Goal: Transaction & Acquisition: Purchase product/service

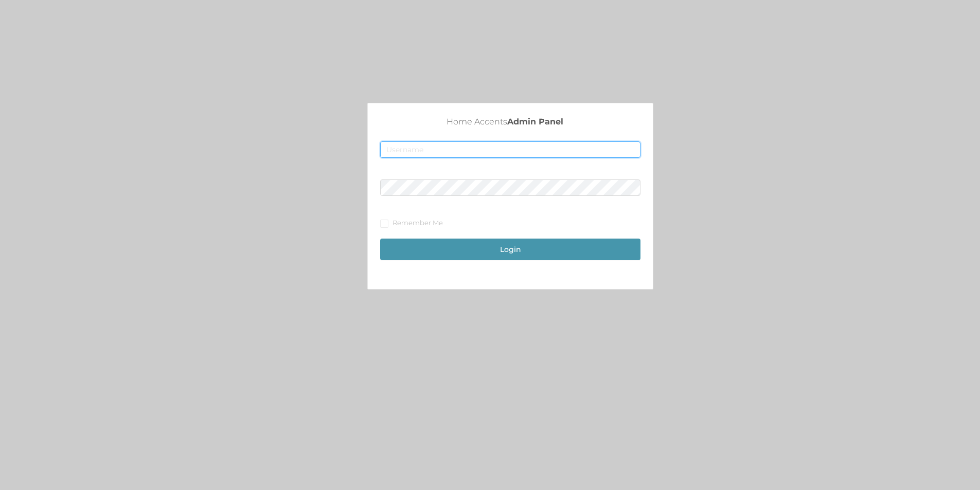
type input "[EMAIL_ADDRESS][DOMAIN_NAME]"
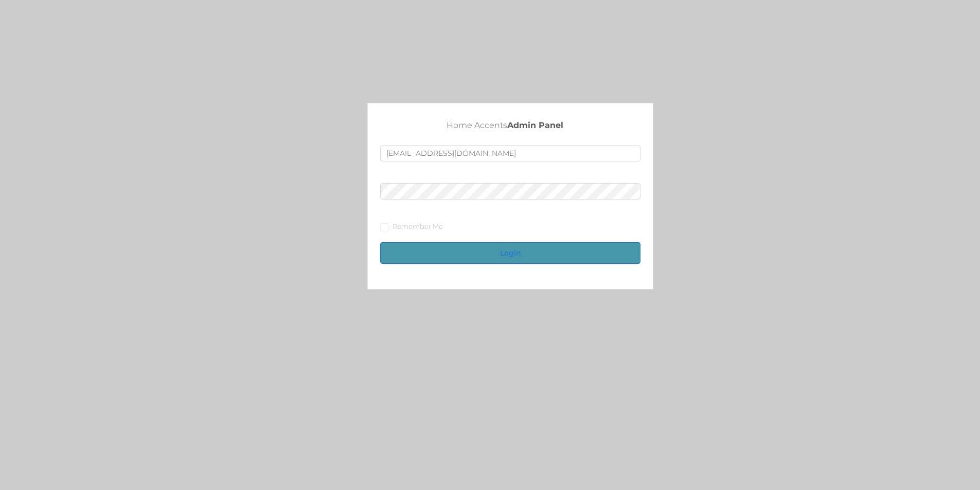
click at [509, 257] on button "Login" at bounding box center [510, 253] width 260 height 22
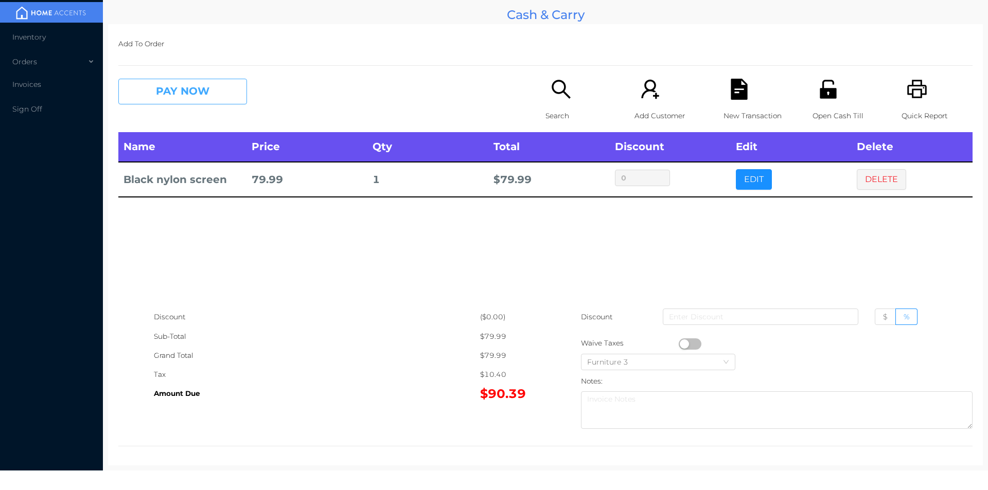
click at [179, 86] on button "PAY NOW" at bounding box center [182, 92] width 129 height 26
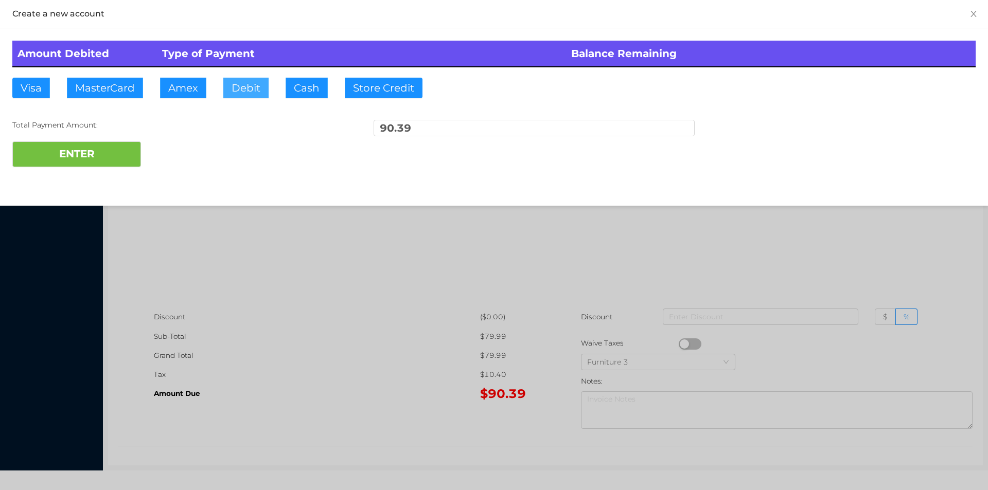
click at [239, 88] on button "Debit" at bounding box center [245, 88] width 45 height 21
click at [57, 161] on button "ENTER" at bounding box center [76, 154] width 129 height 26
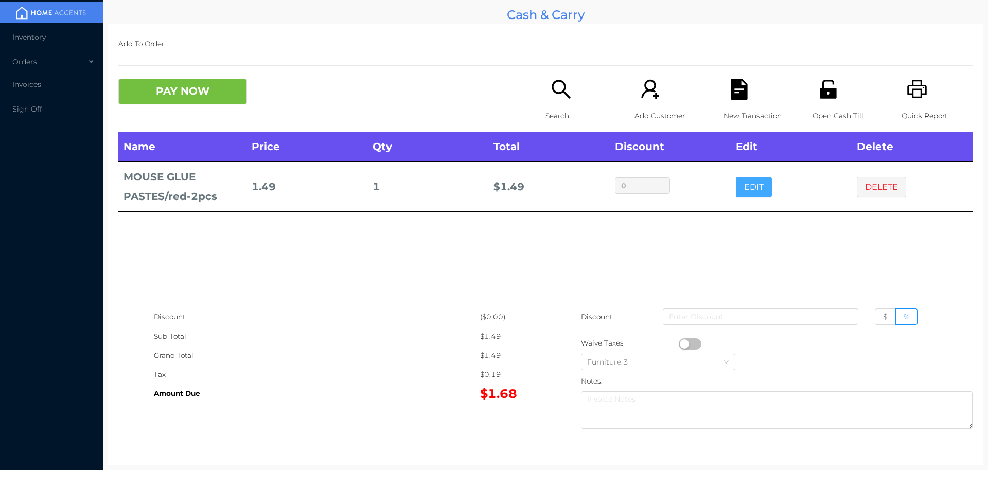
click at [759, 194] on button "EDIT" at bounding box center [754, 187] width 36 height 21
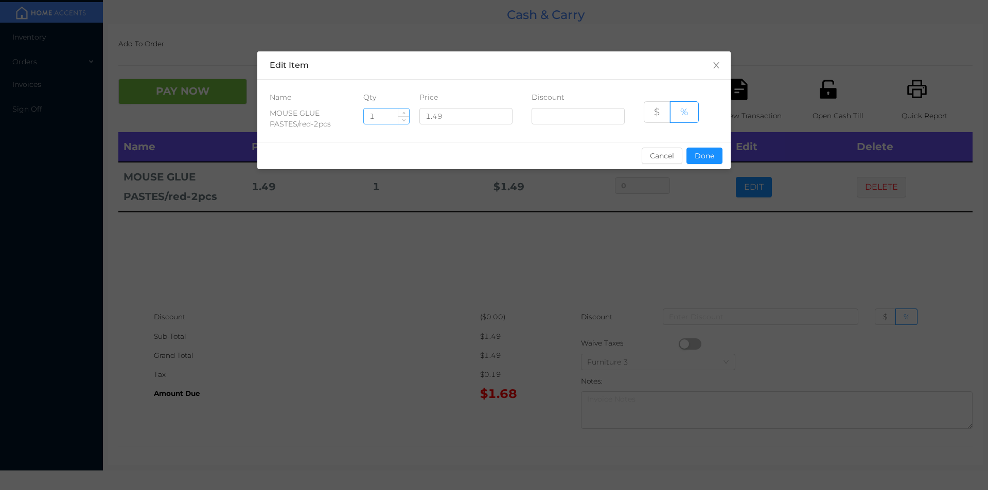
click at [377, 114] on input "1" at bounding box center [386, 116] width 45 height 15
type input "5"
click at [703, 150] on button "Done" at bounding box center [704, 156] width 36 height 16
type input "0%"
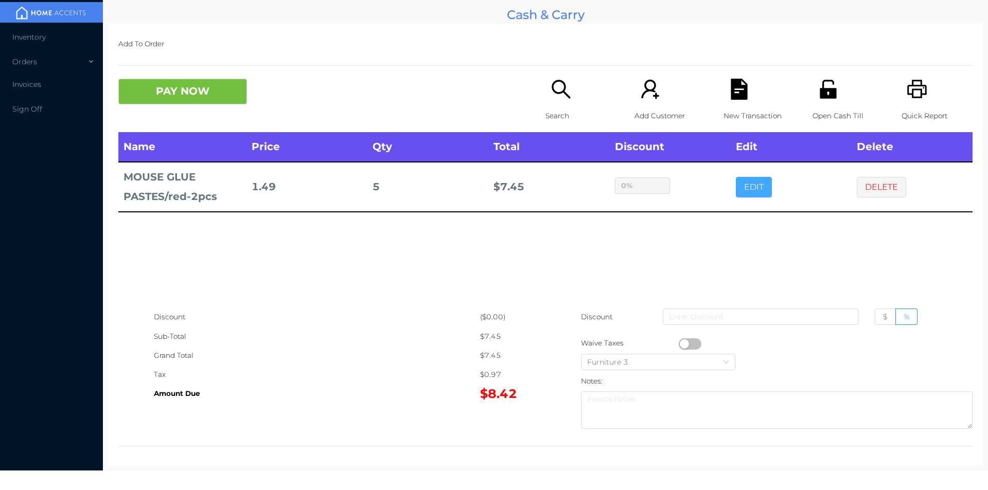
click at [736, 177] on button "EDIT" at bounding box center [754, 187] width 36 height 21
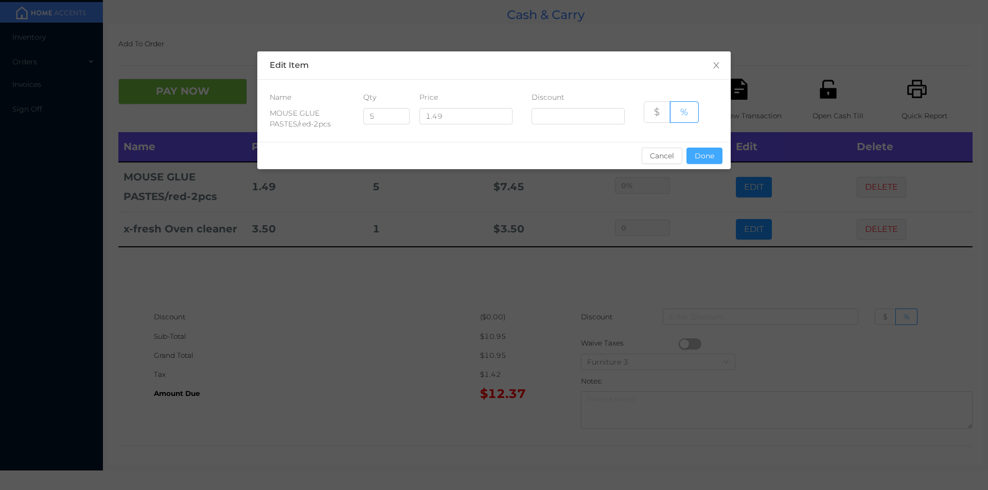
click at [708, 149] on button "Done" at bounding box center [704, 156] width 36 height 16
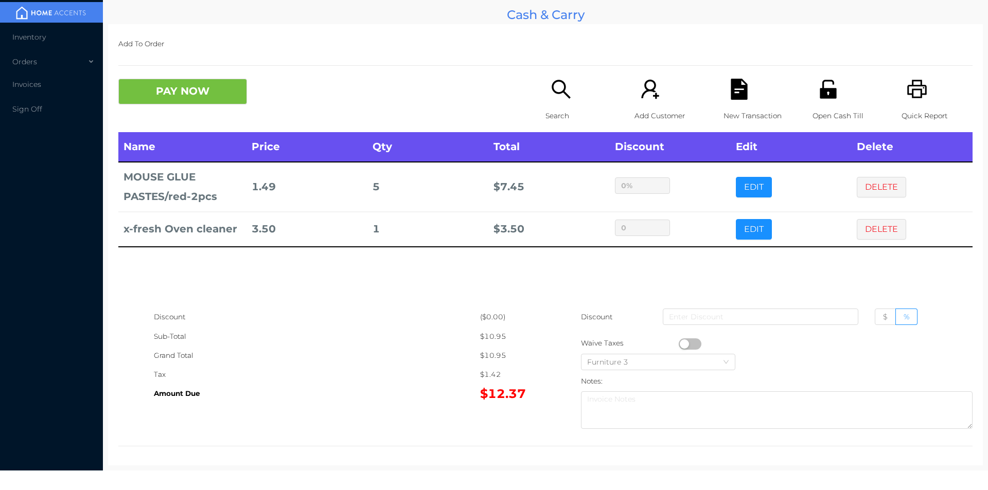
click at [573, 105] on div "Search" at bounding box center [580, 105] width 71 height 53
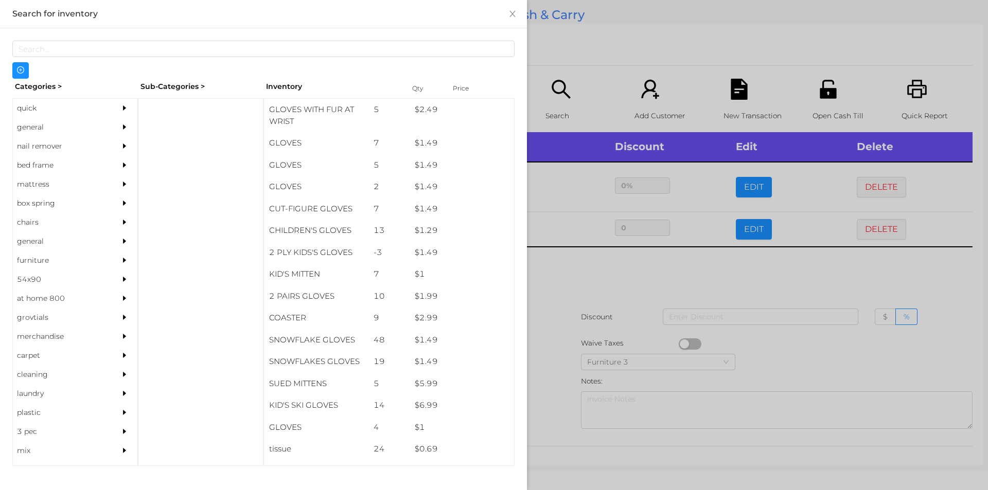
scroll to position [352, 0]
click at [26, 128] on div "general" at bounding box center [60, 127] width 94 height 19
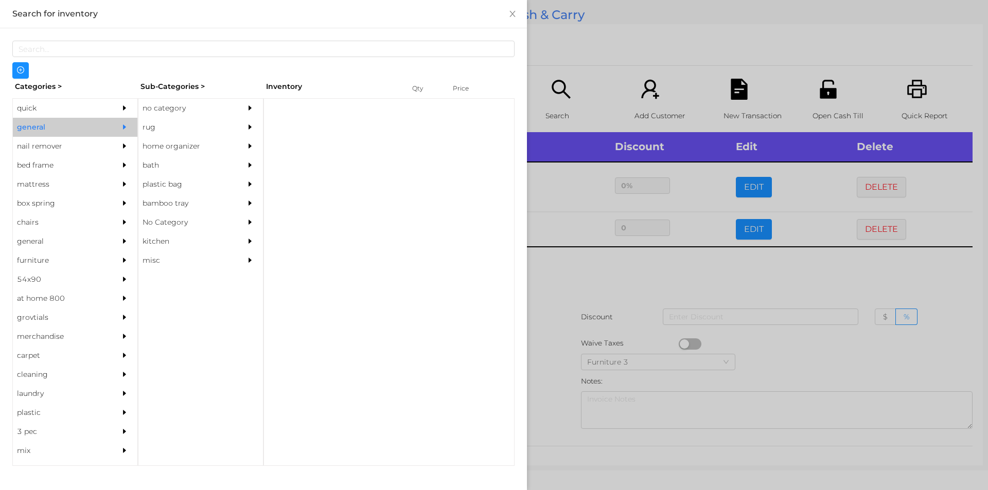
scroll to position [0, 0]
click at [176, 117] on div "no category" at bounding box center [185, 108] width 94 height 19
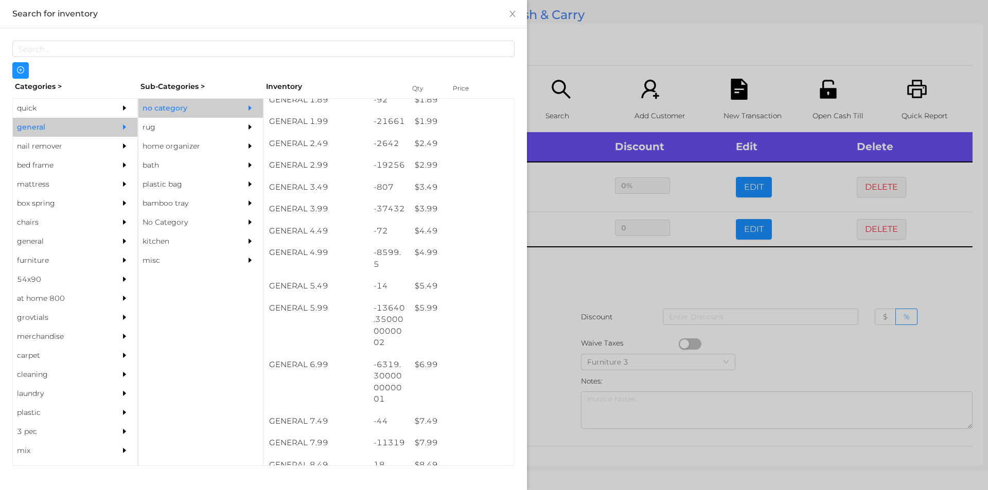
scroll to position [215, 0]
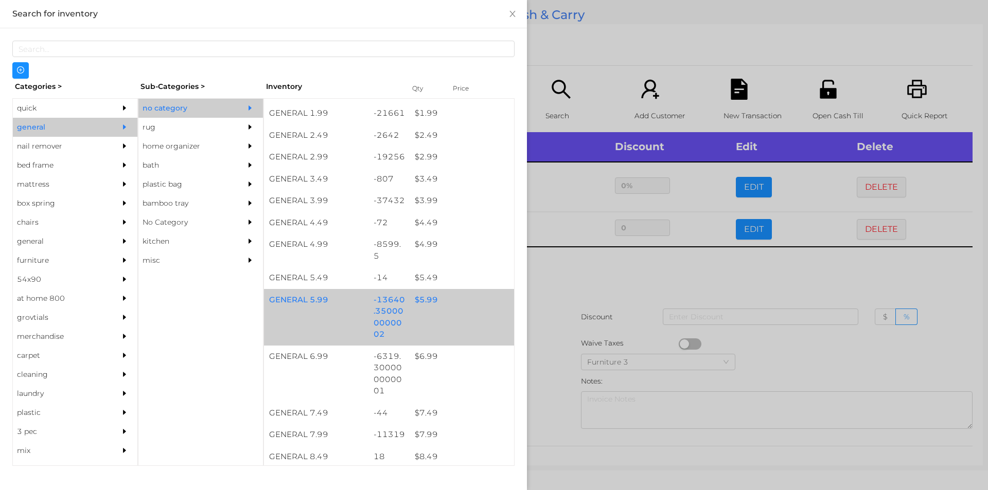
click at [449, 310] on div "$ 5.99" at bounding box center [461, 300] width 104 height 22
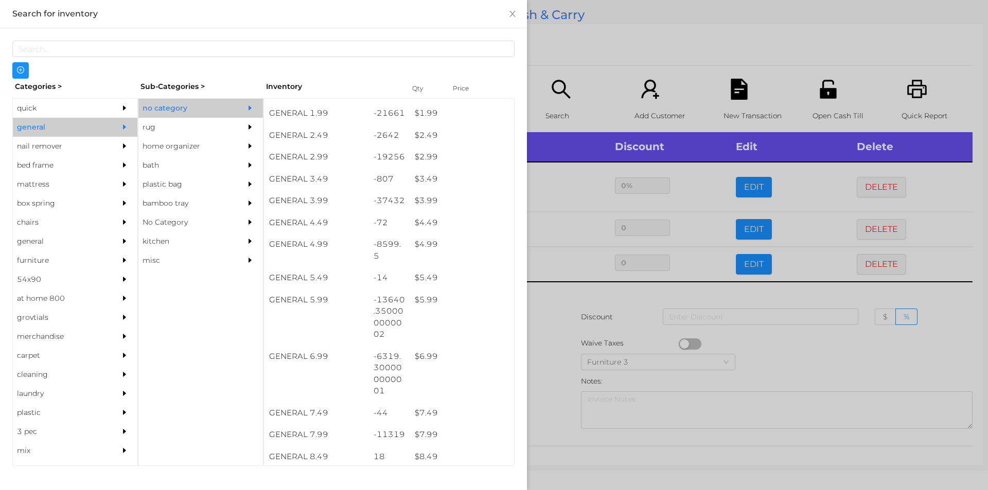
click at [574, 343] on div at bounding box center [494, 245] width 988 height 490
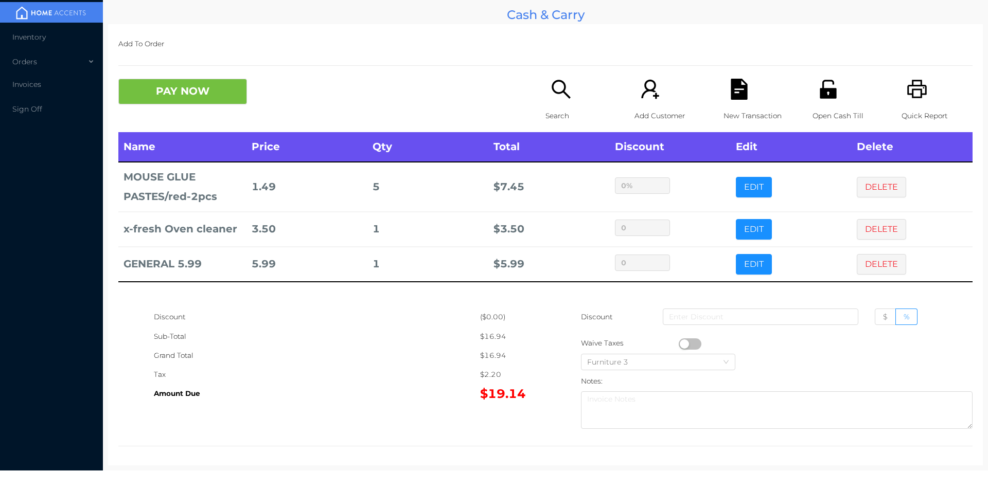
click at [170, 69] on div "Add To Order PAY NOW Search Add Customer New Transaction Open Cash Till Quick R…" at bounding box center [545, 244] width 875 height 441
click at [202, 88] on button "PAY NOW" at bounding box center [182, 92] width 129 height 26
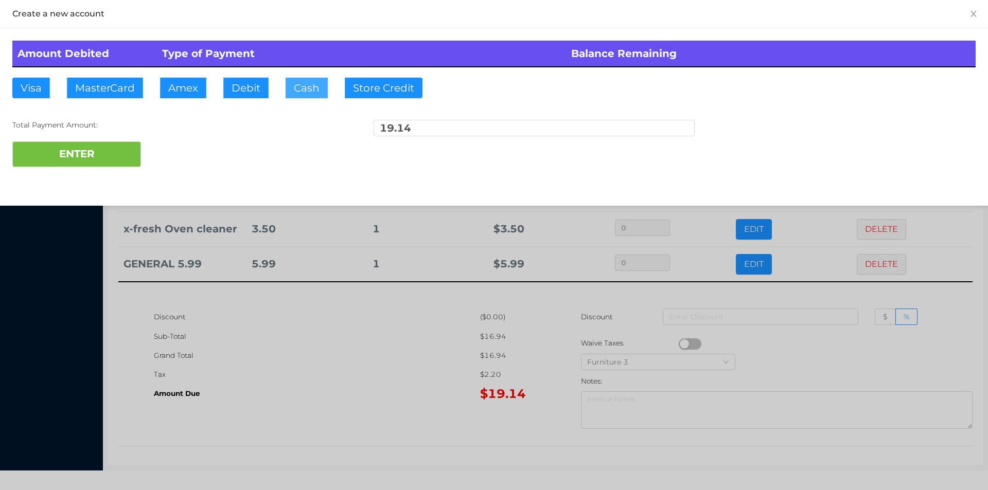
click at [305, 79] on button "Cash" at bounding box center [307, 88] width 42 height 21
type input "20"
click at [77, 155] on button "ENTER" at bounding box center [76, 154] width 129 height 26
type input "0"
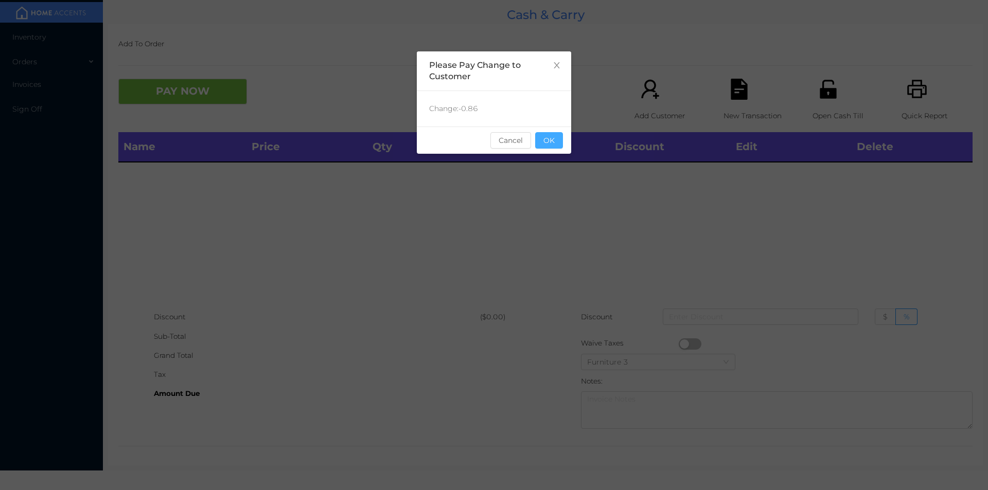
click at [558, 142] on button "OK" at bounding box center [549, 140] width 28 height 16
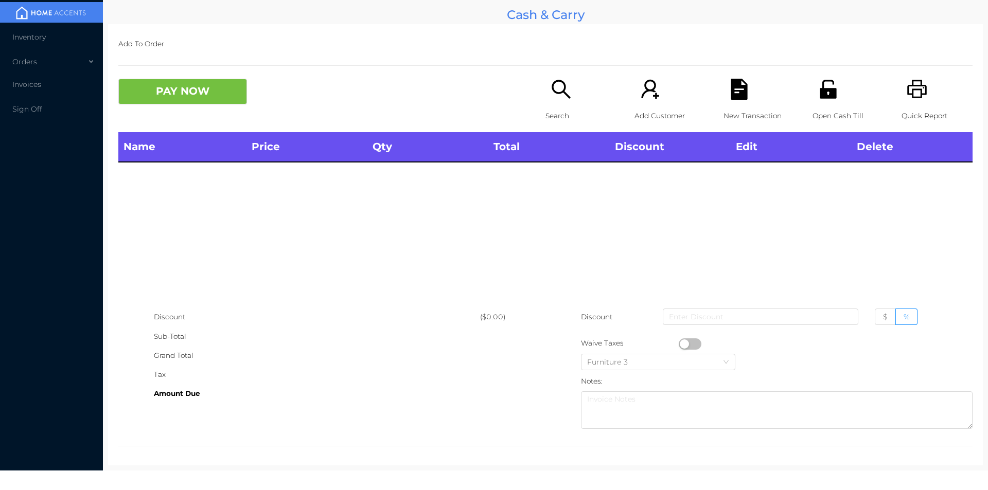
click at [565, 115] on p "Search" at bounding box center [580, 115] width 71 height 19
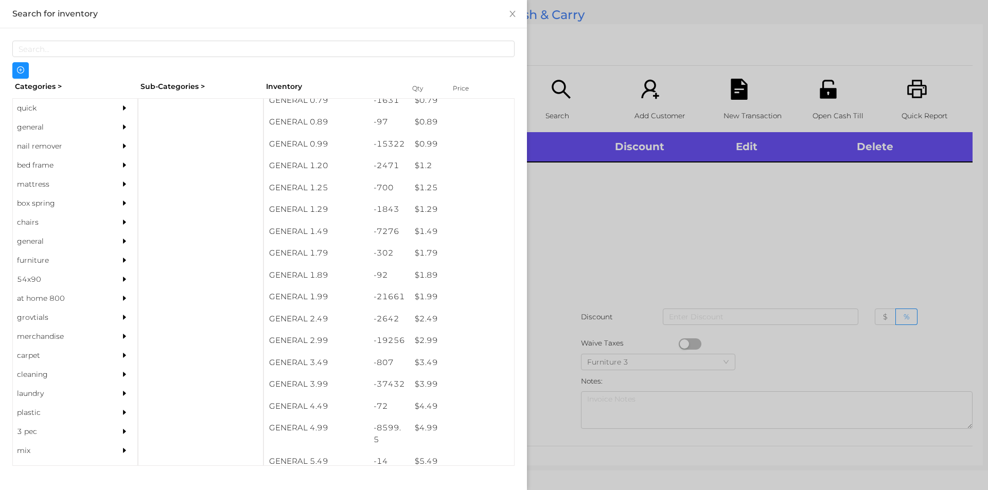
scroll to position [0, 0]
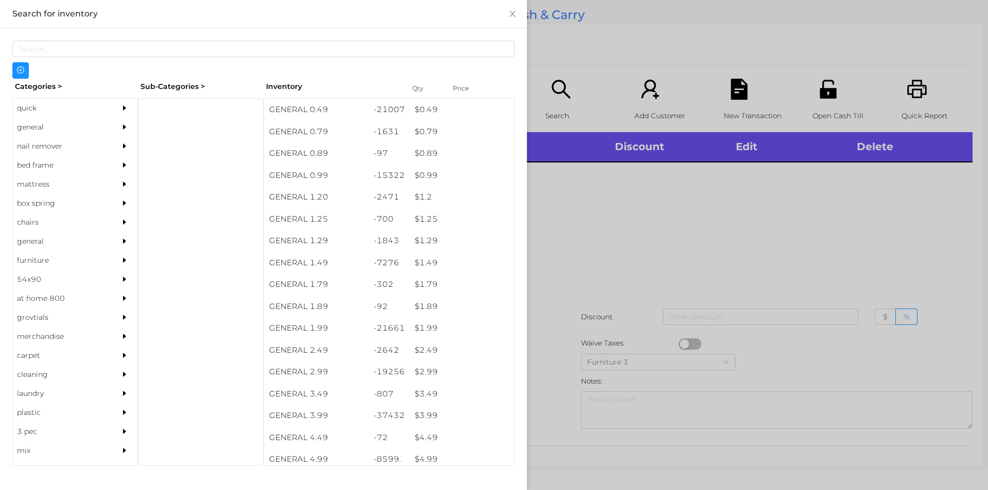
click at [437, 180] on div "$ 0.99" at bounding box center [461, 176] width 104 height 22
click at [599, 249] on div at bounding box center [494, 245] width 988 height 490
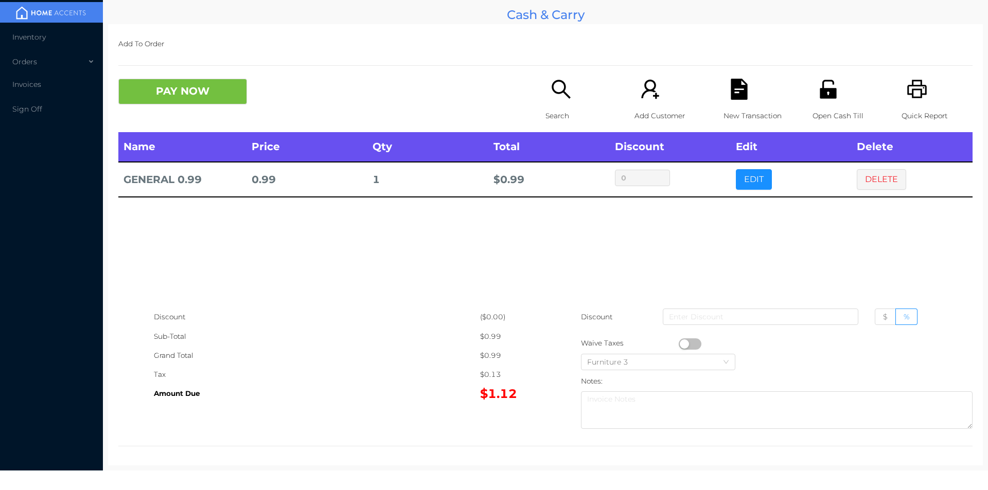
click at [693, 342] on button "button" at bounding box center [690, 343] width 23 height 11
click at [174, 88] on button "PAY NOW" at bounding box center [182, 92] width 129 height 26
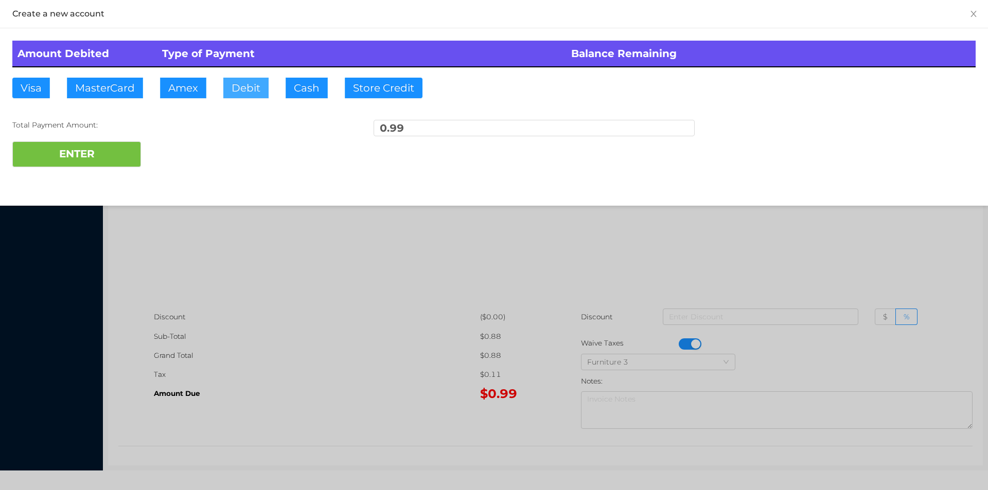
click at [259, 95] on button "Debit" at bounding box center [245, 88] width 45 height 21
click at [111, 157] on button "ENTER" at bounding box center [76, 154] width 129 height 26
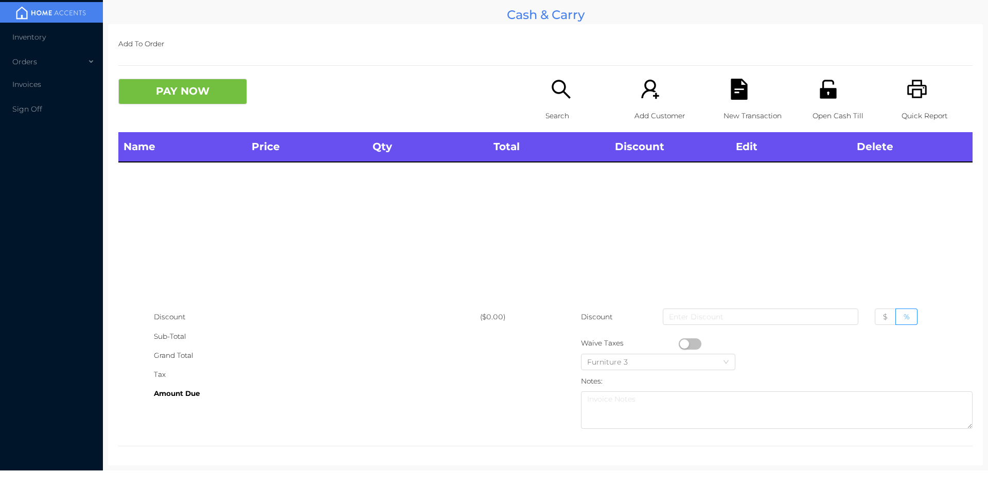
click at [558, 96] on icon "icon: search" at bounding box center [560, 89] width 21 height 21
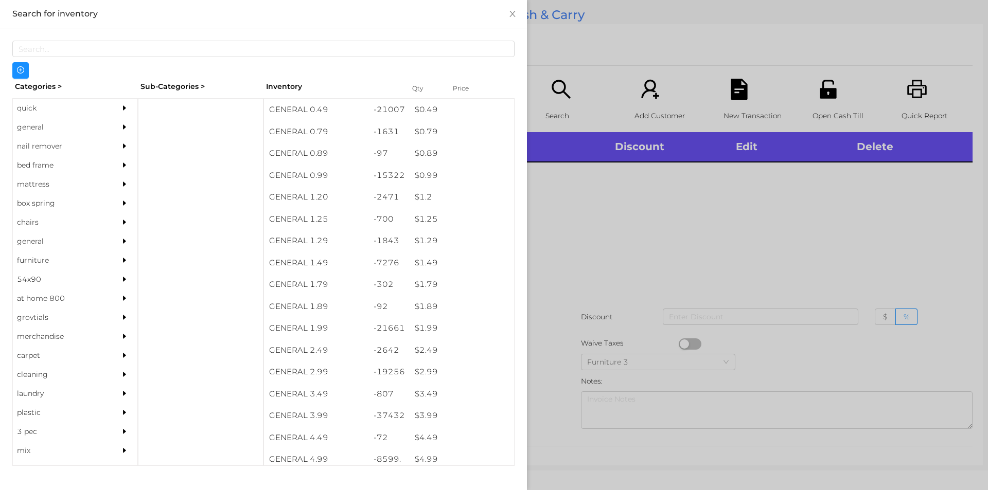
click at [53, 131] on div "general" at bounding box center [60, 127] width 94 height 19
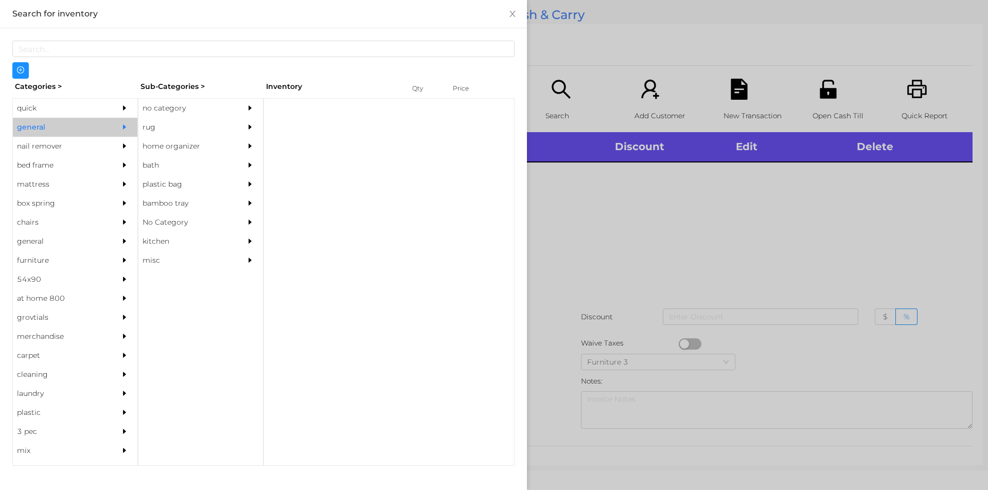
click at [213, 106] on div "no category" at bounding box center [185, 108] width 94 height 19
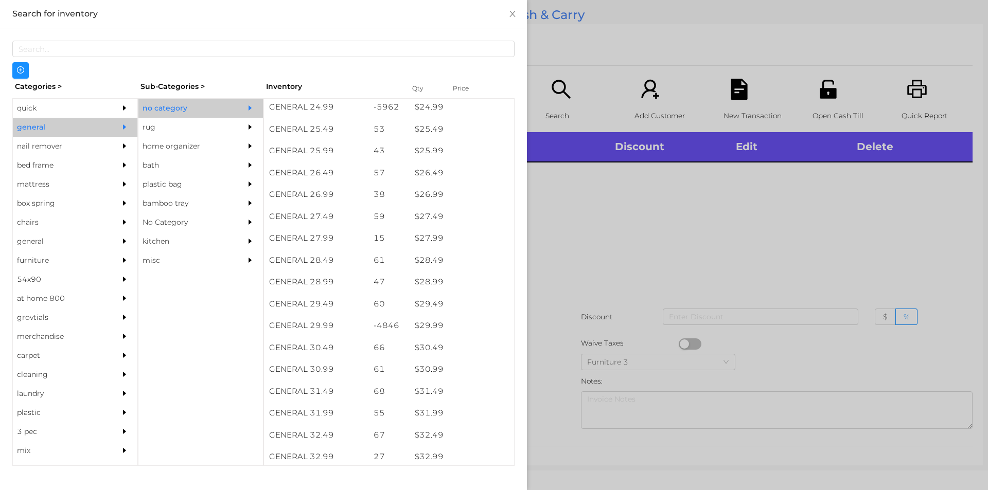
scroll to position [1330, 0]
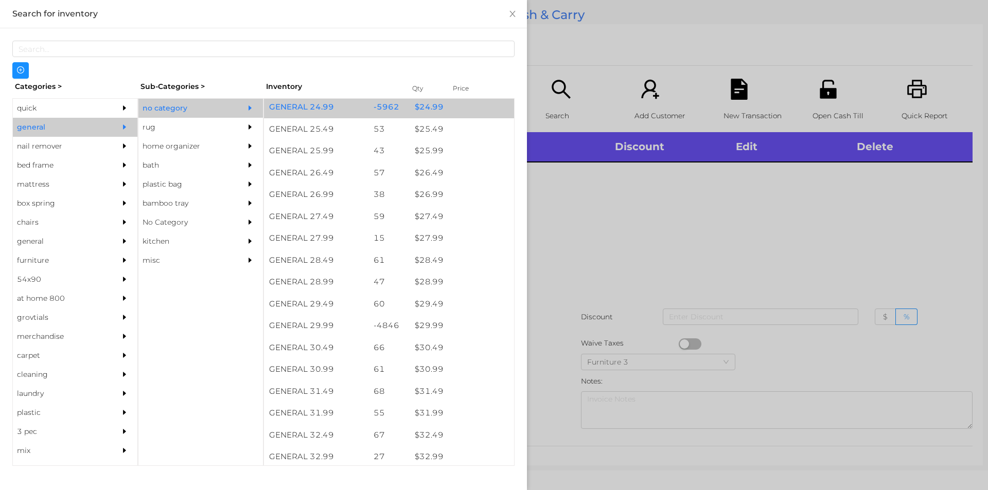
click at [438, 115] on div "$ 24.99" at bounding box center [461, 107] width 104 height 22
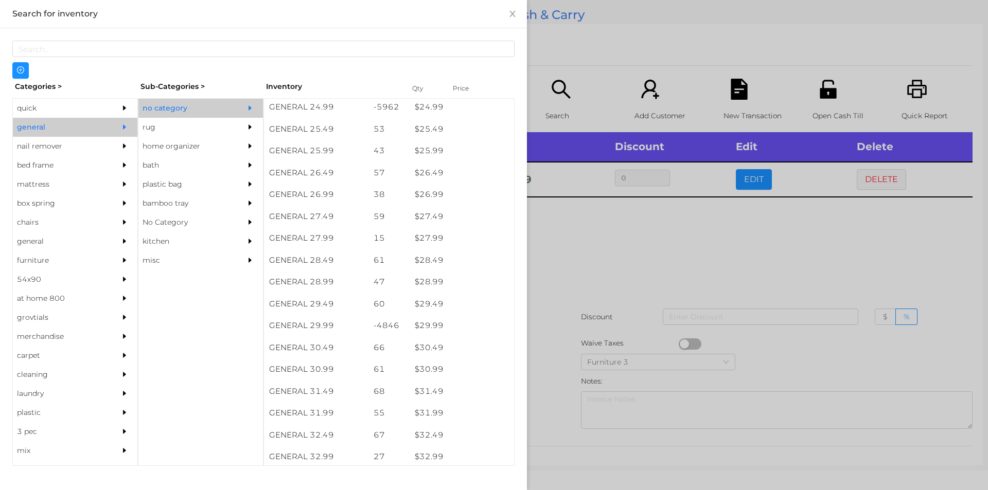
click at [644, 291] on div at bounding box center [494, 245] width 988 height 490
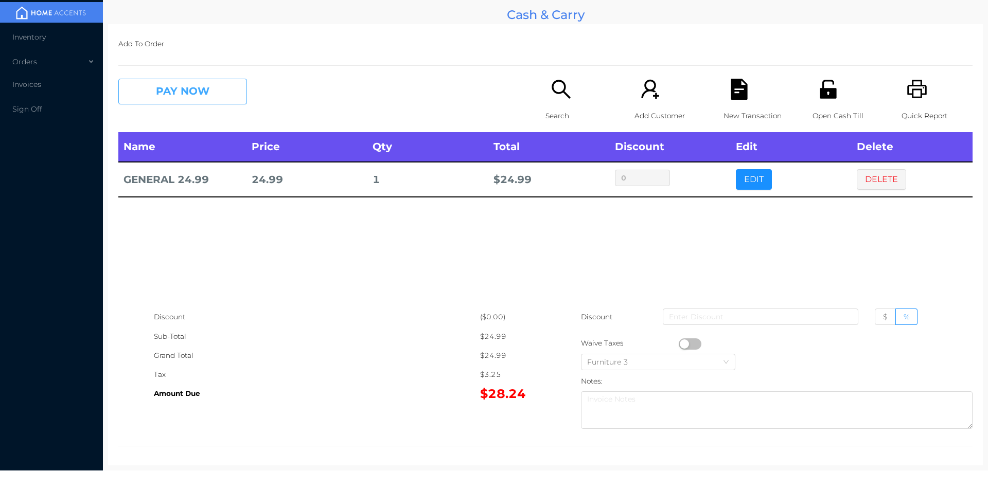
click at [173, 88] on button "PAY NOW" at bounding box center [182, 92] width 129 height 26
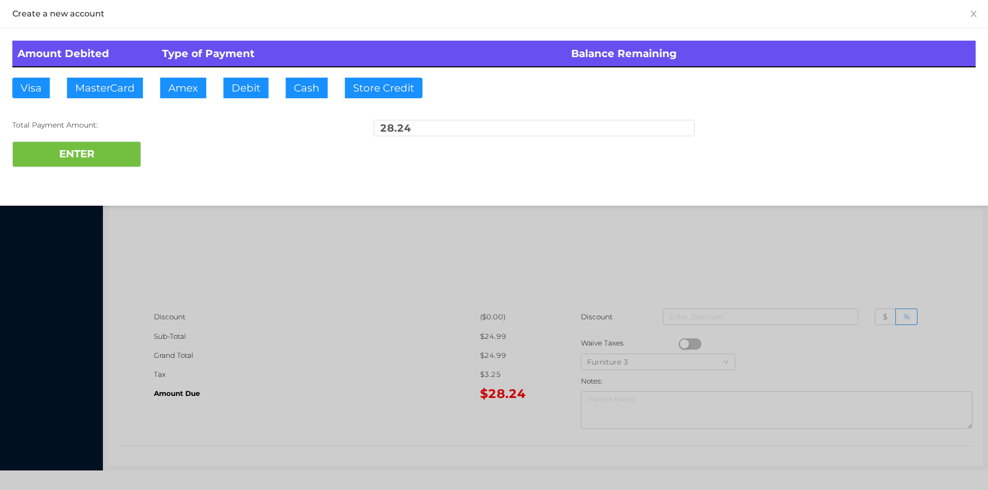
click at [672, 351] on div at bounding box center [494, 245] width 988 height 490
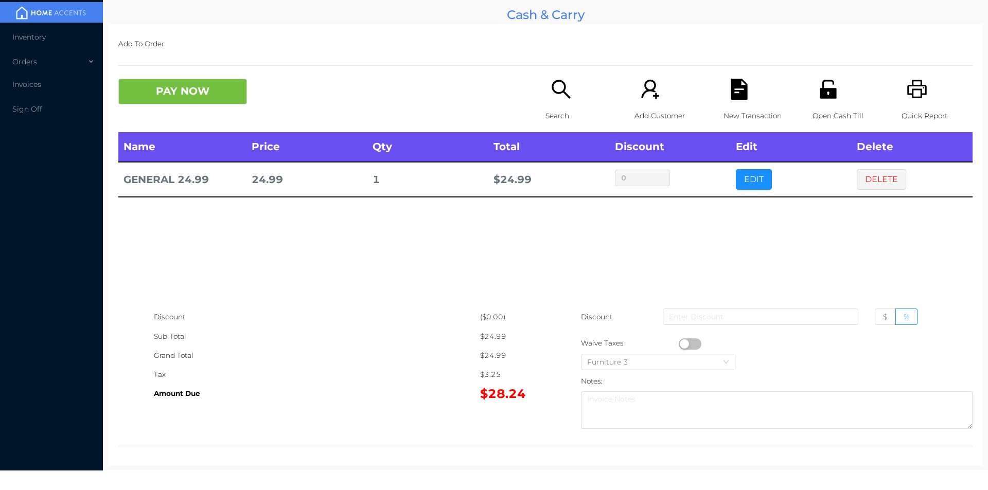
click at [162, 79] on button "PAY NOW" at bounding box center [182, 92] width 129 height 26
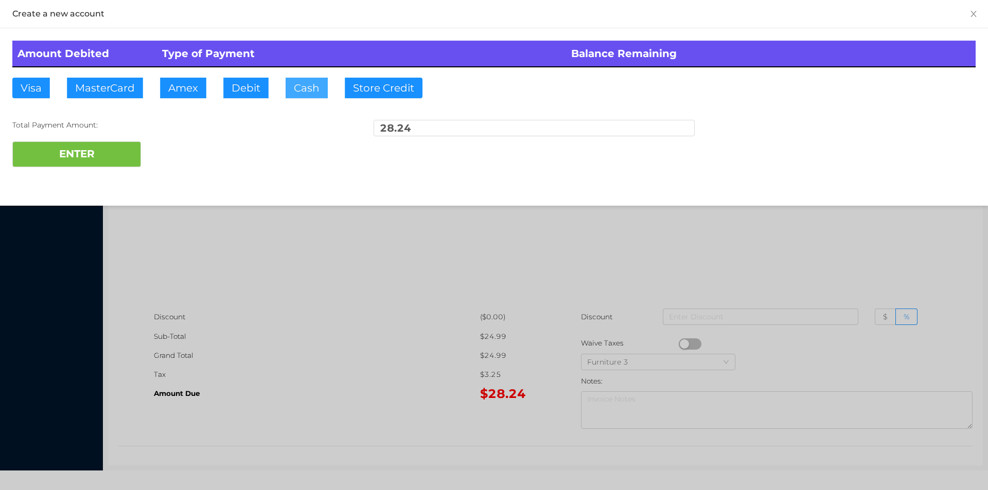
click at [288, 82] on button "Cash" at bounding box center [307, 88] width 42 height 21
type input "40"
click at [93, 144] on button "ENTER" at bounding box center [76, 154] width 129 height 26
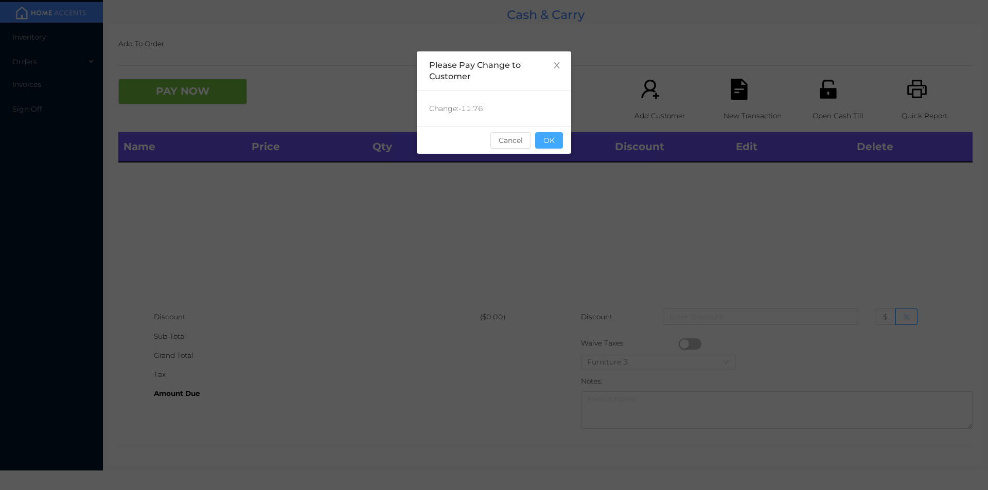
click at [553, 138] on button "OK" at bounding box center [549, 140] width 28 height 16
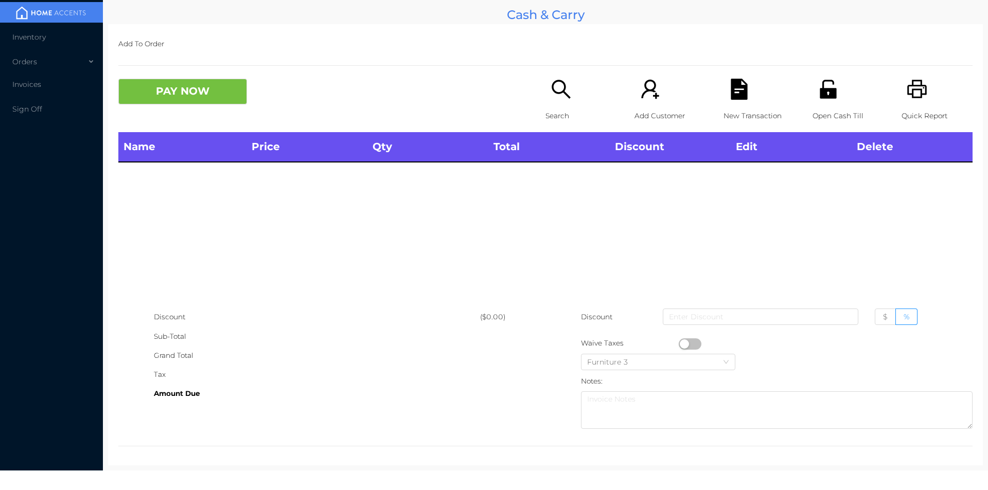
click at [679, 245] on div "Name Price Qty Total Discount Edit Delete" at bounding box center [545, 219] width 854 height 175
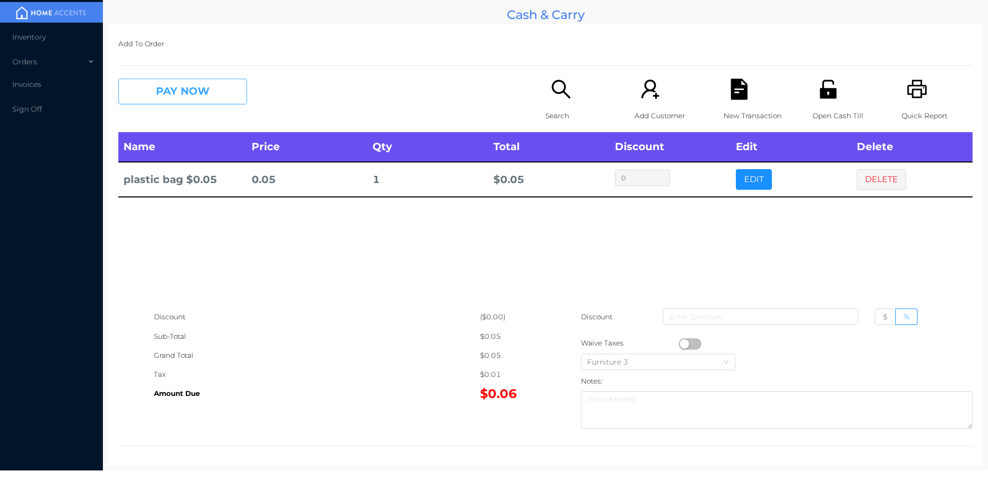
click at [221, 82] on button "PAY NOW" at bounding box center [182, 92] width 129 height 26
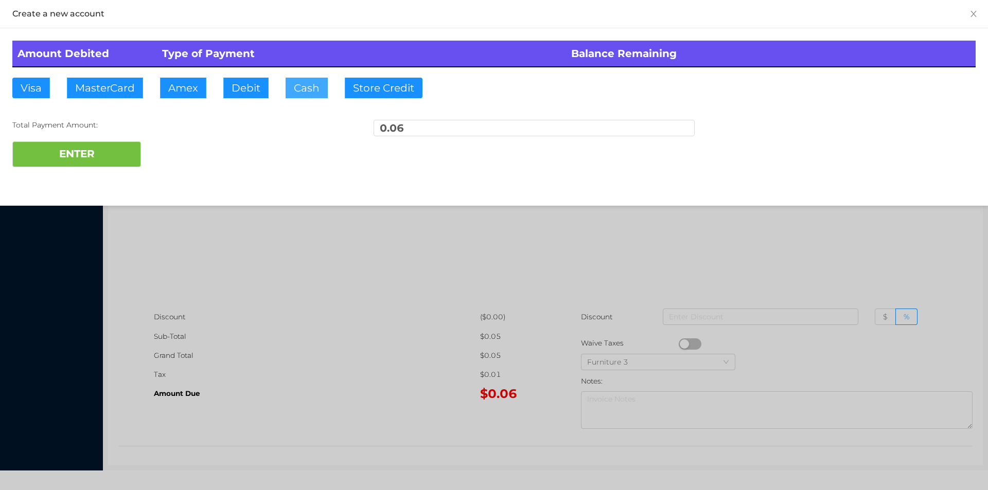
click at [295, 90] on button "Cash" at bounding box center [307, 88] width 42 height 21
click at [114, 156] on button "ENTER" at bounding box center [76, 154] width 129 height 26
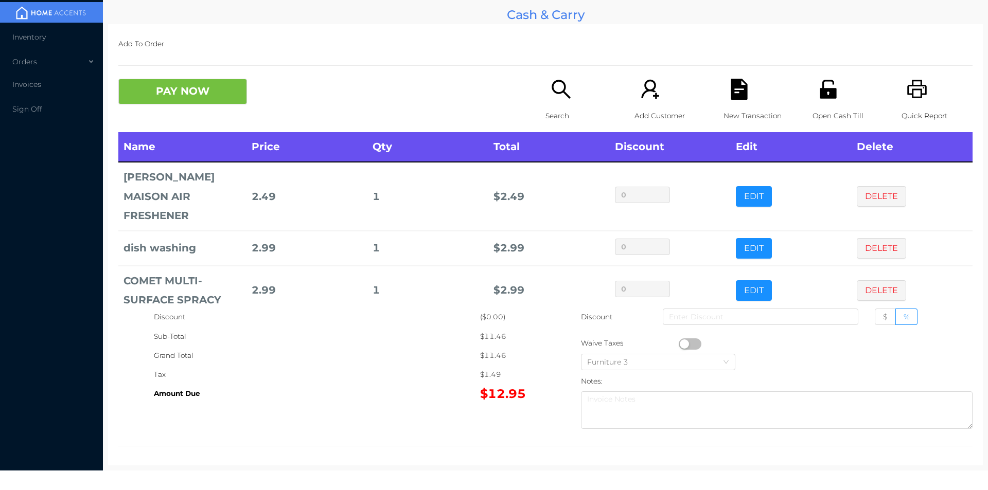
click at [730, 92] on icon "icon: file-text" at bounding box center [738, 89] width 16 height 21
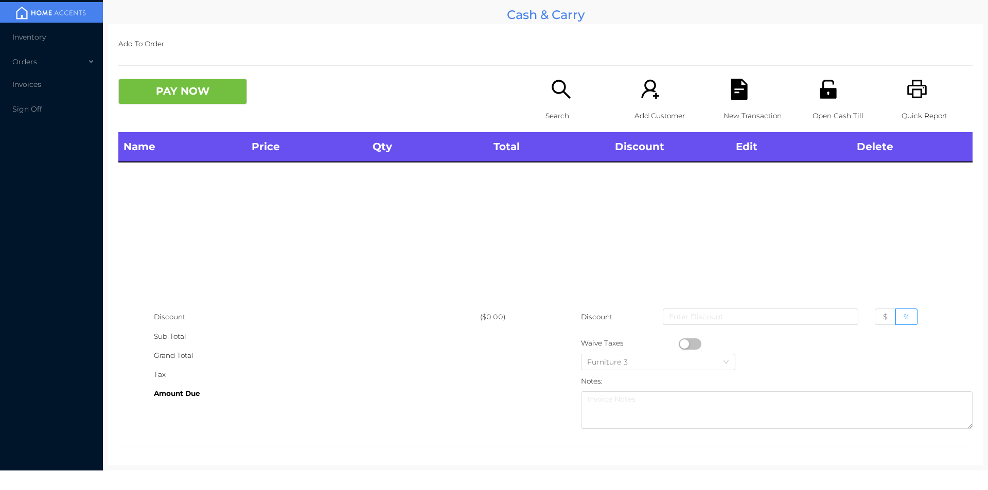
click at [915, 89] on icon "icon: printer" at bounding box center [916, 89] width 21 height 21
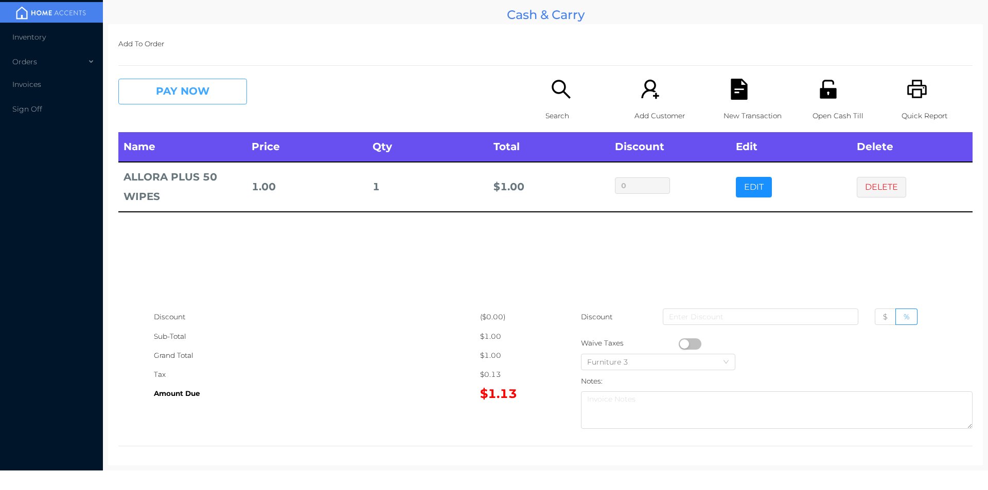
click at [160, 80] on button "PAY NOW" at bounding box center [182, 92] width 129 height 26
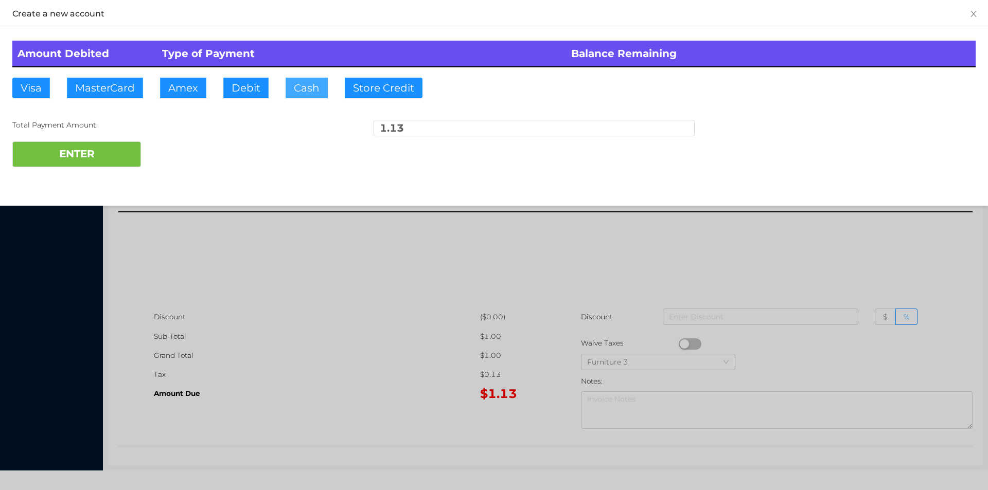
click at [300, 94] on button "Cash" at bounding box center [307, 88] width 42 height 21
click at [86, 155] on button "ENTER" at bounding box center [76, 154] width 129 height 26
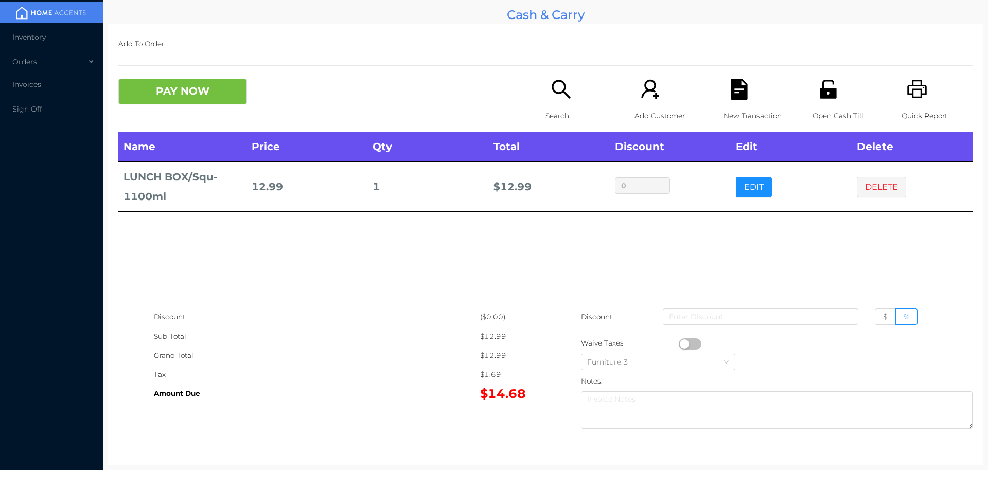
click at [553, 93] on icon "icon: search" at bounding box center [560, 89] width 19 height 19
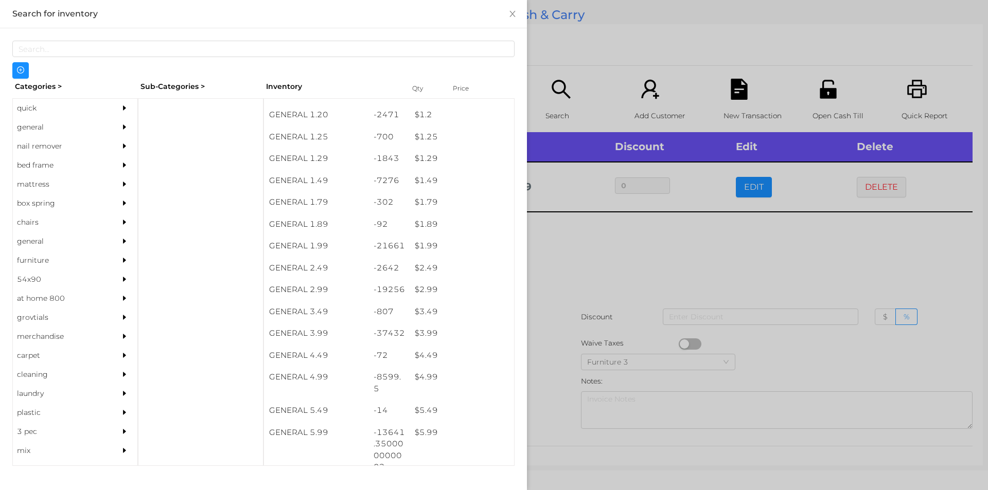
scroll to position [104, 0]
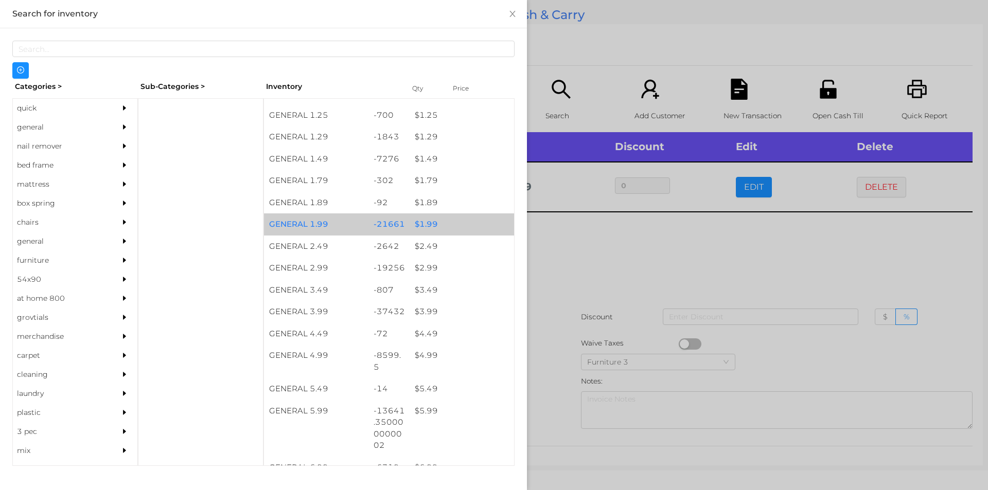
click at [460, 221] on div "$ 1.99" at bounding box center [461, 224] width 104 height 22
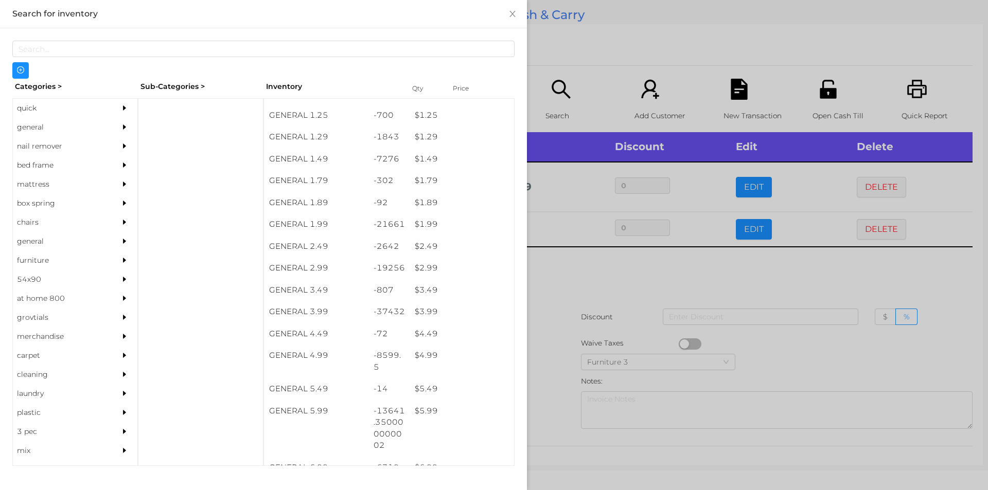
click at [592, 331] on div at bounding box center [494, 245] width 988 height 490
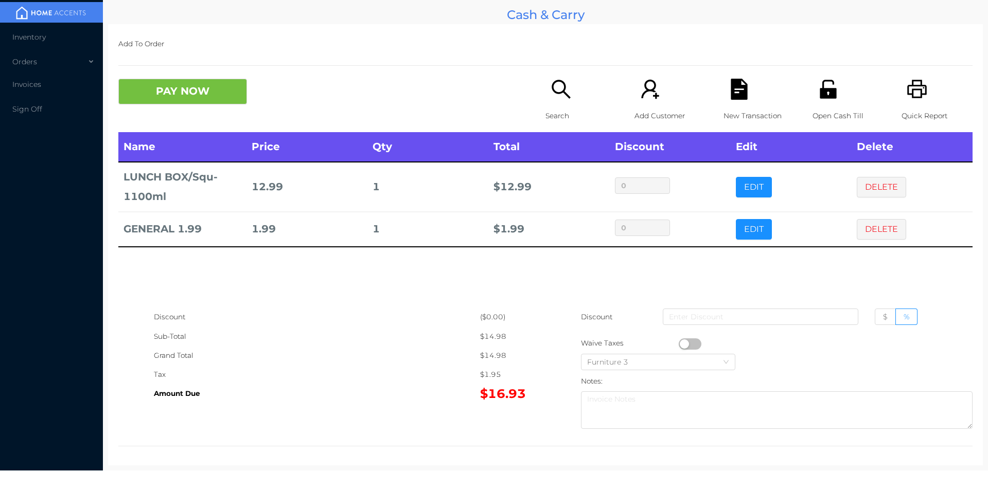
click at [552, 116] on p "Search" at bounding box center [580, 115] width 71 height 19
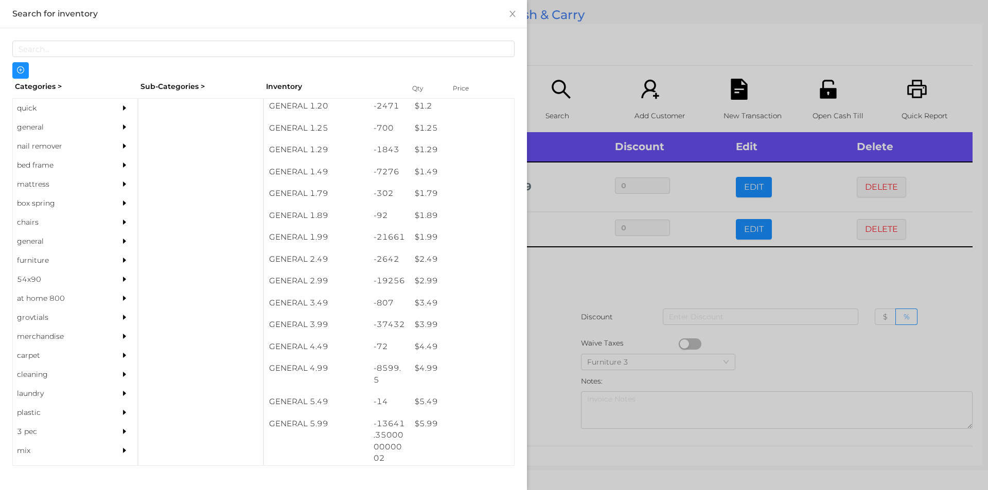
scroll to position [91, 0]
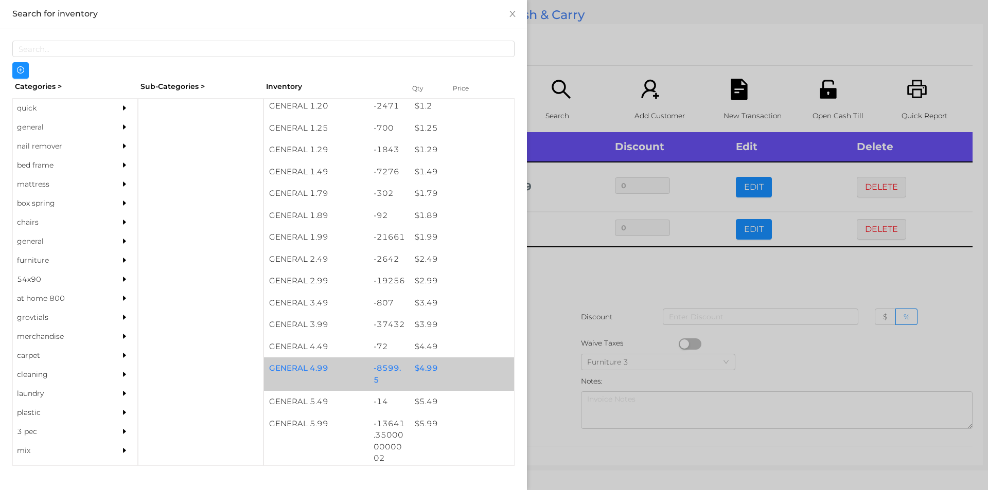
click at [467, 363] on div "$ 4.99" at bounding box center [461, 369] width 104 height 22
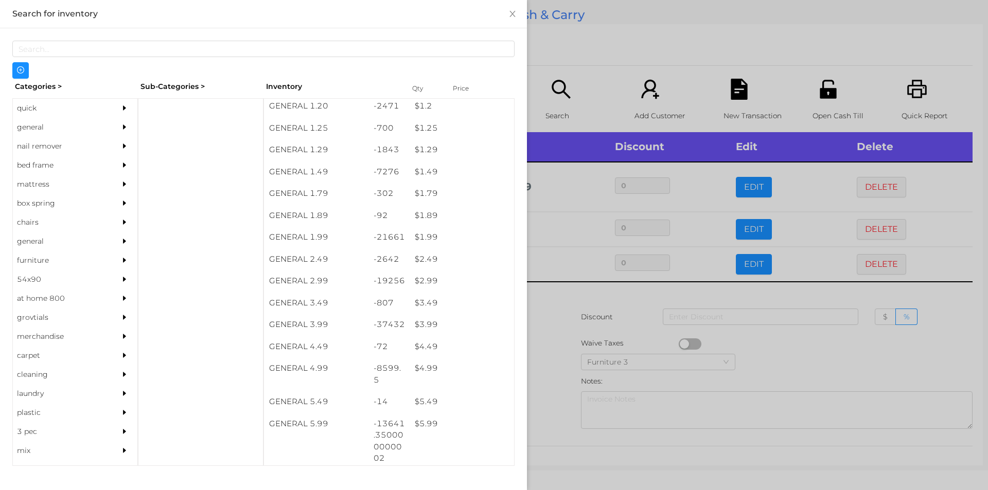
click at [601, 322] on div at bounding box center [494, 245] width 988 height 490
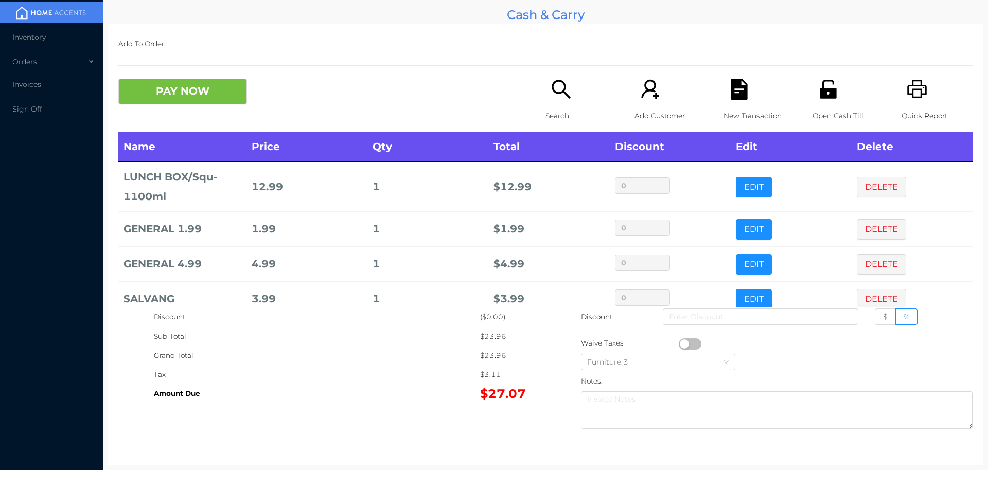
click at [570, 101] on div "Search" at bounding box center [580, 105] width 71 height 53
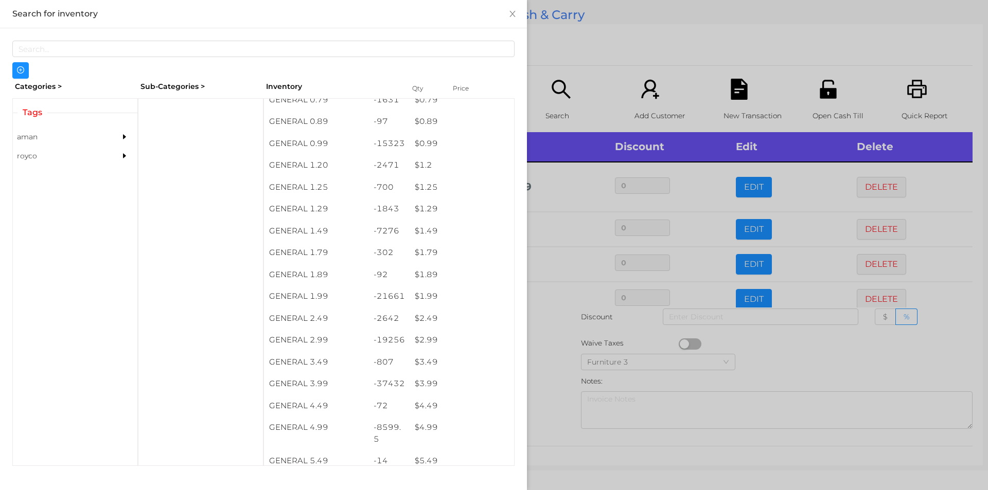
scroll to position [55, 0]
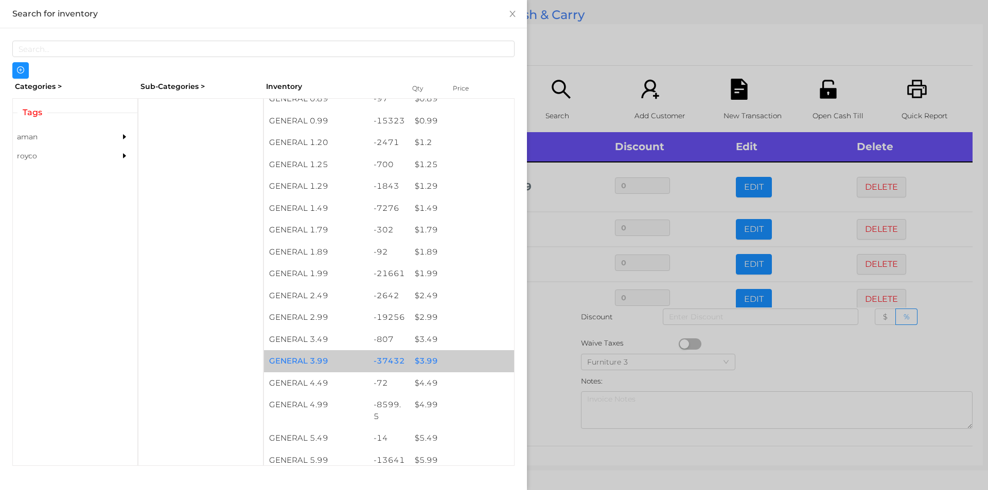
click at [444, 367] on div "$ 3.99" at bounding box center [461, 361] width 104 height 22
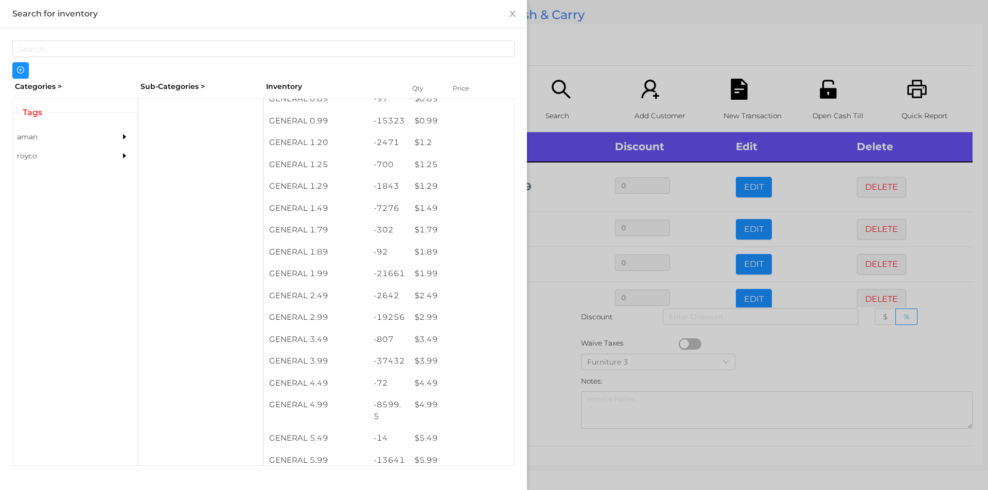
click at [608, 70] on div at bounding box center [494, 245] width 988 height 490
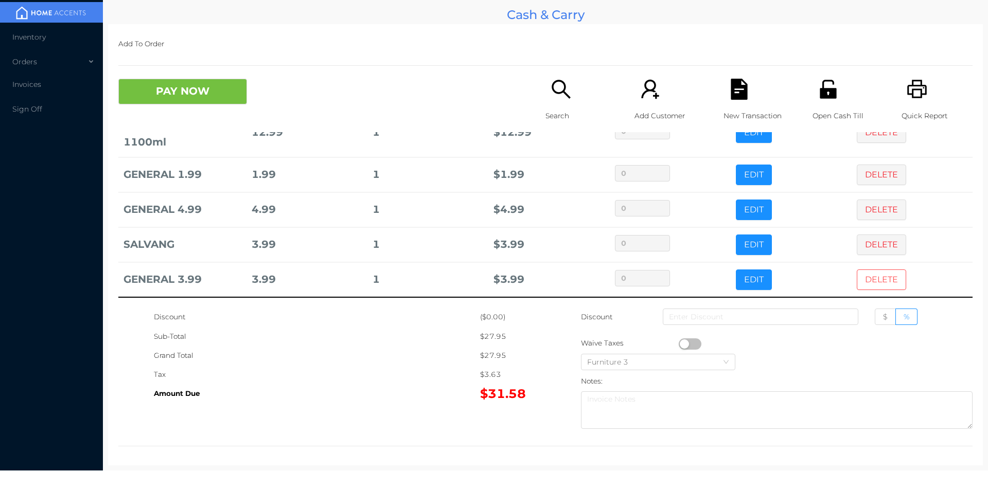
click at [862, 272] on button "DELETE" at bounding box center [881, 280] width 49 height 21
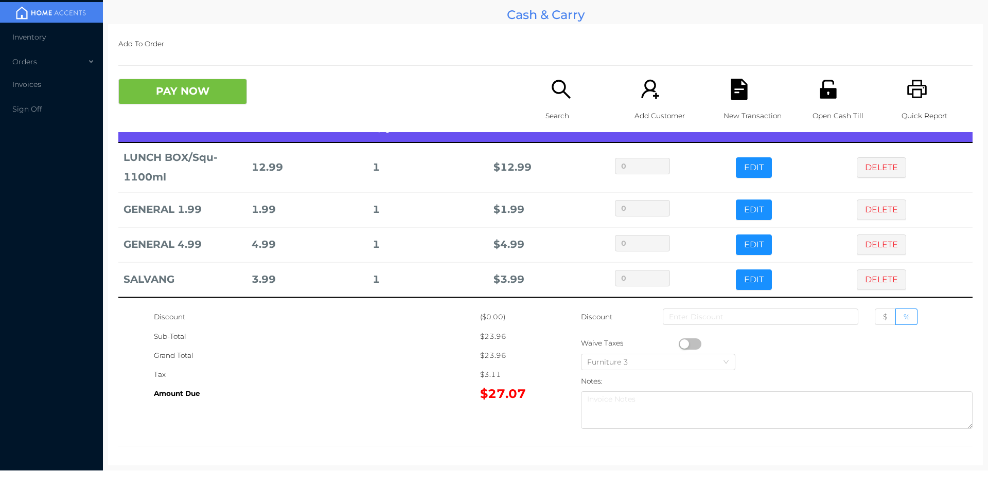
click at [826, 97] on icon "icon: unlock" at bounding box center [827, 89] width 16 height 19
click at [189, 100] on button "PAY NOW" at bounding box center [182, 92] width 129 height 26
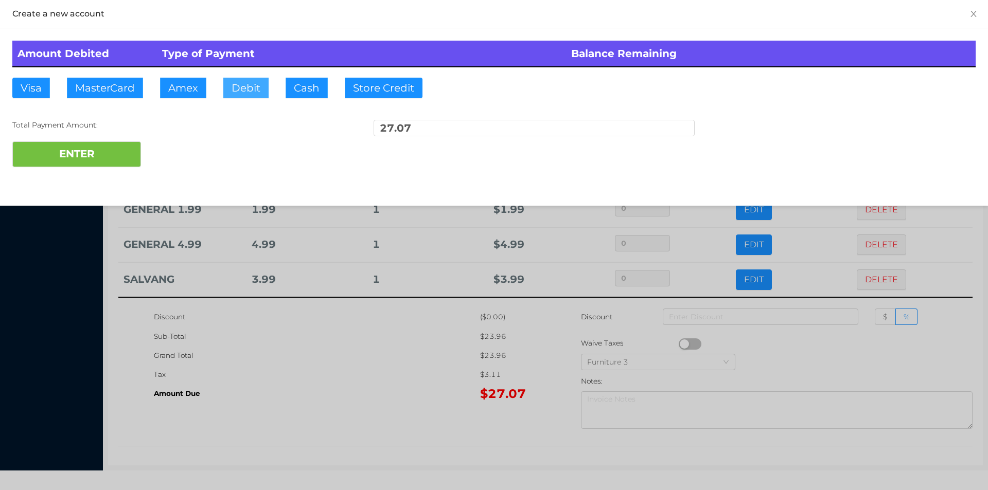
click at [247, 84] on button "Debit" at bounding box center [245, 88] width 45 height 21
click at [116, 143] on button "ENTER" at bounding box center [76, 154] width 129 height 26
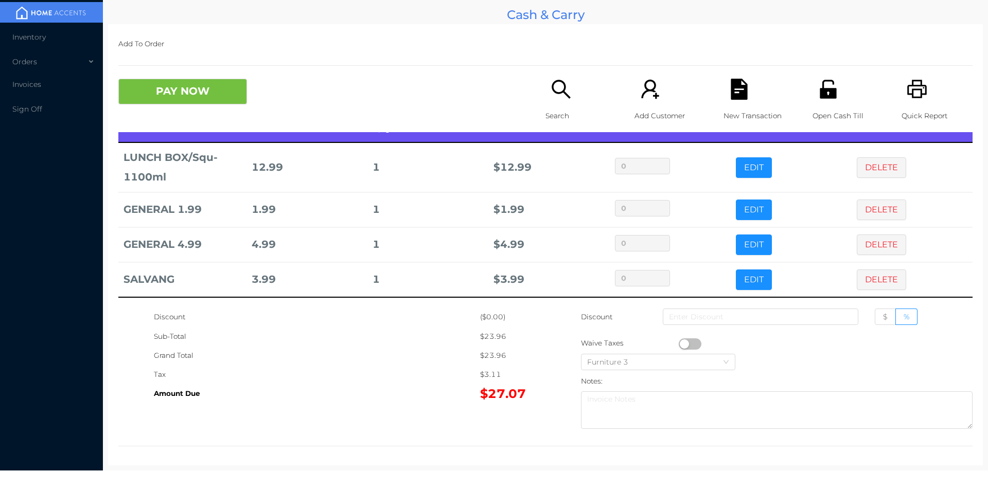
scroll to position [0, 0]
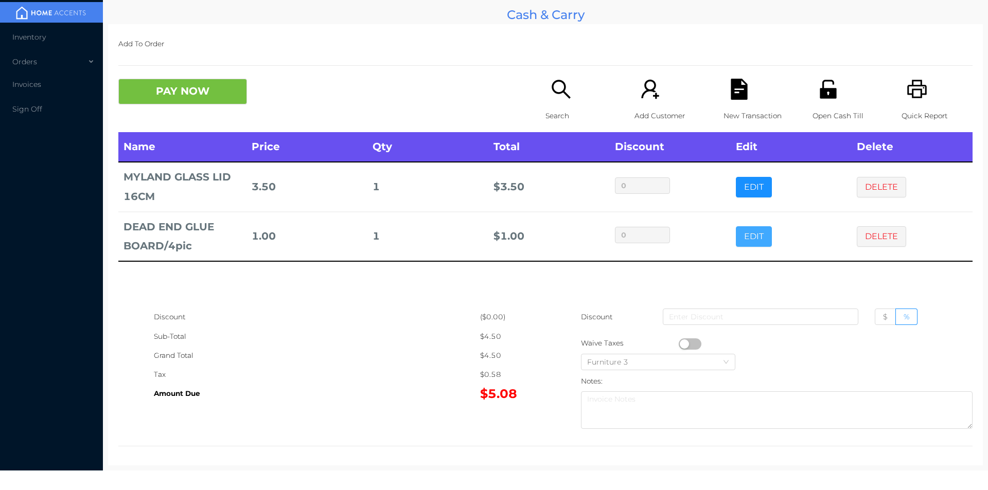
click at [747, 242] on button "EDIT" at bounding box center [754, 236] width 36 height 21
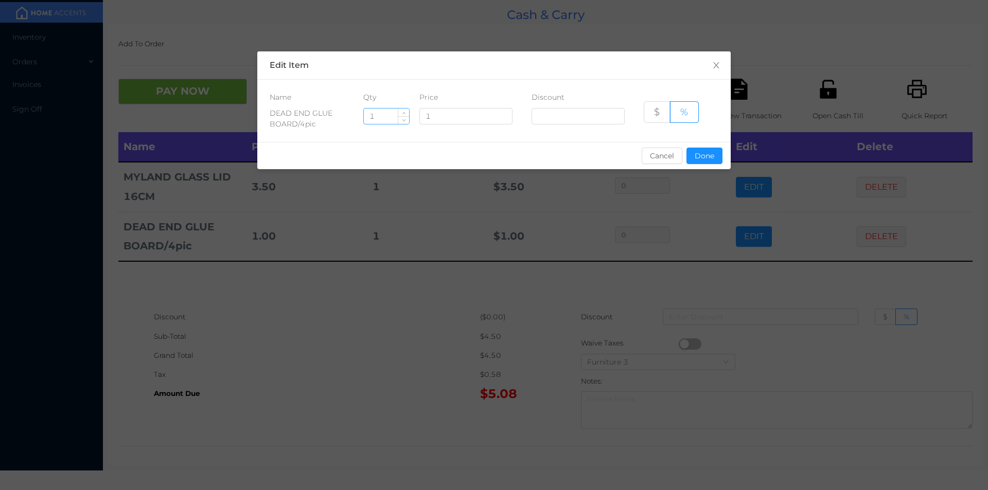
click at [388, 118] on input "1" at bounding box center [386, 116] width 45 height 15
type input "10"
click at [713, 159] on button "Done" at bounding box center [704, 156] width 36 height 16
type input "0%"
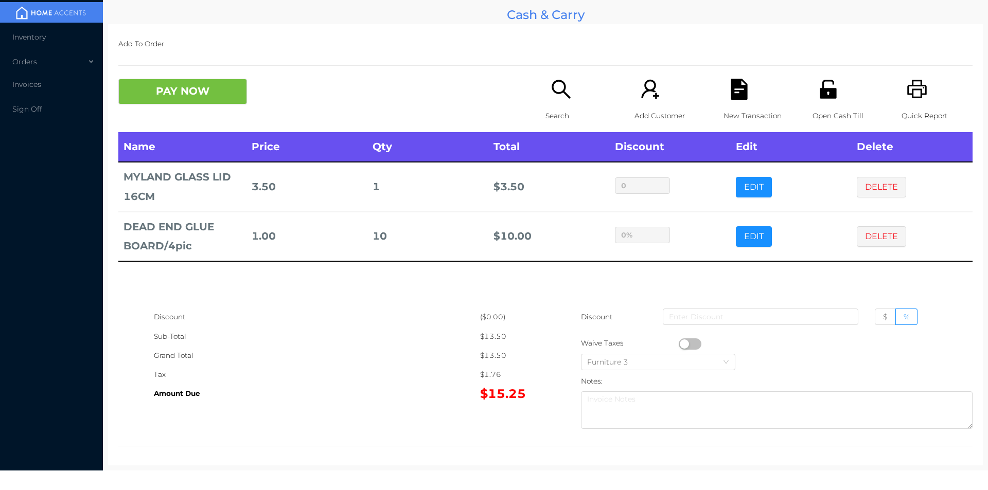
click at [824, 90] on icon "icon: unlock" at bounding box center [827, 89] width 16 height 19
click at [177, 98] on button "PAY NOW" at bounding box center [182, 92] width 129 height 26
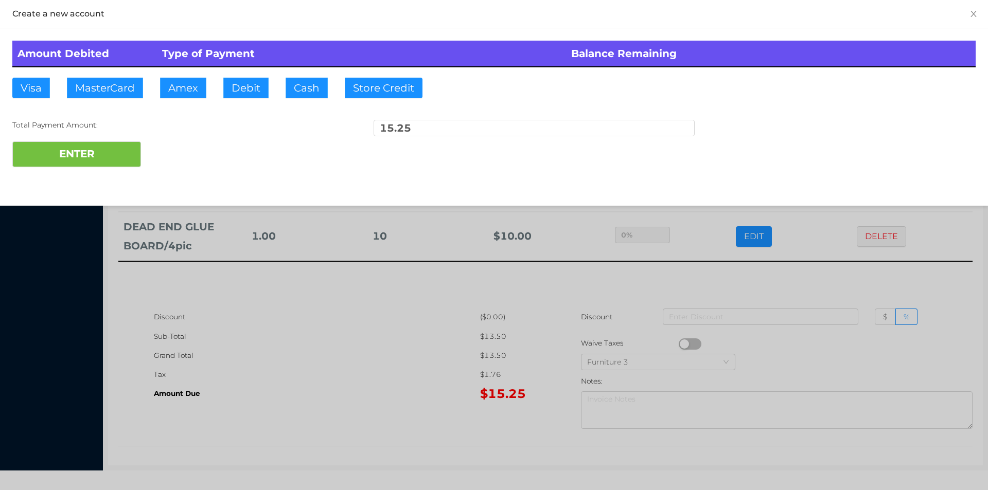
click at [370, 427] on div at bounding box center [494, 245] width 988 height 490
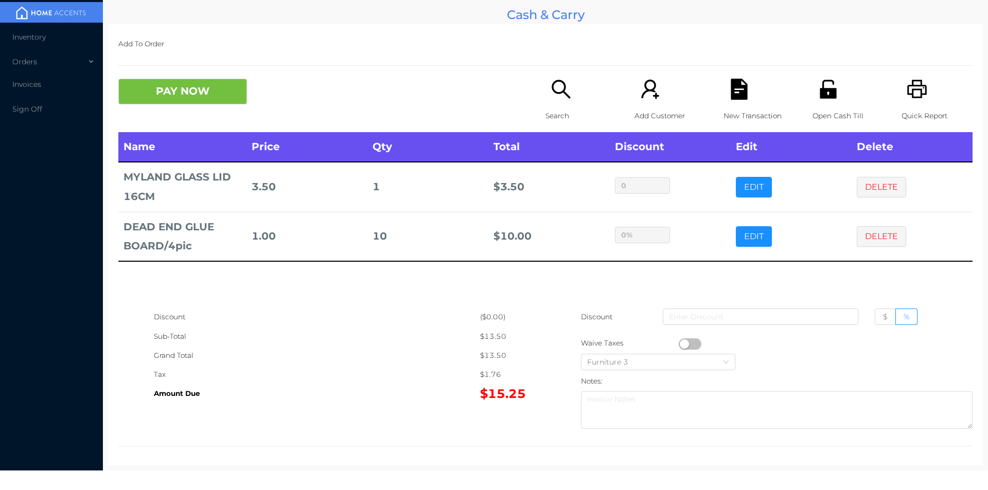
click at [734, 99] on icon "icon: file-text" at bounding box center [738, 89] width 16 height 21
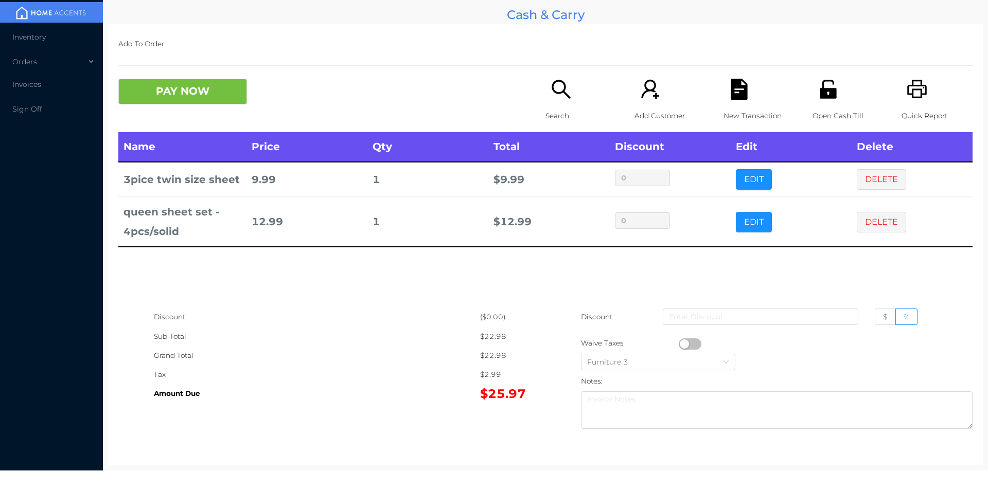
click at [739, 92] on icon "icon: file-text" at bounding box center [738, 89] width 16 height 21
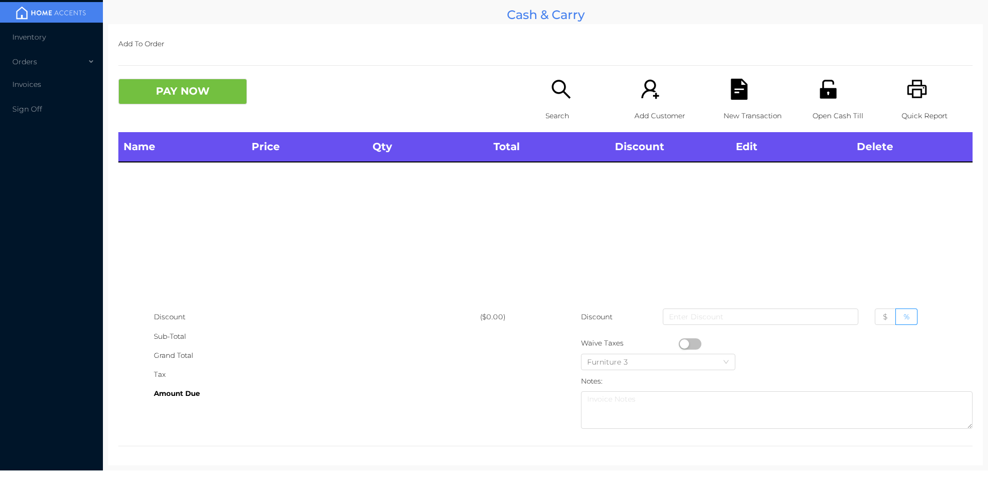
click at [829, 87] on icon "icon: unlock" at bounding box center [827, 89] width 21 height 21
click at [570, 99] on div "Search" at bounding box center [580, 105] width 71 height 53
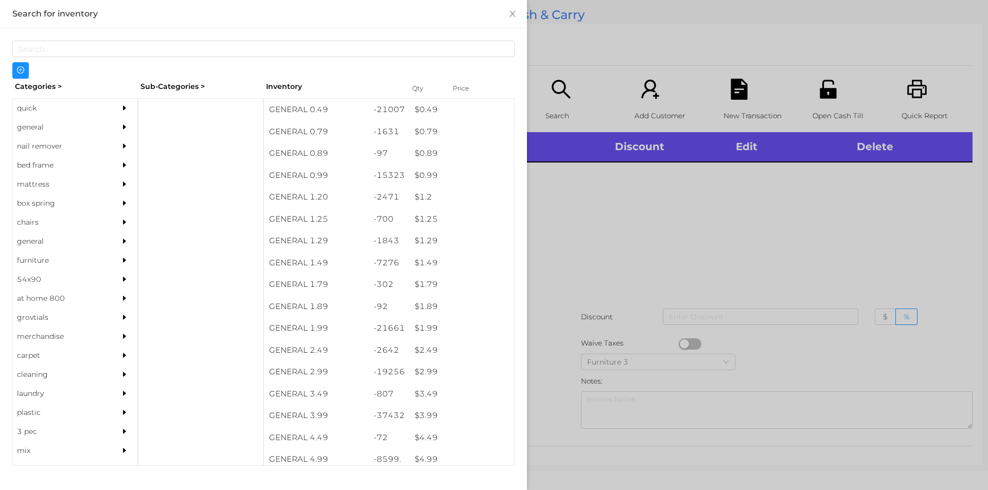
click at [51, 117] on div "quick" at bounding box center [60, 108] width 94 height 19
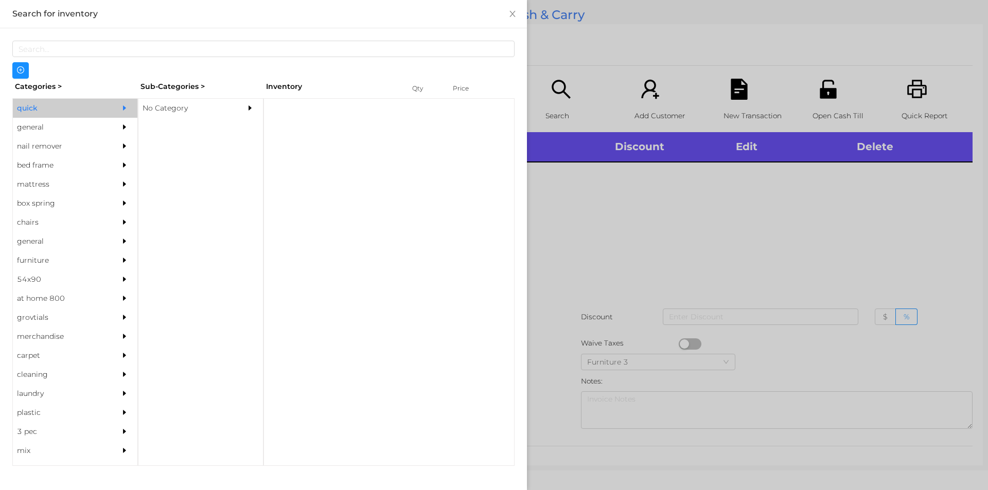
click at [162, 102] on div "No Category" at bounding box center [185, 108] width 94 height 19
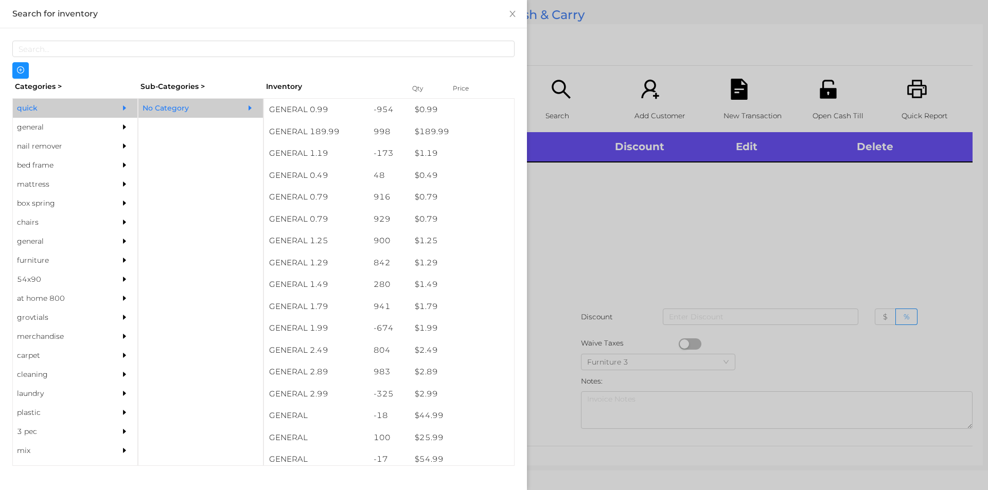
click at [90, 121] on div "general" at bounding box center [60, 127] width 94 height 19
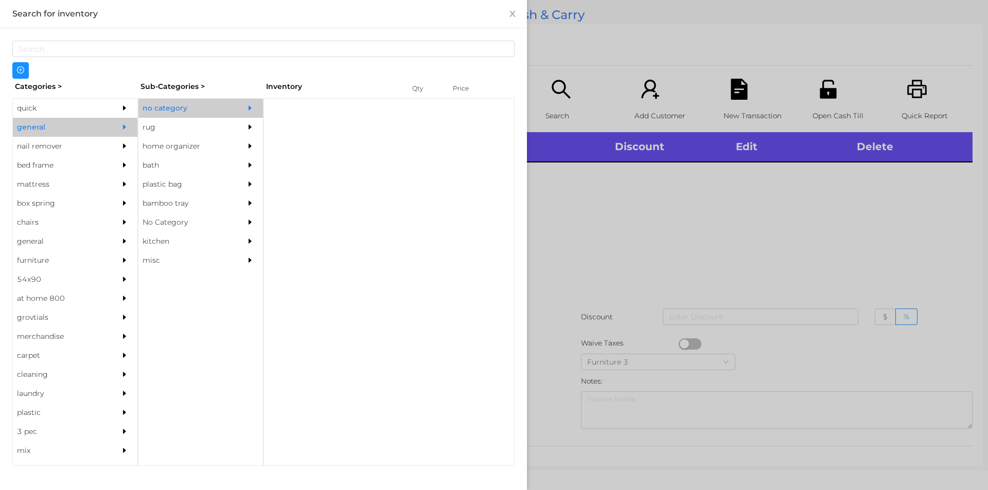
click at [216, 109] on div "no category" at bounding box center [185, 108] width 94 height 19
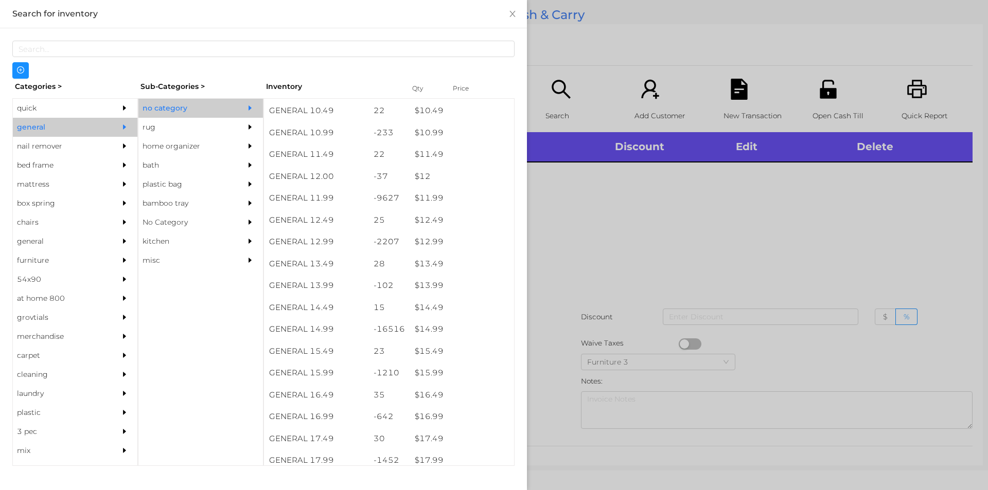
scroll to position [670, 0]
click at [612, 248] on div at bounding box center [494, 245] width 988 height 490
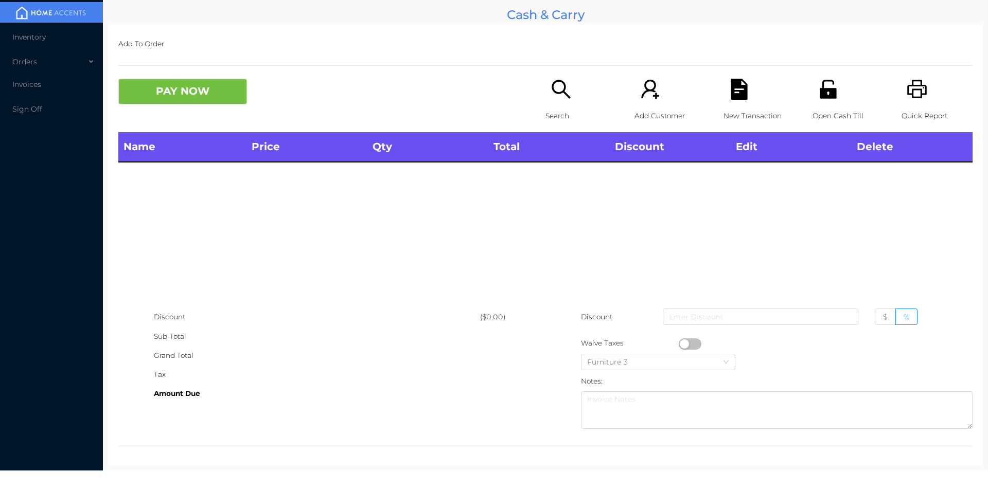
click at [587, 80] on div "Search" at bounding box center [580, 105] width 71 height 53
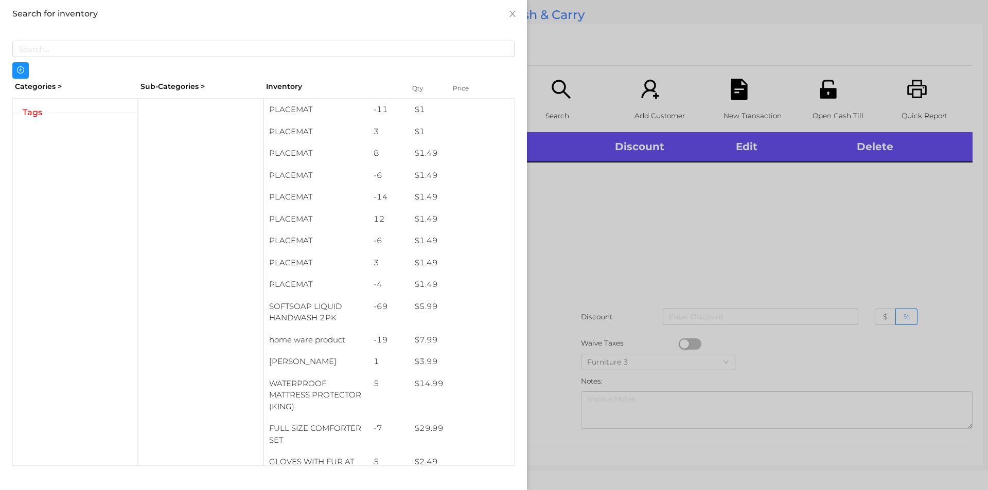
click at [556, 94] on div at bounding box center [494, 245] width 988 height 490
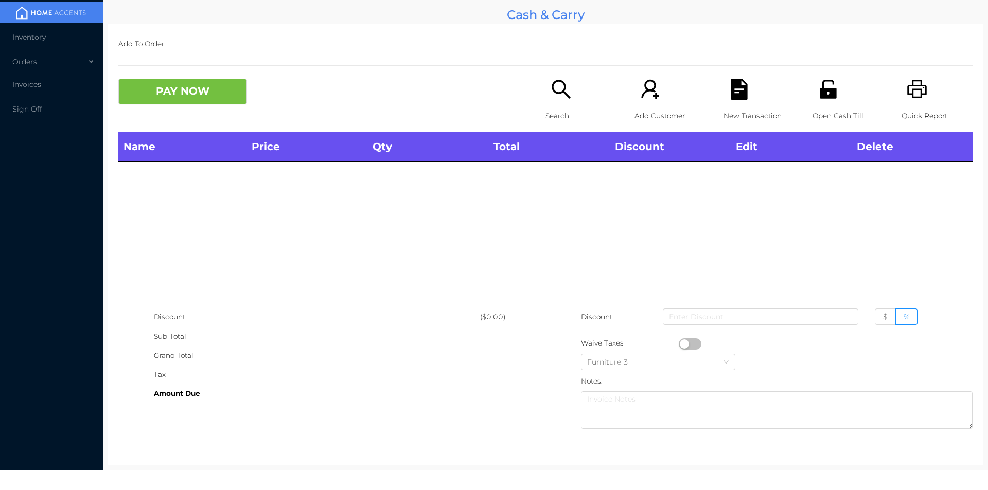
click at [551, 103] on div "Search" at bounding box center [580, 105] width 71 height 53
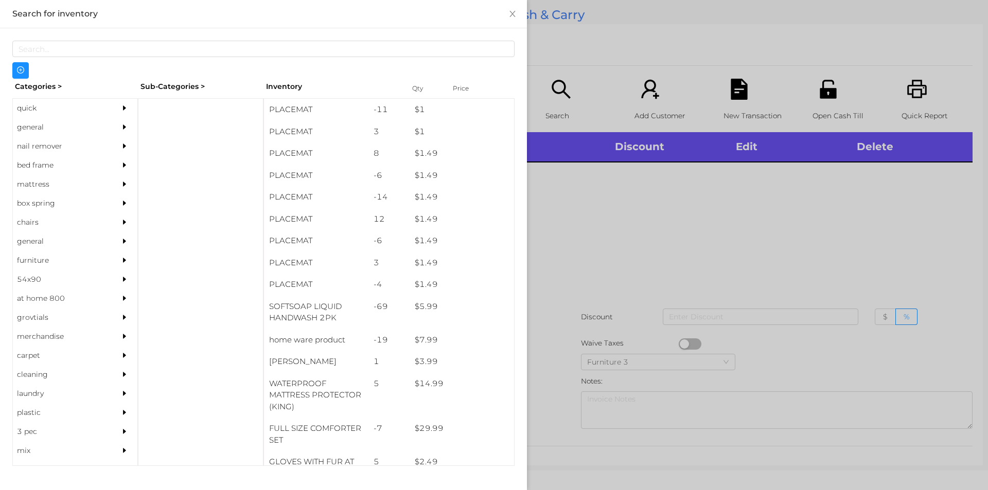
click at [36, 138] on div "nail remover" at bounding box center [60, 146] width 94 height 19
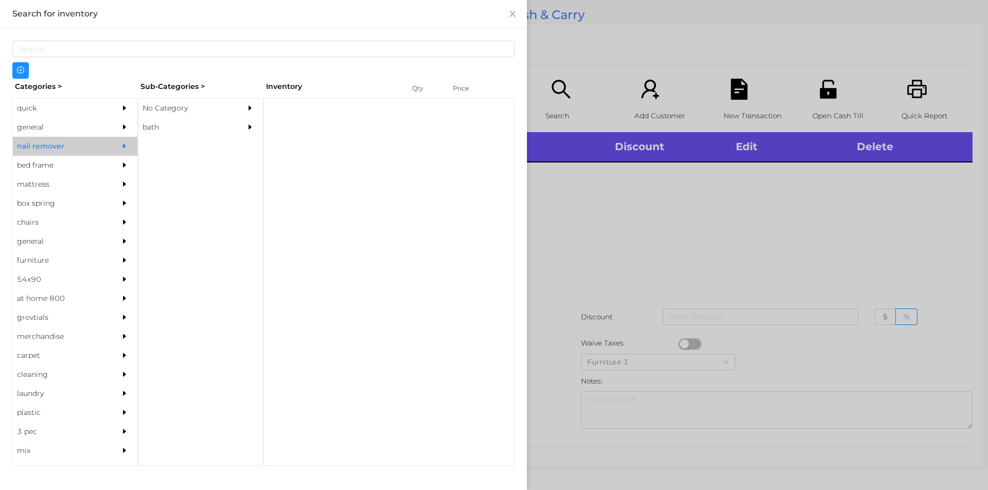
click at [57, 138] on div "nail remover" at bounding box center [60, 146] width 94 height 19
click at [63, 124] on div "general" at bounding box center [60, 127] width 94 height 19
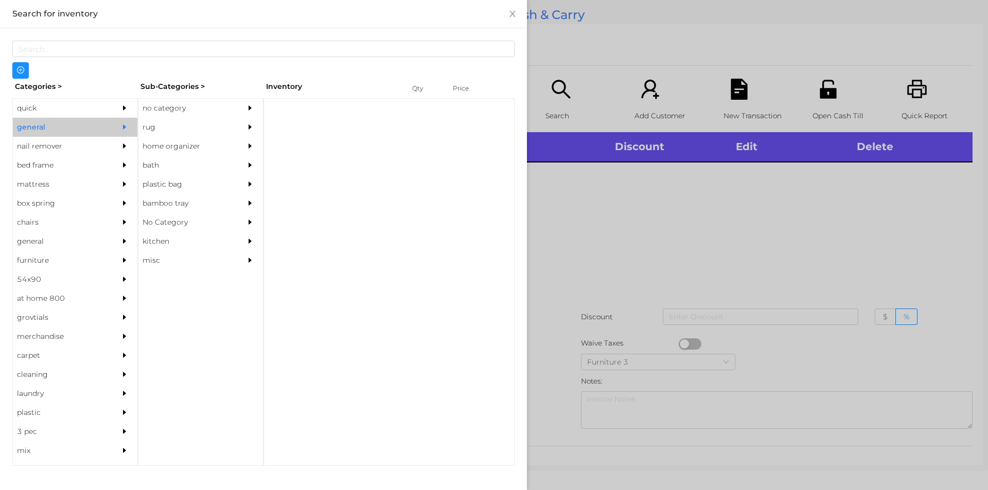
click at [203, 102] on div "no category" at bounding box center [185, 108] width 94 height 19
click at [237, 115] on div "no category" at bounding box center [200, 108] width 124 height 19
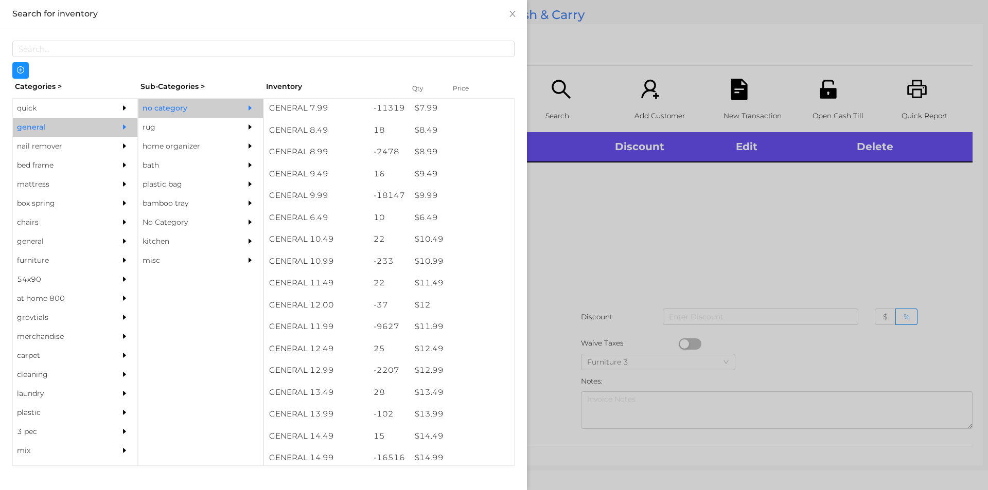
scroll to position [552, 0]
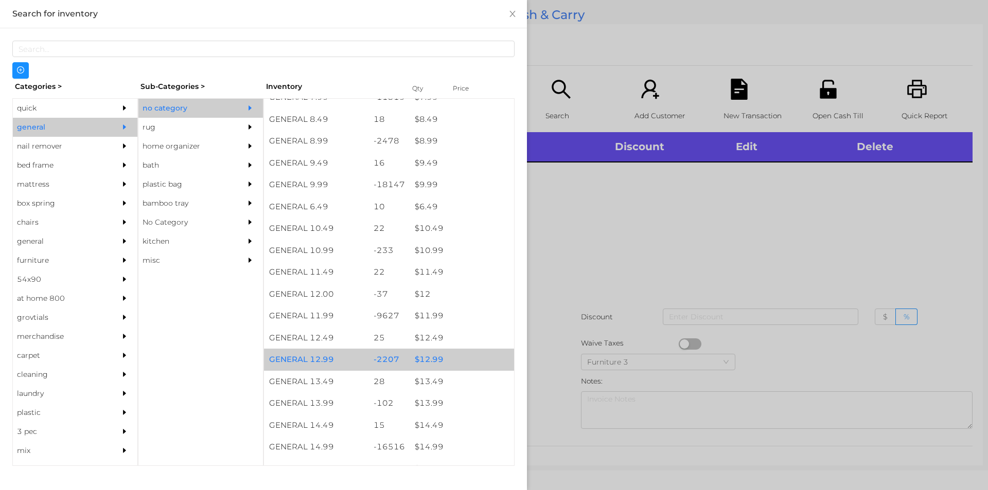
click at [445, 355] on div "$ 12.99" at bounding box center [461, 360] width 104 height 22
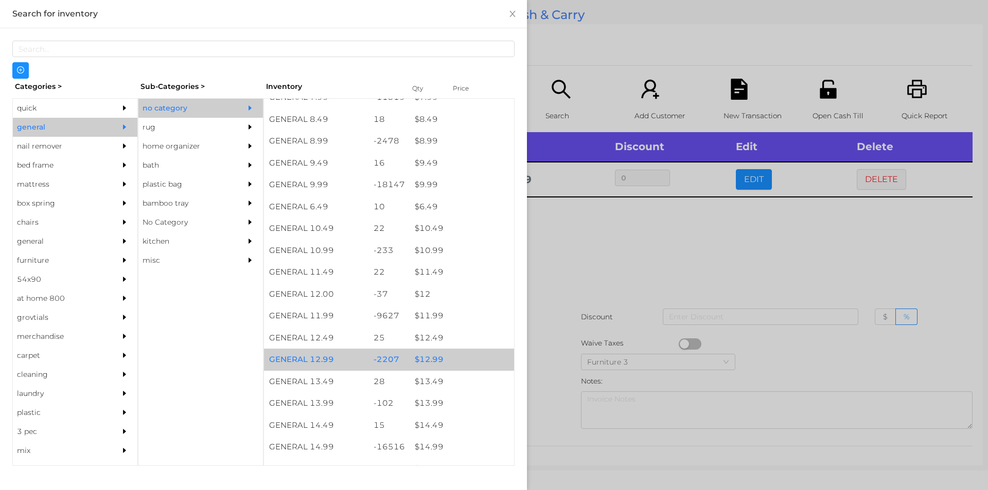
scroll to position [552, 0]
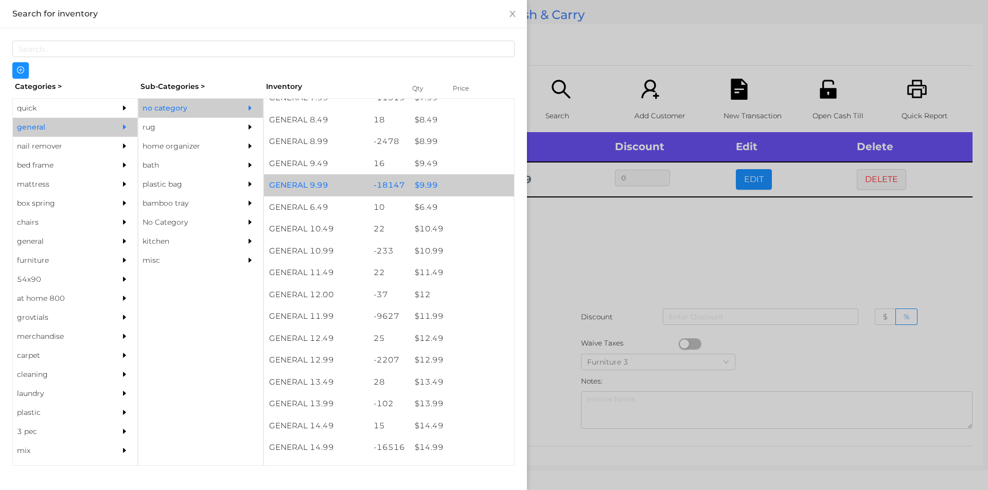
click at [414, 187] on div "$ 9.99" at bounding box center [461, 185] width 104 height 22
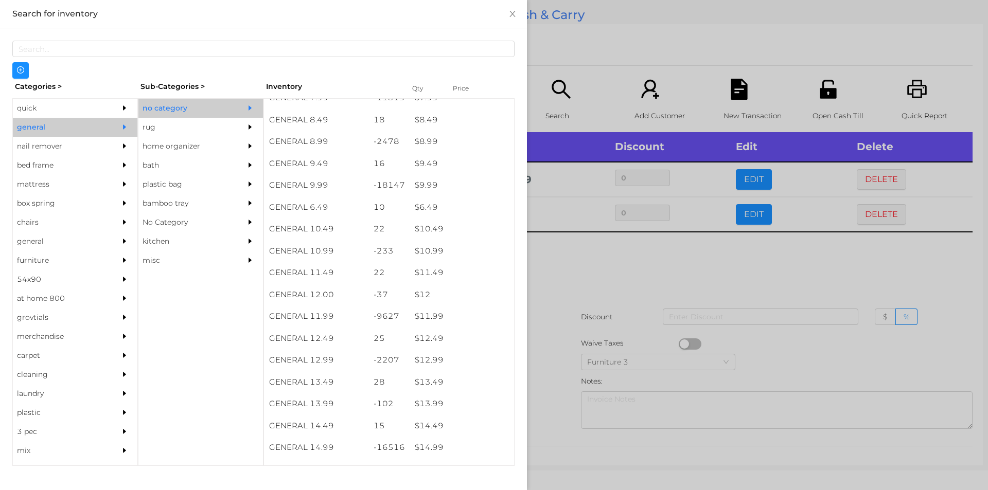
click at [574, 291] on div at bounding box center [494, 245] width 988 height 490
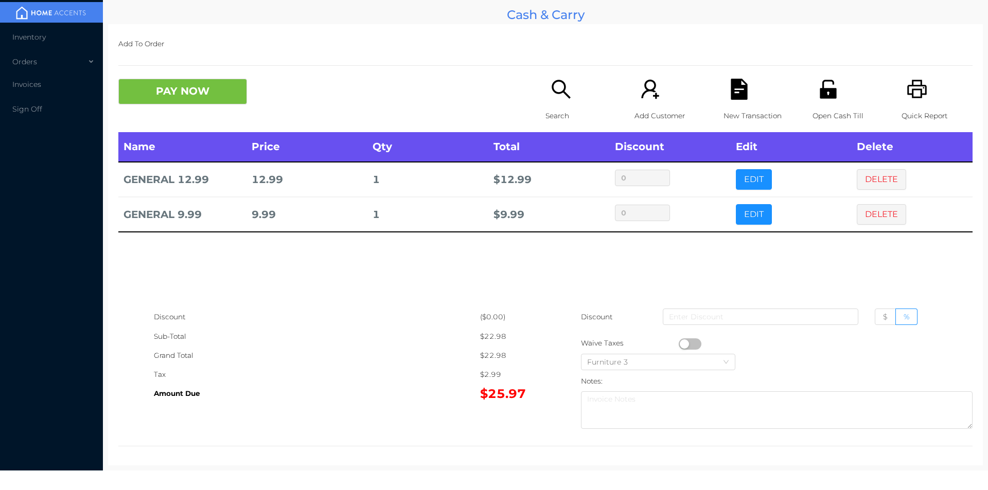
click at [825, 117] on p "Open Cash Till" at bounding box center [847, 115] width 71 height 19
click at [143, 101] on button "PAY NOW" at bounding box center [182, 92] width 129 height 26
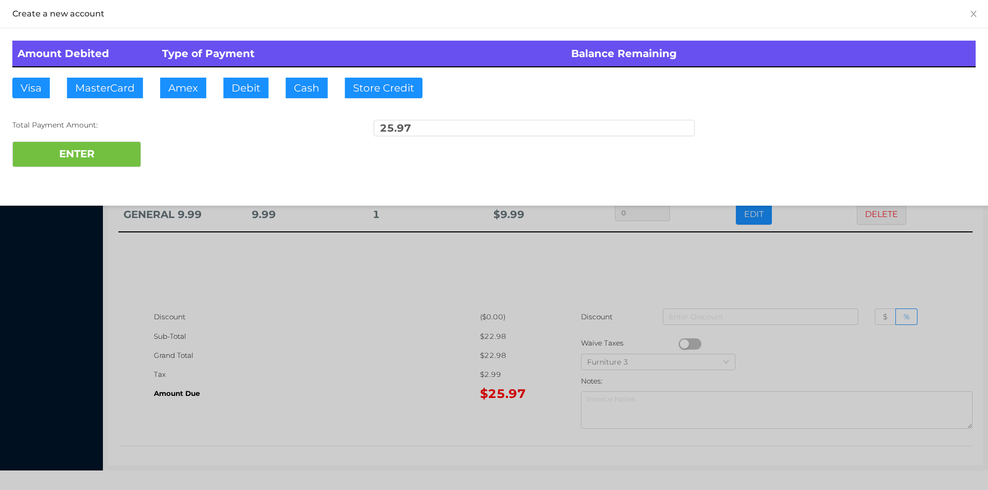
click at [162, 88] on div at bounding box center [494, 245] width 988 height 490
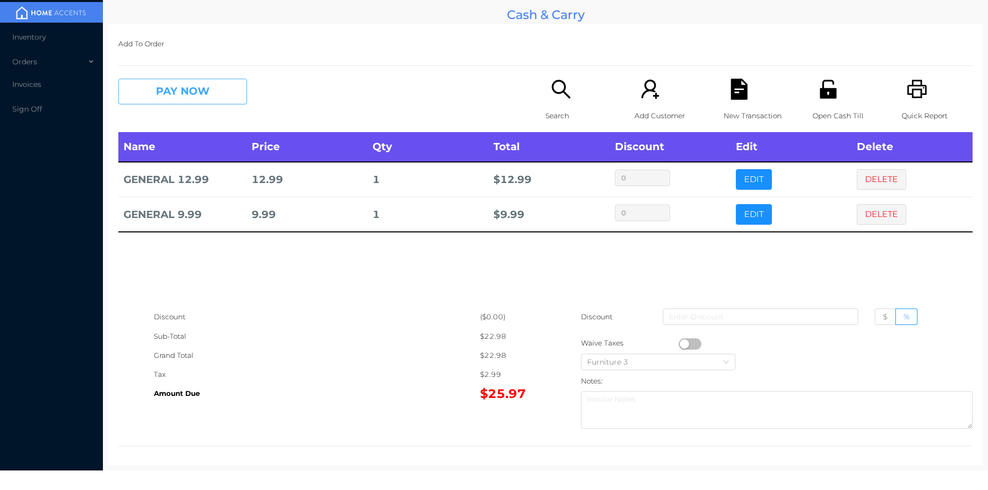
click at [199, 91] on button "PAY NOW" at bounding box center [182, 92] width 129 height 26
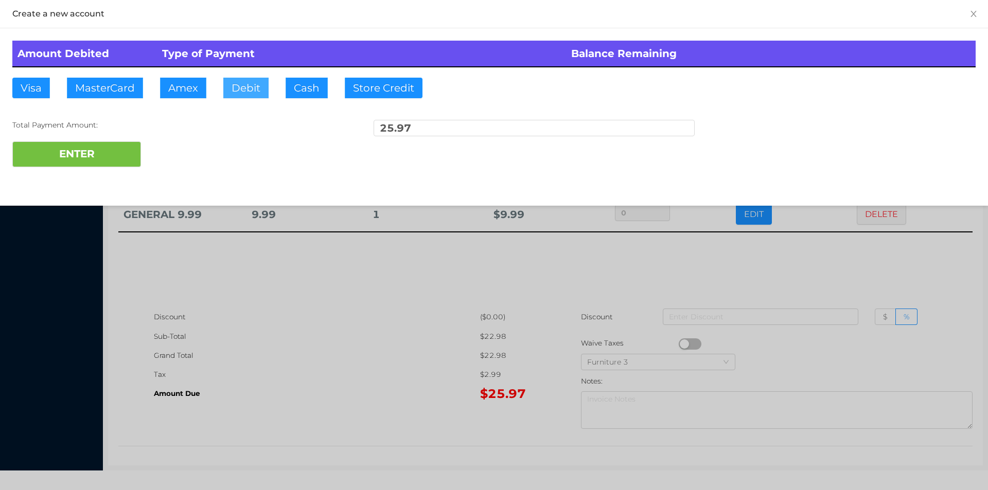
click at [247, 85] on button "Debit" at bounding box center [245, 88] width 45 height 21
click at [87, 151] on button "ENTER" at bounding box center [76, 154] width 129 height 26
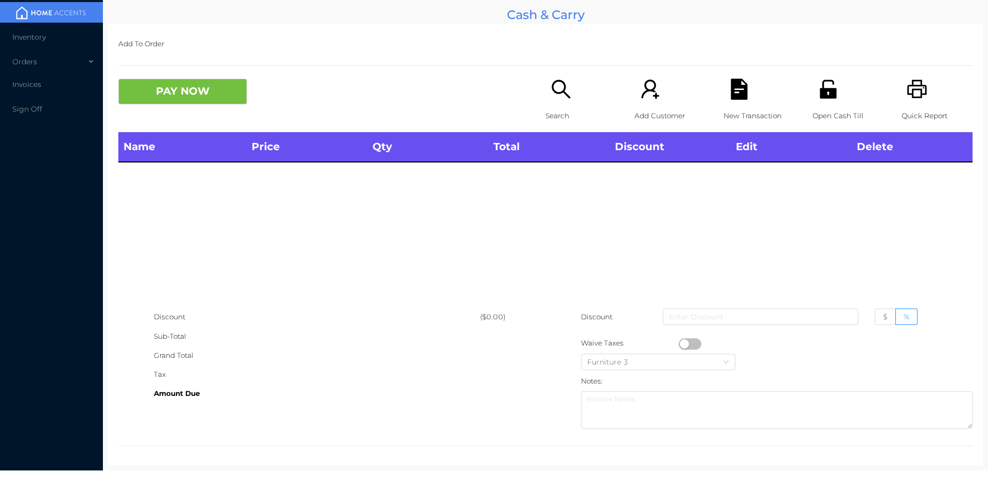
click at [555, 93] on icon "icon: search" at bounding box center [560, 89] width 19 height 19
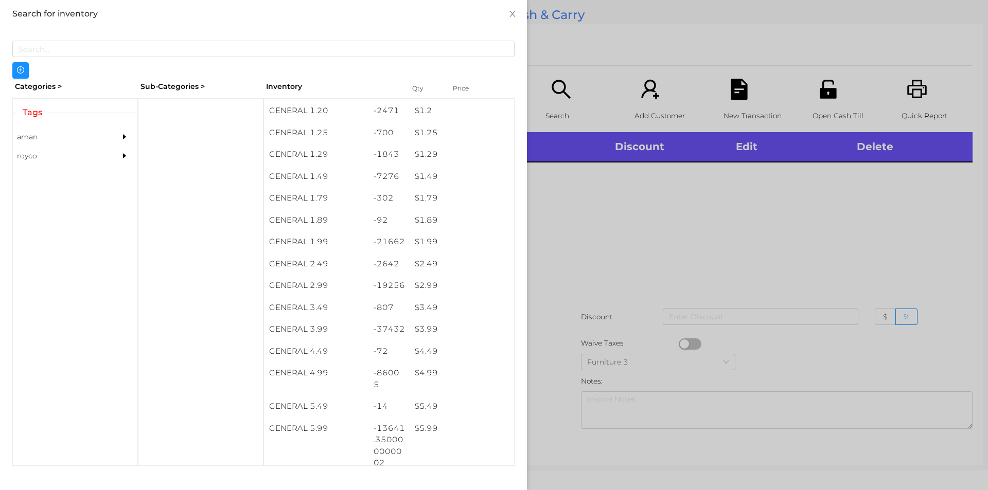
scroll to position [158, 0]
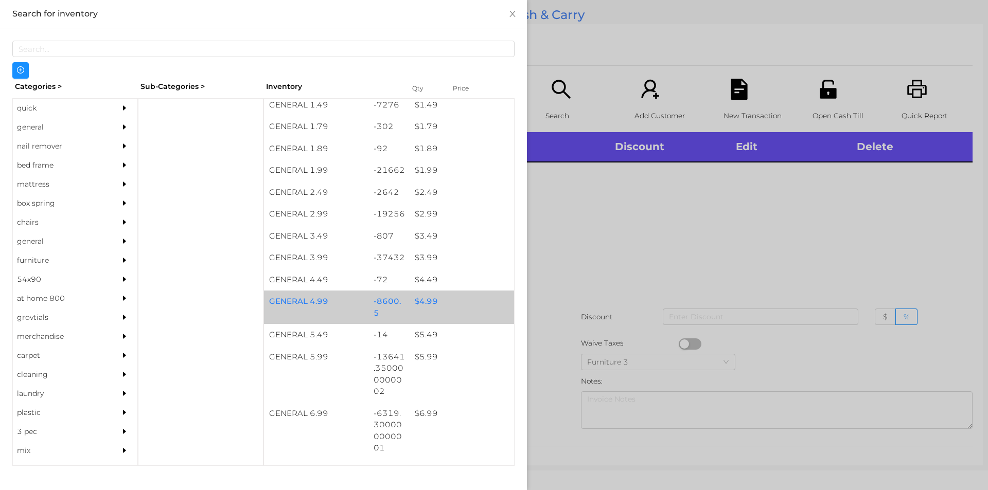
click at [413, 298] on div "$ 4.99" at bounding box center [461, 302] width 104 height 22
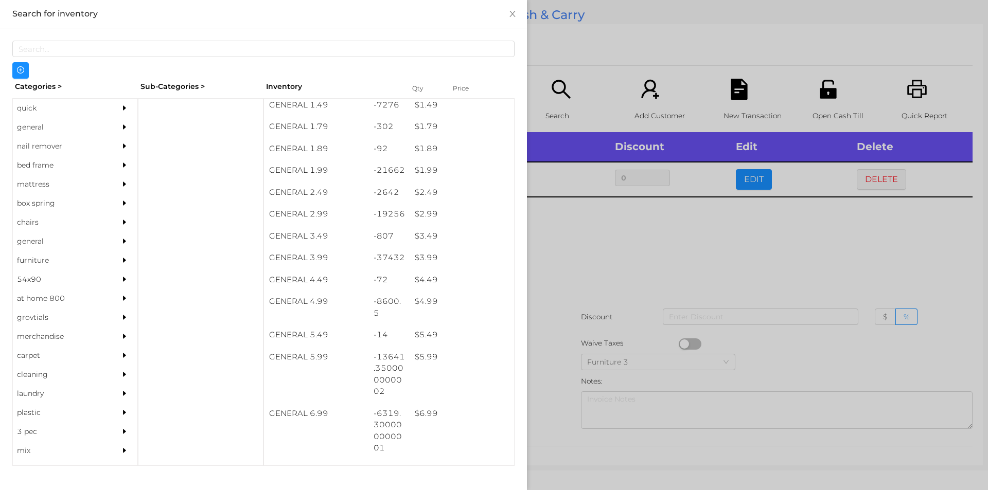
click at [569, 306] on div at bounding box center [494, 245] width 988 height 490
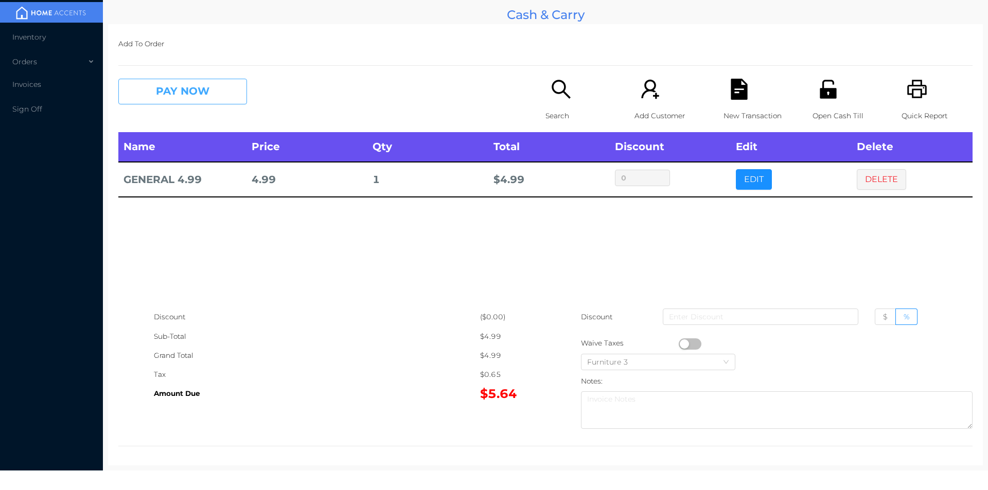
click at [190, 92] on button "PAY NOW" at bounding box center [182, 92] width 129 height 26
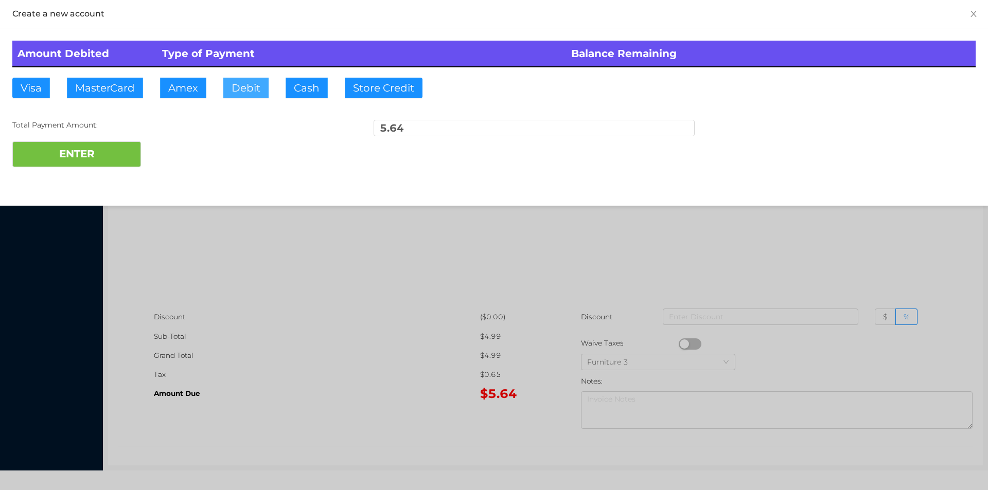
click at [248, 87] on button "Debit" at bounding box center [245, 88] width 45 height 21
click at [135, 147] on button "ENTER" at bounding box center [76, 154] width 129 height 26
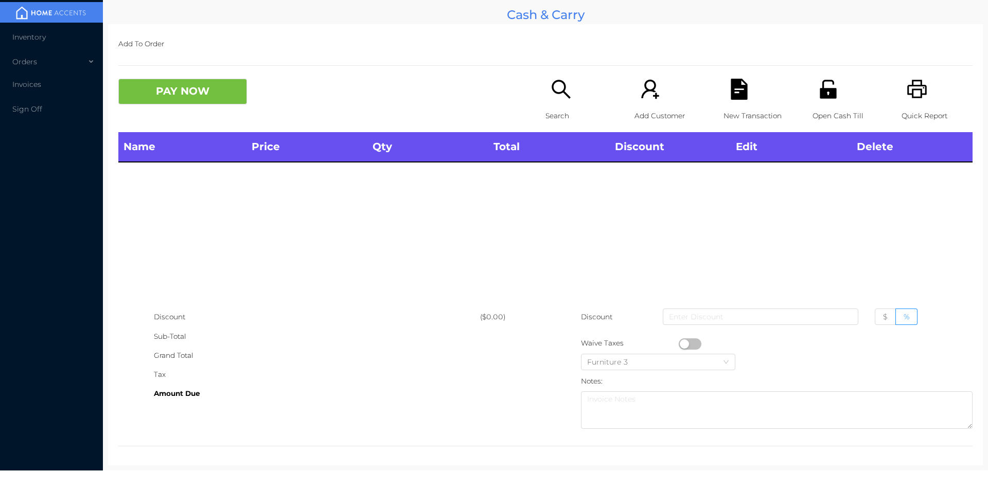
click at [550, 93] on icon "icon: search" at bounding box center [560, 89] width 21 height 21
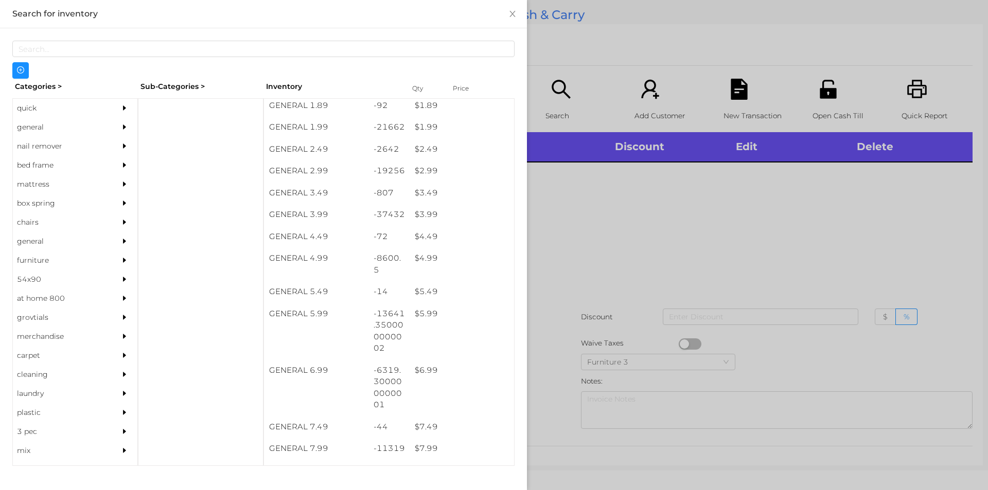
scroll to position [185, 0]
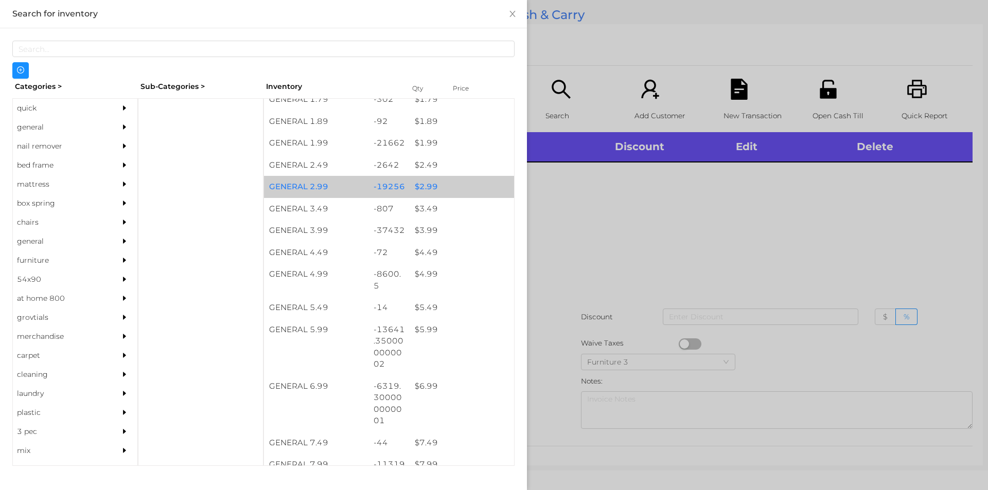
click at [432, 190] on div "$ 2.99" at bounding box center [461, 187] width 104 height 22
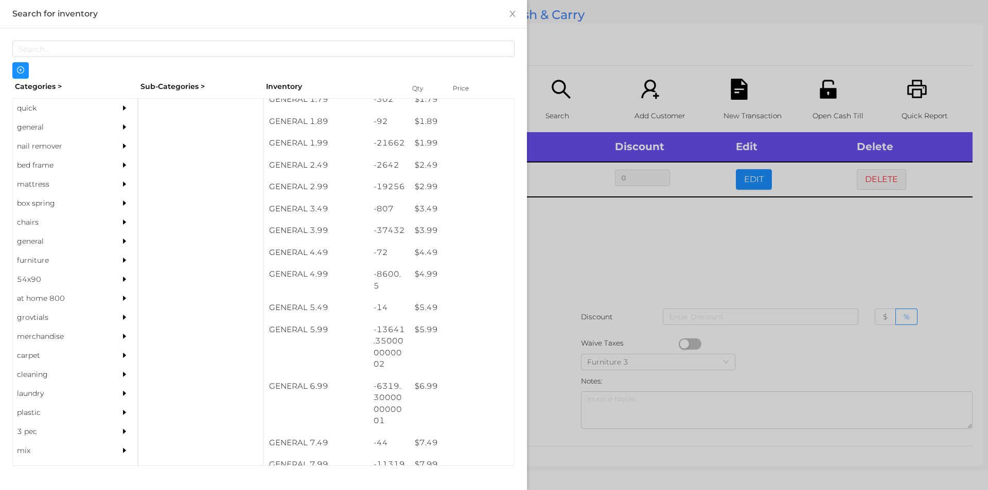
click at [619, 311] on div at bounding box center [494, 245] width 988 height 490
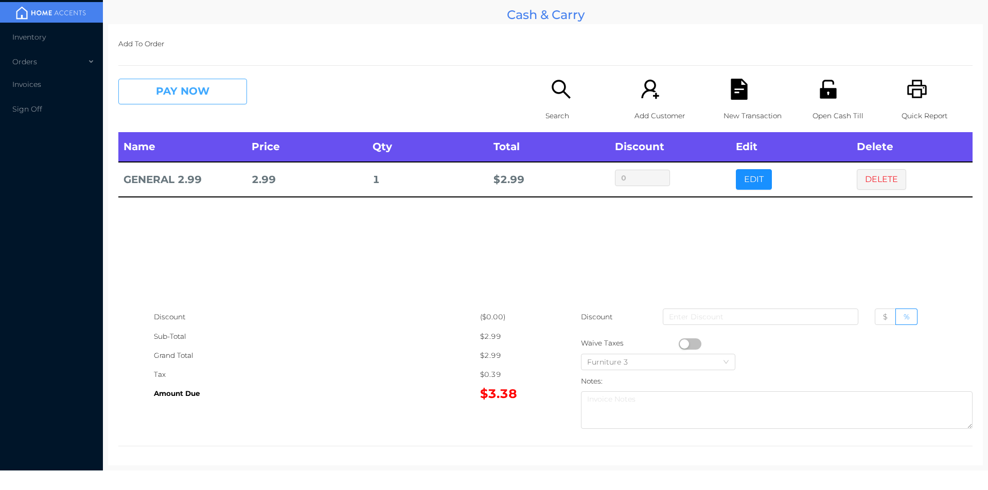
click at [179, 86] on button "PAY NOW" at bounding box center [182, 92] width 129 height 26
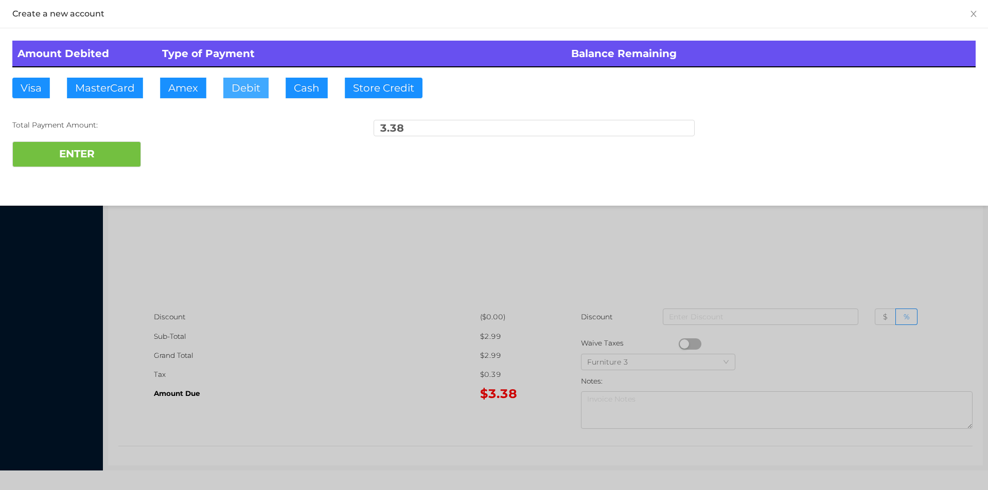
click at [244, 89] on button "Debit" at bounding box center [245, 88] width 45 height 21
type input "10"
click at [81, 160] on button "ENTER" at bounding box center [76, 154] width 129 height 26
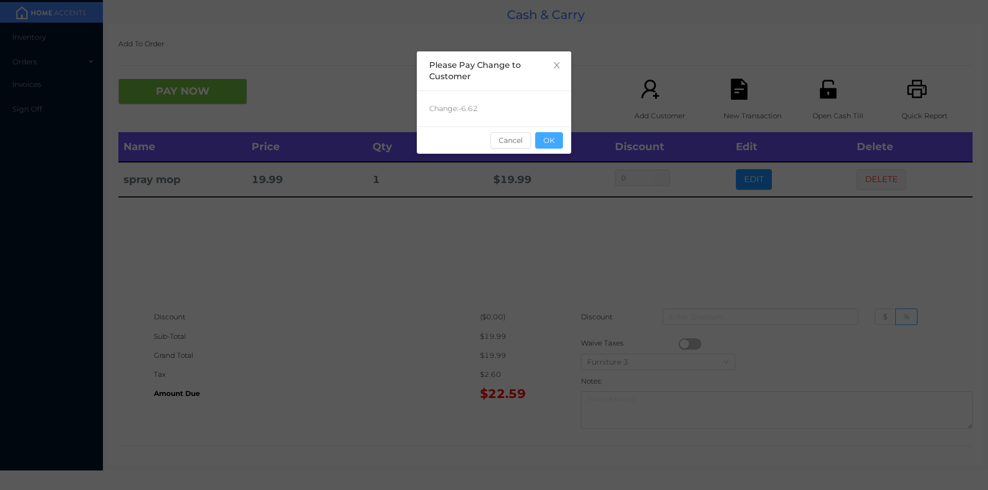
click at [559, 141] on button "OK" at bounding box center [549, 140] width 28 height 16
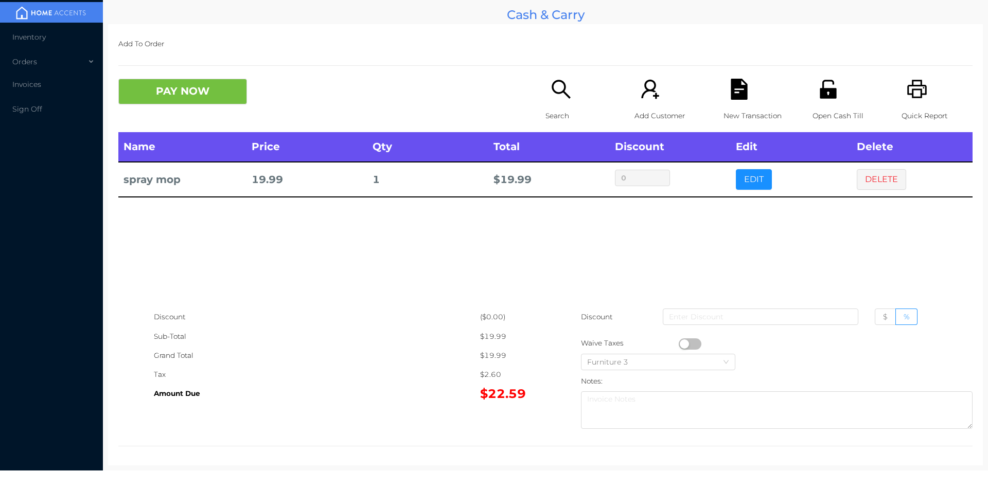
click at [737, 91] on icon "icon: file-text" at bounding box center [738, 89] width 16 height 21
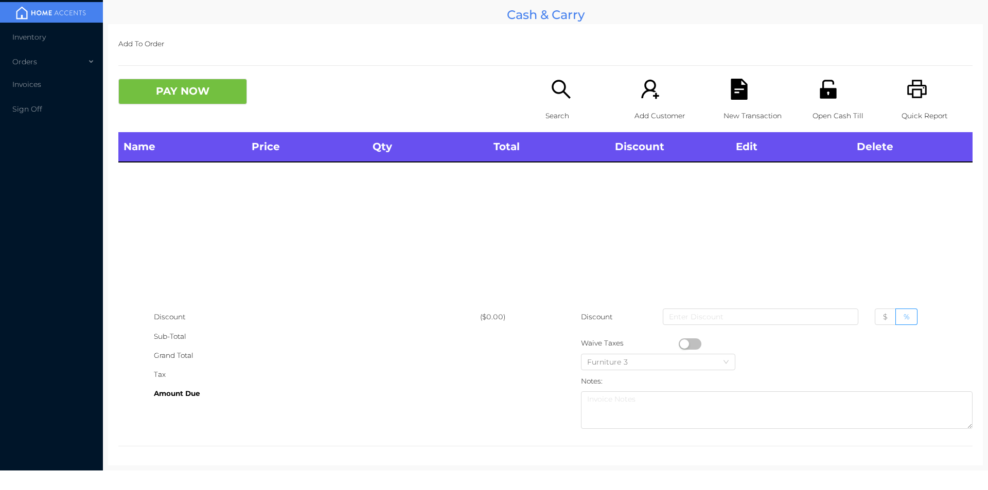
click at [835, 83] on div "Open Cash Till" at bounding box center [847, 105] width 71 height 53
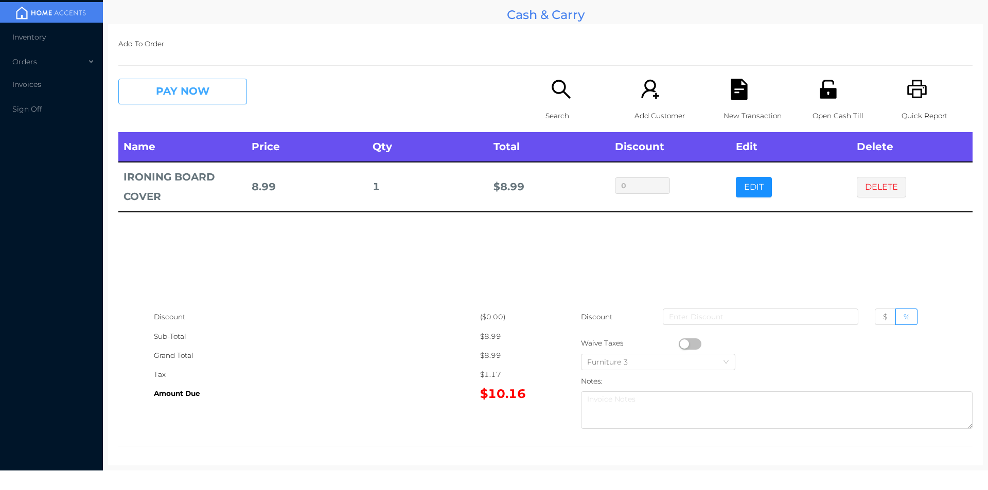
click at [174, 100] on button "PAY NOW" at bounding box center [182, 92] width 129 height 26
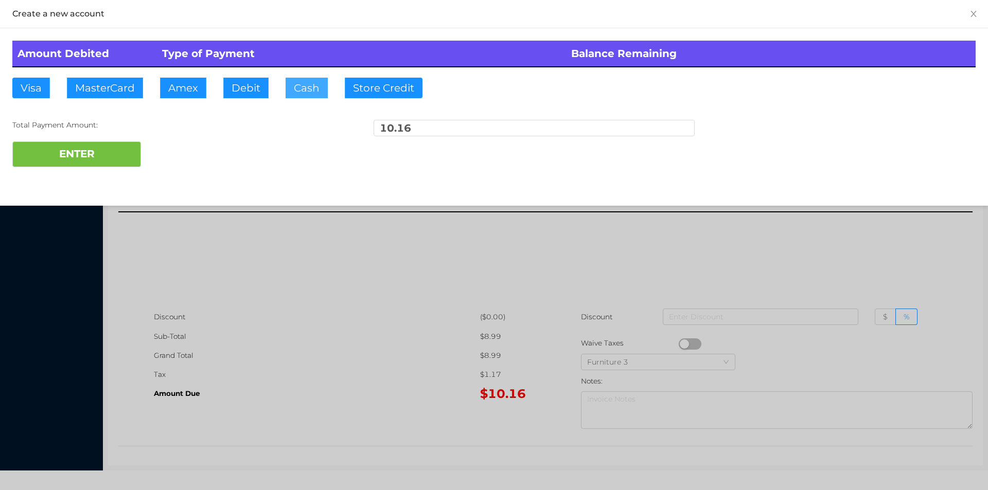
click at [297, 86] on button "Cash" at bounding box center [307, 88] width 42 height 21
type input "100"
click at [110, 154] on button "ENTER" at bounding box center [76, 154] width 129 height 26
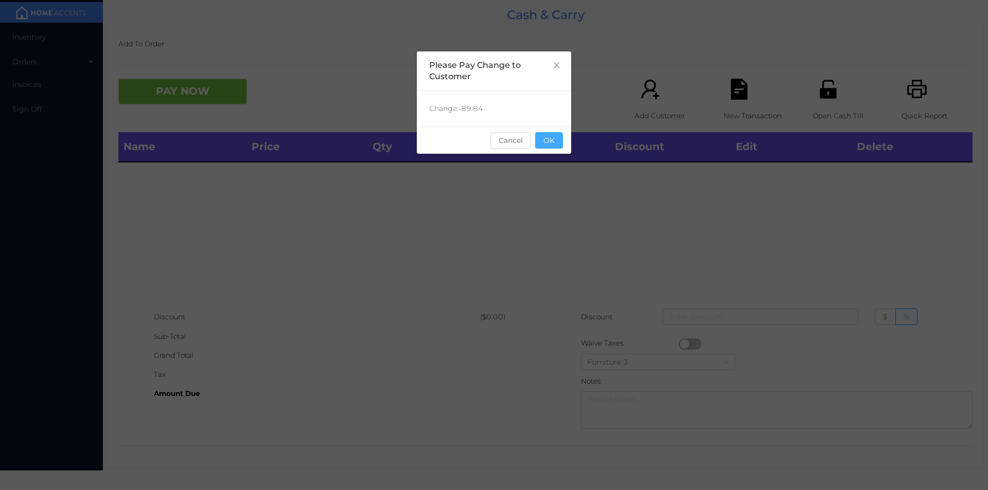
click at [549, 138] on button "OK" at bounding box center [549, 140] width 28 height 16
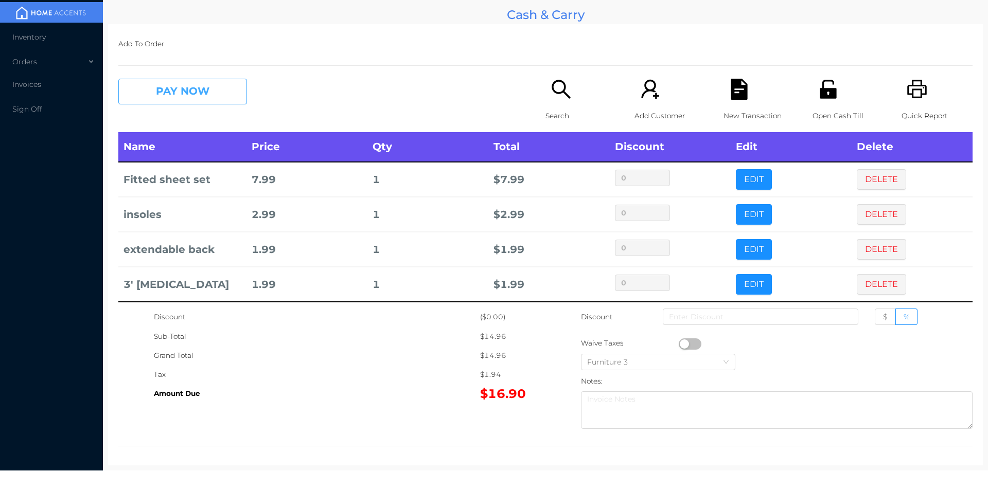
click at [182, 82] on button "PAY NOW" at bounding box center [182, 92] width 129 height 26
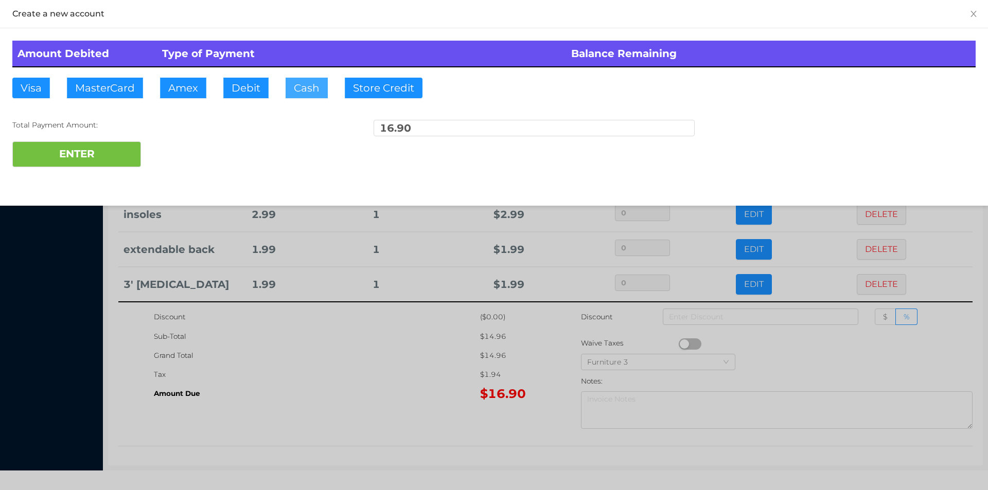
click at [304, 93] on button "Cash" at bounding box center [307, 88] width 42 height 21
type input "20"
click at [98, 153] on button "ENTER" at bounding box center [76, 154] width 129 height 26
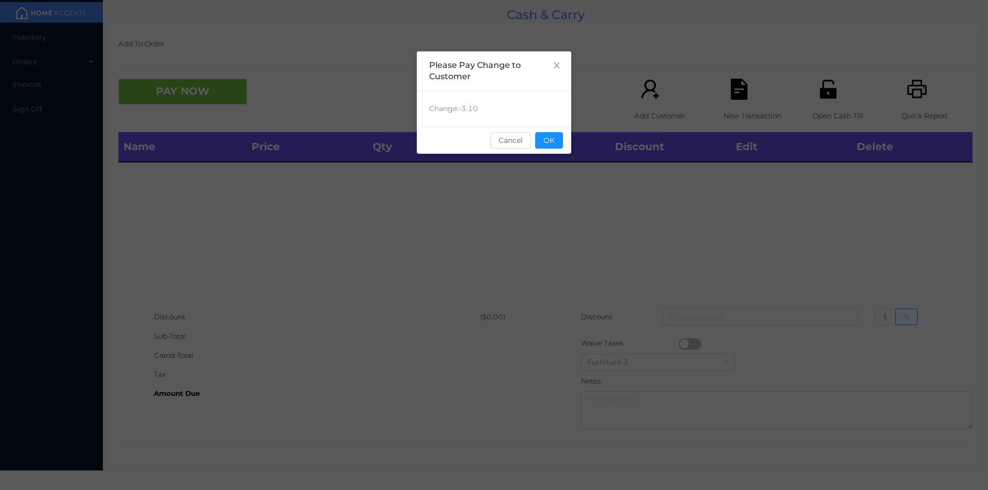
click at [549, 119] on div "Change: -3.10" at bounding box center [494, 108] width 154 height 35
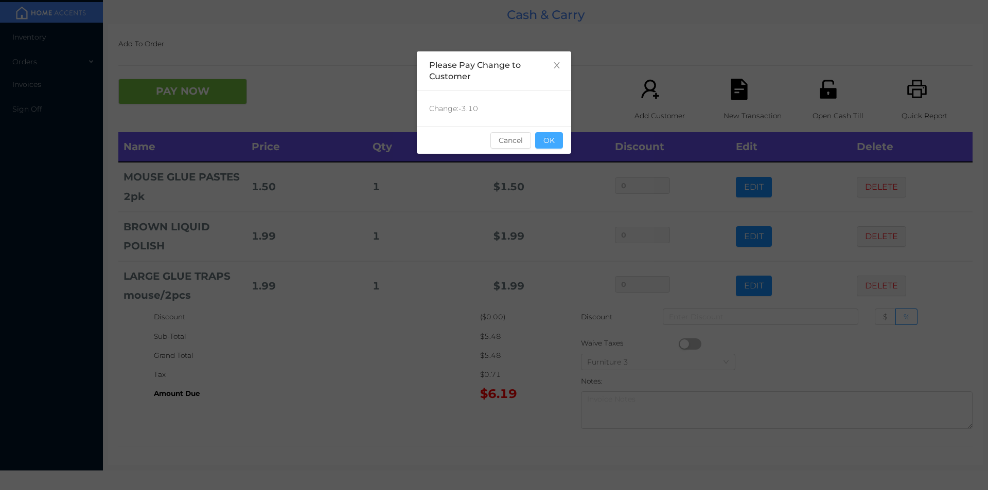
click at [548, 135] on button "OK" at bounding box center [549, 140] width 28 height 16
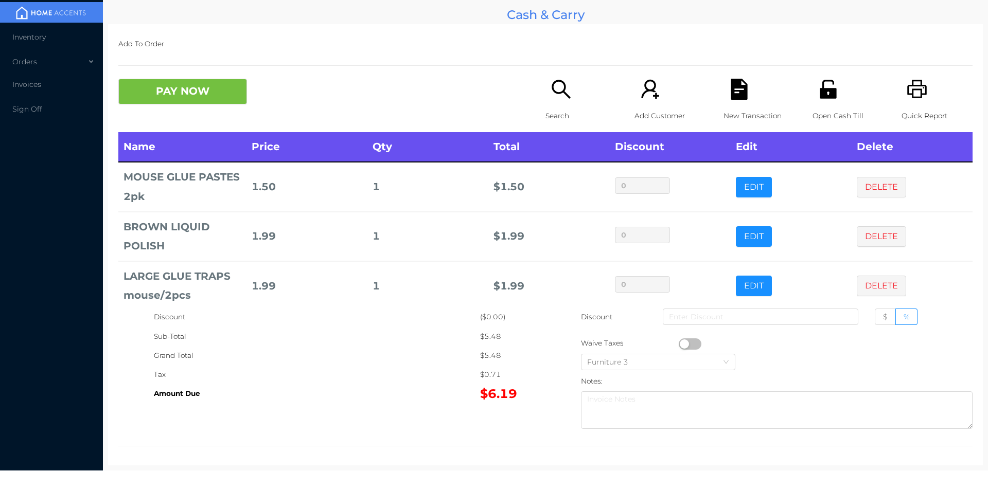
click at [723, 107] on p "New Transaction" at bounding box center [758, 115] width 71 height 19
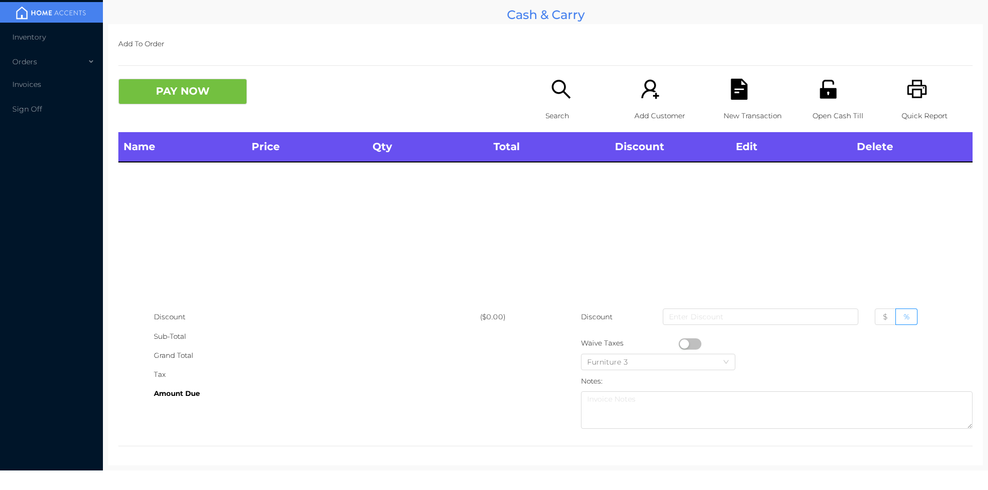
click at [817, 88] on icon "icon: unlock" at bounding box center [827, 89] width 21 height 21
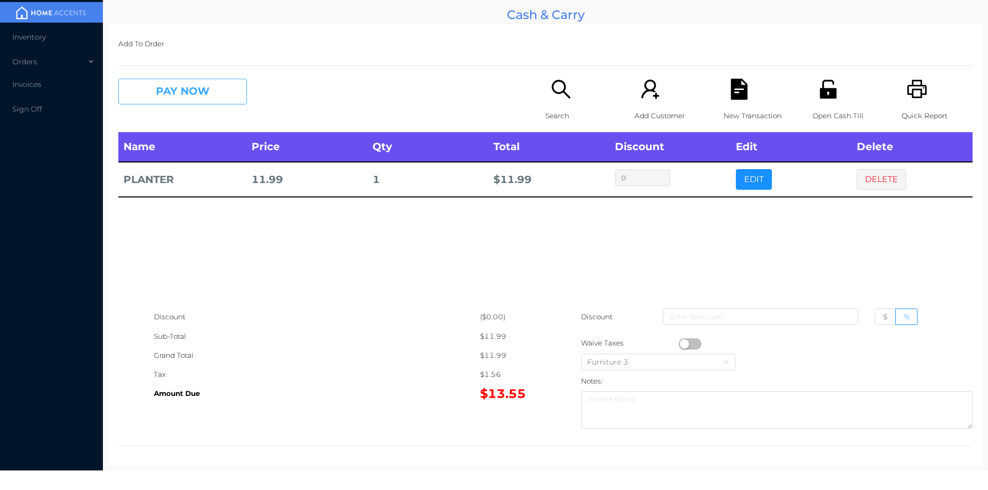
click at [163, 84] on button "PAY NOW" at bounding box center [182, 92] width 129 height 26
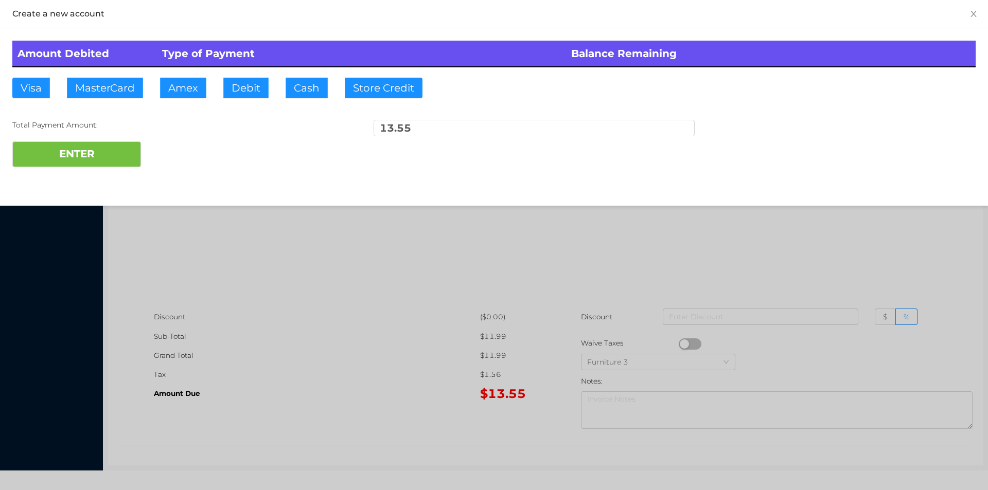
click at [354, 325] on div at bounding box center [494, 245] width 988 height 490
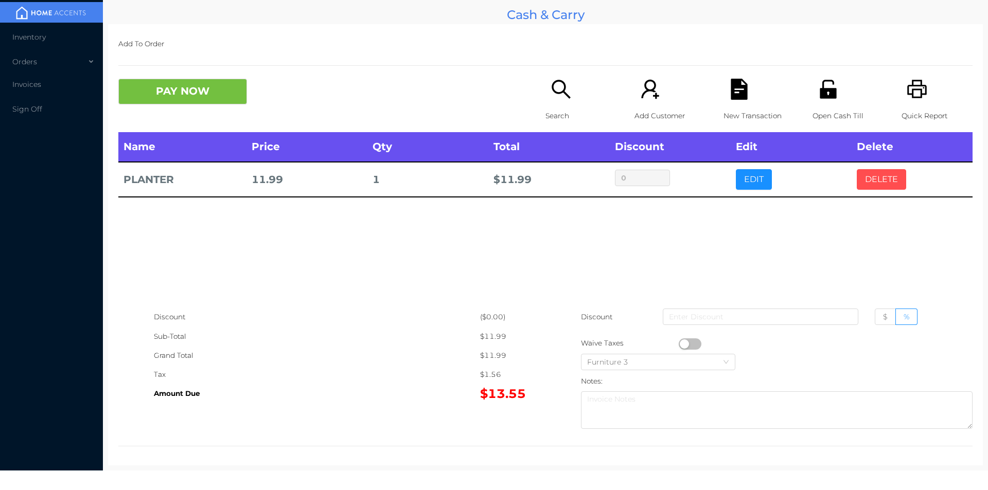
click at [870, 180] on button "DELETE" at bounding box center [881, 179] width 49 height 21
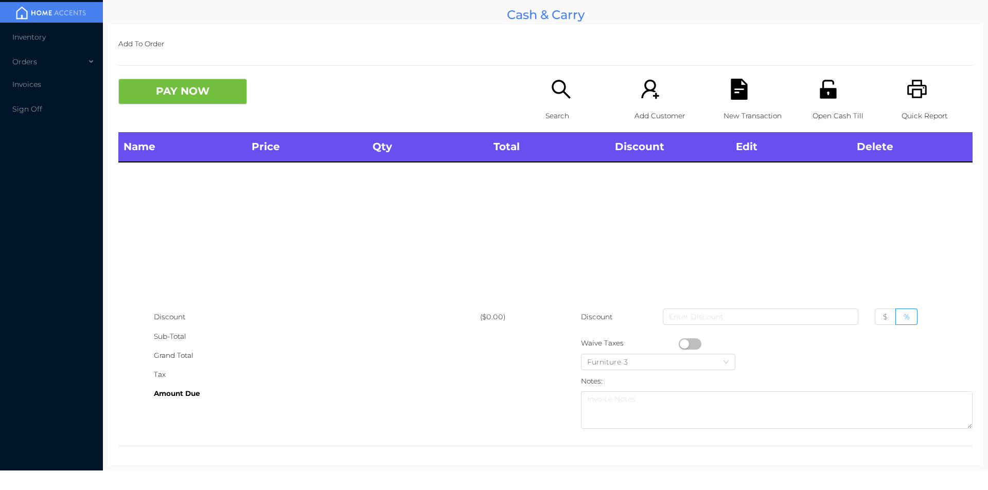
click at [920, 82] on icon "icon: printer" at bounding box center [916, 89] width 21 height 21
click at [222, 100] on button "PAY NOW" at bounding box center [182, 92] width 129 height 26
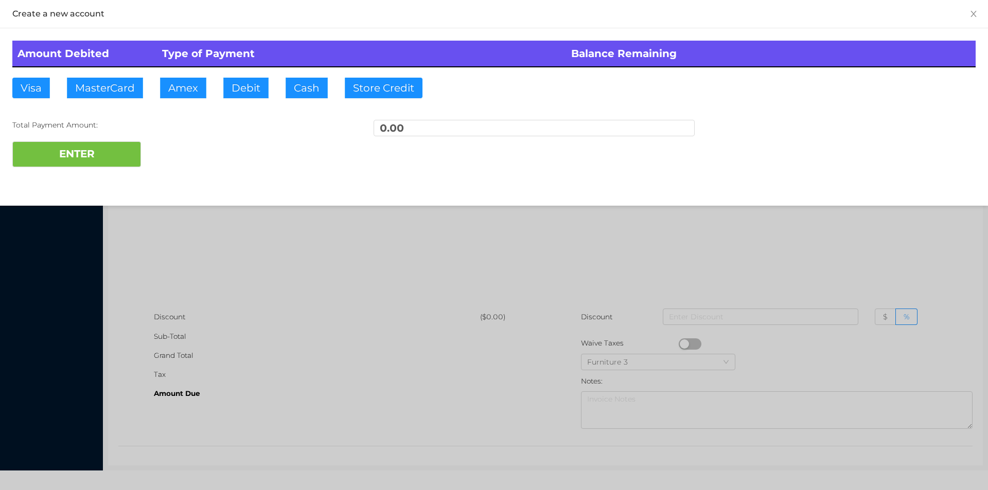
click at [228, 245] on div at bounding box center [494, 245] width 988 height 490
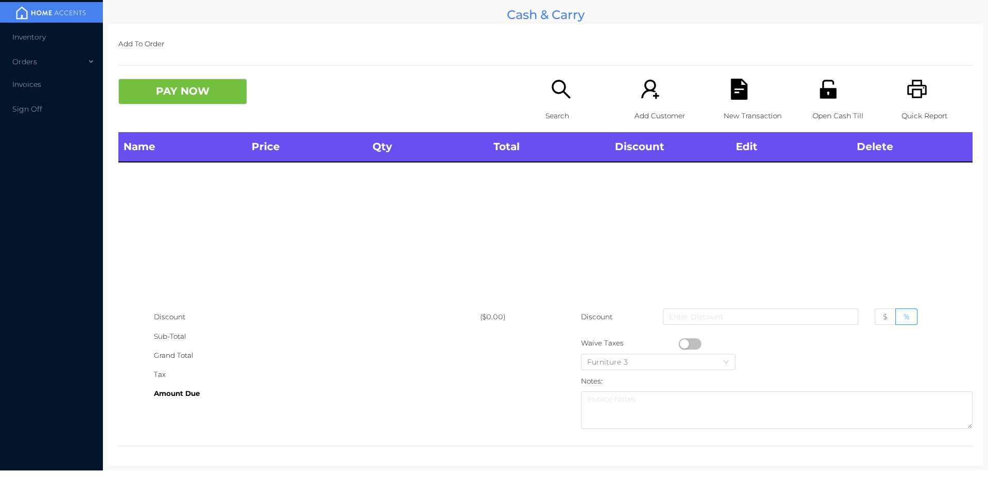
click at [549, 106] on p "Search" at bounding box center [580, 115] width 71 height 19
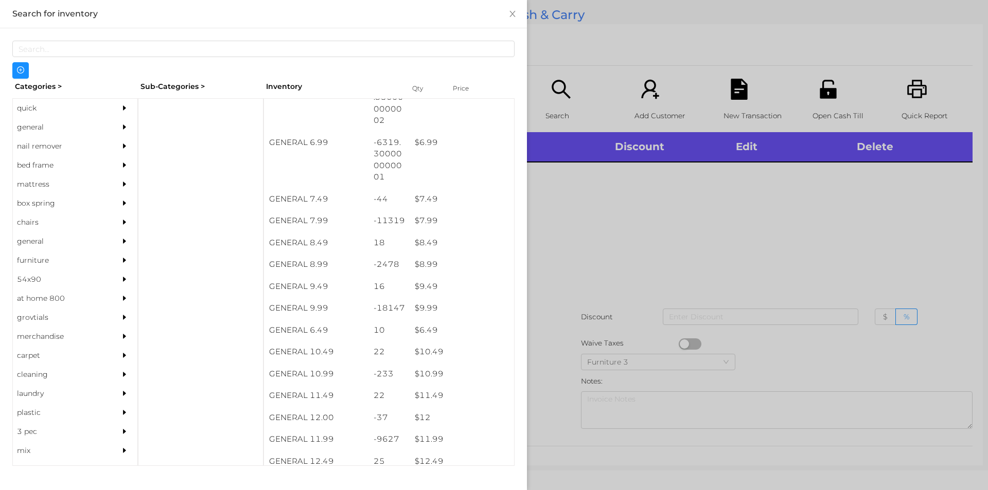
scroll to position [424, 0]
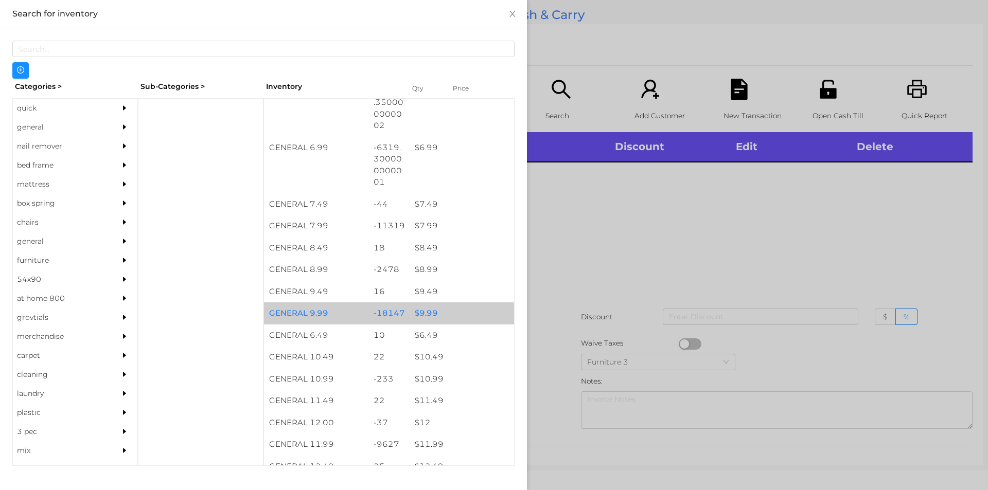
click at [470, 306] on div "$ 9.99" at bounding box center [461, 313] width 104 height 22
click at [479, 306] on div "$ 9.99" at bounding box center [461, 313] width 104 height 22
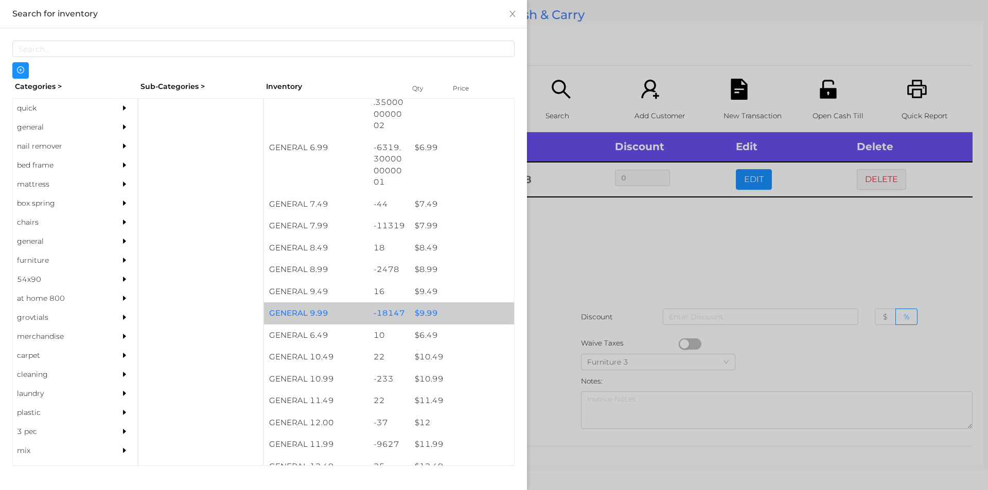
click at [483, 309] on div "$ 9.99" at bounding box center [461, 313] width 104 height 22
click at [502, 313] on div "$ 9.99" at bounding box center [461, 313] width 104 height 22
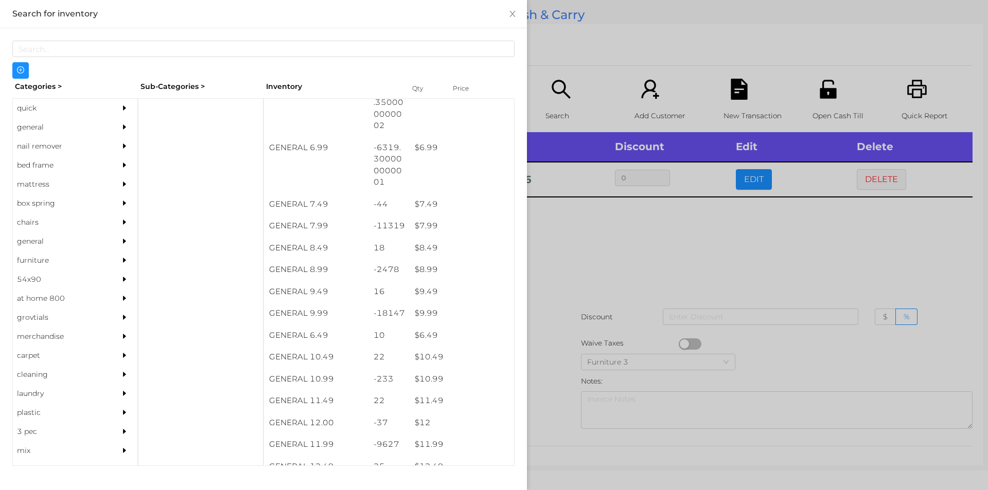
click at [583, 274] on div at bounding box center [494, 245] width 988 height 490
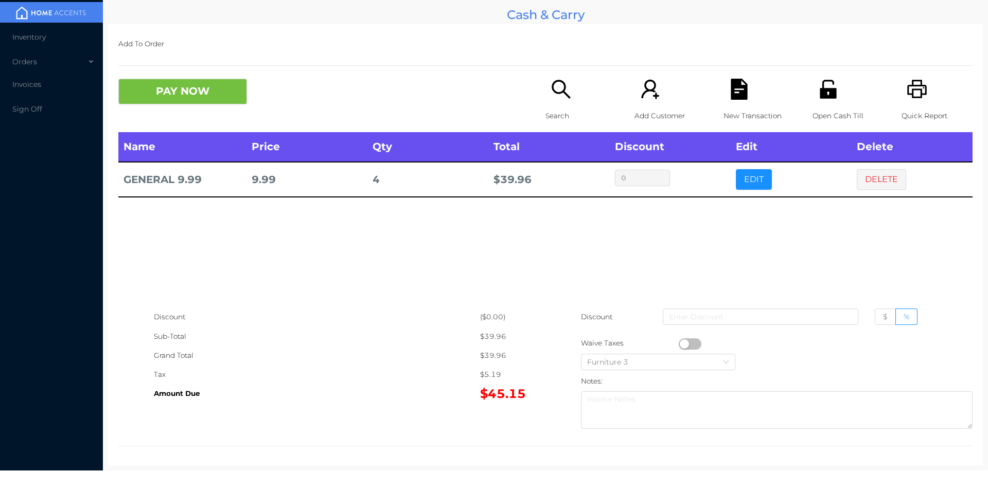
click at [735, 86] on icon "icon: file-text" at bounding box center [738, 89] width 16 height 21
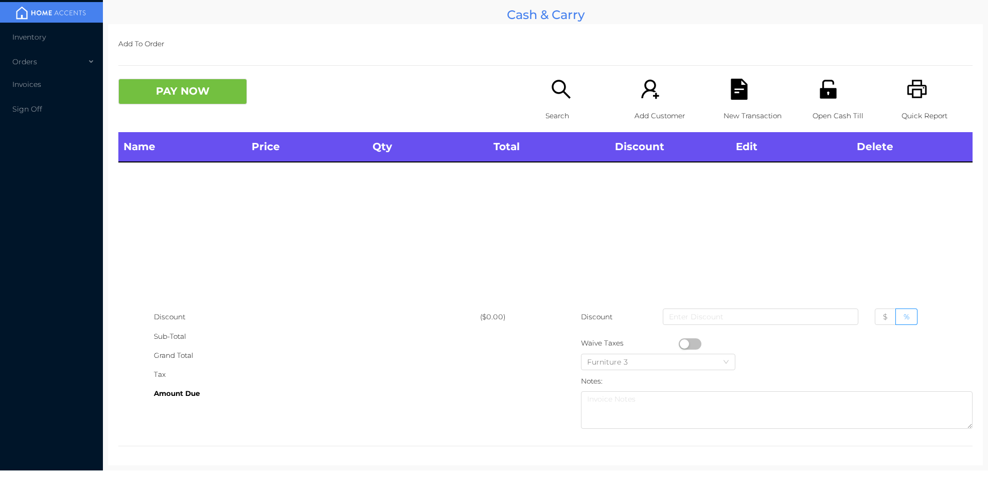
click at [830, 84] on icon "icon: unlock" at bounding box center [827, 89] width 21 height 21
click at [822, 107] on p "Open Cash Till" at bounding box center [847, 115] width 71 height 19
click at [545, 84] on div "Search" at bounding box center [580, 105] width 71 height 53
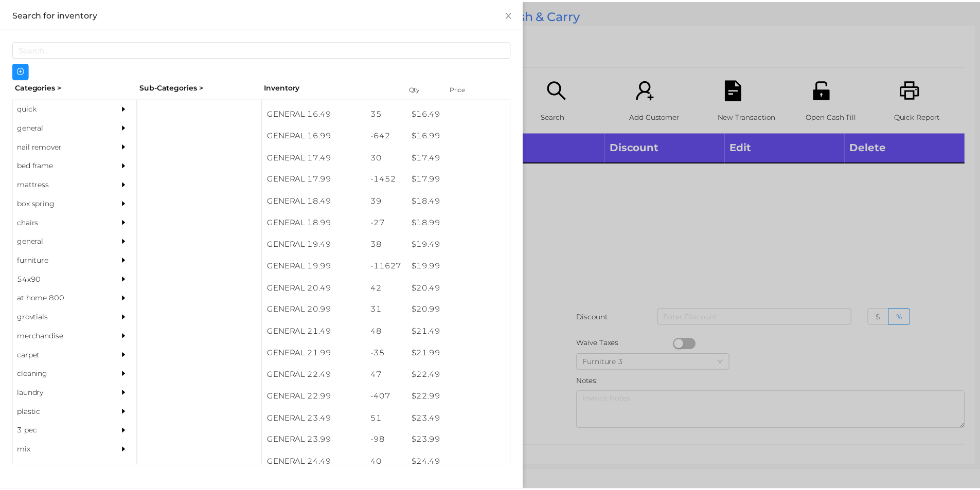
scroll to position [952, 0]
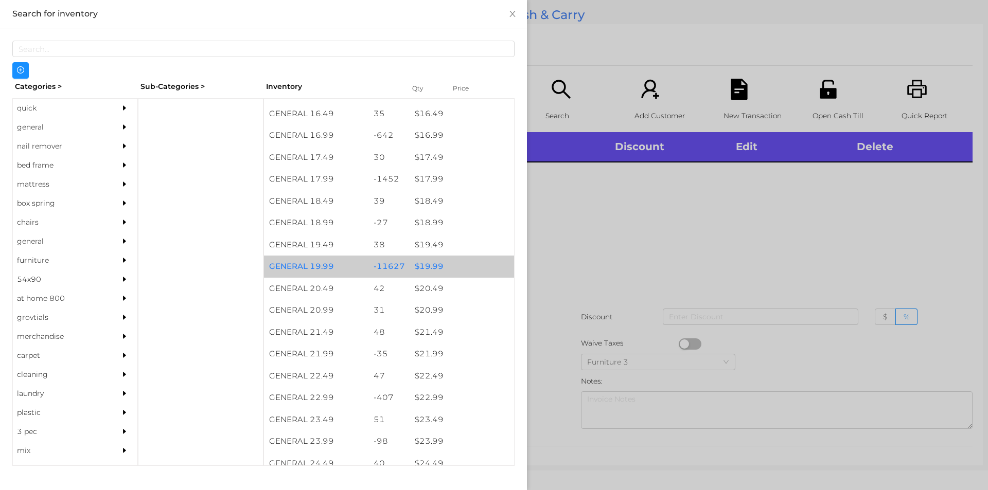
click at [448, 268] on div "$ 19.99" at bounding box center [461, 267] width 104 height 22
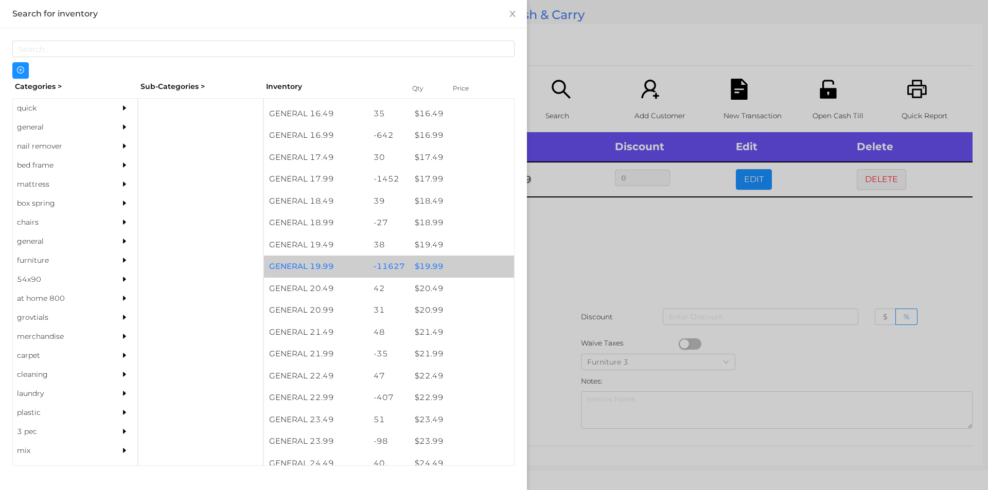
click at [451, 271] on div "$ 19.99" at bounding box center [461, 267] width 104 height 22
click at [449, 260] on div "$ 19.99" at bounding box center [461, 267] width 104 height 22
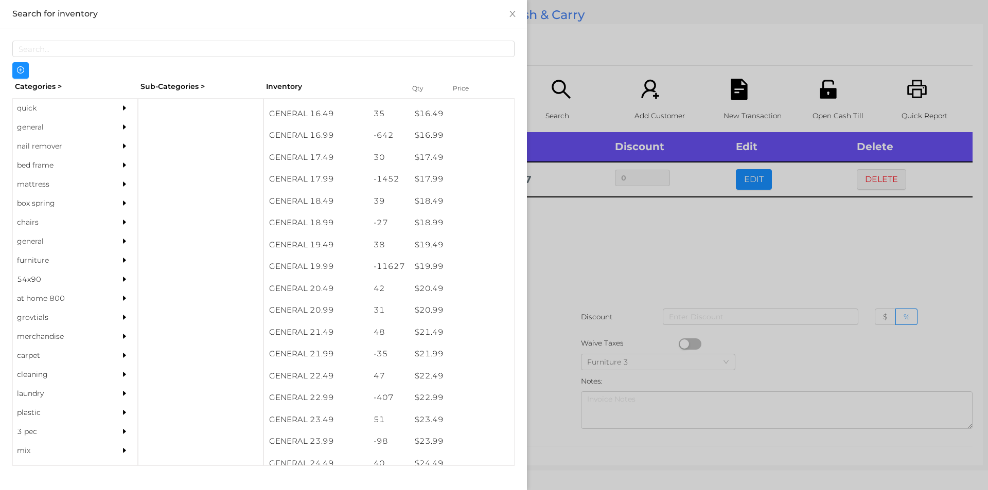
click at [751, 260] on div at bounding box center [494, 245] width 988 height 490
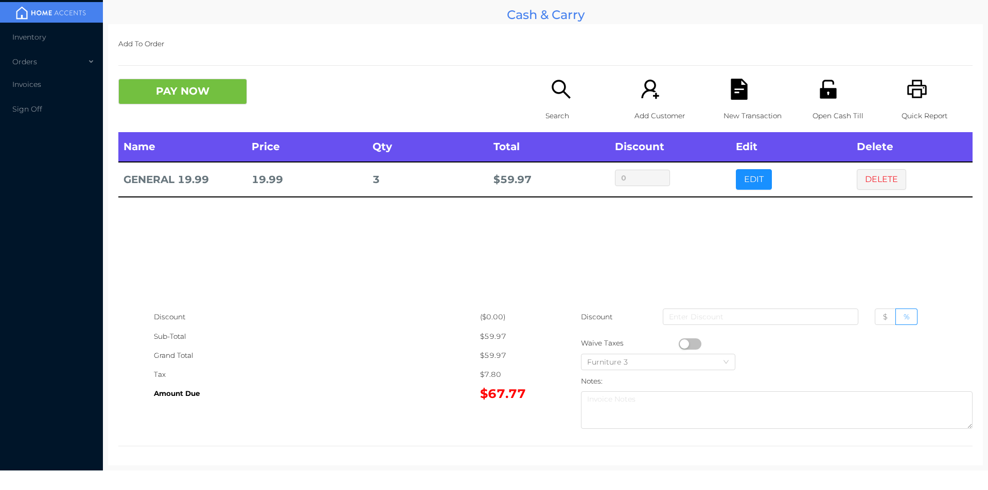
click at [740, 95] on icon "icon: file-text" at bounding box center [738, 89] width 16 height 21
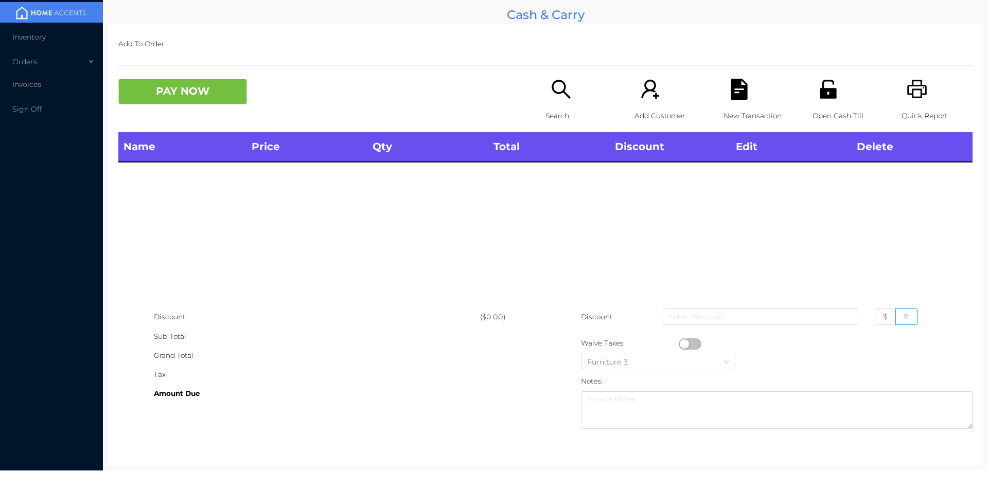
click at [909, 66] on div at bounding box center [545, 65] width 854 height 1
click at [906, 91] on icon "icon: printer" at bounding box center [916, 89] width 21 height 21
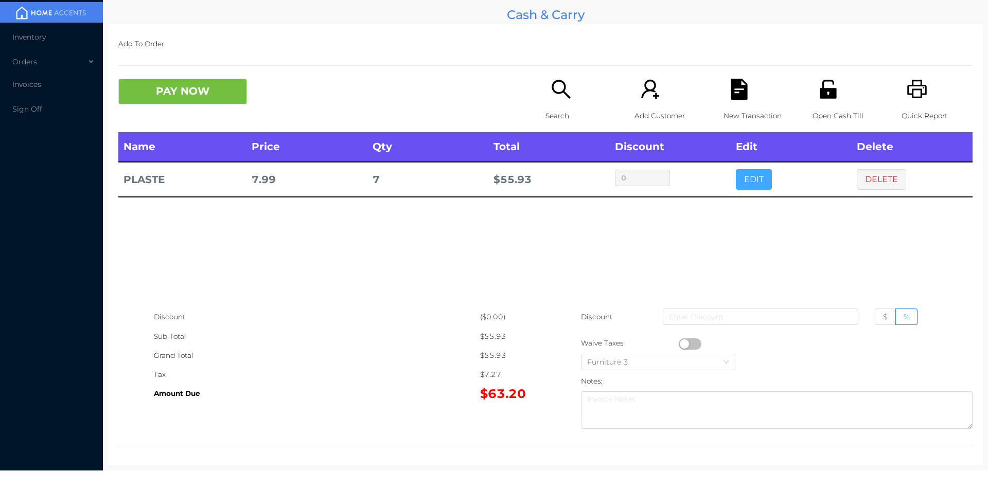
click at [742, 182] on button "EDIT" at bounding box center [754, 179] width 36 height 21
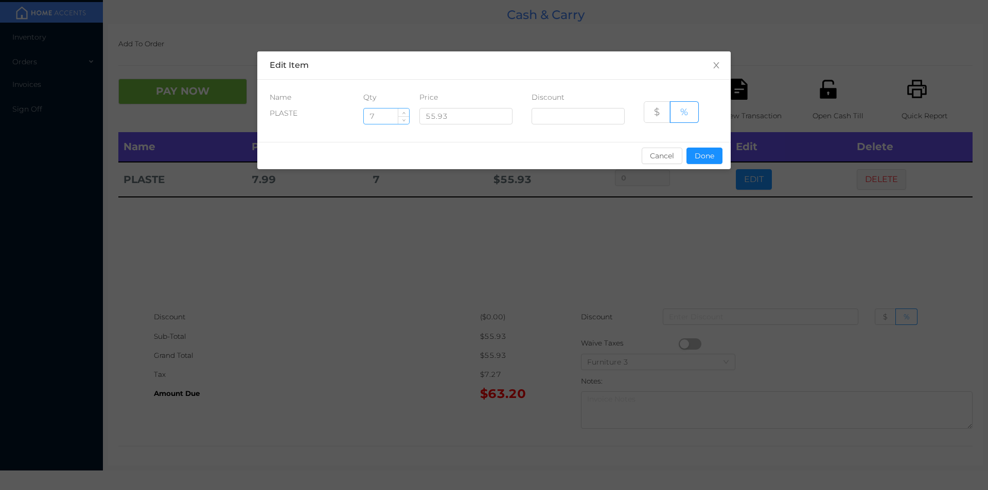
click at [387, 119] on input "7" at bounding box center [386, 116] width 45 height 15
type input "6"
click at [702, 154] on button "Done" at bounding box center [704, 156] width 36 height 16
click at [710, 233] on div "sentinelStart Edit Item Name Qty Price Discount PLASTE 6 55.93 $ % Cancel Done …" at bounding box center [494, 245] width 988 height 490
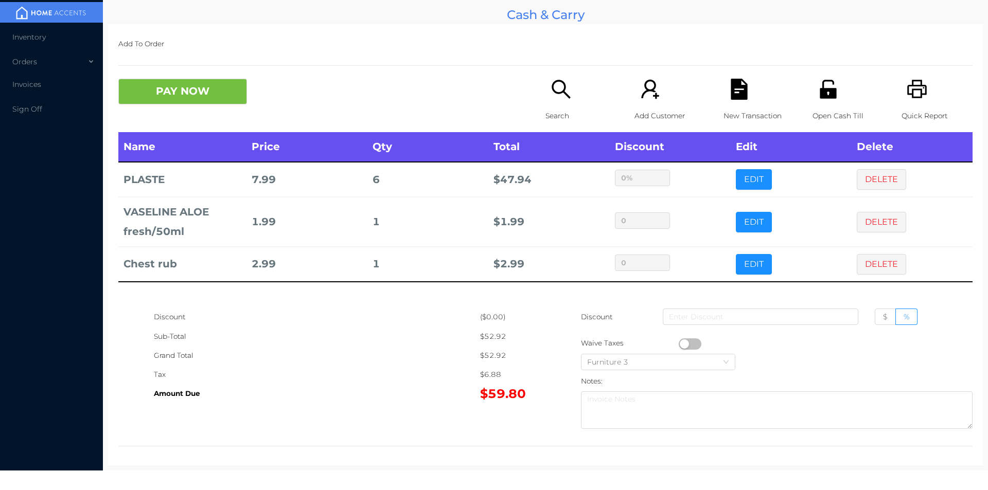
click at [565, 105] on div "Search" at bounding box center [580, 105] width 71 height 53
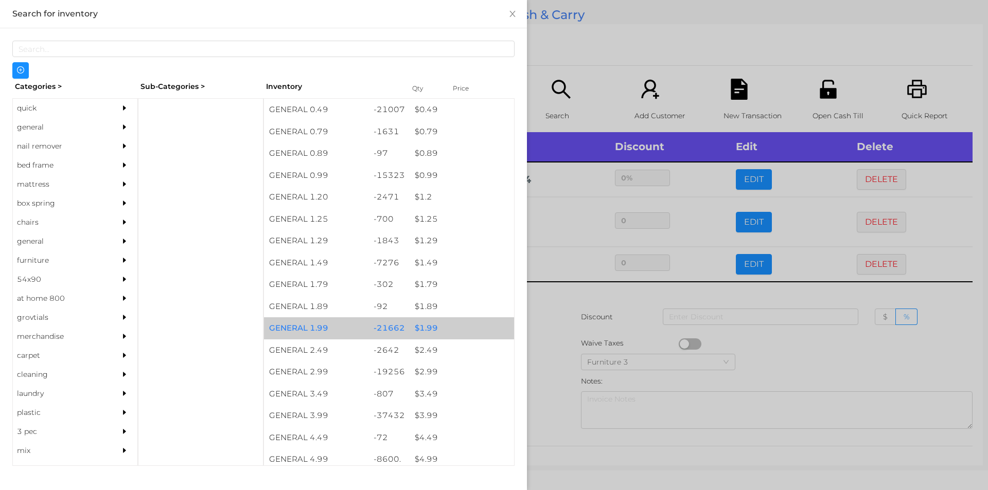
click at [421, 333] on div "$ 1.99" at bounding box center [461, 328] width 104 height 22
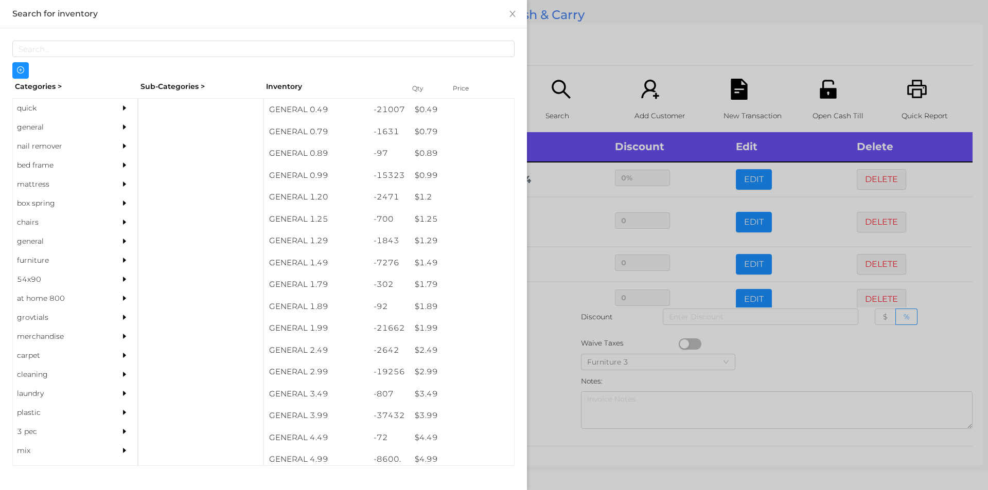
click at [546, 366] on div at bounding box center [494, 245] width 988 height 490
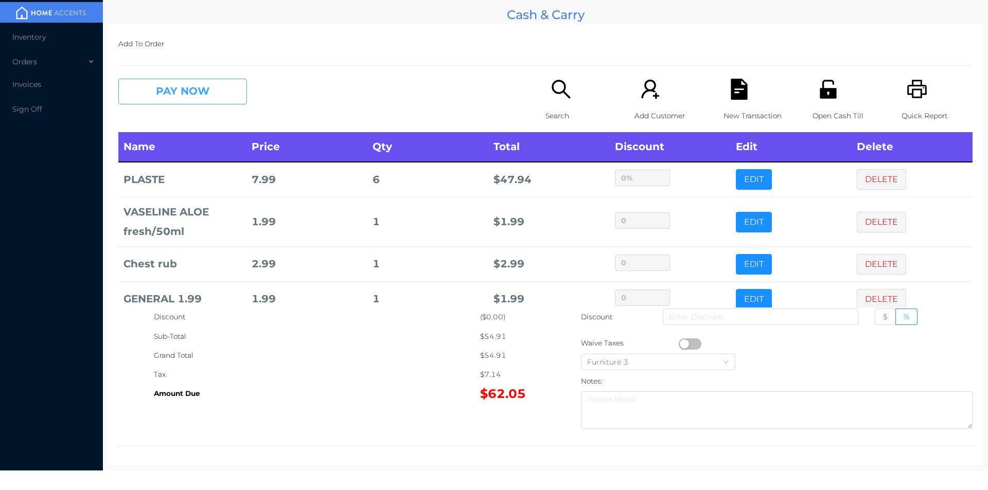
click at [168, 94] on button "PAY NOW" at bounding box center [182, 92] width 129 height 26
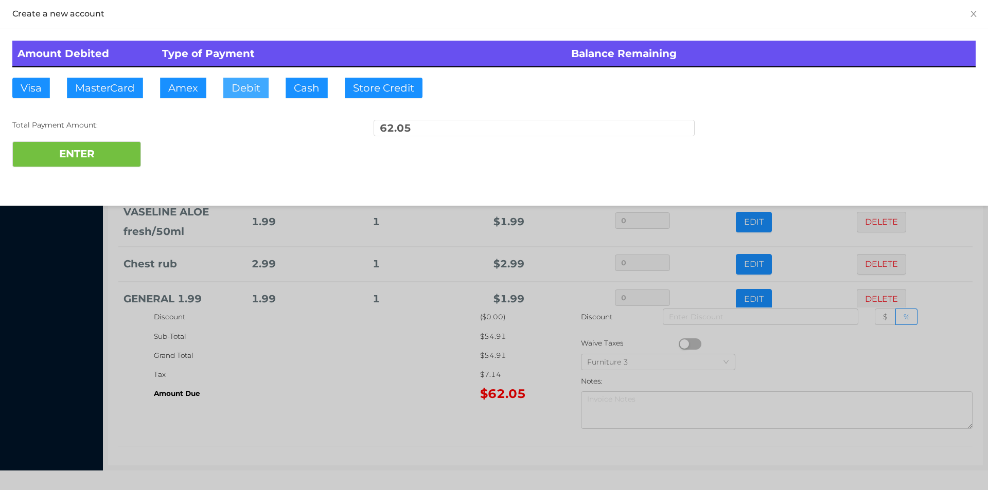
click at [240, 92] on button "Debit" at bounding box center [245, 88] width 45 height 21
click at [100, 131] on div "Total Payment Amount: 62.05" at bounding box center [493, 131] width 963 height 22
click at [101, 164] on button "ENTER" at bounding box center [76, 154] width 129 height 26
type input "0"
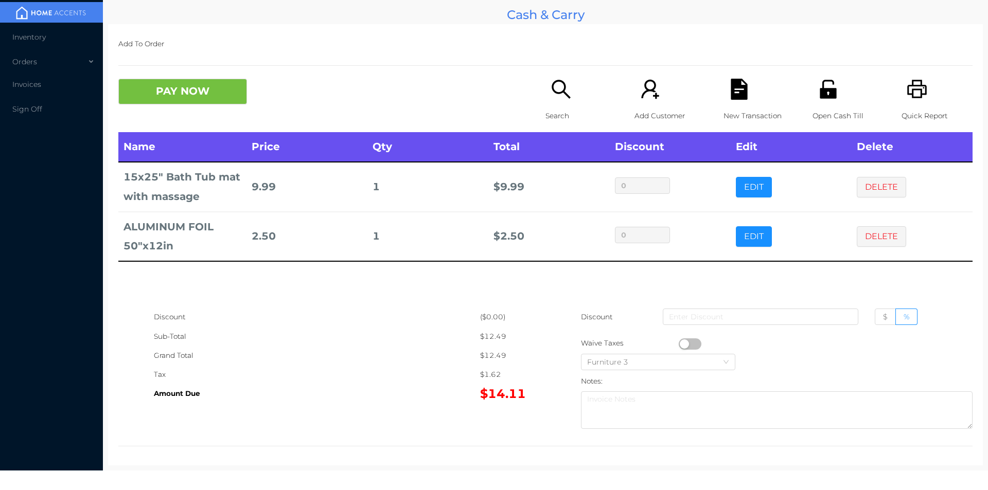
click at [682, 344] on button "button" at bounding box center [690, 343] width 23 height 11
click at [215, 86] on button "PAY NOW" at bounding box center [182, 92] width 129 height 26
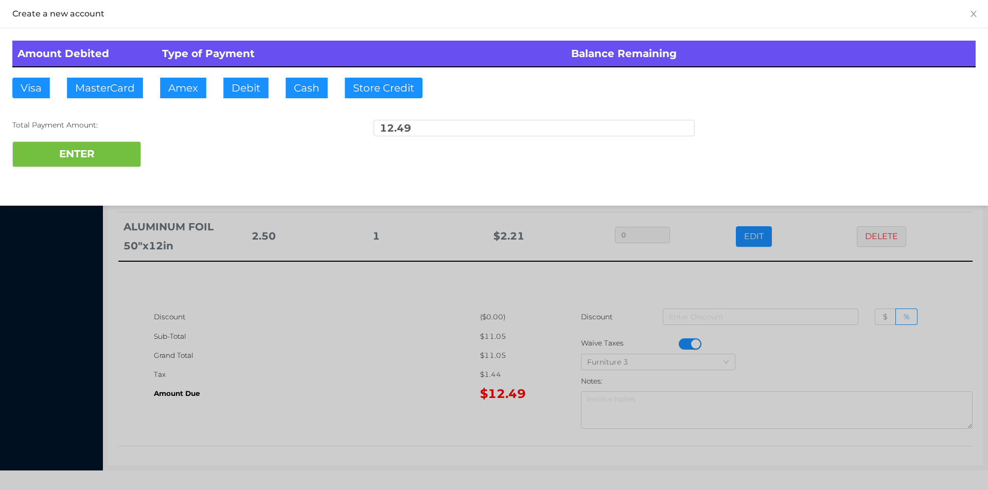
click at [182, 157] on div "ENTER" at bounding box center [493, 154] width 963 height 26
click at [297, 328] on div at bounding box center [494, 245] width 988 height 490
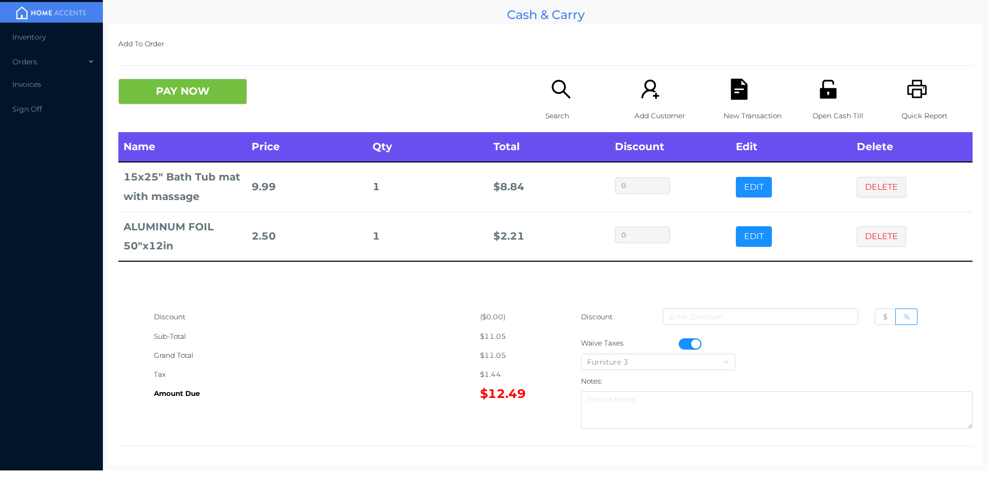
click at [744, 100] on div "New Transaction" at bounding box center [758, 105] width 71 height 53
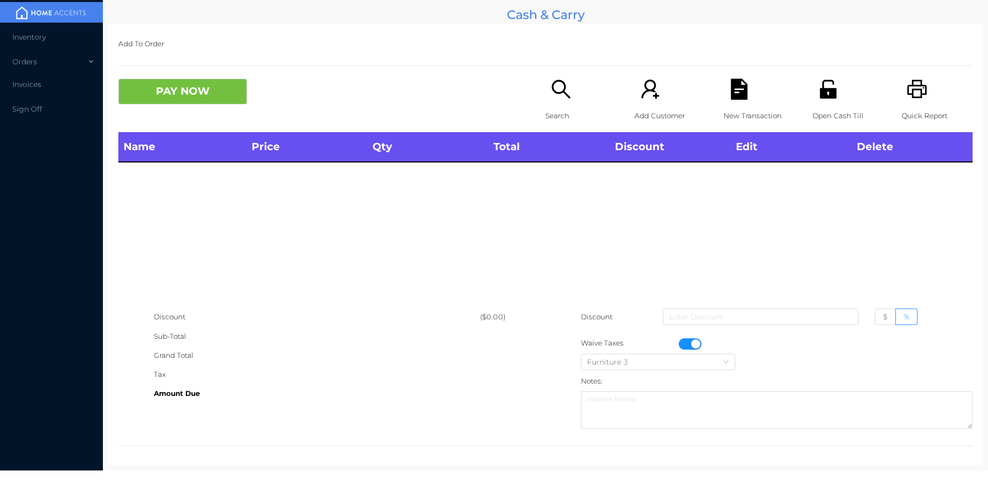
click at [927, 109] on p "Quick Report" at bounding box center [936, 115] width 71 height 19
click at [687, 344] on button "button" at bounding box center [690, 343] width 23 height 11
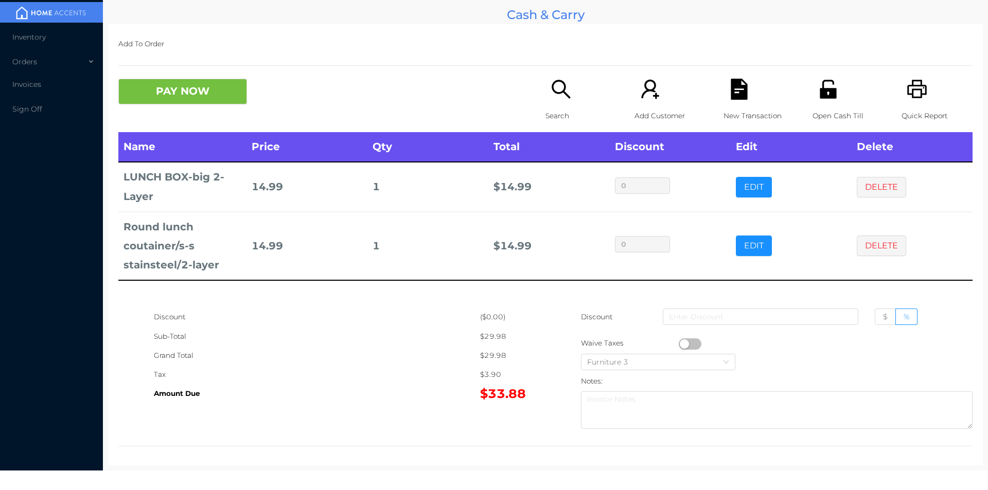
click at [907, 103] on div "Quick Report" at bounding box center [936, 105] width 71 height 53
click at [730, 105] on div "New Transaction" at bounding box center [758, 105] width 71 height 53
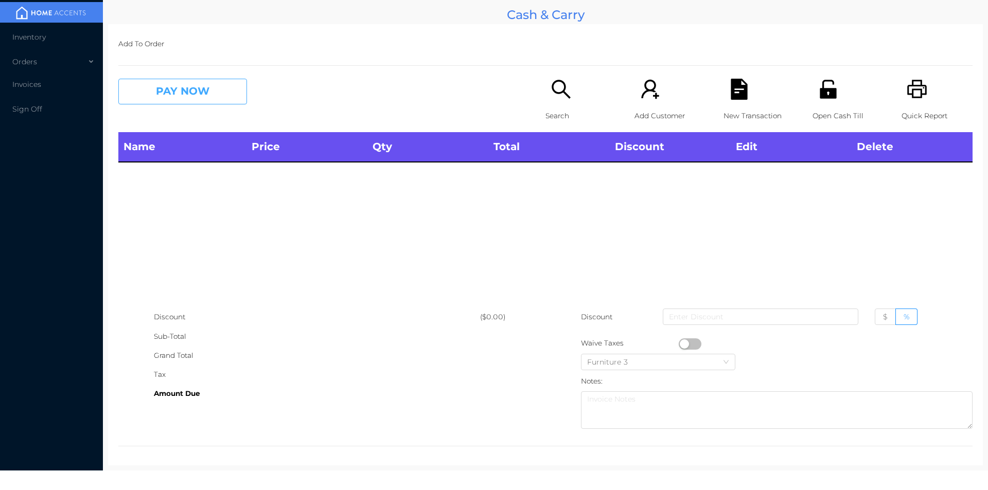
click at [182, 94] on button "PAY NOW" at bounding box center [182, 92] width 129 height 26
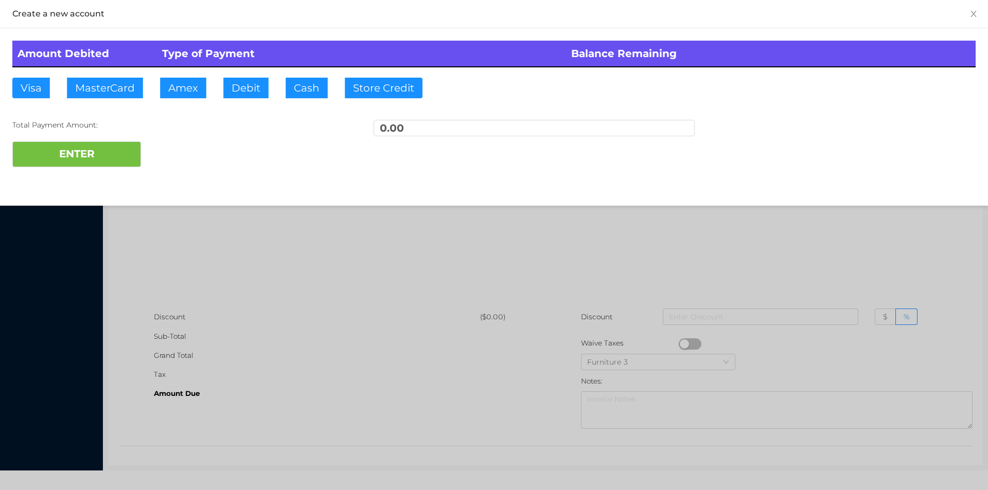
click at [248, 268] on div at bounding box center [494, 245] width 988 height 490
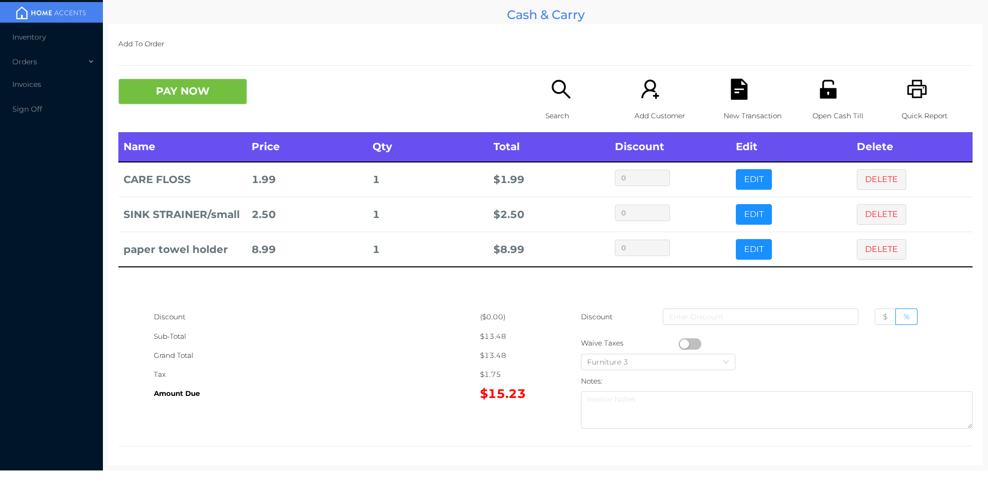
click at [550, 97] on icon "icon: search" at bounding box center [560, 89] width 21 height 21
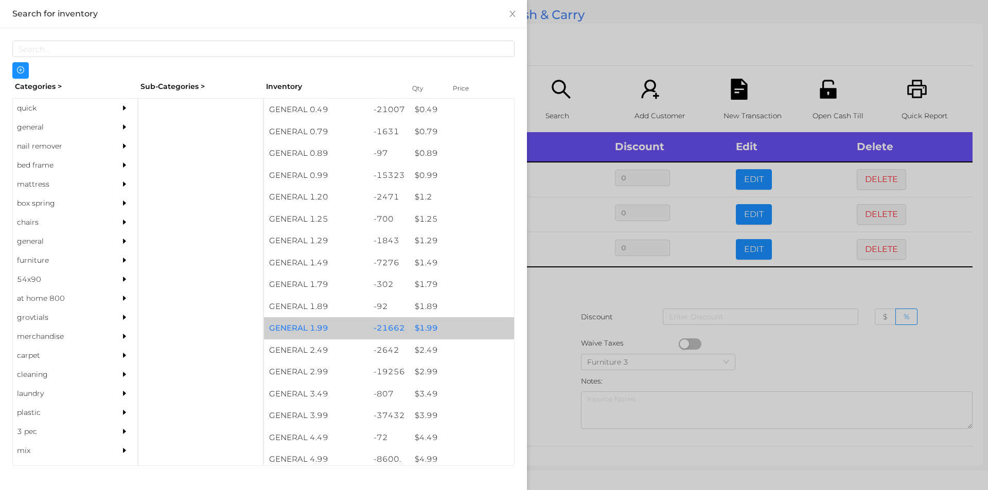
click at [423, 334] on div "$ 1.99" at bounding box center [461, 328] width 104 height 22
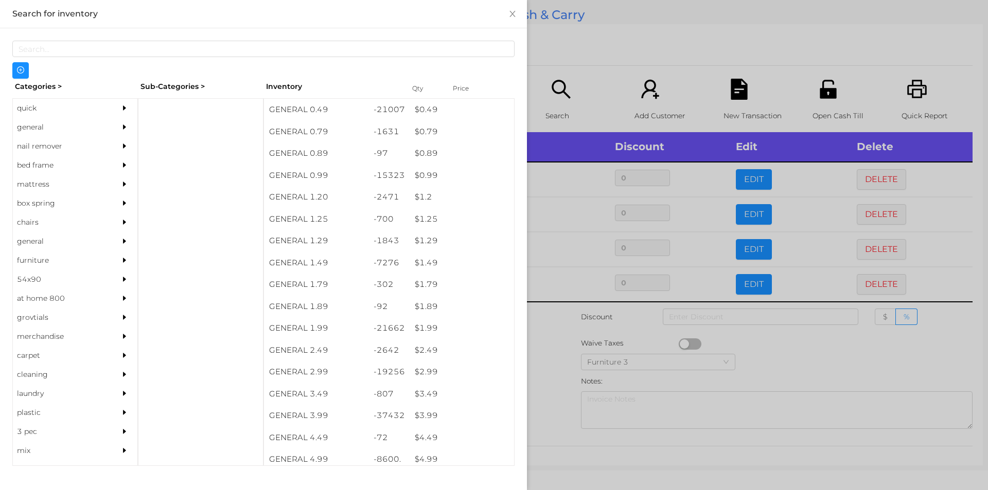
click at [546, 345] on div at bounding box center [494, 245] width 988 height 490
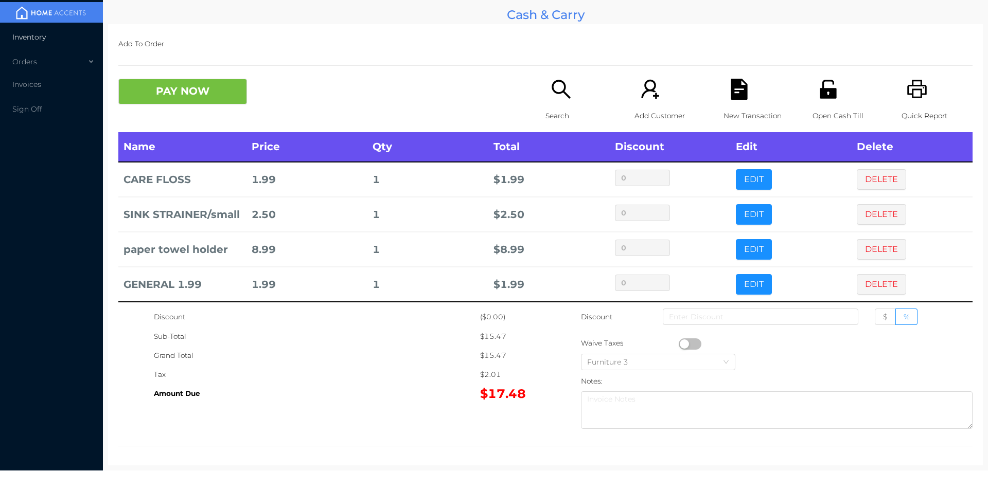
click at [26, 39] on span "Inventory" at bounding box center [28, 36] width 33 height 9
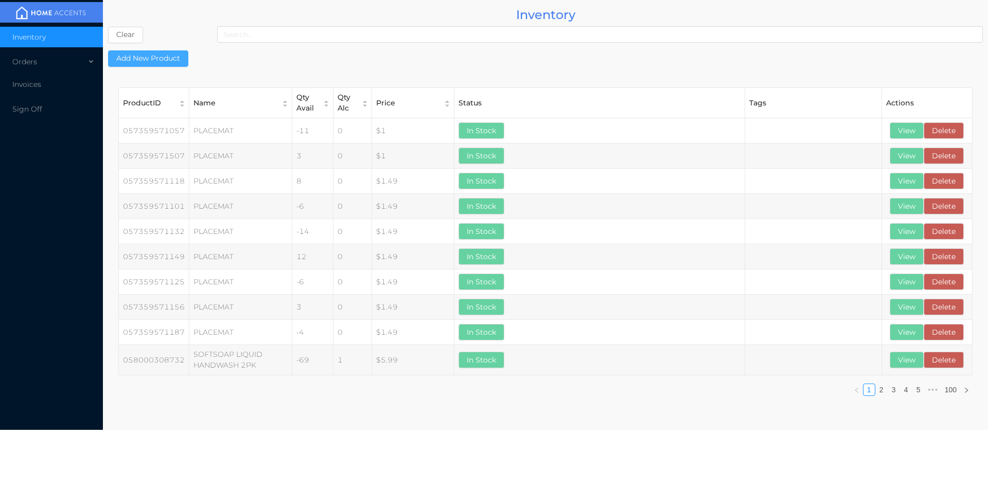
click at [144, 55] on button "Add New Product" at bounding box center [148, 58] width 80 height 16
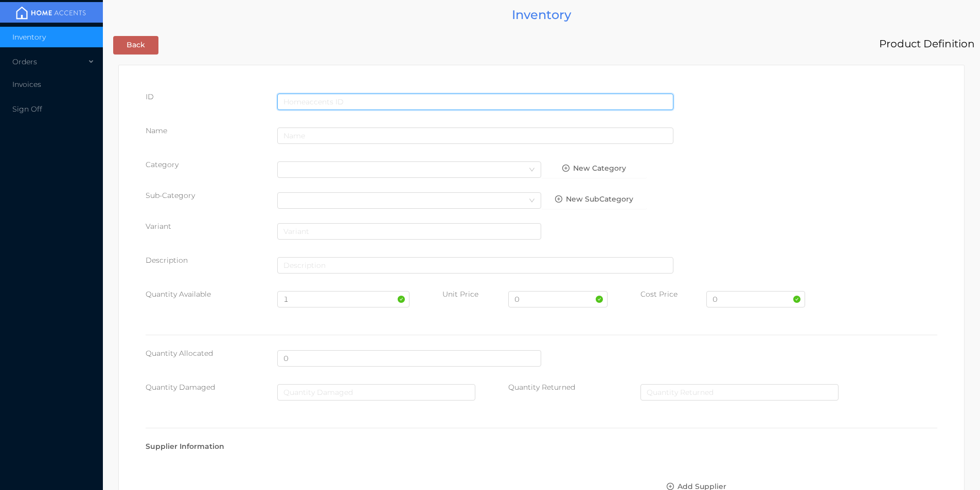
click at [318, 100] on input "text" at bounding box center [475, 102] width 396 height 16
type input "676979920177"
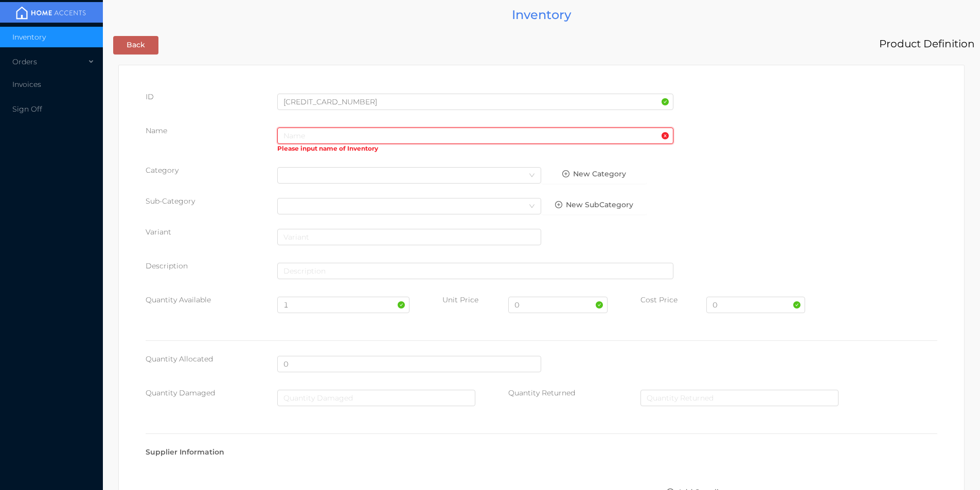
click at [323, 137] on input "text" at bounding box center [475, 136] width 396 height 16
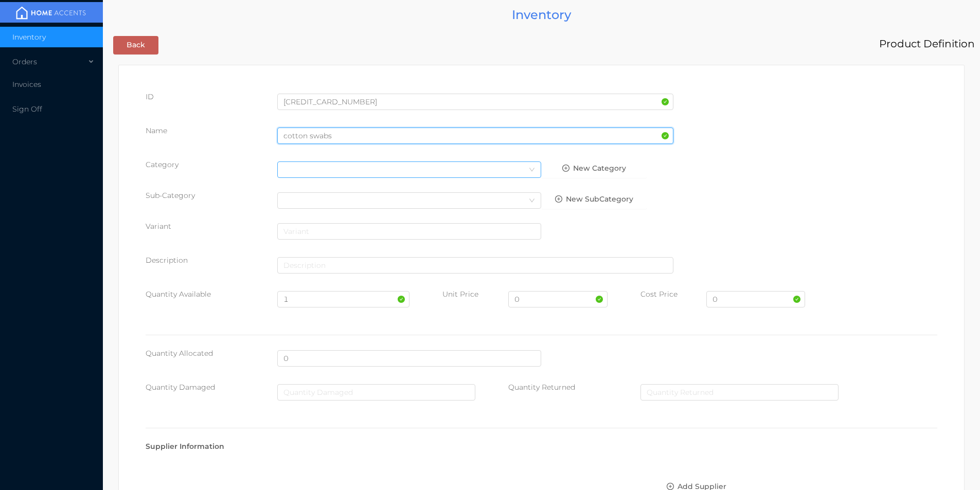
type input "cotton swabs"
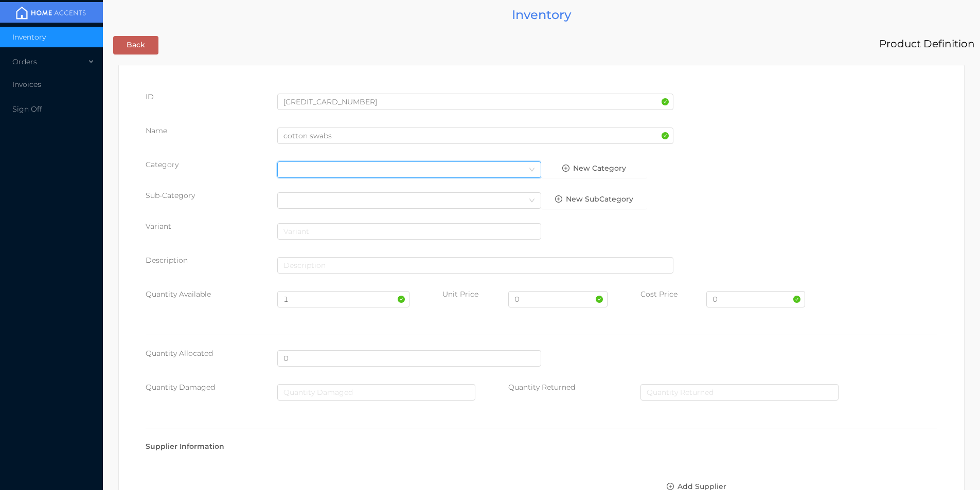
click at [348, 170] on div "Select Category" at bounding box center [409, 169] width 252 height 15
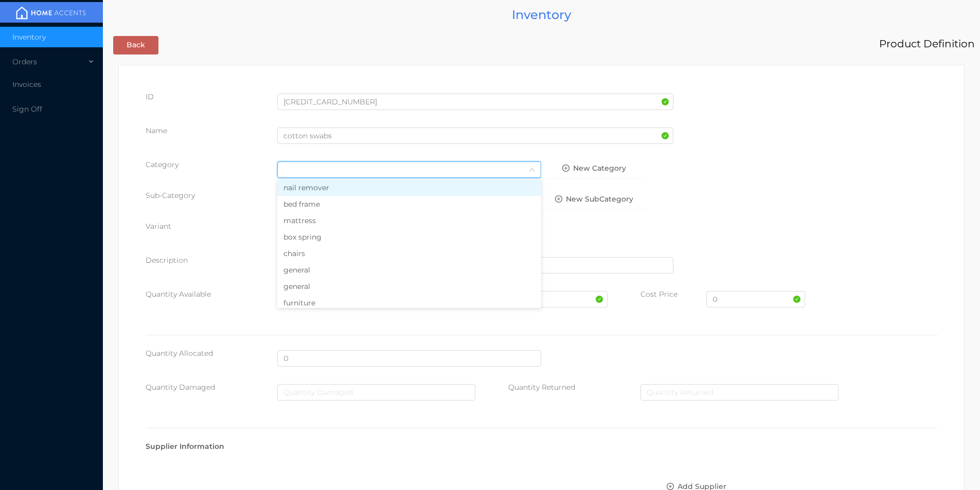
click at [301, 271] on li "general" at bounding box center [409, 270] width 264 height 16
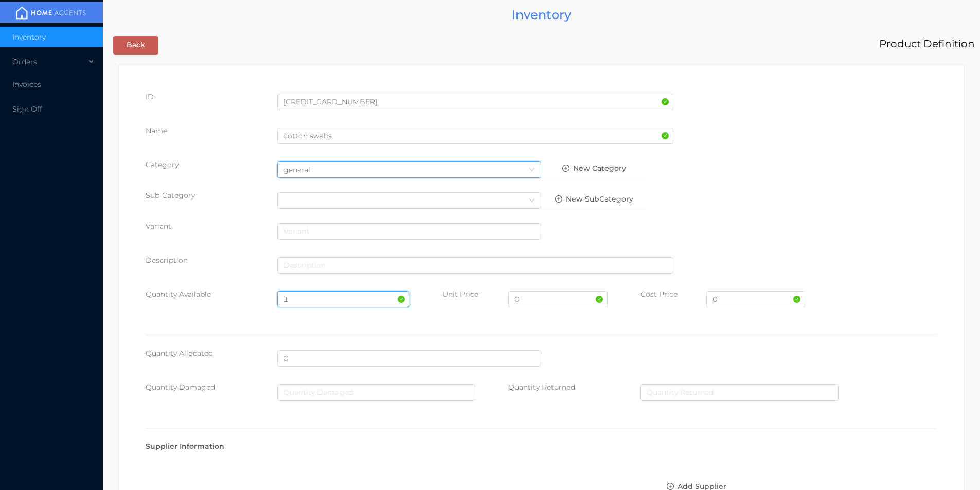
click at [297, 298] on input "1" at bounding box center [343, 299] width 132 height 16
type input "50"
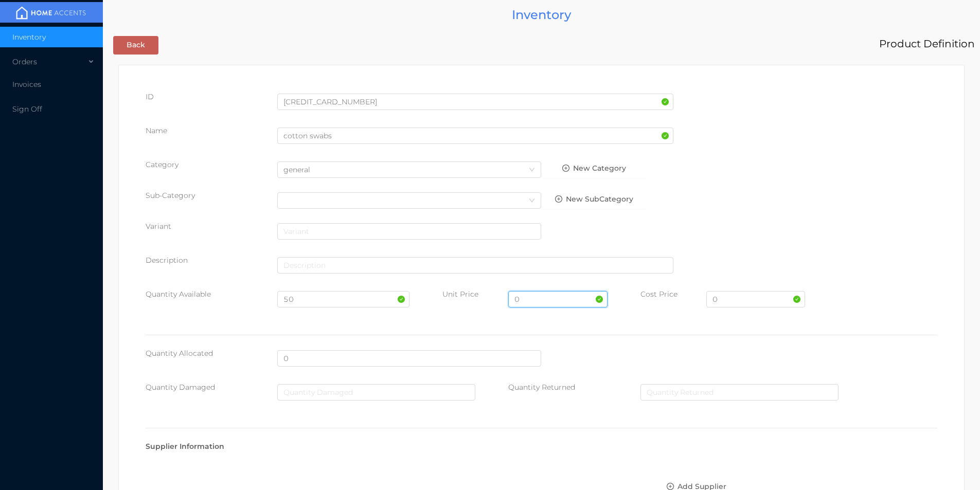
click at [537, 297] on input "0" at bounding box center [557, 299] width 99 height 16
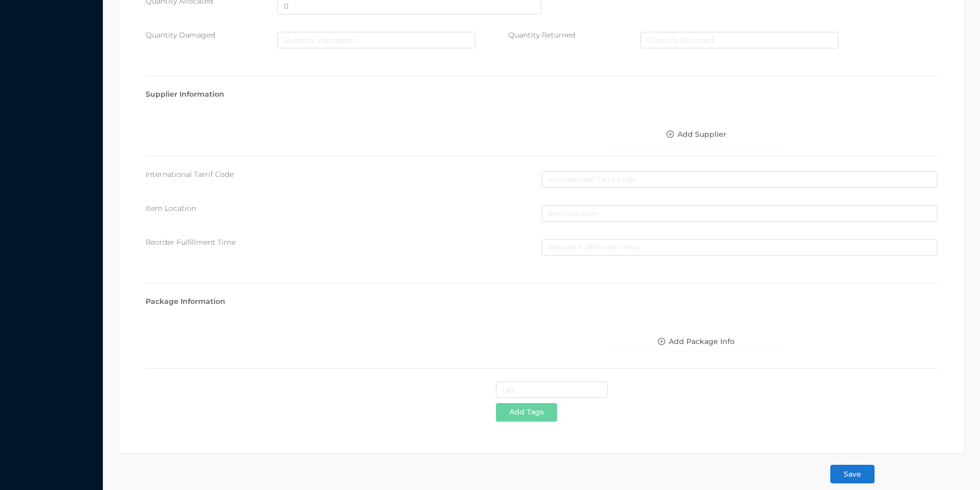
scroll to position [364, 0]
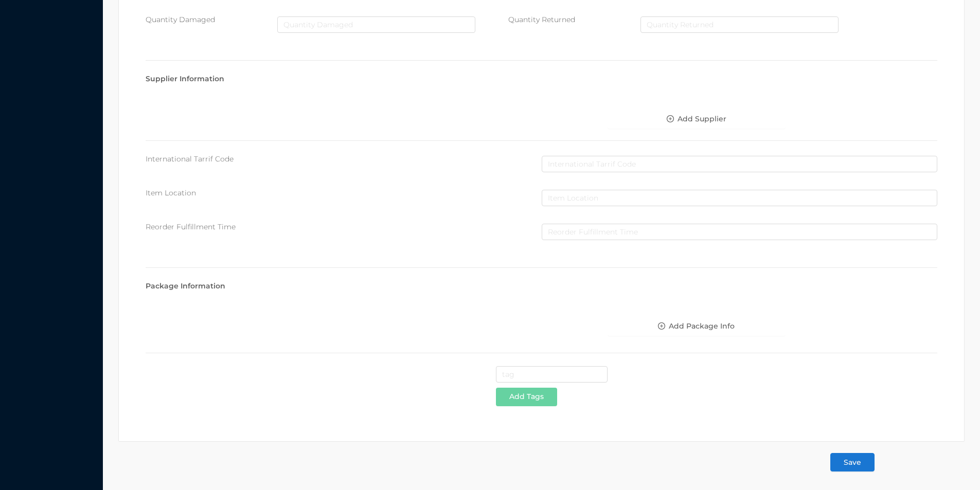
type input "1.99"
click at [858, 467] on button "Save" at bounding box center [852, 462] width 44 height 19
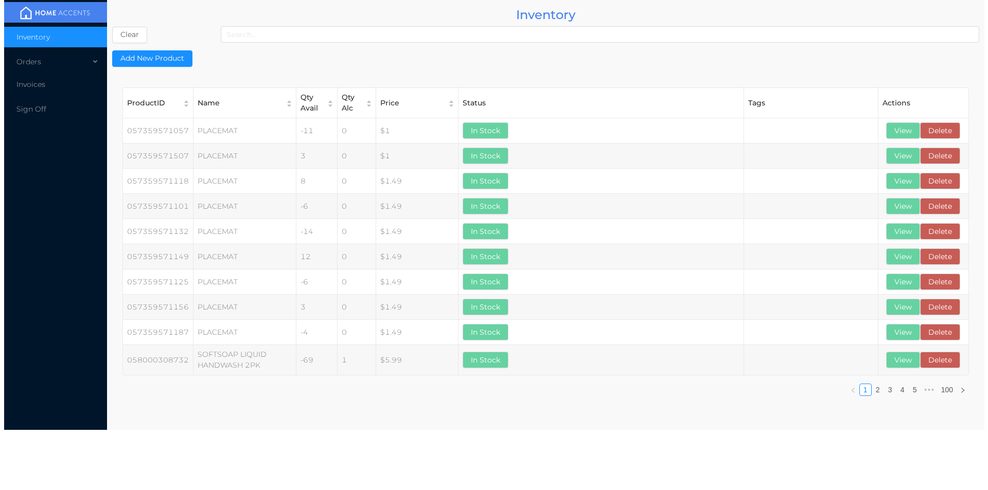
scroll to position [0, 0]
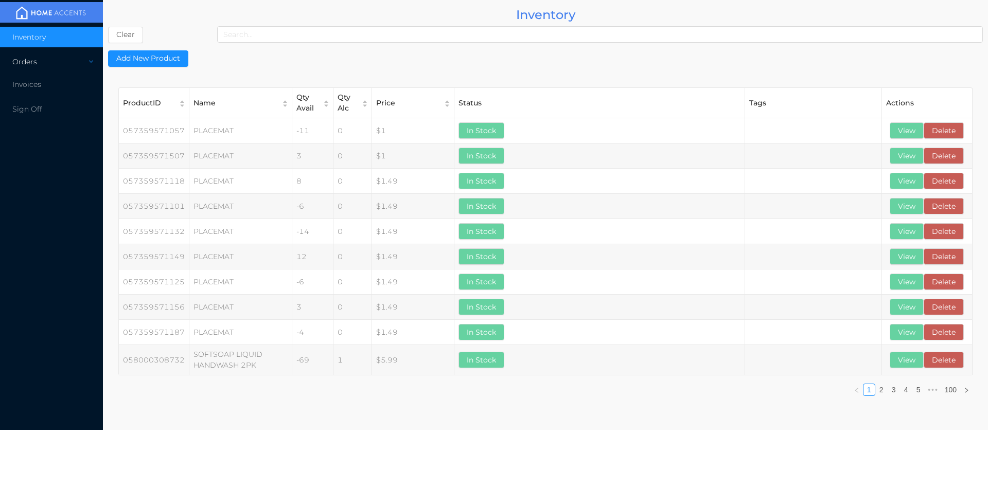
click at [22, 59] on div "Orders" at bounding box center [51, 61] width 103 height 21
click at [53, 93] on li "Cash & Carry" at bounding box center [51, 86] width 103 height 21
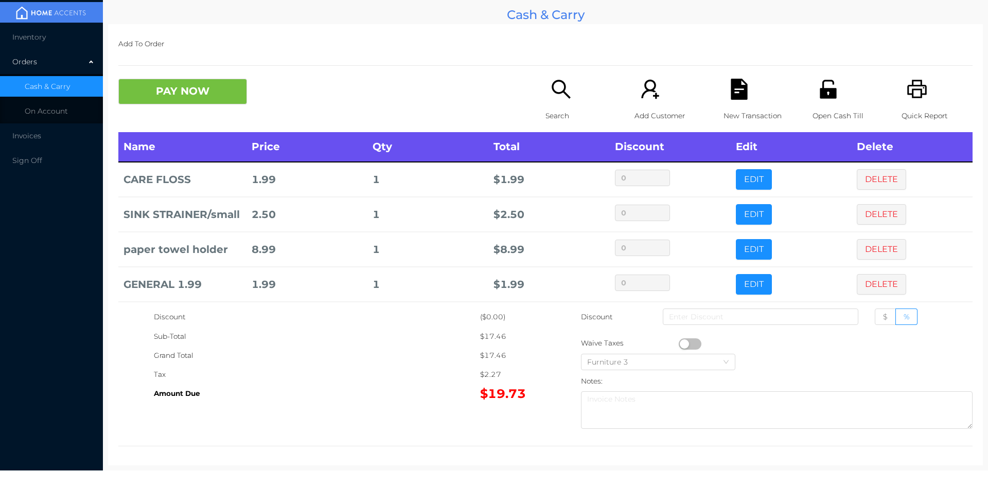
scroll to position [40, 0]
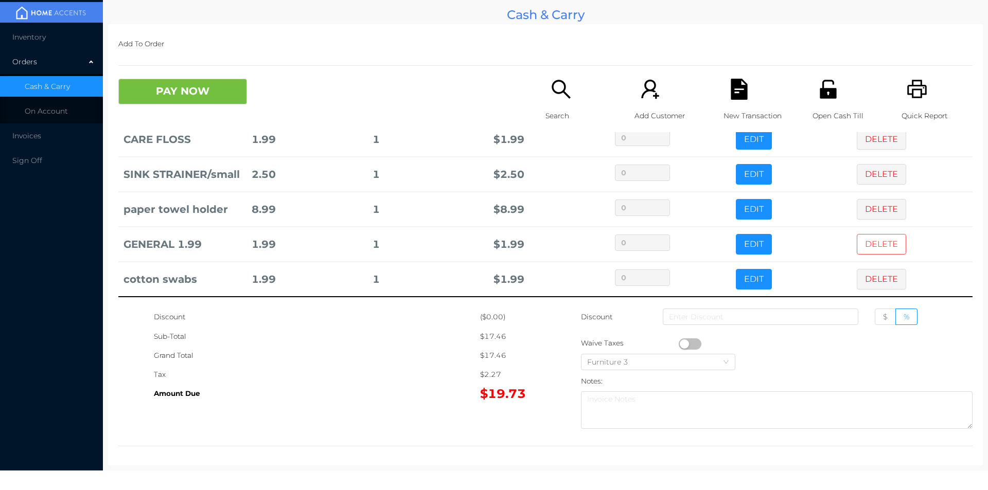
click at [863, 243] on button "DELETE" at bounding box center [881, 244] width 49 height 21
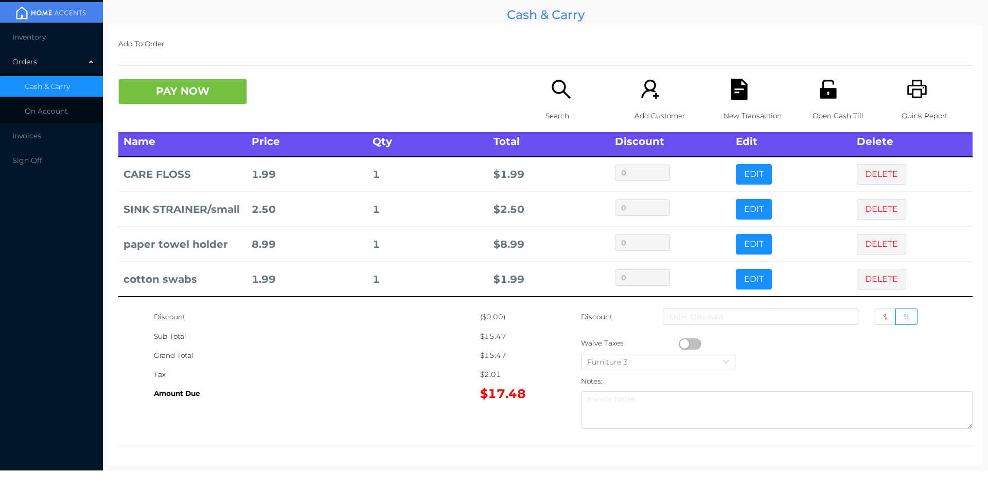
scroll to position [5, 0]
click at [730, 98] on icon "icon: file-text" at bounding box center [738, 89] width 16 height 21
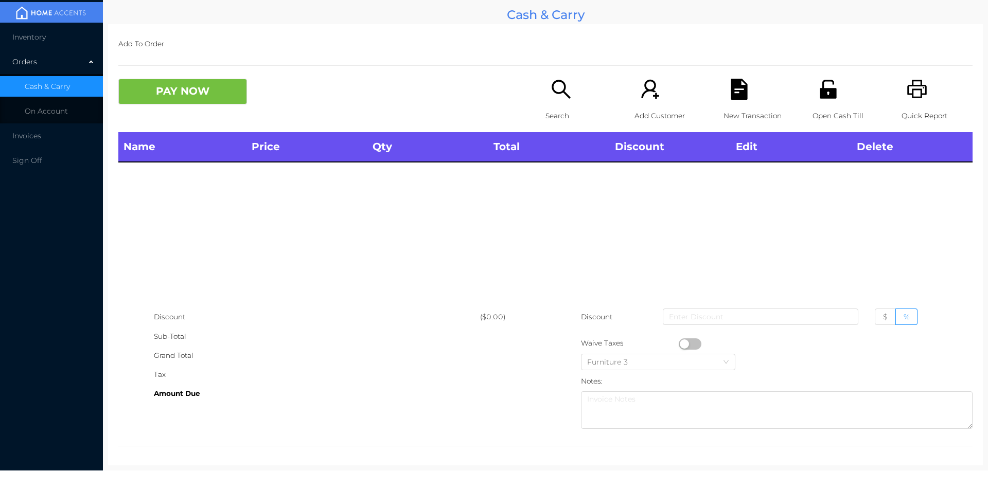
click at [922, 96] on div "Quick Report" at bounding box center [936, 105] width 71 height 53
click at [737, 91] on icon "icon: file-text" at bounding box center [738, 89] width 16 height 21
click at [192, 101] on button "PAY NOW" at bounding box center [182, 92] width 129 height 26
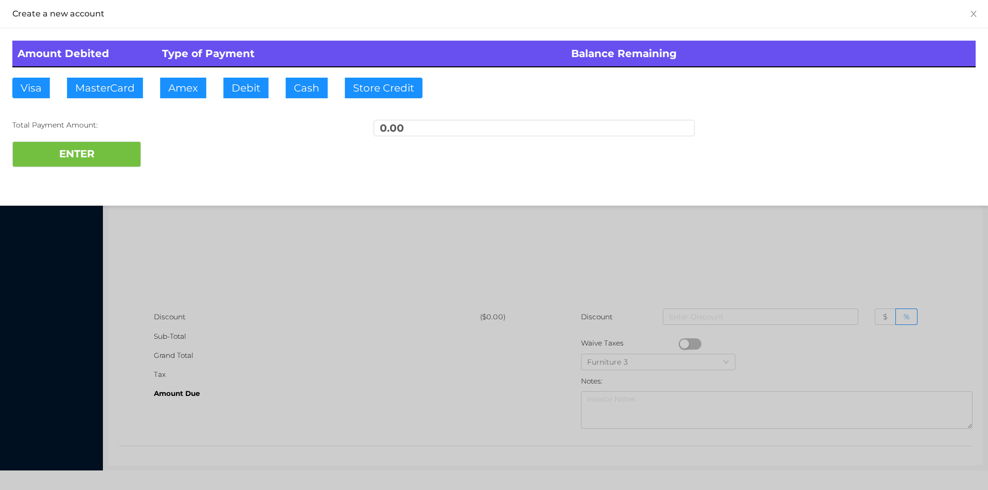
click at [220, 251] on div at bounding box center [494, 245] width 988 height 490
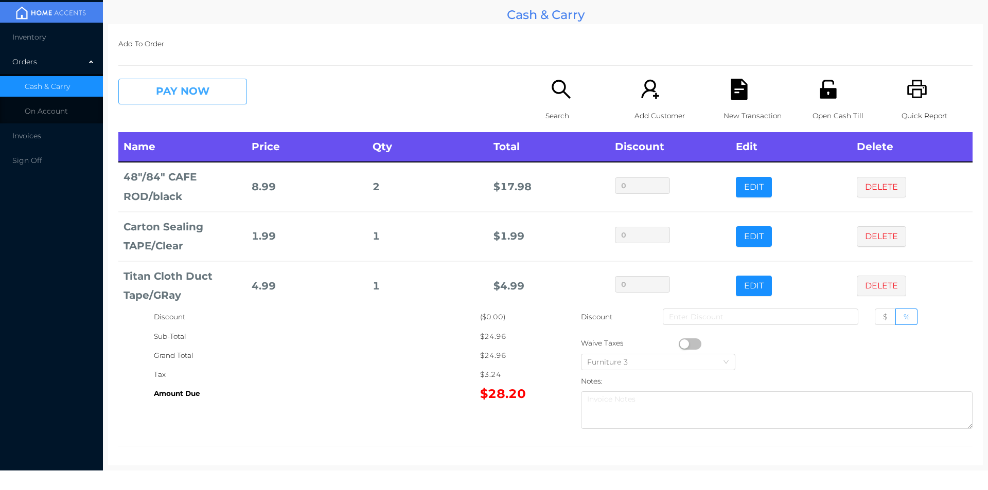
click at [203, 82] on button "PAY NOW" at bounding box center [182, 92] width 129 height 26
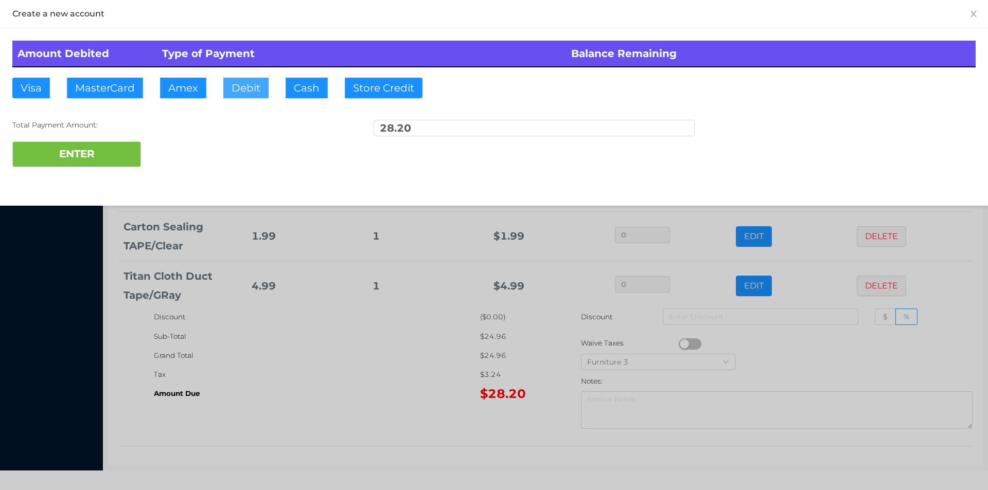
click at [246, 92] on button "Debit" at bounding box center [245, 88] width 45 height 21
click at [111, 152] on button "ENTER" at bounding box center [76, 154] width 129 height 26
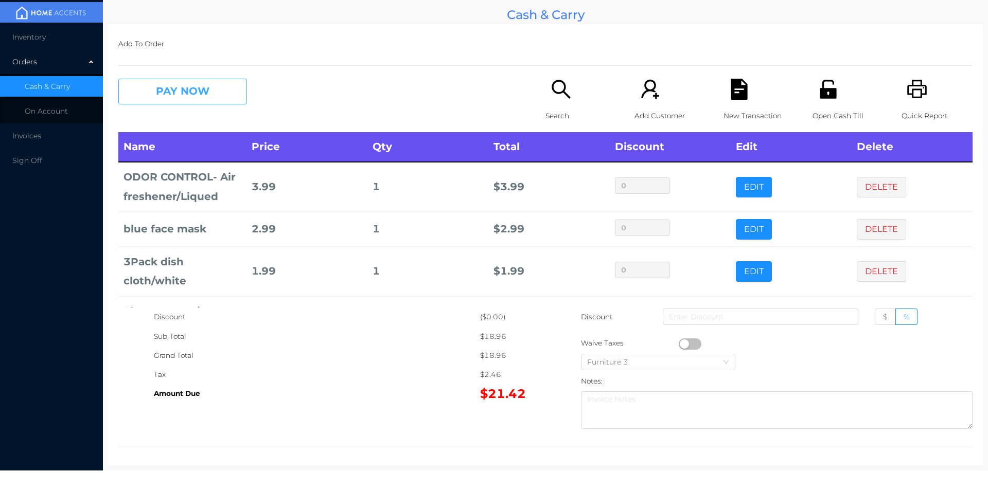
click at [172, 98] on button "PAY NOW" at bounding box center [182, 92] width 129 height 26
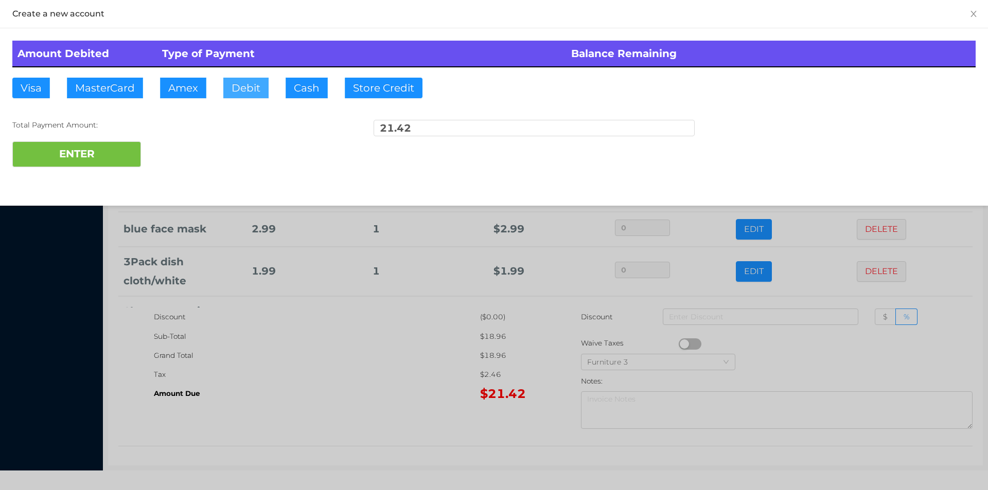
click at [244, 91] on button "Debit" at bounding box center [245, 88] width 45 height 21
type input "25."
click at [109, 155] on button "ENTER" at bounding box center [76, 154] width 129 height 26
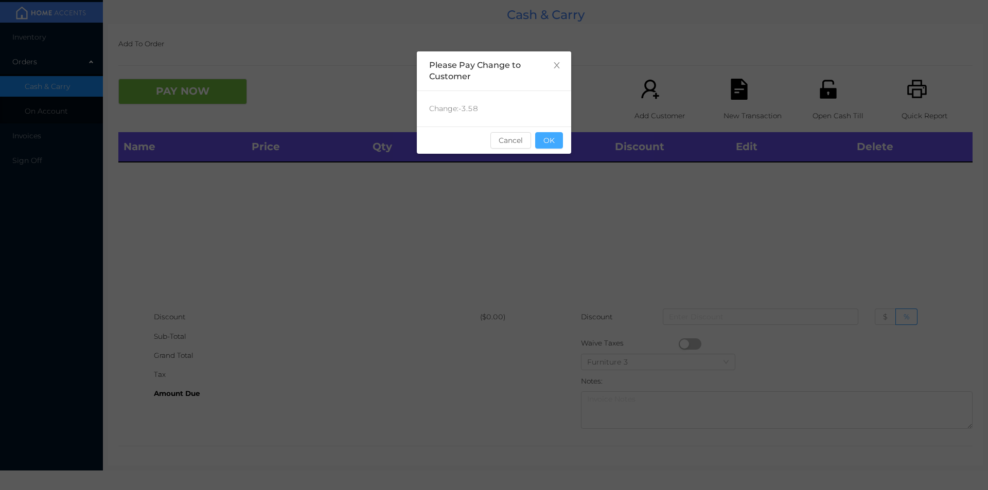
click at [542, 133] on button "OK" at bounding box center [549, 140] width 28 height 16
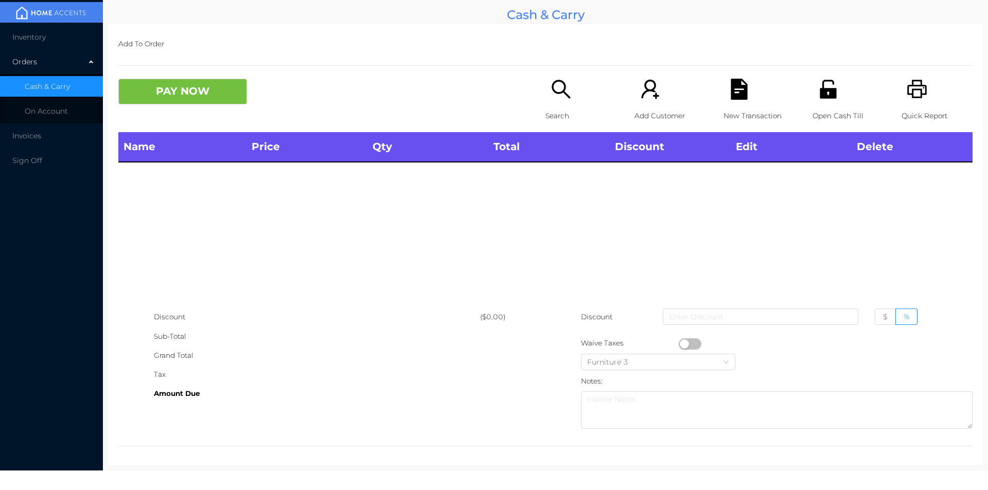
click at [840, 106] on p "Open Cash Till" at bounding box center [847, 115] width 71 height 19
click at [819, 95] on icon "icon: unlock" at bounding box center [827, 89] width 16 height 19
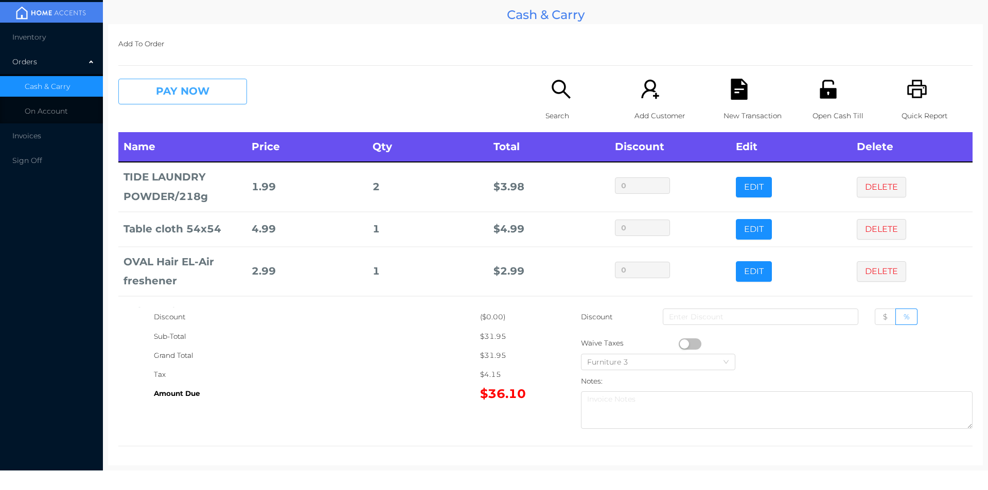
click at [141, 84] on button "PAY NOW" at bounding box center [182, 92] width 129 height 26
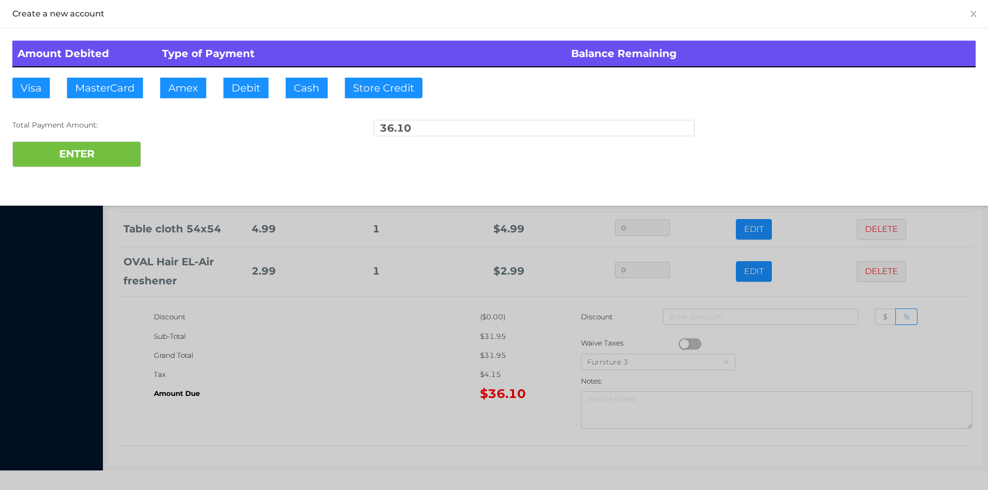
click at [176, 150] on div "ENTER" at bounding box center [493, 154] width 963 height 26
click at [296, 399] on div at bounding box center [494, 245] width 988 height 490
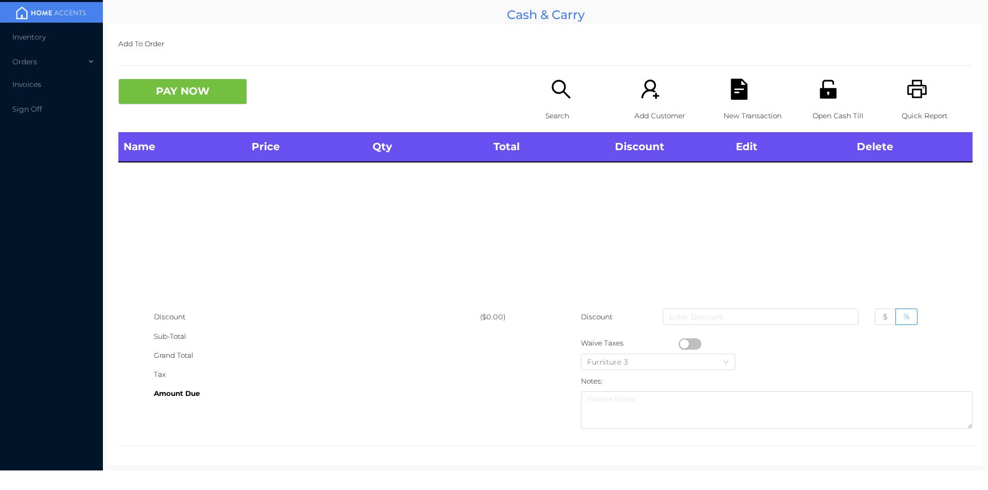
click at [822, 112] on p "Open Cash Till" at bounding box center [847, 115] width 71 height 19
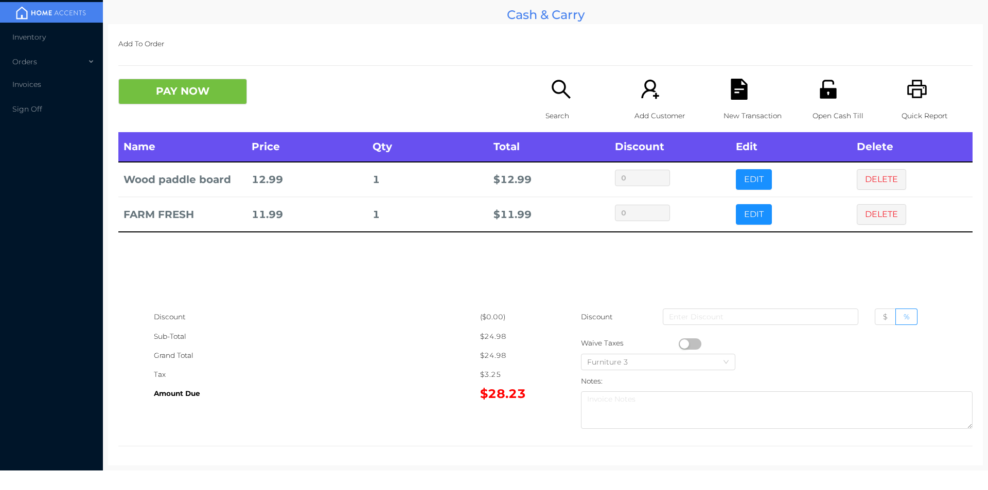
click at [398, 324] on div "Discount" at bounding box center [317, 317] width 326 height 19
click at [198, 90] on button "PAY NOW" at bounding box center [182, 92] width 129 height 26
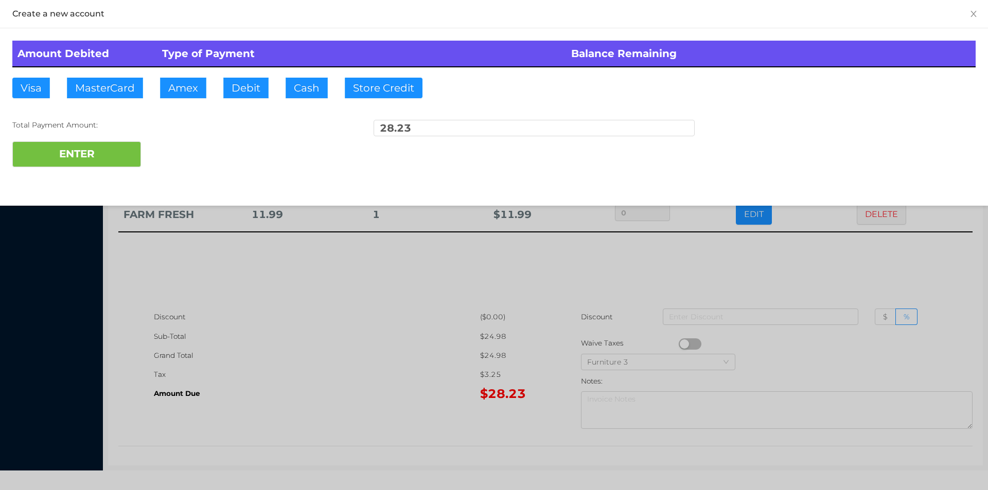
click at [177, 155] on div "ENTER" at bounding box center [493, 154] width 963 height 26
click at [762, 249] on div at bounding box center [494, 245] width 988 height 490
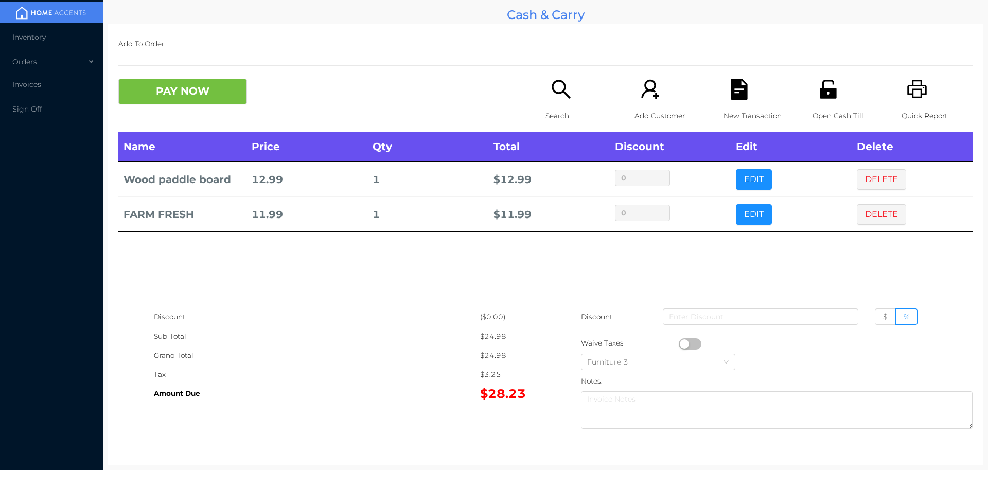
click at [738, 85] on icon "icon: file-text" at bounding box center [738, 89] width 21 height 21
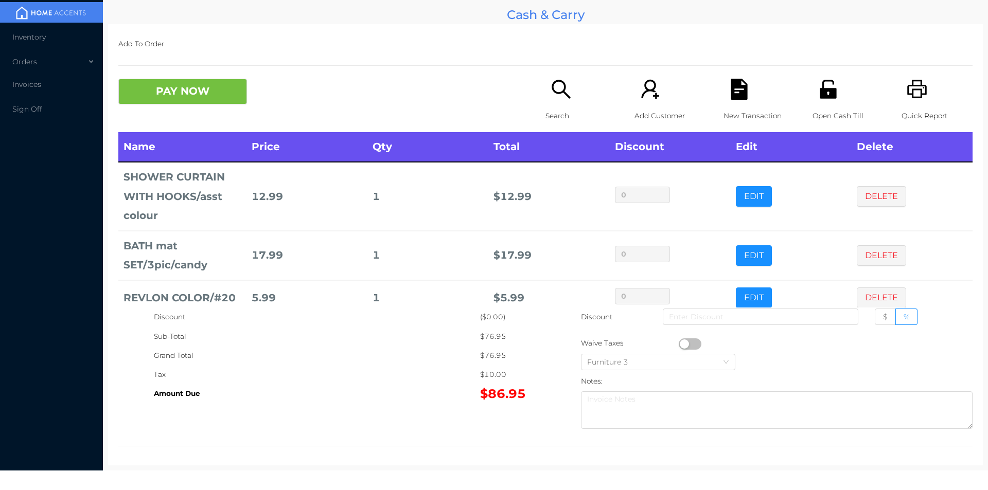
scroll to position [53, 0]
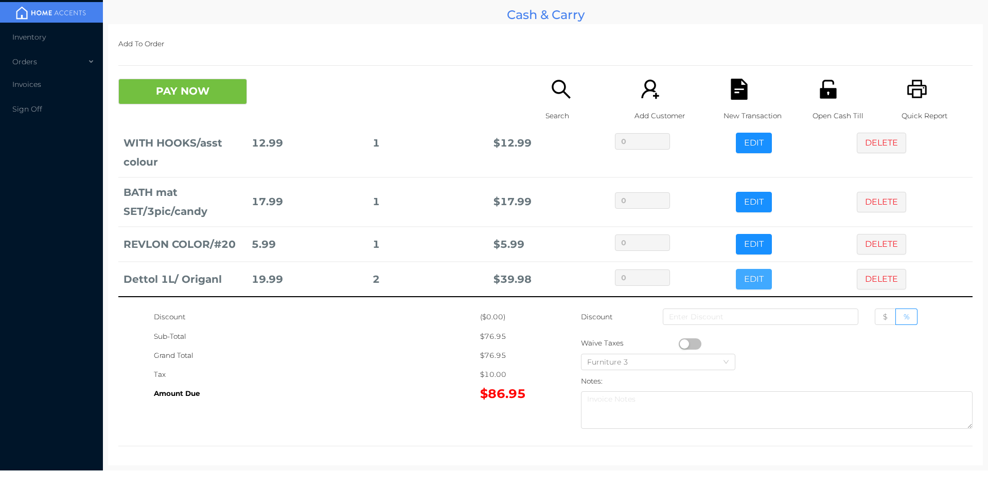
click at [757, 277] on button "EDIT" at bounding box center [754, 279] width 36 height 21
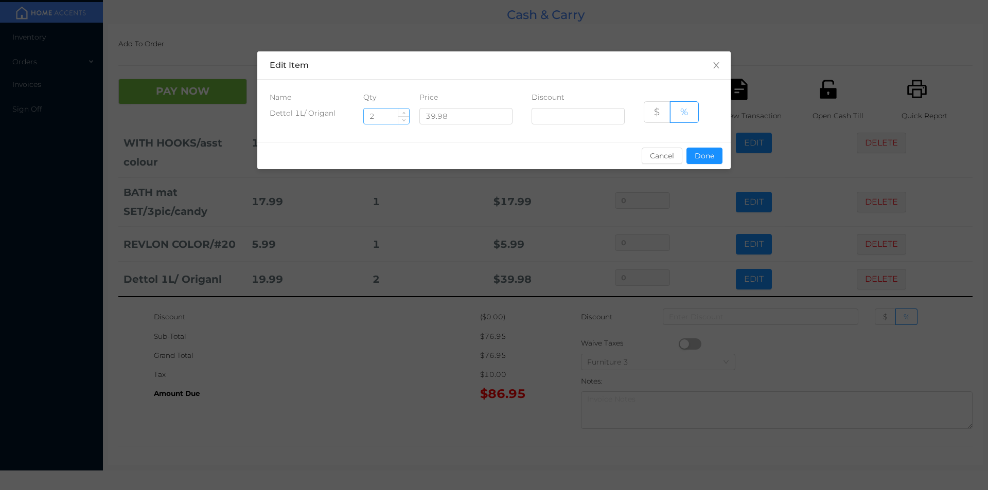
click at [390, 117] on input "2" at bounding box center [386, 116] width 45 height 15
type input "1"
click at [726, 177] on div "sentinelStart Edit Item Name Qty Price Discount Dettol 1L/ Origanl 1 39.98 $ % …" at bounding box center [493, 116] width 473 height 130
click at [717, 157] on button "Done" at bounding box center [704, 156] width 36 height 16
type input "0%"
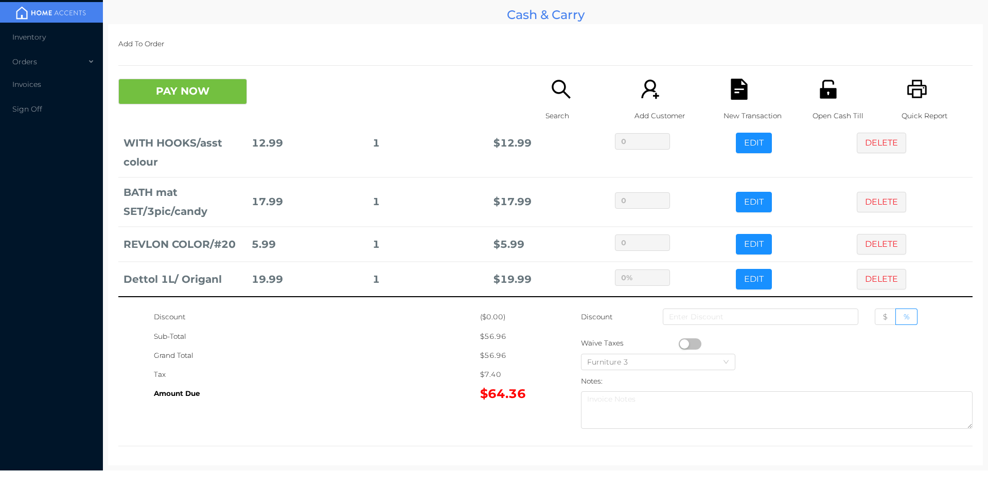
click at [730, 99] on icon "icon: file-text" at bounding box center [738, 89] width 16 height 21
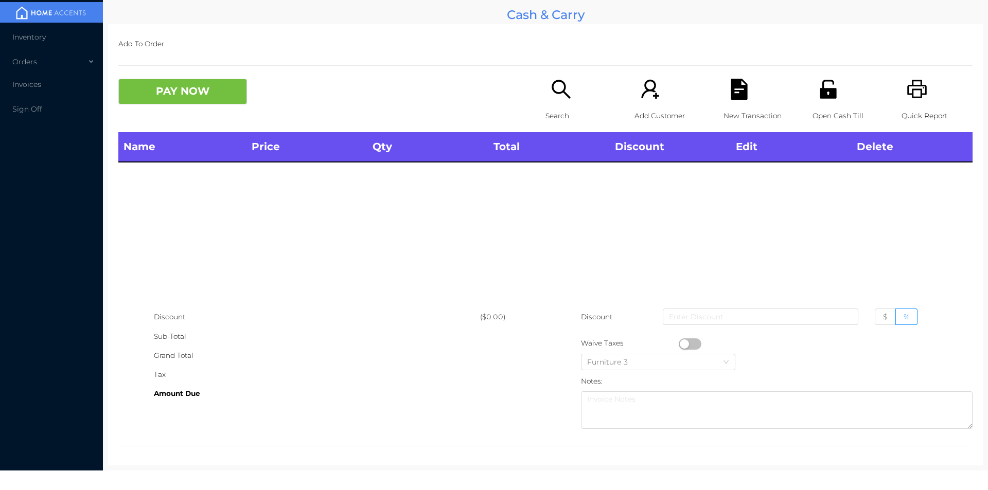
click at [819, 91] on icon "icon: unlock" at bounding box center [827, 89] width 16 height 19
click at [832, 91] on icon "icon: unlock" at bounding box center [827, 89] width 21 height 21
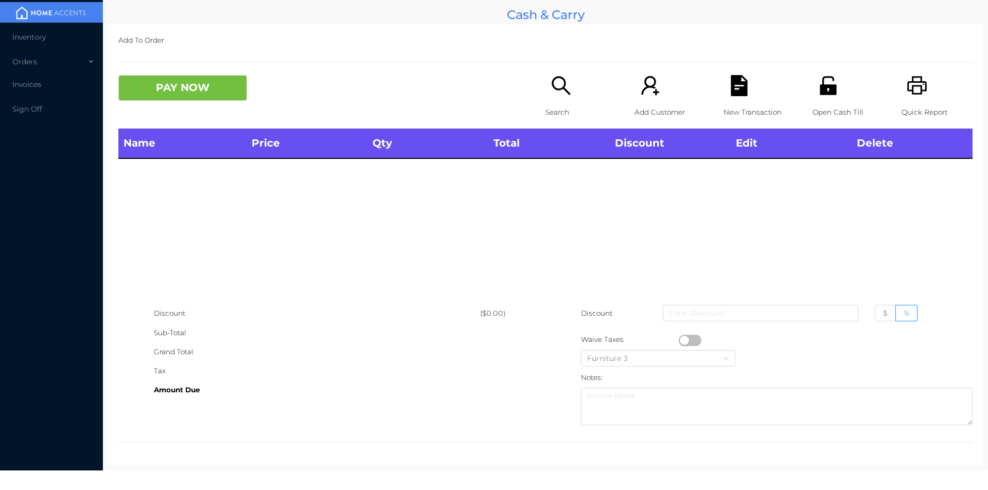
click at [553, 93] on icon "icon: search" at bounding box center [560, 85] width 21 height 21
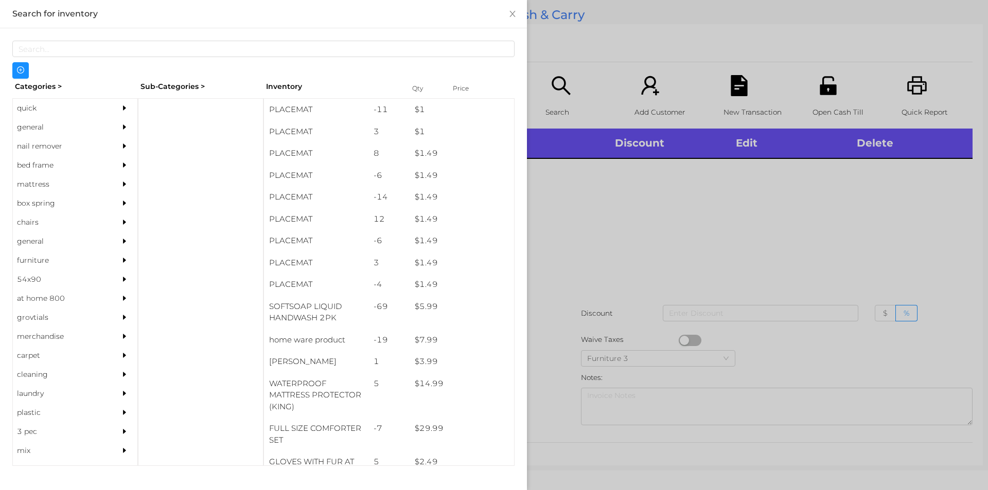
click at [52, 120] on div "general" at bounding box center [60, 127] width 94 height 19
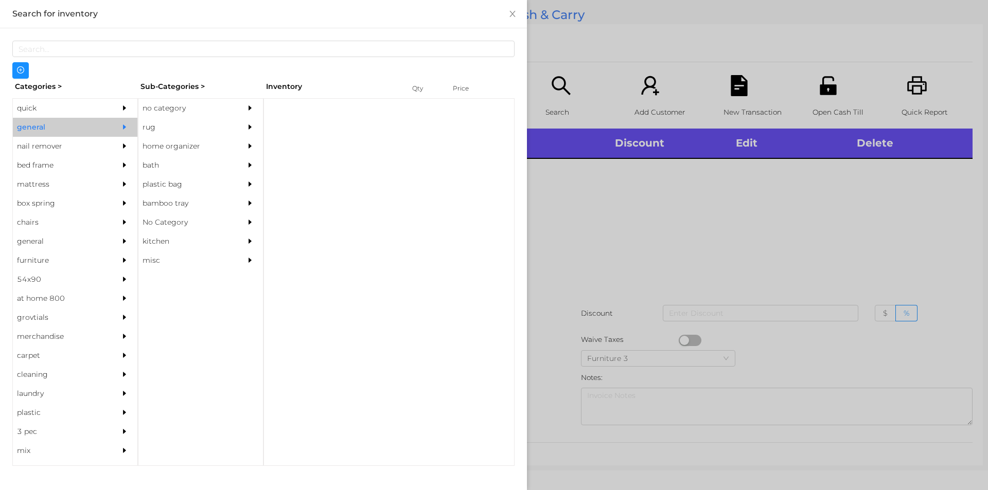
click at [183, 100] on div "no category" at bounding box center [185, 108] width 94 height 19
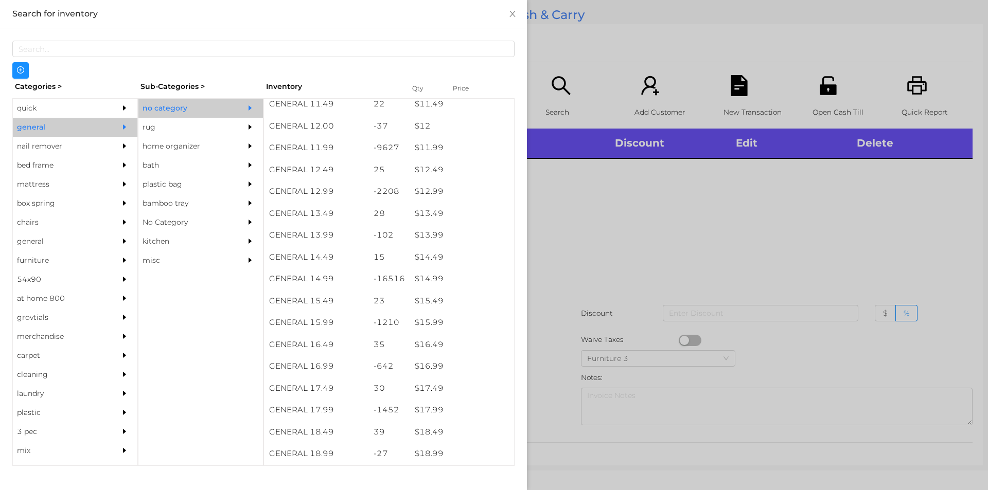
scroll to position [723, 0]
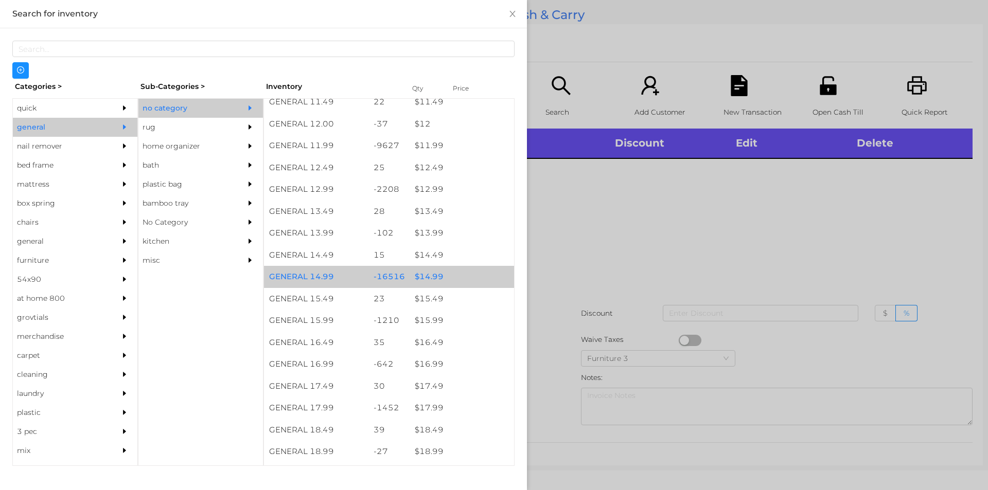
click at [451, 282] on div "$ 14.99" at bounding box center [461, 277] width 104 height 22
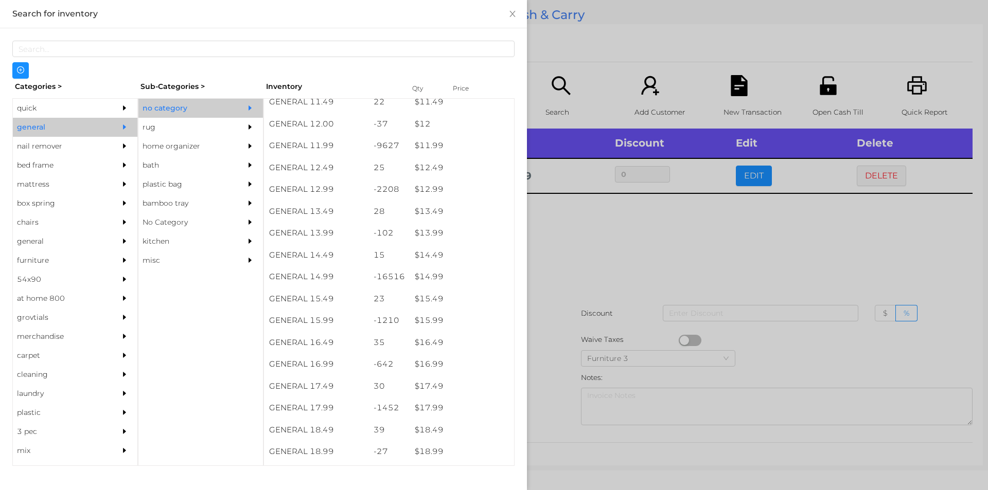
click at [577, 324] on div at bounding box center [494, 245] width 988 height 490
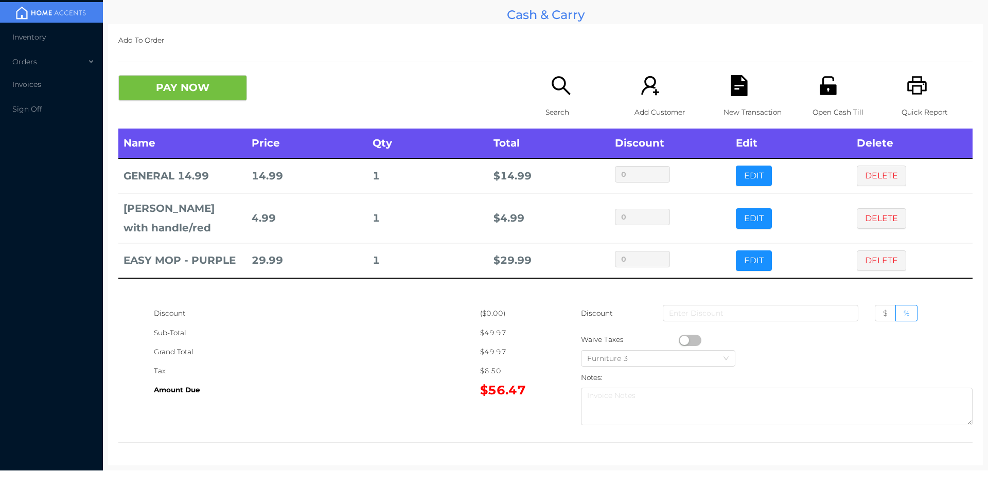
click at [737, 109] on p "New Transaction" at bounding box center [758, 112] width 71 height 19
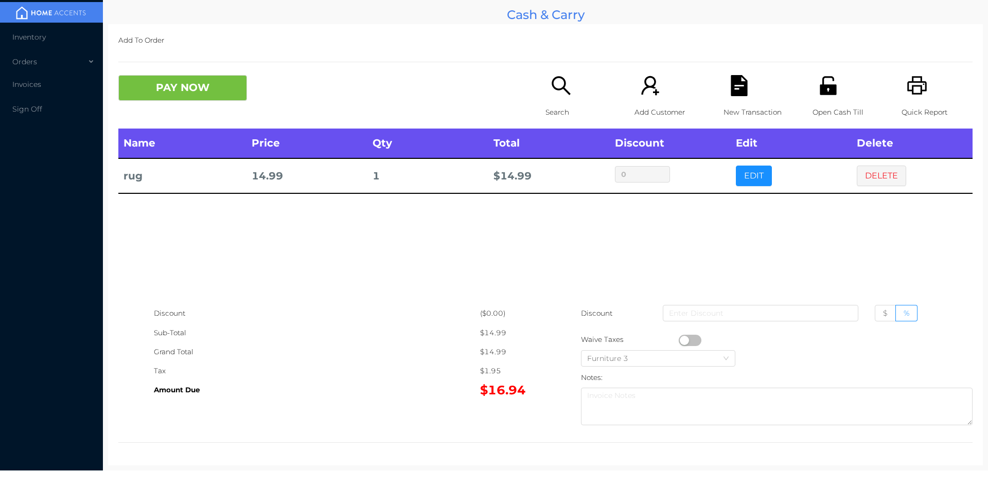
click at [545, 98] on div "Search" at bounding box center [580, 101] width 71 height 53
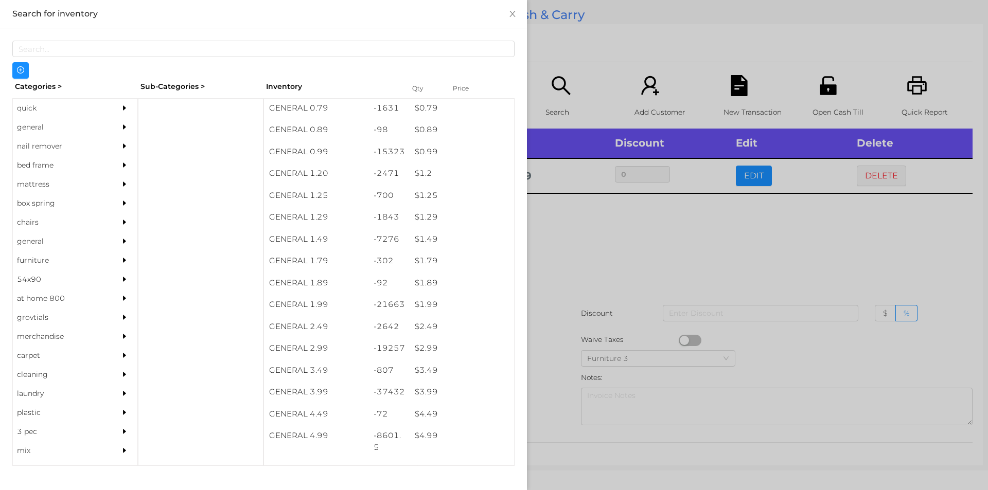
scroll to position [36, 0]
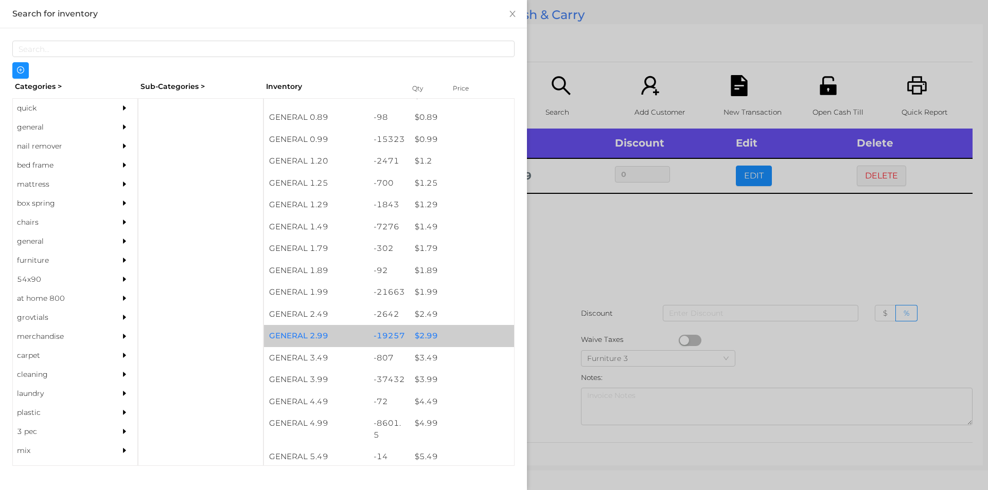
click at [428, 338] on div "$ 2.99" at bounding box center [461, 336] width 104 height 22
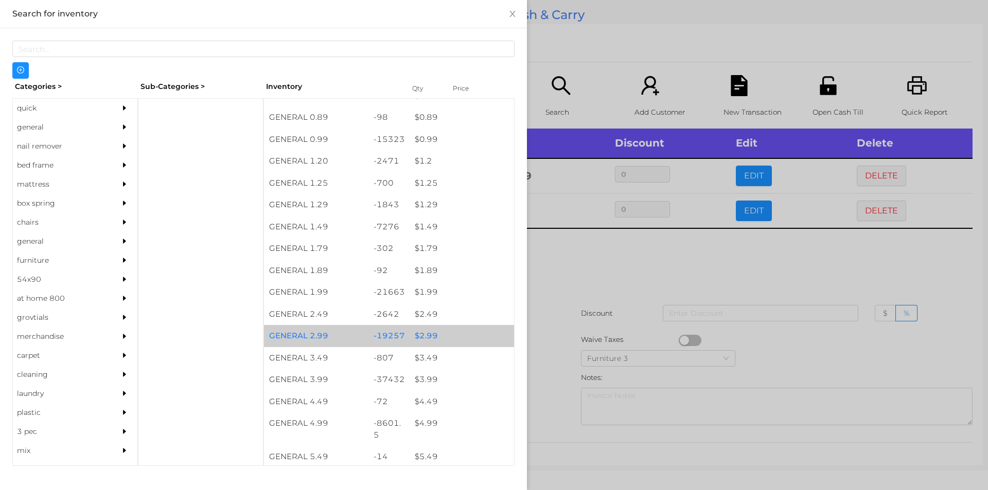
click at [431, 330] on div "$ 2.99" at bounding box center [461, 336] width 104 height 22
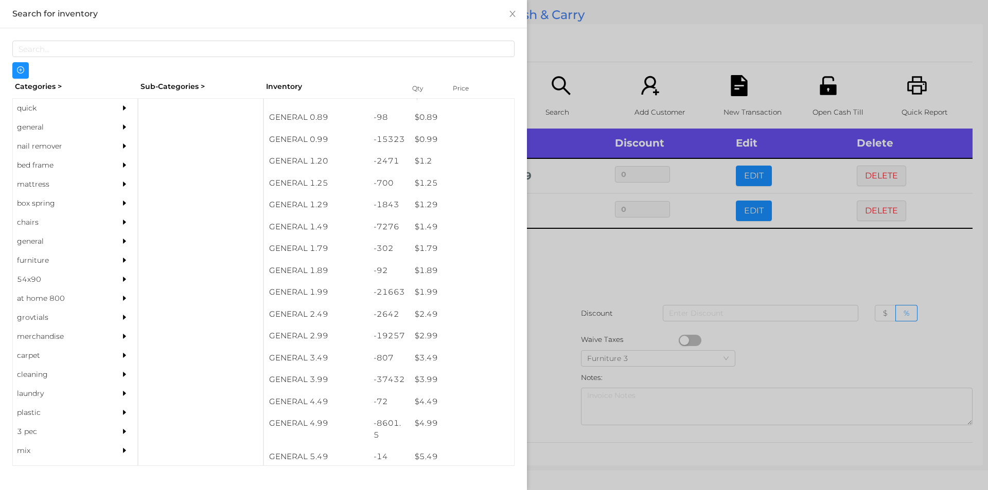
click at [552, 304] on div at bounding box center [494, 245] width 988 height 490
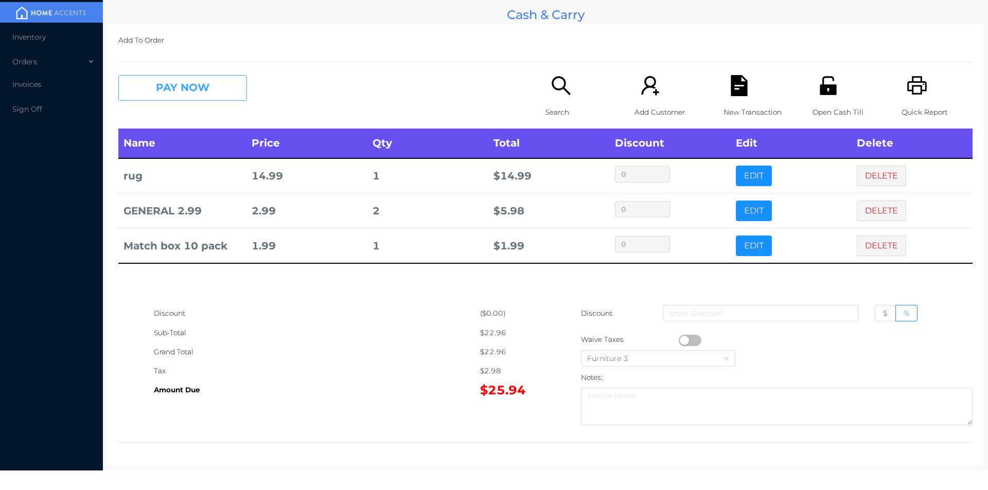
click at [195, 90] on button "PAY NOW" at bounding box center [182, 88] width 129 height 26
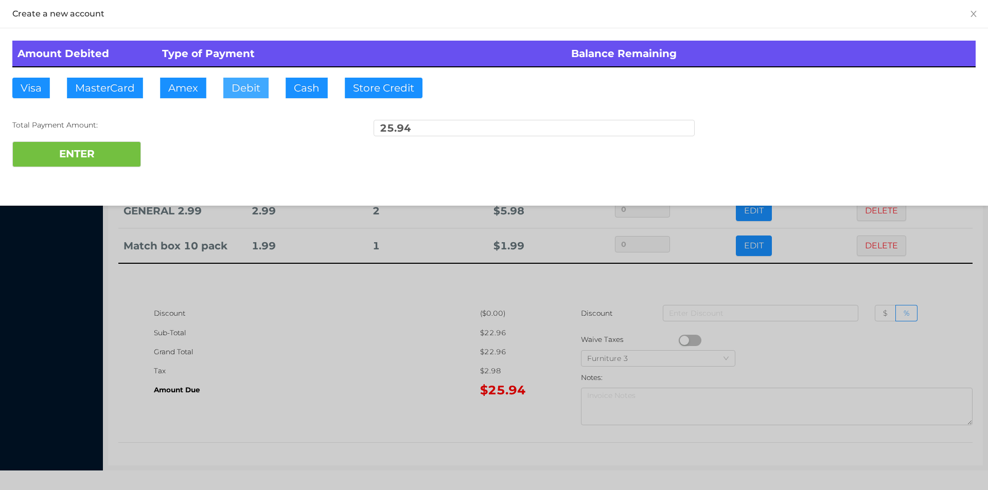
click at [251, 94] on button "Debit" at bounding box center [245, 88] width 45 height 21
click at [128, 154] on button "ENTER" at bounding box center [76, 154] width 129 height 26
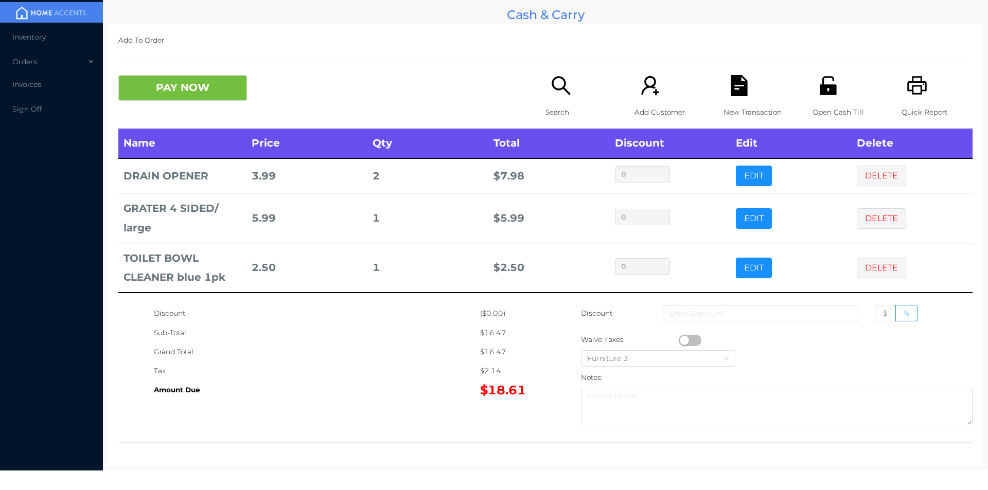
click at [725, 98] on div "New Transaction" at bounding box center [758, 101] width 71 height 53
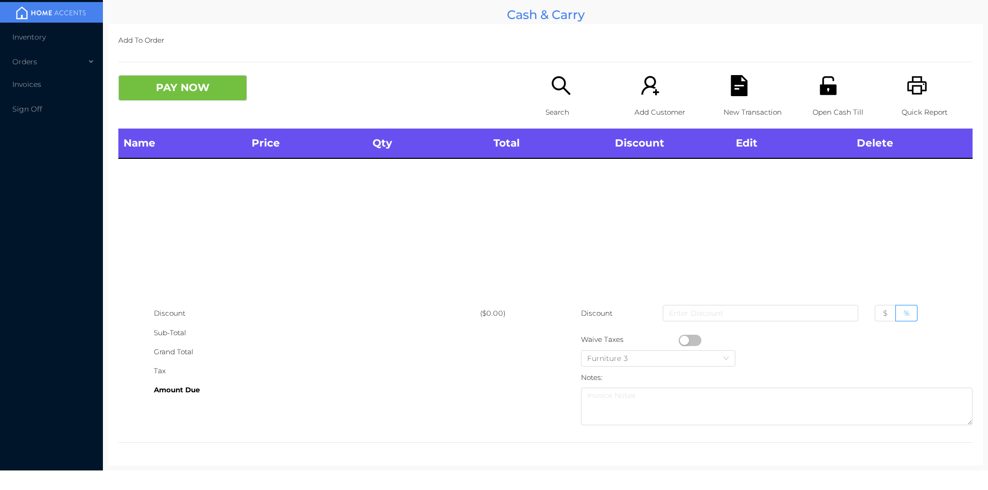
click at [828, 103] on p "Open Cash Till" at bounding box center [847, 112] width 71 height 19
click at [547, 100] on div "Search" at bounding box center [580, 101] width 71 height 53
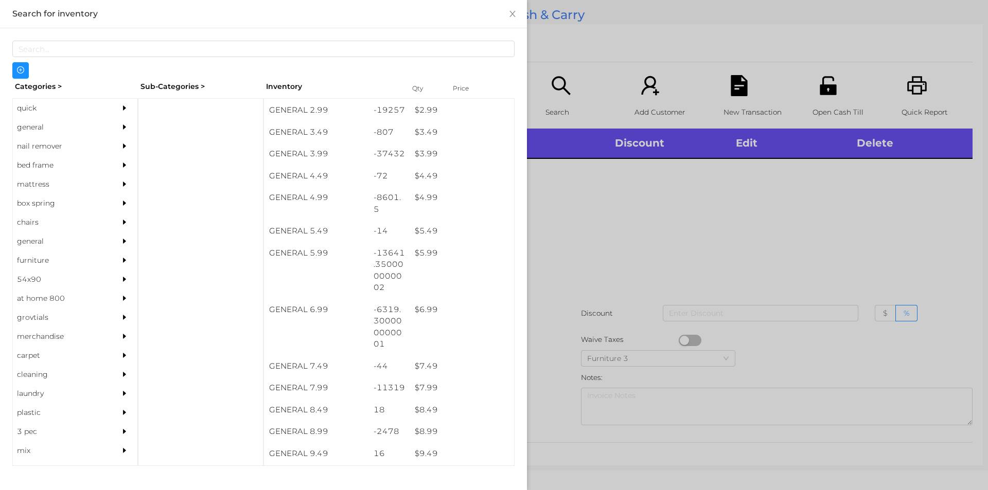
scroll to position [257, 0]
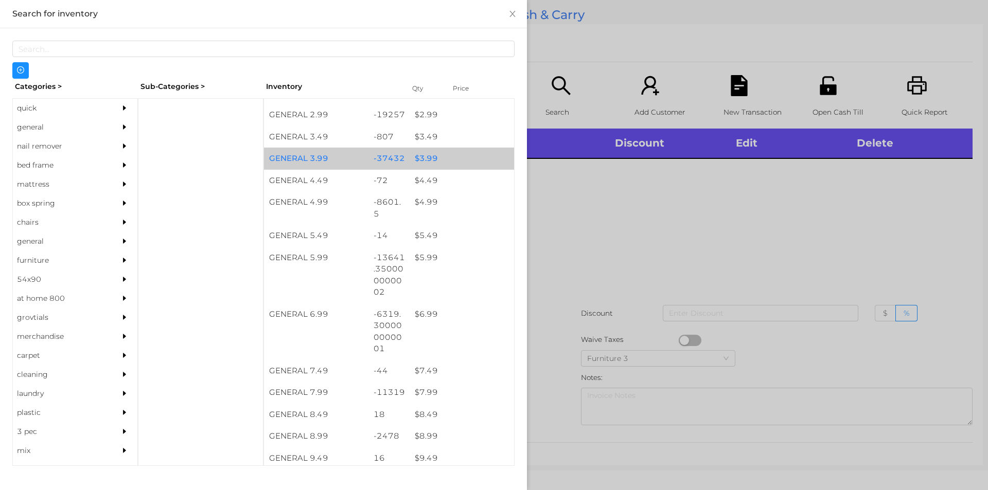
click at [448, 157] on div "$ 3.99" at bounding box center [461, 159] width 104 height 22
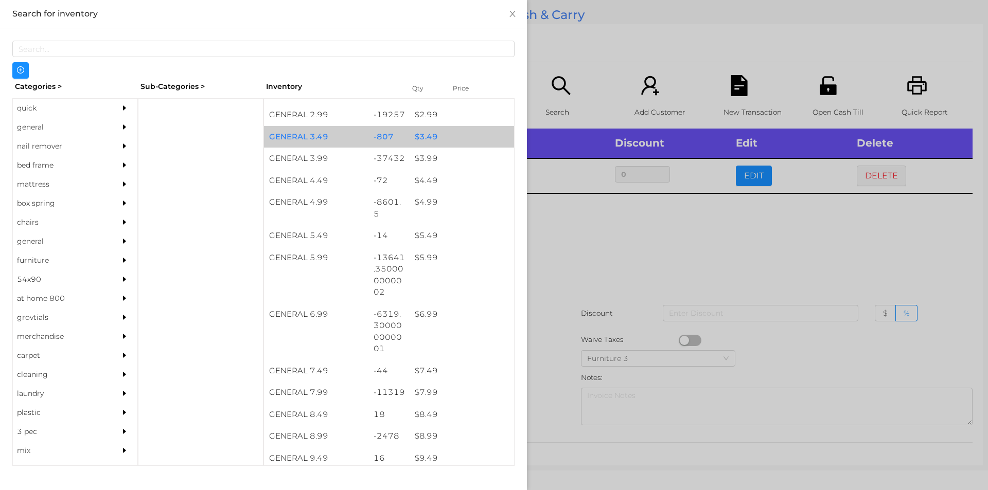
click at [441, 145] on div "$ 3.49" at bounding box center [461, 137] width 104 height 22
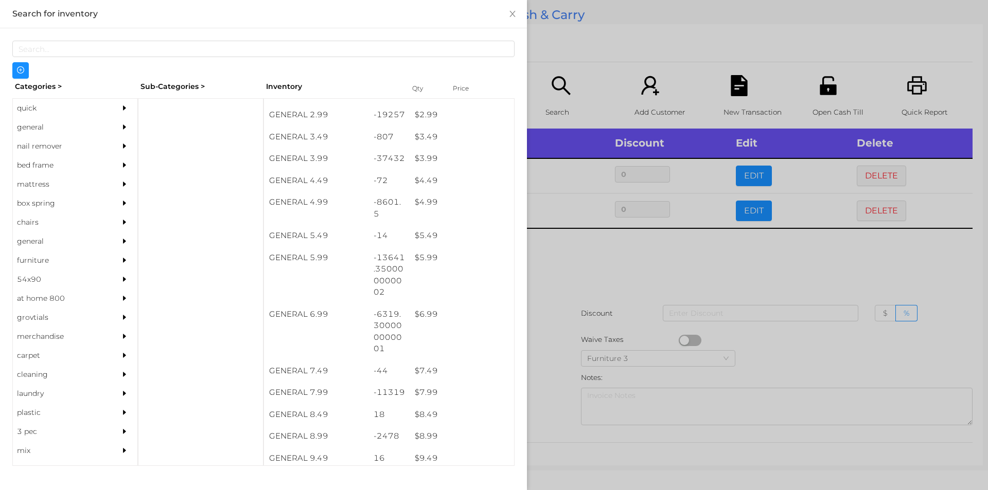
click at [596, 76] on div at bounding box center [494, 245] width 988 height 490
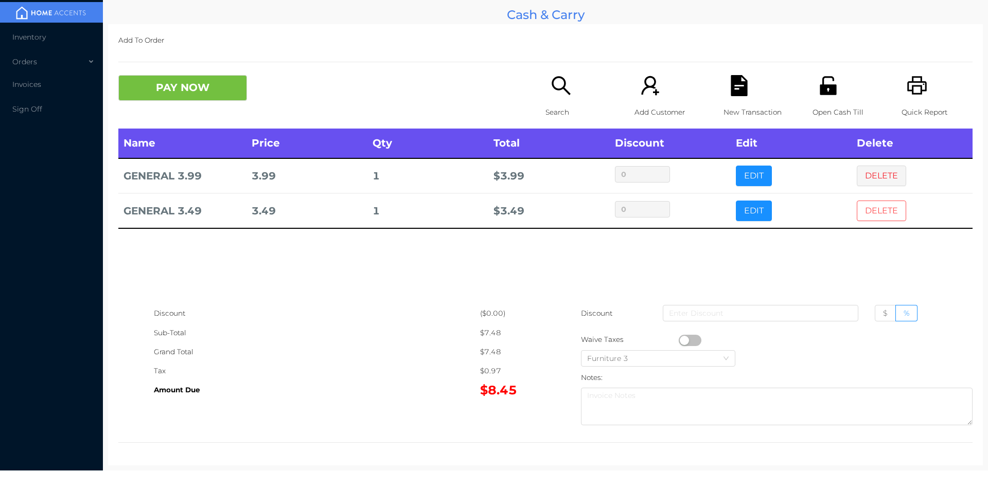
click at [868, 206] on button "DELETE" at bounding box center [881, 211] width 49 height 21
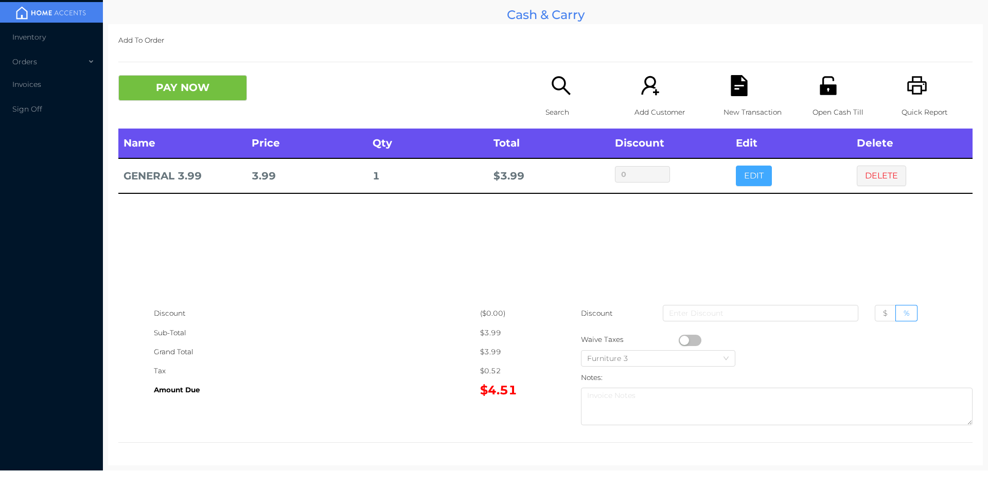
click at [750, 166] on button "EDIT" at bounding box center [754, 176] width 36 height 21
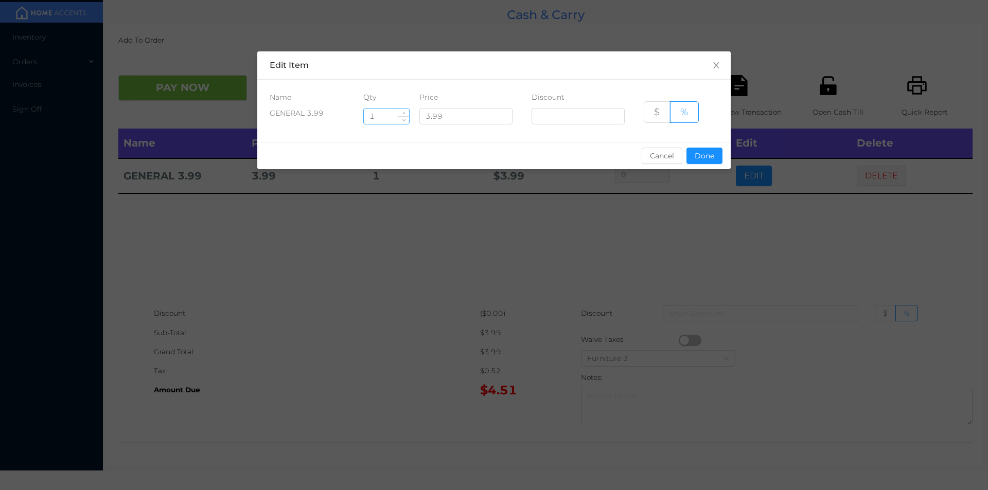
click at [385, 118] on input "1" at bounding box center [386, 116] width 45 height 15
type input "2"
click at [697, 159] on button "Done" at bounding box center [704, 156] width 36 height 16
type input "0%"
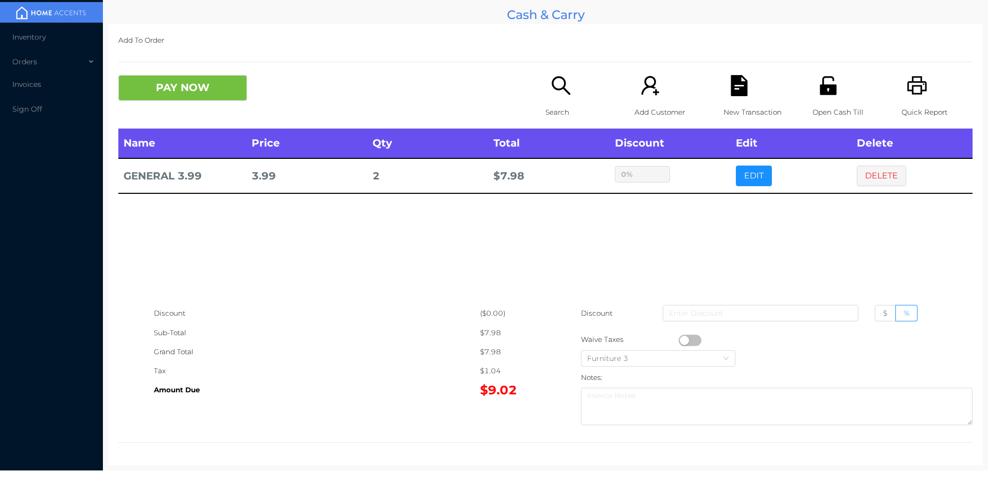
click at [819, 92] on icon "icon: unlock" at bounding box center [827, 85] width 16 height 19
click at [186, 98] on button "PAY NOW" at bounding box center [182, 88] width 129 height 26
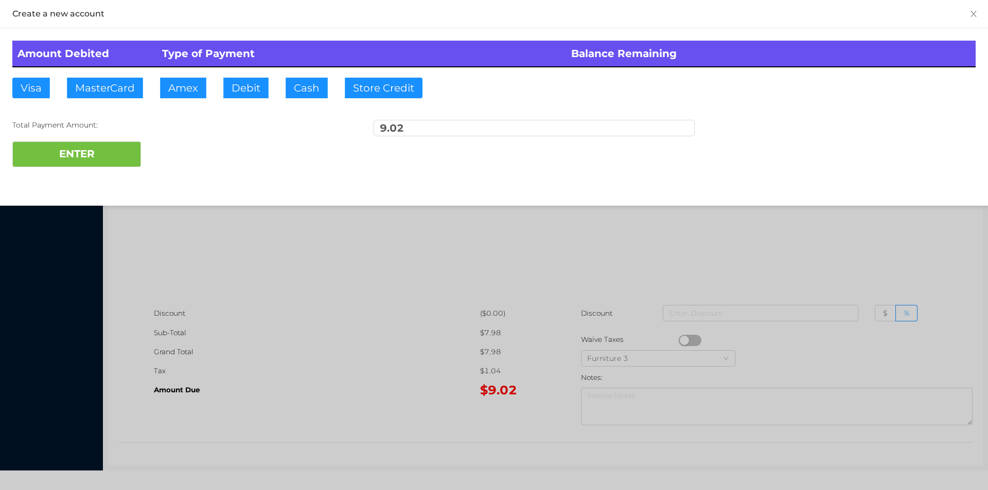
click at [355, 396] on div at bounding box center [494, 245] width 988 height 490
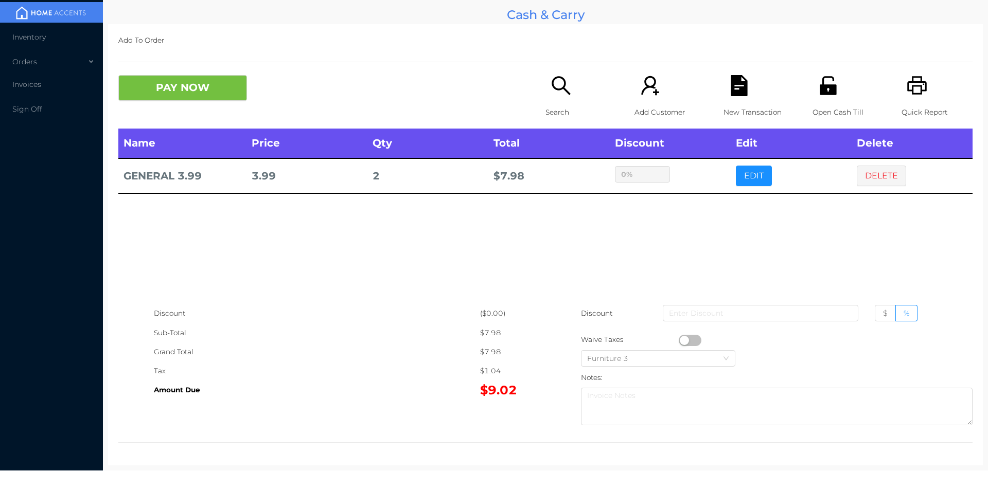
click at [730, 87] on icon "icon: file-text" at bounding box center [738, 85] width 16 height 21
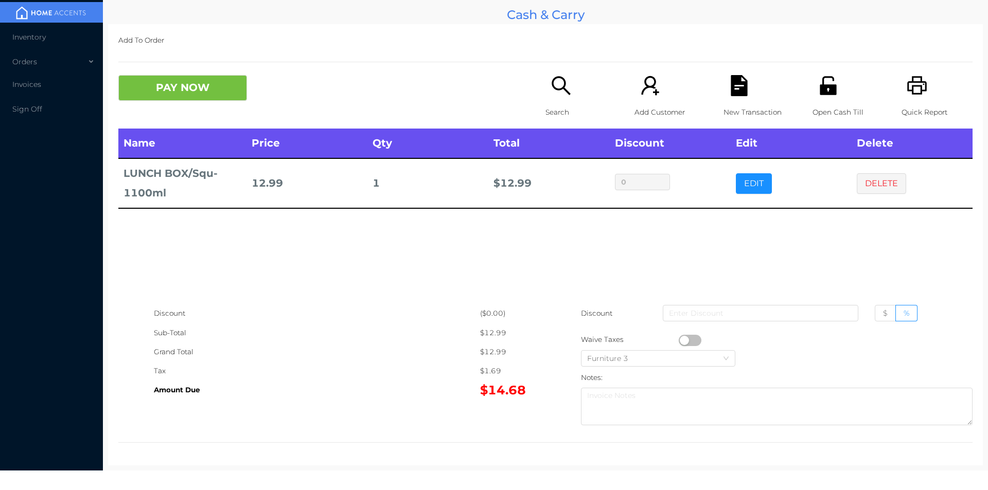
click at [539, 307] on div "($0.00)" at bounding box center [512, 313] width 65 height 19
click at [725, 103] on p "New Transaction" at bounding box center [758, 112] width 71 height 19
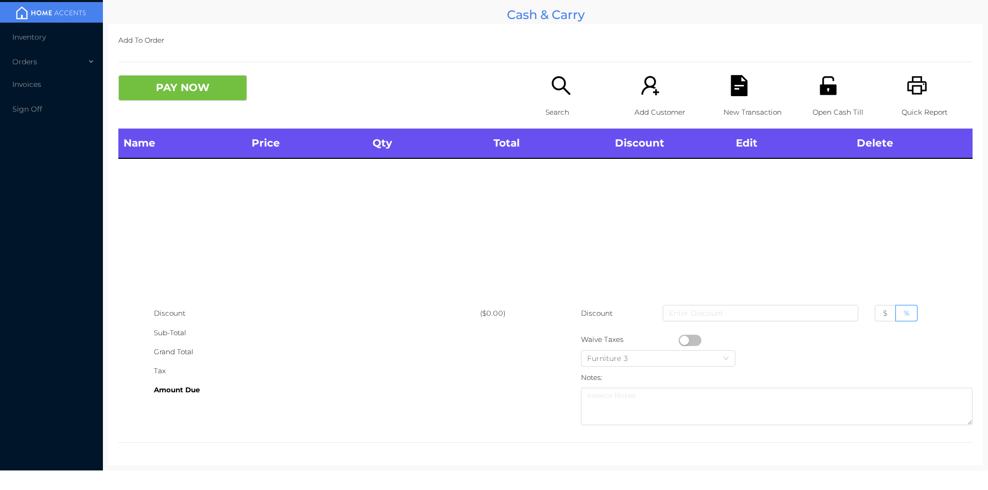
click at [922, 87] on div "Quick Report" at bounding box center [936, 101] width 71 height 53
click at [549, 100] on div "Search" at bounding box center [580, 101] width 71 height 53
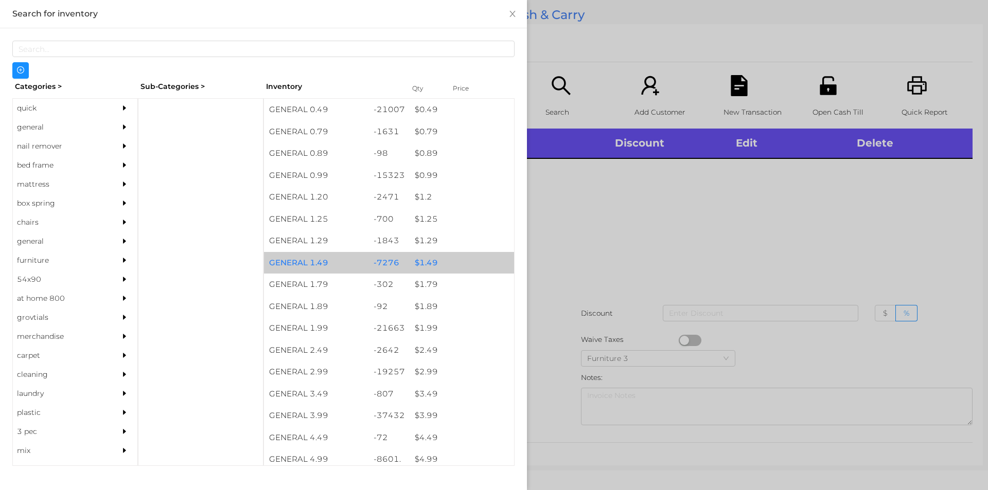
click at [424, 264] on div "$ 1.49" at bounding box center [461, 263] width 104 height 22
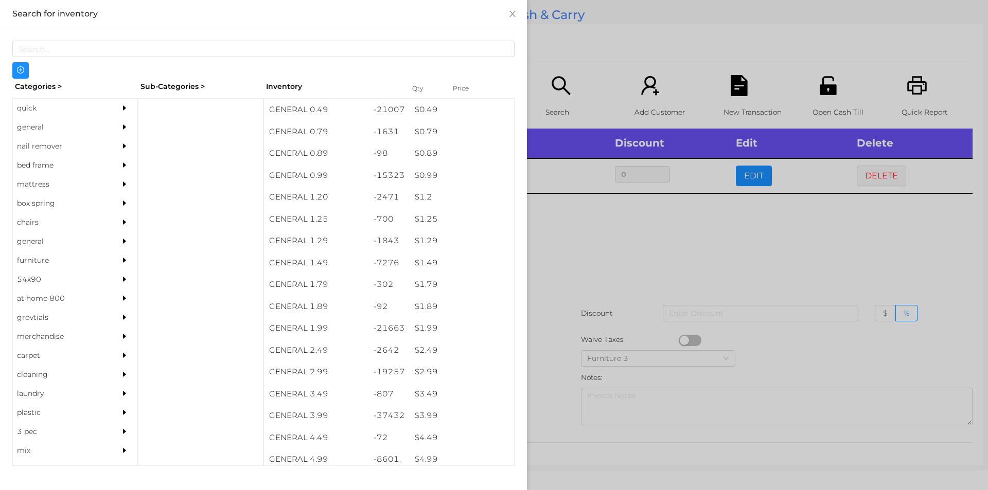
click at [575, 279] on div at bounding box center [494, 245] width 988 height 490
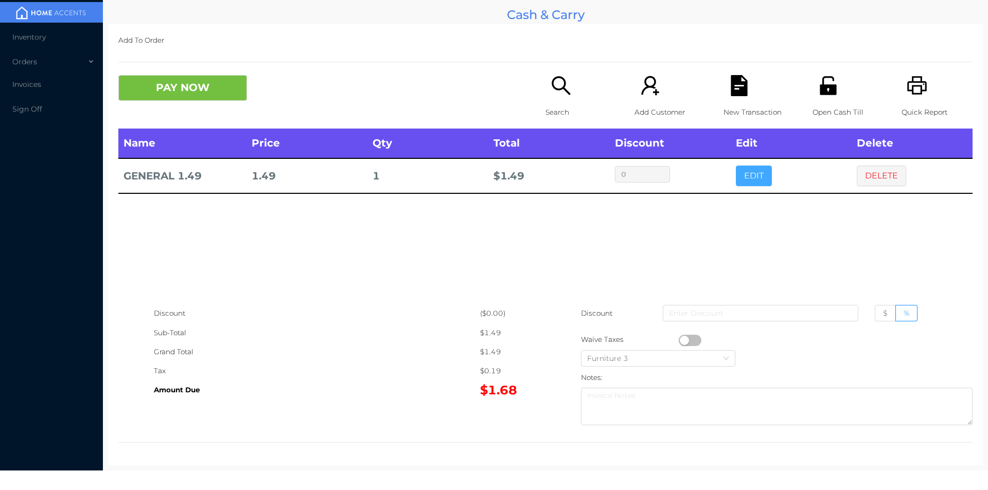
click at [739, 177] on button "EDIT" at bounding box center [754, 176] width 36 height 21
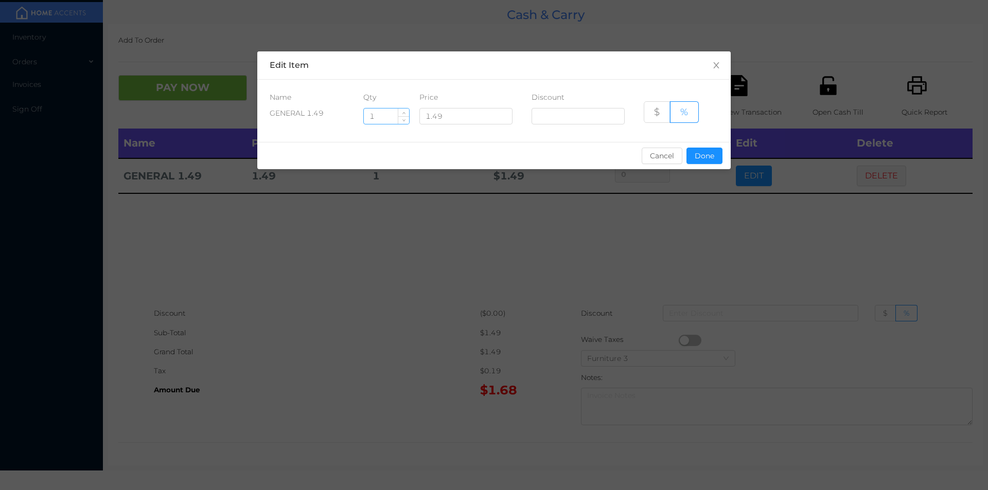
click at [377, 114] on input "1" at bounding box center [386, 116] width 45 height 15
type input "5"
click at [690, 154] on button "Done" at bounding box center [704, 156] width 36 height 16
type input "0%"
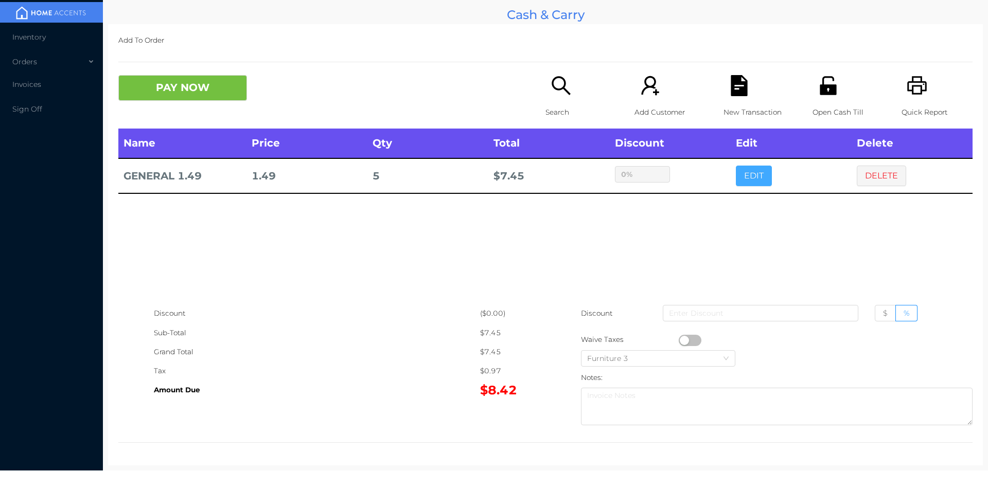
click at [736, 166] on button "EDIT" at bounding box center [754, 176] width 36 height 21
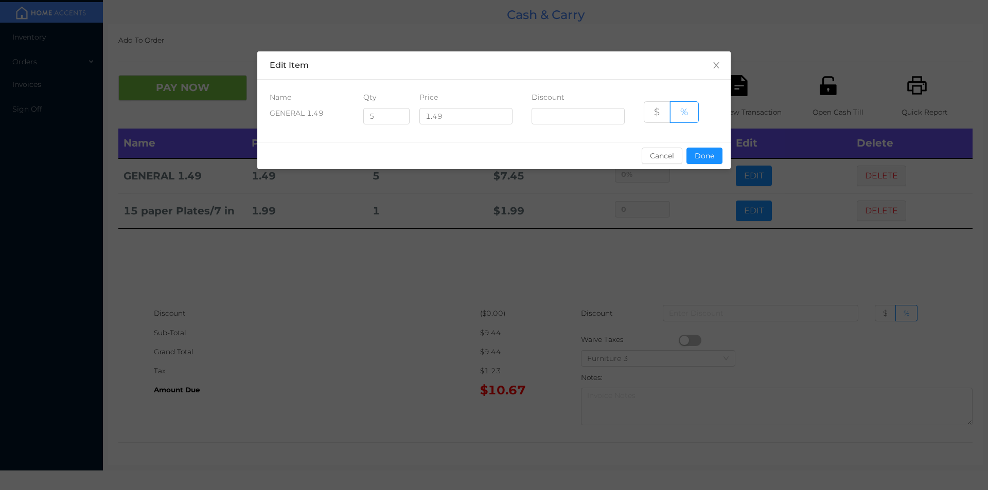
click at [549, 264] on div "sentinelStart Edit Item Name Qty Price Discount GENERAL 1.49 5 1.49 $ % Cancel …" at bounding box center [494, 245] width 988 height 490
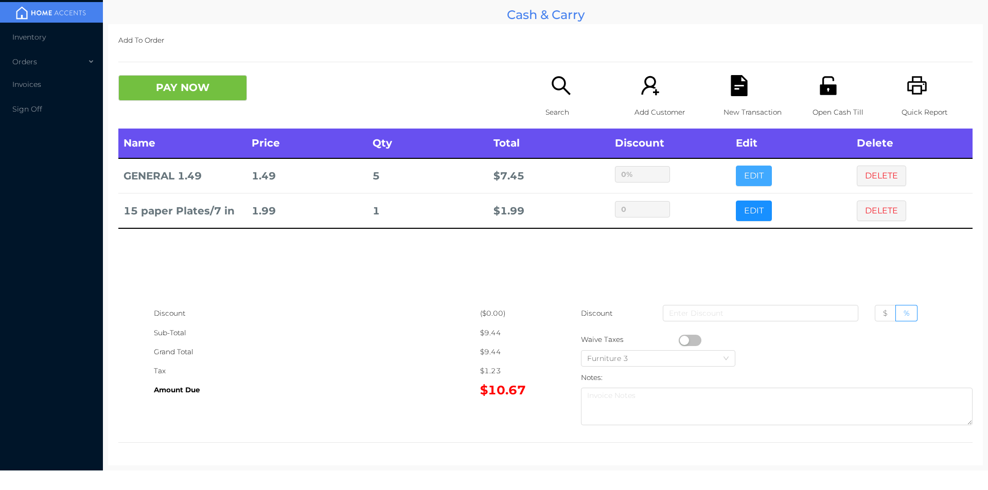
click at [746, 180] on button "EDIT" at bounding box center [754, 176] width 36 height 21
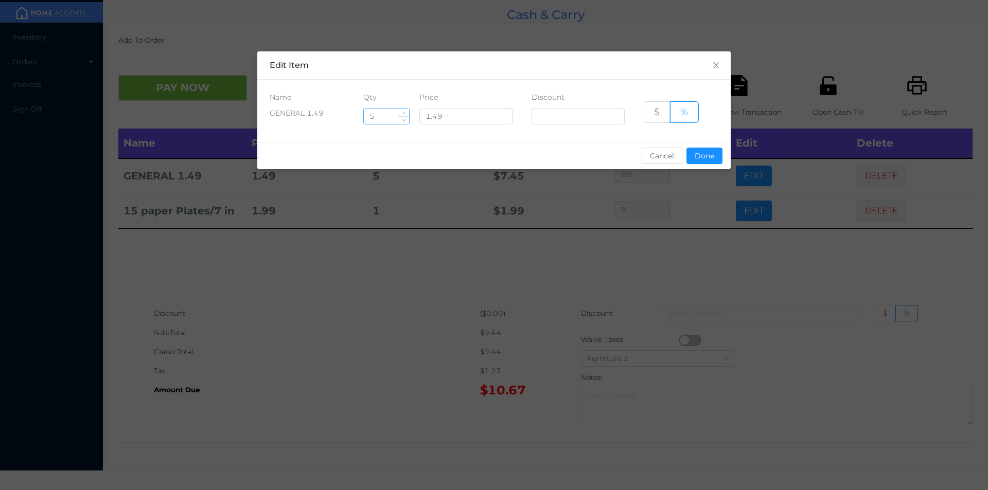
click at [387, 115] on input "5" at bounding box center [386, 116] width 45 height 15
type input "6"
click at [696, 155] on button "Done" at bounding box center [704, 156] width 36 height 16
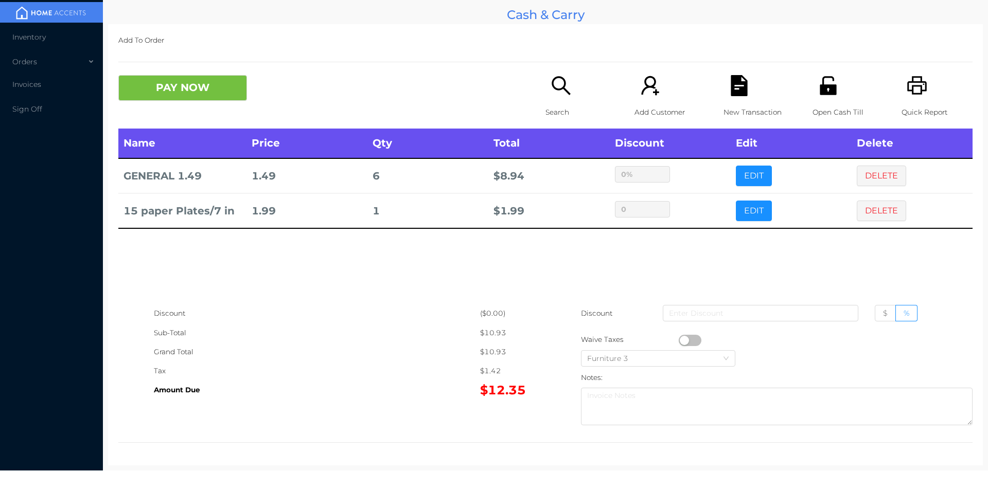
click at [186, 56] on div "Add To Order PAY NOW Search Add Customer New Transaction Open Cash Till Quick R…" at bounding box center [545, 244] width 875 height 441
click at [185, 93] on button "PAY NOW" at bounding box center [182, 88] width 129 height 26
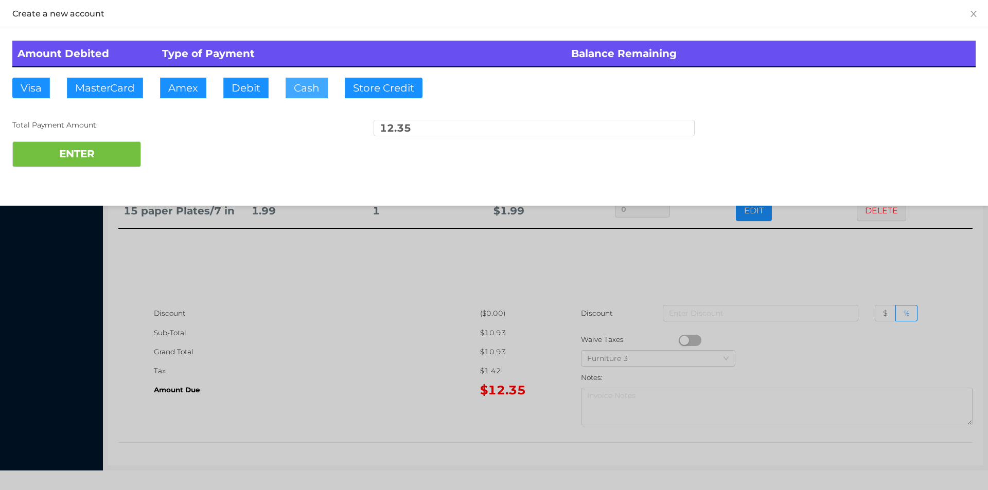
click at [287, 97] on button "Cash" at bounding box center [307, 88] width 42 height 21
click at [120, 144] on button "ENTER" at bounding box center [76, 154] width 129 height 26
type input "0"
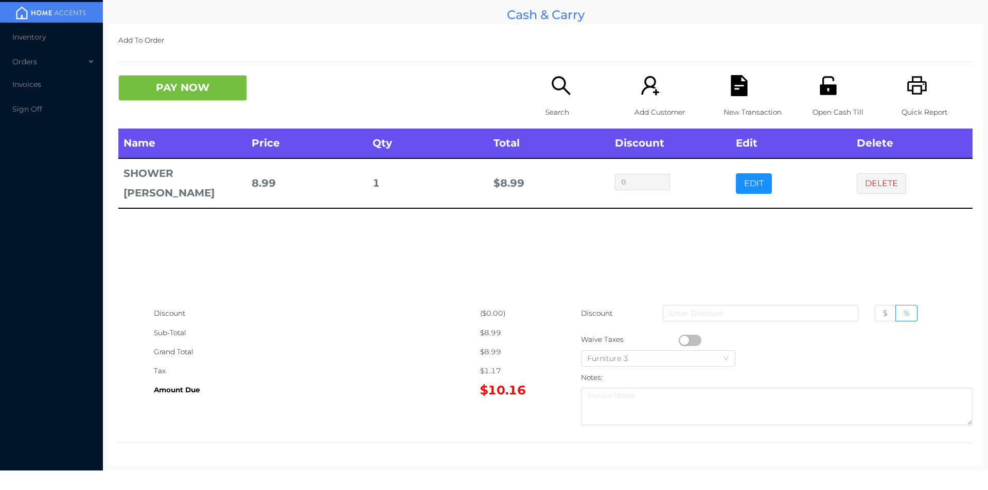
click at [683, 340] on button "button" at bounding box center [690, 340] width 23 height 11
click at [167, 98] on button "PAY NOW" at bounding box center [182, 88] width 129 height 26
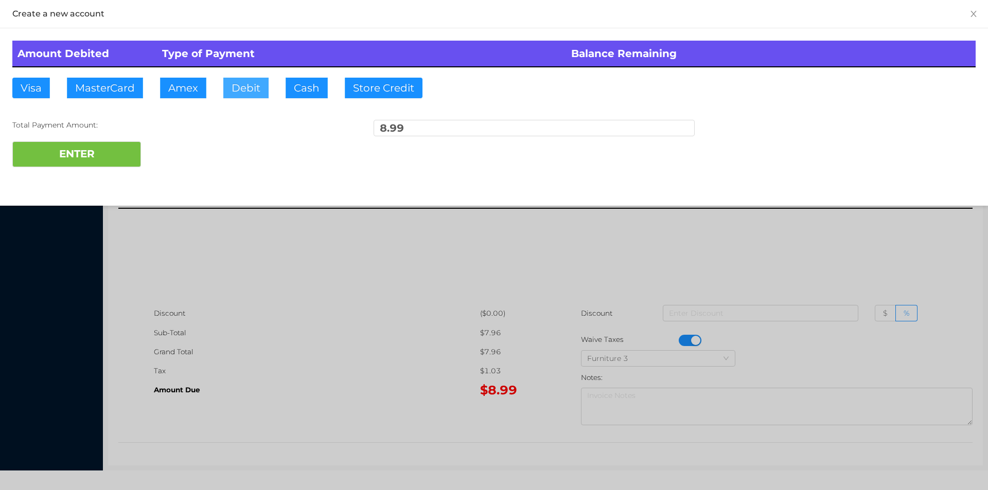
click at [244, 90] on button "Debit" at bounding box center [245, 88] width 45 height 21
click at [87, 146] on button "ENTER" at bounding box center [76, 154] width 129 height 26
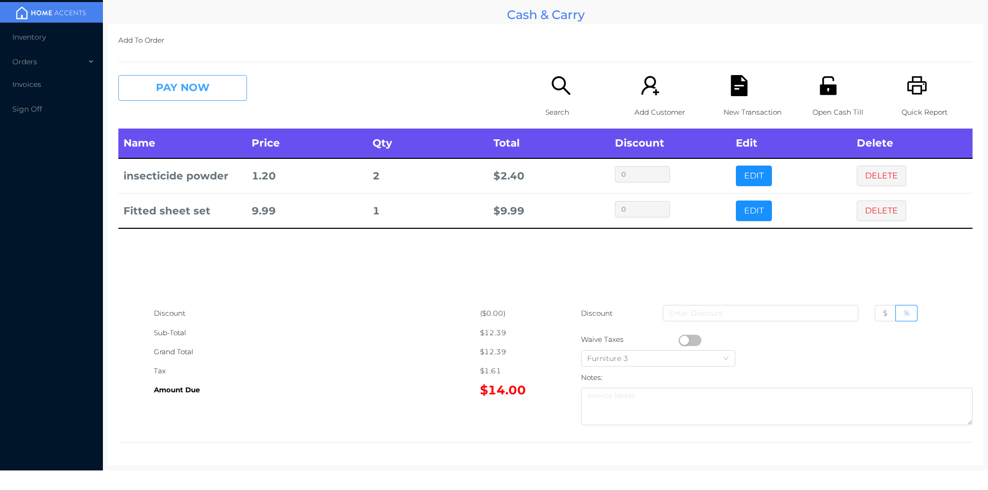
click at [178, 83] on button "PAY NOW" at bounding box center [182, 88] width 129 height 26
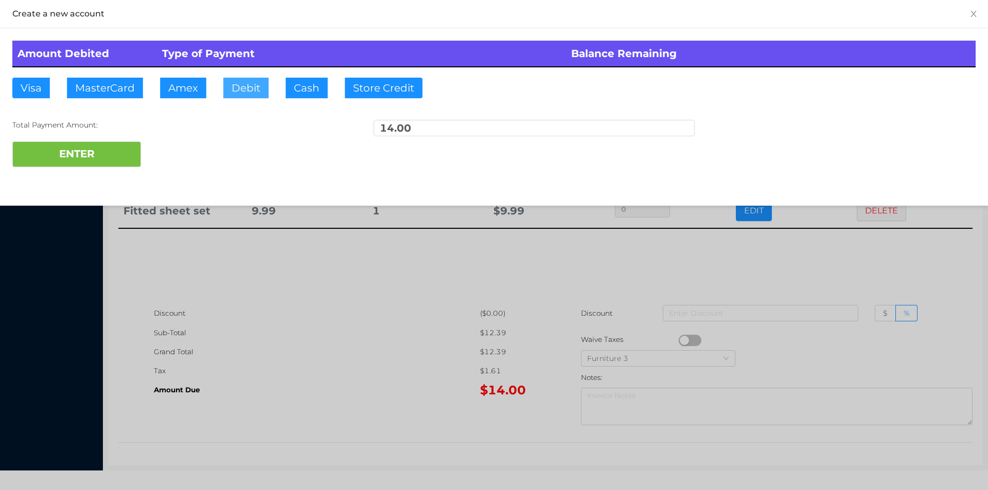
click at [242, 88] on button "Debit" at bounding box center [245, 88] width 45 height 21
type input "100."
click at [97, 165] on button "ENTER" at bounding box center [76, 154] width 129 height 26
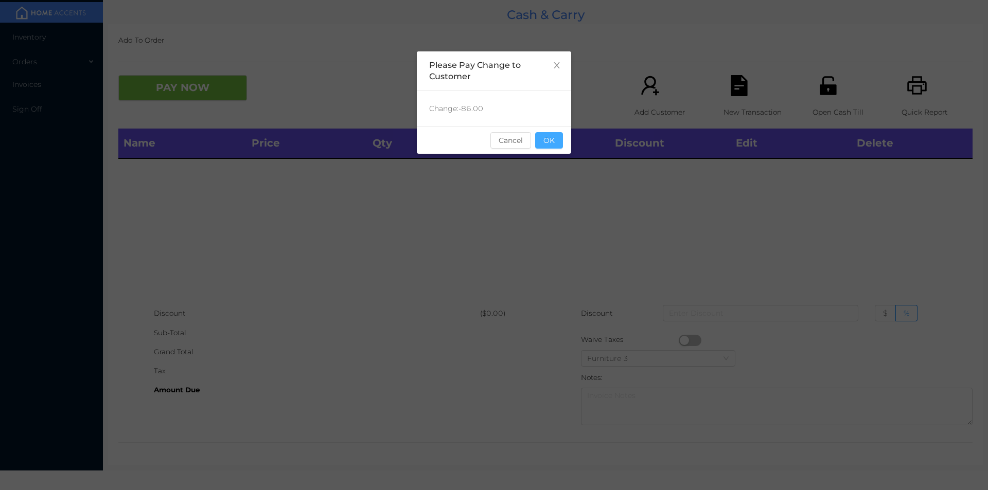
click at [551, 141] on button "OK" at bounding box center [549, 140] width 28 height 16
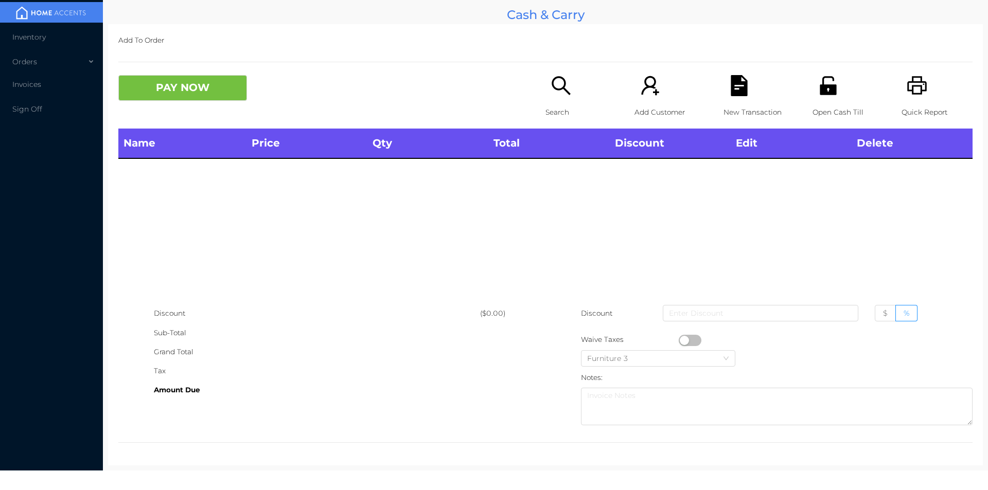
click at [562, 86] on icon "icon: search" at bounding box center [560, 85] width 21 height 21
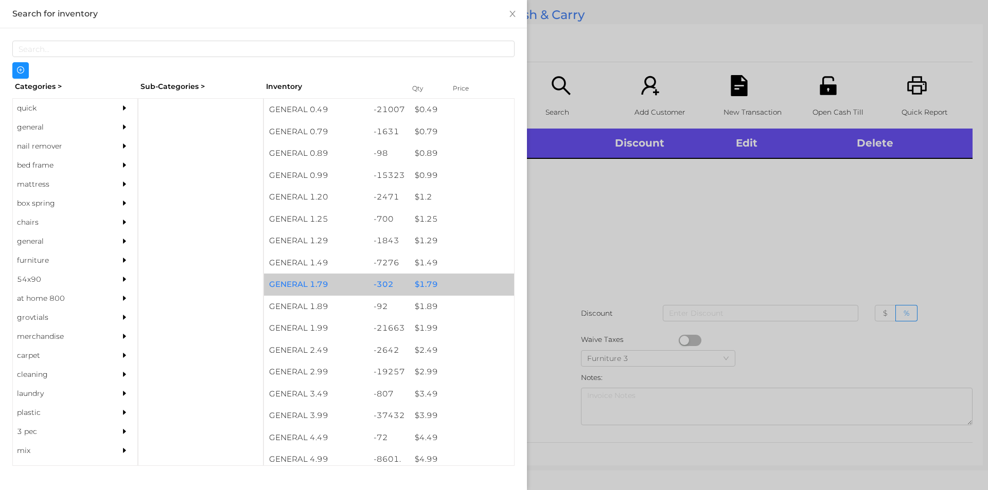
click at [469, 288] on div "$ 1.79" at bounding box center [461, 285] width 104 height 22
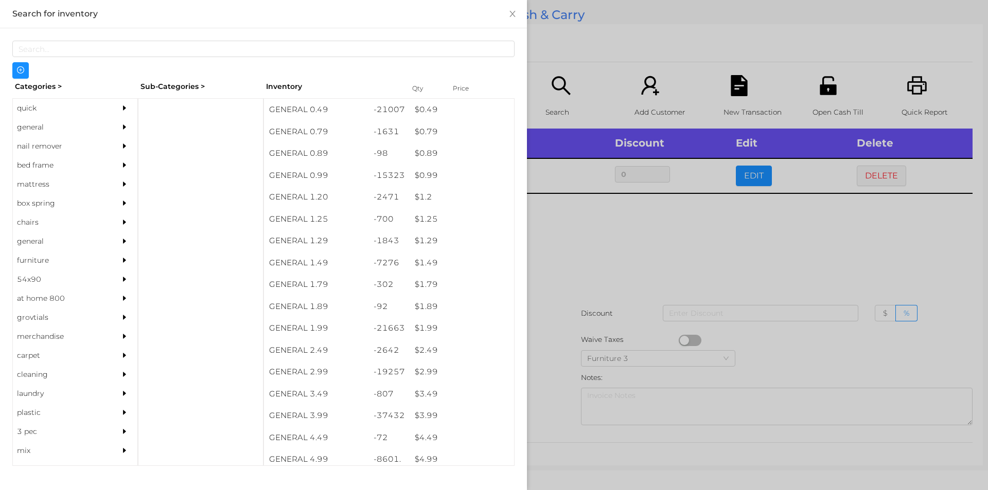
click at [621, 234] on div at bounding box center [494, 245] width 988 height 490
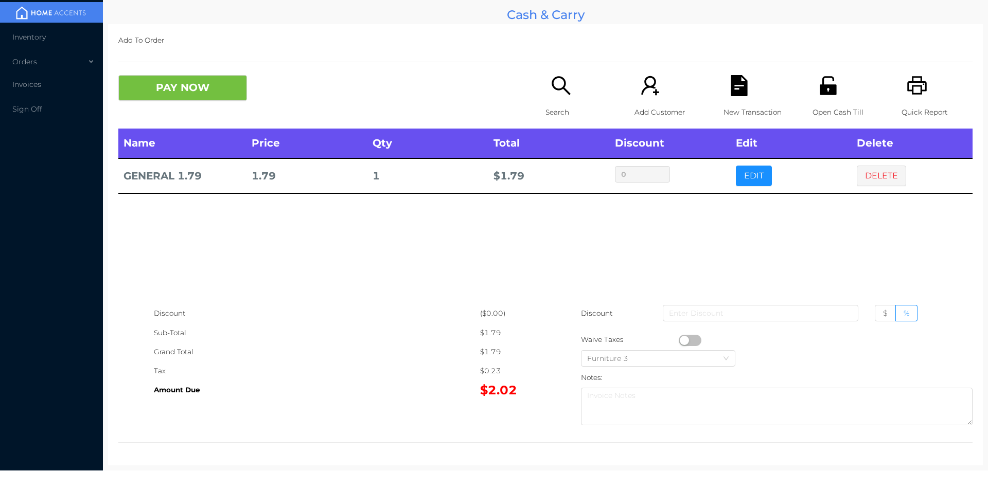
click at [726, 100] on div "New Transaction" at bounding box center [758, 101] width 71 height 53
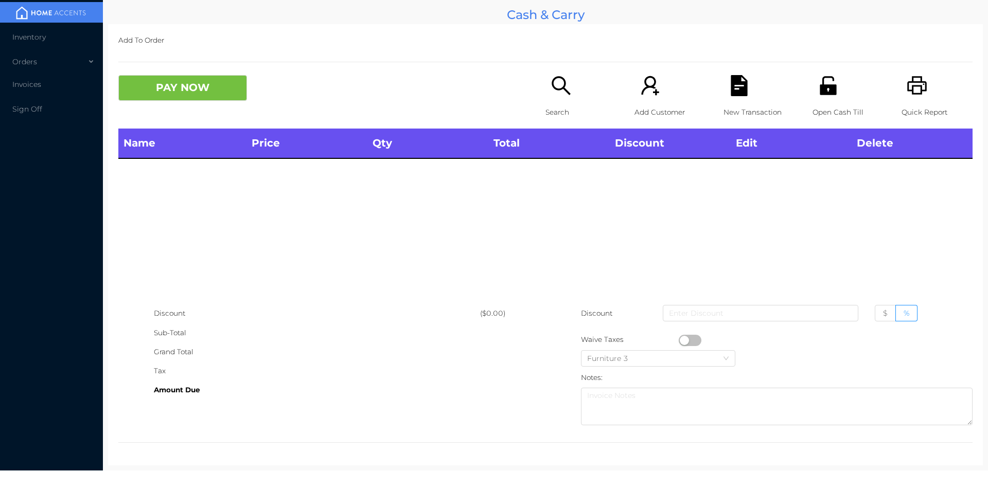
click at [928, 80] on div "Quick Report" at bounding box center [936, 101] width 71 height 53
click at [637, 221] on div "Name Price Qty Total Discount Edit Delete" at bounding box center [545, 216] width 854 height 175
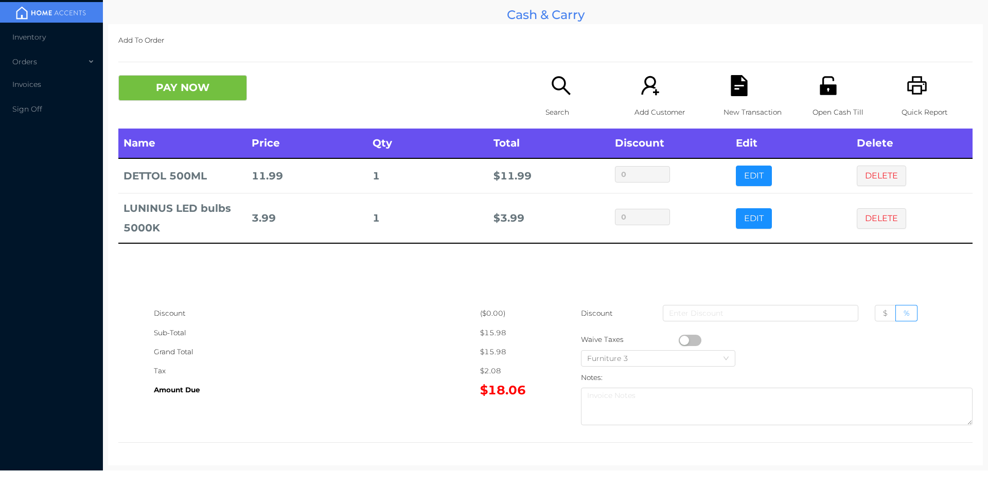
click at [556, 87] on icon "icon: search" at bounding box center [560, 85] width 21 height 21
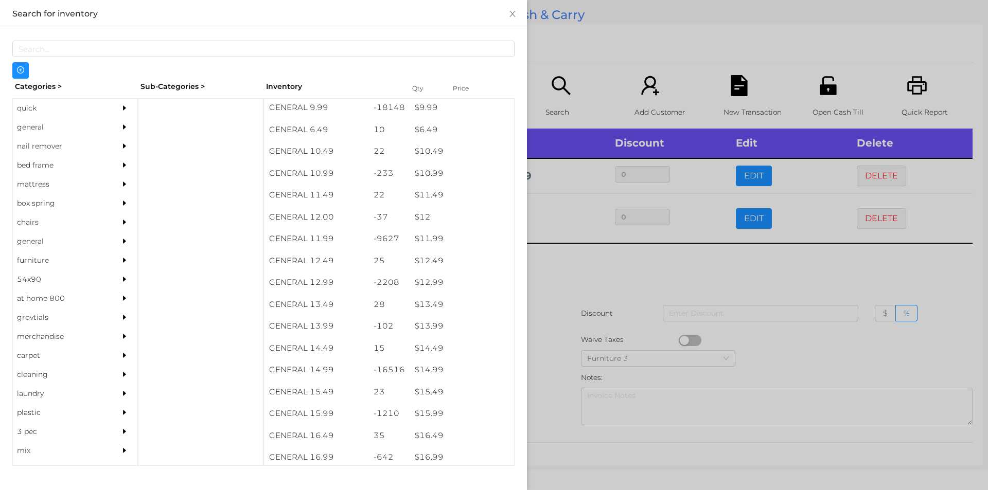
scroll to position [635, 0]
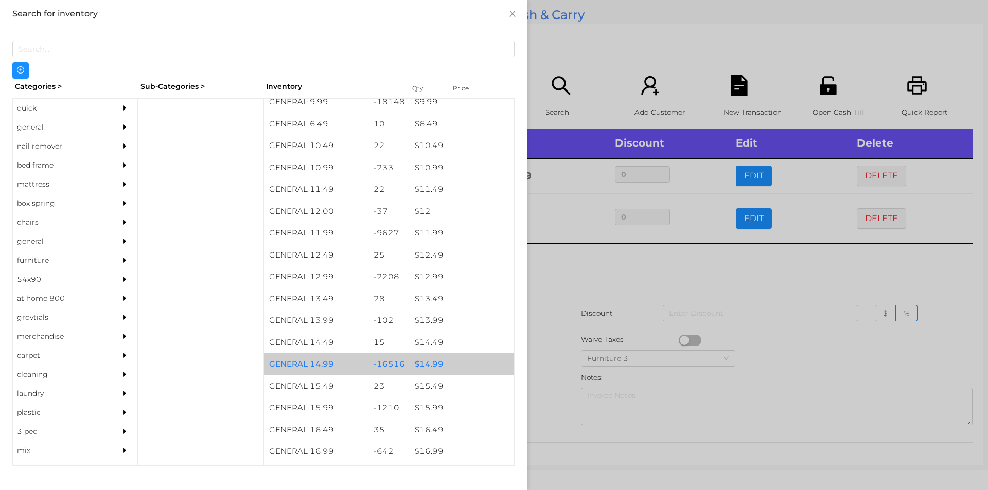
click at [412, 363] on div "$ 14.99" at bounding box center [461, 364] width 104 height 22
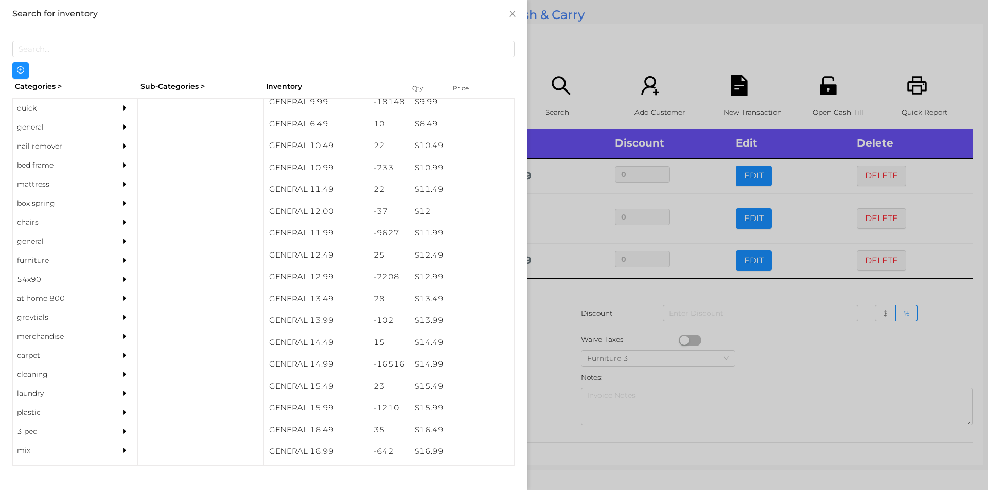
click at [551, 317] on div at bounding box center [494, 245] width 988 height 490
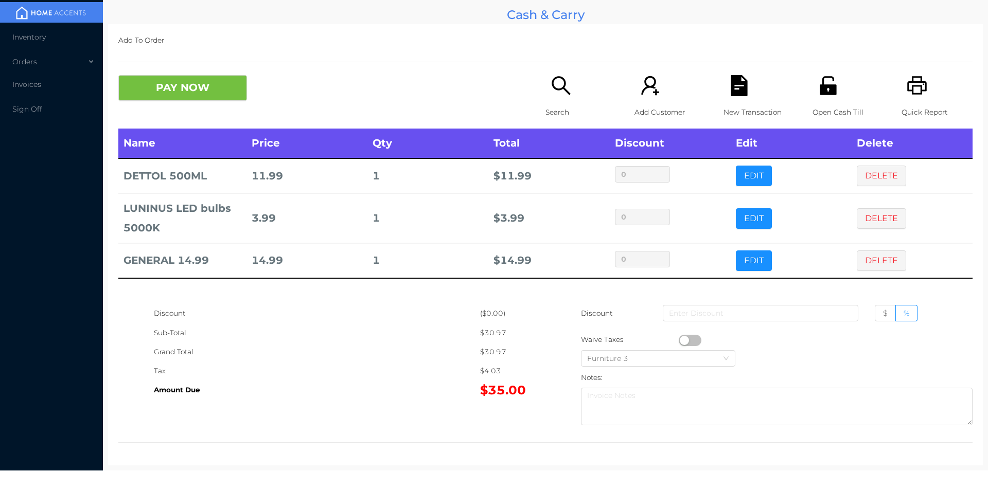
click at [723, 101] on div "New Transaction" at bounding box center [758, 101] width 71 height 53
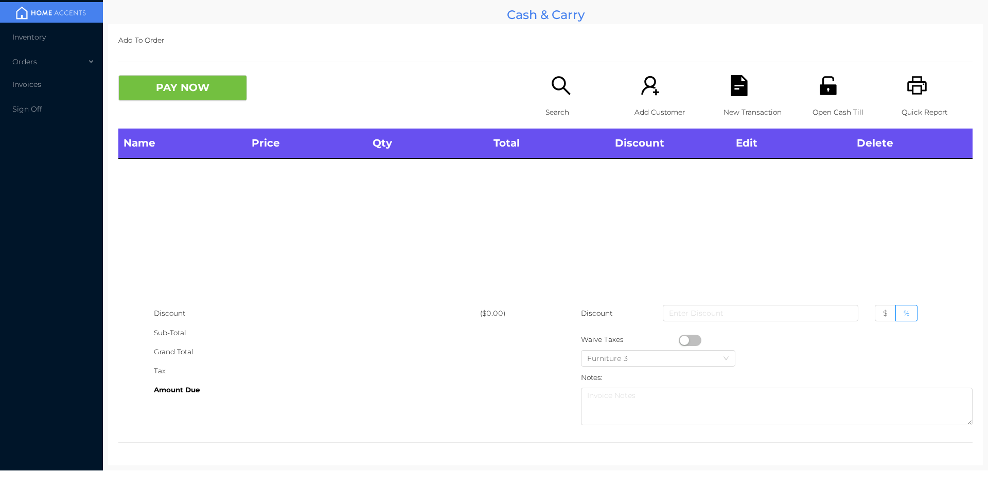
click at [914, 96] on icon "icon: printer" at bounding box center [916, 85] width 21 height 21
click at [551, 93] on icon "icon: search" at bounding box center [560, 85] width 21 height 21
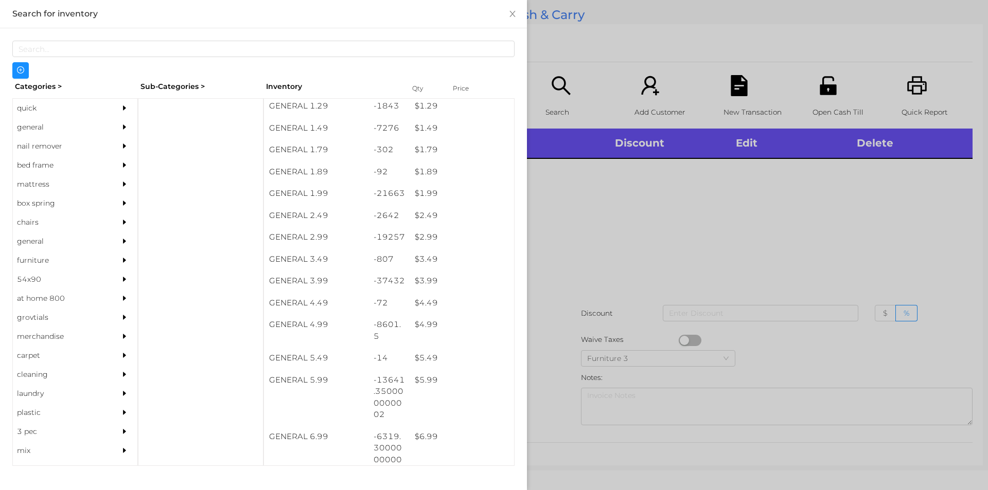
scroll to position [109, 0]
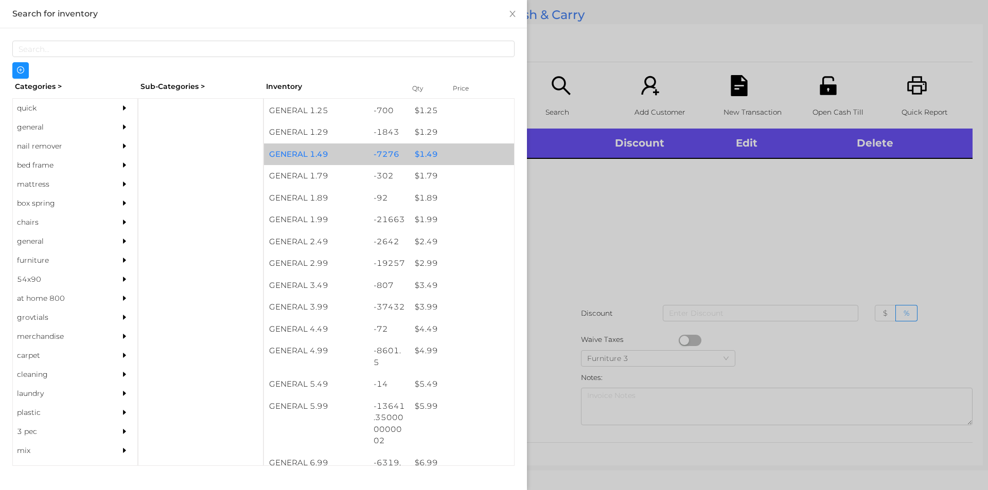
click at [382, 157] on div "-7276" at bounding box center [389, 155] width 42 height 22
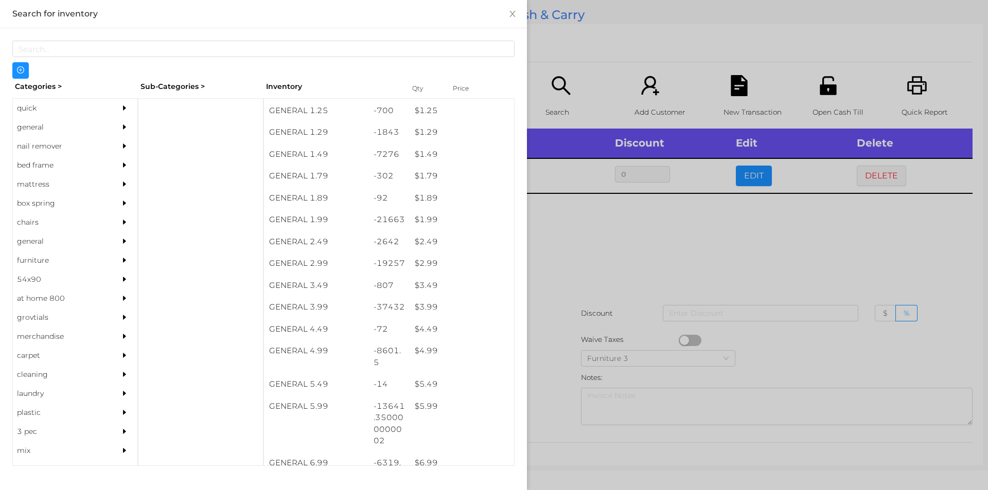
click at [581, 347] on div at bounding box center [494, 245] width 988 height 490
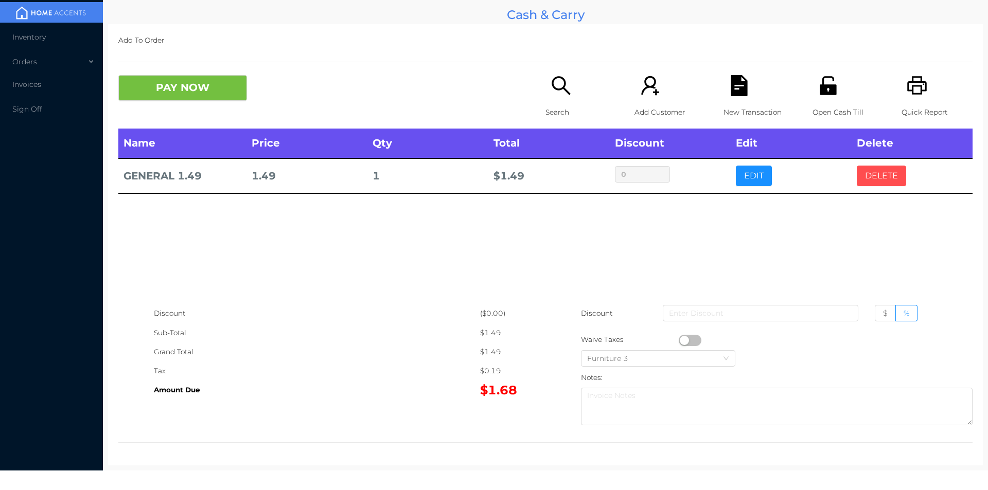
click at [870, 173] on button "DELETE" at bounding box center [881, 176] width 49 height 21
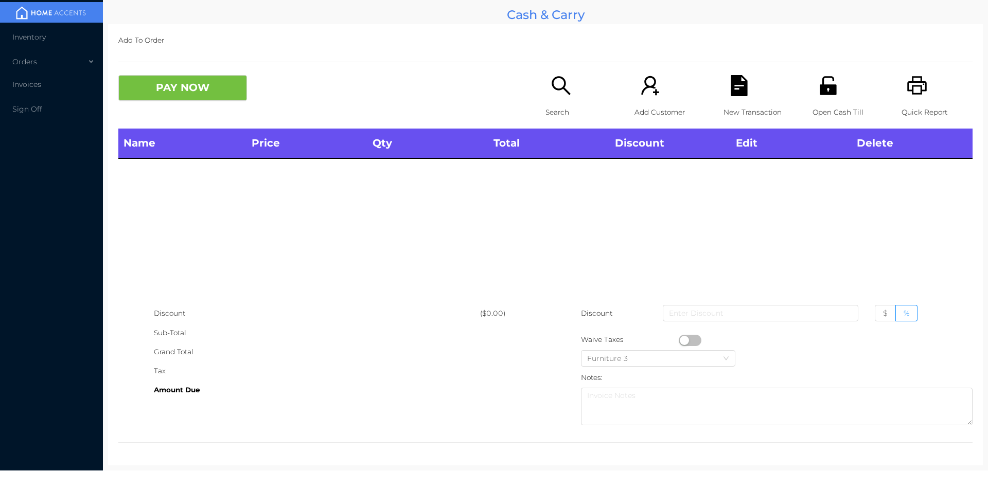
click at [545, 108] on p "Search" at bounding box center [580, 112] width 71 height 19
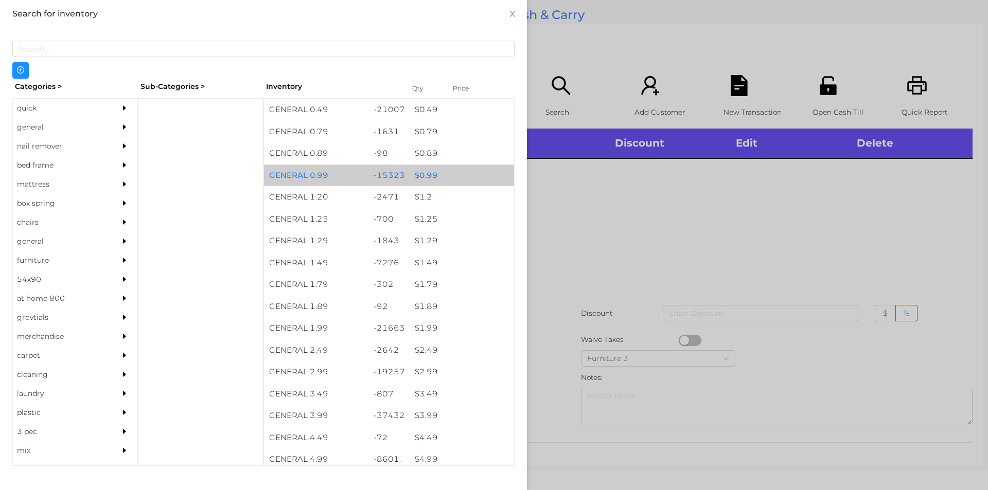
click at [432, 177] on div "$ 0.99" at bounding box center [461, 176] width 104 height 22
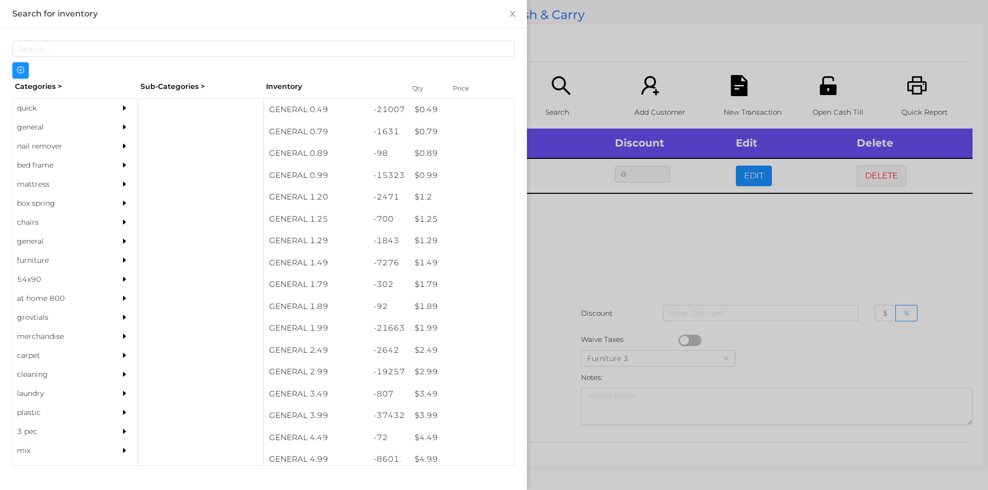
click at [562, 334] on div at bounding box center [494, 245] width 988 height 490
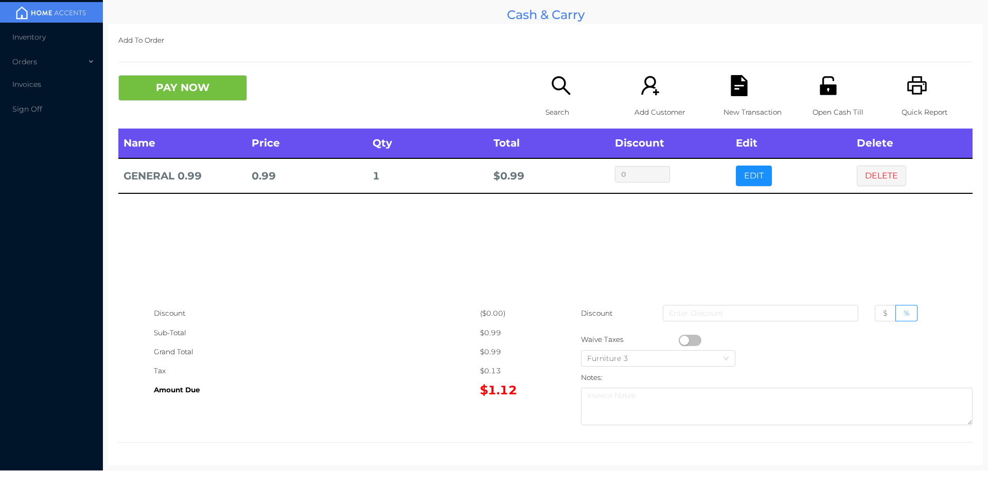
scroll to position [0, 0]
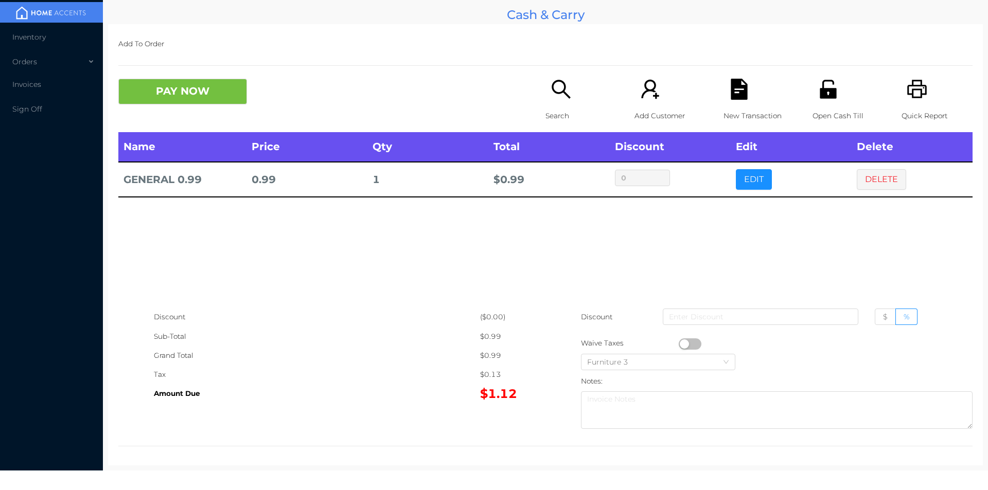
click at [680, 344] on button "button" at bounding box center [690, 343] width 23 height 11
click at [173, 87] on button "PAY NOW" at bounding box center [182, 92] width 129 height 26
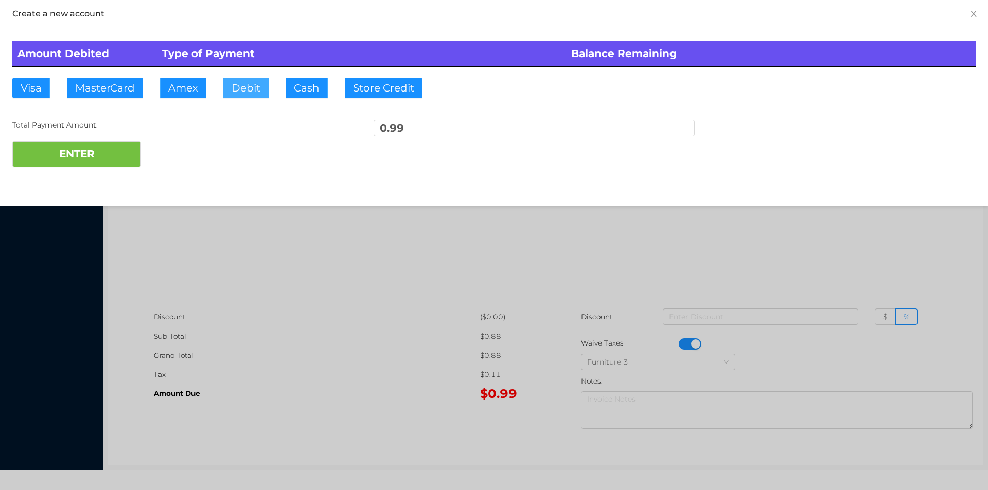
click at [235, 91] on button "Debit" at bounding box center [245, 88] width 45 height 21
click at [78, 155] on button "ENTER" at bounding box center [76, 154] width 129 height 26
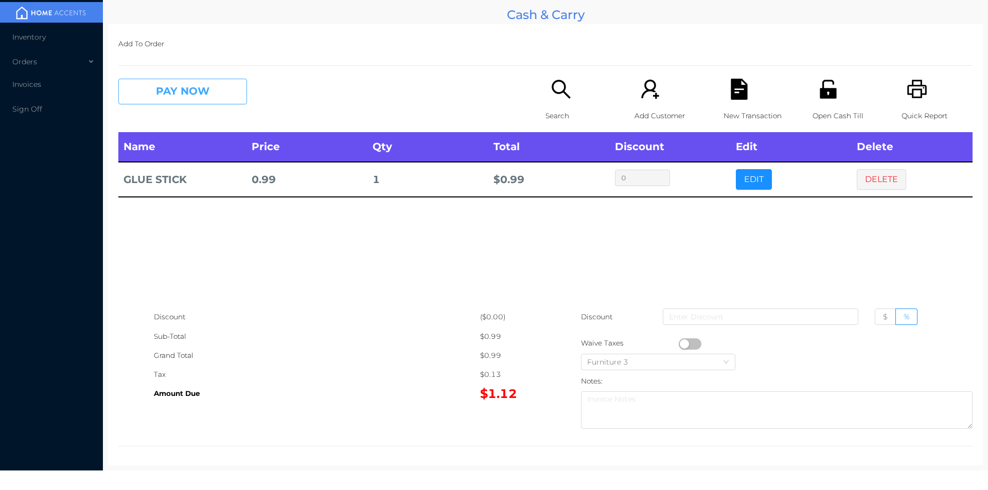
click at [170, 91] on button "PAY NOW" at bounding box center [182, 92] width 129 height 26
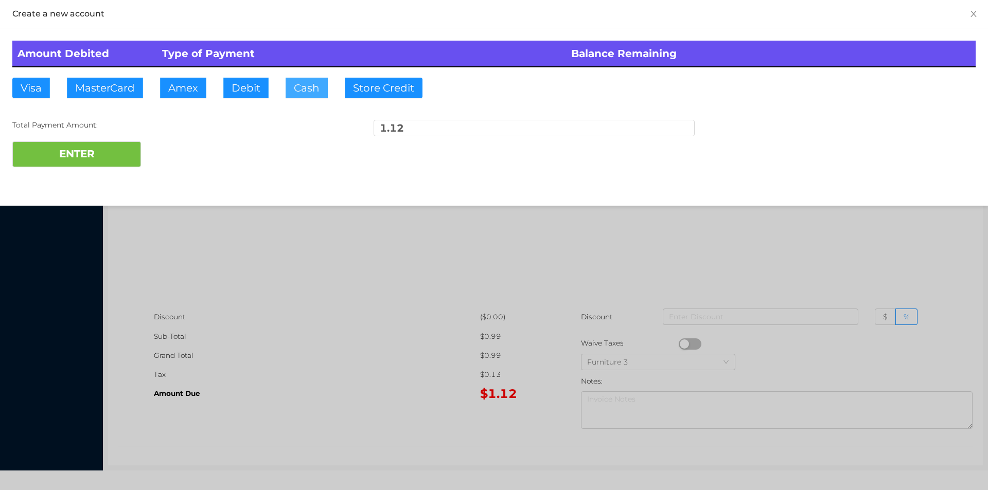
click at [306, 95] on button "Cash" at bounding box center [307, 88] width 42 height 21
click at [98, 155] on button "ENTER" at bounding box center [76, 154] width 129 height 26
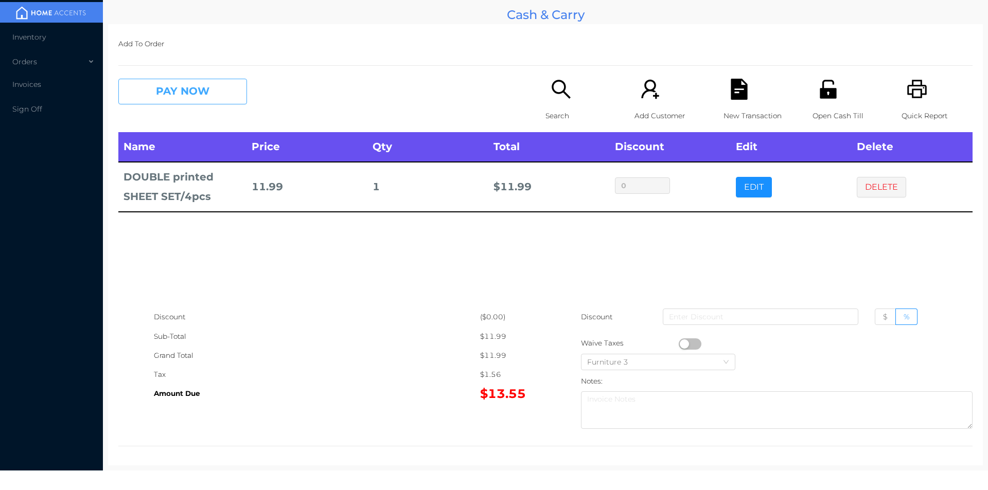
click at [171, 101] on button "PAY NOW" at bounding box center [182, 92] width 129 height 26
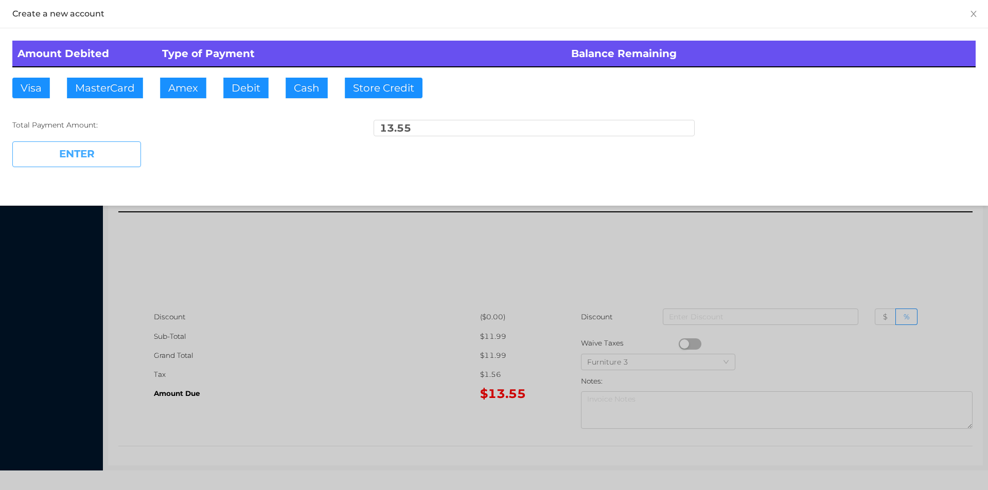
click at [97, 153] on button "ENTER" at bounding box center [76, 154] width 129 height 26
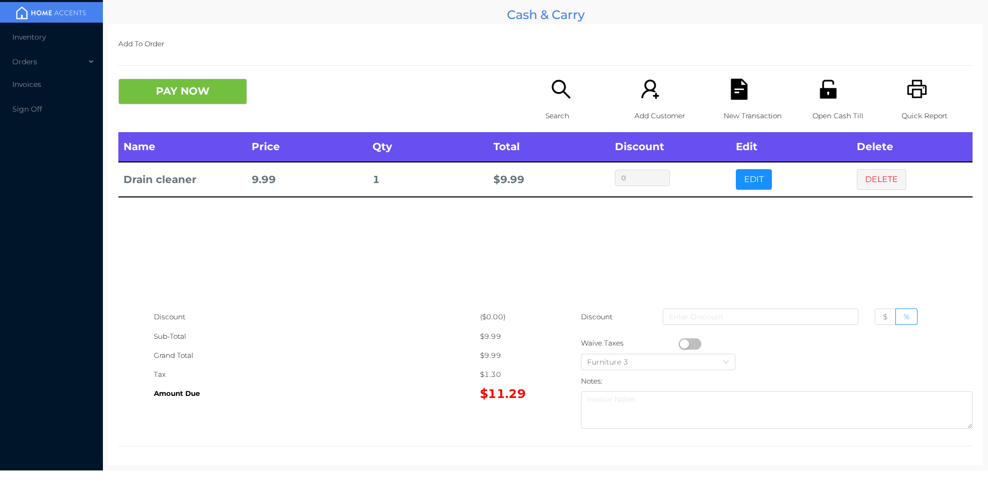
click at [723, 102] on div "New Transaction" at bounding box center [758, 105] width 71 height 53
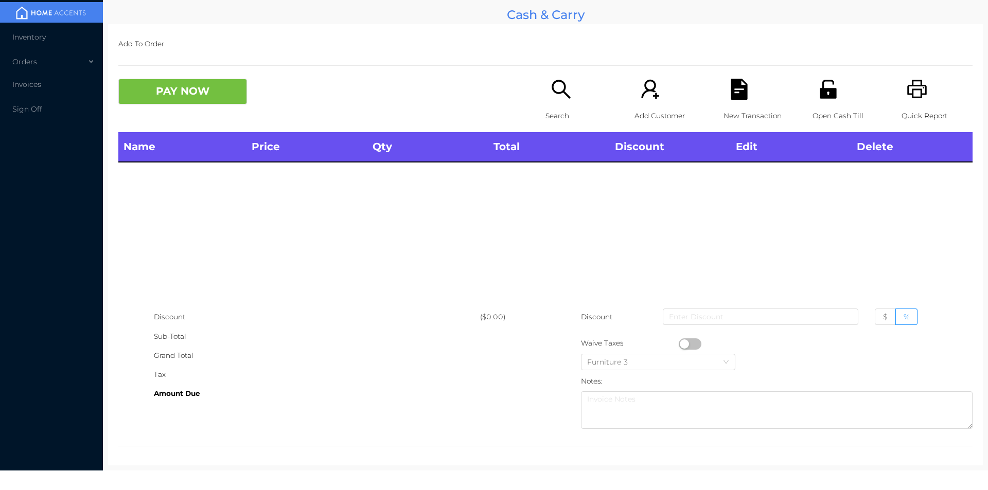
click at [819, 90] on icon "icon: unlock" at bounding box center [827, 89] width 16 height 19
click at [545, 82] on div "Search" at bounding box center [580, 105] width 71 height 53
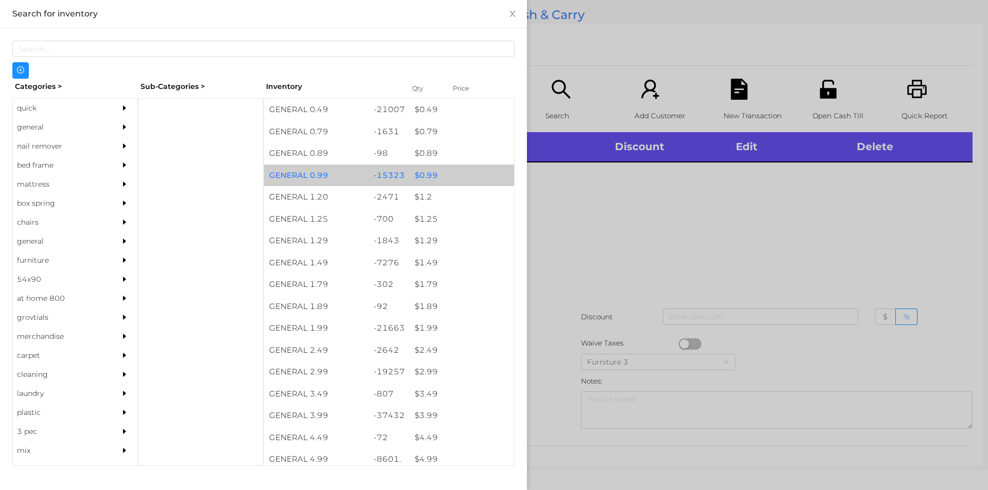
click at [455, 175] on div "$ 0.99" at bounding box center [461, 176] width 104 height 22
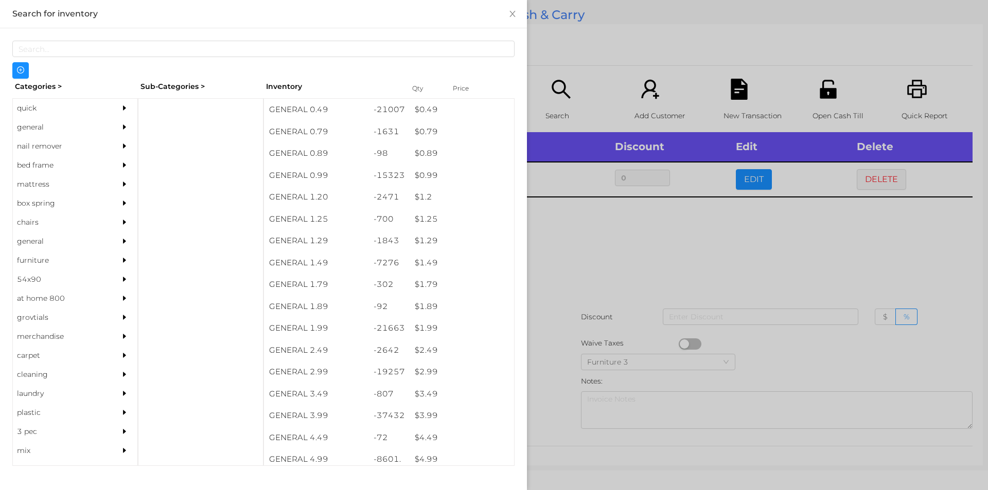
click at [621, 231] on div at bounding box center [494, 245] width 988 height 490
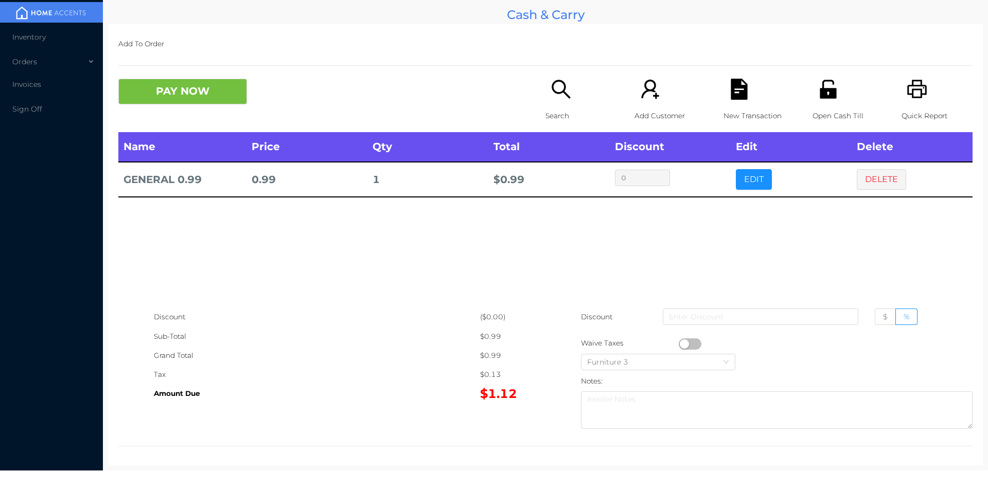
click at [730, 94] on icon "icon: file-text" at bounding box center [738, 89] width 16 height 21
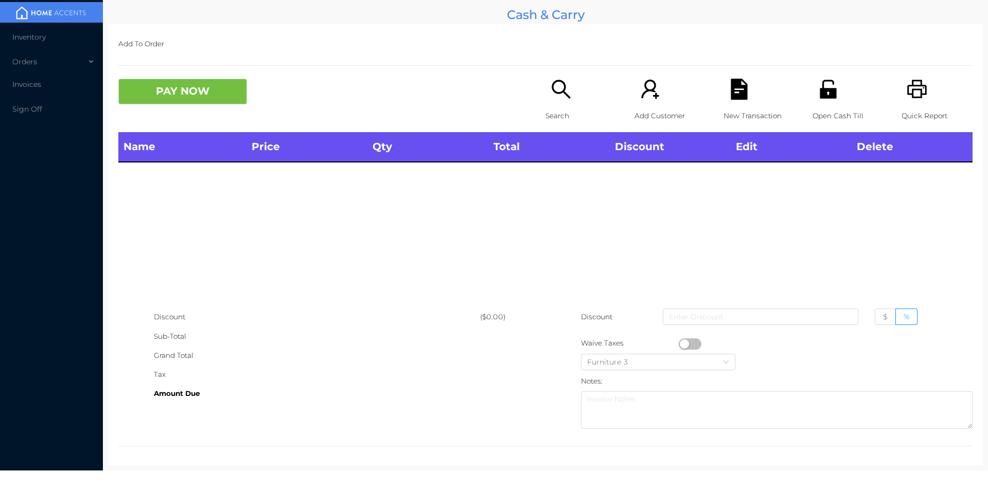
click at [824, 82] on icon "icon: unlock" at bounding box center [827, 89] width 21 height 21
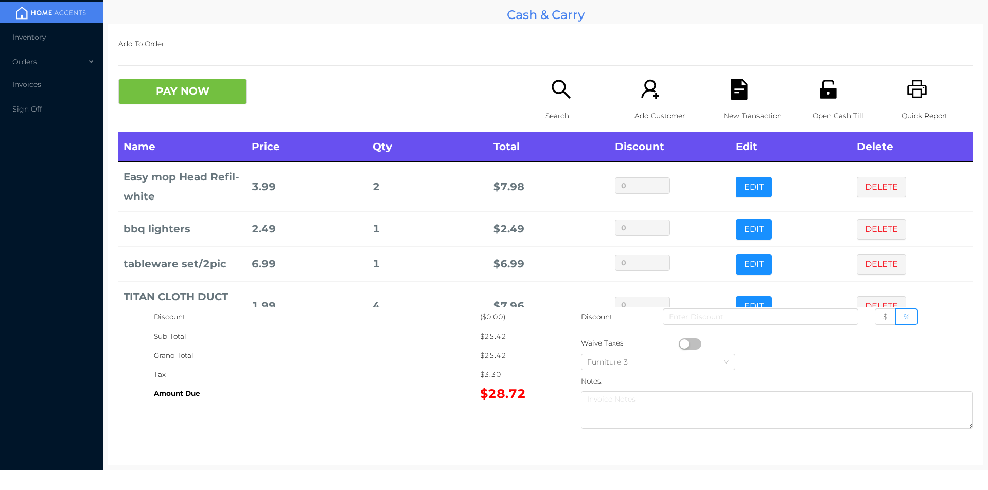
click at [383, 201] on td "2" at bounding box center [427, 186] width 121 height 49
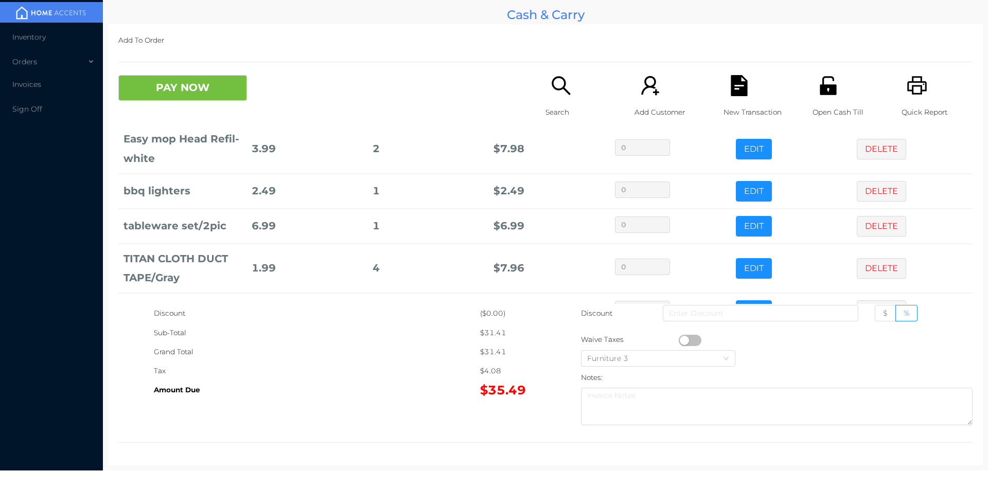
scroll to position [69, 0]
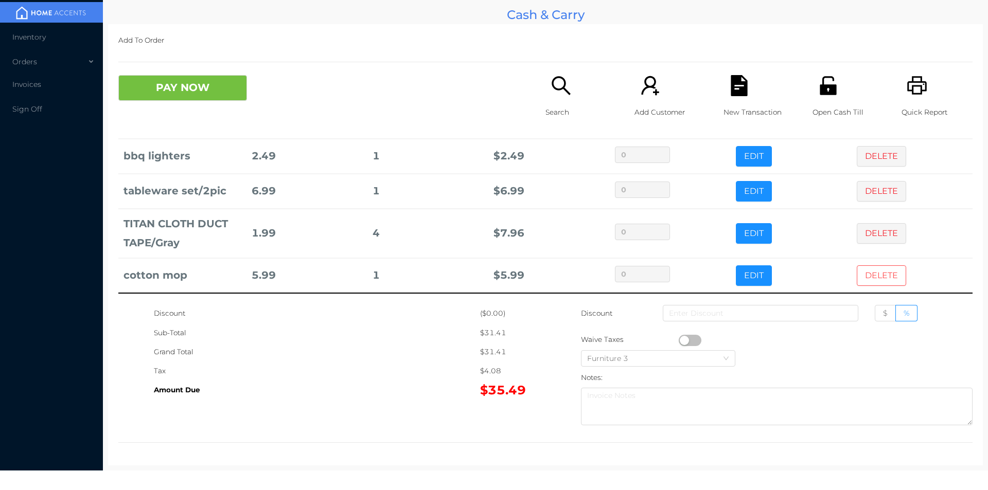
click at [864, 274] on button "DELETE" at bounding box center [881, 275] width 49 height 21
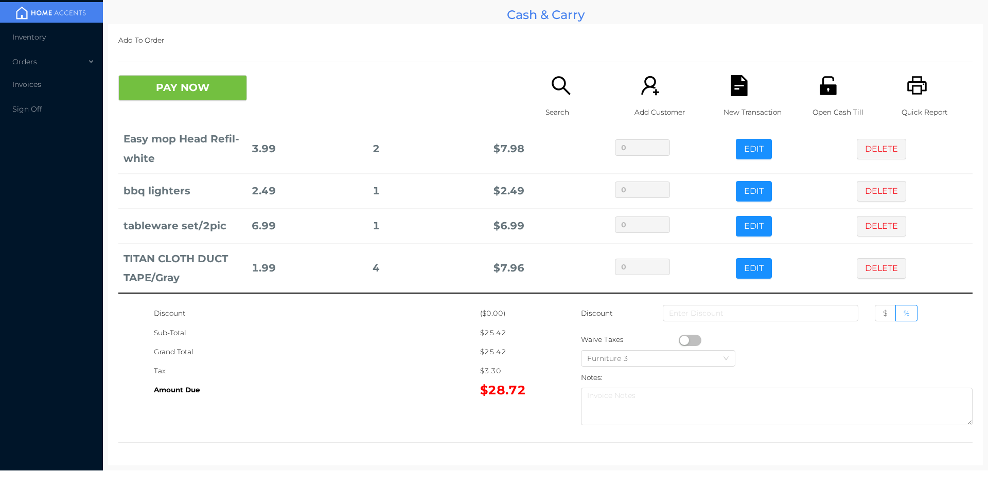
scroll to position [34, 0]
click at [177, 93] on button "PAY NOW" at bounding box center [182, 88] width 129 height 26
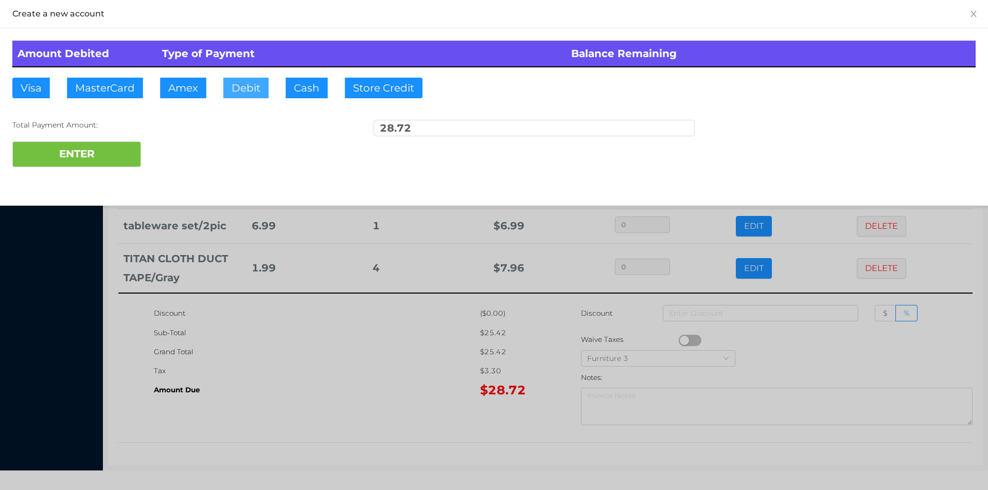
click at [256, 88] on button "Debit" at bounding box center [245, 88] width 45 height 21
click at [109, 151] on button "ENTER" at bounding box center [76, 154] width 129 height 26
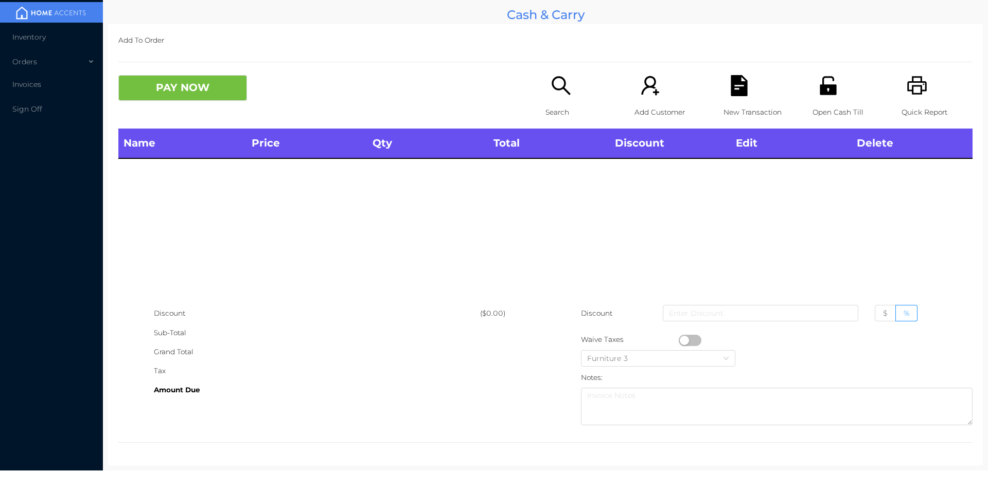
scroll to position [0, 0]
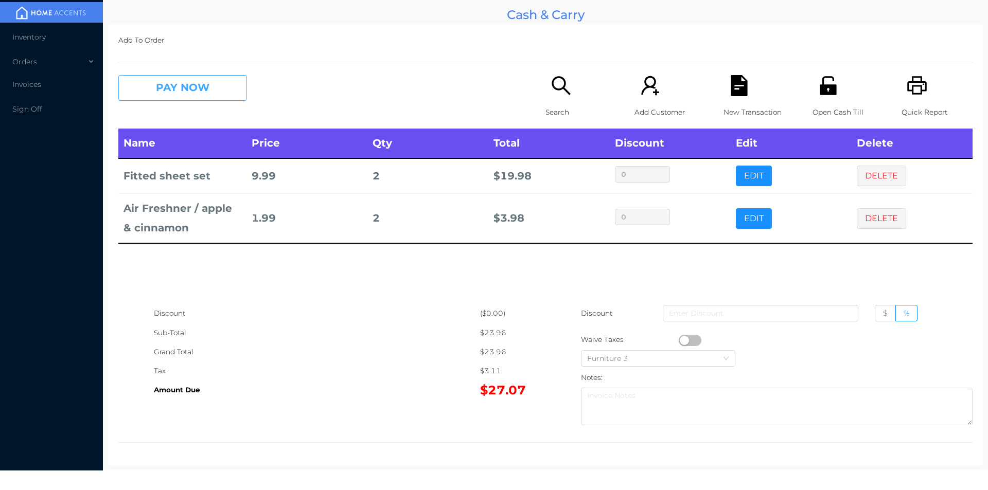
click at [182, 92] on button "PAY NOW" at bounding box center [182, 88] width 129 height 26
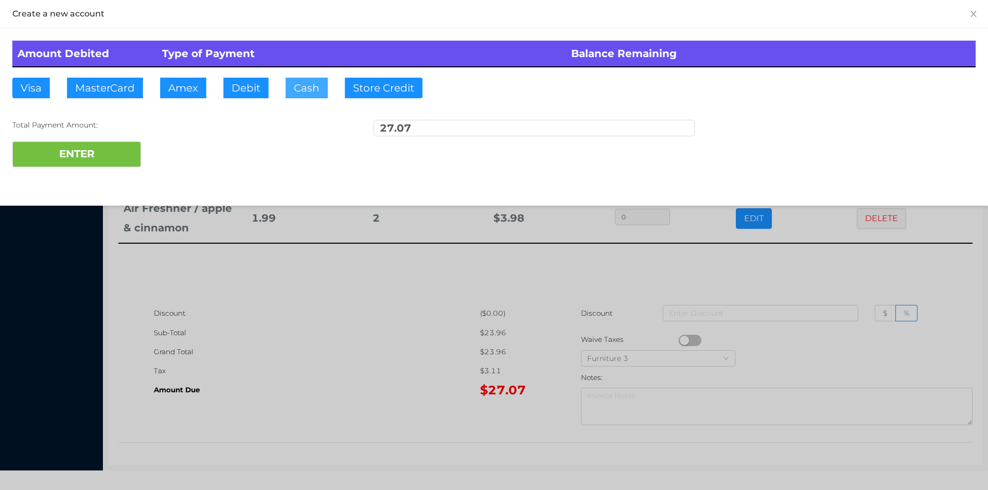
click at [311, 91] on button "Cash" at bounding box center [307, 88] width 42 height 21
click at [262, 397] on div at bounding box center [494, 245] width 988 height 490
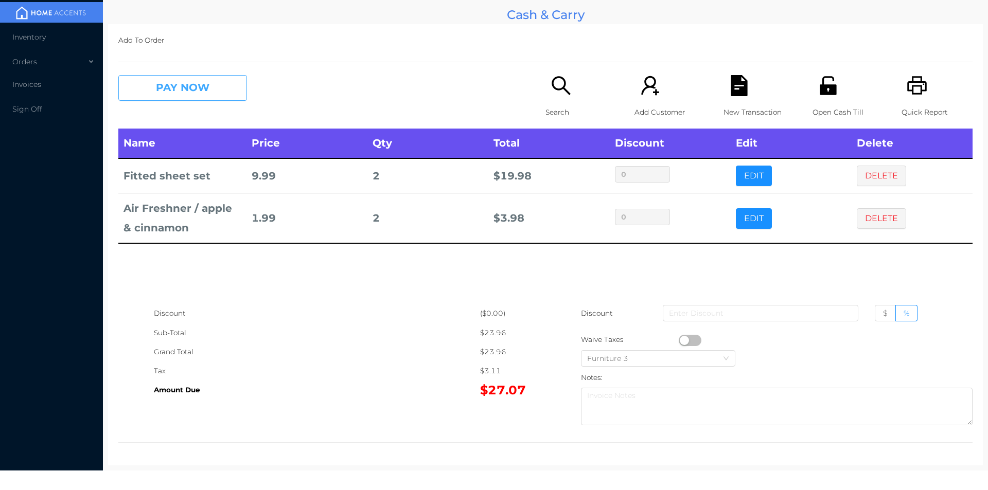
click at [176, 99] on button "PAY NOW" at bounding box center [182, 88] width 129 height 26
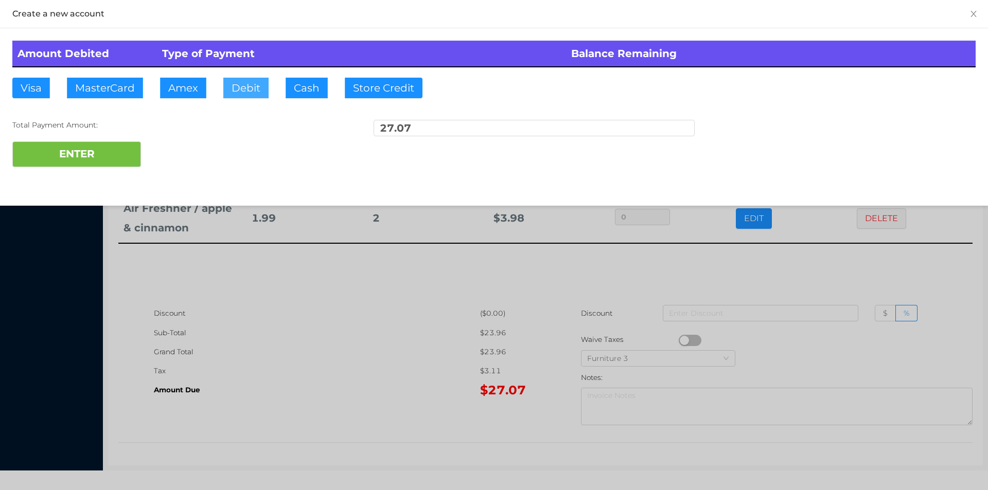
click at [257, 98] on button "Debit" at bounding box center [245, 88] width 45 height 21
type input "30"
click at [104, 163] on button "ENTER" at bounding box center [76, 154] width 129 height 26
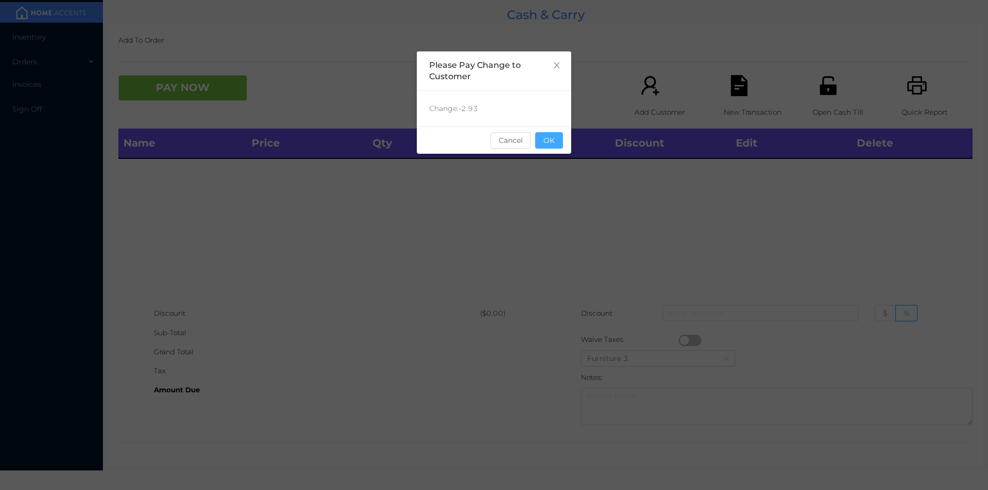
click at [555, 145] on button "OK" at bounding box center [549, 140] width 28 height 16
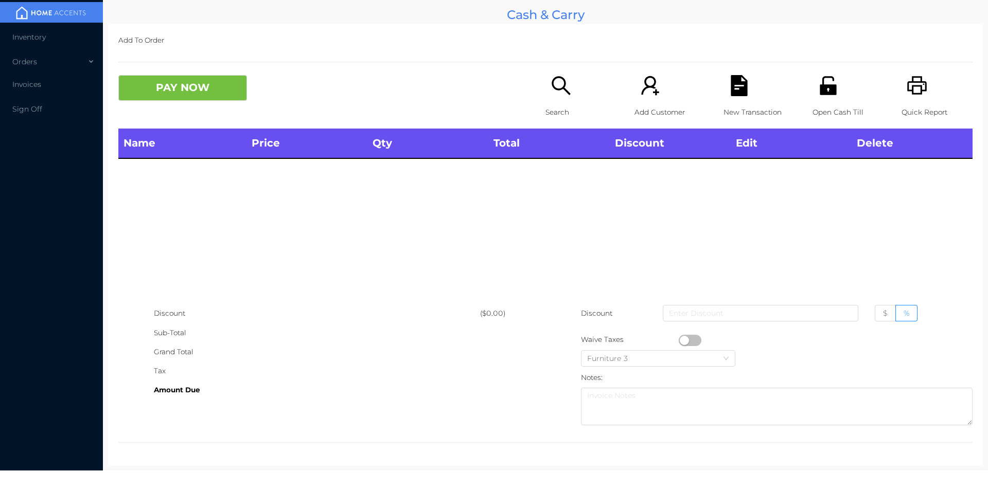
click at [825, 105] on p "Open Cash Till" at bounding box center [847, 112] width 71 height 19
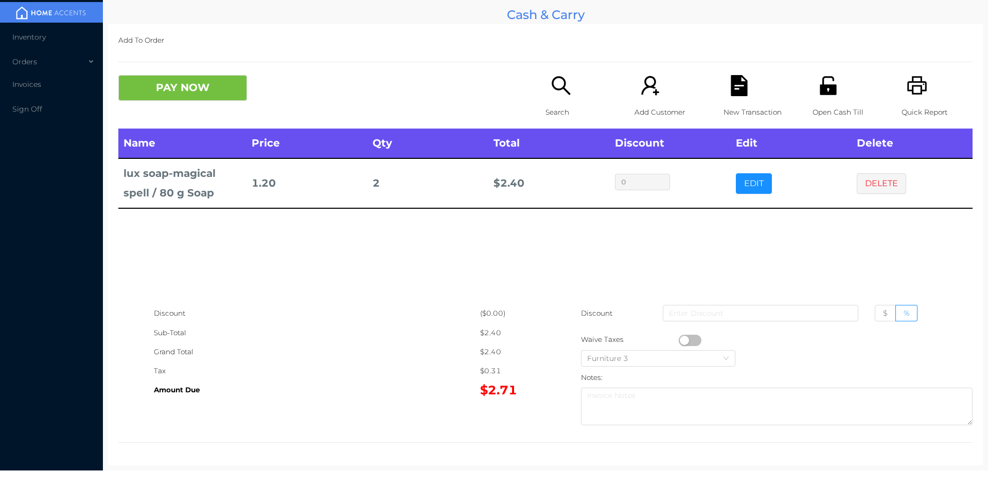
click at [641, 79] on icon "icon: user-add" at bounding box center [649, 85] width 17 height 19
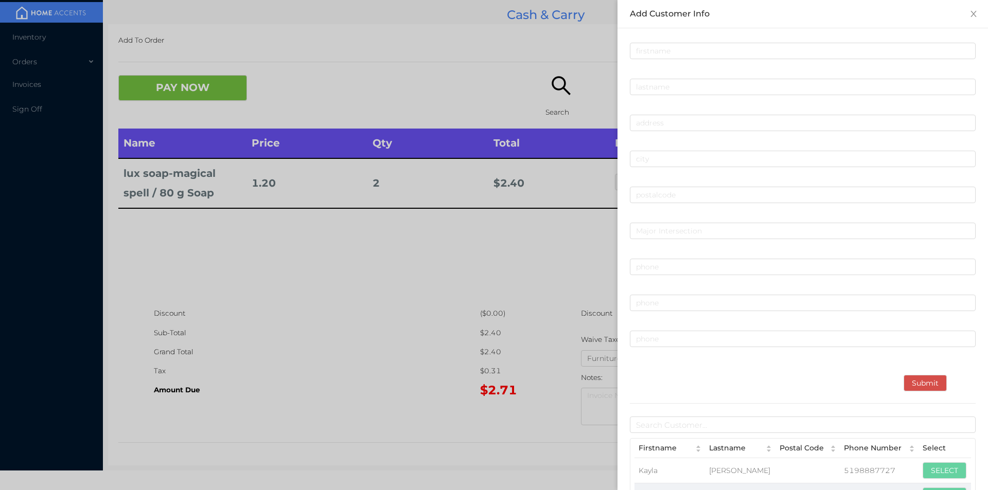
click at [409, 281] on div at bounding box center [494, 245] width 988 height 490
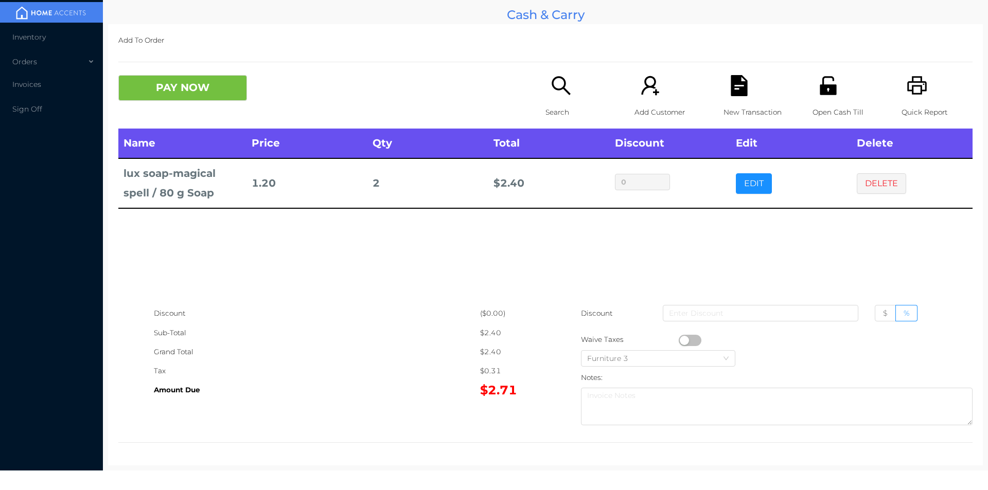
click at [559, 93] on icon "icon: search" at bounding box center [560, 85] width 21 height 21
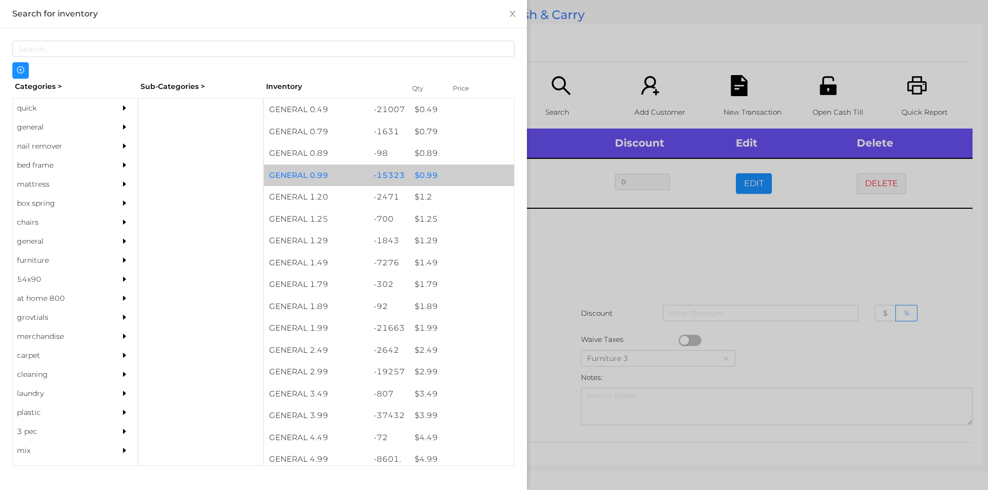
click at [435, 175] on div "$ 0.99" at bounding box center [461, 176] width 104 height 22
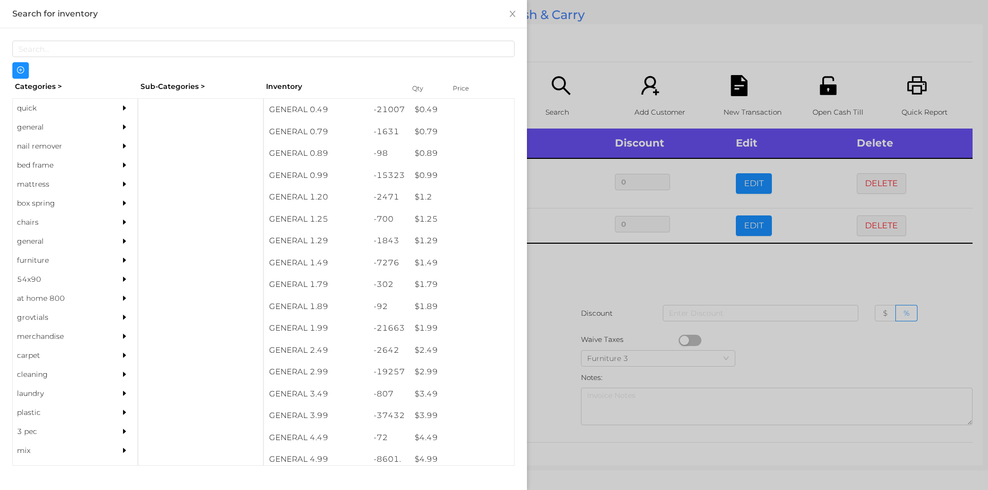
click at [568, 55] on div at bounding box center [494, 245] width 988 height 490
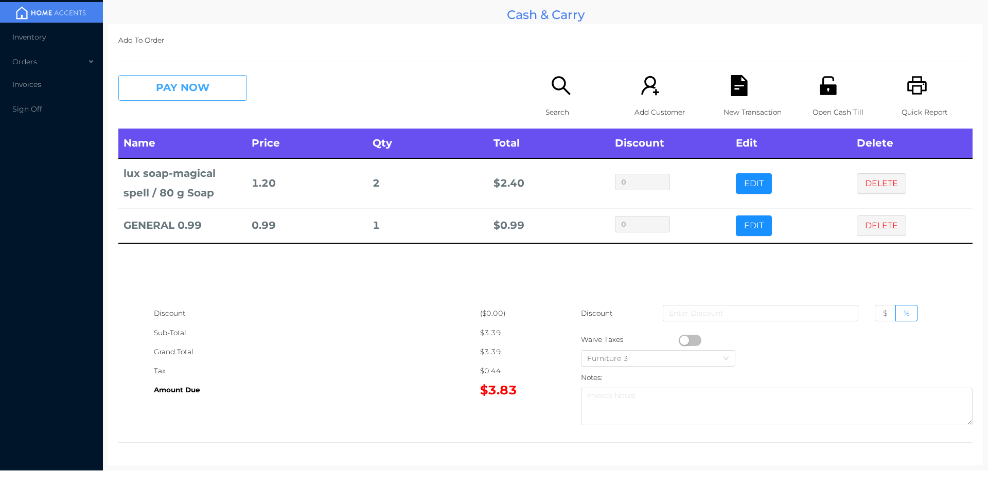
click at [192, 100] on button "PAY NOW" at bounding box center [182, 88] width 129 height 26
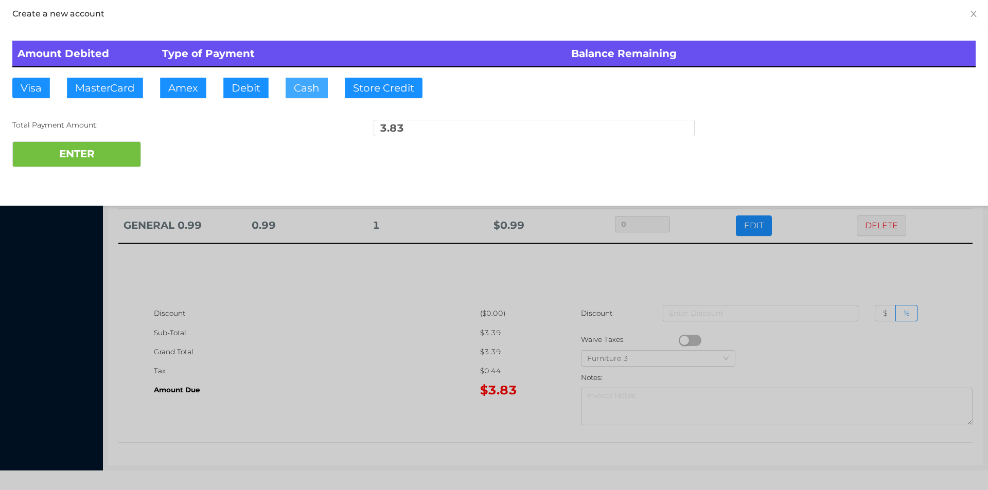
click at [315, 83] on button "Cash" at bounding box center [307, 88] width 42 height 21
type input "5"
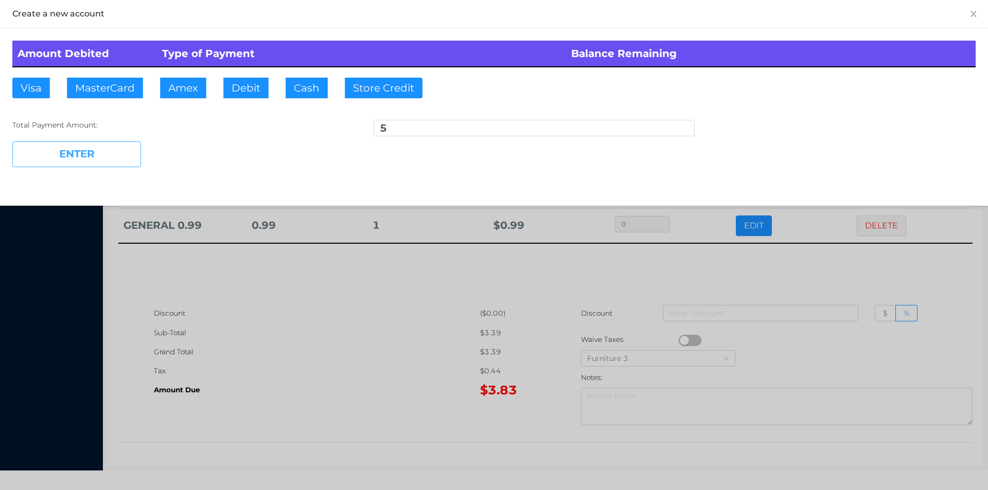
click at [63, 154] on button "ENTER" at bounding box center [76, 154] width 129 height 26
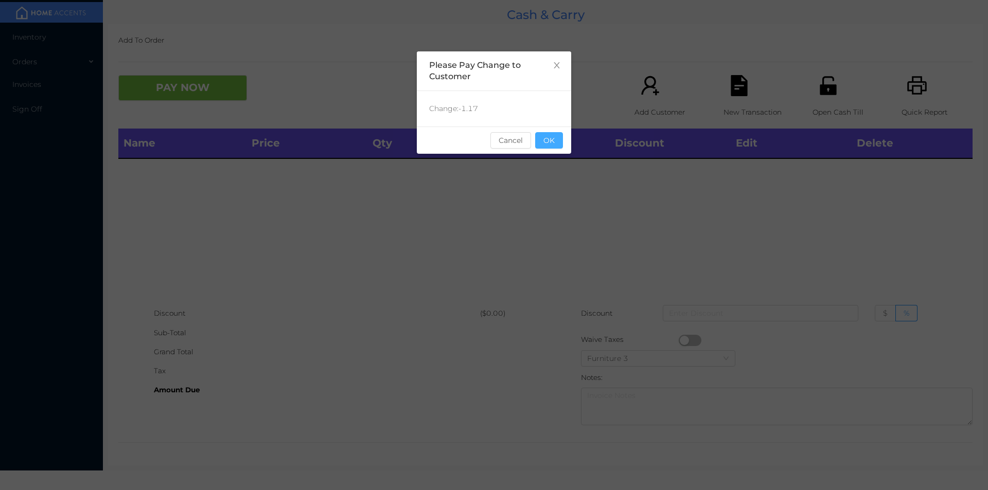
click at [555, 140] on button "OK" at bounding box center [549, 140] width 28 height 16
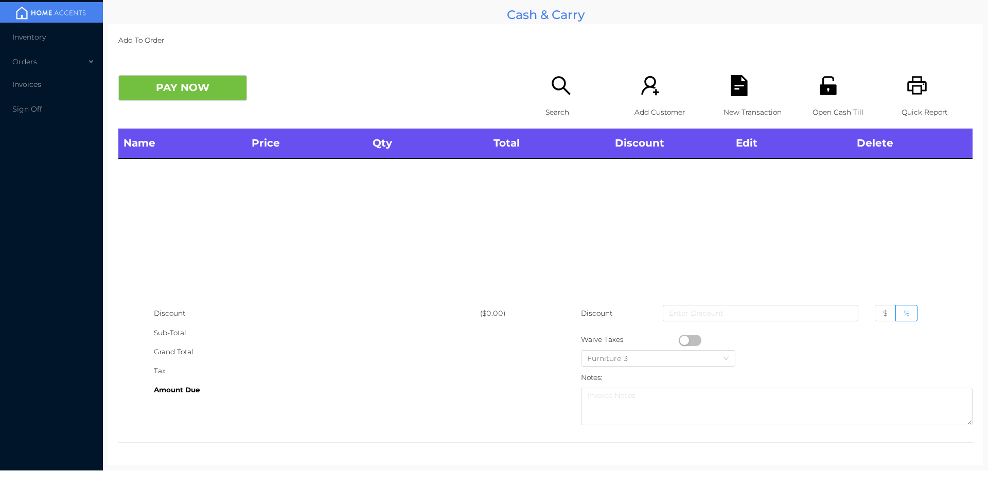
click at [545, 98] on div "Search" at bounding box center [580, 101] width 71 height 53
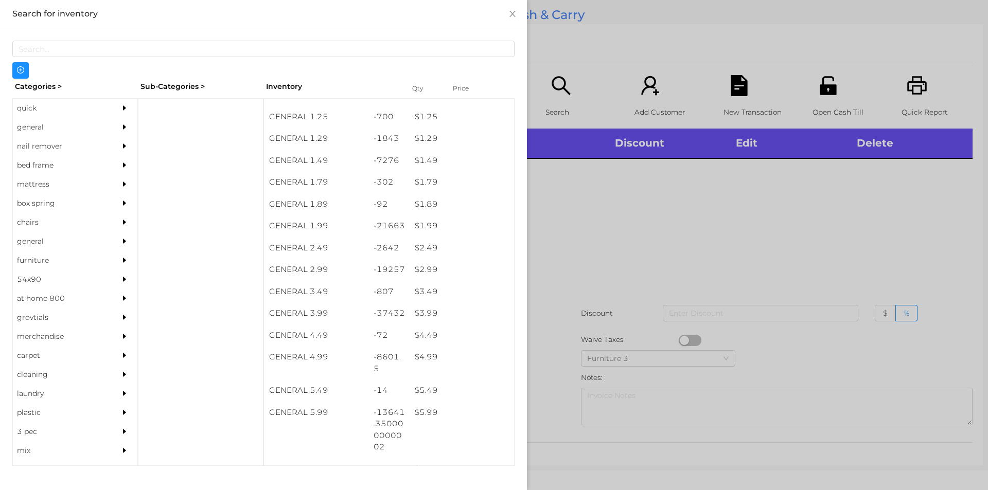
scroll to position [104, 0]
click at [451, 222] on div "$ 1.99" at bounding box center [461, 224] width 104 height 22
click at [593, 328] on div at bounding box center [494, 245] width 988 height 490
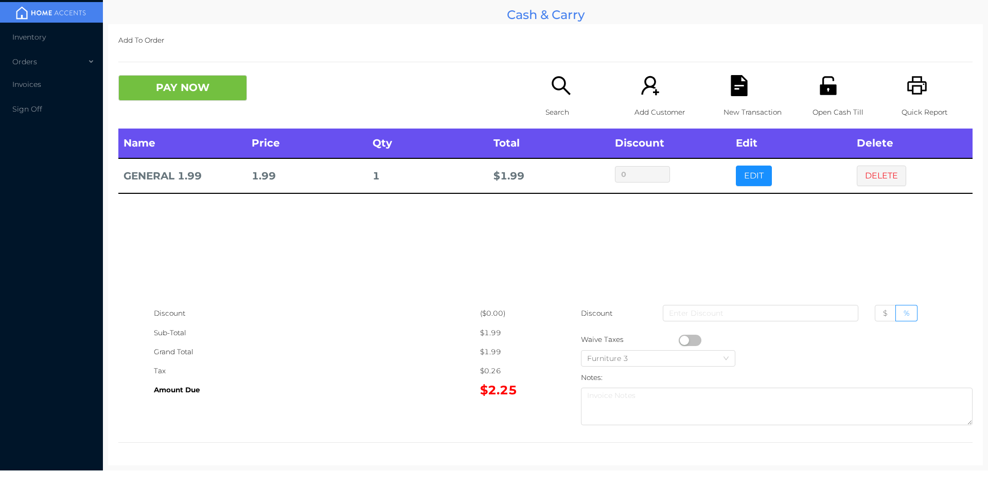
click at [568, 95] on div "Search" at bounding box center [580, 101] width 71 height 53
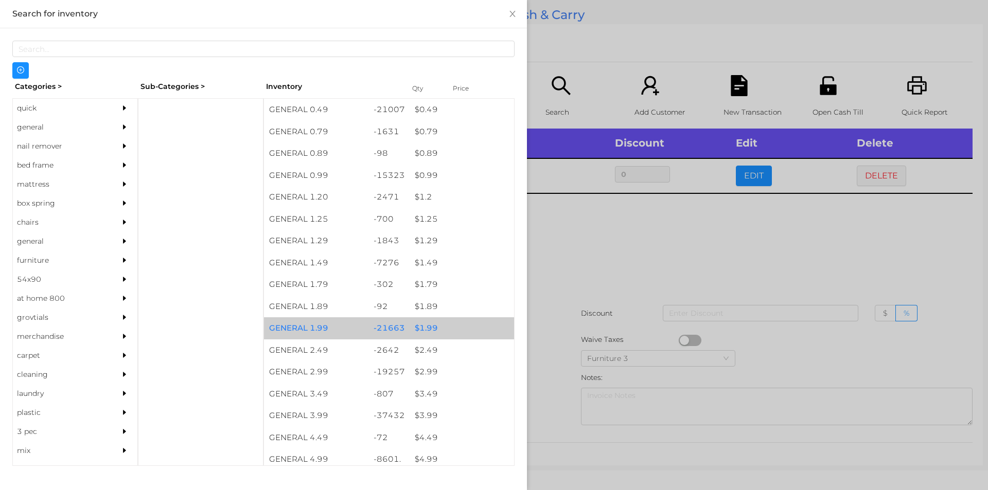
click at [386, 327] on div "-21663" at bounding box center [389, 328] width 42 height 22
click at [383, 322] on div "-21663" at bounding box center [389, 328] width 42 height 22
click at [385, 325] on div "-21663" at bounding box center [389, 328] width 42 height 22
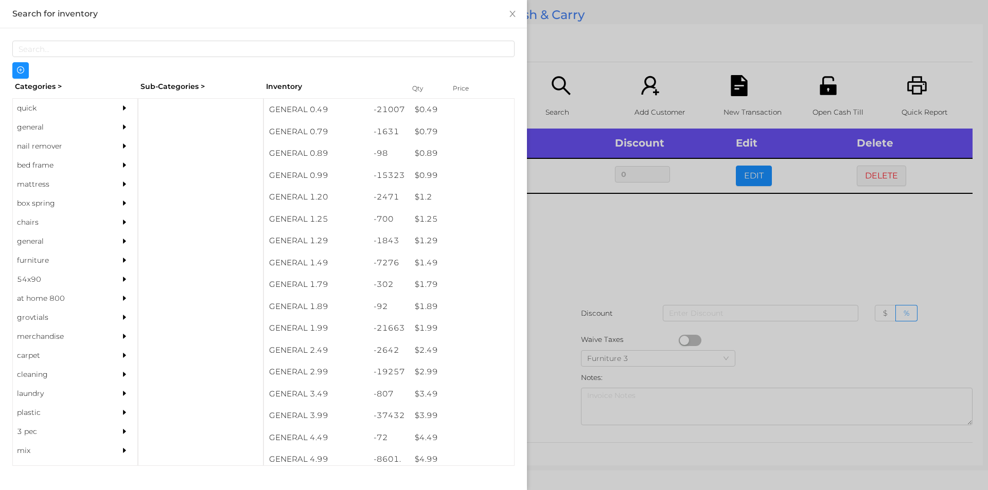
click at [576, 337] on div at bounding box center [494, 245] width 988 height 490
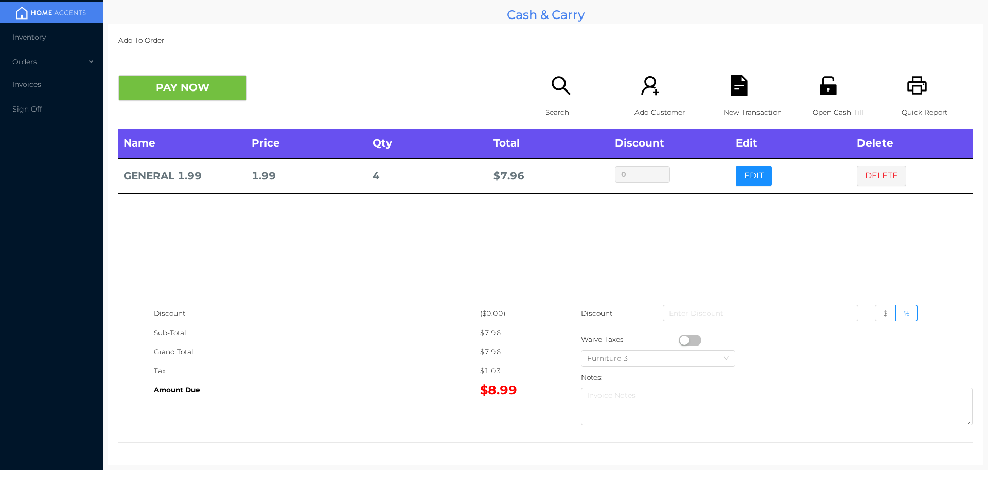
click at [679, 345] on button "button" at bounding box center [690, 340] width 23 height 11
click at [188, 92] on button "PAY NOW" at bounding box center [182, 88] width 129 height 26
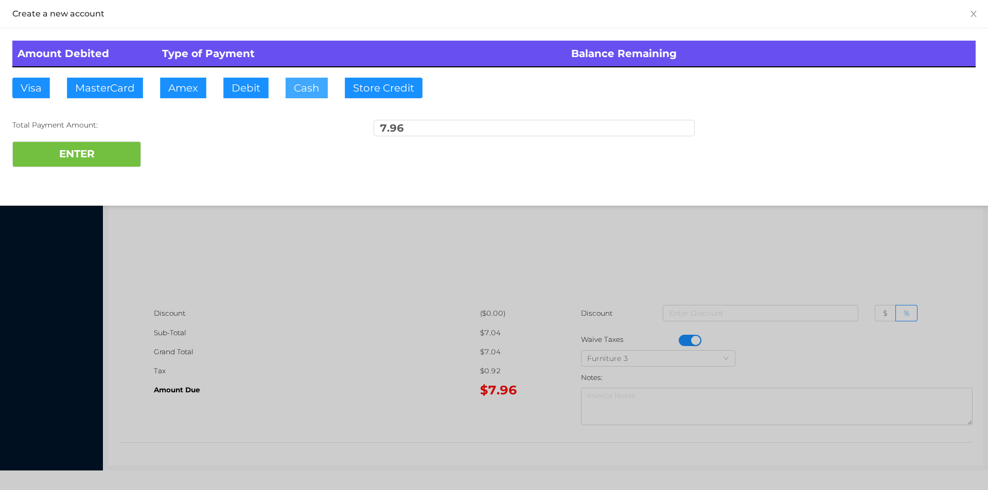
click at [313, 90] on button "Cash" at bounding box center [307, 88] width 42 height 21
type input "20"
click at [92, 149] on button "ENTER" at bounding box center [76, 154] width 129 height 26
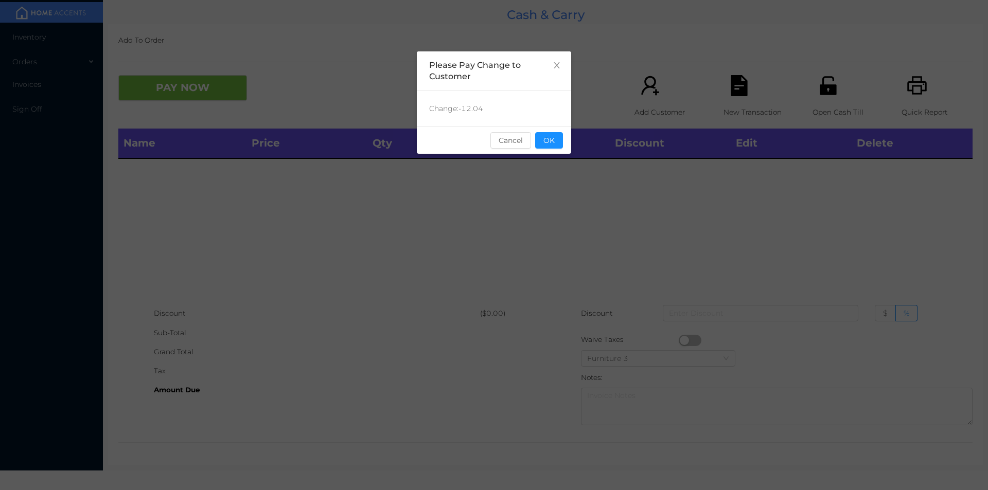
click at [565, 158] on div "sentinelStart Please Pay Change to Customer Change: -12.04 Cancel OK sentinelEnd" at bounding box center [494, 154] width 154 height 206
click at [549, 139] on button "OK" at bounding box center [549, 140] width 28 height 16
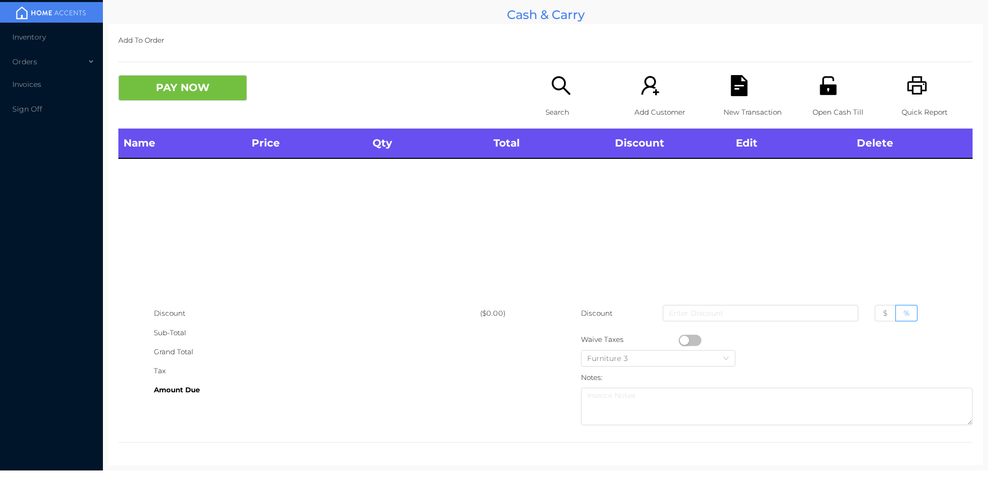
click at [550, 88] on icon "icon: search" at bounding box center [560, 85] width 21 height 21
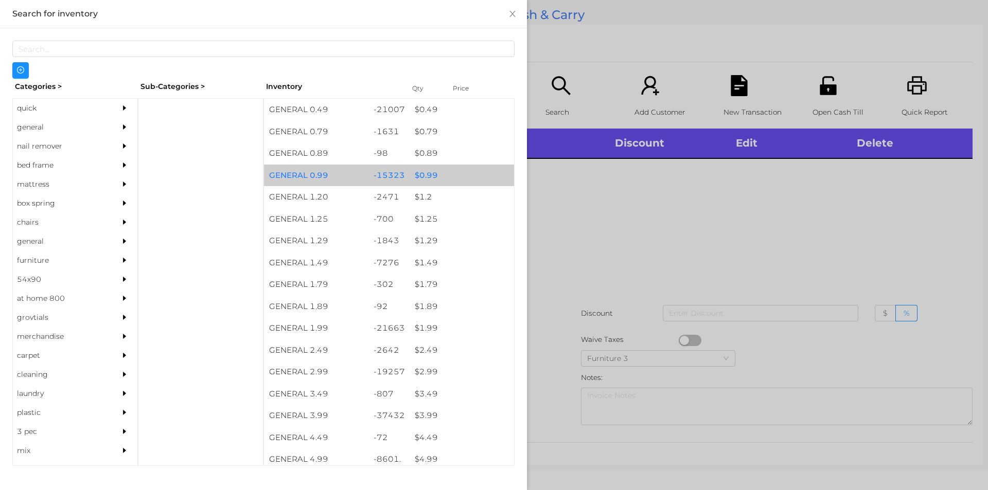
click at [424, 175] on div "$ 0.99" at bounding box center [461, 176] width 104 height 22
click at [429, 172] on div "$ 0.99" at bounding box center [461, 176] width 104 height 22
click at [459, 177] on div "$ 0.99" at bounding box center [461, 176] width 104 height 22
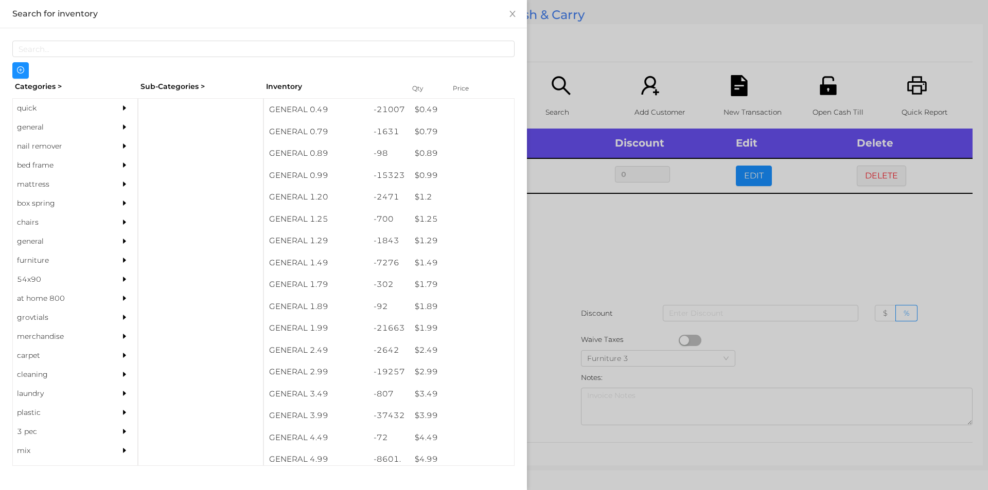
click at [555, 247] on div at bounding box center [494, 245] width 988 height 490
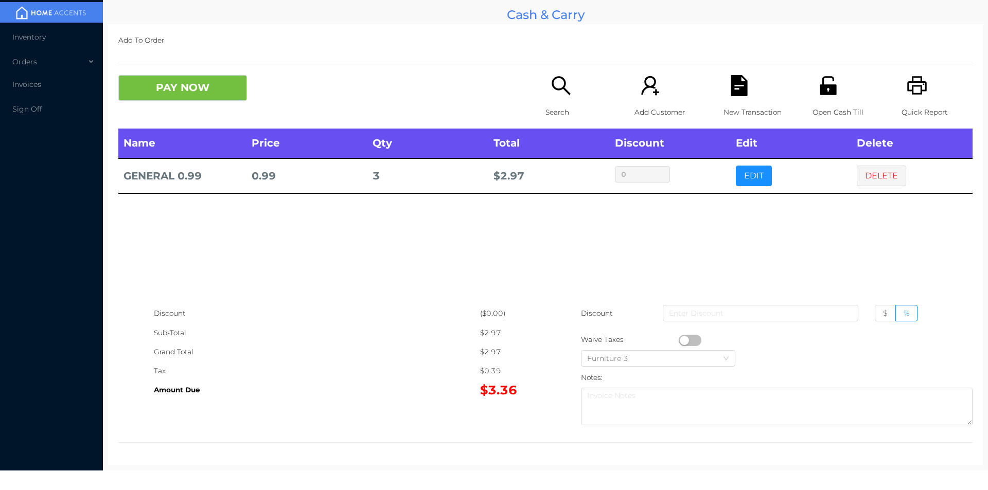
click at [735, 108] on p "New Transaction" at bounding box center [758, 112] width 71 height 19
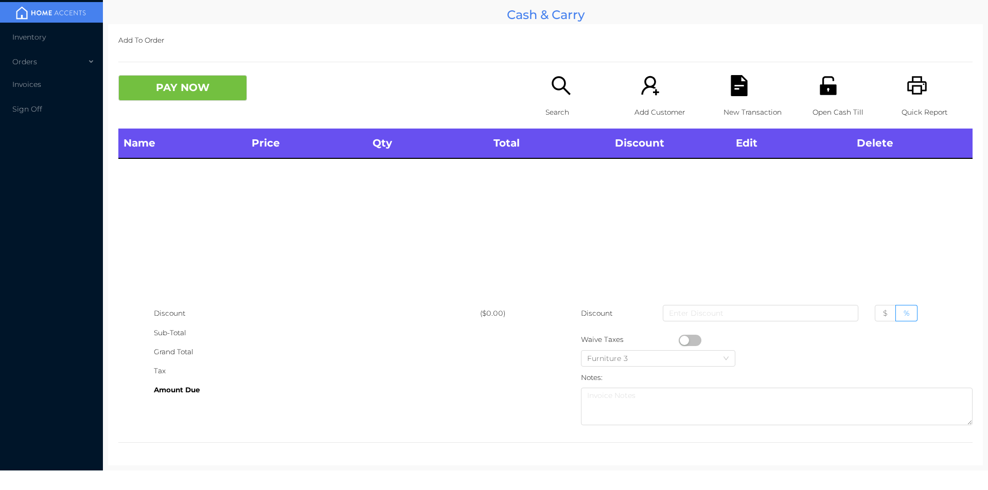
click at [828, 90] on icon "icon: unlock" at bounding box center [827, 85] width 16 height 19
click at [545, 107] on p "Search" at bounding box center [580, 112] width 71 height 19
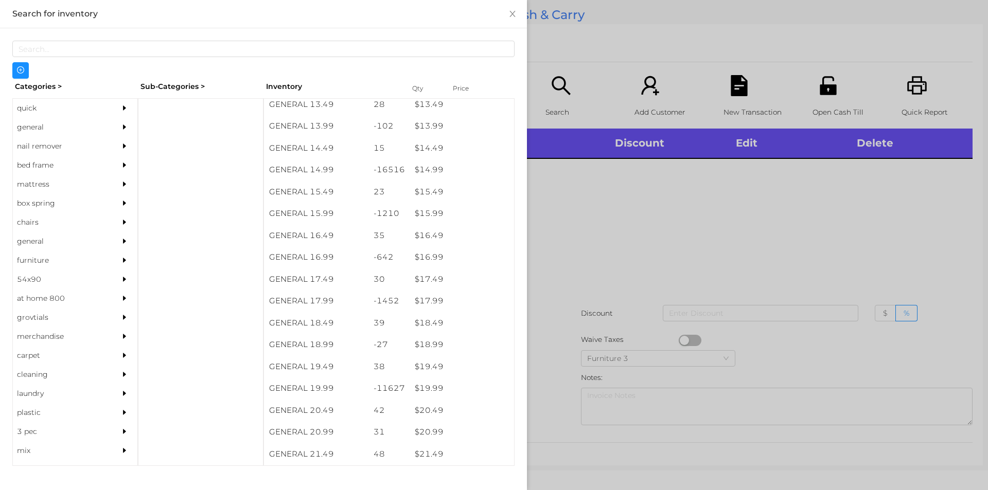
scroll to position [845, 0]
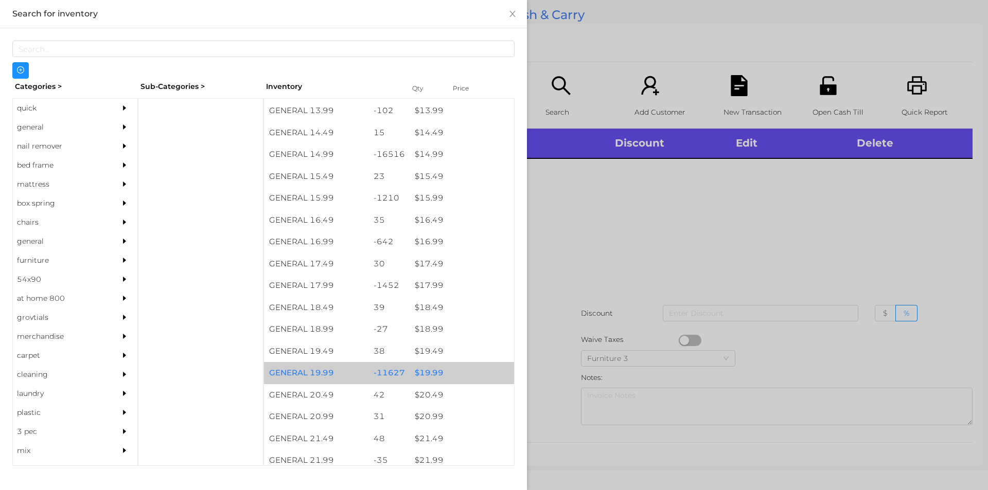
click at [449, 375] on div "$ 19.99" at bounding box center [461, 373] width 104 height 22
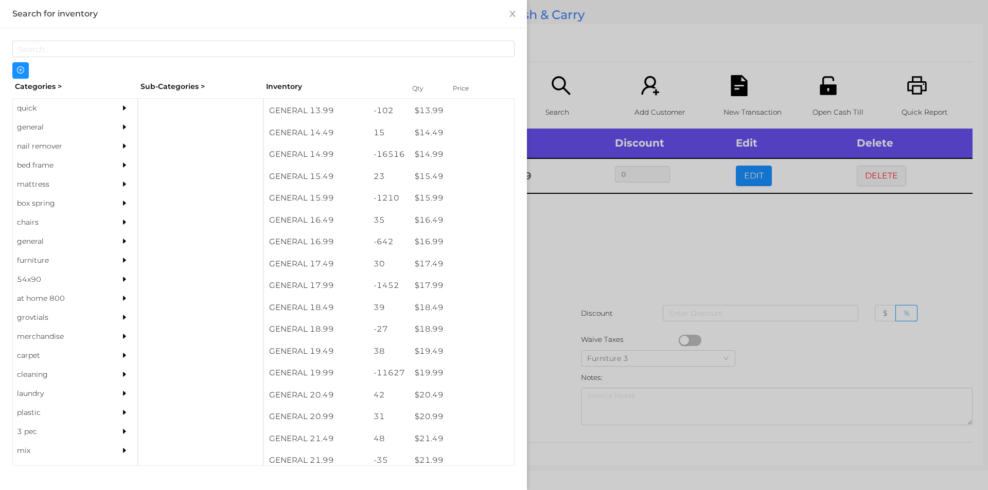
click at [578, 318] on div at bounding box center [494, 245] width 988 height 490
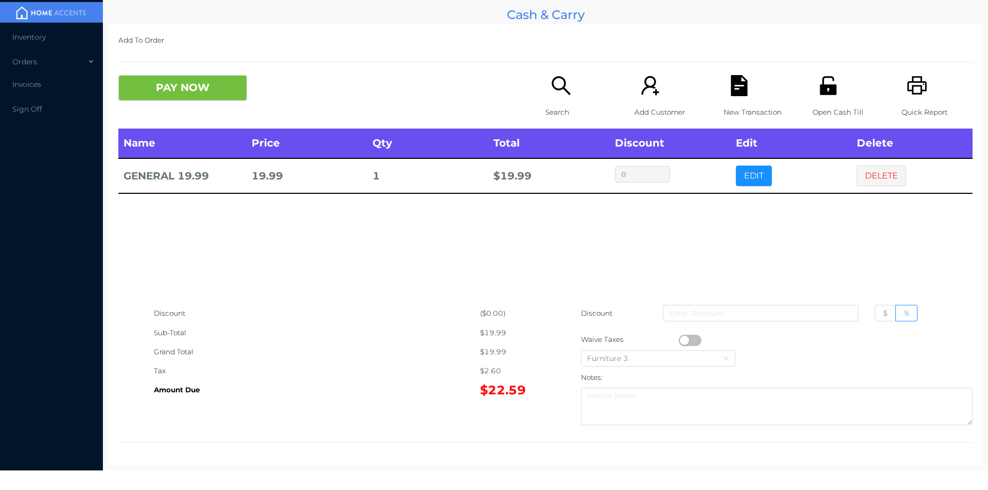
click at [545, 77] on div "Search" at bounding box center [580, 101] width 71 height 53
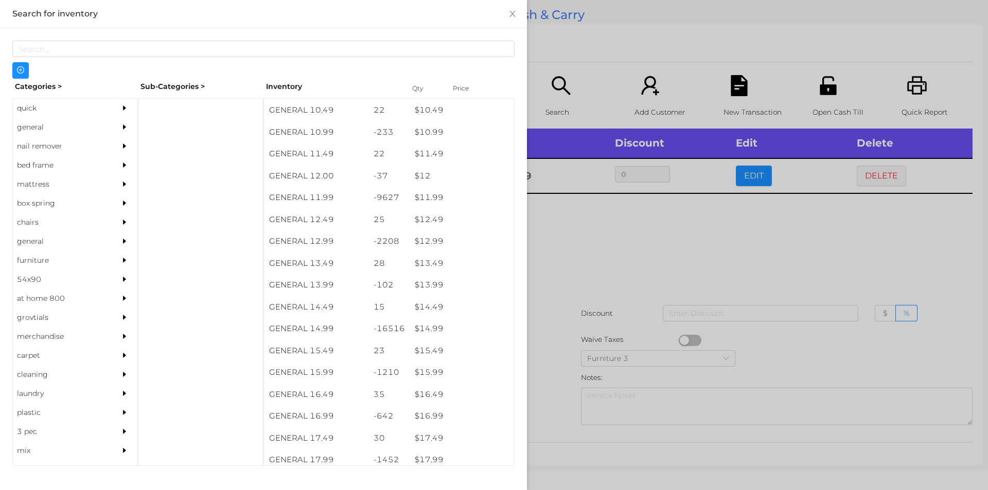
scroll to position [671, 0]
click at [440, 326] on div "$ 14.99" at bounding box center [461, 329] width 104 height 22
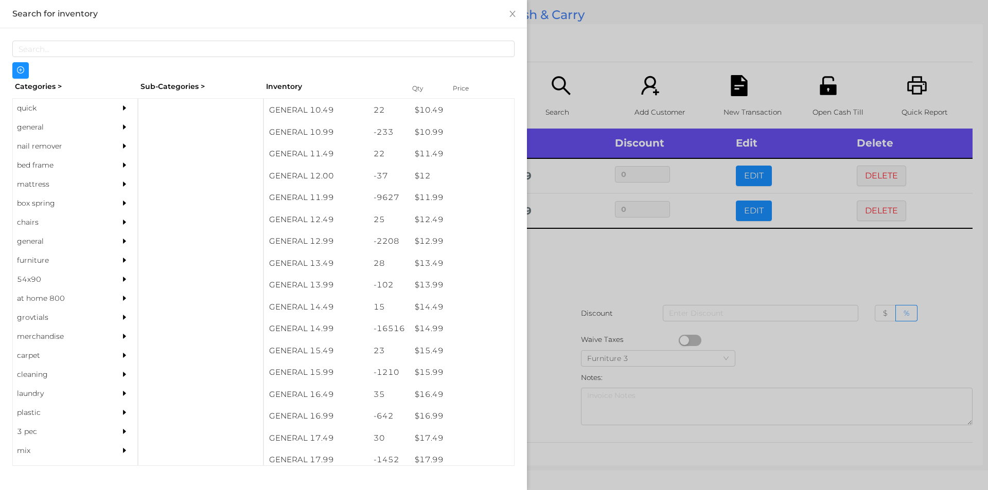
click at [566, 332] on div at bounding box center [494, 245] width 988 height 490
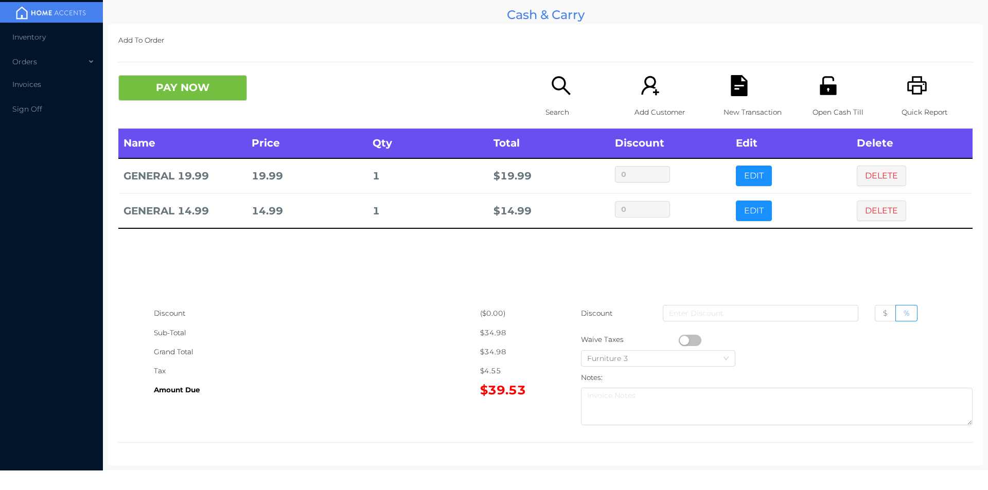
click at [835, 86] on div "Open Cash Till" at bounding box center [847, 101] width 71 height 53
click at [389, 396] on div "Amount Due" at bounding box center [317, 390] width 326 height 19
click at [730, 96] on icon "icon: file-text" at bounding box center [738, 85] width 16 height 21
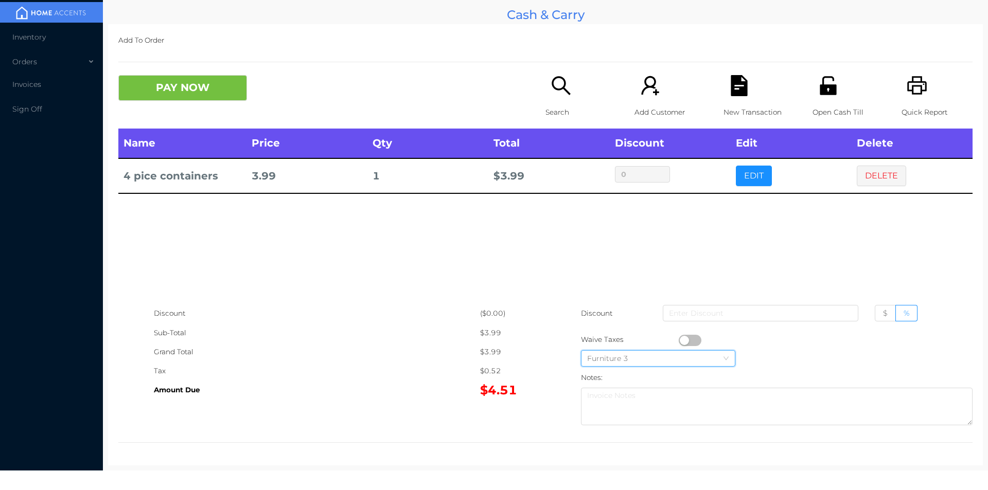
click at [689, 354] on div "Furniture 3" at bounding box center [658, 358] width 142 height 15
click at [832, 371] on div "Notes:" at bounding box center [776, 399] width 391 height 62
click at [680, 339] on button "button" at bounding box center [690, 340] width 23 height 11
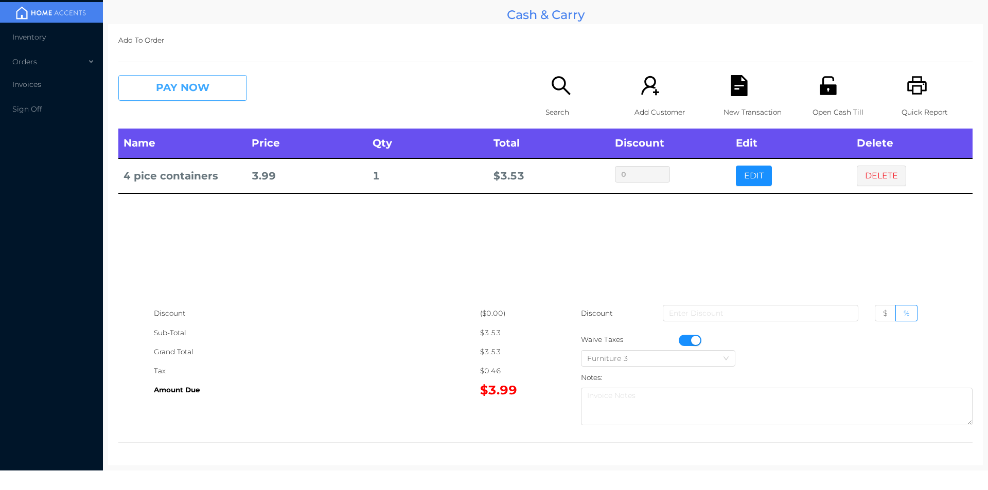
click at [193, 94] on button "PAY NOW" at bounding box center [182, 88] width 129 height 26
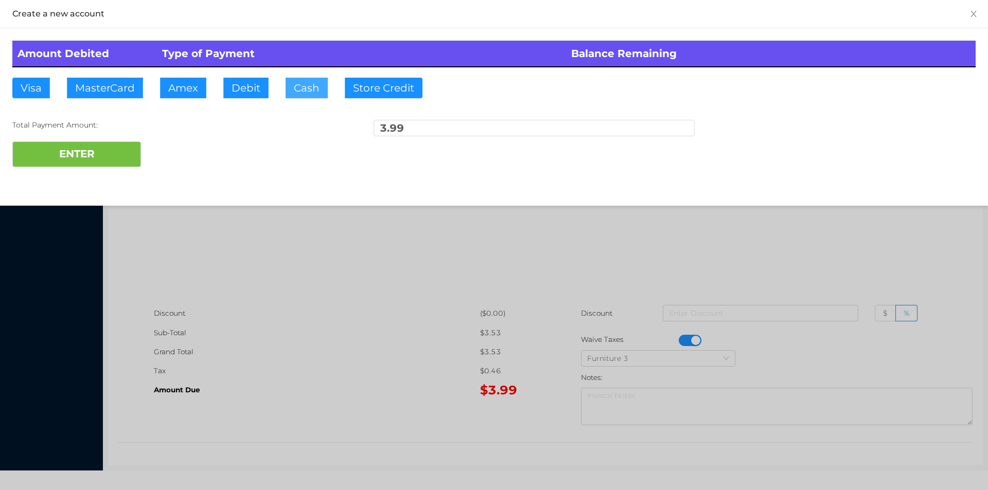
click at [315, 83] on button "Cash" at bounding box center [307, 88] width 42 height 21
click at [97, 156] on button "ENTER" at bounding box center [76, 154] width 129 height 26
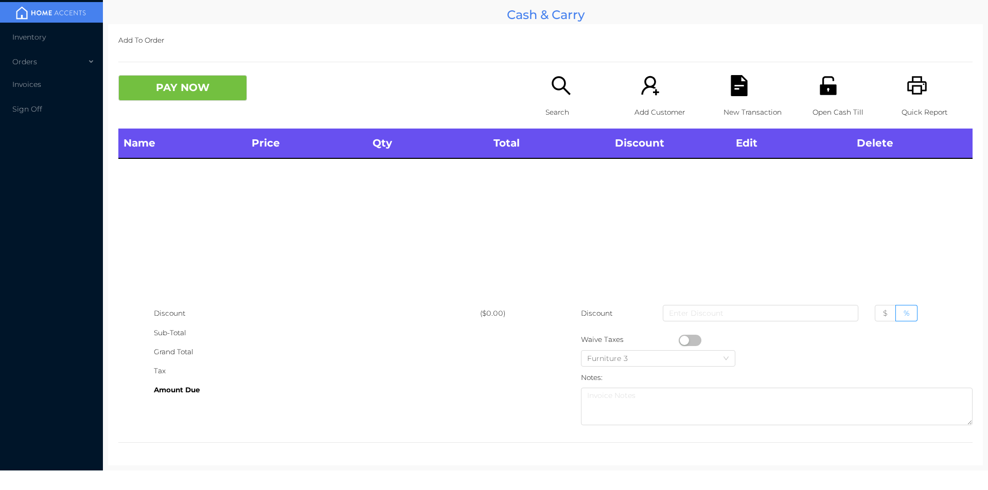
click at [557, 93] on icon "icon: search" at bounding box center [560, 85] width 21 height 21
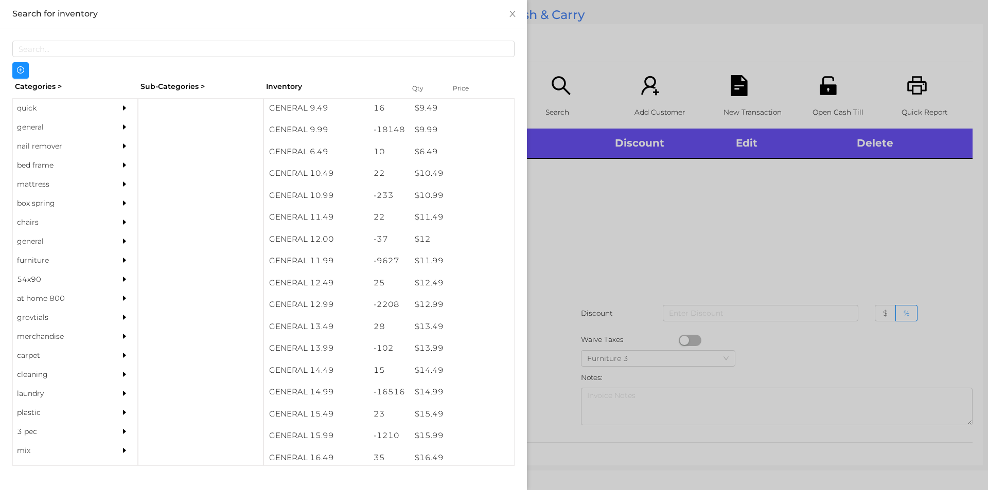
scroll to position [658, 0]
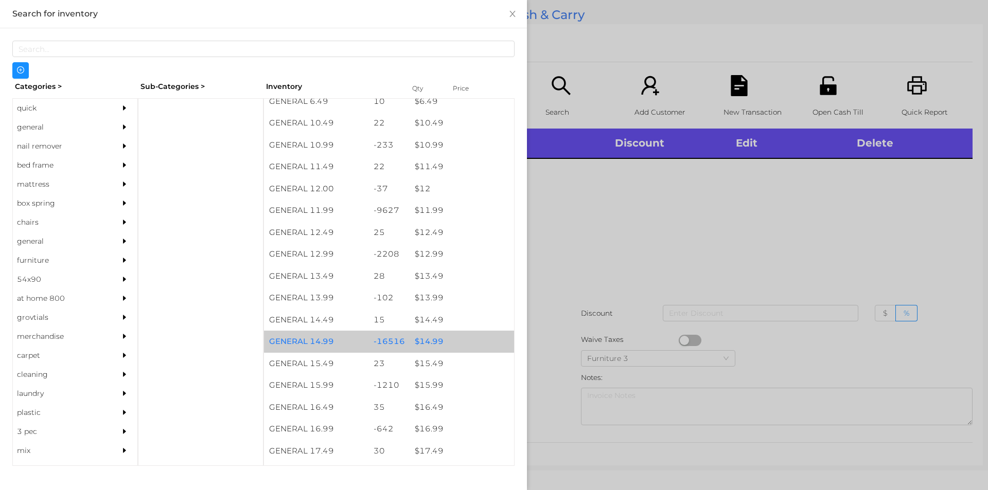
click at [450, 340] on div "$ 14.99" at bounding box center [461, 342] width 104 height 22
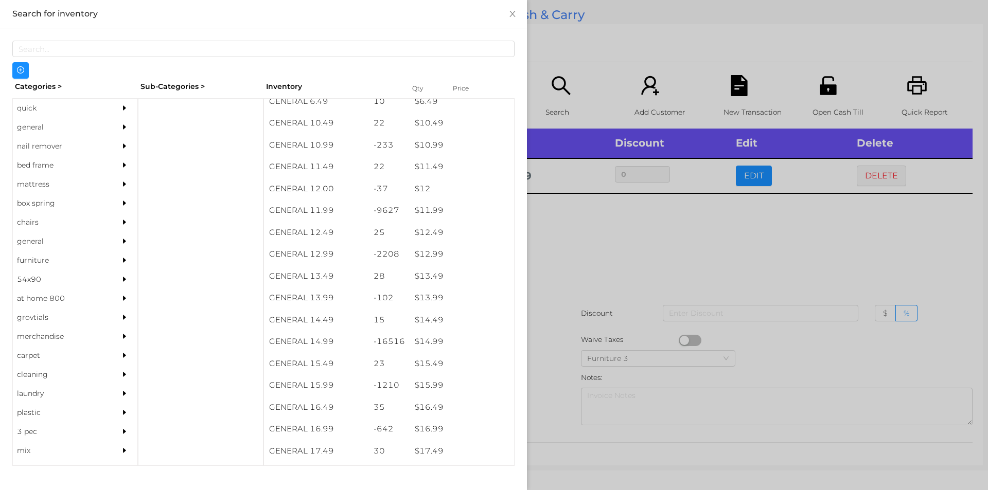
click at [597, 274] on div at bounding box center [494, 245] width 988 height 490
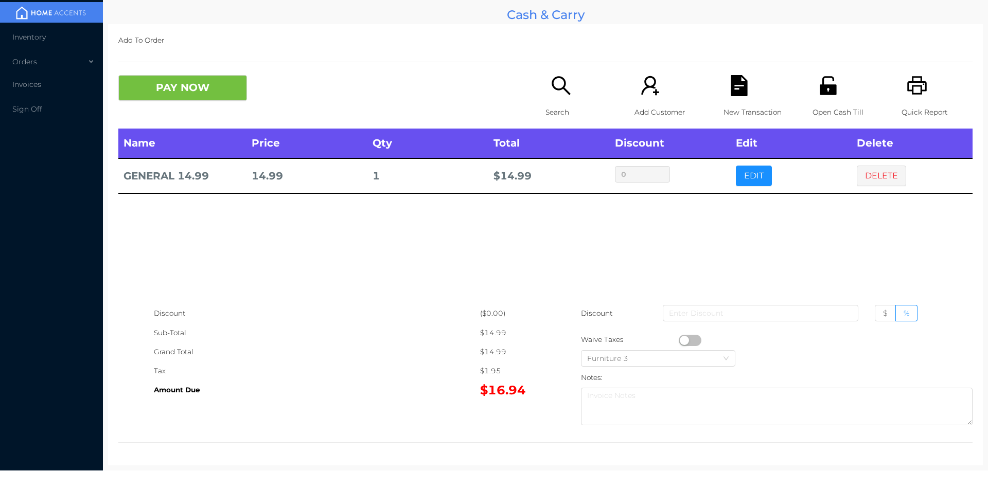
click at [571, 80] on div "Search" at bounding box center [580, 101] width 71 height 53
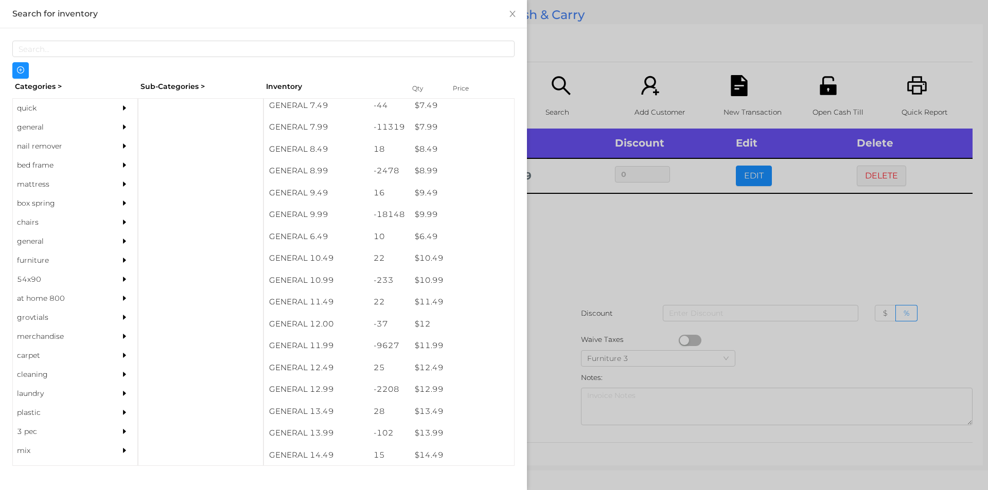
scroll to position [526, 0]
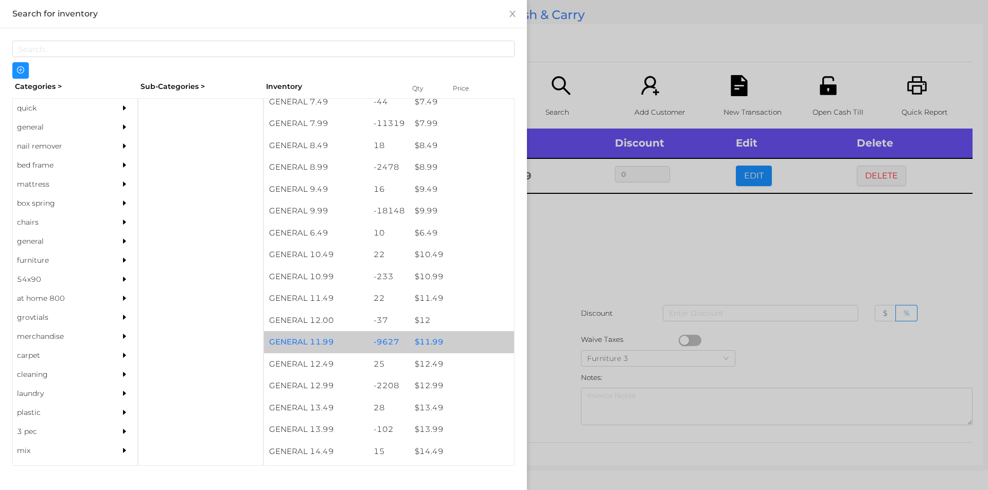
click at [418, 340] on div "$ 11.99" at bounding box center [461, 342] width 104 height 22
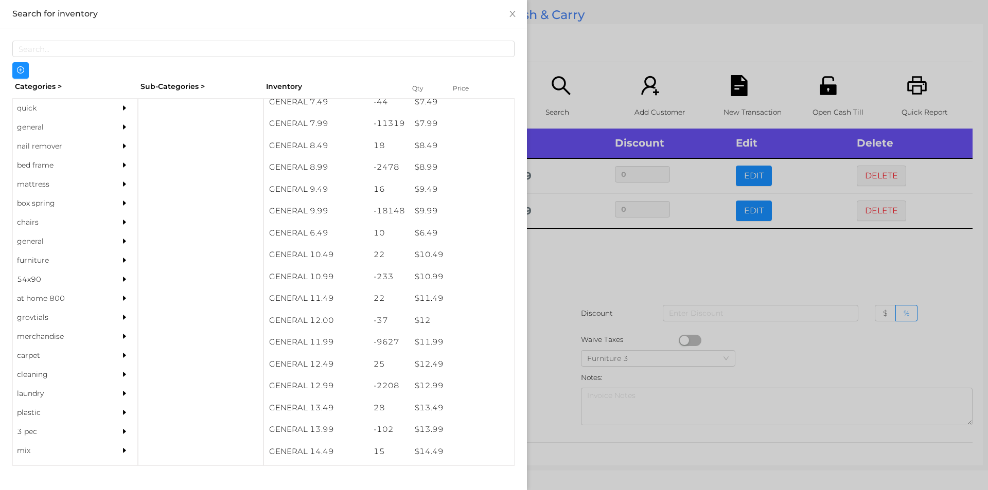
click at [566, 343] on div at bounding box center [494, 245] width 988 height 490
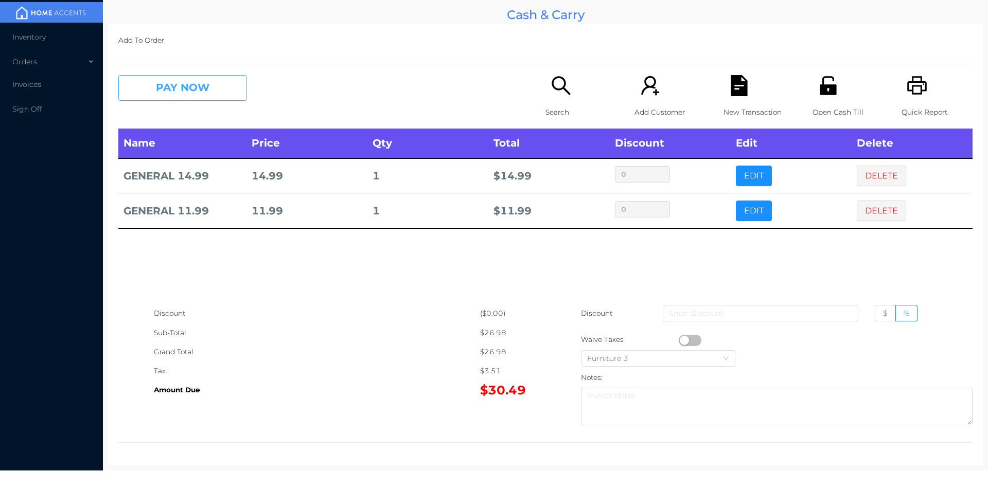
click at [166, 78] on button "PAY NOW" at bounding box center [182, 88] width 129 height 26
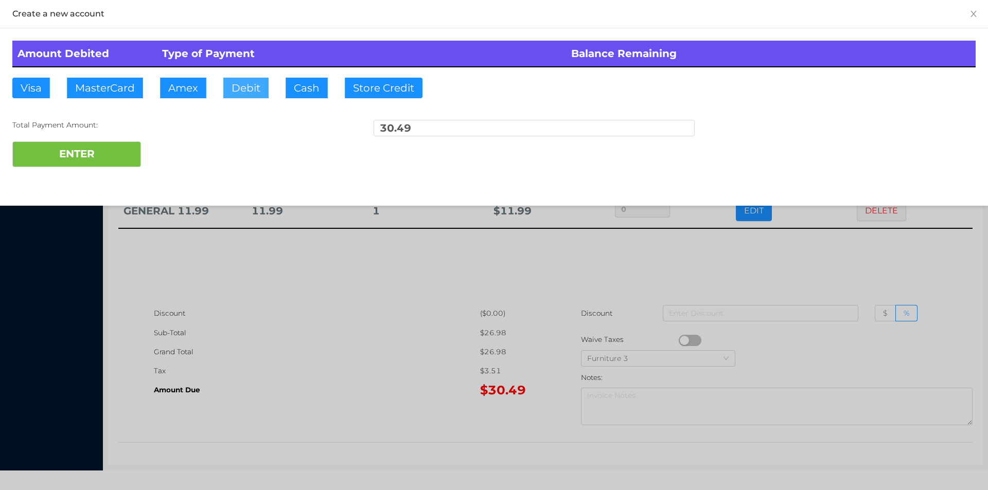
click at [248, 90] on button "Debit" at bounding box center [245, 88] width 45 height 21
click at [102, 166] on button "ENTER" at bounding box center [76, 154] width 129 height 26
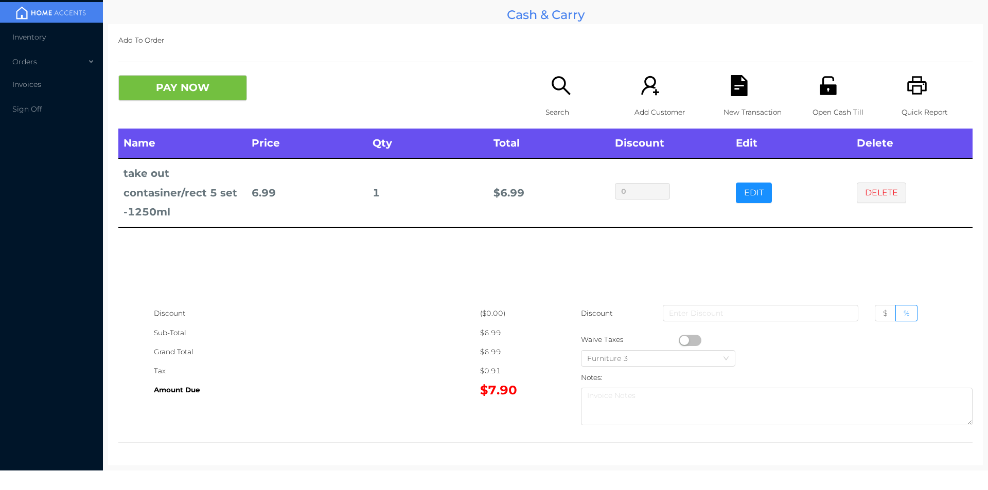
click at [716, 62] on div at bounding box center [545, 62] width 854 height 1
click at [724, 102] on div "New Transaction" at bounding box center [758, 101] width 71 height 53
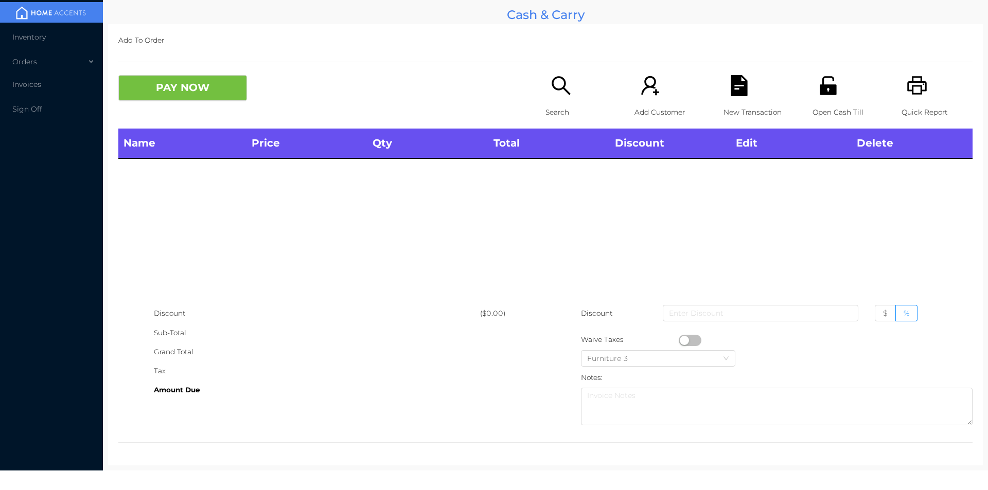
click at [901, 90] on div "Quick Report" at bounding box center [936, 101] width 71 height 53
click at [556, 118] on p "Search" at bounding box center [580, 112] width 71 height 19
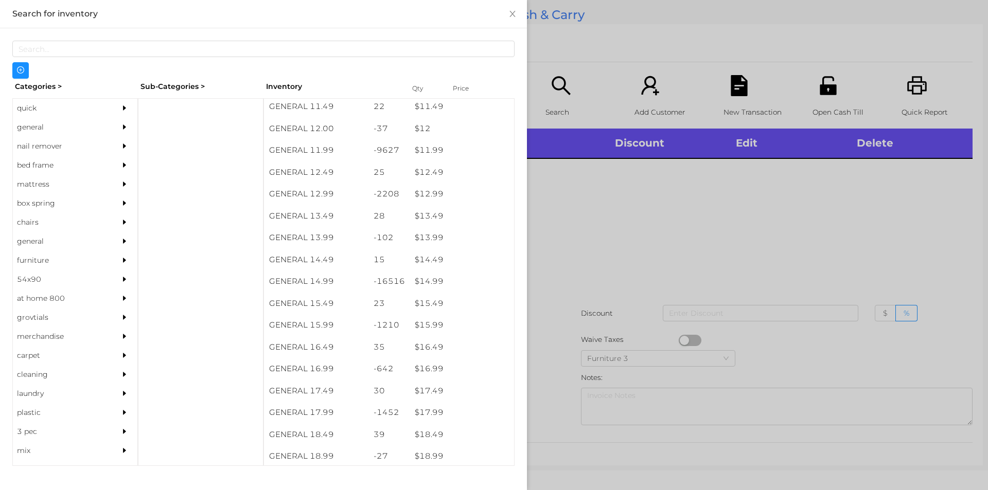
scroll to position [778, 0]
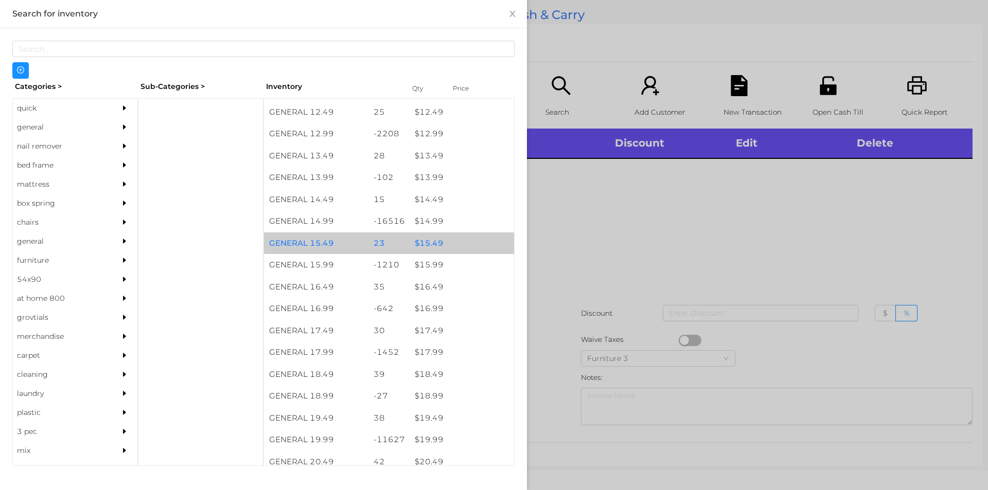
click at [455, 233] on div "$ 15.49" at bounding box center [461, 244] width 104 height 22
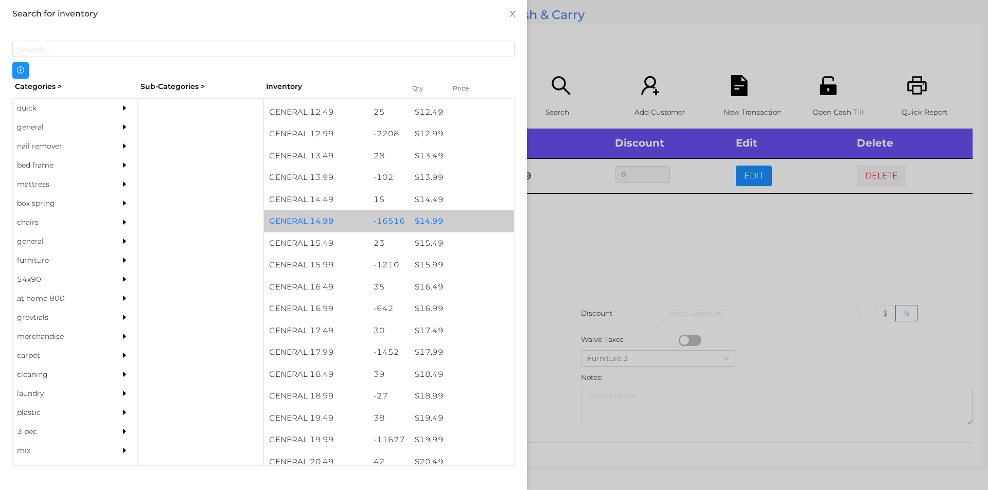
click at [442, 218] on div "$ 14.99" at bounding box center [461, 221] width 104 height 22
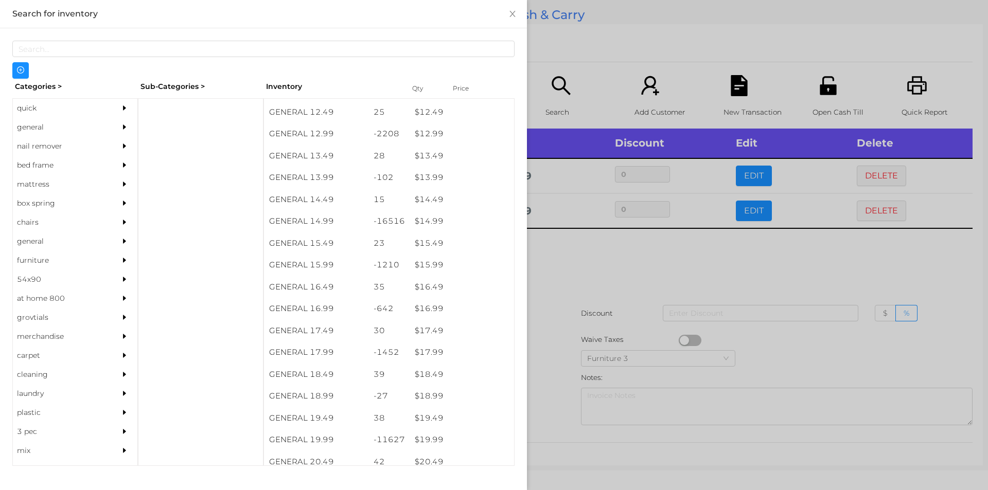
click at [584, 302] on div at bounding box center [494, 245] width 988 height 490
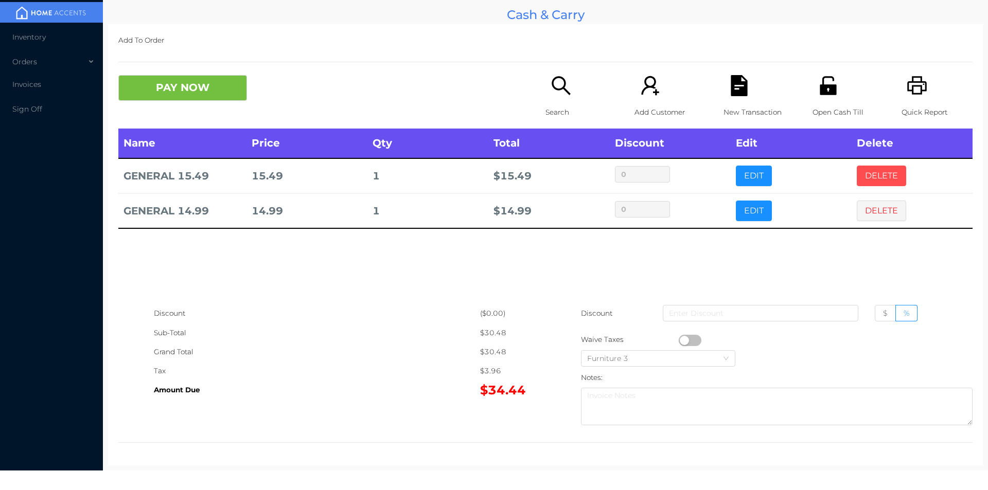
click at [857, 167] on button "DELETE" at bounding box center [881, 176] width 49 height 21
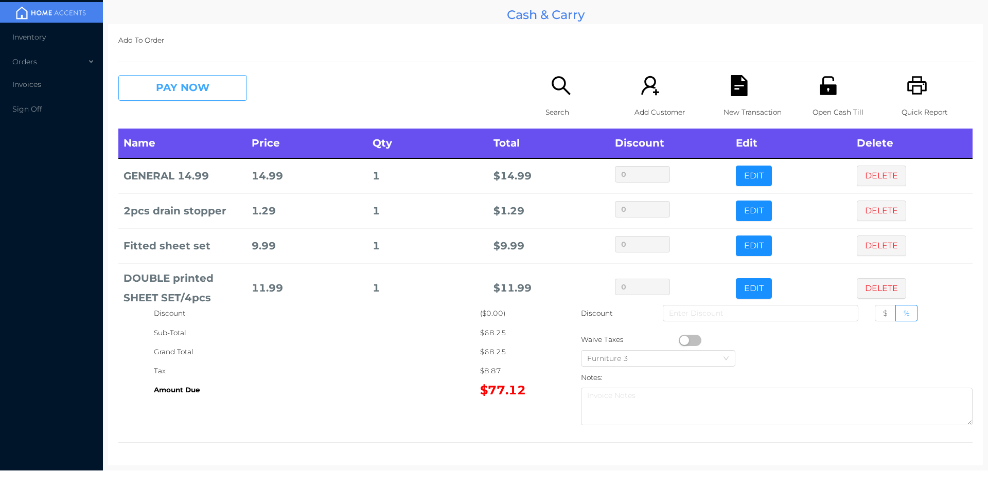
click at [168, 95] on button "PAY NOW" at bounding box center [182, 88] width 129 height 26
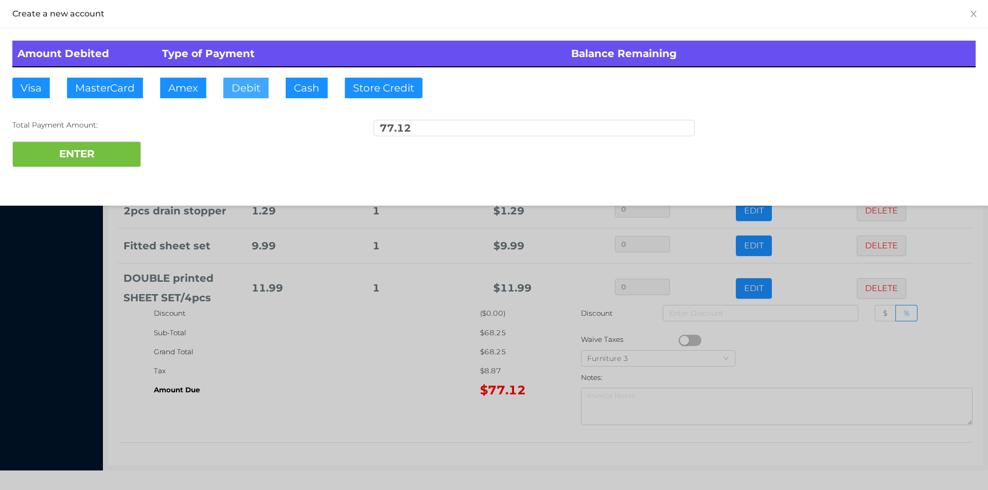
click at [249, 84] on button "Debit" at bounding box center [245, 88] width 45 height 21
click at [106, 153] on button "ENTER" at bounding box center [76, 154] width 129 height 26
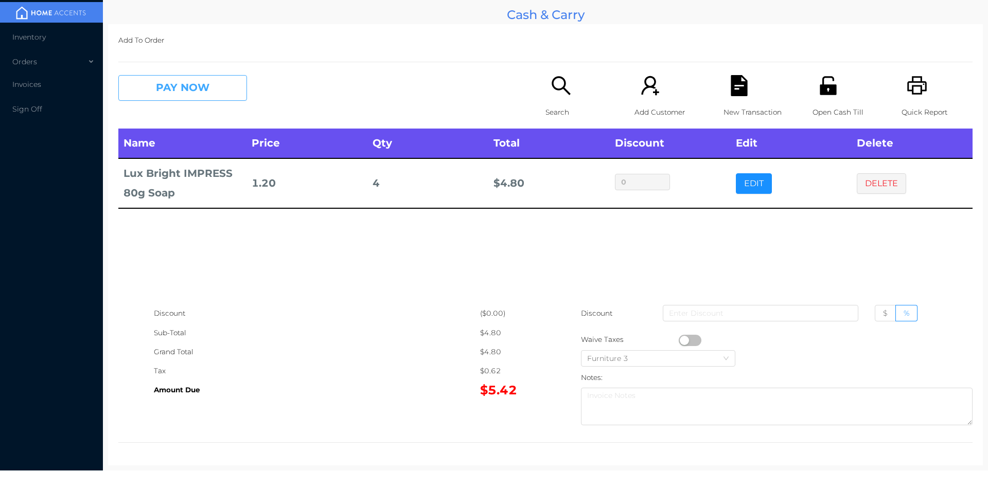
click at [179, 88] on button "PAY NOW" at bounding box center [182, 88] width 129 height 26
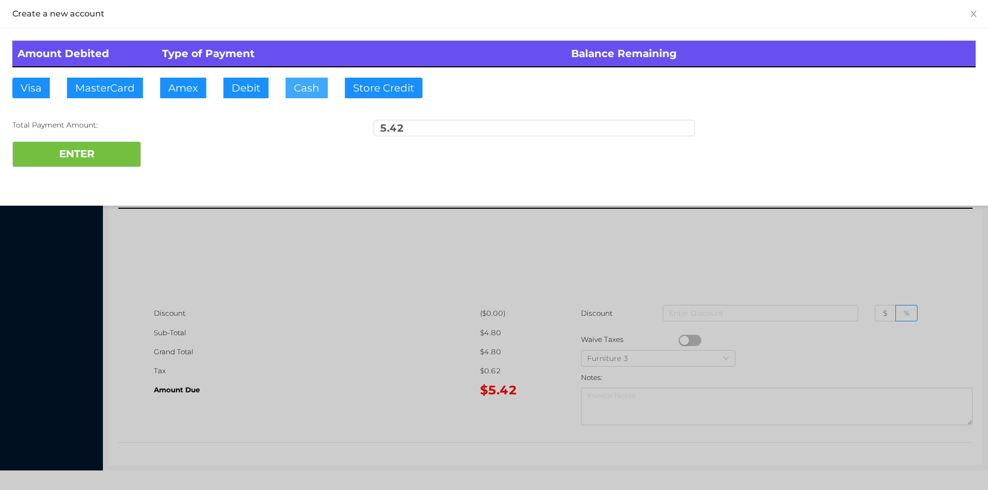
click at [286, 91] on button "Cash" at bounding box center [307, 88] width 42 height 21
click at [109, 157] on button "ENTER" at bounding box center [76, 154] width 129 height 26
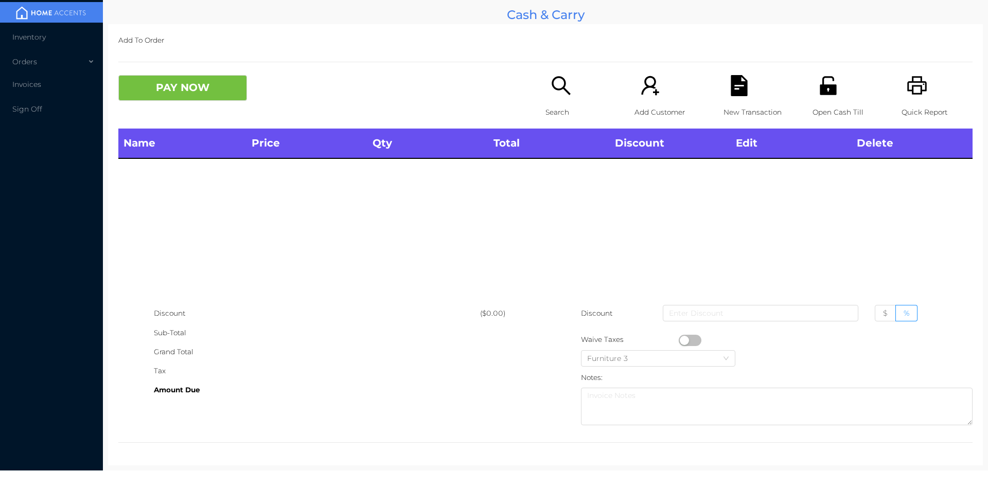
click at [829, 85] on icon "icon: unlock" at bounding box center [827, 85] width 16 height 19
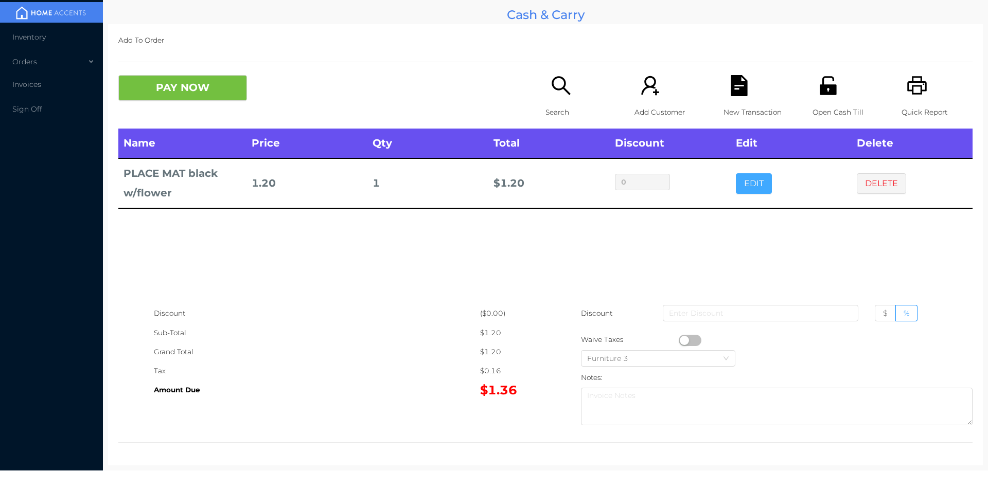
click at [736, 181] on button "EDIT" at bounding box center [754, 183] width 36 height 21
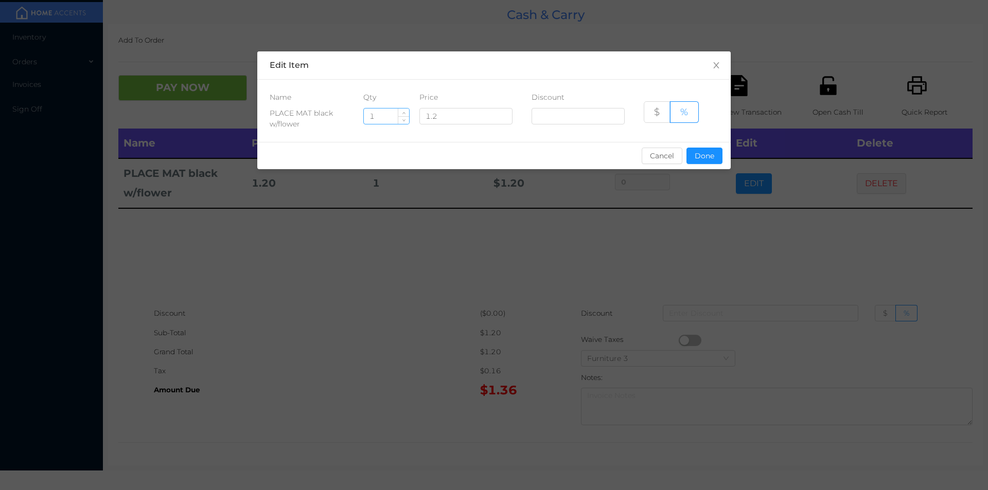
click at [379, 116] on input "1" at bounding box center [386, 116] width 45 height 15
type input "4"
click at [693, 158] on button "Done" at bounding box center [704, 156] width 36 height 16
type input "0%"
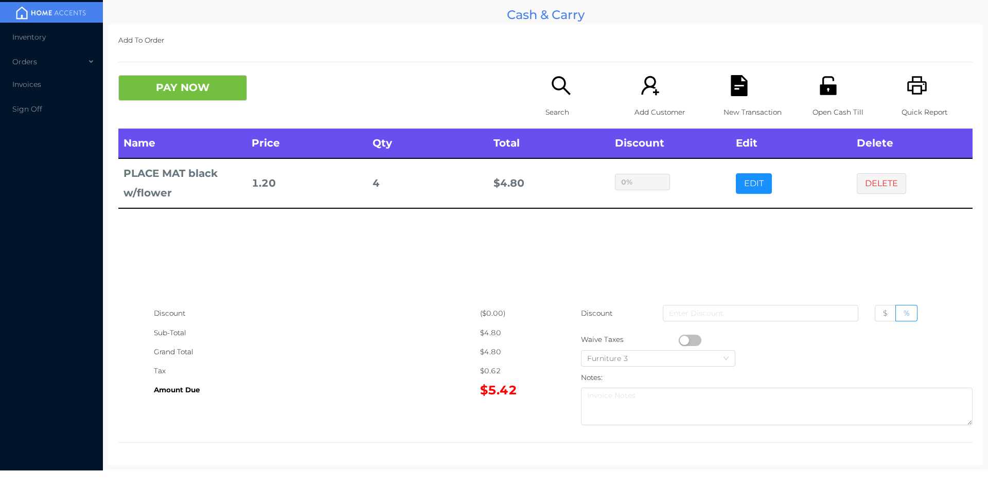
click at [812, 96] on div "Open Cash Till" at bounding box center [847, 101] width 71 height 53
click at [154, 82] on button "PAY NOW" at bounding box center [182, 88] width 129 height 26
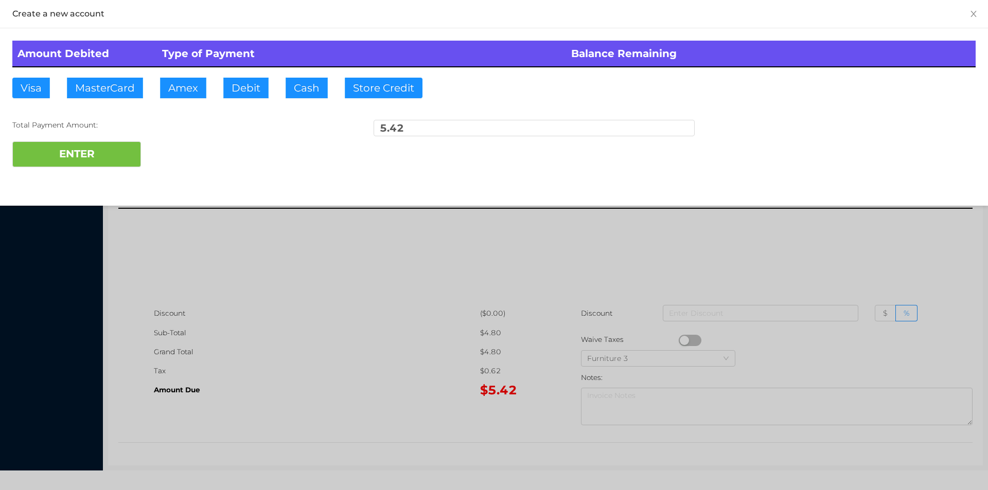
click at [118, 75] on button "PAY NOW" at bounding box center [182, 88] width 129 height 26
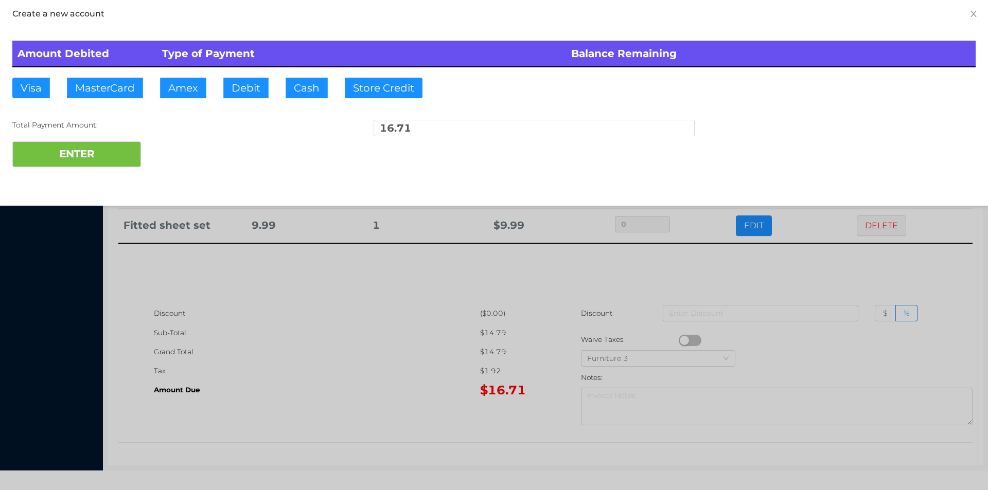
click at [362, 405] on div at bounding box center [494, 245] width 988 height 490
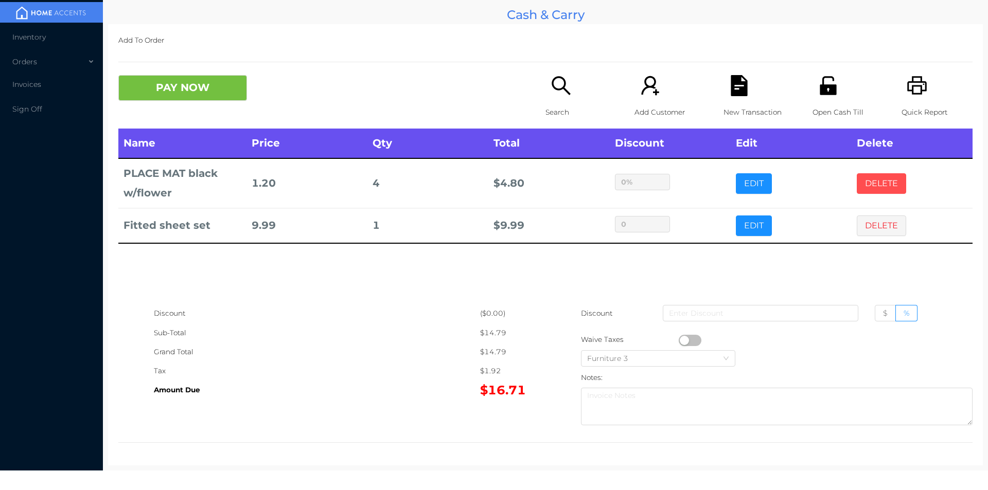
click at [860, 176] on button "DELETE" at bounding box center [881, 183] width 49 height 21
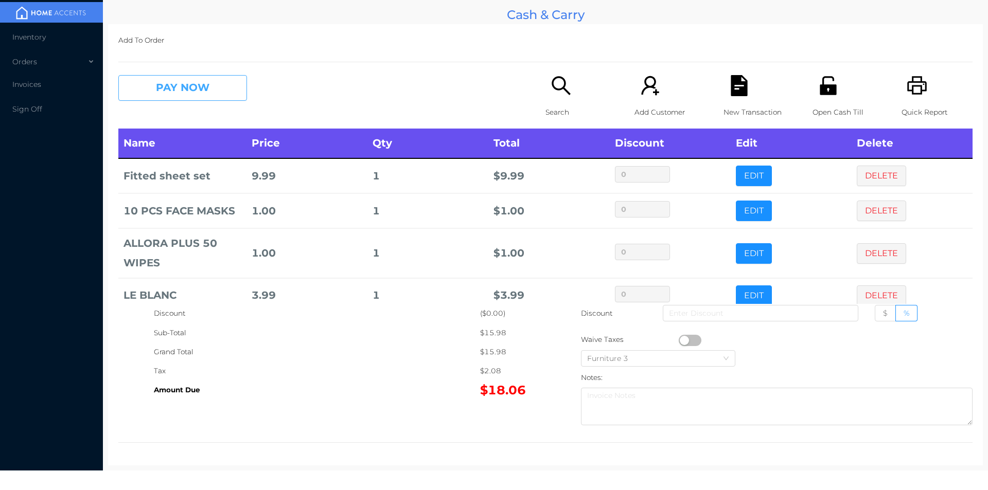
click at [175, 86] on button "PAY NOW" at bounding box center [182, 88] width 129 height 26
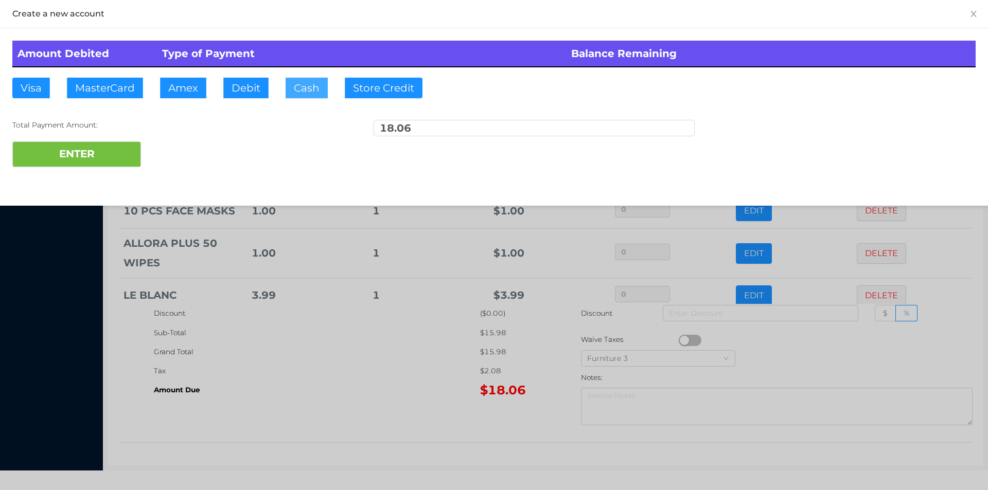
click at [296, 85] on button "Cash" at bounding box center [307, 88] width 42 height 21
click at [123, 154] on button "ENTER" at bounding box center [76, 154] width 129 height 26
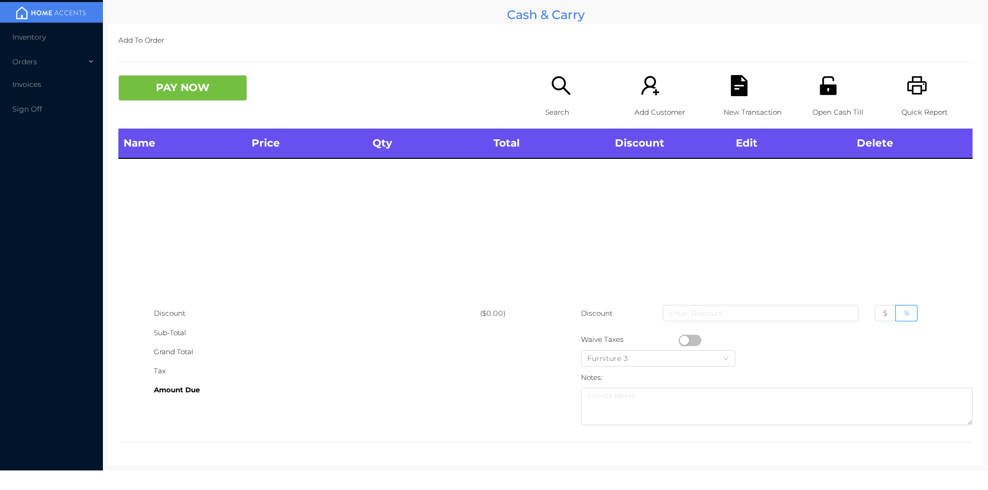
click at [559, 97] on div "Search" at bounding box center [580, 101] width 71 height 53
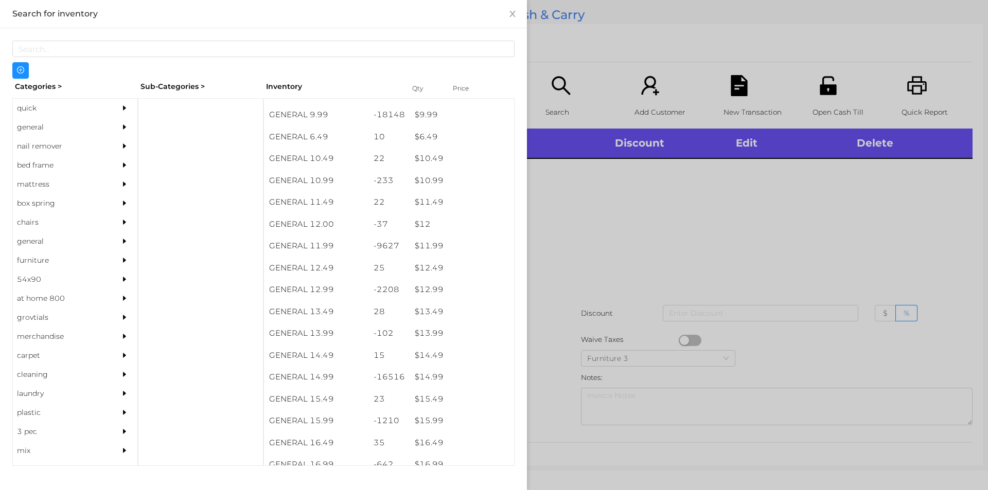
scroll to position [634, 0]
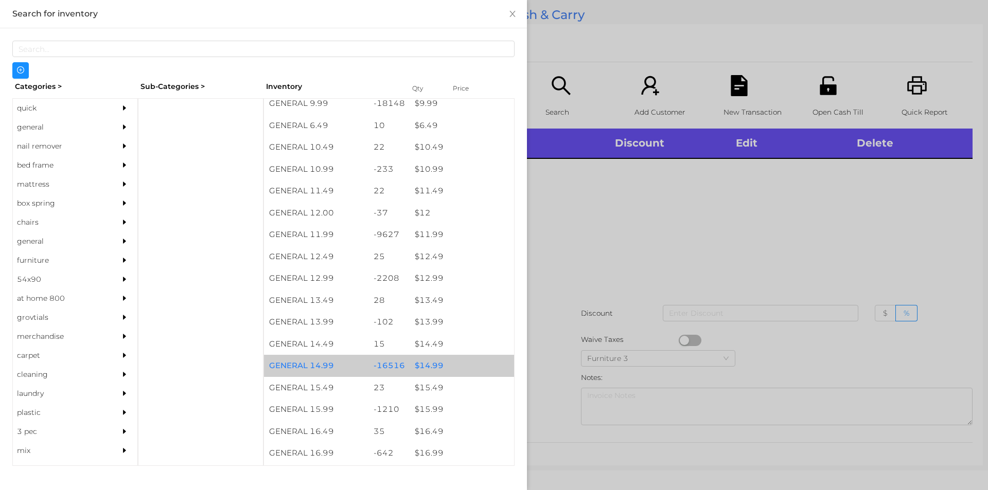
click at [438, 371] on div "$ 14.99" at bounding box center [461, 366] width 104 height 22
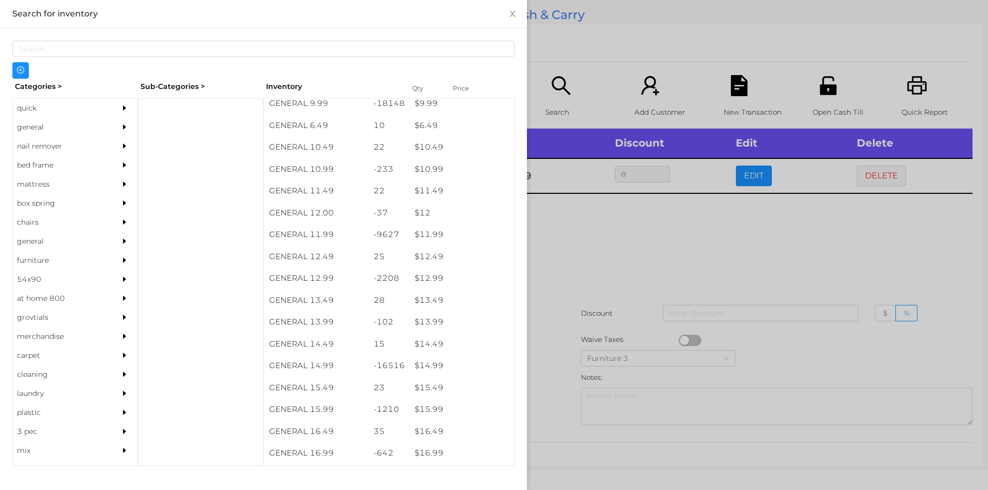
click at [563, 356] on div at bounding box center [494, 245] width 988 height 490
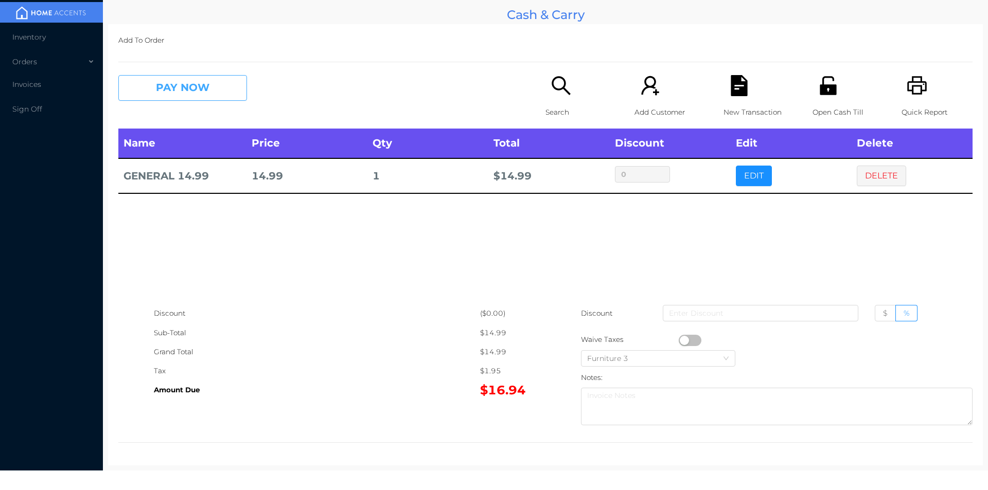
click at [195, 88] on button "PAY NOW" at bounding box center [182, 88] width 129 height 26
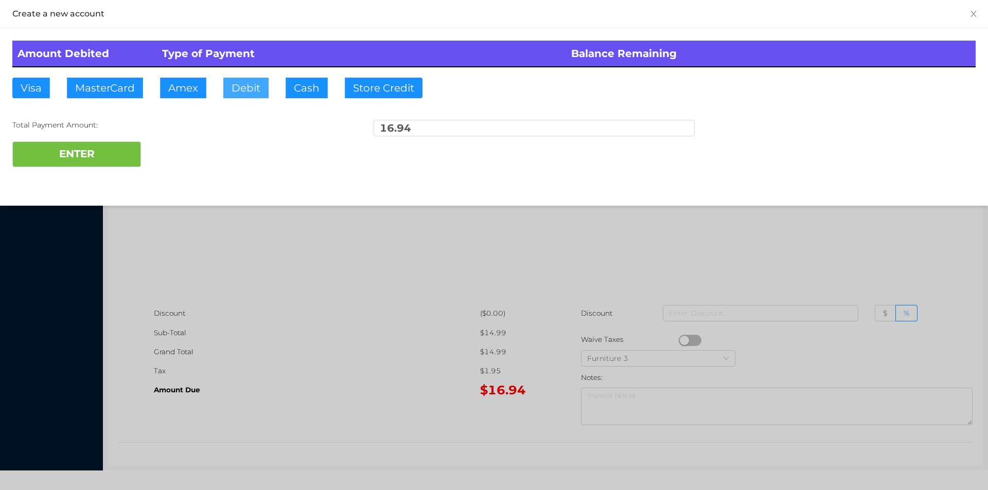
click at [251, 96] on button "Debit" at bounding box center [245, 88] width 45 height 21
click at [71, 160] on button "ENTER" at bounding box center [76, 154] width 129 height 26
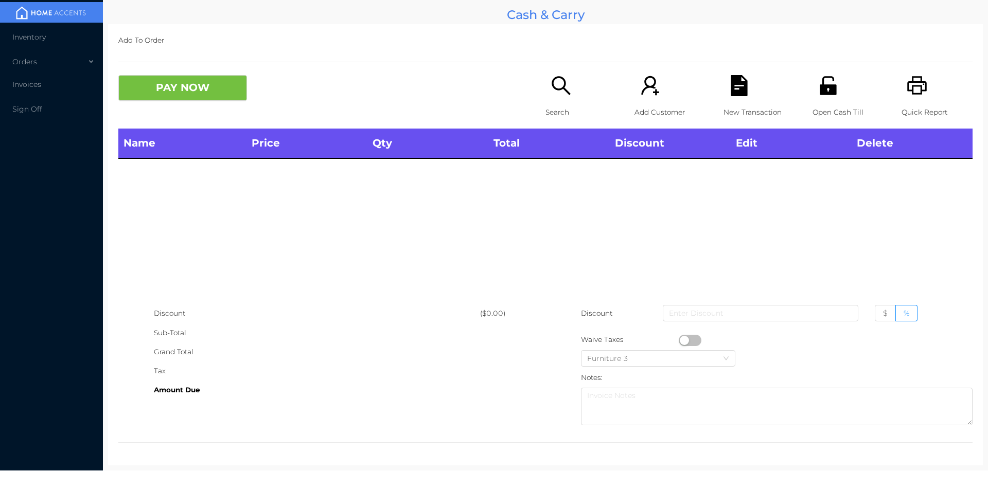
click at [556, 95] on icon "icon: search" at bounding box center [560, 85] width 21 height 21
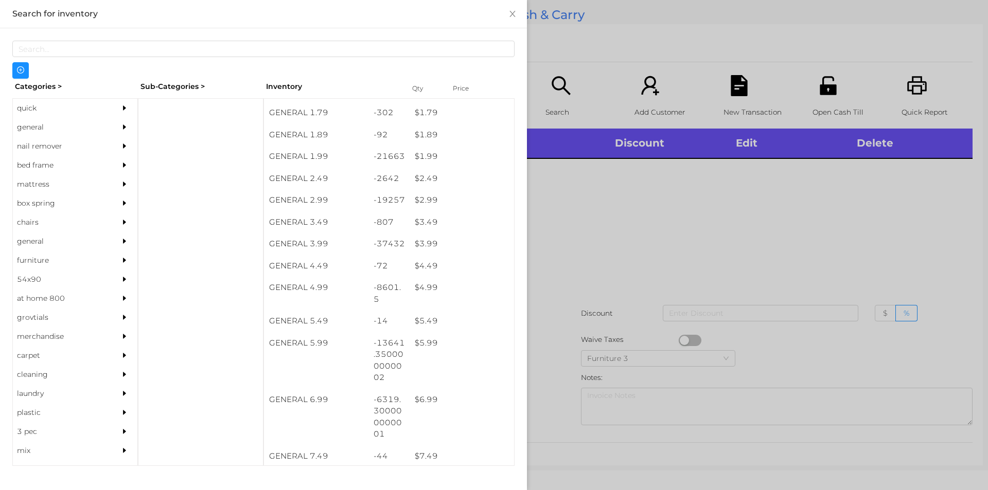
scroll to position [175, 0]
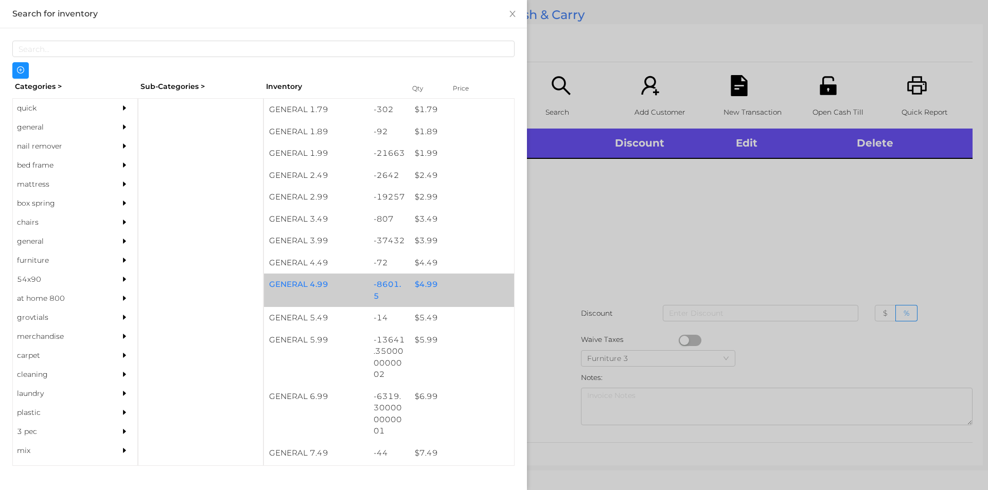
click at [445, 275] on div "$ 4.99" at bounding box center [461, 285] width 104 height 22
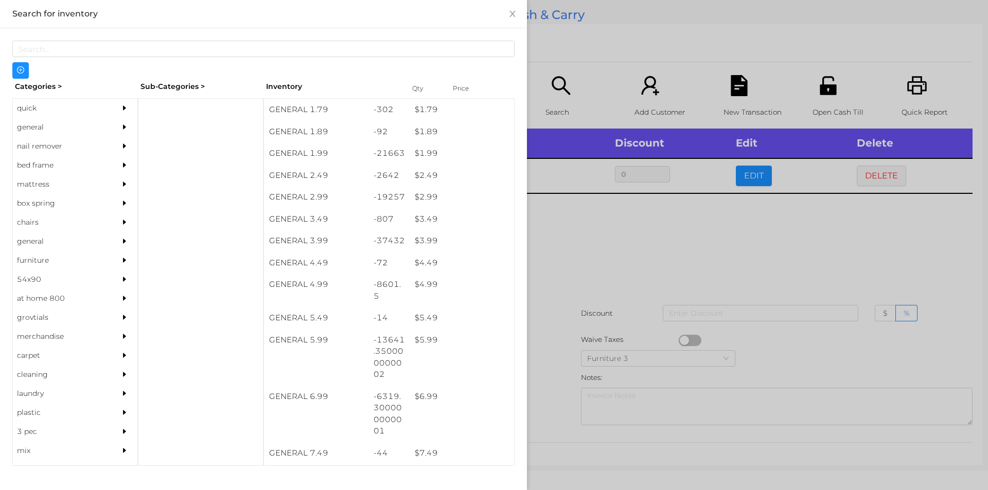
click at [900, 88] on div at bounding box center [494, 245] width 988 height 490
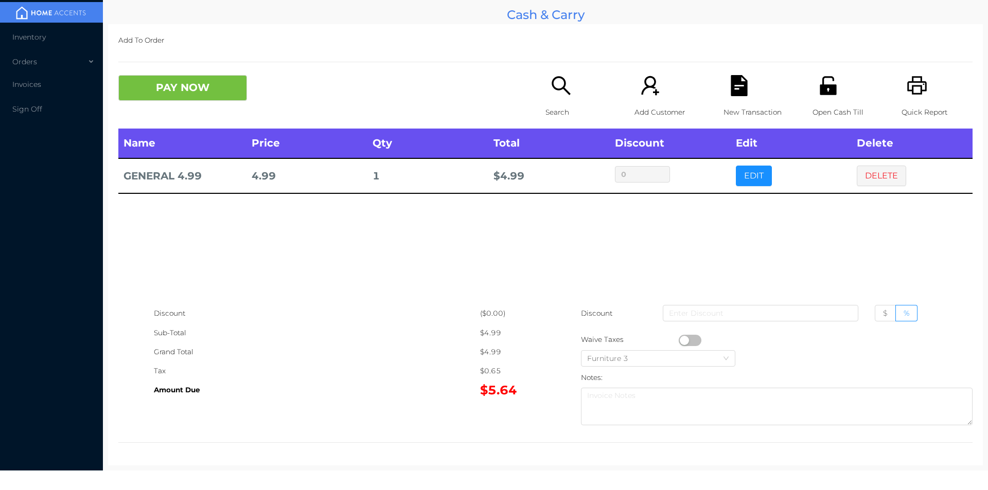
click at [741, 83] on icon "icon: file-text" at bounding box center [738, 85] width 16 height 21
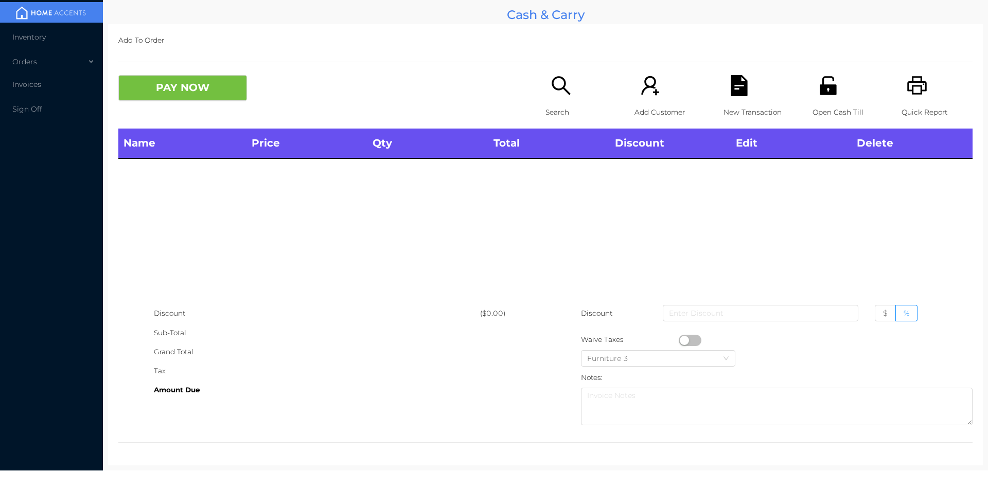
click at [918, 86] on icon "icon: printer" at bounding box center [917, 85] width 20 height 19
click at [827, 87] on icon "icon: unlock" at bounding box center [827, 85] width 16 height 19
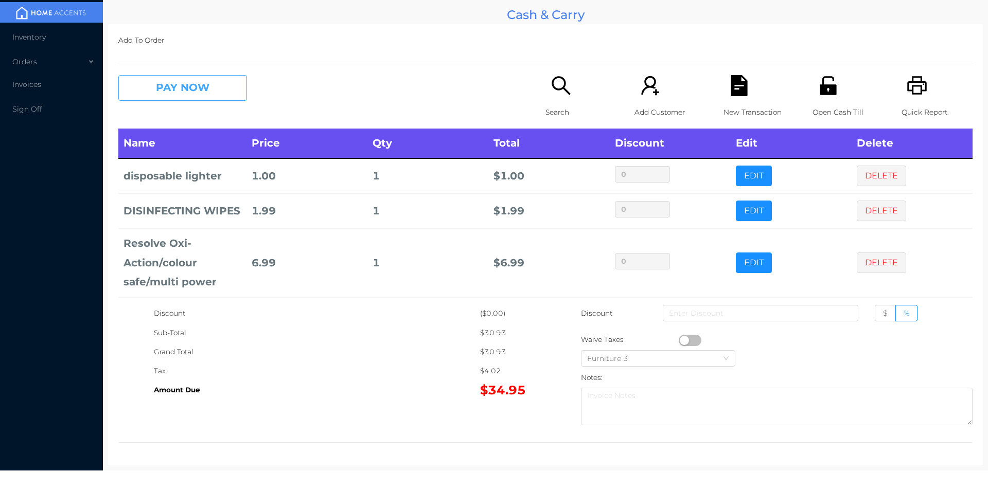
click at [163, 79] on button "PAY NOW" at bounding box center [182, 88] width 129 height 26
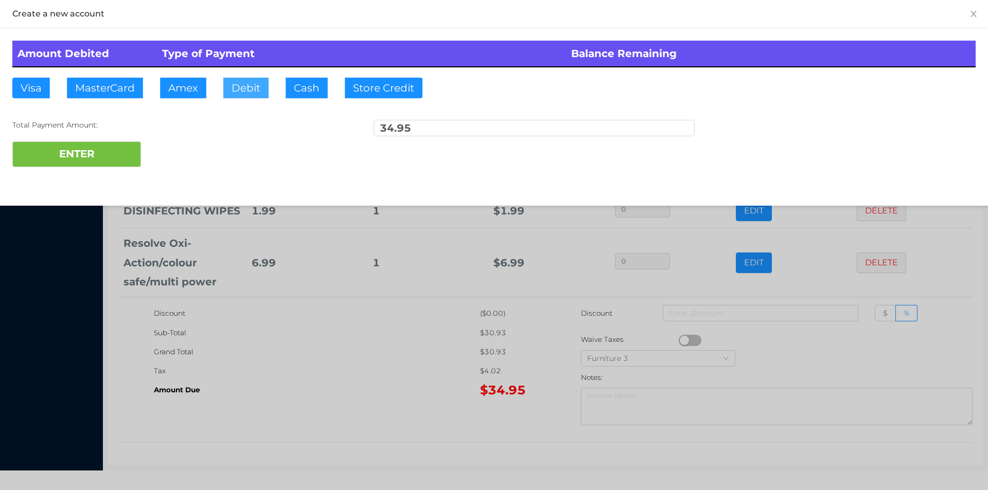
click at [254, 92] on button "Debit" at bounding box center [245, 88] width 45 height 21
click at [105, 154] on button "ENTER" at bounding box center [76, 154] width 129 height 26
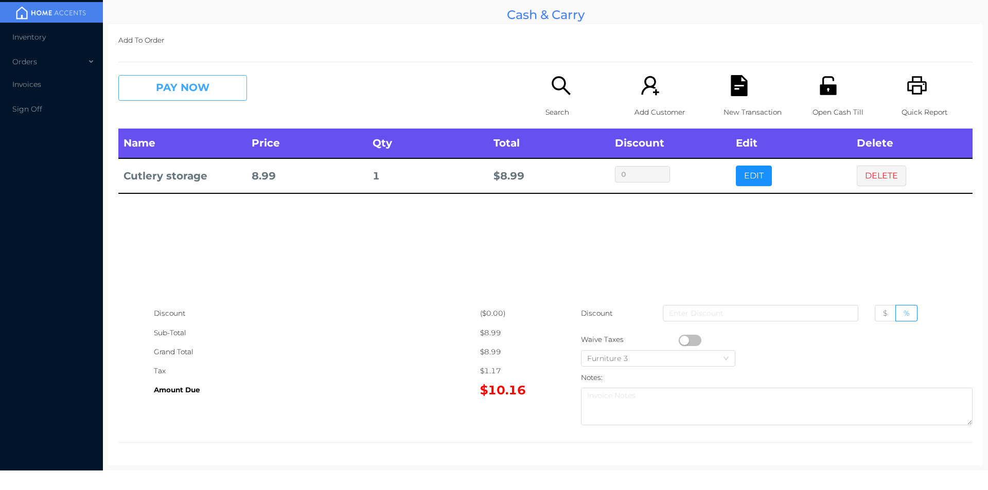
click at [163, 79] on button "PAY NOW" at bounding box center [182, 88] width 129 height 26
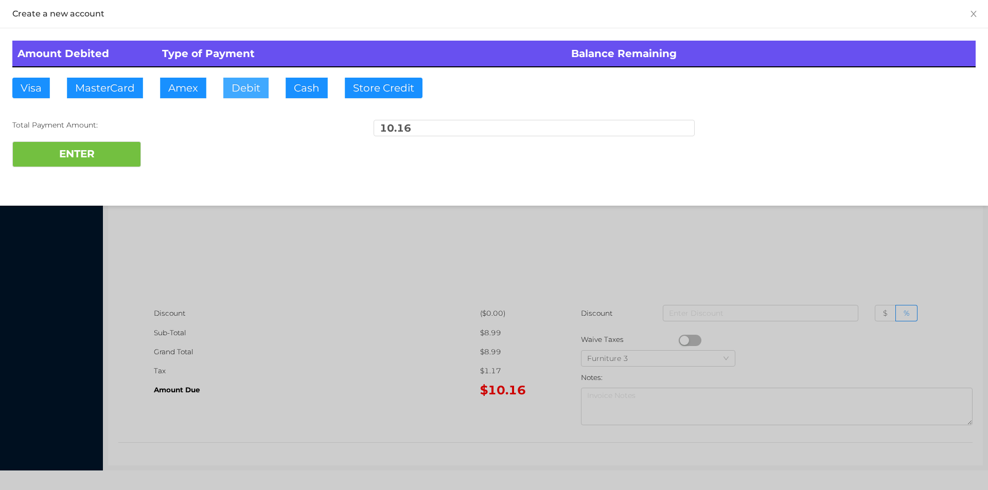
click at [242, 93] on button "Debit" at bounding box center [245, 88] width 45 height 21
click at [89, 154] on button "ENTER" at bounding box center [76, 154] width 129 height 26
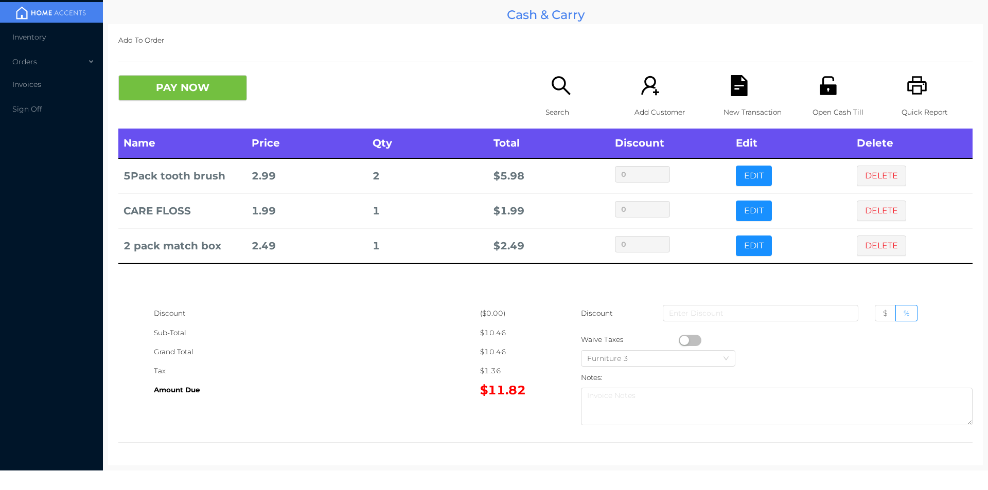
click at [736, 82] on icon "icon: file-text" at bounding box center [738, 85] width 16 height 21
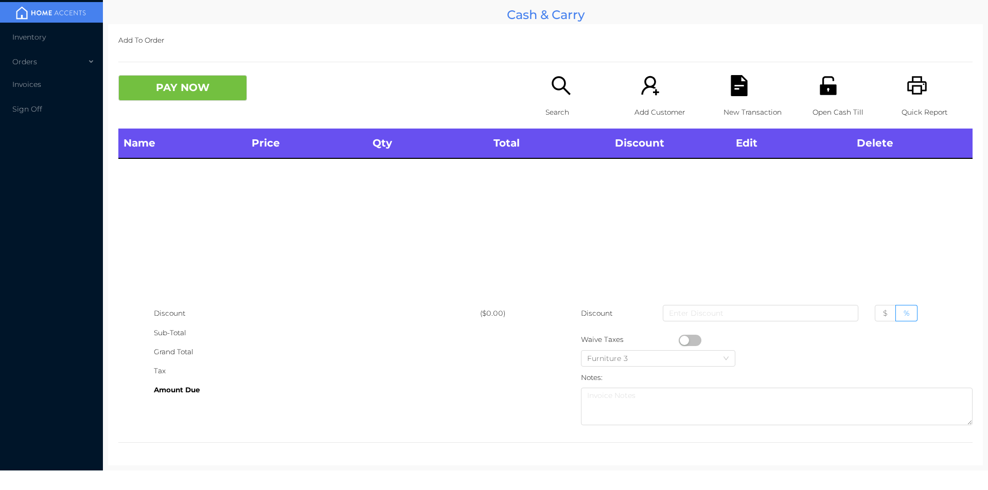
click at [816, 98] on div "Open Cash Till" at bounding box center [847, 101] width 71 height 53
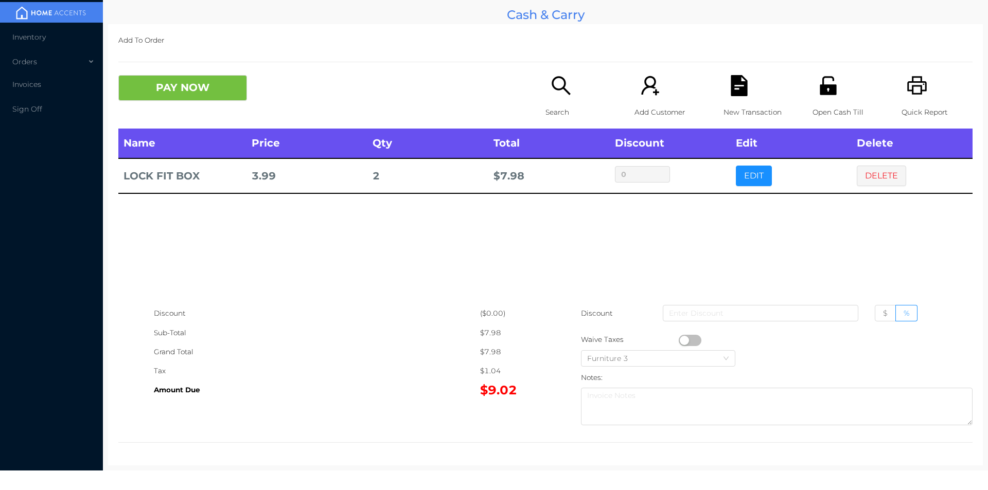
click at [731, 88] on icon "icon: file-text" at bounding box center [738, 85] width 16 height 21
click at [742, 93] on icon "icon: file-text" at bounding box center [738, 85] width 21 height 21
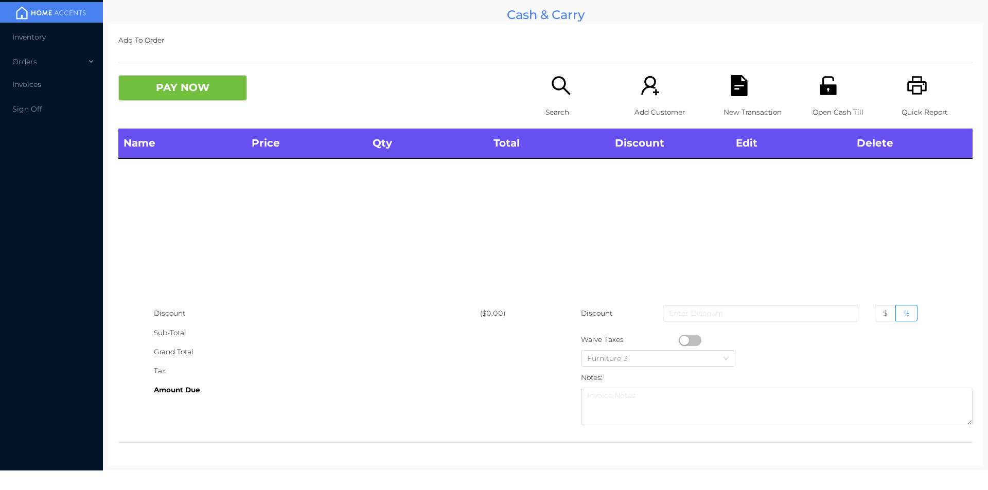
click at [830, 94] on icon "icon: unlock" at bounding box center [827, 85] width 21 height 21
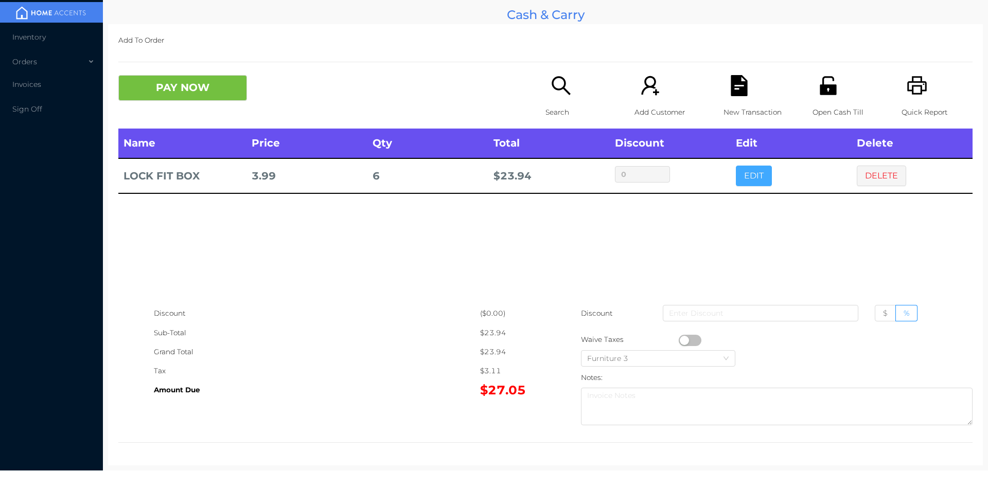
click at [751, 169] on button "EDIT" at bounding box center [754, 176] width 36 height 21
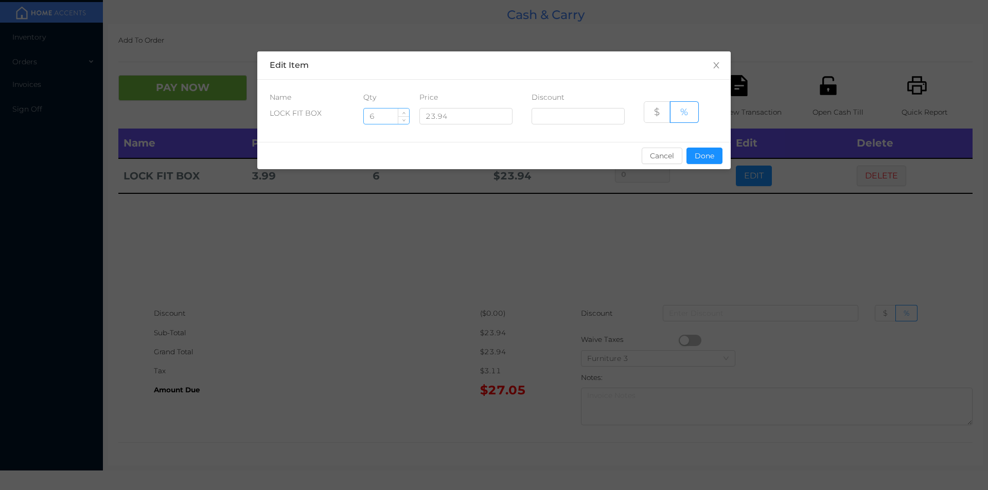
click at [393, 118] on input "6" at bounding box center [386, 116] width 45 height 15
type input "8"
click at [702, 160] on button "Done" at bounding box center [704, 156] width 36 height 16
type input "0%"
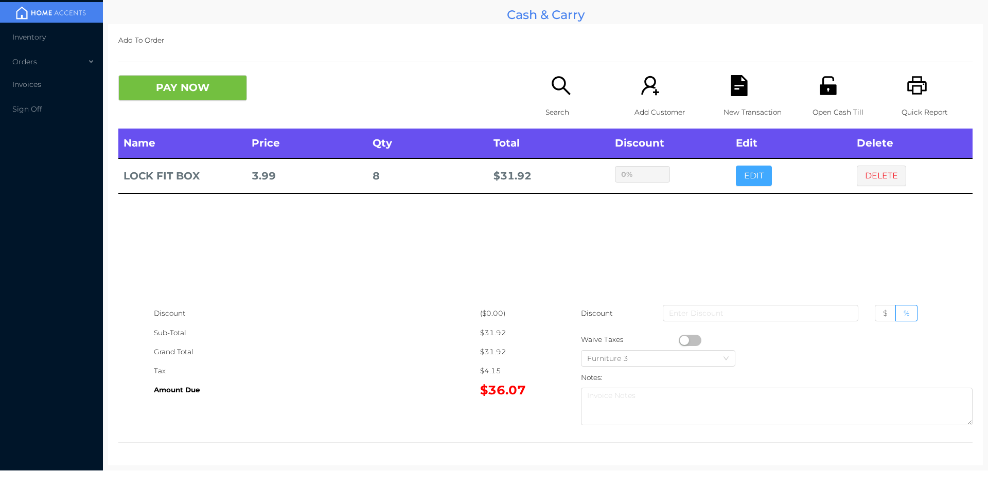
click at [736, 166] on button "EDIT" at bounding box center [754, 176] width 36 height 21
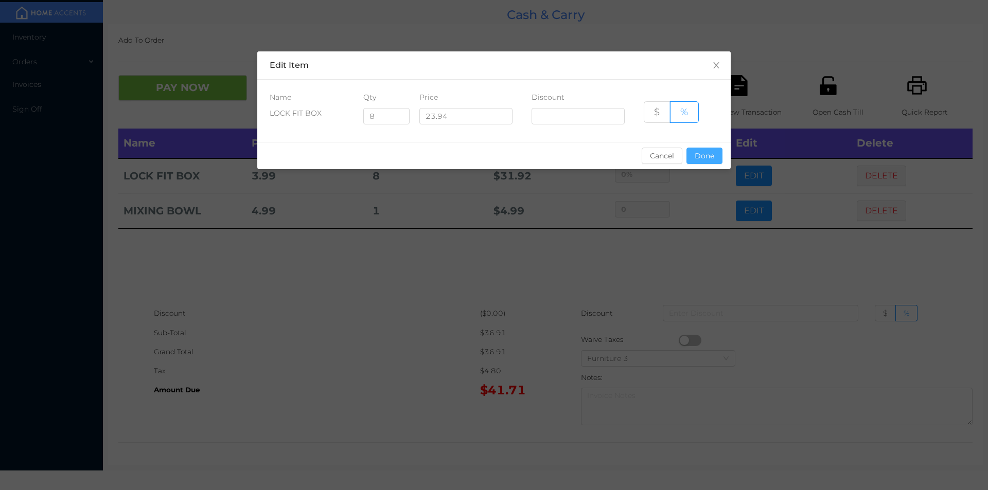
click at [718, 148] on button "Done" at bounding box center [704, 156] width 36 height 16
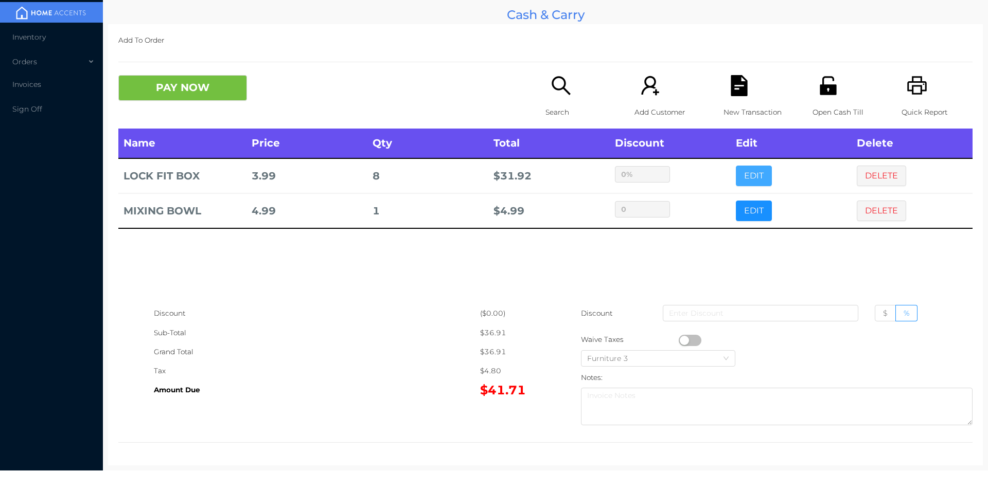
click at [736, 166] on button "EDIT" at bounding box center [754, 176] width 36 height 21
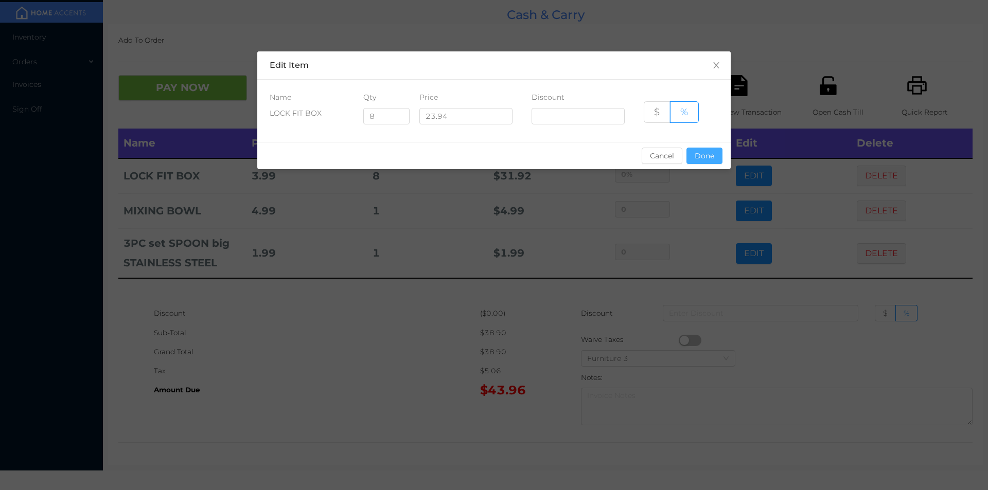
click at [706, 150] on button "Done" at bounding box center [704, 156] width 36 height 16
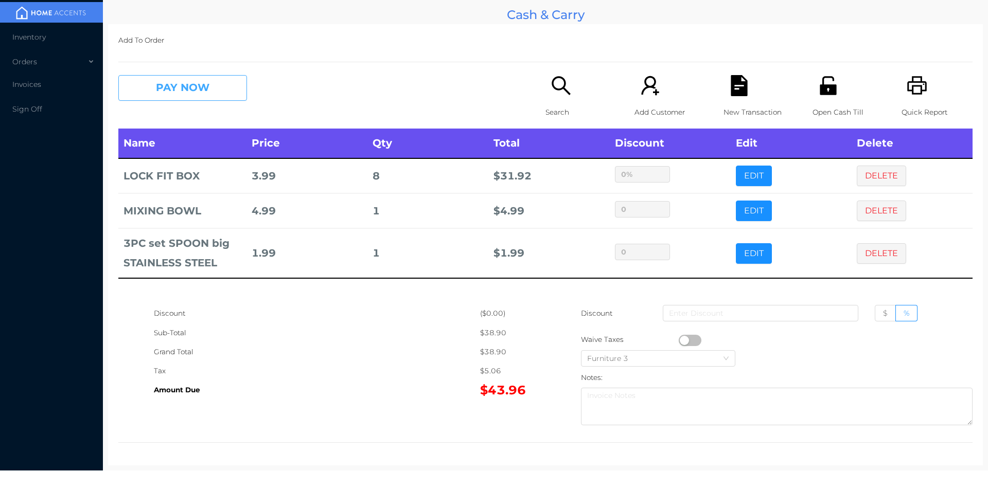
click at [206, 99] on button "PAY NOW" at bounding box center [182, 88] width 129 height 26
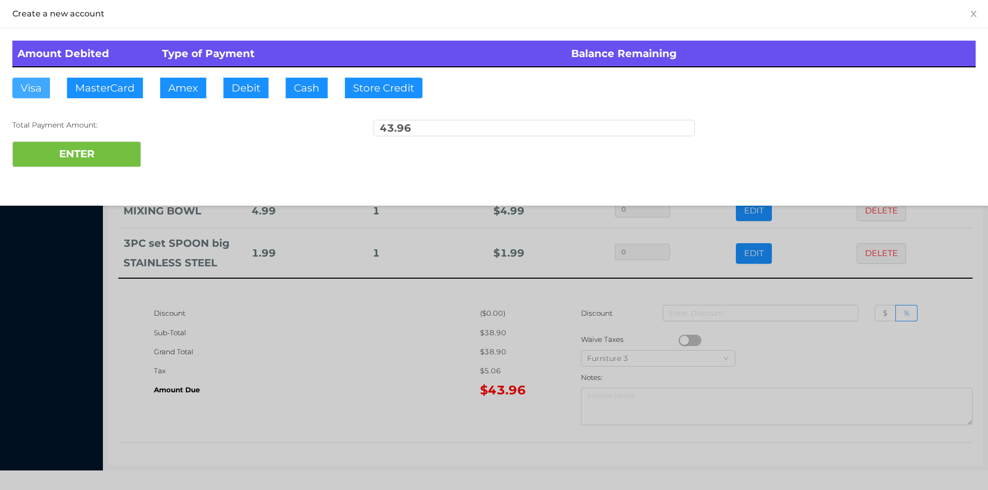
click at [29, 97] on button "Visa" at bounding box center [31, 88] width 38 height 21
click at [58, 152] on button "ENTER" at bounding box center [76, 154] width 129 height 26
type input "0"
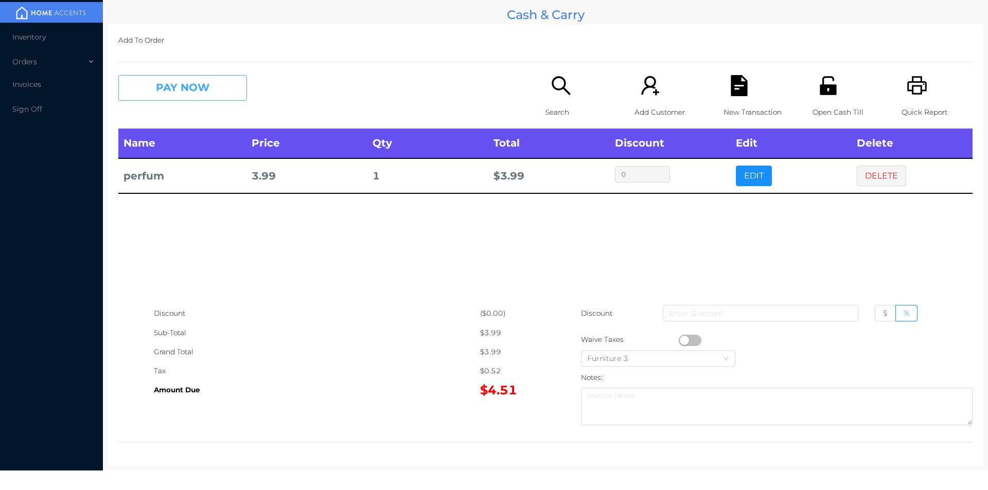
click at [153, 95] on button "PAY NOW" at bounding box center [182, 88] width 129 height 26
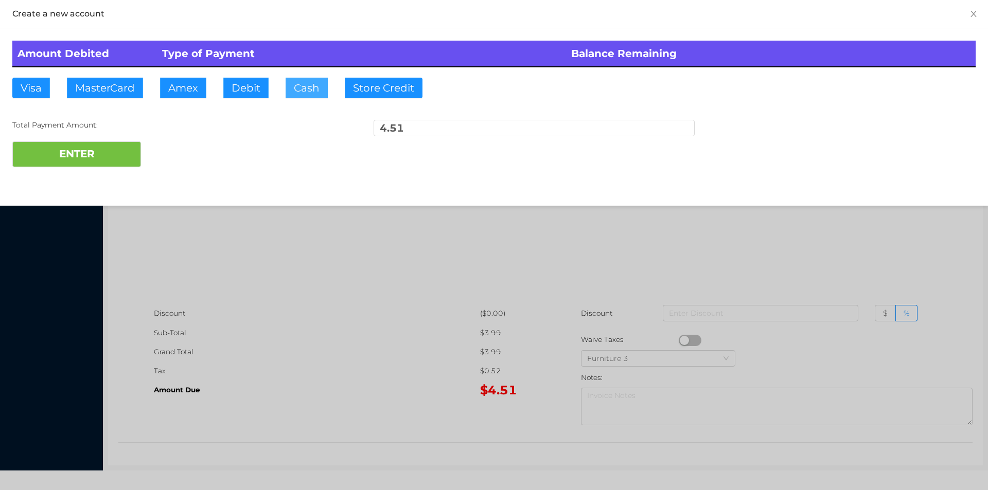
click at [286, 92] on button "Cash" at bounding box center [307, 88] width 42 height 21
click at [41, 178] on div "Amount Debited Type of Payment Balance Remaining Visa MasterCard Amex Debit Cas…" at bounding box center [494, 103] width 988 height 151
click at [77, 160] on button "ENTER" at bounding box center [76, 154] width 129 height 26
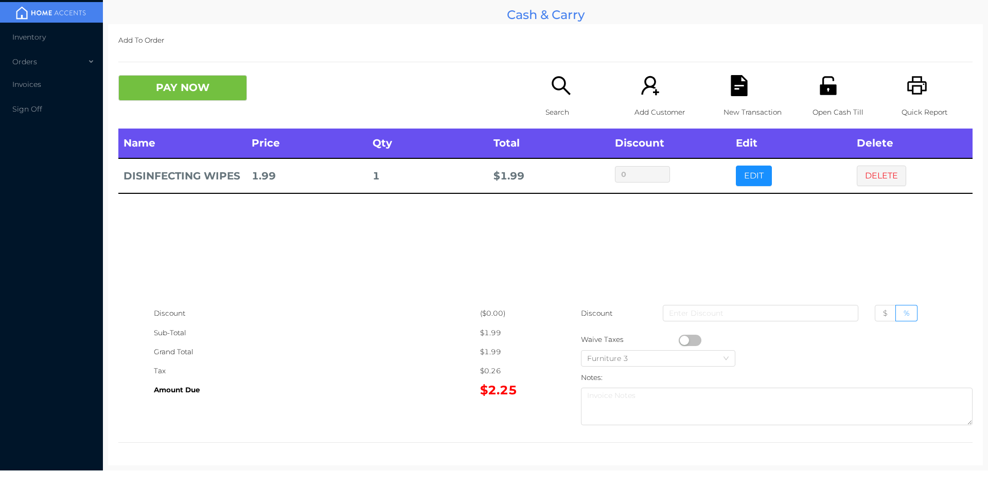
click at [154, 78] on button "PAY NOW" at bounding box center [182, 88] width 129 height 26
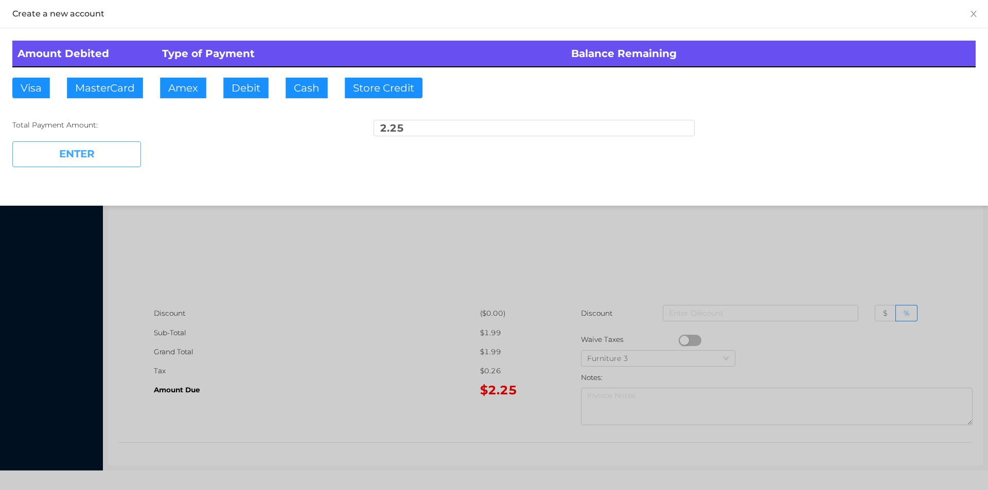
click at [124, 148] on button "ENTER" at bounding box center [76, 154] width 129 height 26
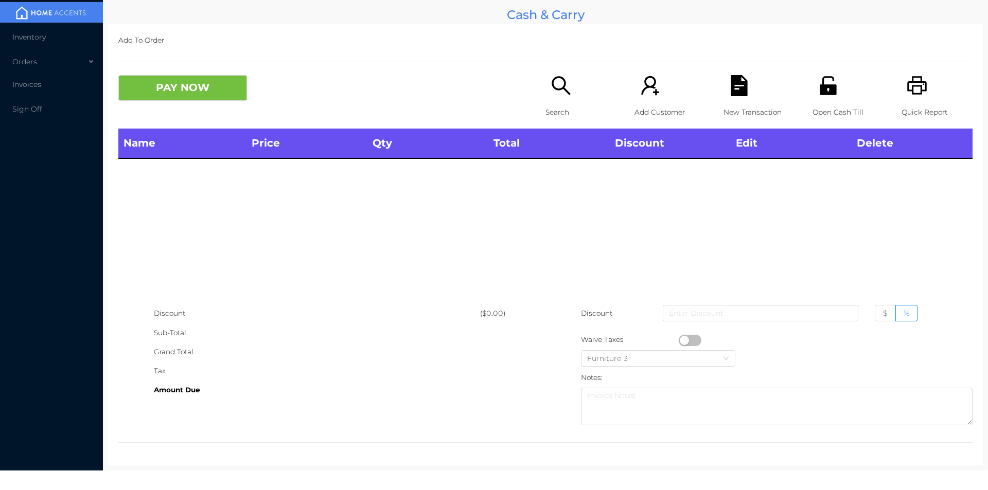
click at [551, 86] on icon "icon: search" at bounding box center [560, 85] width 21 height 21
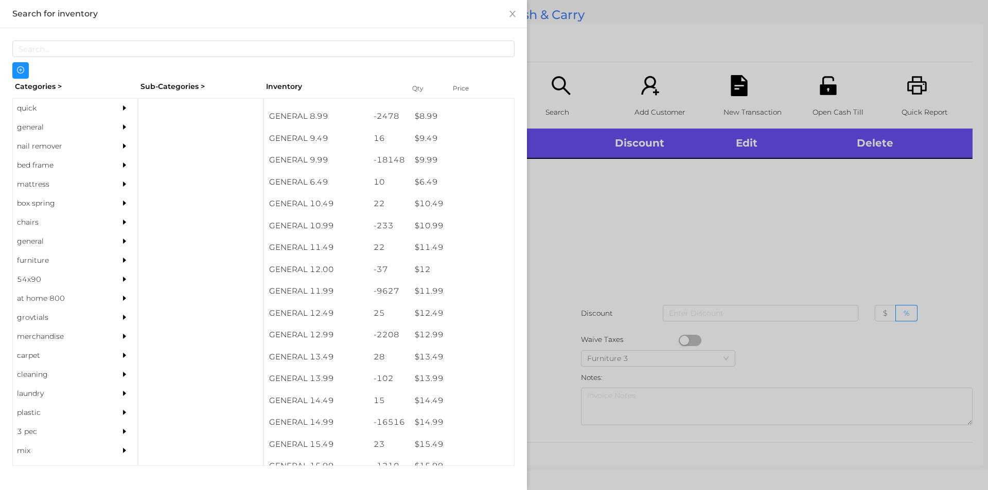
scroll to position [690, 0]
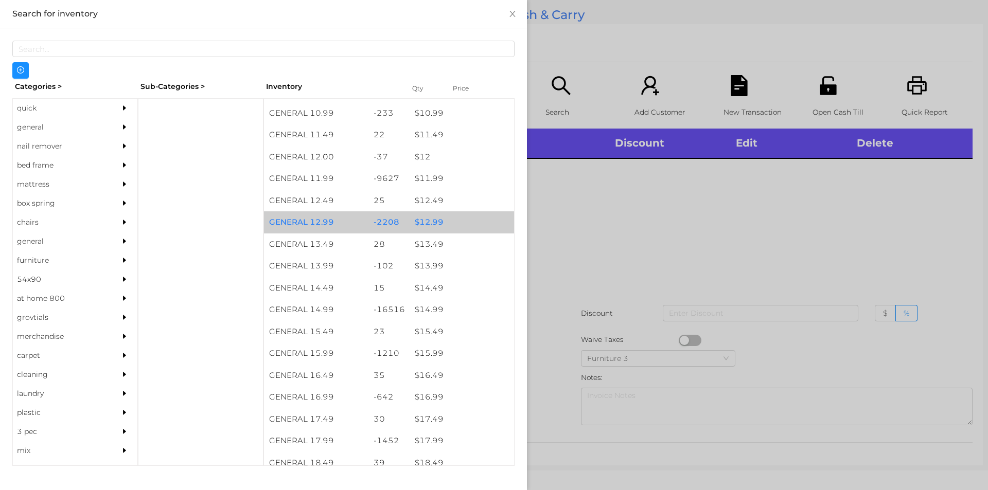
click at [450, 219] on div "$ 12.99" at bounding box center [461, 222] width 104 height 22
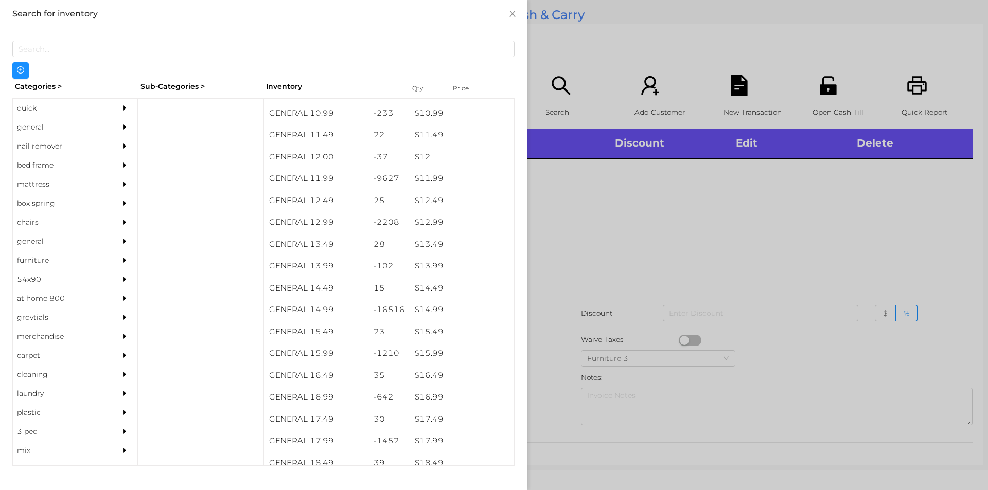
click at [610, 214] on div at bounding box center [494, 245] width 988 height 490
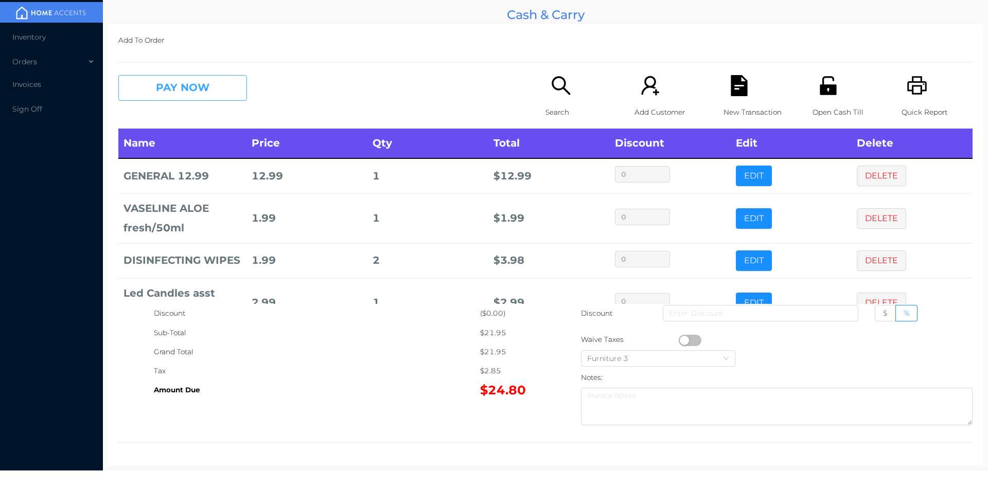
click at [172, 76] on button "PAY NOW" at bounding box center [182, 88] width 129 height 26
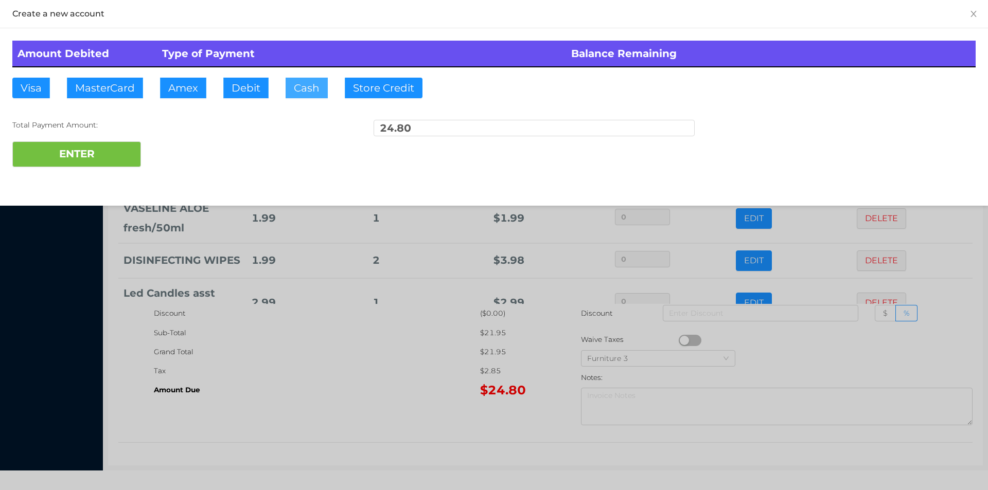
click at [288, 86] on button "Cash" at bounding box center [307, 88] width 42 height 21
click at [81, 157] on button "ENTER" at bounding box center [76, 154] width 129 height 26
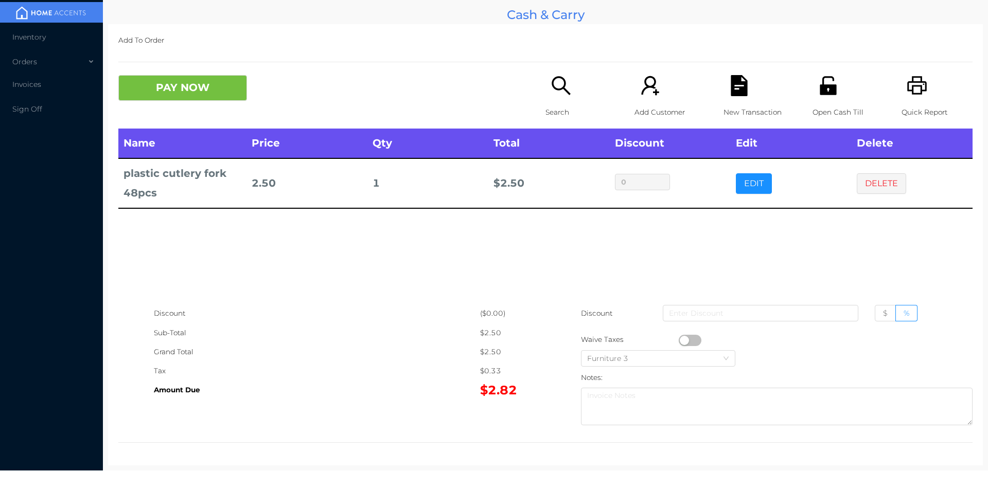
click at [546, 301] on div "Name Price Qty Total Discount Edit Delete plastic cutlery fork 48pcs 2.50 1 $ 2…" at bounding box center [545, 216] width 854 height 175
click at [160, 101] on button "PAY NOW" at bounding box center [182, 88] width 129 height 26
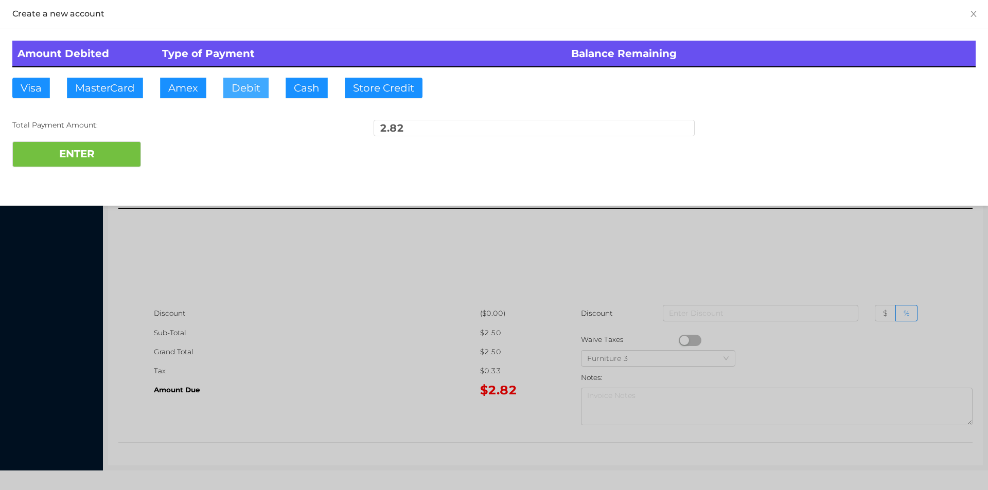
click at [253, 97] on button "Debit" at bounding box center [245, 88] width 45 height 21
click at [101, 166] on button "ENTER" at bounding box center [76, 154] width 129 height 26
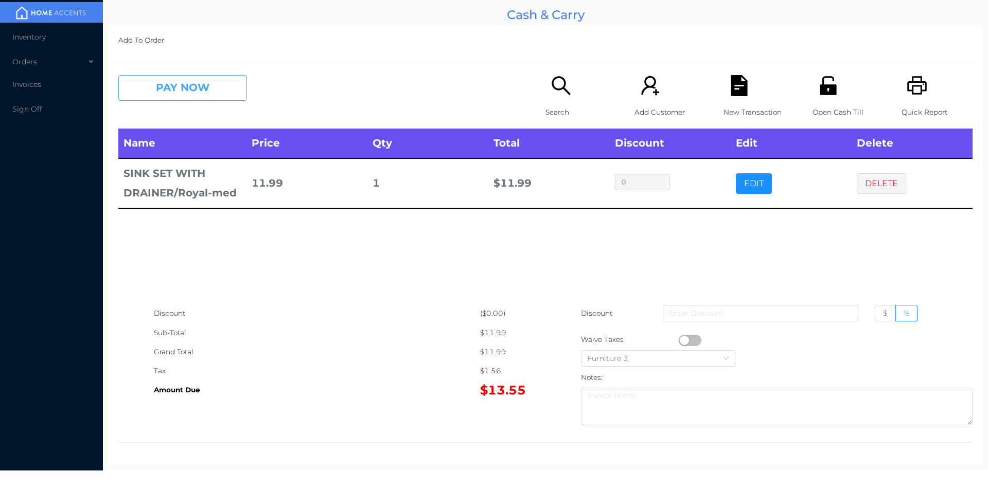
click at [187, 94] on button "PAY NOW" at bounding box center [182, 88] width 129 height 26
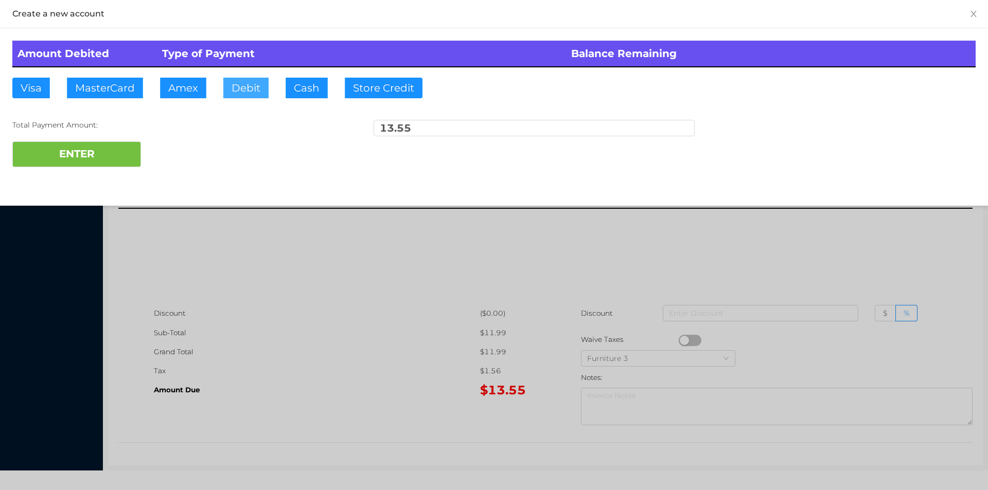
click at [245, 78] on button "Debit" at bounding box center [245, 88] width 45 height 21
click at [123, 157] on button "ENTER" at bounding box center [76, 154] width 129 height 26
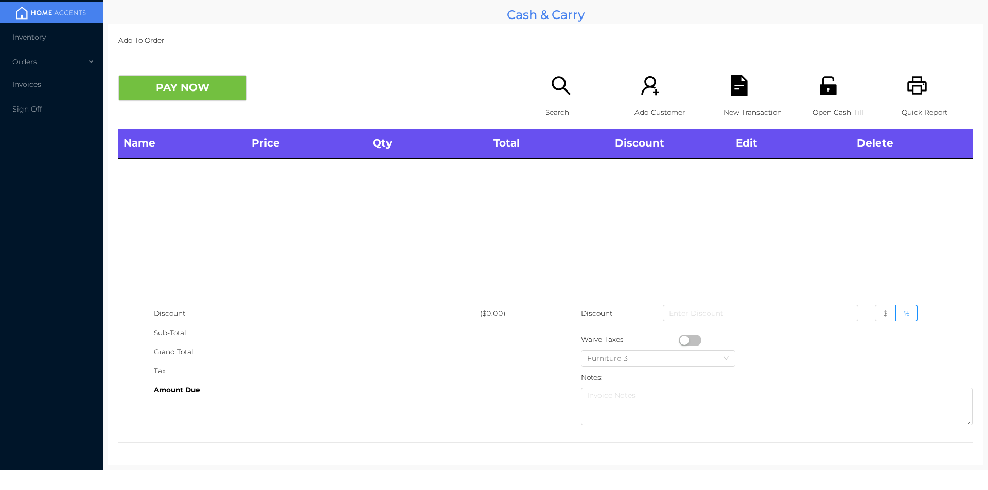
click at [563, 82] on icon "icon: search" at bounding box center [560, 85] width 21 height 21
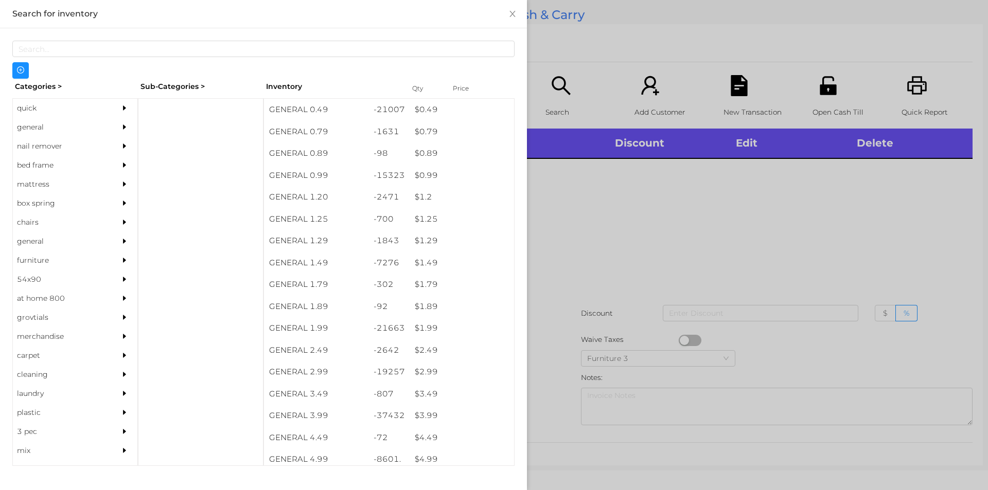
click at [48, 103] on div "quick" at bounding box center [60, 108] width 94 height 19
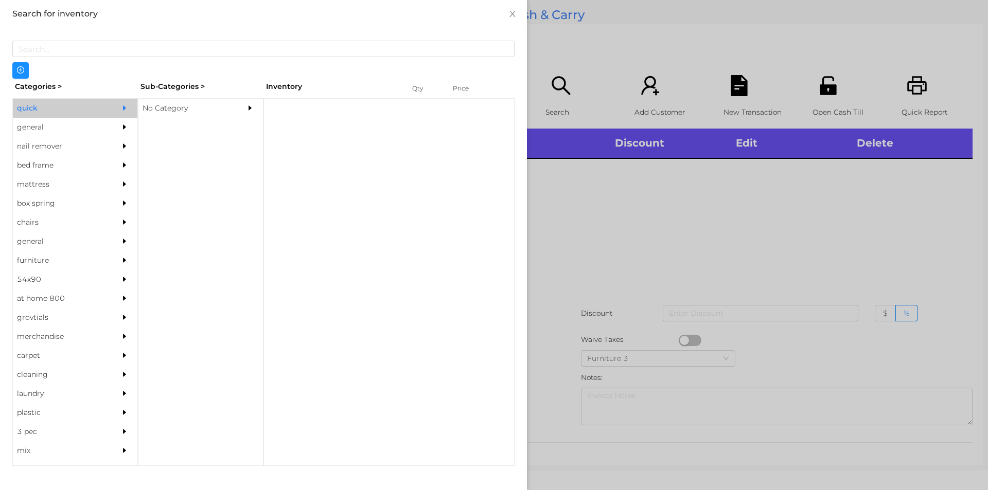
click at [211, 110] on div "No Category" at bounding box center [185, 108] width 94 height 19
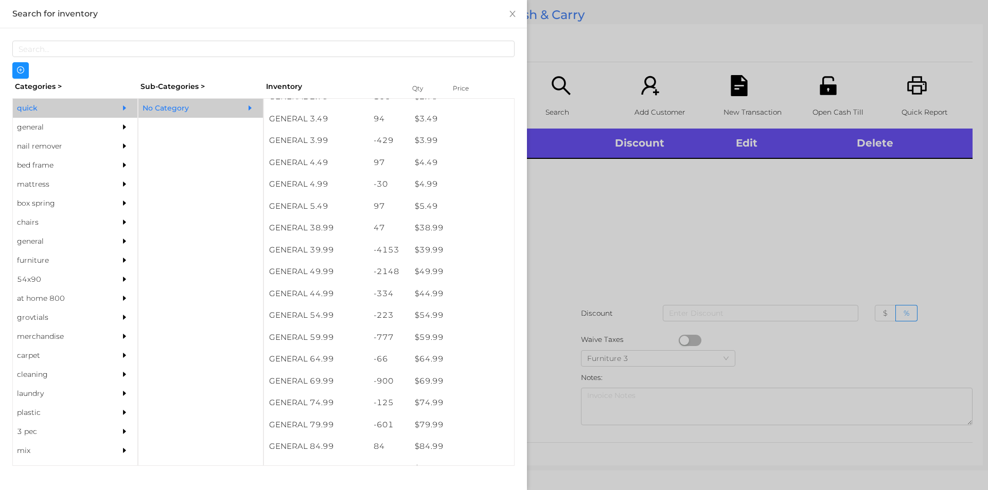
scroll to position [462, 0]
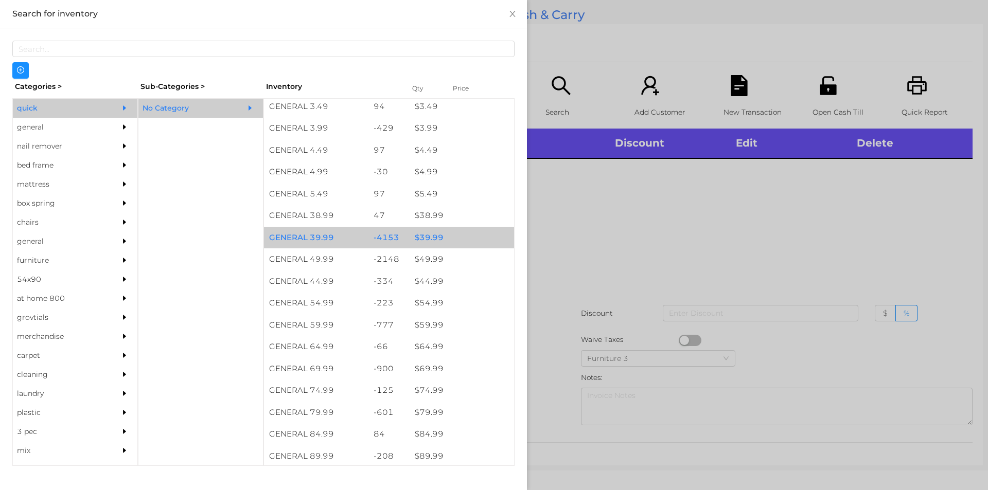
click at [435, 230] on div "$ 39.99" at bounding box center [461, 238] width 104 height 22
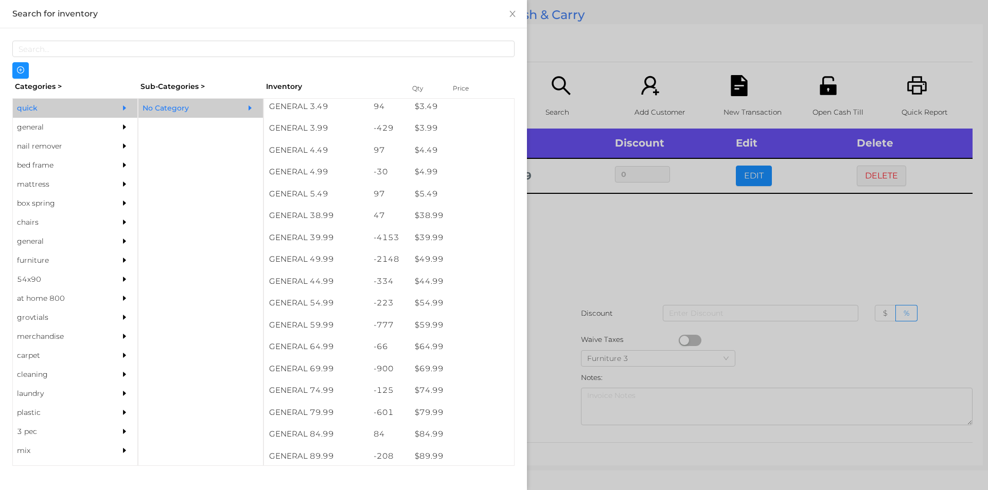
click at [586, 265] on div at bounding box center [494, 245] width 988 height 490
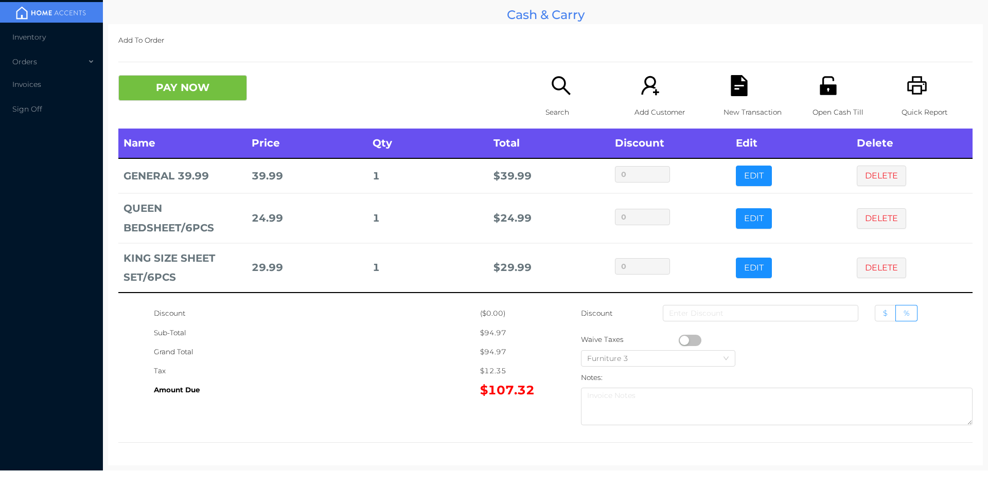
click at [883, 311] on span "$" at bounding box center [885, 313] width 5 height 9
click at [883, 316] on input "$" at bounding box center [883, 316] width 0 height 0
click at [776, 310] on input at bounding box center [760, 313] width 195 height 16
type input "1"
type input "7"
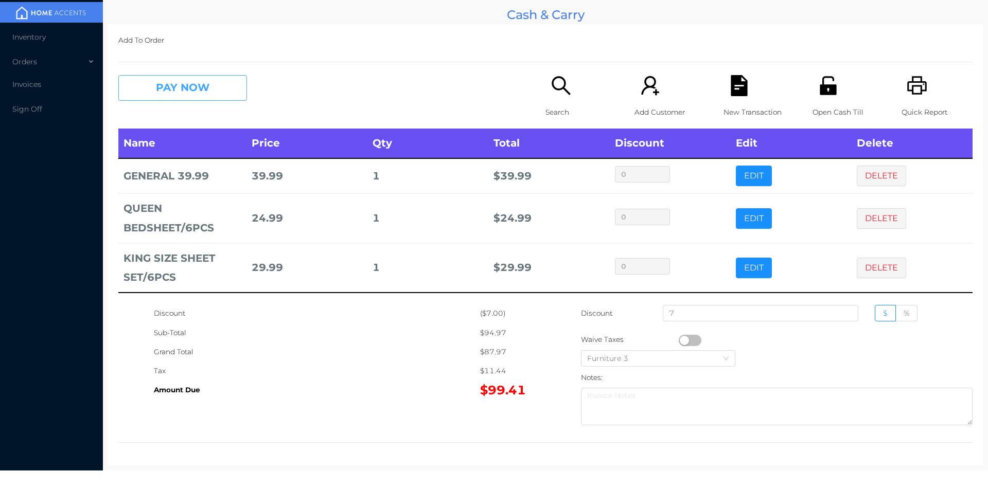
click at [152, 81] on button "PAY NOW" at bounding box center [182, 88] width 129 height 26
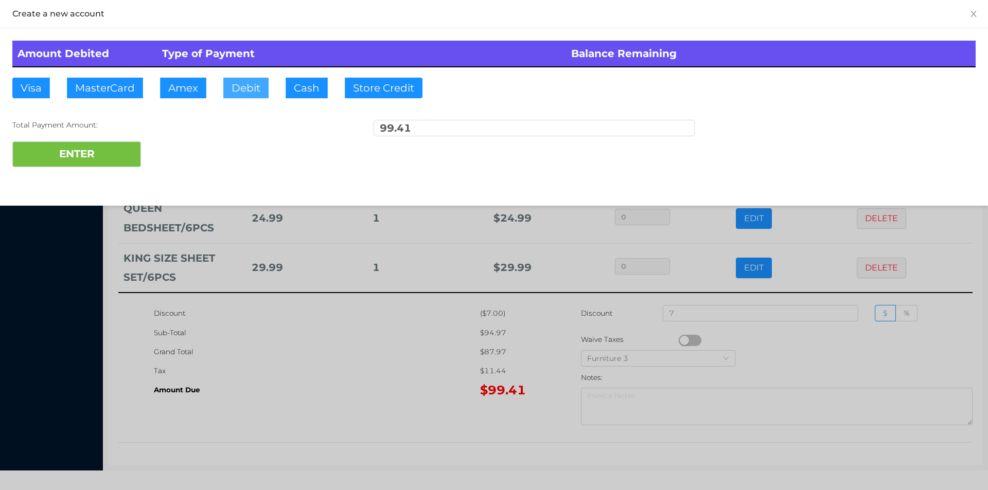
click at [243, 88] on button "Debit" at bounding box center [245, 88] width 45 height 21
type input "100"
click at [98, 155] on button "ENTER" at bounding box center [76, 154] width 129 height 26
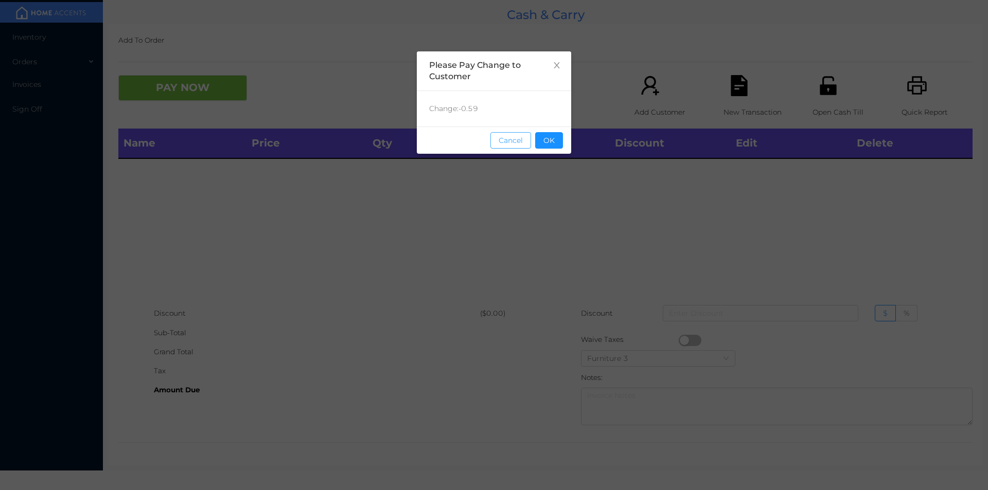
click at [528, 145] on button "Cancel" at bounding box center [510, 140] width 41 height 16
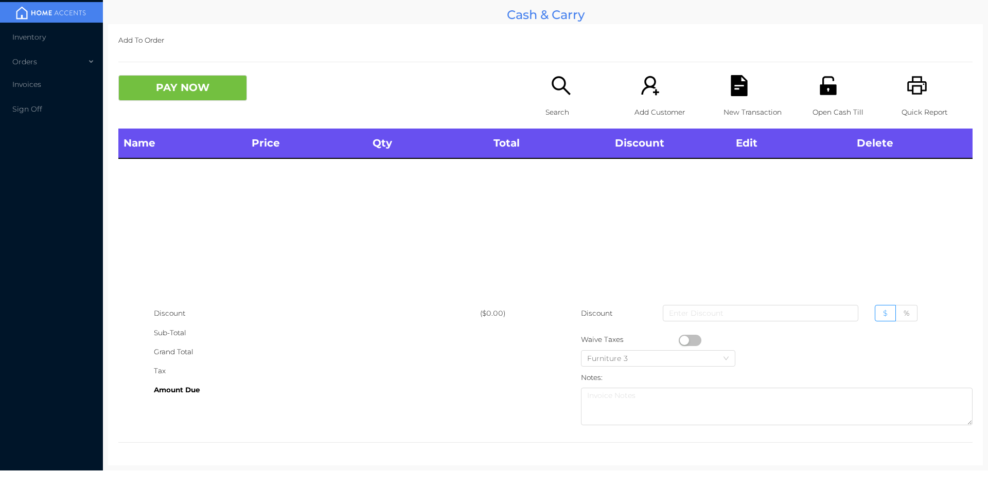
click at [829, 89] on icon "icon: unlock" at bounding box center [827, 85] width 16 height 19
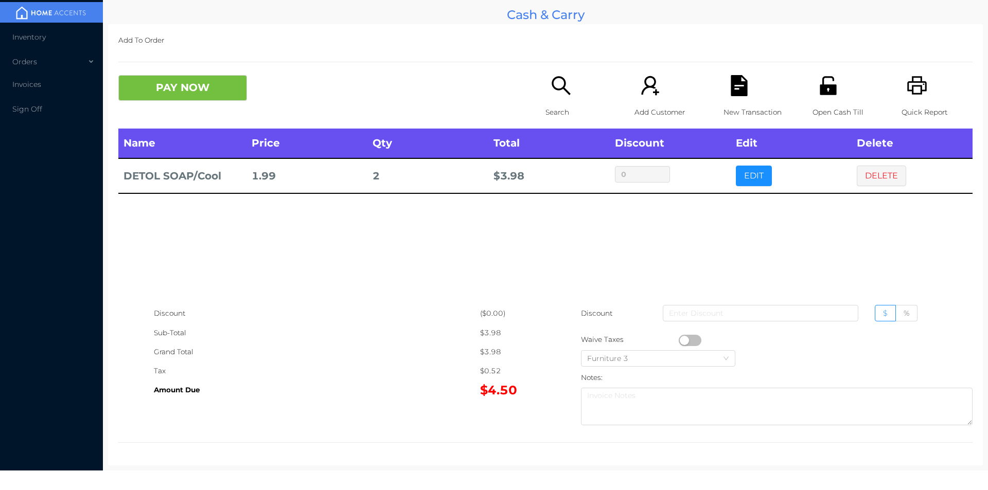
click at [205, 100] on button "PAY NOW" at bounding box center [182, 88] width 129 height 26
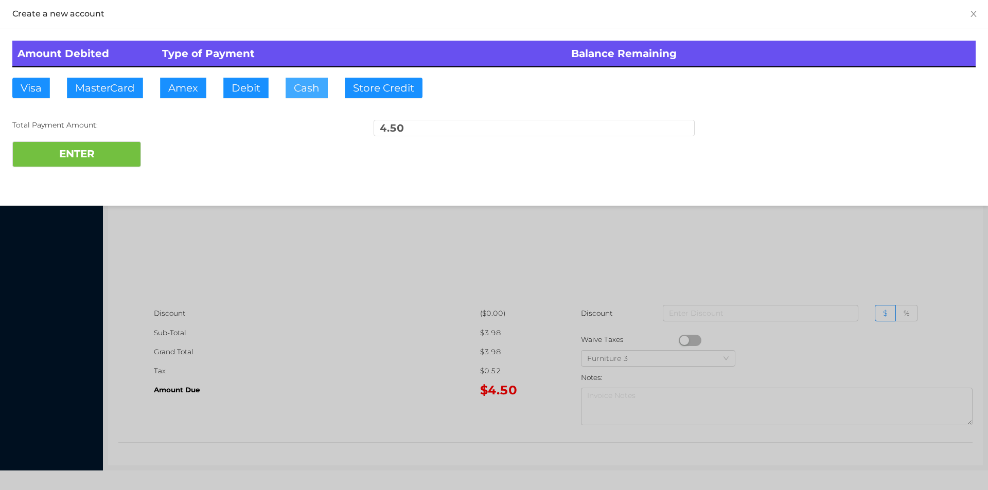
click at [301, 91] on button "Cash" at bounding box center [307, 88] width 42 height 21
type input "20.50"
click at [81, 147] on button "ENTER" at bounding box center [76, 154] width 129 height 26
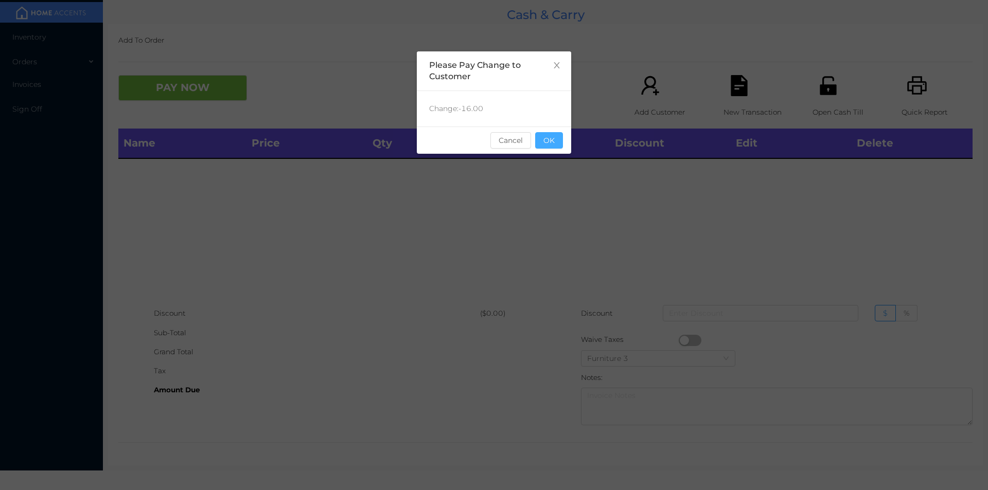
click at [560, 142] on button "OK" at bounding box center [549, 140] width 28 height 16
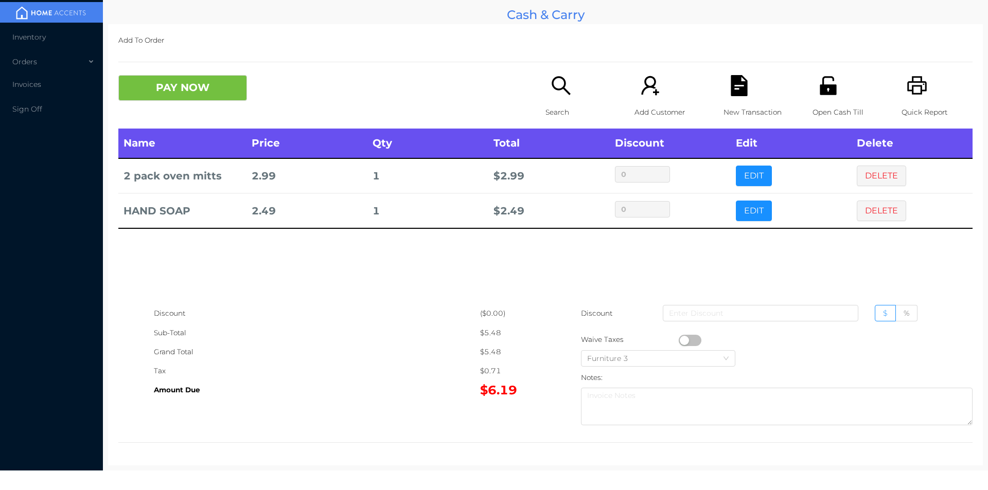
click at [906, 92] on icon "icon: printer" at bounding box center [916, 85] width 21 height 21
click at [880, 213] on button "DELETE" at bounding box center [881, 211] width 49 height 21
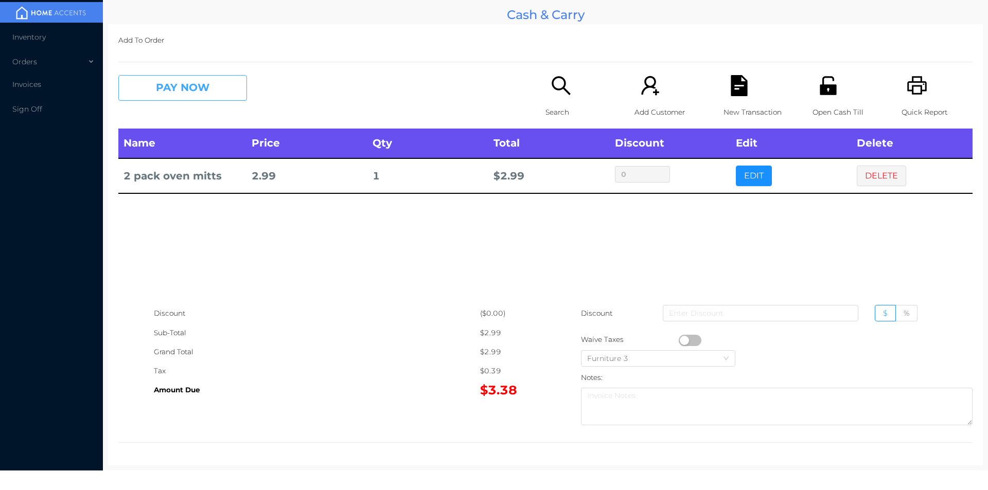
click at [174, 82] on button "PAY NOW" at bounding box center [182, 88] width 129 height 26
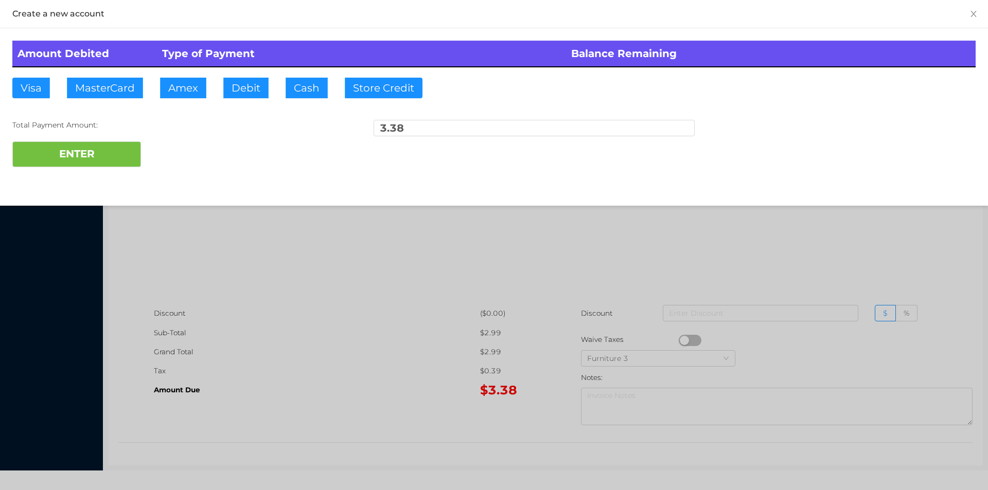
click at [306, 367] on div at bounding box center [494, 245] width 988 height 490
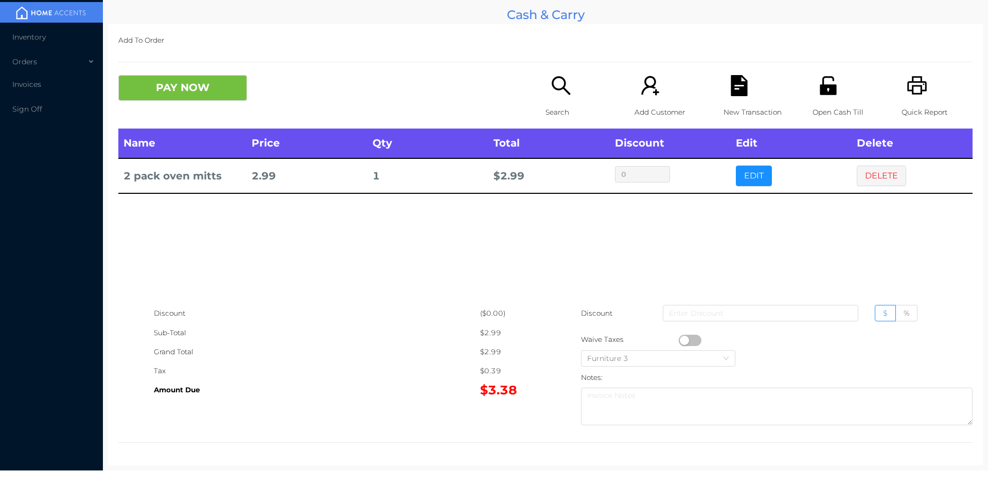
click at [563, 93] on icon "icon: search" at bounding box center [560, 85] width 21 height 21
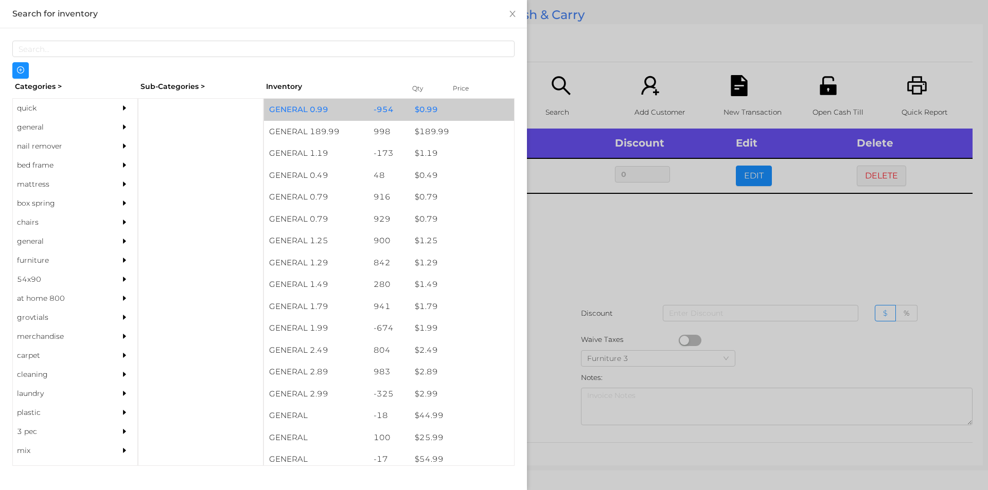
click at [458, 103] on div "$ 0.99" at bounding box center [461, 110] width 104 height 22
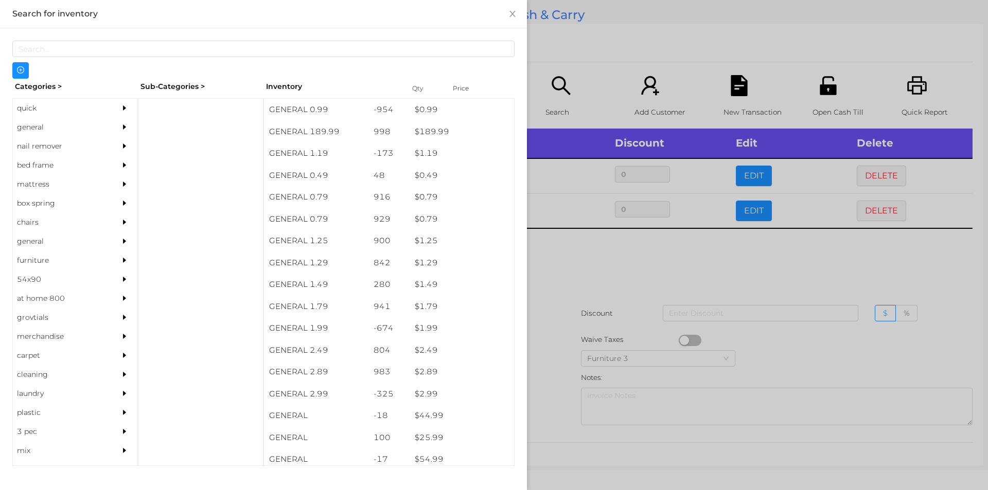
click at [667, 261] on div at bounding box center [494, 245] width 988 height 490
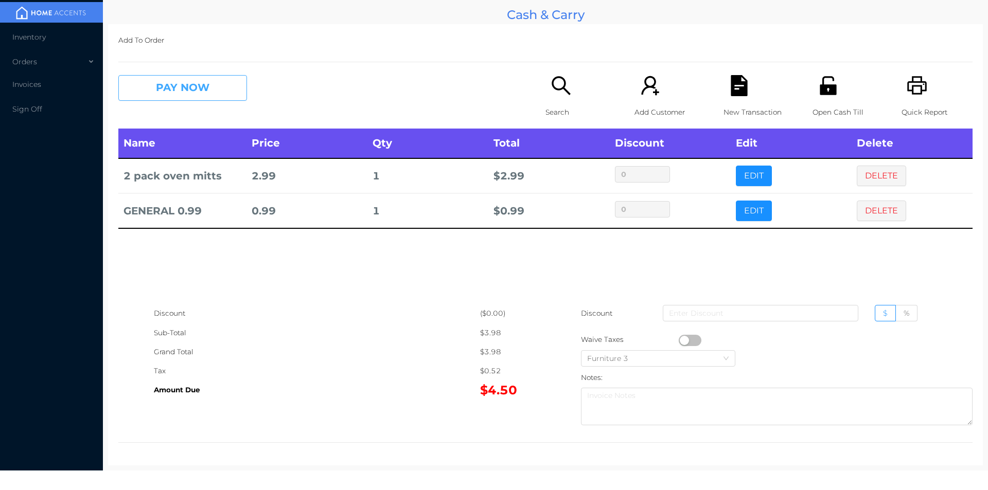
click at [159, 95] on button "PAY NOW" at bounding box center [182, 88] width 129 height 26
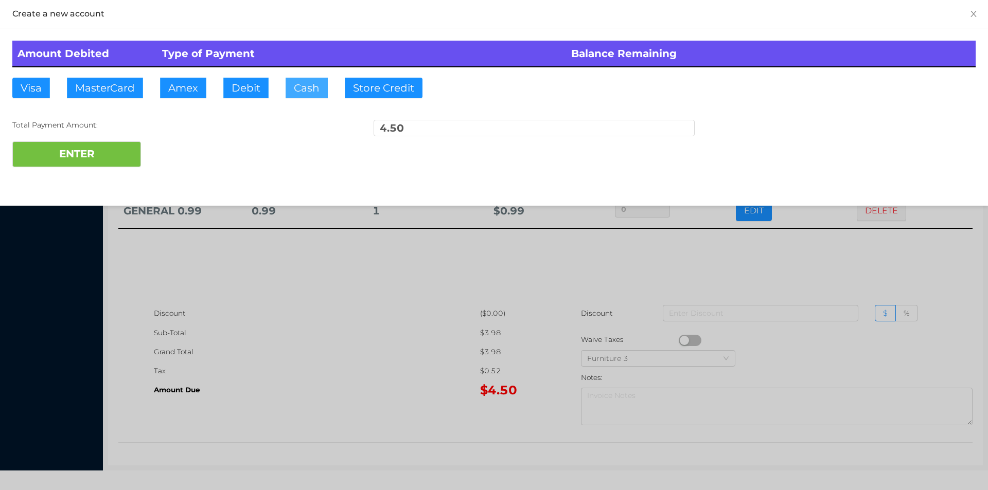
click at [309, 94] on button "Cash" at bounding box center [307, 88] width 42 height 21
click at [110, 154] on button "ENTER" at bounding box center [76, 154] width 129 height 26
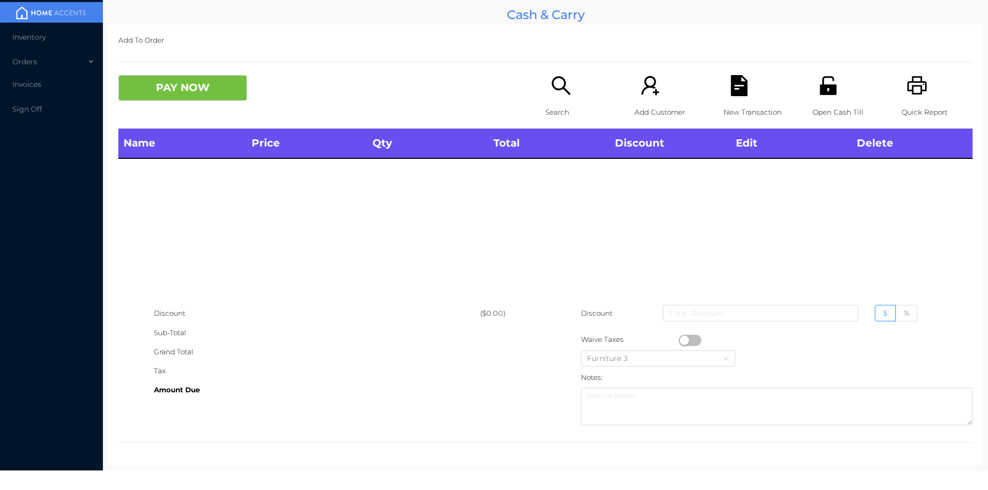
click at [310, 384] on div "Amount Due" at bounding box center [317, 390] width 326 height 19
click at [549, 97] on div "Search" at bounding box center [580, 101] width 71 height 53
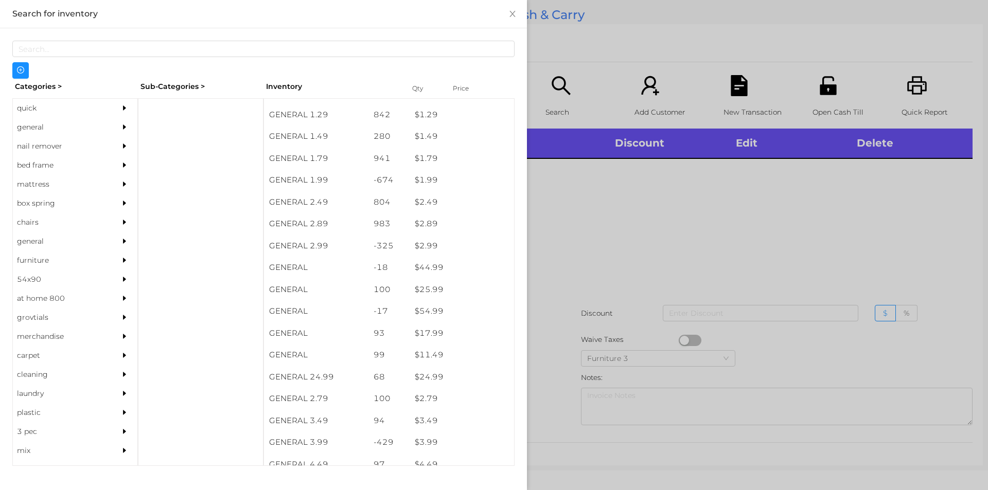
scroll to position [164, 0]
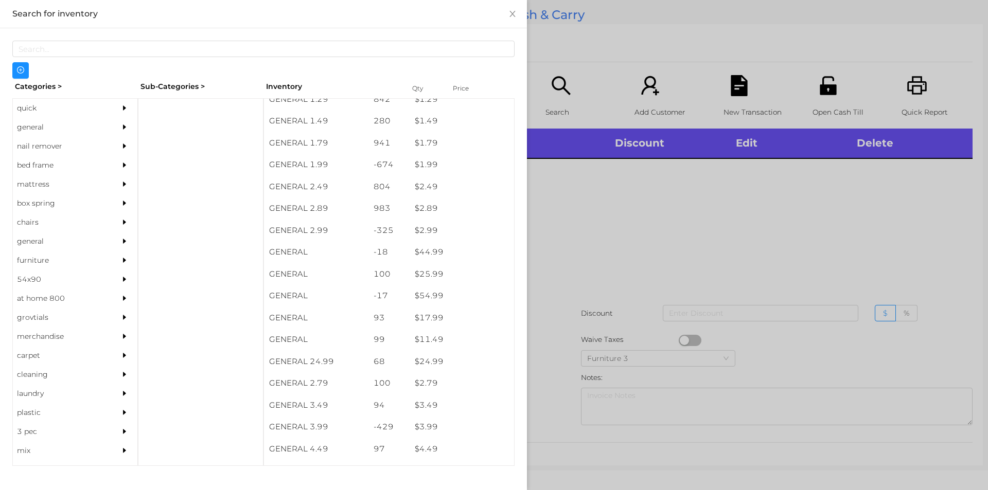
click at [64, 126] on div "general" at bounding box center [60, 127] width 94 height 19
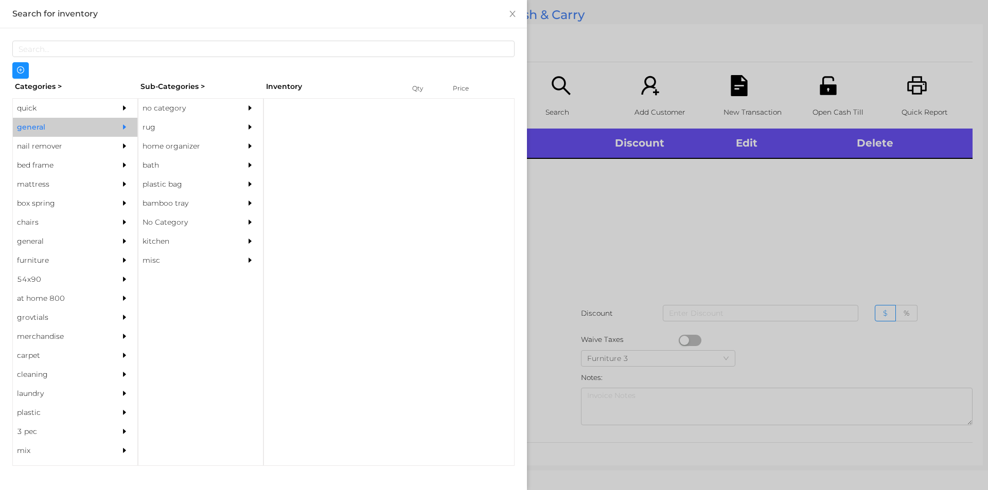
click at [158, 105] on div "no category" at bounding box center [185, 108] width 94 height 19
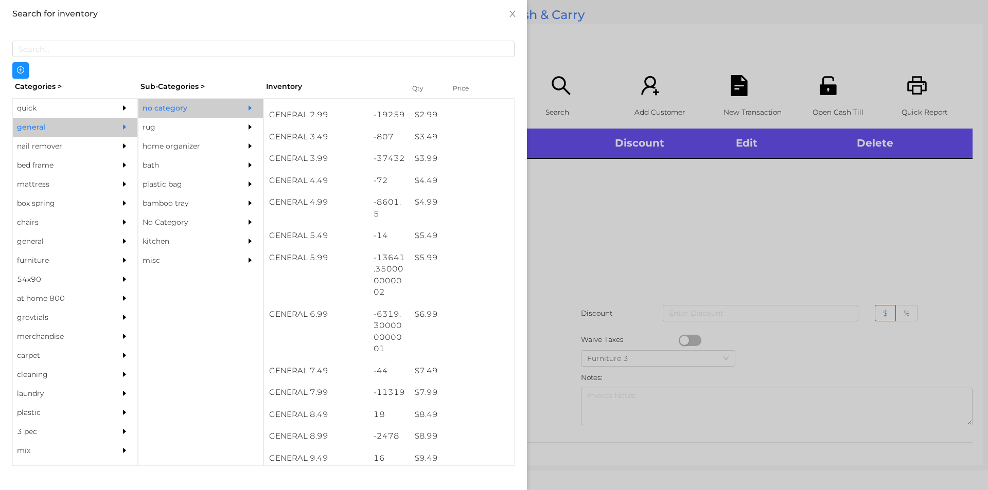
scroll to position [258, 0]
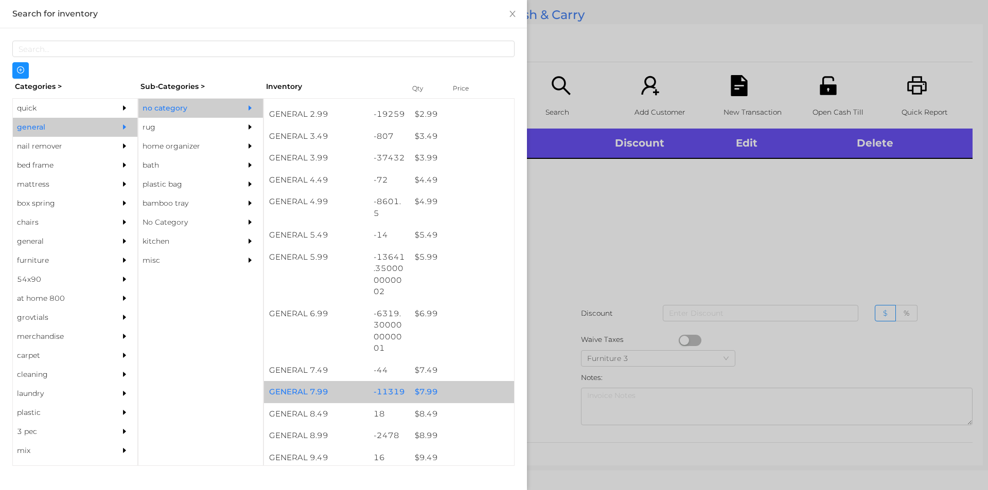
click at [436, 387] on div "$ 7.99" at bounding box center [461, 392] width 104 height 22
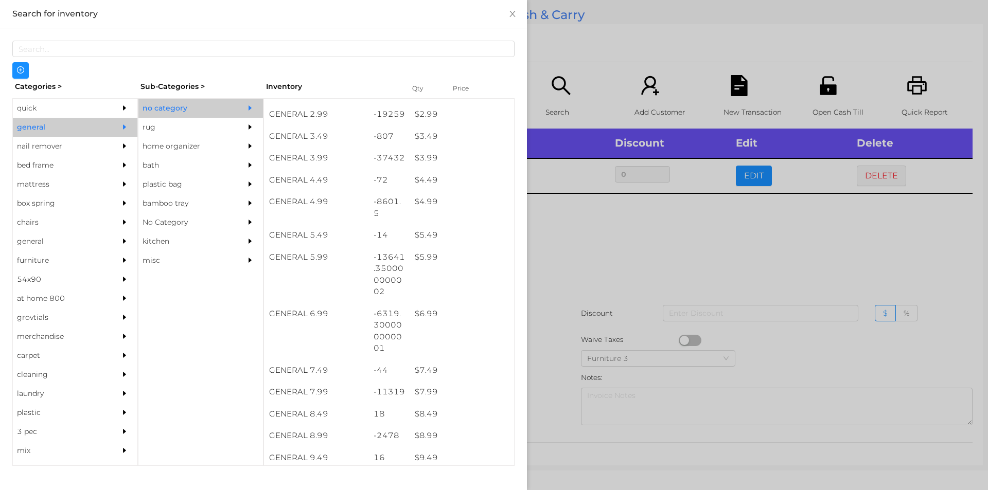
click at [552, 370] on div at bounding box center [494, 245] width 988 height 490
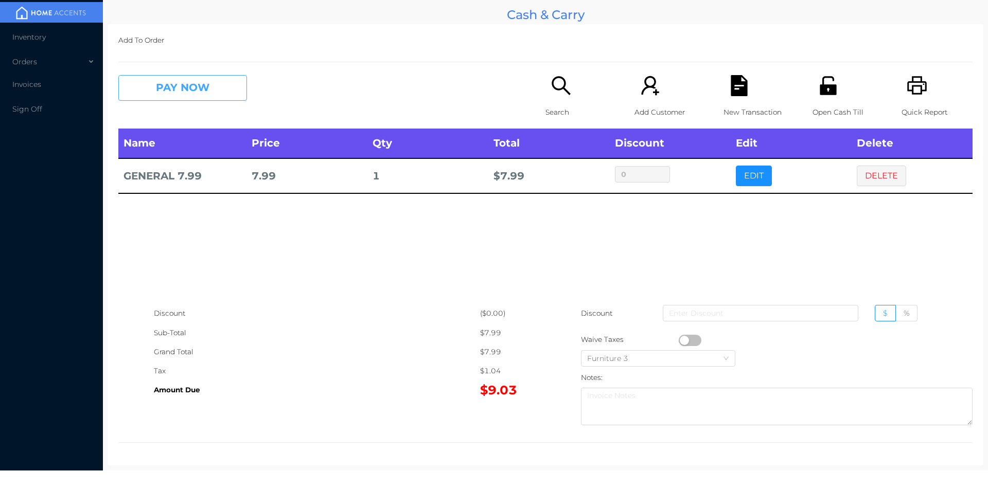
click at [194, 95] on button "PAY NOW" at bounding box center [182, 88] width 129 height 26
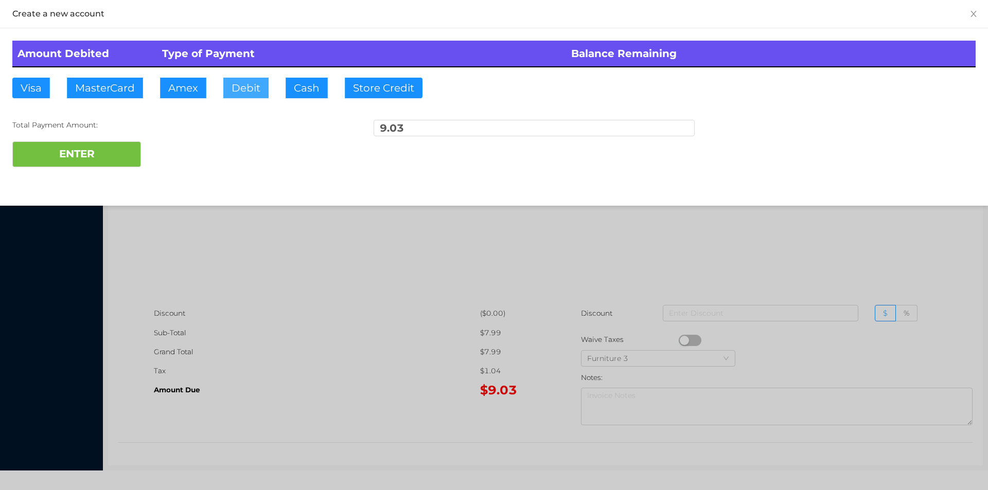
click at [262, 98] on button "Debit" at bounding box center [245, 88] width 45 height 21
click at [136, 152] on button "ENTER" at bounding box center [76, 154] width 129 height 26
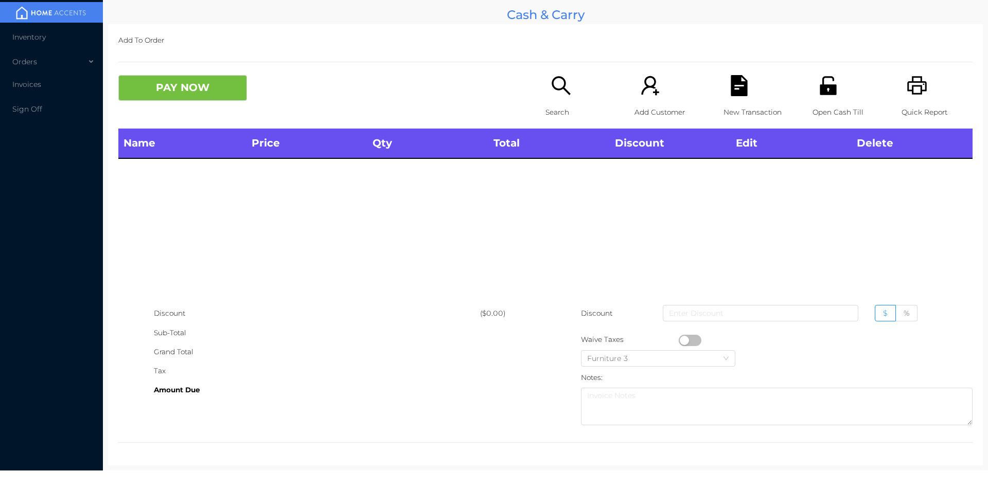
click at [822, 106] on p "Open Cash Till" at bounding box center [847, 112] width 71 height 19
click at [827, 77] on icon "icon: unlock" at bounding box center [827, 85] width 21 height 21
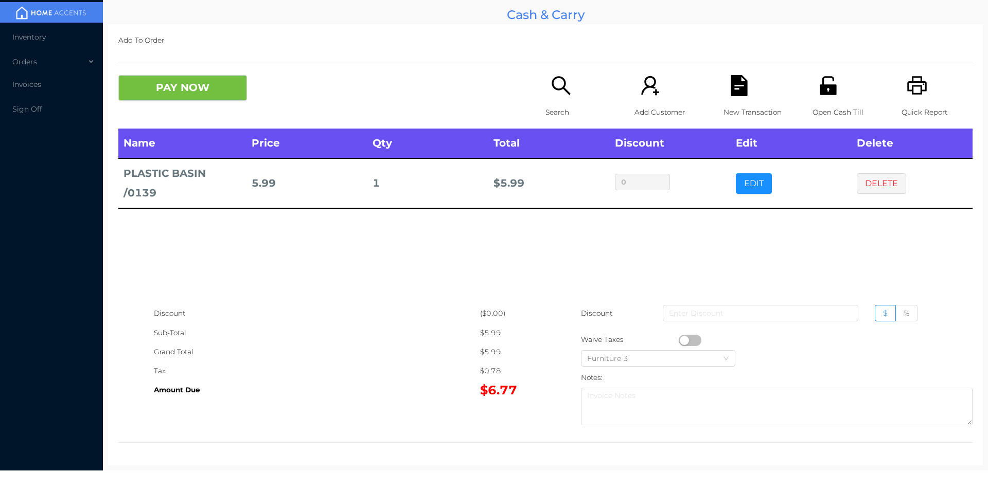
click at [734, 79] on icon "icon: file-text" at bounding box center [738, 85] width 16 height 21
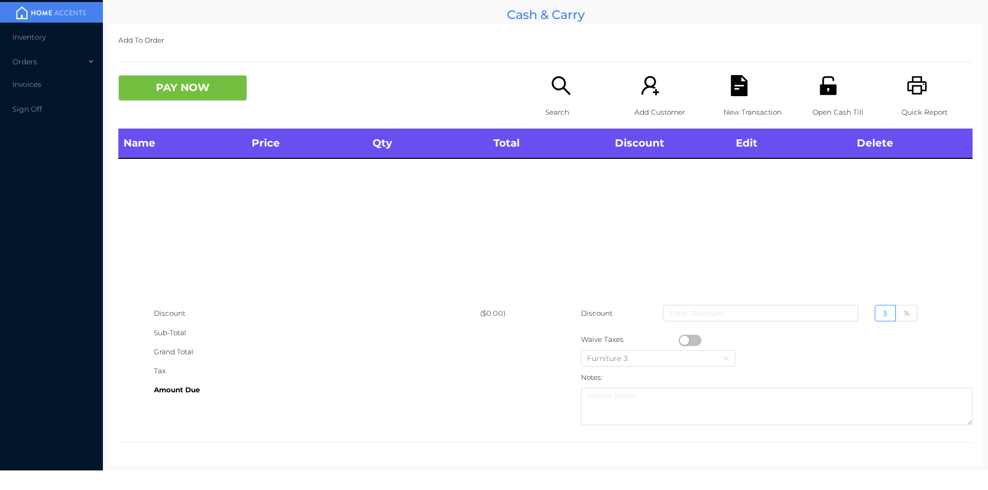
click at [532, 101] on div "PAY NOW" at bounding box center [331, 88] width 427 height 26
click at [554, 88] on icon "icon: search" at bounding box center [560, 85] width 21 height 21
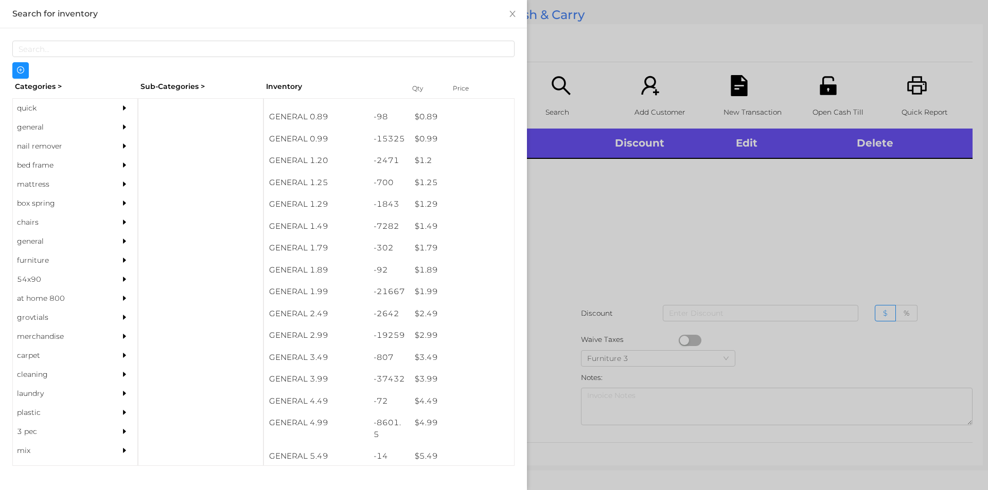
scroll to position [36, 0]
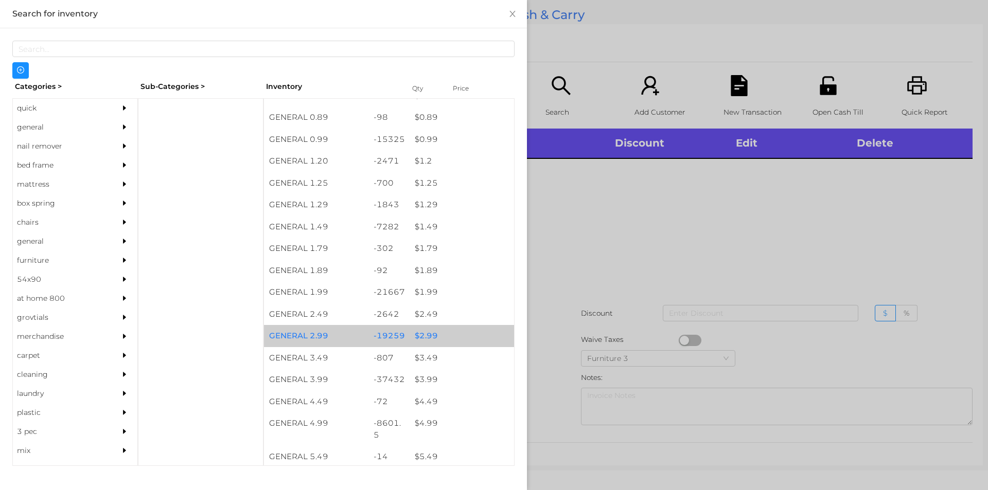
click at [424, 327] on div "$ 2.99" at bounding box center [461, 336] width 104 height 22
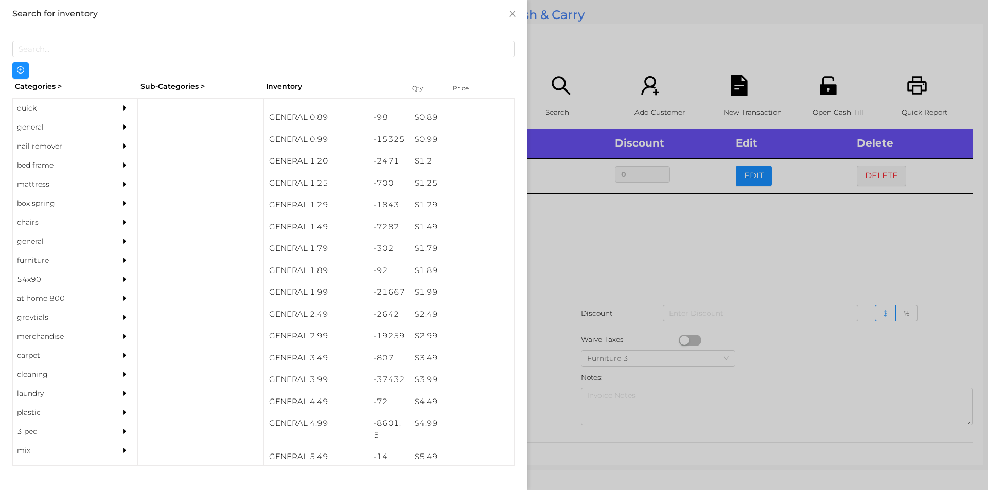
click at [599, 332] on div at bounding box center [494, 245] width 988 height 490
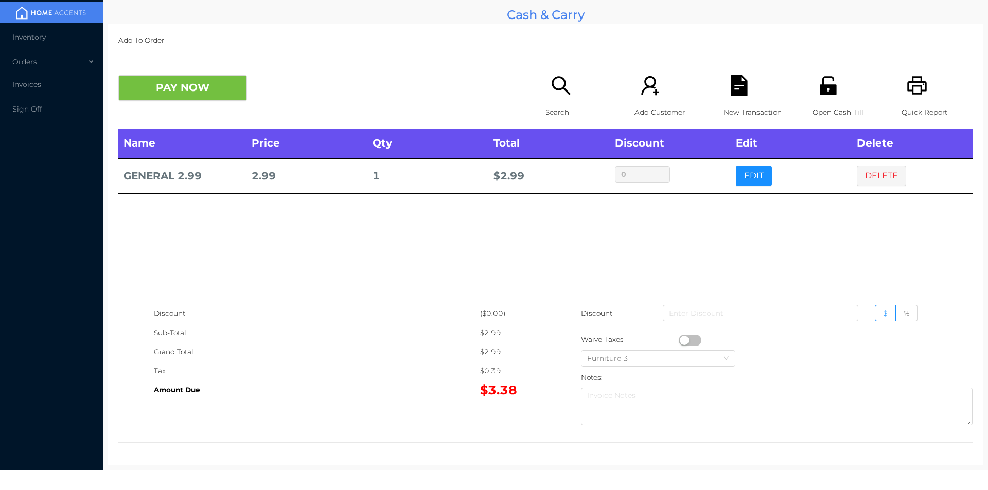
click at [680, 340] on button "button" at bounding box center [690, 340] width 23 height 11
click at [209, 112] on div "PAY NOW Search Add Customer New Transaction Open Cash Till Quick Report" at bounding box center [545, 101] width 854 height 53
click at [166, 89] on button "PAY NOW" at bounding box center [182, 88] width 129 height 26
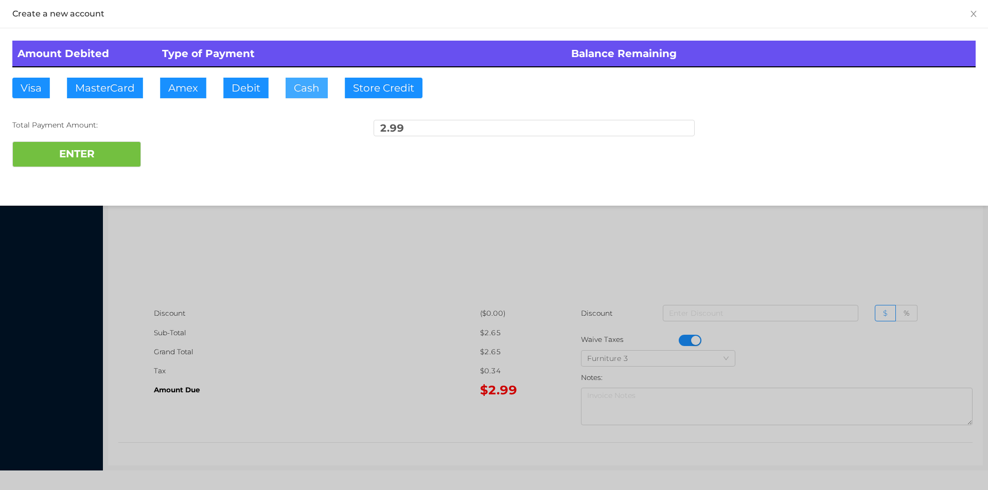
click at [297, 91] on button "Cash" at bounding box center [307, 88] width 42 height 21
type input "10"
click at [93, 160] on button "ENTER" at bounding box center [76, 154] width 129 height 26
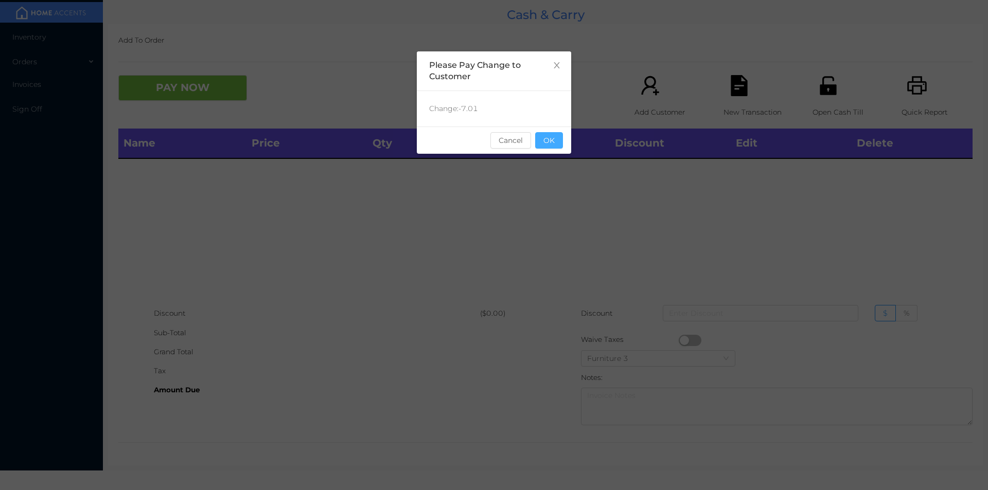
click at [554, 139] on button "OK" at bounding box center [549, 140] width 28 height 16
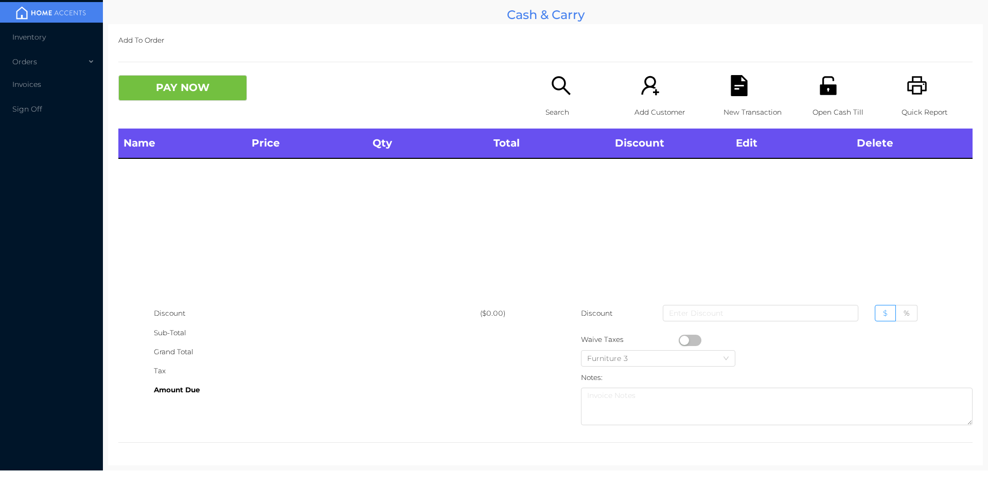
click at [825, 86] on icon "icon: unlock" at bounding box center [827, 85] width 16 height 19
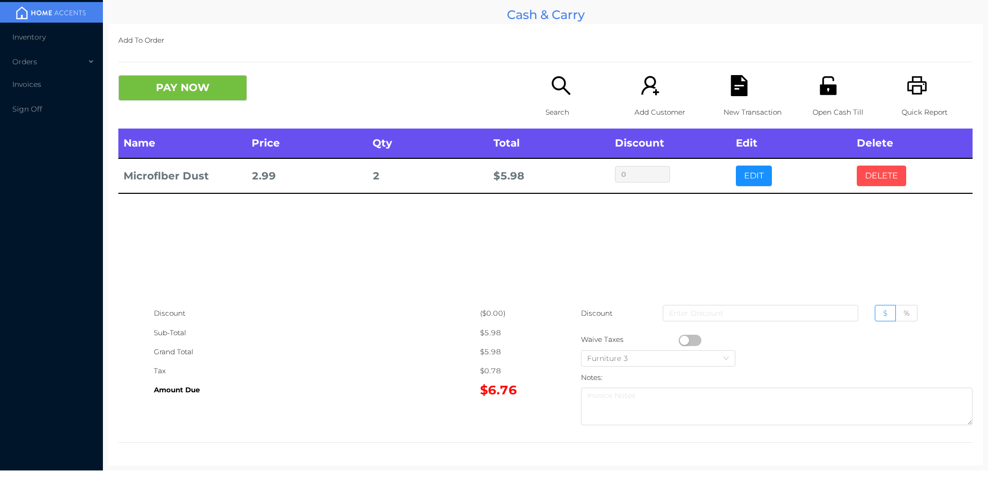
click at [868, 173] on button "DELETE" at bounding box center [881, 176] width 49 height 21
click at [558, 82] on icon "icon: search" at bounding box center [560, 85] width 21 height 21
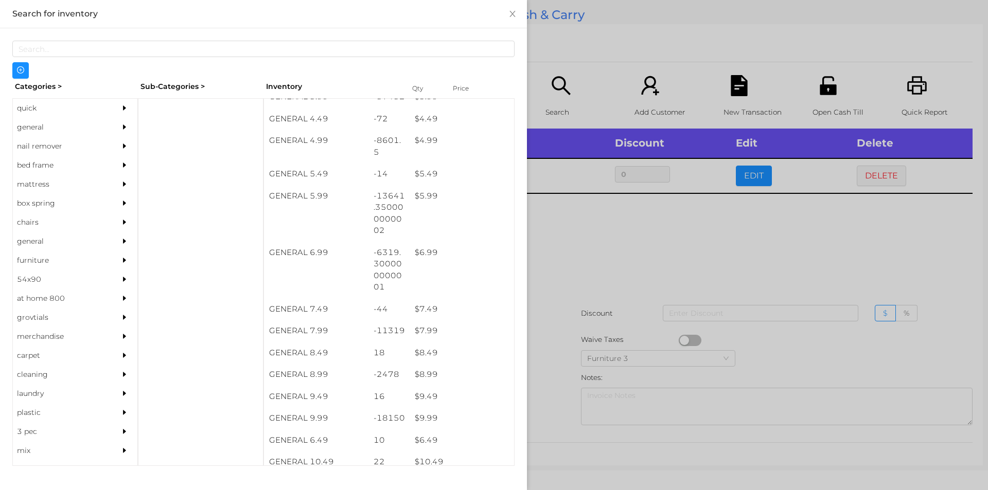
scroll to position [319, 0]
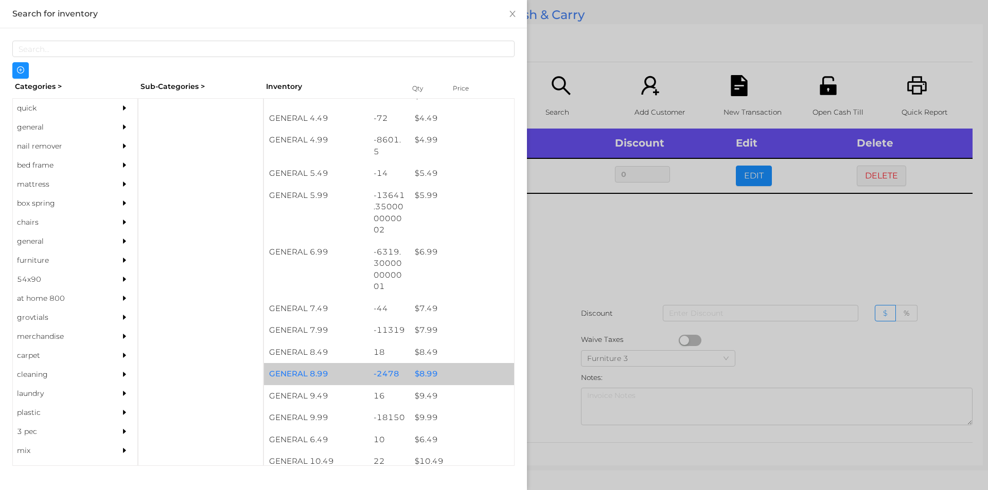
click at [431, 376] on div "$ 8.99" at bounding box center [461, 374] width 104 height 22
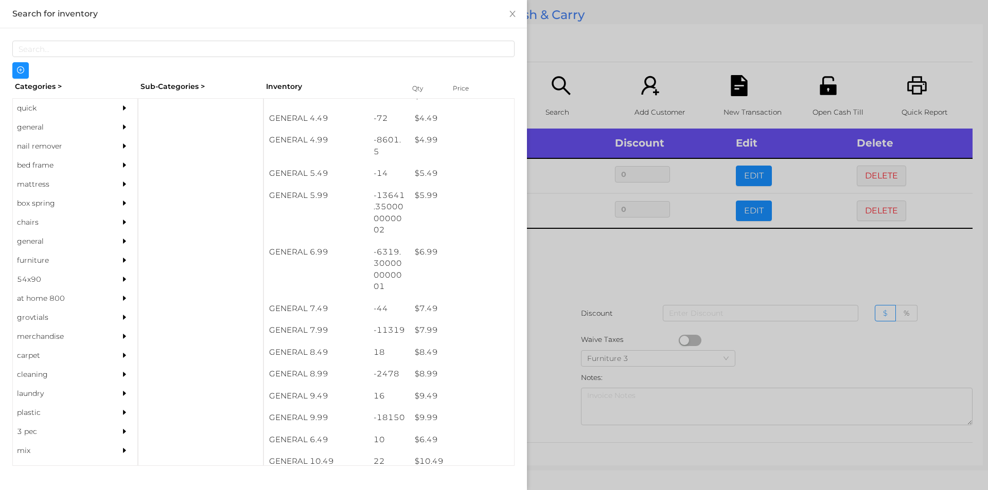
click at [602, 279] on div at bounding box center [494, 245] width 988 height 490
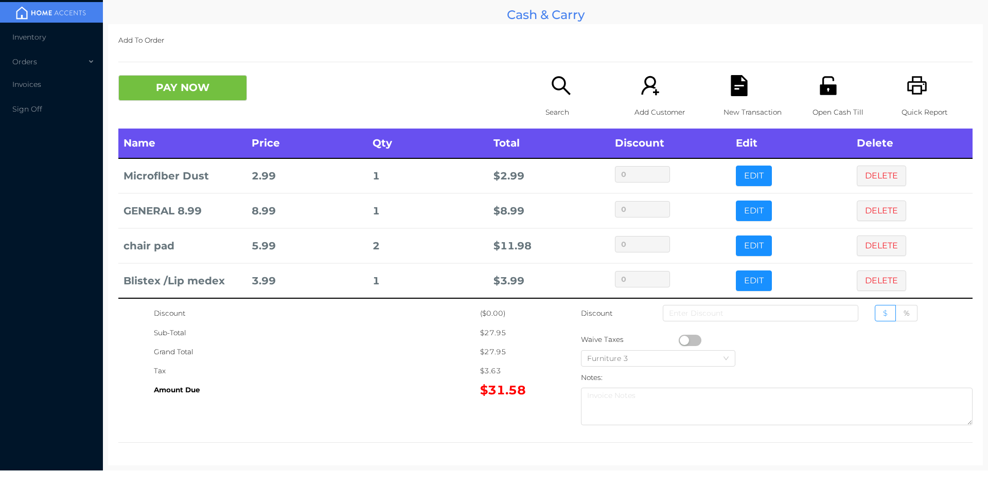
click at [556, 93] on icon "icon: search" at bounding box center [560, 85] width 21 height 21
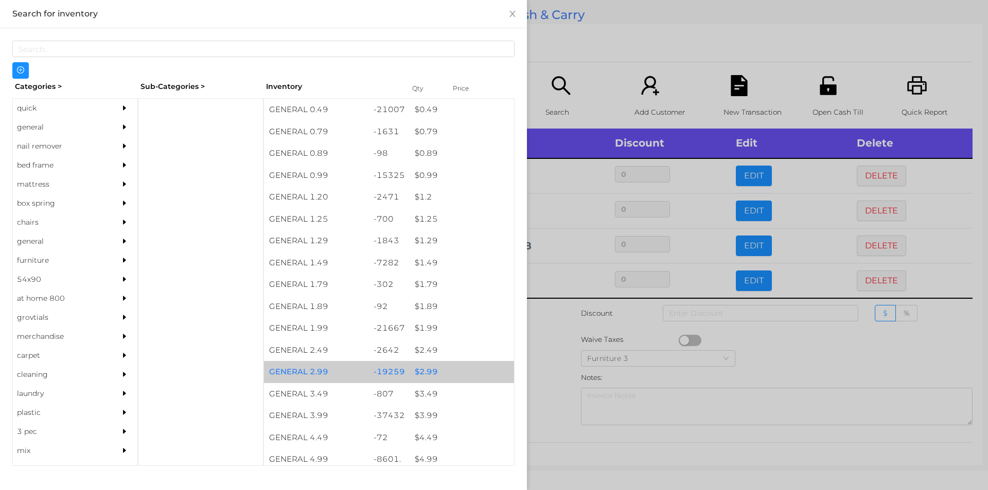
click at [429, 373] on div "$ 2.99" at bounding box center [461, 372] width 104 height 22
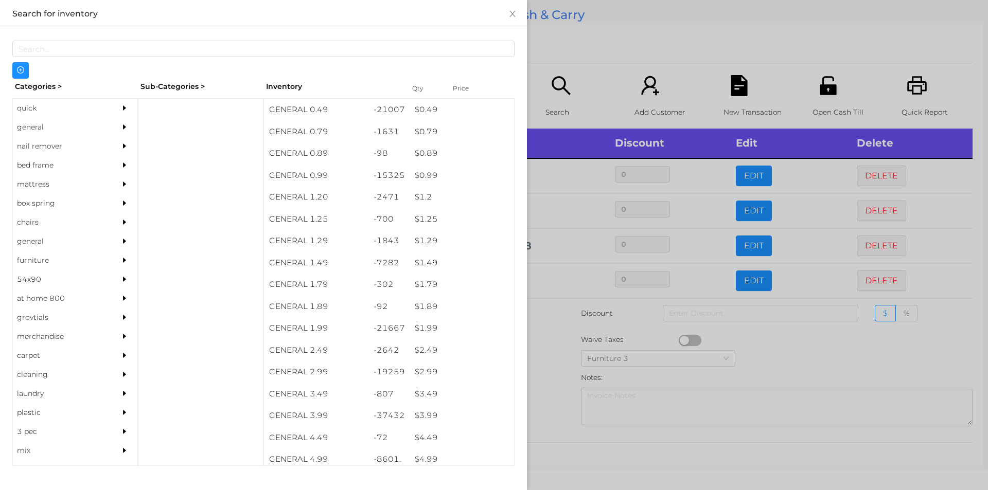
click at [557, 420] on div at bounding box center [494, 245] width 988 height 490
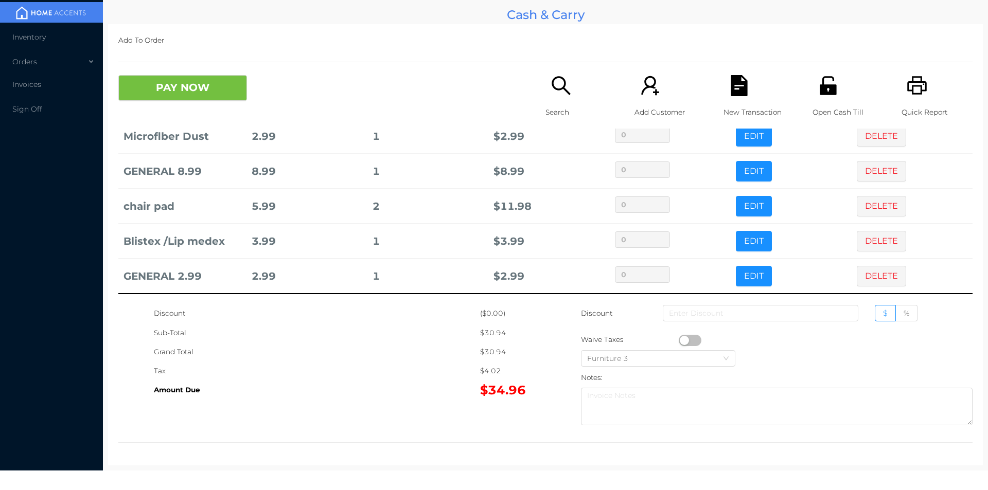
scroll to position [40, 0]
click at [865, 239] on button "DELETE" at bounding box center [881, 240] width 49 height 21
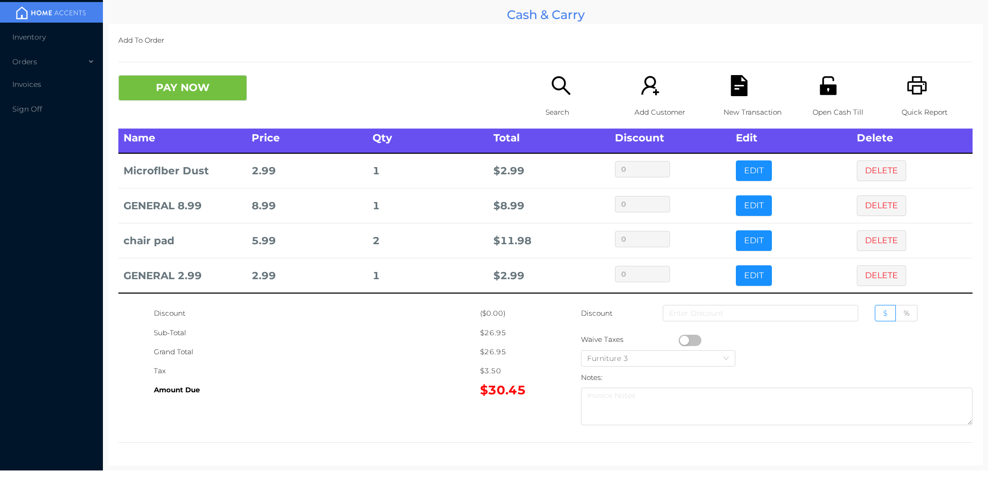
scroll to position [5, 0]
click at [221, 80] on button "PAY NOW" at bounding box center [182, 88] width 129 height 26
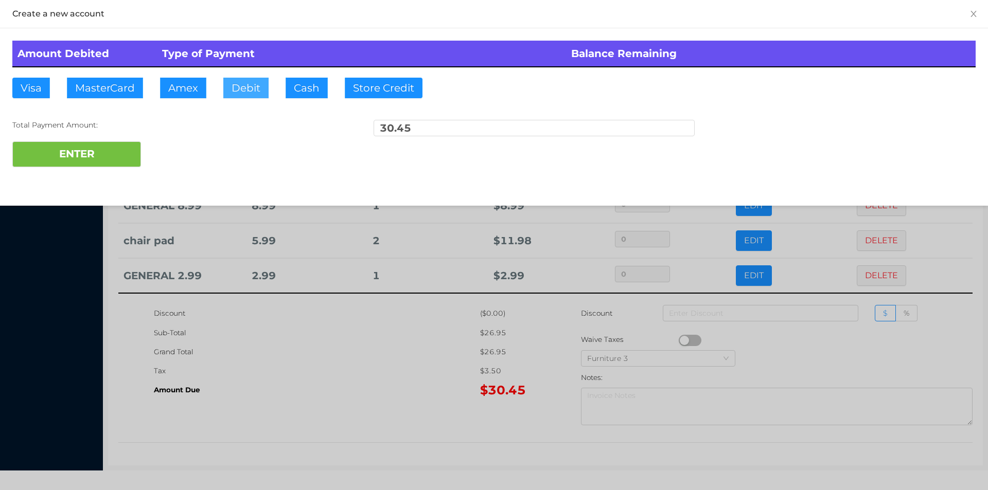
click at [262, 84] on button "Debit" at bounding box center [245, 88] width 45 height 21
click at [93, 155] on button "ENTER" at bounding box center [76, 154] width 129 height 26
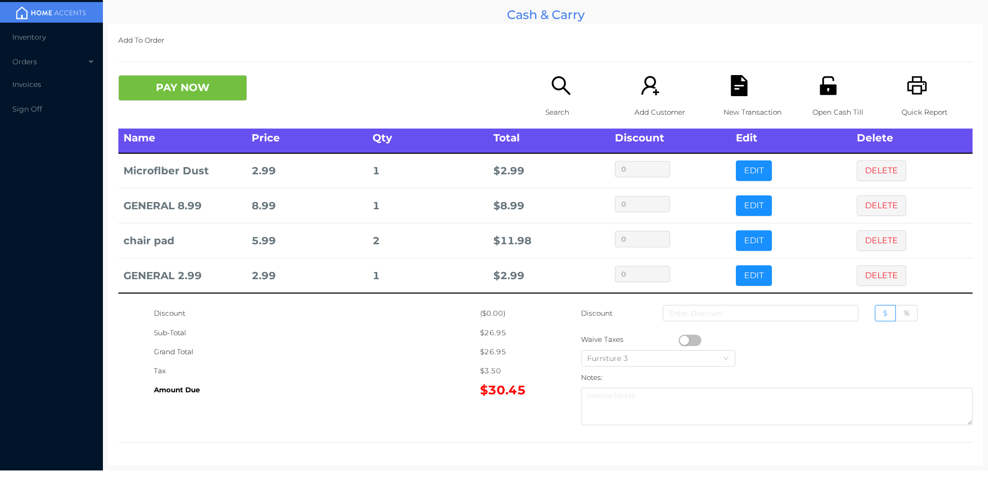
scroll to position [0, 0]
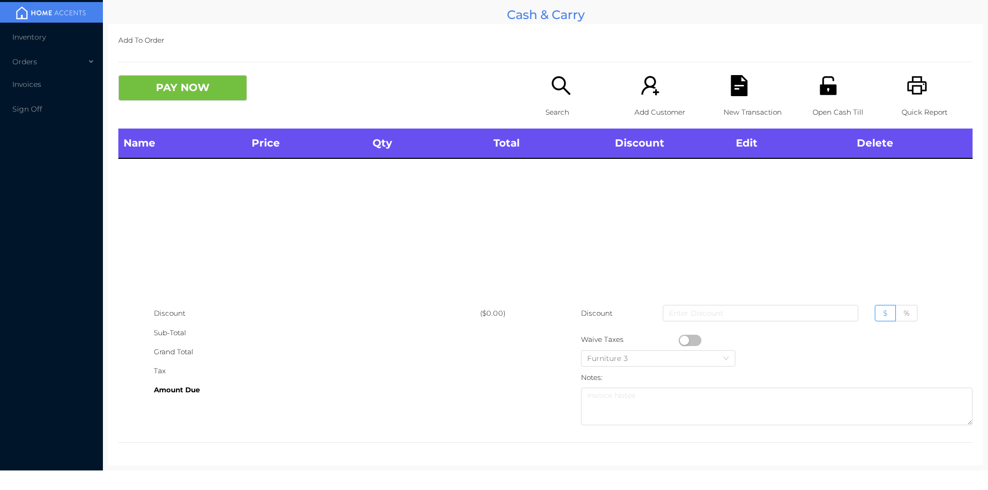
click at [820, 97] on div "Open Cash Till" at bounding box center [847, 101] width 71 height 53
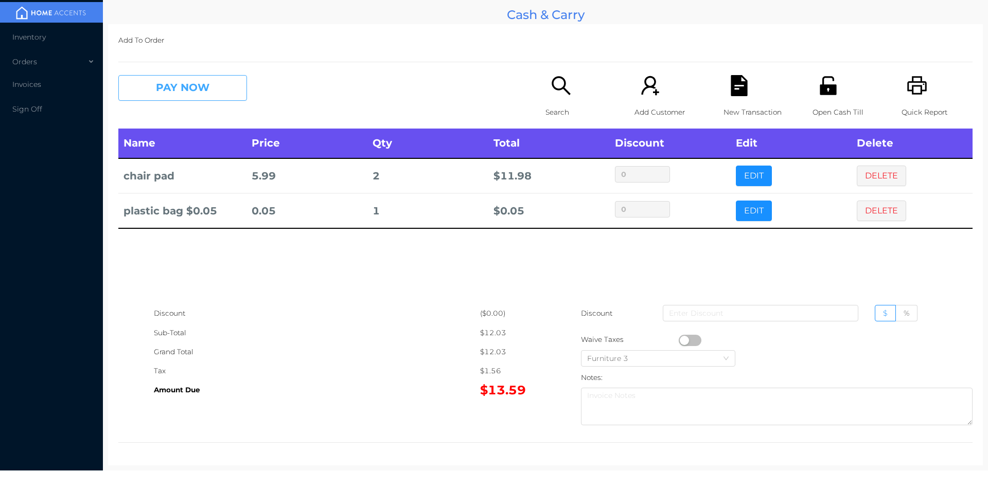
click at [192, 87] on button "PAY NOW" at bounding box center [182, 88] width 129 height 26
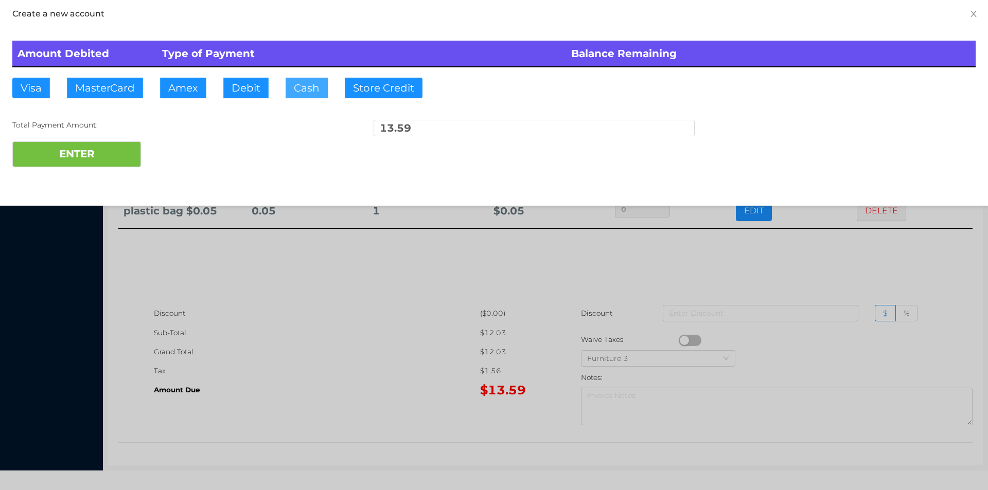
click at [306, 91] on button "Cash" at bounding box center [307, 88] width 42 height 21
type input "15"
click at [113, 163] on button "ENTER" at bounding box center [76, 154] width 129 height 26
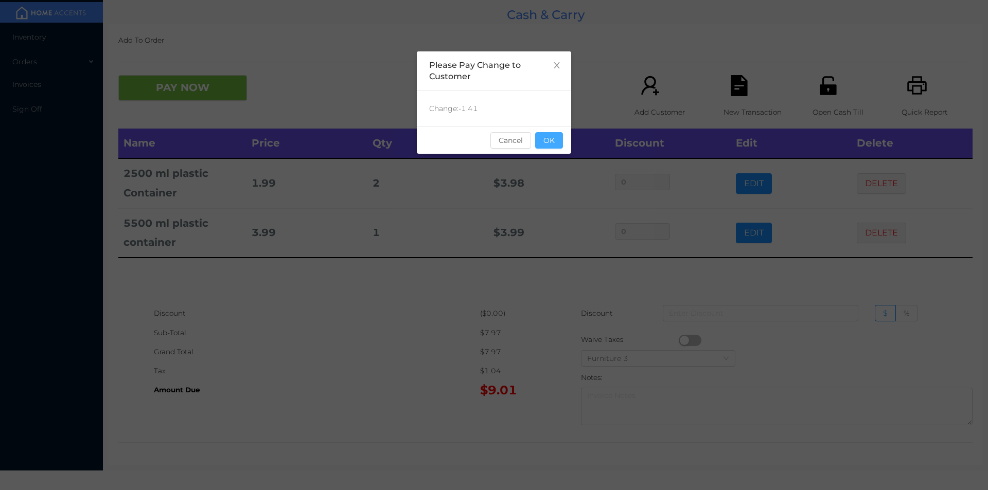
click at [553, 142] on button "OK" at bounding box center [549, 140] width 28 height 16
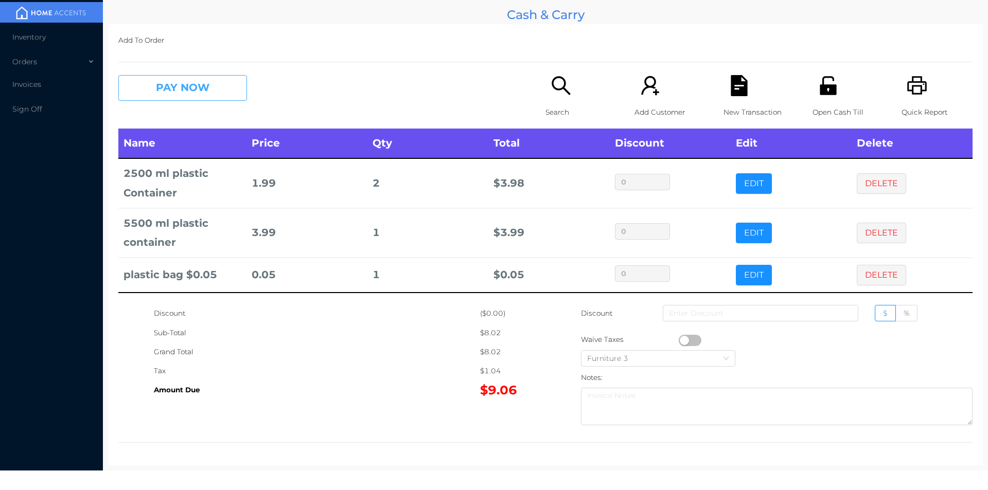
click at [210, 76] on button "PAY NOW" at bounding box center [182, 88] width 129 height 26
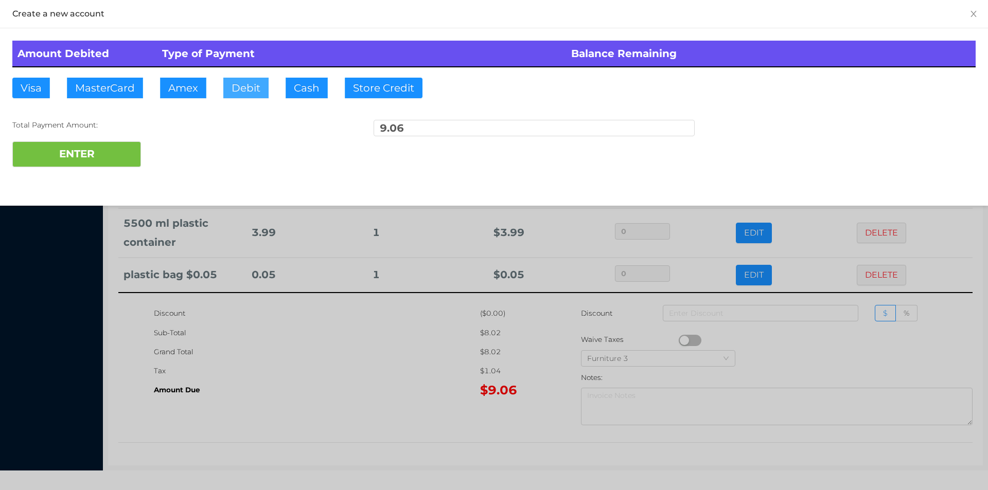
click at [248, 92] on button "Debit" at bounding box center [245, 88] width 45 height 21
click at [95, 149] on button "ENTER" at bounding box center [76, 154] width 129 height 26
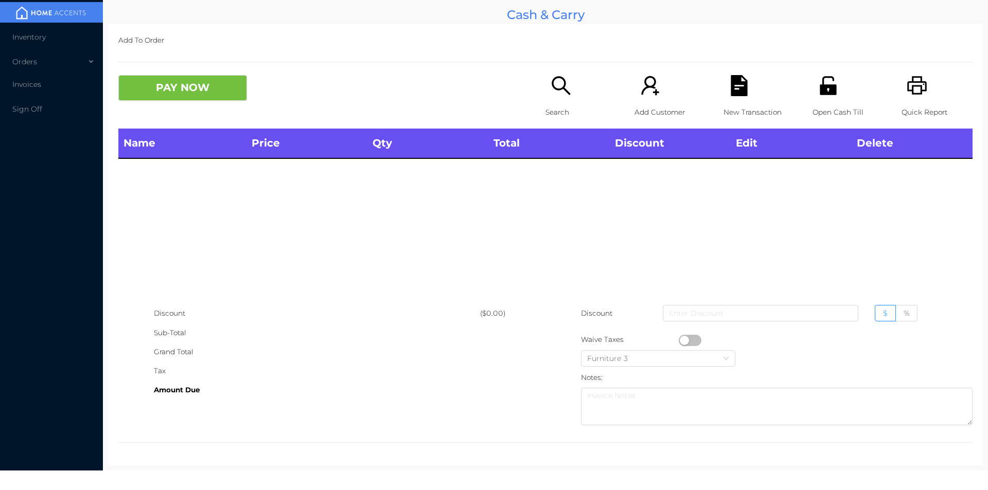
click at [559, 87] on icon "icon: search" at bounding box center [560, 85] width 19 height 19
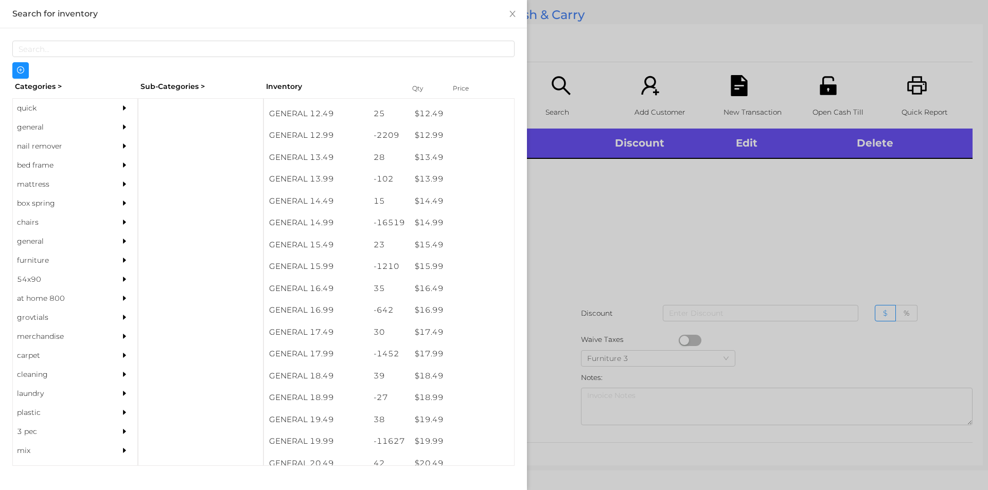
scroll to position [805, 0]
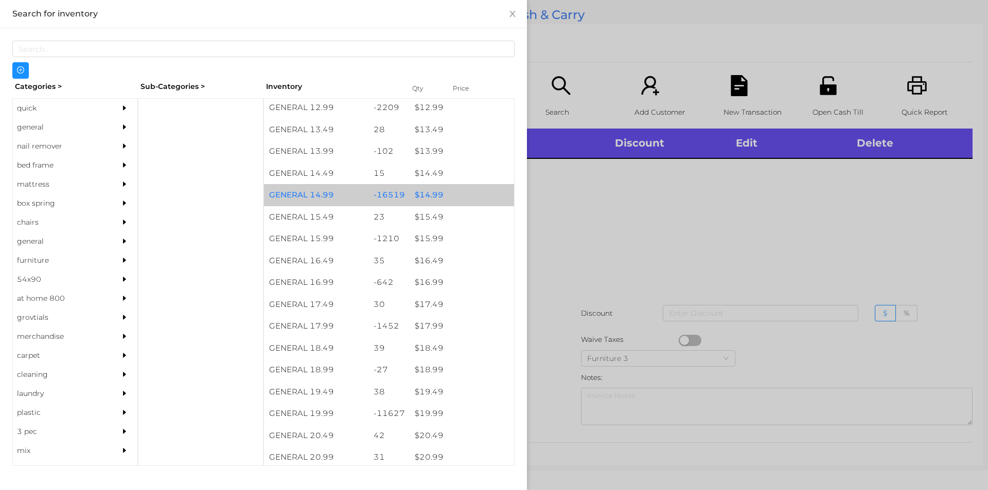
click at [435, 197] on div "$ 14.99" at bounding box center [461, 195] width 104 height 22
click at [434, 197] on div "$ 14.99" at bounding box center [461, 195] width 104 height 22
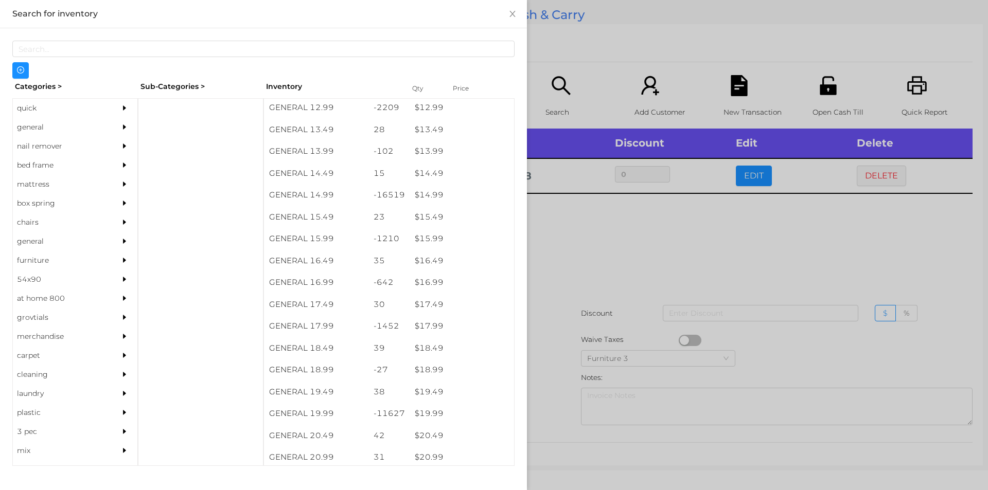
click at [600, 255] on div at bounding box center [494, 245] width 988 height 490
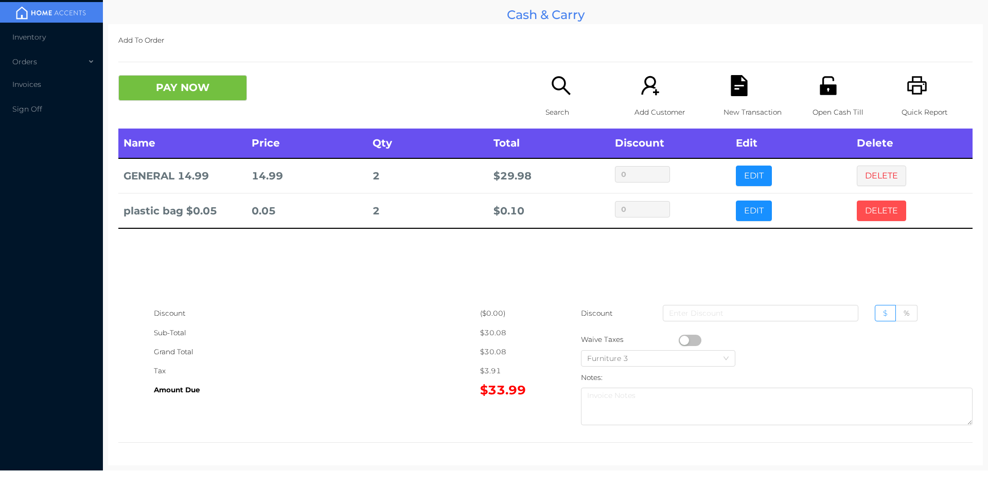
click at [876, 213] on button "DELETE" at bounding box center [881, 211] width 49 height 21
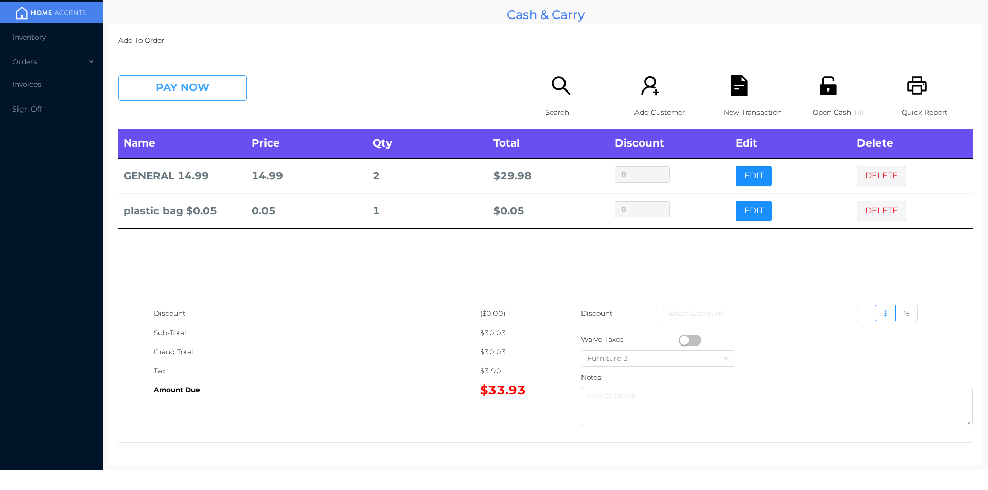
click at [213, 82] on button "PAY NOW" at bounding box center [182, 88] width 129 height 26
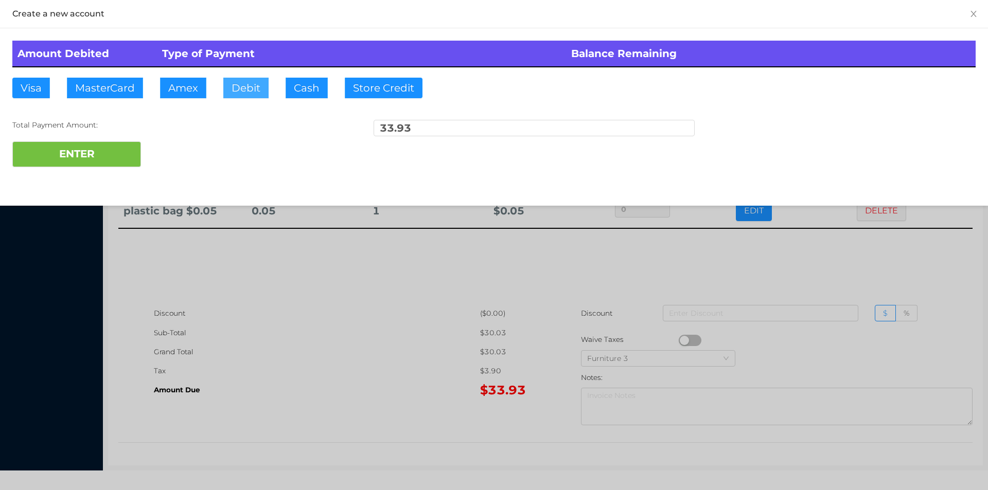
click at [253, 88] on button "Debit" at bounding box center [245, 88] width 45 height 21
click at [121, 155] on button "ENTER" at bounding box center [76, 154] width 129 height 26
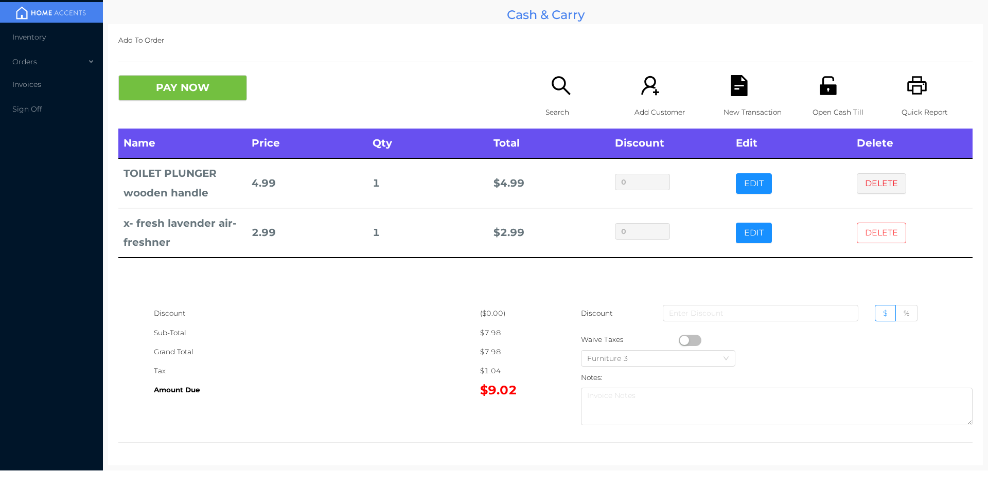
click at [861, 236] on button "DELETE" at bounding box center [881, 233] width 49 height 21
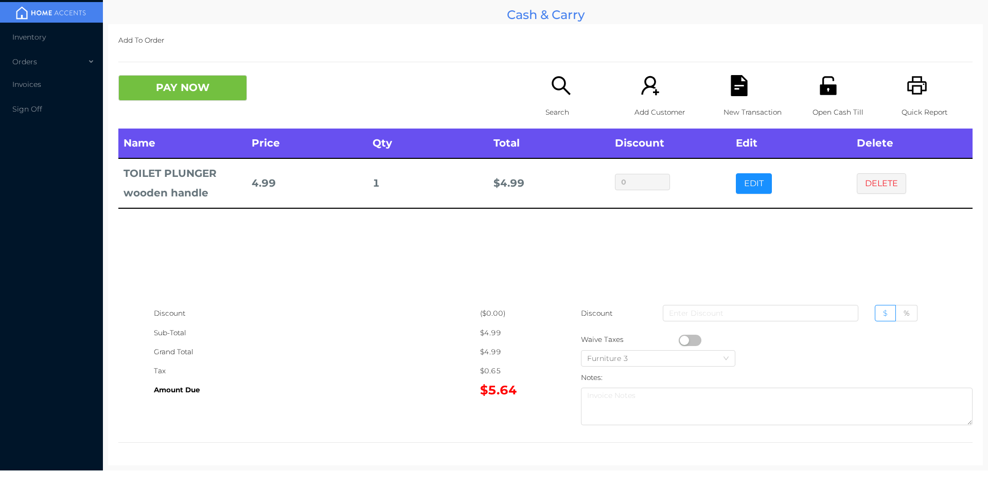
click at [682, 276] on div "Name Price Qty Total Discount Edit Delete TOILET PLUNGER wooden handle 4.99 1 $…" at bounding box center [545, 216] width 854 height 175
click at [884, 186] on button "DELETE" at bounding box center [881, 183] width 49 height 21
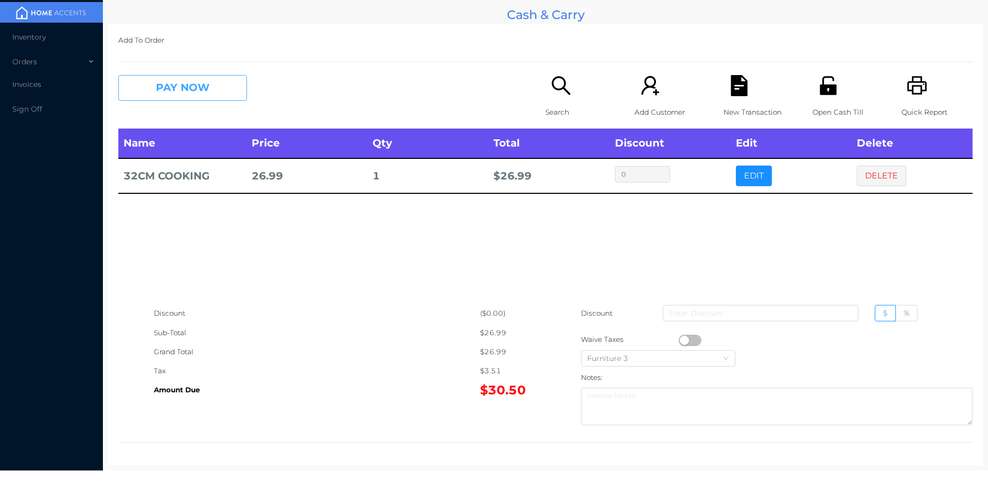
click at [200, 89] on button "PAY NOW" at bounding box center [182, 88] width 129 height 26
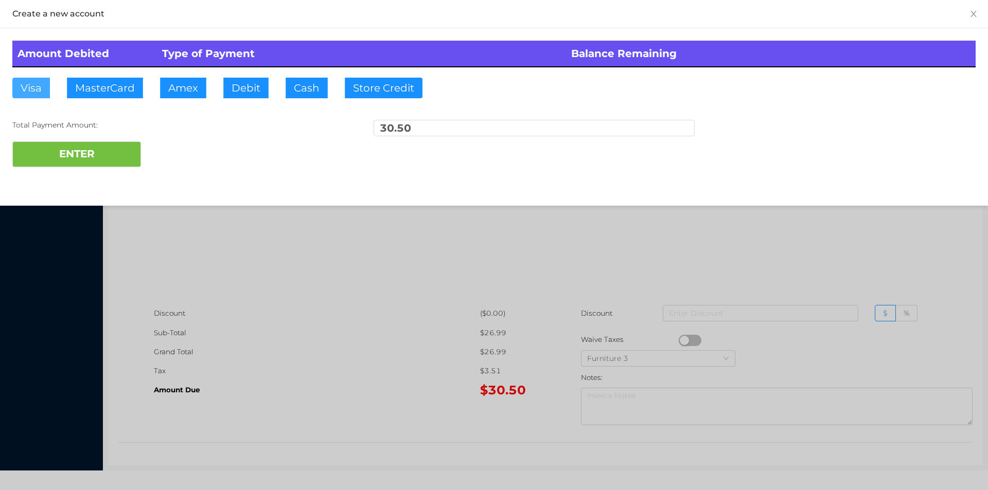
click at [31, 90] on button "Visa" at bounding box center [31, 88] width 38 height 21
click at [70, 154] on button "ENTER" at bounding box center [76, 154] width 129 height 26
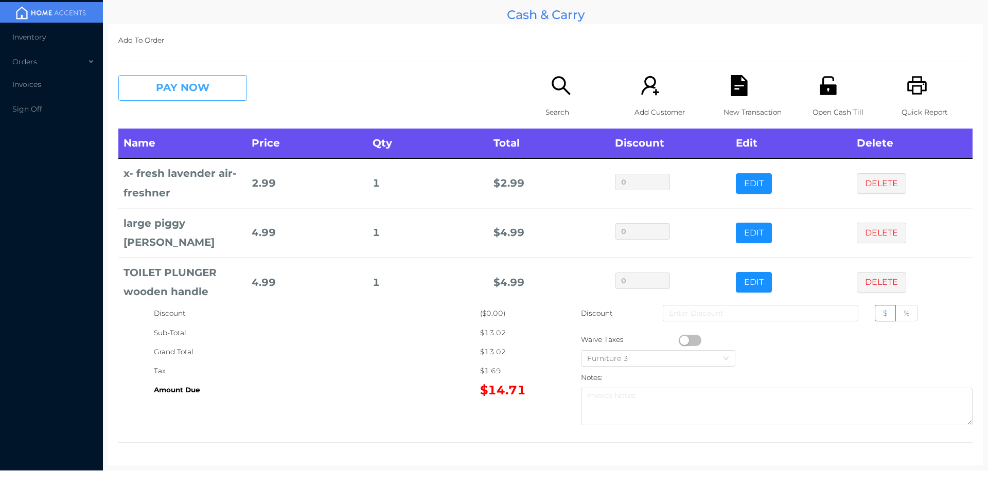
click at [206, 87] on button "PAY NOW" at bounding box center [182, 88] width 129 height 26
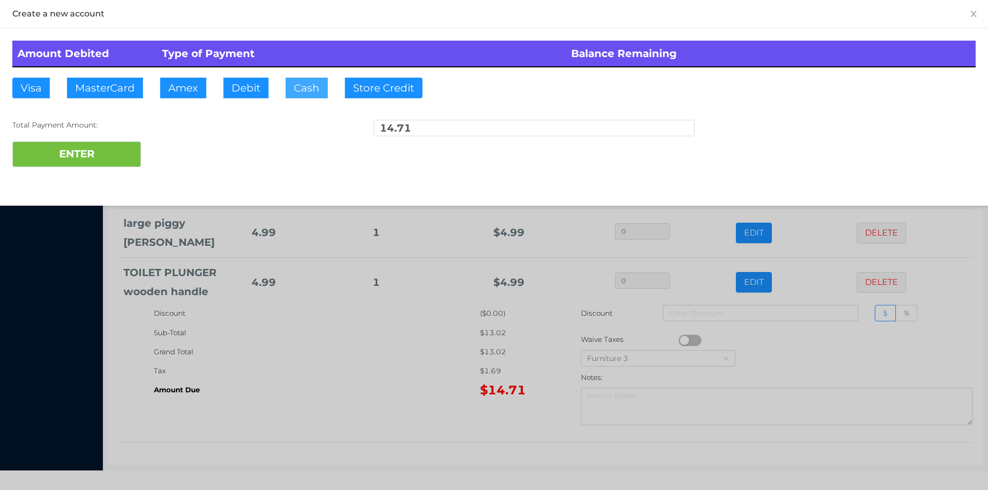
click at [311, 83] on button "Cash" at bounding box center [307, 88] width 42 height 21
type input "20"
click at [110, 147] on button "ENTER" at bounding box center [76, 154] width 129 height 26
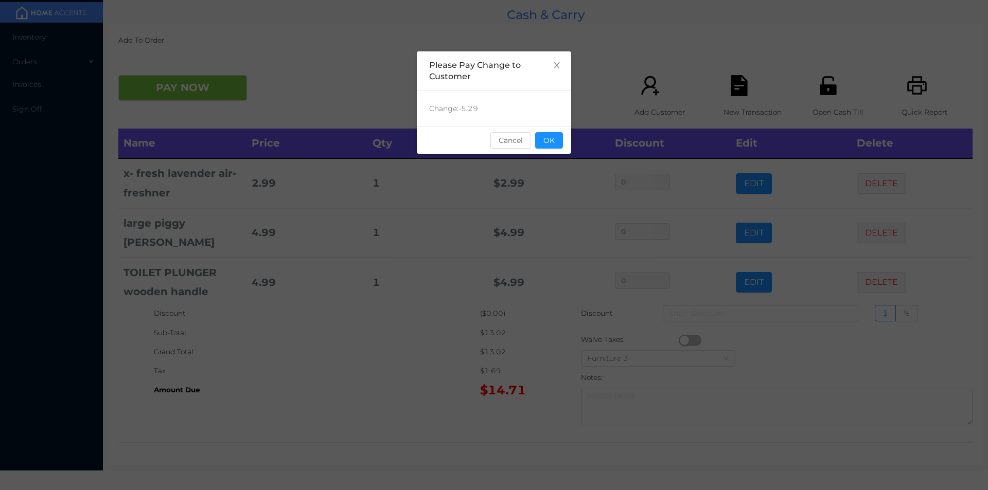
click at [362, 358] on div "sentinelStart Please Pay Change to Customer Change: -5.29 Cancel OK sentinelEnd" at bounding box center [494, 245] width 988 height 490
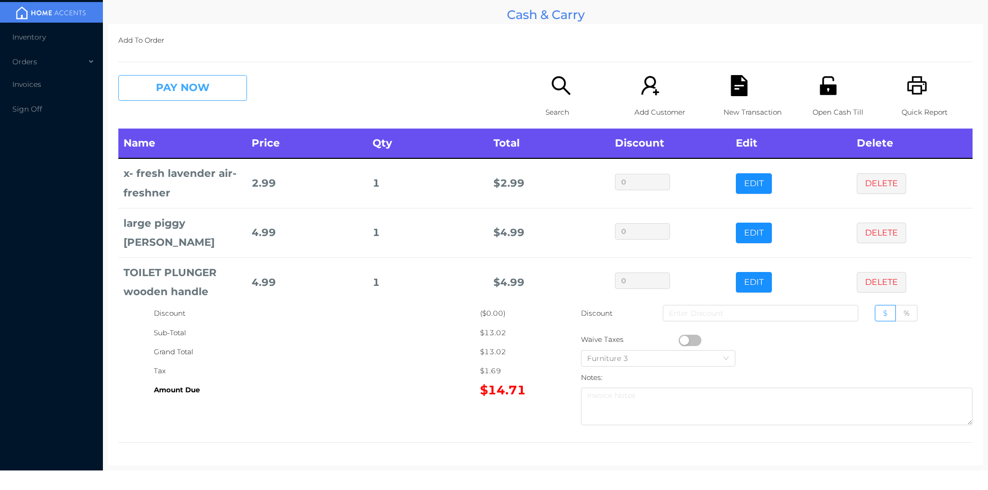
click at [195, 88] on button "PAY NOW" at bounding box center [182, 88] width 129 height 26
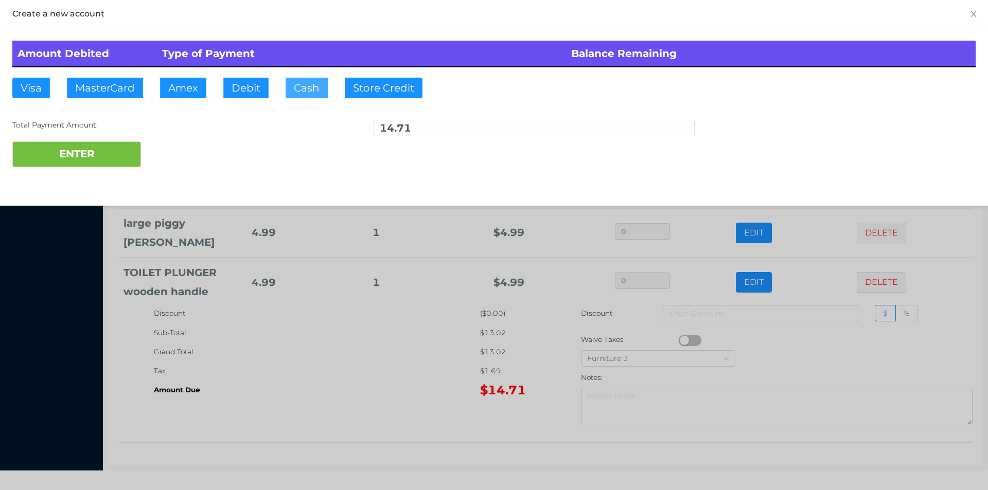
click at [306, 90] on button "Cash" at bounding box center [307, 88] width 42 height 21
click at [93, 153] on button "ENTER" at bounding box center [76, 154] width 129 height 26
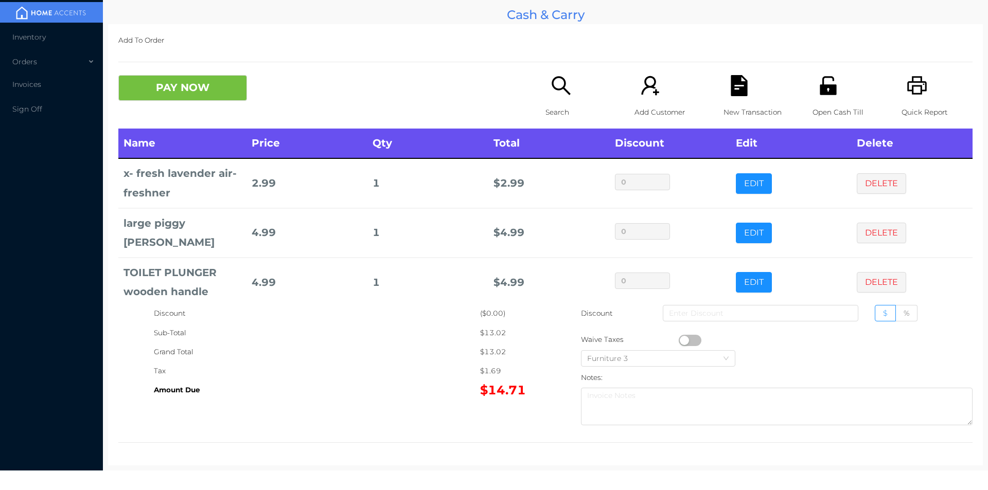
scroll to position [34, 0]
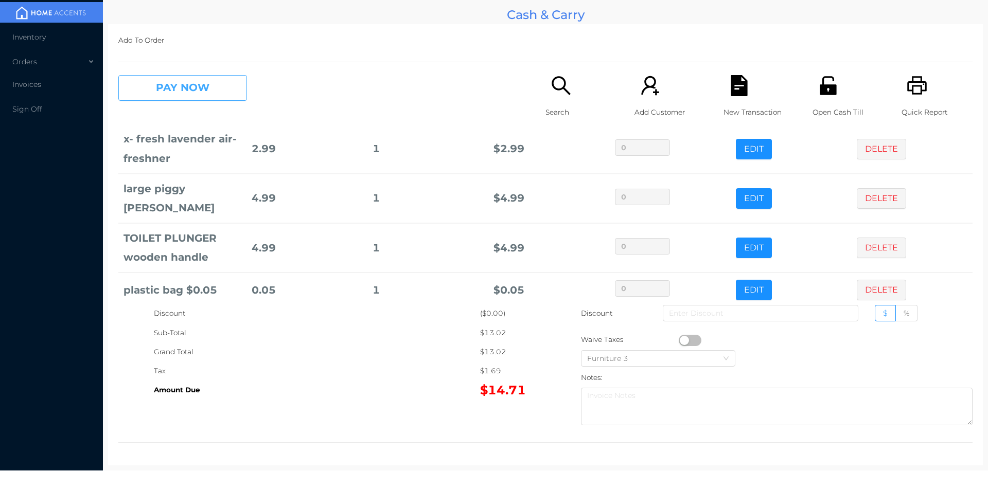
click at [205, 86] on button "PAY NOW" at bounding box center [182, 88] width 129 height 26
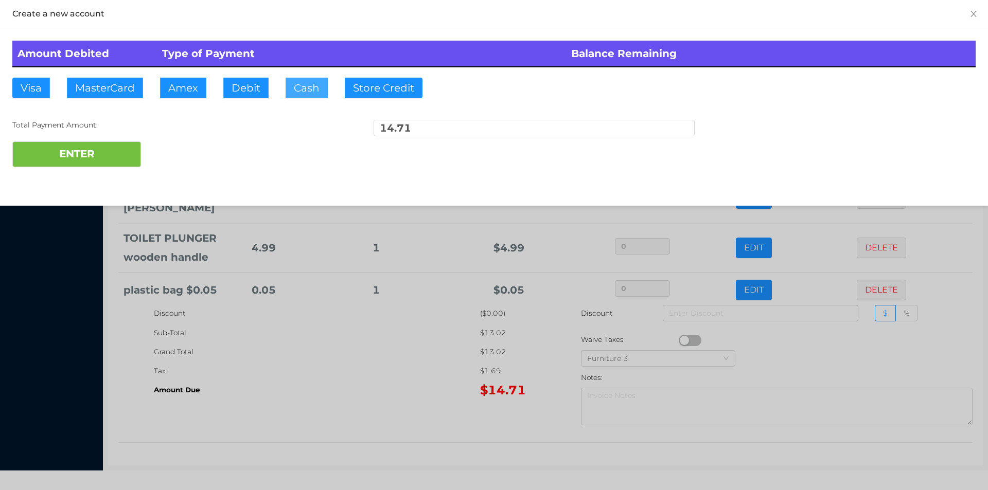
click at [300, 80] on button "Cash" at bounding box center [307, 88] width 42 height 21
type input "20"
click at [111, 150] on button "ENTER" at bounding box center [76, 154] width 129 height 26
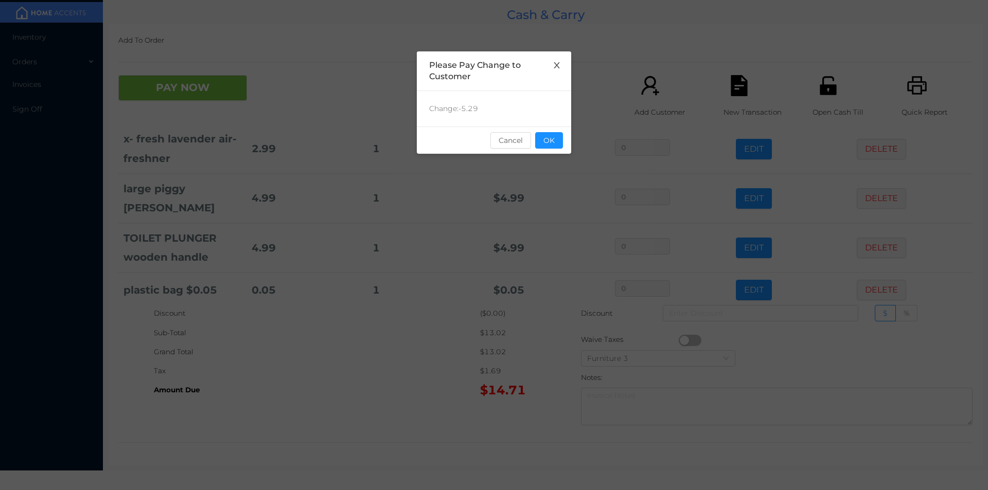
click at [554, 73] on span "Close" at bounding box center [556, 65] width 29 height 29
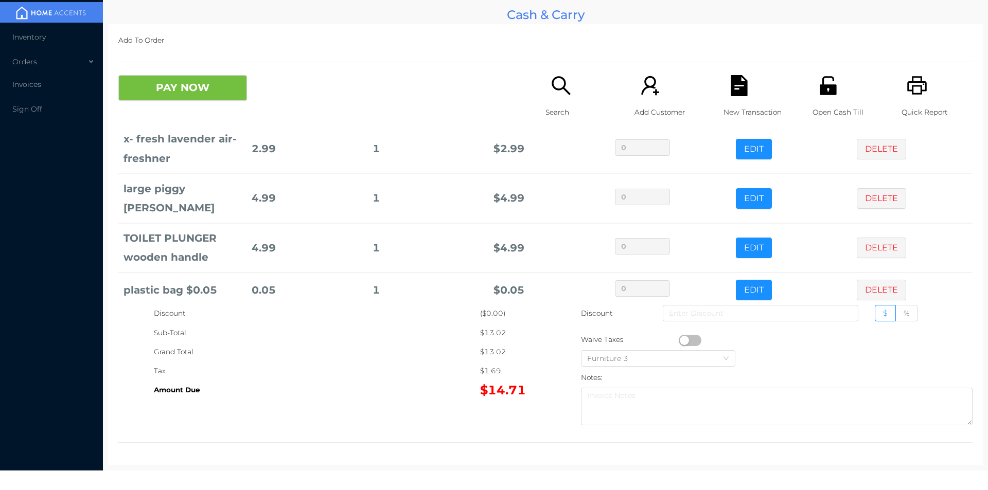
click at [557, 89] on icon "icon: search" at bounding box center [560, 85] width 19 height 19
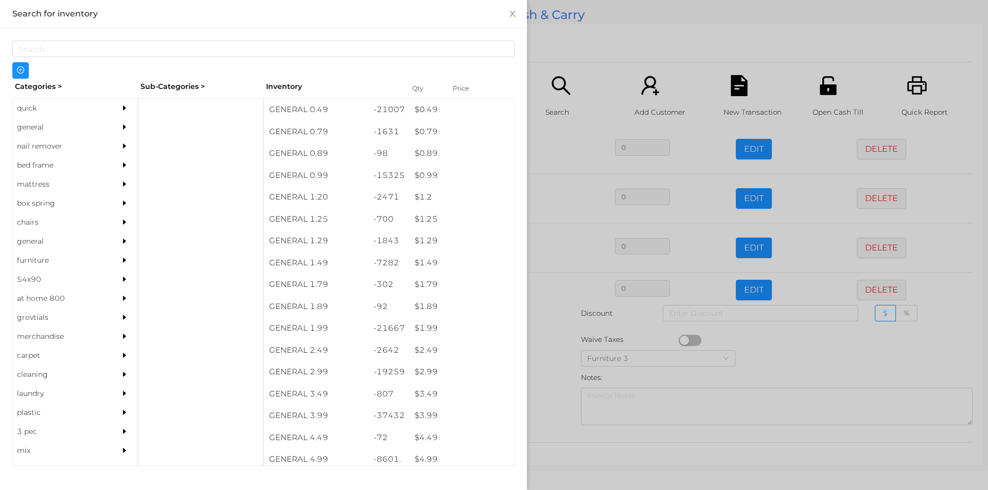
click at [604, 42] on div at bounding box center [494, 245] width 988 height 490
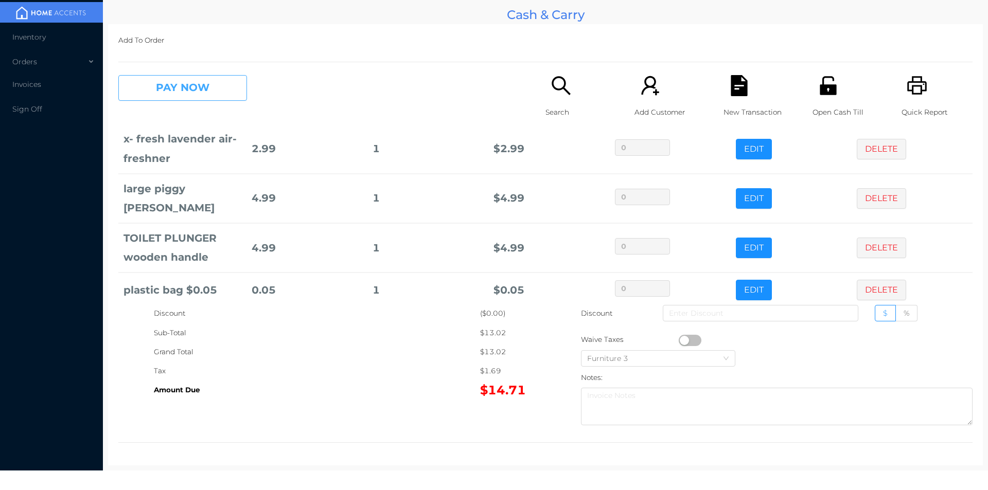
click at [223, 95] on button "PAY NOW" at bounding box center [182, 88] width 129 height 26
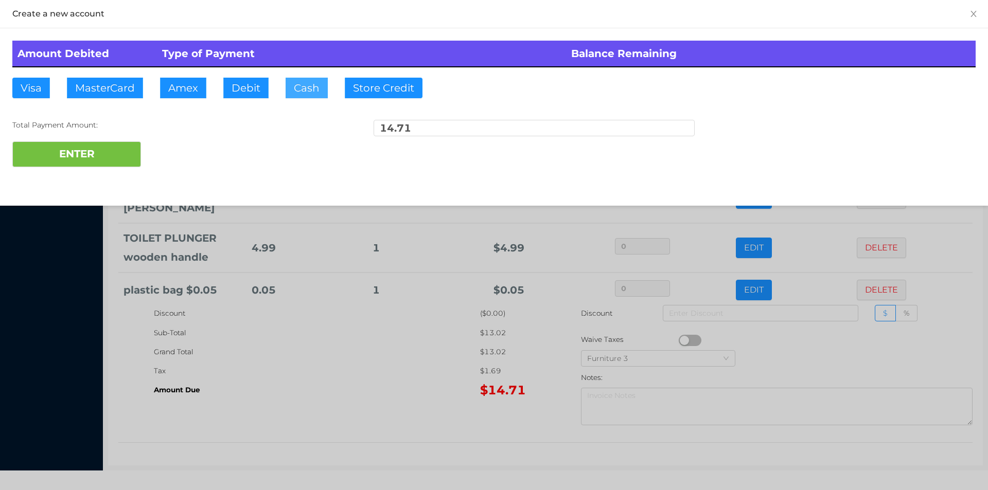
click at [311, 93] on button "Cash" at bounding box center [307, 88] width 42 height 21
type input "20"
click at [108, 151] on button "ENTER" at bounding box center [76, 154] width 129 height 26
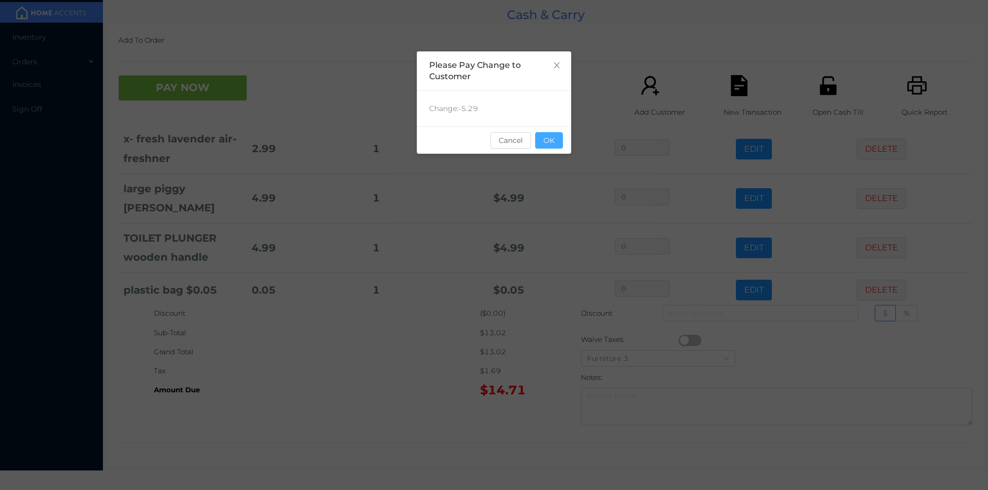
click at [548, 141] on button "OK" at bounding box center [549, 140] width 28 height 16
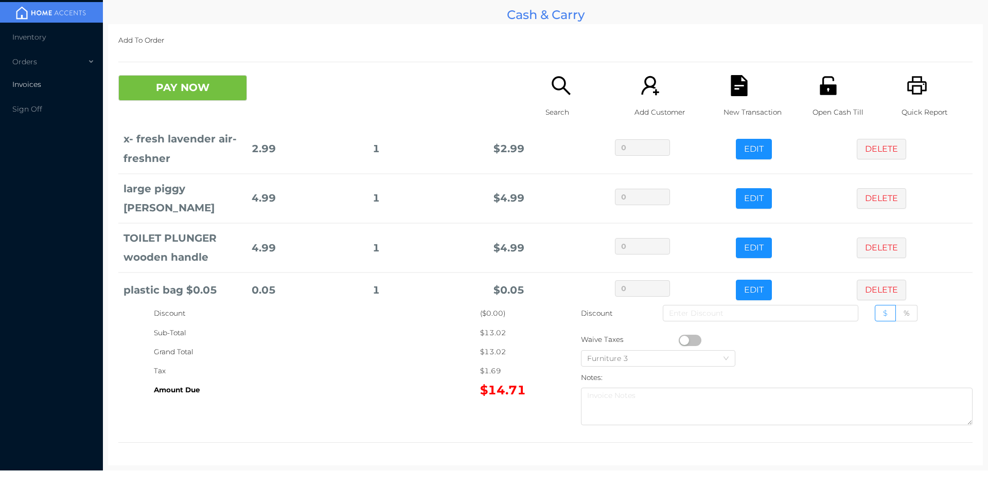
click at [48, 82] on li "Invoices" at bounding box center [51, 84] width 103 height 21
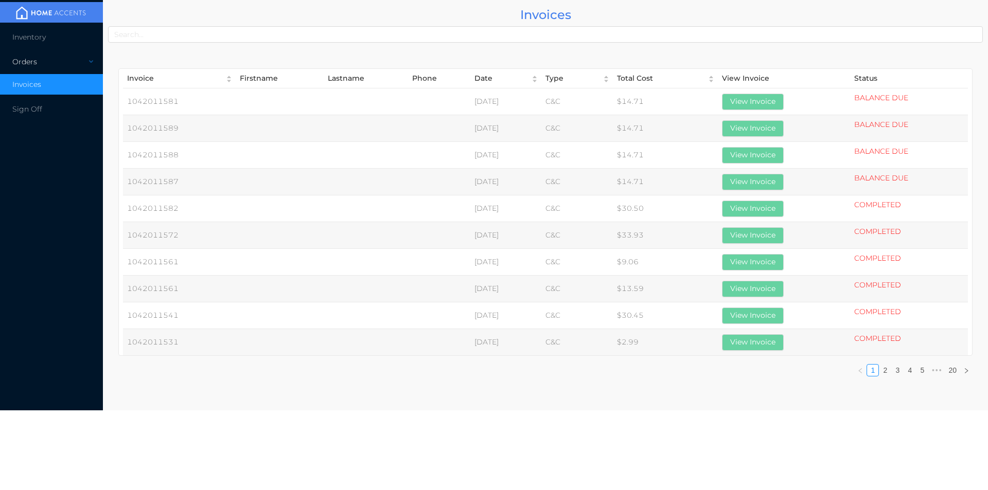
click at [62, 67] on div "Orders" at bounding box center [51, 61] width 103 height 21
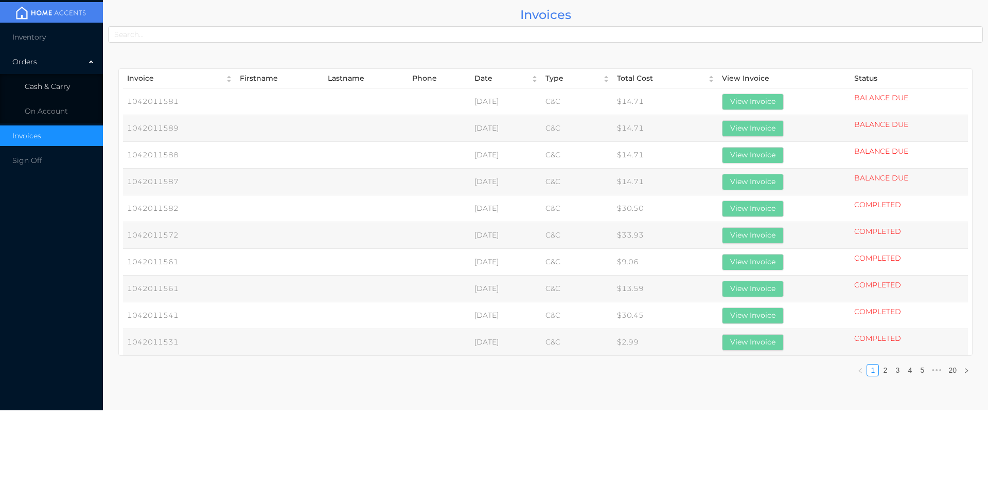
click at [58, 89] on span "Cash & Carry" at bounding box center [47, 86] width 45 height 9
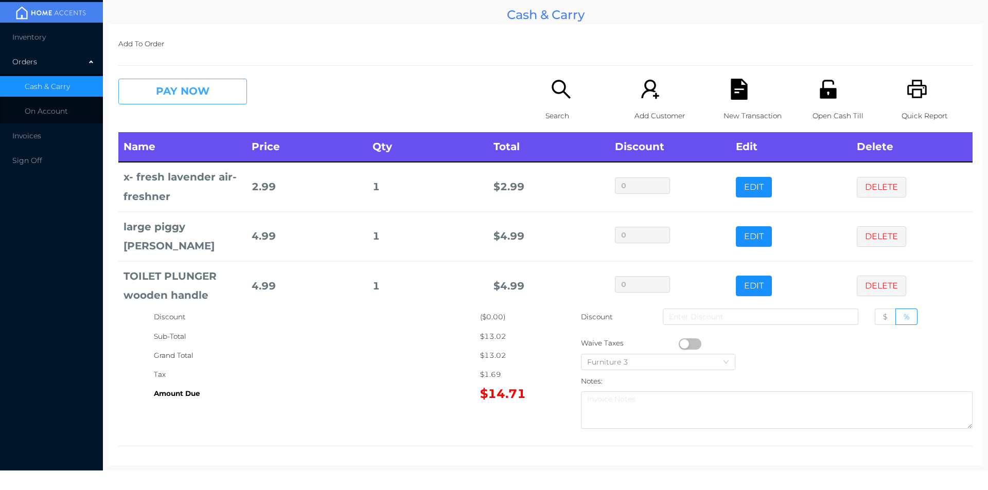
click at [202, 92] on button "PAY NOW" at bounding box center [182, 92] width 129 height 26
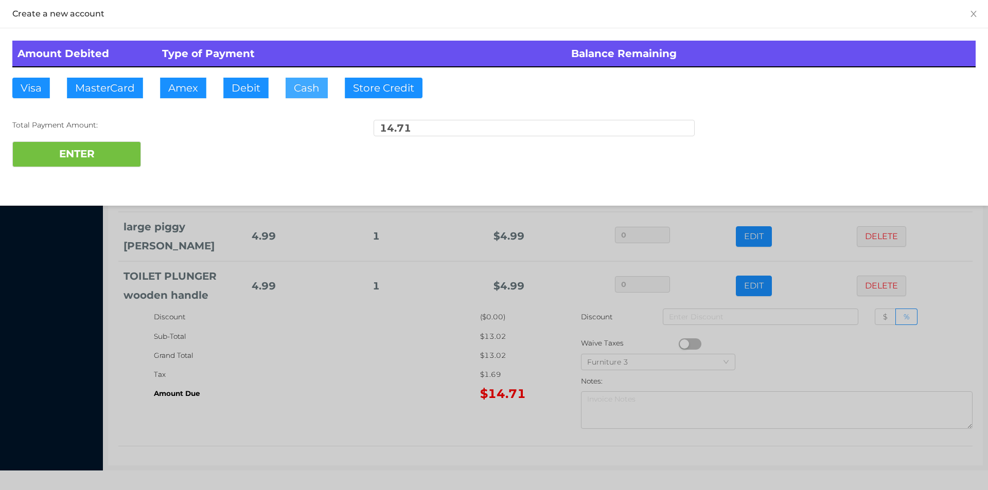
click at [293, 84] on button "Cash" at bounding box center [307, 88] width 42 height 21
type input "20"
click at [111, 154] on button "ENTER" at bounding box center [76, 154] width 129 height 26
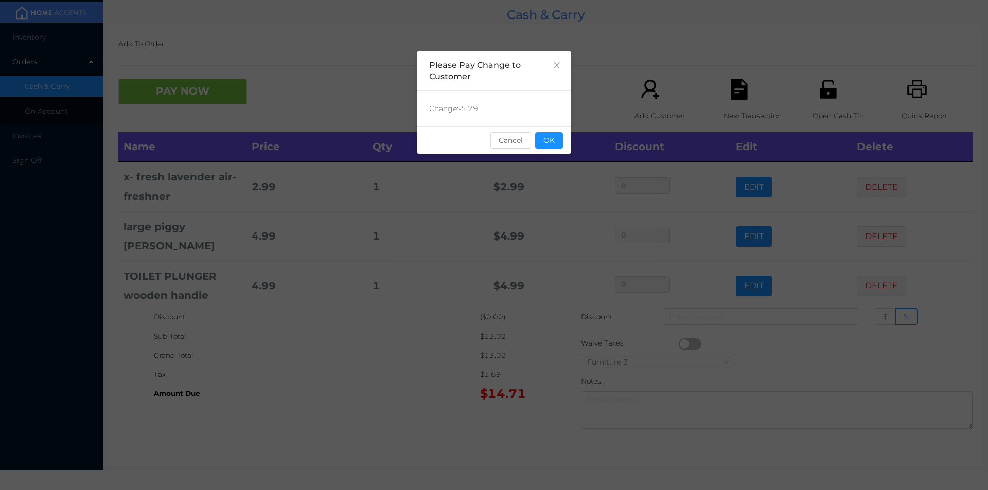
click at [560, 63] on icon "icon: close" at bounding box center [556, 65] width 8 height 8
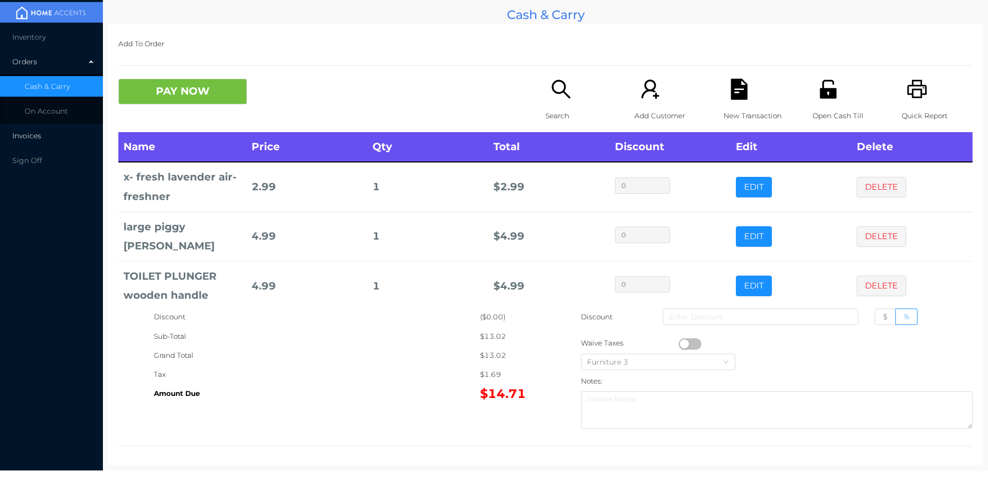
click at [43, 135] on li "Invoices" at bounding box center [51, 136] width 103 height 21
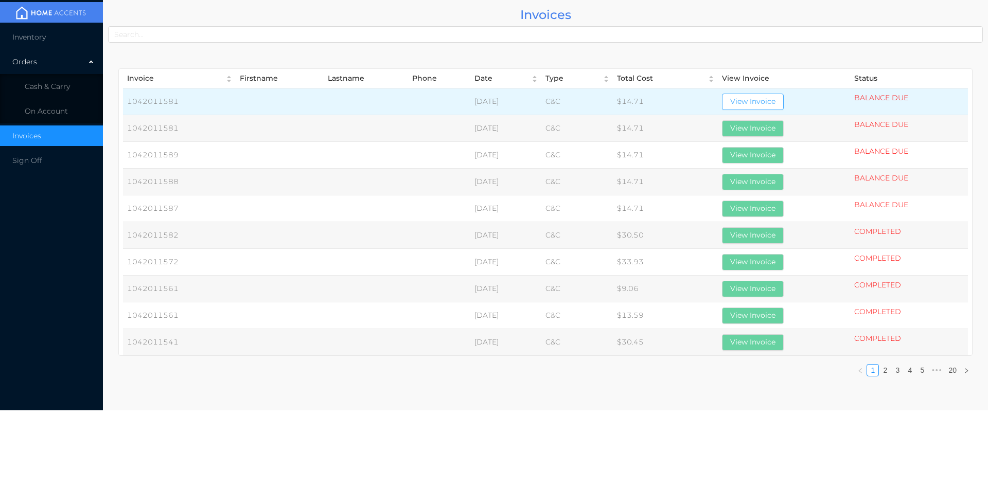
click at [768, 107] on button "View Invoice" at bounding box center [753, 102] width 62 height 16
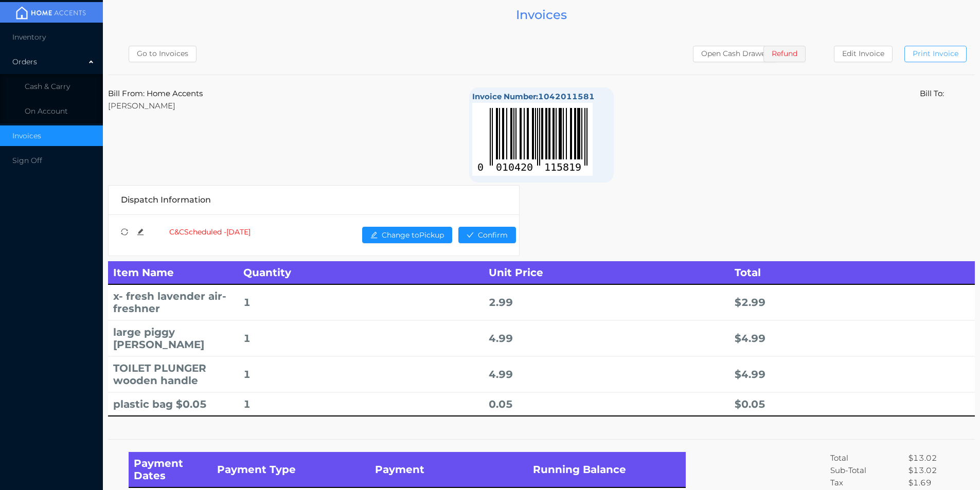
click at [926, 53] on button "Print Invoice" at bounding box center [935, 54] width 62 height 16
click at [49, 82] on span "Cash & Carry" at bounding box center [47, 86] width 45 height 9
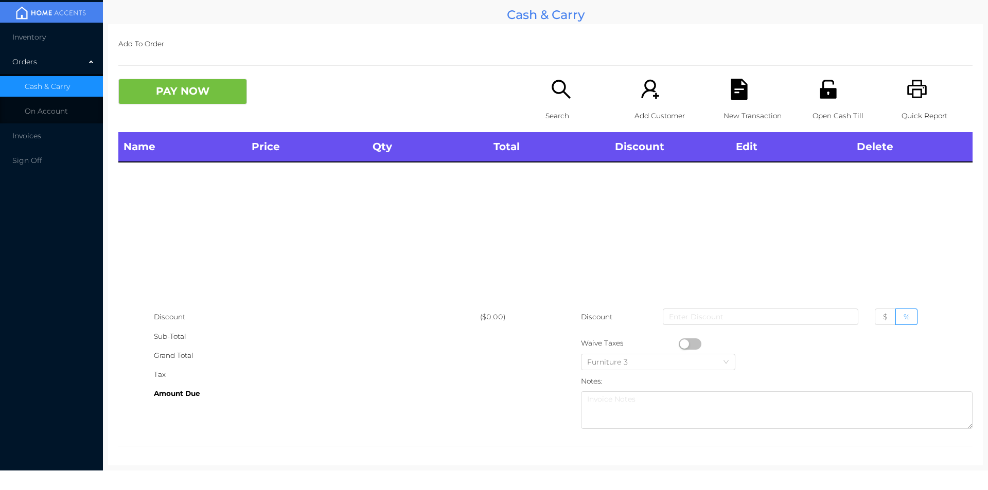
click at [825, 91] on icon "icon: unlock" at bounding box center [827, 89] width 16 height 19
click at [558, 92] on icon "icon: search" at bounding box center [560, 89] width 19 height 19
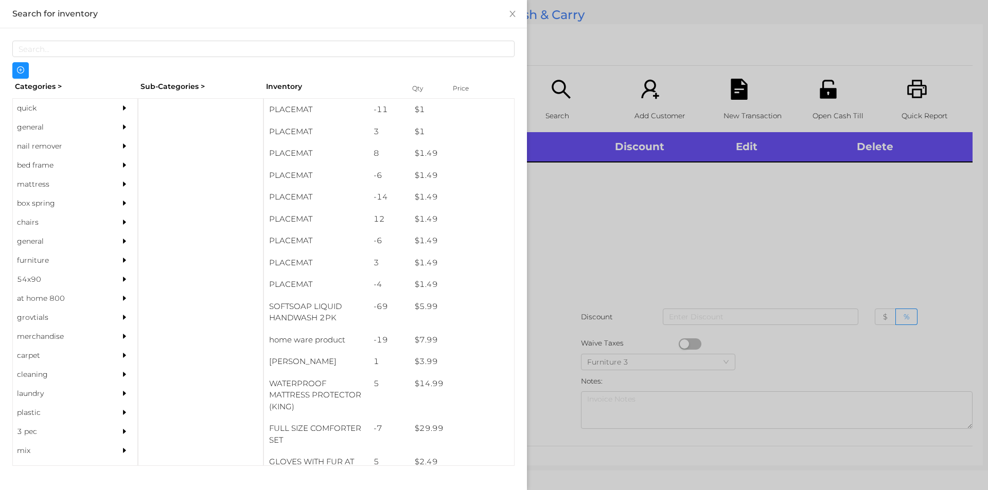
click at [50, 108] on div "quick" at bounding box center [60, 108] width 94 height 19
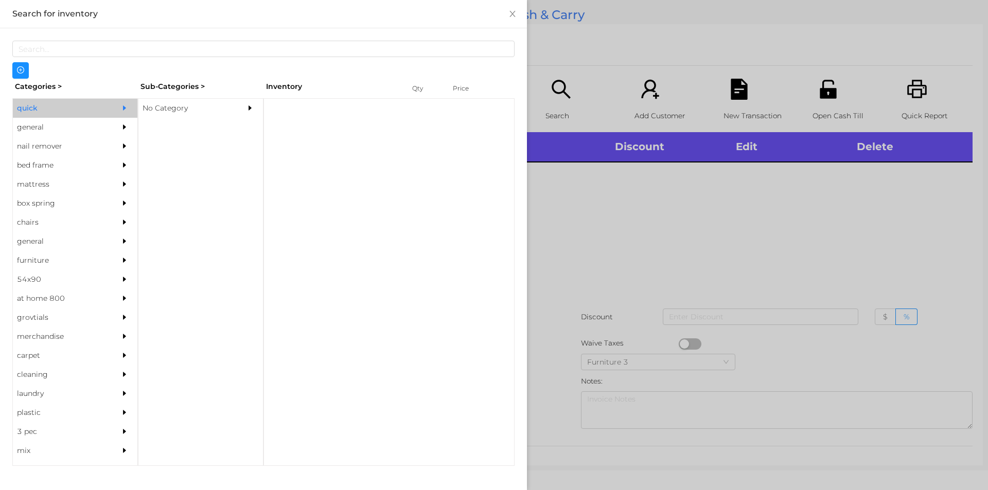
click at [198, 113] on div "No Category" at bounding box center [185, 108] width 94 height 19
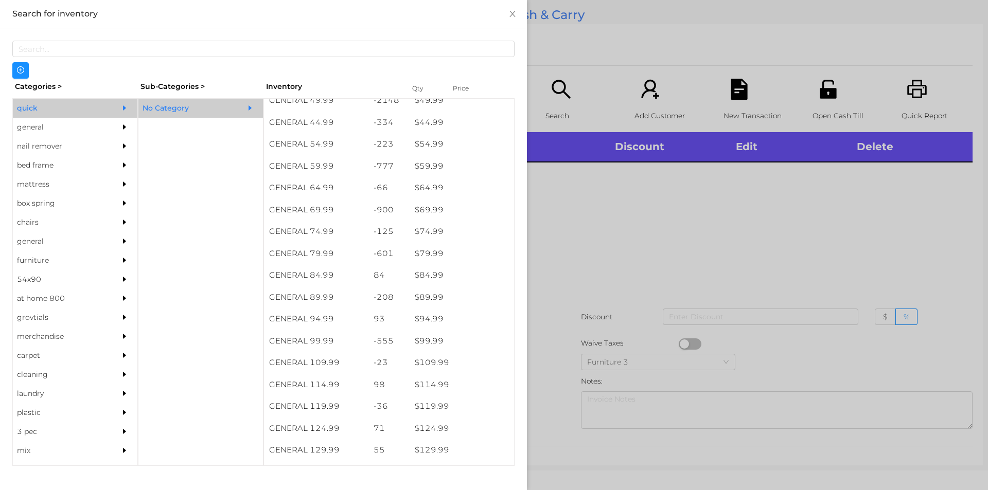
scroll to position [626, 0]
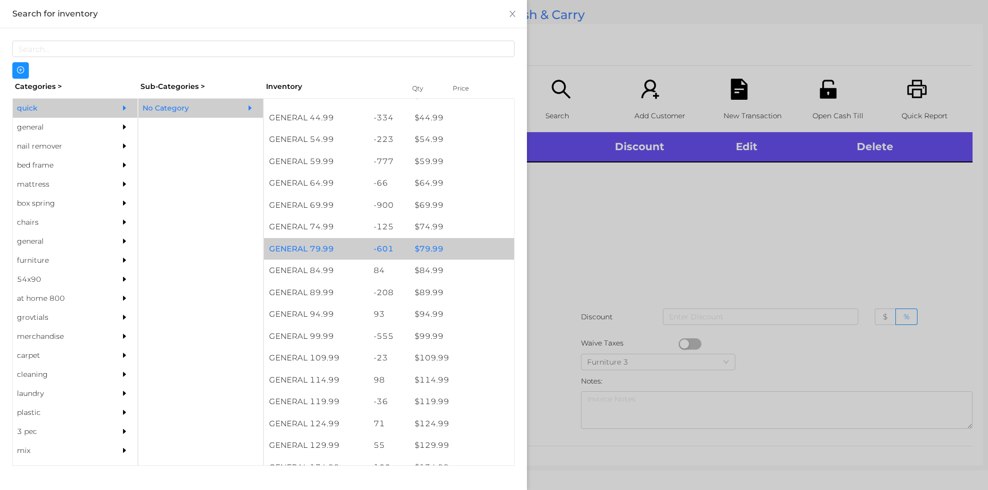
click at [437, 249] on div "$ 79.99" at bounding box center [461, 249] width 104 height 22
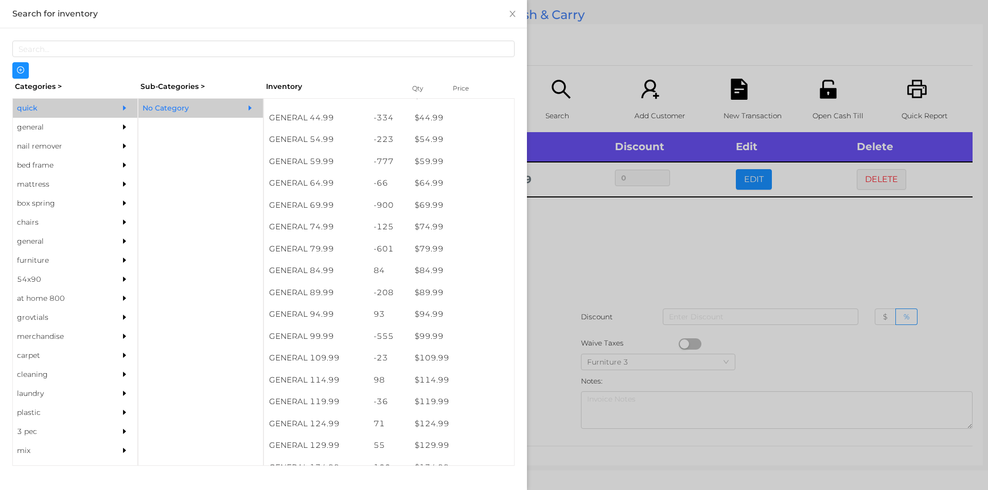
click at [591, 261] on div at bounding box center [494, 245] width 988 height 490
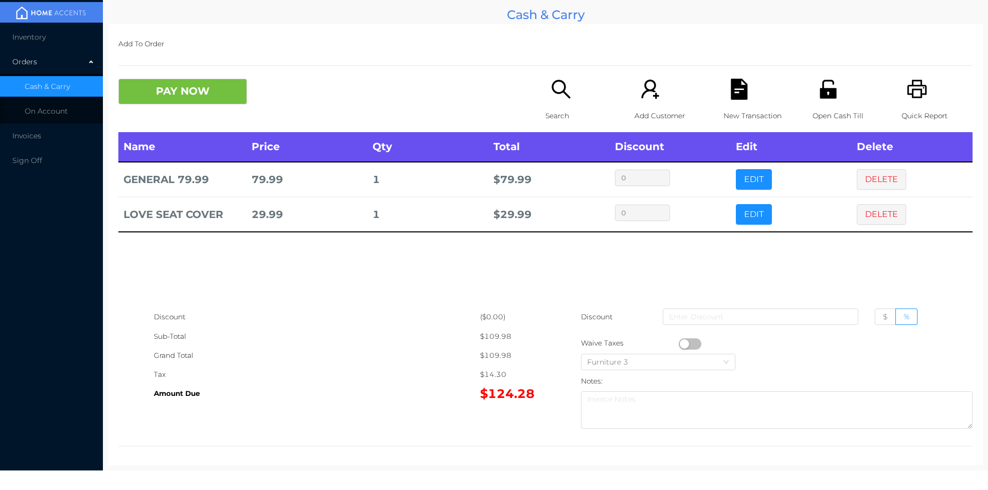
click at [559, 81] on icon "icon: search" at bounding box center [560, 89] width 19 height 19
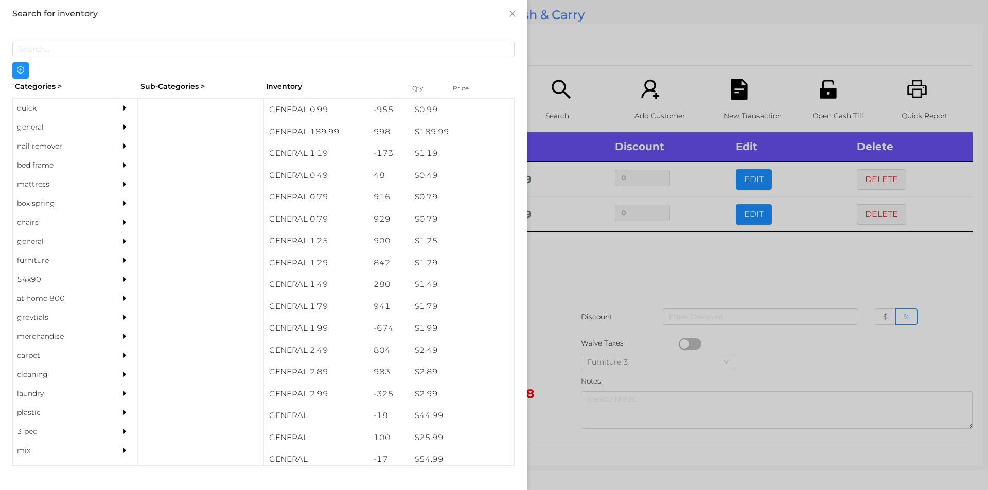
click at [46, 126] on div "general" at bounding box center [60, 127] width 94 height 19
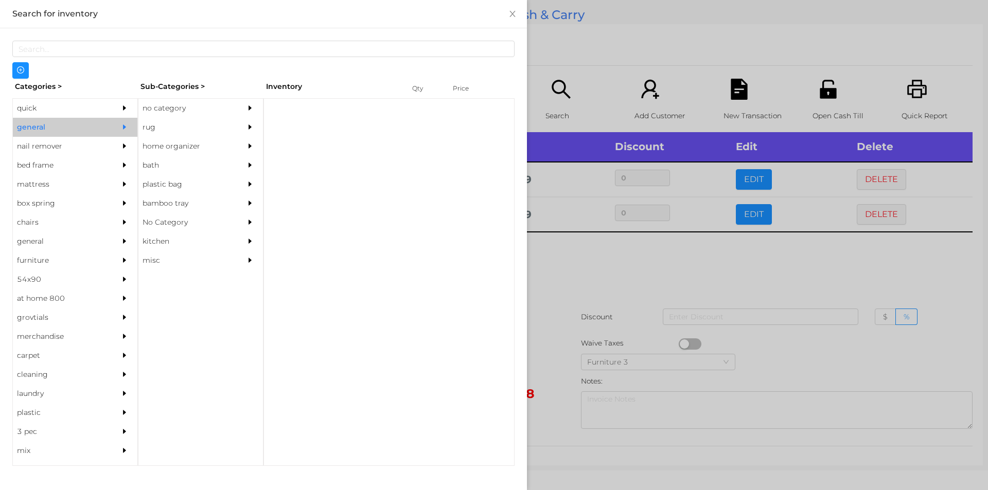
click at [203, 105] on div "no category" at bounding box center [185, 108] width 94 height 19
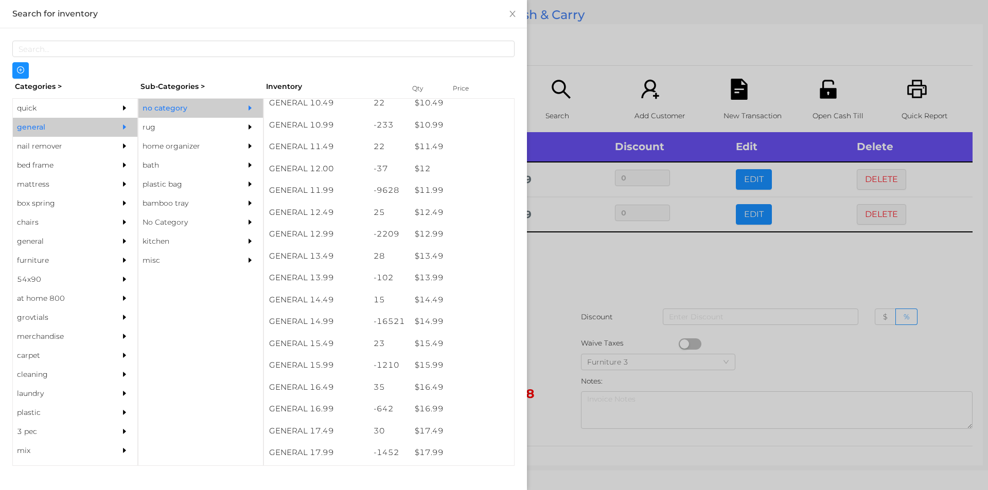
scroll to position [693, 0]
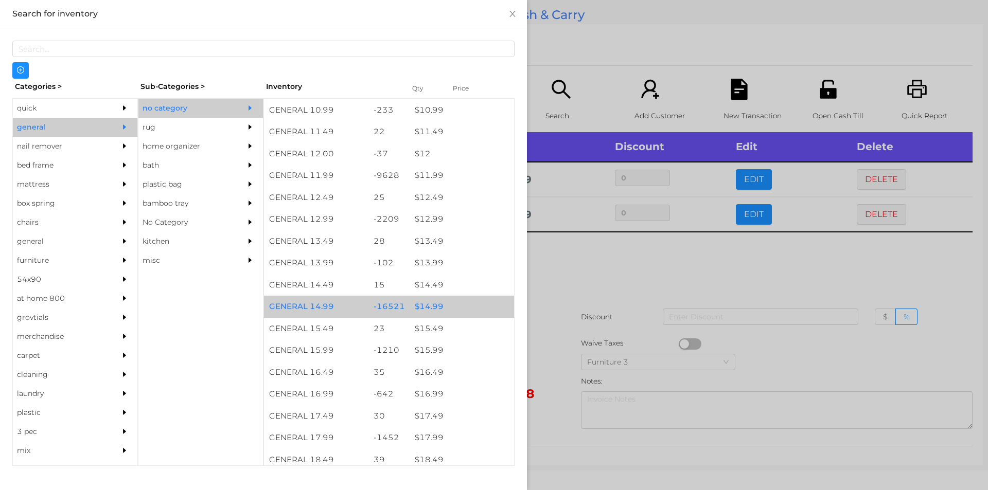
click at [442, 309] on div "$ 14.99" at bounding box center [461, 307] width 104 height 22
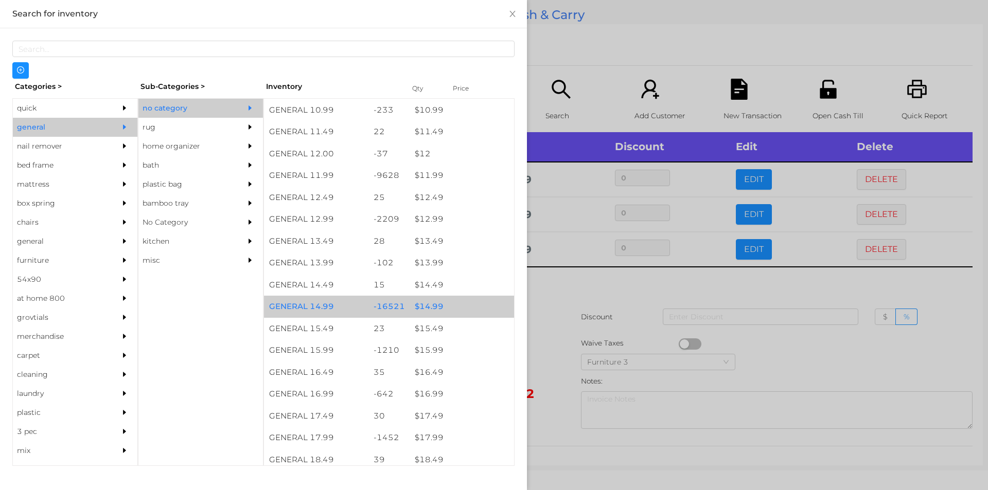
click at [429, 307] on div "$ 14.99" at bounding box center [461, 307] width 104 height 22
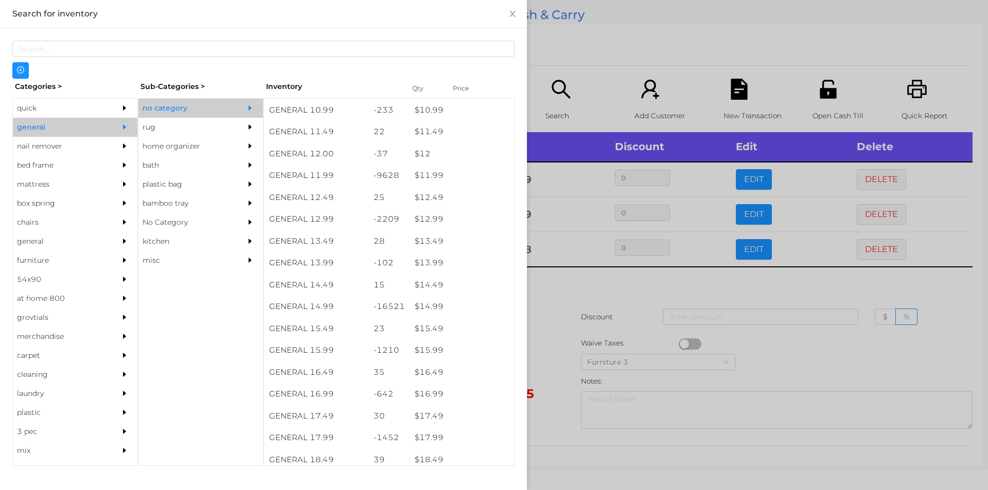
click at [559, 319] on div at bounding box center [494, 245] width 988 height 490
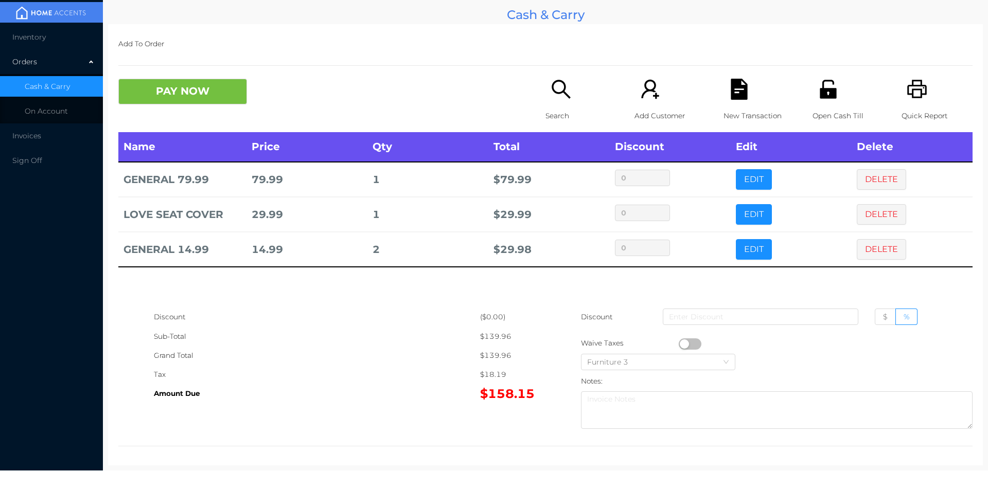
scroll to position [4, 0]
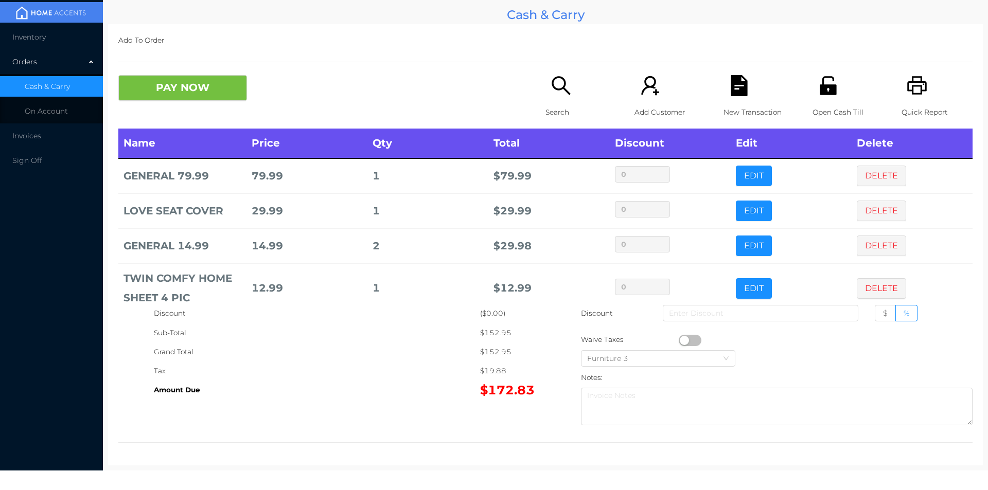
click at [555, 83] on icon "icon: search" at bounding box center [560, 85] width 21 height 21
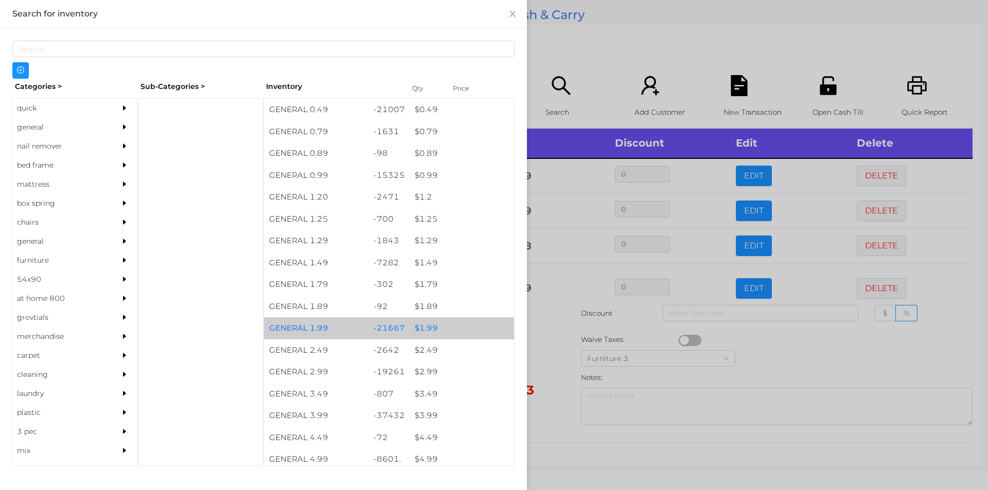
click at [429, 331] on div "$ 1.99" at bounding box center [461, 328] width 104 height 22
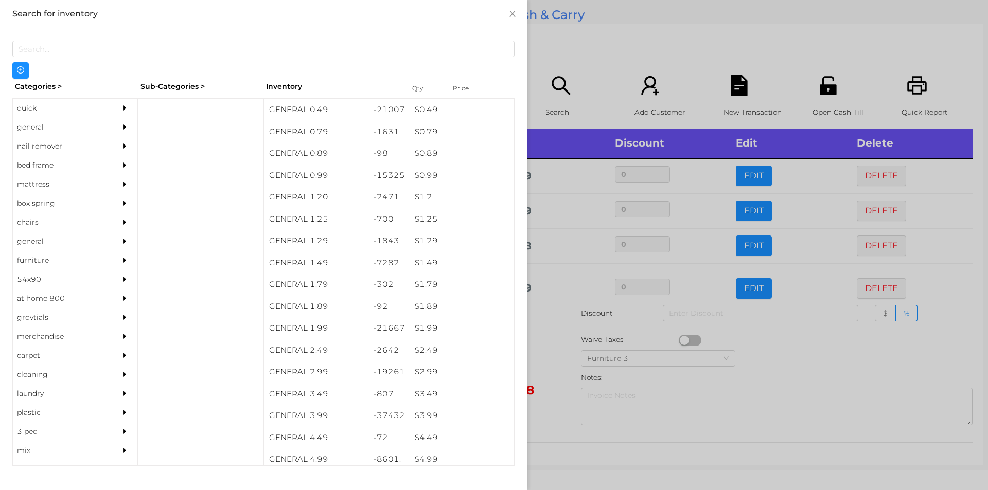
click at [556, 440] on div at bounding box center [494, 245] width 988 height 490
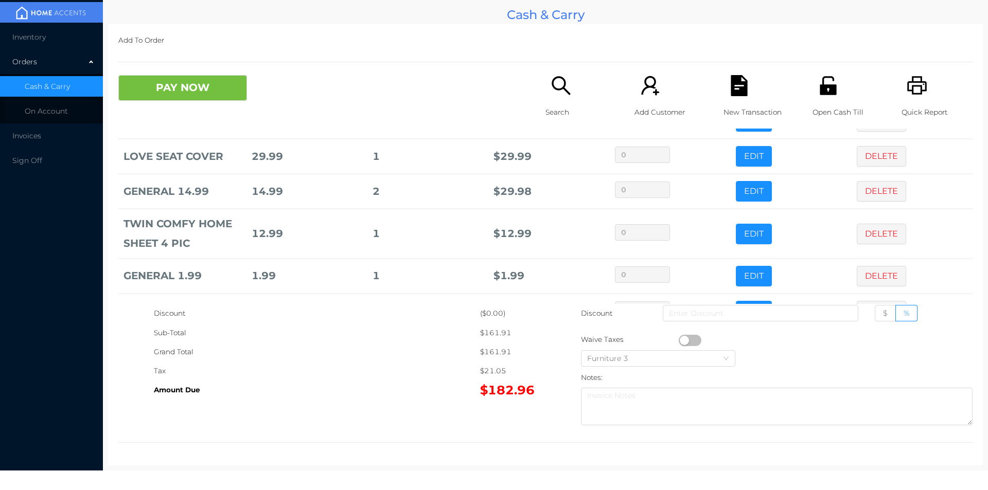
scroll to position [124, 0]
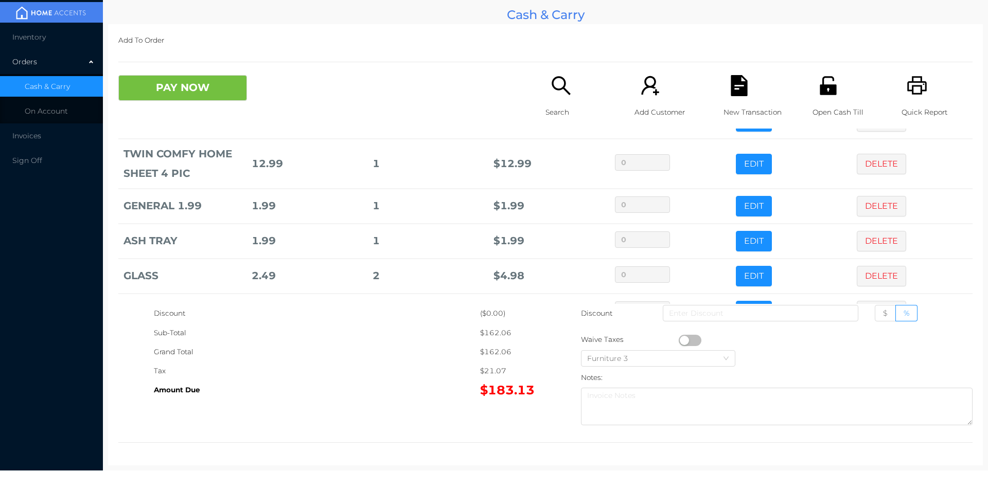
click at [210, 94] on button "PAY NOW" at bounding box center [182, 88] width 129 height 26
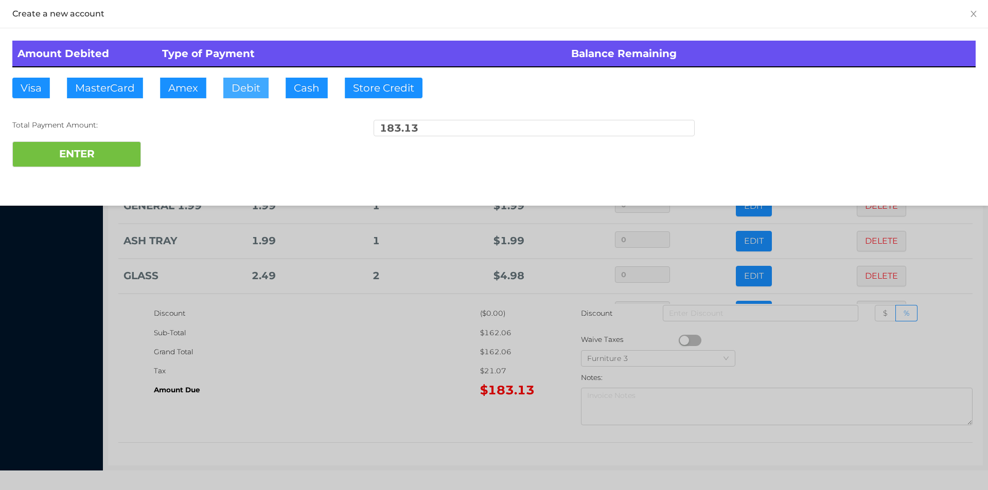
click at [252, 88] on button "Debit" at bounding box center [245, 88] width 45 height 21
click at [101, 155] on button "ENTER" at bounding box center [76, 154] width 129 height 26
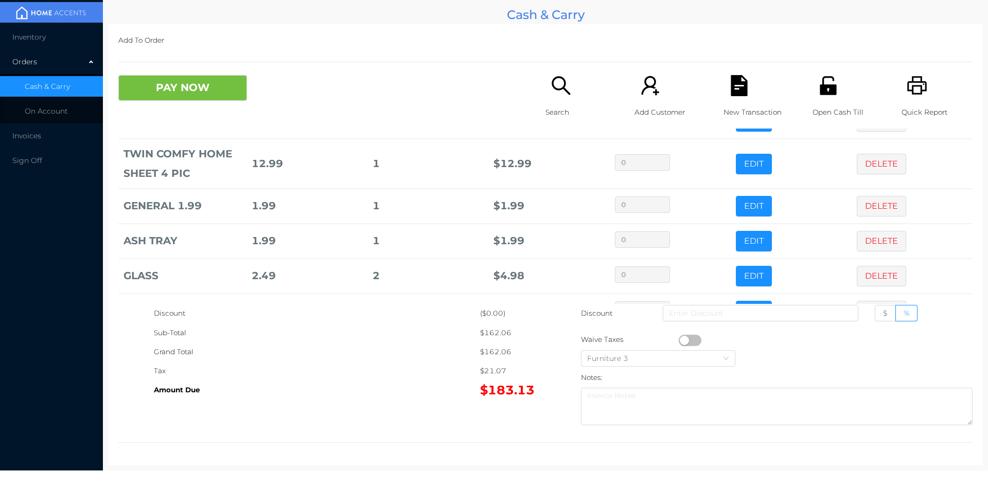
scroll to position [0, 0]
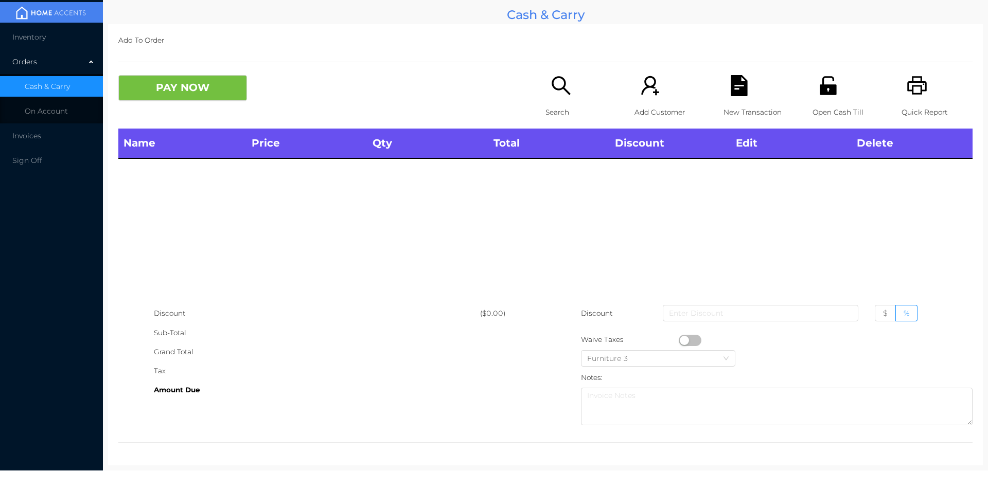
click at [557, 85] on icon "icon: search" at bounding box center [560, 85] width 21 height 21
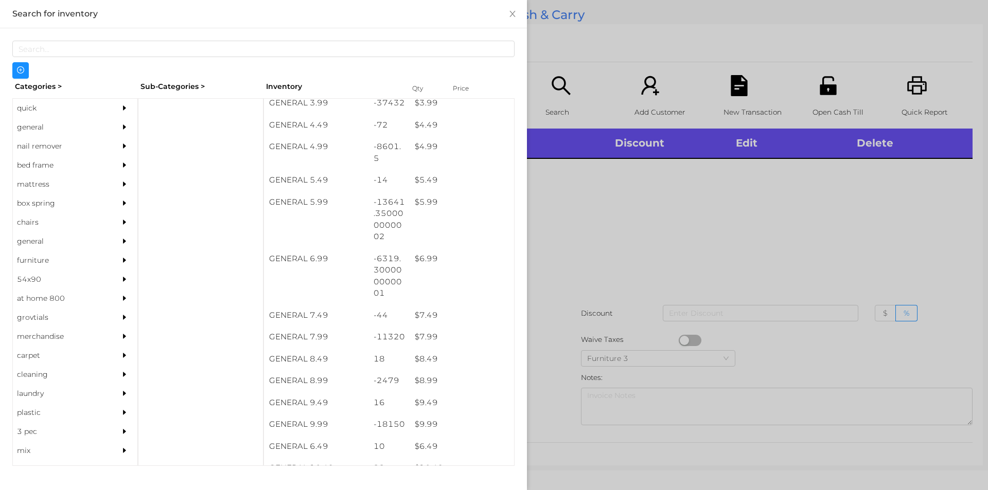
scroll to position [310, 0]
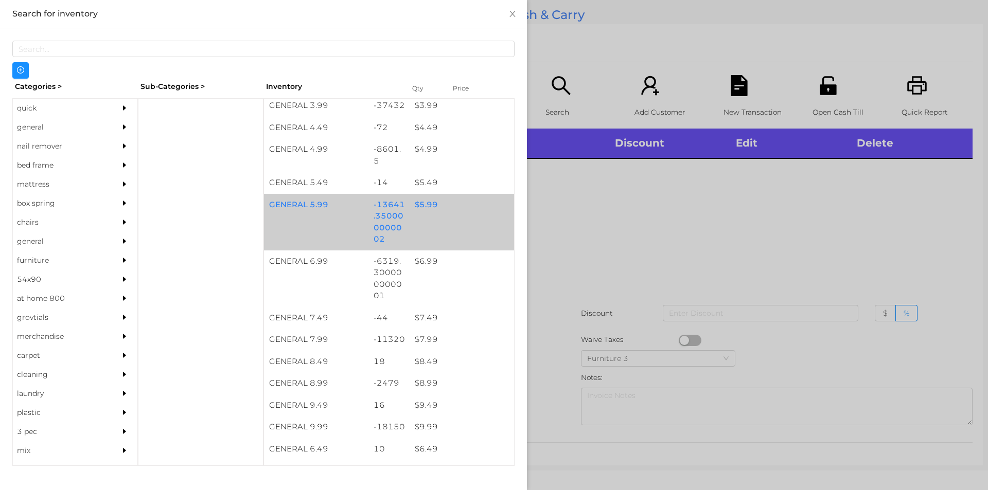
click at [414, 206] on div "$ 5.99" at bounding box center [461, 205] width 104 height 22
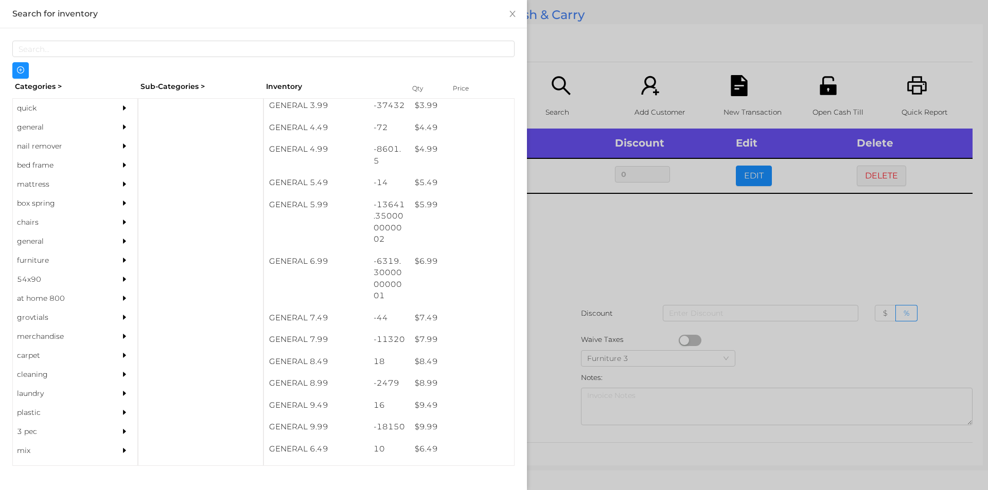
click at [566, 300] on div at bounding box center [494, 245] width 988 height 490
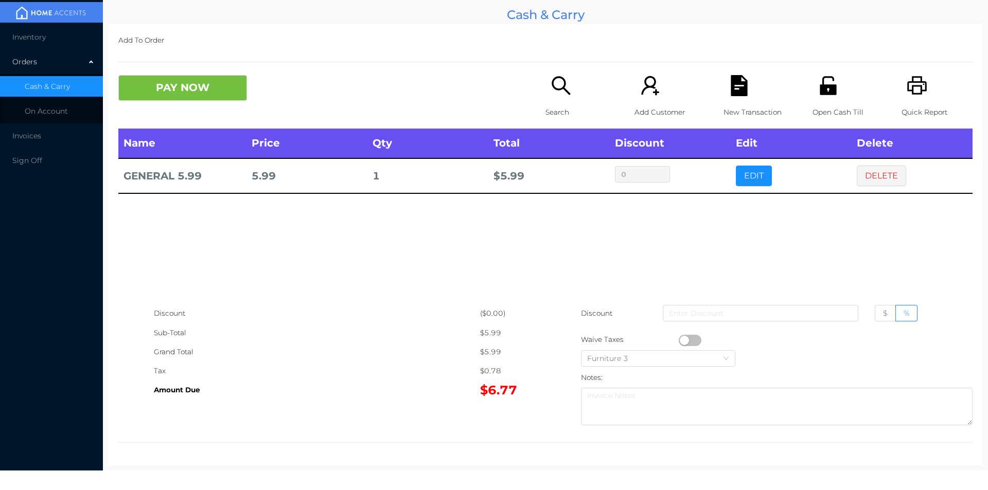
click at [579, 105] on p "Search" at bounding box center [580, 112] width 71 height 19
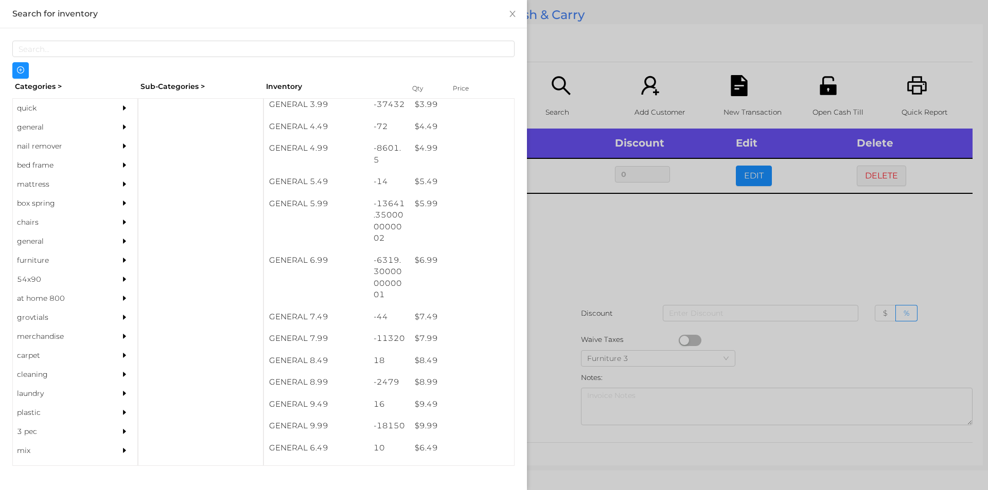
scroll to position [311, 0]
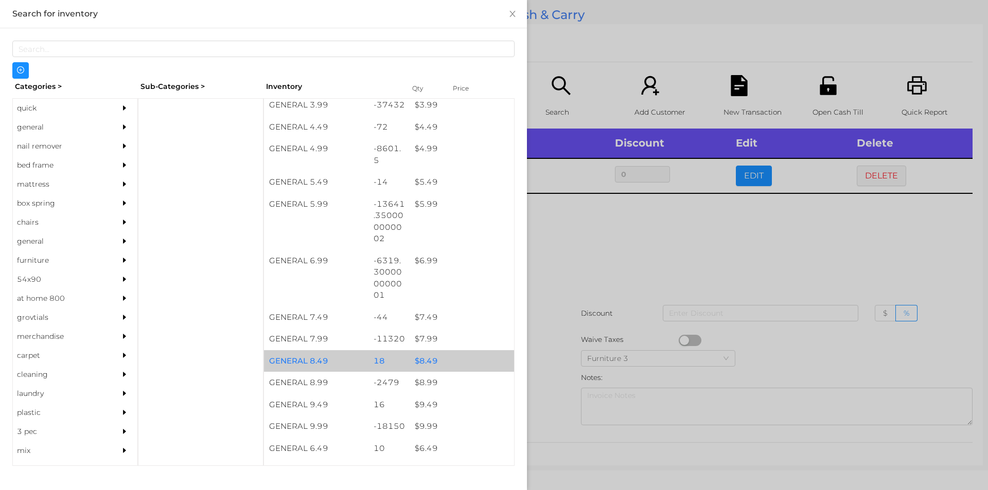
click at [373, 350] on div "18" at bounding box center [389, 361] width 42 height 22
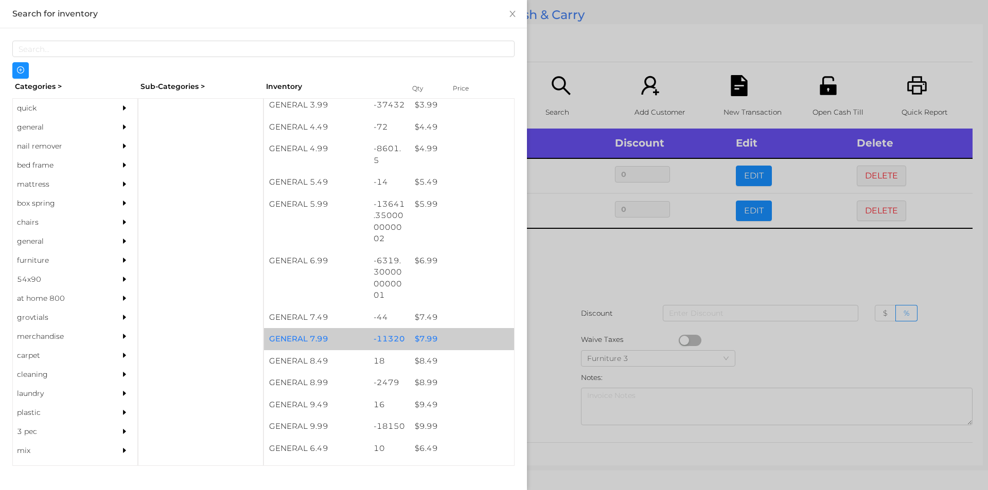
click at [437, 329] on div "$ 7.99" at bounding box center [461, 339] width 104 height 22
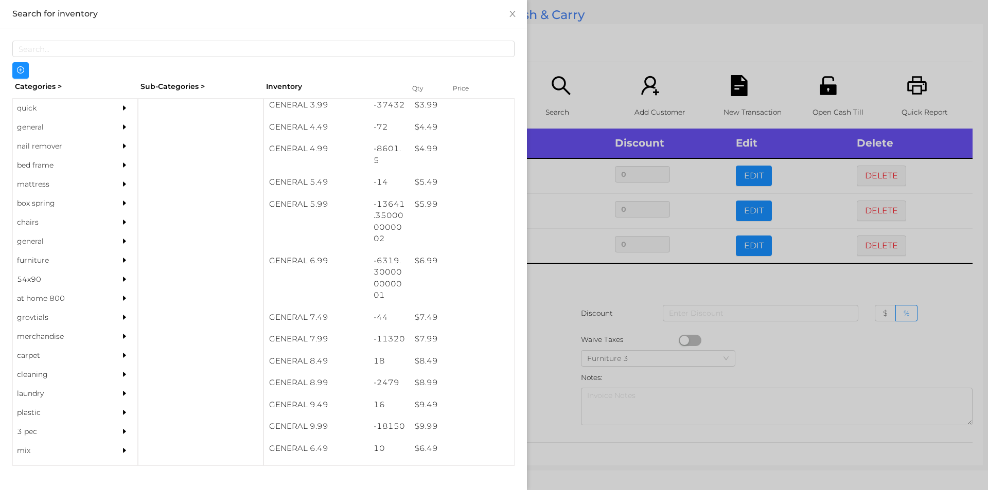
click at [582, 352] on div at bounding box center [494, 245] width 988 height 490
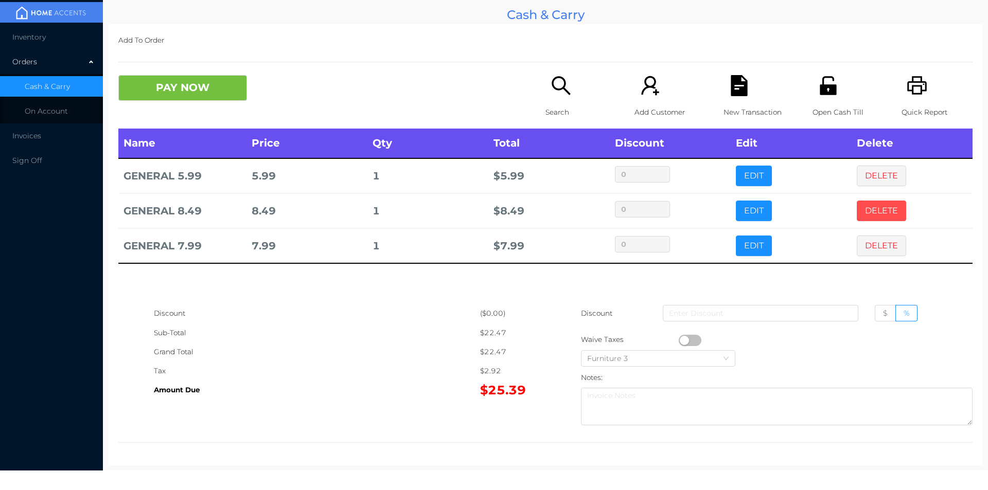
click at [872, 206] on button "DELETE" at bounding box center [881, 211] width 49 height 21
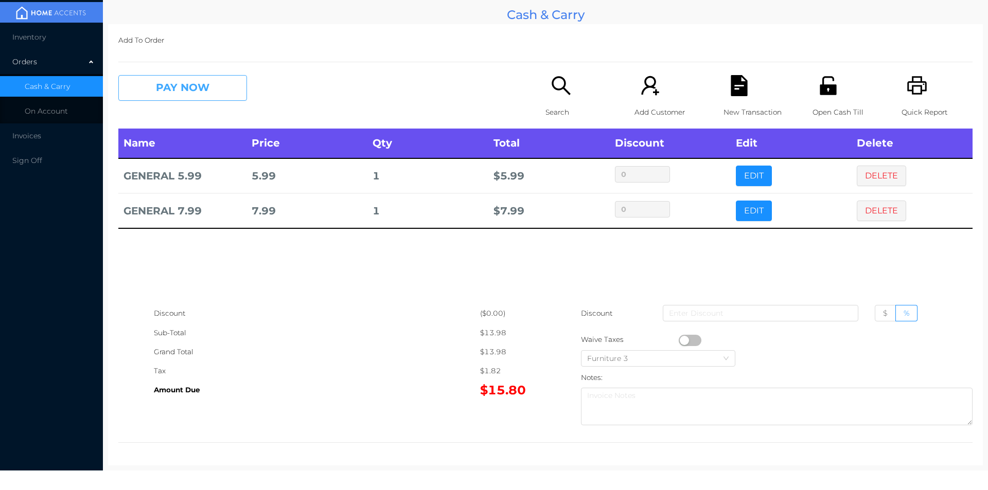
click at [204, 98] on button "PAY NOW" at bounding box center [182, 88] width 129 height 26
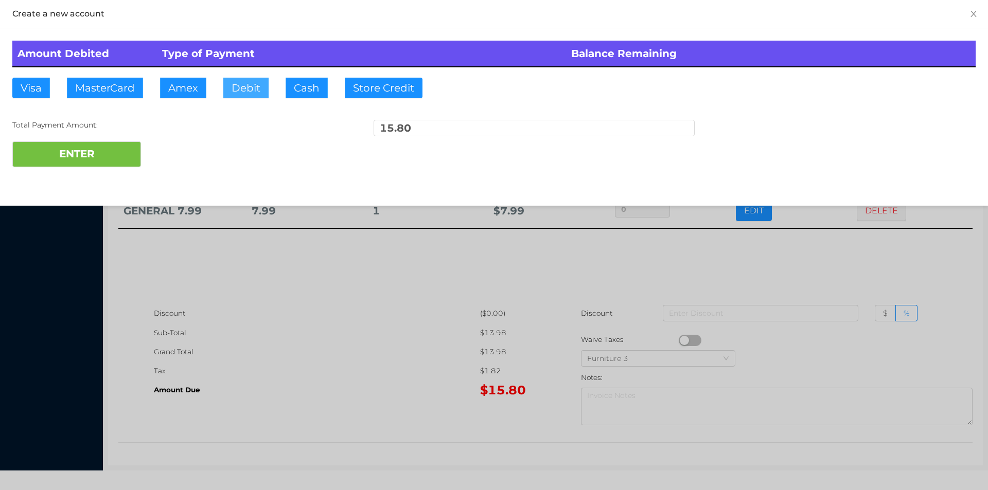
click at [247, 96] on button "Debit" at bounding box center [245, 88] width 45 height 21
click at [84, 158] on button "ENTER" at bounding box center [76, 154] width 129 height 26
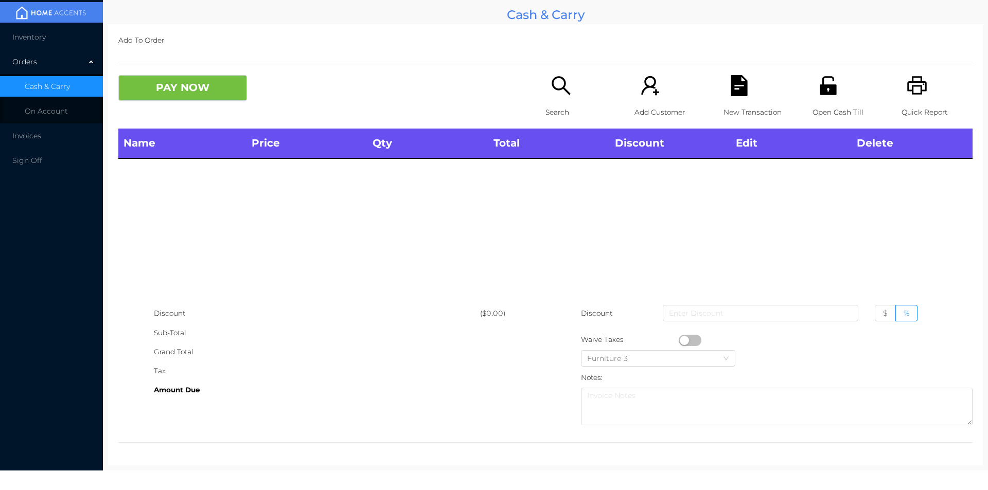
click at [829, 91] on icon "icon: unlock" at bounding box center [827, 85] width 16 height 19
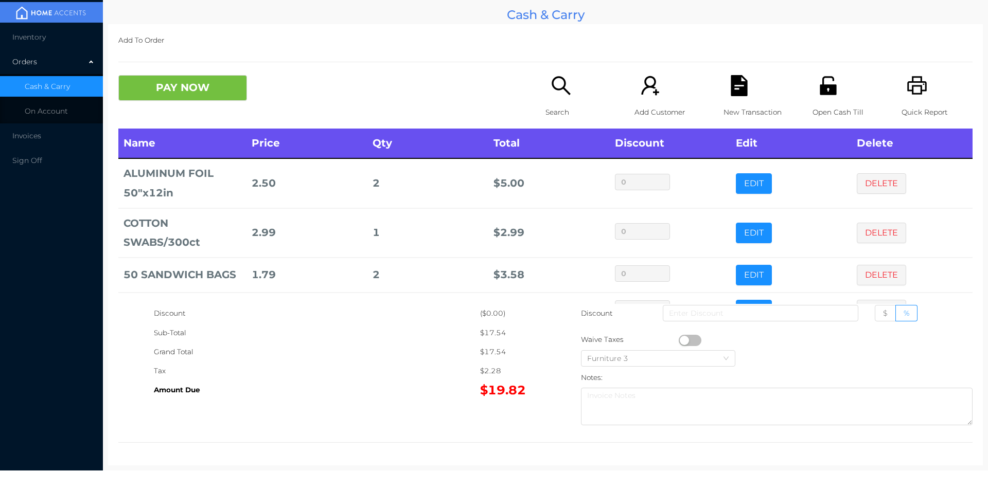
click at [733, 112] on p "New Transaction" at bounding box center [758, 112] width 71 height 19
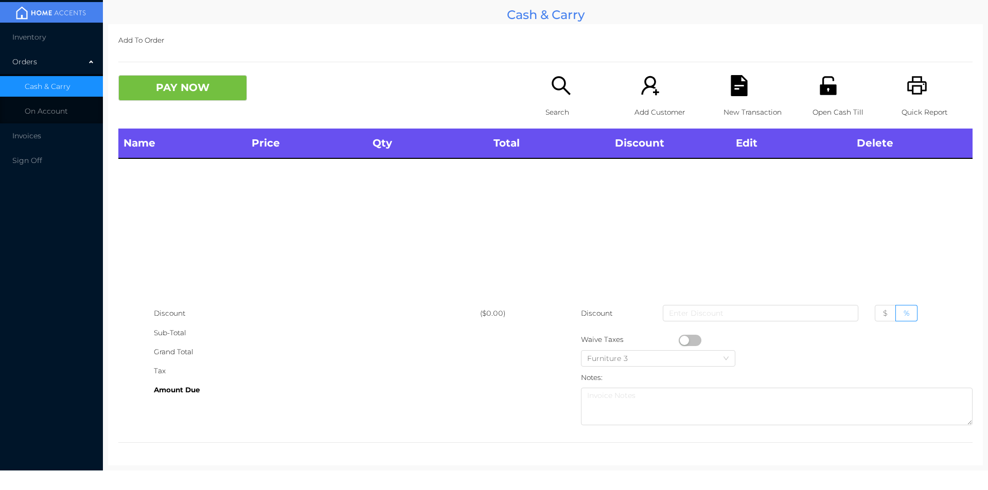
click at [824, 109] on p "Open Cash Till" at bounding box center [847, 112] width 71 height 19
click at [566, 104] on p "Search" at bounding box center [580, 112] width 71 height 19
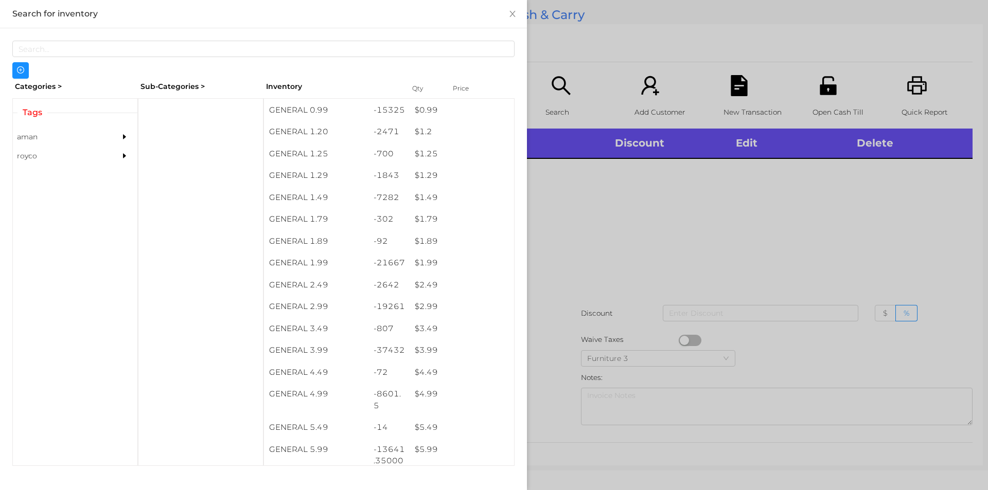
scroll to position [122, 0]
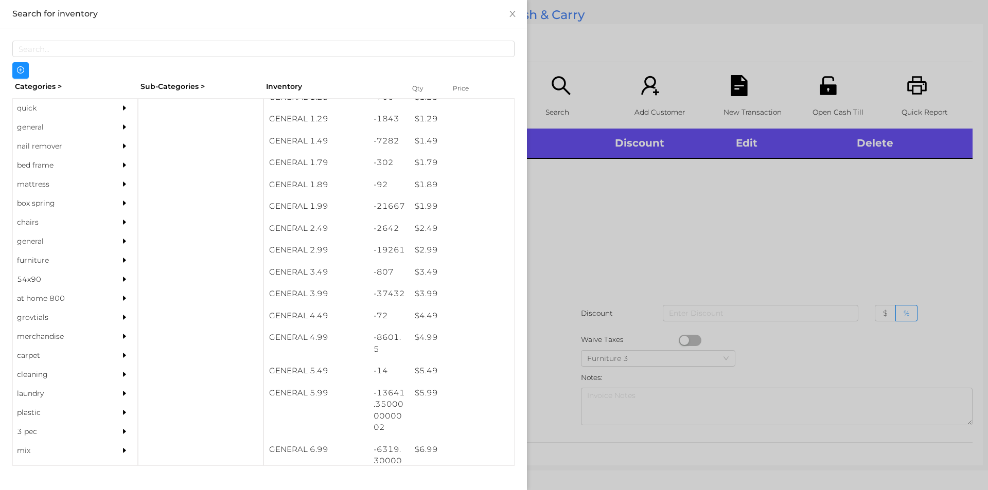
click at [439, 132] on div "$ 1.49" at bounding box center [461, 141] width 104 height 22
click at [613, 282] on div at bounding box center [494, 245] width 988 height 490
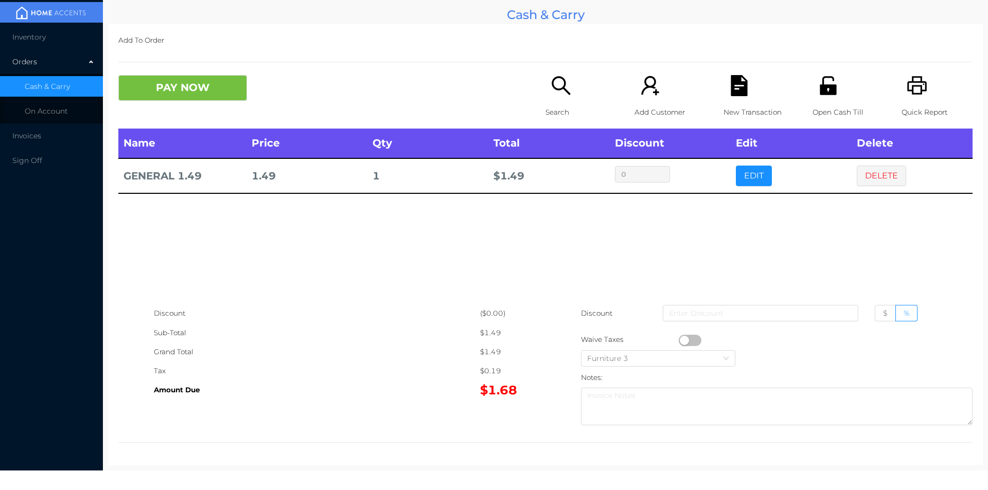
click at [556, 93] on icon "icon: search" at bounding box center [560, 85] width 21 height 21
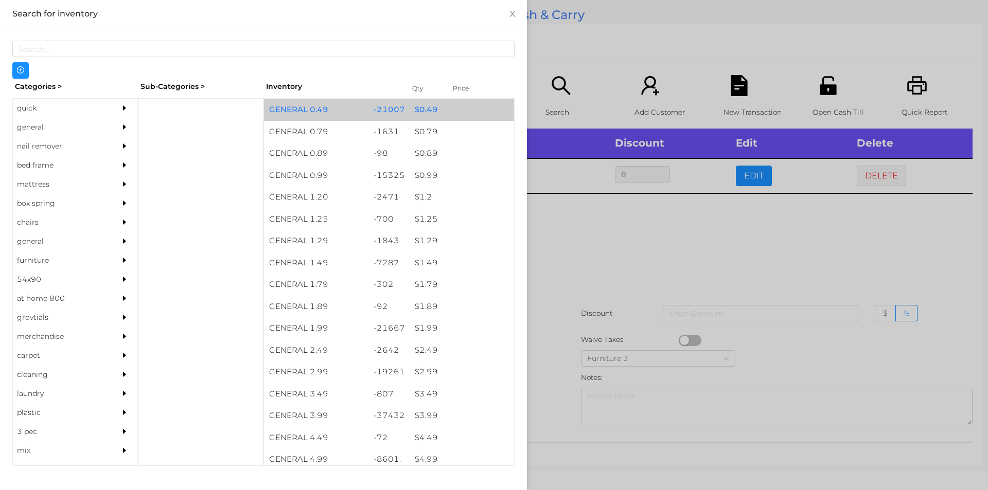
click at [439, 112] on div "$ 0.49" at bounding box center [461, 110] width 104 height 22
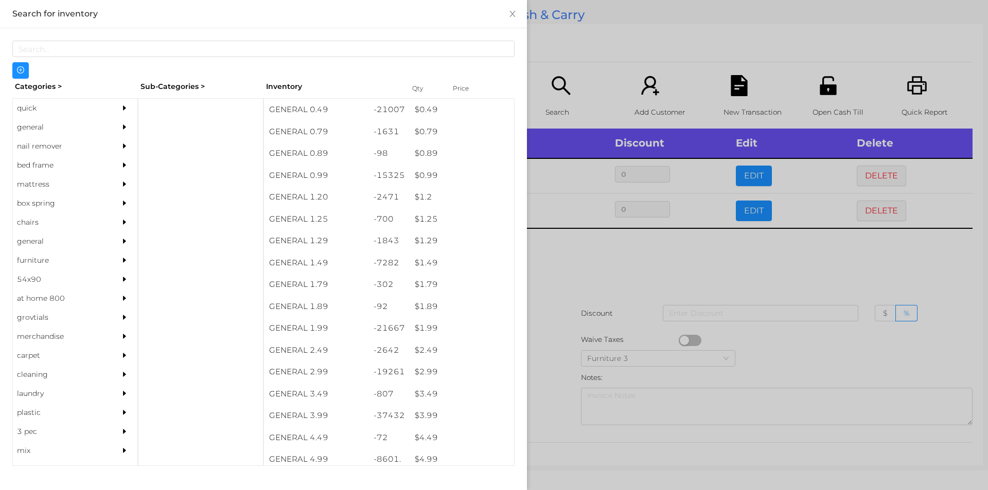
click at [564, 51] on div at bounding box center [494, 245] width 988 height 490
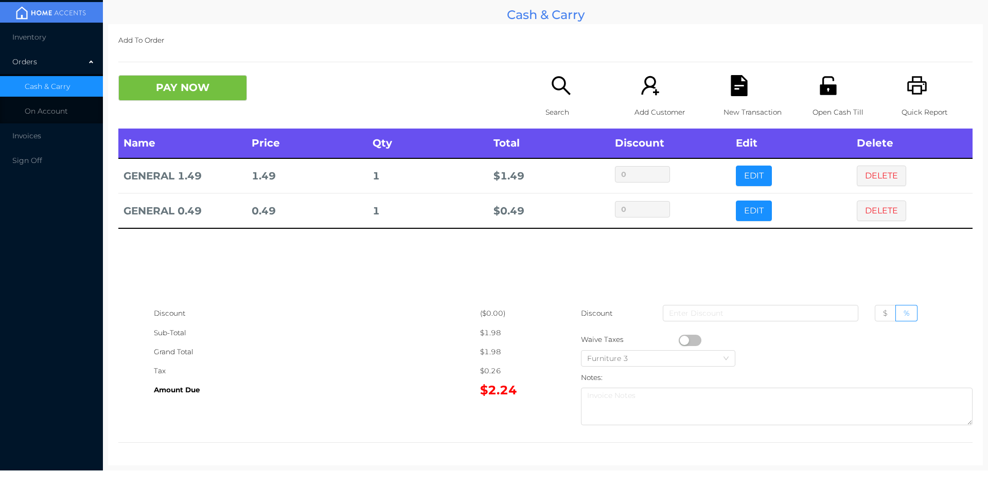
click at [728, 101] on div "New Transaction" at bounding box center [758, 101] width 71 height 53
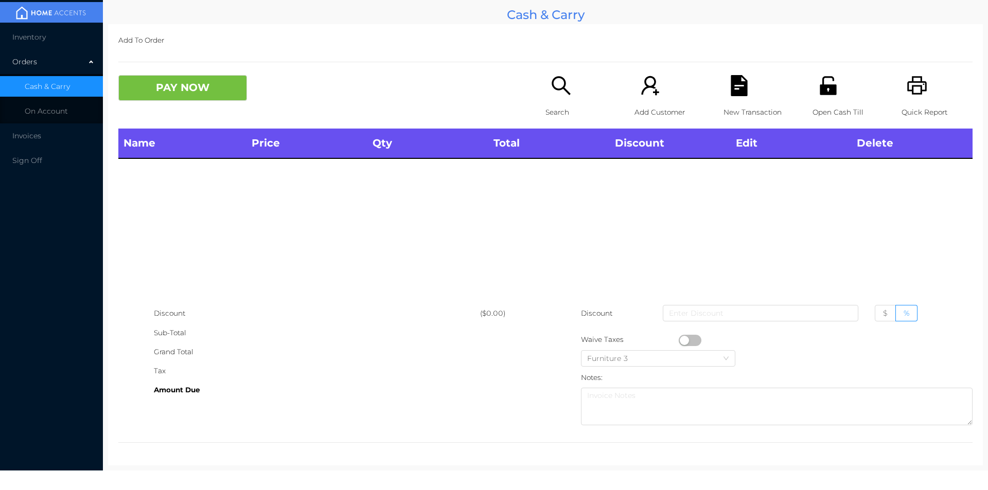
click at [919, 87] on icon "icon: printer" at bounding box center [917, 85] width 20 height 19
click at [547, 105] on p "Search" at bounding box center [580, 112] width 71 height 19
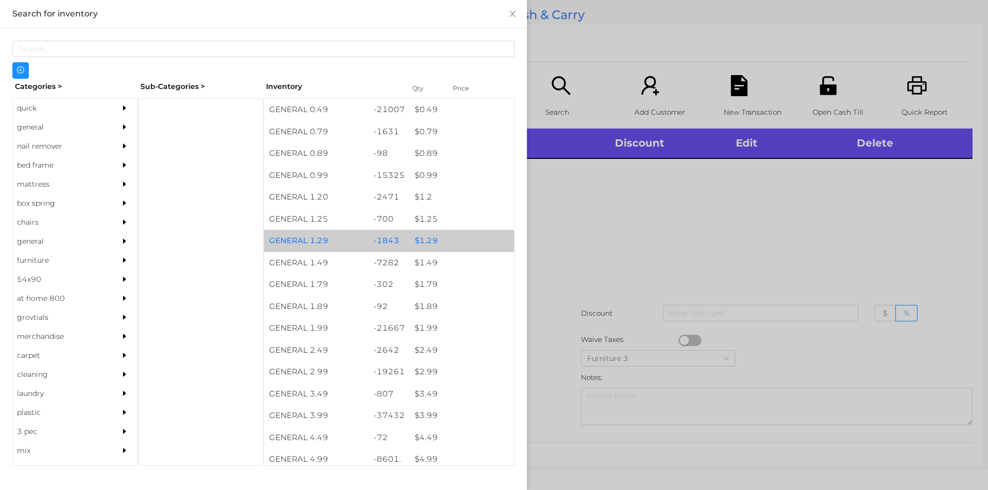
click at [415, 249] on div "$ 1.29" at bounding box center [461, 241] width 104 height 22
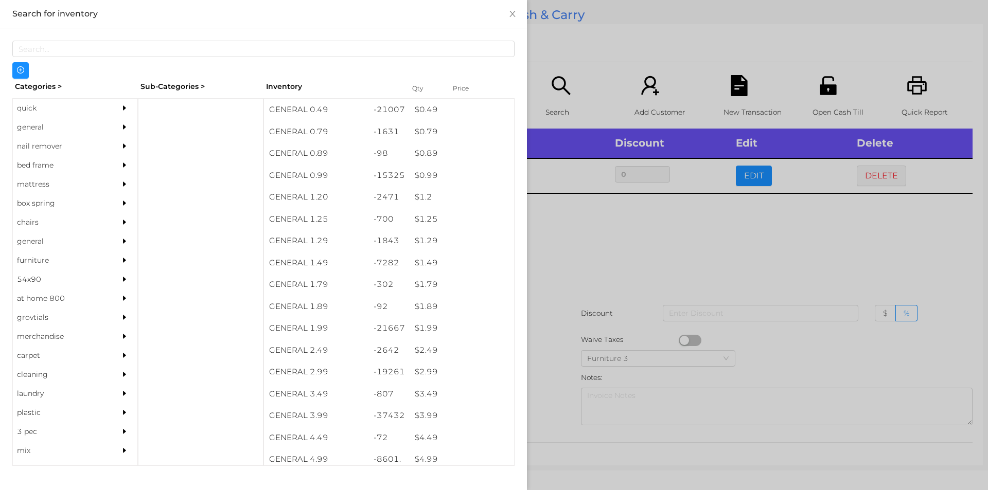
click at [678, 265] on div at bounding box center [494, 245] width 988 height 490
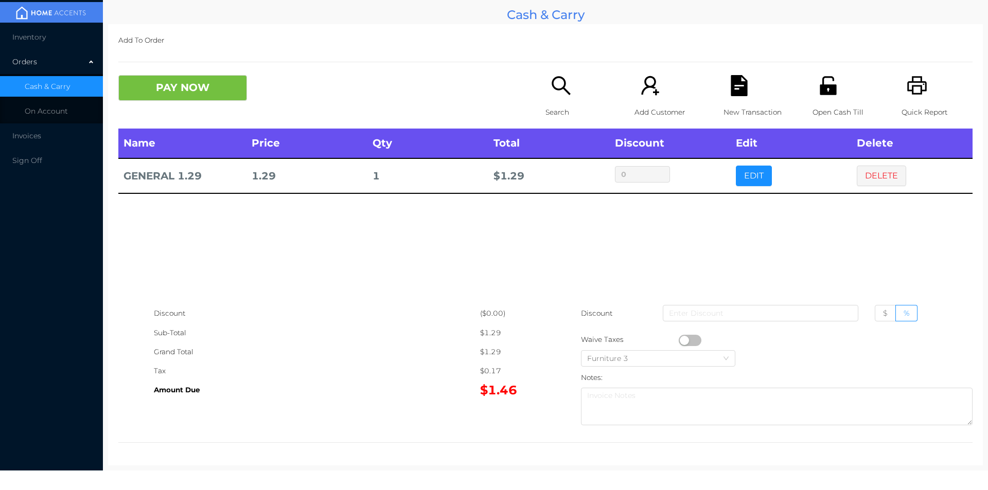
click at [734, 91] on icon "icon: file-text" at bounding box center [738, 85] width 16 height 21
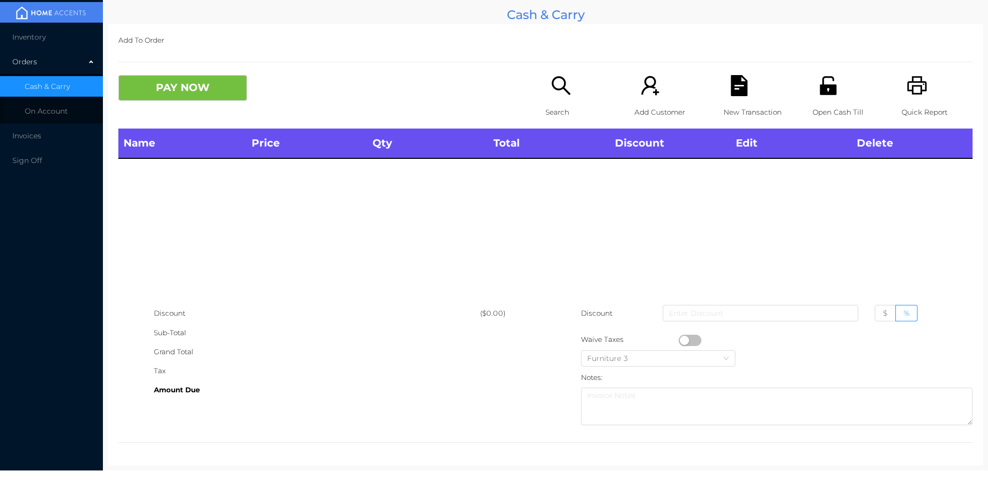
click at [916, 87] on icon "icon: printer" at bounding box center [916, 85] width 21 height 21
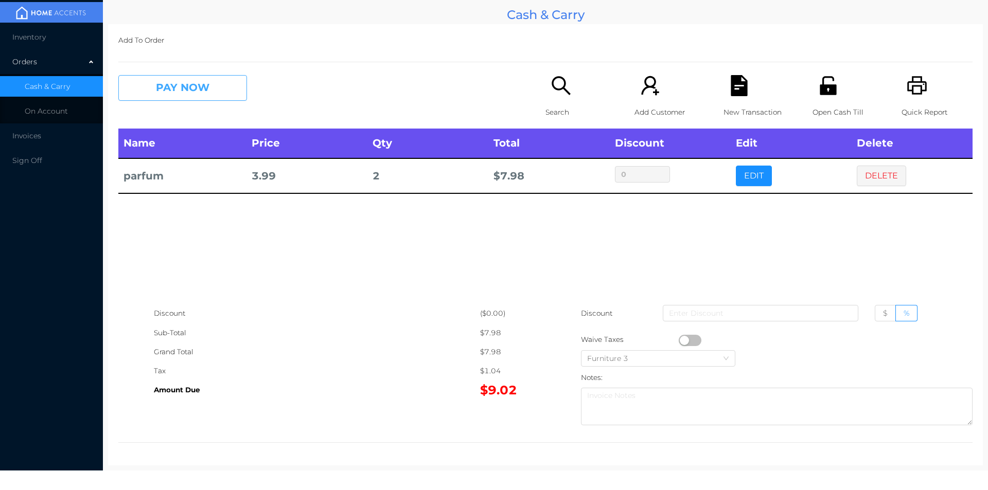
click at [165, 77] on button "PAY NOW" at bounding box center [182, 88] width 129 height 26
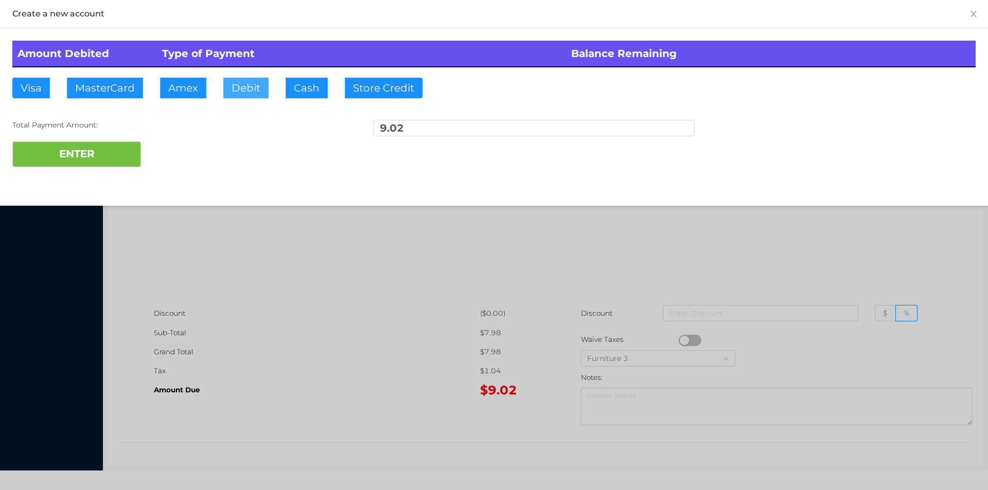
click at [249, 88] on button "Debit" at bounding box center [245, 88] width 45 height 21
click at [88, 153] on button "ENTER" at bounding box center [76, 154] width 129 height 26
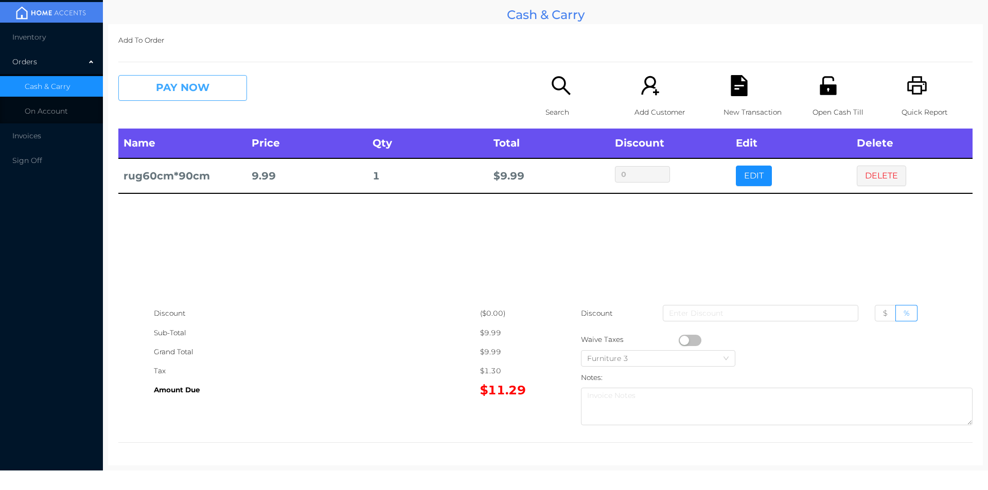
click at [241, 83] on button "PAY NOW" at bounding box center [182, 88] width 129 height 26
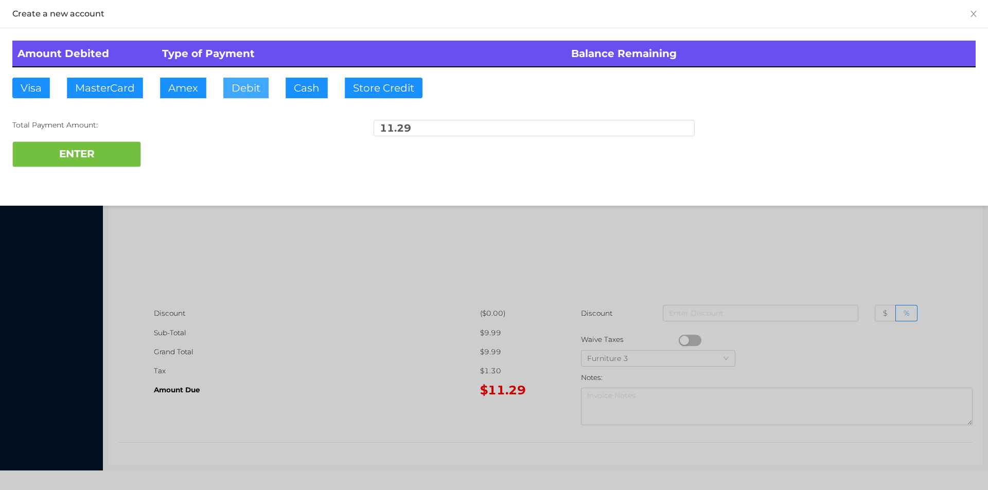
click at [242, 84] on button "Debit" at bounding box center [245, 88] width 45 height 21
click at [85, 158] on button "ENTER" at bounding box center [76, 154] width 129 height 26
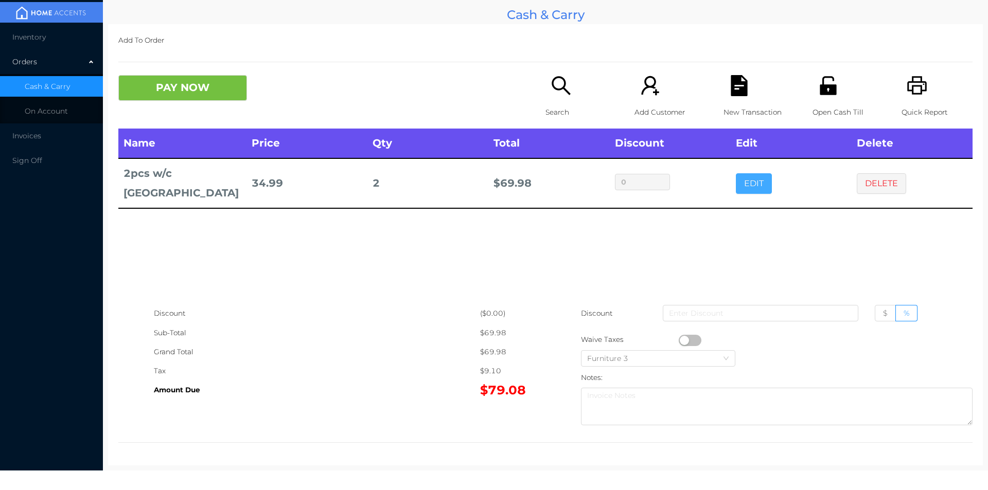
click at [750, 173] on button "EDIT" at bounding box center [754, 183] width 36 height 21
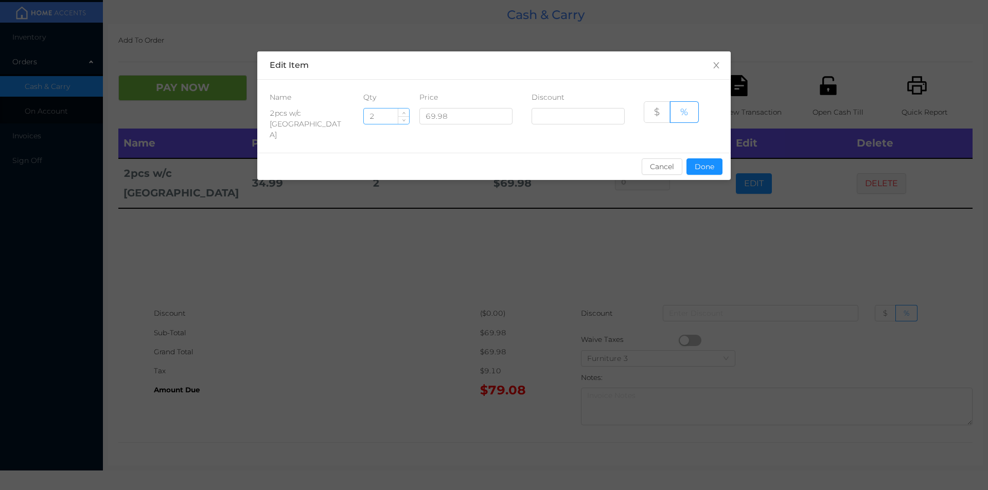
click at [374, 112] on input "2" at bounding box center [386, 116] width 45 height 15
type input "3"
click at [708, 159] on button "Done" at bounding box center [704, 166] width 36 height 16
type input "0%"
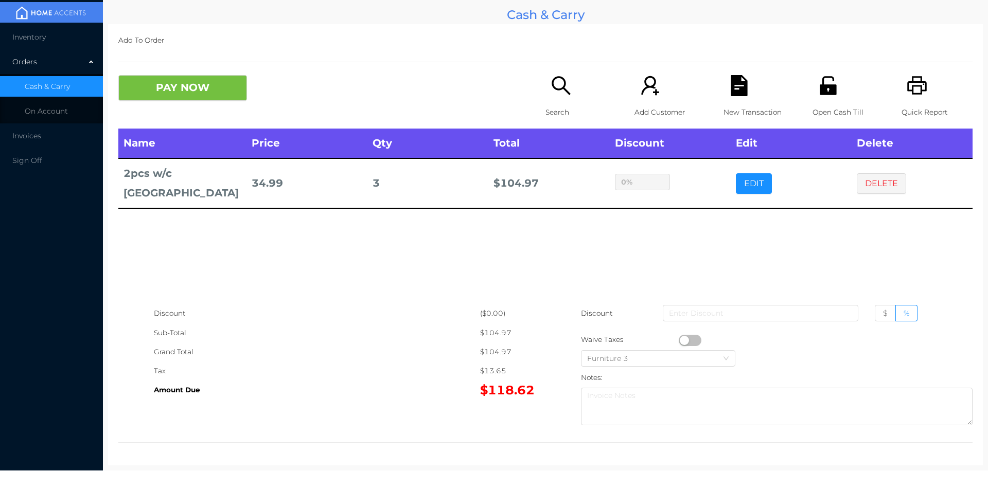
click at [735, 95] on icon "icon: file-text" at bounding box center [738, 85] width 16 height 21
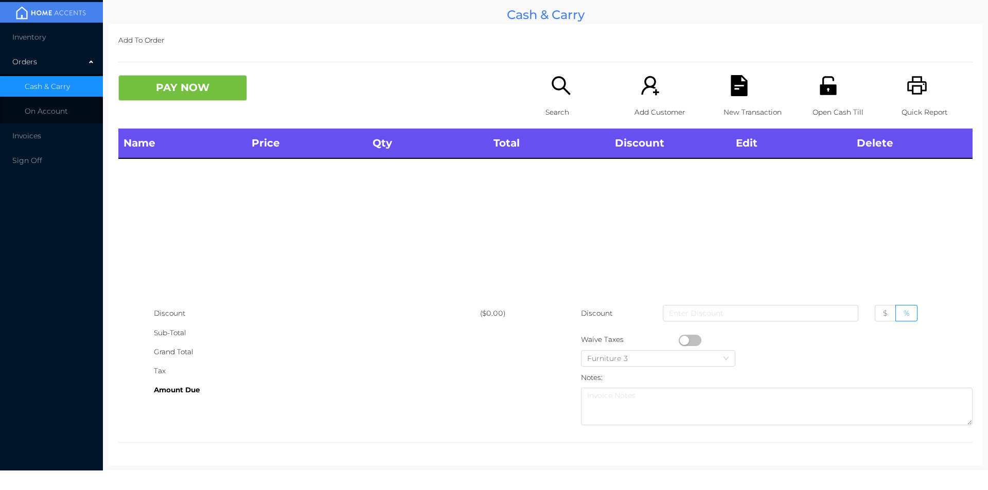
click at [812, 91] on div "Open Cash Till" at bounding box center [847, 101] width 71 height 53
click at [565, 106] on p "Search" at bounding box center [580, 112] width 71 height 19
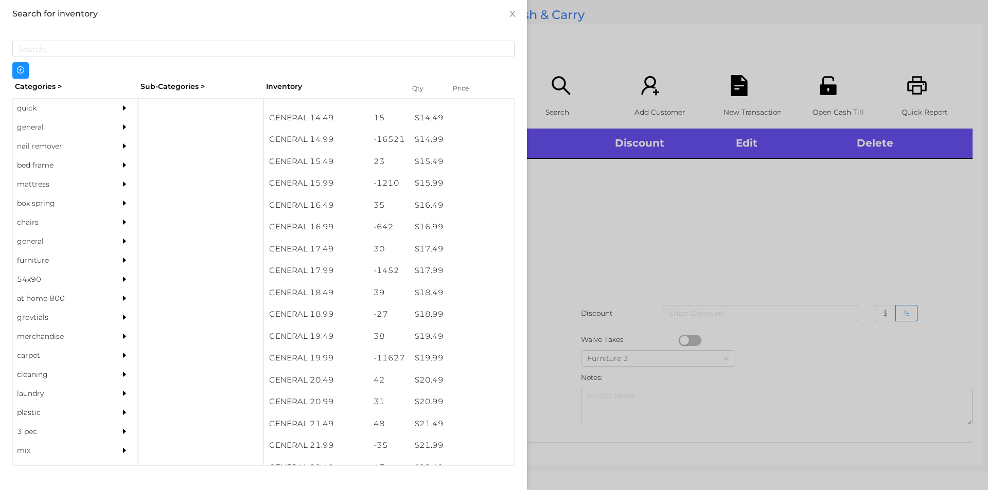
scroll to position [933, 0]
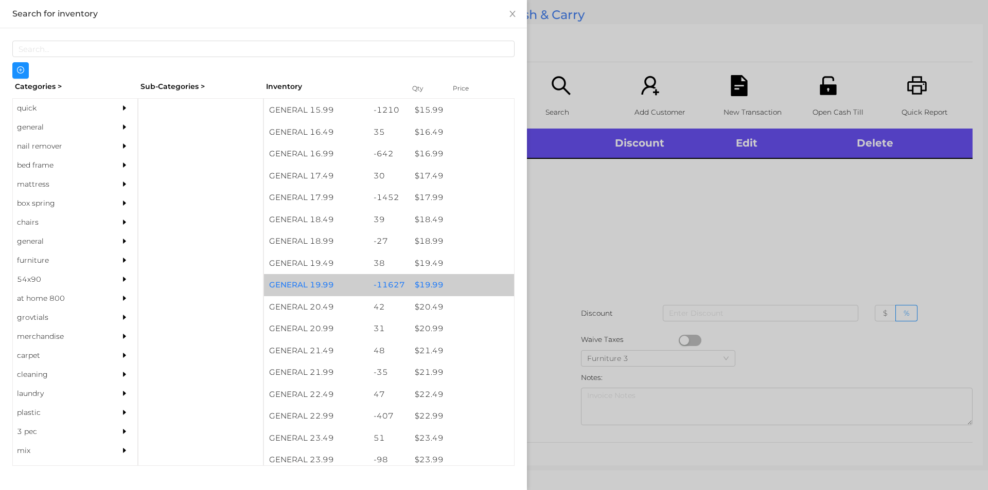
click at [402, 283] on div "-11627" at bounding box center [389, 285] width 42 height 22
click at [691, 257] on div at bounding box center [494, 245] width 988 height 490
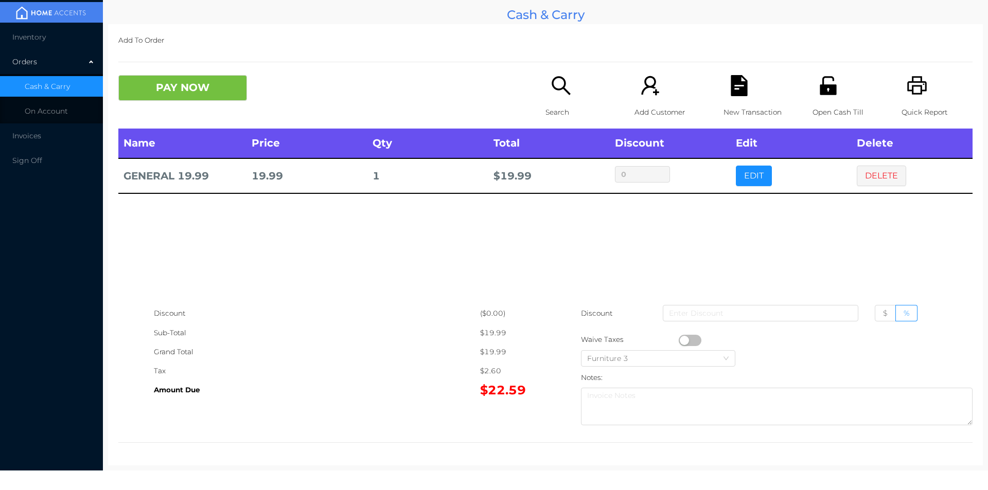
click at [741, 95] on icon "icon: file-text" at bounding box center [738, 85] width 16 height 21
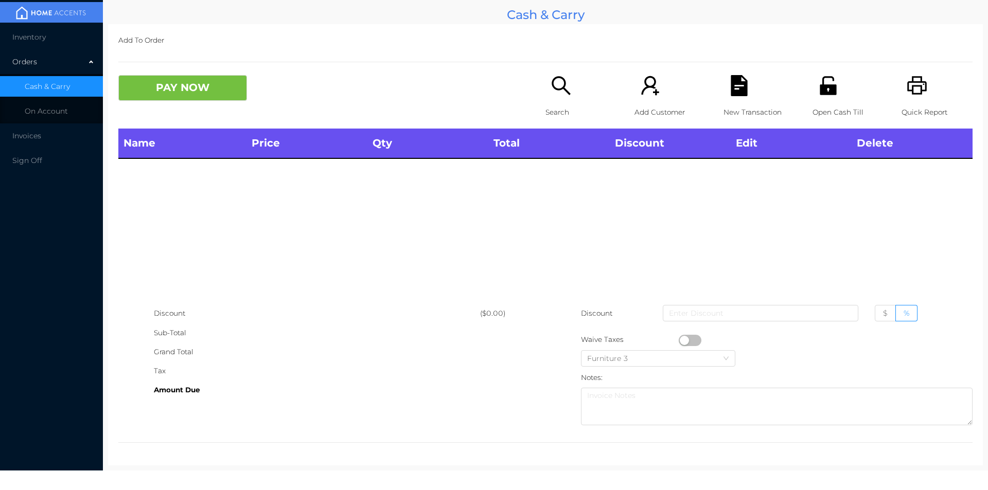
click at [917, 81] on icon "icon: printer" at bounding box center [916, 85] width 21 height 21
click at [567, 79] on icon "icon: search" at bounding box center [560, 85] width 21 height 21
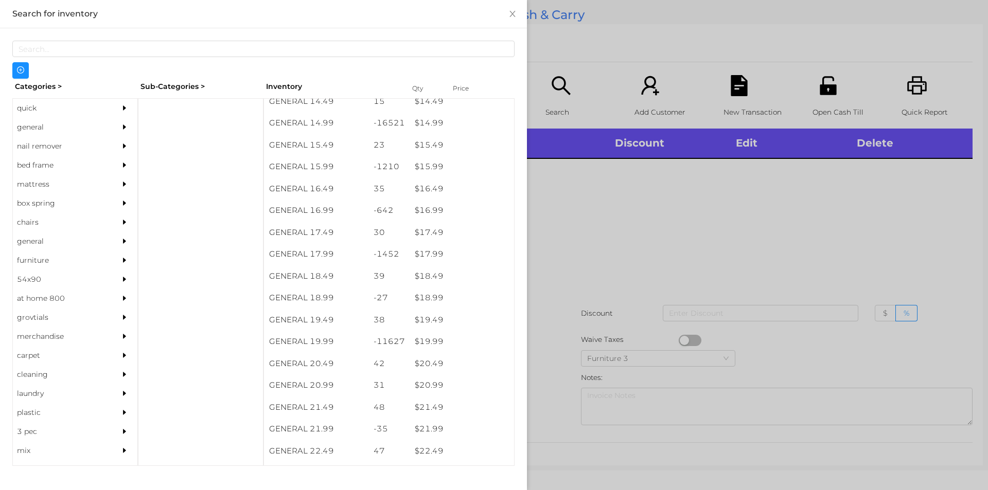
scroll to position [877, 0]
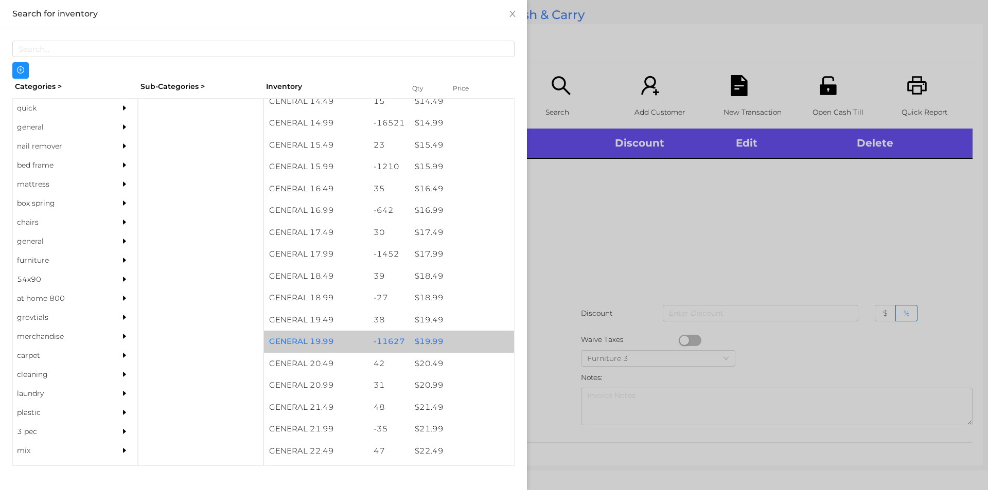
click at [445, 333] on div "$ 19.99" at bounding box center [461, 342] width 104 height 22
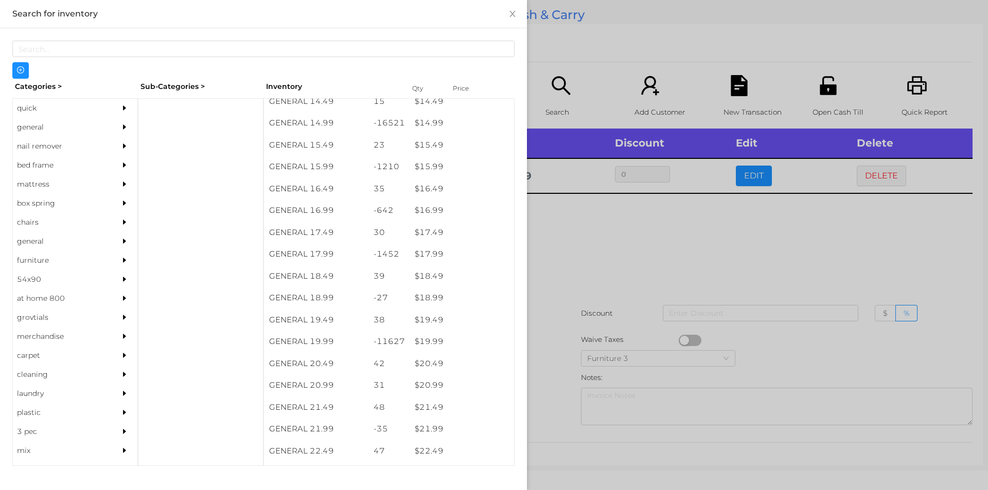
click at [626, 282] on div at bounding box center [494, 245] width 988 height 490
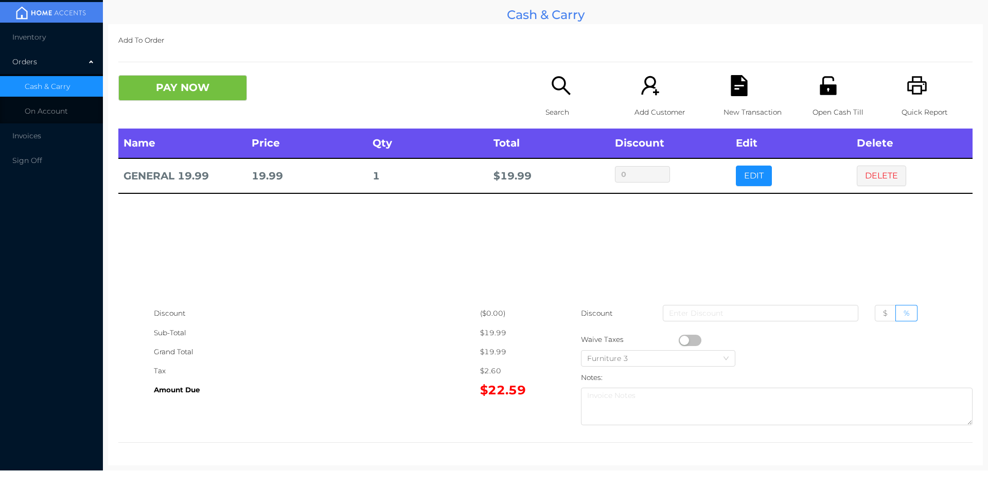
click at [682, 338] on button "button" at bounding box center [690, 340] width 23 height 11
click at [199, 91] on button "PAY NOW" at bounding box center [182, 88] width 129 height 26
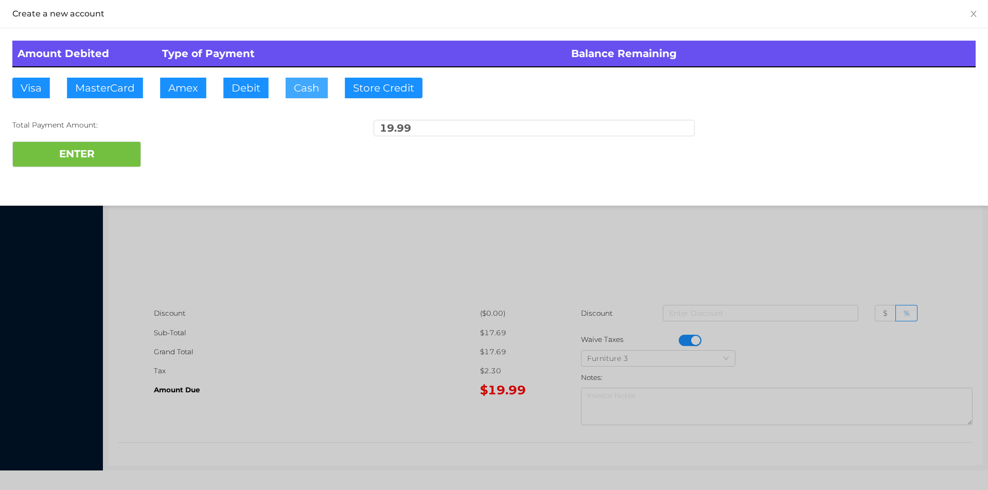
click at [308, 87] on button "Cash" at bounding box center [307, 88] width 42 height 21
click at [122, 162] on button "ENTER" at bounding box center [76, 154] width 129 height 26
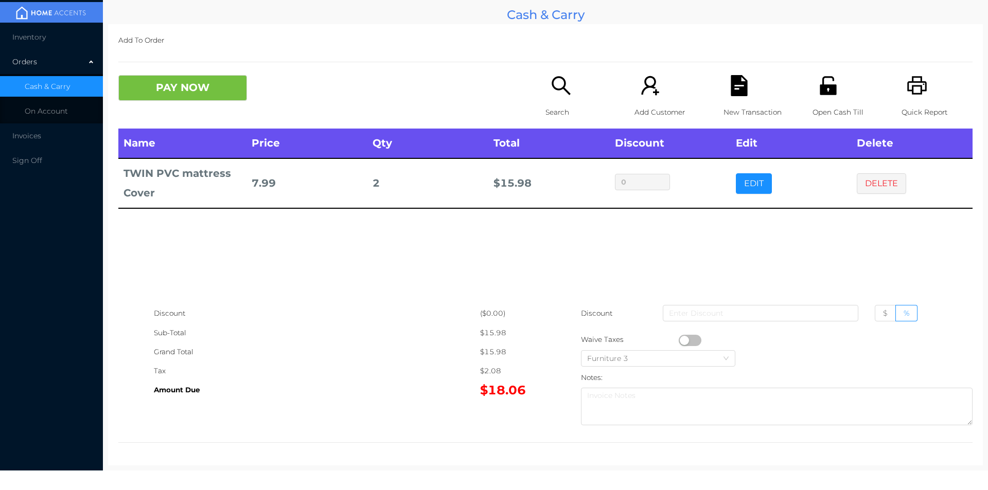
click at [557, 76] on icon "icon: search" at bounding box center [560, 85] width 21 height 21
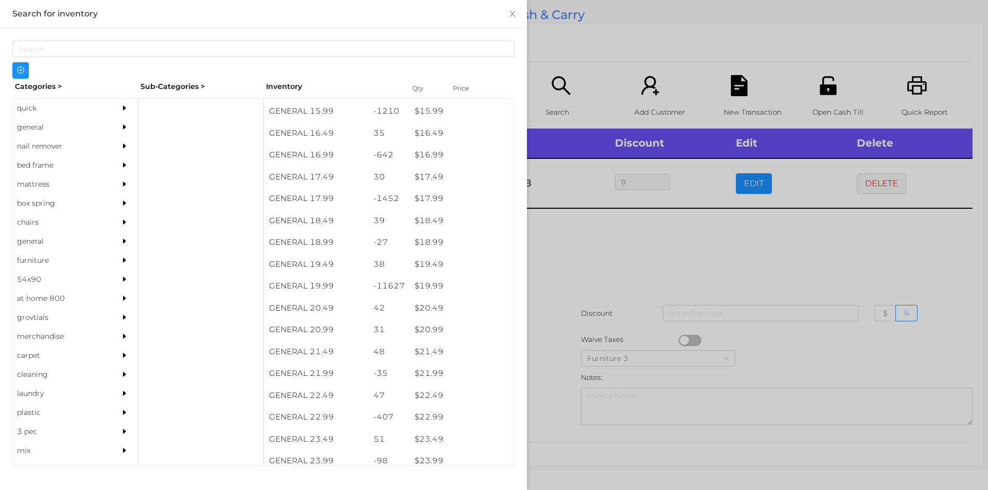
scroll to position [981, 0]
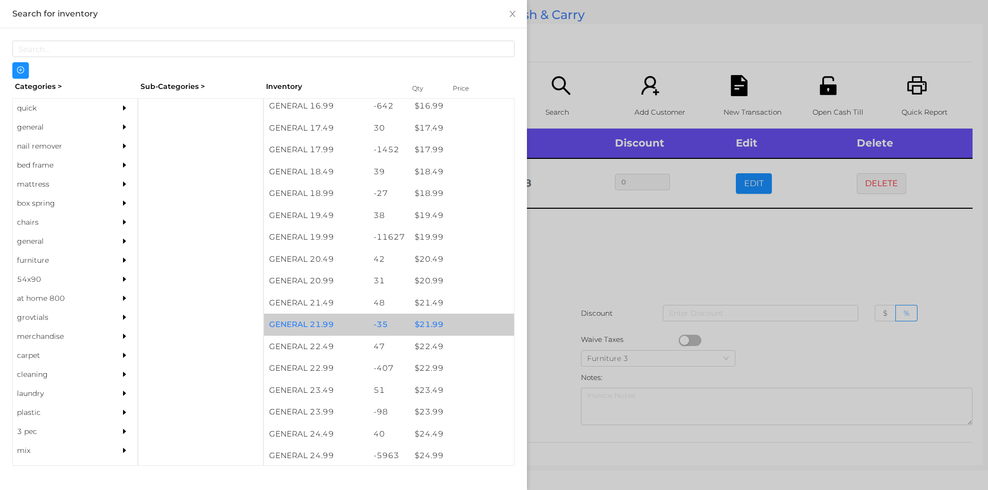
click at [418, 323] on div "$ 21.99" at bounding box center [461, 325] width 104 height 22
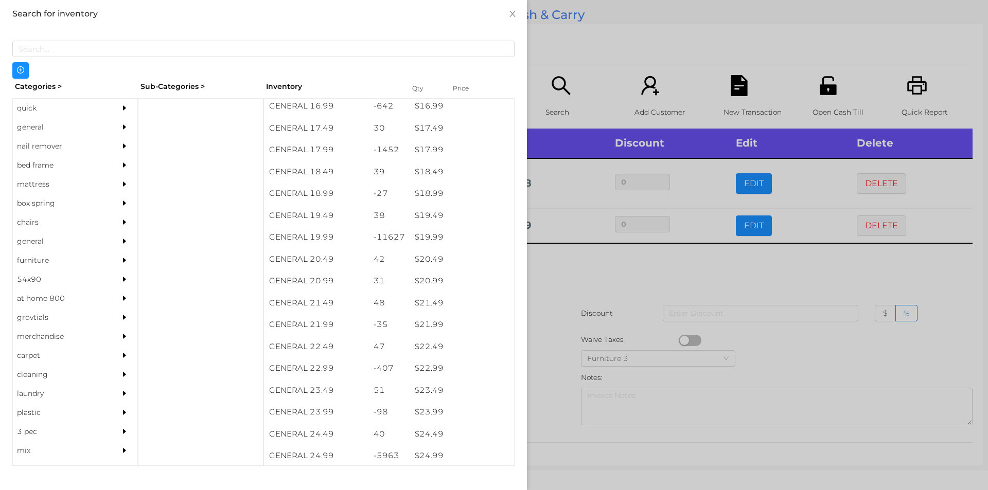
click at [627, 318] on div at bounding box center [494, 245] width 988 height 490
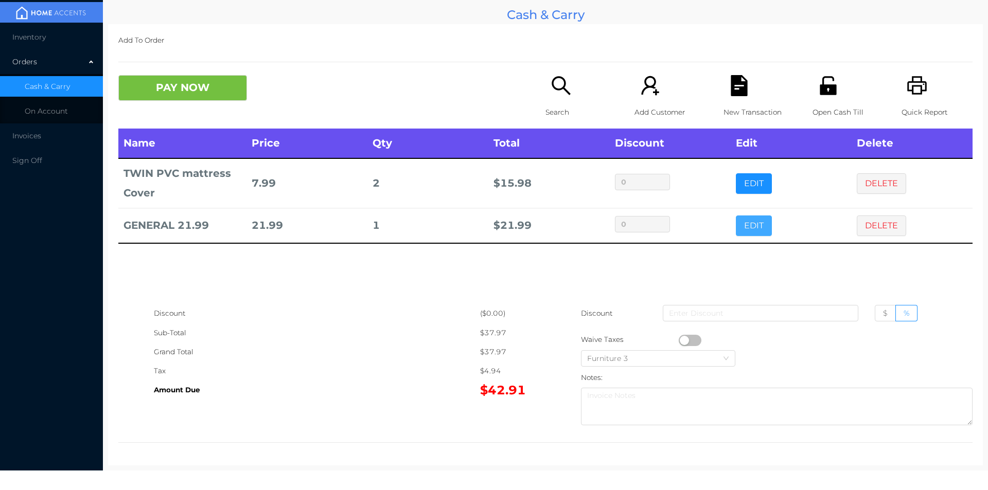
click at [737, 225] on button "EDIT" at bounding box center [754, 226] width 36 height 21
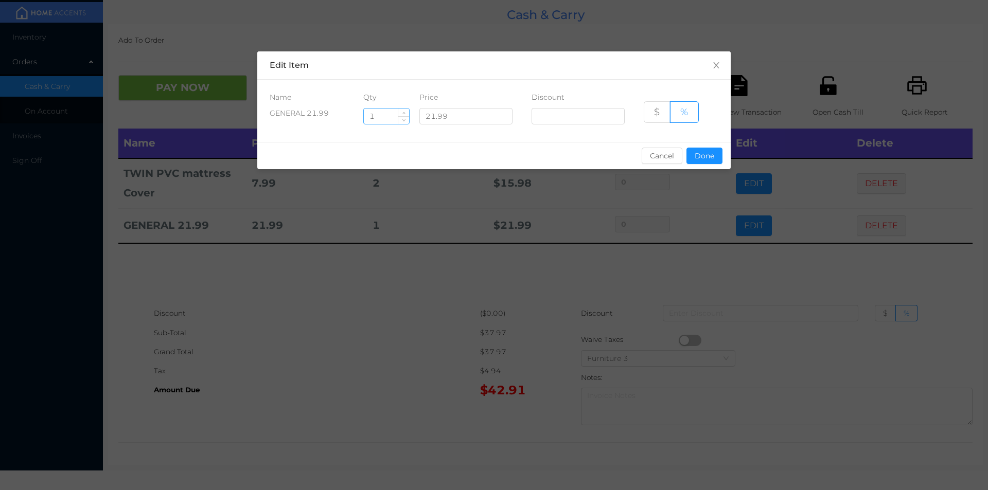
click at [381, 119] on input "1" at bounding box center [386, 116] width 45 height 15
type input "4"
click at [694, 159] on button "Done" at bounding box center [704, 156] width 36 height 16
type input "0%"
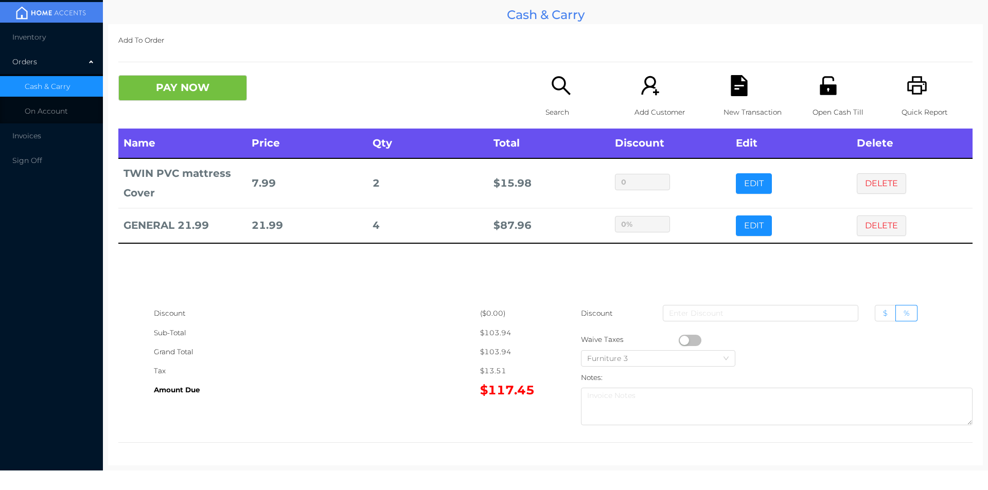
click at [883, 313] on span "$" at bounding box center [885, 313] width 5 height 9
click at [883, 316] on input "$" at bounding box center [883, 316] width 0 height 0
click at [788, 316] on input at bounding box center [760, 313] width 195 height 16
click at [730, 98] on div "New Transaction" at bounding box center [758, 101] width 71 height 53
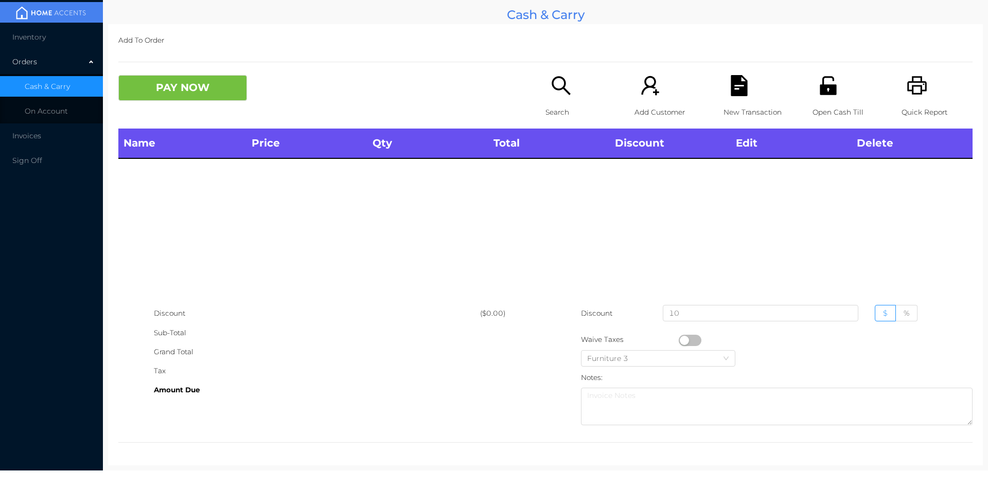
click at [912, 90] on icon "icon: printer" at bounding box center [916, 85] width 21 height 21
click at [686, 313] on input "10" at bounding box center [760, 313] width 195 height 16
type input "1"
type input "0"
click at [407, 306] on div "Discount" at bounding box center [317, 313] width 326 height 19
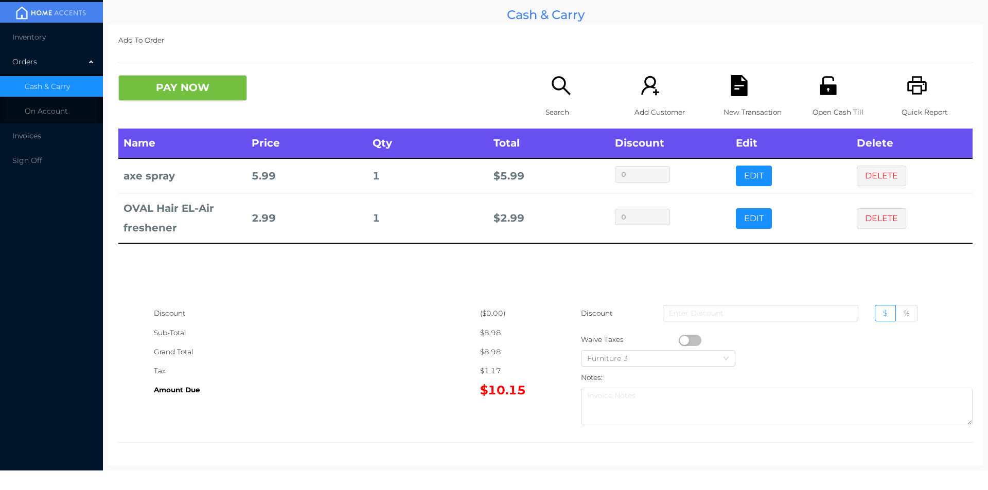
click at [723, 78] on div "New Transaction" at bounding box center [758, 101] width 71 height 53
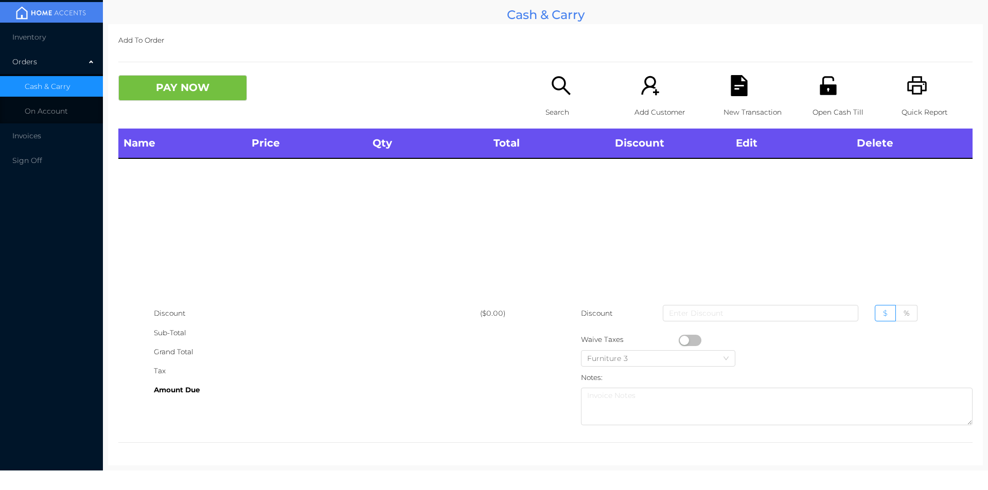
click at [835, 93] on div "Open Cash Till" at bounding box center [847, 101] width 71 height 53
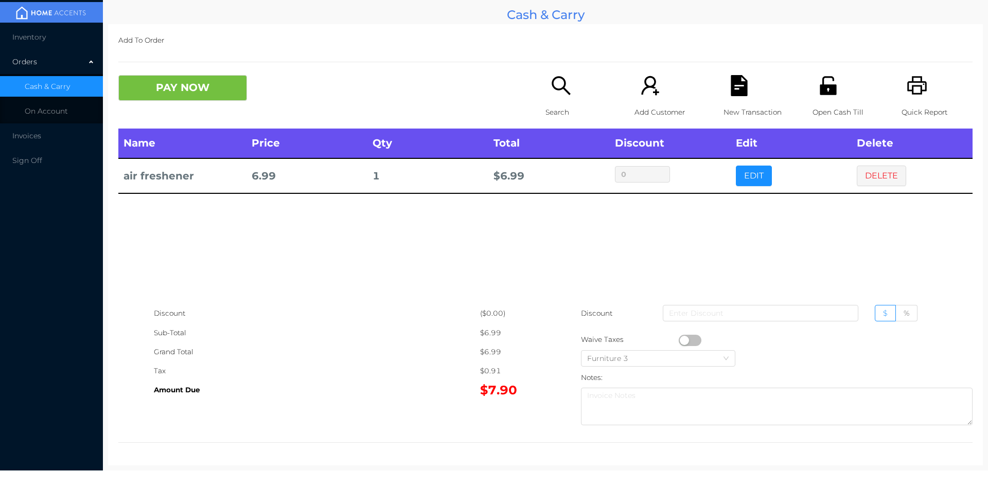
click at [545, 76] on div "Search" at bounding box center [580, 101] width 71 height 53
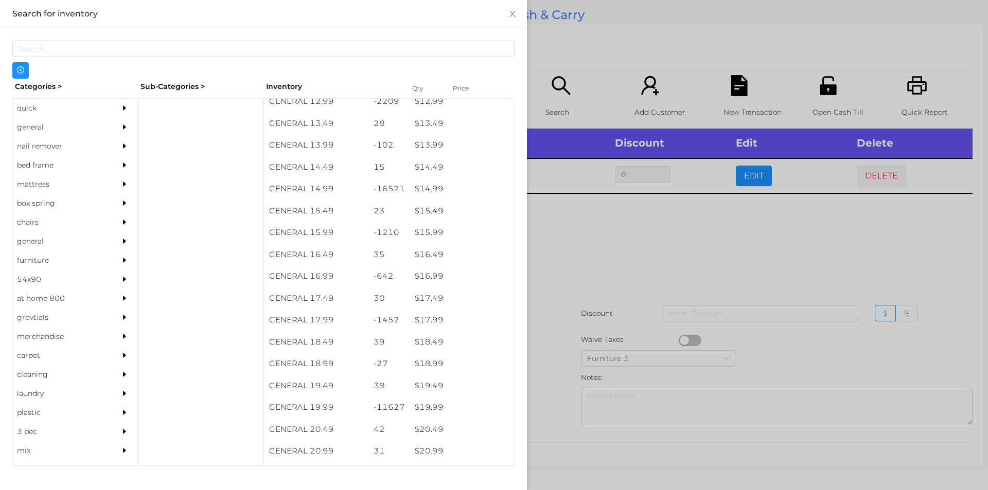
scroll to position [811, 0]
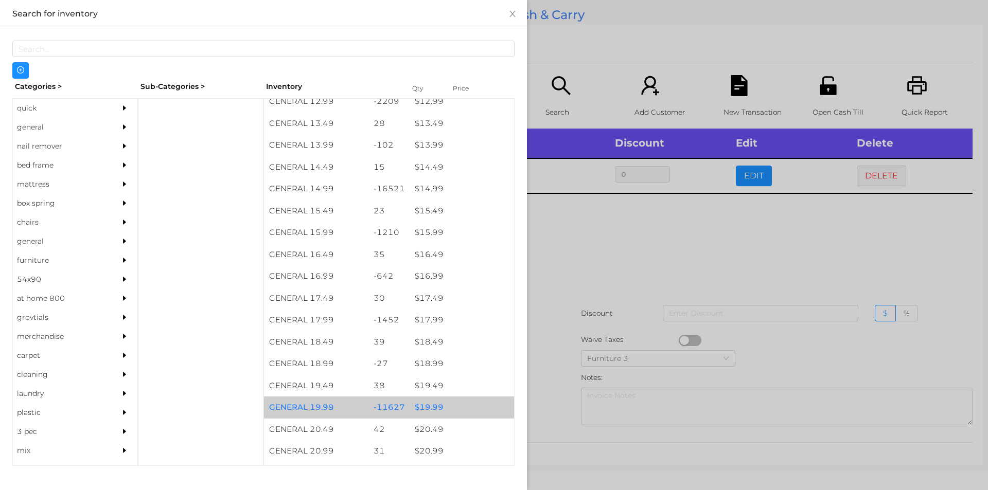
click at [429, 408] on div "$ 19.99" at bounding box center [461, 408] width 104 height 22
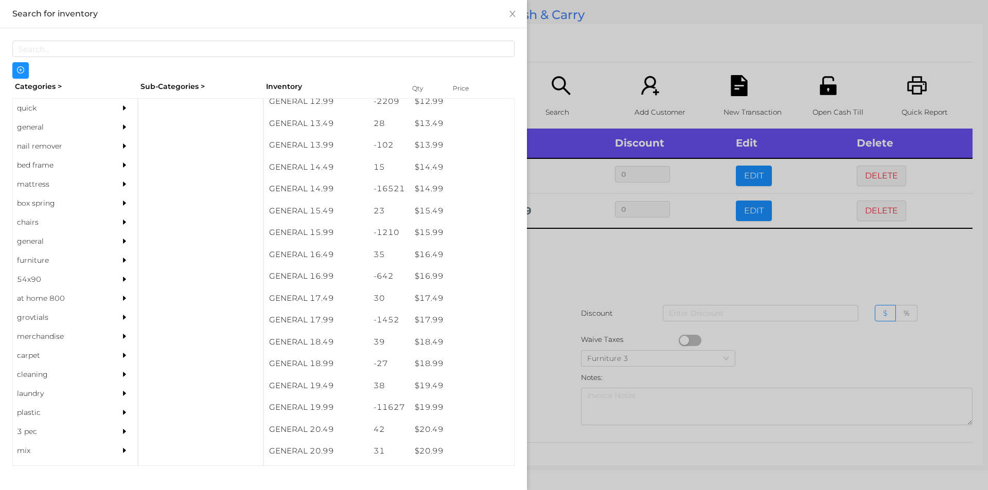
click at [581, 338] on div at bounding box center [494, 245] width 988 height 490
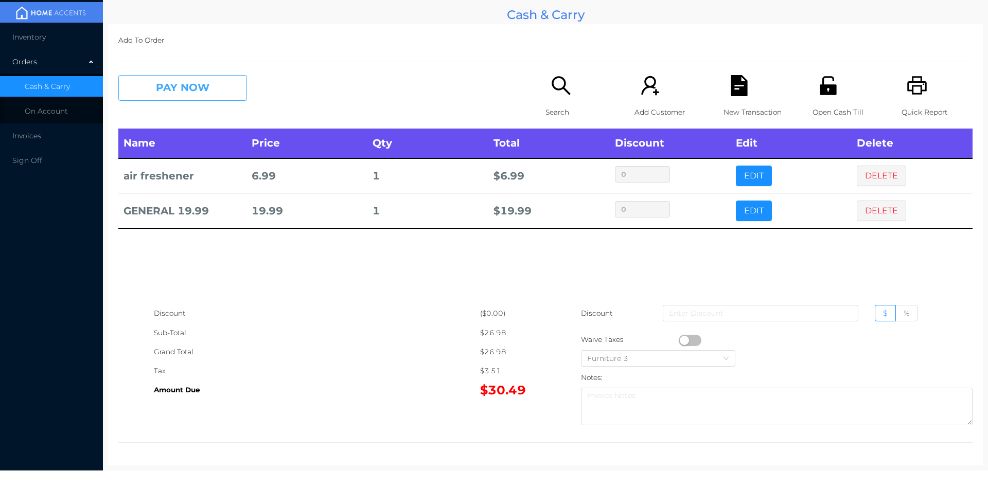
click at [175, 93] on button "PAY NOW" at bounding box center [182, 88] width 129 height 26
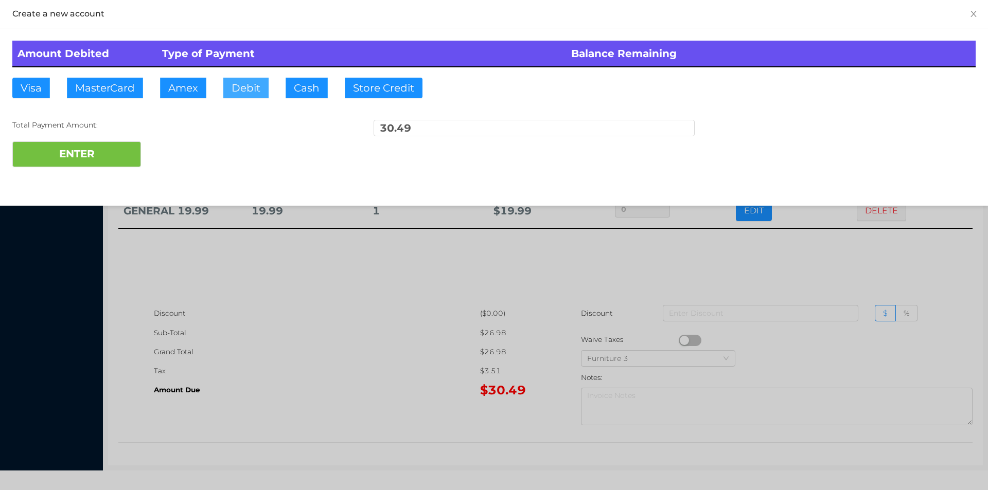
click at [253, 81] on button "Debit" at bounding box center [245, 88] width 45 height 21
click at [109, 144] on button "ENTER" at bounding box center [76, 154] width 129 height 26
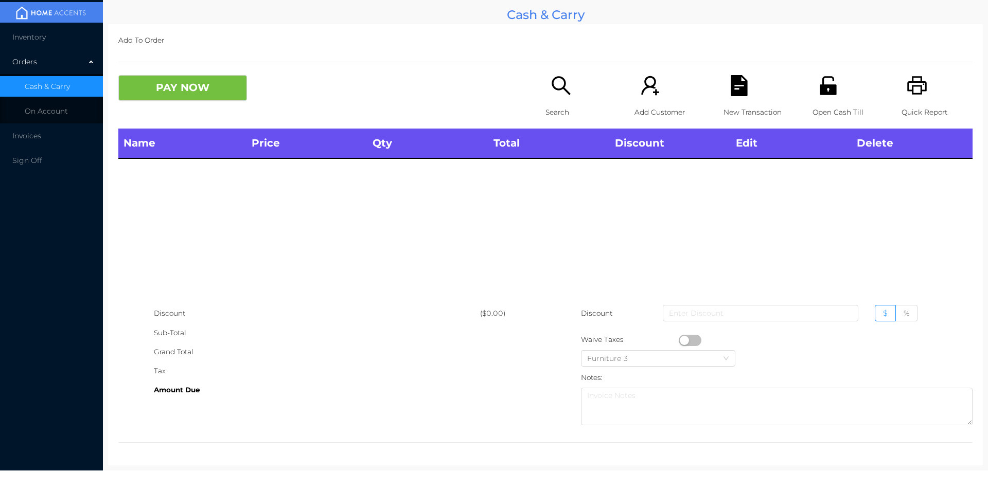
click at [832, 79] on icon "icon: unlock" at bounding box center [827, 85] width 21 height 21
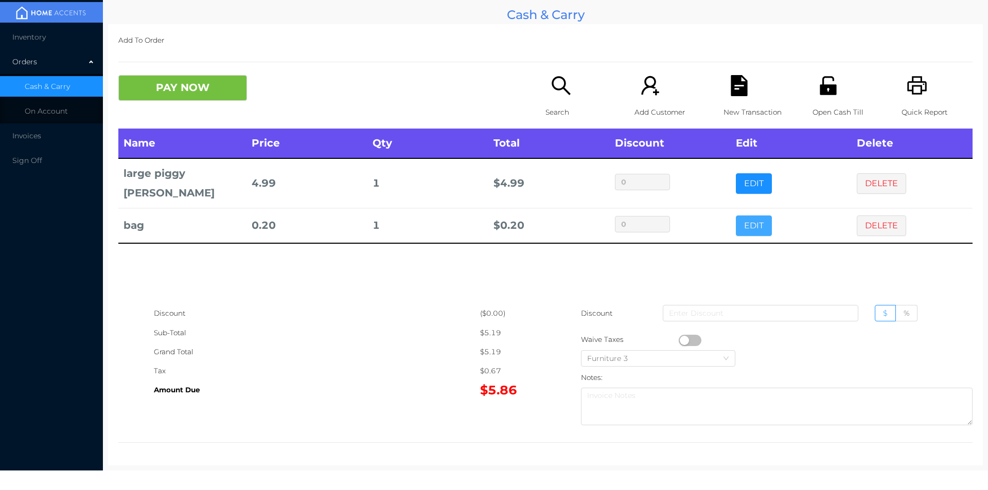
click at [739, 219] on button "EDIT" at bounding box center [754, 226] width 36 height 21
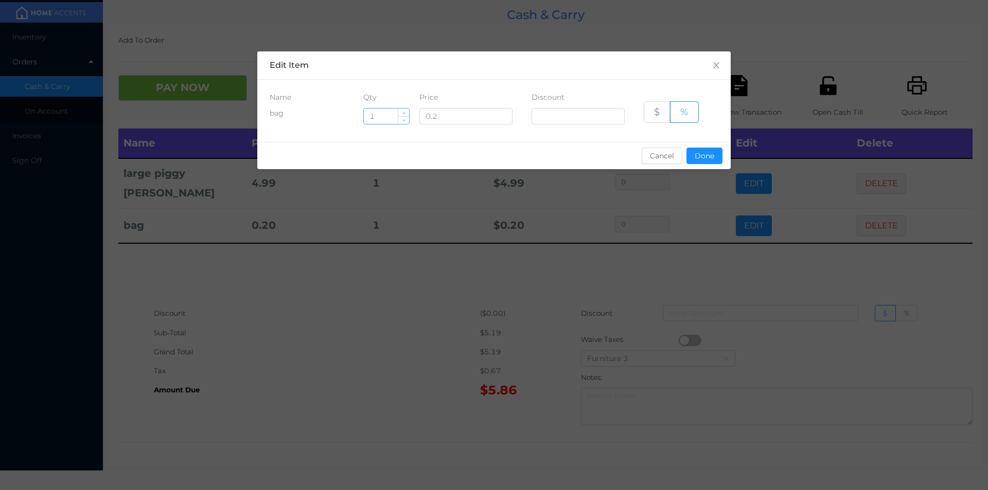
click at [381, 117] on input "1" at bounding box center [386, 116] width 45 height 15
type input "30"
click at [700, 151] on button "Done" at bounding box center [704, 156] width 36 height 16
type input "0%"
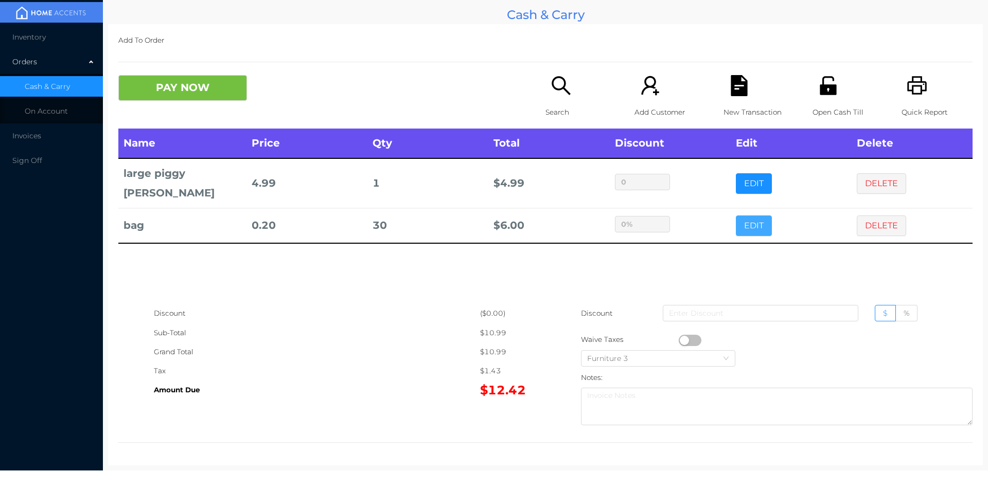
click at [736, 216] on button "EDIT" at bounding box center [754, 226] width 36 height 21
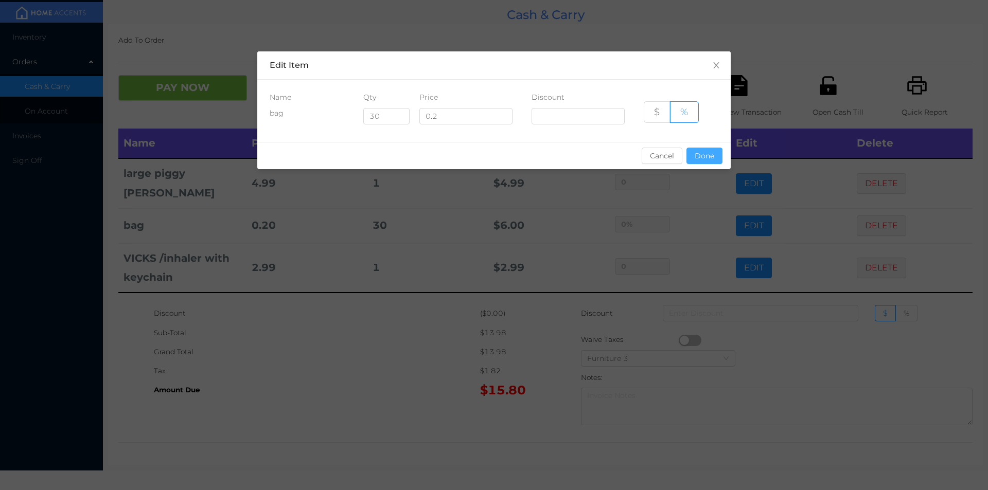
click at [715, 151] on button "Done" at bounding box center [704, 156] width 36 height 16
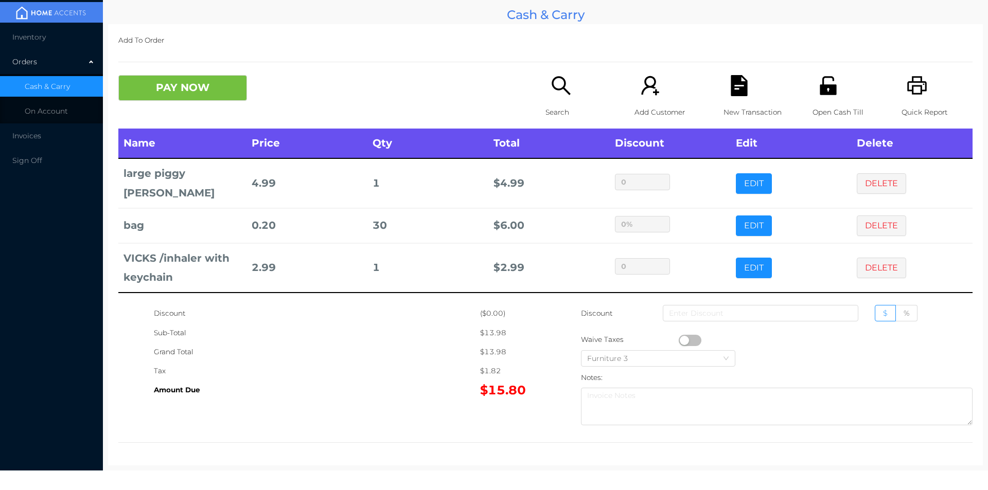
click at [554, 95] on icon "icon: search" at bounding box center [560, 85] width 21 height 21
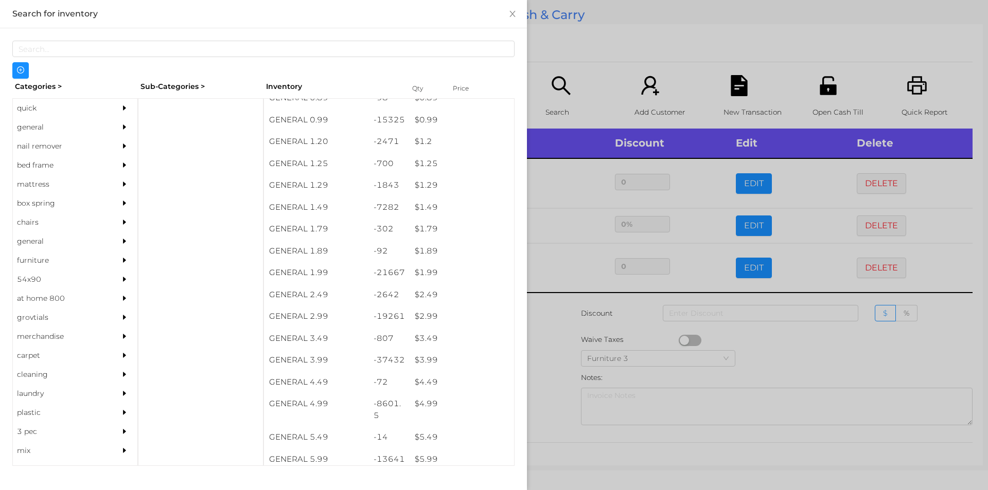
scroll to position [119, 0]
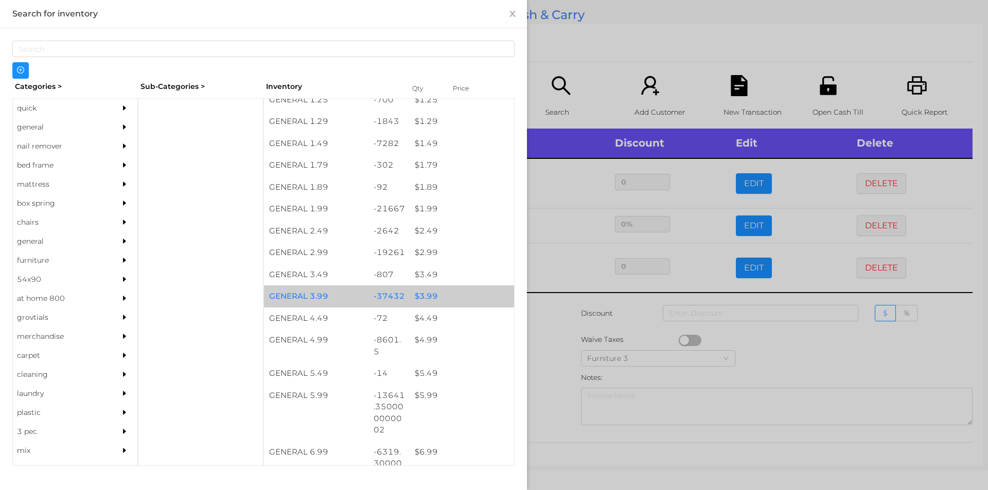
click at [445, 294] on div "$ 3.99" at bounding box center [461, 297] width 104 height 22
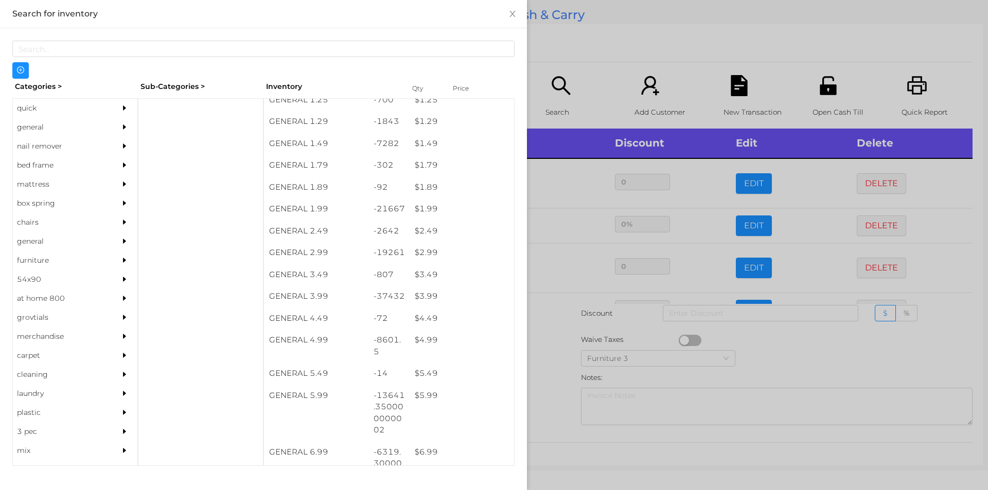
click at [562, 52] on div at bounding box center [494, 245] width 988 height 490
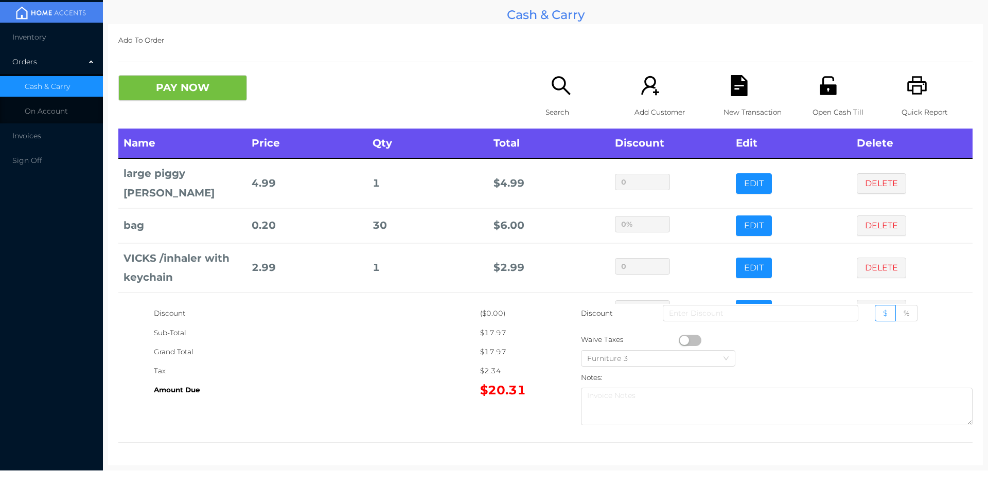
scroll to position [20, 0]
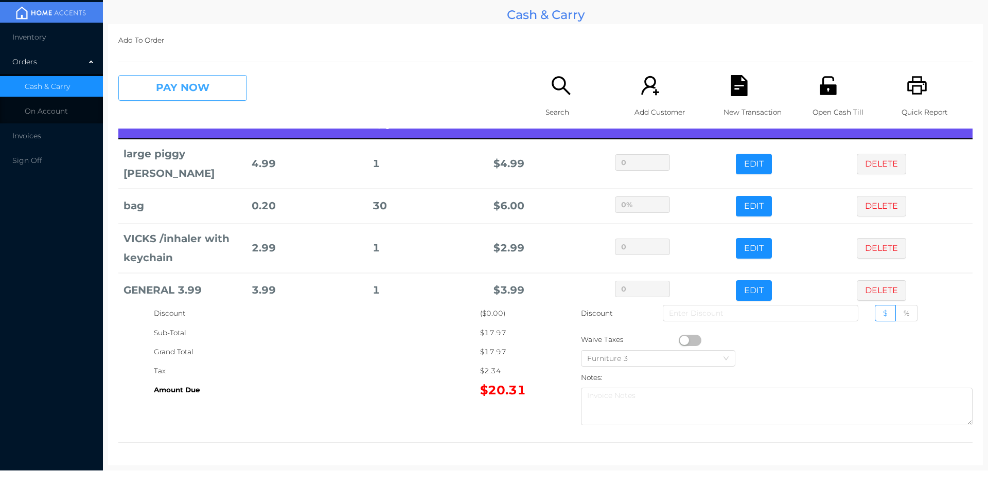
click at [197, 98] on button "PAY NOW" at bounding box center [182, 88] width 129 height 26
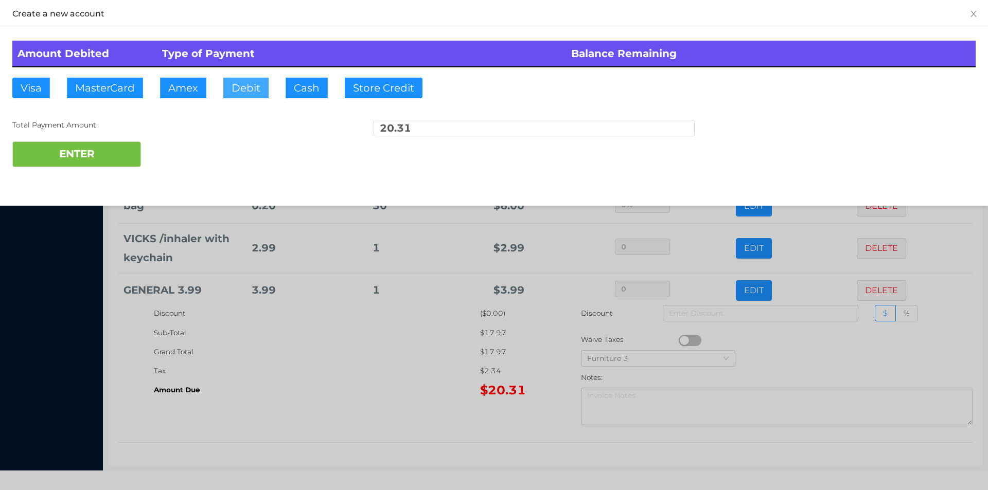
click at [243, 91] on button "Debit" at bounding box center [245, 88] width 45 height 21
click at [86, 156] on button "ENTER" at bounding box center [76, 154] width 129 height 26
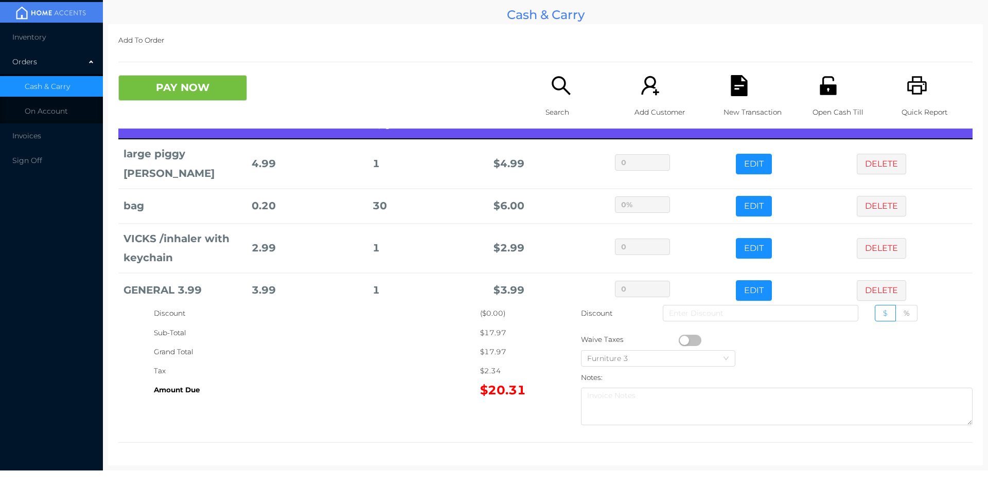
type input "0"
click at [23, 132] on span "Invoices" at bounding box center [26, 135] width 29 height 9
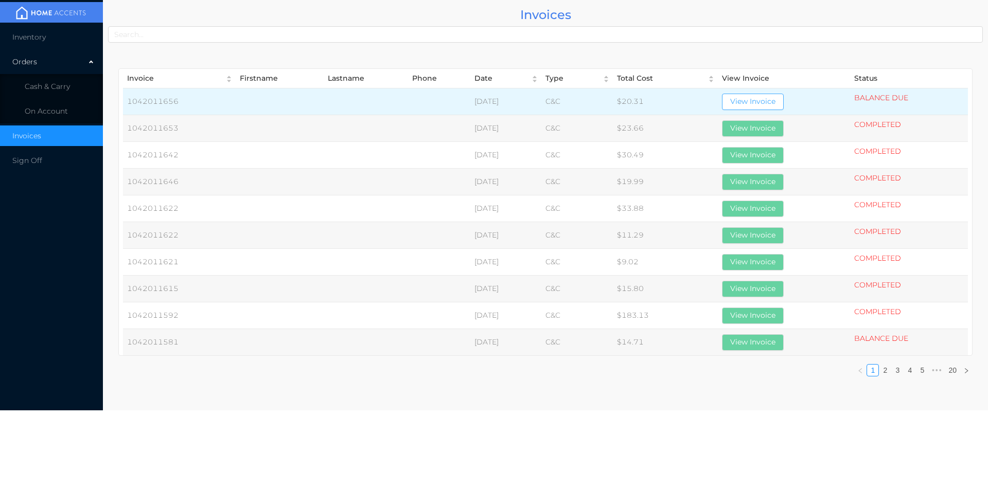
click at [777, 108] on button "View Invoice" at bounding box center [753, 102] width 62 height 16
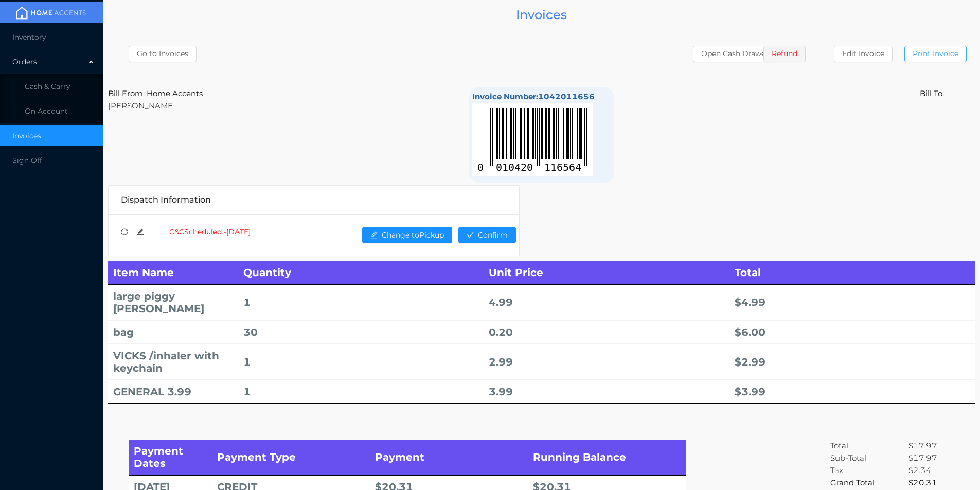
click at [923, 51] on button "Print Invoice" at bounding box center [935, 54] width 62 height 16
click at [56, 69] on div "Orders" at bounding box center [51, 61] width 103 height 21
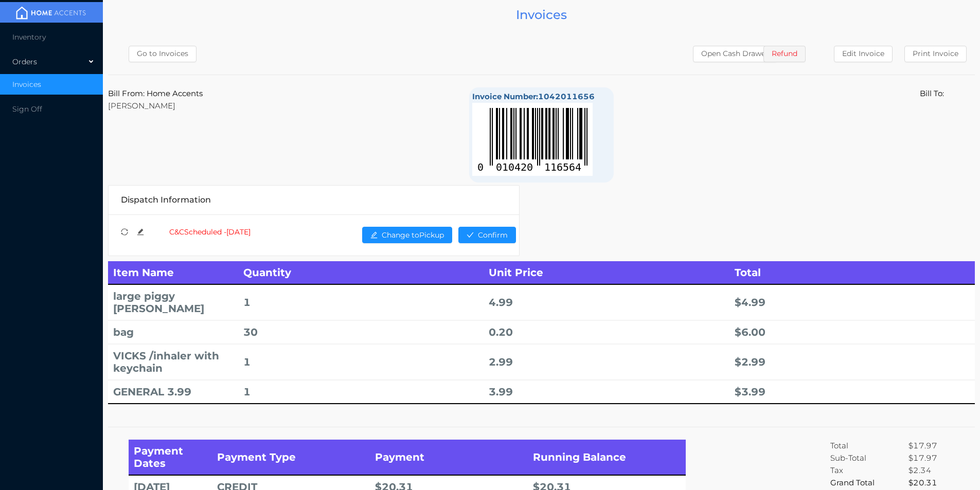
click at [50, 85] on li "Invoices" at bounding box center [51, 84] width 103 height 21
click at [36, 66] on div "Orders" at bounding box center [51, 61] width 103 height 21
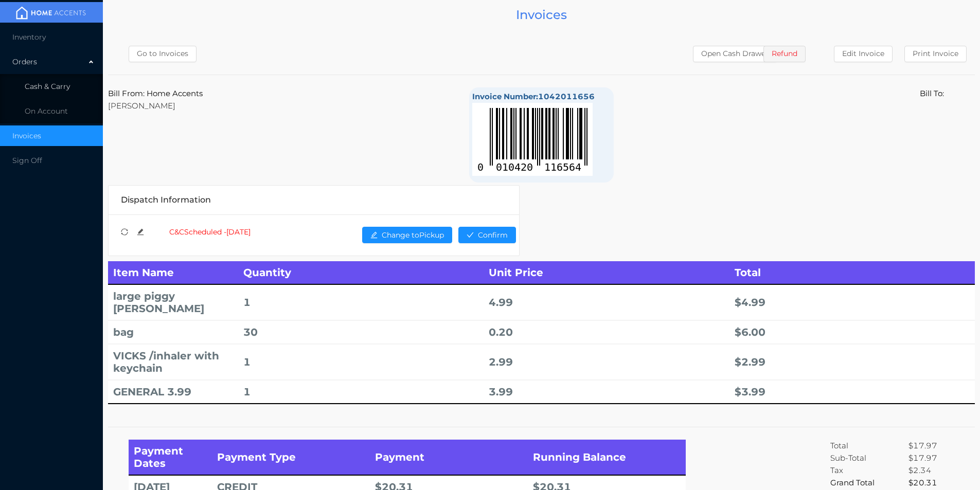
click at [66, 88] on span "Cash & Carry" at bounding box center [47, 86] width 45 height 9
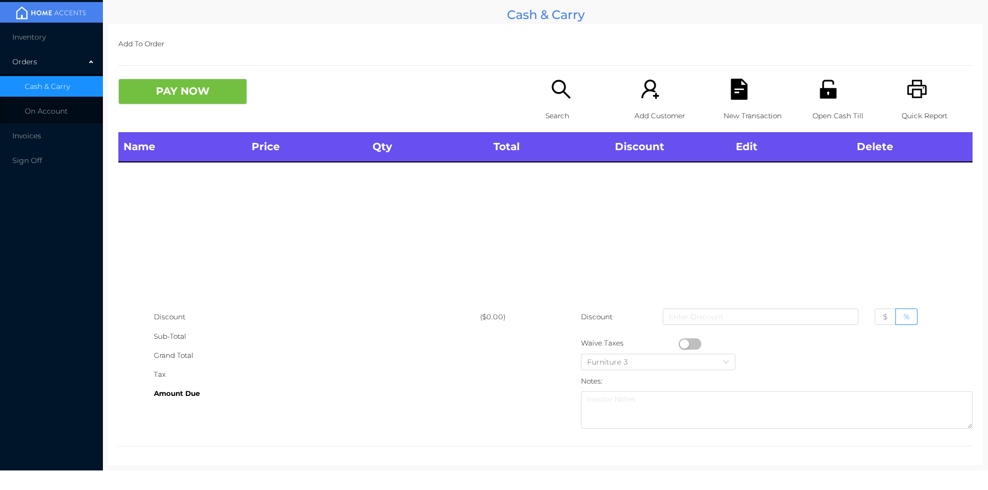
click at [829, 95] on icon "icon: unlock" at bounding box center [827, 89] width 16 height 19
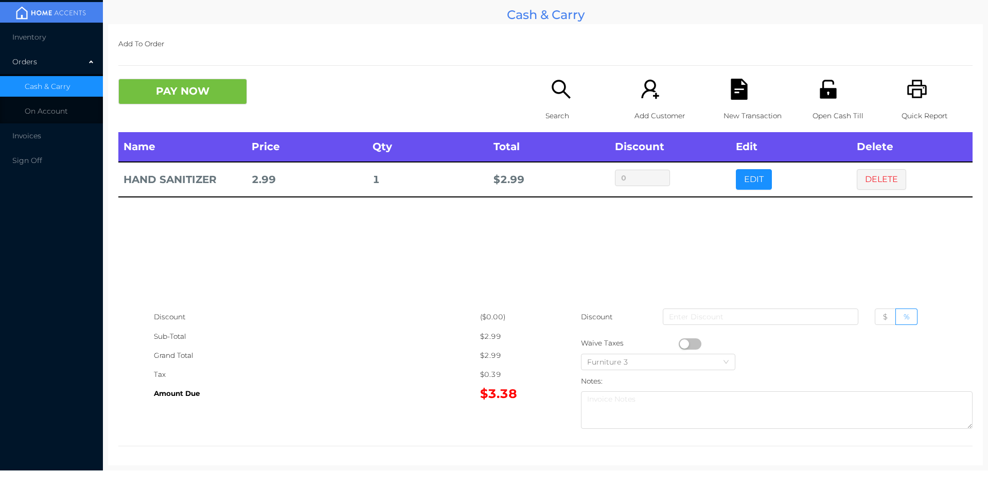
click at [570, 102] on div "Search" at bounding box center [580, 105] width 71 height 53
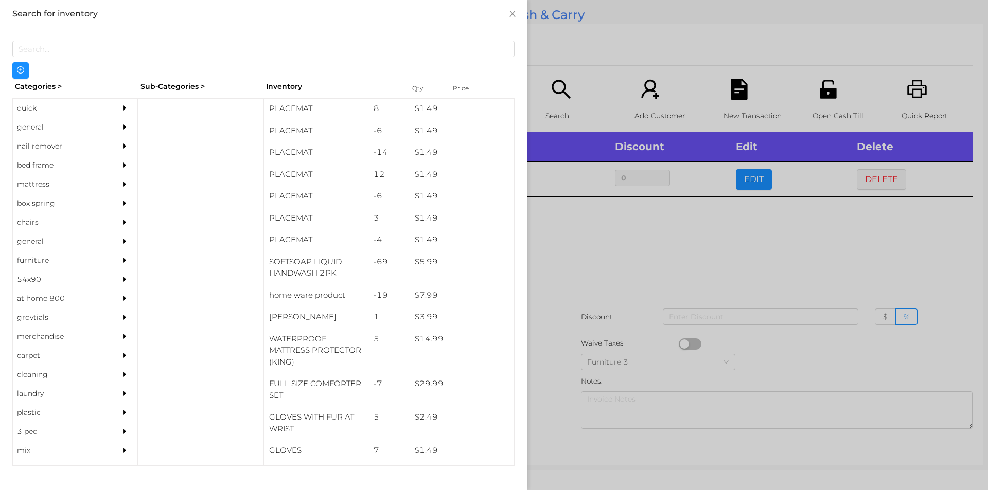
scroll to position [44, 0]
click at [22, 129] on div "general" at bounding box center [60, 127] width 94 height 19
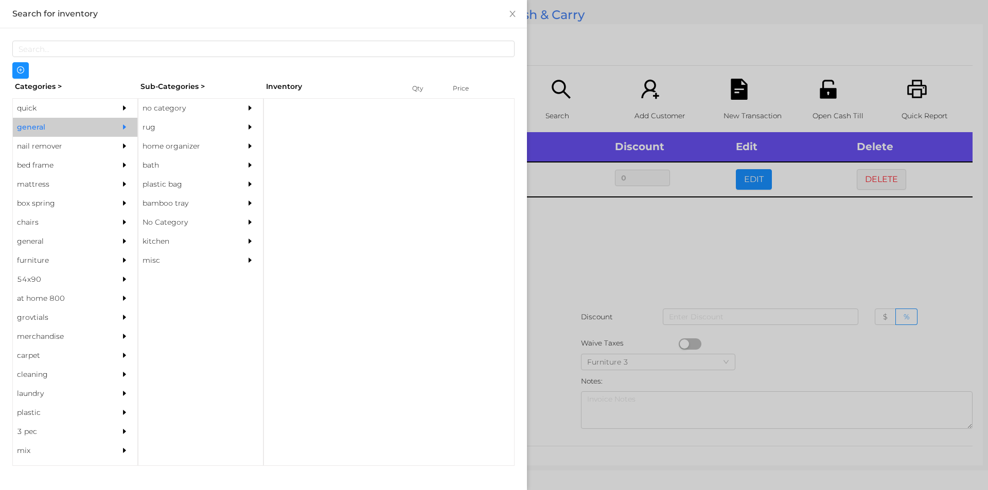
click at [201, 107] on div "no category" at bounding box center [185, 108] width 94 height 19
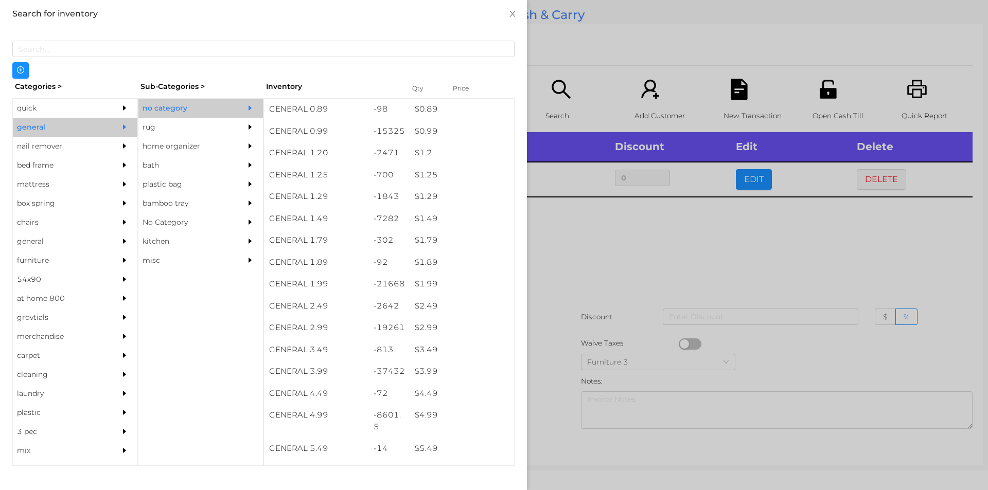
scroll to position [115, 0]
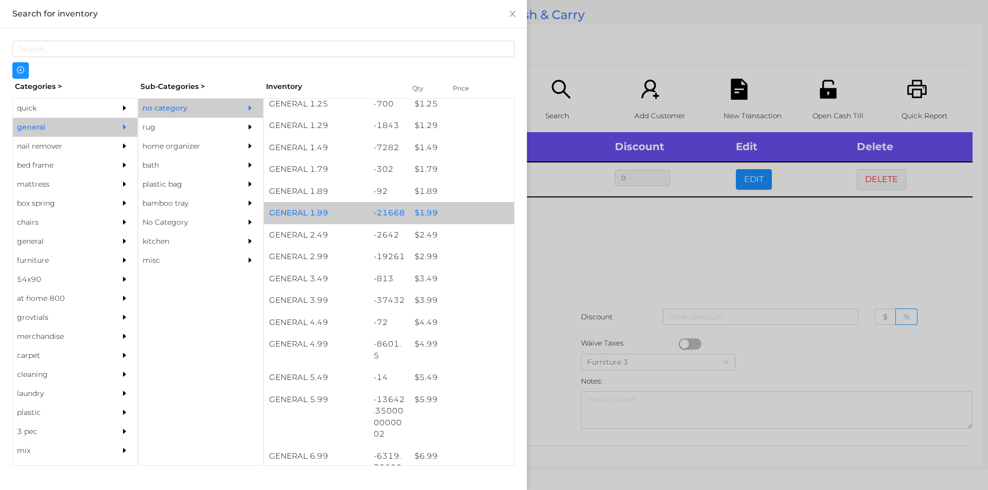
click at [433, 212] on div "$ 1.99" at bounding box center [461, 213] width 104 height 22
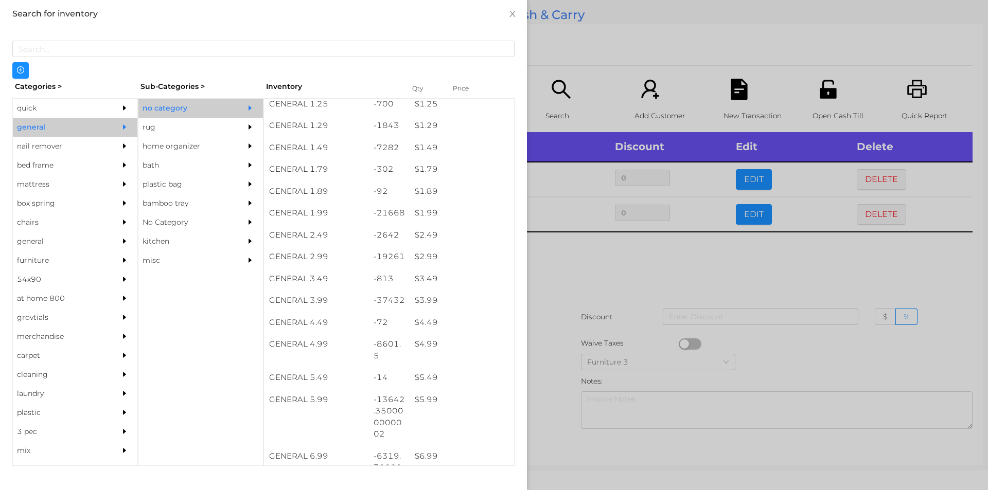
click at [569, 315] on div at bounding box center [494, 245] width 988 height 490
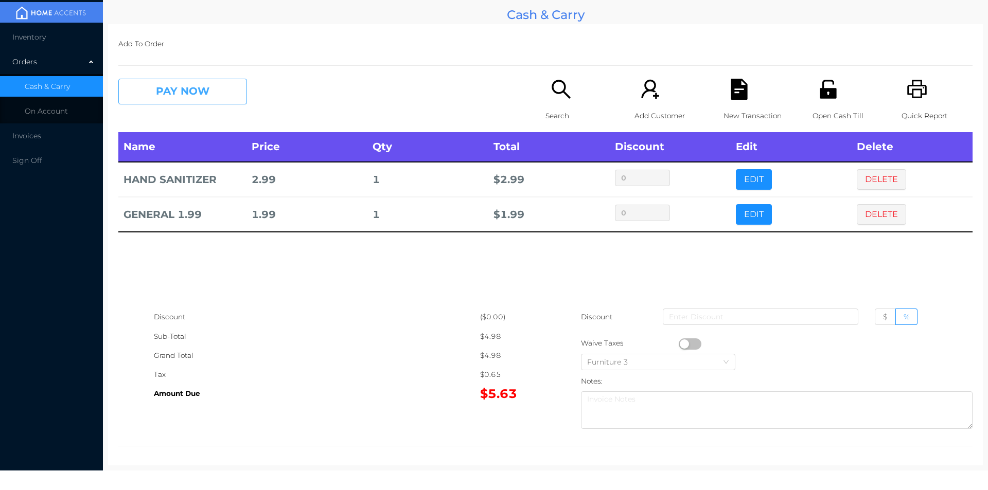
click at [155, 91] on button "PAY NOW" at bounding box center [182, 92] width 129 height 26
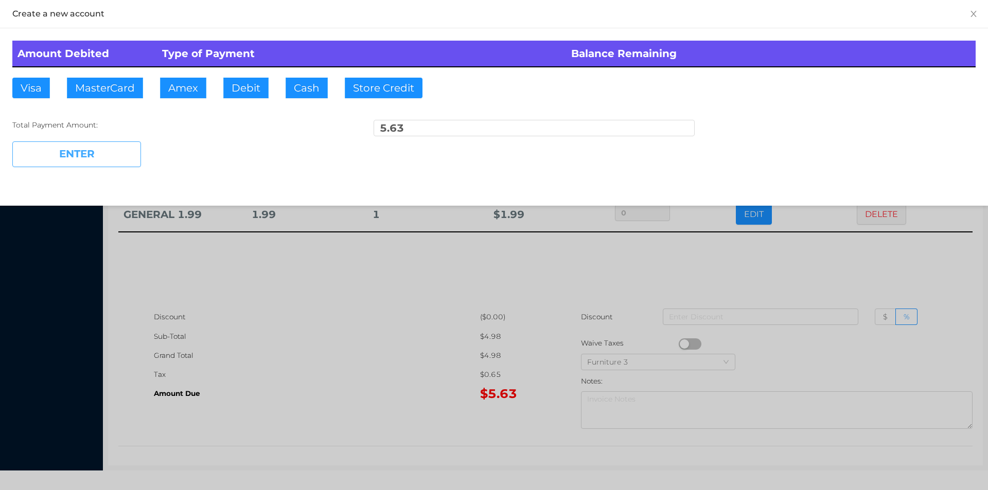
click at [69, 165] on button "ENTER" at bounding box center [76, 154] width 129 height 26
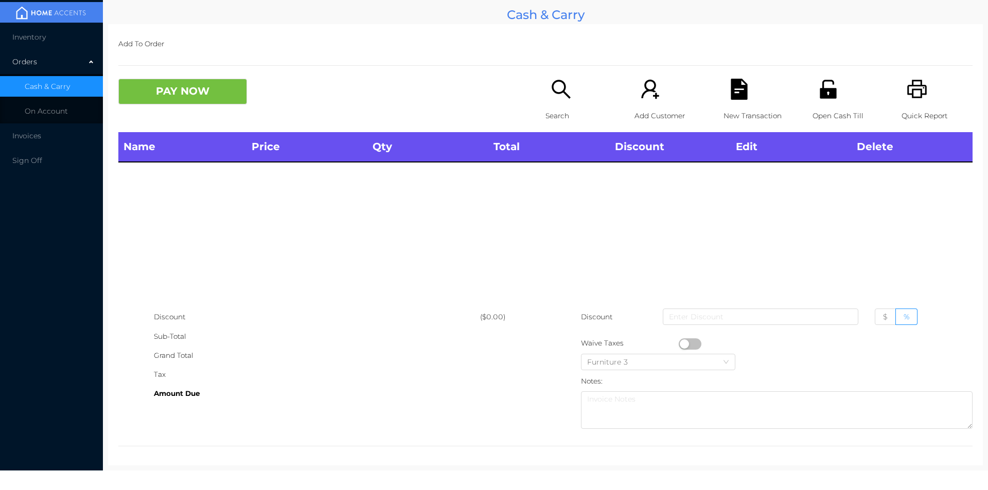
click at [576, 119] on p "Search" at bounding box center [580, 115] width 71 height 19
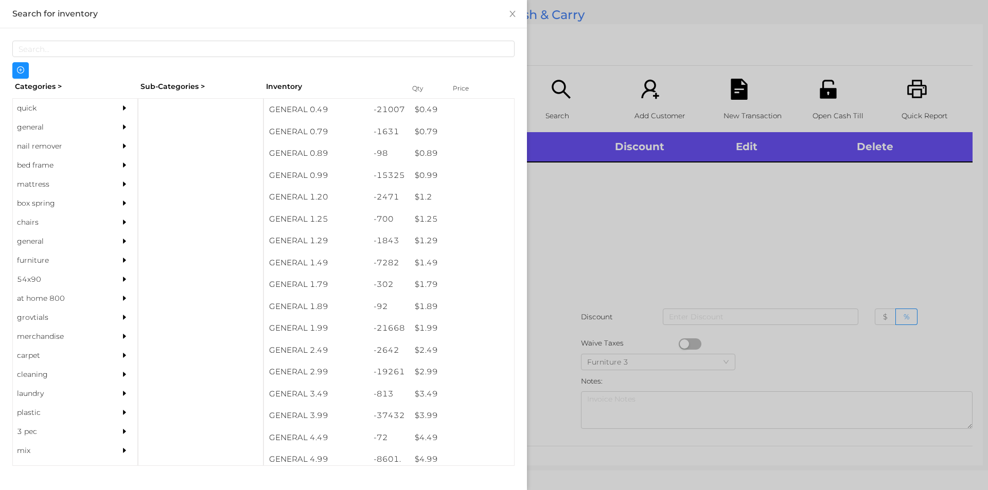
click at [37, 129] on div "general" at bounding box center [60, 127] width 94 height 19
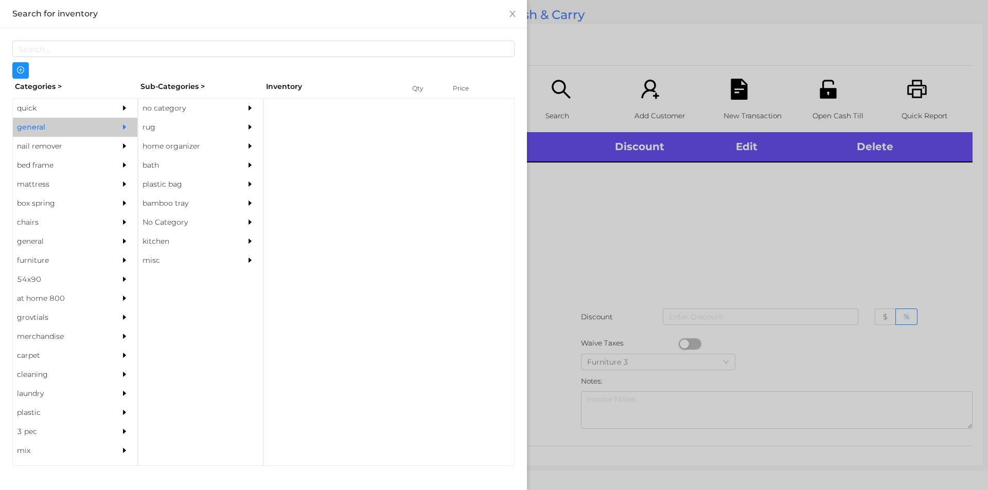
click at [180, 105] on div "no category" at bounding box center [185, 108] width 94 height 19
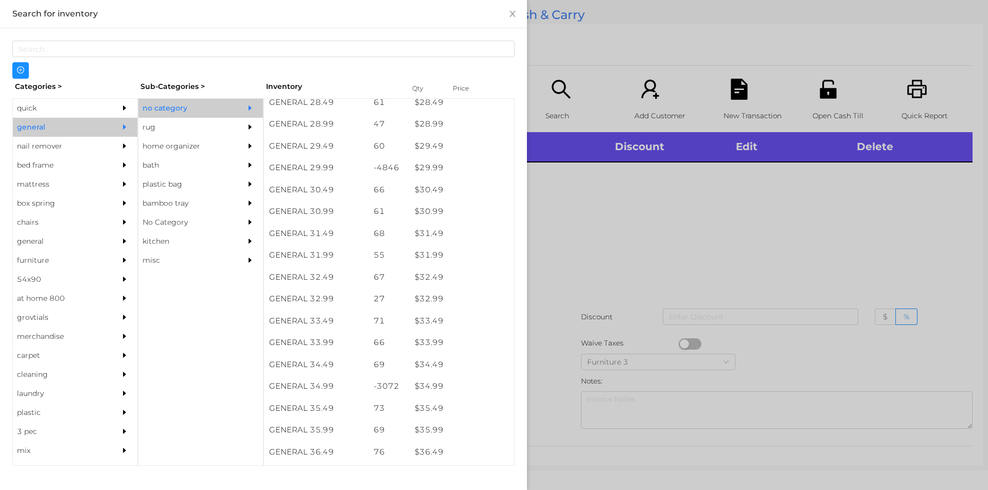
scroll to position [1495, 0]
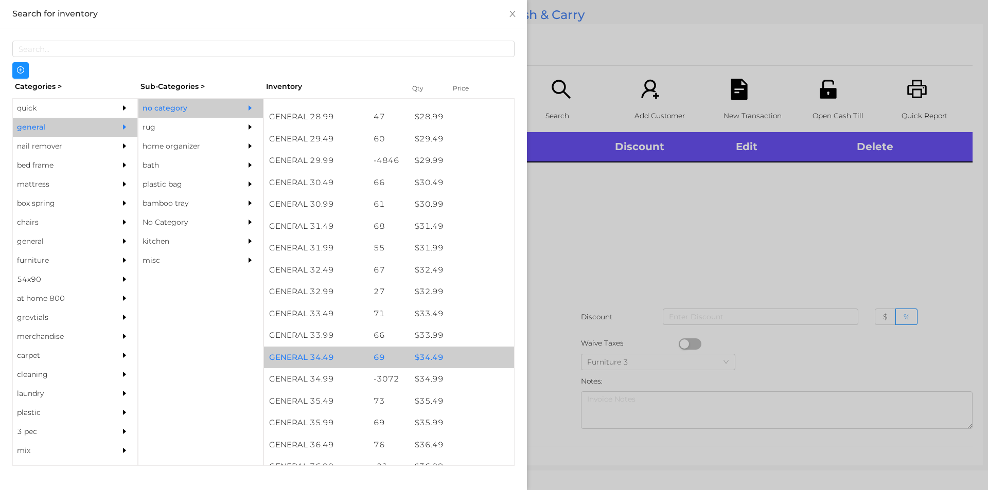
click at [447, 355] on div "$ 34.49" at bounding box center [461, 358] width 104 height 22
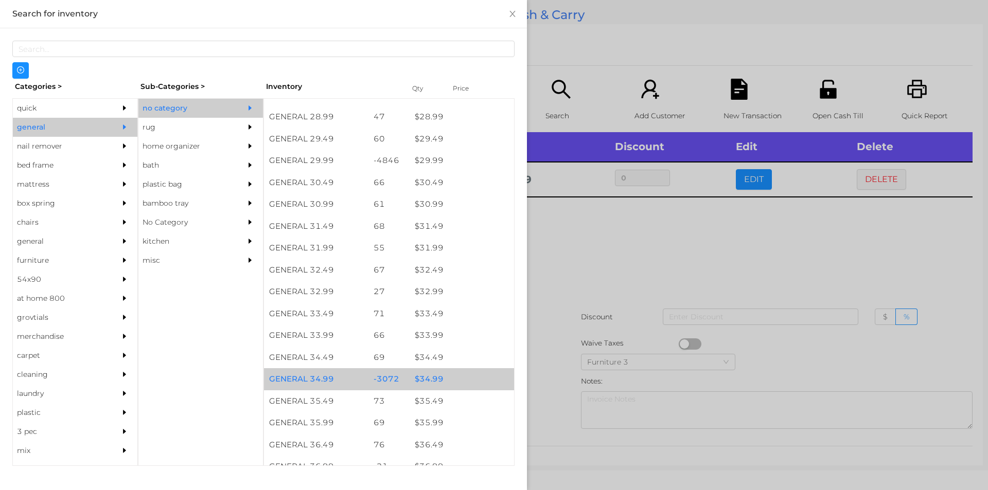
click at [447, 377] on div "$ 34.99" at bounding box center [461, 379] width 104 height 22
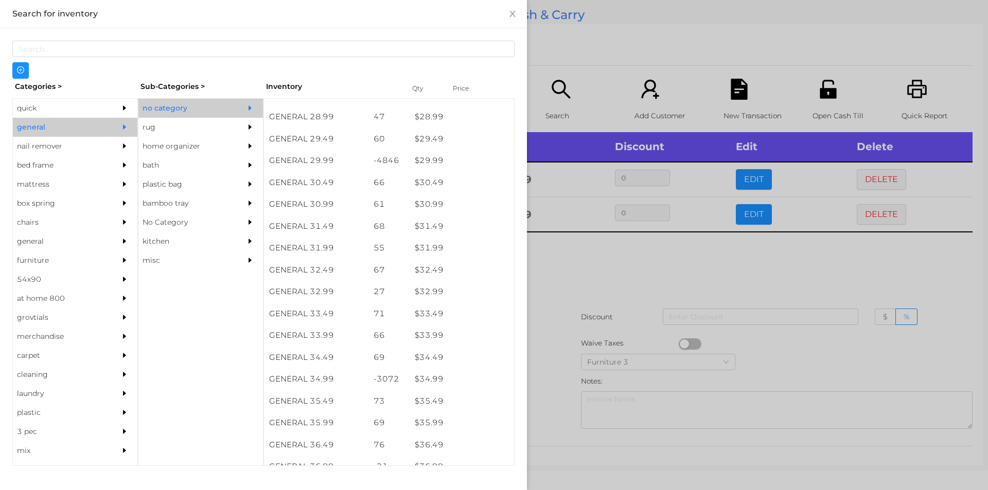
click at [573, 320] on div at bounding box center [494, 245] width 988 height 490
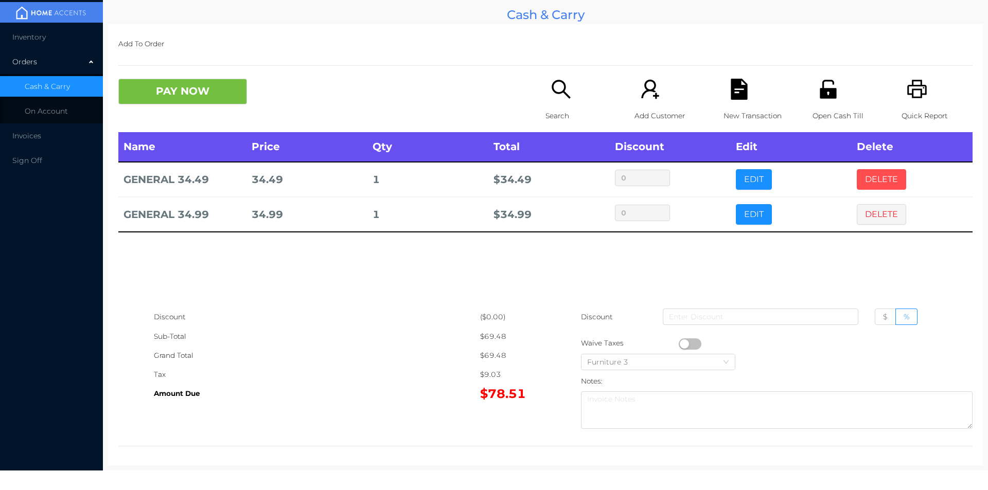
click at [884, 175] on button "DELETE" at bounding box center [881, 179] width 49 height 21
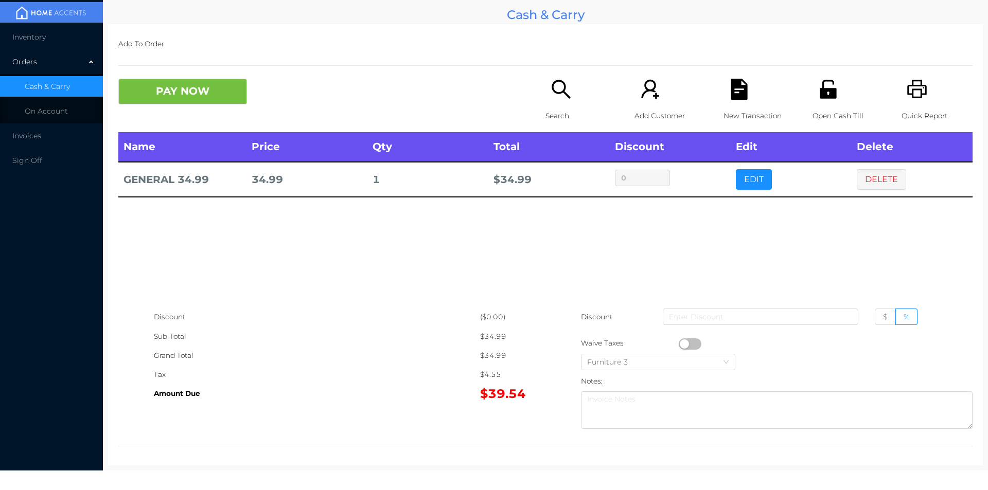
click at [684, 345] on button "button" at bounding box center [690, 343] width 23 height 11
click at [181, 93] on button "PAY NOW" at bounding box center [182, 92] width 129 height 26
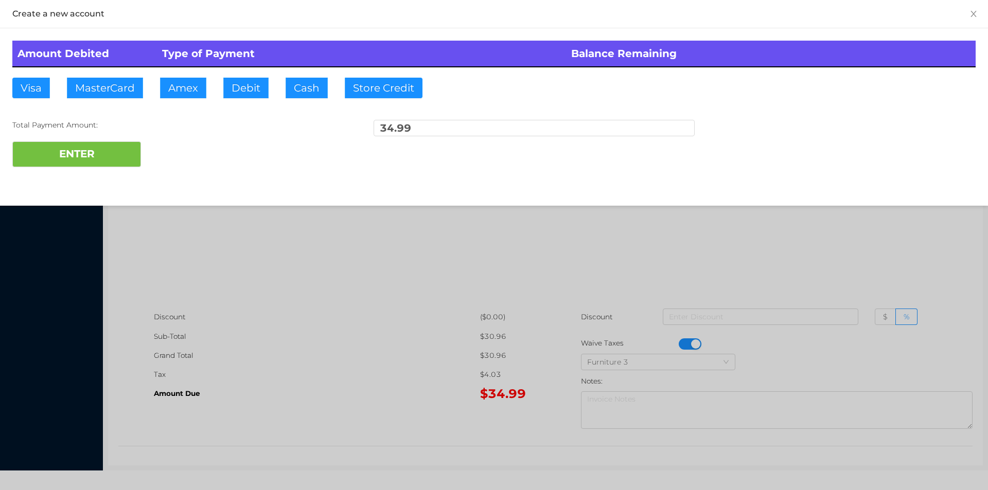
click at [533, 300] on div at bounding box center [494, 245] width 988 height 490
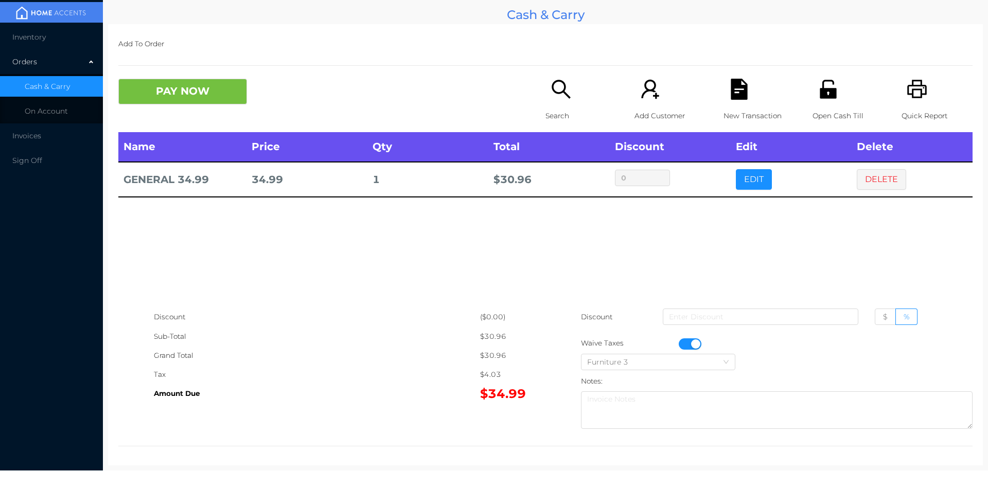
click at [735, 97] on icon "icon: file-text" at bounding box center [738, 89] width 16 height 21
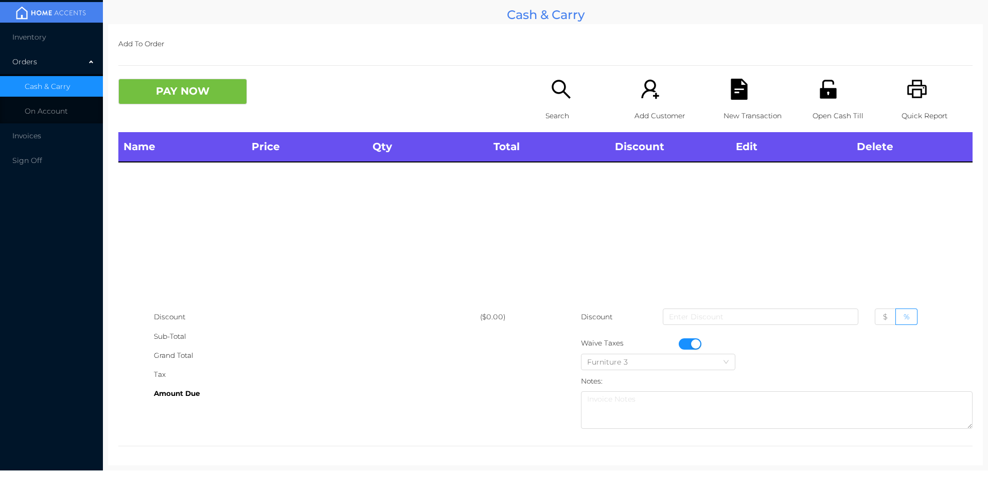
click at [916, 90] on icon "icon: printer" at bounding box center [916, 89] width 21 height 21
click at [694, 340] on button "button" at bounding box center [690, 343] width 23 height 11
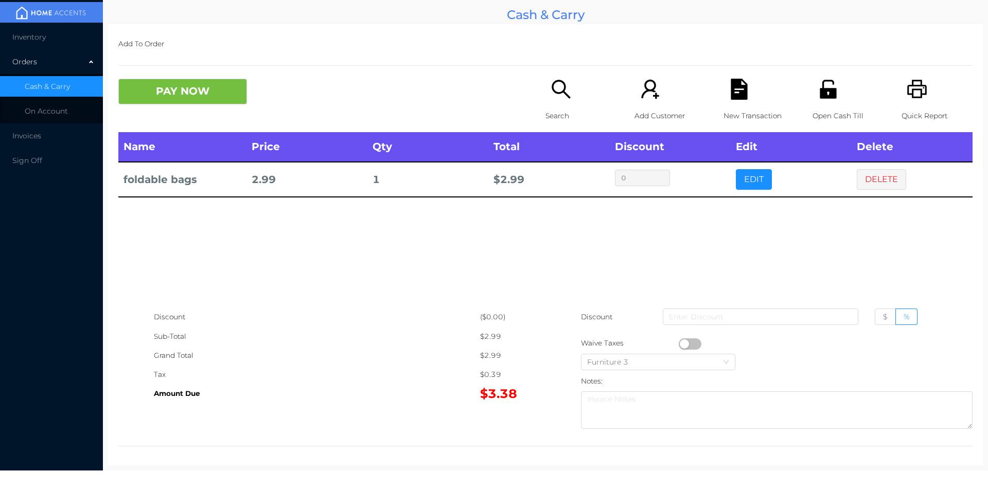
click at [561, 93] on icon "icon: search" at bounding box center [560, 89] width 19 height 19
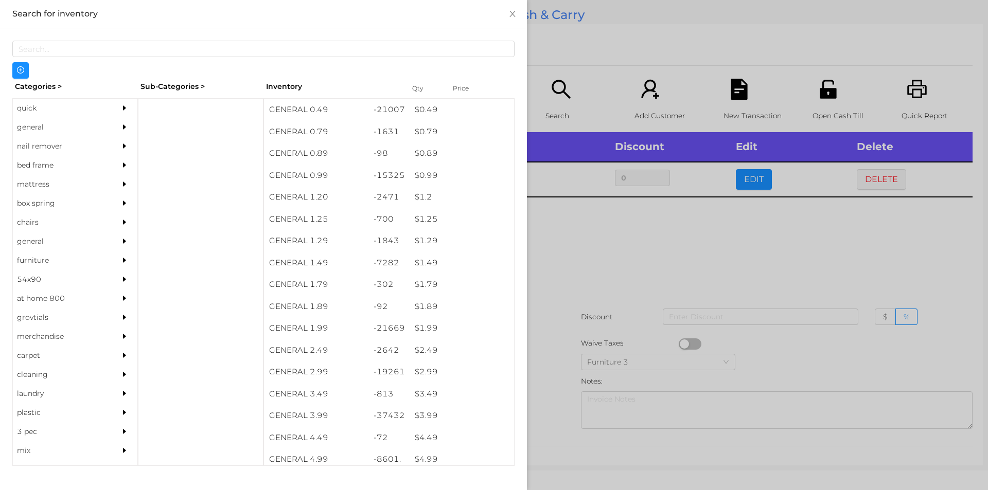
click at [736, 260] on div at bounding box center [494, 245] width 988 height 490
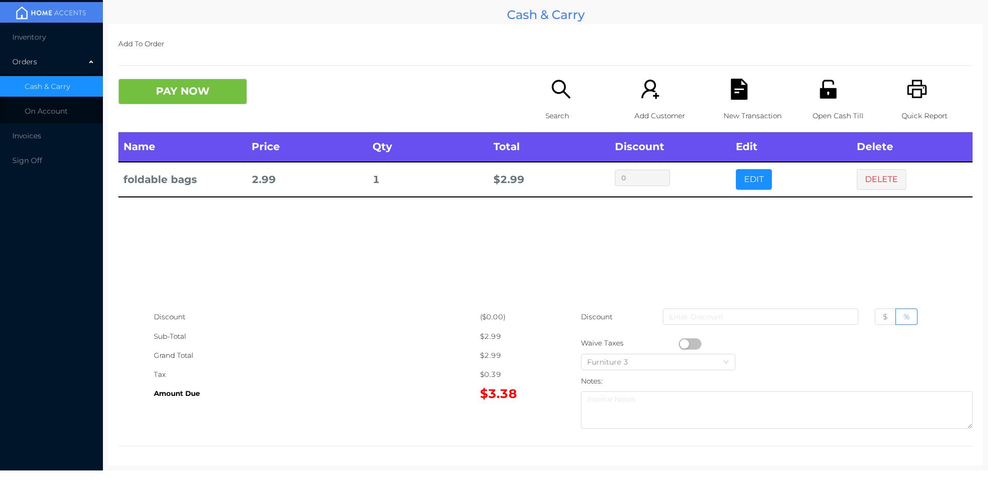
click at [878, 180] on button "DELETE" at bounding box center [881, 179] width 49 height 21
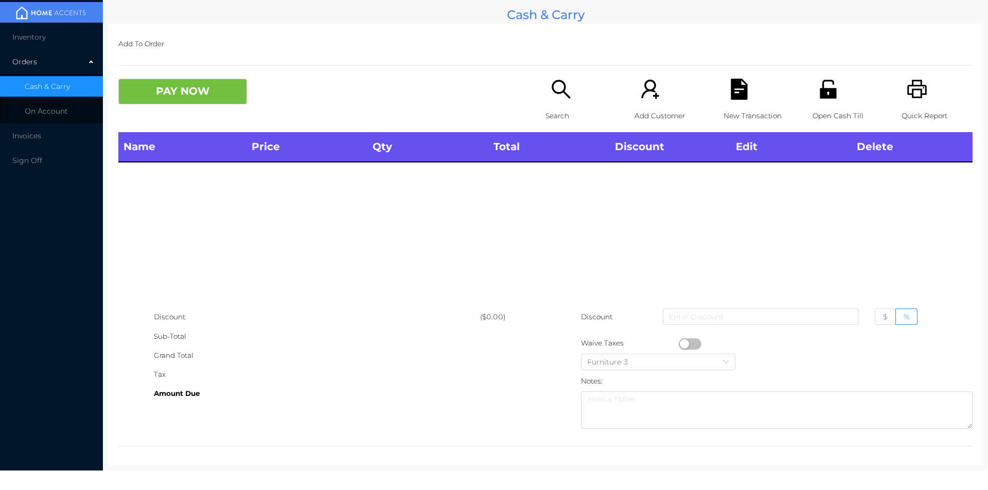
click at [593, 96] on div "Search" at bounding box center [580, 105] width 71 height 53
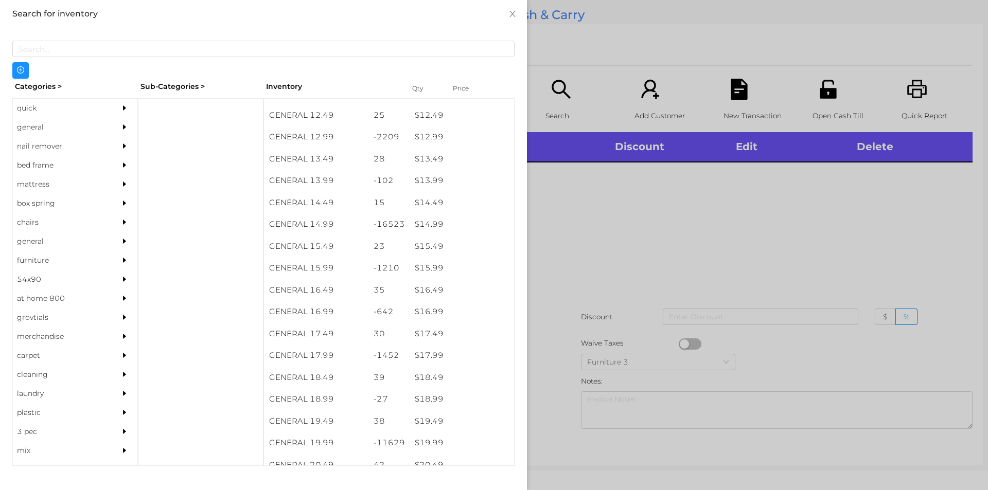
scroll to position [774, 0]
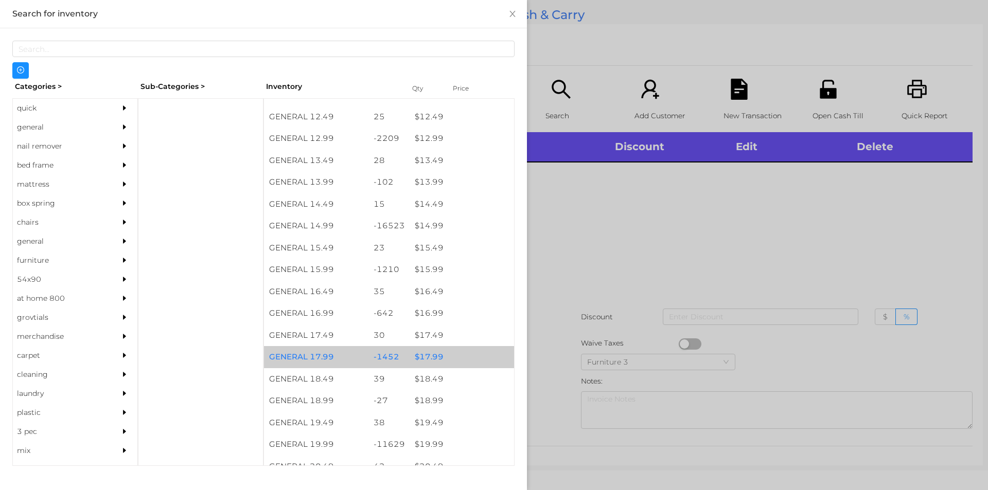
click at [431, 355] on div "$ 17.99" at bounding box center [461, 357] width 104 height 22
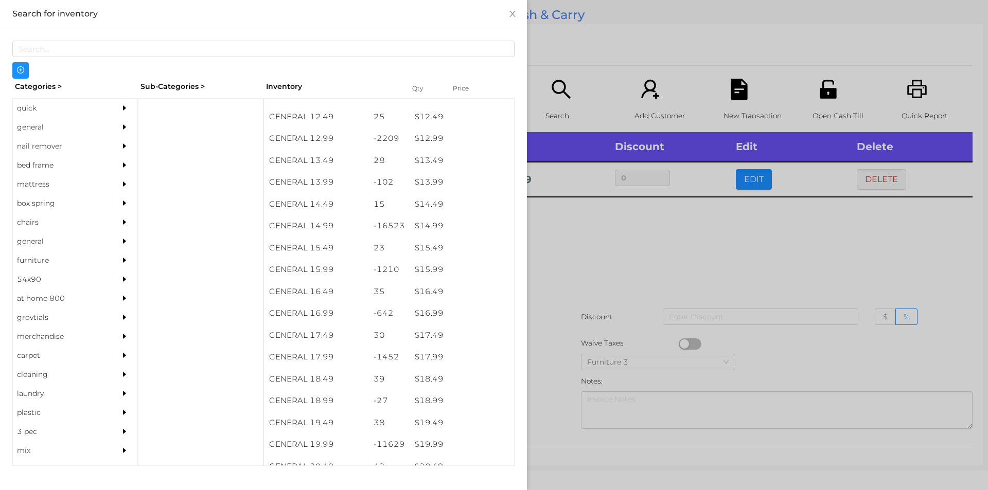
click at [592, 292] on div at bounding box center [494, 245] width 988 height 490
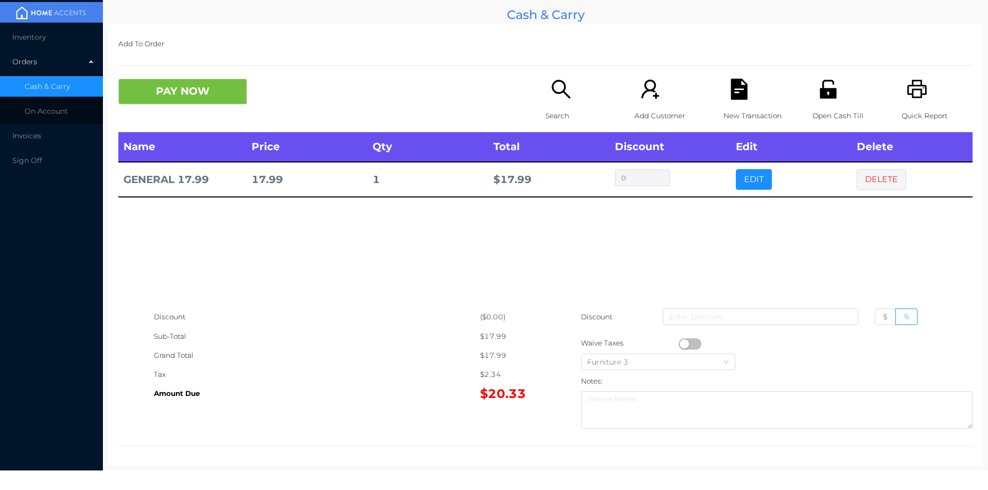
click at [567, 103] on div "Search" at bounding box center [580, 105] width 71 height 53
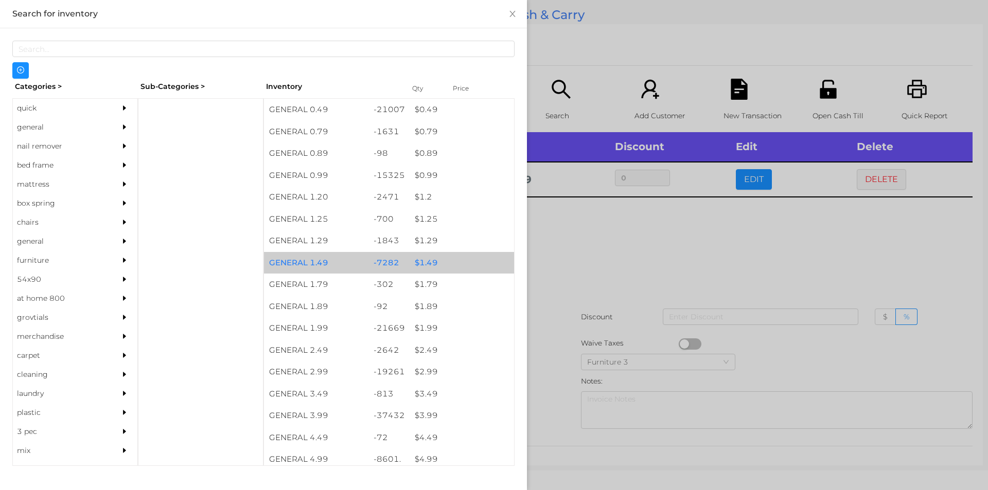
click at [442, 267] on div "$ 1.49" at bounding box center [461, 263] width 104 height 22
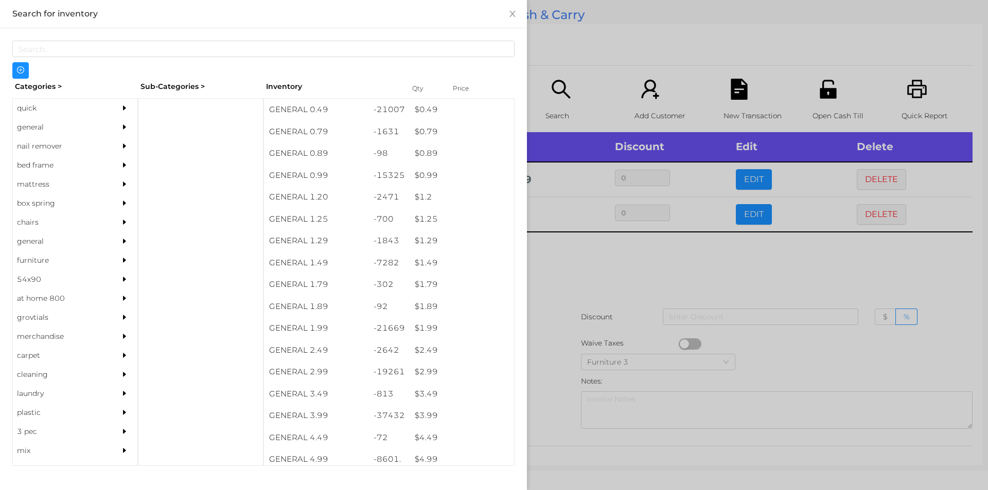
click at [538, 322] on div at bounding box center [494, 245] width 988 height 490
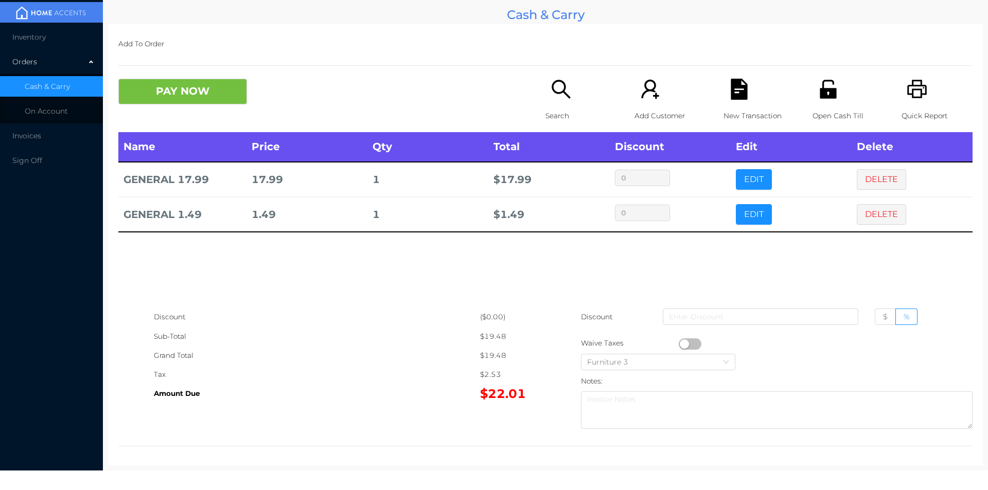
click at [680, 344] on button "button" at bounding box center [690, 343] width 23 height 11
click at [207, 97] on button "PAY NOW" at bounding box center [182, 92] width 129 height 26
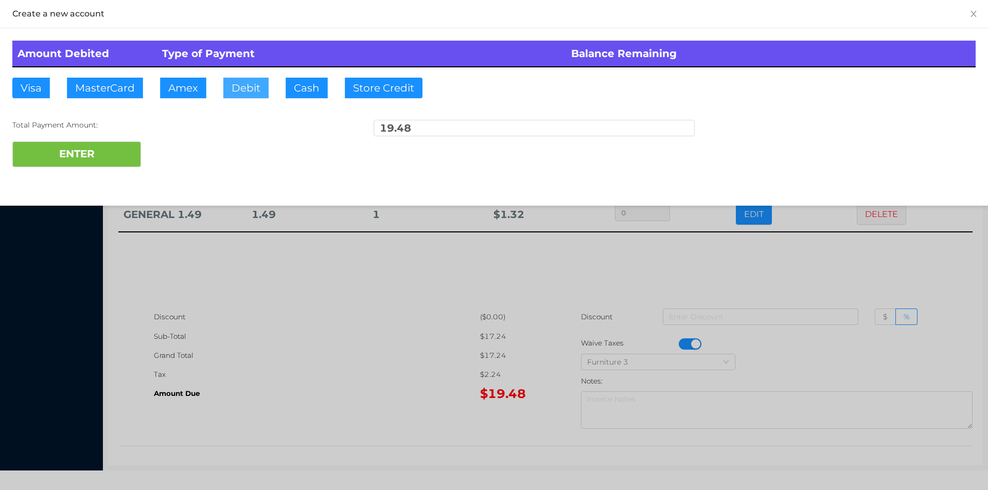
click at [260, 93] on button "Debit" at bounding box center [245, 88] width 45 height 21
click at [121, 163] on button "ENTER" at bounding box center [76, 154] width 129 height 26
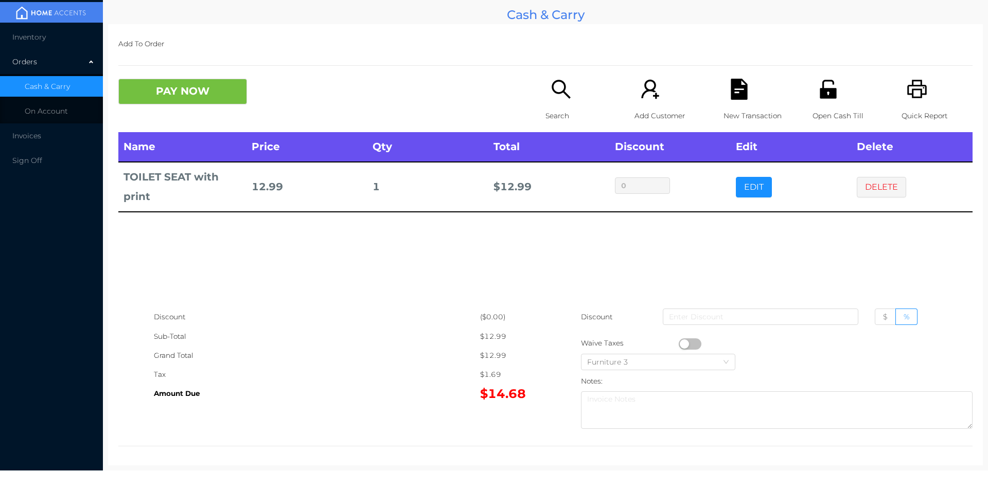
click at [569, 97] on div "Search" at bounding box center [580, 105] width 71 height 53
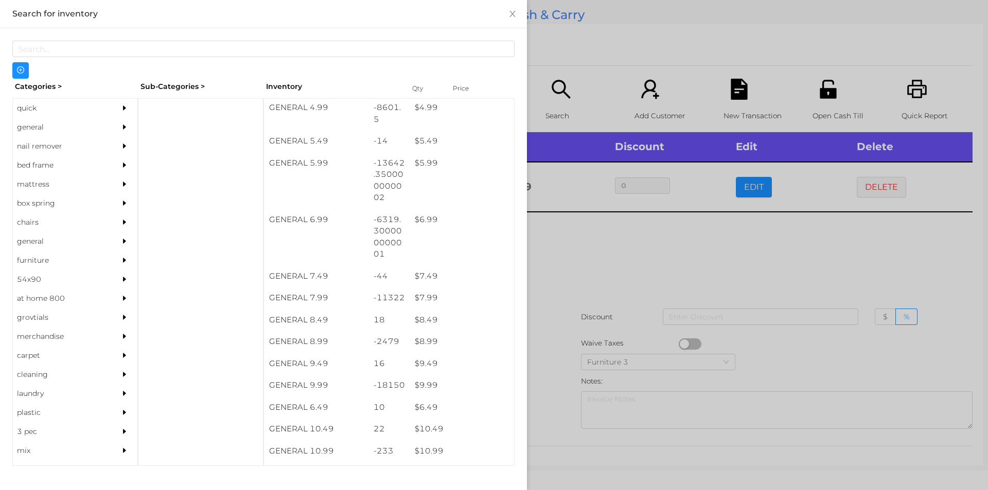
scroll to position [370, 0]
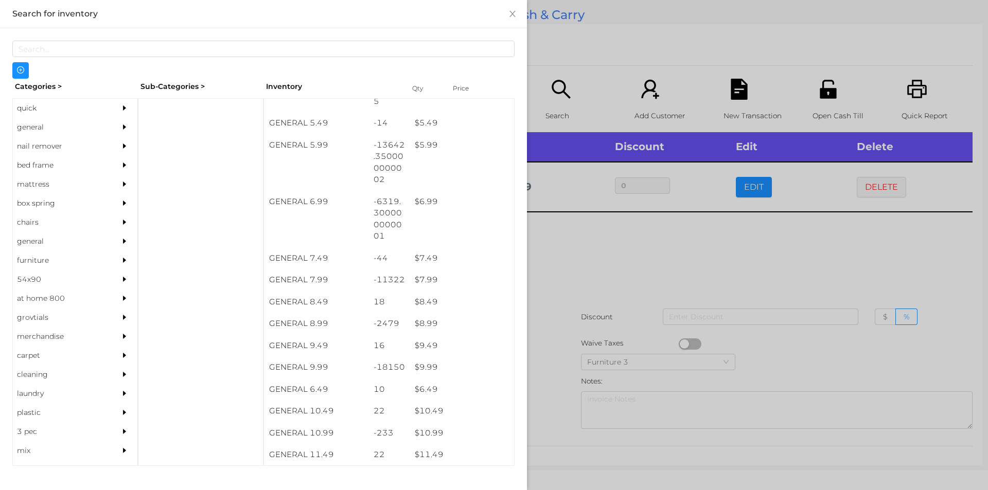
click at [447, 362] on div "$ 9.99" at bounding box center [461, 367] width 104 height 22
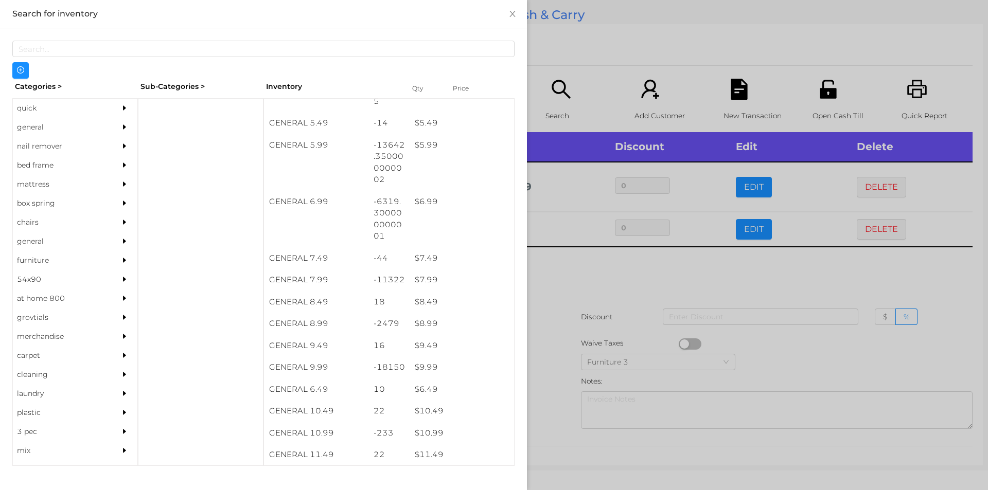
click at [572, 344] on div at bounding box center [494, 245] width 988 height 490
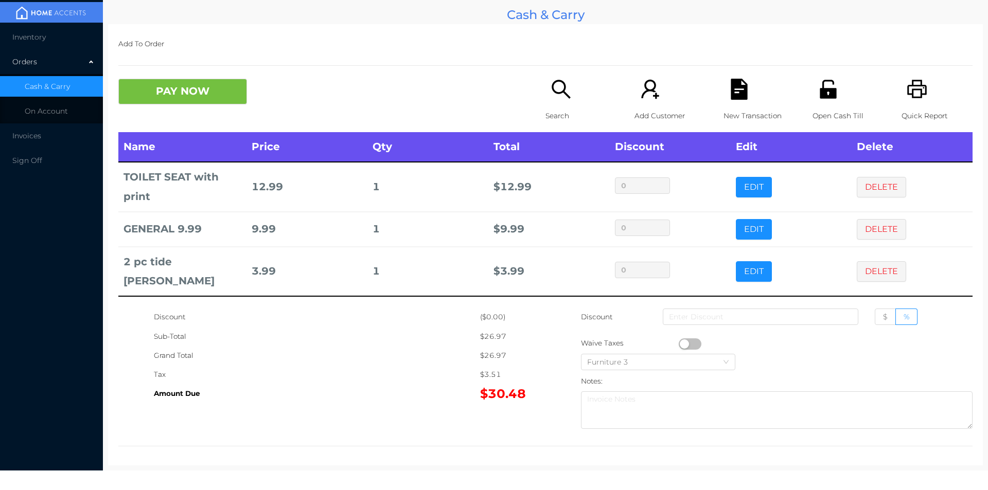
click at [733, 101] on div "New Transaction" at bounding box center [758, 105] width 71 height 53
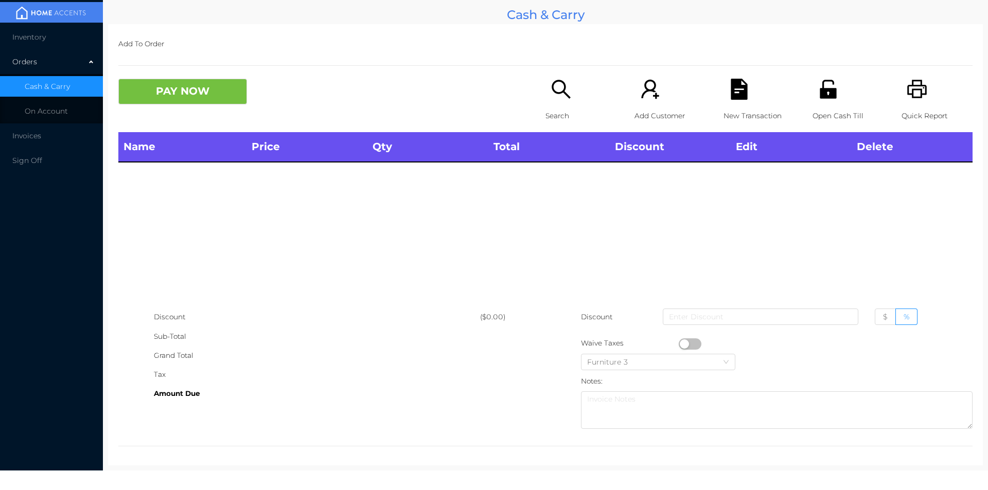
click at [906, 97] on icon "icon: printer" at bounding box center [916, 89] width 21 height 21
click at [562, 112] on p "Search" at bounding box center [580, 115] width 71 height 19
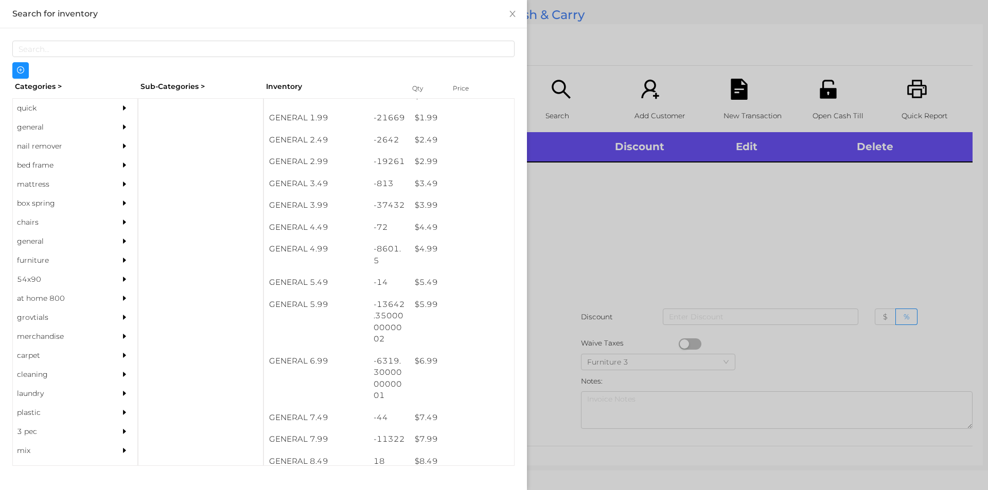
scroll to position [253, 0]
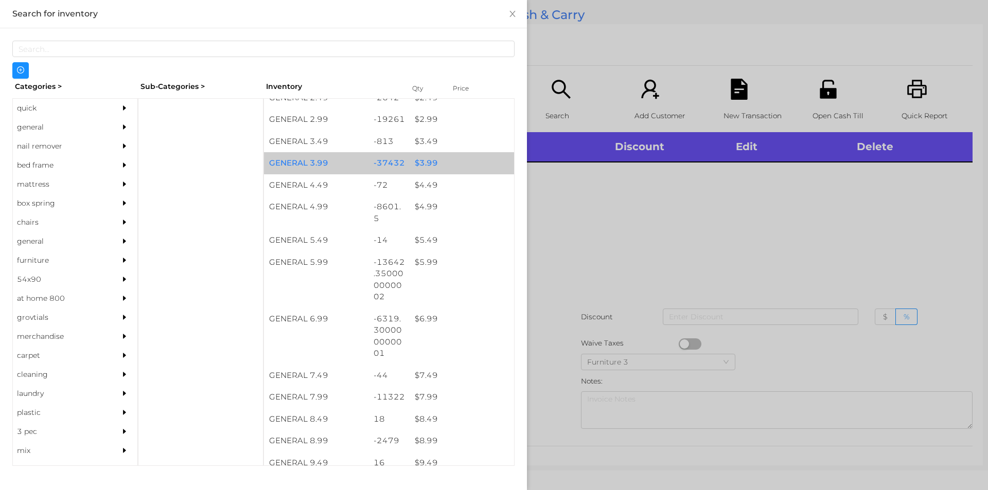
click at [434, 166] on div "$ 3.99" at bounding box center [461, 163] width 104 height 22
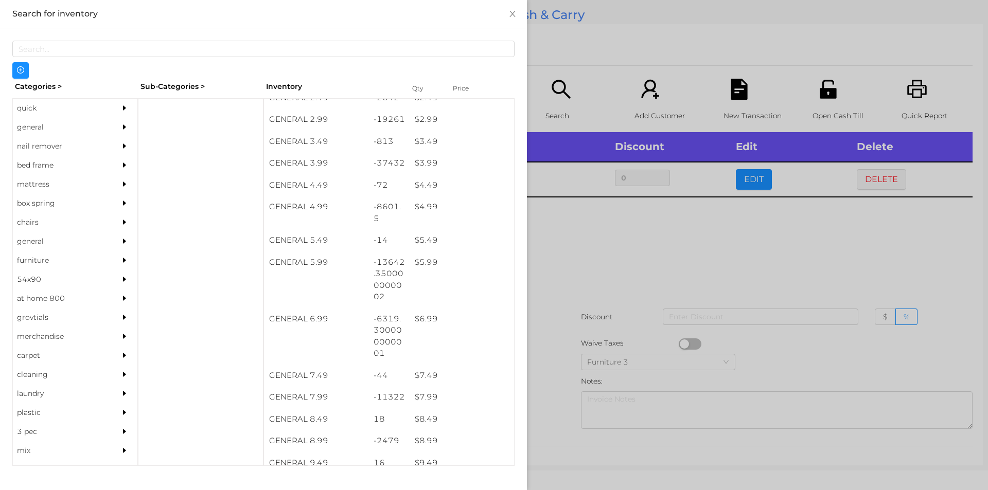
click at [565, 294] on div at bounding box center [494, 245] width 988 height 490
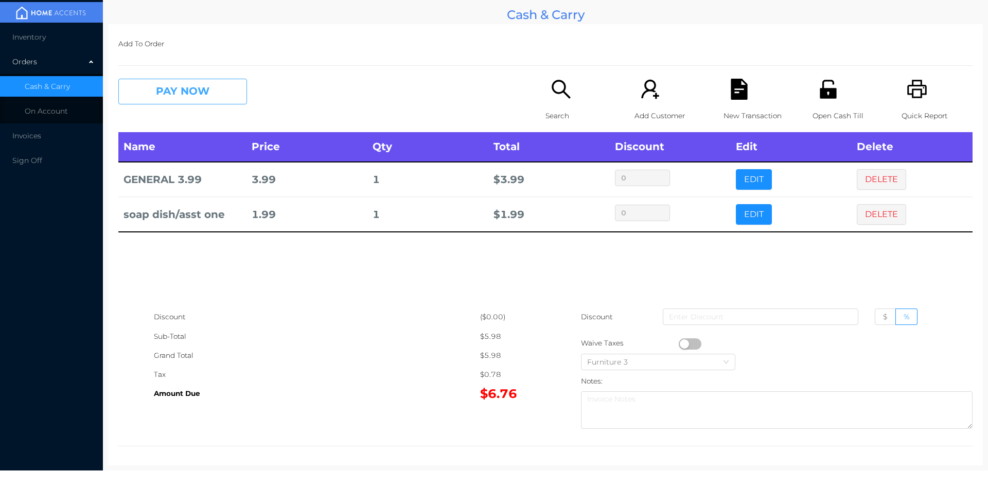
click at [184, 84] on button "PAY NOW" at bounding box center [182, 92] width 129 height 26
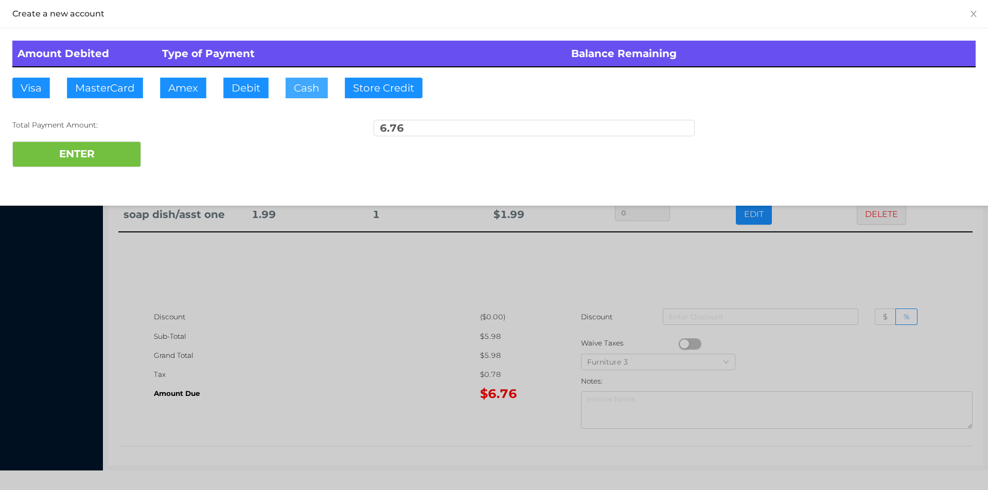
click at [306, 85] on button "Cash" at bounding box center [307, 88] width 42 height 21
type input "10"
click at [88, 151] on button "ENTER" at bounding box center [76, 154] width 129 height 26
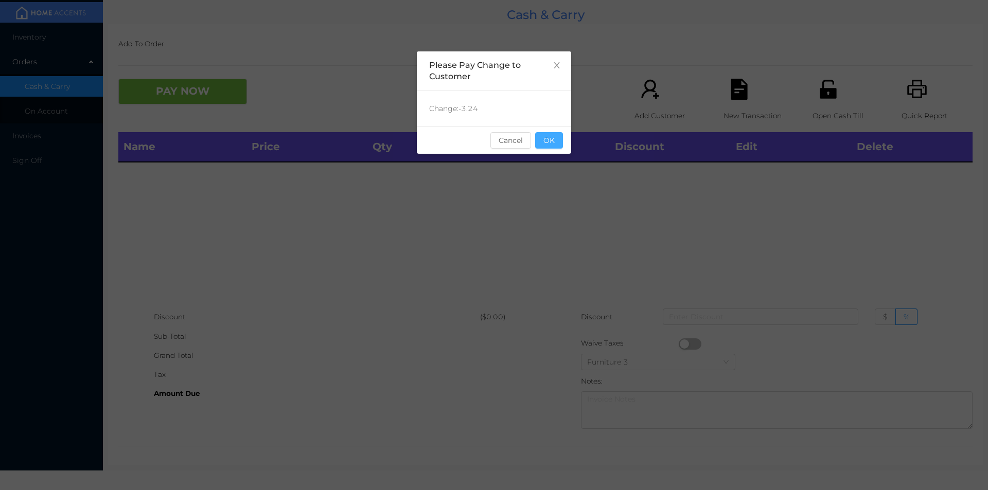
click at [554, 141] on button "OK" at bounding box center [549, 140] width 28 height 16
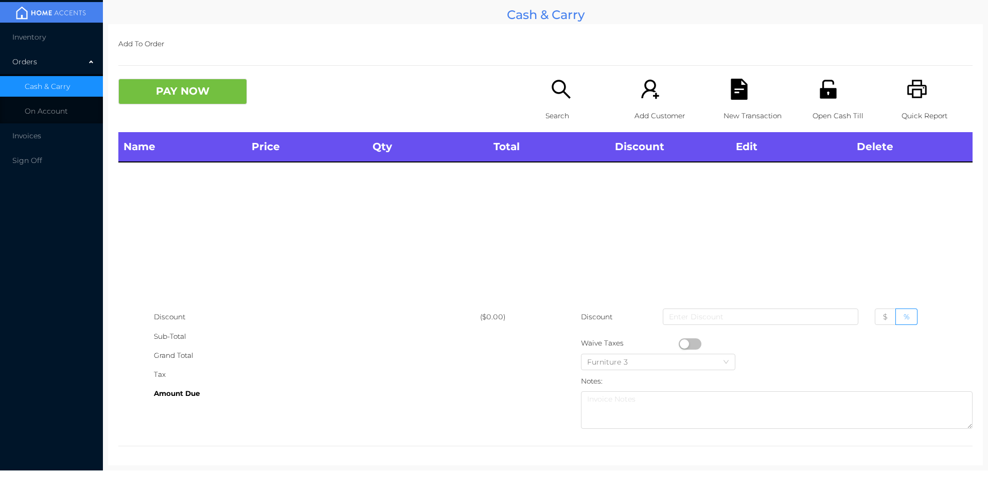
click at [556, 98] on icon "icon: search" at bounding box center [560, 89] width 21 height 21
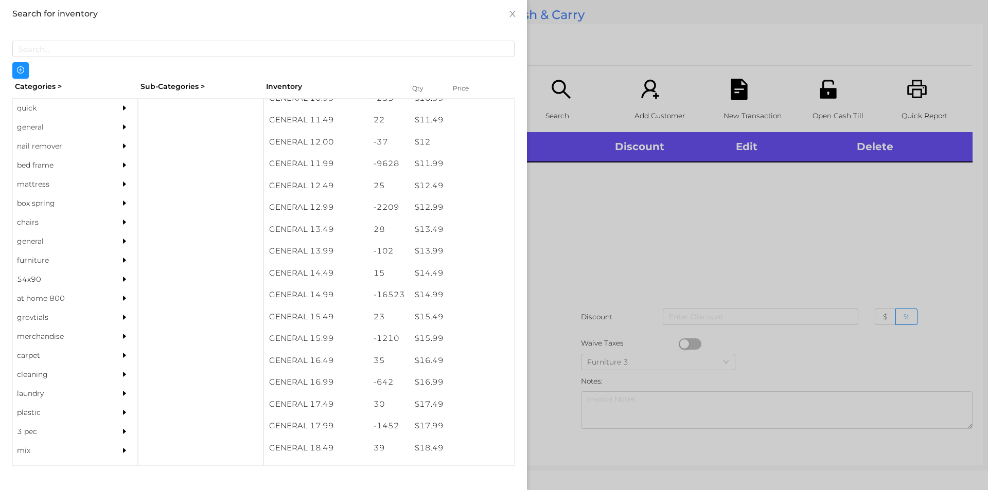
scroll to position [709, 0]
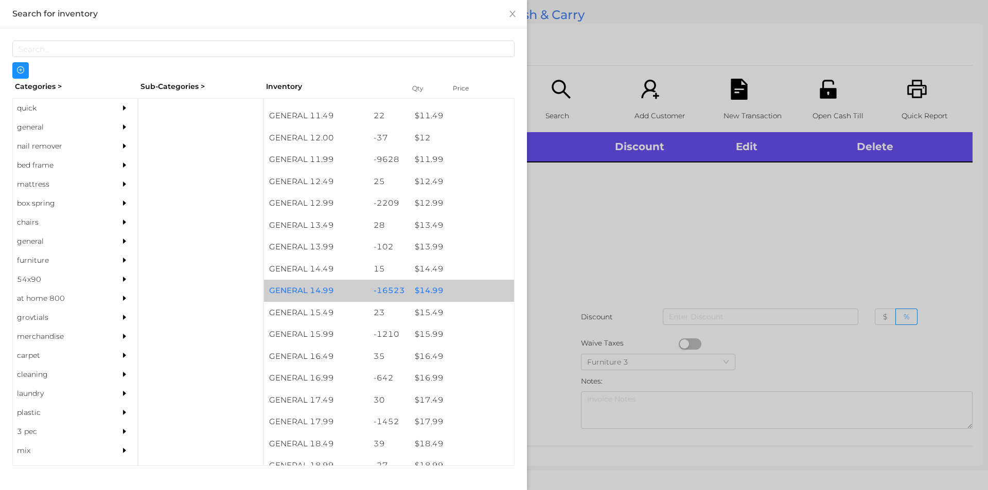
click at [458, 297] on div "$ 14.99" at bounding box center [461, 291] width 104 height 22
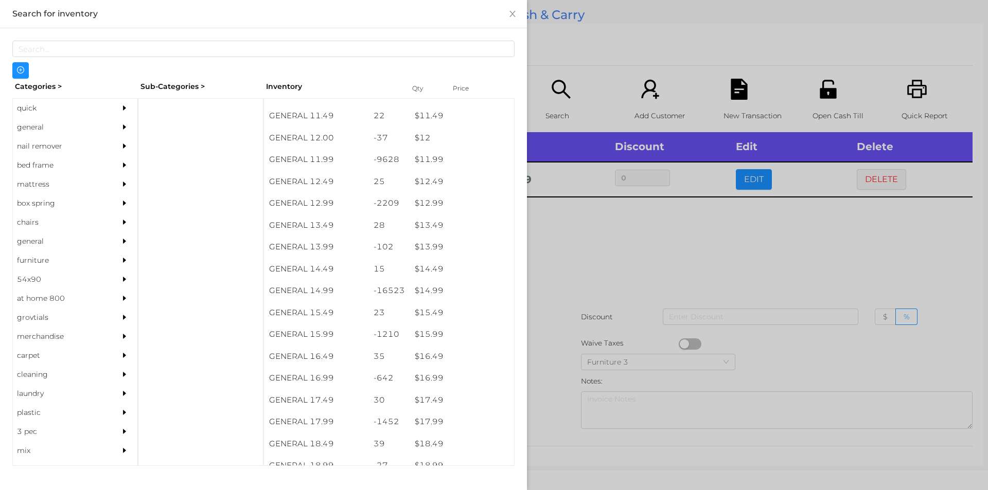
click at [655, 323] on div at bounding box center [494, 245] width 988 height 490
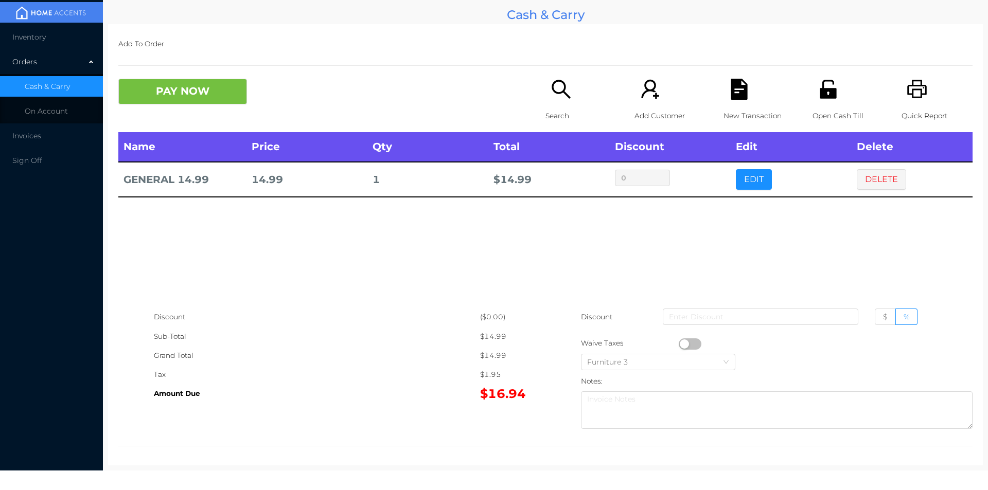
click at [545, 100] on div "Search" at bounding box center [580, 105] width 71 height 53
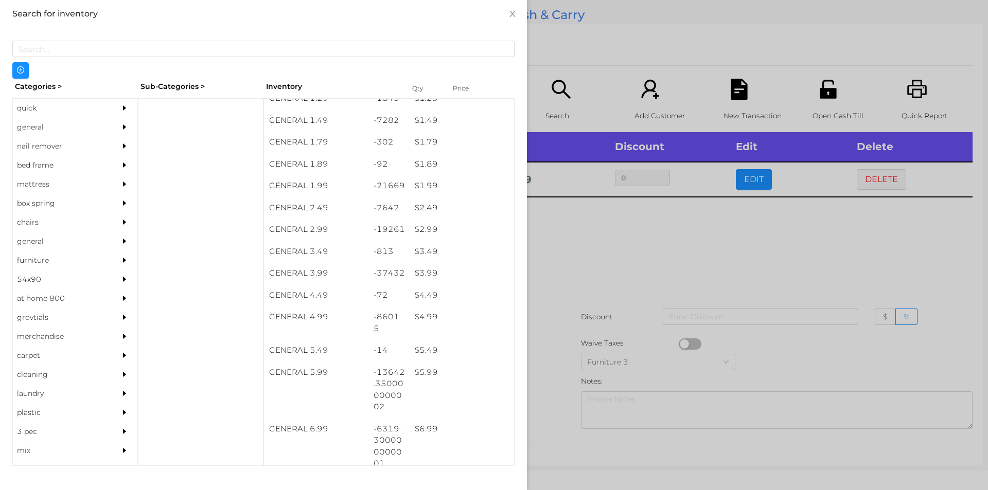
scroll to position [148, 0]
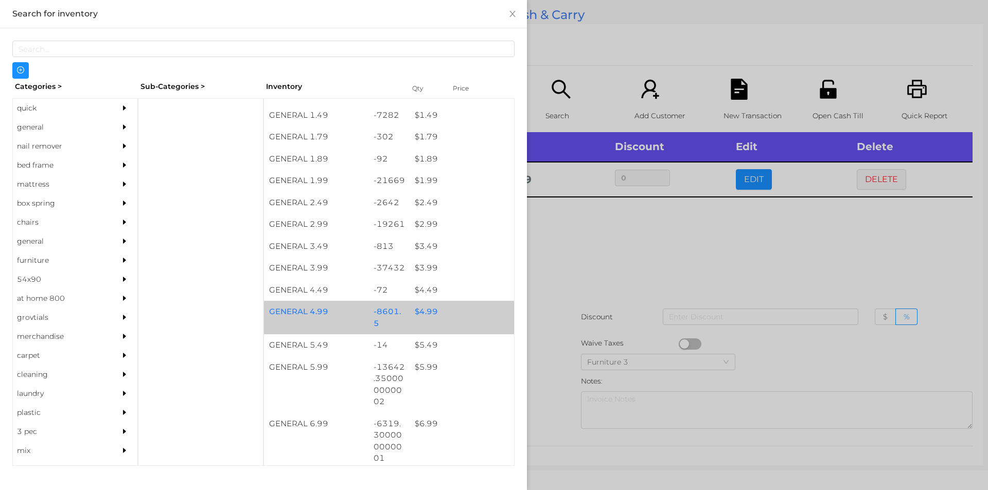
click at [413, 312] on div "$ 4.99" at bounding box center [461, 312] width 104 height 22
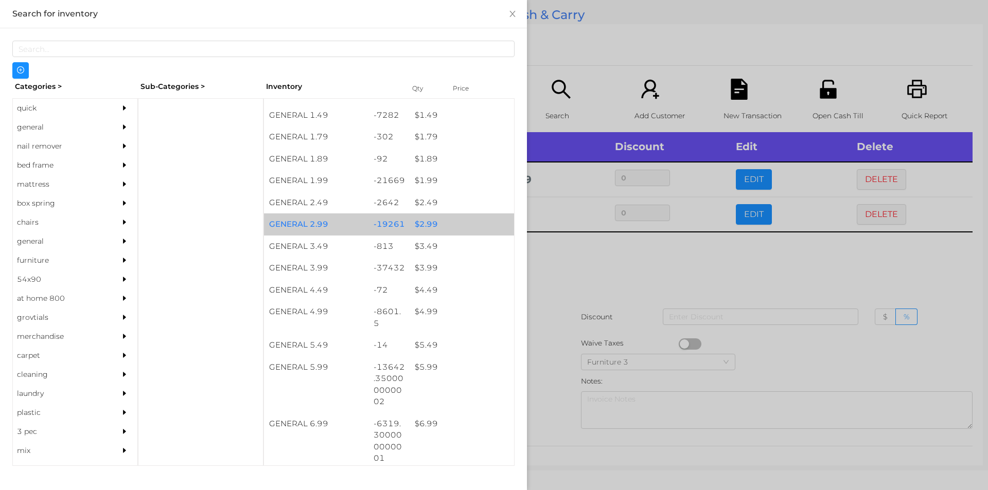
click at [449, 226] on div "$ 2.99" at bounding box center [461, 224] width 104 height 22
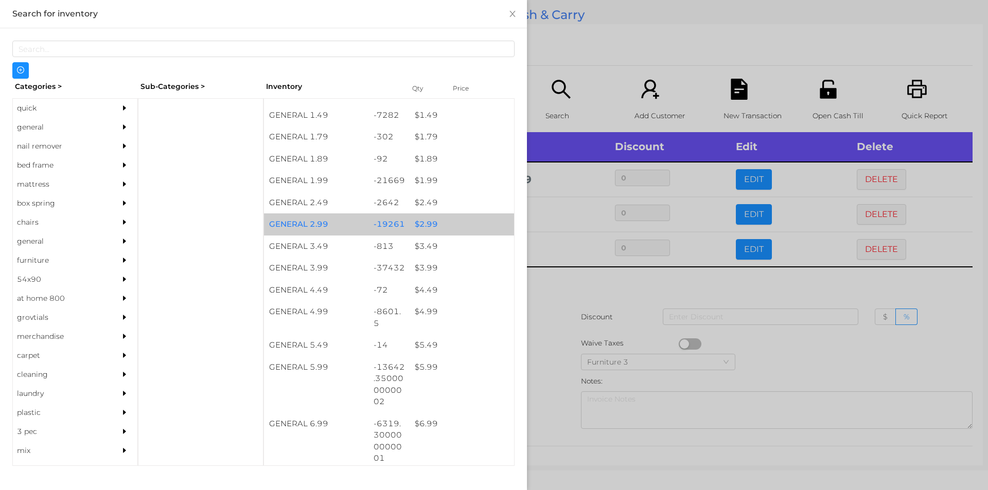
click at [443, 226] on div "$ 2.99" at bounding box center [461, 224] width 104 height 22
click at [615, 327] on div at bounding box center [494, 245] width 988 height 490
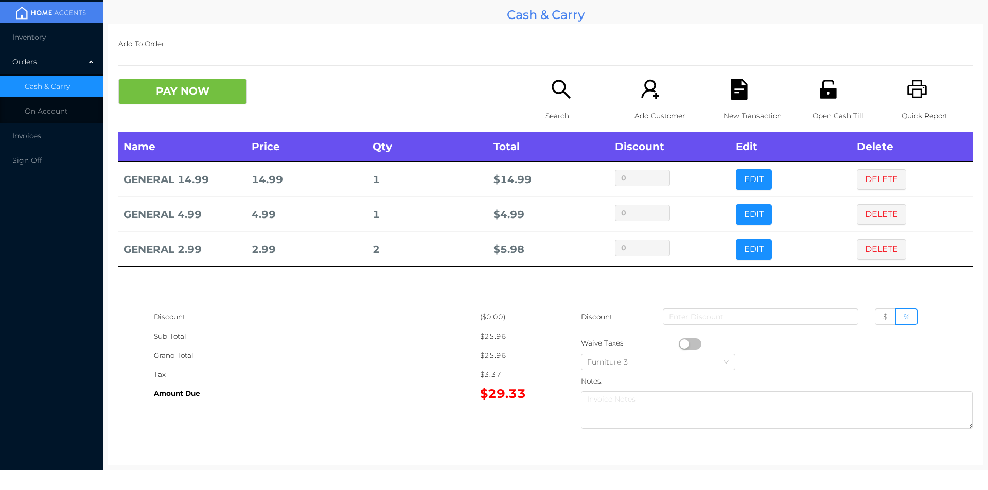
click at [562, 94] on icon "icon: search" at bounding box center [560, 89] width 19 height 19
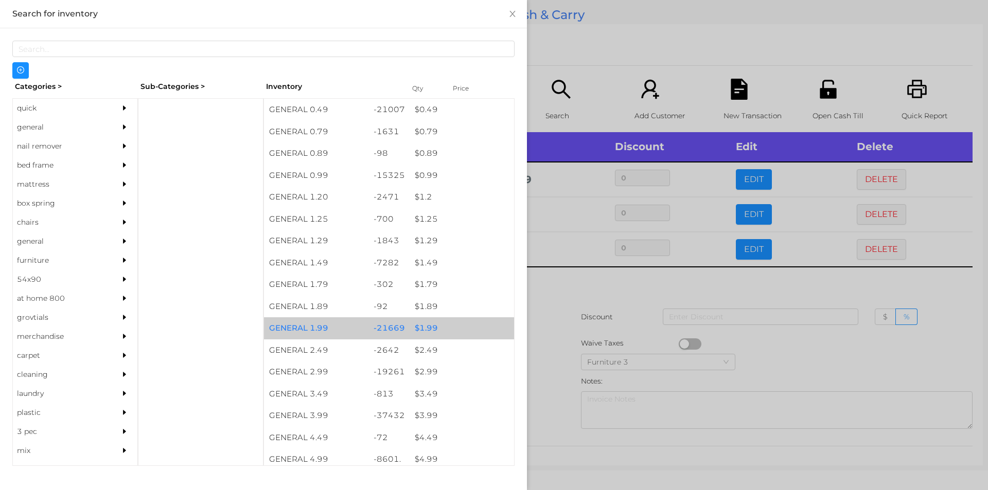
click at [455, 320] on div "$ 1.99" at bounding box center [461, 328] width 104 height 22
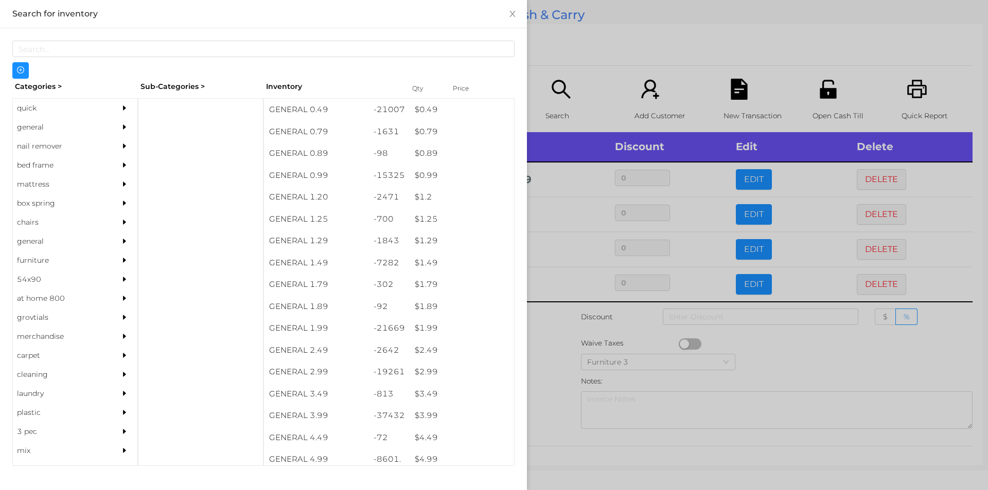
click at [591, 45] on div at bounding box center [494, 245] width 988 height 490
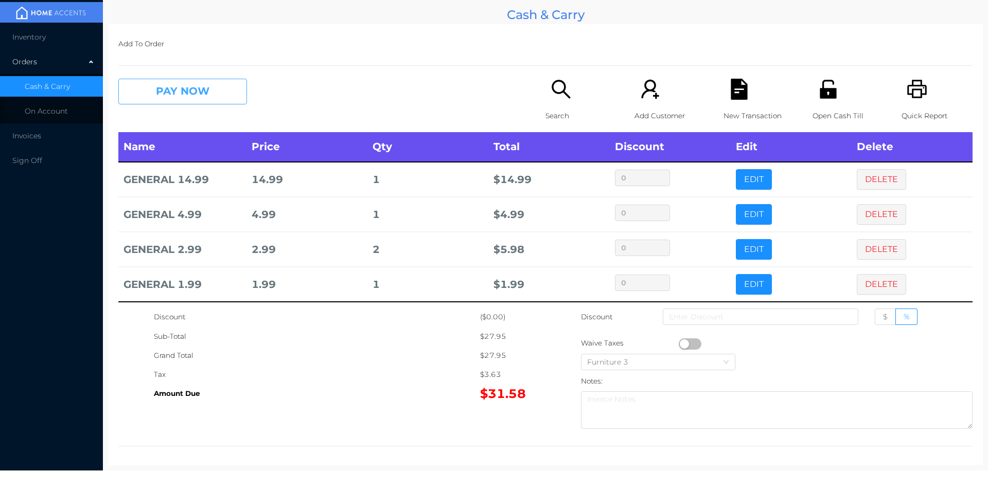
click at [236, 101] on button "PAY NOW" at bounding box center [182, 92] width 129 height 26
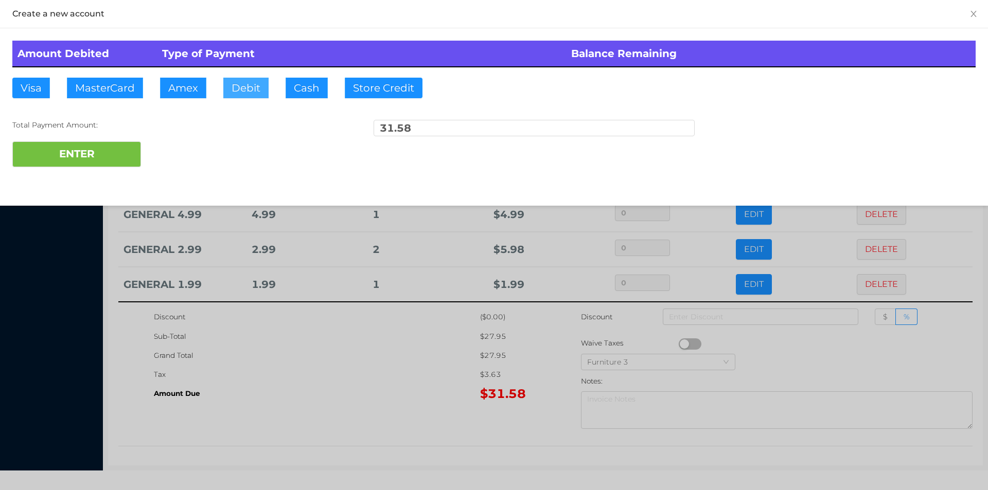
click at [247, 94] on button "Debit" at bounding box center [245, 88] width 45 height 21
click at [112, 142] on button "ENTER" at bounding box center [76, 154] width 129 height 26
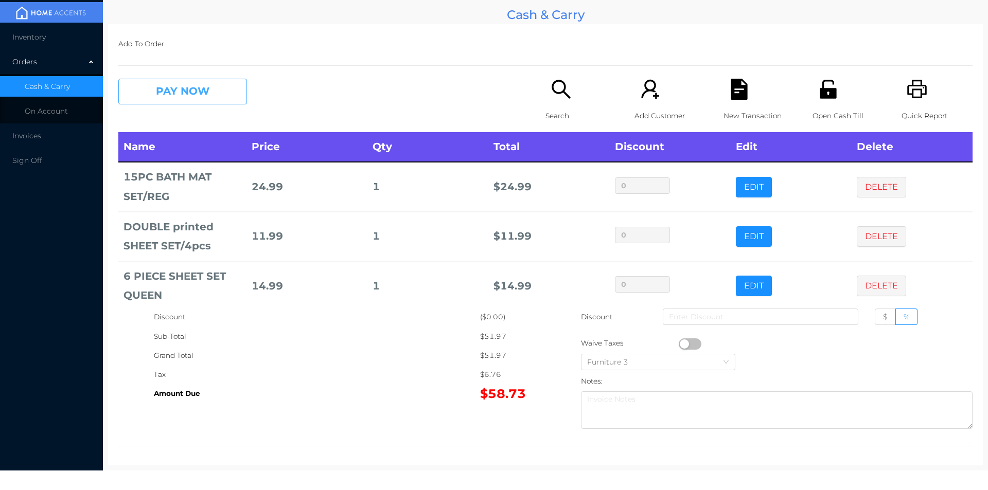
click at [185, 97] on button "PAY NOW" at bounding box center [182, 92] width 129 height 26
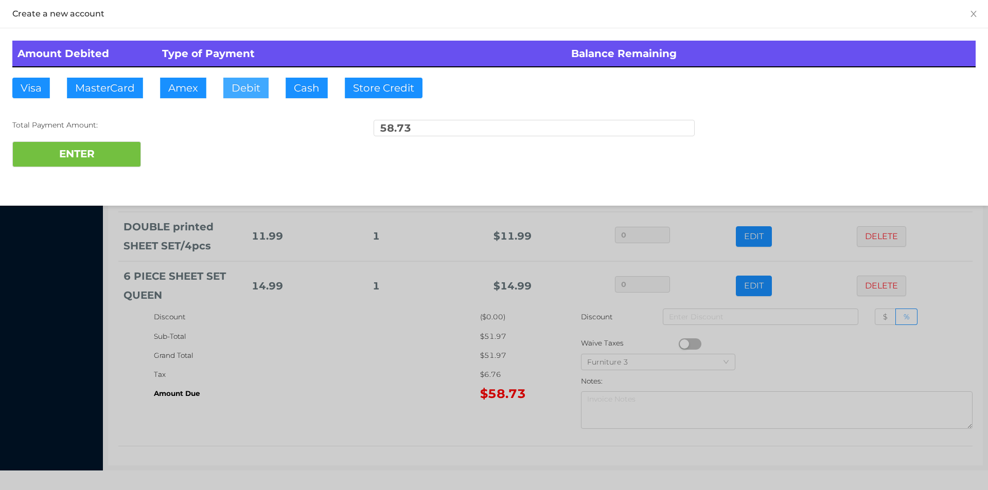
click at [252, 94] on button "Debit" at bounding box center [245, 88] width 45 height 21
click at [94, 156] on button "ENTER" at bounding box center [76, 154] width 129 height 26
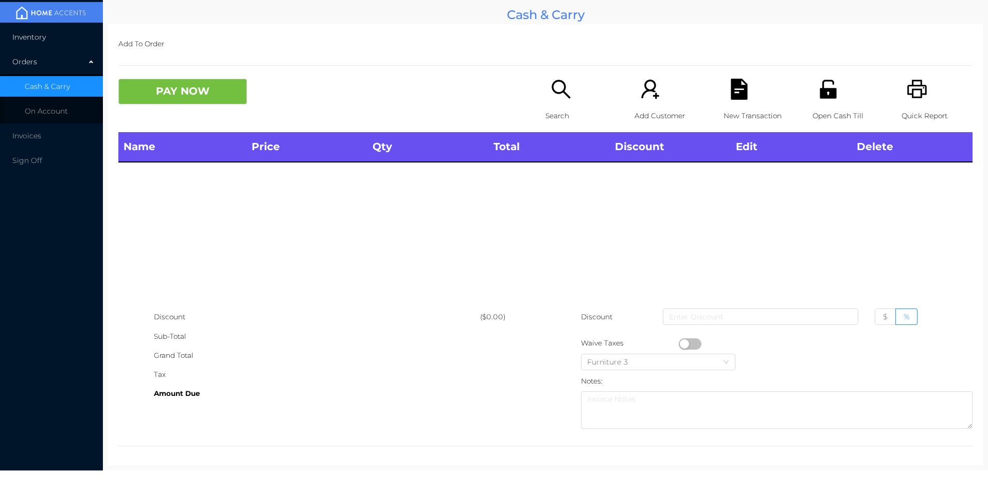
click at [33, 31] on li "Inventory" at bounding box center [51, 37] width 103 height 21
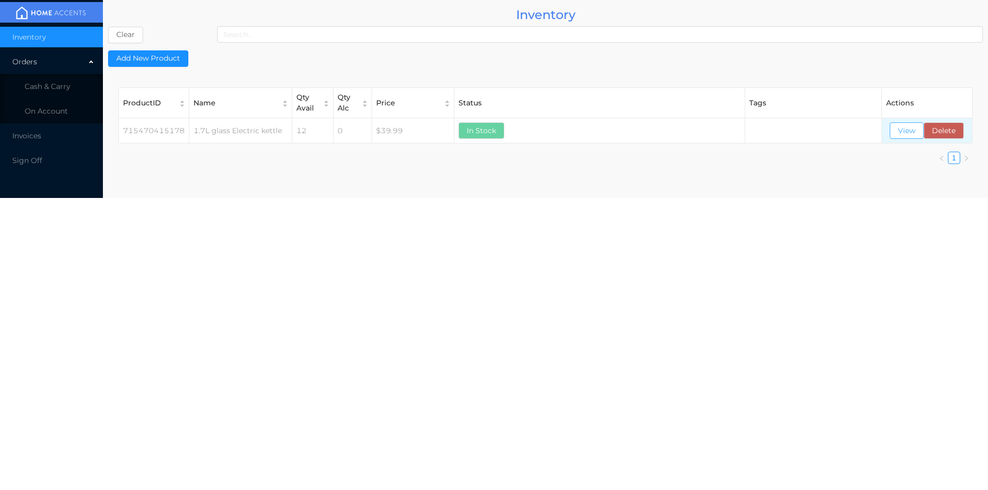
click at [897, 137] on button "View" at bounding box center [906, 130] width 34 height 16
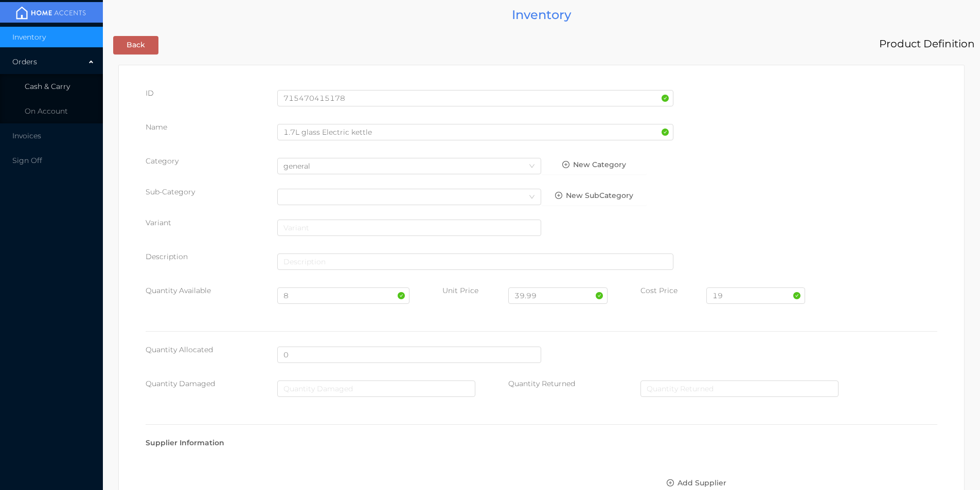
click at [59, 88] on span "Cash & Carry" at bounding box center [47, 86] width 45 height 9
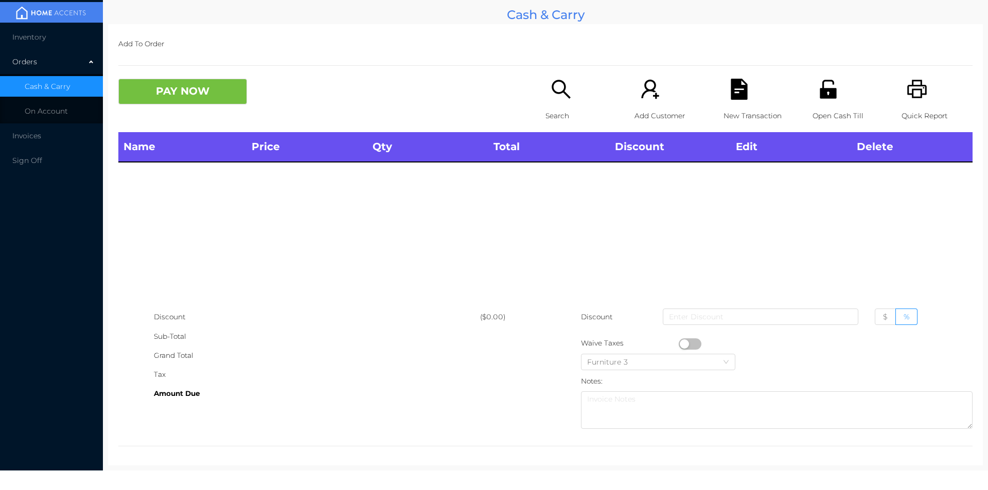
click at [557, 100] on div "Search" at bounding box center [580, 105] width 71 height 53
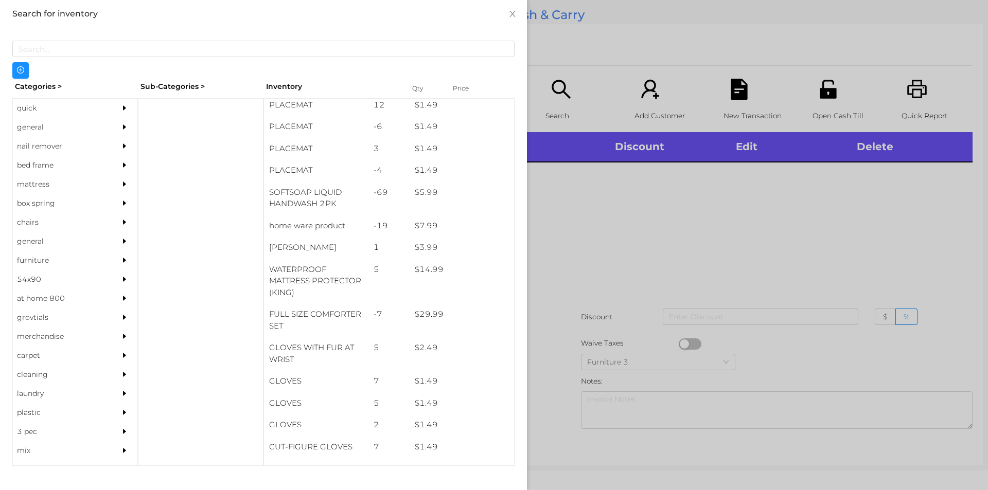
scroll to position [146, 0]
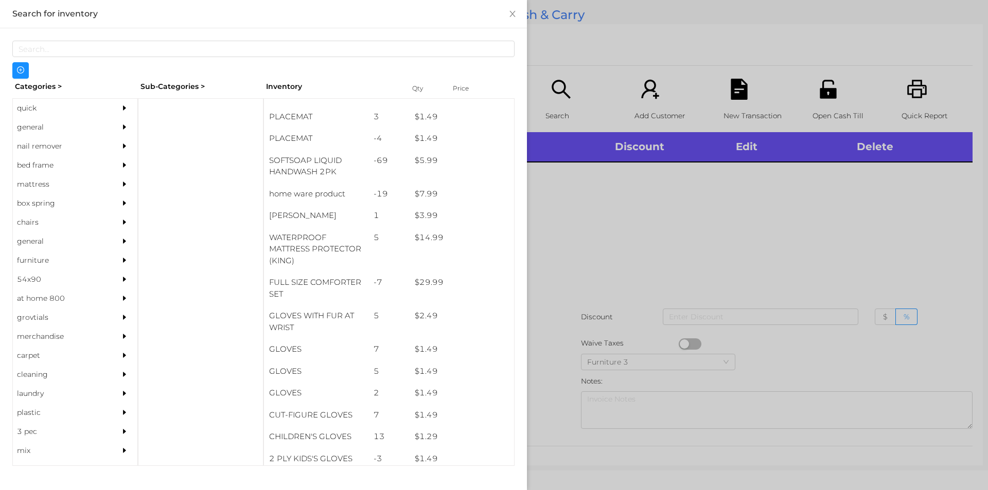
click at [39, 126] on div "general" at bounding box center [60, 127] width 94 height 19
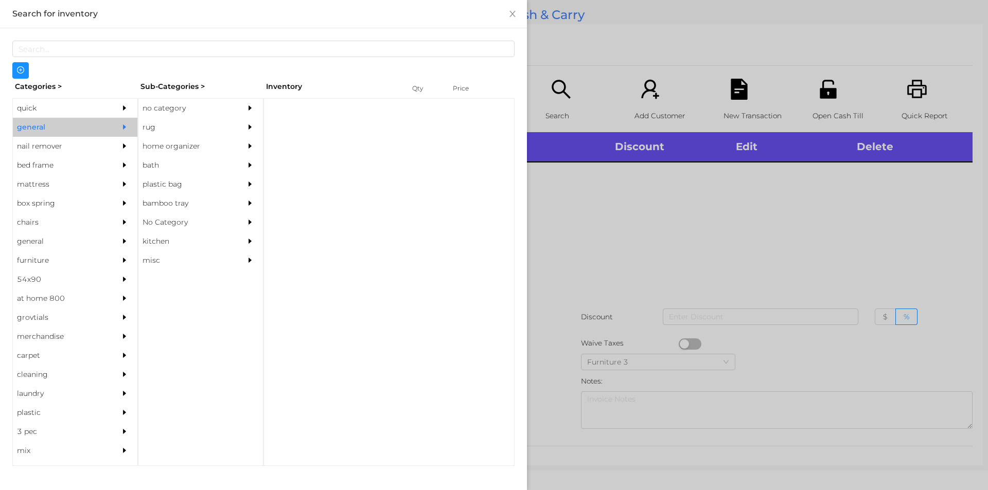
scroll to position [0, 0]
click at [174, 110] on div "no category" at bounding box center [185, 108] width 94 height 19
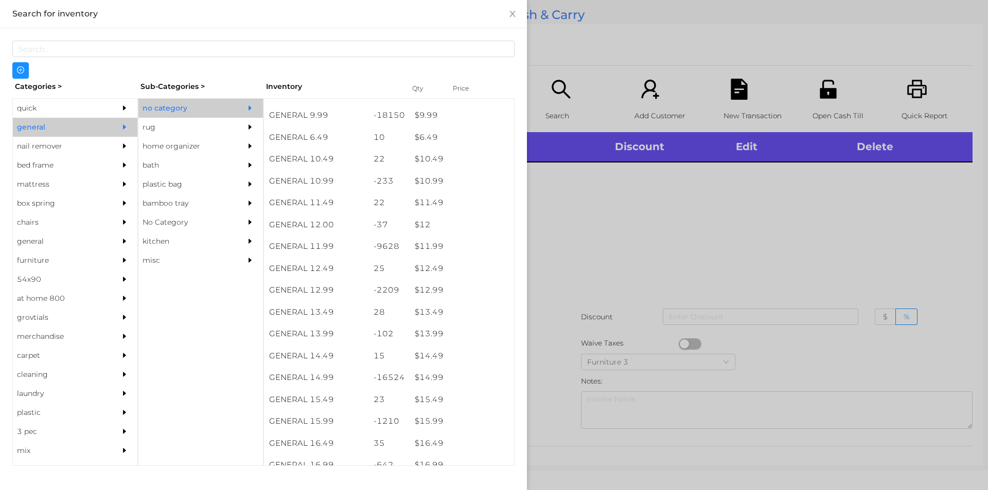
scroll to position [744, 0]
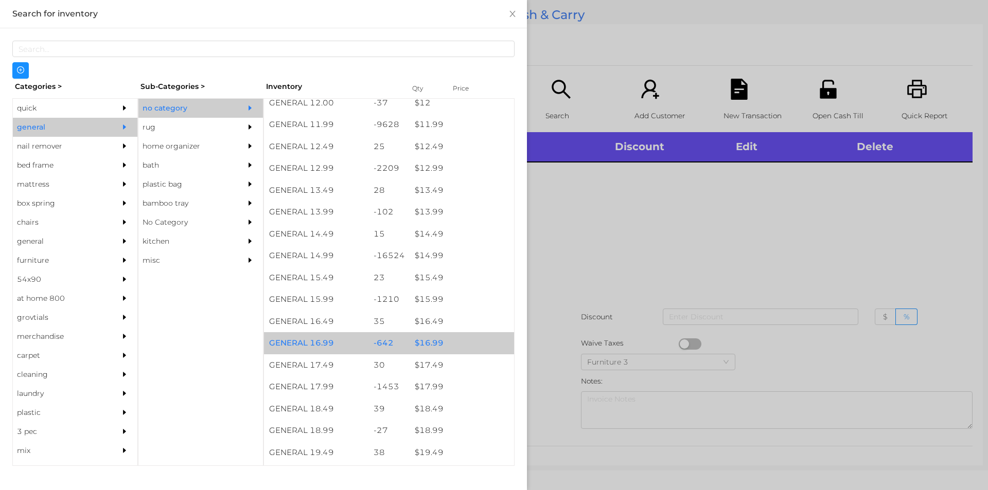
click at [444, 343] on div "$ 16.99" at bounding box center [461, 343] width 104 height 22
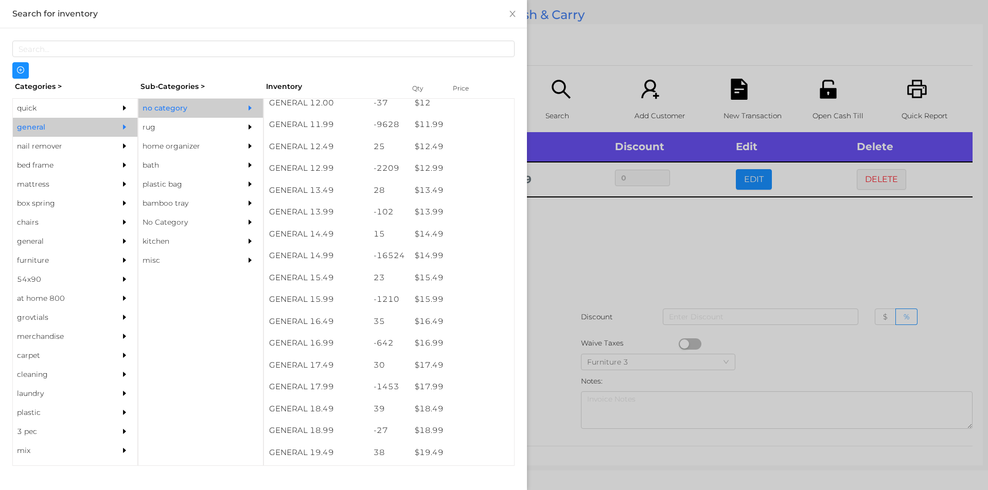
click at [553, 345] on div at bounding box center [494, 245] width 988 height 490
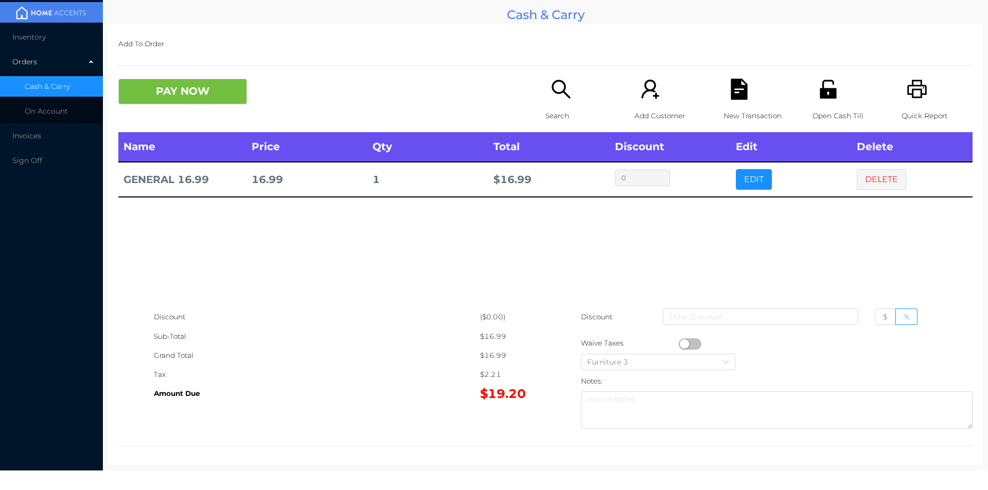
click at [679, 344] on button "button" at bounding box center [690, 343] width 23 height 11
click at [508, 267] on div "Name Price Qty Total Discount Edit Delete GENERAL 16.99 16.99 1 $ 15.04 0 EDIT …" at bounding box center [545, 219] width 854 height 175
click at [735, 101] on div "New Transaction" at bounding box center [758, 105] width 71 height 53
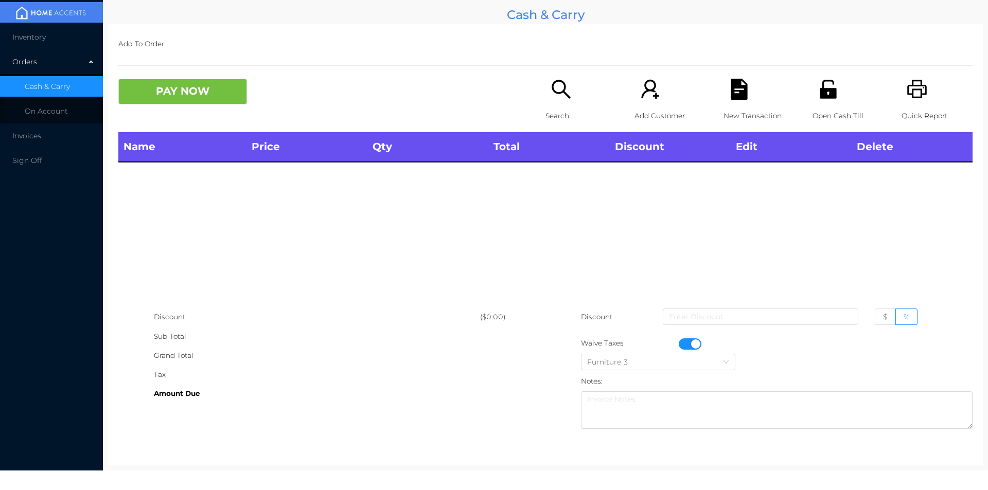
click at [691, 344] on button "button" at bounding box center [690, 343] width 23 height 11
click at [916, 99] on icon "icon: printer" at bounding box center [916, 89] width 21 height 21
click at [824, 96] on icon "icon: unlock" at bounding box center [827, 89] width 16 height 19
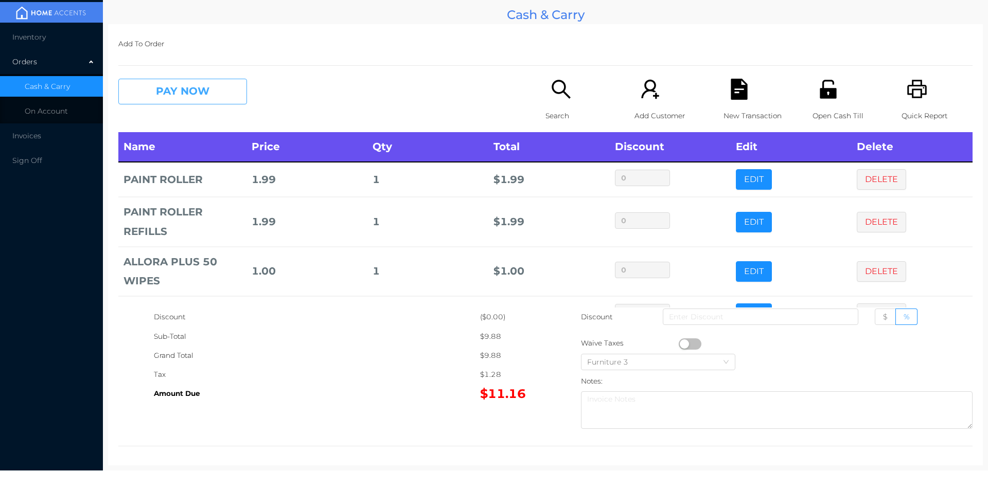
click at [194, 92] on button "PAY NOW" at bounding box center [182, 92] width 129 height 26
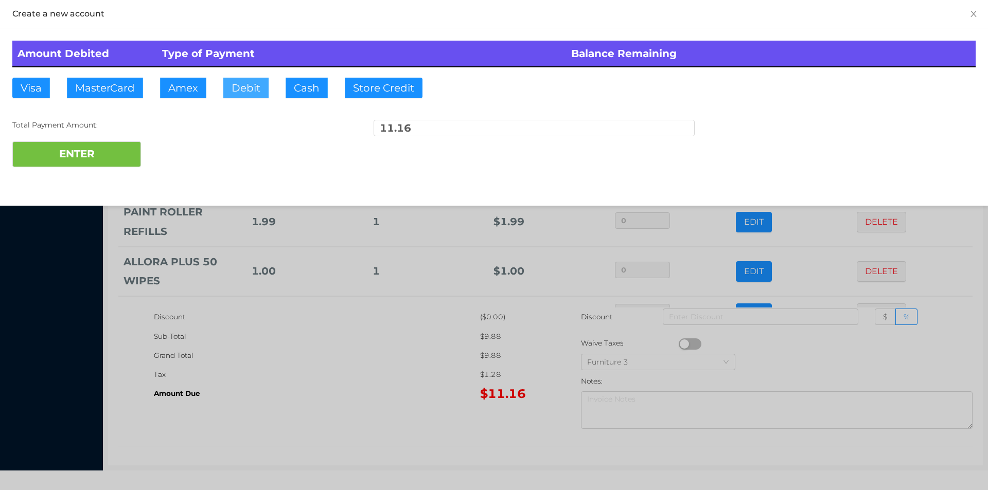
click at [257, 94] on button "Debit" at bounding box center [245, 88] width 45 height 21
click at [112, 147] on button "ENTER" at bounding box center [76, 154] width 129 height 26
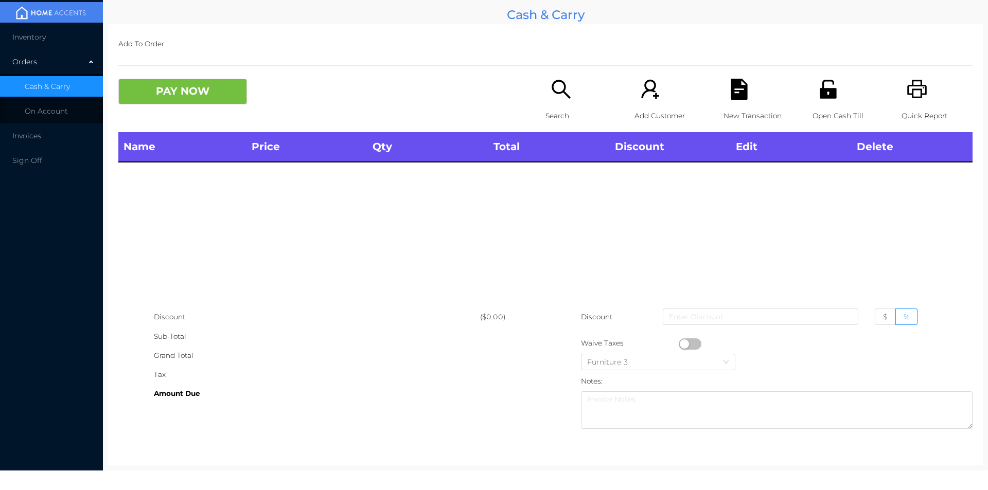
scroll to position [4, 0]
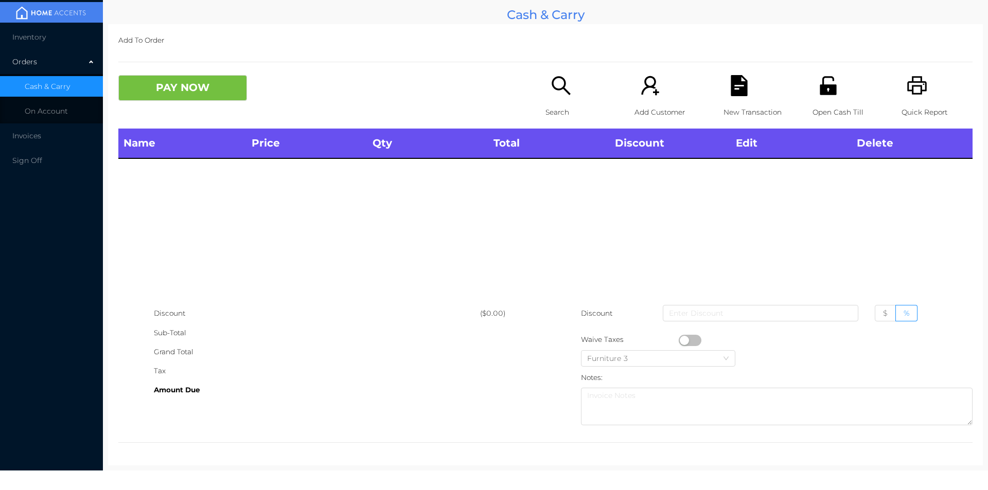
click at [558, 105] on p "Search" at bounding box center [580, 112] width 71 height 19
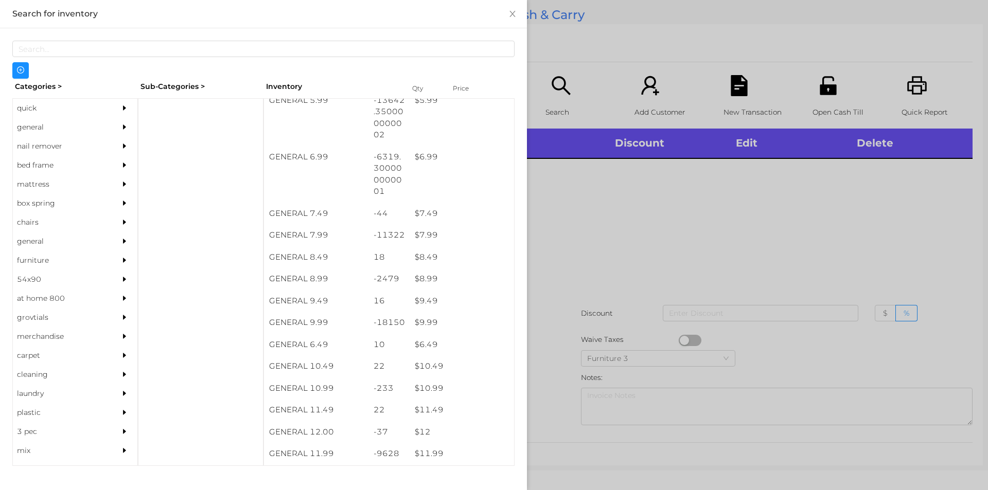
scroll to position [423, 0]
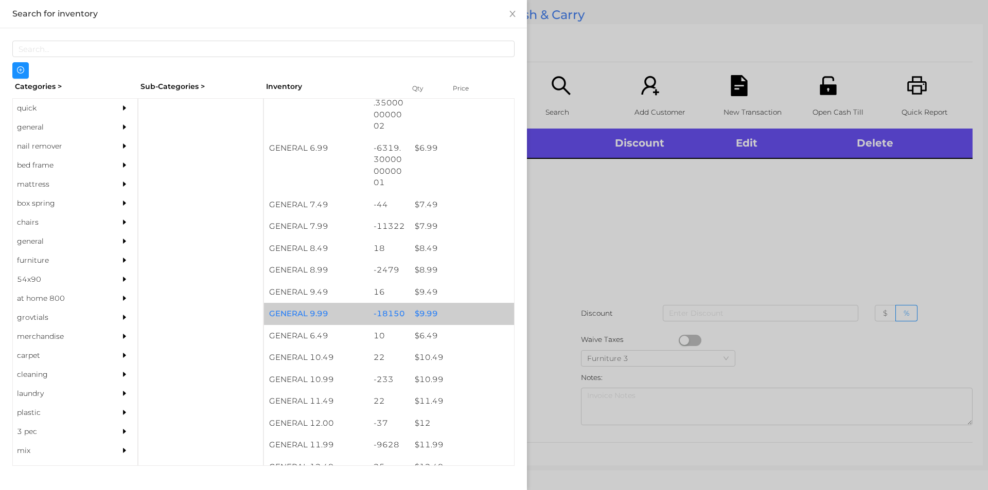
click at [400, 305] on div "-18150" at bounding box center [389, 314] width 42 height 22
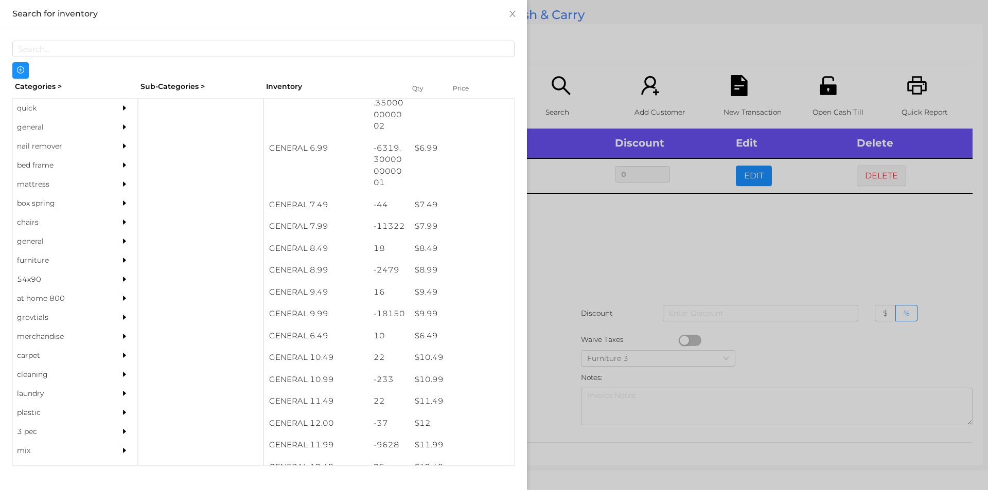
click at [588, 312] on div at bounding box center [494, 245] width 988 height 490
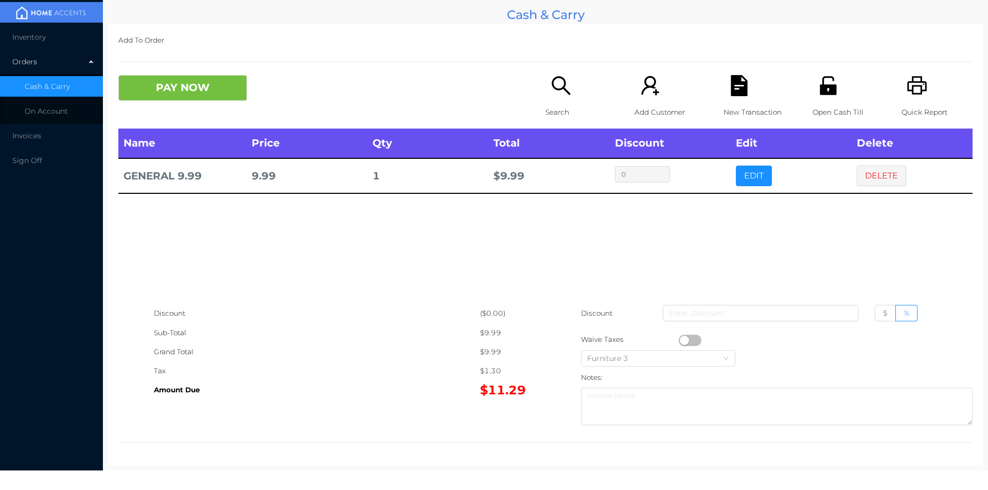
click at [680, 336] on button "button" at bounding box center [690, 340] width 23 height 11
click at [688, 339] on button "button" at bounding box center [690, 340] width 23 height 11
click at [683, 340] on button "button" at bounding box center [690, 340] width 23 height 11
click at [205, 77] on button "PAY NOW" at bounding box center [182, 88] width 129 height 26
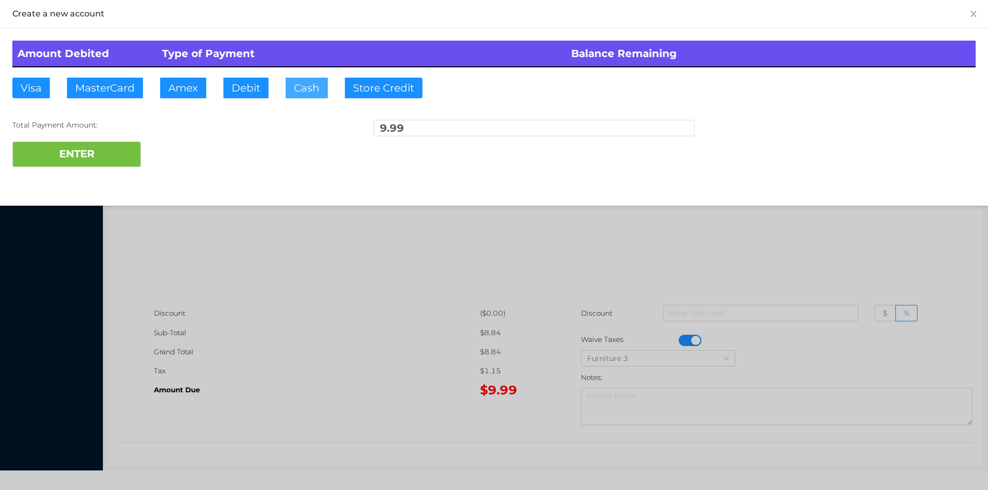
click at [293, 85] on button "Cash" at bounding box center [307, 88] width 42 height 21
click at [107, 133] on div "Total Payment Amount: 9.99" at bounding box center [493, 131] width 963 height 22
click at [97, 142] on button "ENTER" at bounding box center [76, 154] width 129 height 26
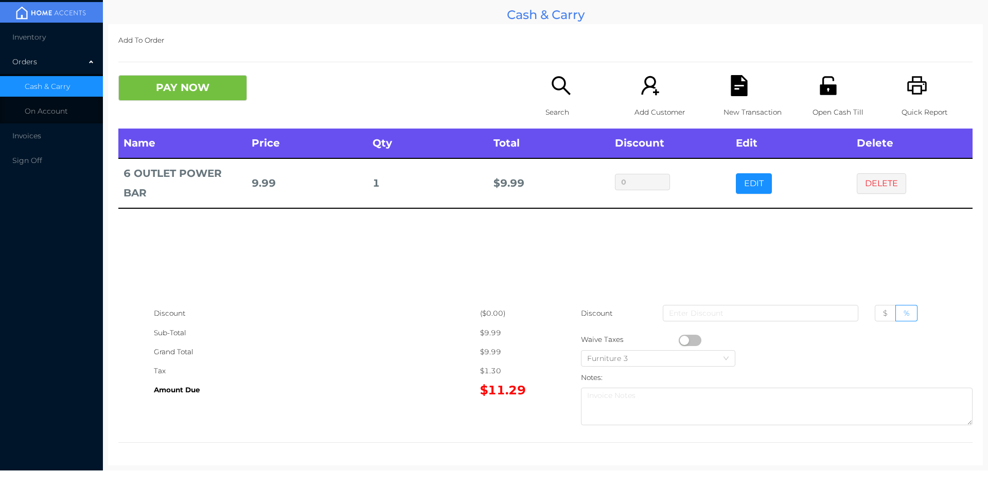
click at [555, 90] on icon "icon: search" at bounding box center [560, 85] width 19 height 19
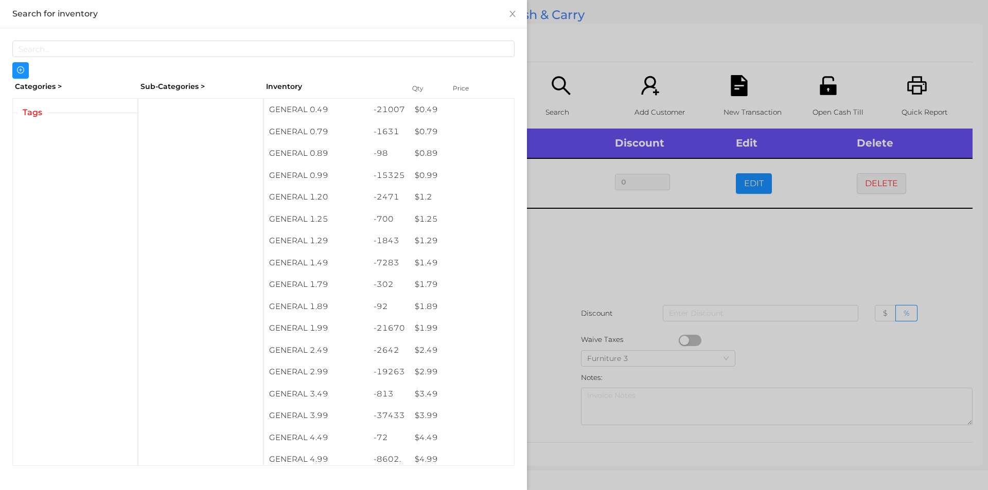
click at [845, 292] on div at bounding box center [494, 245] width 988 height 490
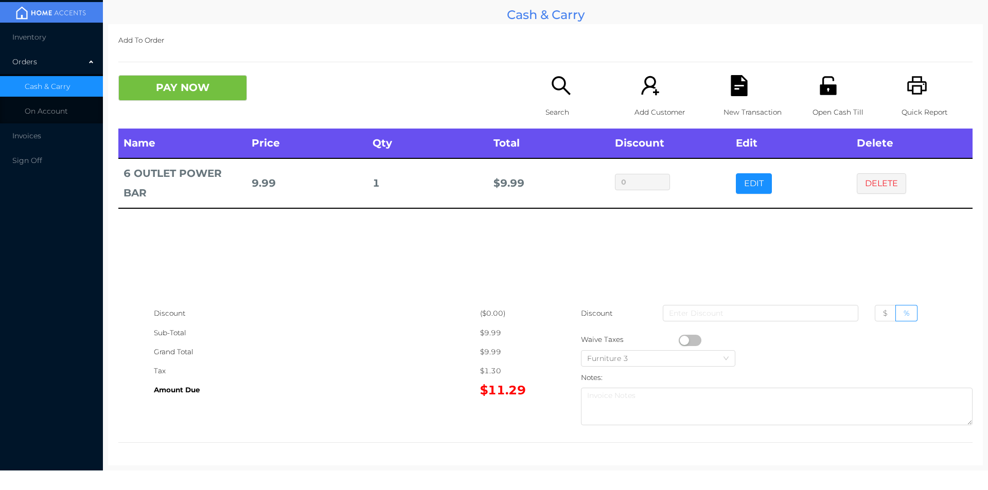
click at [857, 202] on td "DELETE" at bounding box center [911, 182] width 121 height 49
click at [882, 192] on button "DELETE" at bounding box center [881, 183] width 49 height 21
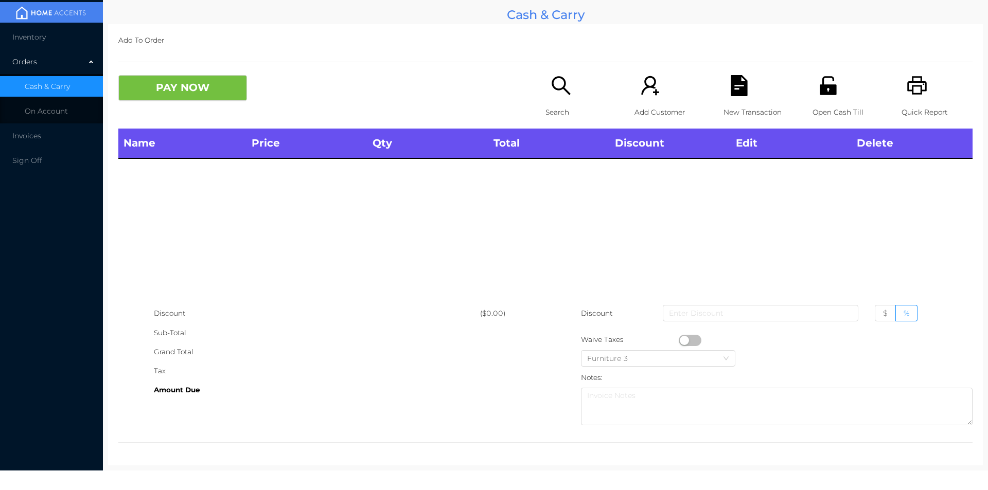
click at [554, 84] on icon "icon: search" at bounding box center [560, 85] width 21 height 21
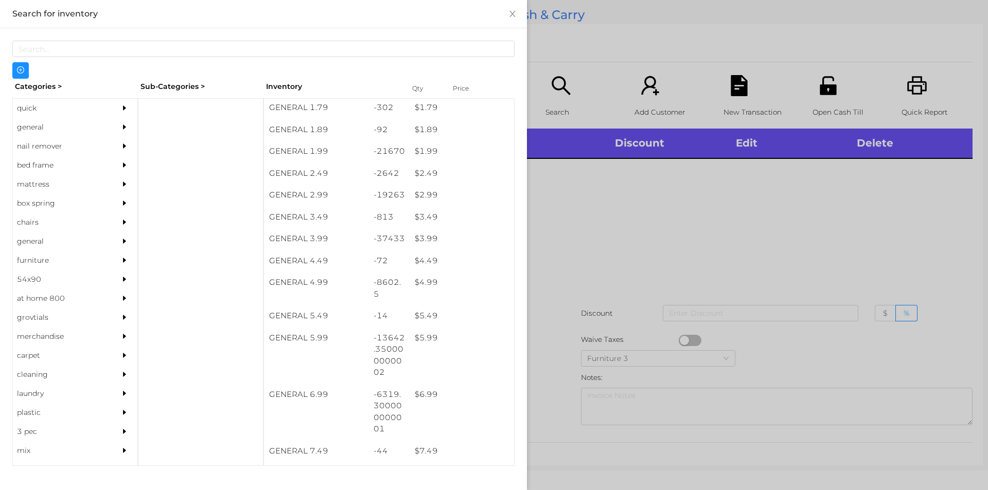
scroll to position [197, 0]
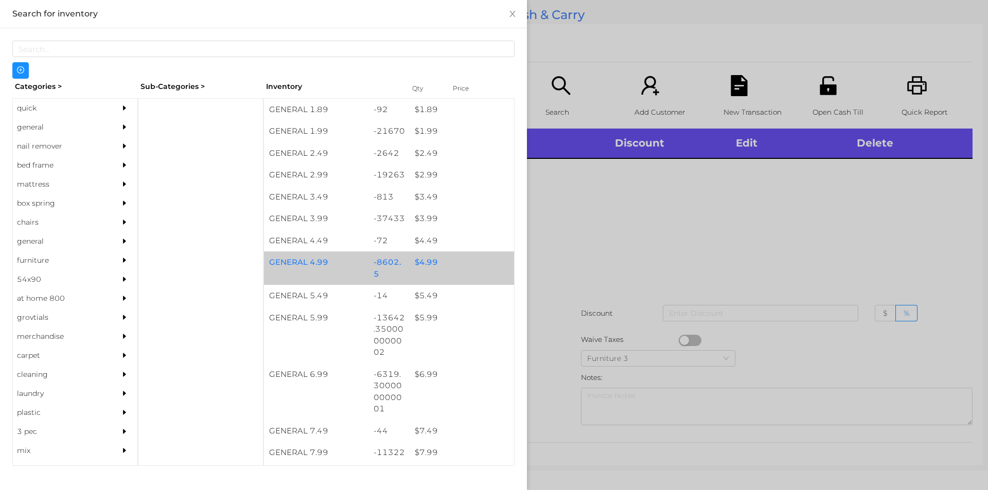
click at [461, 272] on div "$ 4.99" at bounding box center [461, 263] width 104 height 22
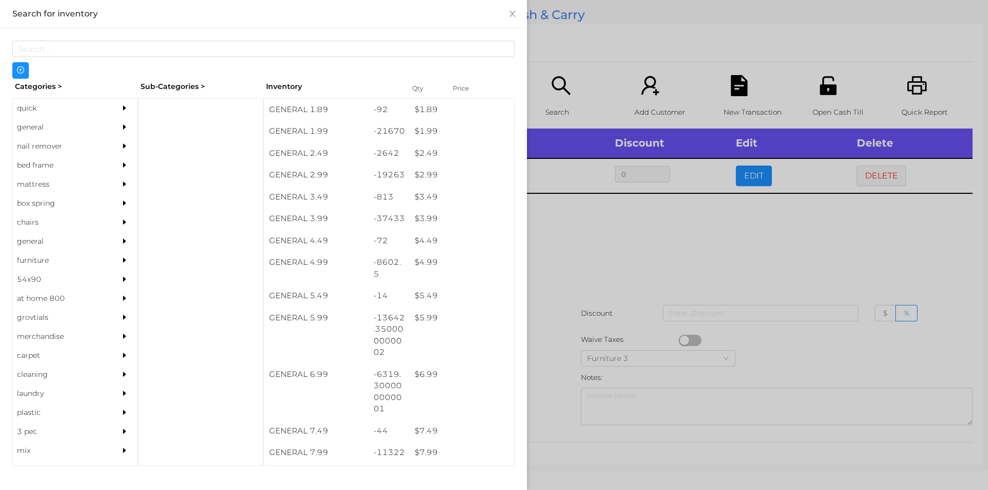
click at [635, 275] on div at bounding box center [494, 245] width 988 height 490
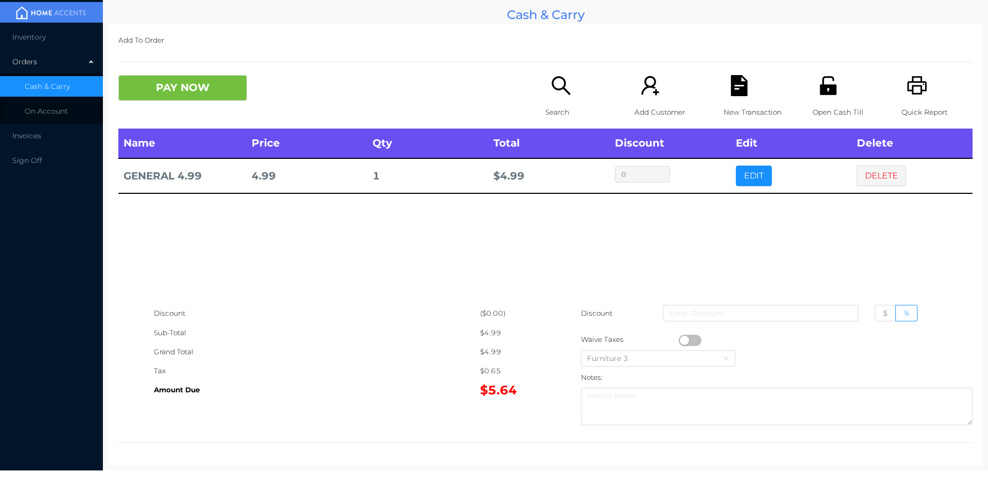
click at [680, 343] on button "button" at bounding box center [690, 340] width 23 height 11
click at [164, 75] on button "PAY NOW" at bounding box center [182, 88] width 129 height 26
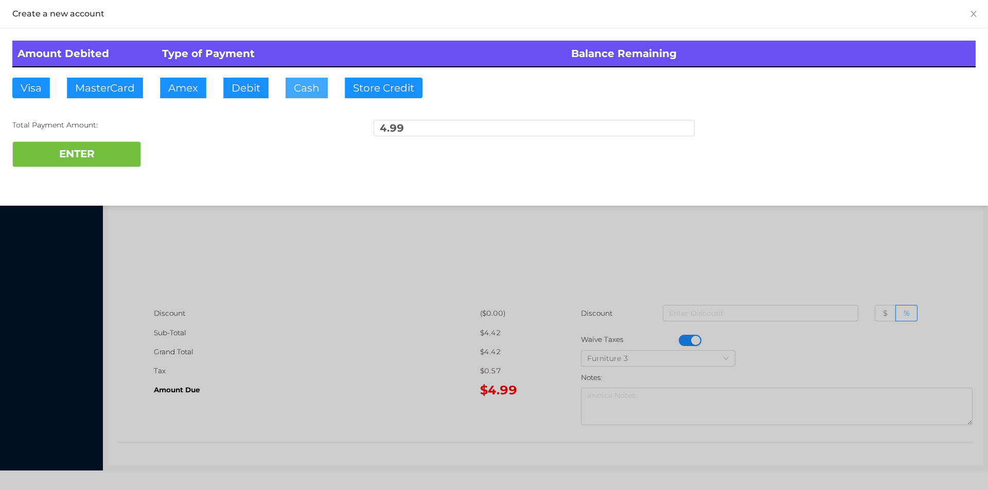
click at [306, 82] on button "Cash" at bounding box center [307, 88] width 42 height 21
click at [115, 144] on button "ENTER" at bounding box center [76, 154] width 129 height 26
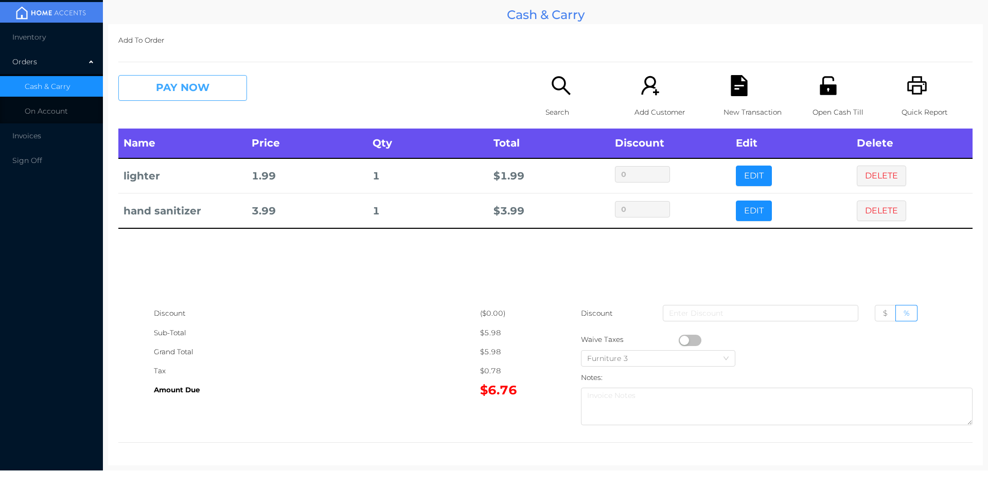
click at [228, 85] on button "PAY NOW" at bounding box center [182, 88] width 129 height 26
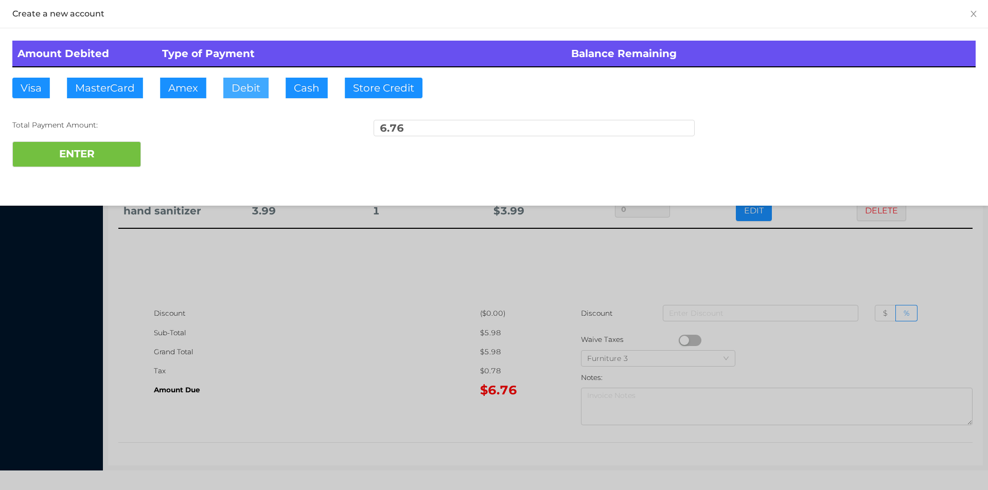
click at [244, 94] on button "Debit" at bounding box center [245, 88] width 45 height 21
click at [121, 144] on button "ENTER" at bounding box center [76, 154] width 129 height 26
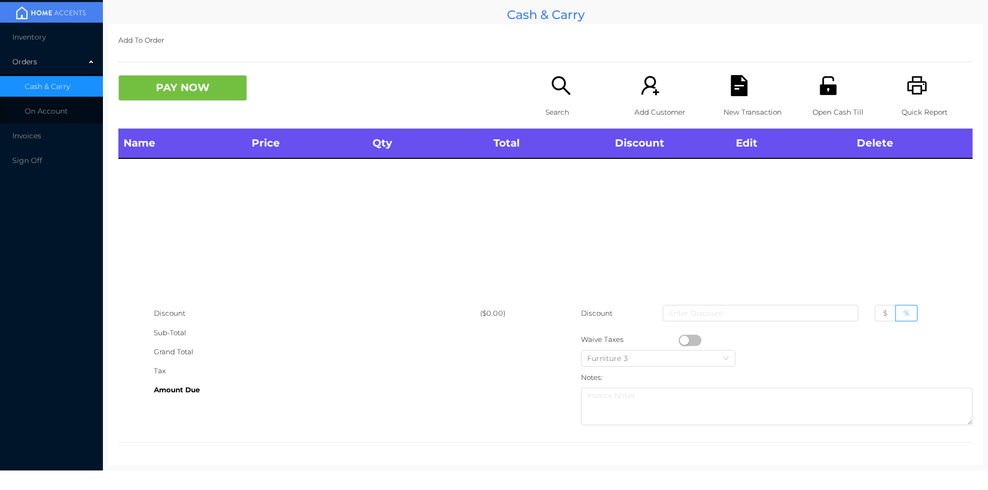
click at [911, 87] on icon "icon: printer" at bounding box center [917, 85] width 20 height 19
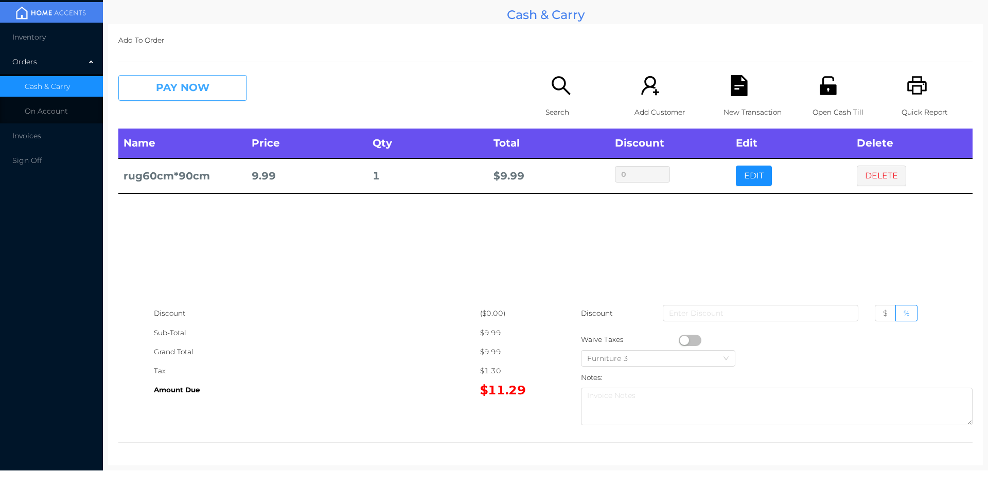
click at [184, 85] on button "PAY NOW" at bounding box center [182, 88] width 129 height 26
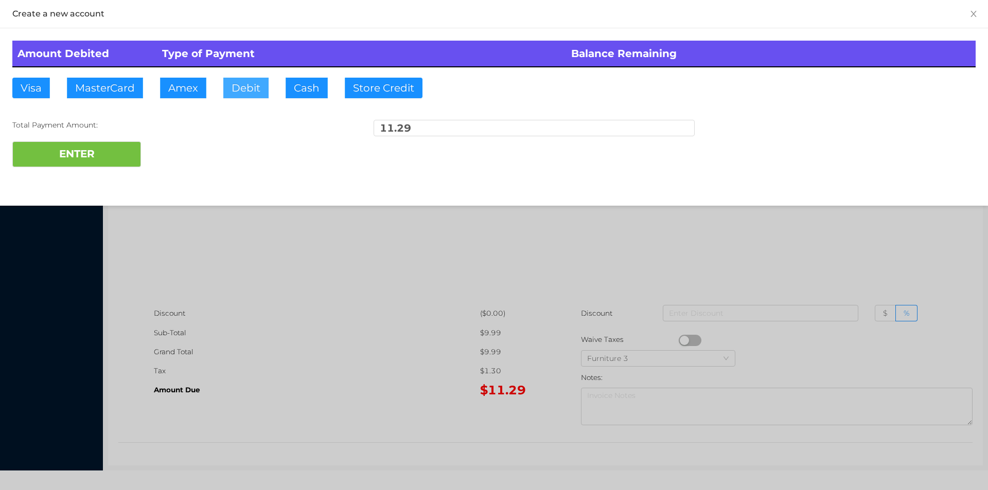
click at [260, 93] on button "Debit" at bounding box center [245, 88] width 45 height 21
click at [110, 152] on button "ENTER" at bounding box center [76, 154] width 129 height 26
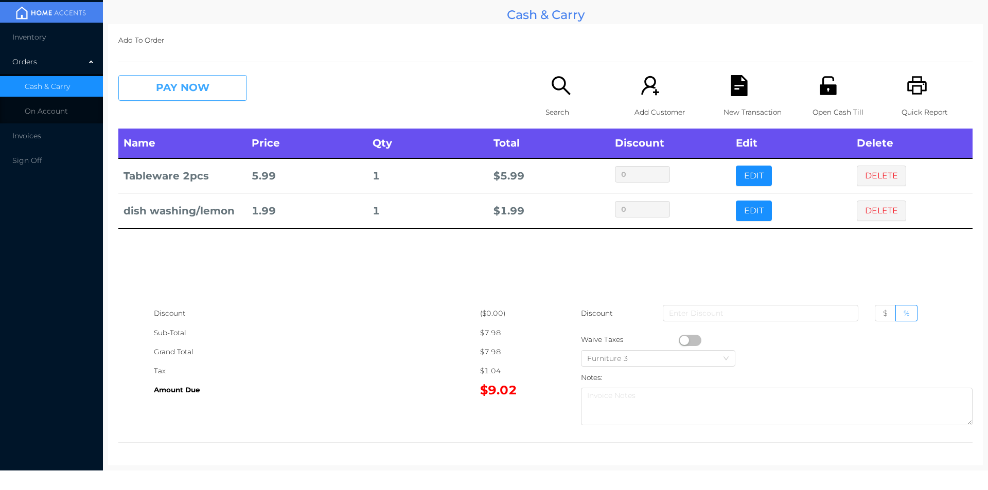
click at [185, 96] on button "PAY NOW" at bounding box center [182, 88] width 129 height 26
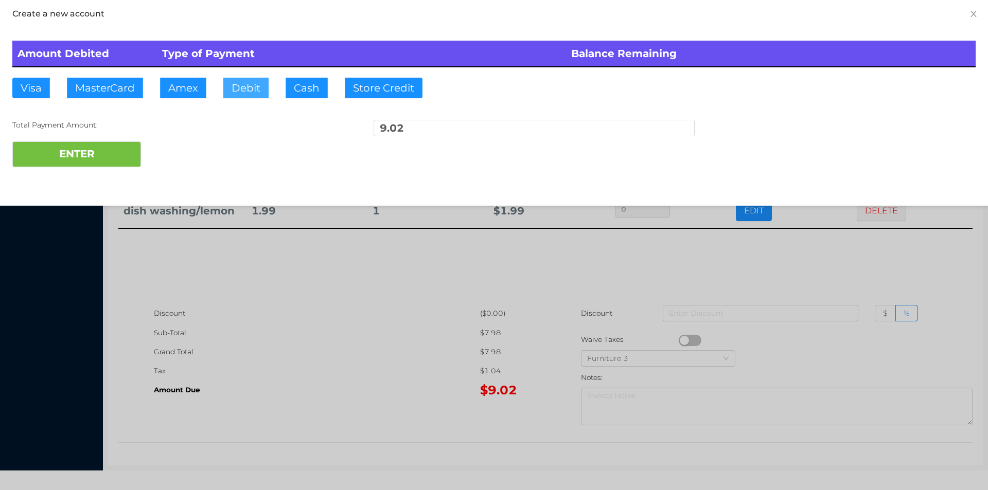
click at [266, 92] on button "Debit" at bounding box center [245, 88] width 45 height 21
click at [99, 151] on button "ENTER" at bounding box center [76, 154] width 129 height 26
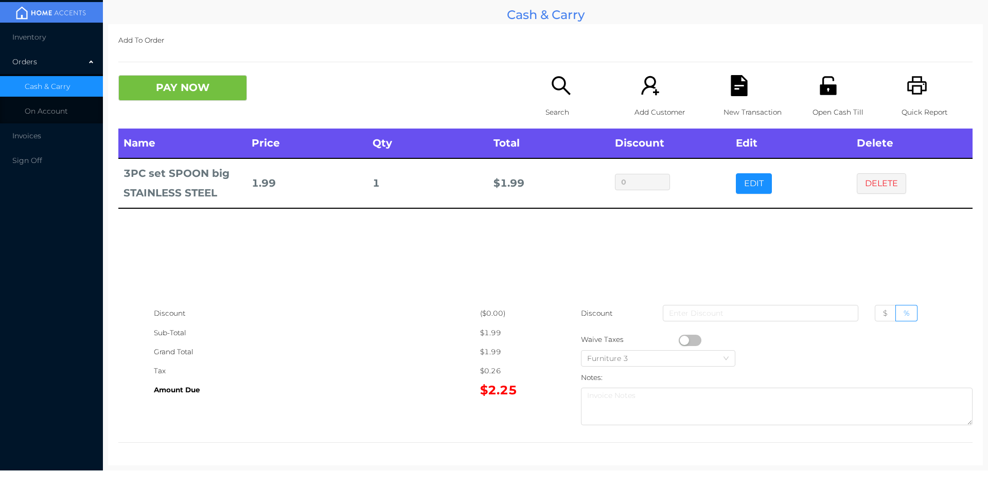
click at [134, 98] on button "PAY NOW" at bounding box center [182, 88] width 129 height 26
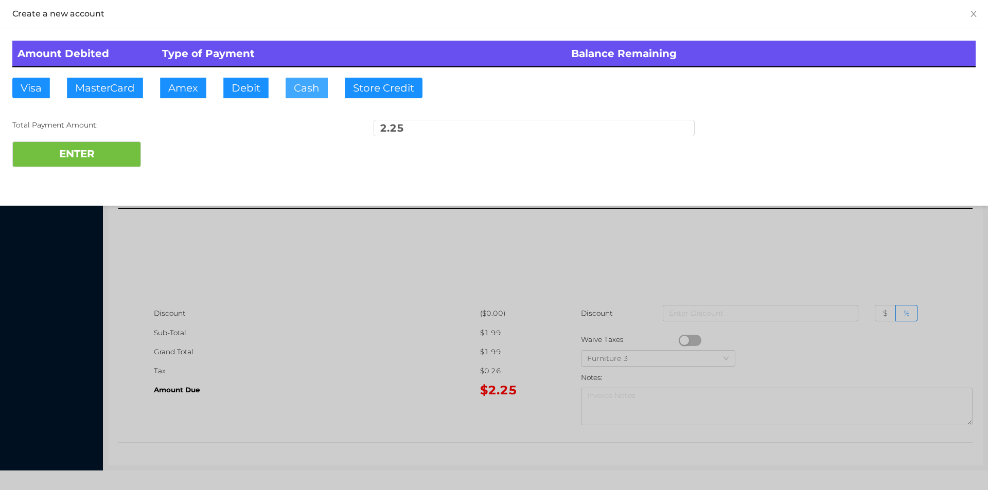
click at [290, 97] on button "Cash" at bounding box center [307, 88] width 42 height 21
click at [101, 151] on button "ENTER" at bounding box center [76, 154] width 129 height 26
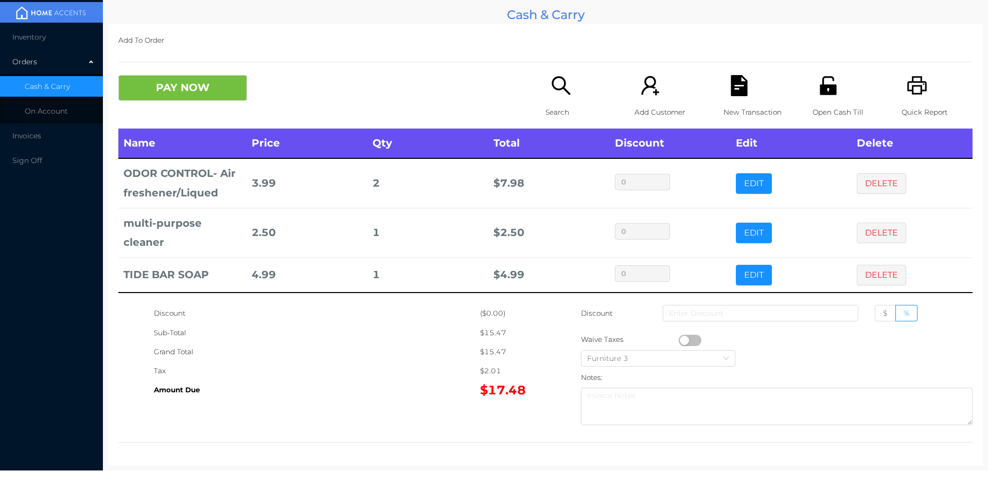
click at [291, 422] on div "Discount ($0.00) Sub-Total $15.47 Grand Total $15.47 Tax $2.01 Amount Due $17.4…" at bounding box center [545, 367] width 854 height 126
click at [177, 97] on button "PAY NOW" at bounding box center [182, 88] width 129 height 26
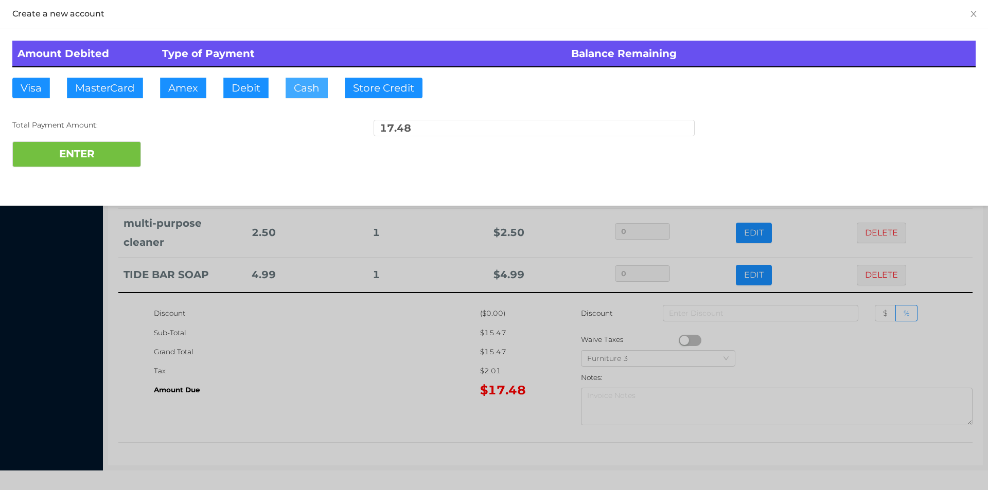
click at [308, 80] on button "Cash" at bounding box center [307, 88] width 42 height 21
type input "20"
click at [105, 166] on button "ENTER" at bounding box center [76, 154] width 129 height 26
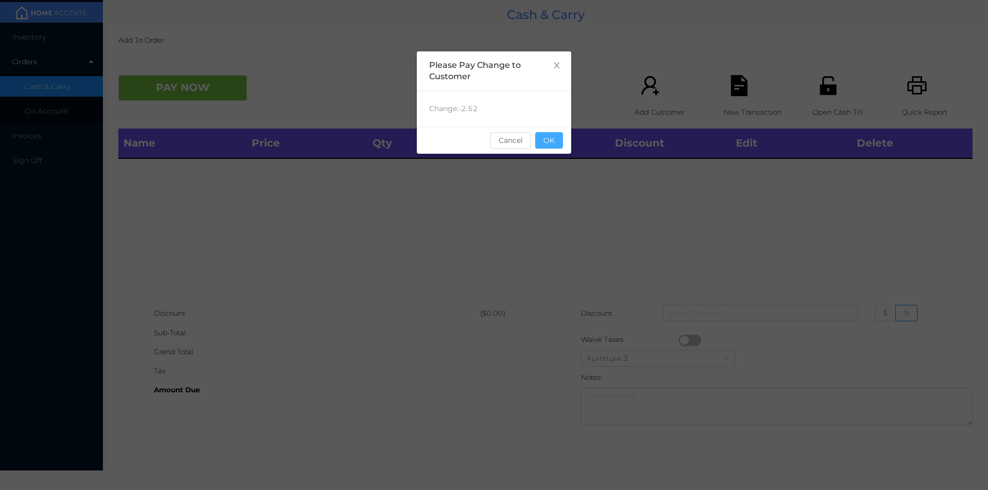
click at [555, 134] on button "OK" at bounding box center [549, 140] width 28 height 16
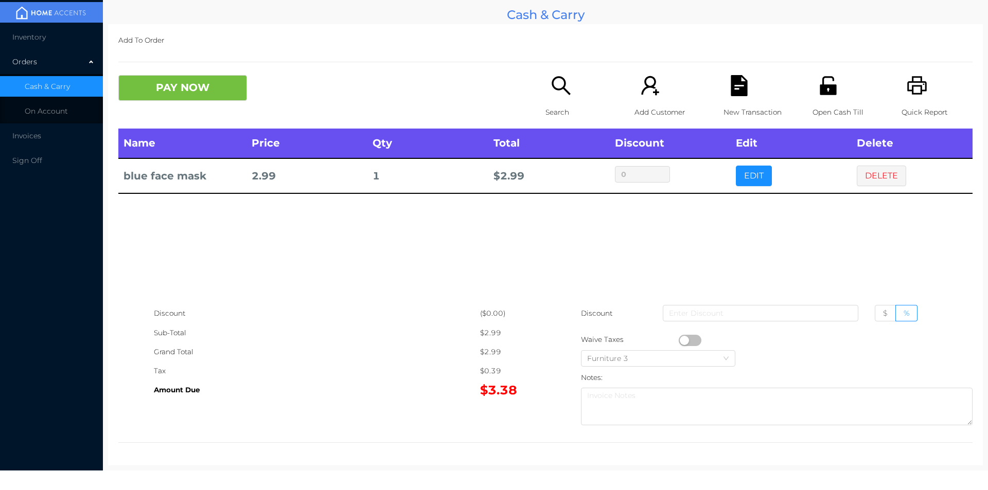
click at [545, 76] on div "Search" at bounding box center [580, 101] width 71 height 53
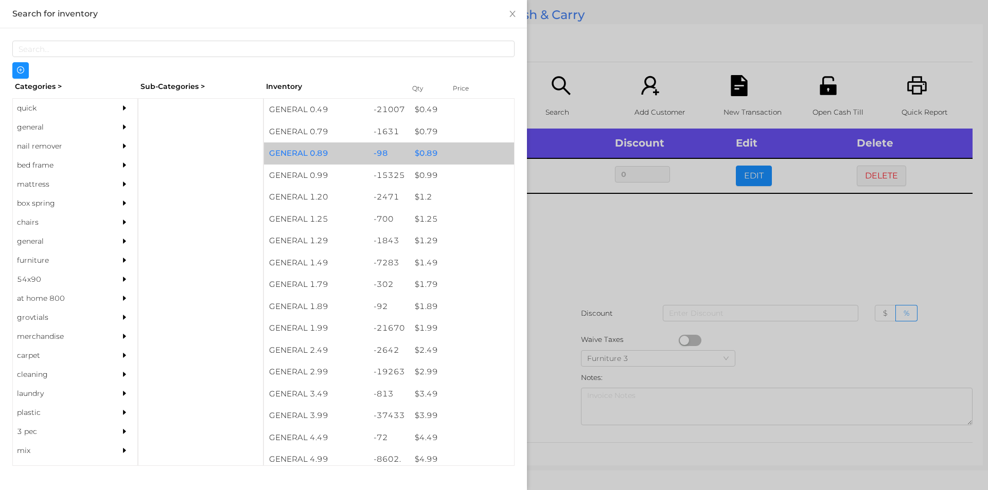
click at [419, 162] on div "$ 0.89" at bounding box center [461, 153] width 104 height 22
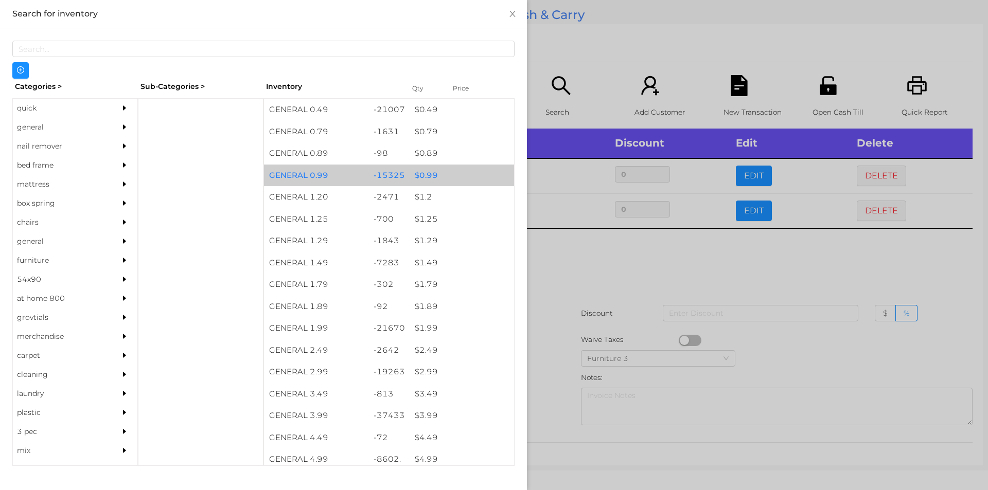
click at [422, 170] on div "$ 0.99" at bounding box center [461, 176] width 104 height 22
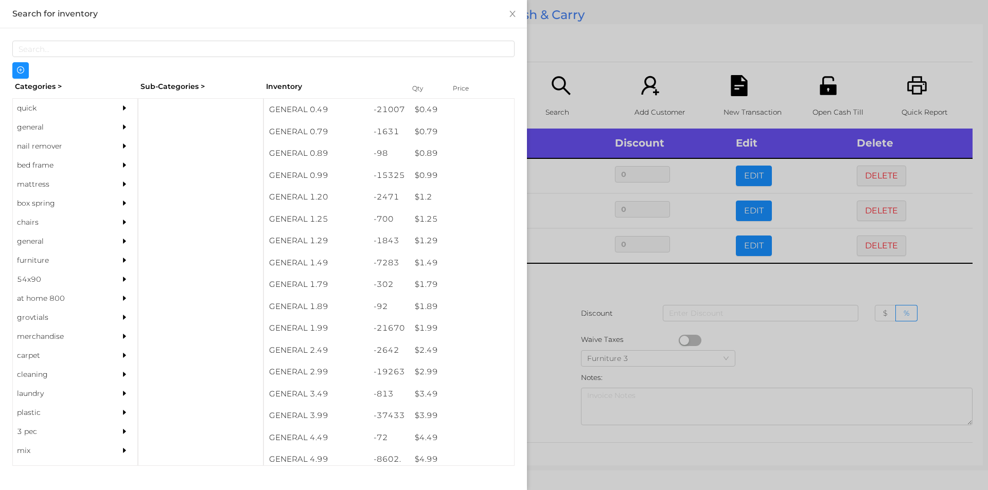
click at [588, 297] on div at bounding box center [494, 245] width 988 height 490
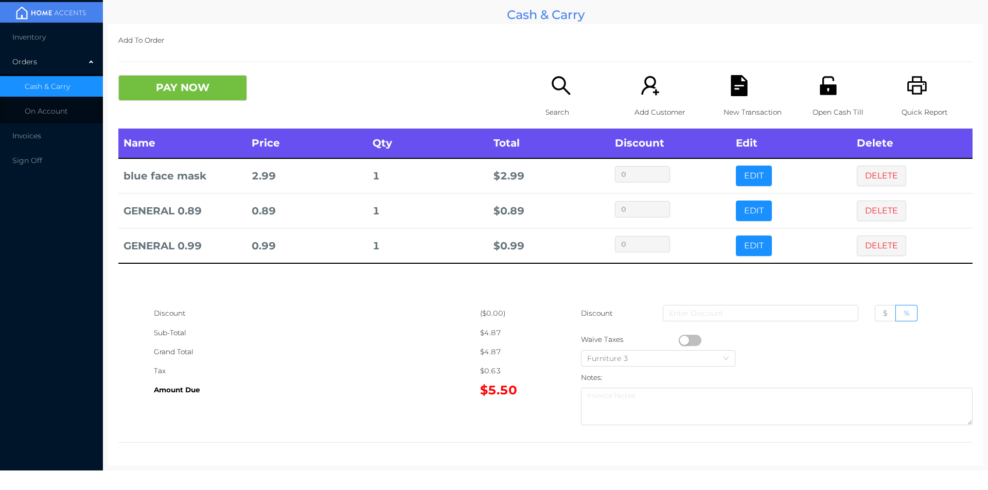
click at [841, 215] on td "EDIT" at bounding box center [790, 210] width 121 height 35
click at [885, 202] on button "DELETE" at bounding box center [881, 211] width 49 height 21
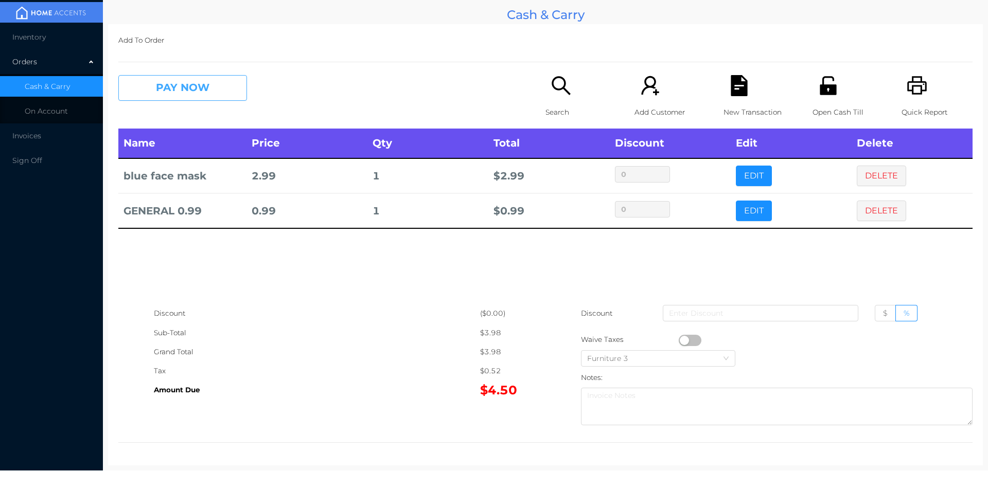
click at [168, 81] on button "PAY NOW" at bounding box center [182, 88] width 129 height 26
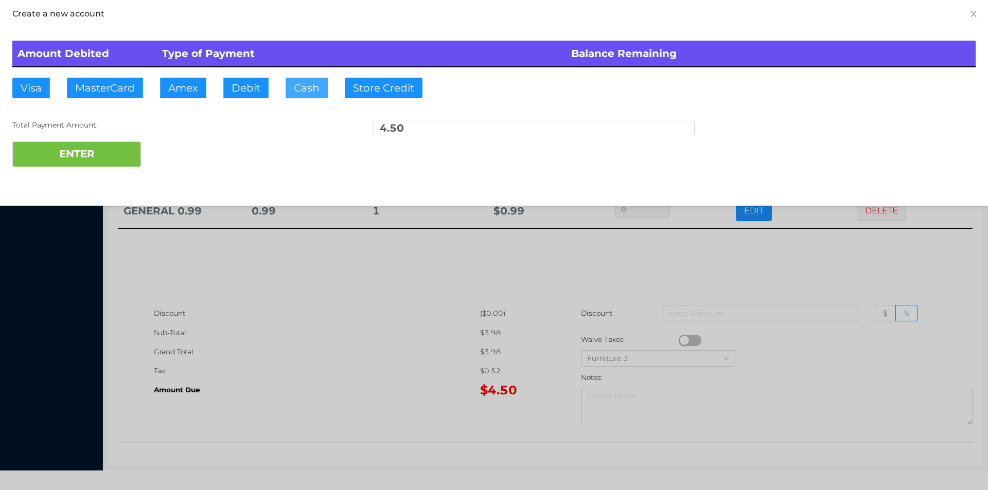
click at [298, 92] on button "Cash" at bounding box center [307, 88] width 42 height 21
click at [110, 155] on button "ENTER" at bounding box center [76, 154] width 129 height 26
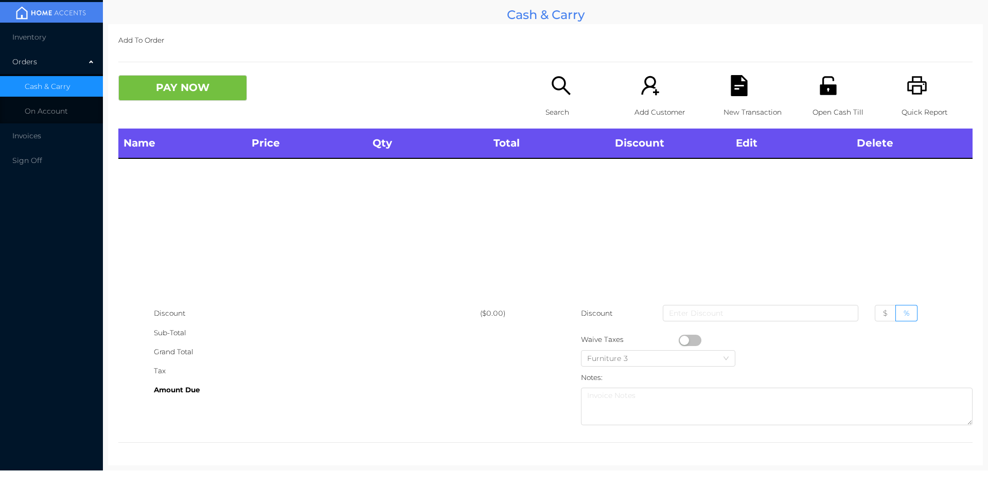
click at [551, 107] on p "Search" at bounding box center [580, 112] width 71 height 19
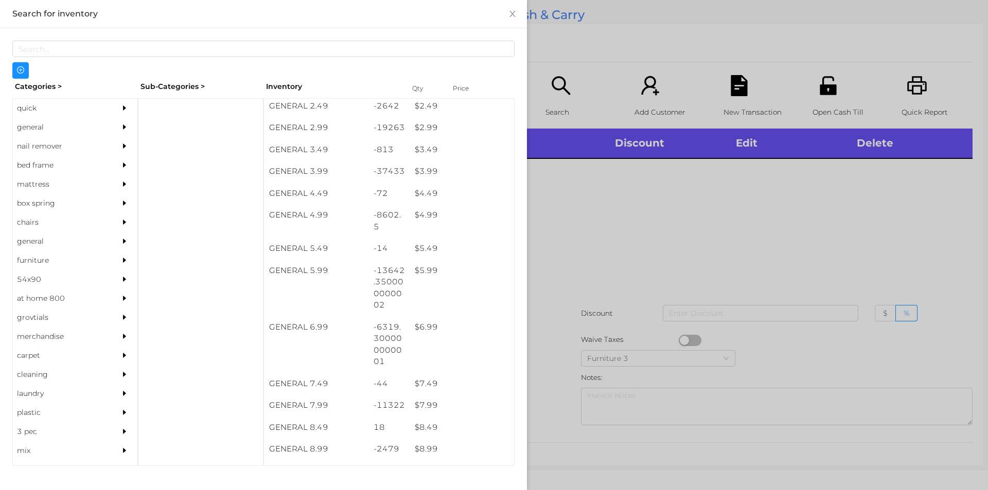
scroll to position [317, 0]
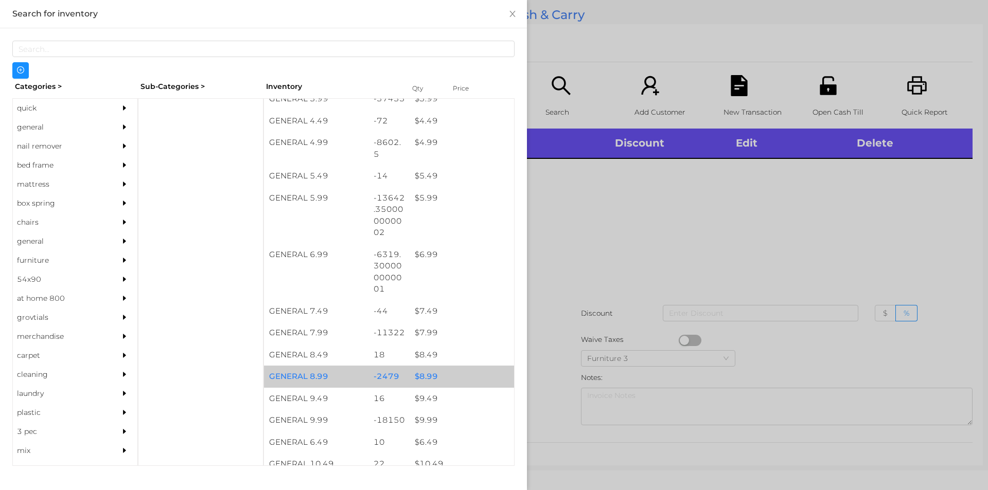
click at [453, 380] on div "$ 8.99" at bounding box center [461, 377] width 104 height 22
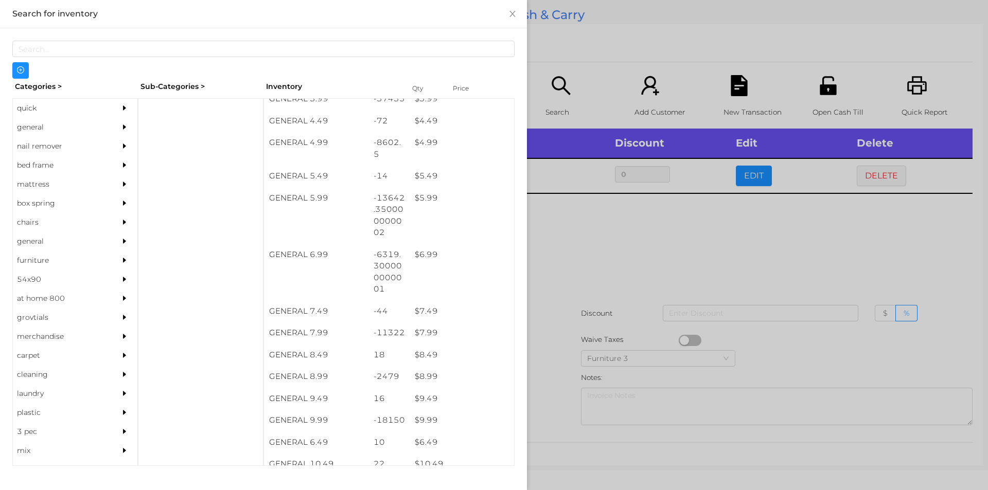
click at [569, 333] on div at bounding box center [494, 245] width 988 height 490
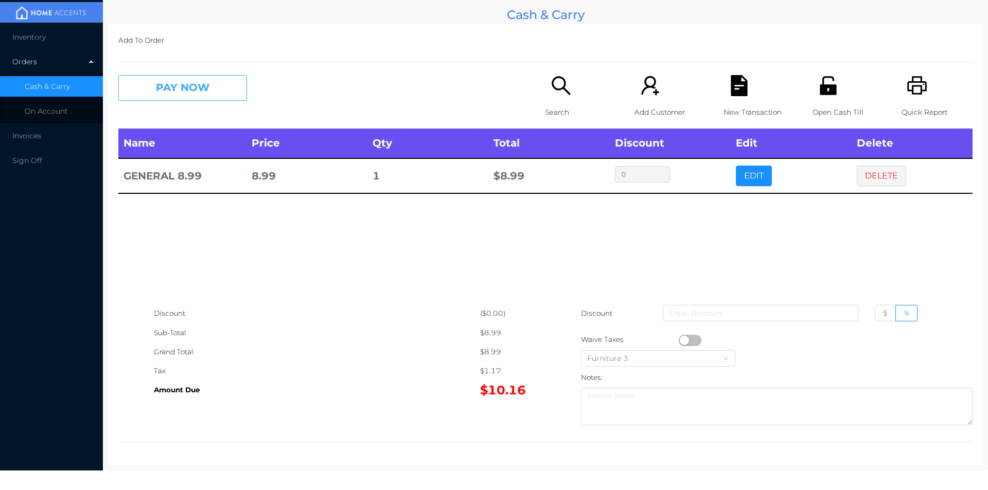
click at [200, 95] on button "PAY NOW" at bounding box center [182, 88] width 129 height 26
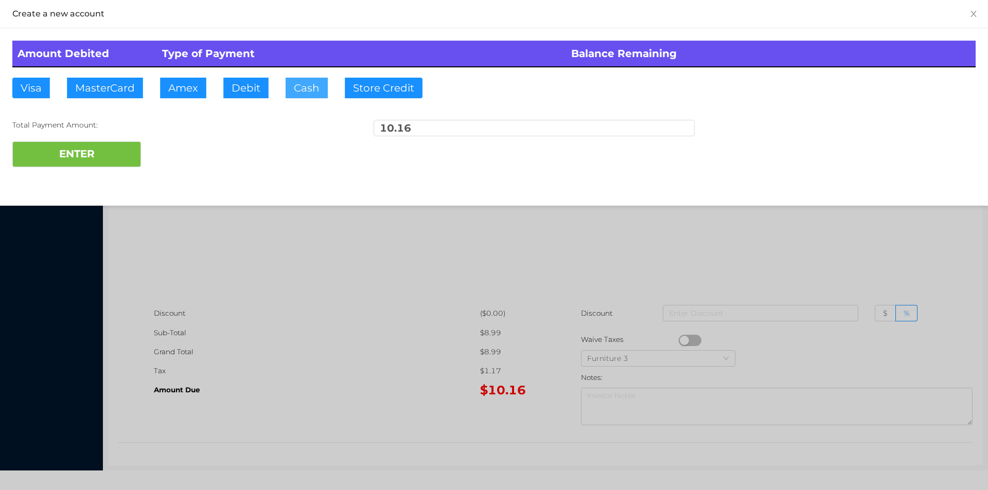
click at [309, 94] on button "Cash" at bounding box center [307, 88] width 42 height 21
click at [78, 149] on button "ENTER" at bounding box center [76, 154] width 129 height 26
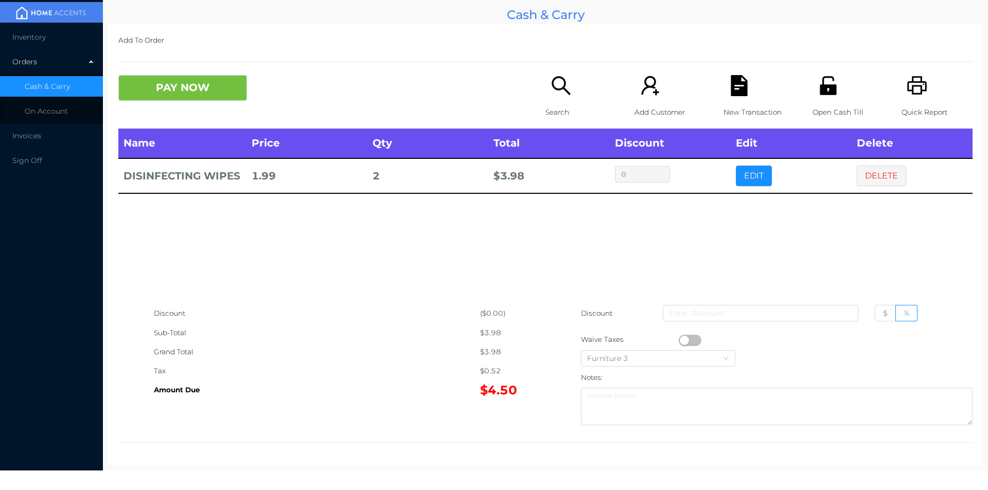
click at [679, 338] on button "button" at bounding box center [690, 340] width 23 height 11
click at [206, 80] on button "PAY NOW" at bounding box center [182, 88] width 129 height 26
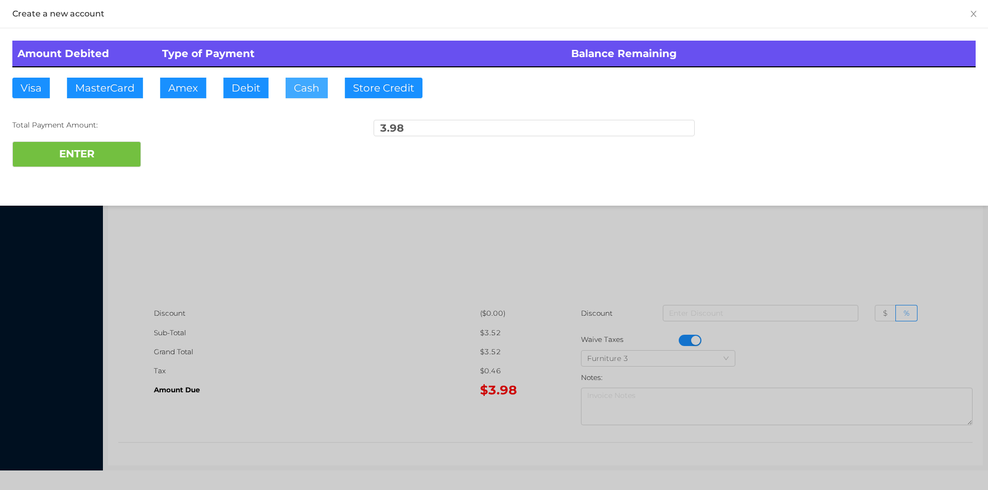
click at [323, 90] on button "Cash" at bounding box center [307, 88] width 42 height 21
click at [88, 144] on button "ENTER" at bounding box center [76, 154] width 129 height 26
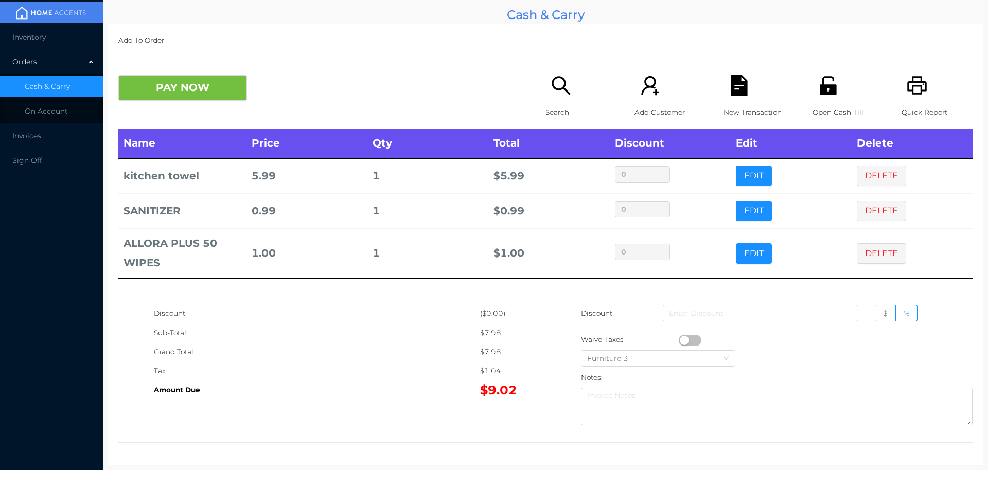
click at [560, 88] on icon "icon: search" at bounding box center [560, 85] width 19 height 19
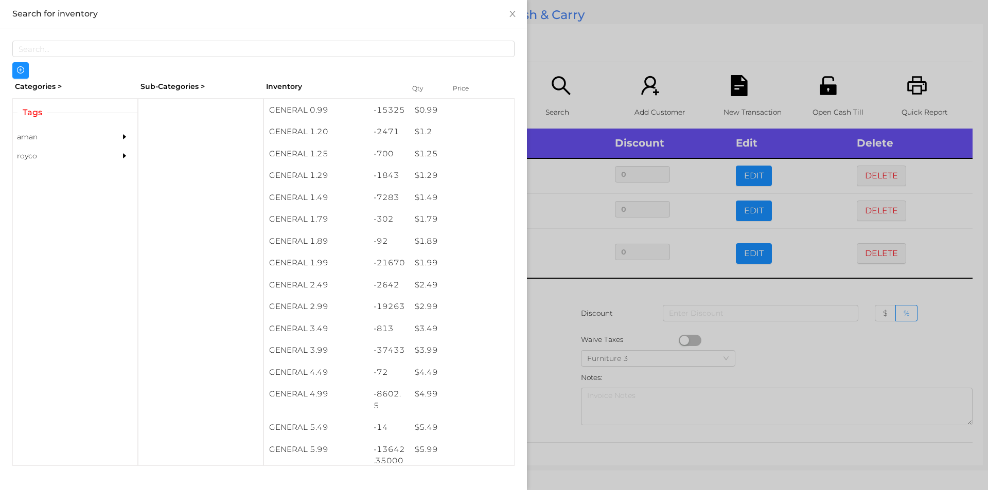
scroll to position [123, 0]
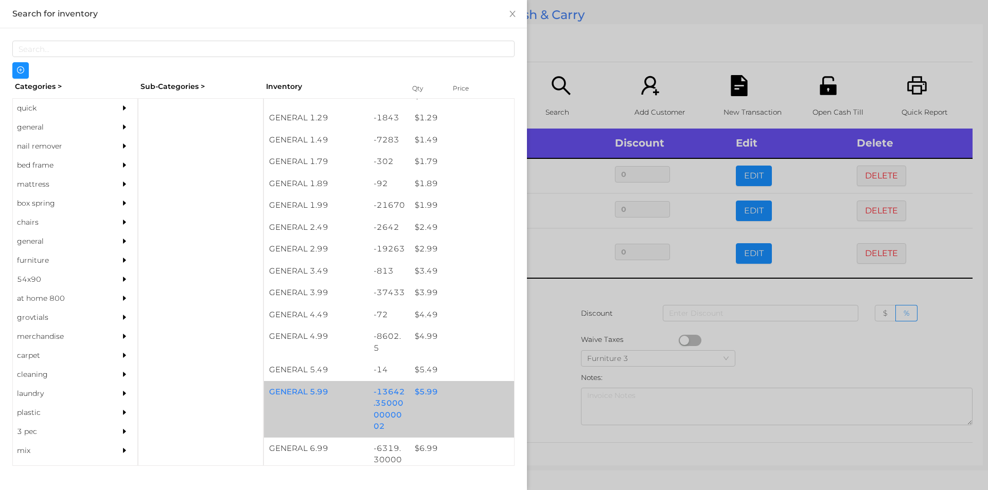
click at [431, 398] on div "$ 5.99" at bounding box center [461, 392] width 104 height 22
click at [441, 400] on div "$ 5.99" at bounding box center [461, 392] width 104 height 22
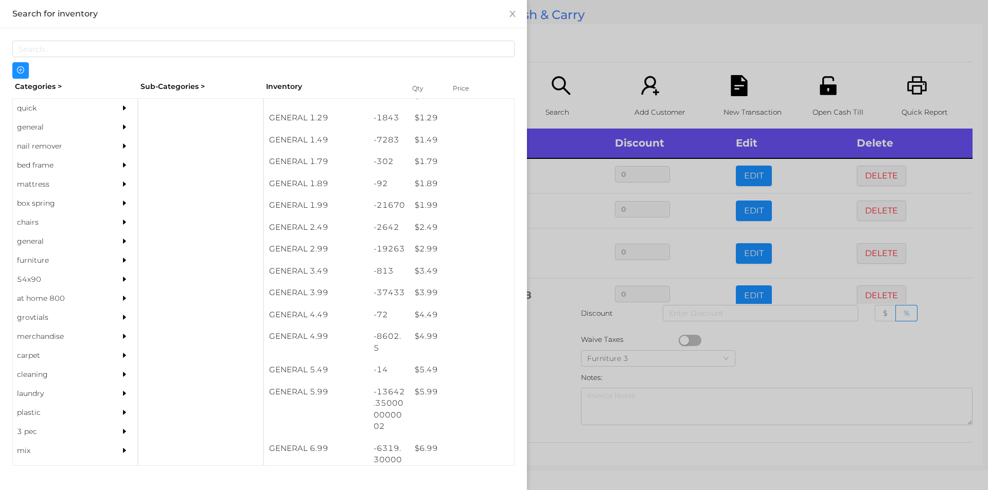
click at [566, 73] on div at bounding box center [494, 245] width 988 height 490
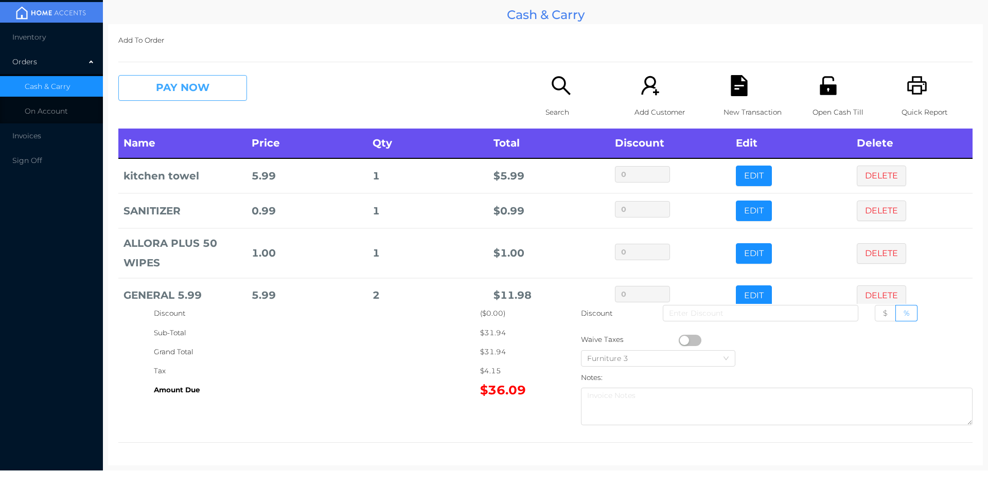
click at [190, 98] on button "PAY NOW" at bounding box center [182, 88] width 129 height 26
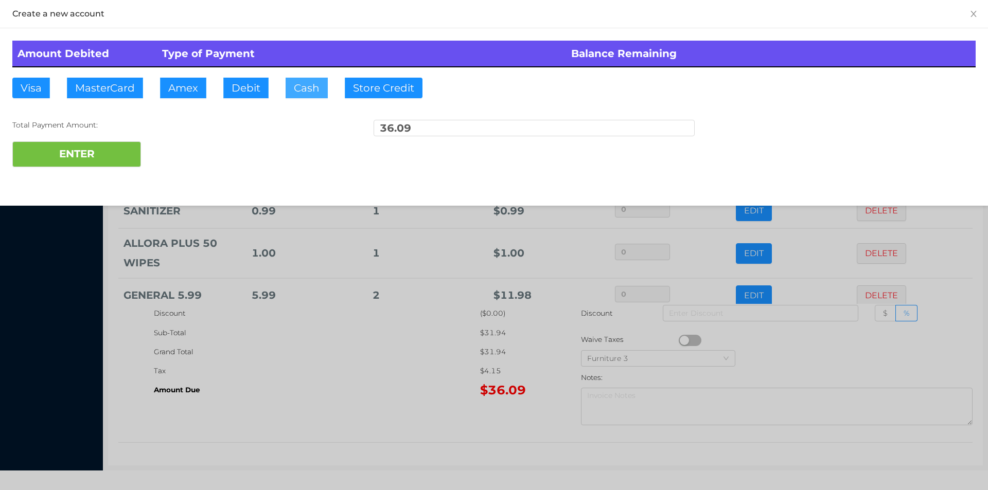
click at [314, 83] on button "Cash" at bounding box center [307, 88] width 42 height 21
click at [268, 407] on div at bounding box center [494, 245] width 988 height 490
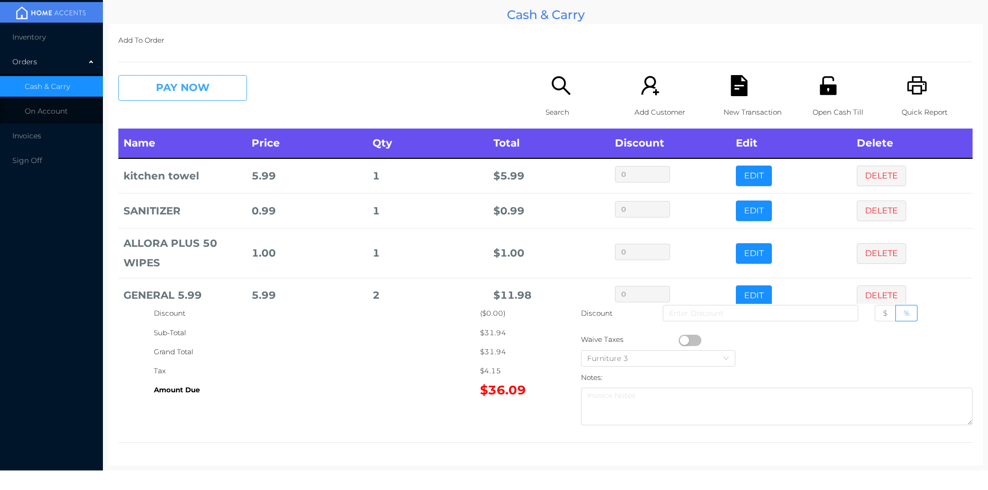
click at [153, 86] on button "PAY NOW" at bounding box center [182, 88] width 129 height 26
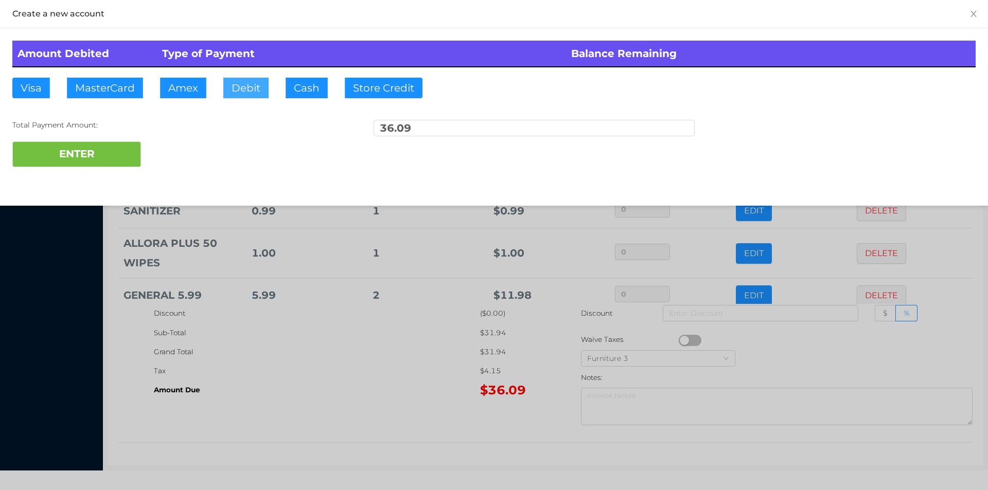
click at [241, 79] on button "Debit" at bounding box center [245, 88] width 45 height 21
type input "50"
click at [77, 152] on button "ENTER" at bounding box center [76, 154] width 129 height 26
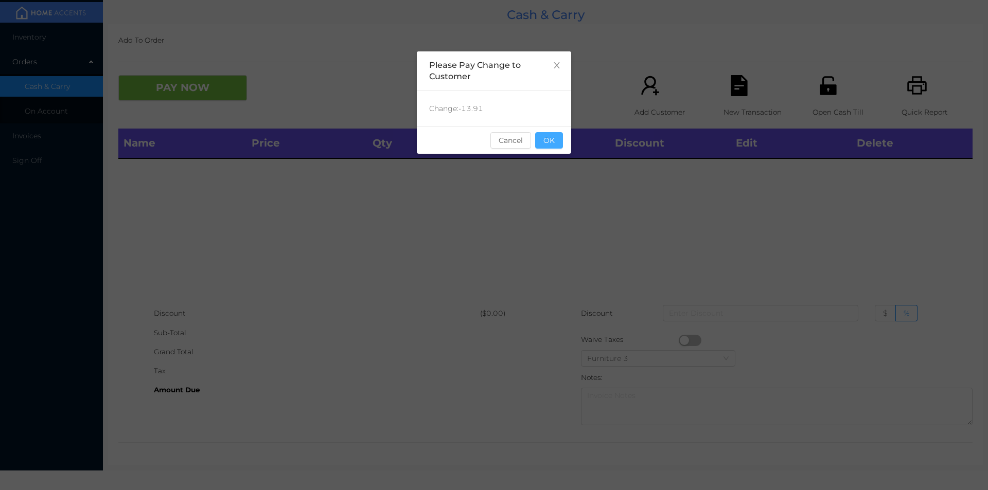
click at [554, 138] on button "OK" at bounding box center [549, 140] width 28 height 16
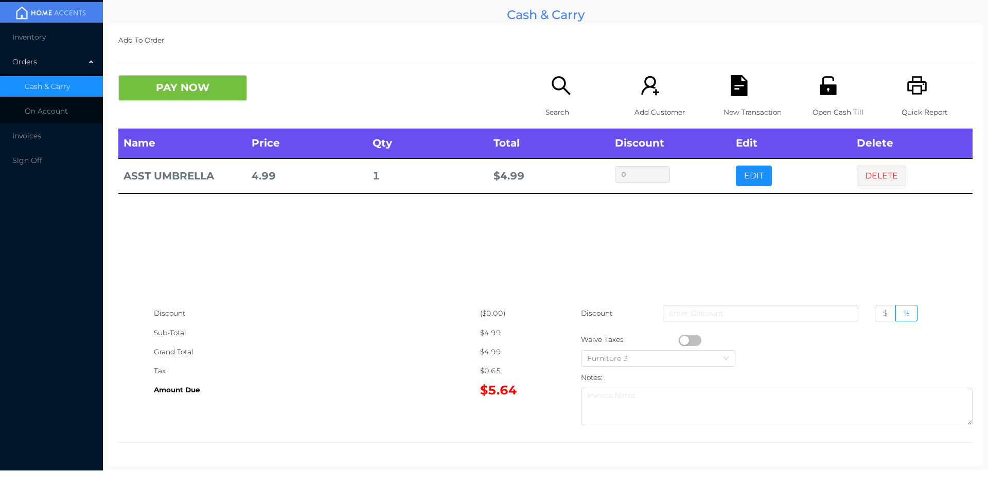
click at [191, 90] on button "PAY NOW" at bounding box center [182, 88] width 129 height 26
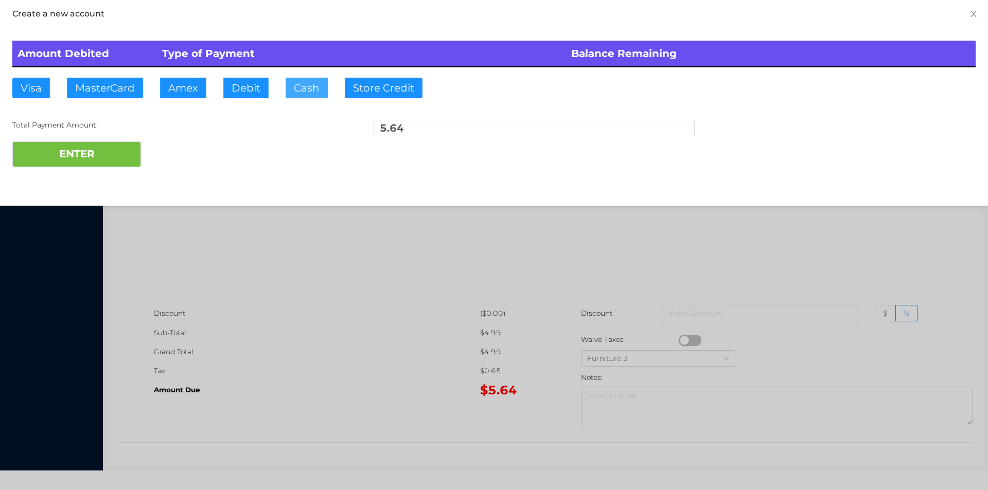
click at [314, 88] on button "Cash" at bounding box center [307, 88] width 42 height 21
type input "6"
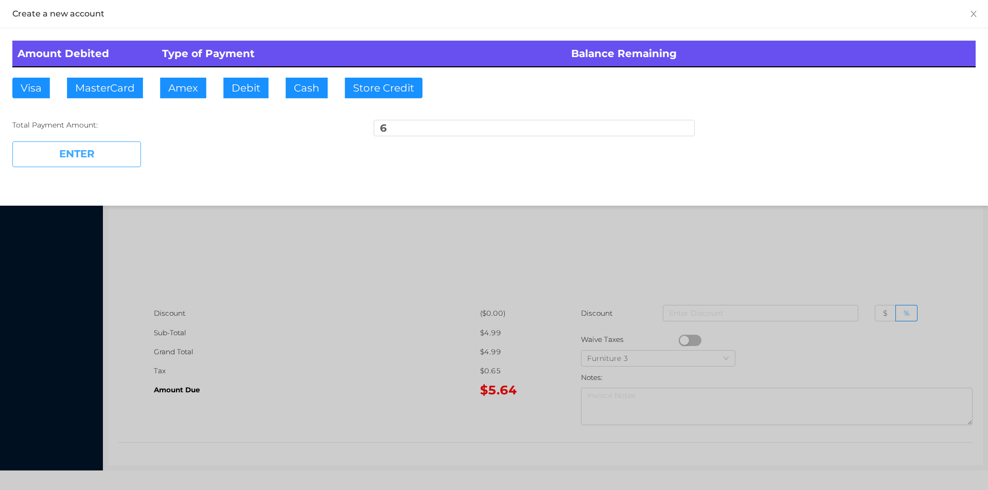
click at [104, 158] on button "ENTER" at bounding box center [76, 154] width 129 height 26
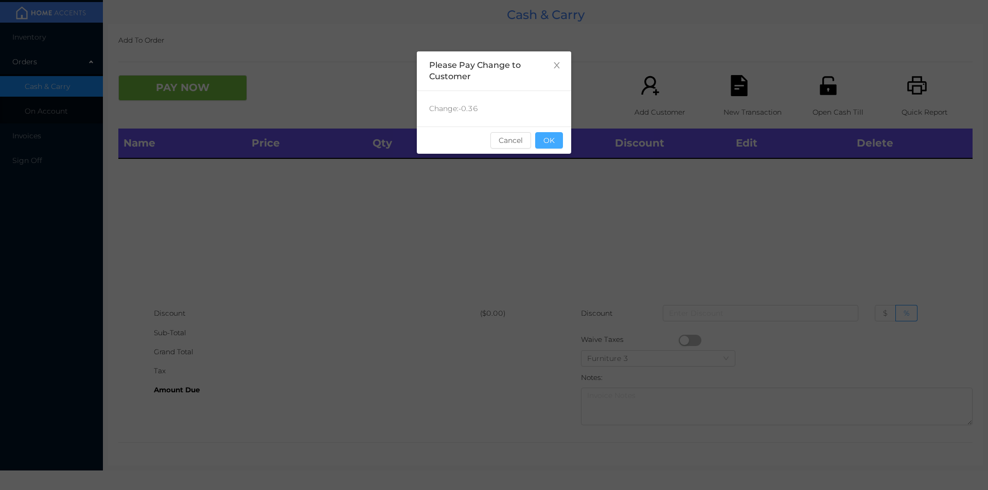
click at [556, 144] on button "OK" at bounding box center [549, 140] width 28 height 16
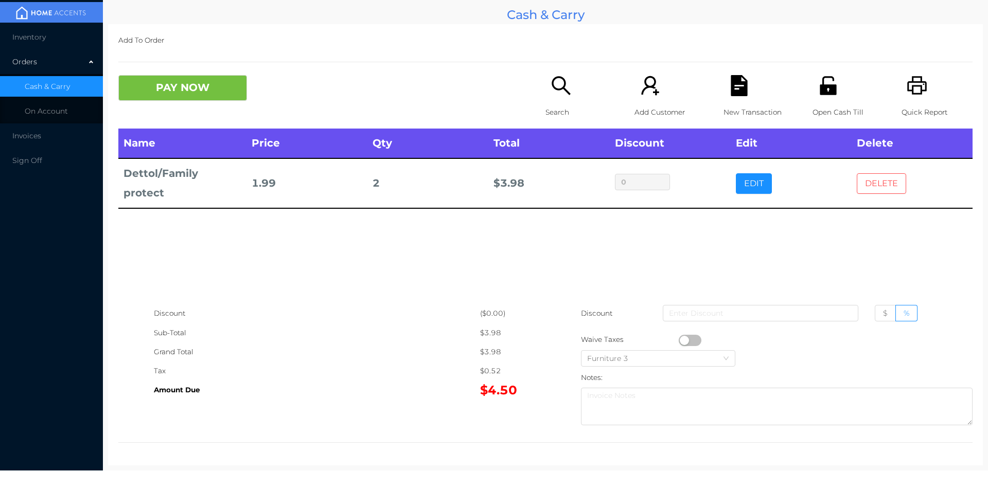
click at [888, 173] on button "DELETE" at bounding box center [881, 183] width 49 height 21
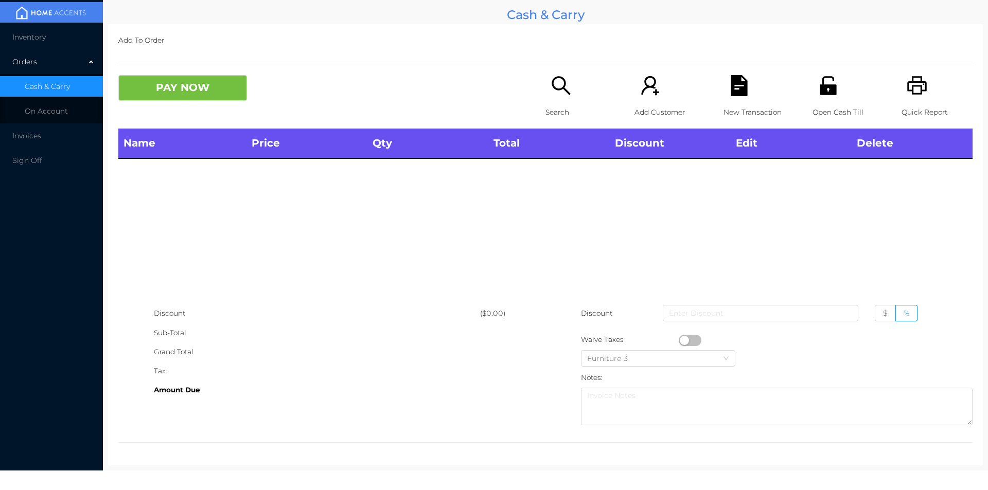
click at [564, 78] on icon "icon: search" at bounding box center [560, 85] width 21 height 21
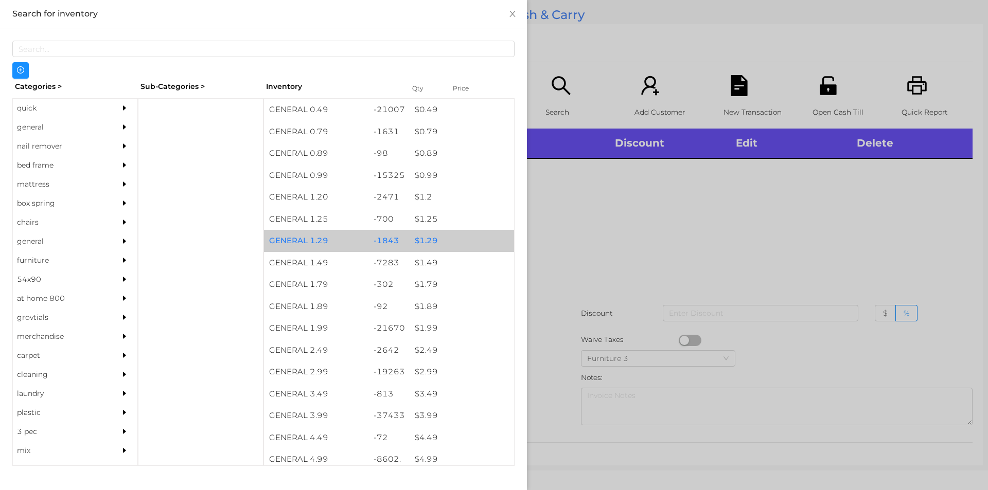
click at [477, 251] on div "$ 1.29" at bounding box center [461, 241] width 104 height 22
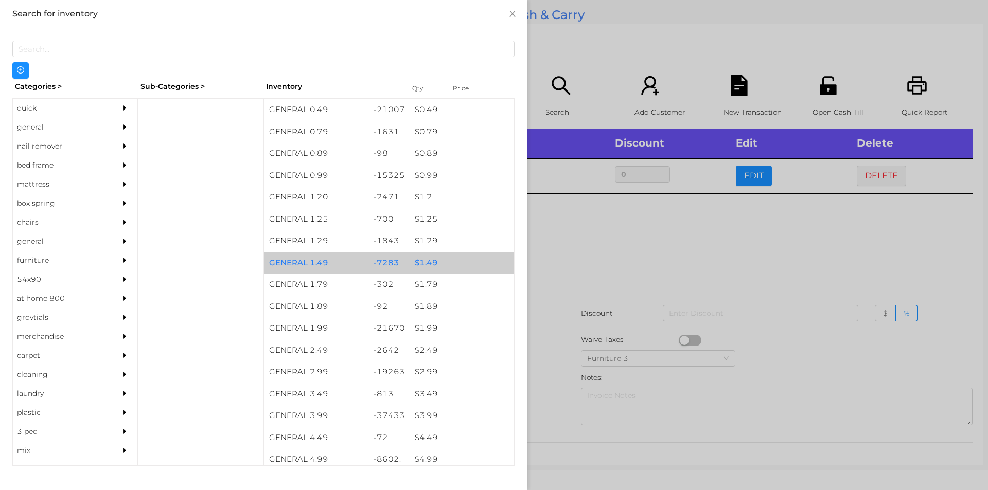
click at [492, 256] on div "$ 1.49" at bounding box center [461, 263] width 104 height 22
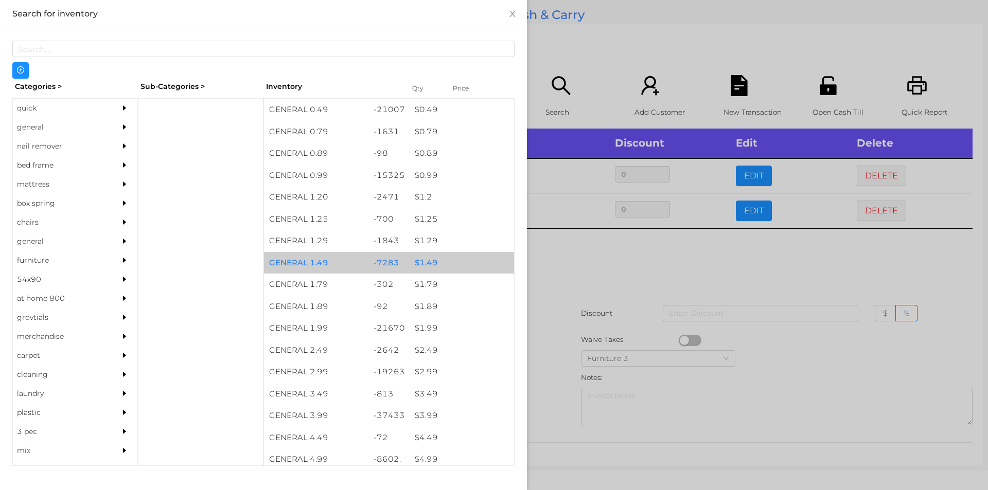
click at [460, 272] on div "$ 1.49" at bounding box center [461, 263] width 104 height 22
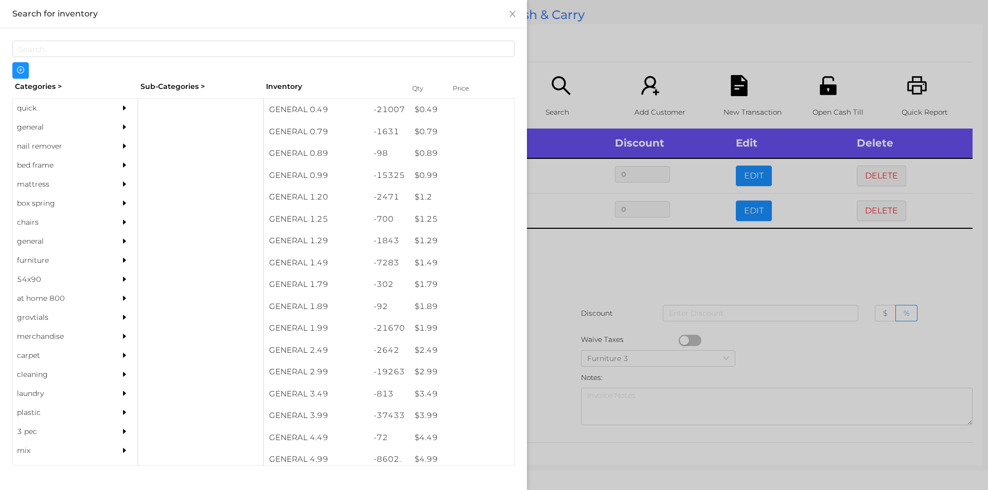
click at [705, 302] on div at bounding box center [494, 245] width 988 height 490
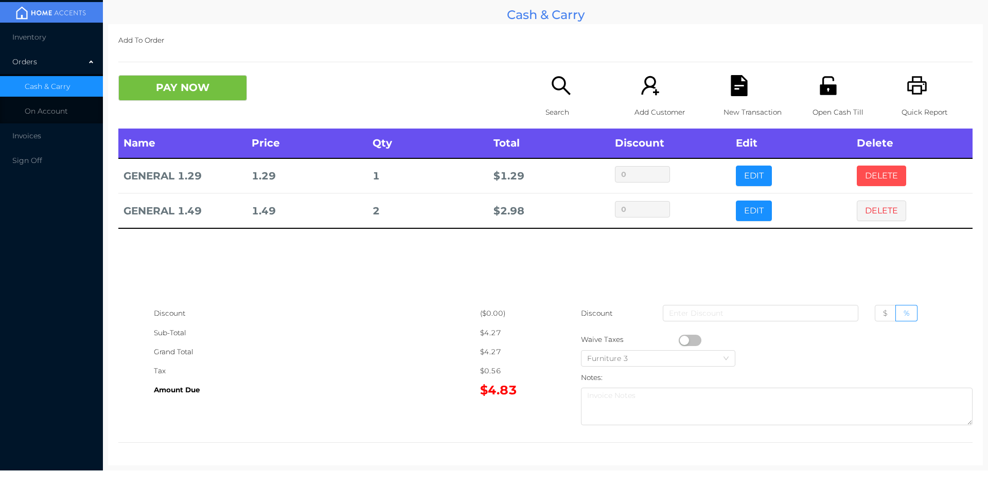
click at [870, 170] on button "DELETE" at bounding box center [881, 176] width 49 height 21
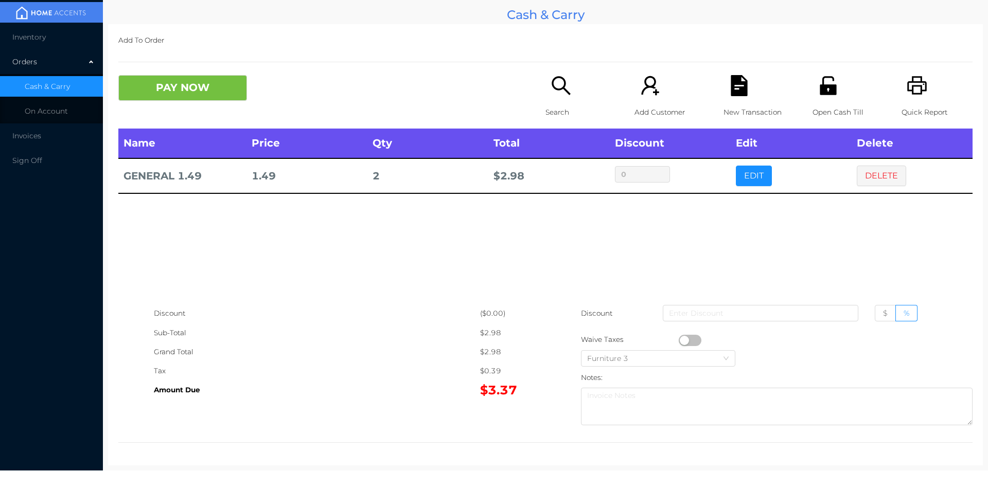
click at [684, 341] on button "button" at bounding box center [690, 340] width 23 height 11
click at [188, 98] on button "PAY NOW" at bounding box center [182, 88] width 129 height 26
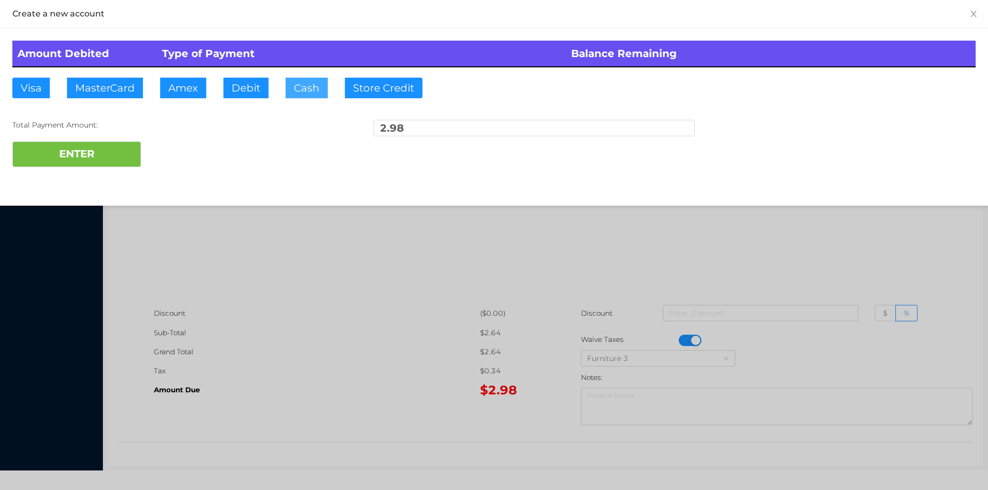
click at [293, 88] on button "Cash" at bounding box center [307, 88] width 42 height 21
click at [104, 142] on button "ENTER" at bounding box center [76, 154] width 129 height 26
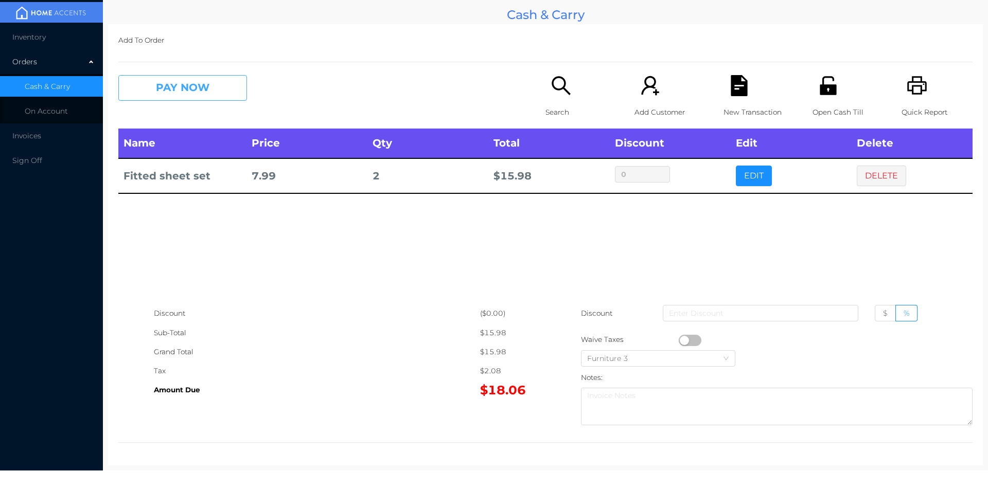
click at [245, 88] on button "PAY NOW" at bounding box center [182, 88] width 129 height 26
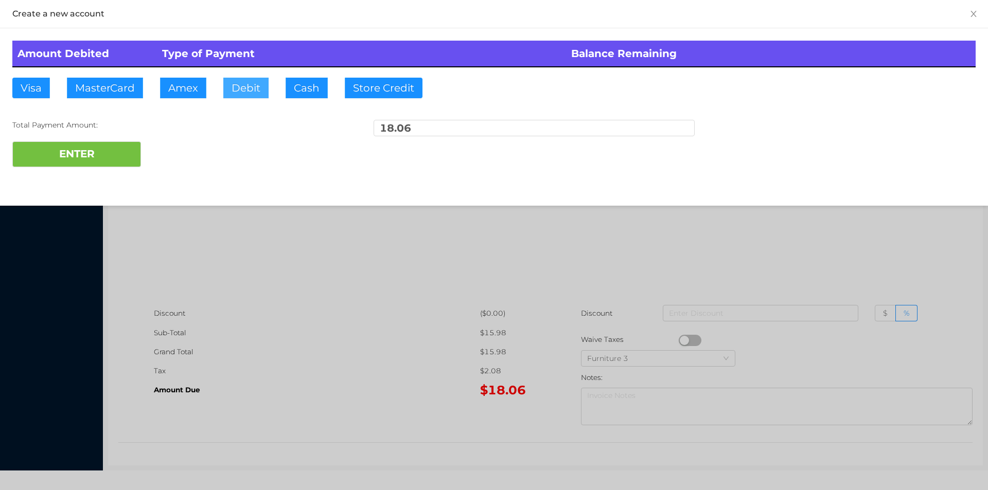
click at [243, 93] on button "Debit" at bounding box center [245, 88] width 45 height 21
click at [109, 145] on button "ENTER" at bounding box center [76, 154] width 129 height 26
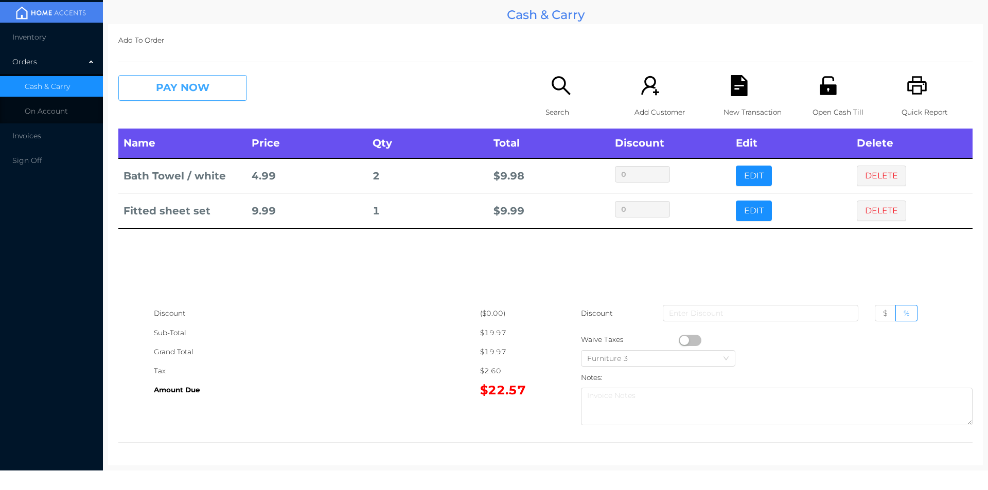
click at [212, 80] on button "PAY NOW" at bounding box center [182, 88] width 129 height 26
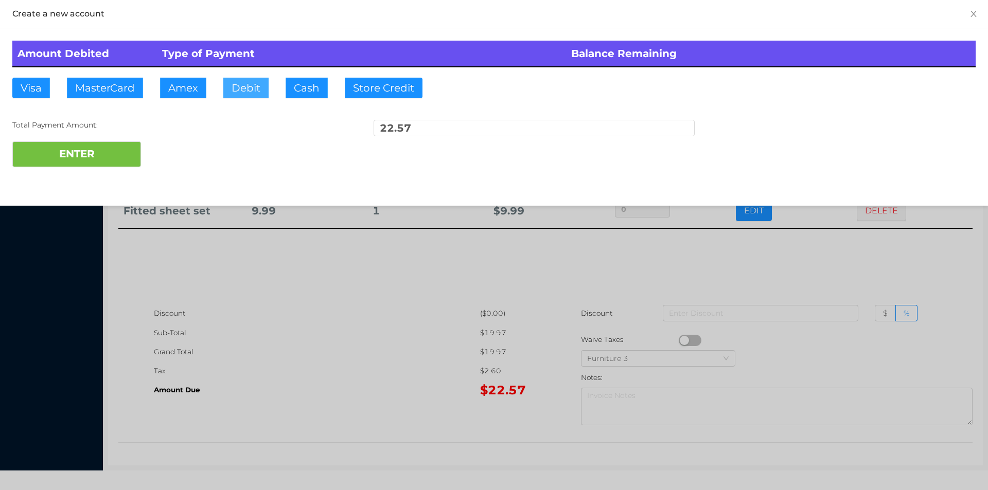
click at [246, 82] on button "Debit" at bounding box center [245, 88] width 45 height 21
click at [93, 145] on button "ENTER" at bounding box center [76, 154] width 129 height 26
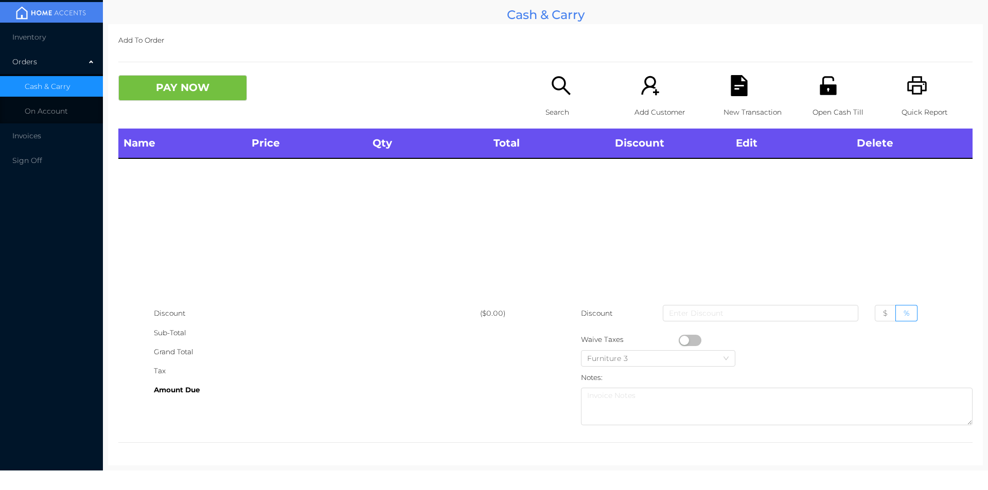
click at [825, 87] on icon "icon: unlock" at bounding box center [827, 85] width 16 height 19
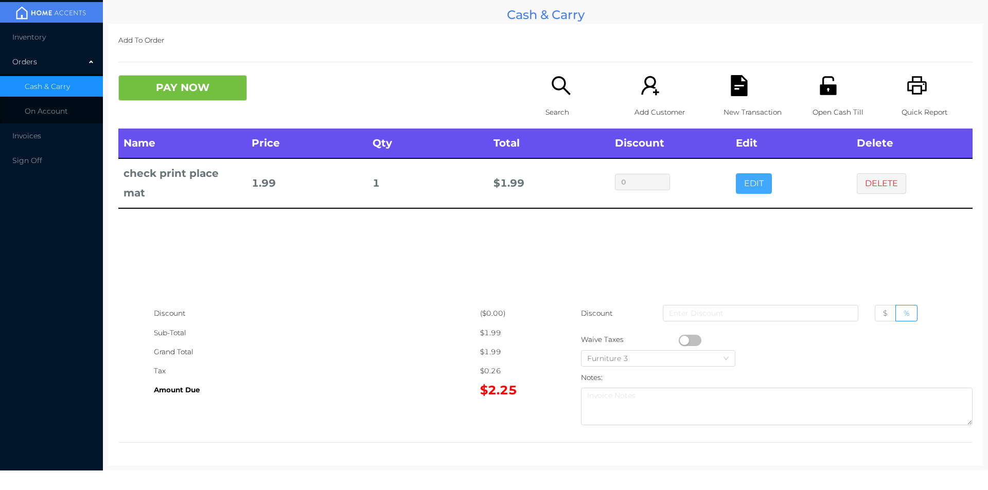
click at [753, 173] on button "EDIT" at bounding box center [754, 183] width 36 height 21
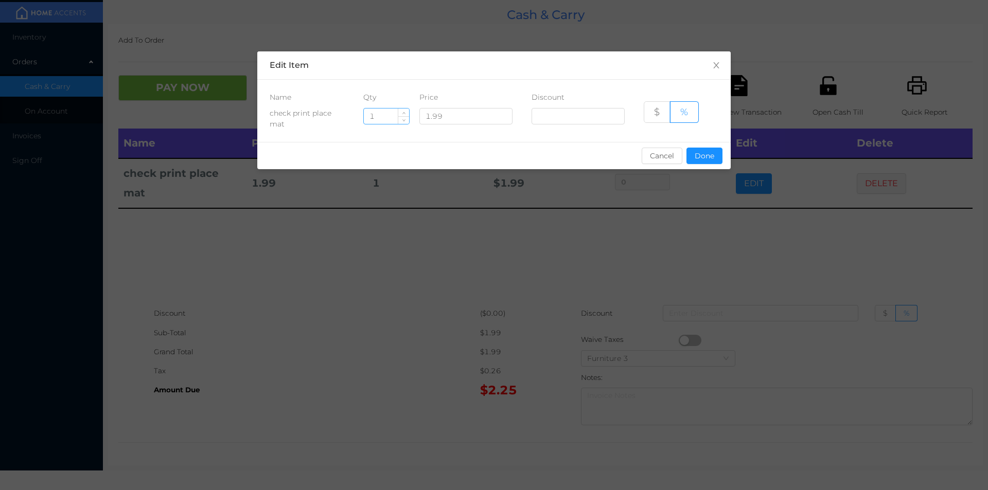
click at [387, 116] on input "1" at bounding box center [386, 116] width 45 height 15
type input "6"
click at [703, 159] on button "Done" at bounding box center [704, 156] width 36 height 16
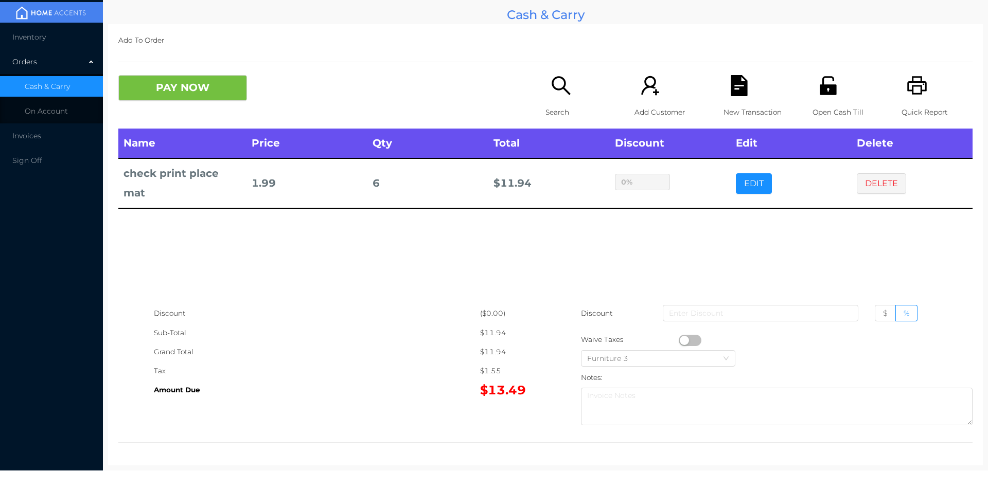
click at [677, 244] on div "Name Price Qty Total Discount Edit Delete check print place mat 1.99 6 $ 11.94 …" at bounding box center [545, 216] width 854 height 175
click at [547, 106] on p "Search" at bounding box center [580, 112] width 71 height 19
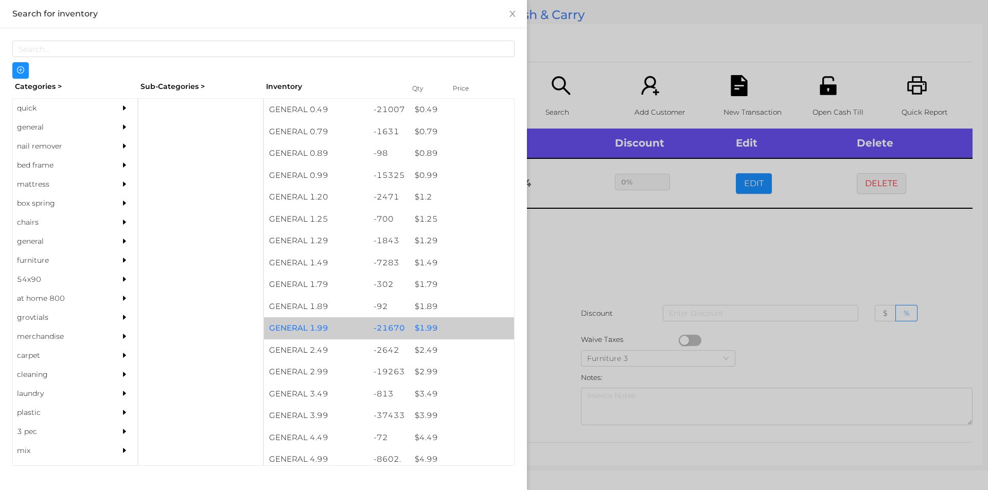
click at [430, 326] on div "$ 1.99" at bounding box center [461, 328] width 104 height 22
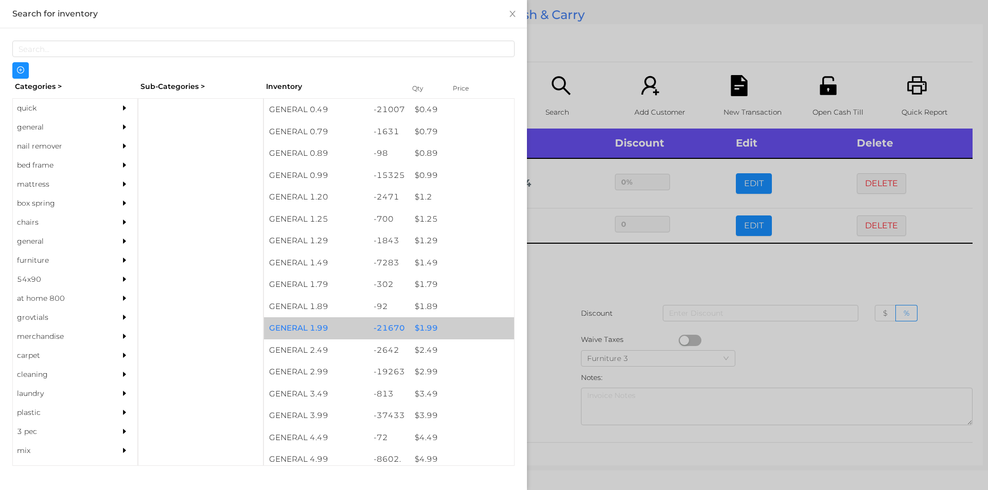
click at [432, 325] on div "$ 1.99" at bounding box center [461, 328] width 104 height 22
click at [436, 322] on div "$ 1.99" at bounding box center [461, 328] width 104 height 22
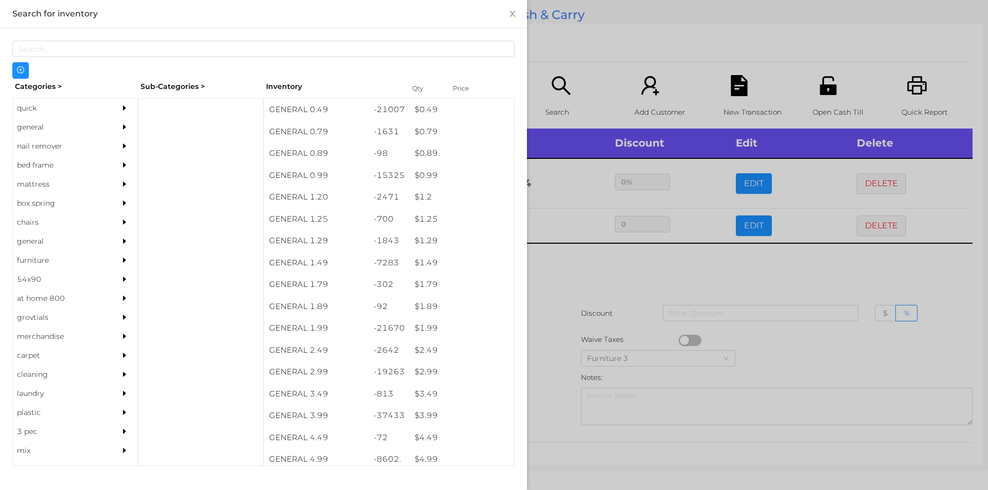
click at [579, 257] on div at bounding box center [494, 245] width 988 height 490
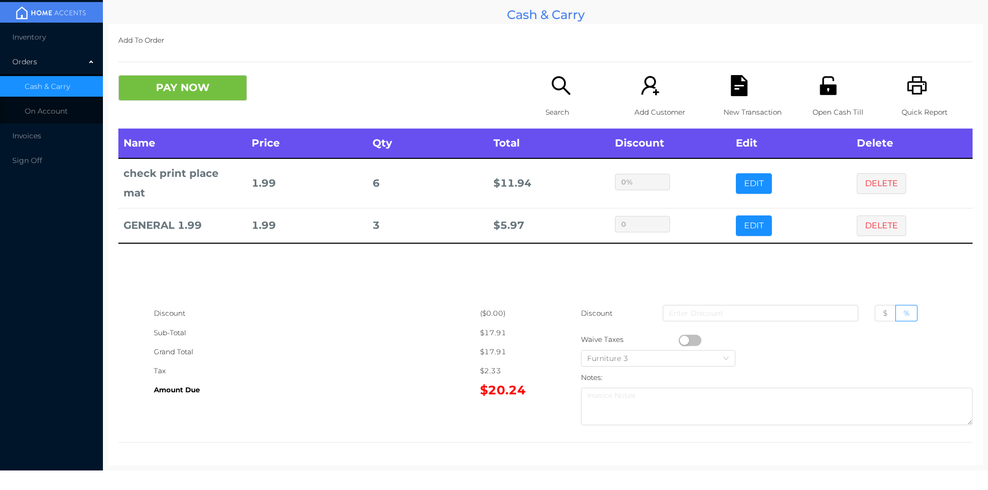
click at [545, 113] on p "Search" at bounding box center [580, 112] width 71 height 19
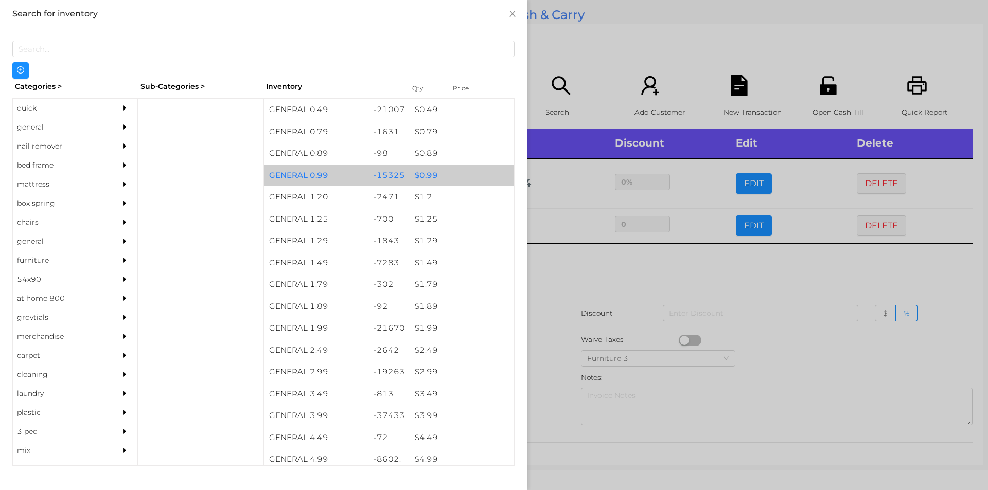
click at [423, 172] on div "$ 0.99" at bounding box center [461, 176] width 104 height 22
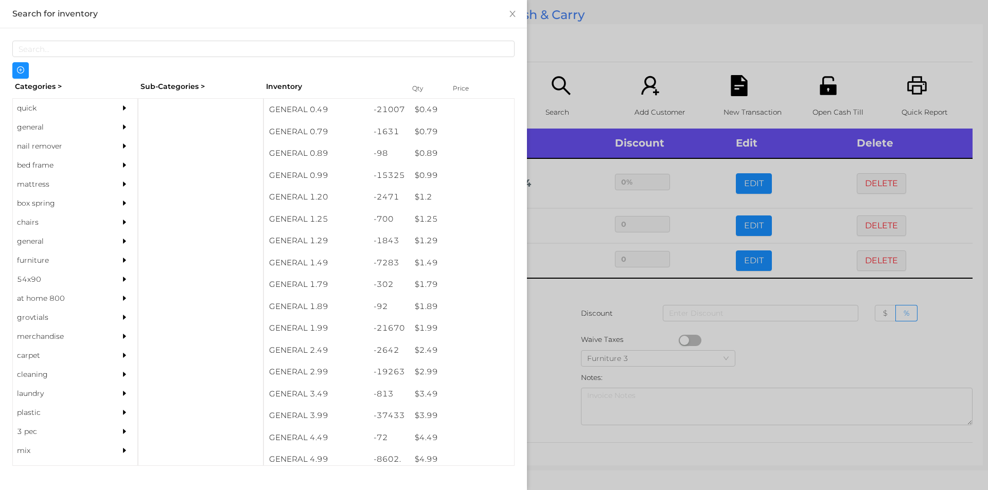
click at [553, 316] on div at bounding box center [494, 245] width 988 height 490
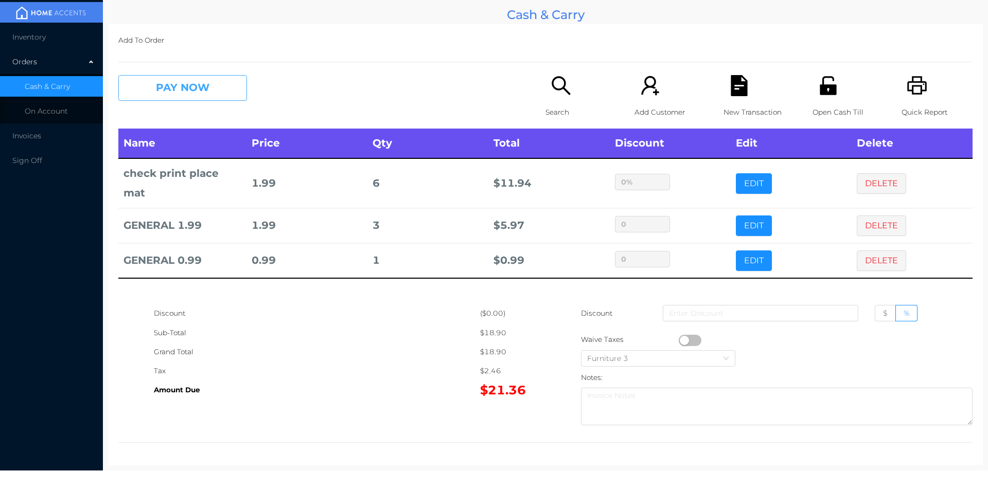
click at [196, 92] on button "PAY NOW" at bounding box center [182, 88] width 129 height 26
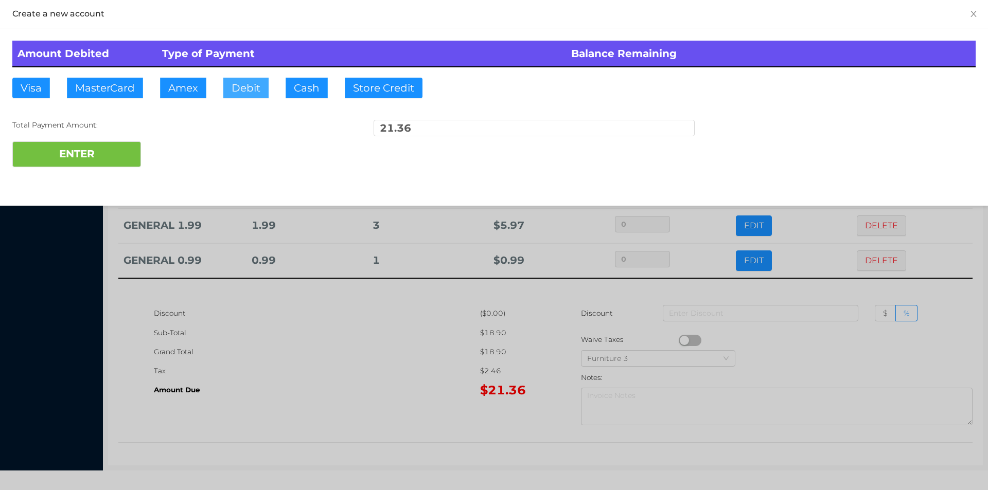
click at [243, 90] on button "Debit" at bounding box center [245, 88] width 45 height 21
click at [113, 145] on button "ENTER" at bounding box center [76, 154] width 129 height 26
type input "0"
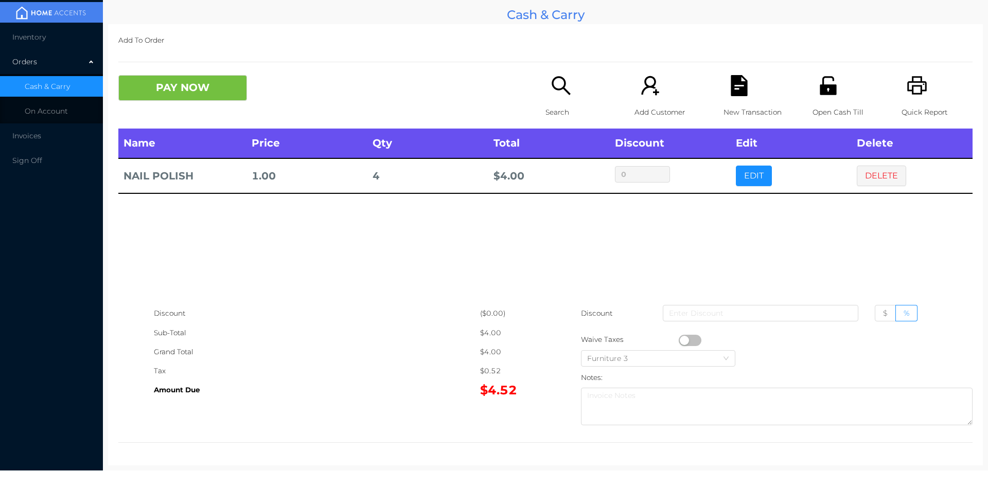
click at [558, 86] on icon "icon: search" at bounding box center [560, 85] width 21 height 21
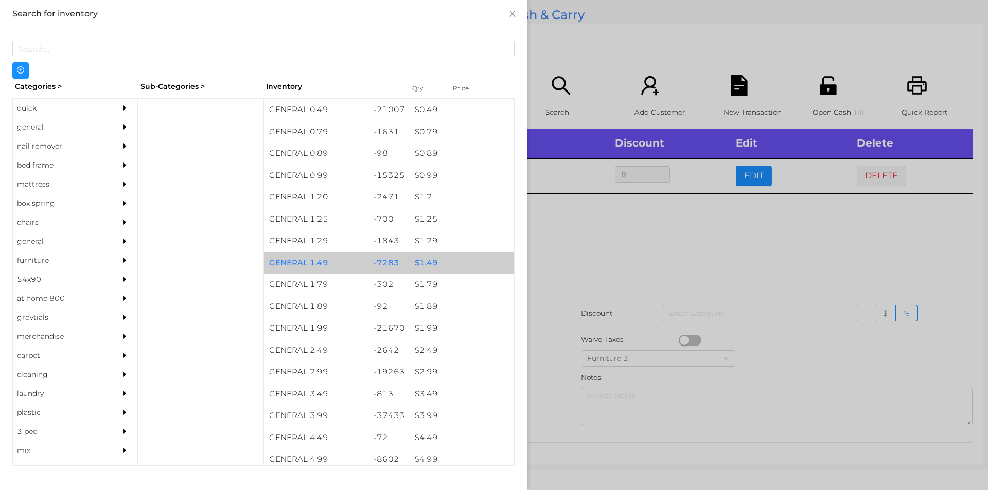
click at [409, 267] on div "$ 1.49" at bounding box center [461, 263] width 104 height 22
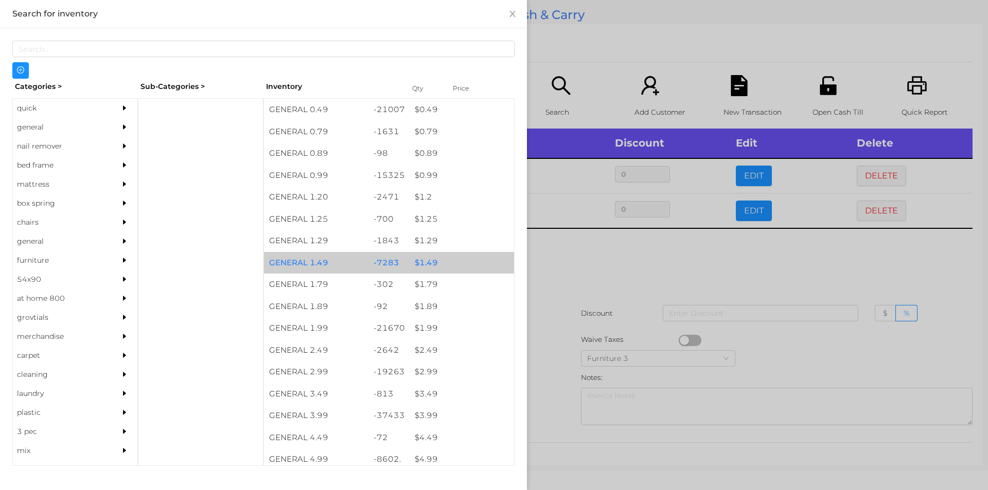
click at [418, 264] on div "$ 1.49" at bounding box center [461, 263] width 104 height 22
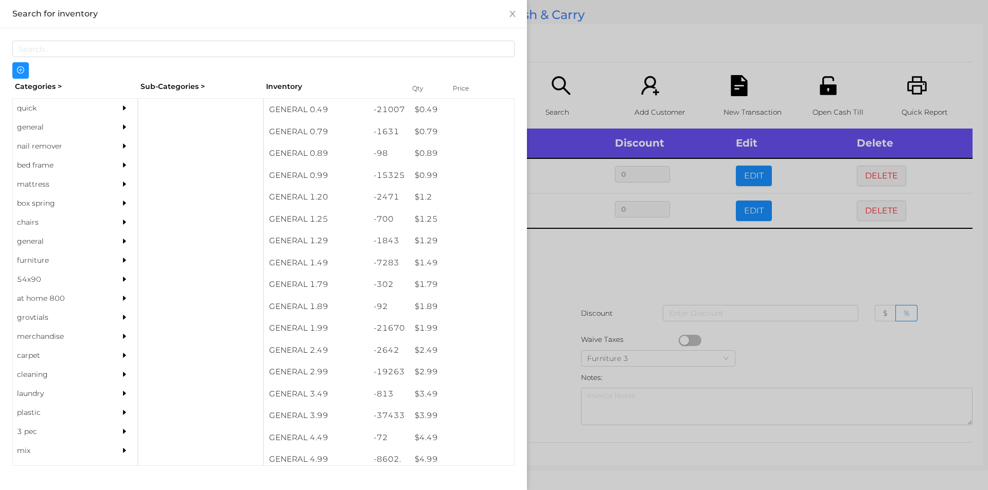
click at [565, 284] on div at bounding box center [494, 245] width 988 height 490
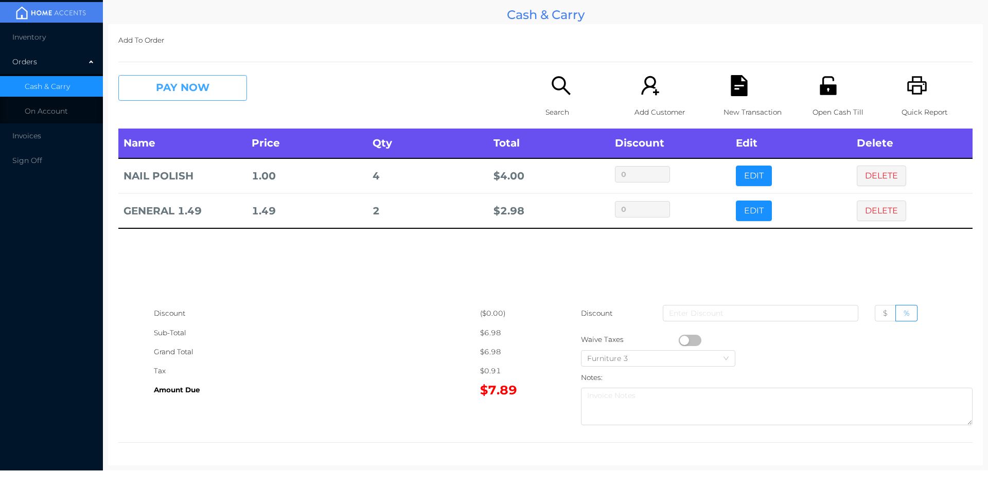
click at [177, 91] on button "PAY NOW" at bounding box center [182, 88] width 129 height 26
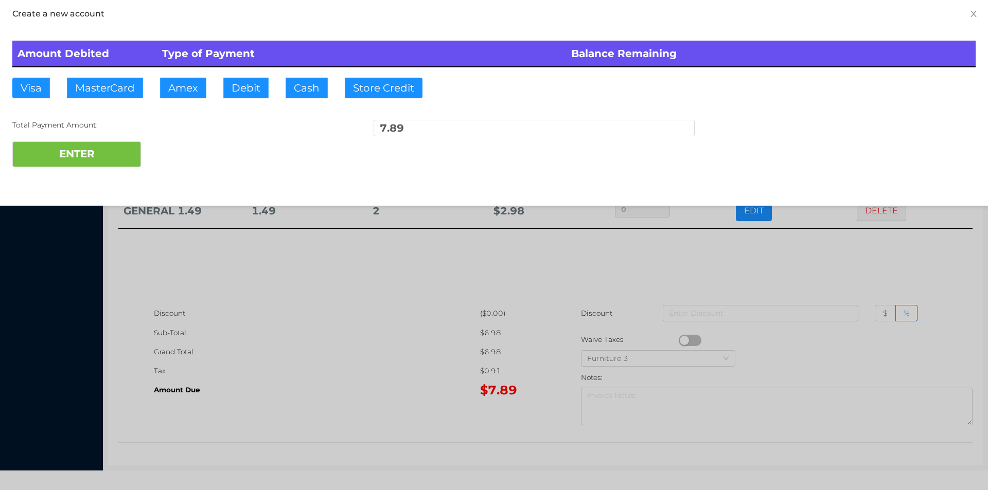
click at [413, 334] on div at bounding box center [494, 245] width 988 height 490
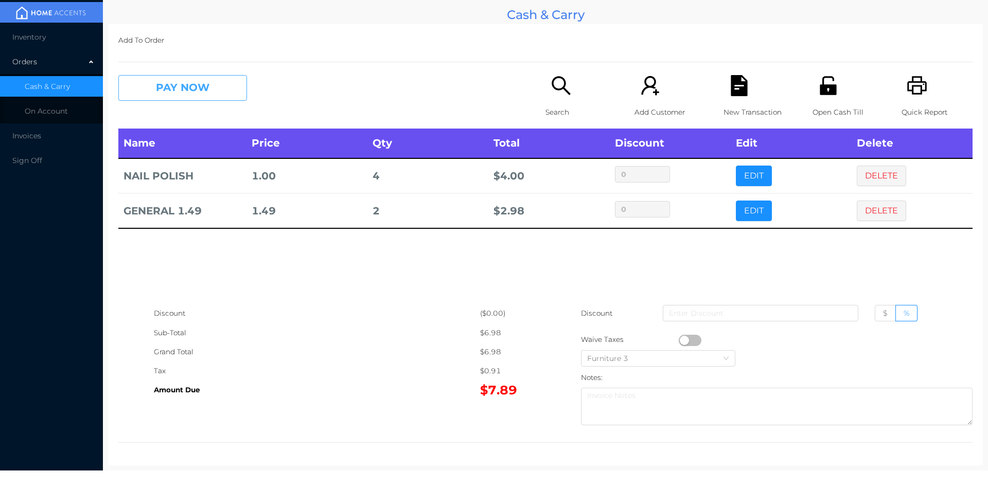
click at [206, 85] on button "PAY NOW" at bounding box center [182, 88] width 129 height 26
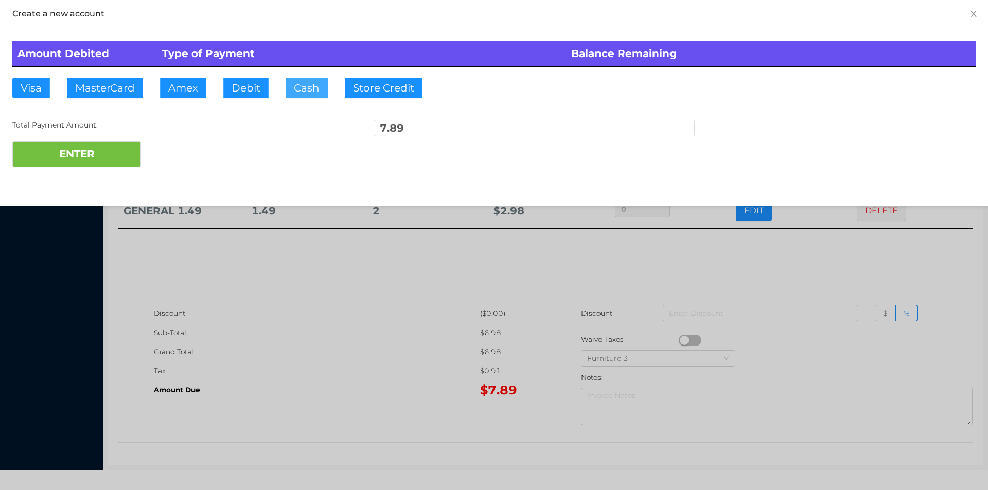
click at [297, 82] on button "Cash" at bounding box center [307, 88] width 42 height 21
type input "20."
click at [106, 163] on button "ENTER" at bounding box center [76, 154] width 129 height 26
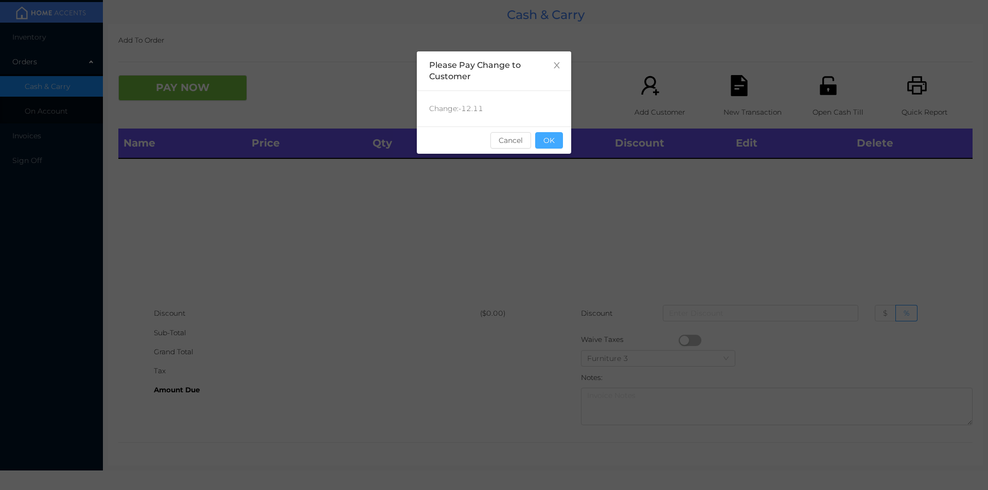
click at [551, 148] on button "OK" at bounding box center [549, 140] width 28 height 16
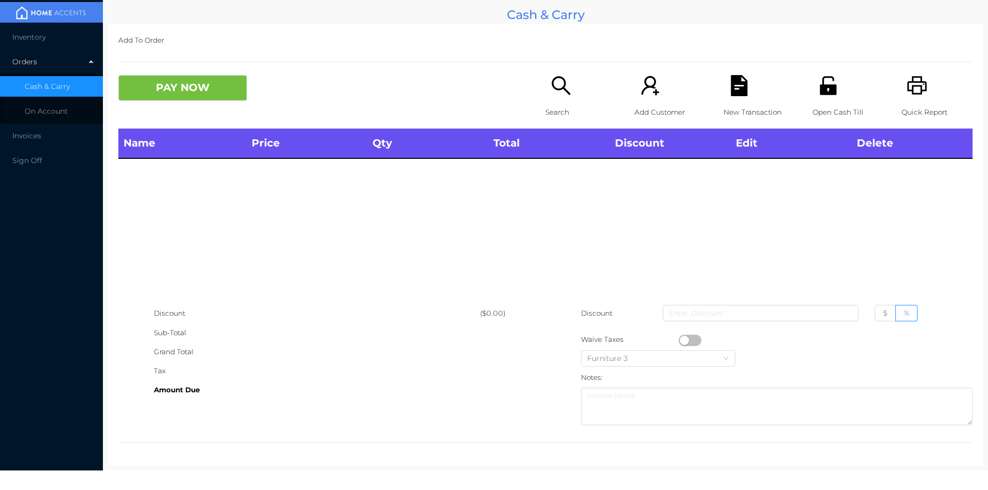
click at [552, 104] on p "Search" at bounding box center [580, 112] width 71 height 19
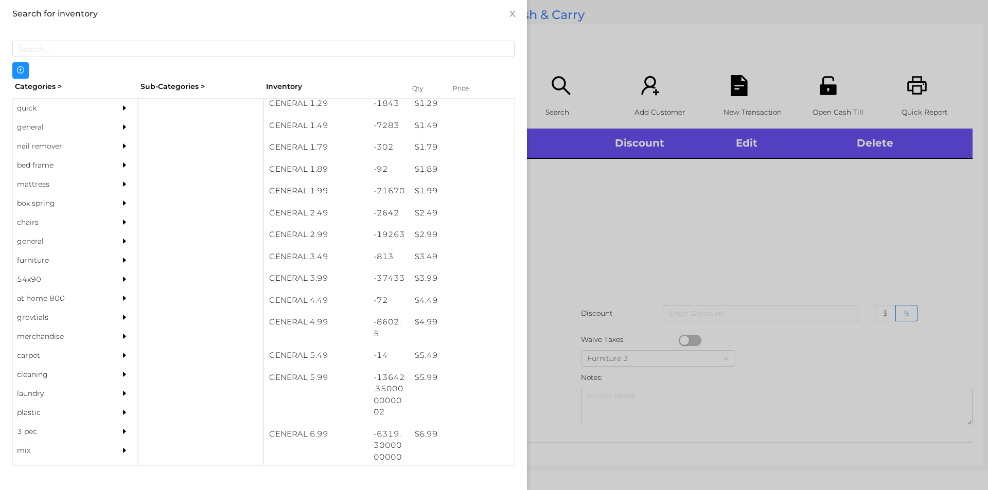
scroll to position [166, 0]
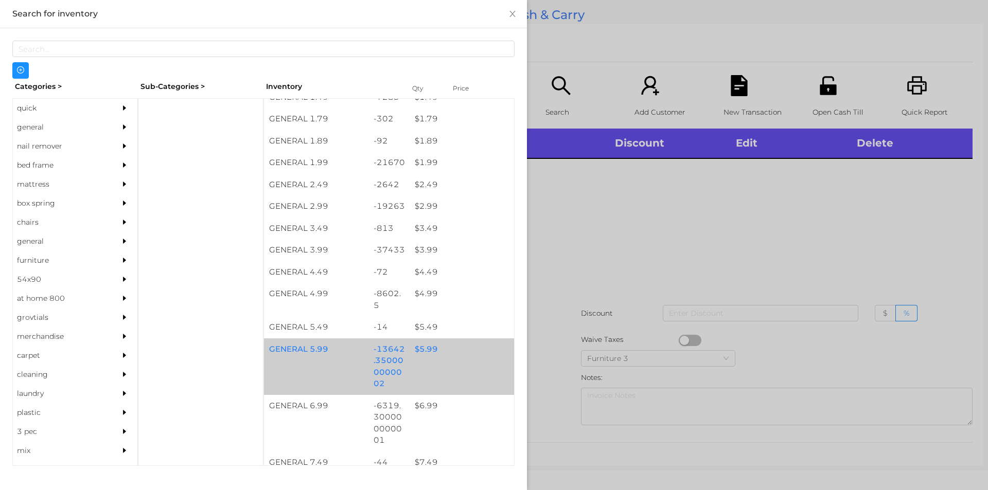
click at [401, 350] on div "-13642.350000000002" at bounding box center [389, 366] width 42 height 57
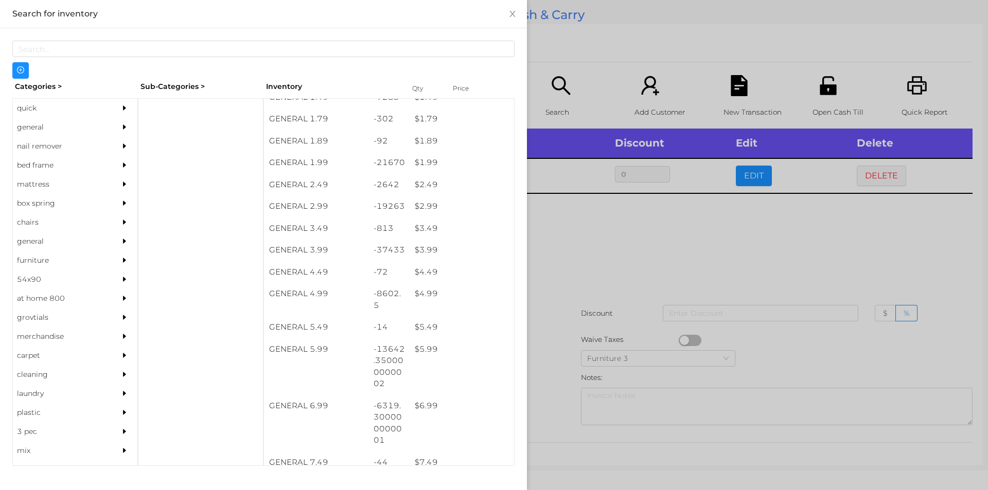
click at [578, 265] on div at bounding box center [494, 245] width 988 height 490
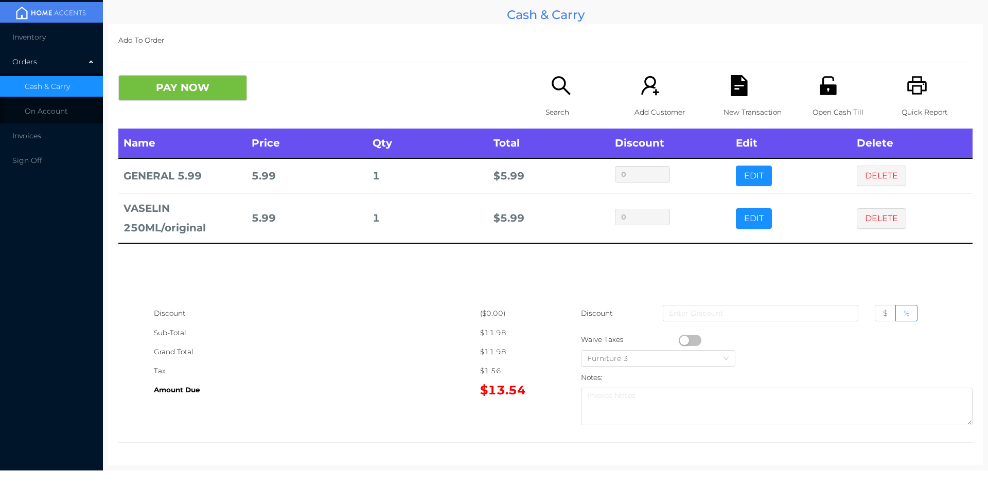
click at [744, 98] on div "New Transaction" at bounding box center [758, 101] width 71 height 53
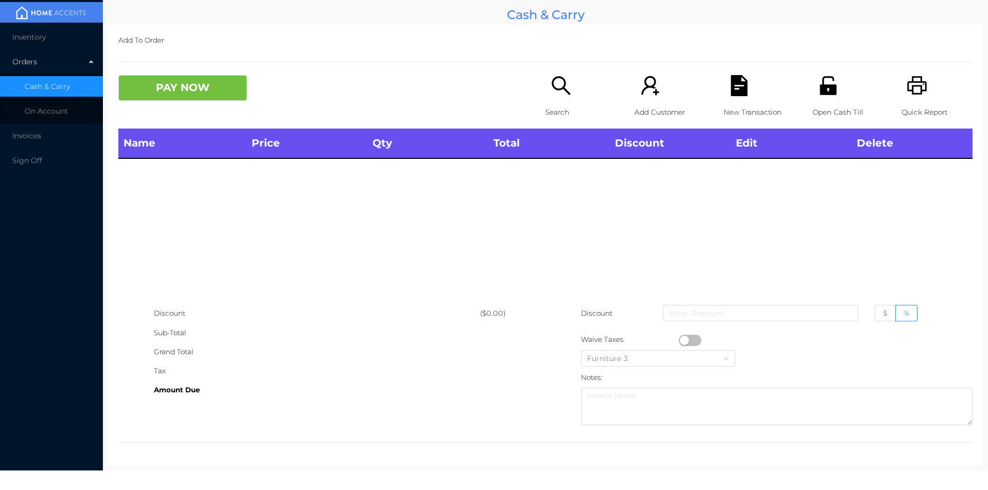
click at [904, 103] on p "Quick Report" at bounding box center [936, 112] width 71 height 19
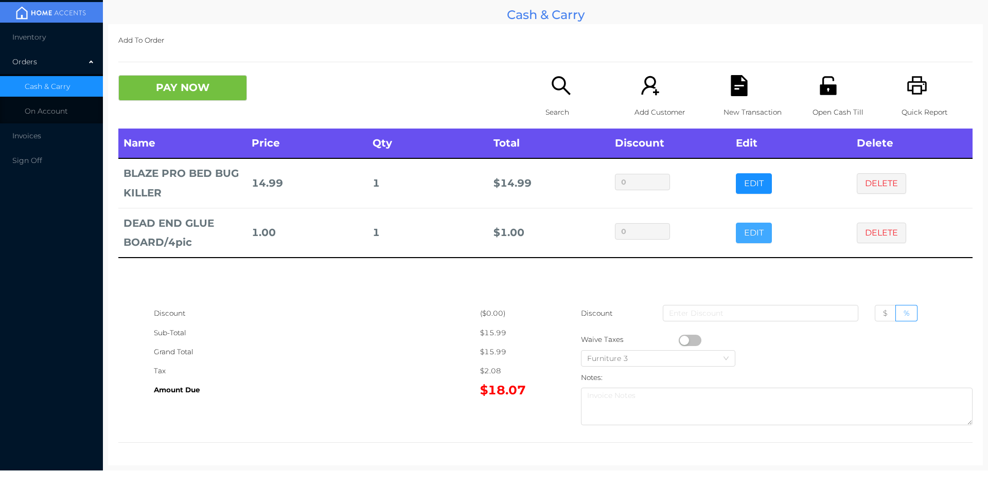
click at [760, 239] on button "EDIT" at bounding box center [754, 233] width 36 height 21
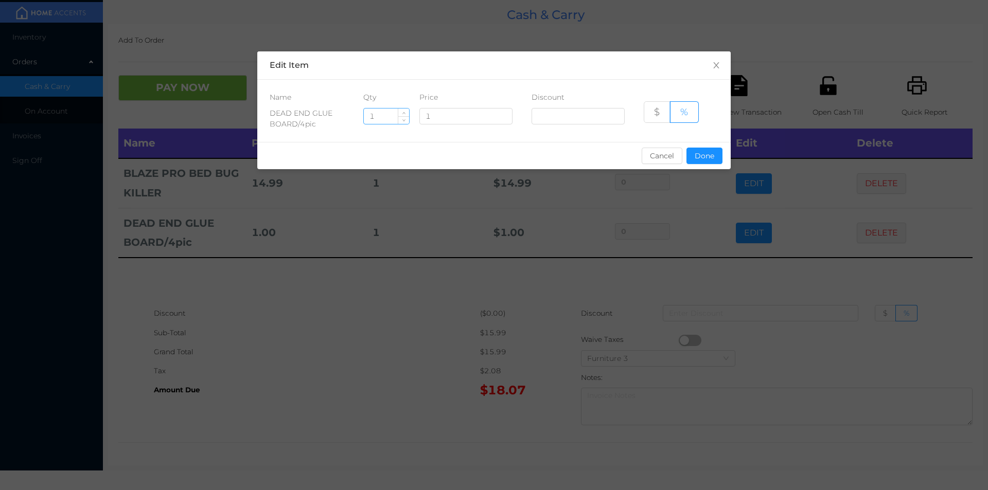
click at [386, 113] on input "1" at bounding box center [386, 116] width 45 height 15
type input "4"
click at [698, 159] on button "Done" at bounding box center [704, 156] width 36 height 16
type input "0%"
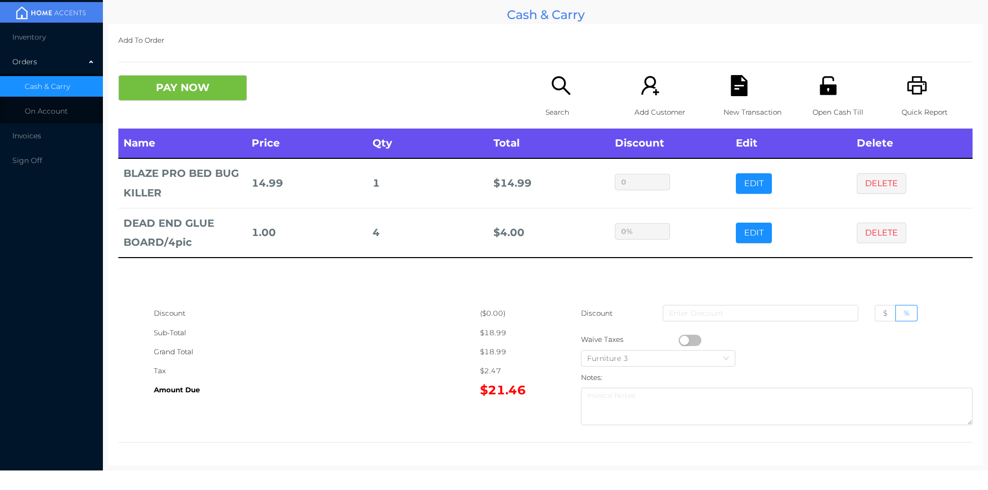
click at [908, 99] on div "Quick Report" at bounding box center [936, 101] width 71 height 53
click at [741, 93] on icon "icon: file-text" at bounding box center [738, 85] width 16 height 21
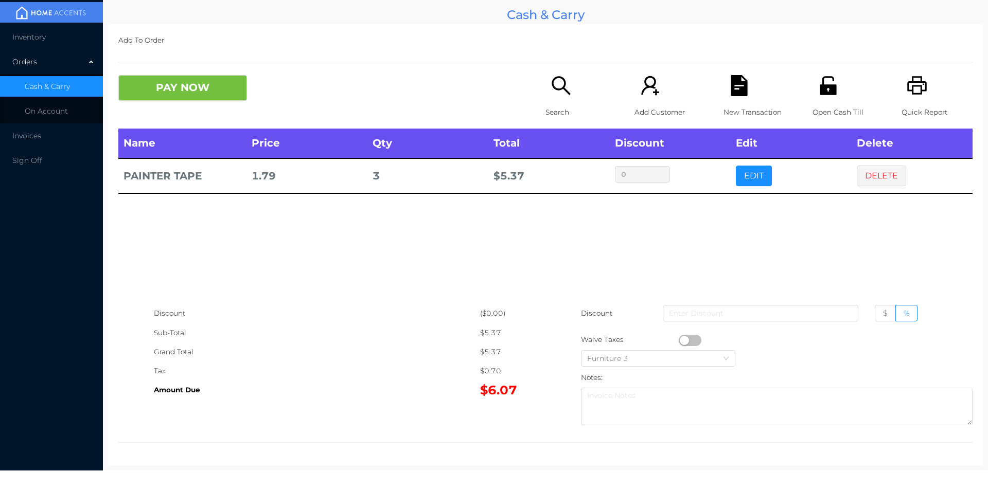
click at [184, 90] on button "PAY NOW" at bounding box center [182, 88] width 129 height 26
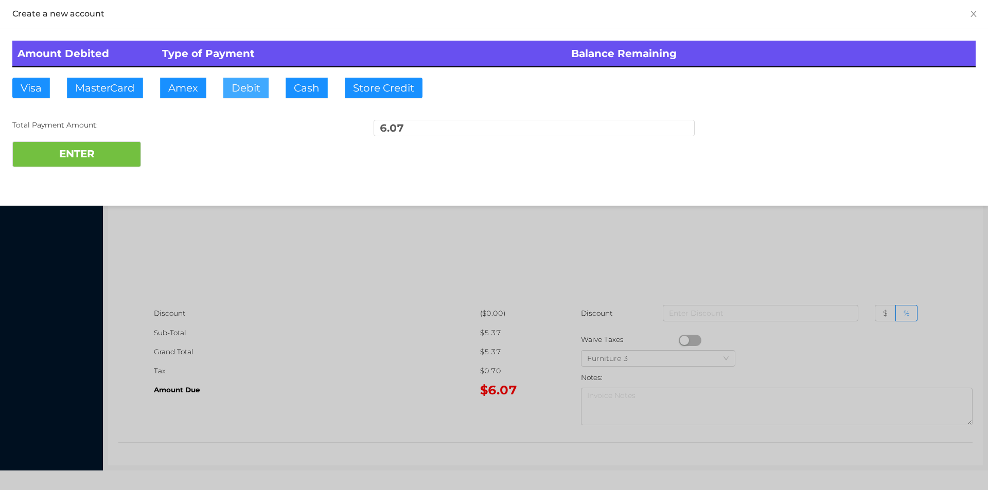
click at [262, 93] on button "Debit" at bounding box center [245, 88] width 45 height 21
click at [126, 151] on button "ENTER" at bounding box center [76, 154] width 129 height 26
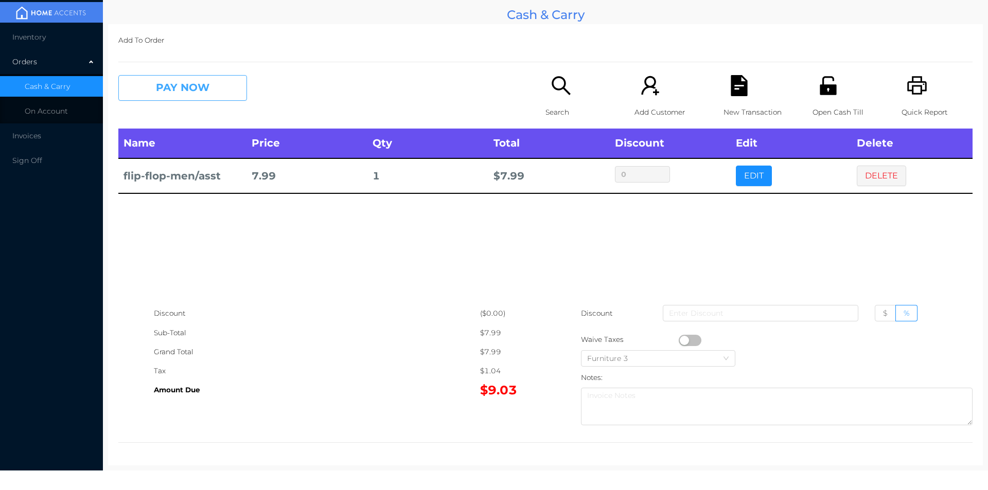
click at [212, 96] on button "PAY NOW" at bounding box center [182, 88] width 129 height 26
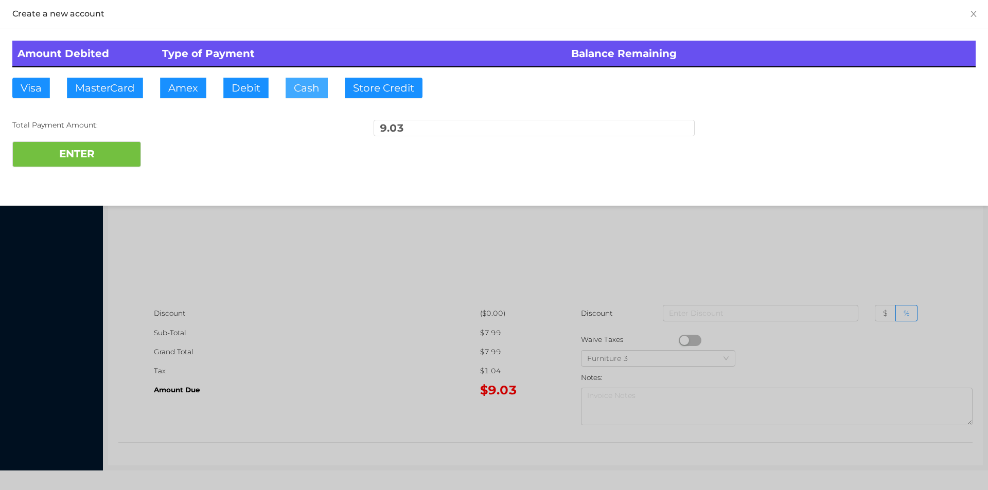
click at [313, 86] on button "Cash" at bounding box center [307, 88] width 42 height 21
click at [254, 92] on button "Debit" at bounding box center [245, 88] width 45 height 21
click at [112, 154] on button "ENTER" at bounding box center [76, 154] width 129 height 26
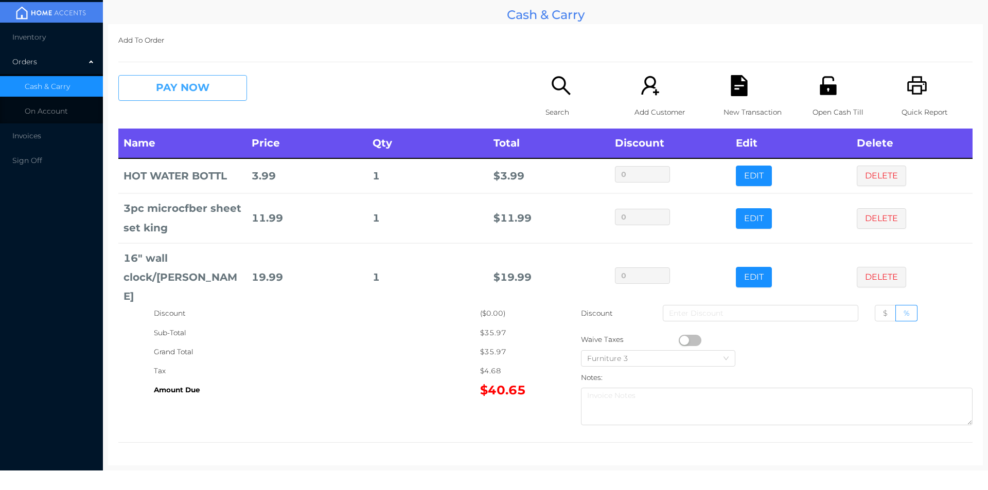
click at [189, 100] on button "PAY NOW" at bounding box center [182, 88] width 129 height 26
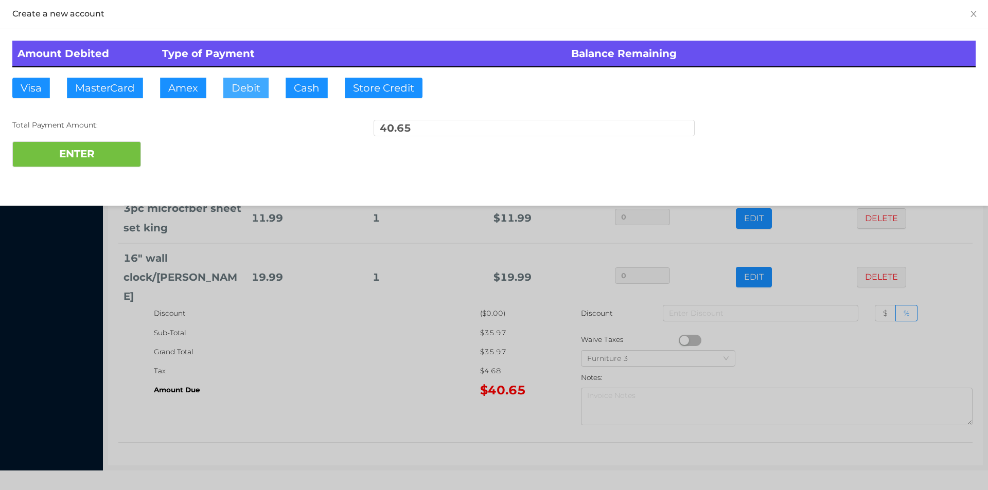
click at [227, 90] on button "Debit" at bounding box center [245, 88] width 45 height 21
click at [91, 155] on button "ENTER" at bounding box center [76, 154] width 129 height 26
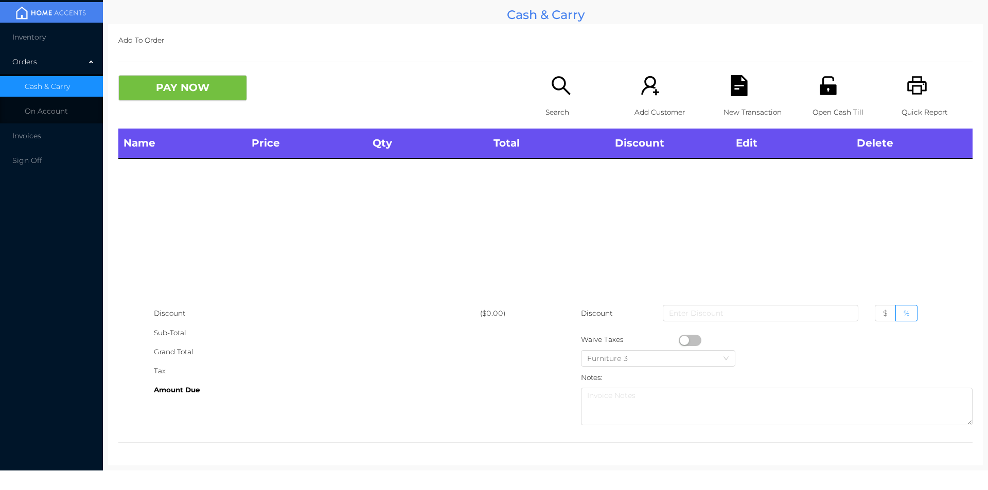
click at [564, 91] on icon "icon: search" at bounding box center [560, 85] width 21 height 21
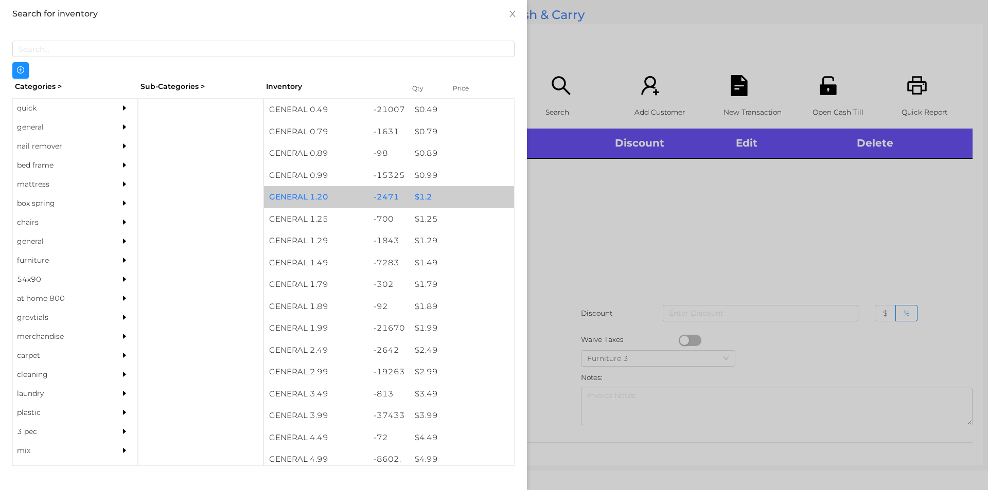
click at [420, 191] on div "$ 1.2" at bounding box center [461, 197] width 104 height 22
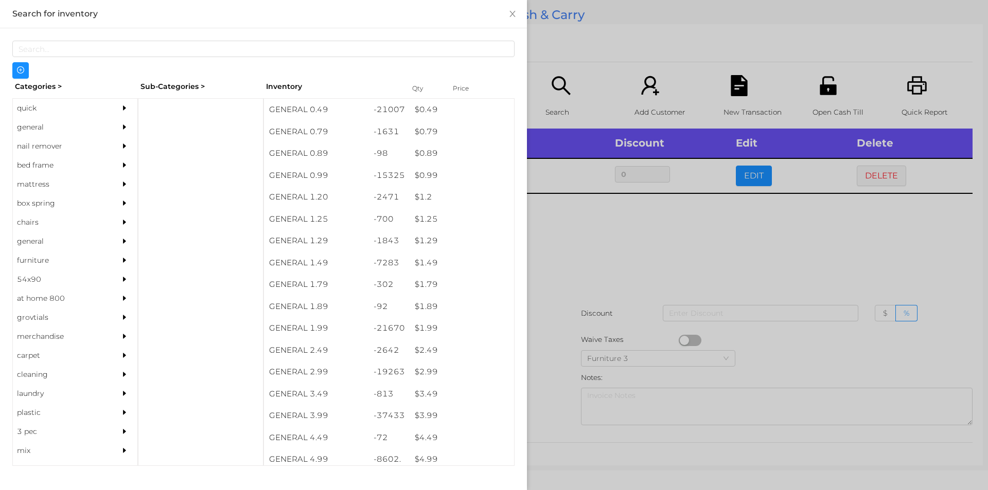
click at [559, 255] on div at bounding box center [494, 245] width 988 height 490
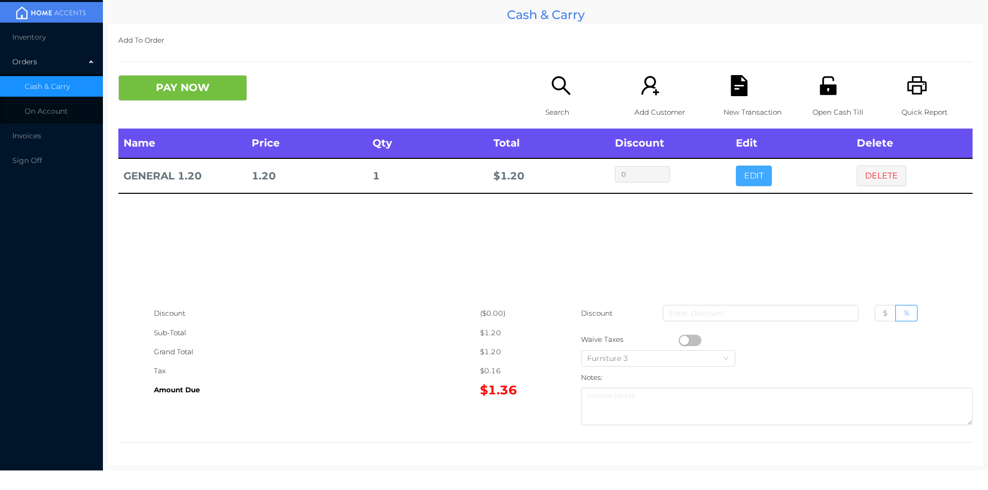
click at [746, 182] on button "EDIT" at bounding box center [754, 176] width 36 height 21
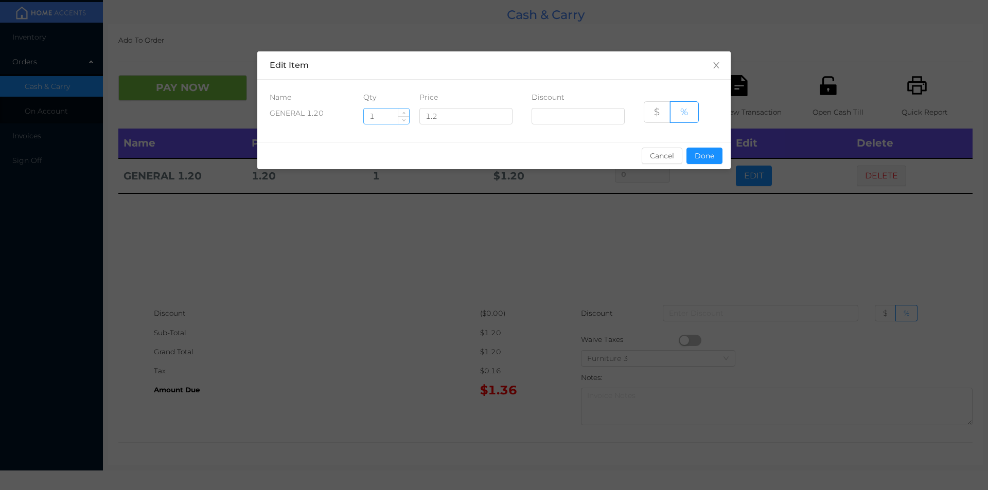
click at [384, 118] on input "1" at bounding box center [386, 116] width 45 height 15
type input "13"
click at [695, 160] on button "Done" at bounding box center [704, 156] width 36 height 16
type input "0%"
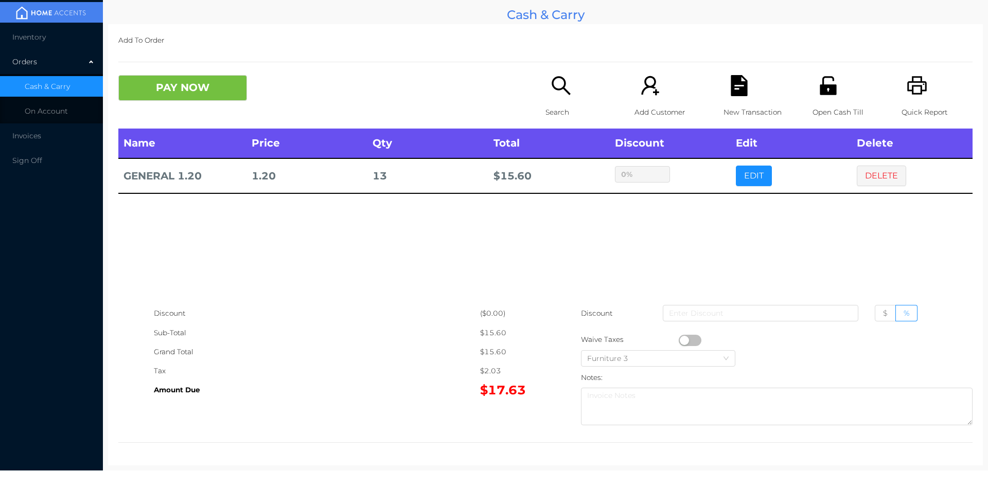
click at [691, 216] on div "sentinelStart Edit Item Name Qty Price Discount GENERAL 1.20 13 1.2 $ % Cancel …" at bounding box center [494, 245] width 988 height 490
click at [151, 86] on button "PAY NOW" at bounding box center [182, 88] width 129 height 26
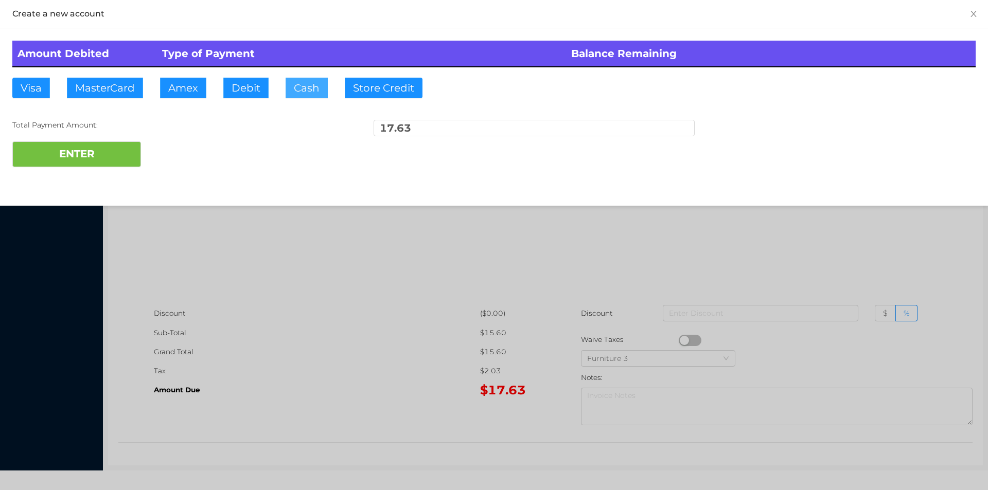
click at [299, 87] on button "Cash" at bounding box center [307, 88] width 42 height 21
click at [243, 90] on button "Debit" at bounding box center [245, 88] width 45 height 21
click at [343, 311] on div at bounding box center [494, 245] width 988 height 490
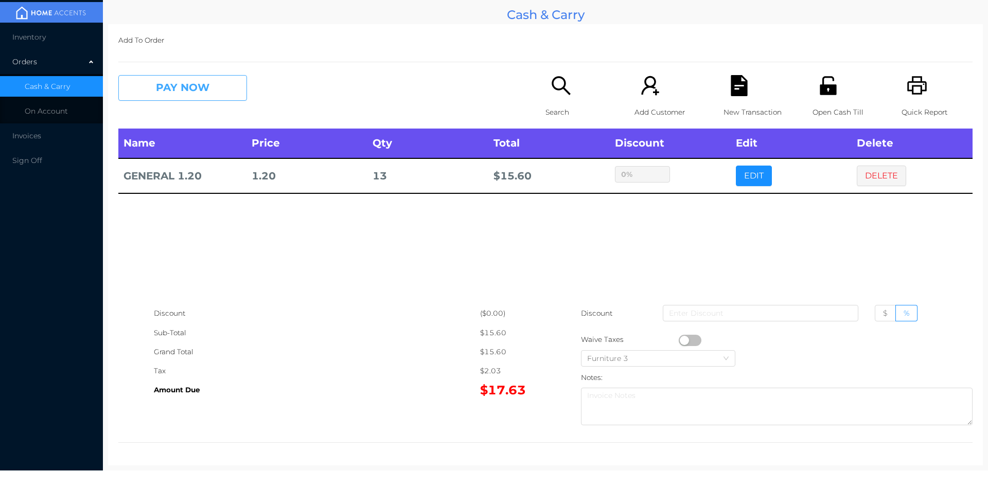
click at [179, 95] on button "PAY NOW" at bounding box center [182, 88] width 129 height 26
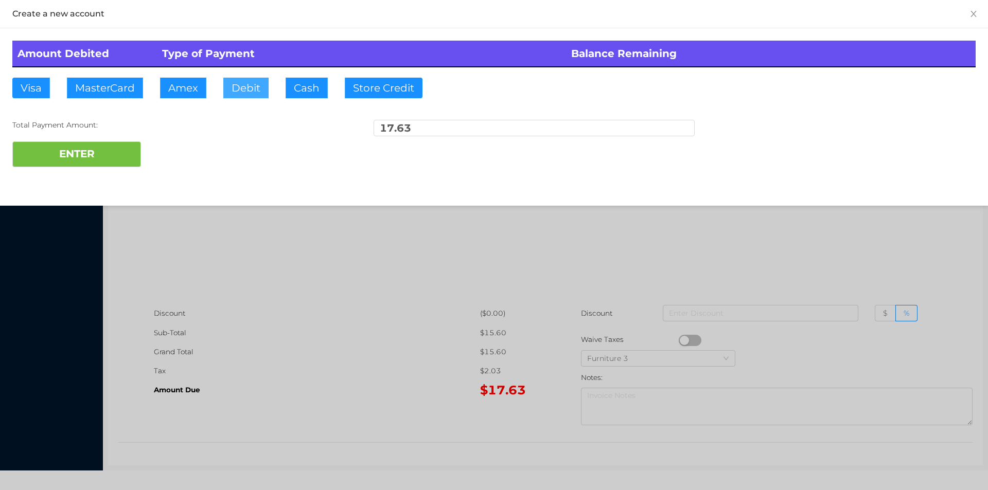
click at [258, 91] on button "Debit" at bounding box center [245, 88] width 45 height 21
type input "20."
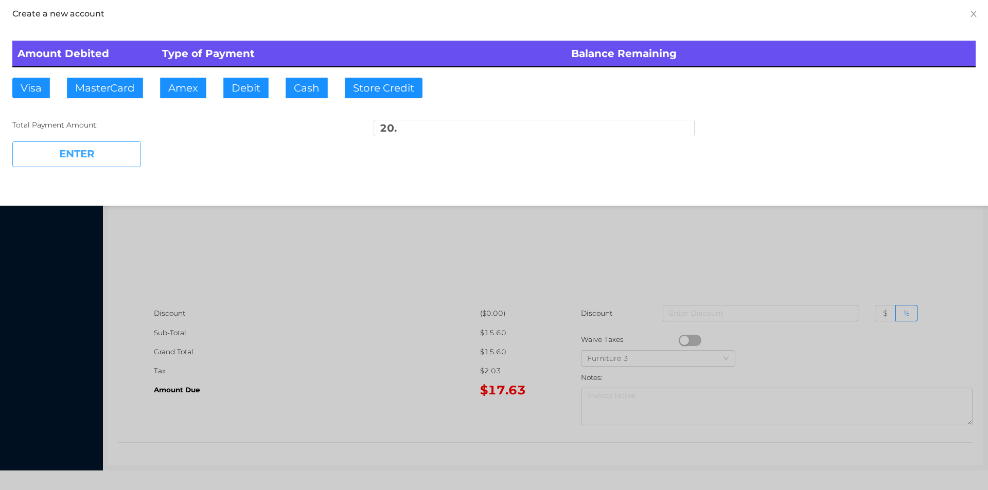
click at [63, 151] on button "ENTER" at bounding box center [76, 154] width 129 height 26
type input "0"
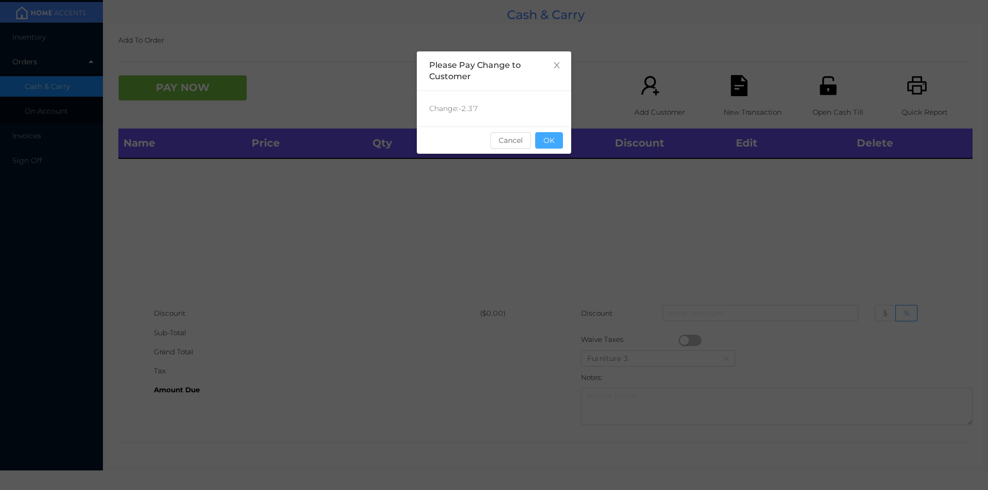
click at [559, 136] on button "OK" at bounding box center [549, 140] width 28 height 16
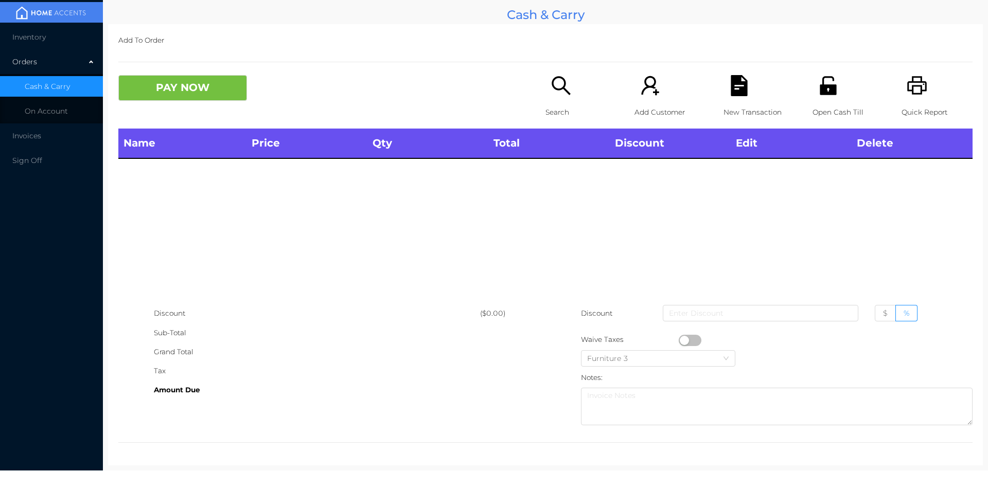
click at [820, 96] on icon "icon: unlock" at bounding box center [827, 85] width 21 height 21
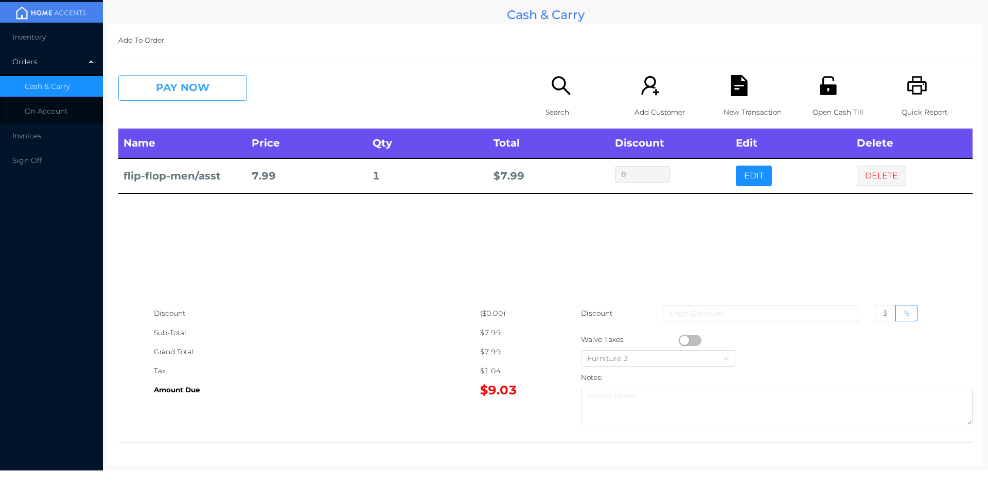
click at [167, 87] on button "PAY NOW" at bounding box center [182, 88] width 129 height 26
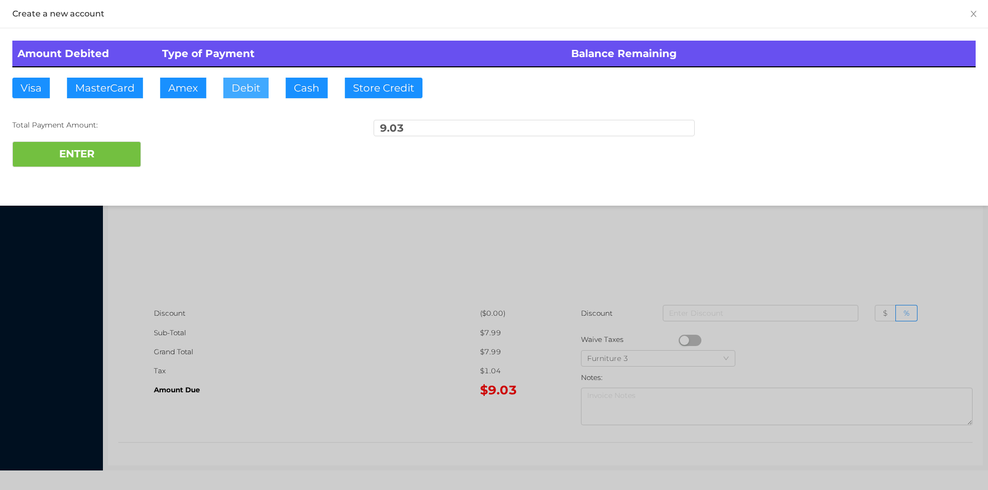
click at [240, 87] on button "Debit" at bounding box center [245, 88] width 45 height 21
type input "50."
click at [77, 158] on button "ENTER" at bounding box center [76, 154] width 129 height 26
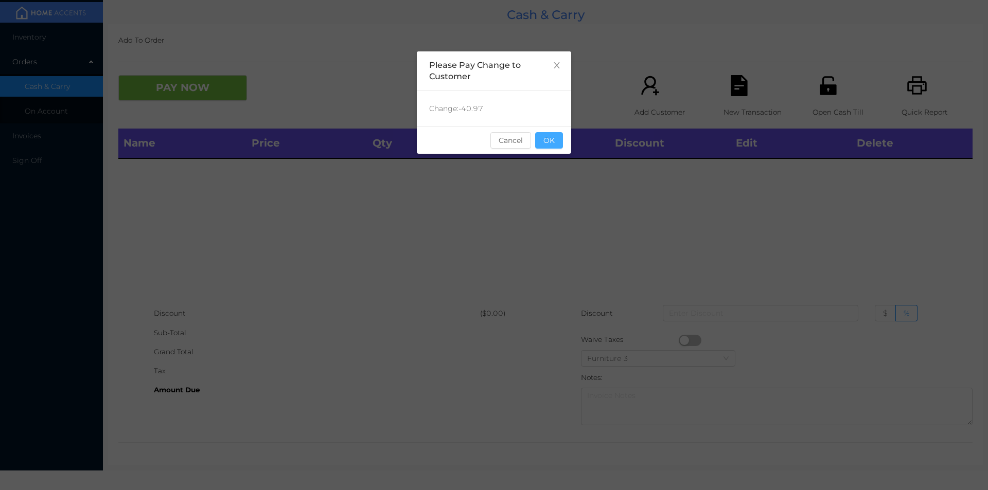
click at [556, 147] on button "OK" at bounding box center [549, 140] width 28 height 16
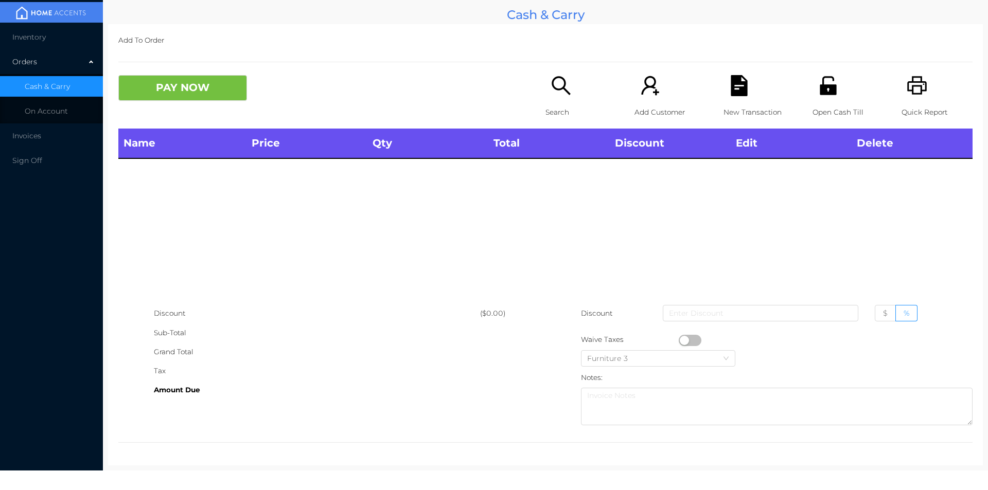
click at [564, 90] on icon "icon: search" at bounding box center [560, 85] width 21 height 21
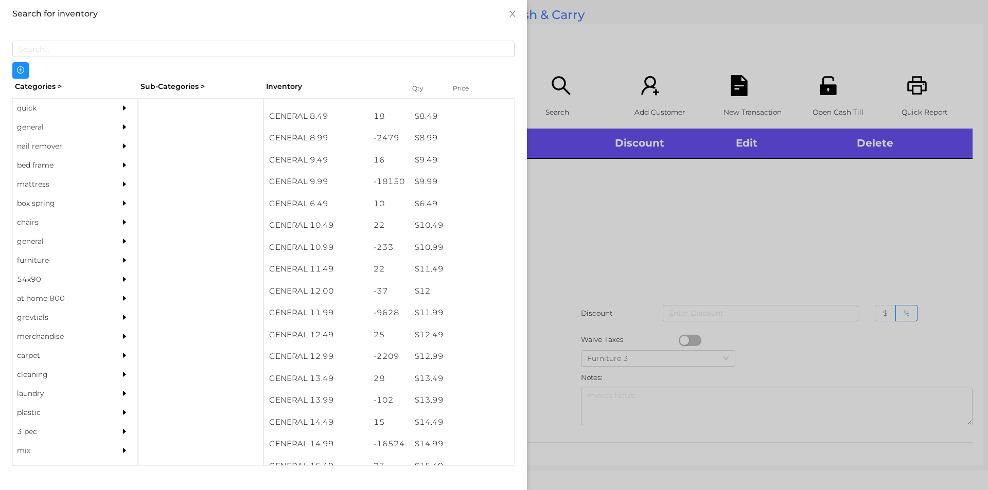
scroll to position [581, 0]
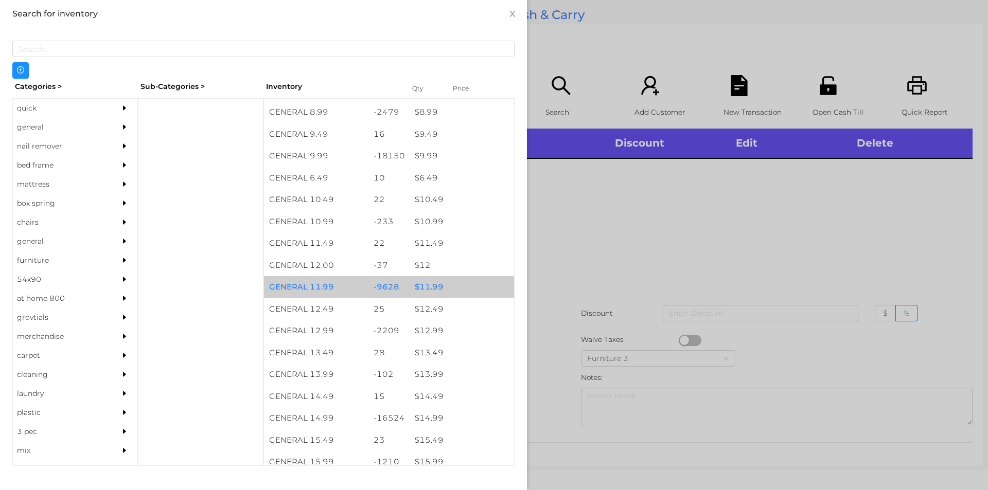
click at [419, 282] on div "$ 11.99" at bounding box center [461, 287] width 104 height 22
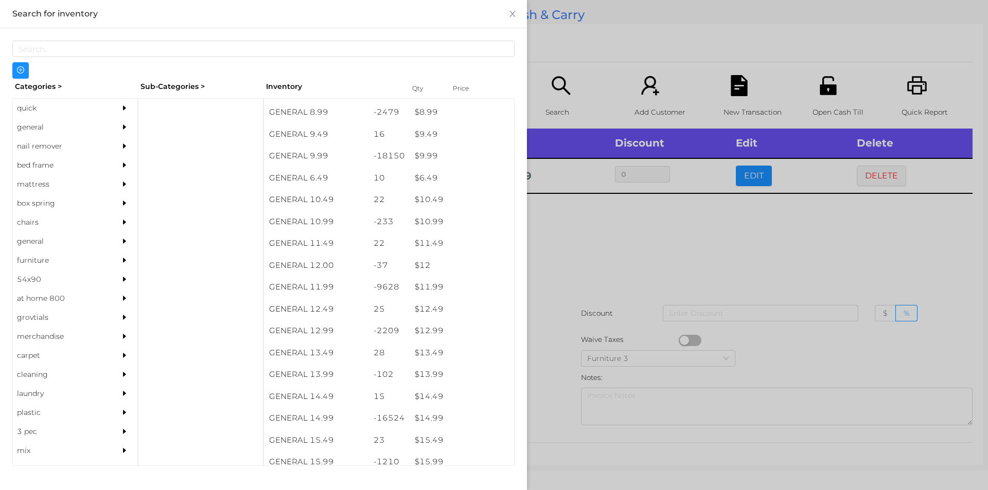
click at [570, 263] on div at bounding box center [494, 245] width 988 height 490
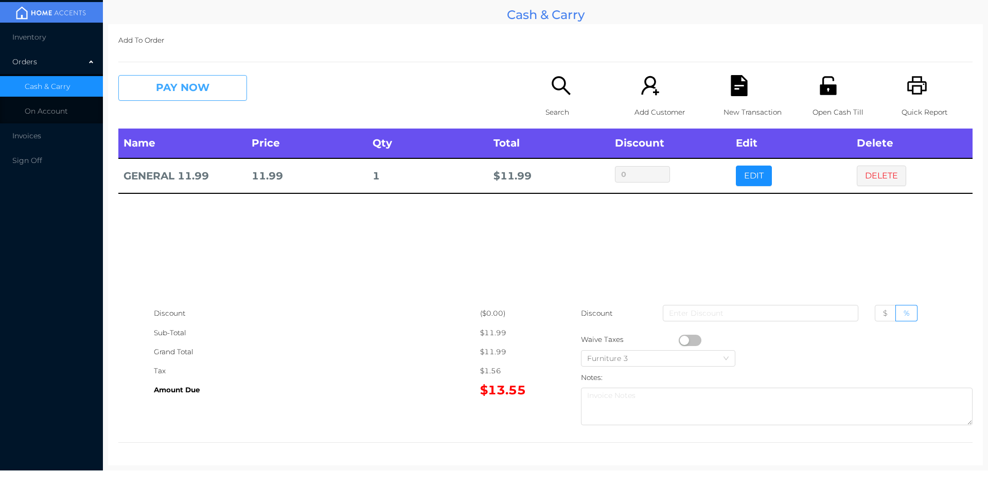
click at [198, 82] on button "PAY NOW" at bounding box center [182, 88] width 129 height 26
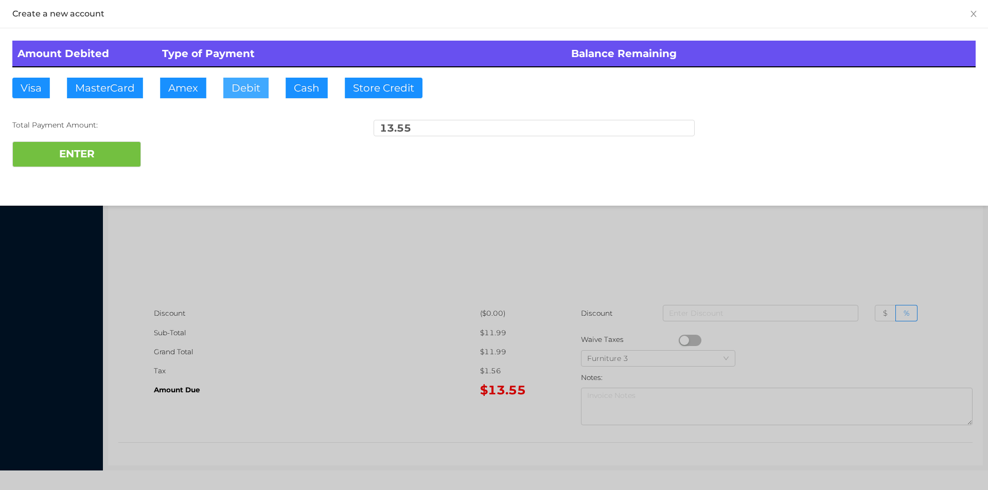
click at [241, 87] on button "Debit" at bounding box center [245, 88] width 45 height 21
click at [118, 148] on button "ENTER" at bounding box center [76, 154] width 129 height 26
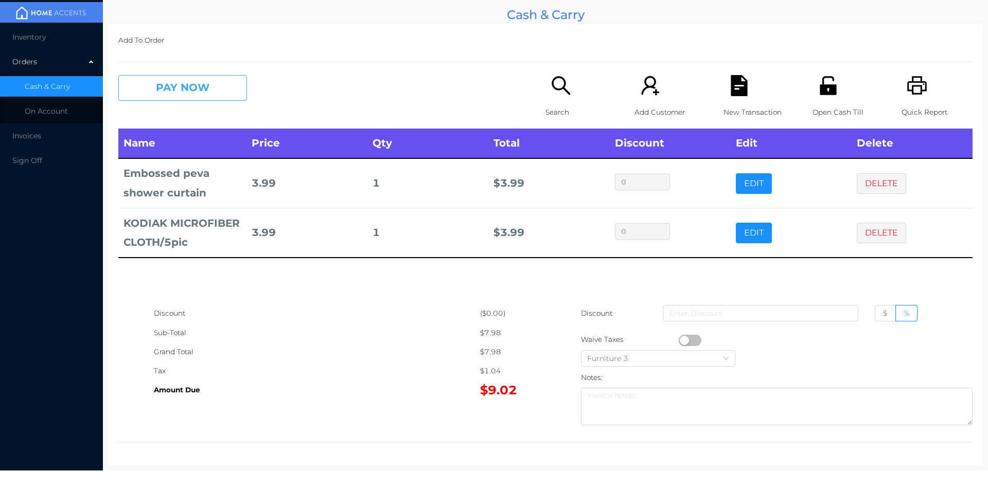
click at [181, 94] on button "PAY NOW" at bounding box center [182, 88] width 129 height 26
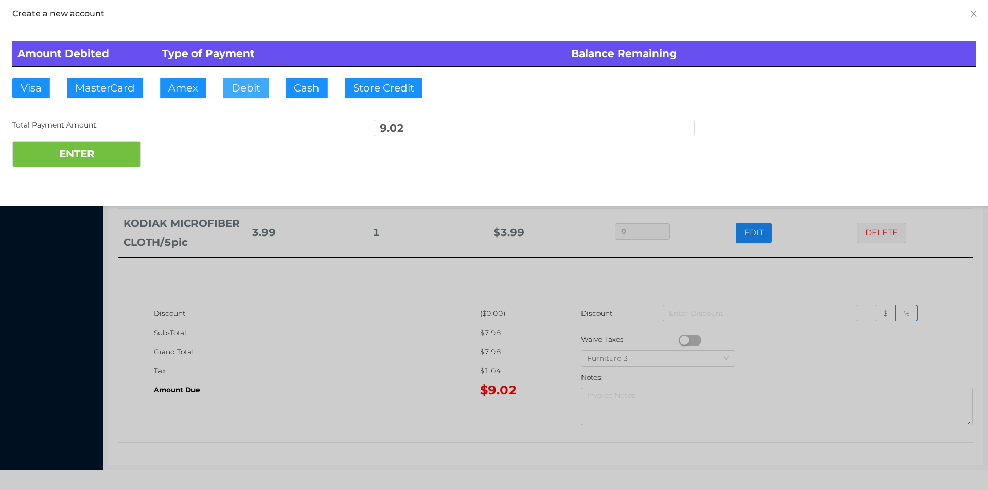
click at [241, 89] on button "Debit" at bounding box center [245, 88] width 45 height 21
click at [80, 153] on button "ENTER" at bounding box center [76, 154] width 129 height 26
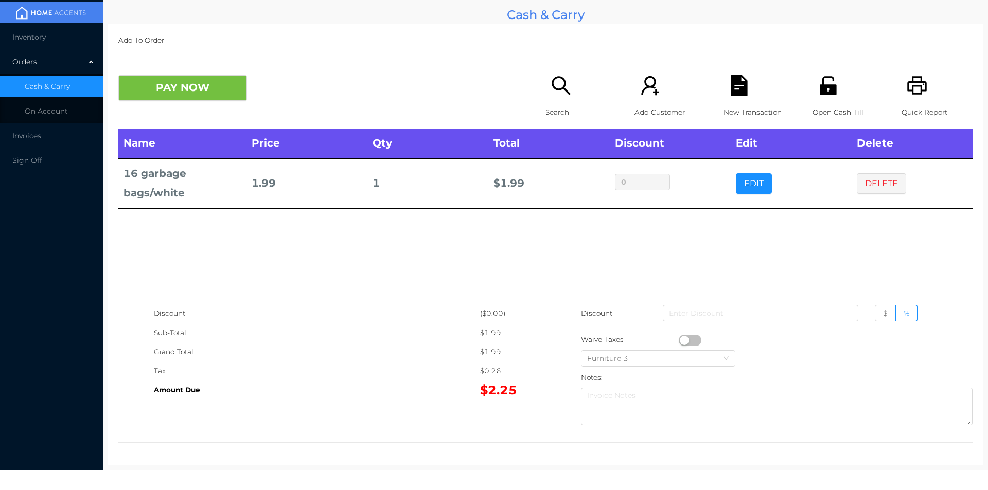
click at [559, 104] on p "Search" at bounding box center [580, 112] width 71 height 19
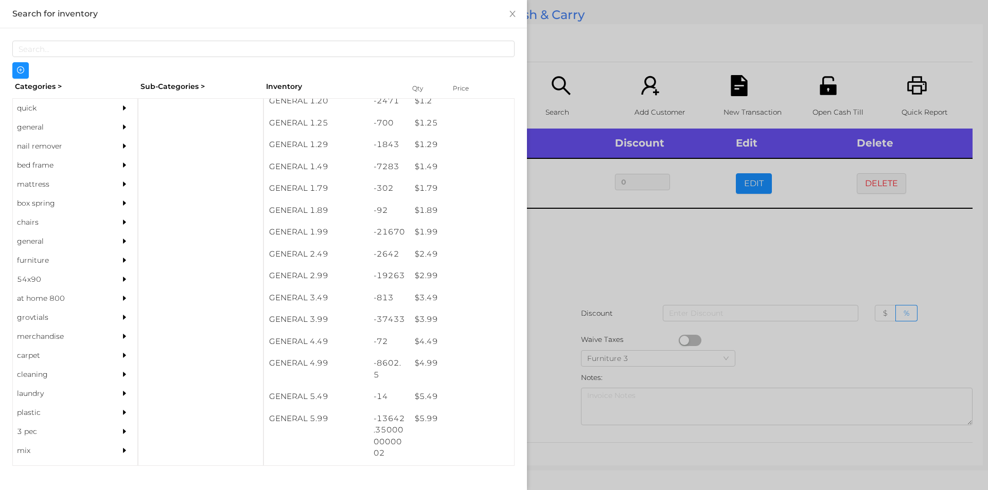
scroll to position [101, 0]
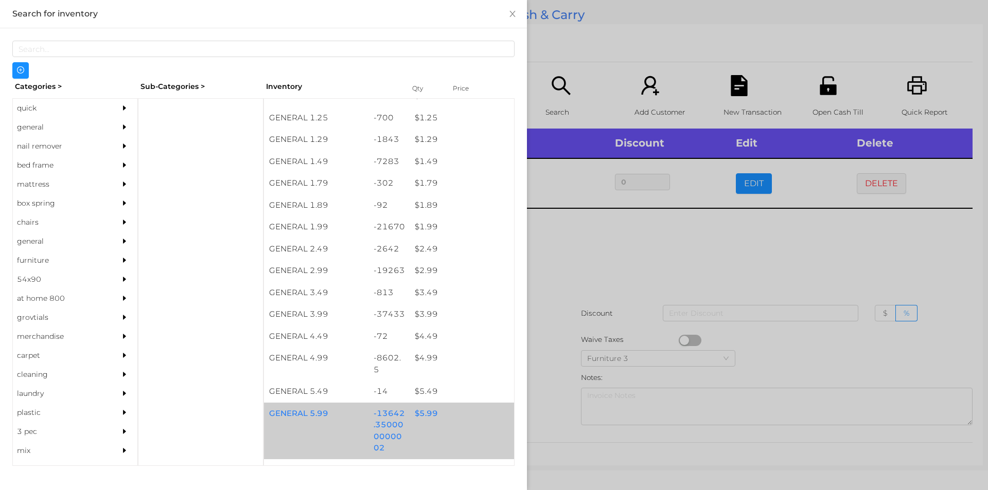
click at [427, 418] on div "$ 5.99" at bounding box center [461, 414] width 104 height 22
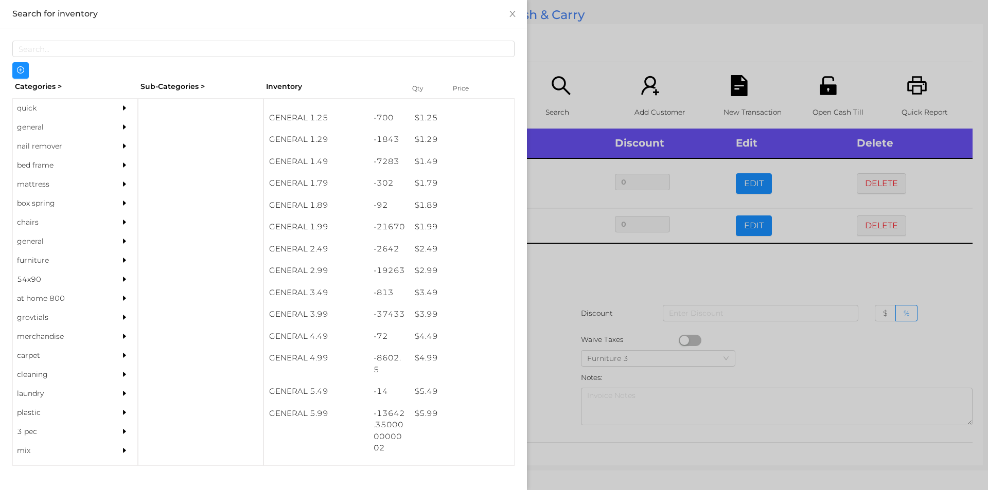
click at [551, 405] on div at bounding box center [494, 245] width 988 height 490
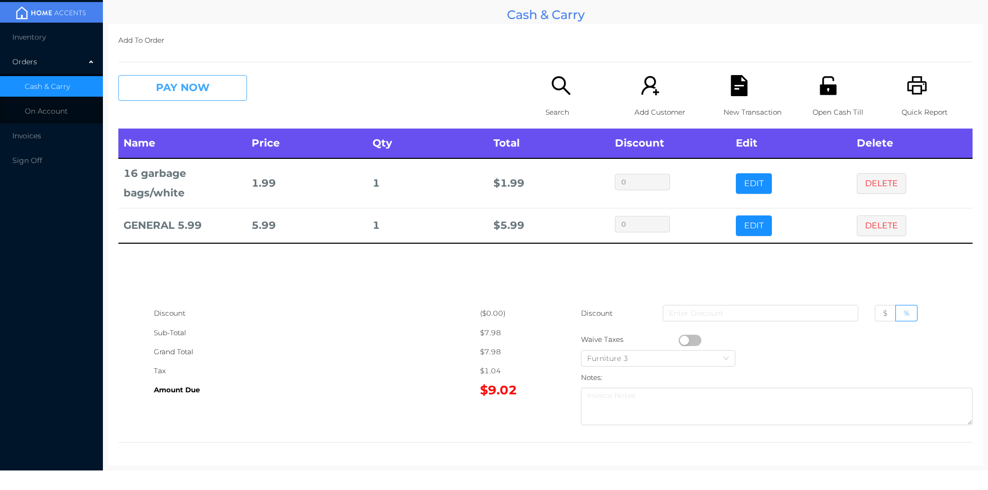
click at [170, 98] on button "PAY NOW" at bounding box center [182, 88] width 129 height 26
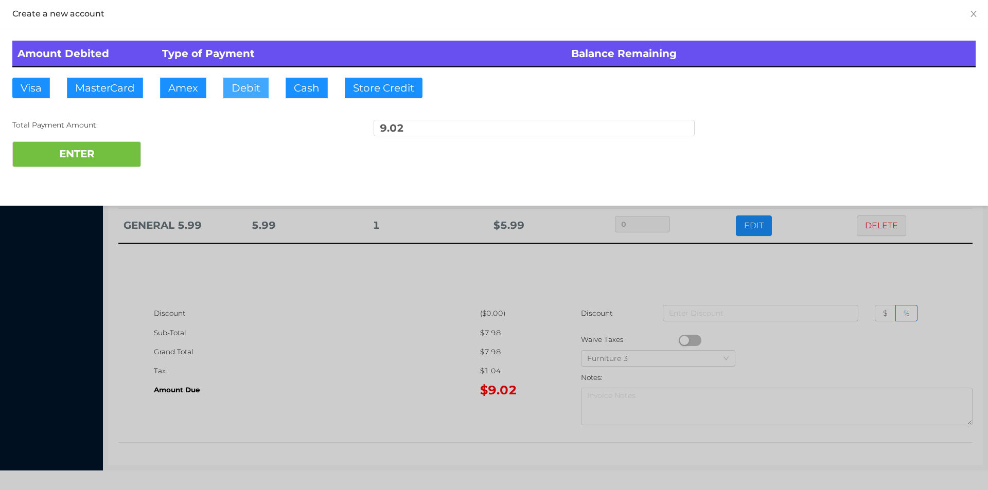
click at [254, 91] on button "Debit" at bounding box center [245, 88] width 45 height 21
click at [92, 152] on button "ENTER" at bounding box center [76, 154] width 129 height 26
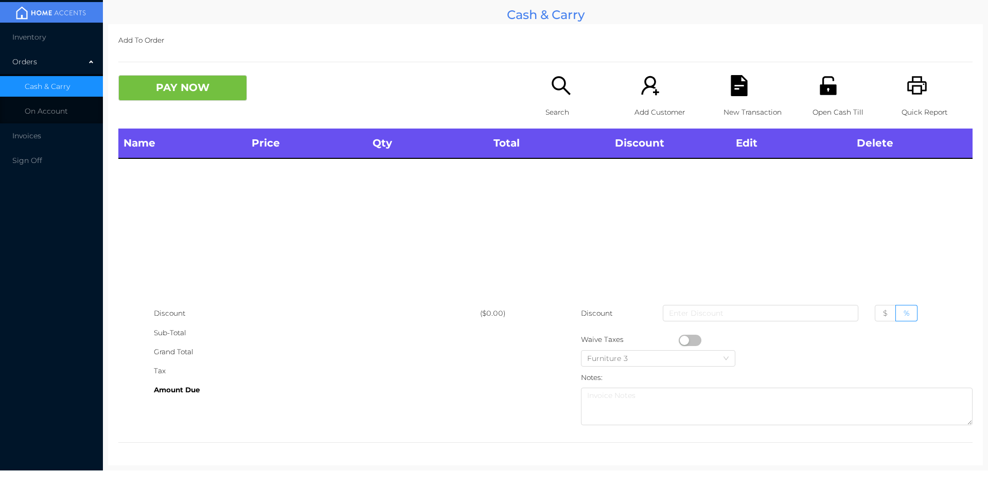
click at [545, 101] on div "Search" at bounding box center [580, 101] width 71 height 53
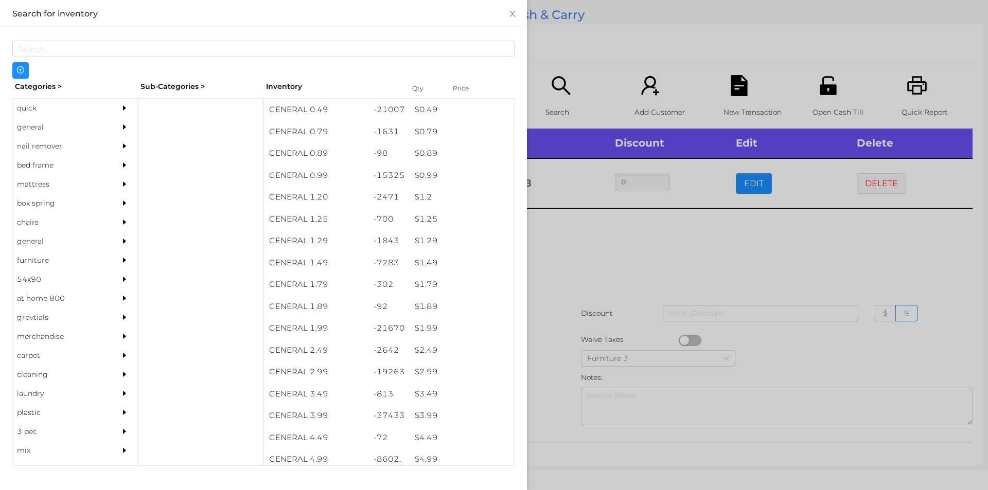
click at [593, 251] on div at bounding box center [494, 245] width 988 height 490
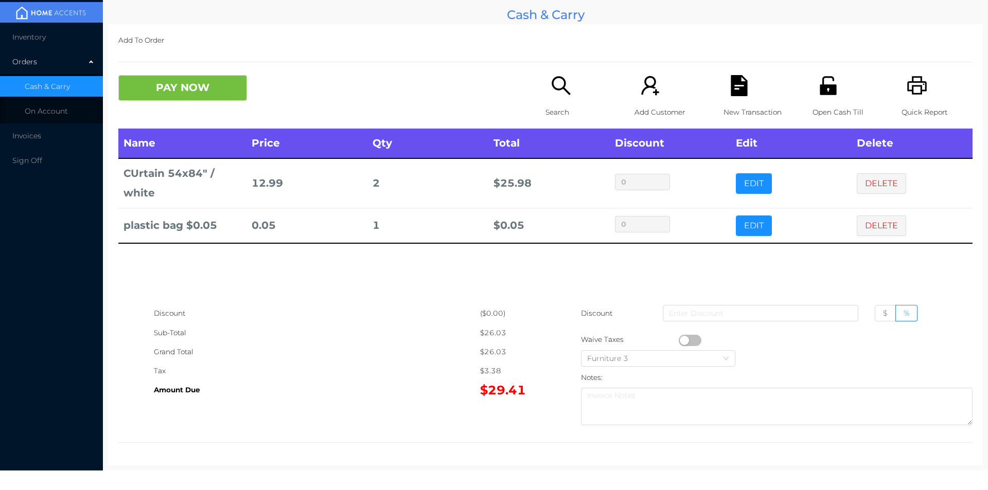
click at [198, 79] on button "PAY NOW" at bounding box center [182, 88] width 129 height 26
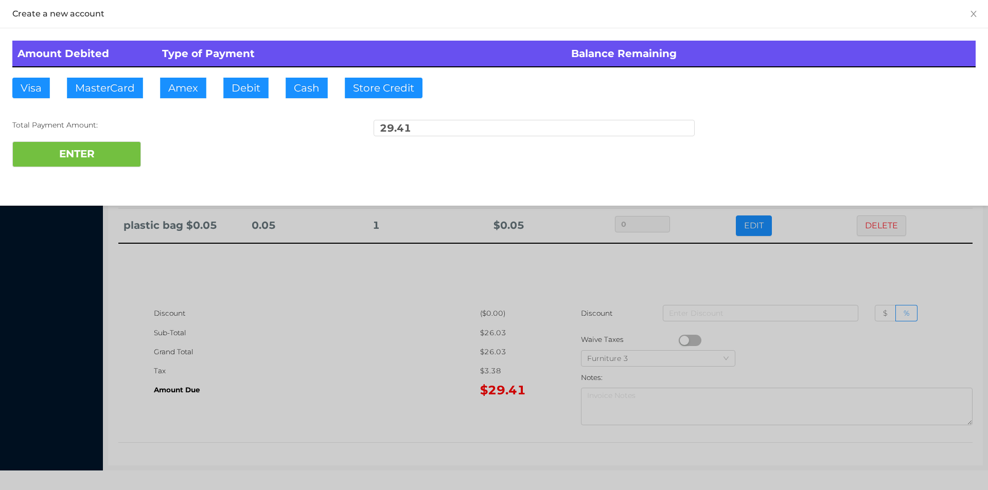
click at [192, 173] on div "Amount Debited Type of Payment Balance Remaining Visa MasterCard Amex Debit Cas…" at bounding box center [494, 103] width 988 height 151
click at [839, 278] on div at bounding box center [494, 245] width 988 height 490
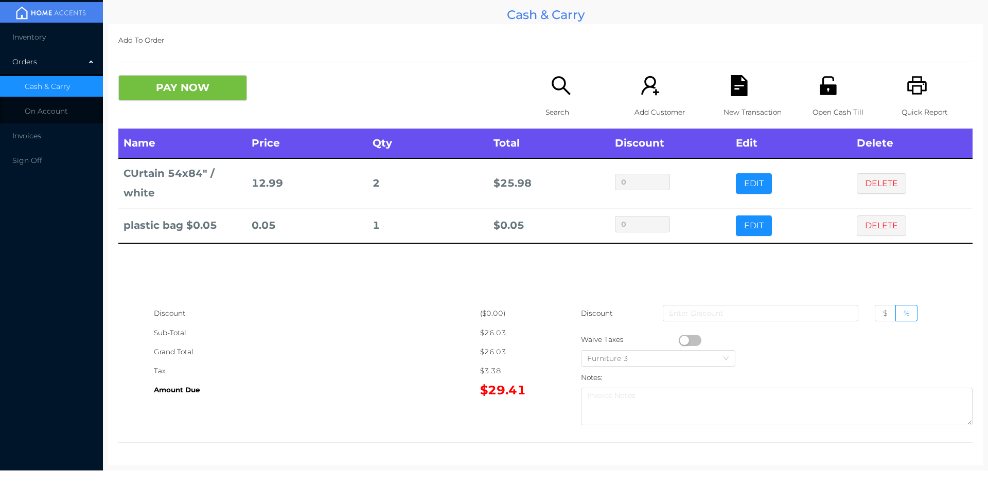
click at [920, 95] on icon "icon: printer" at bounding box center [916, 85] width 21 height 21
click at [730, 94] on icon "icon: file-text" at bounding box center [738, 85] width 16 height 21
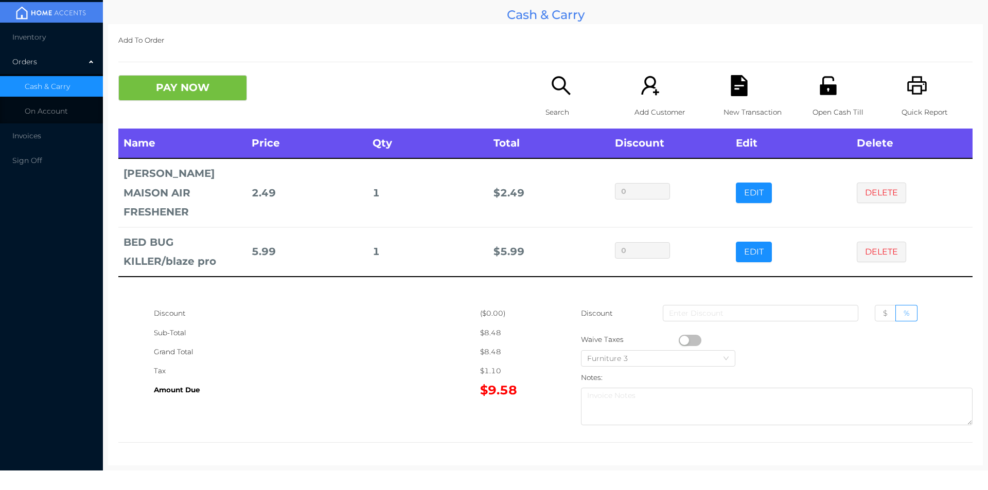
click at [563, 84] on icon "icon: search" at bounding box center [560, 85] width 21 height 21
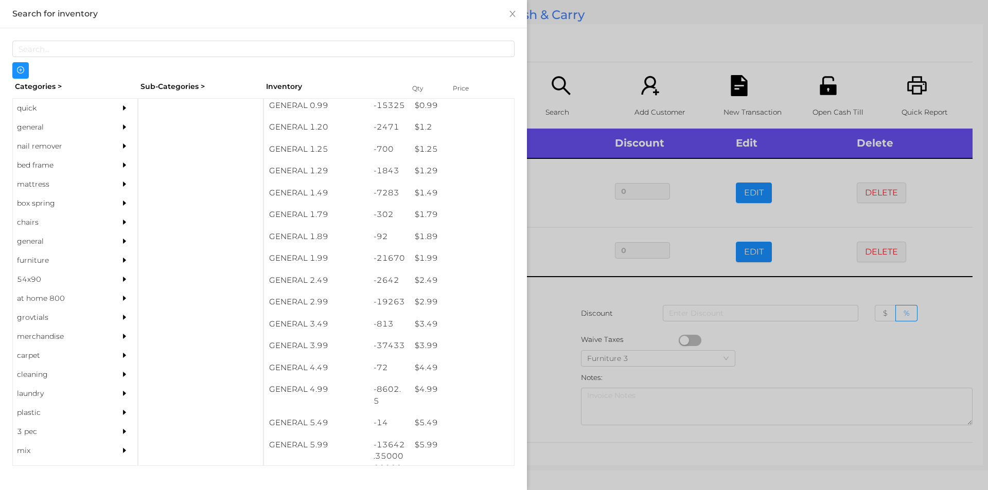
scroll to position [70, 0]
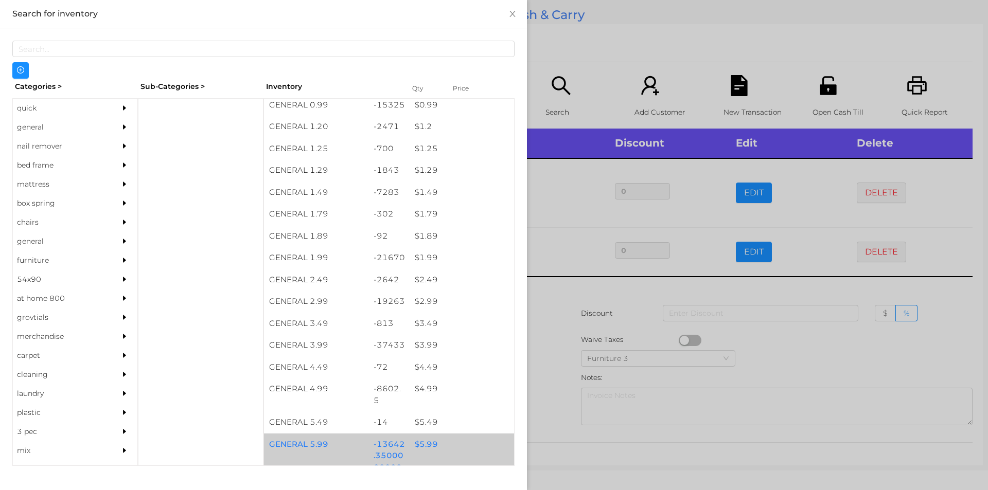
click at [460, 442] on div "$ 5.99" at bounding box center [461, 445] width 104 height 22
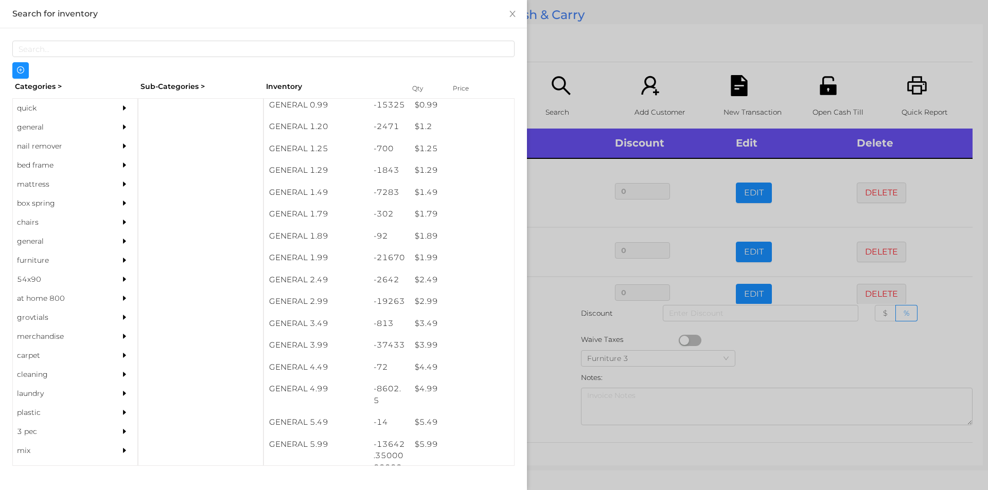
click at [554, 337] on div at bounding box center [494, 245] width 988 height 490
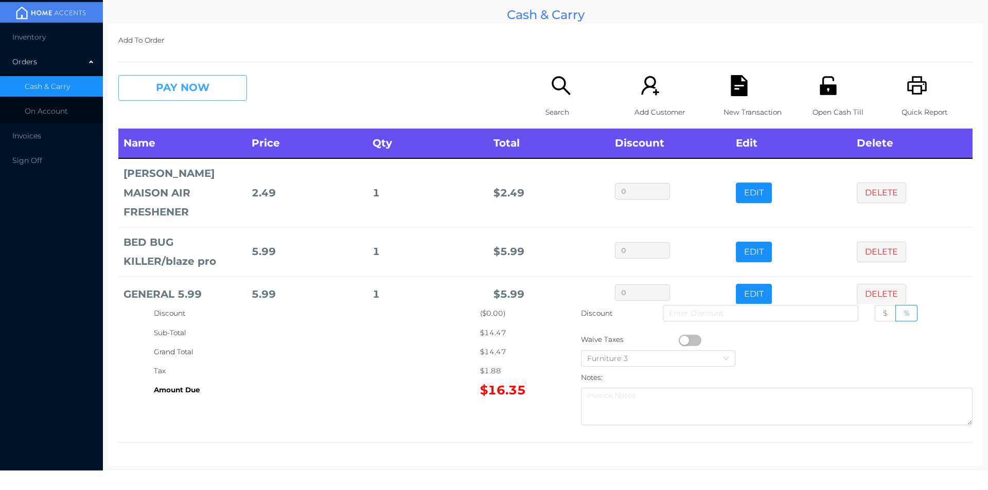
click at [234, 90] on button "PAY NOW" at bounding box center [182, 88] width 129 height 26
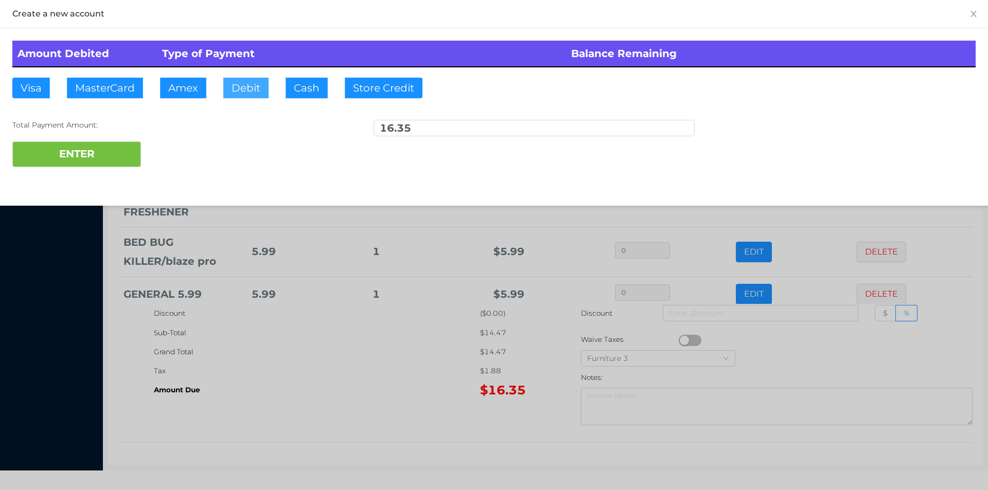
click at [249, 93] on button "Debit" at bounding box center [245, 88] width 45 height 21
click at [130, 152] on button "ENTER" at bounding box center [76, 154] width 129 height 26
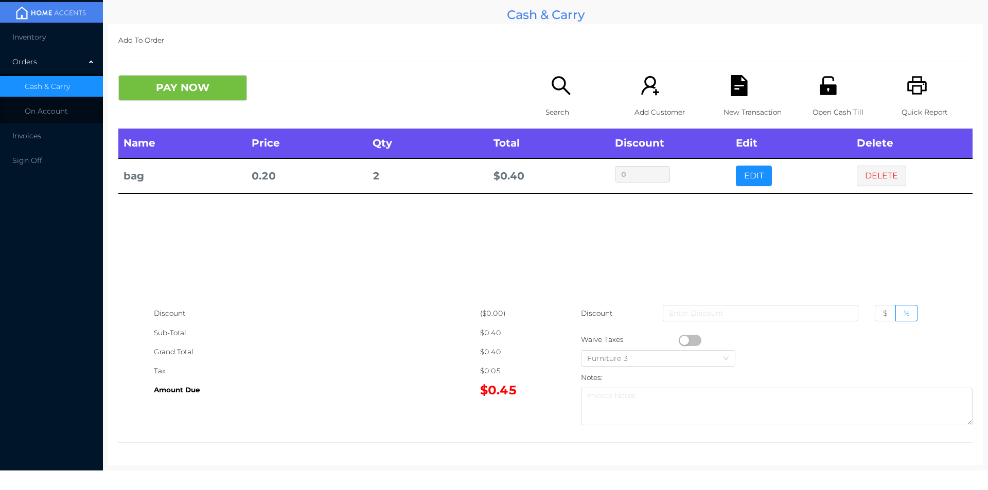
click at [183, 93] on button "PAY NOW" at bounding box center [182, 88] width 129 height 26
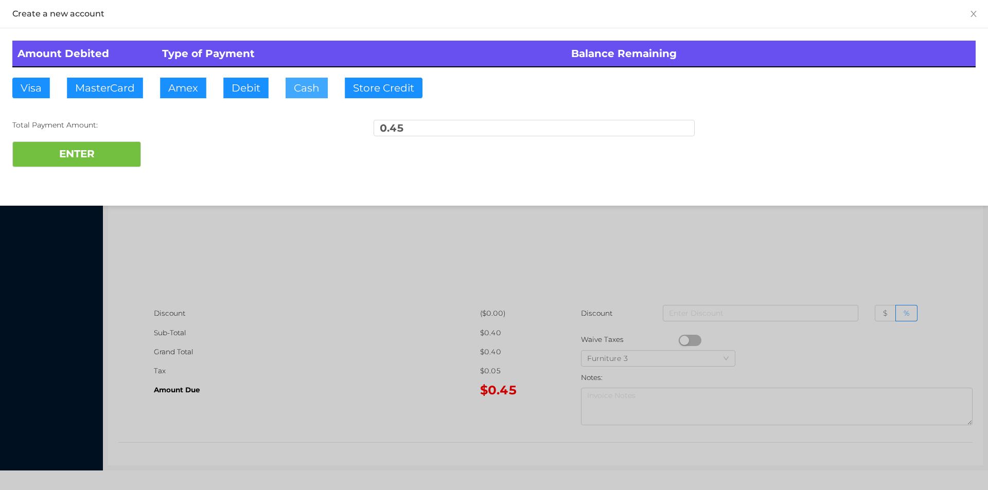
click at [294, 97] on button "Cash" at bounding box center [307, 88] width 42 height 21
click at [100, 133] on div "Total Payment Amount: 0.45" at bounding box center [493, 131] width 963 height 22
click at [92, 146] on button "ENTER" at bounding box center [76, 154] width 129 height 26
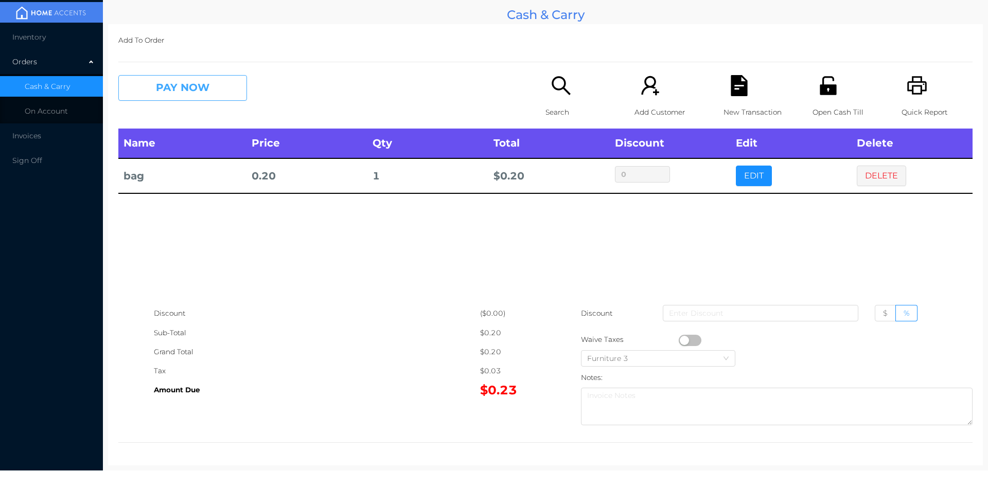
click at [151, 86] on button "PAY NOW" at bounding box center [182, 88] width 129 height 26
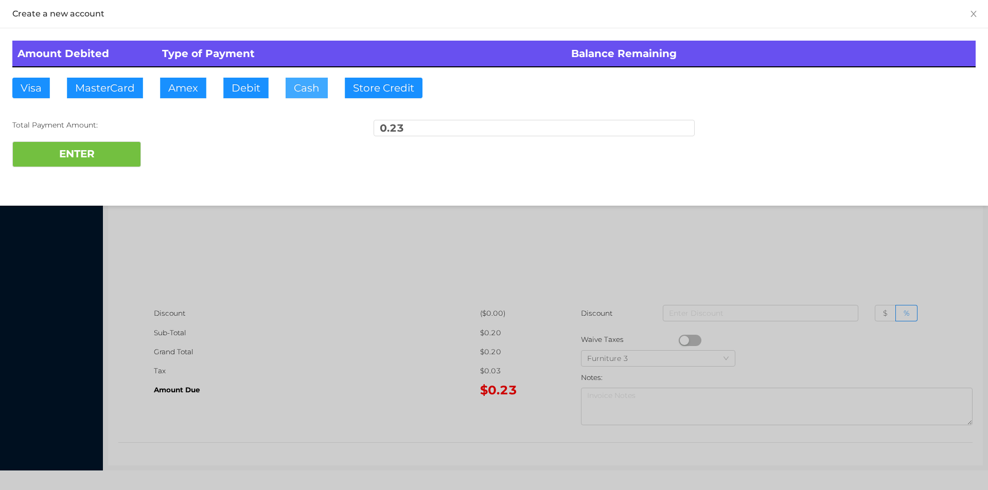
click at [302, 90] on button "Cash" at bounding box center [307, 88] width 42 height 21
click at [91, 164] on button "ENTER" at bounding box center [76, 154] width 129 height 26
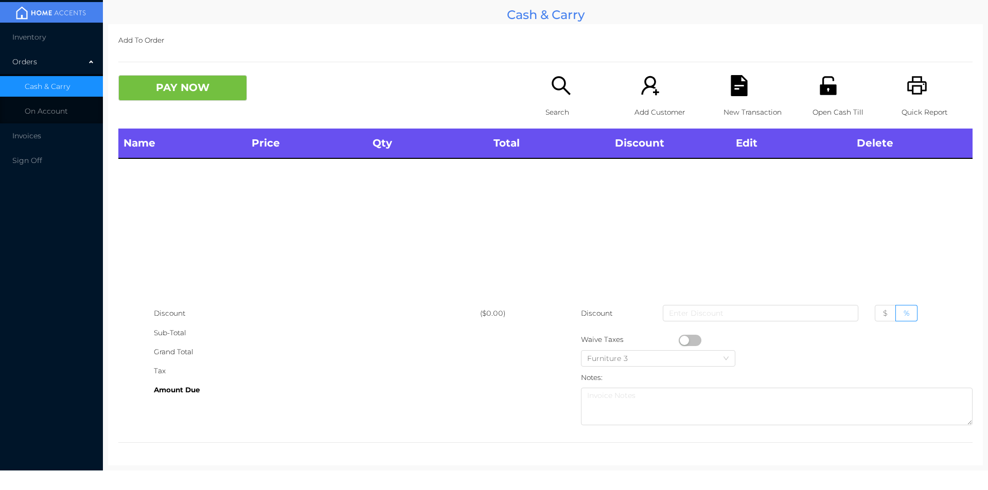
click at [555, 106] on p "Search" at bounding box center [580, 112] width 71 height 19
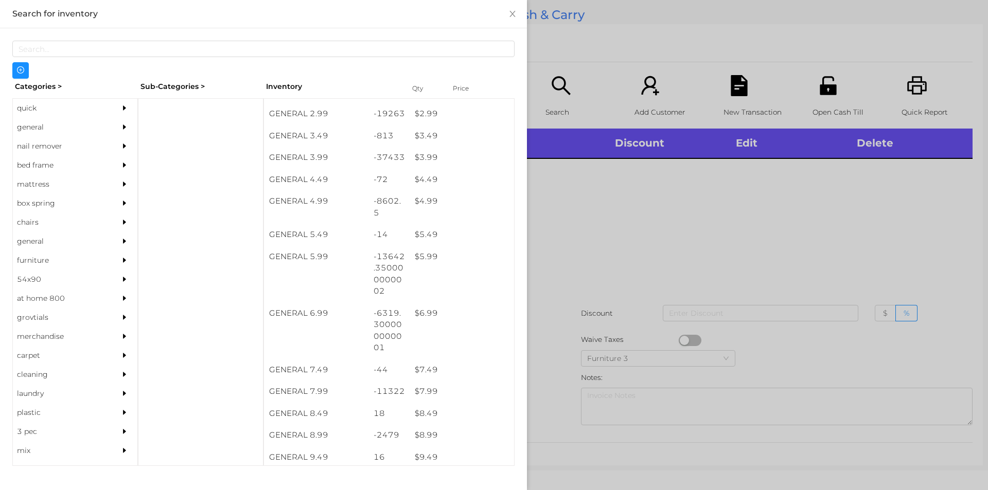
scroll to position [258, 0]
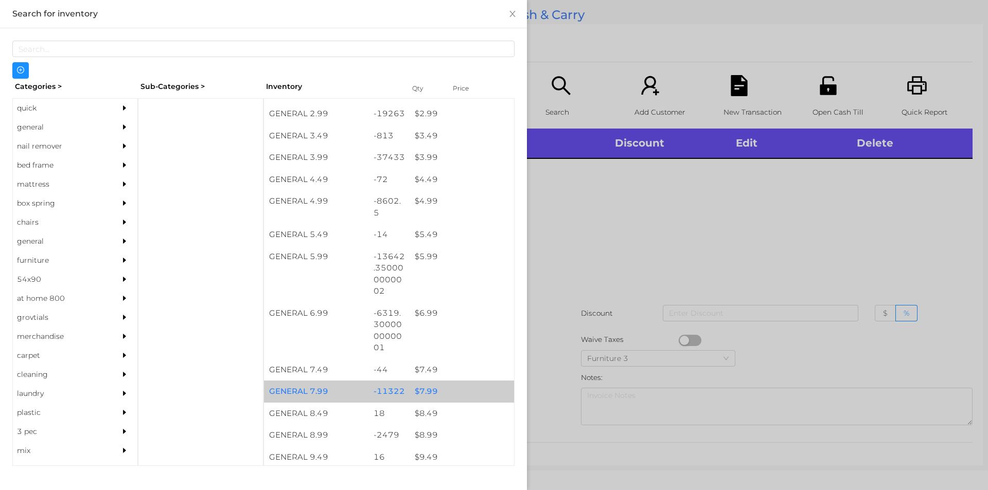
click at [427, 396] on div "$ 7.99" at bounding box center [461, 392] width 104 height 22
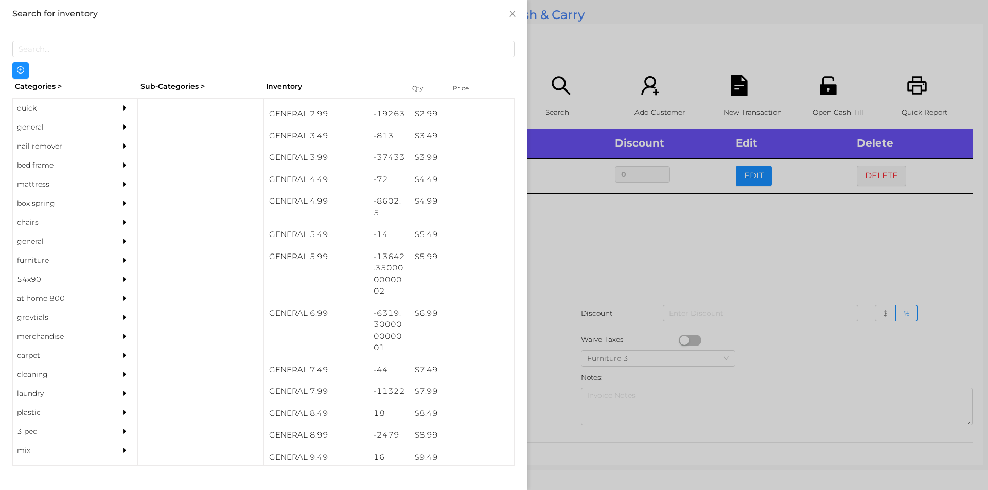
click at [609, 284] on div at bounding box center [494, 245] width 988 height 490
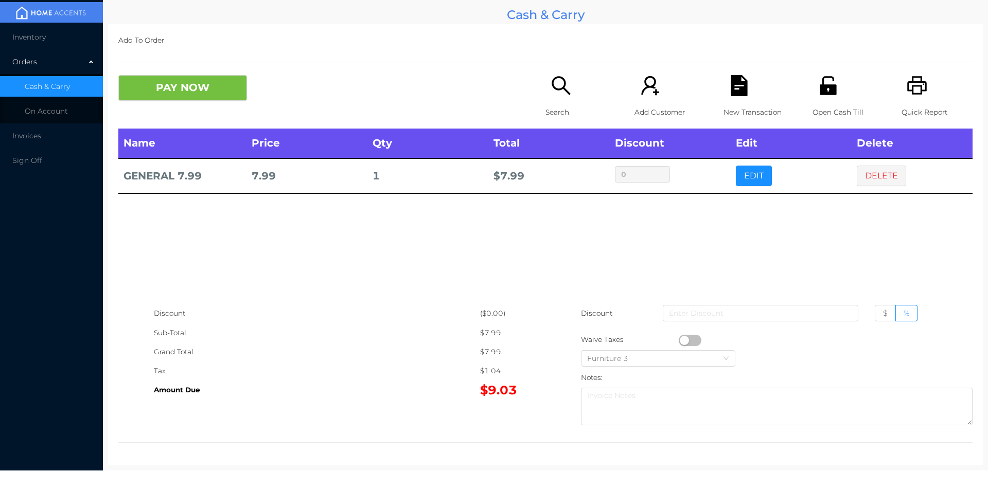
click at [682, 340] on button "button" at bounding box center [690, 340] width 23 height 11
click at [151, 91] on button "PAY NOW" at bounding box center [182, 88] width 129 height 26
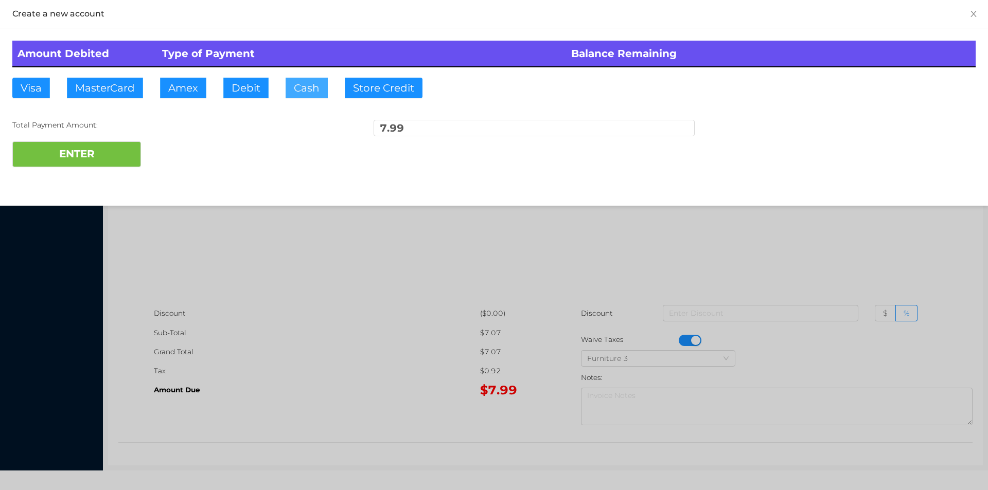
click at [302, 88] on button "Cash" at bounding box center [307, 88] width 42 height 21
click at [86, 162] on button "ENTER" at bounding box center [76, 154] width 129 height 26
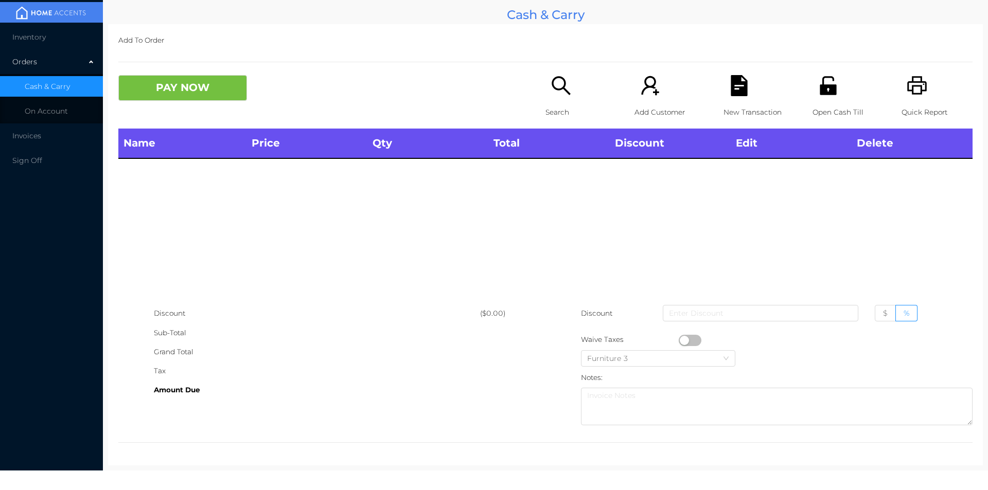
click at [558, 120] on p "Search" at bounding box center [580, 112] width 71 height 19
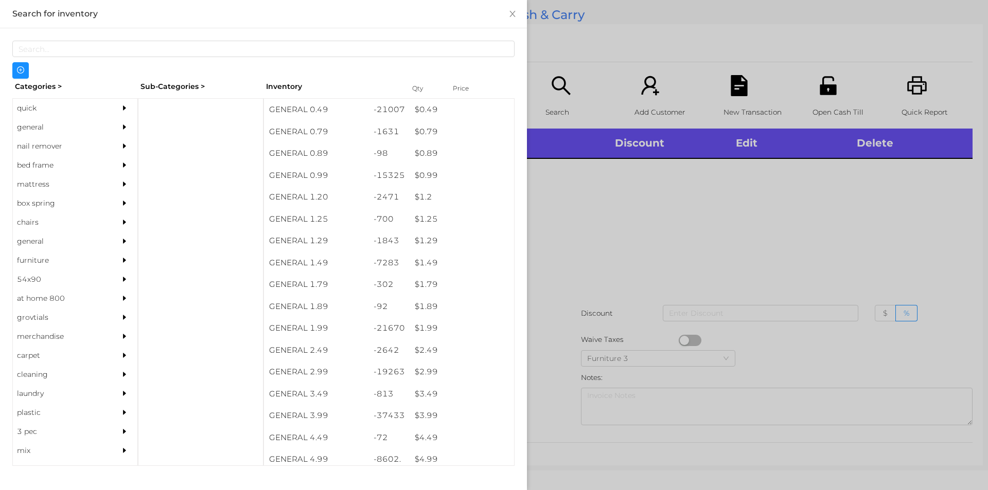
click at [32, 135] on div "general" at bounding box center [60, 127] width 94 height 19
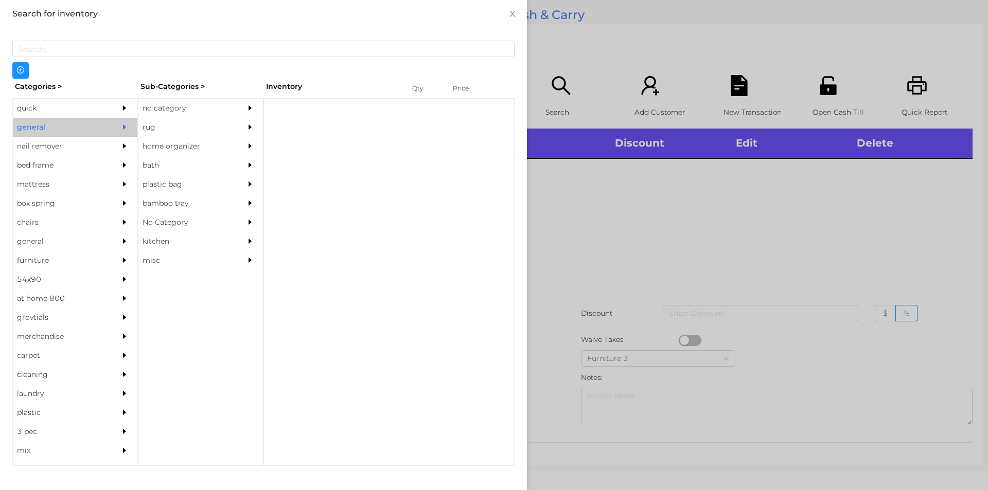
click at [142, 108] on div "no category" at bounding box center [185, 108] width 94 height 19
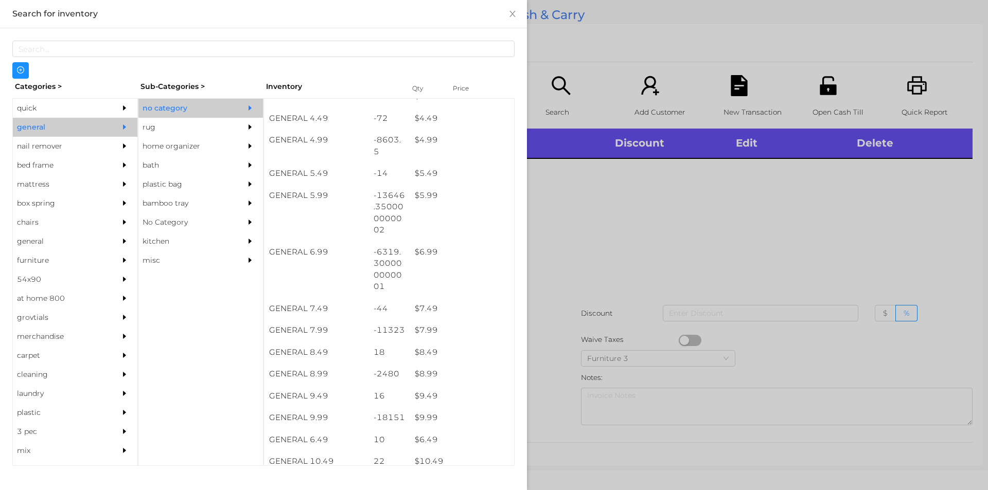
scroll to position [319, 0]
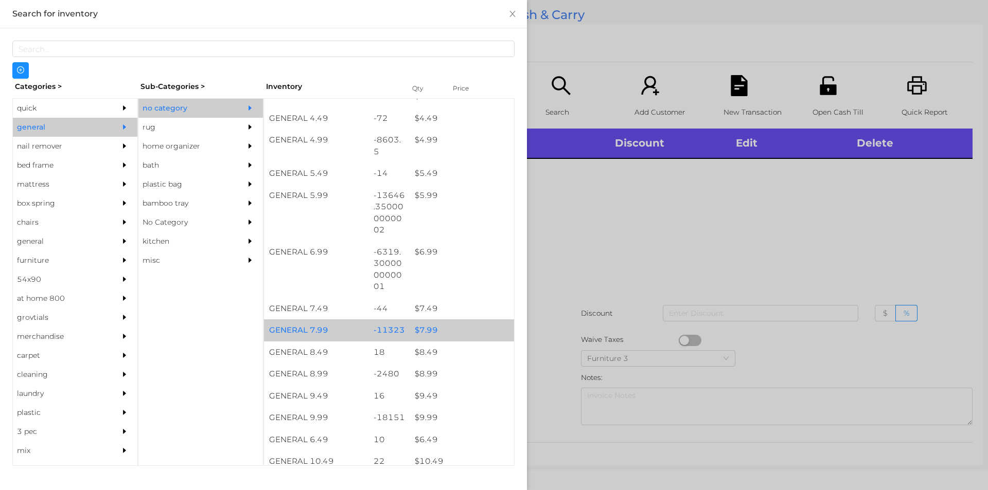
click at [430, 339] on div "$ 7.99" at bounding box center [461, 330] width 104 height 22
click at [425, 339] on div "$ 7.99" at bounding box center [461, 330] width 104 height 22
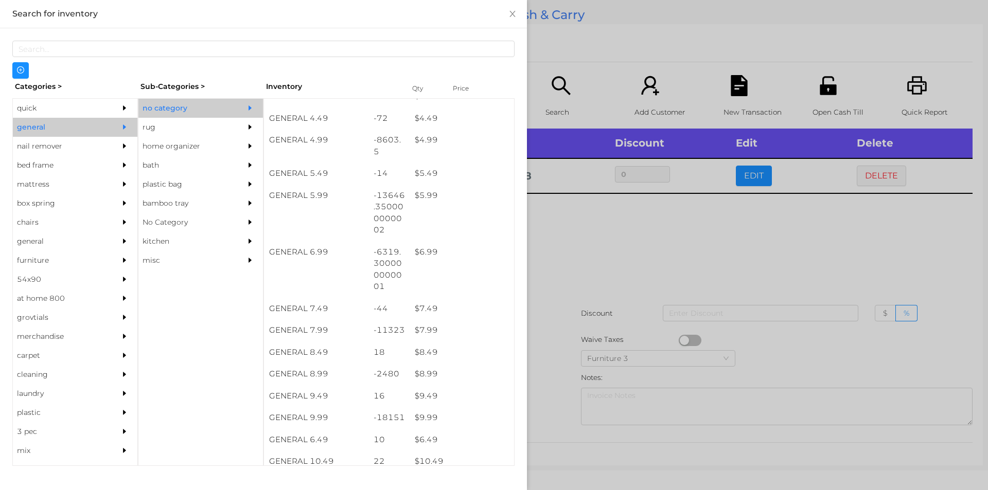
click at [590, 277] on div at bounding box center [494, 245] width 988 height 490
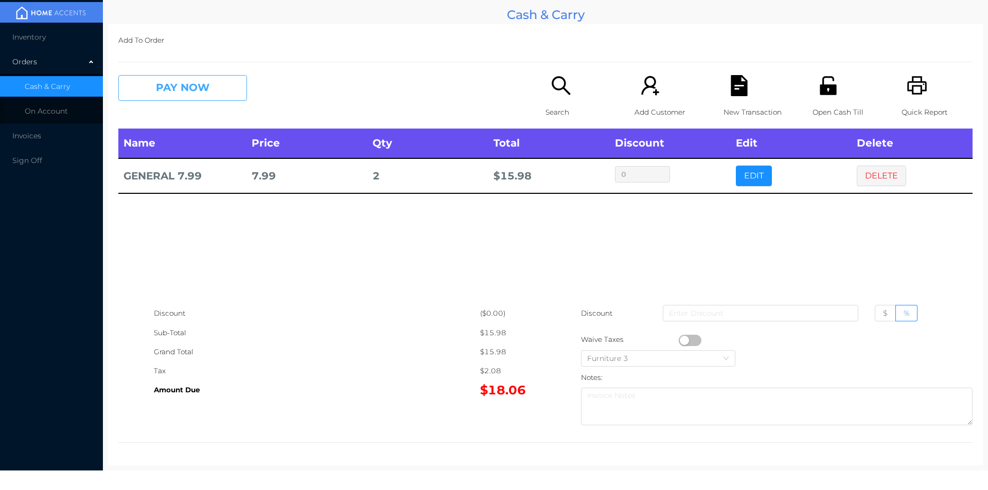
click at [164, 80] on button "PAY NOW" at bounding box center [182, 88] width 129 height 26
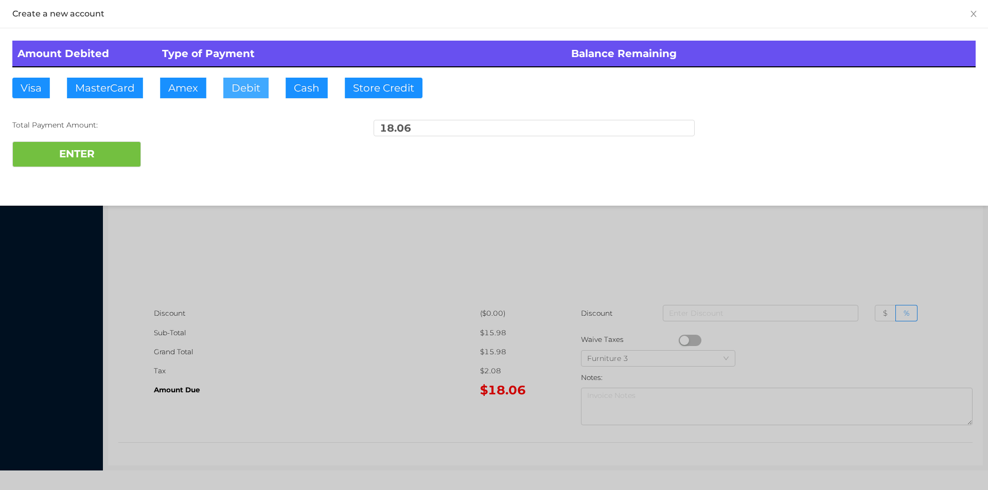
click at [243, 86] on button "Debit" at bounding box center [245, 88] width 45 height 21
click at [124, 151] on button "ENTER" at bounding box center [76, 154] width 129 height 26
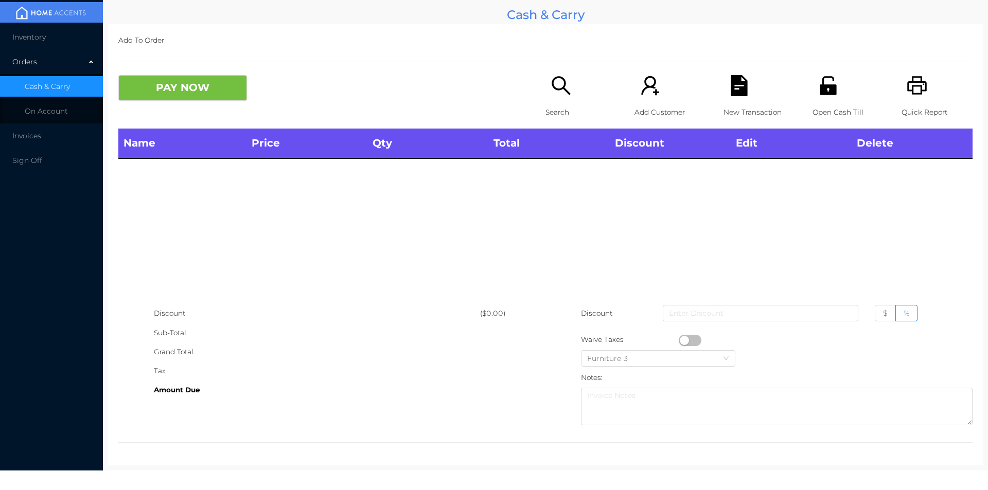
click at [551, 90] on icon "icon: search" at bounding box center [560, 85] width 21 height 21
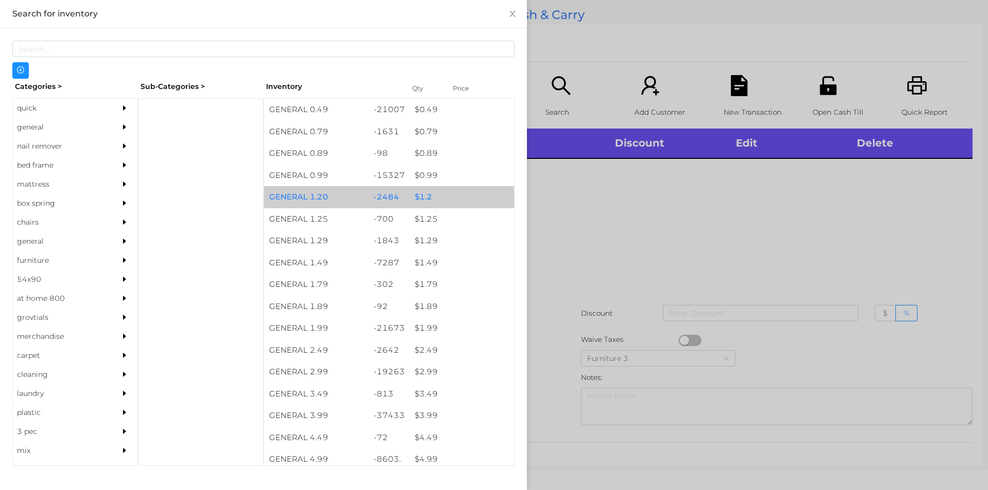
click at [424, 195] on div "$ 1.2" at bounding box center [461, 197] width 104 height 22
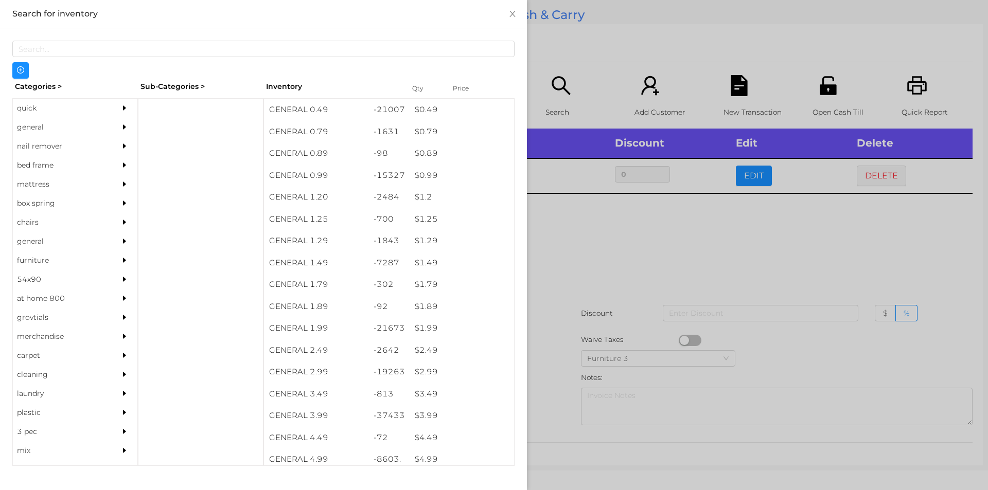
click at [615, 241] on div at bounding box center [494, 245] width 988 height 490
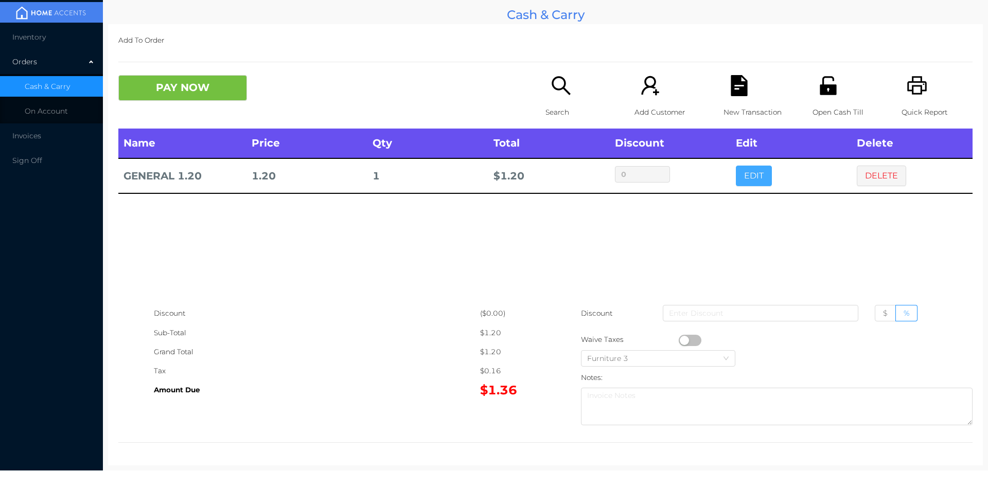
click at [744, 183] on button "EDIT" at bounding box center [754, 176] width 36 height 21
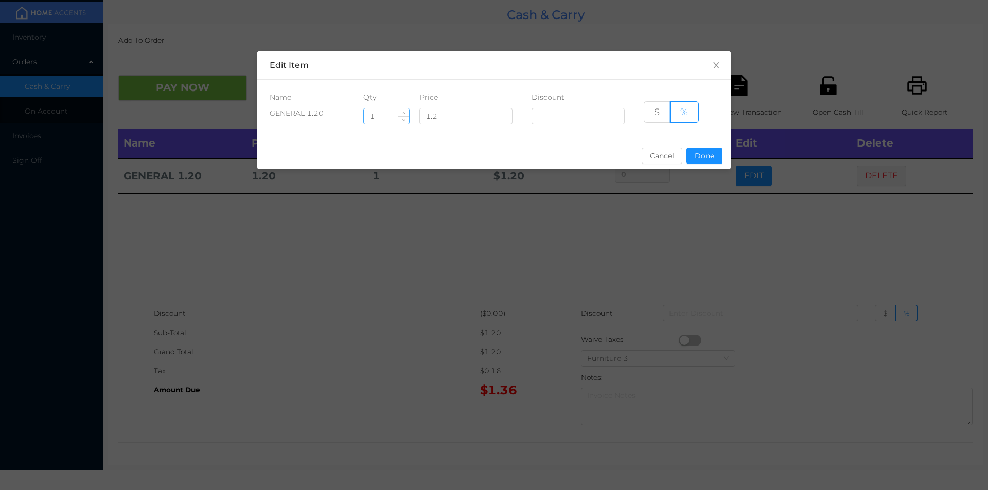
click at [385, 117] on input "1" at bounding box center [386, 116] width 45 height 15
type input "10"
click at [710, 160] on button "Done" at bounding box center [704, 156] width 36 height 16
type input "0%"
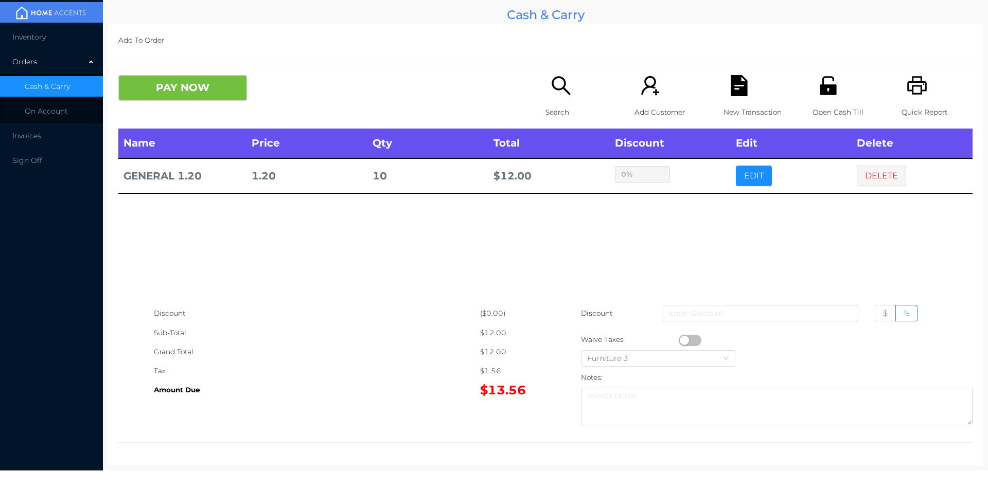
click at [691, 228] on div "sentinelStart Edit Item Name Qty Price Discount GENERAL 1.20 10 1.2 $ % Cancel …" at bounding box center [494, 245] width 988 height 490
click at [167, 92] on button "PAY NOW" at bounding box center [182, 88] width 129 height 26
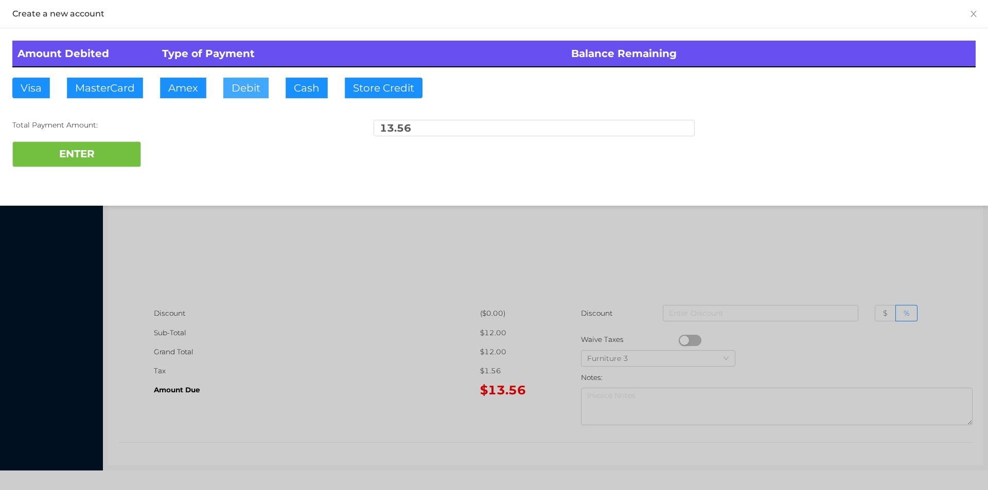
click at [248, 91] on button "Debit" at bounding box center [245, 88] width 45 height 21
type input "20."
click at [92, 155] on button "ENTER" at bounding box center [76, 154] width 129 height 26
type input "0"
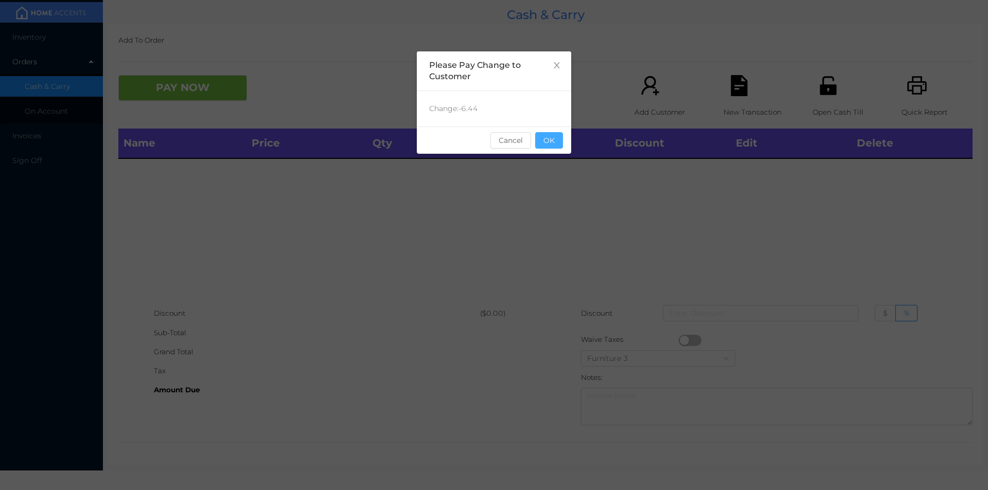
click at [555, 145] on button "OK" at bounding box center [549, 140] width 28 height 16
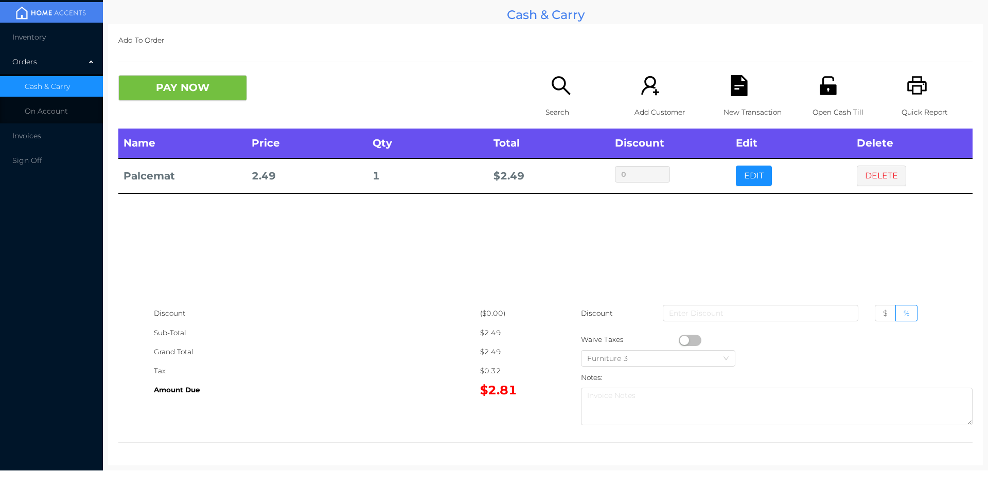
click at [554, 108] on p "Search" at bounding box center [580, 112] width 71 height 19
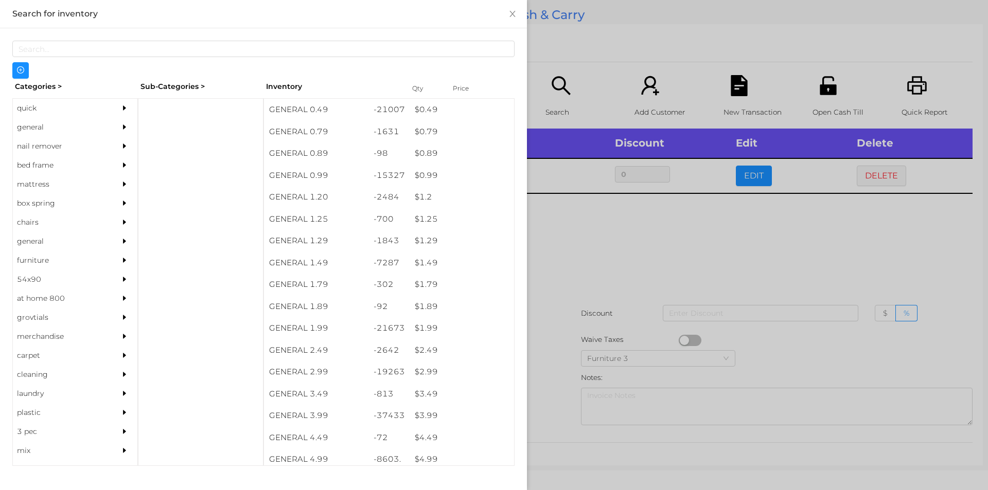
click at [36, 129] on div "general" at bounding box center [60, 127] width 94 height 19
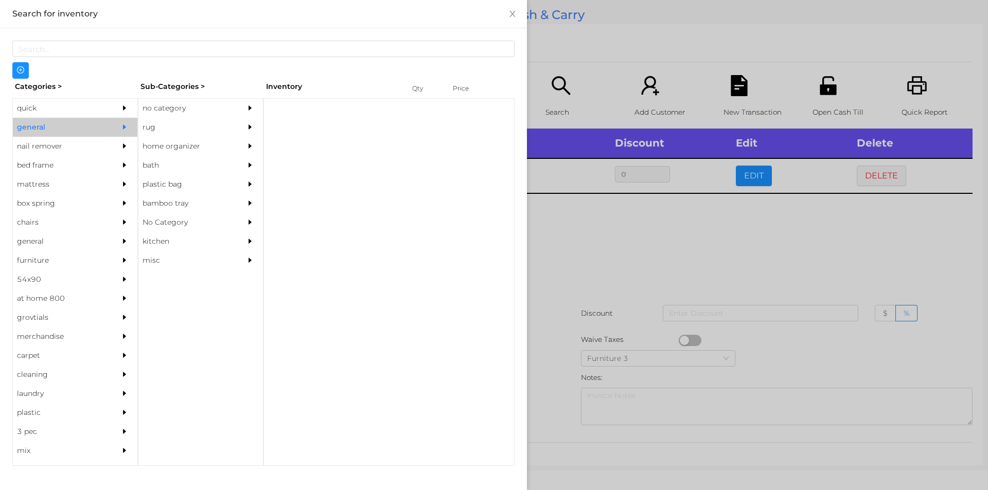
click at [159, 111] on div "no category" at bounding box center [185, 108] width 94 height 19
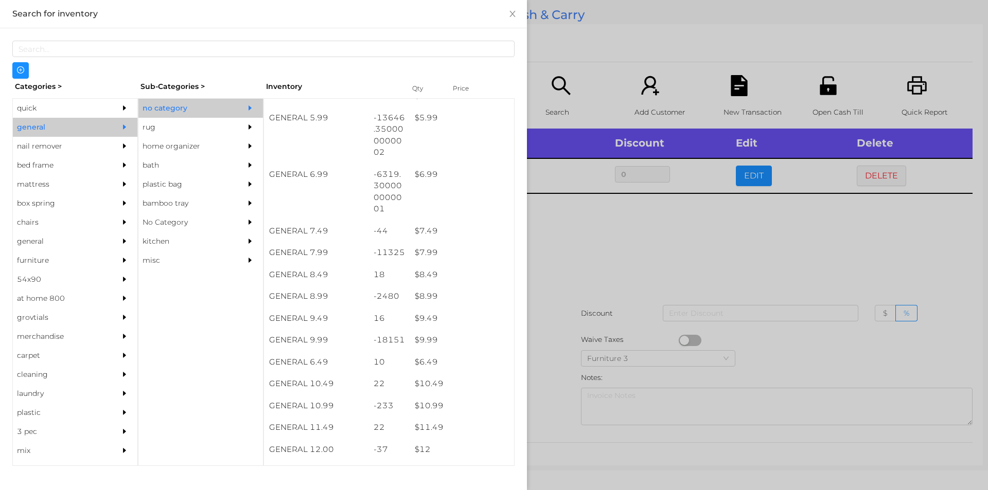
scroll to position [397, 0]
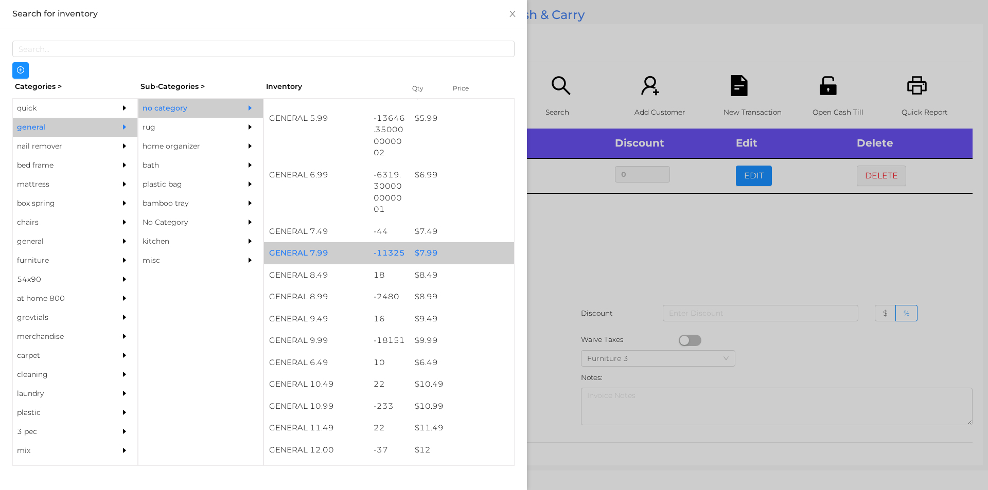
click at [424, 252] on div "$ 7.99" at bounding box center [461, 253] width 104 height 22
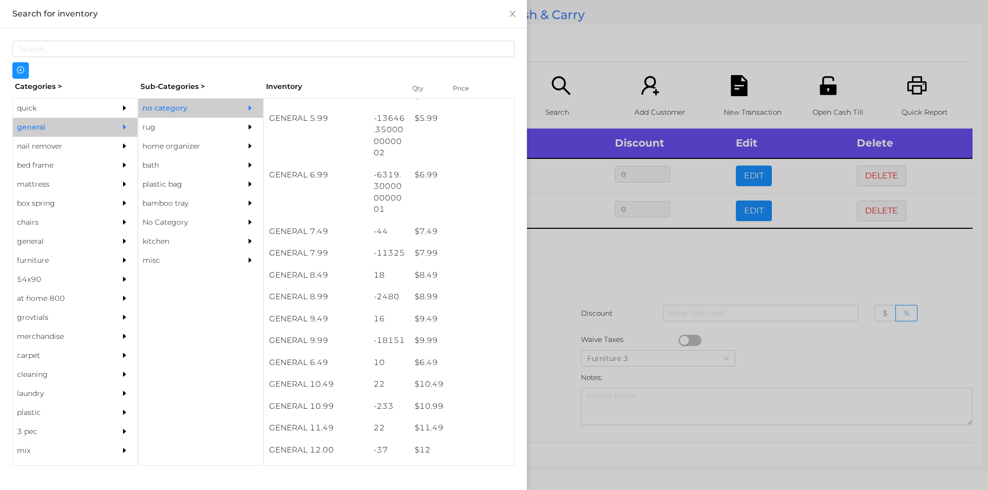
click at [573, 275] on div at bounding box center [494, 245] width 988 height 490
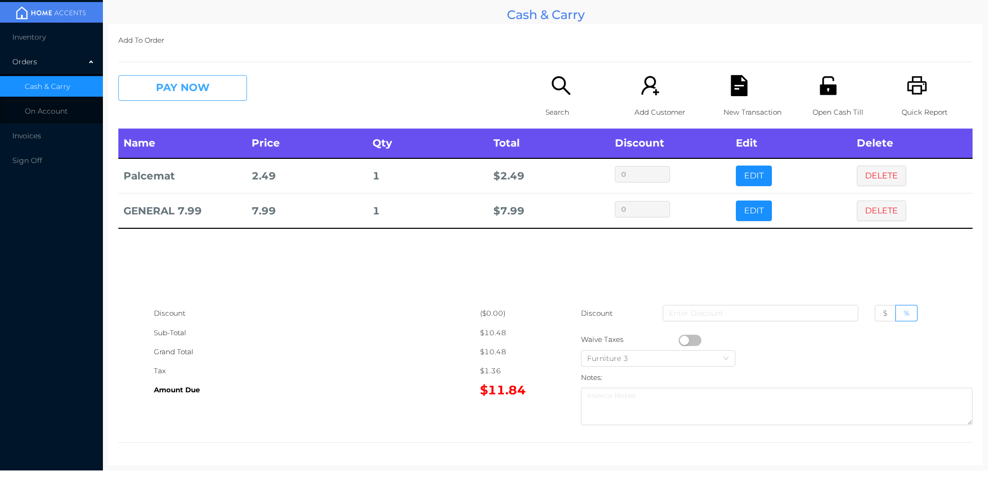
click at [175, 83] on button "PAY NOW" at bounding box center [182, 88] width 129 height 26
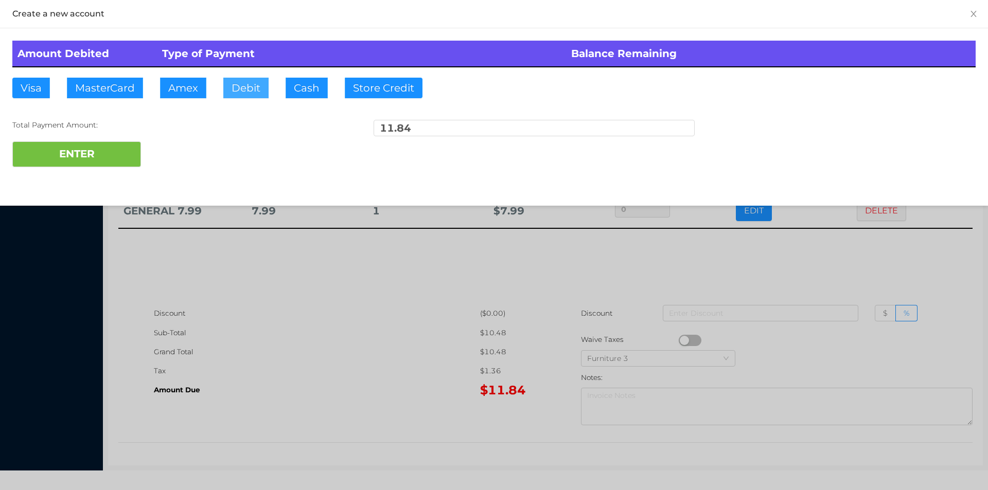
click at [244, 81] on button "Debit" at bounding box center [245, 88] width 45 height 21
click at [243, 315] on div at bounding box center [494, 245] width 988 height 490
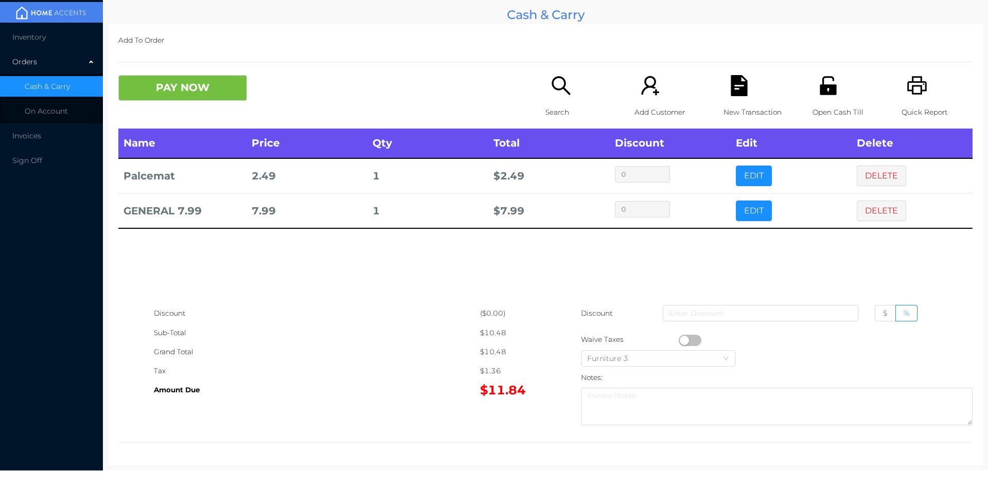
click at [733, 87] on icon "icon: file-text" at bounding box center [738, 85] width 16 height 21
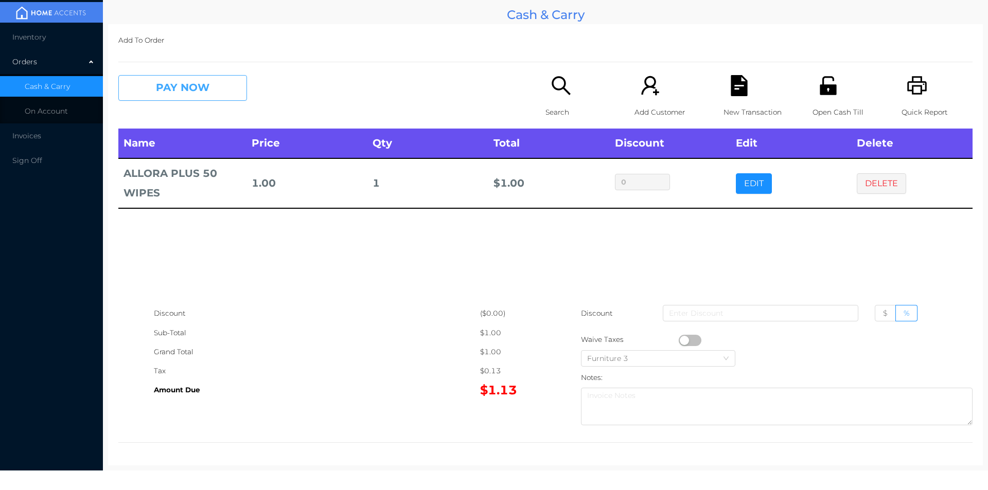
click at [177, 94] on button "PAY NOW" at bounding box center [182, 88] width 129 height 26
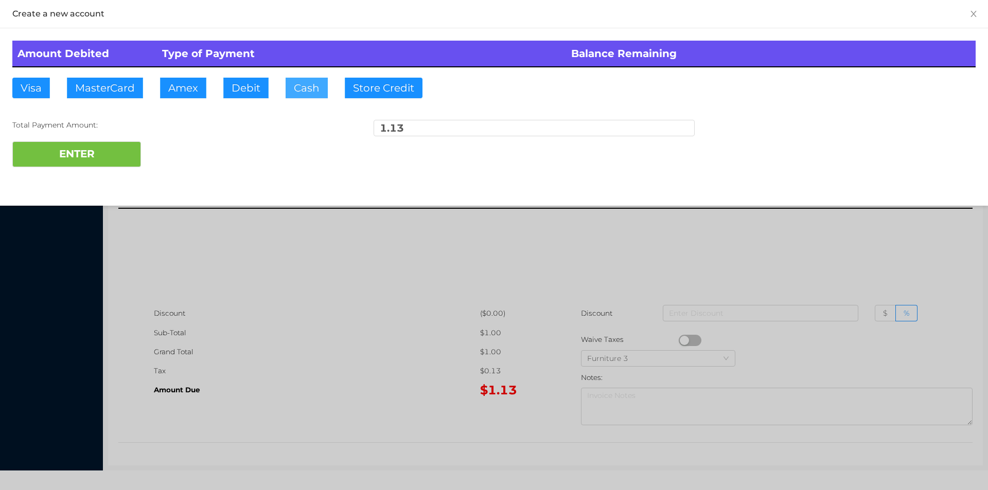
click at [305, 85] on button "Cash" at bounding box center [307, 88] width 42 height 21
click at [97, 157] on button "ENTER" at bounding box center [76, 154] width 129 height 26
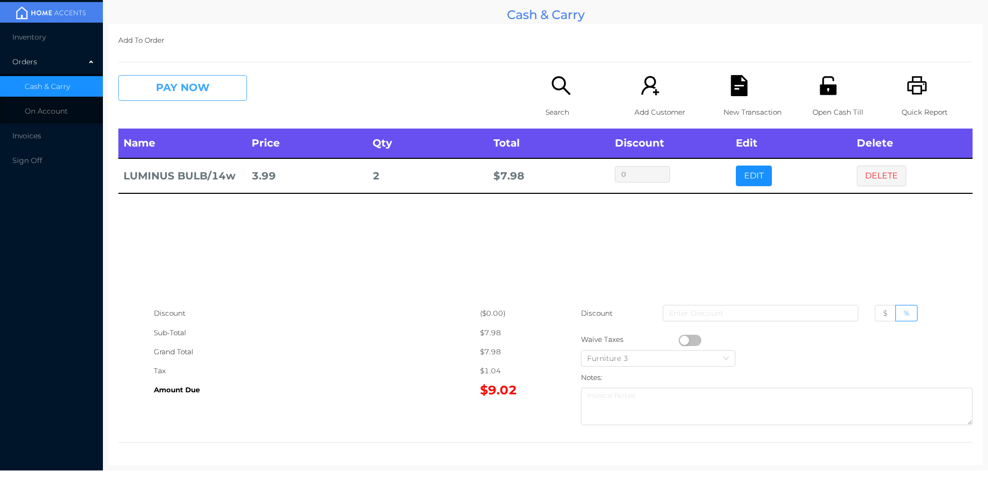
click at [220, 75] on button "PAY NOW" at bounding box center [182, 88] width 129 height 26
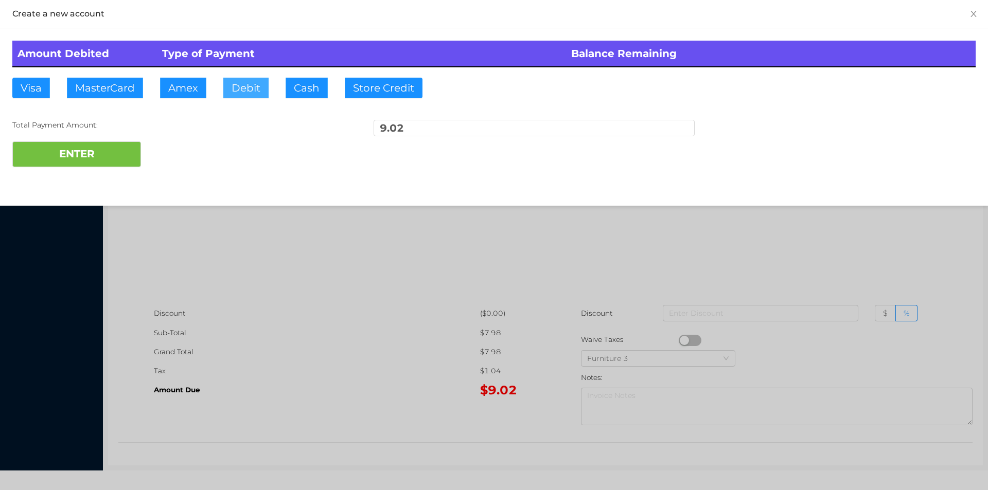
click at [245, 81] on button "Debit" at bounding box center [245, 88] width 45 height 21
click at [96, 165] on button "ENTER" at bounding box center [76, 154] width 129 height 26
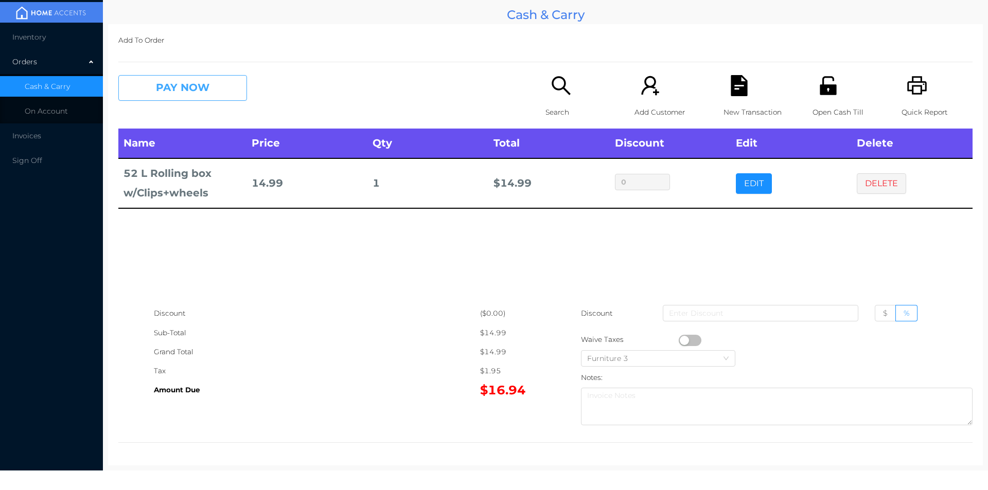
click at [217, 97] on button "PAY NOW" at bounding box center [182, 88] width 129 height 26
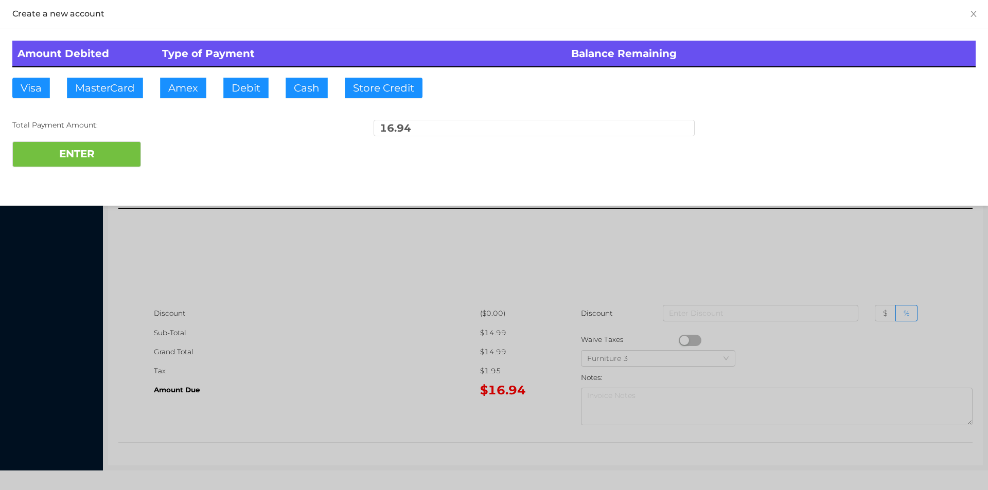
click at [817, 267] on div at bounding box center [494, 245] width 988 height 490
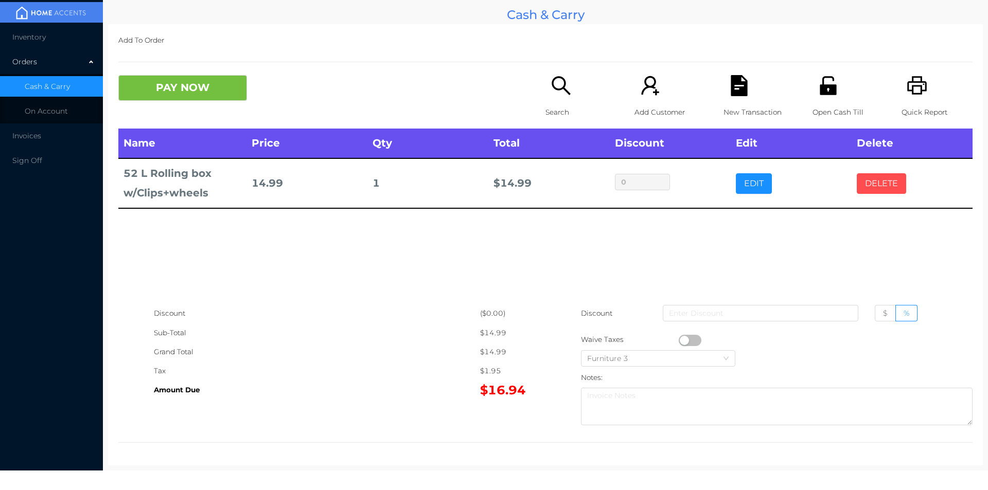
click at [866, 177] on button "DELETE" at bounding box center [881, 183] width 49 height 21
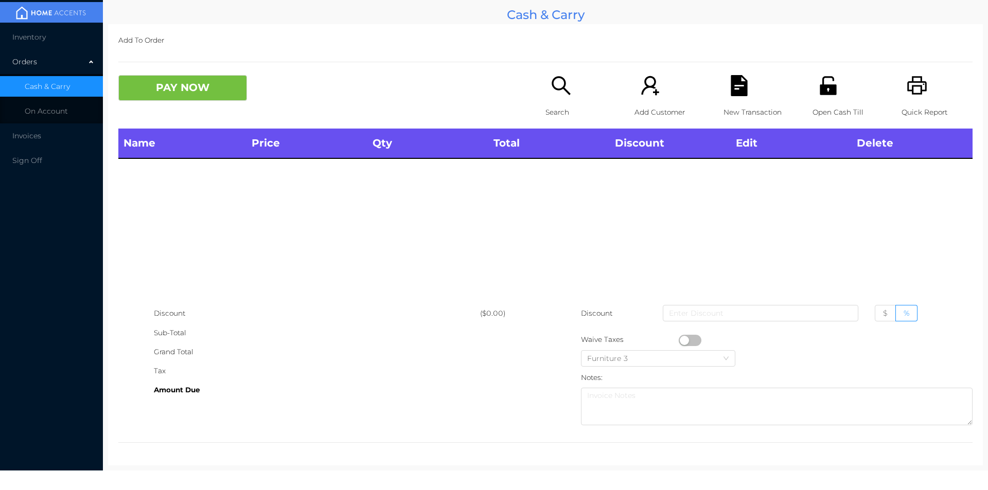
click at [912, 98] on div "Quick Report" at bounding box center [936, 101] width 71 height 53
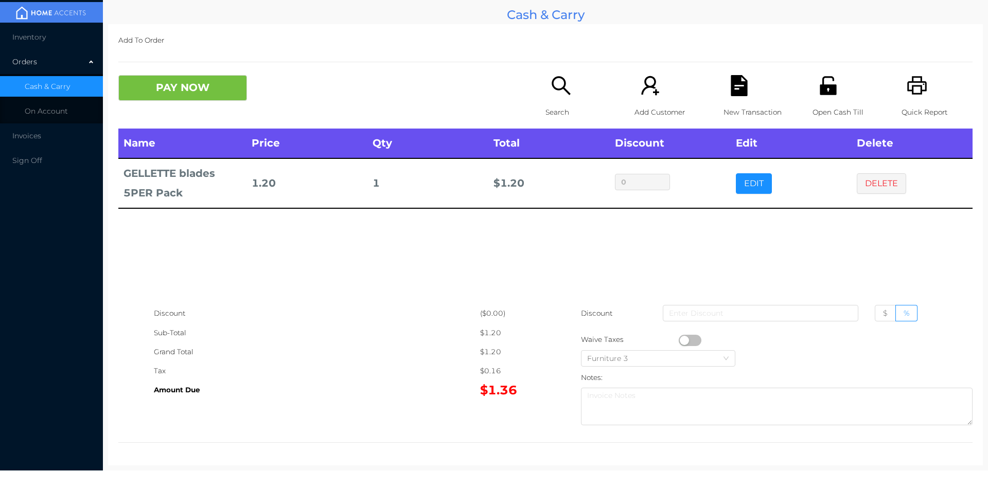
click at [557, 96] on icon "icon: search" at bounding box center [560, 85] width 21 height 21
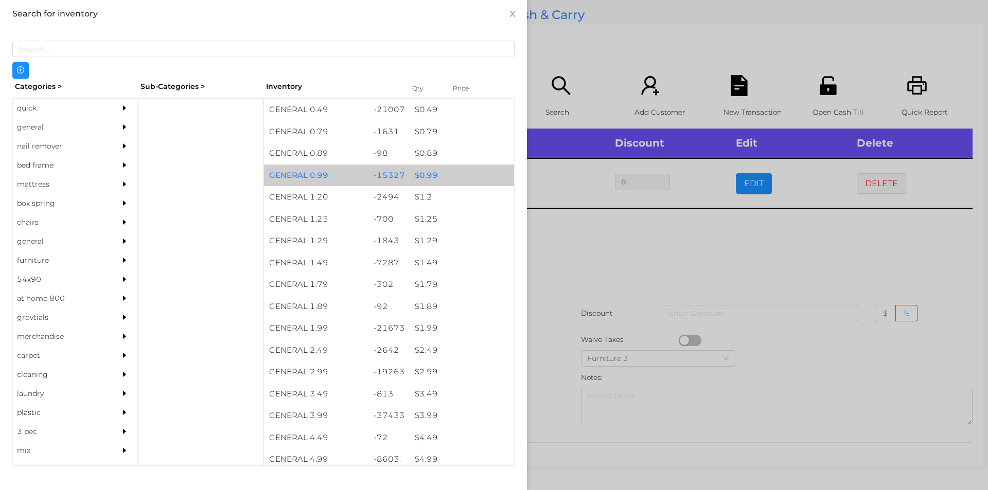
click at [427, 172] on div "$ 0.99" at bounding box center [461, 176] width 104 height 22
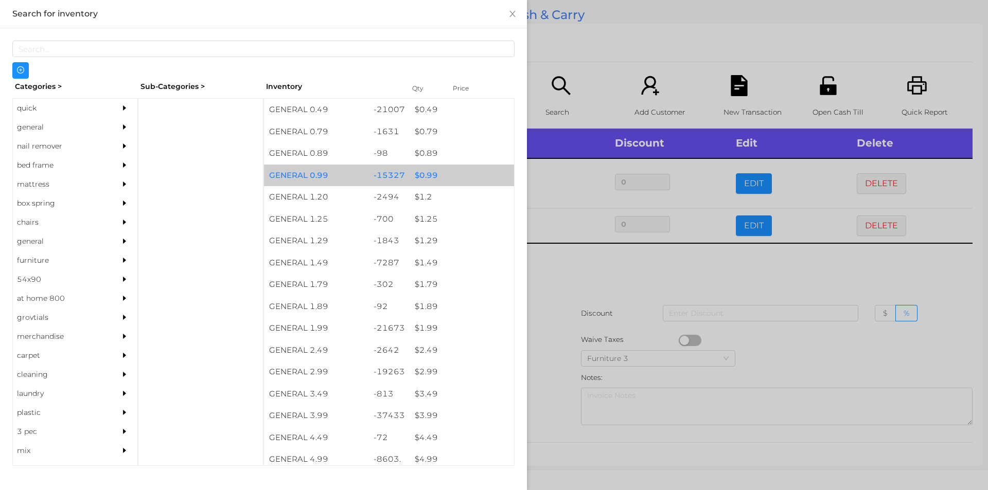
click at [422, 166] on div "$ 0.99" at bounding box center [461, 176] width 104 height 22
click at [427, 175] on div "$ 0.99" at bounding box center [461, 176] width 104 height 22
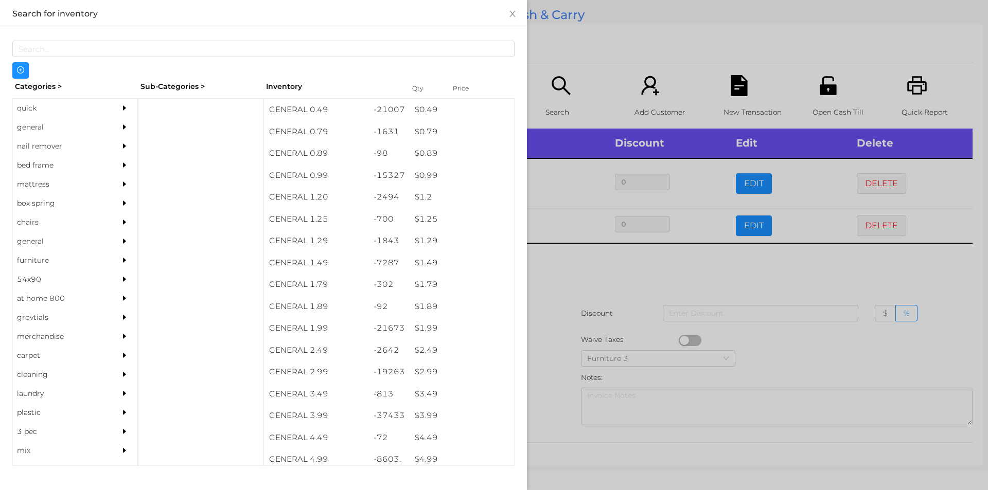
click at [556, 295] on div at bounding box center [494, 245] width 988 height 490
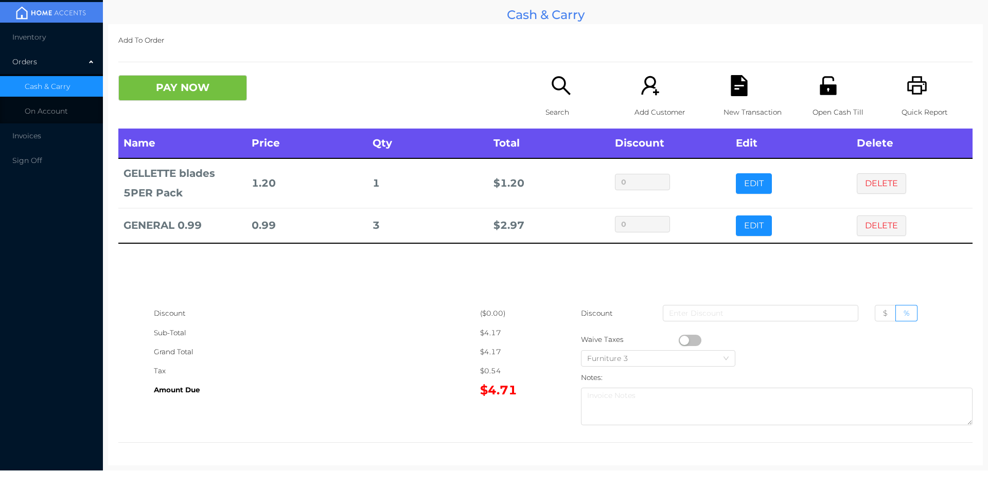
click at [551, 91] on icon "icon: search" at bounding box center [560, 85] width 21 height 21
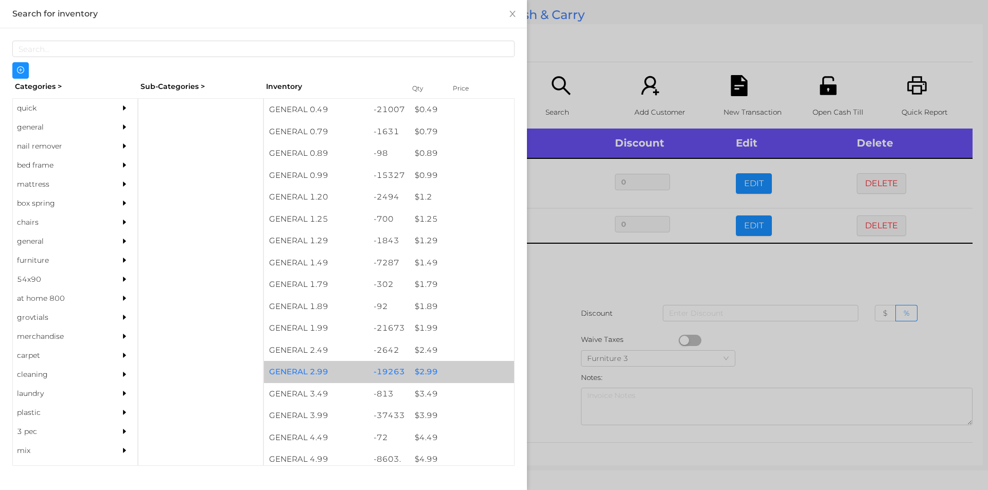
click at [415, 368] on div "$ 2.99" at bounding box center [461, 372] width 104 height 22
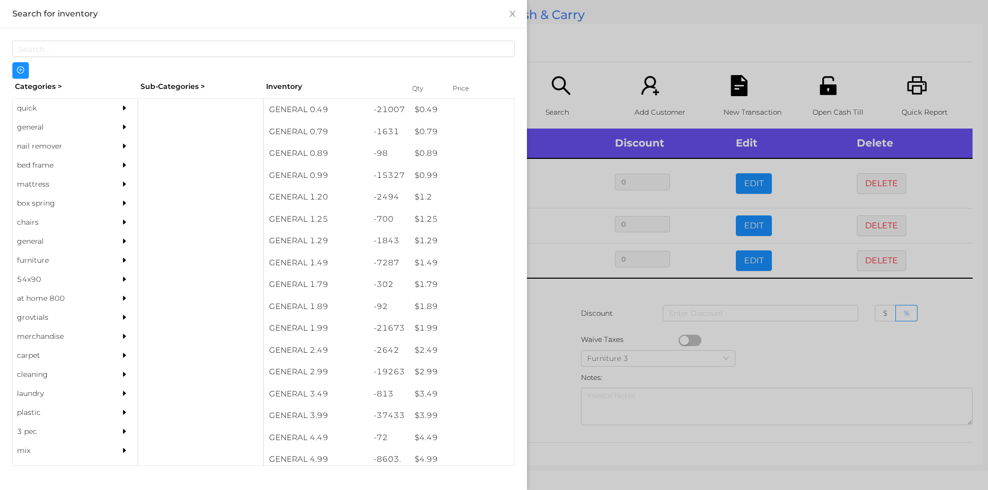
click at [550, 373] on div at bounding box center [494, 245] width 988 height 490
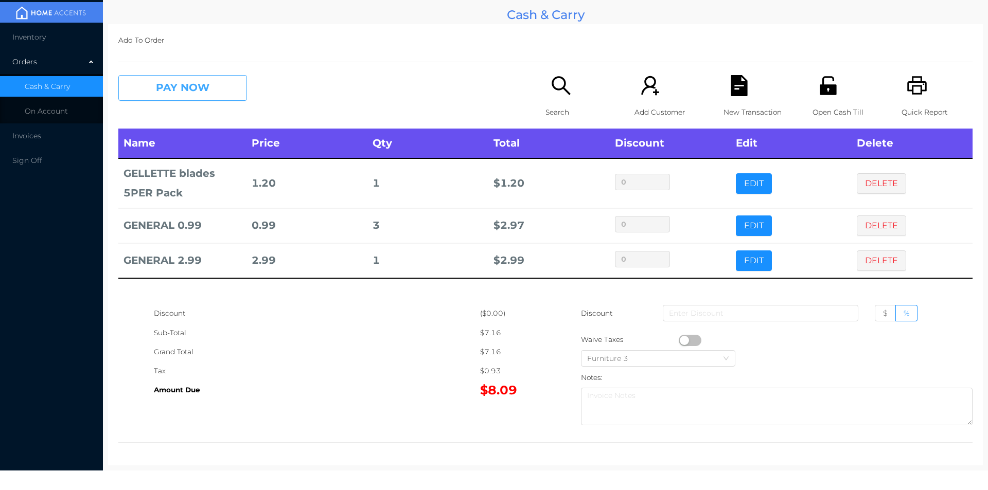
click at [155, 92] on button "PAY NOW" at bounding box center [182, 88] width 129 height 26
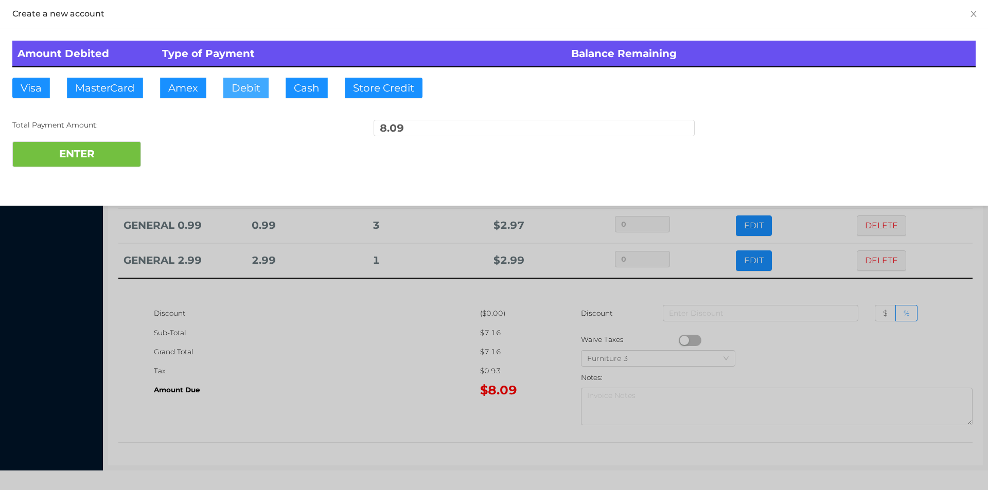
click at [239, 94] on button "Debit" at bounding box center [245, 88] width 45 height 21
click at [123, 158] on button "ENTER" at bounding box center [76, 154] width 129 height 26
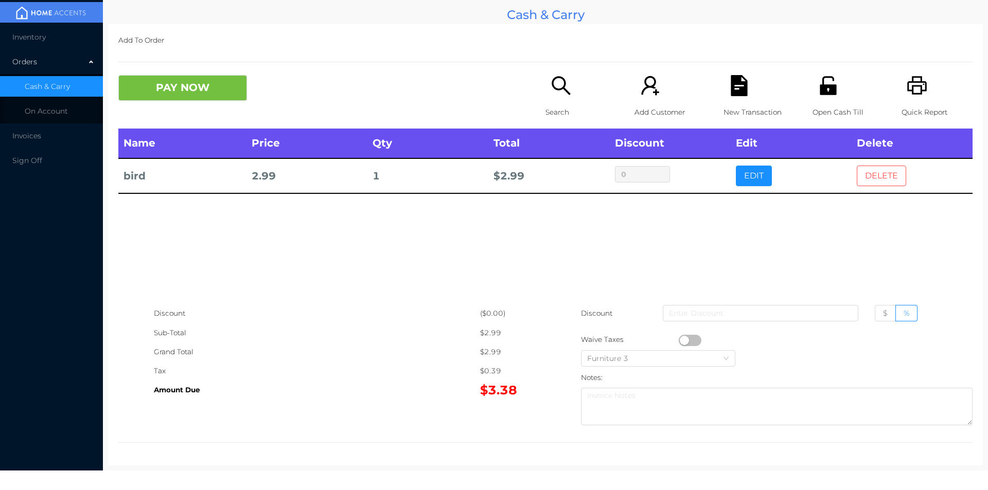
click at [875, 176] on button "DELETE" at bounding box center [881, 176] width 49 height 21
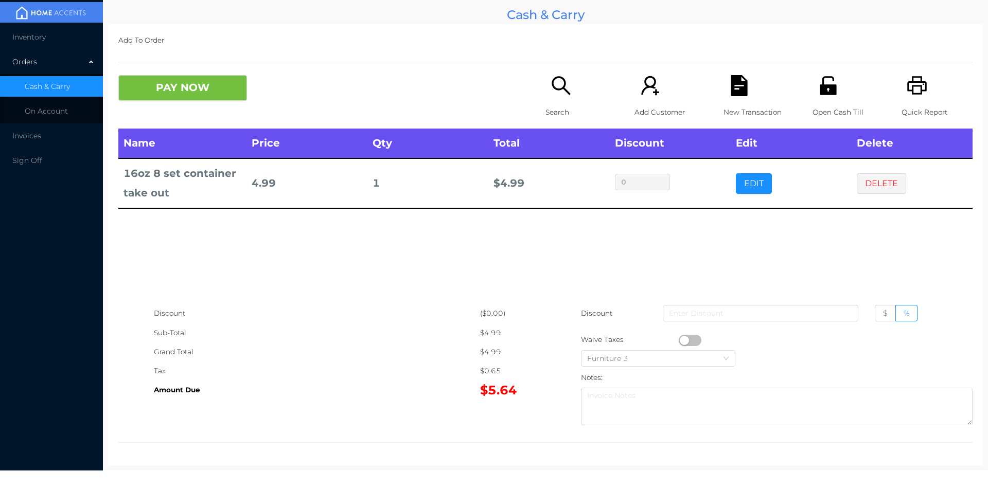
click at [555, 101] on div "Search" at bounding box center [580, 101] width 71 height 53
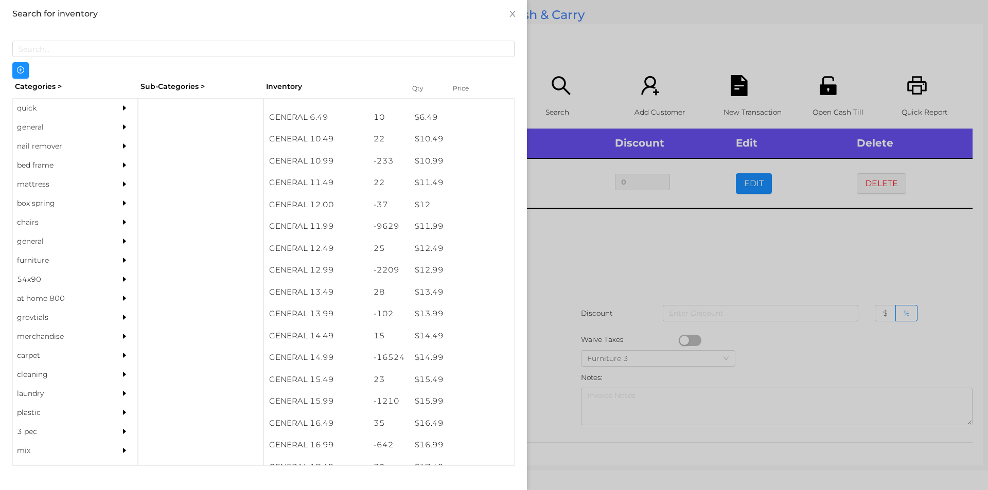
scroll to position [648, 0]
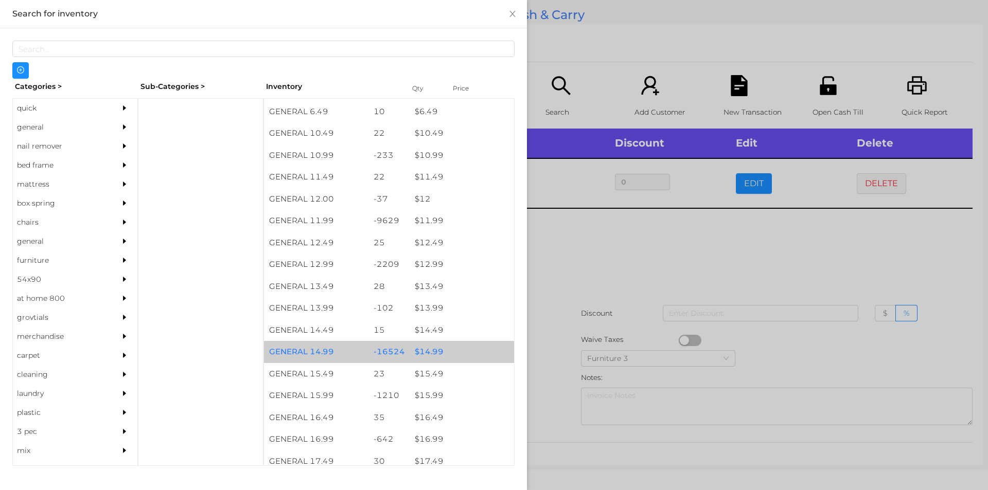
click at [432, 352] on div "$ 14.99" at bounding box center [461, 352] width 104 height 22
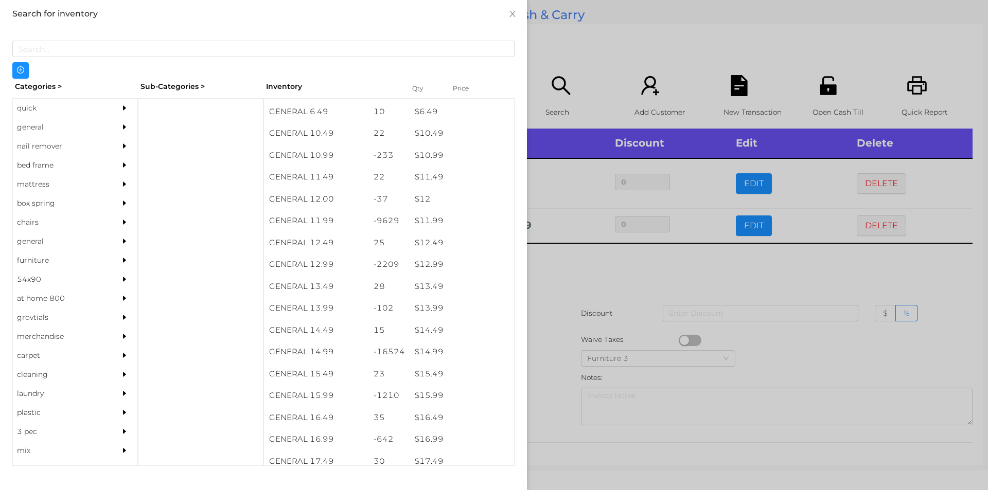
click at [554, 382] on div at bounding box center [494, 245] width 988 height 490
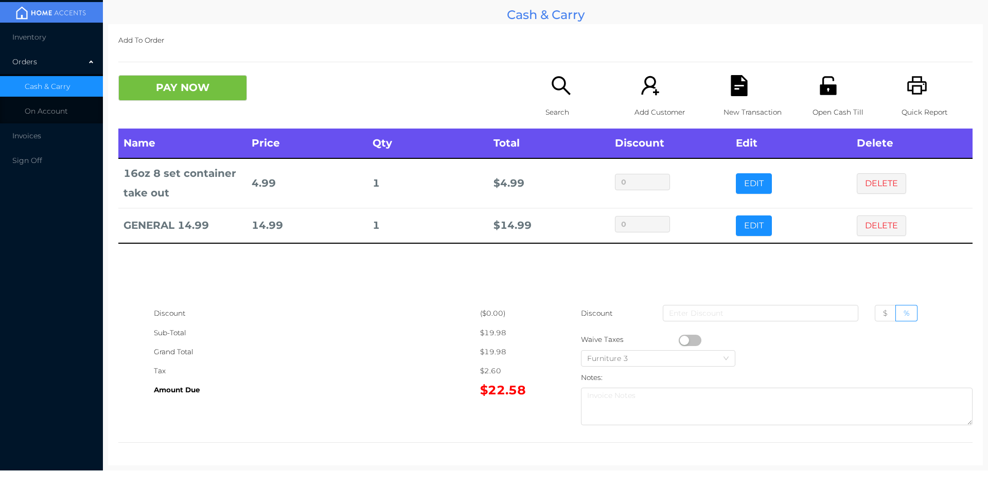
click at [907, 105] on p "Quick Report" at bounding box center [936, 112] width 71 height 19
click at [188, 99] on button "PAY NOW" at bounding box center [182, 88] width 129 height 26
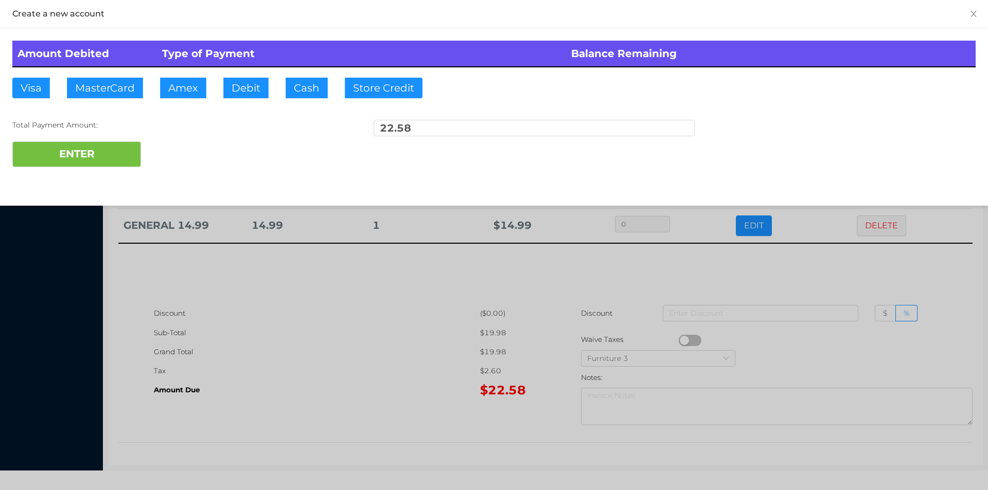
click at [183, 148] on div "ENTER" at bounding box center [493, 154] width 963 height 26
click at [429, 323] on div at bounding box center [494, 245] width 988 height 490
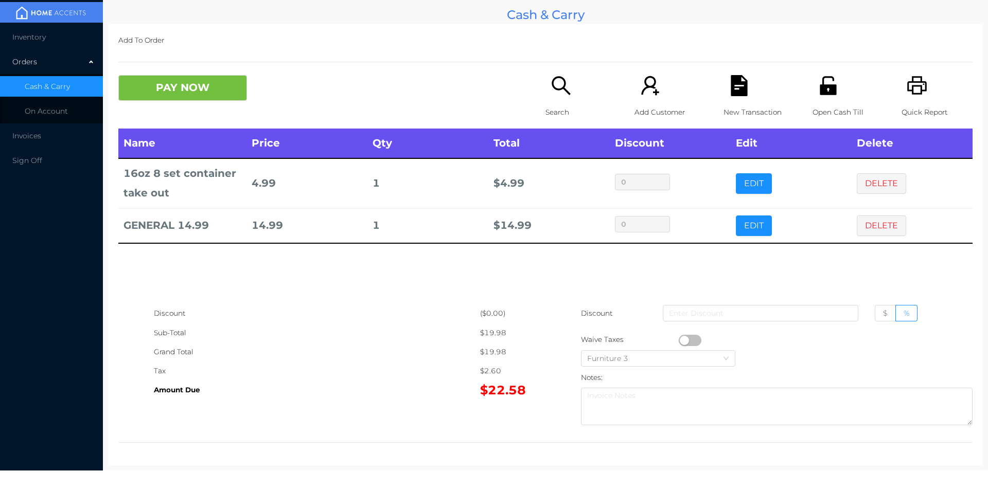
click at [830, 101] on div "Open Cash Till" at bounding box center [847, 101] width 71 height 53
click at [738, 97] on div "New Transaction" at bounding box center [758, 101] width 71 height 53
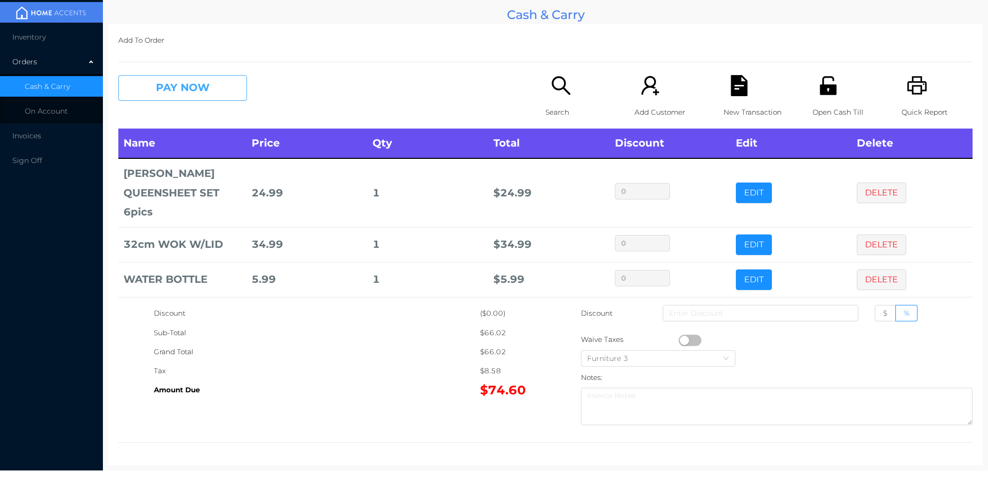
click at [187, 87] on button "PAY NOW" at bounding box center [182, 88] width 129 height 26
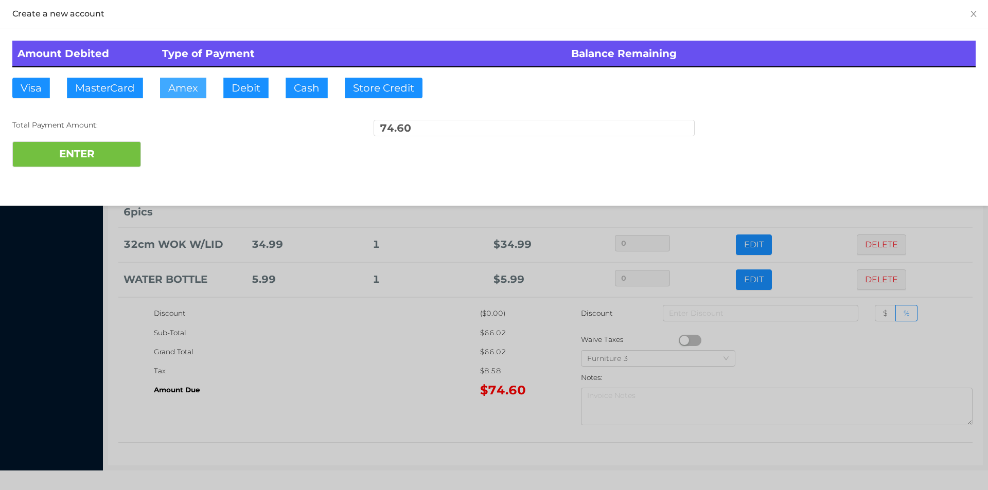
click at [175, 93] on button "Amex" at bounding box center [183, 88] width 46 height 21
click at [328, 261] on div at bounding box center [494, 245] width 988 height 490
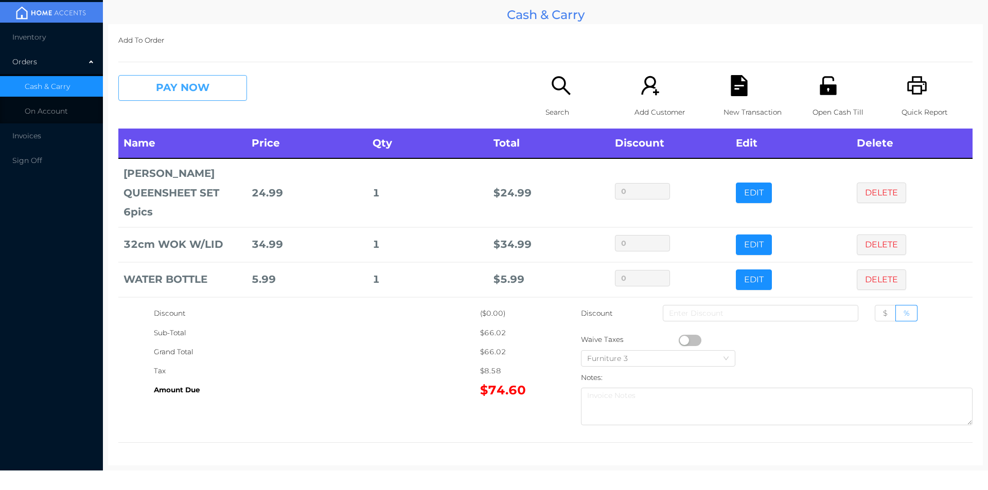
click at [219, 87] on button "PAY NOW" at bounding box center [182, 88] width 129 height 26
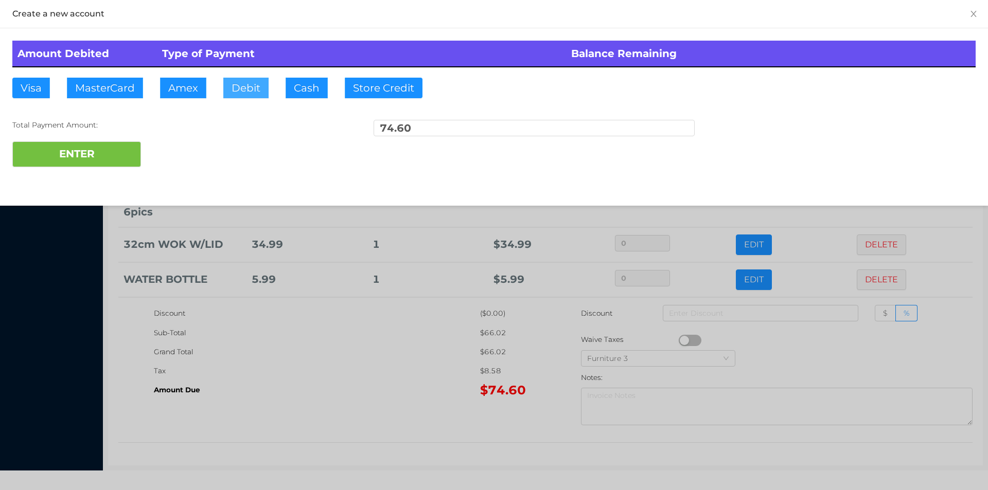
click at [238, 95] on button "Debit" at bounding box center [245, 88] width 45 height 21
click at [109, 146] on button "ENTER" at bounding box center [76, 154] width 129 height 26
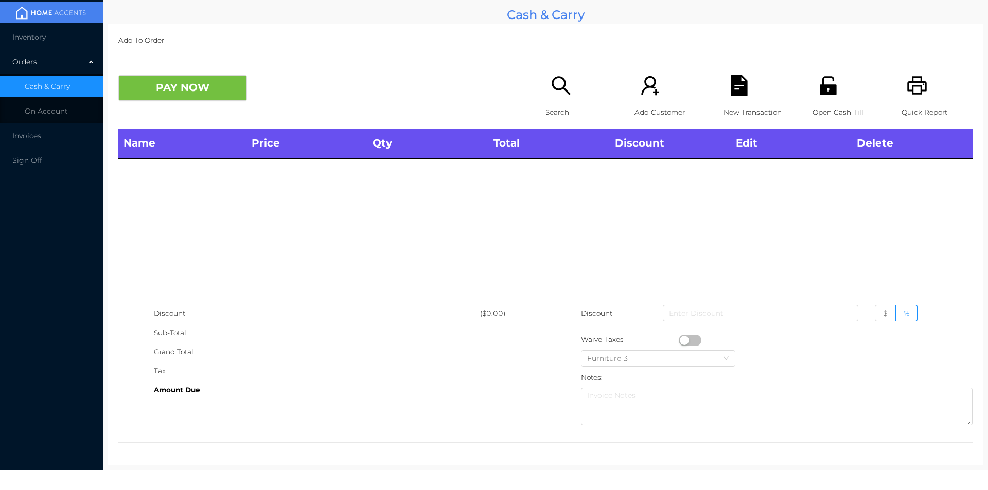
click at [841, 97] on div "Open Cash Till" at bounding box center [847, 101] width 71 height 53
click at [555, 97] on div "Search" at bounding box center [580, 101] width 71 height 53
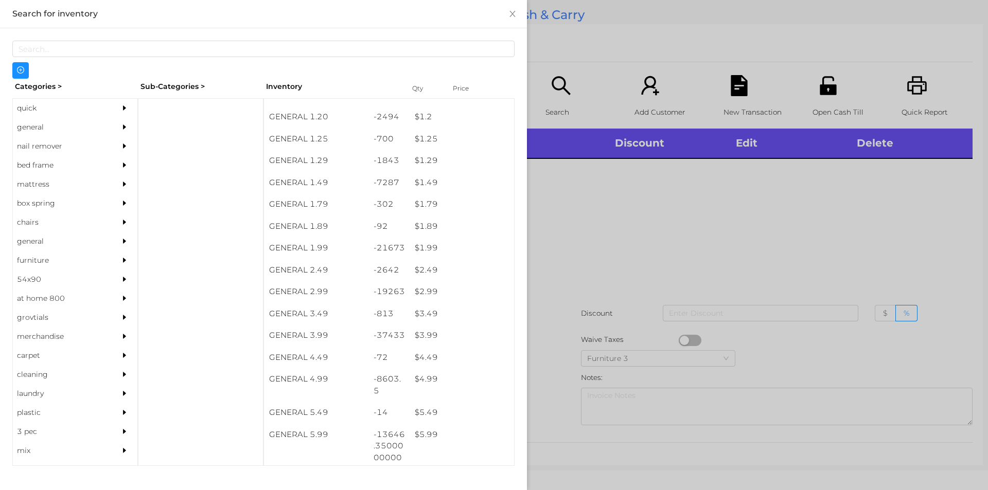
scroll to position [89, 0]
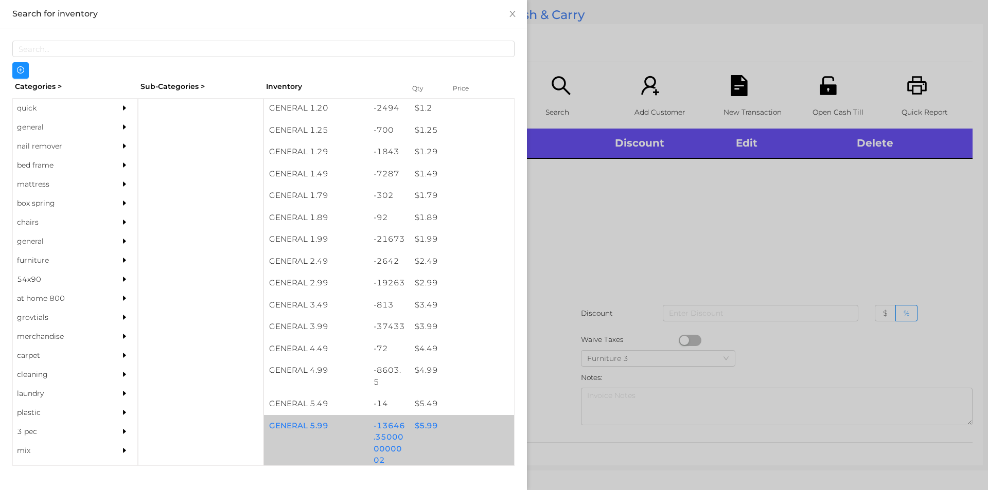
click at [420, 423] on div "$ 5.99" at bounding box center [461, 426] width 104 height 22
click at [422, 422] on div "$ 5.99" at bounding box center [461, 426] width 104 height 22
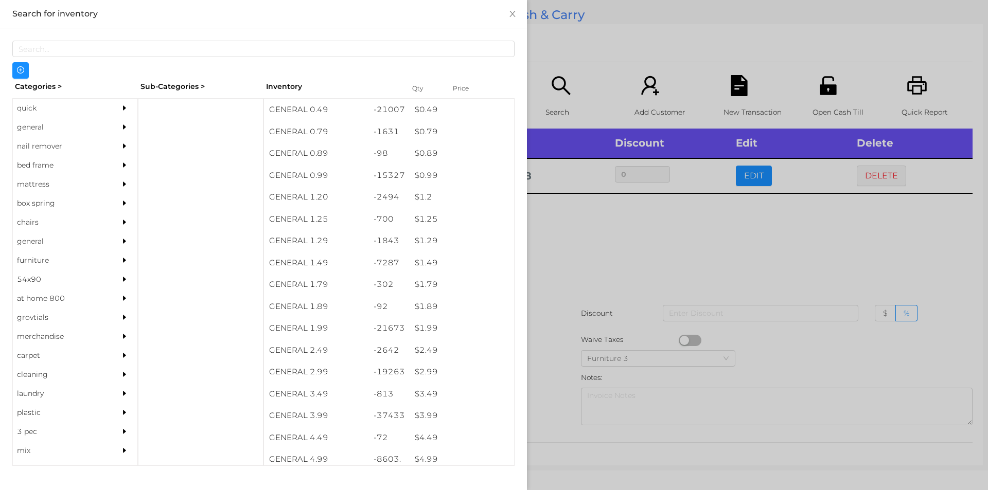
scroll to position [0, 0]
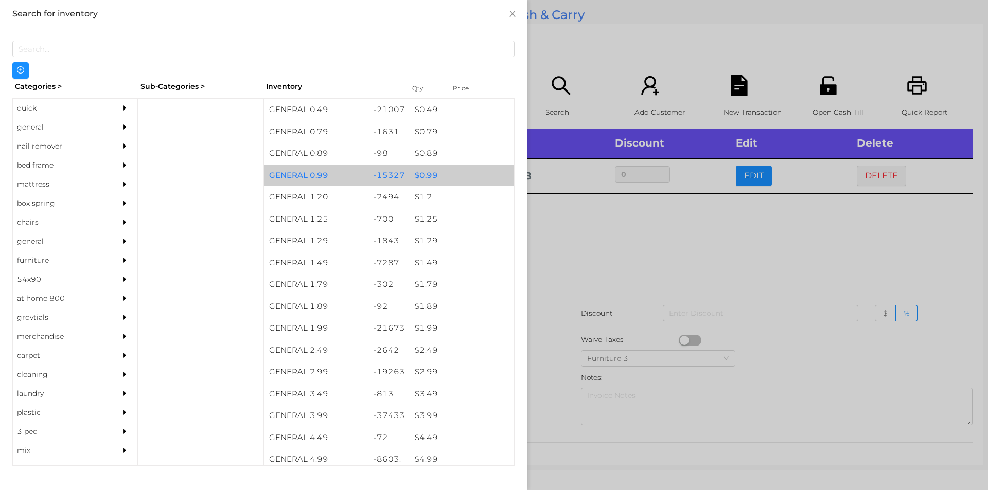
click at [429, 180] on div "$ 0.99" at bounding box center [461, 176] width 104 height 22
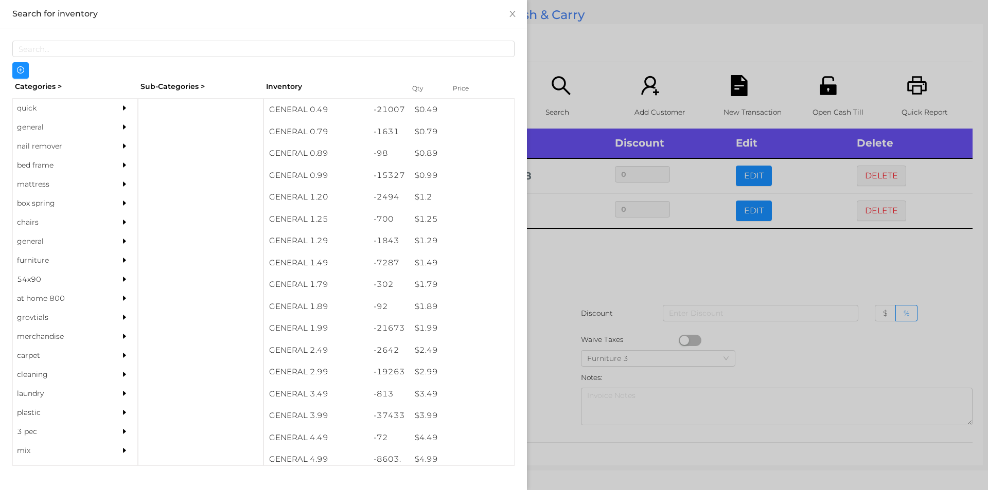
click at [553, 250] on div at bounding box center [494, 245] width 988 height 490
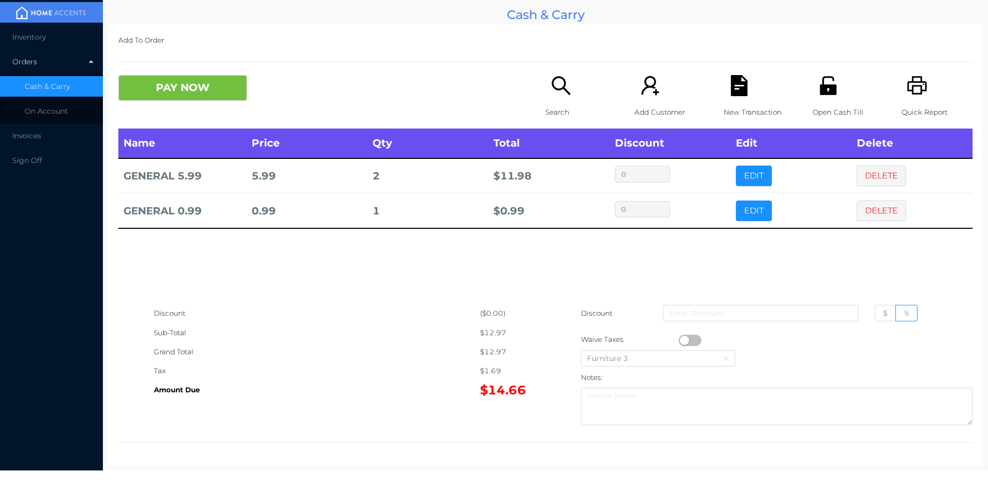
click at [549, 100] on div "Search" at bounding box center [580, 101] width 71 height 53
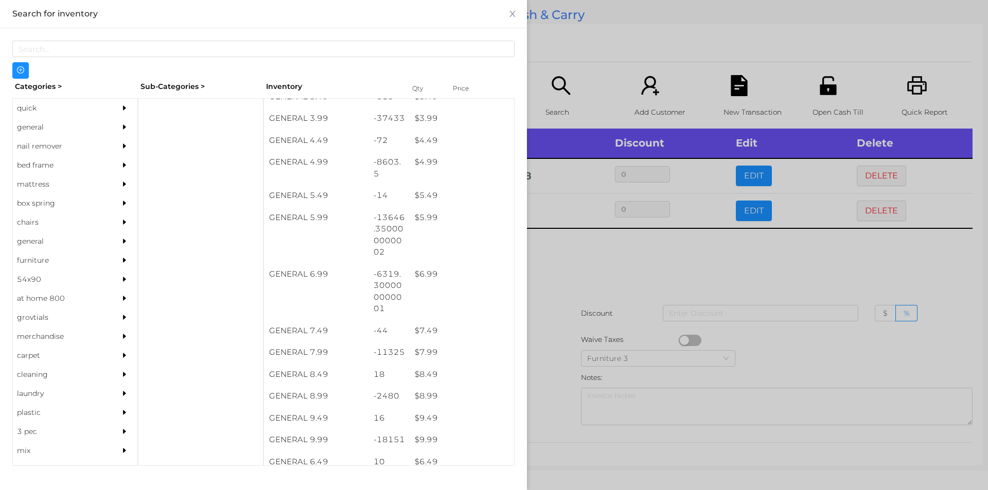
scroll to position [297, 0]
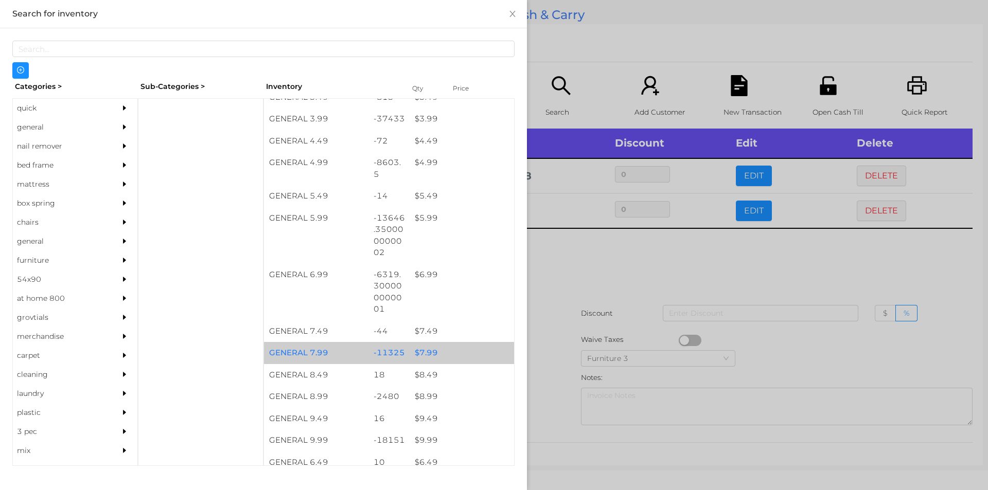
click at [420, 353] on div "$ 7.99" at bounding box center [461, 353] width 104 height 22
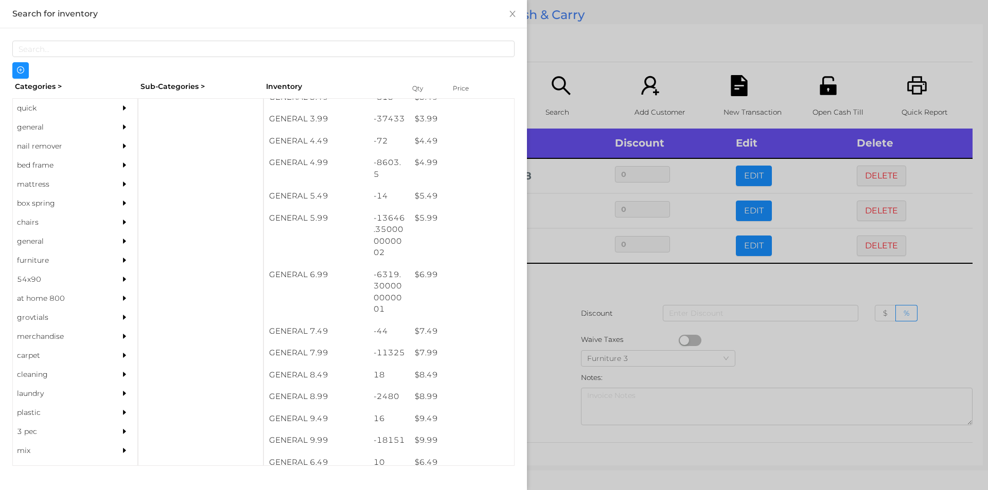
click at [563, 362] on div at bounding box center [494, 245] width 988 height 490
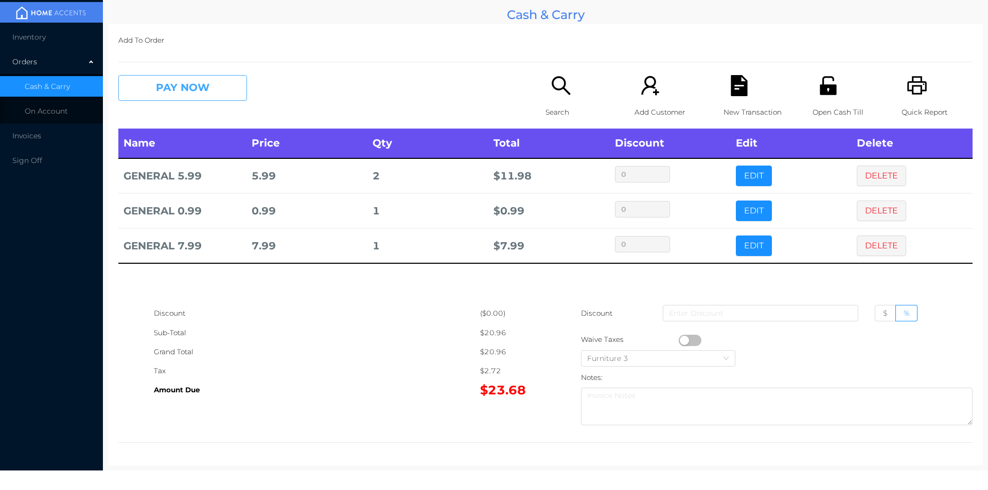
click at [208, 97] on button "PAY NOW" at bounding box center [182, 88] width 129 height 26
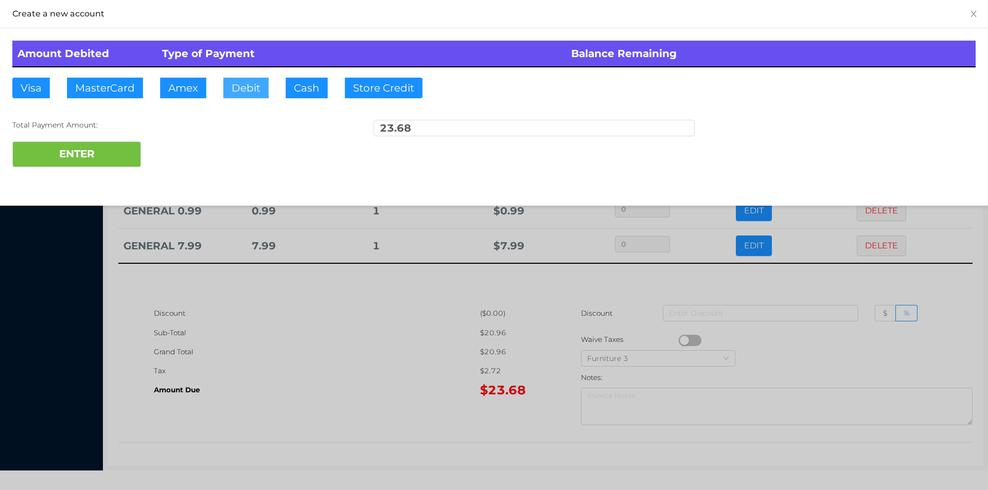
click at [232, 85] on button "Debit" at bounding box center [245, 88] width 45 height 21
type input "40."
click at [96, 163] on button "ENTER" at bounding box center [76, 154] width 129 height 26
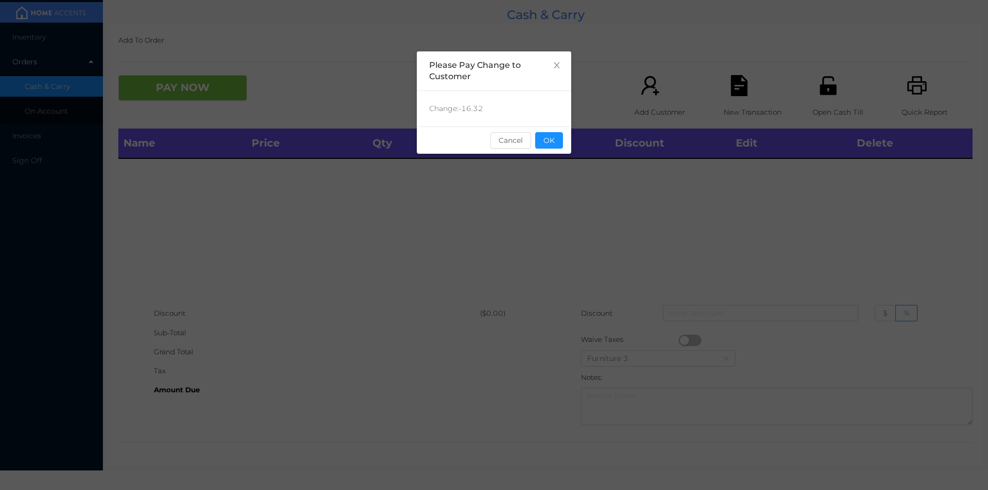
click at [555, 215] on div "sentinelStart Please Pay Change to Customer Change: -16.32 Cancel OK sentinelEnd" at bounding box center [494, 154] width 154 height 206
click at [592, 234] on div "sentinelStart Please Pay Change to Customer Change: -16.32 Cancel OK sentinelEnd" at bounding box center [494, 245] width 988 height 490
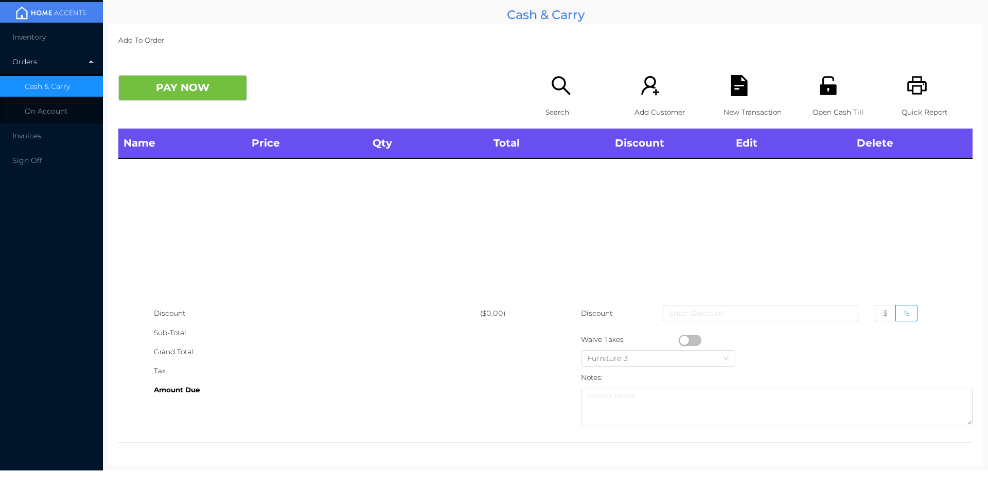
click at [562, 100] on div "Search" at bounding box center [580, 101] width 71 height 53
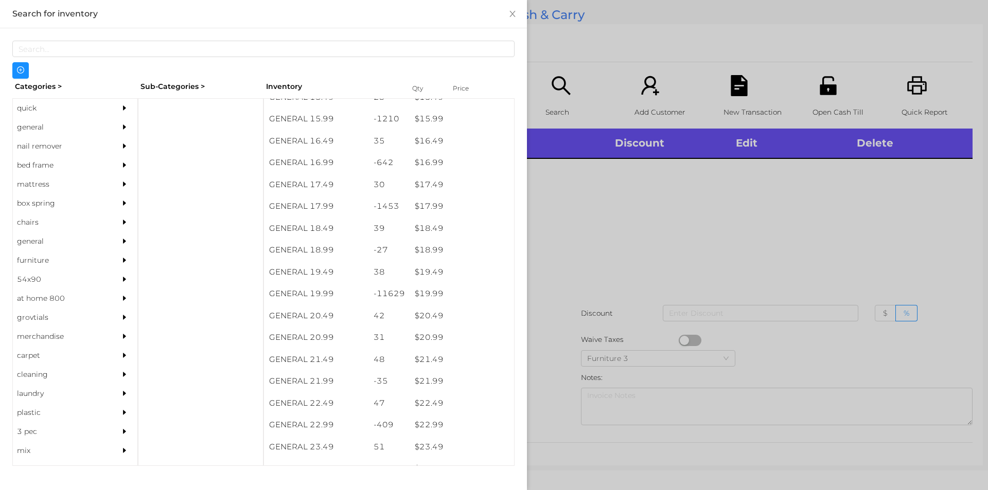
scroll to position [946, 0]
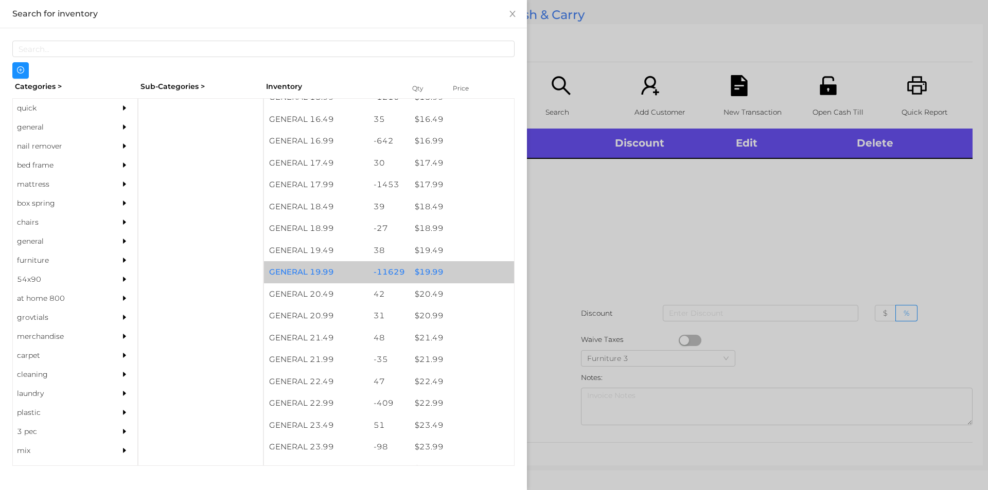
click at [420, 265] on div "$ 19.99" at bounding box center [461, 272] width 104 height 22
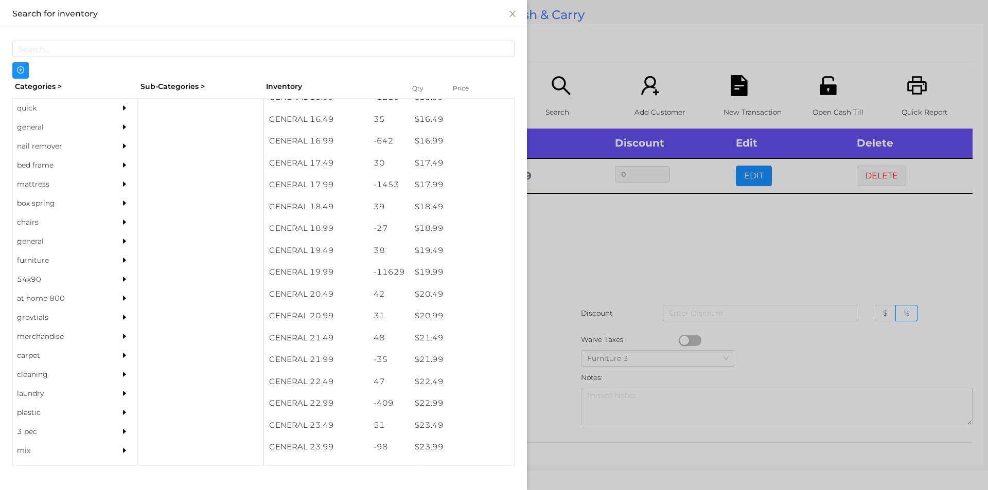
click at [663, 239] on div at bounding box center [494, 245] width 988 height 490
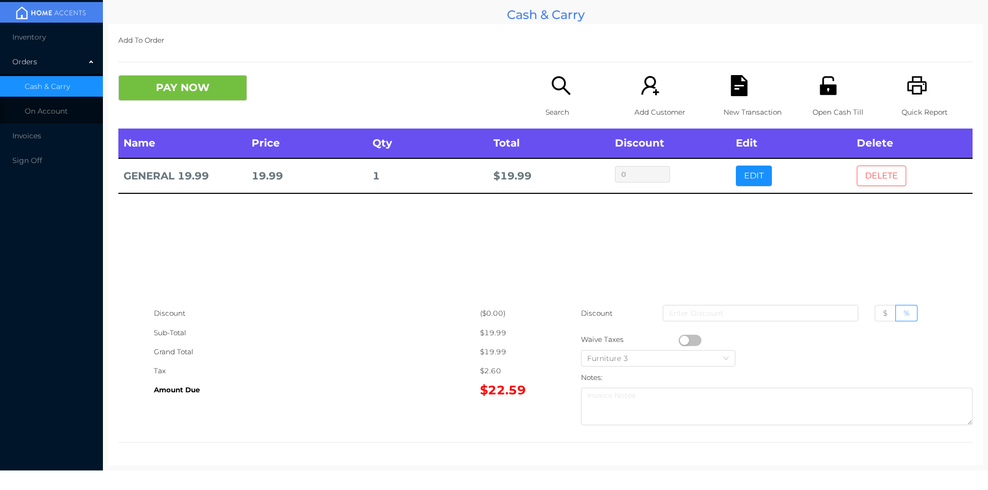
click at [873, 172] on button "DELETE" at bounding box center [881, 176] width 49 height 21
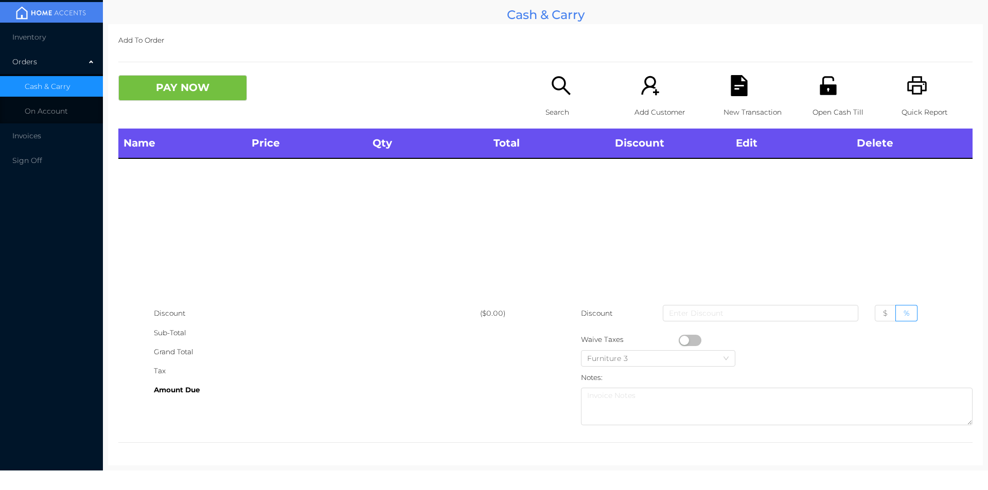
click at [928, 83] on div "Quick Report" at bounding box center [936, 101] width 71 height 53
click at [181, 121] on div "PAY NOW Search Add Customer New Transaction Open Cash Till Quick Report" at bounding box center [545, 101] width 854 height 53
click at [216, 264] on div "Name Price Qty Total Discount Edit Delete" at bounding box center [545, 216] width 854 height 175
click at [565, 98] on div "Search" at bounding box center [580, 101] width 71 height 53
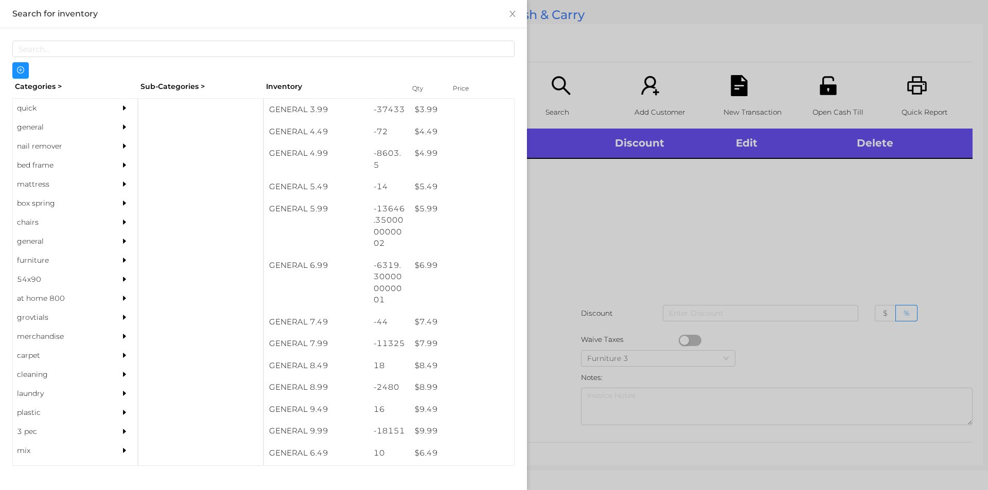
scroll to position [304, 0]
click at [420, 348] on div "$ 7.99" at bounding box center [461, 346] width 104 height 22
click at [587, 267] on div at bounding box center [494, 245] width 988 height 490
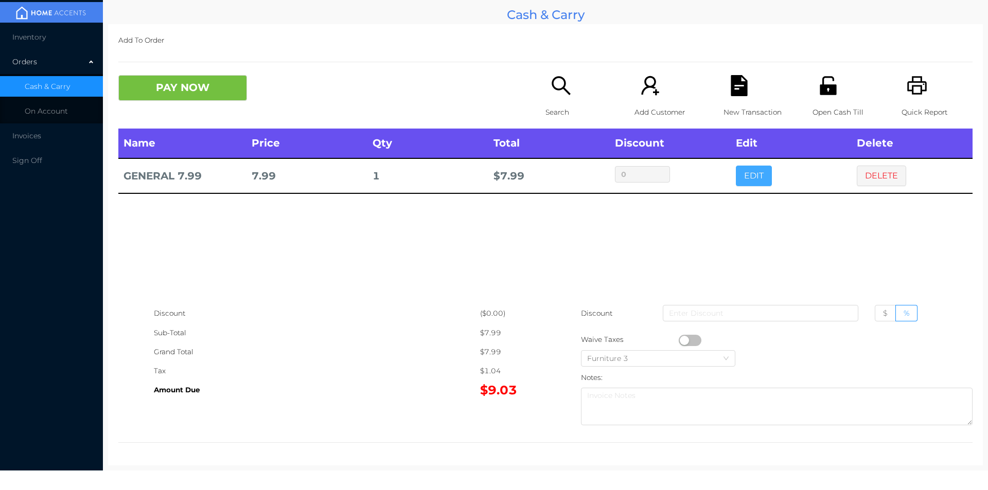
click at [750, 183] on button "EDIT" at bounding box center [754, 176] width 36 height 21
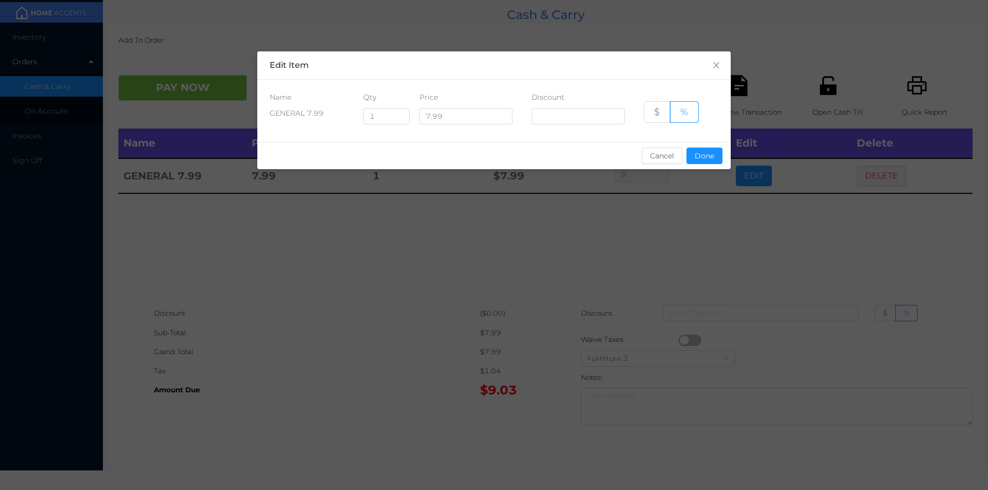
click at [849, 260] on div "sentinelStart Edit Item Name Qty Price Discount GENERAL 7.99 1 7.99 $ % Cancel …" at bounding box center [494, 245] width 988 height 490
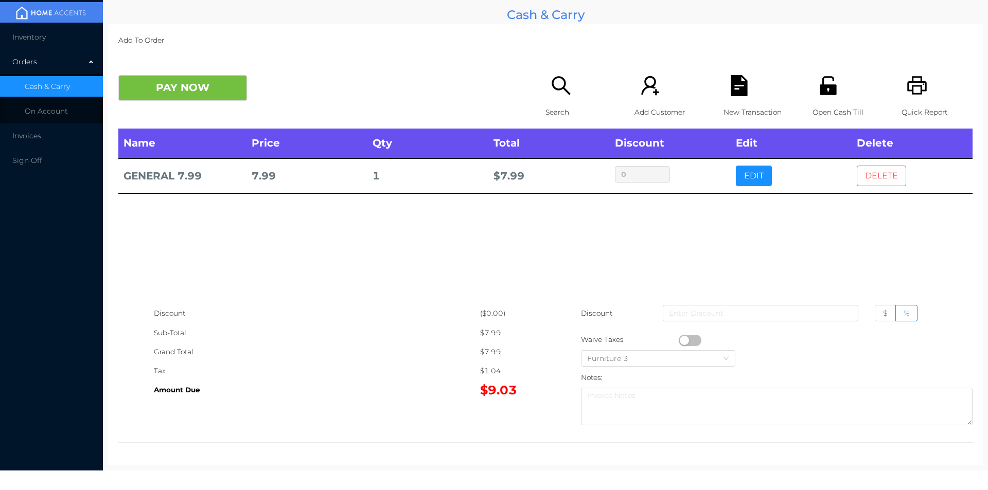
click at [872, 175] on button "DELETE" at bounding box center [881, 176] width 49 height 21
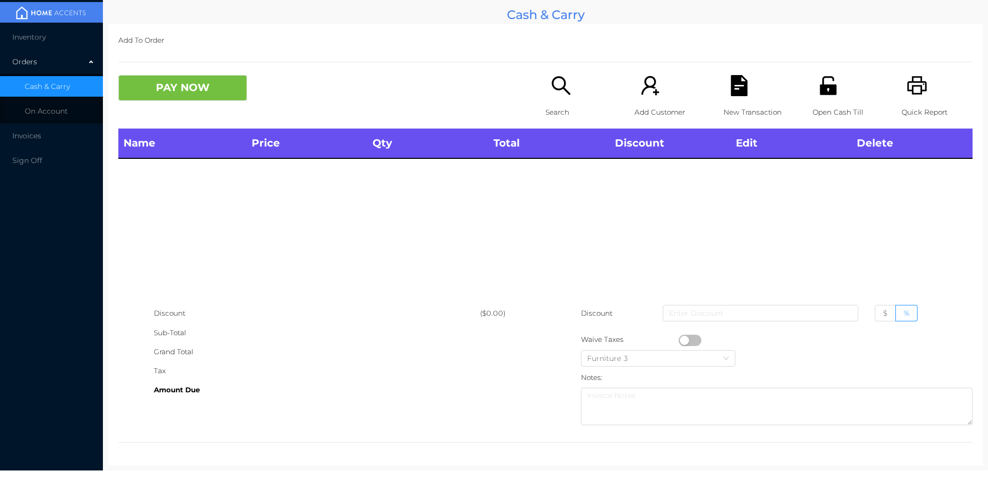
click at [560, 105] on p "Search" at bounding box center [580, 112] width 71 height 19
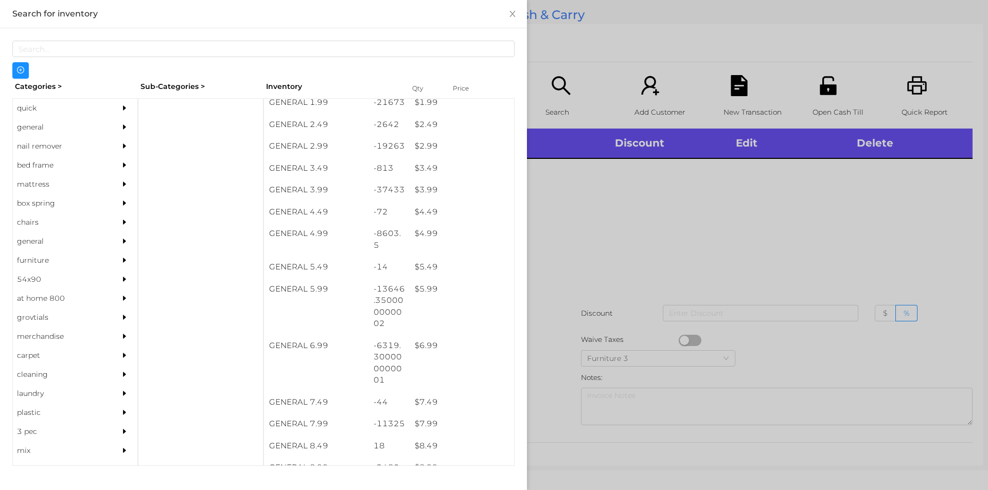
scroll to position [227, 0]
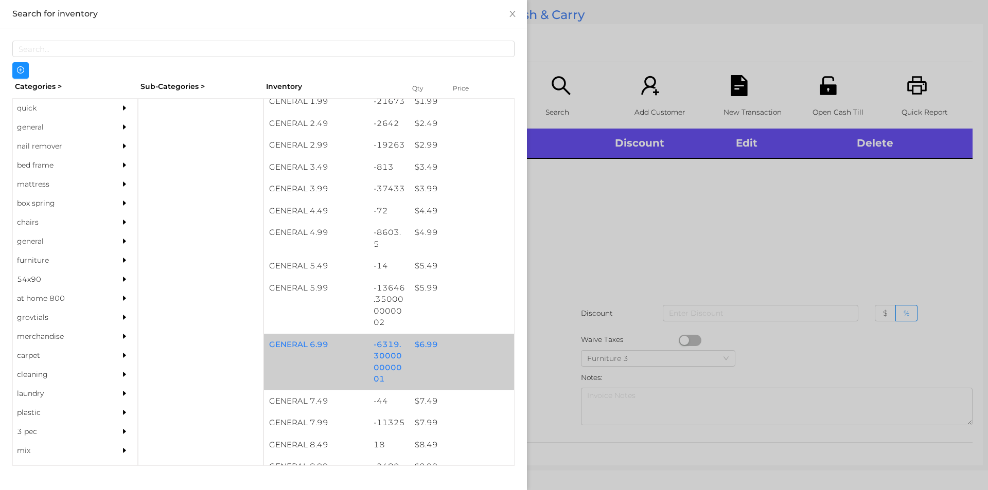
click at [420, 347] on div "$ 6.99" at bounding box center [461, 345] width 104 height 22
click at [421, 340] on div "$ 6.99" at bounding box center [461, 345] width 104 height 22
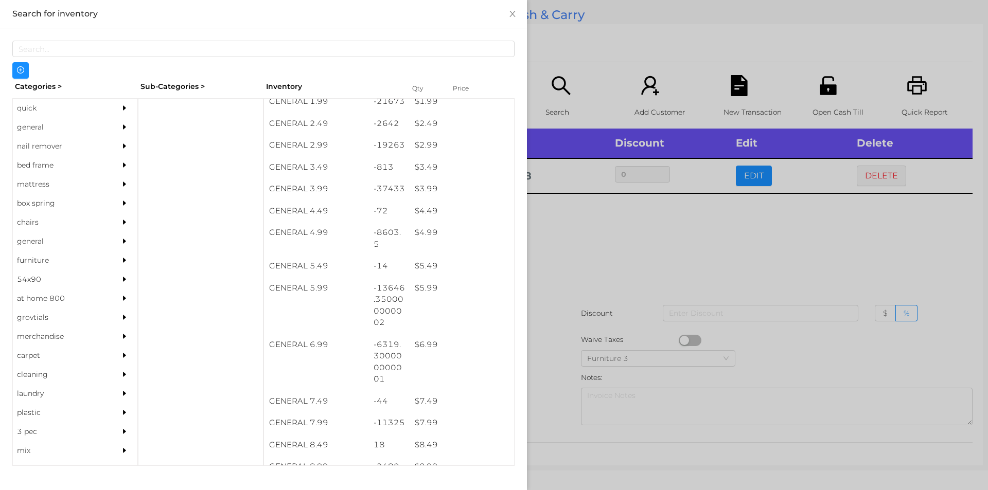
click at [572, 245] on div at bounding box center [494, 245] width 988 height 490
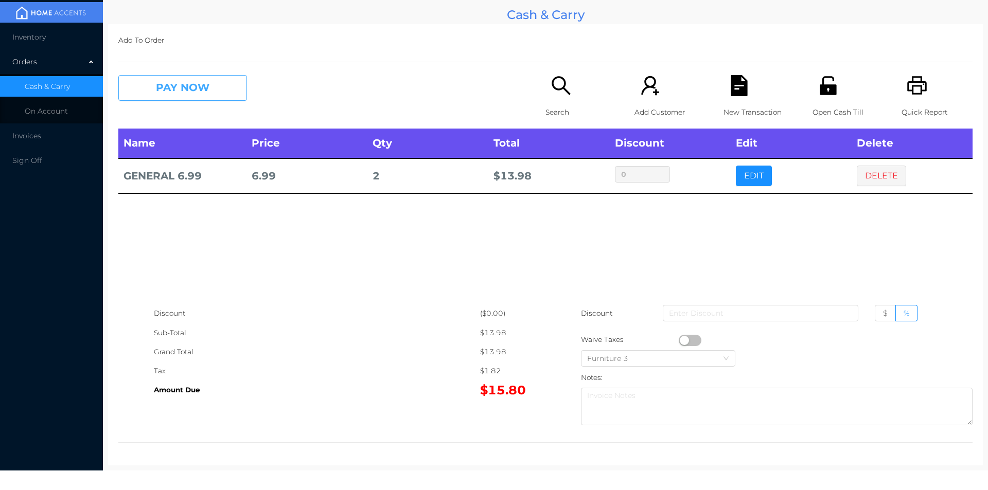
click at [154, 87] on button "PAY NOW" at bounding box center [182, 88] width 129 height 26
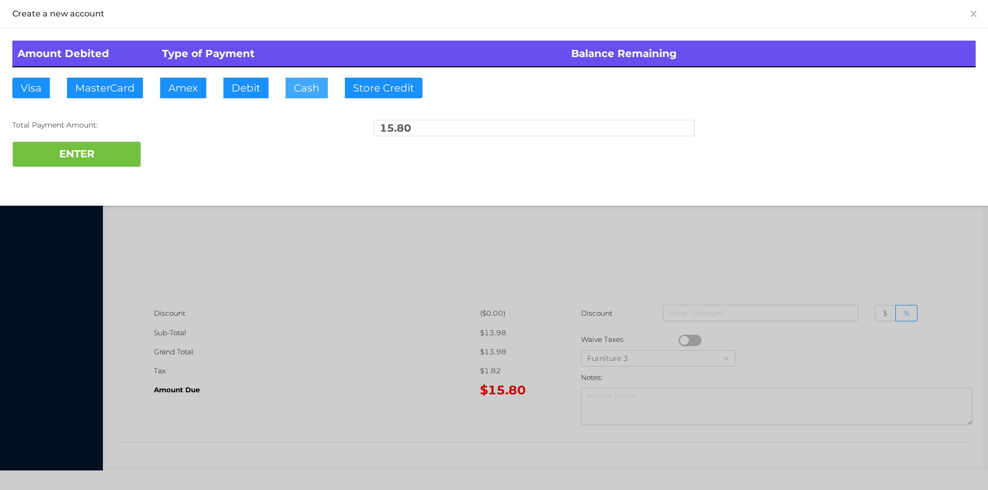
click at [306, 91] on button "Cash" at bounding box center [307, 88] width 42 height 21
type input "20."
click at [102, 162] on button "ENTER" at bounding box center [76, 154] width 129 height 26
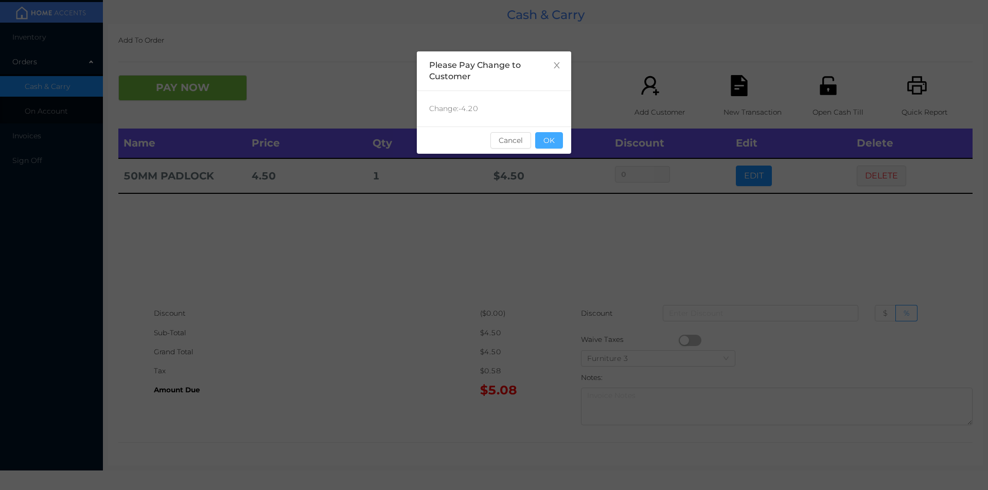
click at [546, 147] on button "OK" at bounding box center [549, 140] width 28 height 16
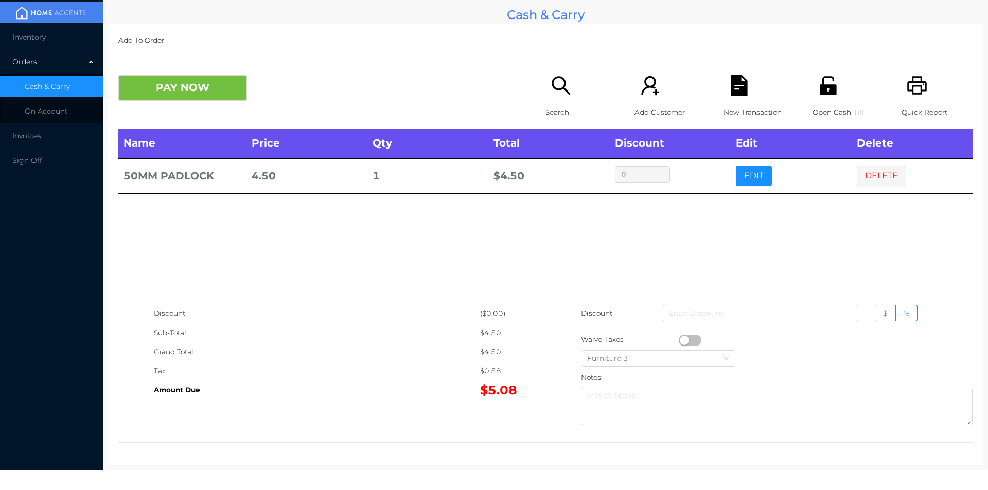
click at [820, 89] on icon "icon: unlock" at bounding box center [827, 85] width 21 height 21
click at [872, 182] on button "DELETE" at bounding box center [881, 176] width 49 height 21
click at [165, 90] on button "PAY NOW" at bounding box center [182, 88] width 129 height 26
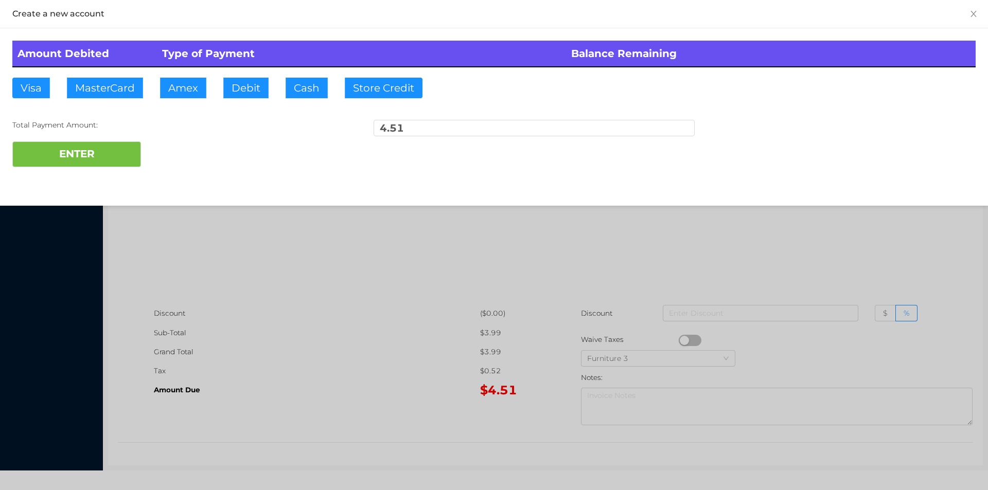
click at [413, 269] on div at bounding box center [494, 245] width 988 height 490
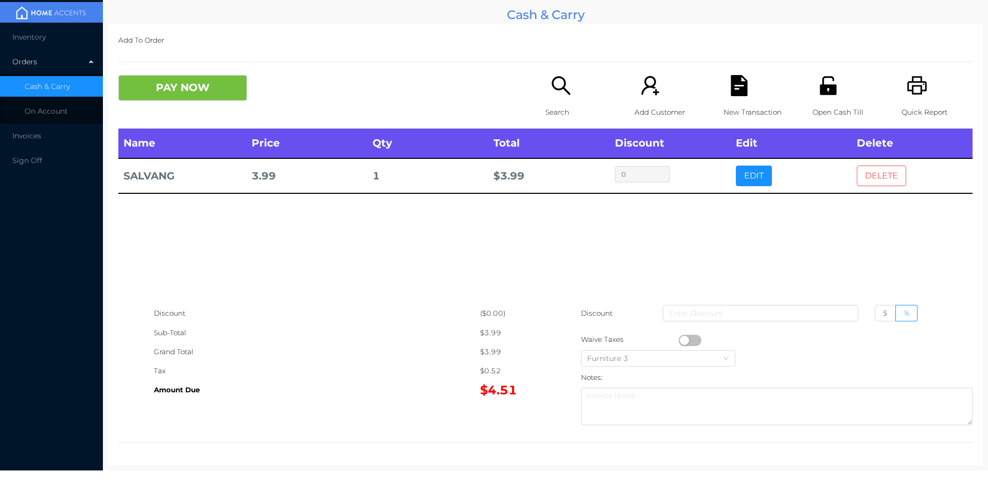
click at [861, 173] on button "DELETE" at bounding box center [881, 176] width 49 height 21
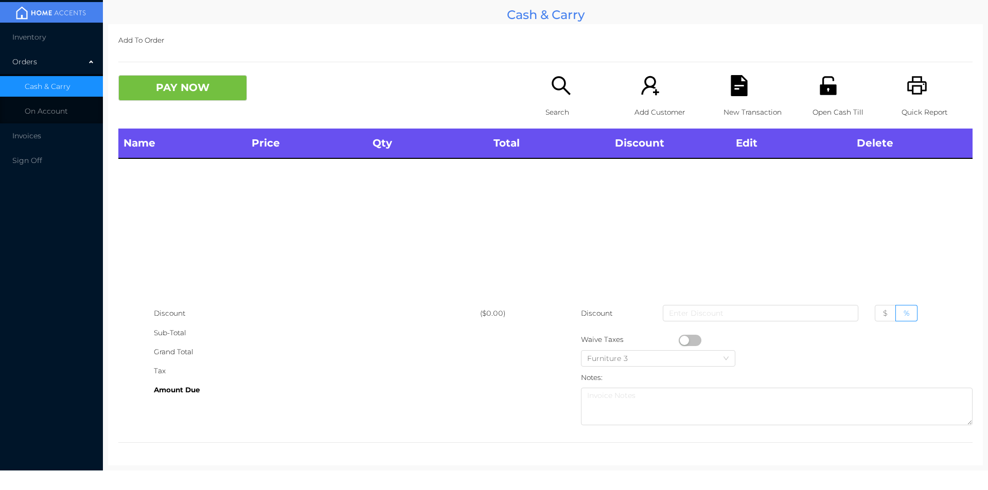
click at [905, 108] on p "Quick Report" at bounding box center [936, 112] width 71 height 19
click at [191, 110] on div "PAY NOW Search Add Customer New Transaction Open Cash Till Quick Report" at bounding box center [545, 101] width 854 height 53
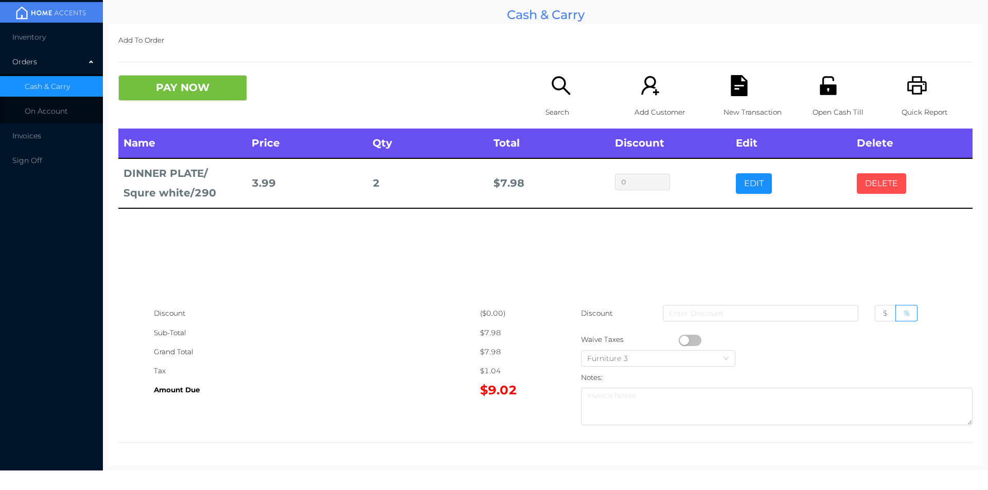
click at [870, 182] on button "DELETE" at bounding box center [881, 183] width 49 height 21
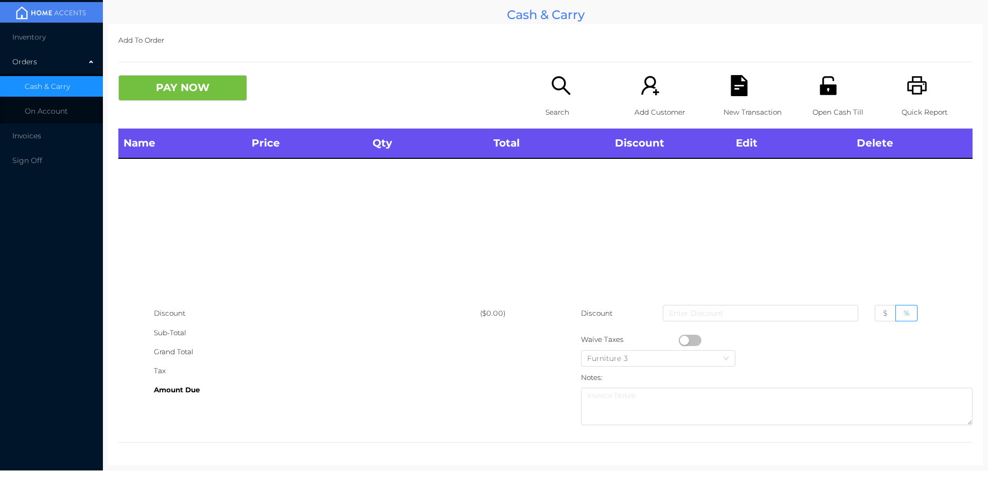
click at [920, 101] on div "Quick Report" at bounding box center [936, 101] width 71 height 53
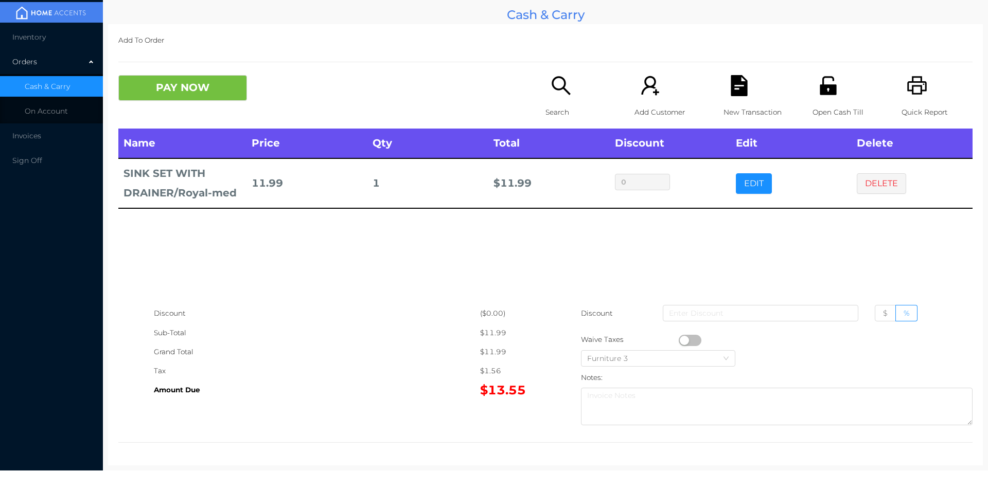
click at [556, 103] on p "Search" at bounding box center [580, 112] width 71 height 19
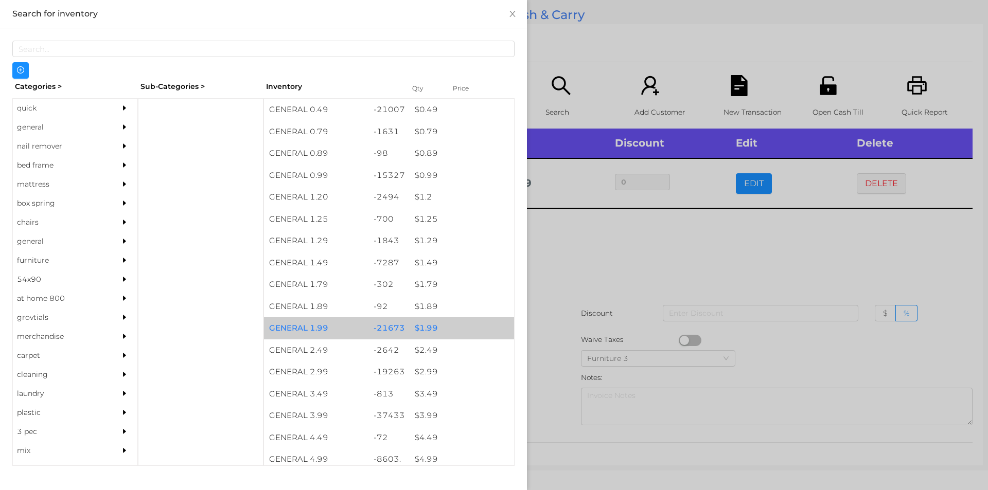
click at [422, 331] on div "$ 1.99" at bounding box center [461, 328] width 104 height 22
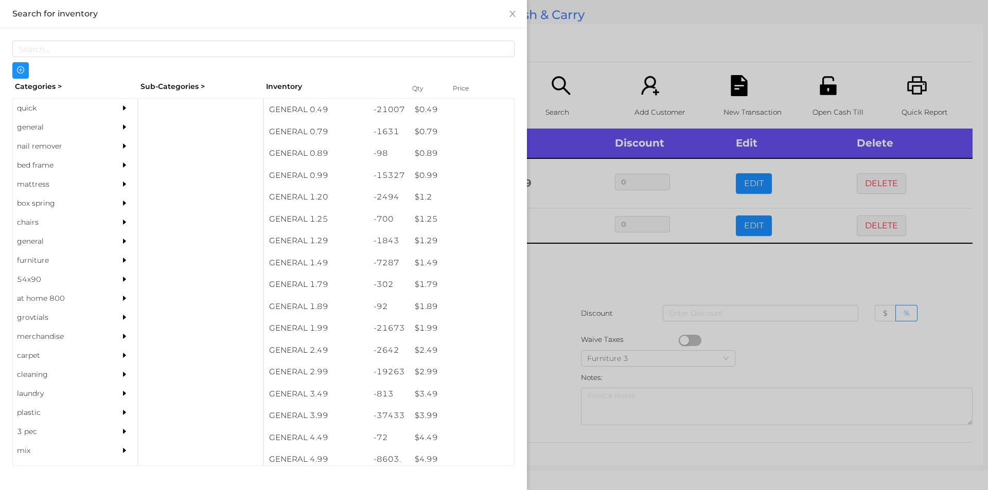
click at [552, 309] on div at bounding box center [494, 245] width 988 height 490
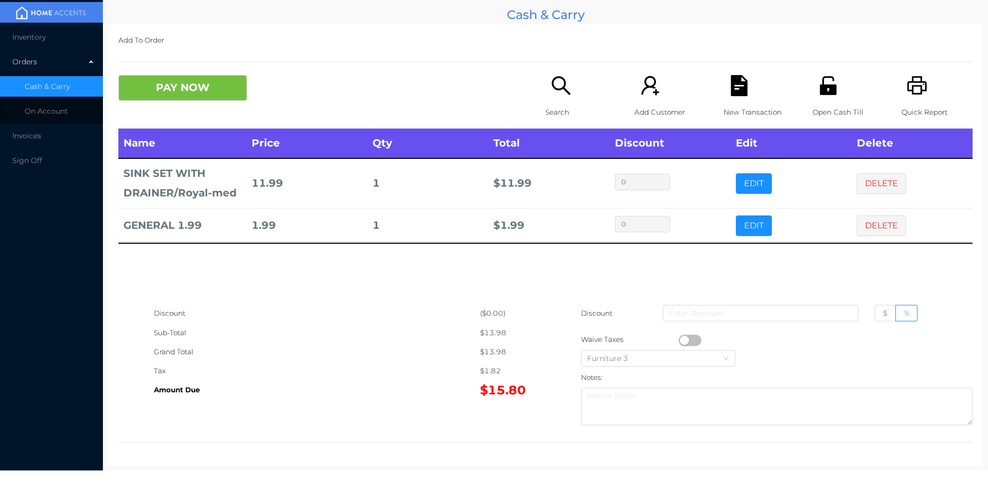
click at [832, 94] on div "Open Cash Till" at bounding box center [847, 101] width 71 height 53
click at [171, 93] on button "PAY NOW" at bounding box center [182, 88] width 129 height 26
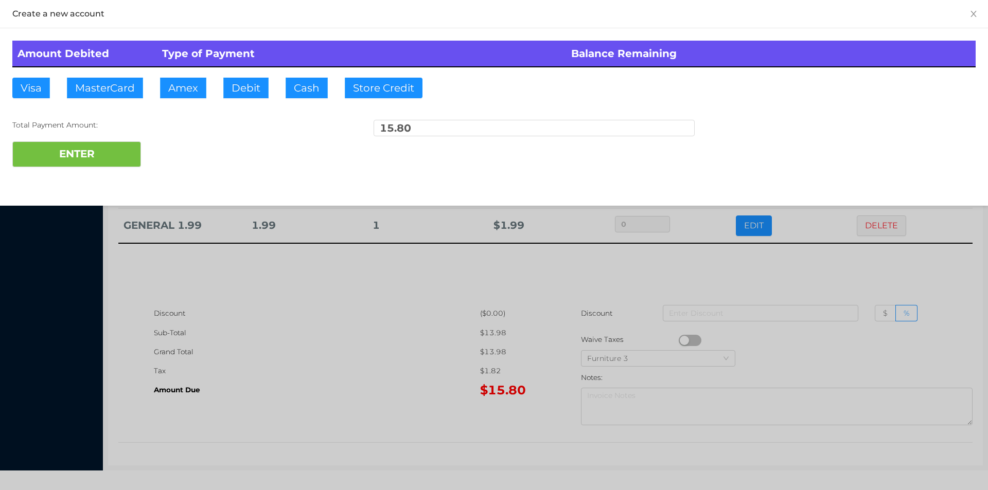
click at [189, 147] on div "ENTER" at bounding box center [493, 154] width 963 height 26
click at [259, 344] on div at bounding box center [494, 245] width 988 height 490
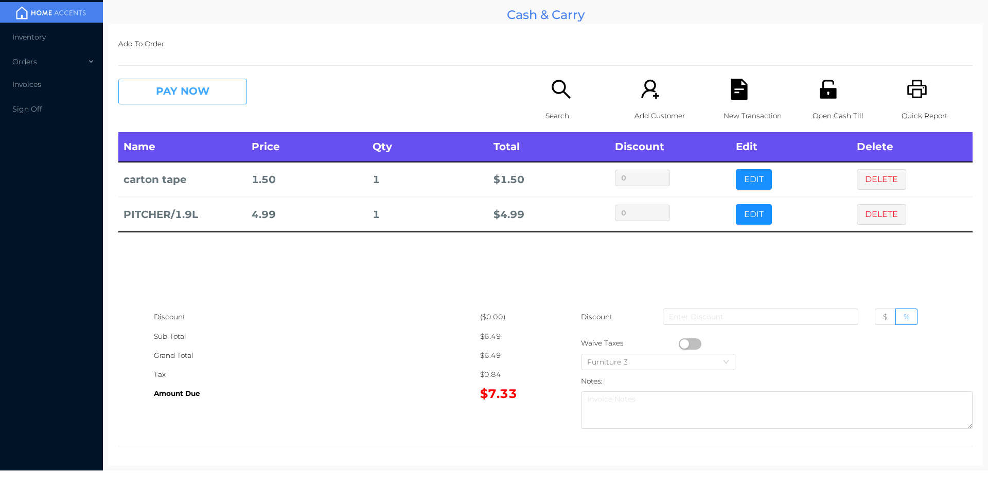
click at [168, 87] on button "PAY NOW" at bounding box center [182, 92] width 129 height 26
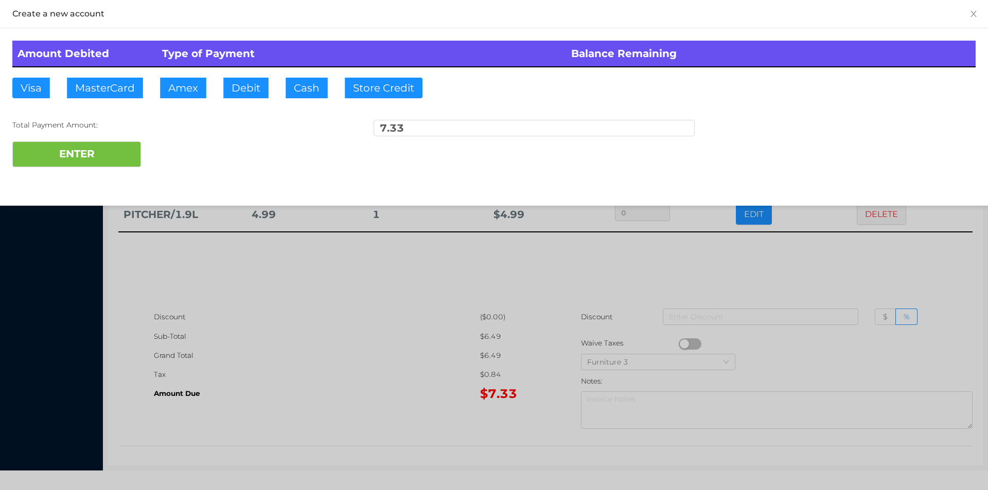
click at [189, 106] on div "Amount Debited Type of Payment Balance Remaining Visa MasterCard Amex Debit Cas…" at bounding box center [494, 103] width 988 height 151
click at [237, 86] on button "Debit" at bounding box center [245, 88] width 45 height 21
click at [247, 87] on button "Debit" at bounding box center [245, 88] width 45 height 21
click at [340, 337] on div at bounding box center [494, 245] width 988 height 490
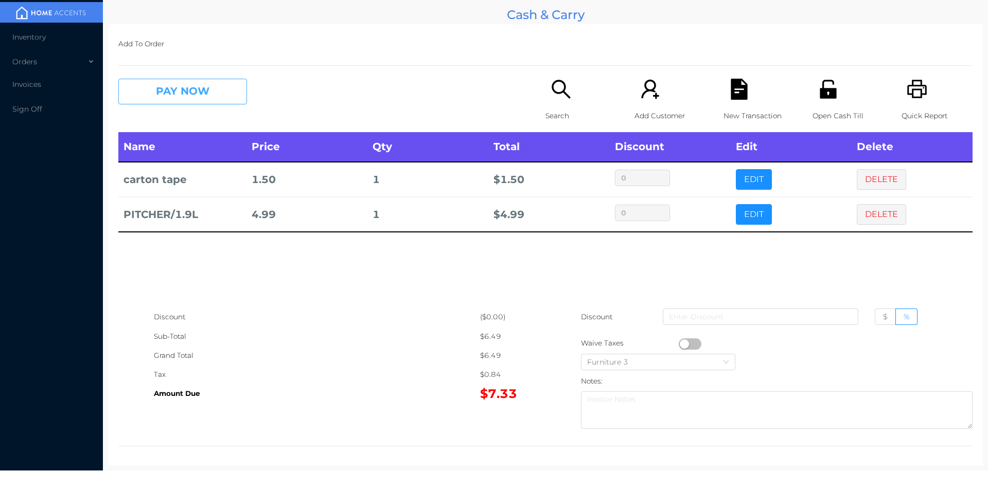
click at [167, 95] on button "PAY NOW" at bounding box center [182, 92] width 129 height 26
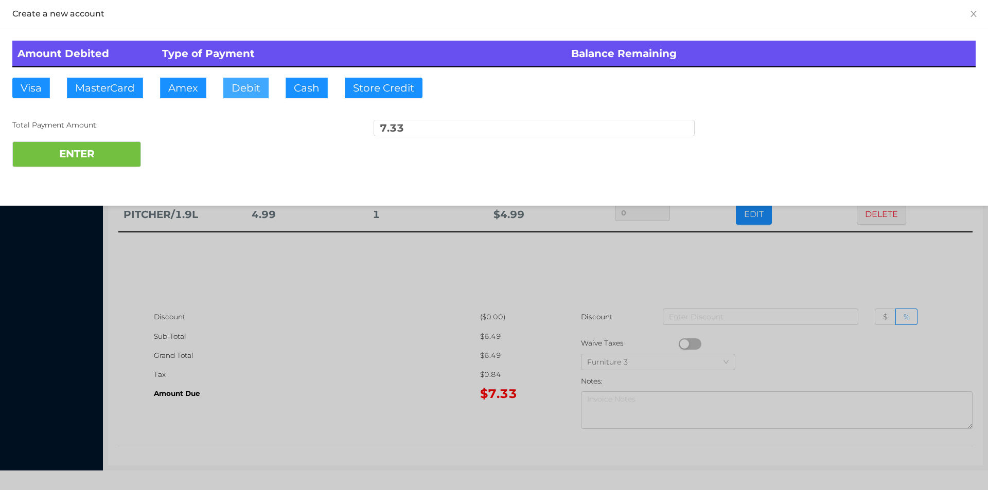
click at [238, 92] on button "Debit" at bounding box center [245, 88] width 45 height 21
type input "20."
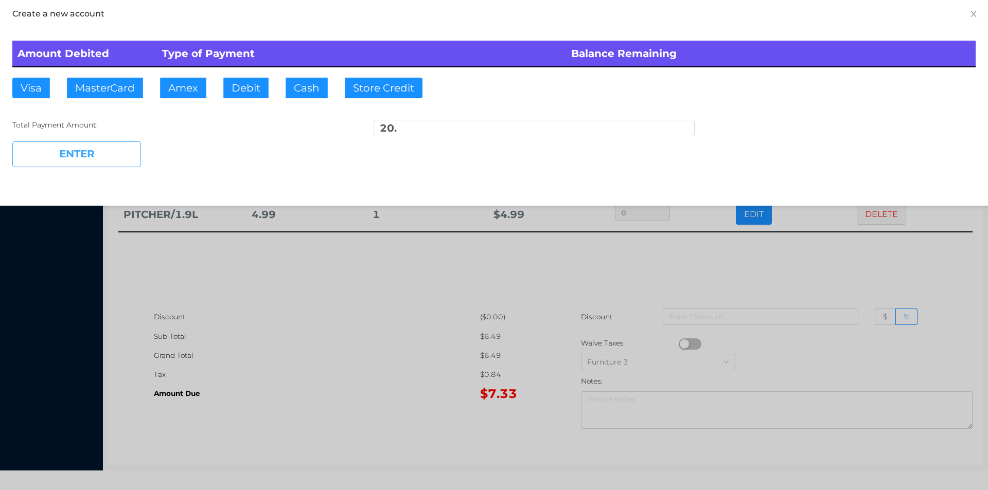
click at [94, 155] on button "ENTER" at bounding box center [76, 154] width 129 height 26
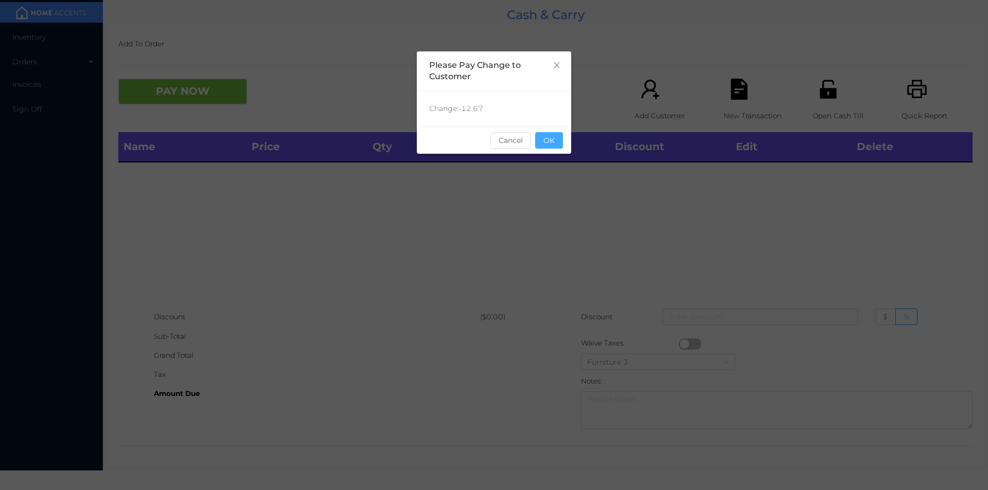
click at [552, 137] on button "OK" at bounding box center [549, 140] width 28 height 16
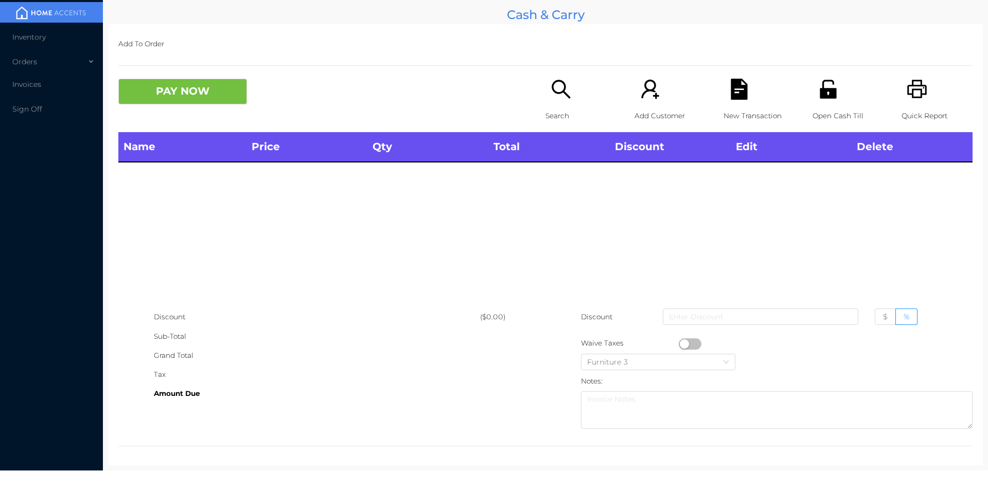
click at [562, 93] on icon "icon: search" at bounding box center [560, 89] width 21 height 21
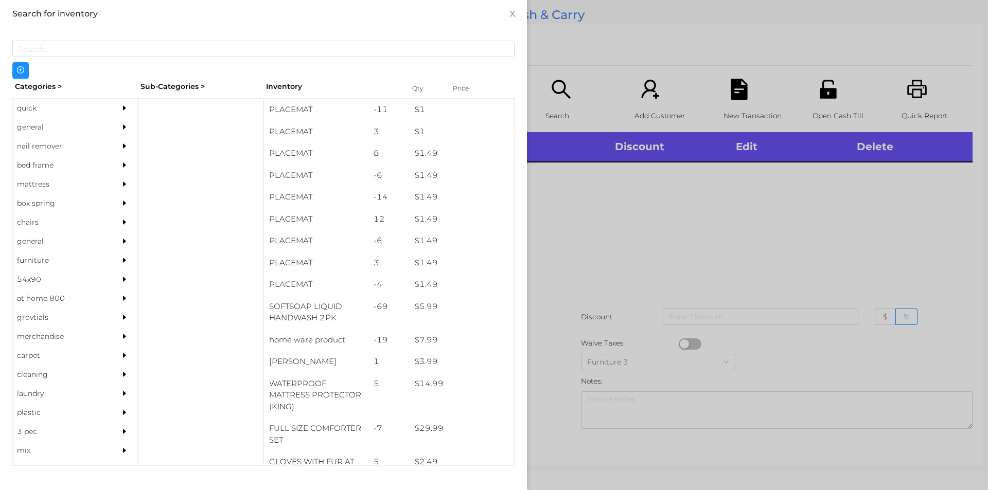
click at [40, 129] on div "general" at bounding box center [60, 127] width 94 height 19
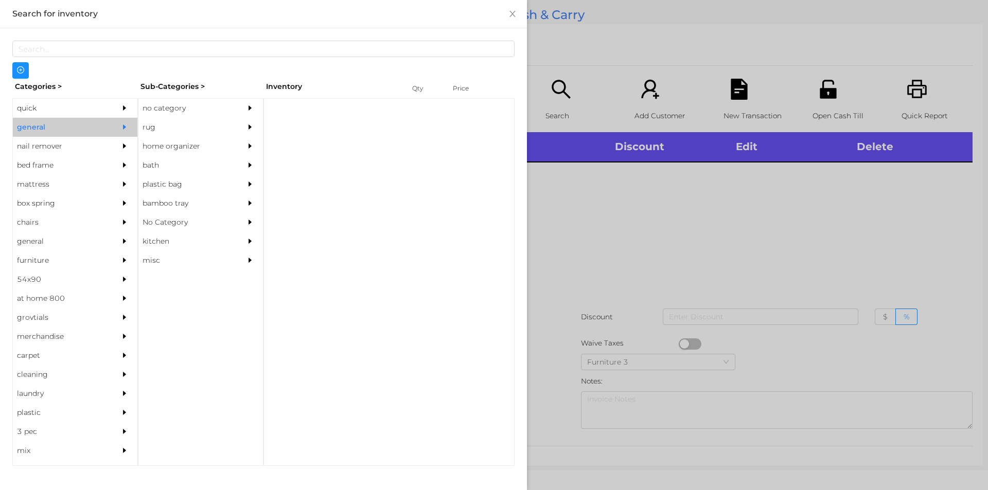
click at [179, 108] on div "no category" at bounding box center [185, 108] width 94 height 19
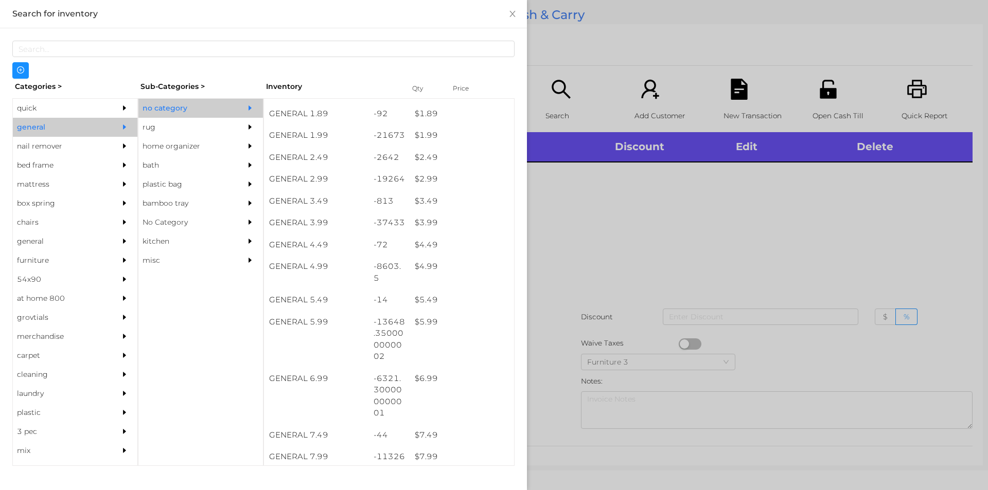
scroll to position [185, 0]
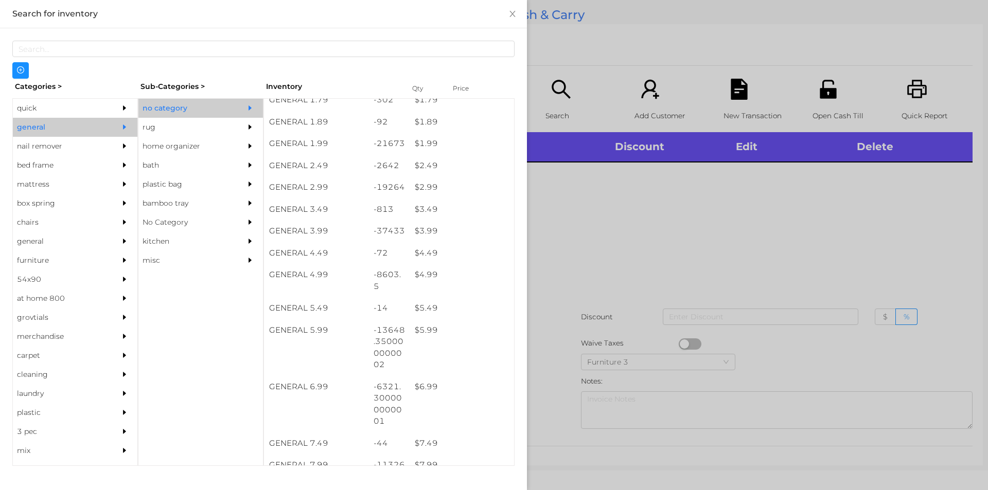
click at [424, 231] on div "$ 3.99" at bounding box center [461, 231] width 104 height 22
click at [817, 87] on div at bounding box center [494, 245] width 988 height 490
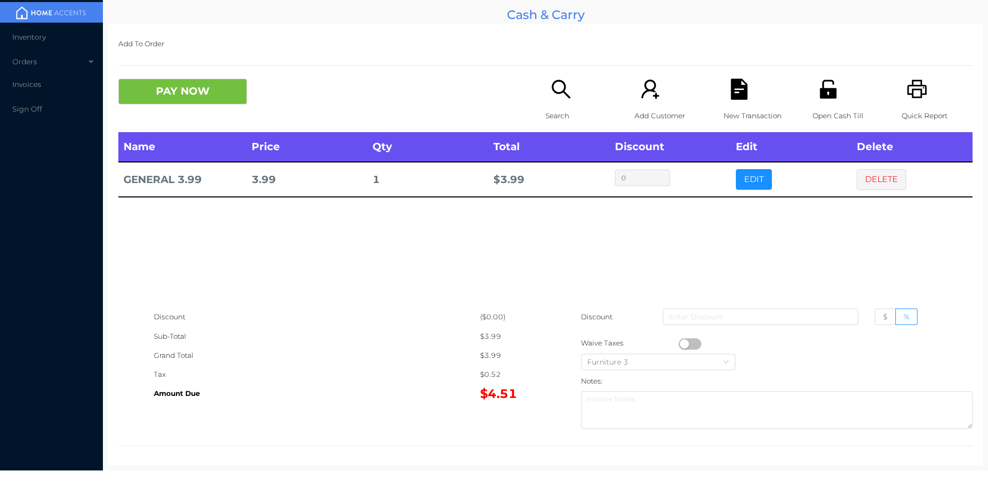
click at [819, 90] on icon "icon: unlock" at bounding box center [827, 89] width 16 height 19
click at [862, 177] on button "DELETE" at bounding box center [881, 179] width 49 height 21
click at [168, 97] on button "PAY NOW" at bounding box center [182, 92] width 129 height 26
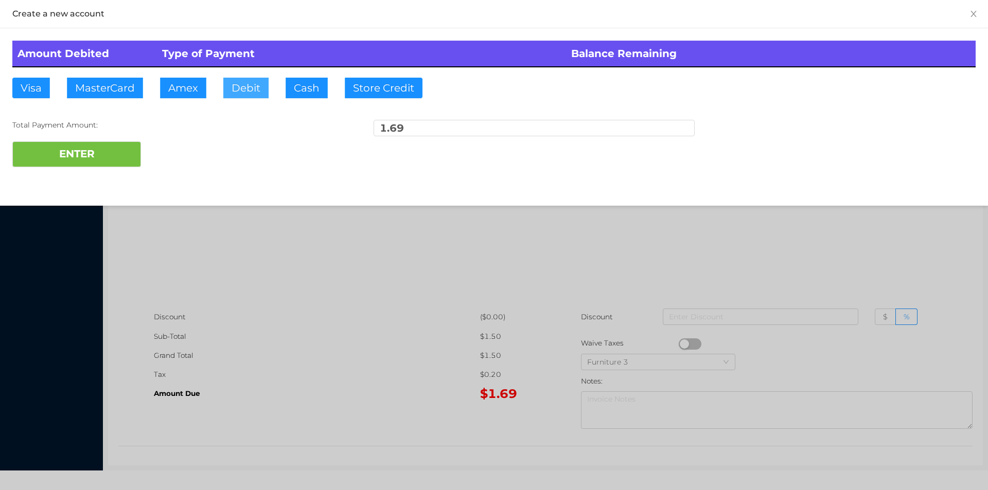
click at [250, 91] on button "Debit" at bounding box center [245, 88] width 45 height 21
type input "5."
click at [76, 147] on button "ENTER" at bounding box center [76, 154] width 129 height 26
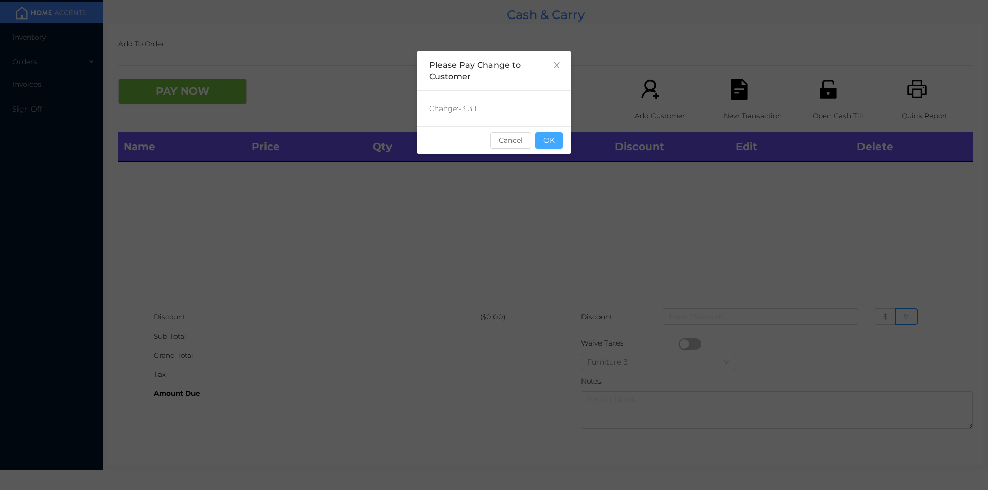
click at [546, 132] on button "OK" at bounding box center [549, 140] width 28 height 16
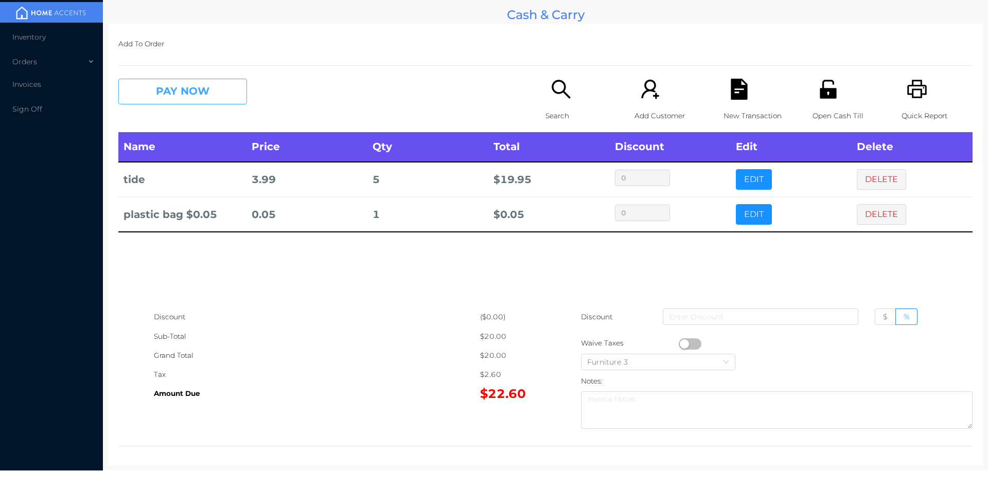
click at [174, 92] on button "PAY NOW" at bounding box center [182, 92] width 129 height 26
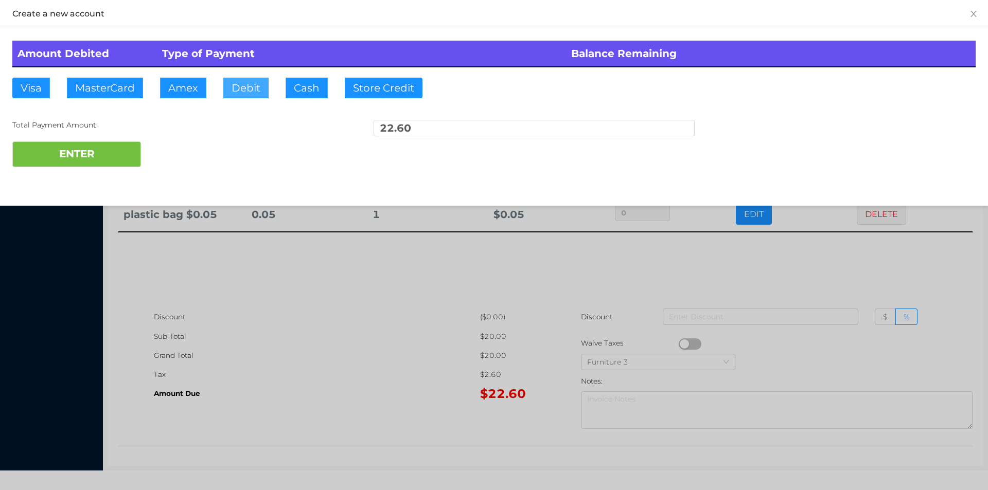
click at [234, 92] on button "Debit" at bounding box center [245, 88] width 45 height 21
click at [399, 323] on div at bounding box center [494, 245] width 988 height 490
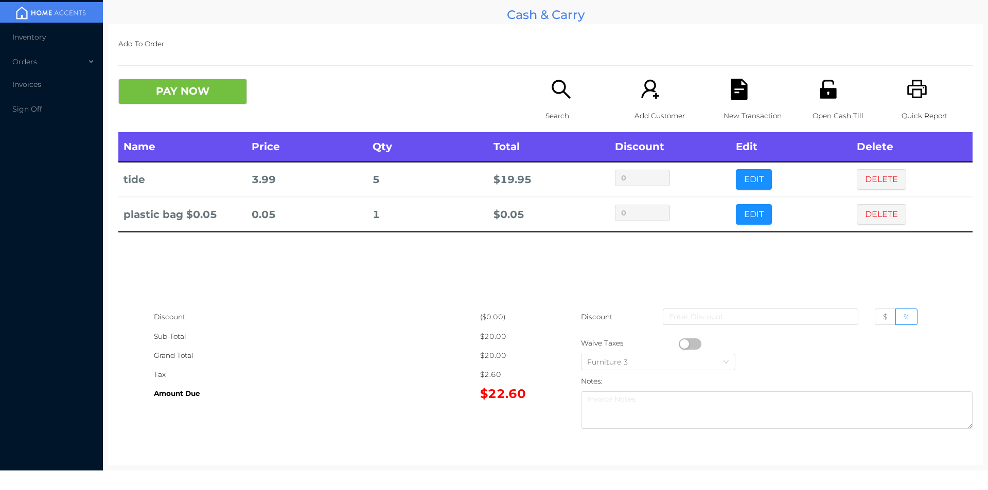
click at [729, 104] on div "New Transaction" at bounding box center [758, 105] width 71 height 53
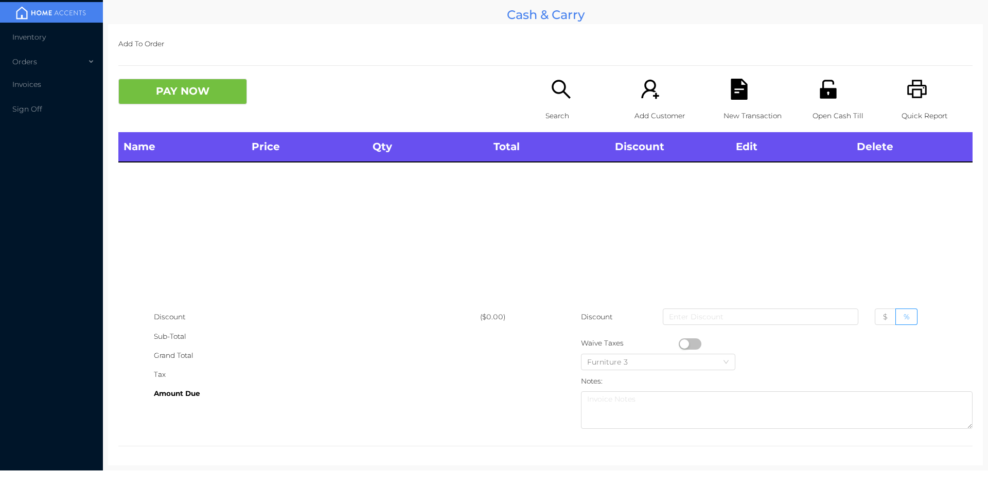
click at [557, 104] on div "Search" at bounding box center [580, 105] width 71 height 53
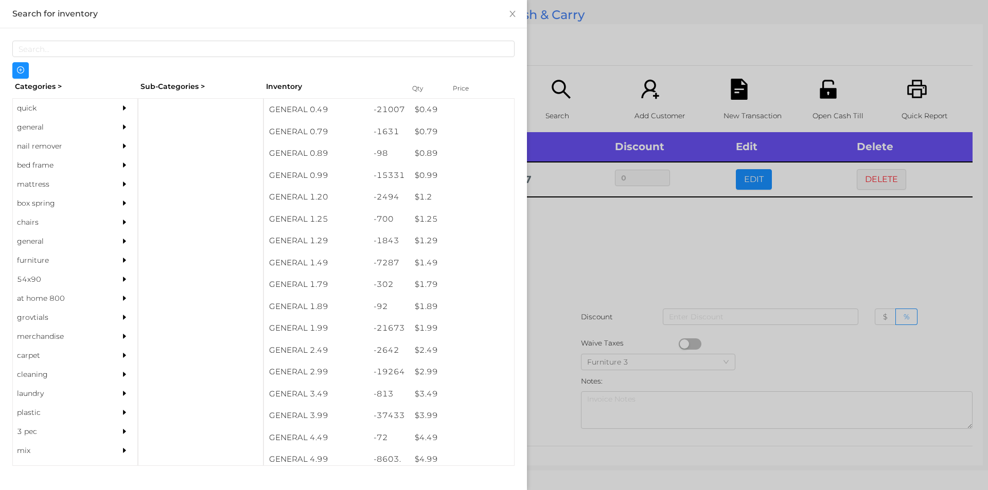
click at [595, 246] on div at bounding box center [494, 245] width 988 height 490
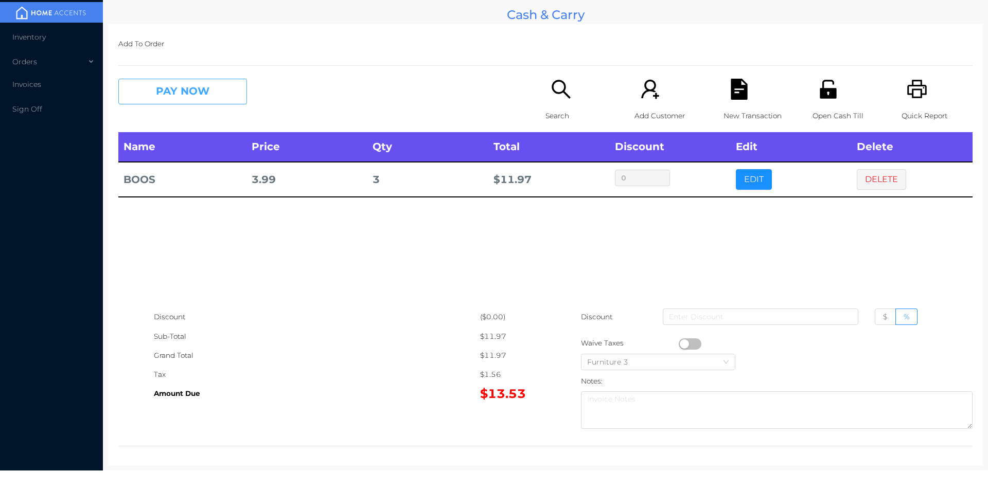
click at [177, 98] on button "PAY NOW" at bounding box center [182, 92] width 129 height 26
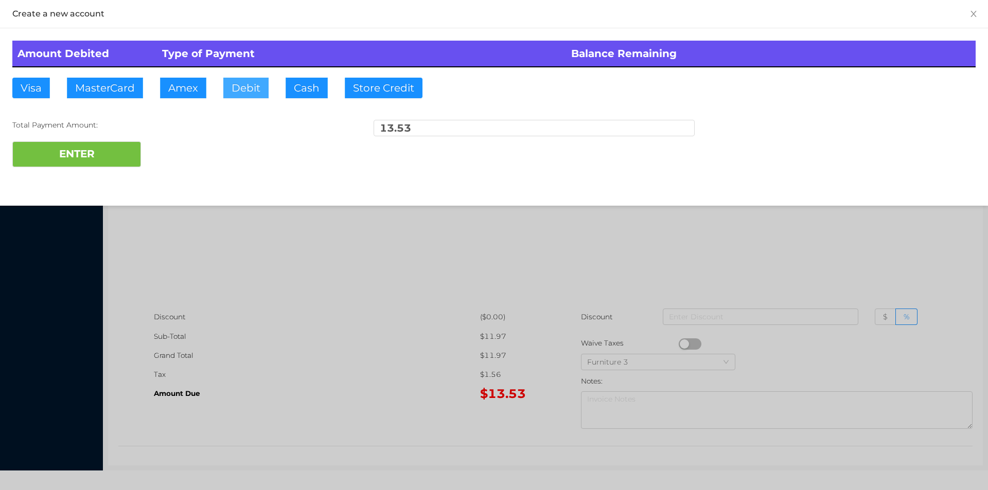
click at [259, 90] on button "Debit" at bounding box center [245, 88] width 45 height 21
type input "20."
click at [81, 166] on button "ENTER" at bounding box center [76, 154] width 129 height 26
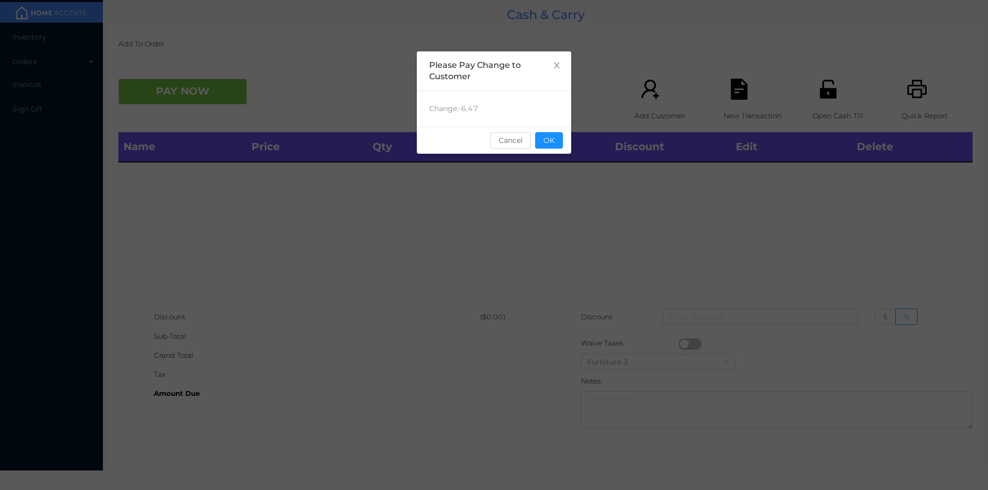
click at [551, 118] on div "Change: -6.47" at bounding box center [494, 108] width 154 height 35
click at [548, 146] on button "OK" at bounding box center [549, 140] width 28 height 16
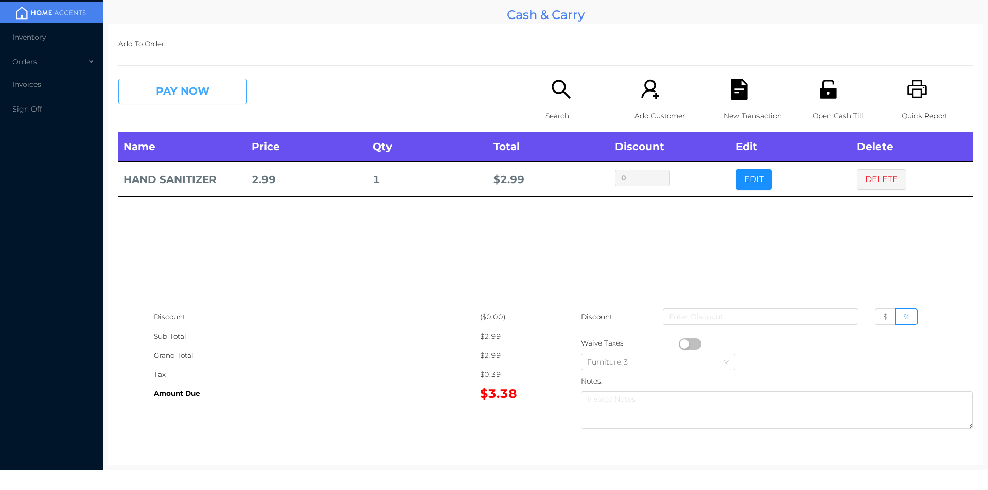
click at [186, 98] on button "PAY NOW" at bounding box center [182, 92] width 129 height 26
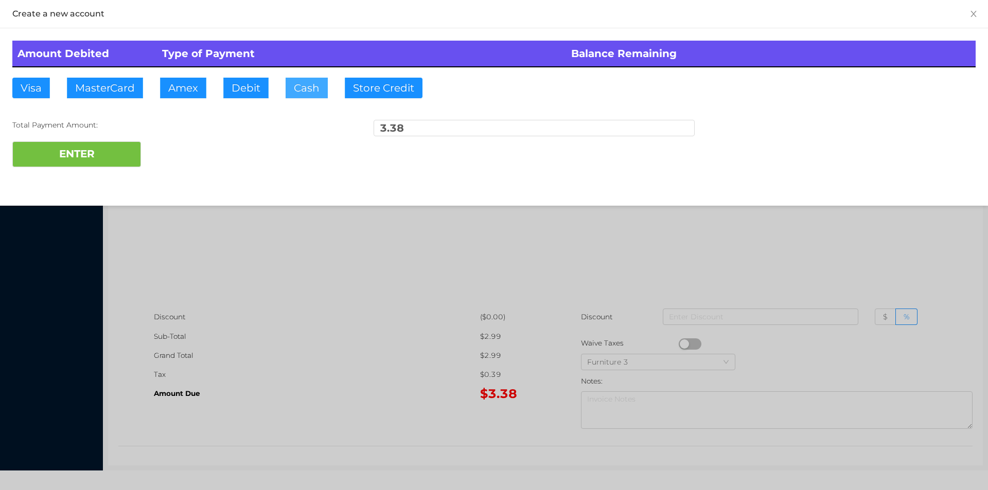
click at [301, 89] on button "Cash" at bounding box center [307, 88] width 42 height 21
click at [88, 153] on button "ENTER" at bounding box center [76, 154] width 129 height 26
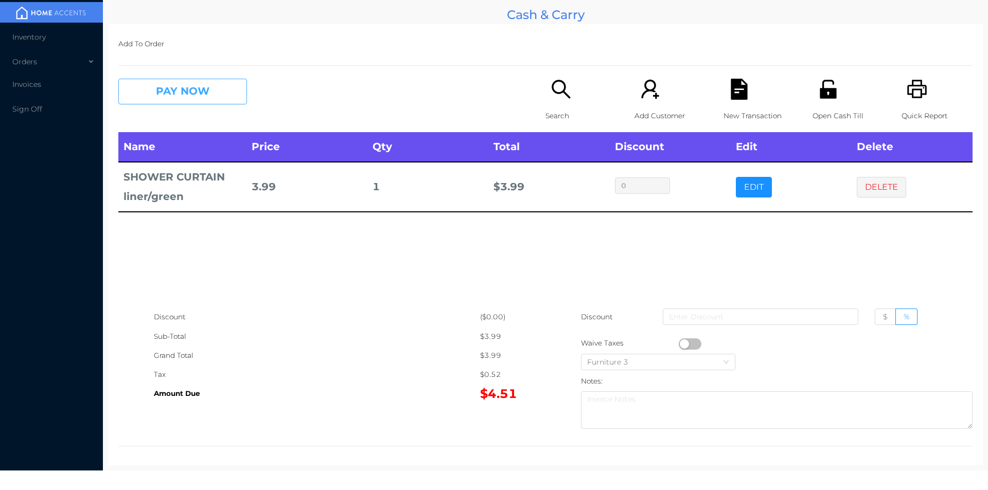
click at [203, 81] on button "PAY NOW" at bounding box center [182, 92] width 129 height 26
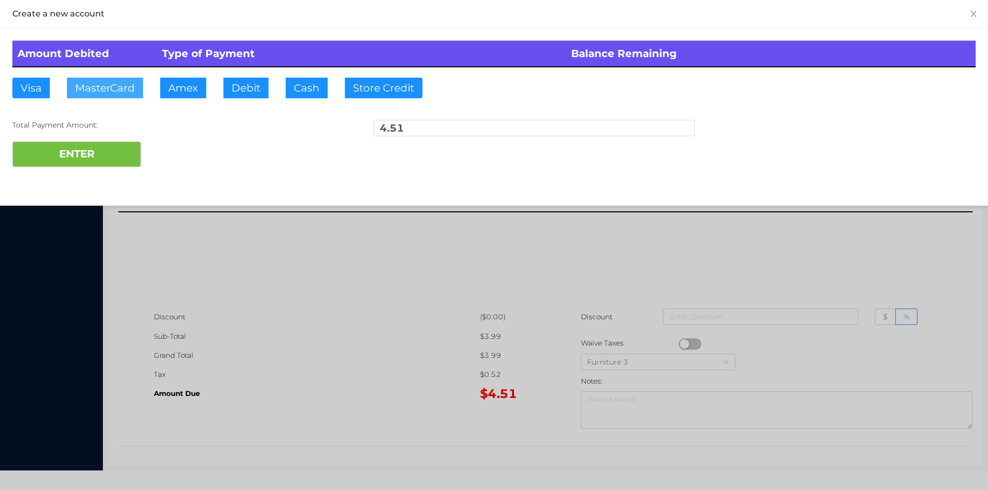
click at [109, 85] on button "MasterCard" at bounding box center [105, 88] width 76 height 21
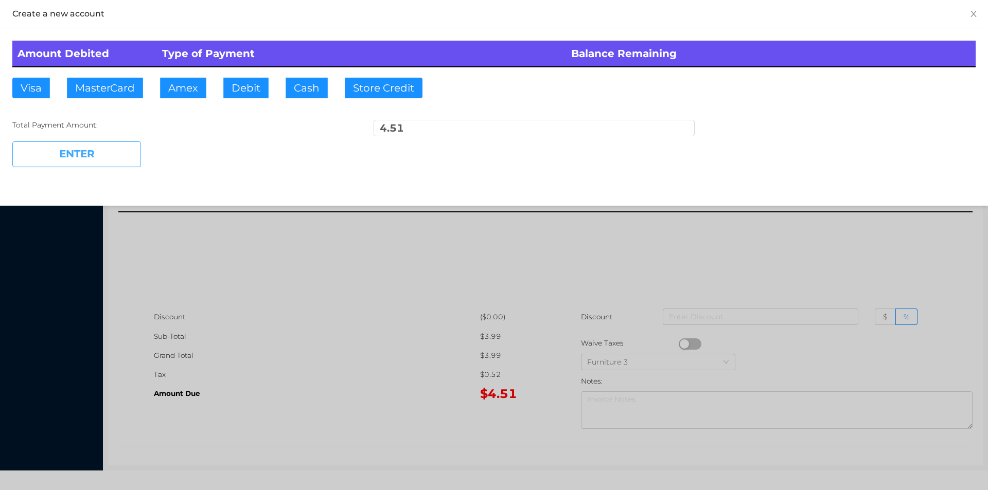
click at [86, 155] on button "ENTER" at bounding box center [76, 154] width 129 height 26
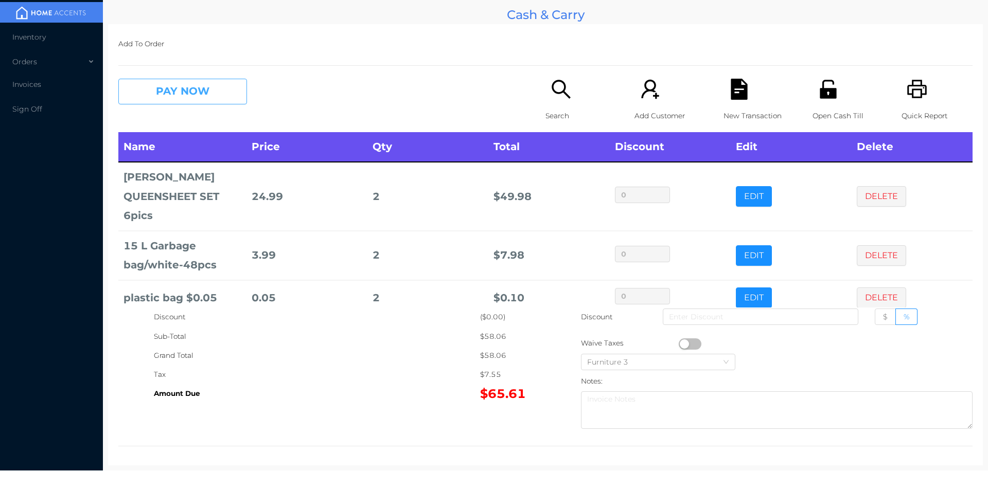
click at [201, 92] on button "PAY NOW" at bounding box center [182, 92] width 129 height 26
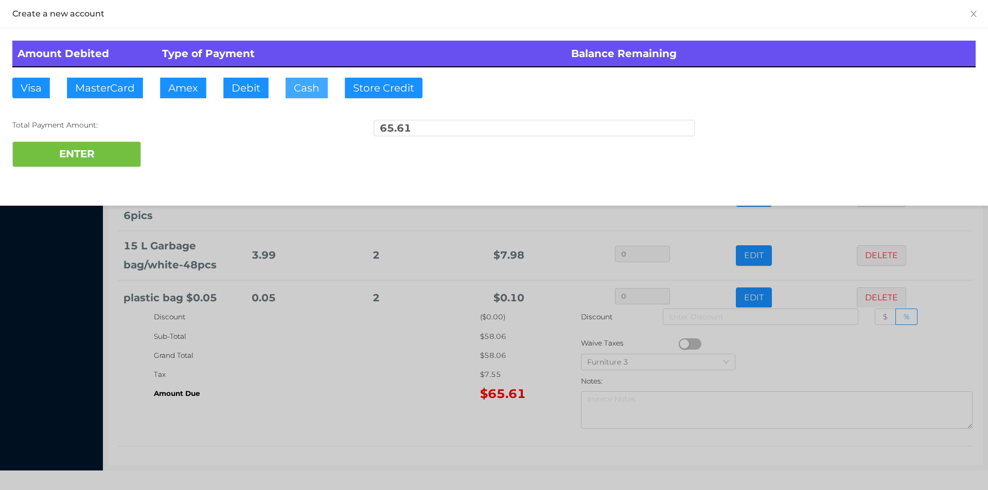
click at [316, 90] on button "Cash" at bounding box center [307, 88] width 42 height 21
type input "100"
click at [78, 142] on button "ENTER" at bounding box center [76, 154] width 129 height 26
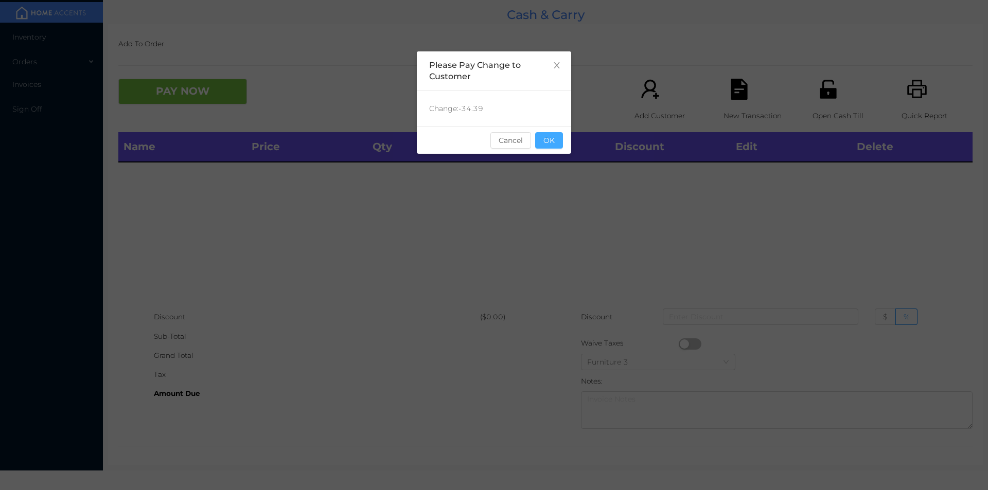
click at [550, 140] on button "OK" at bounding box center [549, 140] width 28 height 16
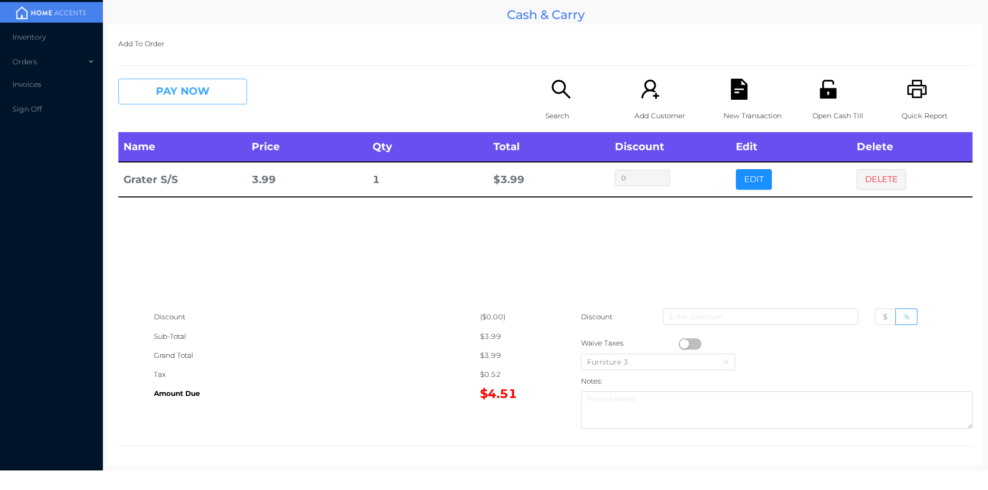
click at [183, 90] on button "PAY NOW" at bounding box center [182, 92] width 129 height 26
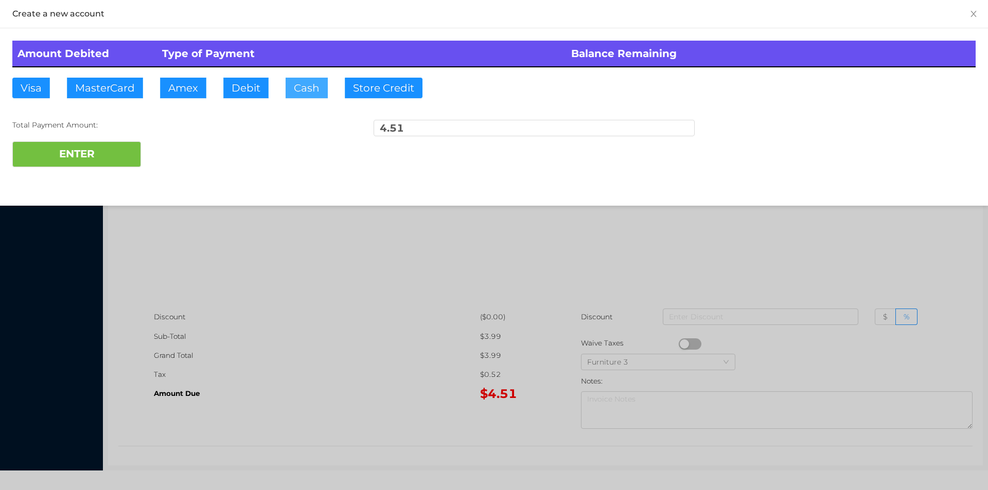
click at [302, 87] on button "Cash" at bounding box center [307, 88] width 42 height 21
type input "5"
click at [104, 159] on button "ENTER" at bounding box center [76, 154] width 129 height 26
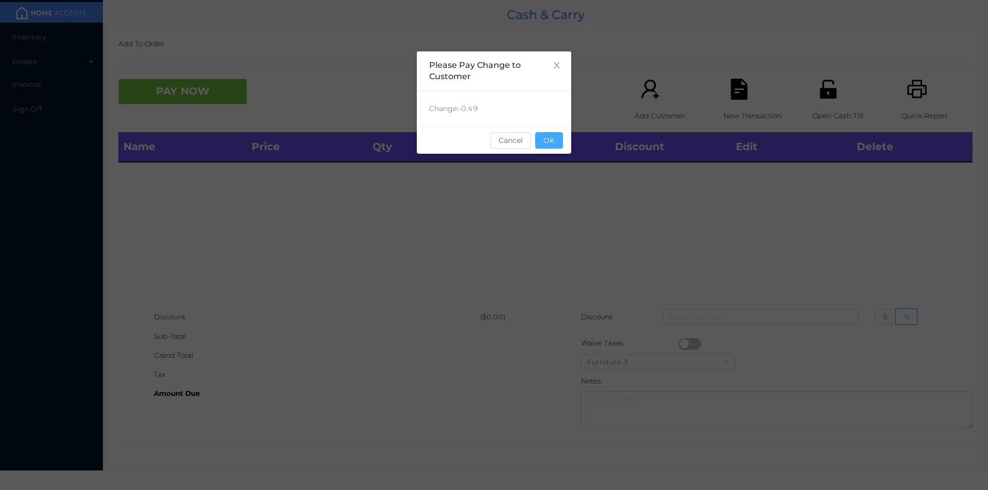
click at [541, 144] on button "OK" at bounding box center [549, 140] width 28 height 16
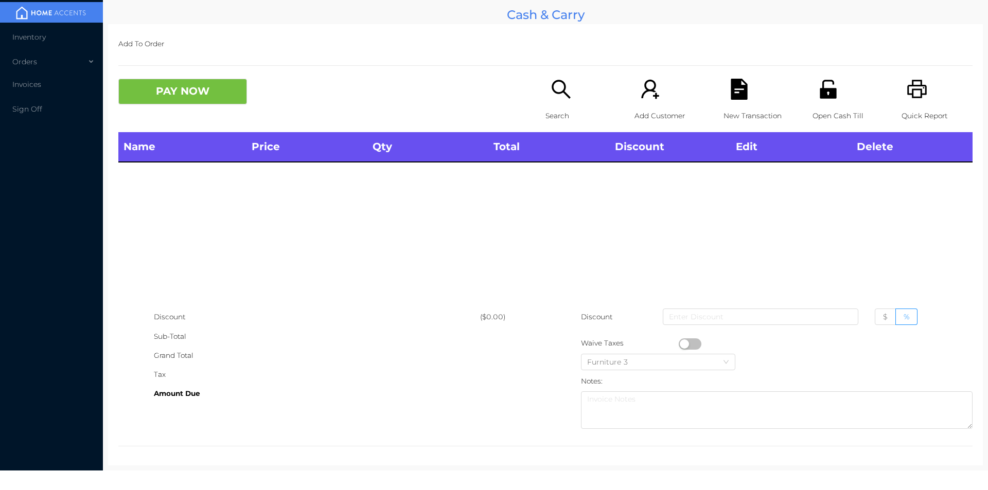
click at [552, 90] on icon "icon: search" at bounding box center [560, 89] width 21 height 21
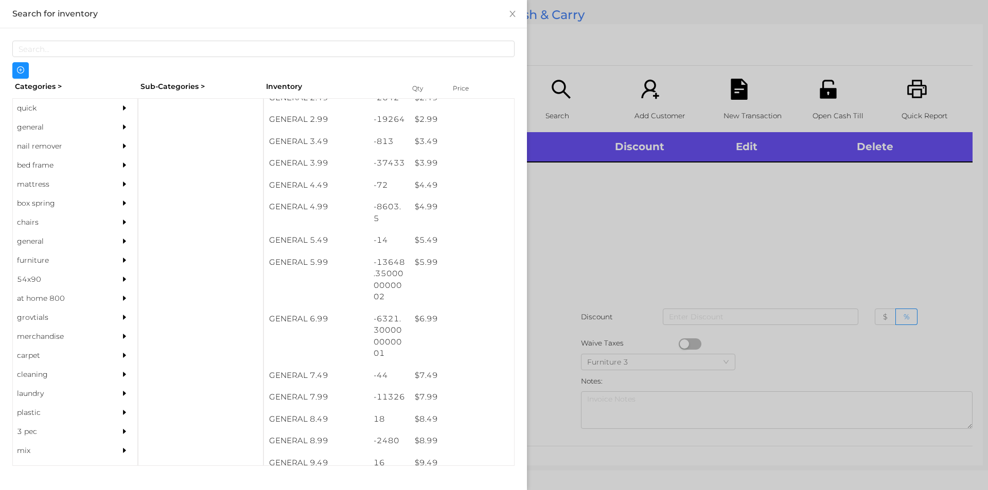
scroll to position [254, 0]
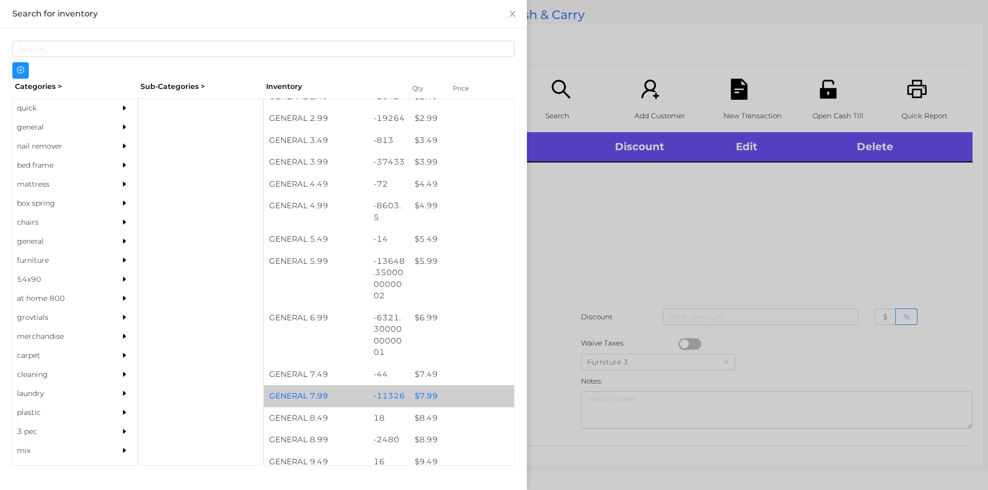
click at [428, 397] on div "$ 7.99" at bounding box center [461, 396] width 104 height 22
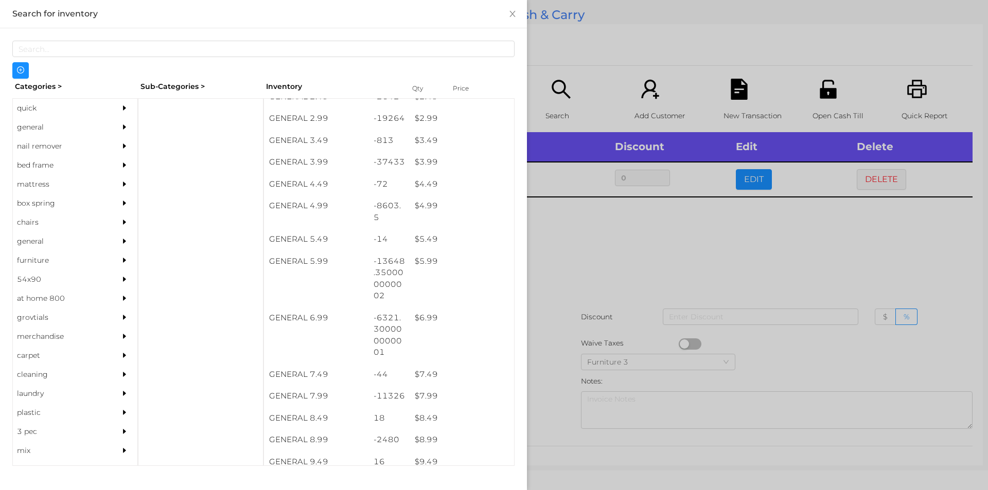
click at [622, 251] on div at bounding box center [494, 245] width 988 height 490
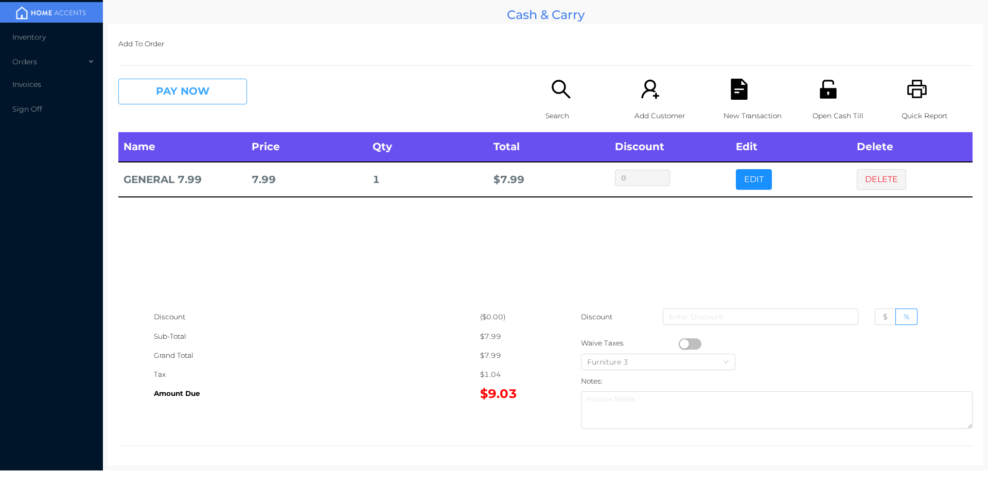
click at [218, 82] on button "PAY NOW" at bounding box center [182, 92] width 129 height 26
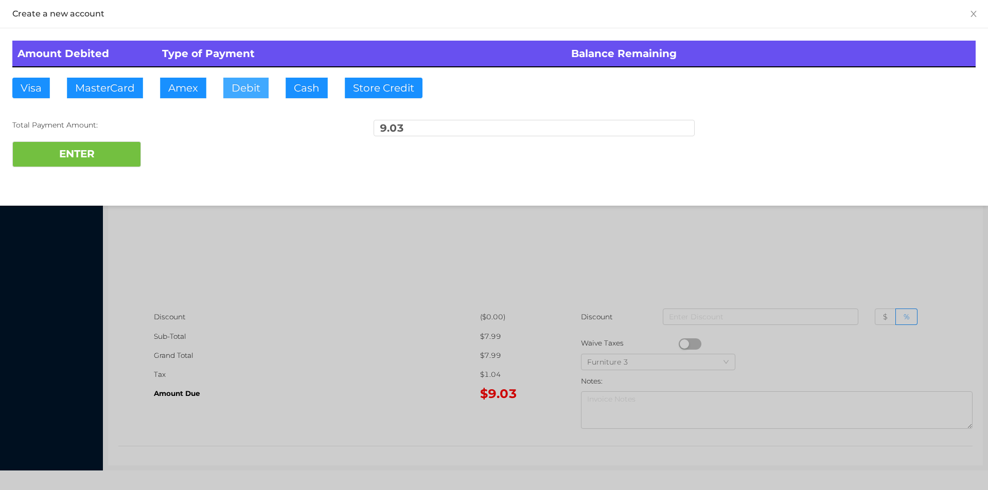
click at [249, 88] on button "Debit" at bounding box center [245, 88] width 45 height 21
click at [97, 160] on button "ENTER" at bounding box center [76, 154] width 129 height 26
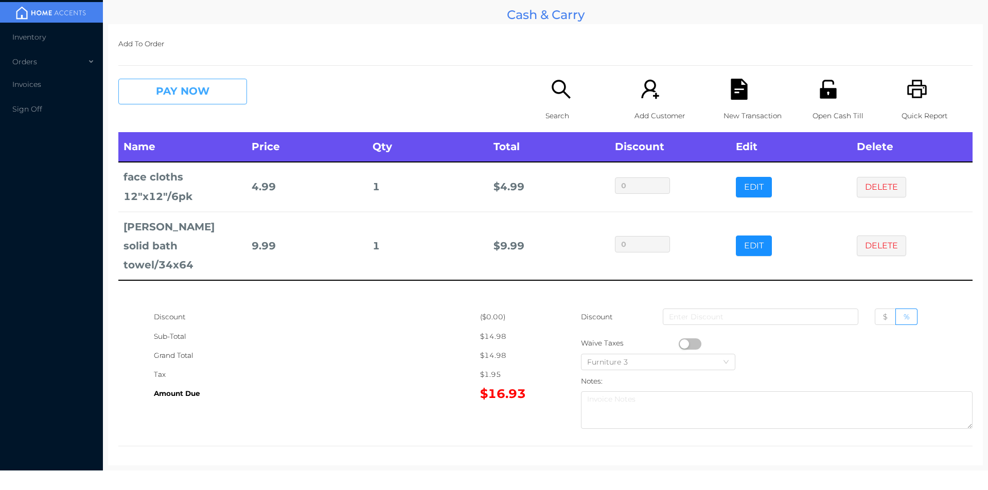
click at [194, 99] on button "PAY NOW" at bounding box center [182, 92] width 129 height 26
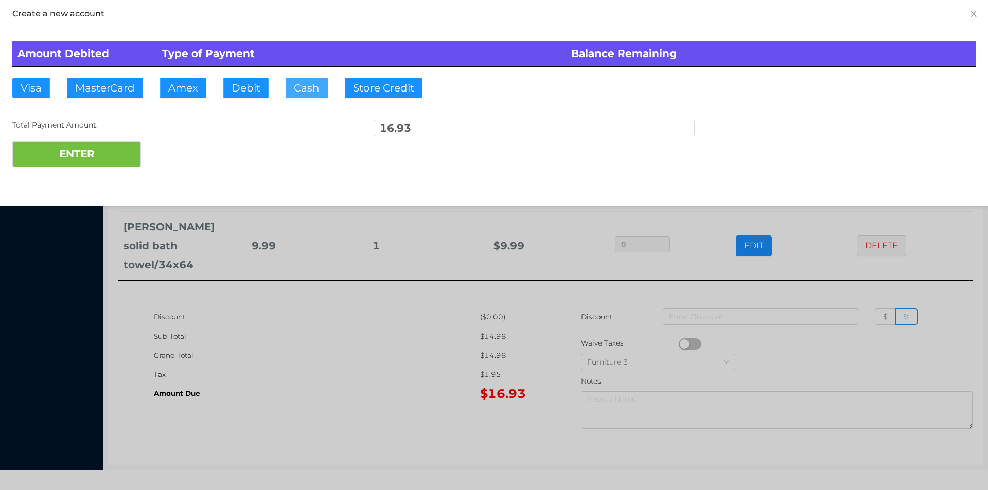
click at [303, 94] on button "Cash" at bounding box center [307, 88] width 42 height 21
type input "20."
click at [117, 144] on button "ENTER" at bounding box center [76, 154] width 129 height 26
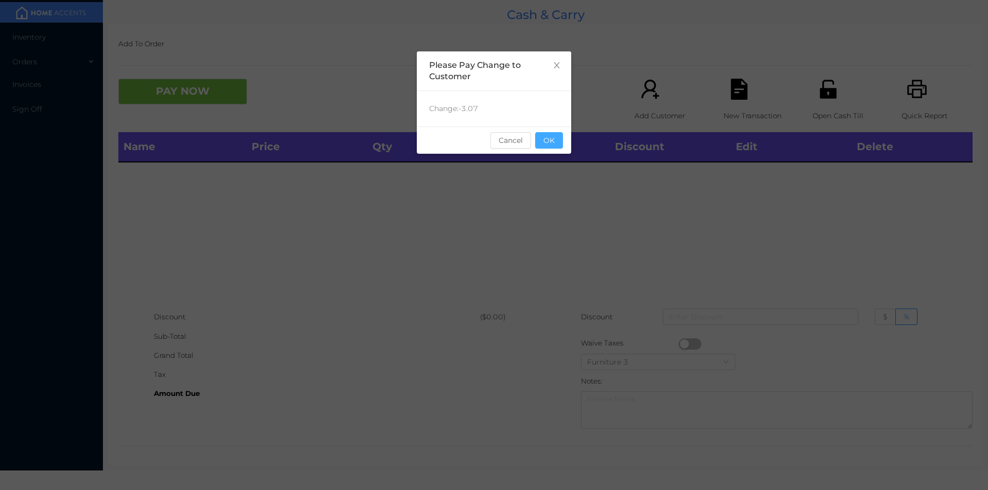
click at [550, 146] on button "OK" at bounding box center [549, 140] width 28 height 16
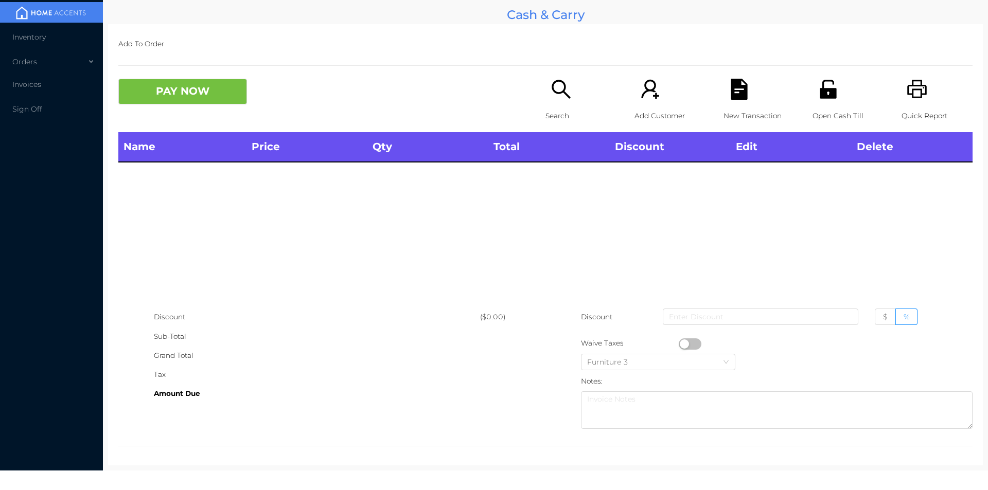
click at [551, 86] on icon "icon: search" at bounding box center [560, 89] width 21 height 21
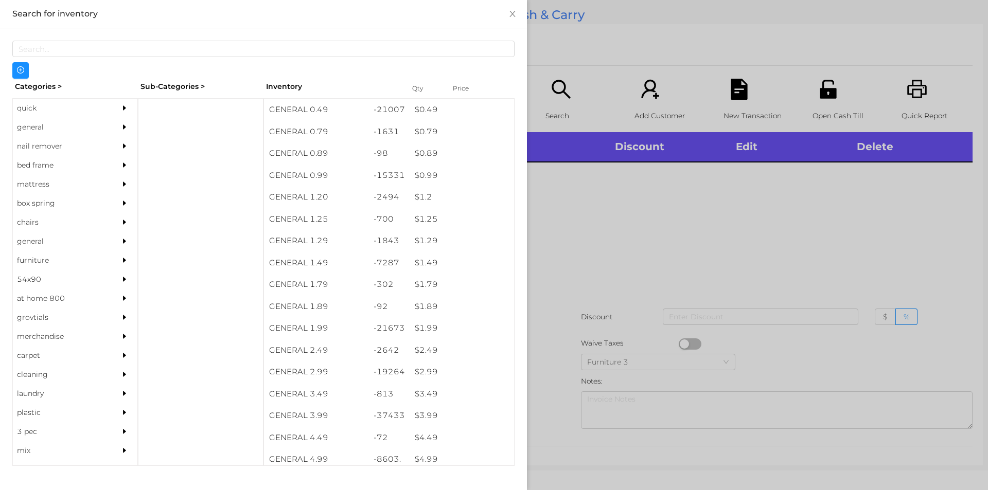
click at [35, 111] on div "quick" at bounding box center [60, 108] width 94 height 19
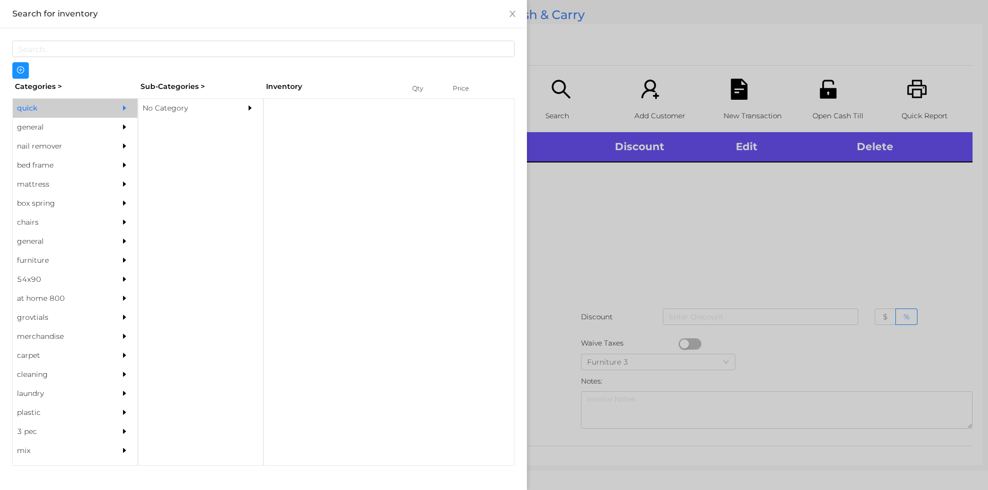
click at [158, 106] on div "No Category" at bounding box center [185, 108] width 94 height 19
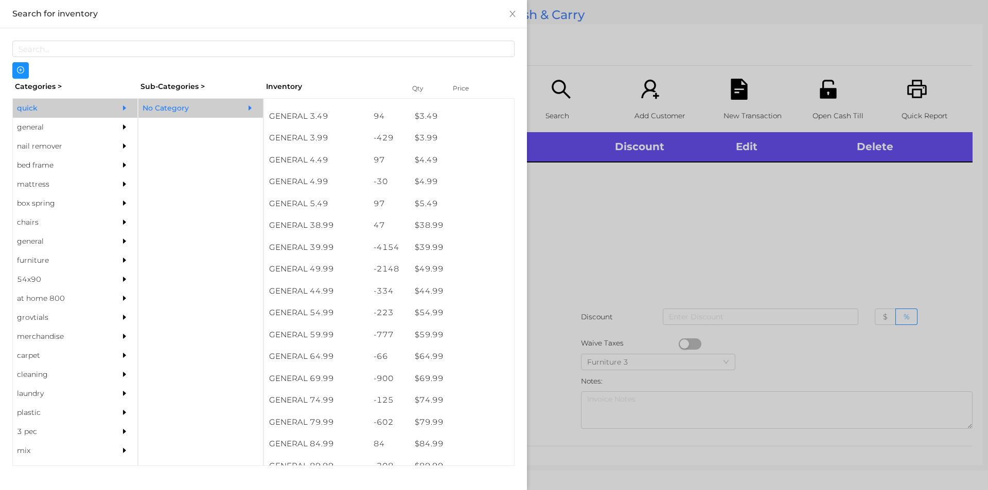
scroll to position [453, 0]
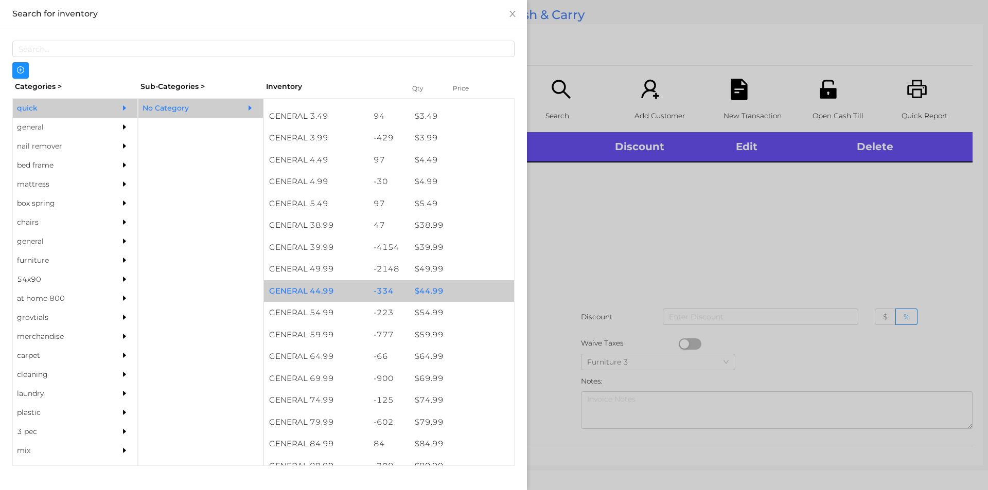
click at [427, 293] on div "$ 44.99" at bounding box center [461, 291] width 104 height 22
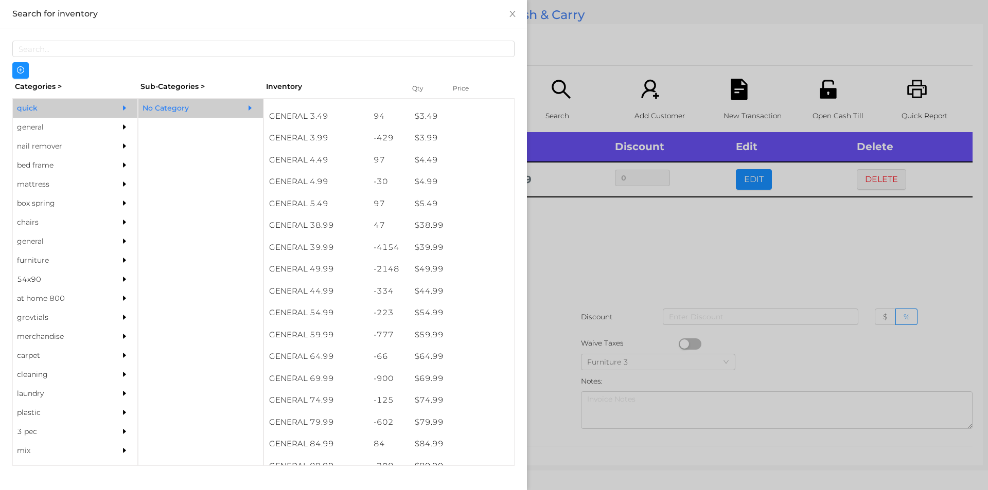
click at [561, 262] on div at bounding box center [494, 245] width 988 height 490
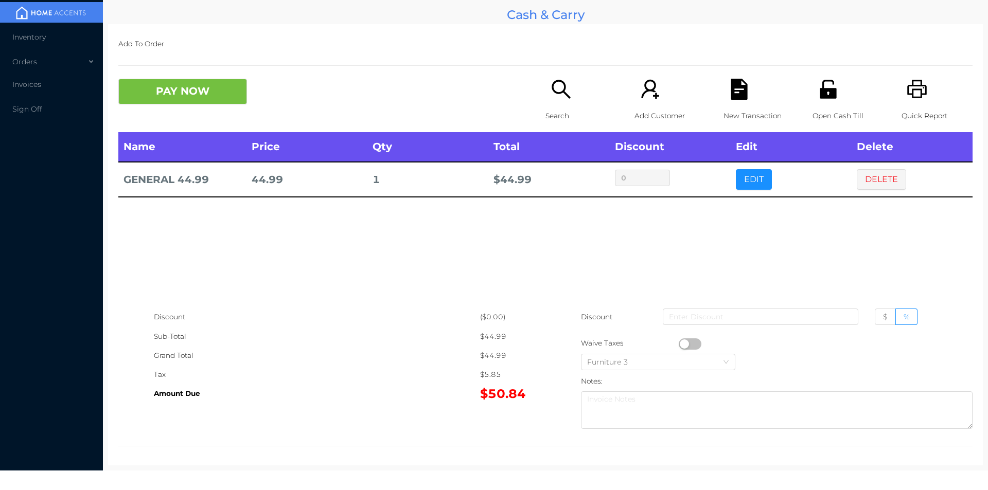
click at [819, 90] on icon "icon: unlock" at bounding box center [827, 89] width 16 height 19
click at [880, 175] on button "DELETE" at bounding box center [881, 179] width 49 height 21
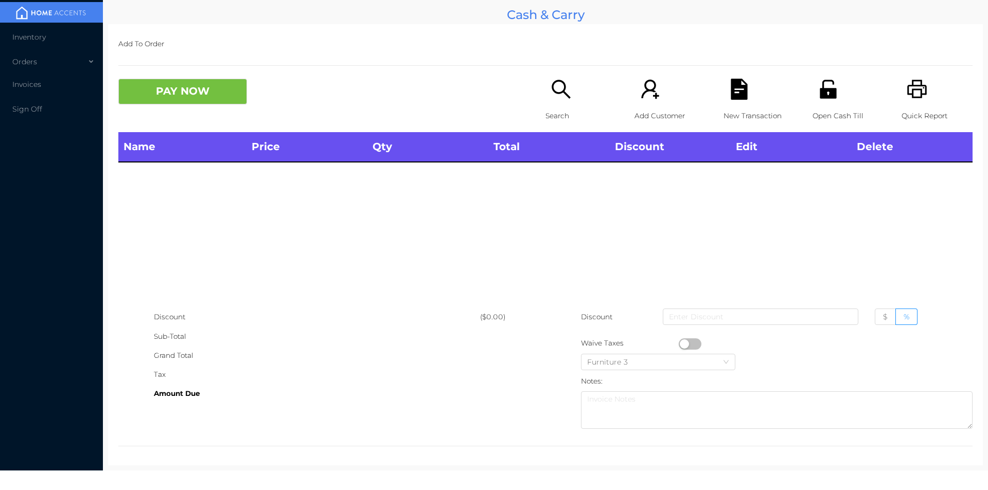
click at [545, 91] on div "Search" at bounding box center [580, 105] width 71 height 53
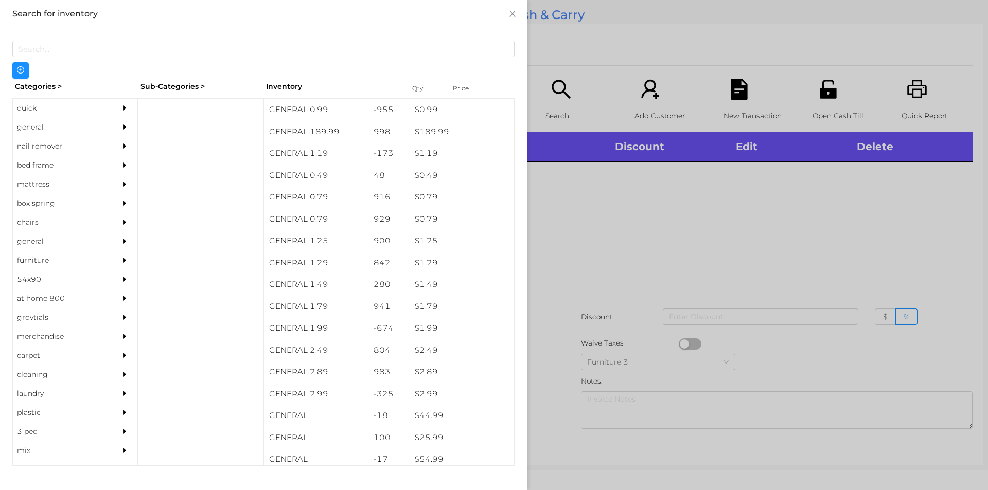
click at [29, 128] on div "general" at bounding box center [60, 127] width 94 height 19
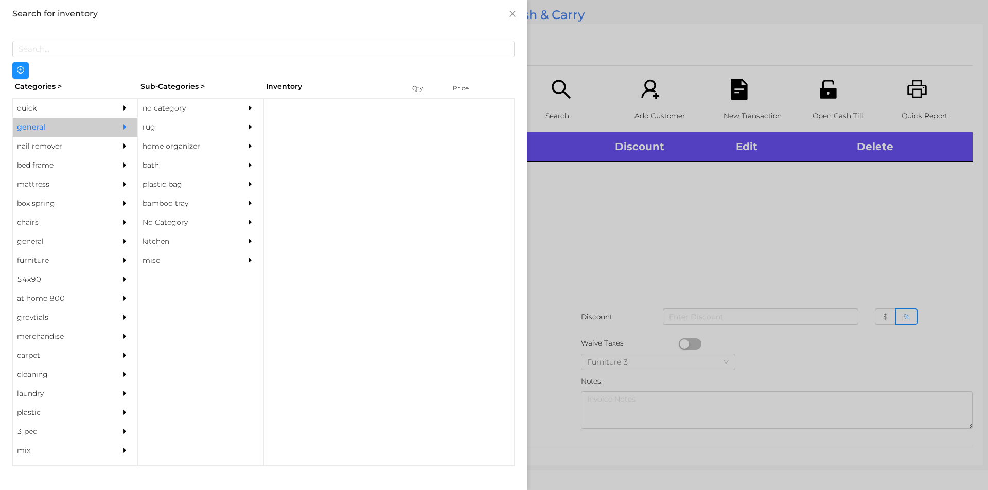
click at [171, 115] on div "no category" at bounding box center [185, 108] width 94 height 19
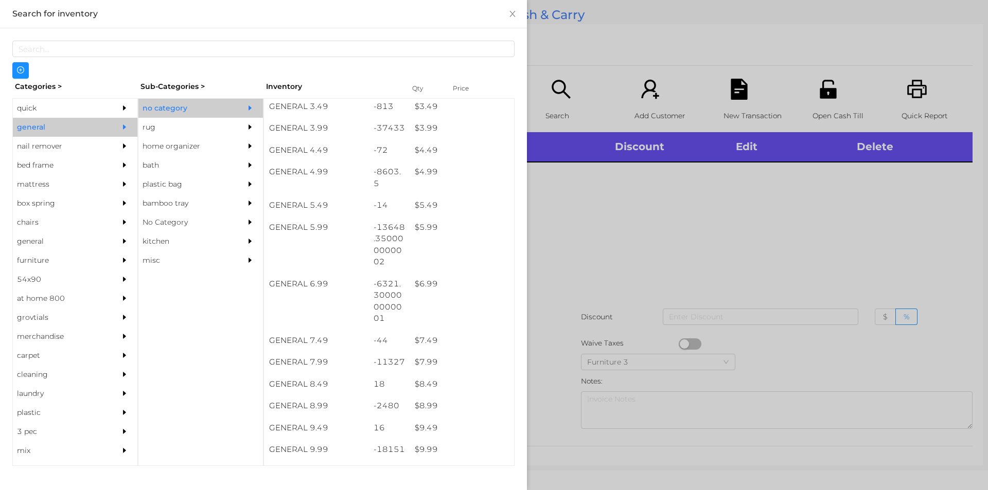
scroll to position [287, 0]
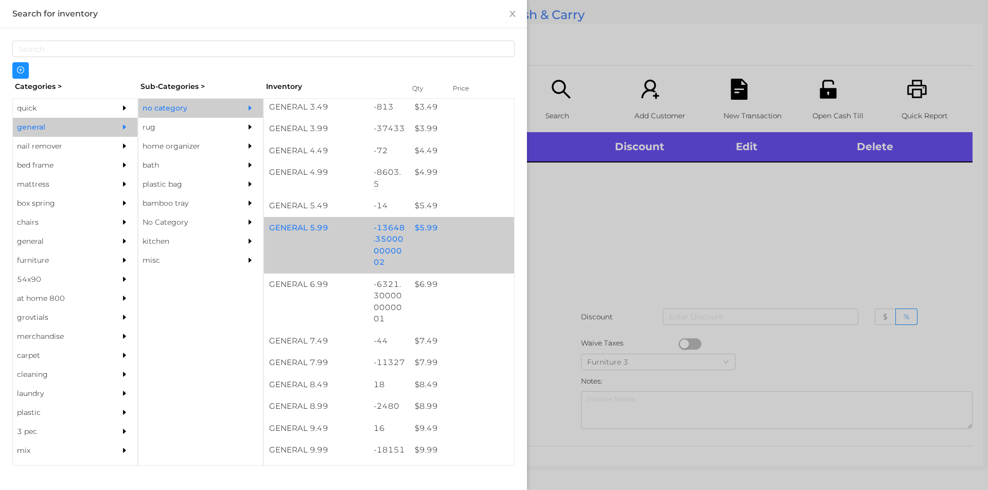
click at [420, 228] on div "$ 5.99" at bounding box center [461, 228] width 104 height 22
click at [429, 228] on div "$ 5.99" at bounding box center [461, 228] width 104 height 22
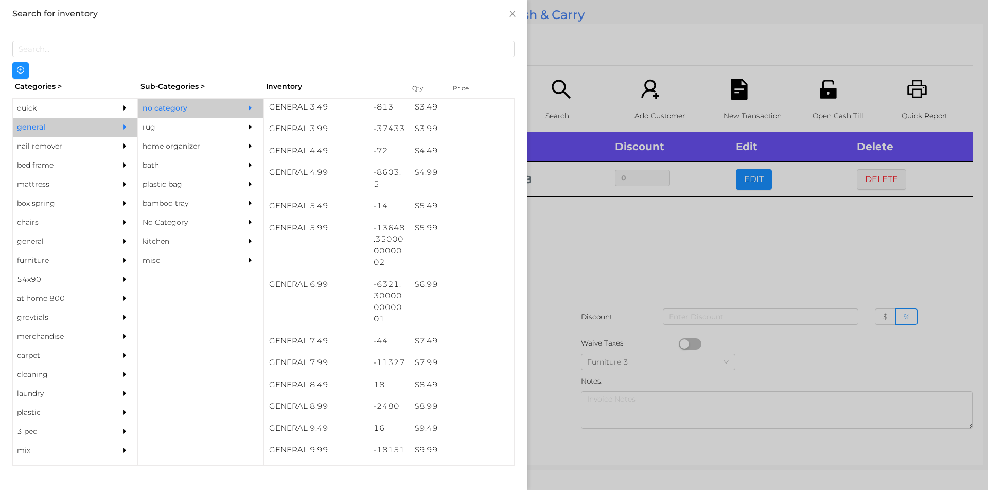
click at [617, 246] on div at bounding box center [494, 245] width 988 height 490
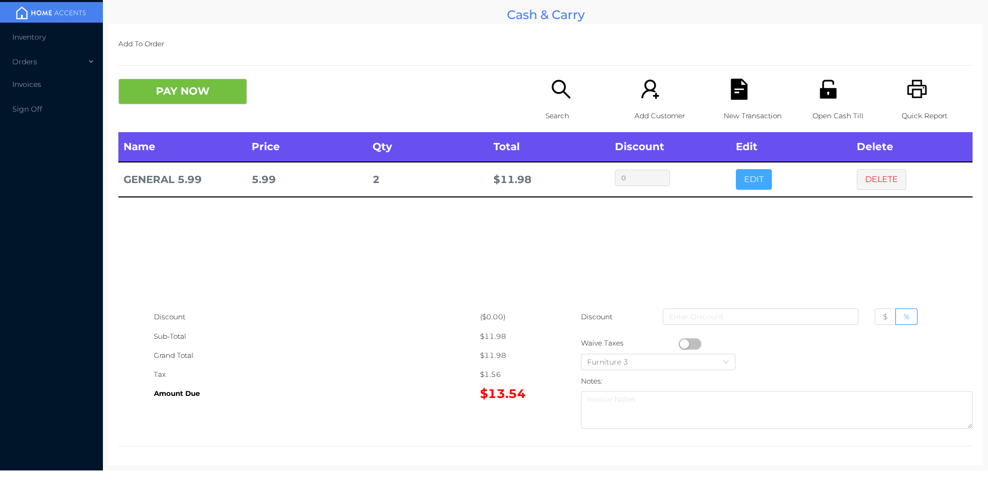
click at [751, 171] on button "EDIT" at bounding box center [754, 179] width 36 height 21
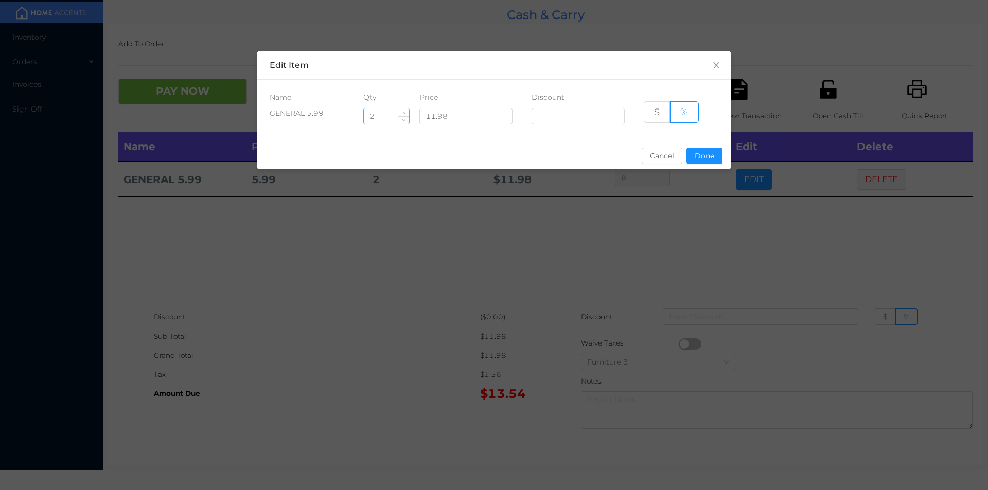
click at [386, 115] on input "2" at bounding box center [386, 116] width 45 height 15
type input "2.5"
click at [702, 156] on button "Done" at bounding box center [704, 156] width 36 height 16
type input "0%"
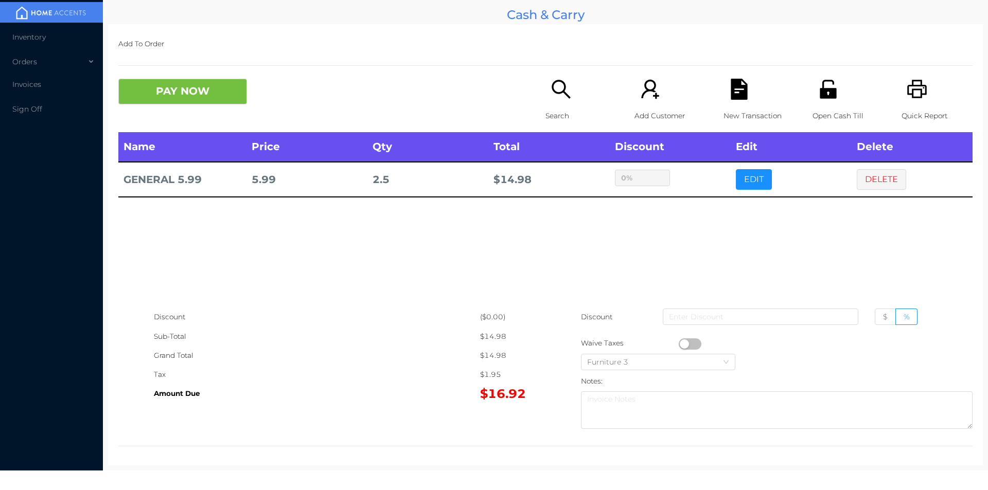
click at [677, 202] on div "sentinelStart Edit Item Name Qty Price Discount GENERAL 5.99 2.5 11.98 $ % Canc…" at bounding box center [494, 245] width 988 height 490
click at [751, 179] on button "EDIT" at bounding box center [754, 179] width 36 height 21
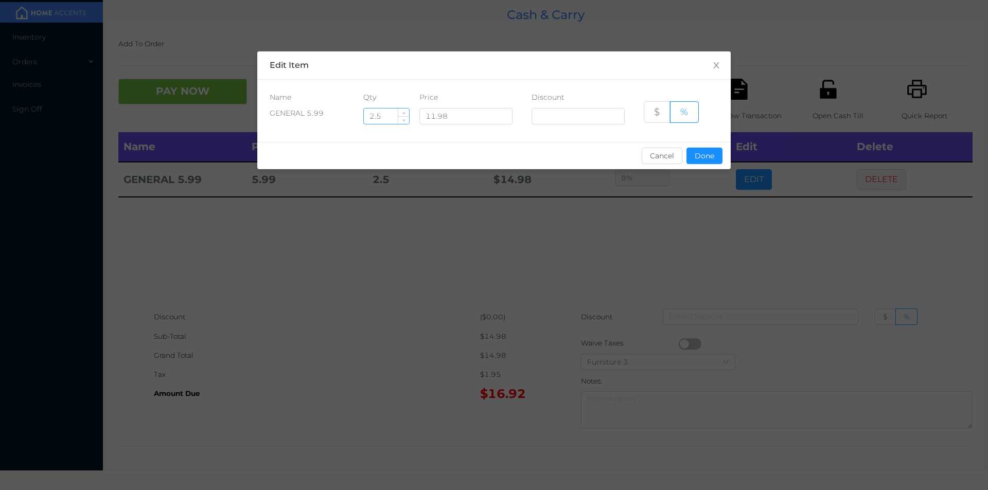
click at [388, 119] on input "2.5" at bounding box center [386, 116] width 45 height 15
type input "2"
type input "3"
click at [702, 157] on button "Done" at bounding box center [704, 156] width 36 height 16
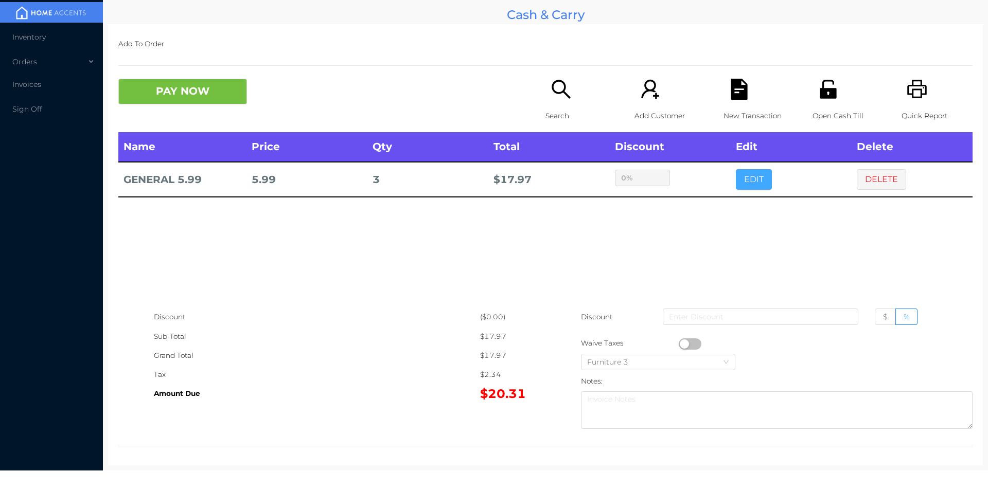
click at [736, 169] on button "EDIT" at bounding box center [754, 179] width 36 height 21
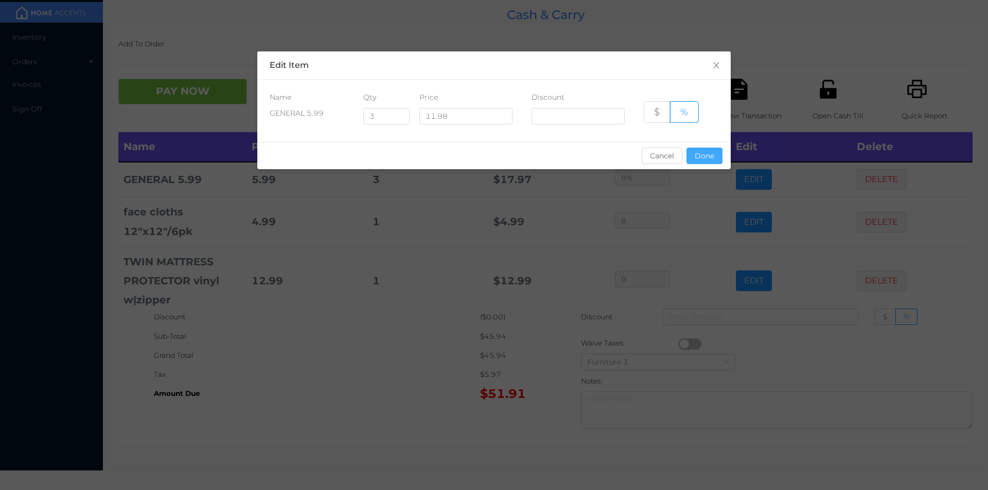
click at [710, 160] on button "Done" at bounding box center [704, 156] width 36 height 16
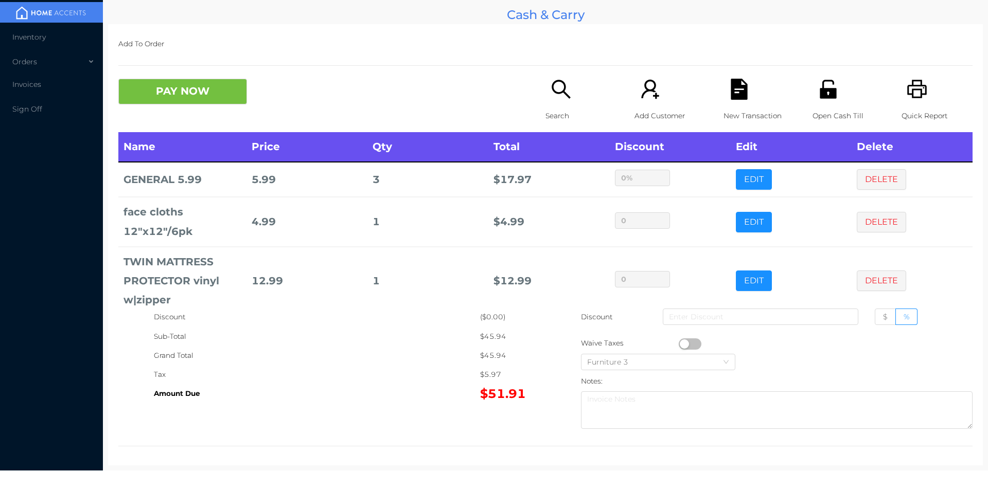
click at [558, 101] on div "Search" at bounding box center [580, 105] width 71 height 53
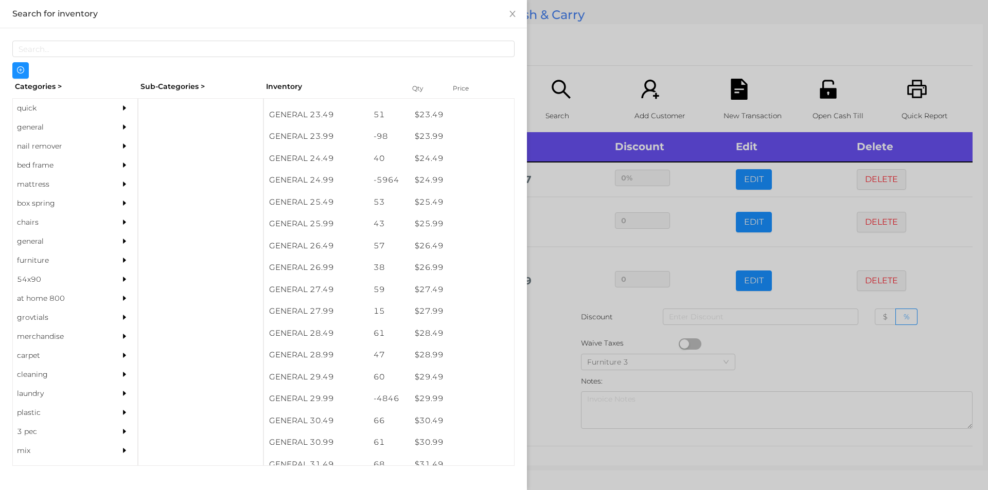
scroll to position [1257, 0]
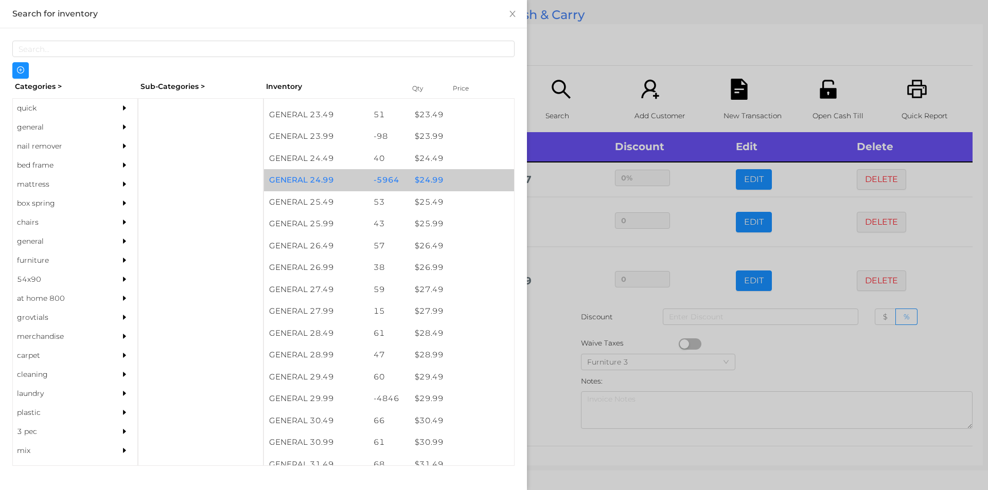
click at [428, 176] on div "$ 24.99" at bounding box center [461, 180] width 104 height 22
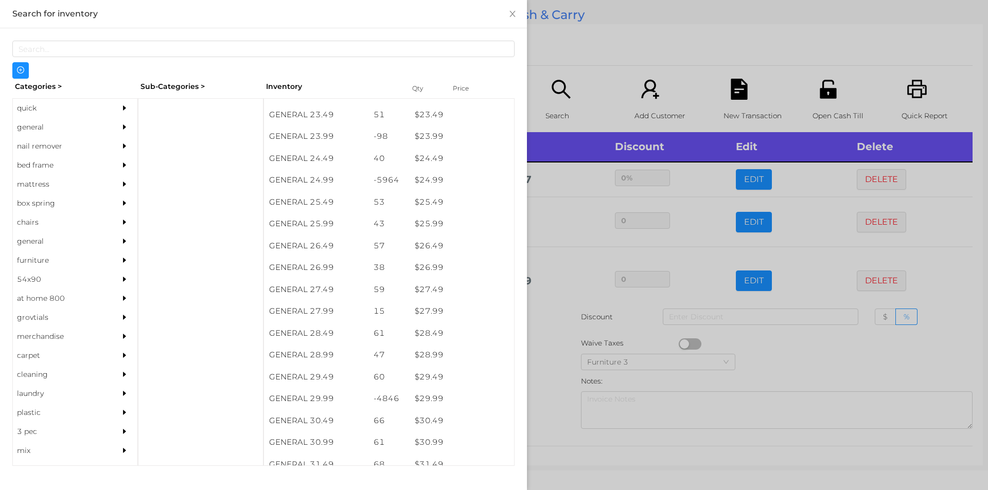
click at [540, 330] on div at bounding box center [494, 245] width 988 height 490
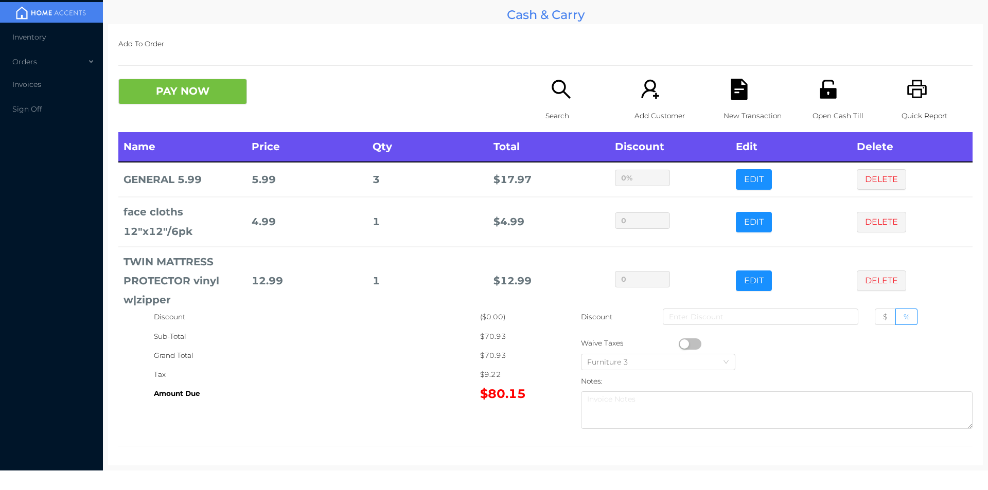
scroll to position [103, 0]
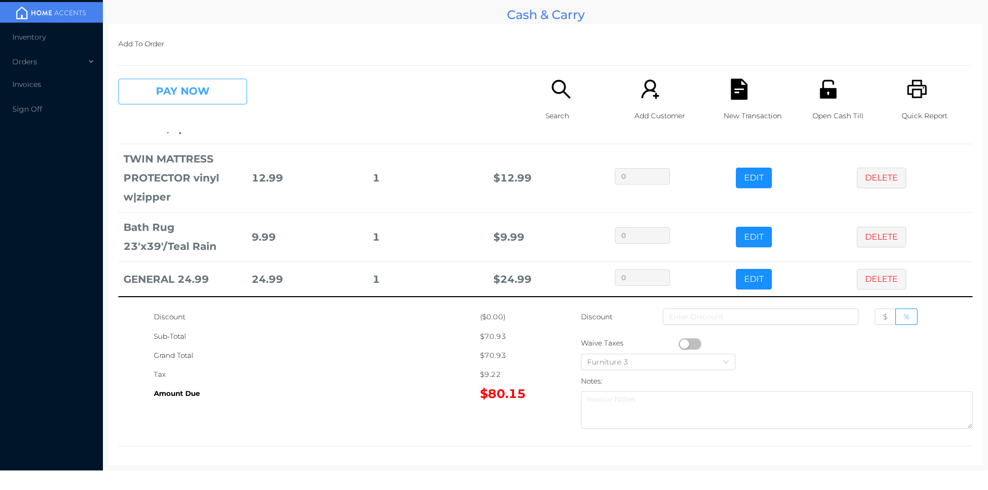
click at [176, 95] on button "PAY NOW" at bounding box center [182, 92] width 129 height 26
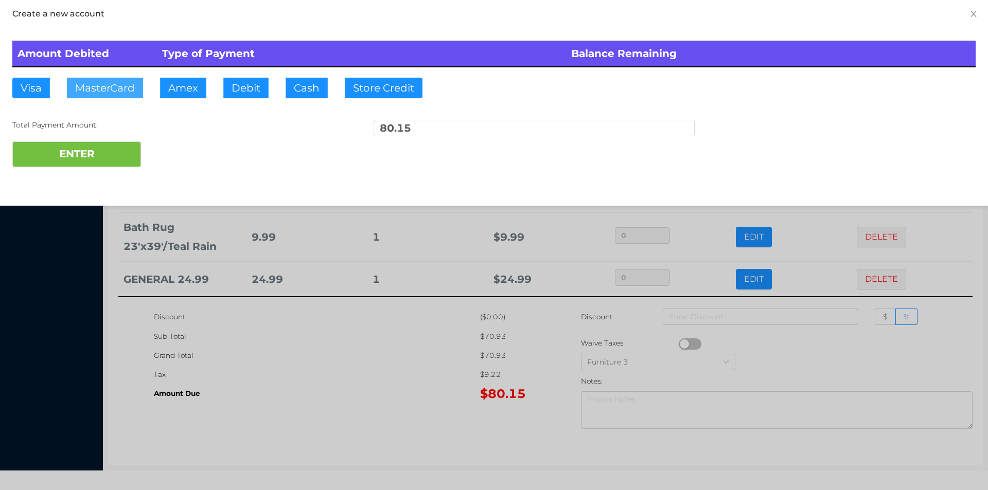
click at [108, 85] on button "MasterCard" at bounding box center [105, 88] width 76 height 21
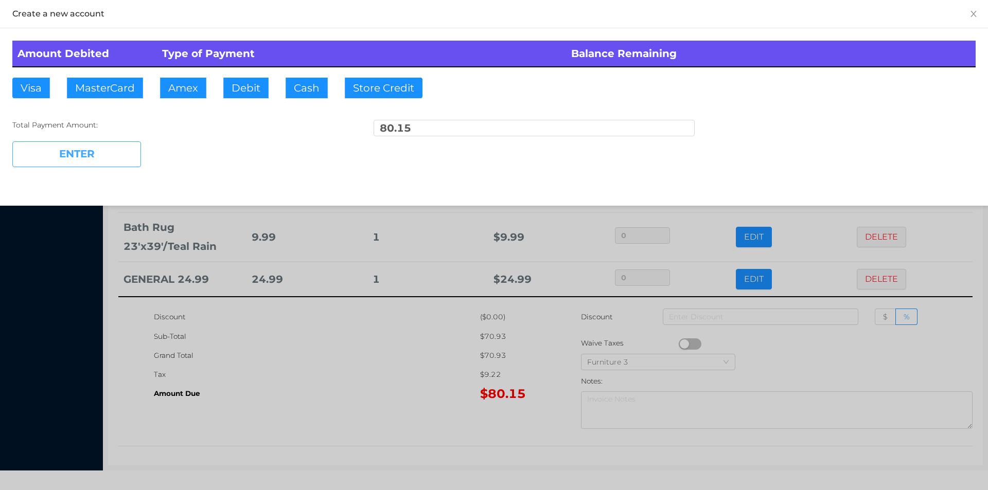
click at [83, 151] on button "ENTER" at bounding box center [76, 154] width 129 height 26
type input "0"
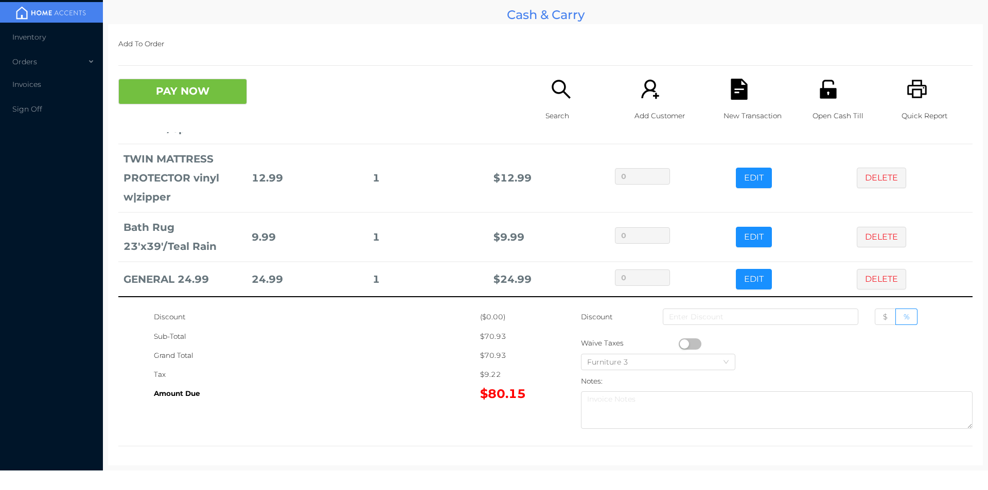
scroll to position [0, 0]
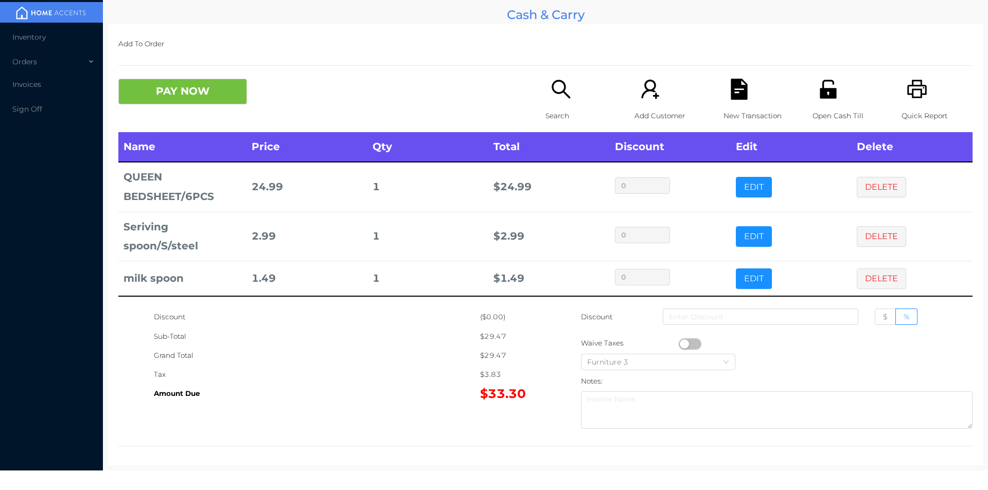
click at [556, 101] on div "Search" at bounding box center [580, 105] width 71 height 53
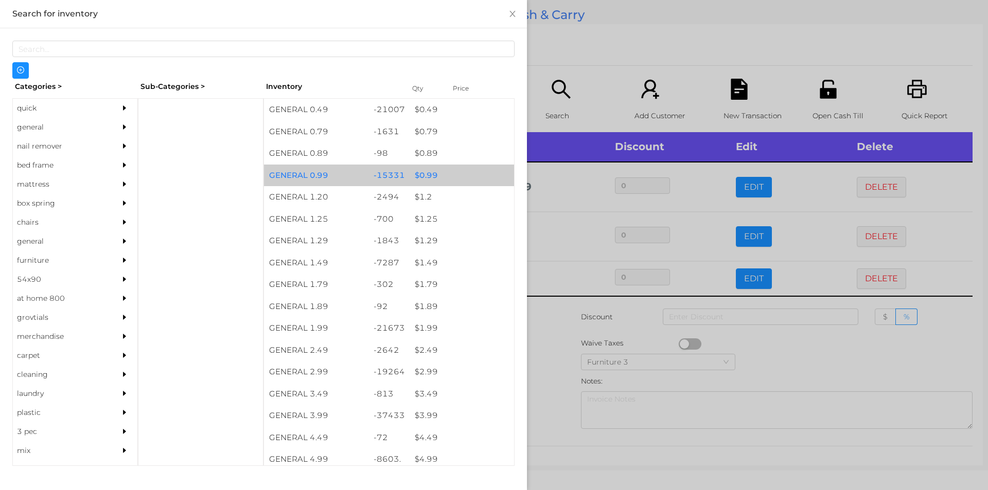
click at [427, 185] on div "$ 0.99" at bounding box center [461, 176] width 104 height 22
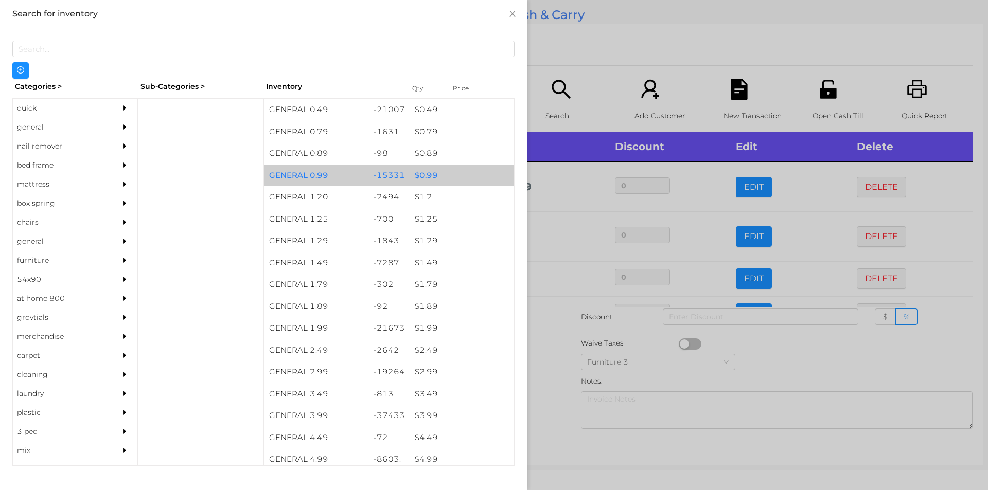
click at [419, 179] on div "$ 0.99" at bounding box center [461, 176] width 104 height 22
click at [417, 177] on div "$ 0.99" at bounding box center [461, 176] width 104 height 22
click at [421, 175] on div "$ 0.99" at bounding box center [461, 176] width 104 height 22
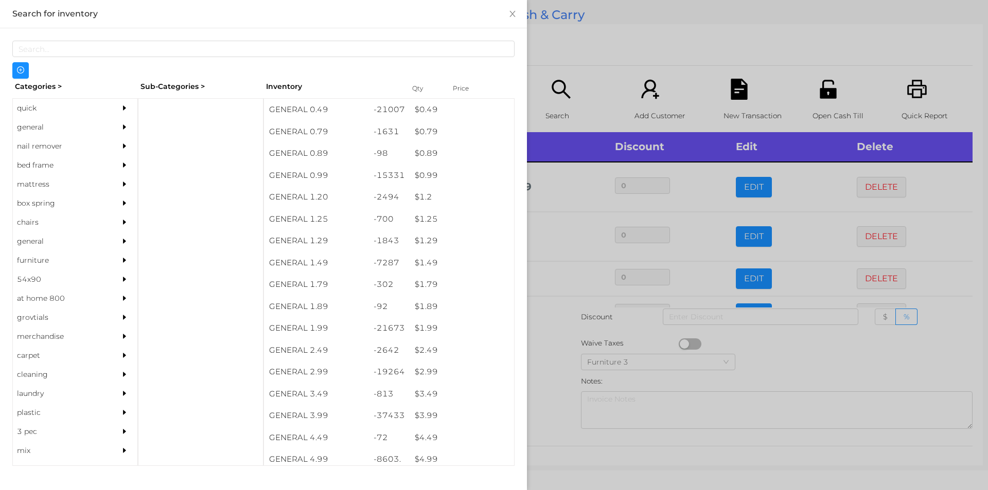
click at [546, 333] on div at bounding box center [494, 245] width 988 height 490
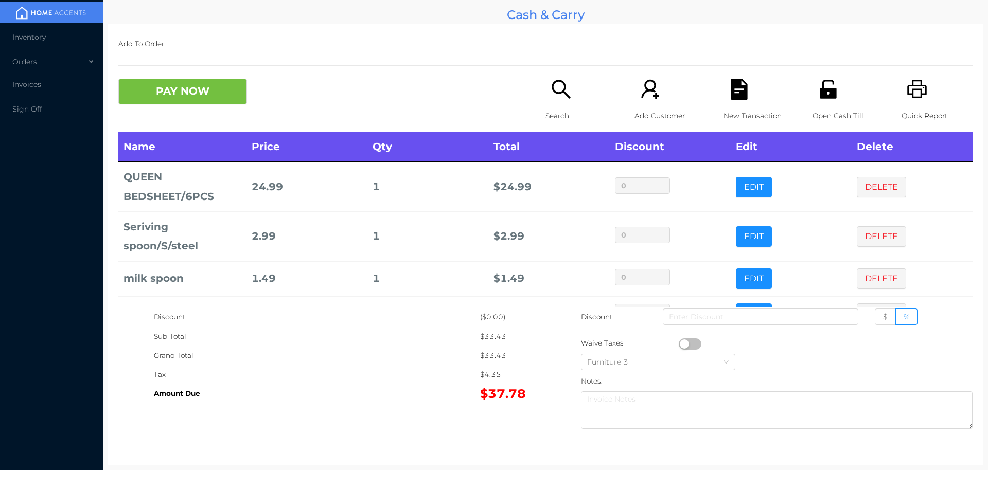
scroll to position [34, 0]
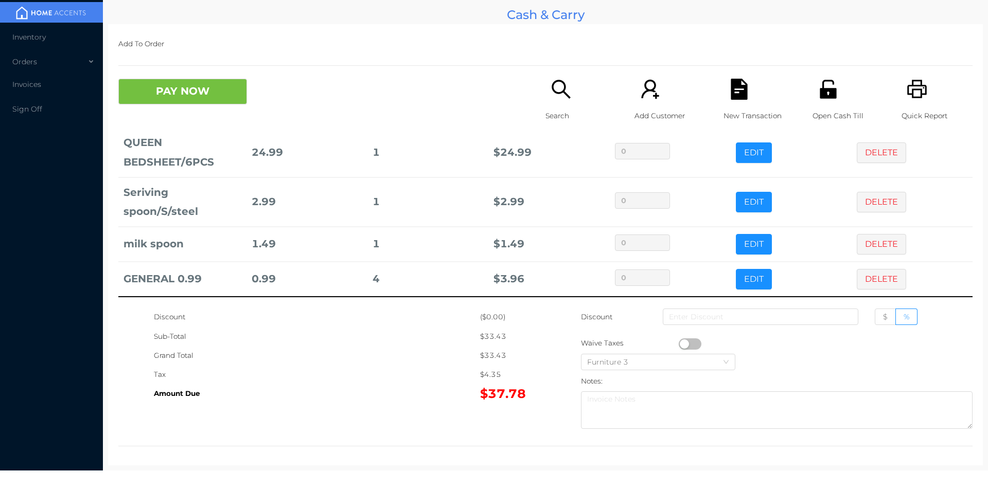
click at [557, 97] on icon "icon: search" at bounding box center [560, 89] width 21 height 21
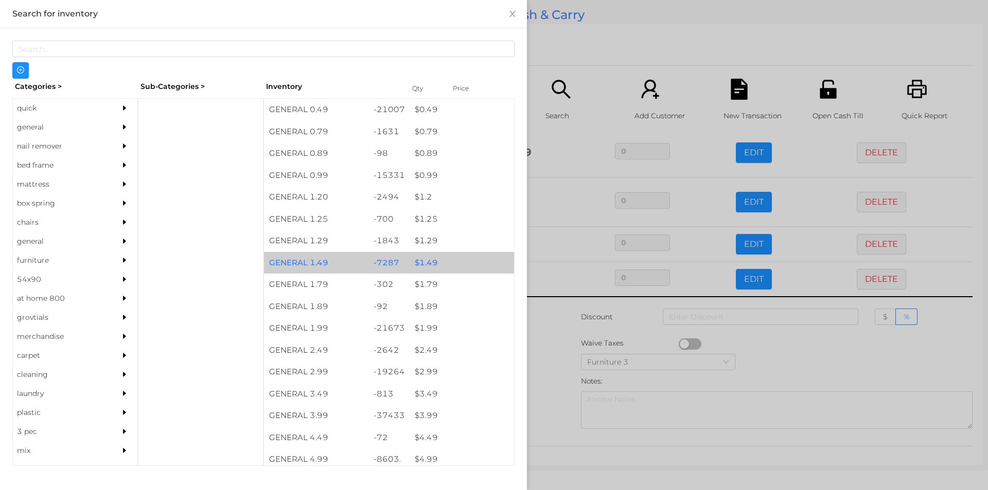
click at [423, 263] on div "$ 1.49" at bounding box center [461, 263] width 104 height 22
click at [423, 267] on div "$ 1.49" at bounding box center [461, 263] width 104 height 22
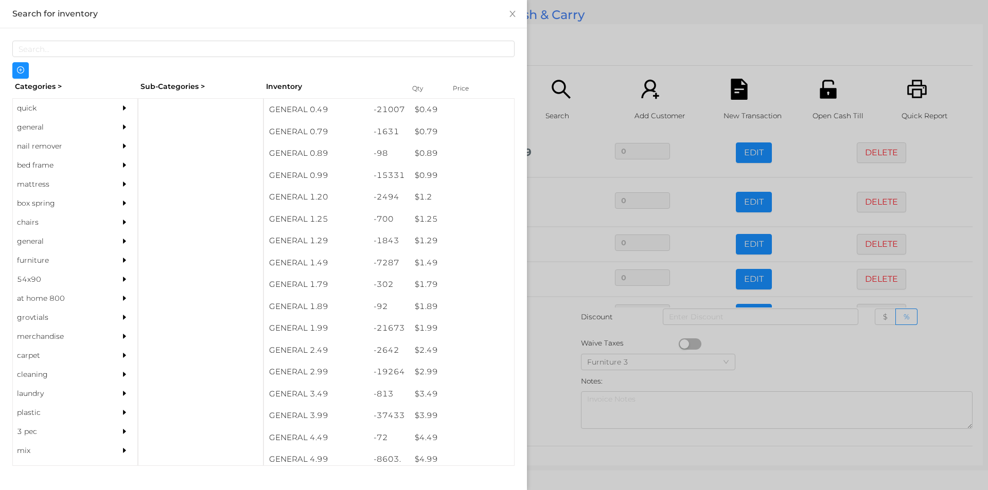
click at [548, 369] on div at bounding box center [494, 245] width 988 height 490
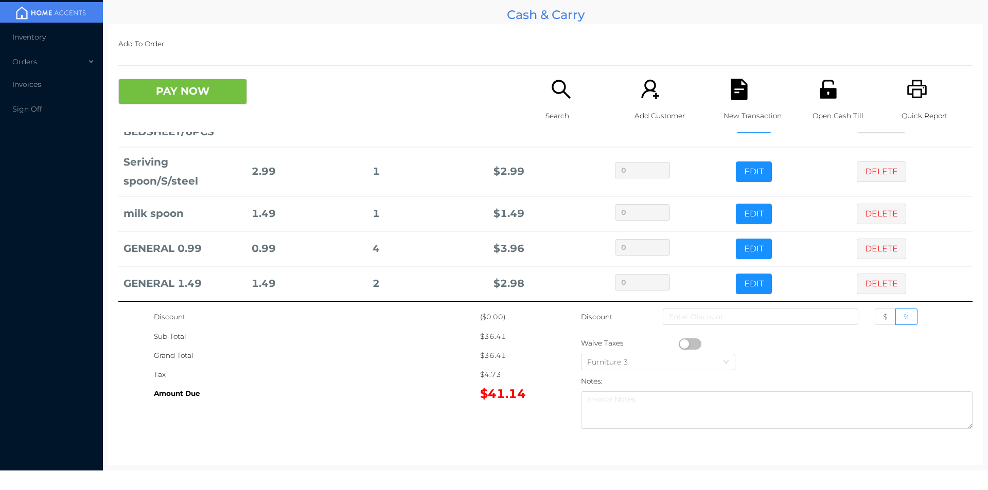
scroll to position [69, 0]
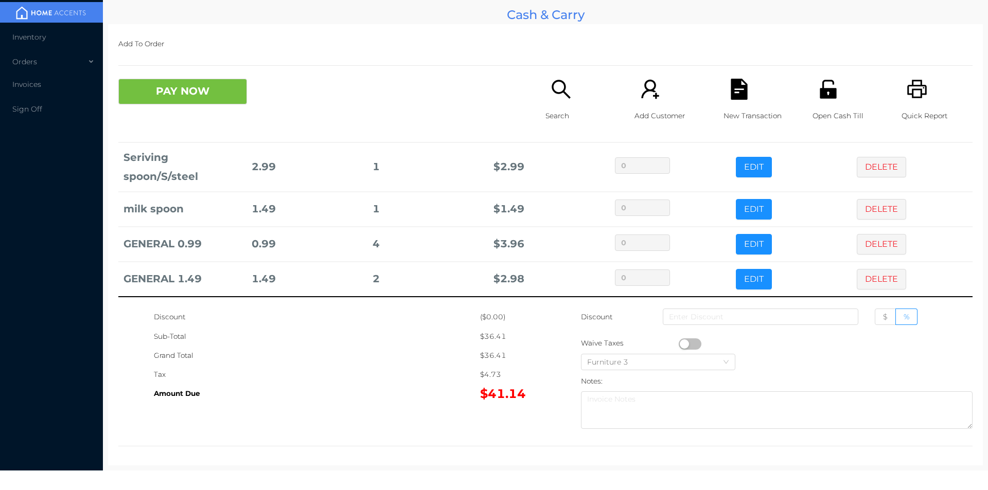
click at [497, 262] on td "$ 2.98" at bounding box center [548, 279] width 121 height 35
click at [212, 96] on button "PAY NOW" at bounding box center [182, 92] width 129 height 26
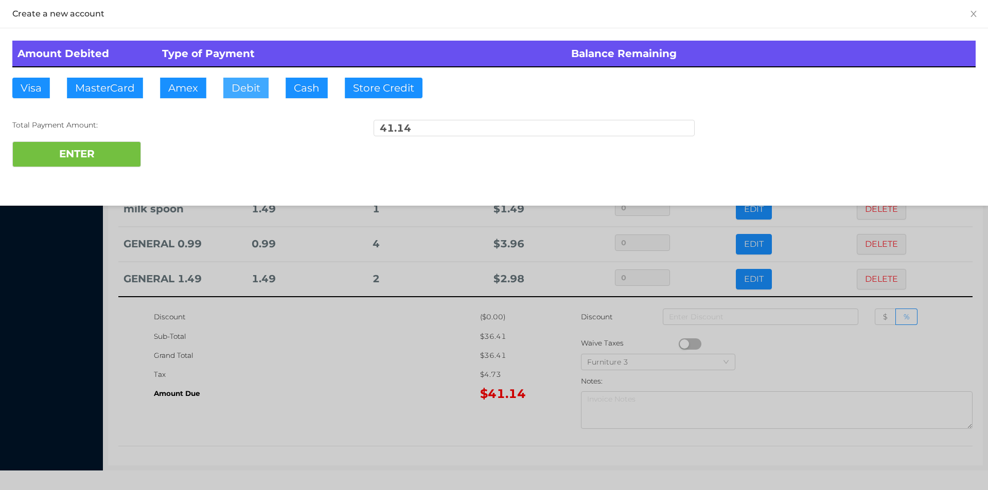
click at [240, 96] on button "Debit" at bounding box center [245, 88] width 45 height 21
click at [121, 157] on button "ENTER" at bounding box center [76, 154] width 129 height 26
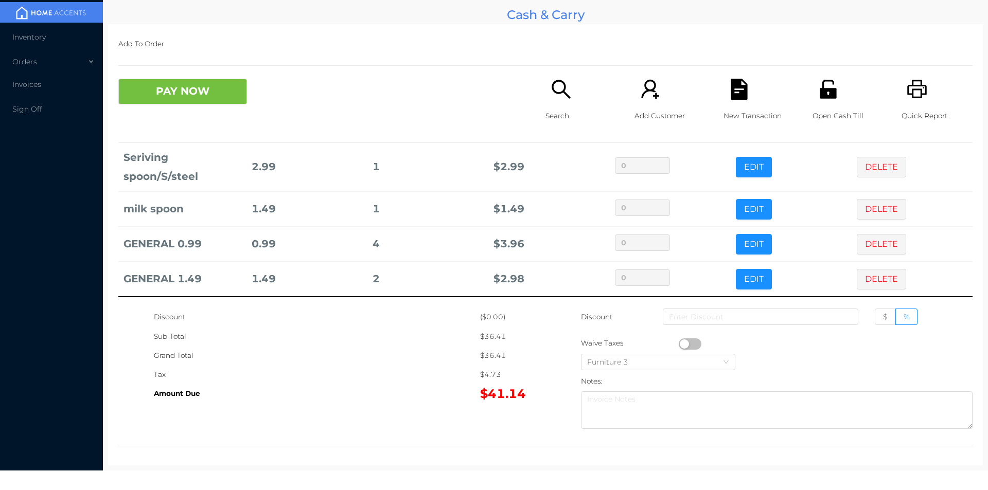
scroll to position [0, 0]
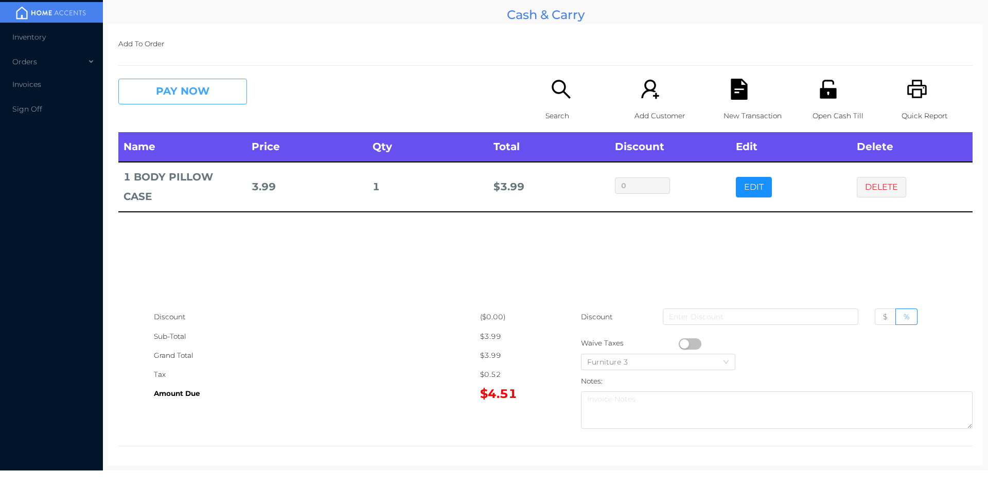
click at [170, 90] on button "PAY NOW" at bounding box center [182, 92] width 129 height 26
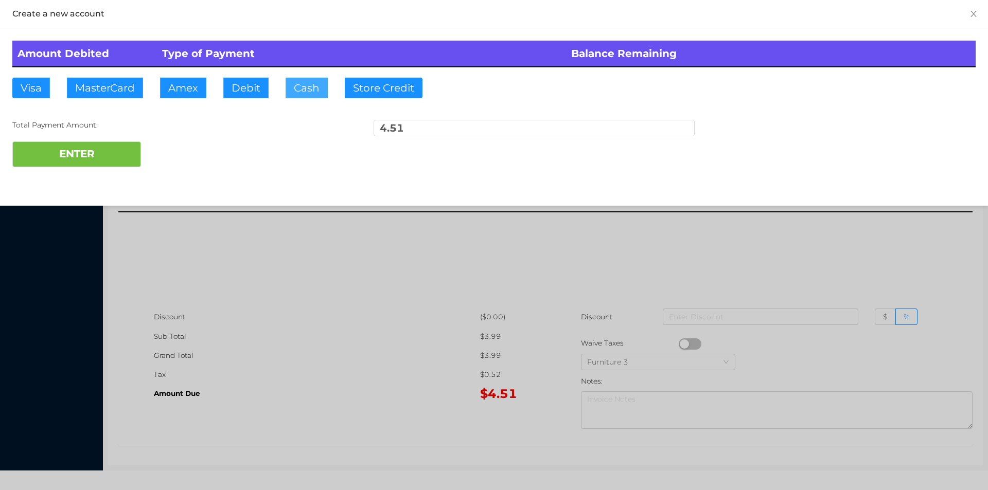
click at [305, 88] on button "Cash" at bounding box center [307, 88] width 42 height 21
type input "10."
click at [111, 159] on button "ENTER" at bounding box center [76, 154] width 129 height 26
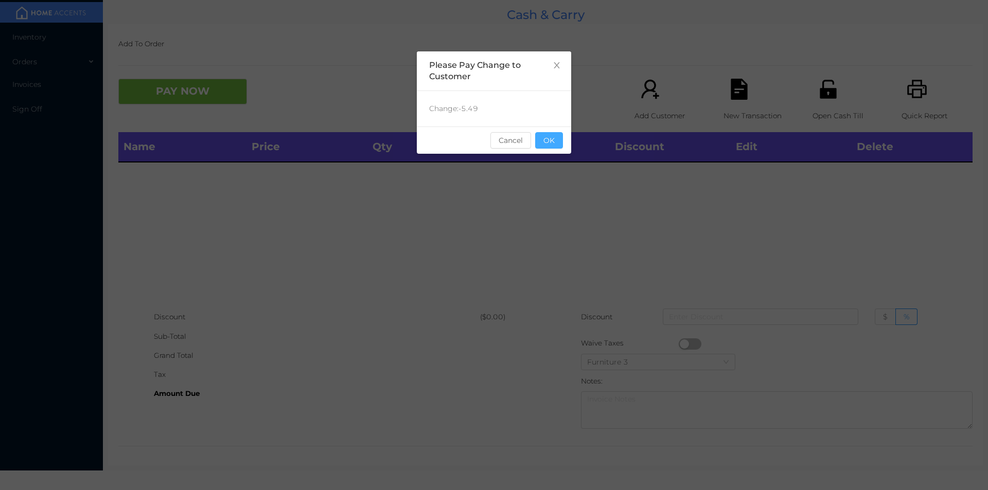
click at [557, 145] on button "OK" at bounding box center [549, 140] width 28 height 16
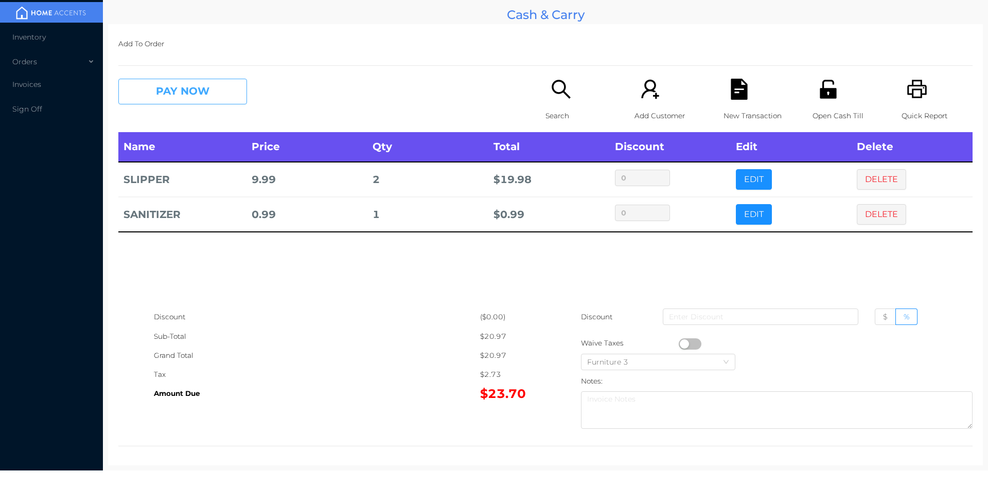
click at [215, 94] on button "PAY NOW" at bounding box center [182, 92] width 129 height 26
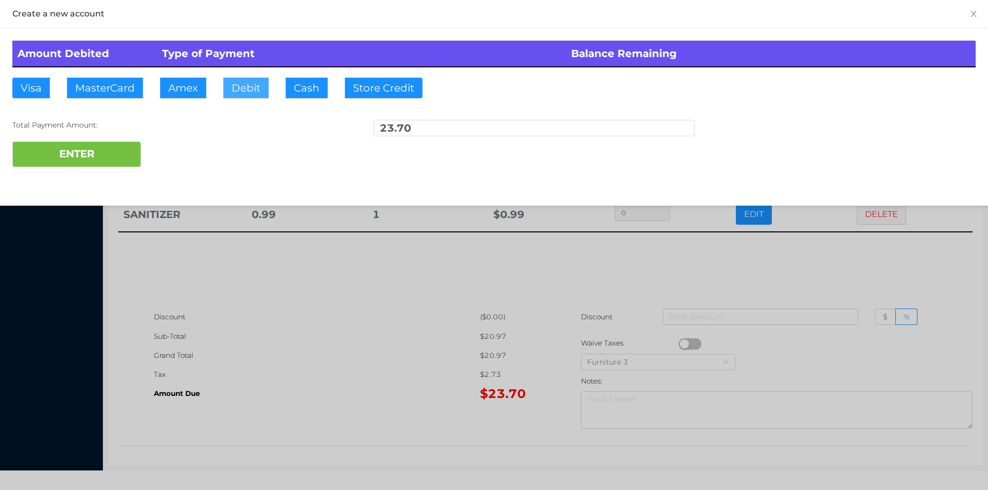
click at [249, 84] on button "Debit" at bounding box center [245, 88] width 45 height 21
click at [109, 160] on button "ENTER" at bounding box center [76, 154] width 129 height 26
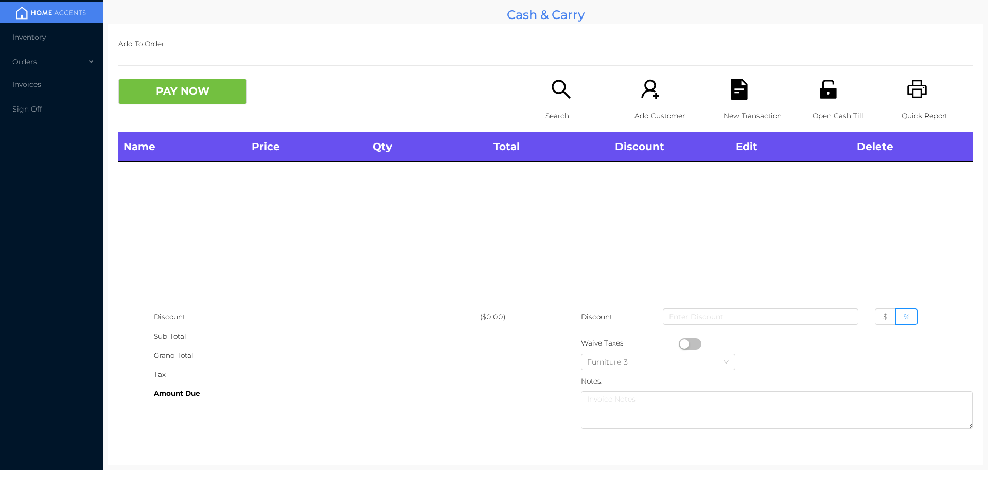
click at [812, 103] on div "Open Cash Till" at bounding box center [847, 105] width 71 height 53
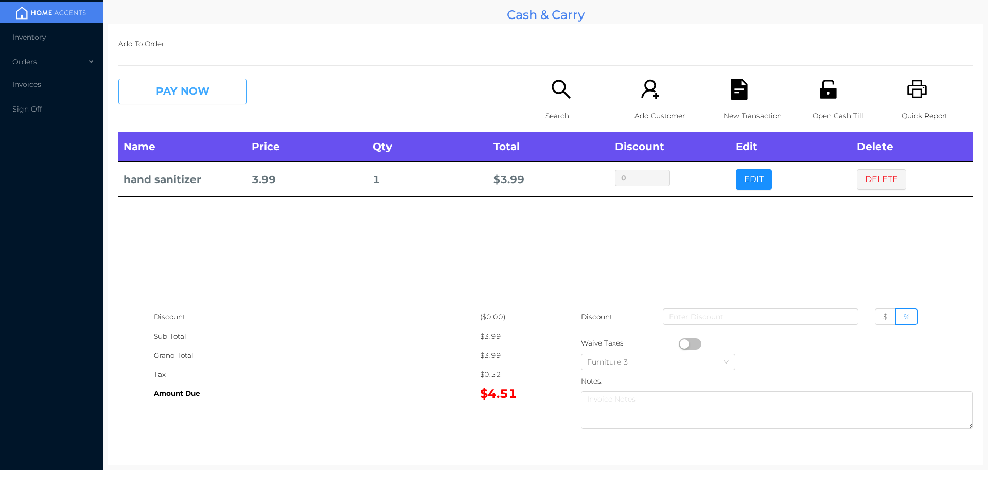
click at [170, 94] on button "PAY NOW" at bounding box center [182, 92] width 129 height 26
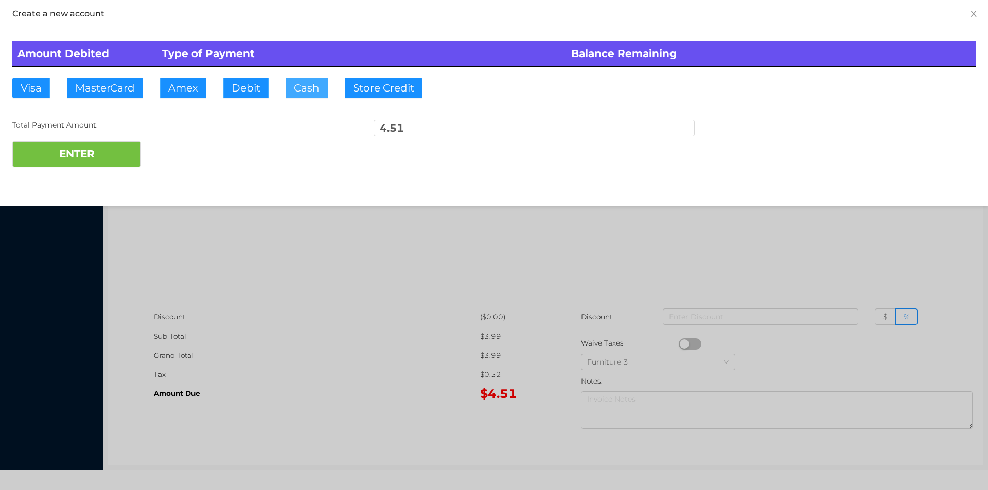
click at [293, 83] on button "Cash" at bounding box center [307, 88] width 42 height 21
type input "100."
click at [105, 160] on button "ENTER" at bounding box center [76, 154] width 129 height 26
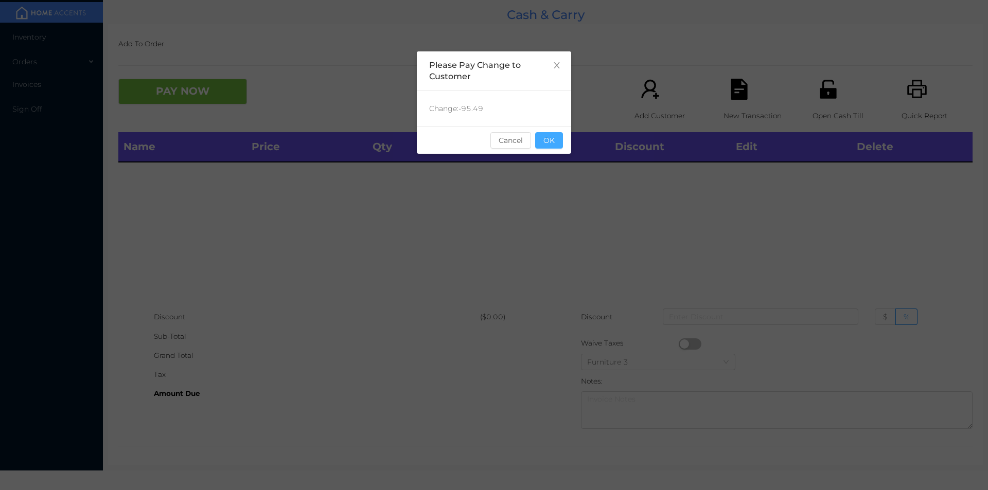
click at [548, 135] on button "OK" at bounding box center [549, 140] width 28 height 16
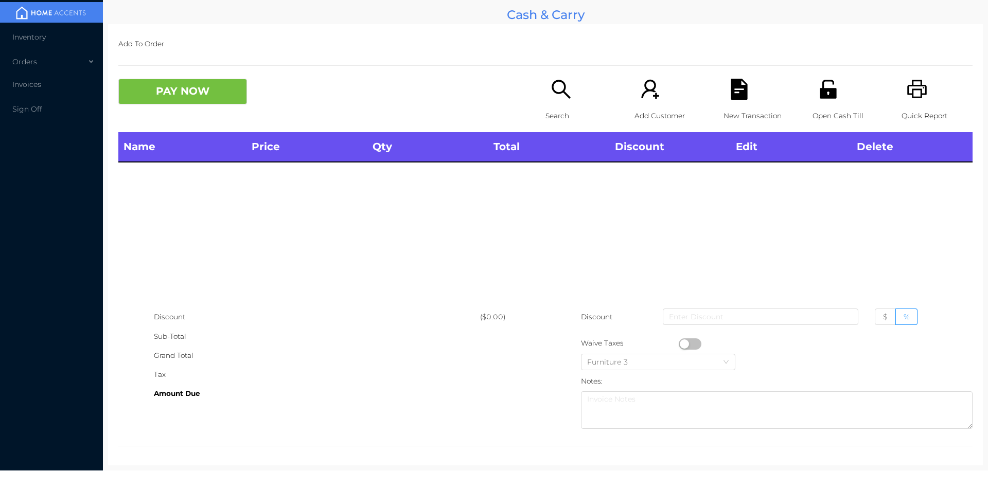
click at [522, 200] on div "Name Price Qty Total Discount Edit Delete" at bounding box center [545, 219] width 854 height 175
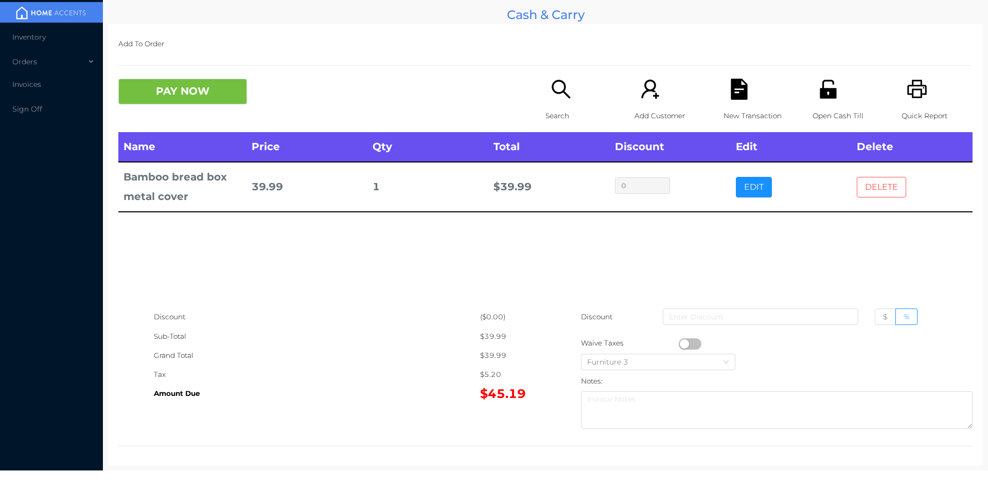
click at [884, 177] on button "DELETE" at bounding box center [881, 187] width 49 height 21
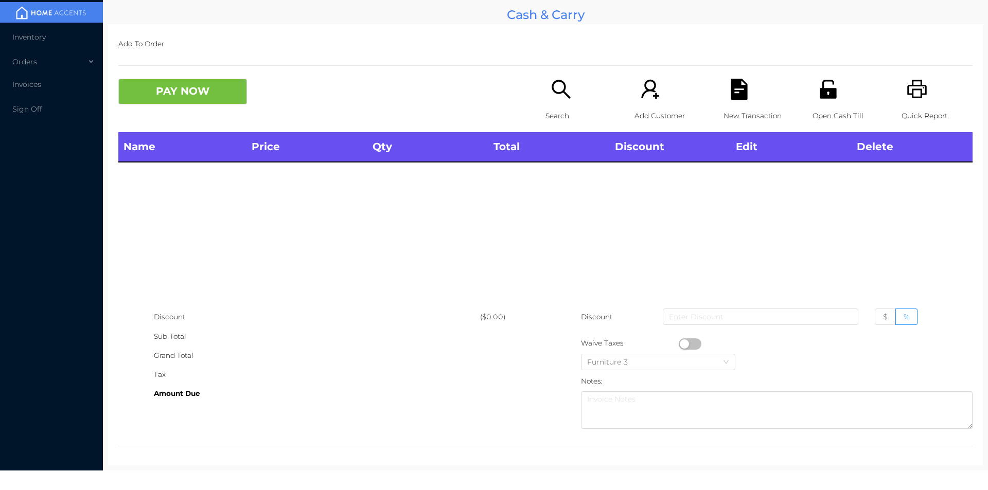
click at [574, 94] on div "Search" at bounding box center [580, 105] width 71 height 53
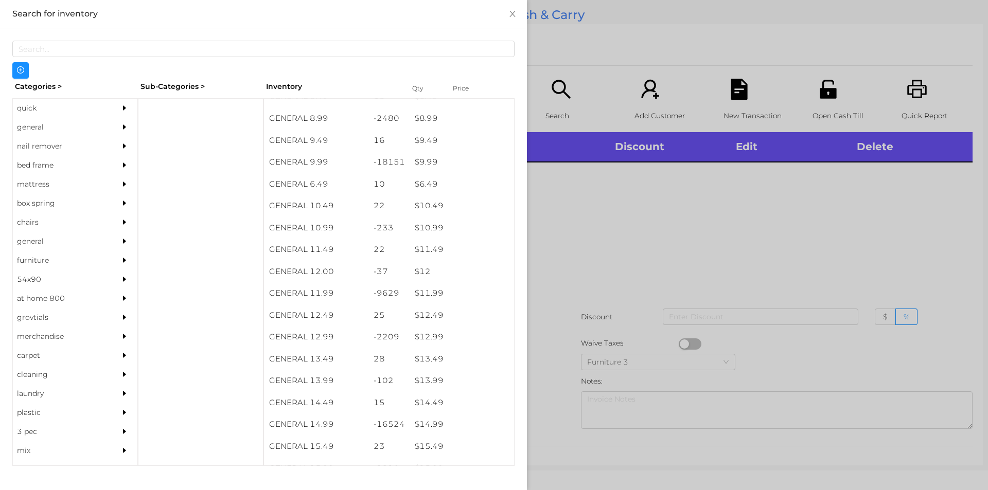
scroll to position [577, 0]
click at [31, 131] on div "general" at bounding box center [60, 127] width 94 height 19
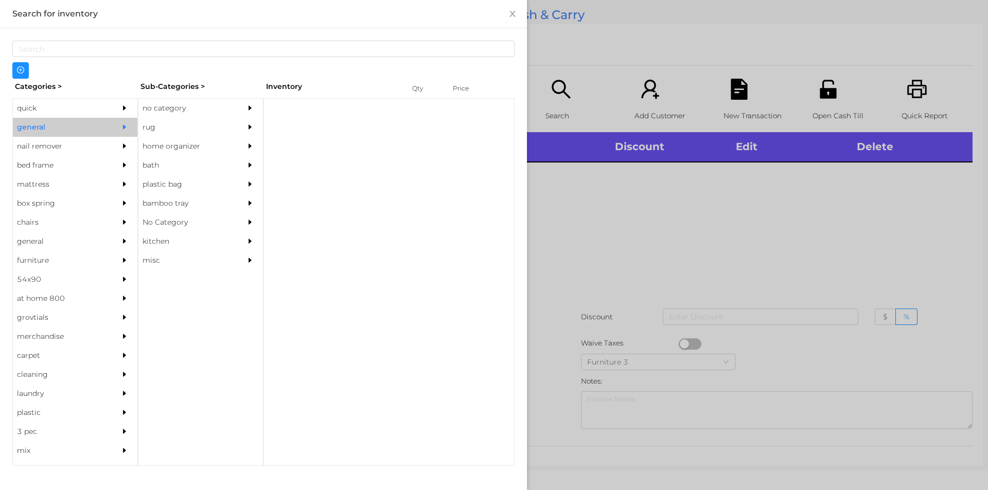
scroll to position [0, 0]
click at [155, 105] on div "no category" at bounding box center [185, 108] width 94 height 19
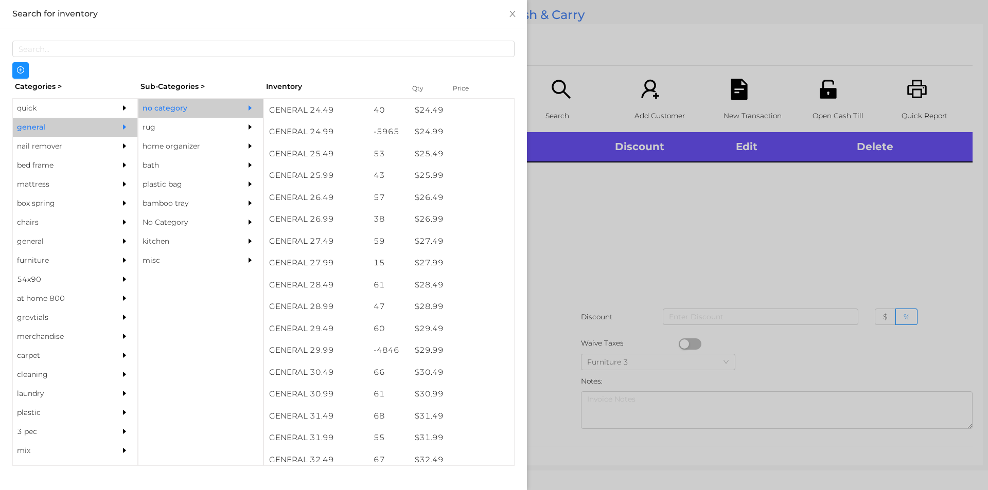
scroll to position [1312, 0]
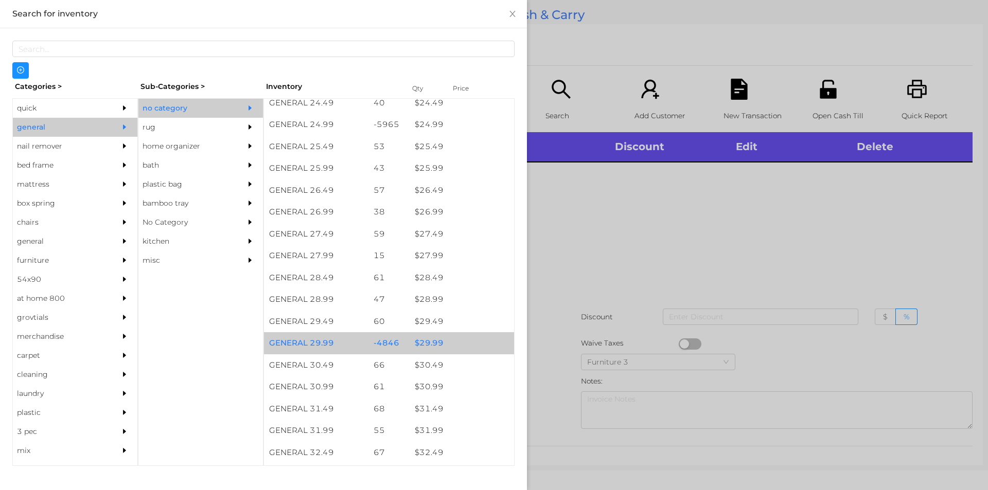
click at [424, 339] on div "$ 29.99" at bounding box center [461, 343] width 104 height 22
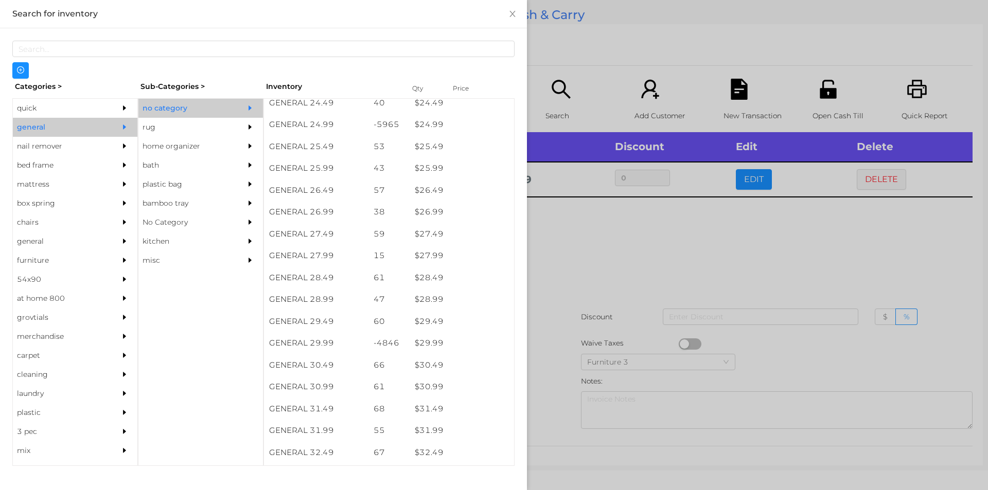
click at [578, 274] on div at bounding box center [494, 245] width 988 height 490
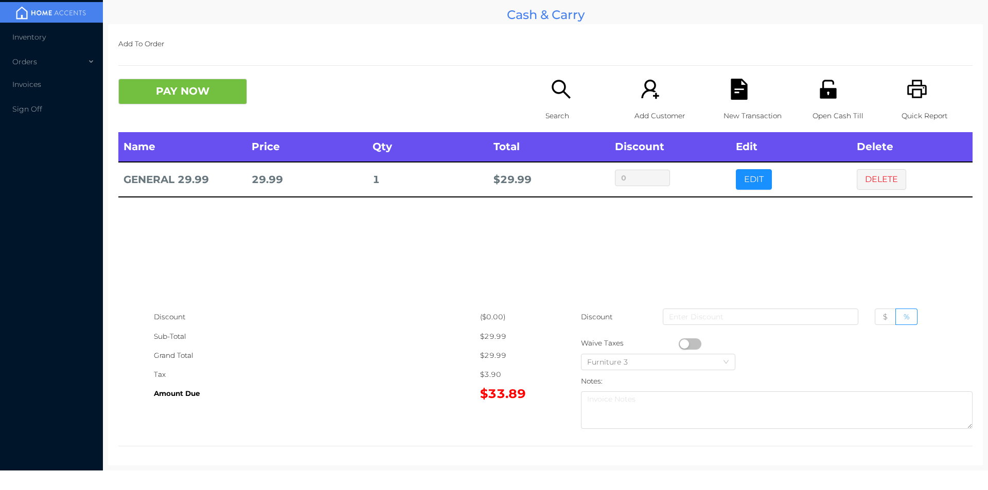
click at [679, 343] on button "button" at bounding box center [690, 343] width 23 height 11
click at [170, 100] on button "PAY NOW" at bounding box center [182, 92] width 129 height 26
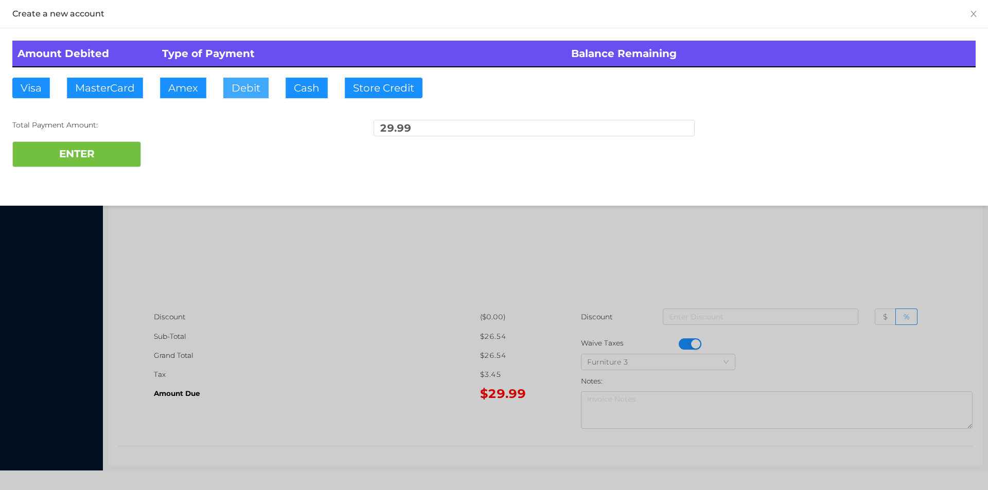
click at [247, 87] on button "Debit" at bounding box center [245, 88] width 45 height 21
click at [112, 155] on button "ENTER" at bounding box center [76, 154] width 129 height 26
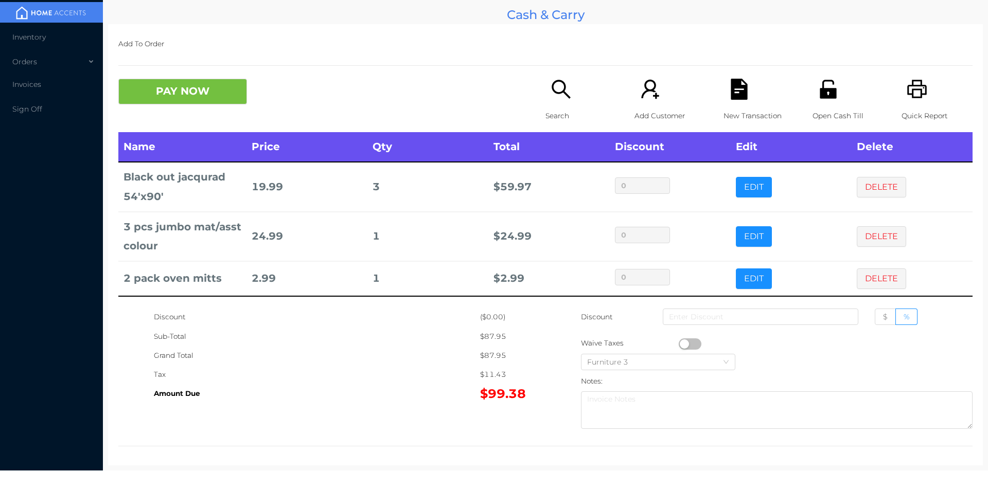
click at [157, 92] on button "PAY NOW" at bounding box center [182, 92] width 129 height 26
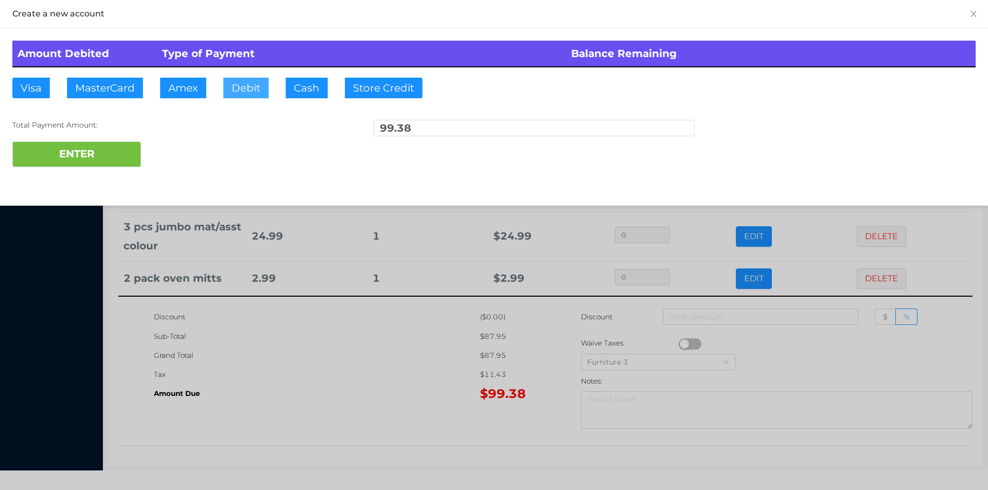
click at [243, 88] on button "Debit" at bounding box center [245, 88] width 45 height 21
click at [77, 163] on button "ENTER" at bounding box center [76, 154] width 129 height 26
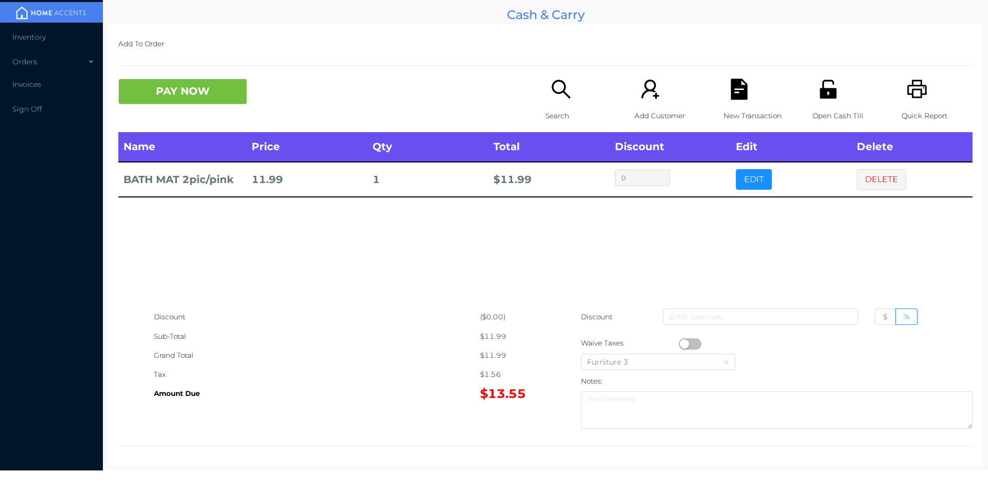
click at [558, 114] on p "Search" at bounding box center [580, 115] width 71 height 19
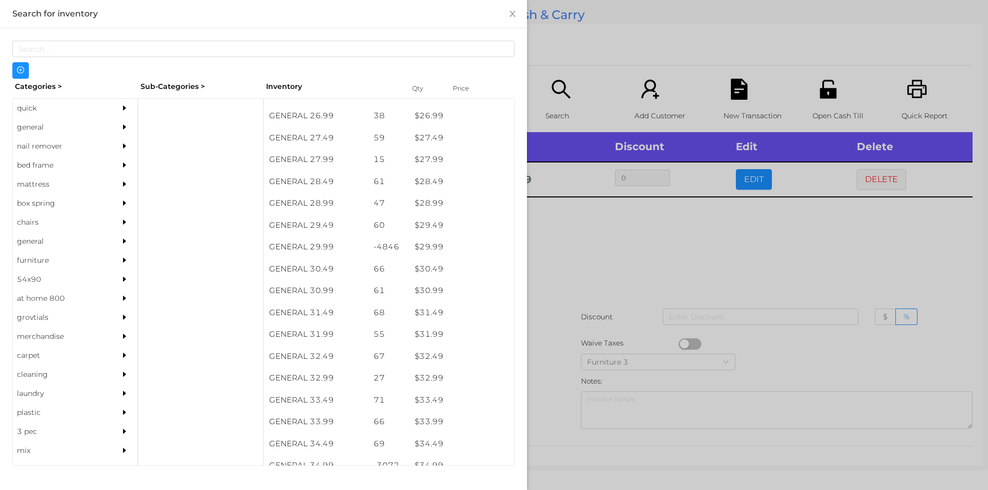
scroll to position [1408, 0]
click at [432, 253] on div "$ 29.99" at bounding box center [461, 247] width 104 height 22
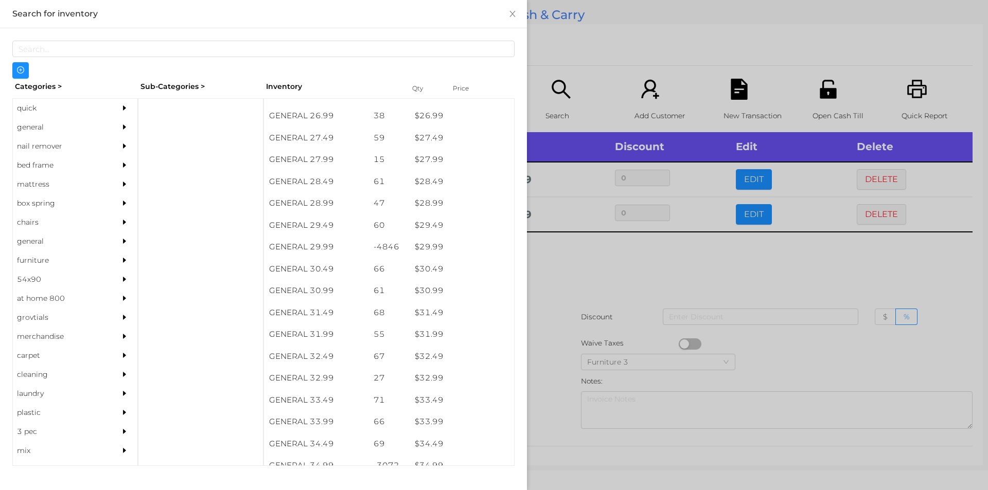
click at [561, 303] on div at bounding box center [494, 245] width 988 height 490
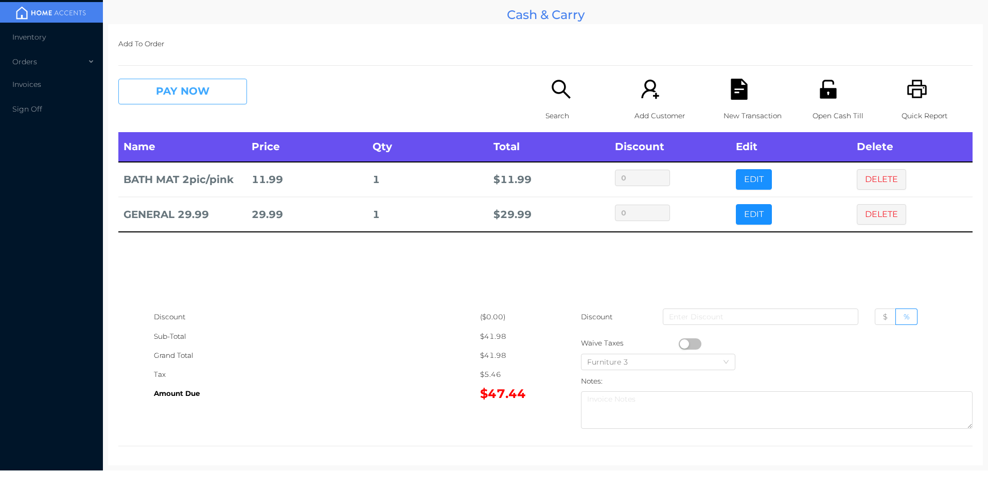
click at [214, 103] on button "PAY NOW" at bounding box center [182, 92] width 129 height 26
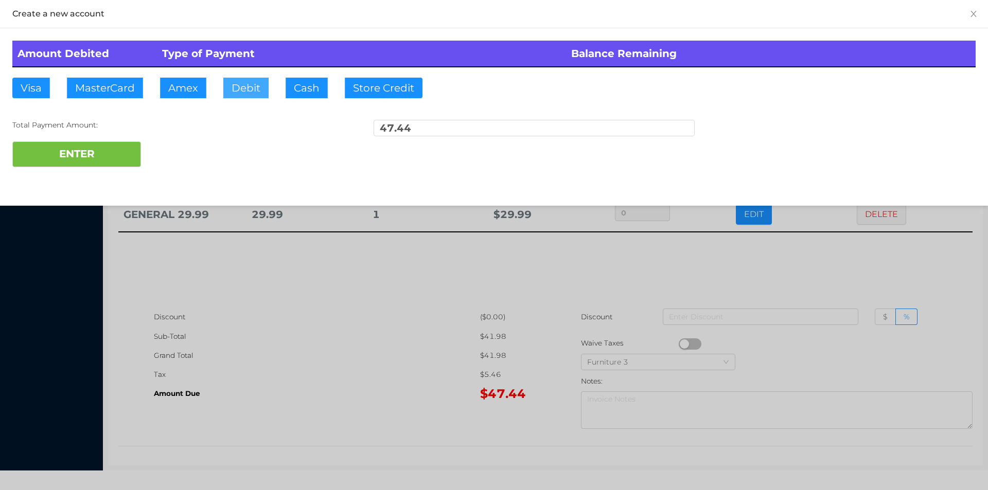
click at [241, 88] on button "Debit" at bounding box center [245, 88] width 45 height 21
click at [115, 159] on button "ENTER" at bounding box center [76, 154] width 129 height 26
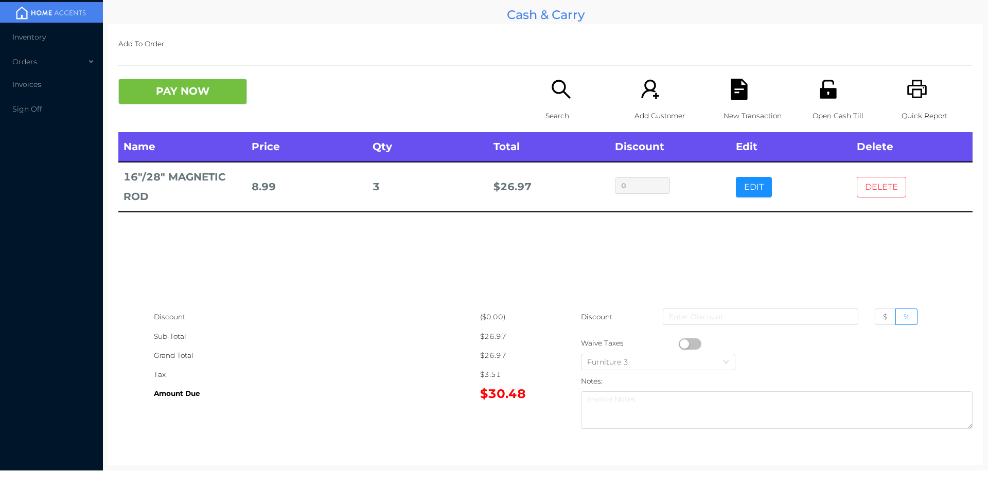
click at [865, 191] on button "DELETE" at bounding box center [881, 187] width 49 height 21
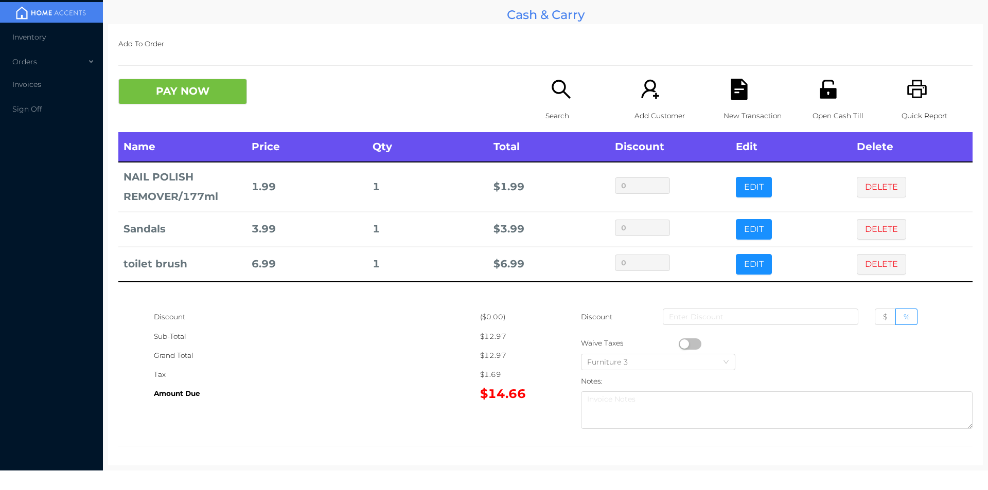
click at [209, 101] on button "PAY NOW" at bounding box center [182, 92] width 129 height 26
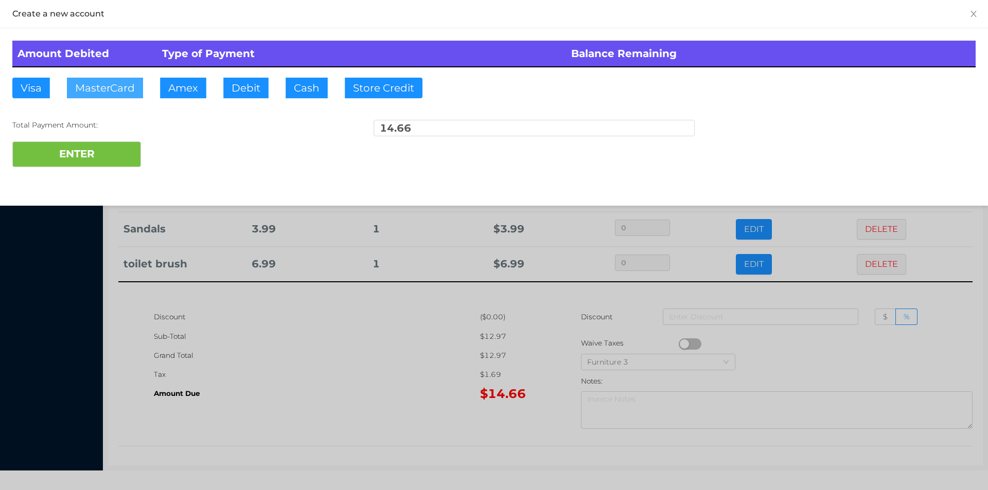
click at [108, 87] on button "MasterCard" at bounding box center [105, 88] width 76 height 21
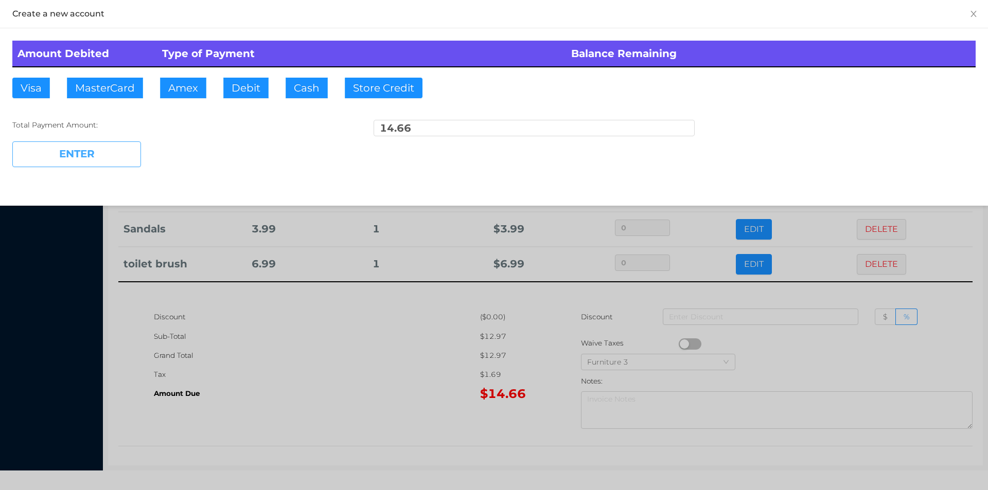
click at [100, 162] on button "ENTER" at bounding box center [76, 154] width 129 height 26
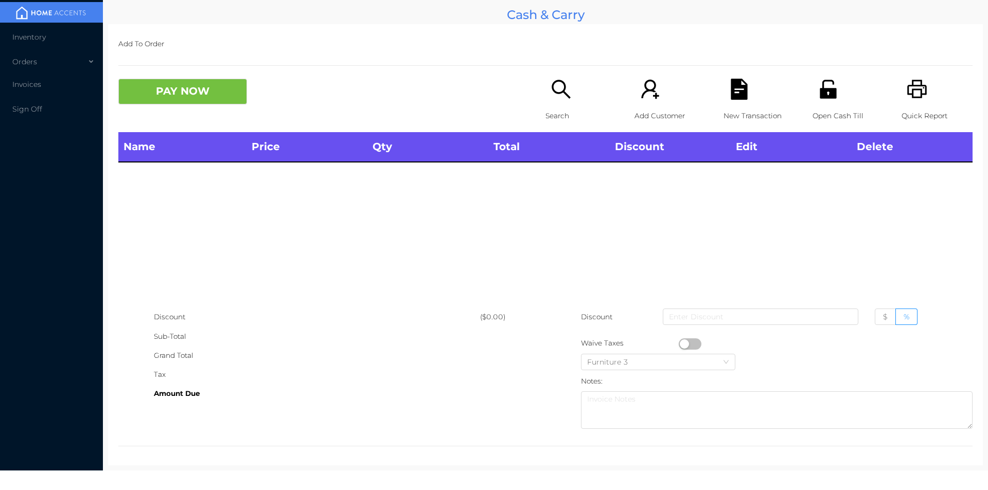
click at [551, 102] on div "Search" at bounding box center [580, 105] width 71 height 53
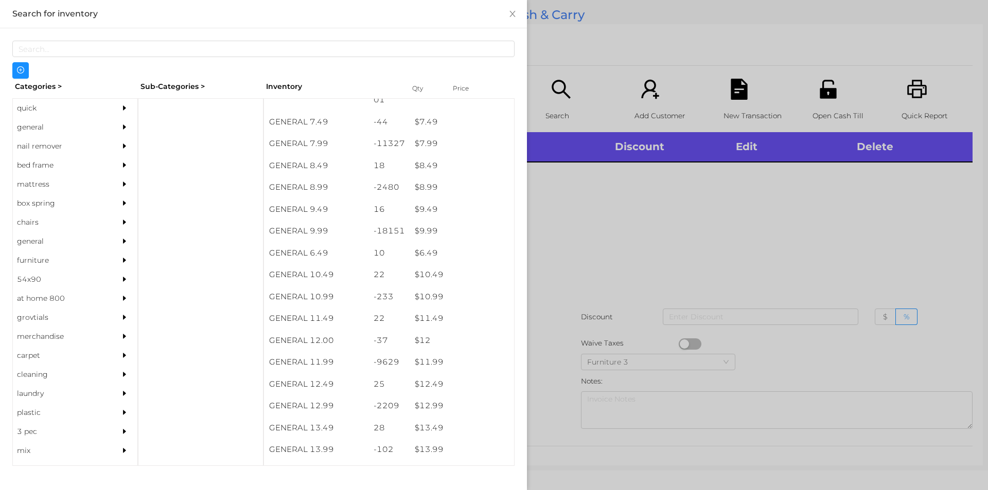
scroll to position [534, 0]
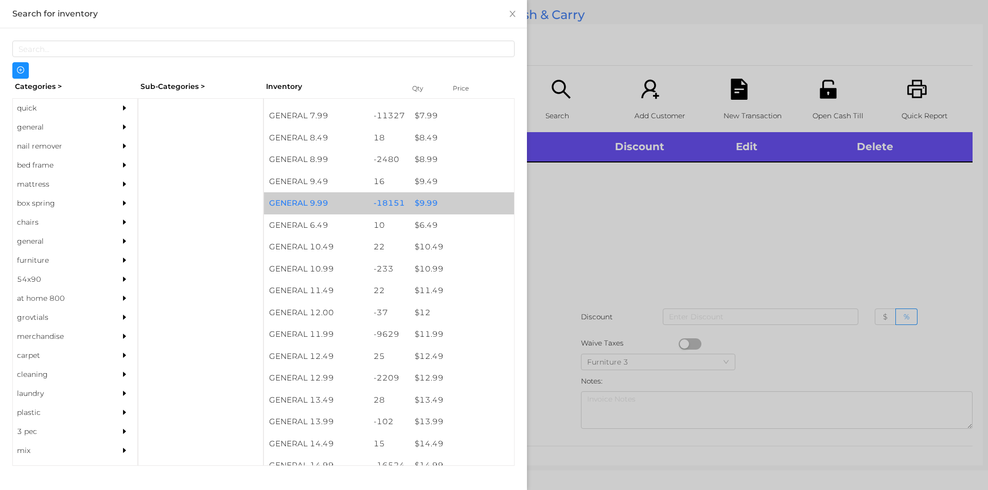
click at [417, 207] on div "$ 9.99" at bounding box center [461, 203] width 104 height 22
click at [419, 206] on div "$ 9.99" at bounding box center [461, 203] width 104 height 22
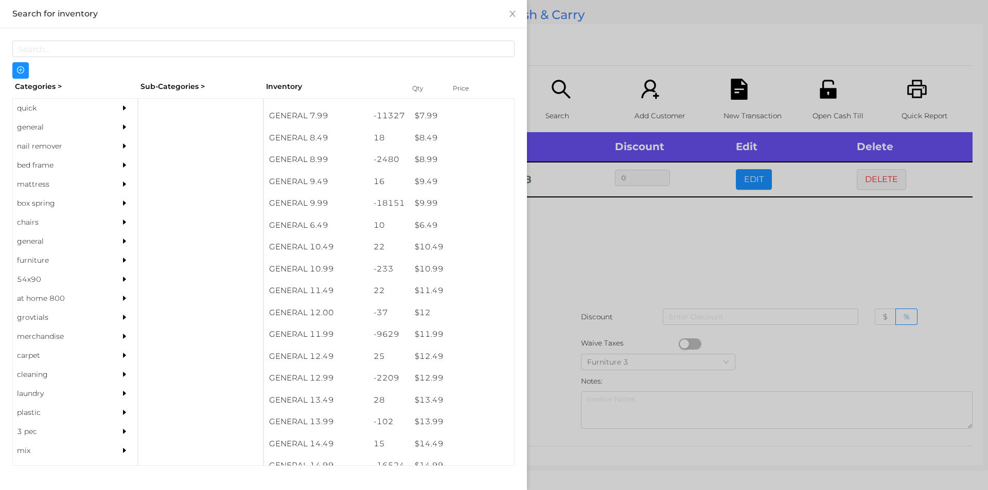
click at [799, 232] on div at bounding box center [494, 245] width 988 height 490
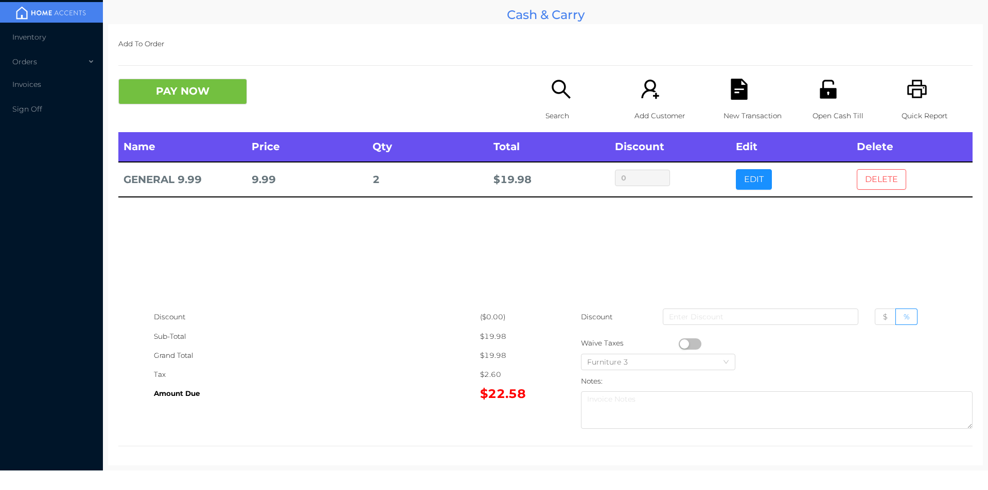
click at [869, 179] on button "DELETE" at bounding box center [881, 179] width 49 height 21
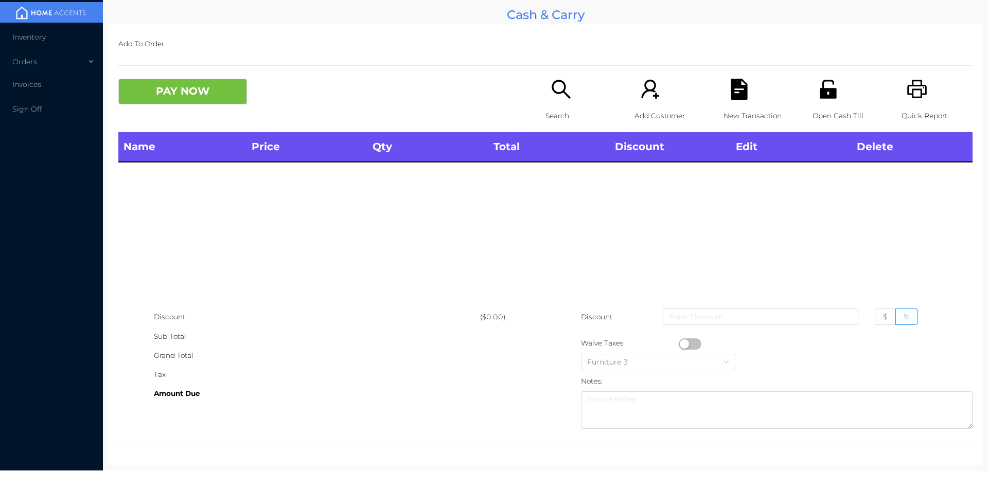
click at [903, 114] on p "Quick Report" at bounding box center [936, 115] width 71 height 19
click at [154, 102] on button "PAY NOW" at bounding box center [182, 92] width 129 height 26
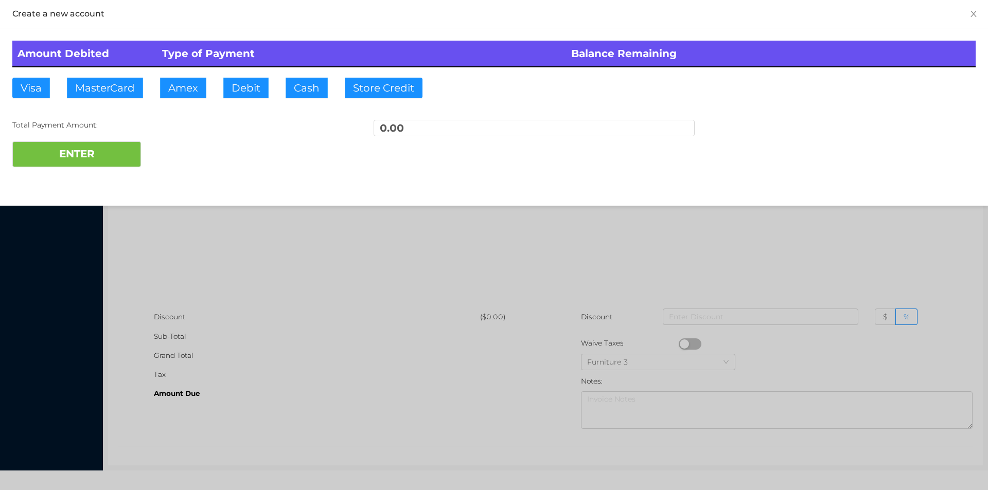
click at [216, 226] on div at bounding box center [494, 245] width 988 height 490
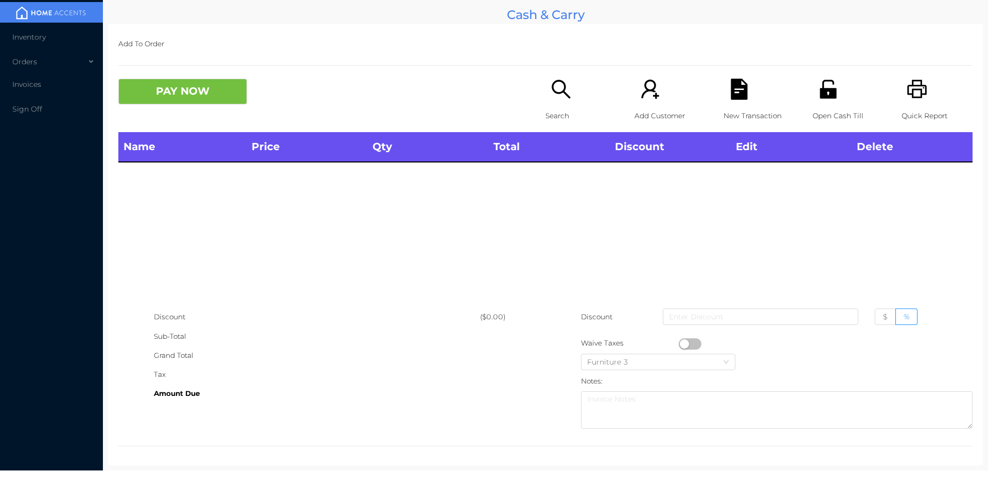
click at [830, 100] on div "Open Cash Till" at bounding box center [847, 105] width 71 height 53
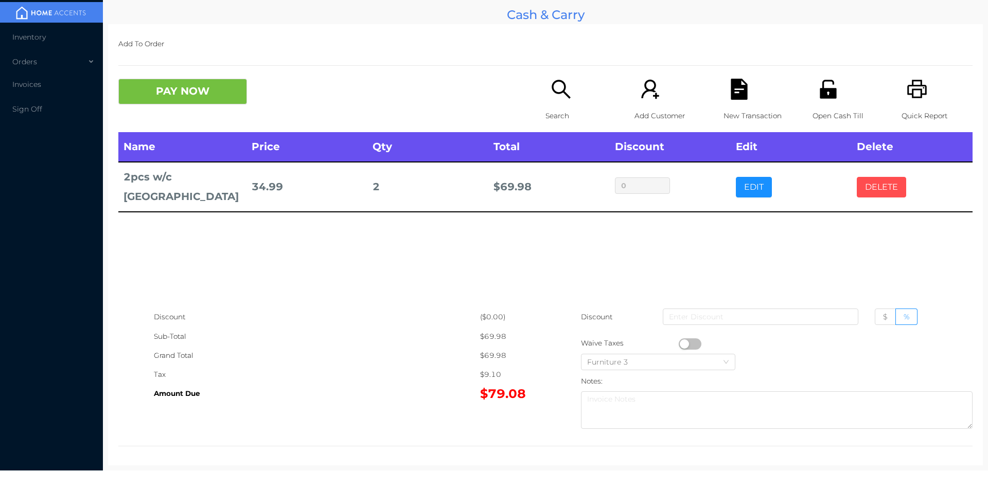
click at [878, 177] on button "DELETE" at bounding box center [881, 187] width 49 height 21
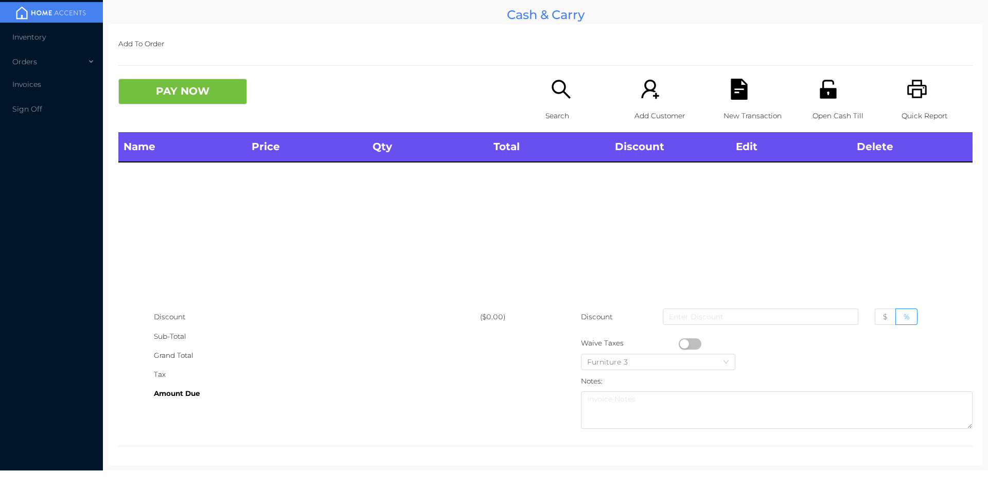
click at [868, 212] on div "Name Price Qty Total Discount Edit Delete" at bounding box center [545, 219] width 854 height 175
click at [556, 117] on p "Search" at bounding box center [580, 115] width 71 height 19
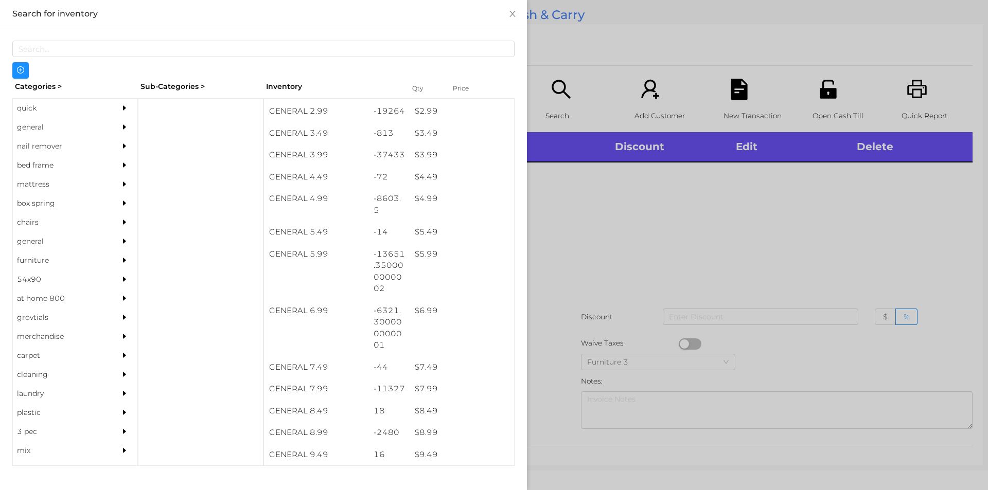
scroll to position [295, 0]
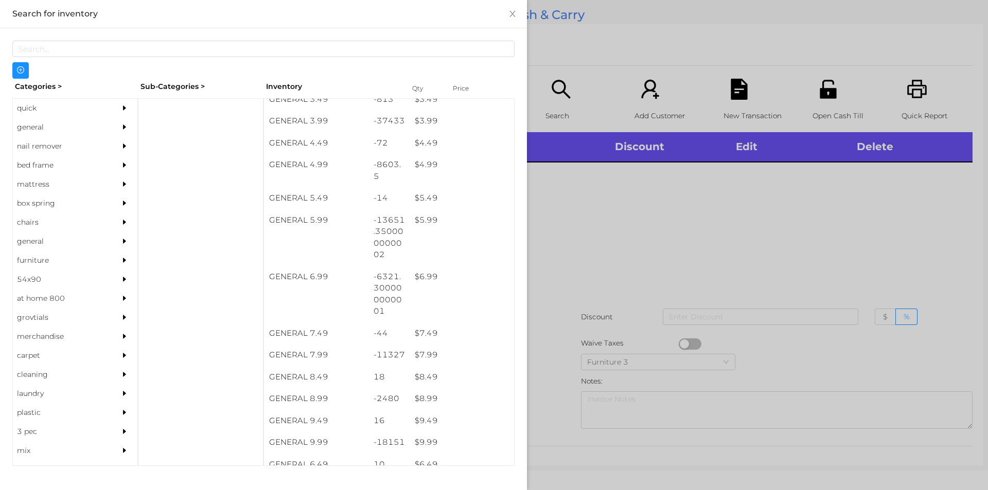
click at [428, 354] on div "$ 7.99" at bounding box center [461, 355] width 104 height 22
click at [544, 284] on div at bounding box center [494, 245] width 988 height 490
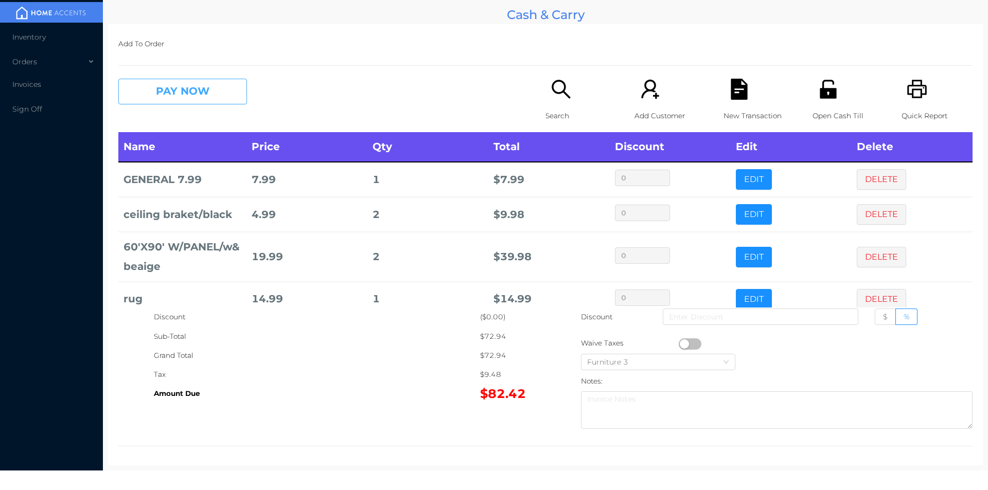
click at [167, 90] on button "PAY NOW" at bounding box center [182, 92] width 129 height 26
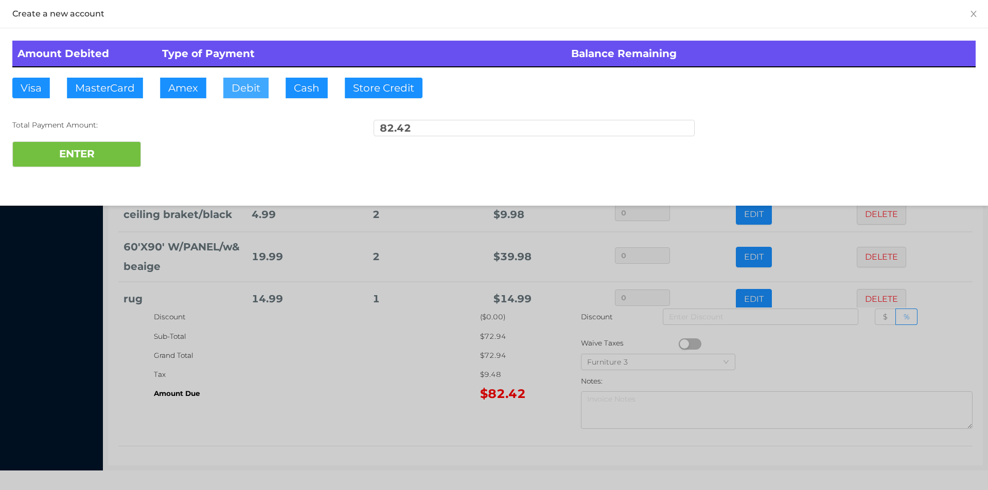
click at [244, 84] on button "Debit" at bounding box center [245, 88] width 45 height 21
click at [93, 147] on button "ENTER" at bounding box center [76, 154] width 129 height 26
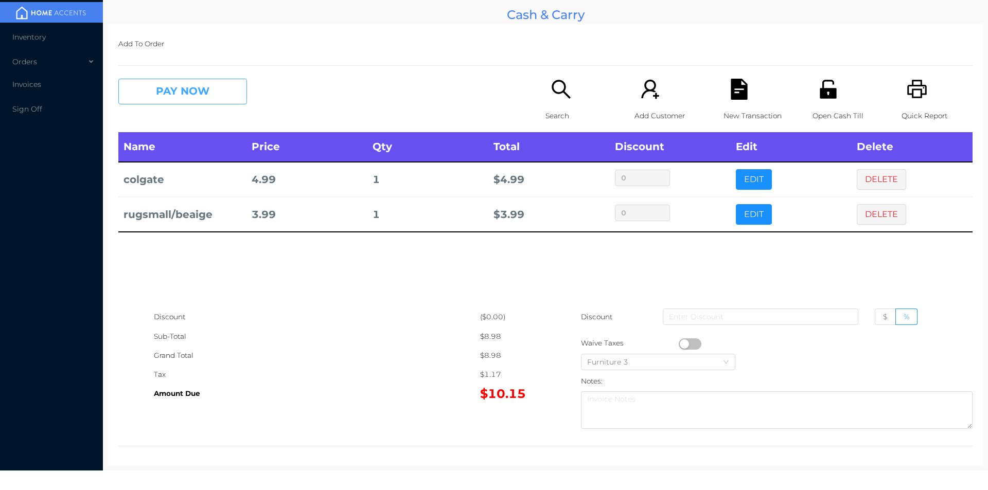
click at [172, 99] on button "PAY NOW" at bounding box center [182, 92] width 129 height 26
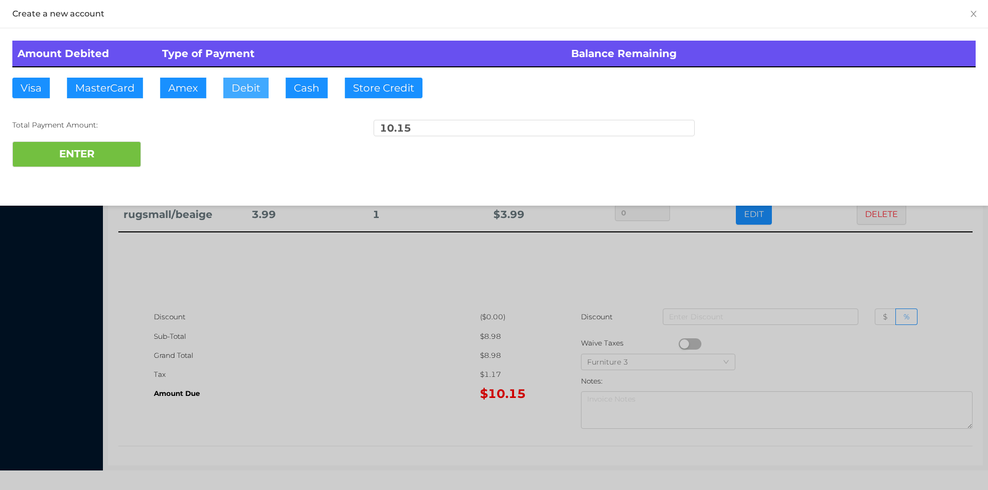
click at [240, 90] on button "Debit" at bounding box center [245, 88] width 45 height 21
click at [252, 315] on div at bounding box center [494, 245] width 988 height 490
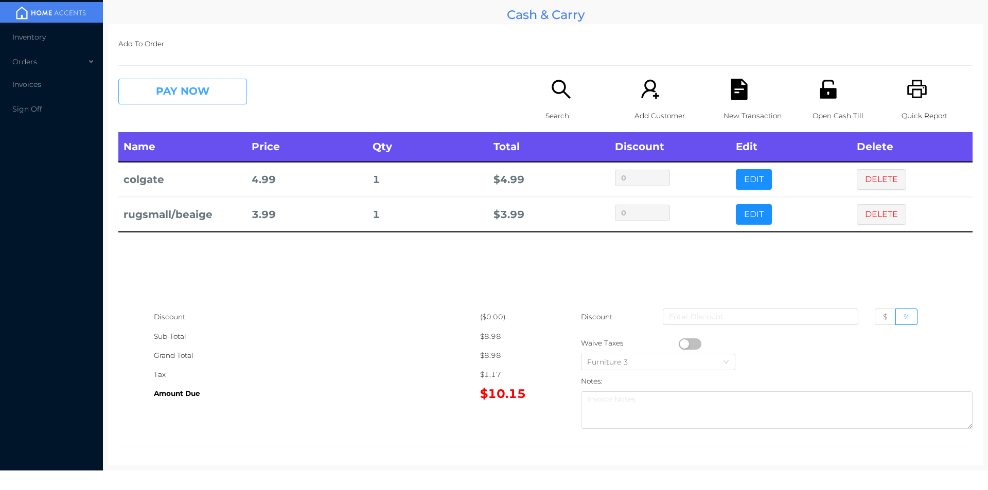
click at [149, 90] on button "PAY NOW" at bounding box center [182, 92] width 129 height 26
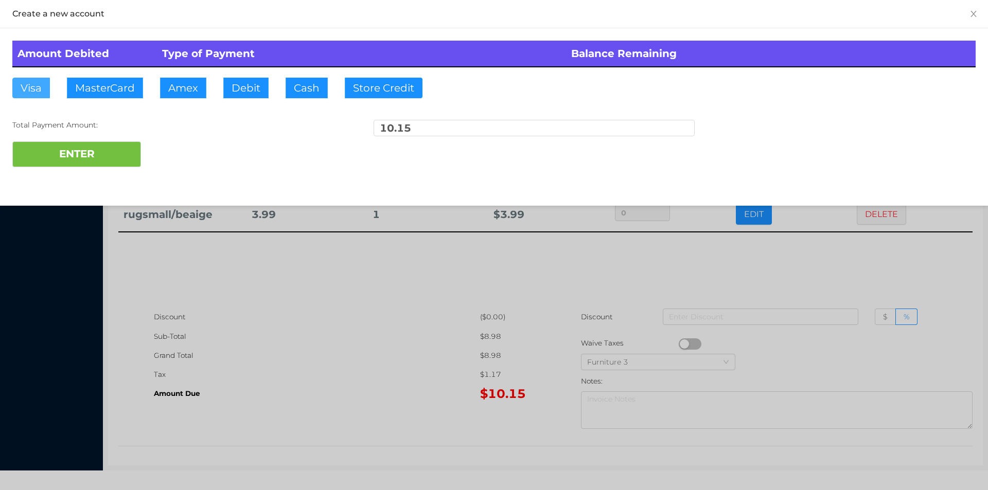
click at [36, 92] on button "Visa" at bounding box center [31, 88] width 38 height 21
click at [88, 158] on button "ENTER" at bounding box center [76, 154] width 129 height 26
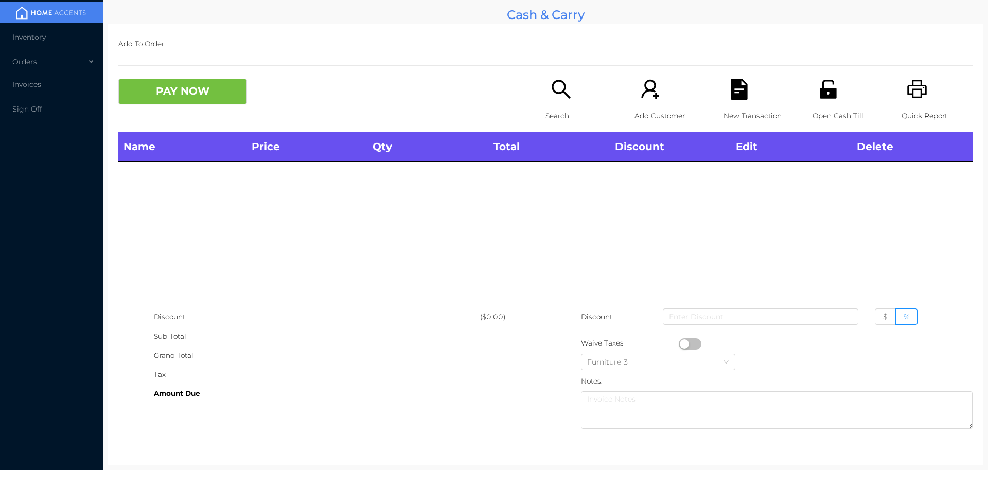
click at [564, 90] on icon "icon: search" at bounding box center [560, 89] width 21 height 21
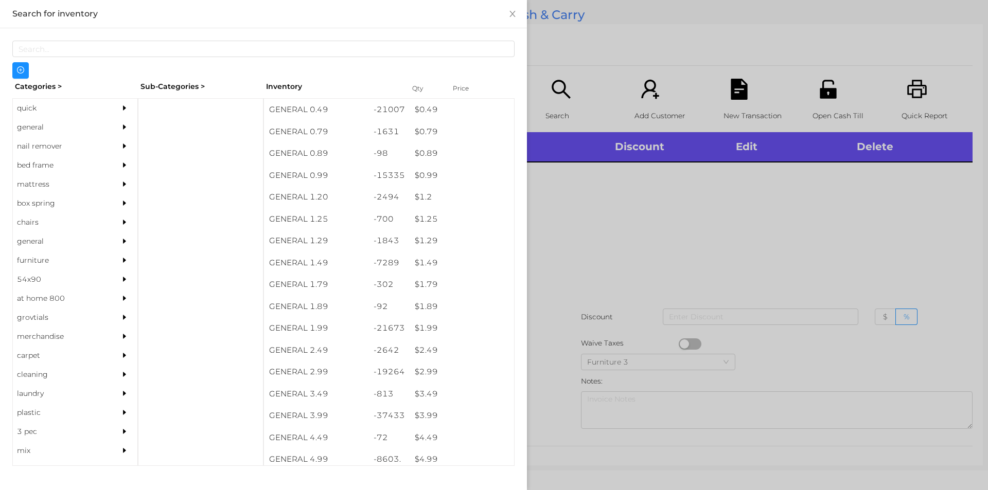
click at [40, 123] on div "general" at bounding box center [60, 127] width 94 height 19
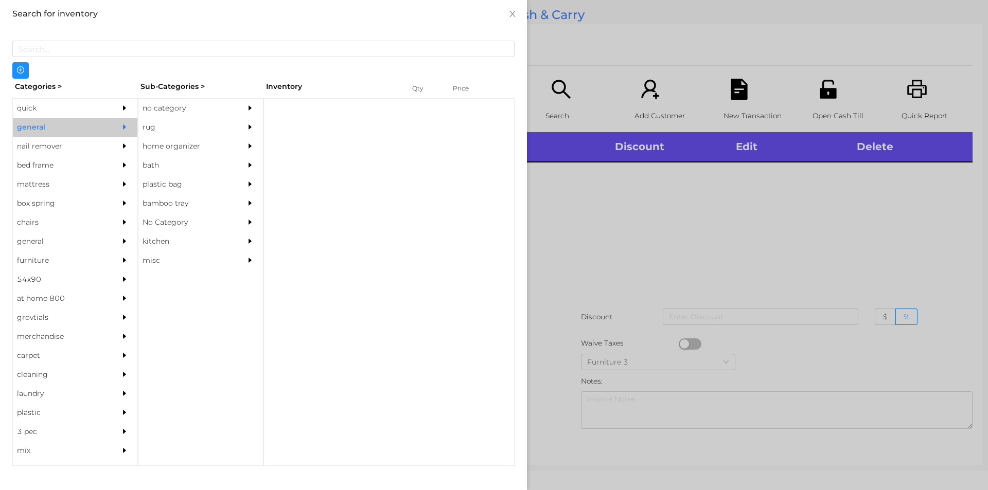
click at [165, 117] on div "no category" at bounding box center [185, 108] width 94 height 19
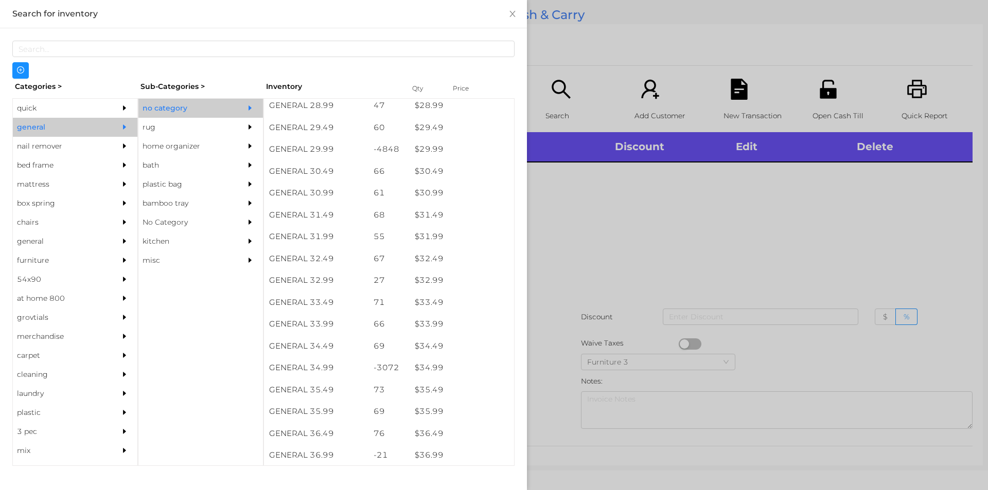
scroll to position [1507, 0]
click at [425, 364] on div "$ 34.99" at bounding box center [461, 367] width 104 height 22
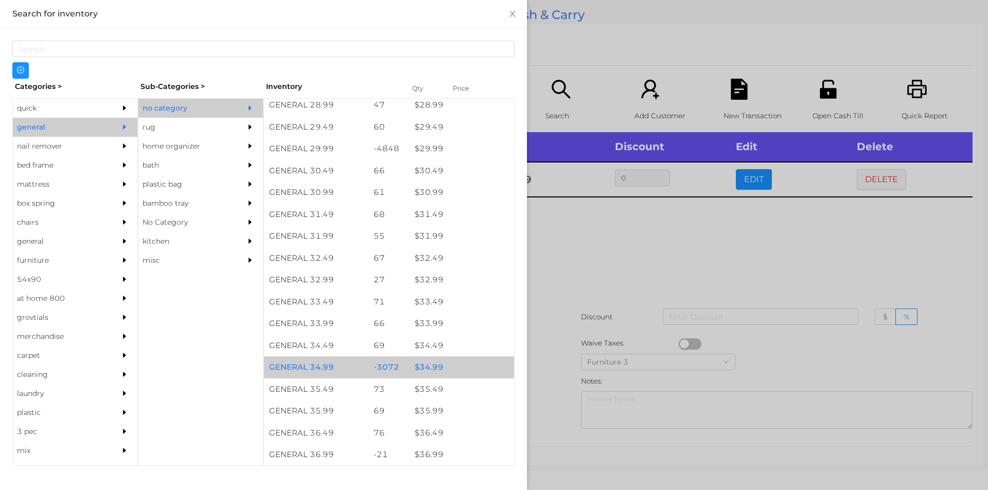
click at [426, 364] on div "$ 34.99" at bounding box center [461, 367] width 104 height 22
click at [579, 299] on div at bounding box center [494, 245] width 988 height 490
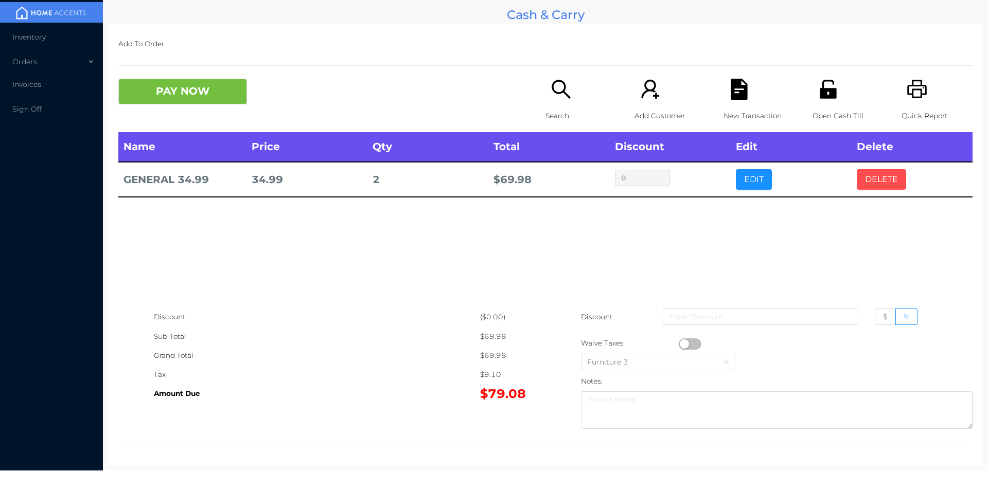
click at [860, 174] on button "DELETE" at bounding box center [881, 179] width 49 height 21
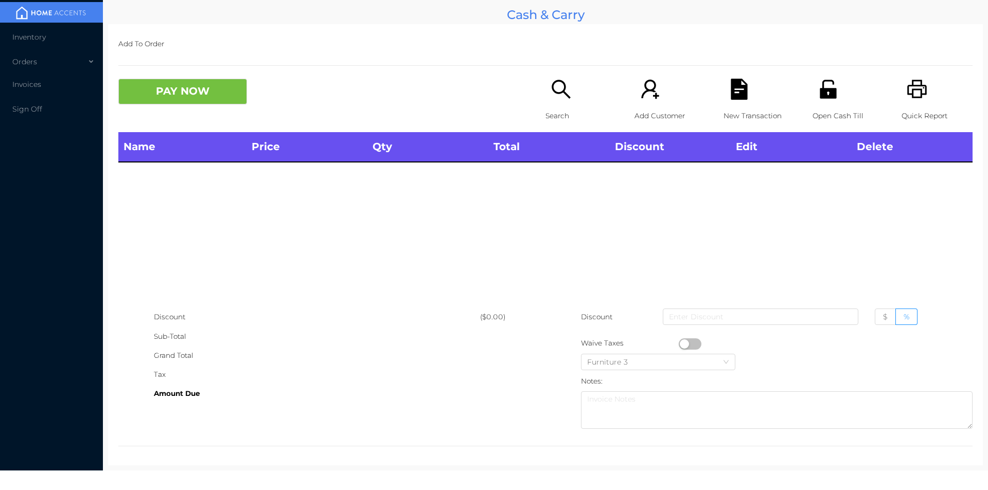
click at [550, 84] on icon "icon: search" at bounding box center [560, 89] width 21 height 21
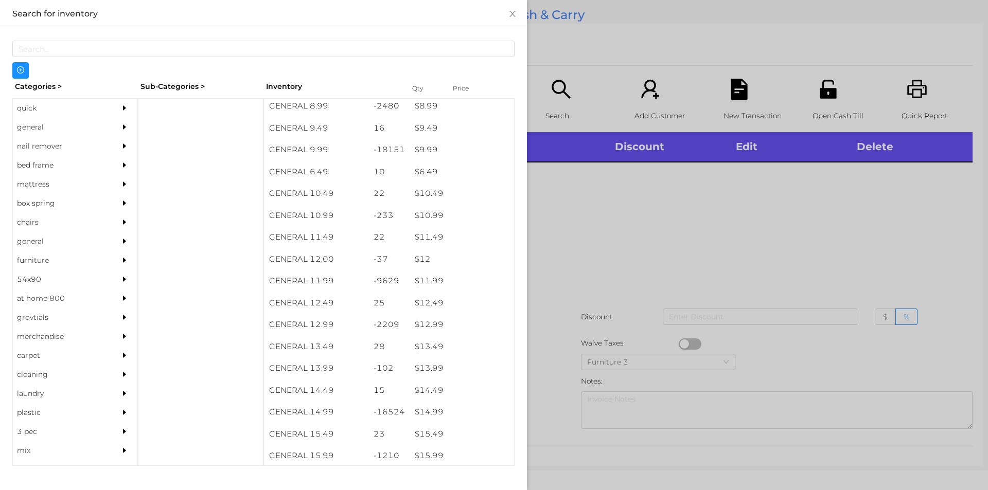
scroll to position [587, 0]
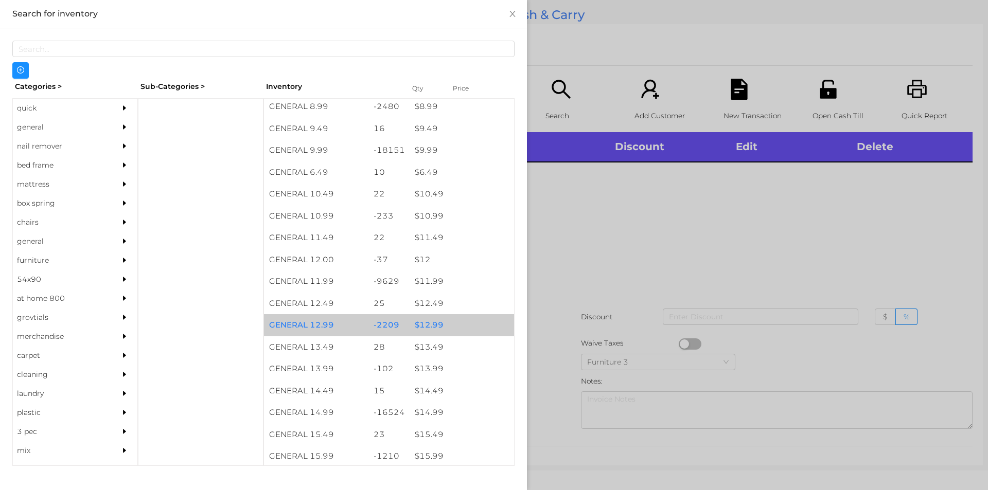
click at [417, 316] on div "$ 12.99" at bounding box center [461, 325] width 104 height 22
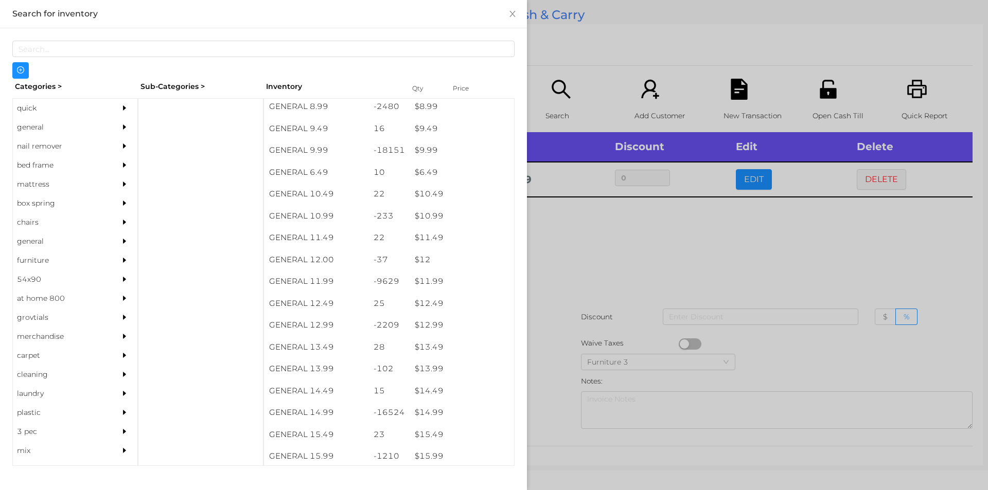
click at [555, 275] on div at bounding box center [494, 245] width 988 height 490
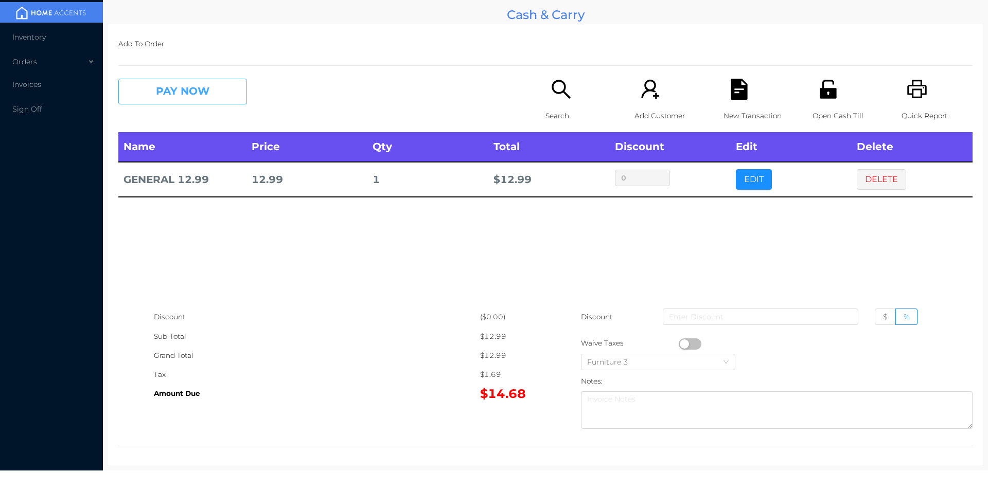
click at [179, 91] on button "PAY NOW" at bounding box center [182, 92] width 129 height 26
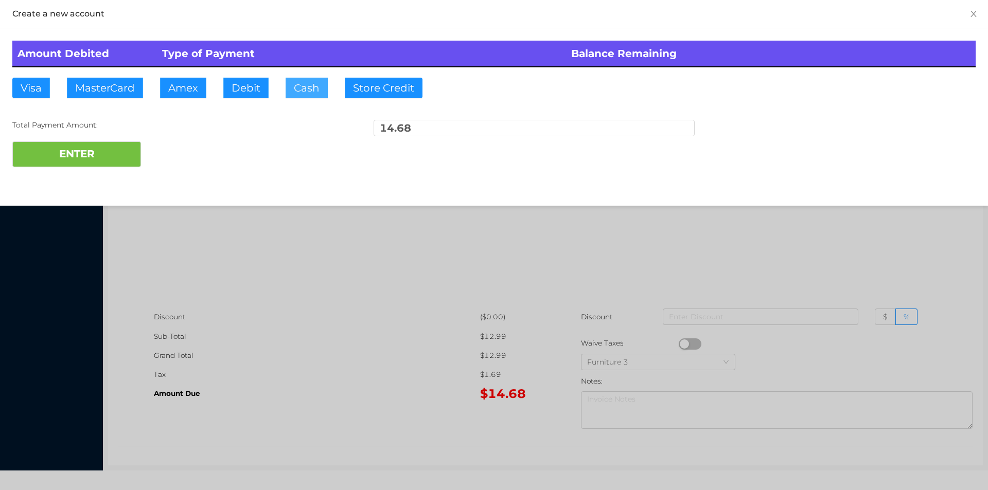
click at [300, 91] on button "Cash" at bounding box center [307, 88] width 42 height 21
type input "100."
click at [101, 155] on button "ENTER" at bounding box center [76, 154] width 129 height 26
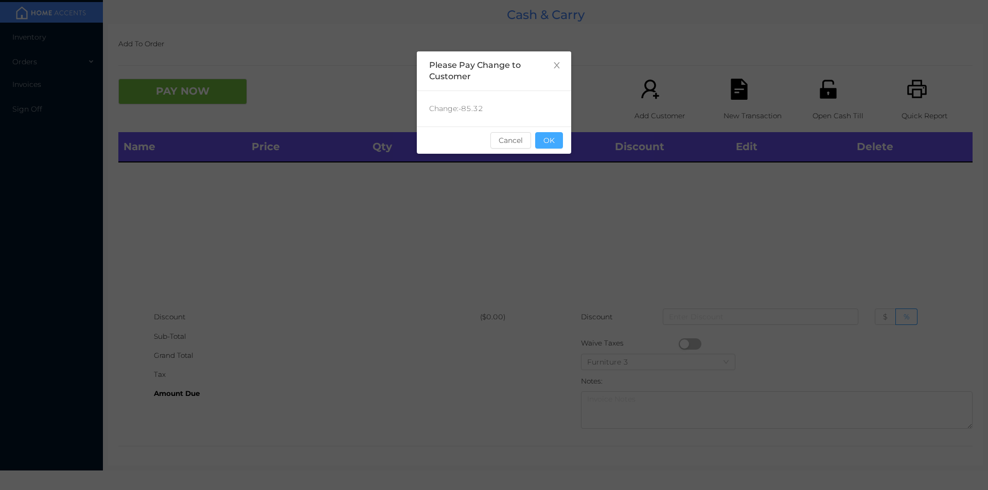
click at [549, 144] on button "OK" at bounding box center [549, 140] width 28 height 16
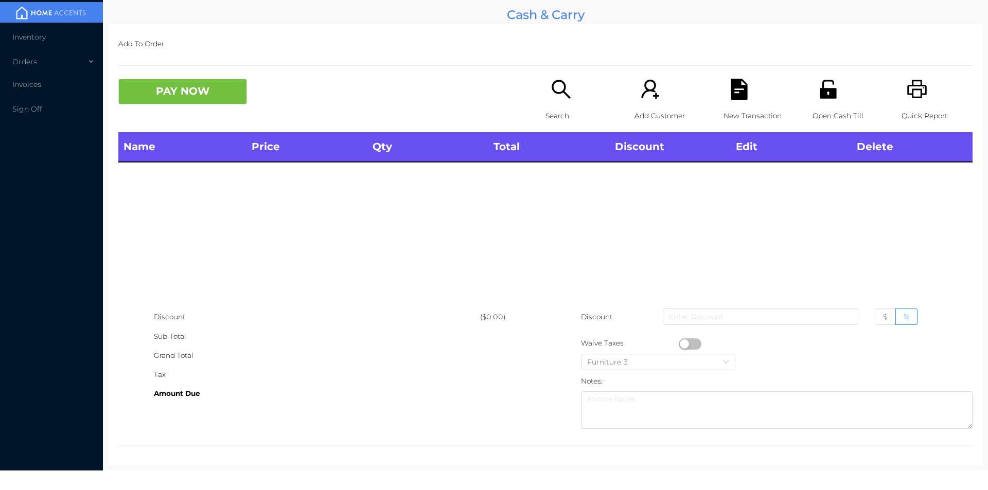
click at [556, 198] on div "Name Price Qty Total Discount Edit Delete" at bounding box center [545, 219] width 854 height 175
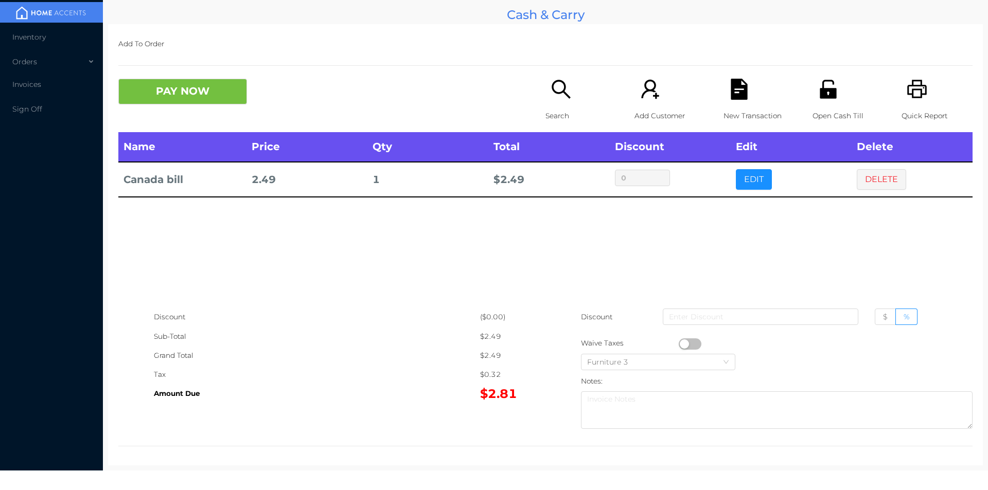
click at [550, 110] on p "Search" at bounding box center [580, 115] width 71 height 19
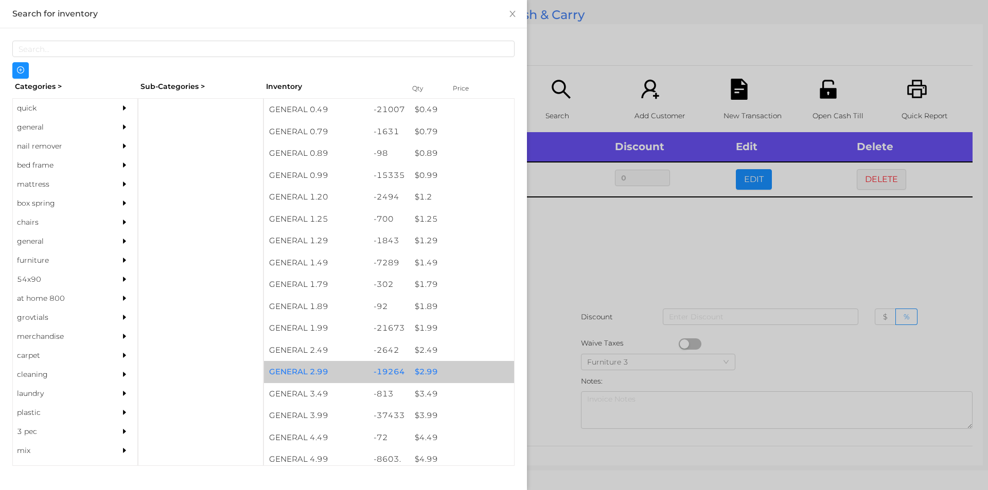
click at [422, 369] on div "$ 2.99" at bounding box center [461, 372] width 104 height 22
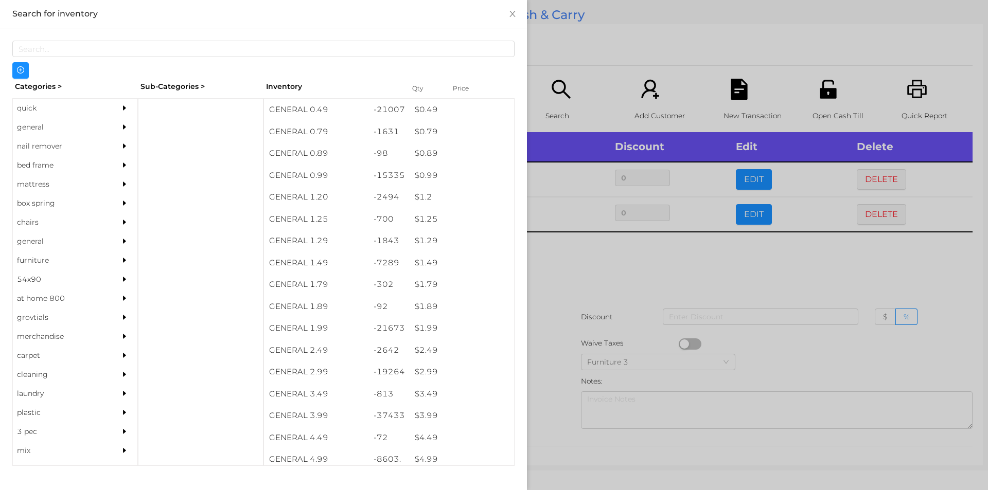
click at [543, 370] on div at bounding box center [494, 245] width 988 height 490
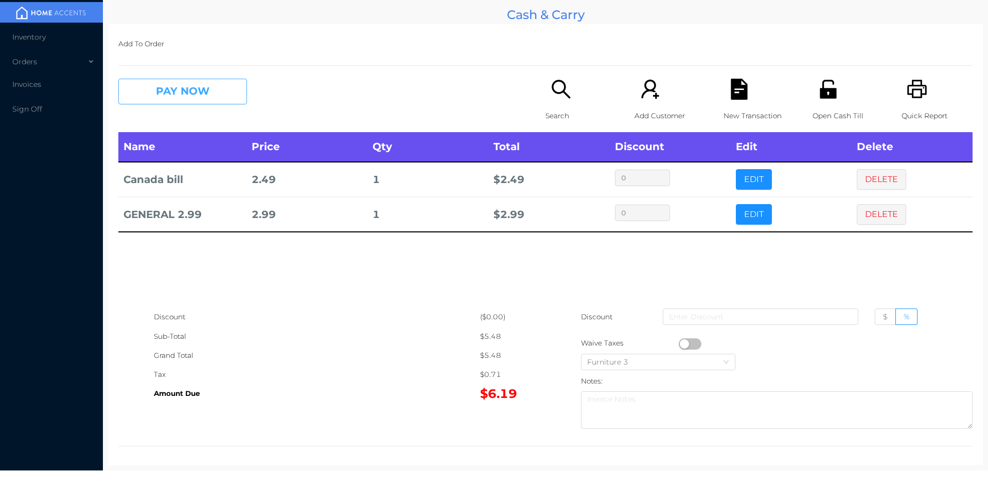
click at [173, 92] on button "PAY NOW" at bounding box center [182, 92] width 129 height 26
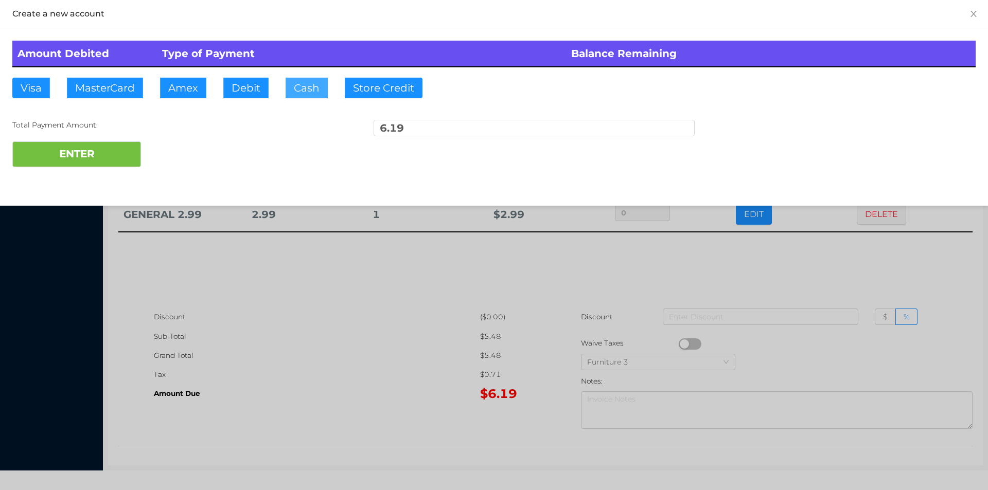
click at [305, 81] on button "Cash" at bounding box center [307, 88] width 42 height 21
type input "10."
click at [94, 164] on button "ENTER" at bounding box center [76, 154] width 129 height 26
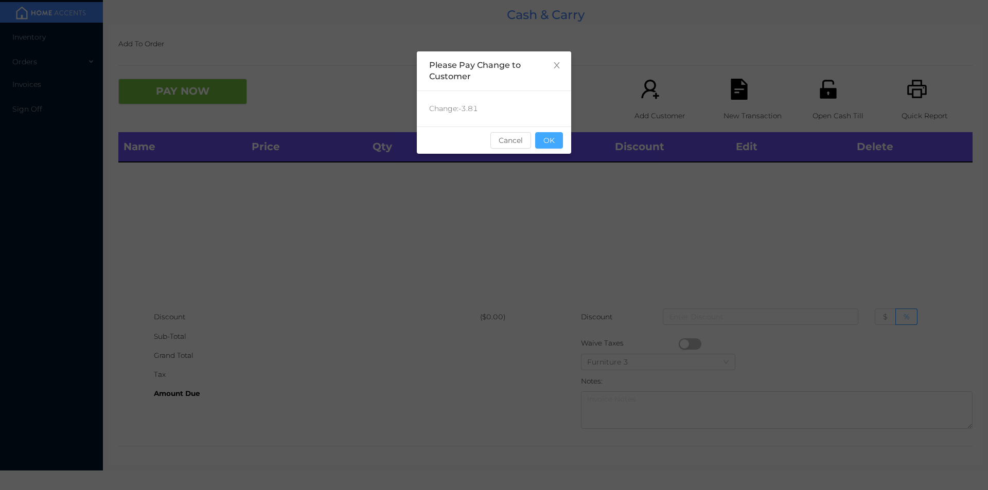
click at [550, 144] on button "OK" at bounding box center [549, 140] width 28 height 16
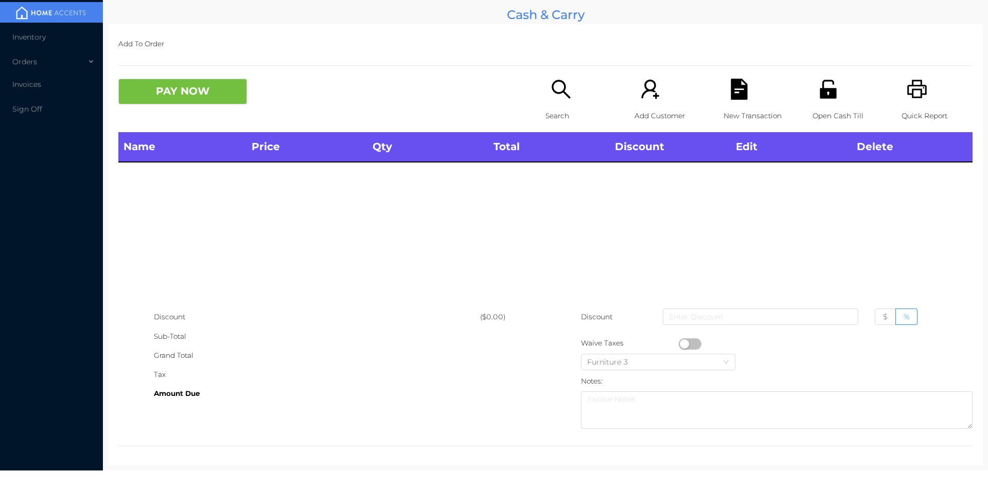
click at [556, 111] on p "Search" at bounding box center [580, 115] width 71 height 19
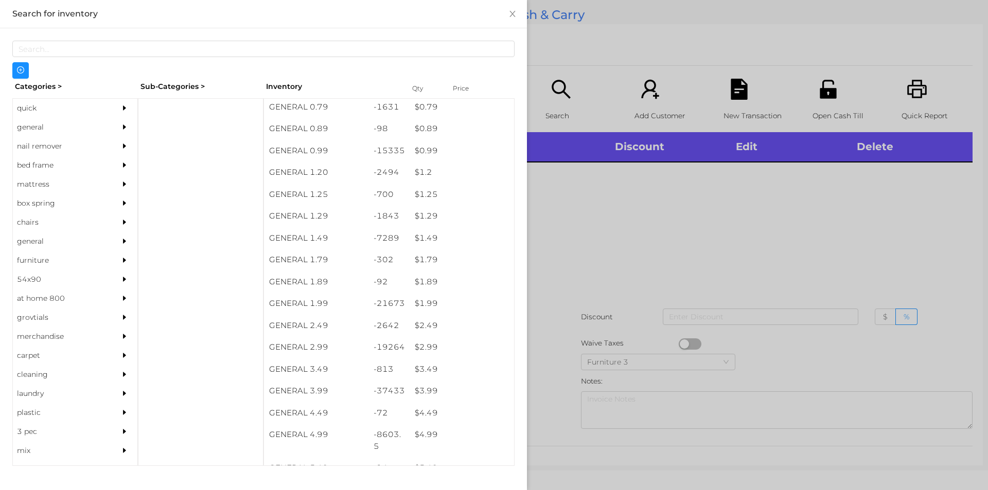
scroll to position [25, 0]
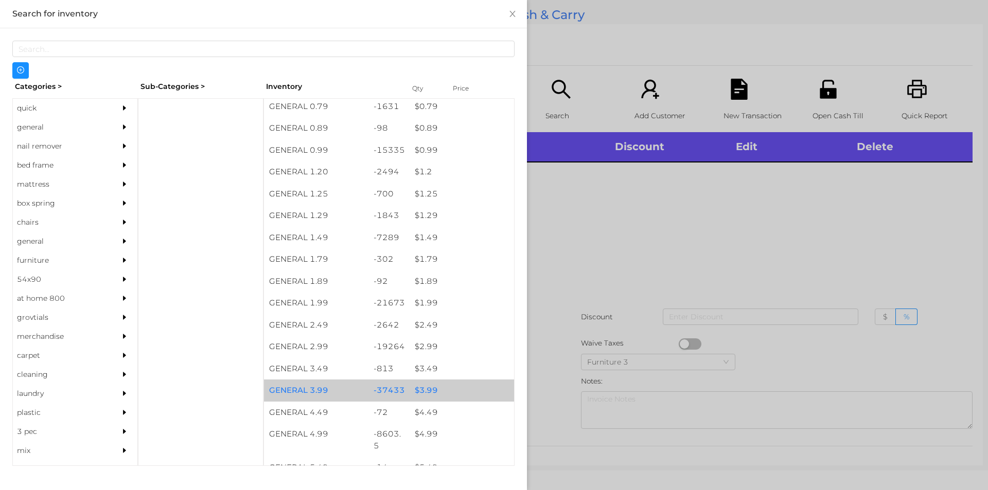
click at [429, 388] on div "$ 3.99" at bounding box center [461, 391] width 104 height 22
click at [430, 387] on div "$ 3.99" at bounding box center [461, 391] width 104 height 22
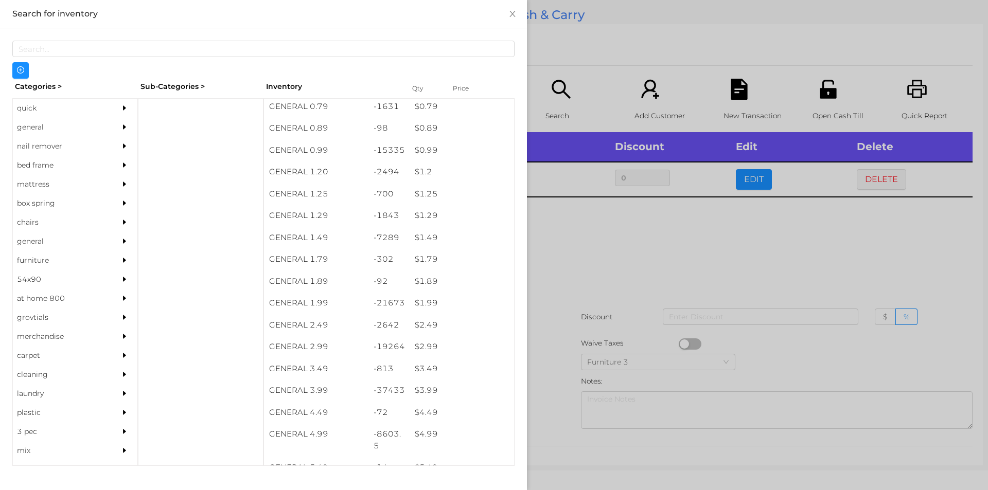
click at [557, 377] on div at bounding box center [494, 245] width 988 height 490
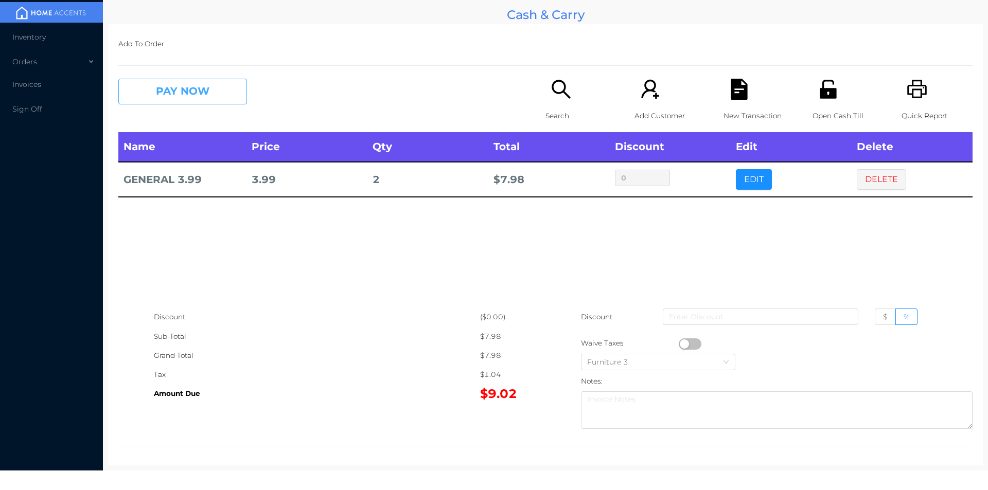
click at [198, 93] on button "PAY NOW" at bounding box center [182, 92] width 129 height 26
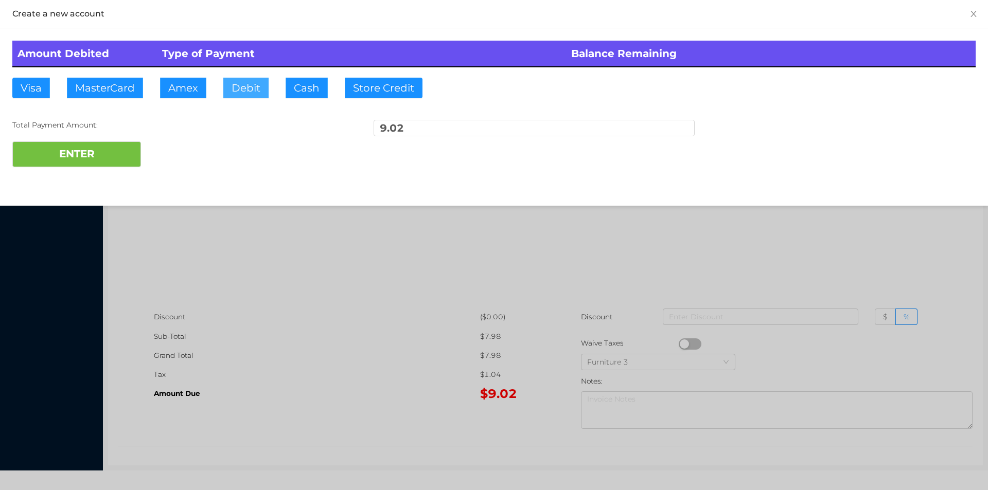
click at [245, 85] on button "Debit" at bounding box center [245, 88] width 45 height 21
click at [110, 144] on button "ENTER" at bounding box center [76, 154] width 129 height 26
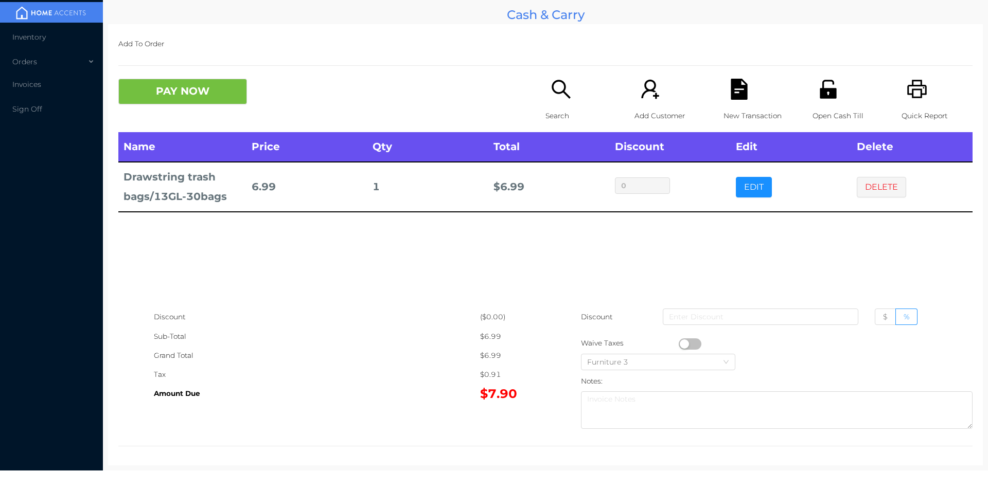
click at [916, 104] on div "Quick Report" at bounding box center [936, 105] width 71 height 53
click at [184, 104] on button "PAY NOW" at bounding box center [182, 92] width 129 height 26
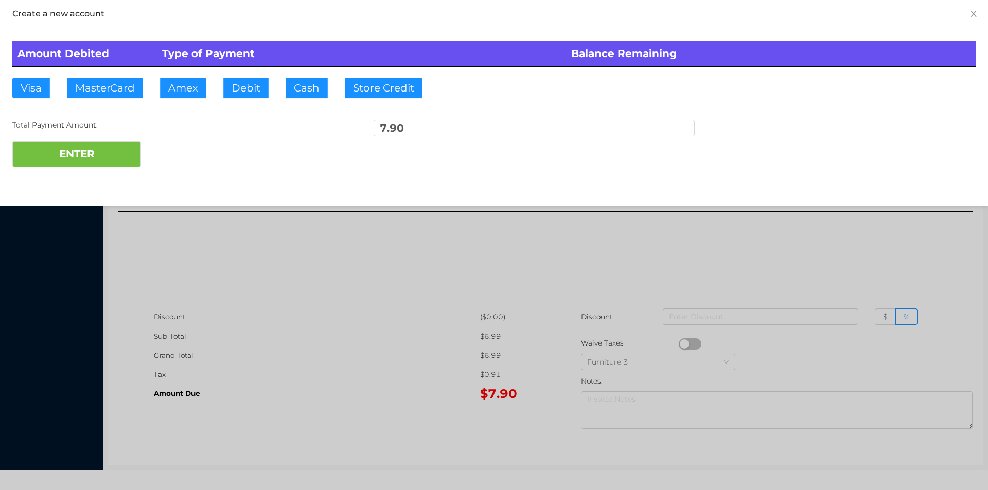
click at [330, 259] on div at bounding box center [494, 245] width 988 height 490
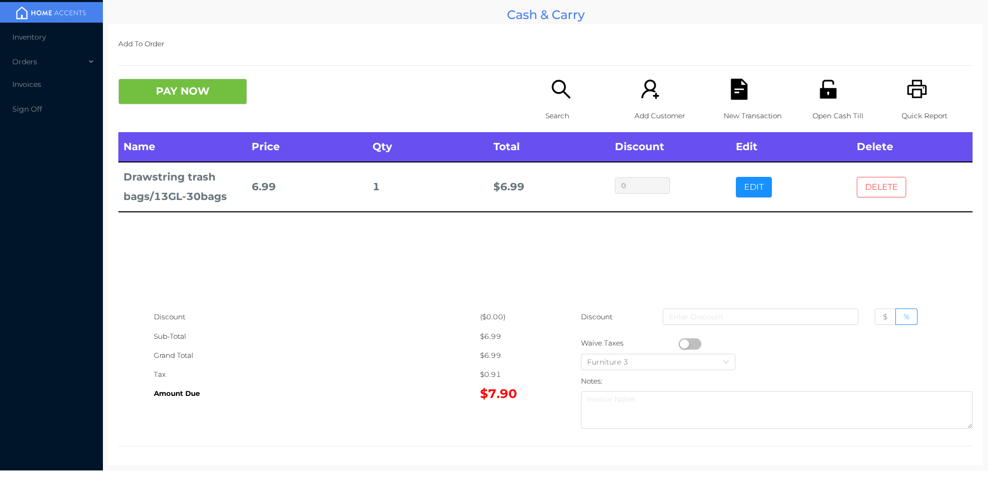
click at [869, 180] on button "DELETE" at bounding box center [881, 187] width 49 height 21
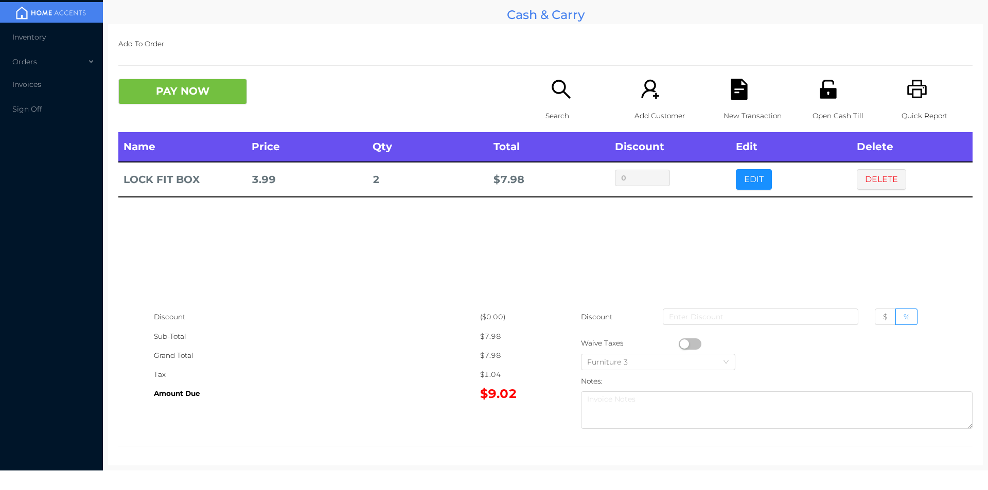
click at [558, 103] on div "Search" at bounding box center [580, 105] width 71 height 53
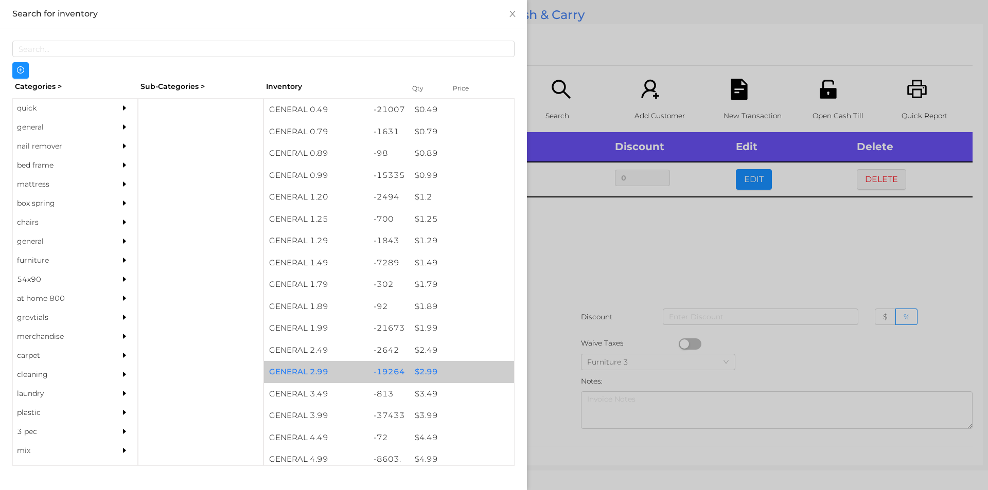
click at [428, 373] on div "$ 2.99" at bounding box center [461, 372] width 104 height 22
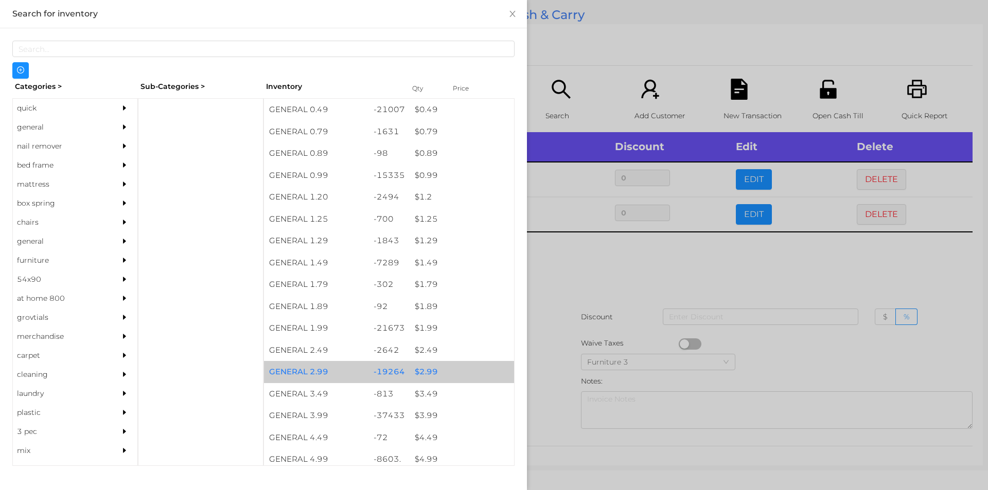
click at [428, 371] on div "$ 2.99" at bounding box center [461, 372] width 104 height 22
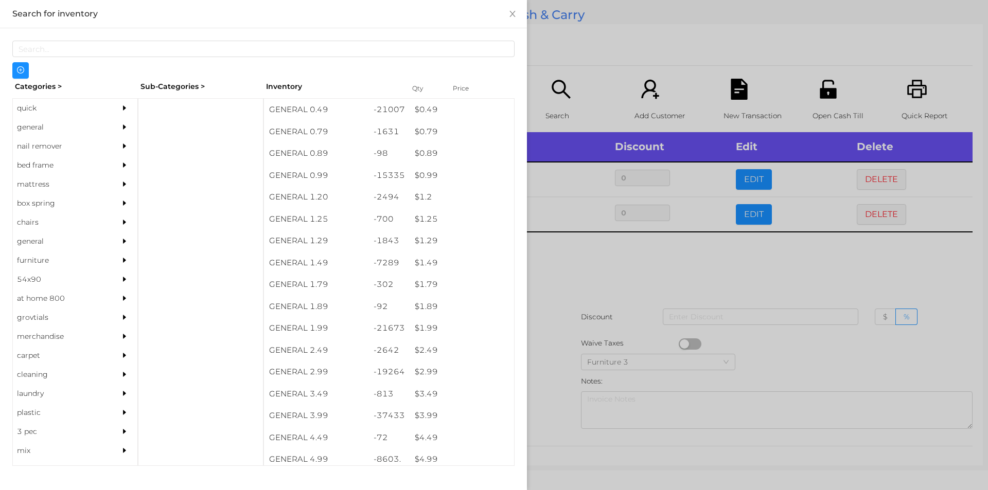
click at [619, 266] on div at bounding box center [494, 245] width 988 height 490
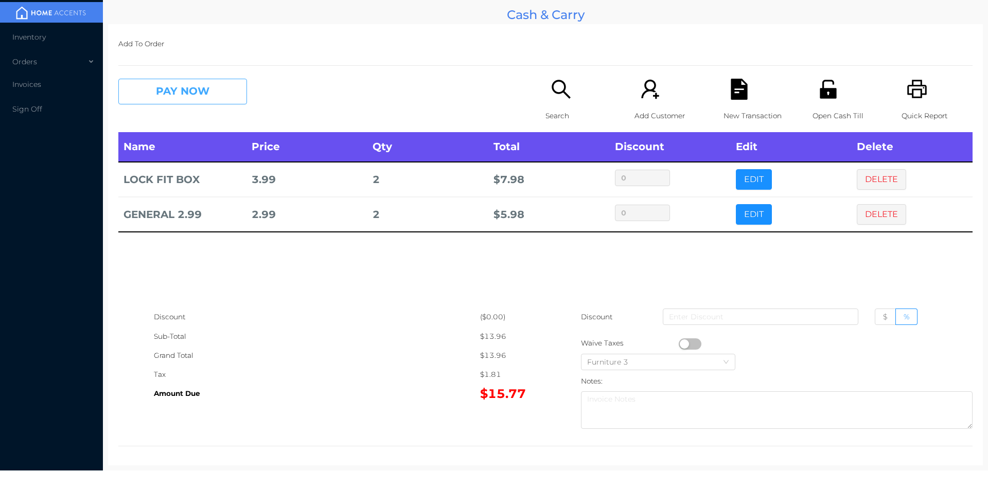
click at [172, 82] on button "PAY NOW" at bounding box center [182, 92] width 129 height 26
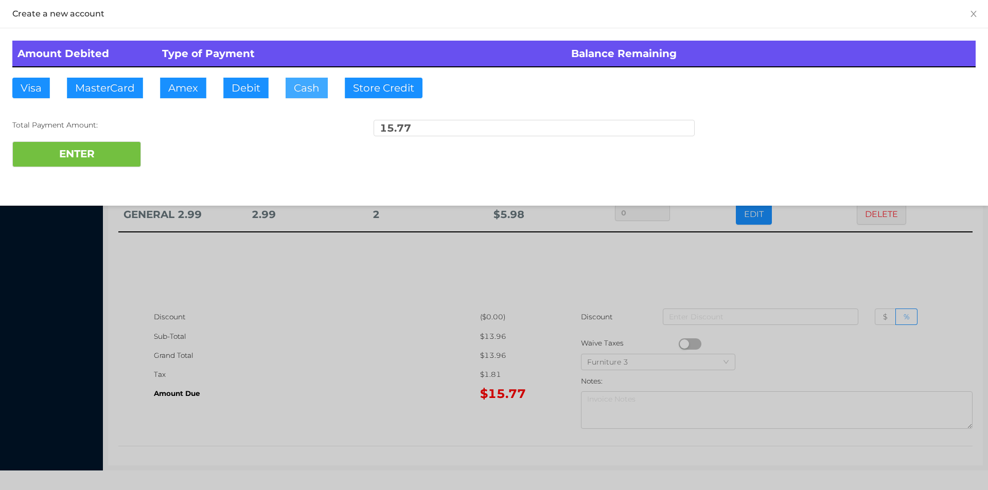
click at [297, 94] on button "Cash" at bounding box center [307, 88] width 42 height 21
click at [108, 156] on button "ENTER" at bounding box center [76, 154] width 129 height 26
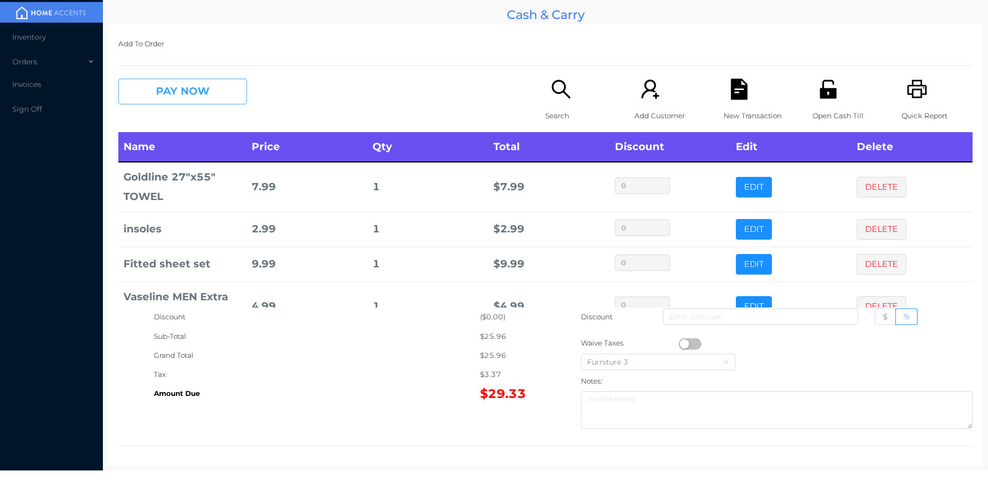
click at [176, 99] on button "PAY NOW" at bounding box center [182, 92] width 129 height 26
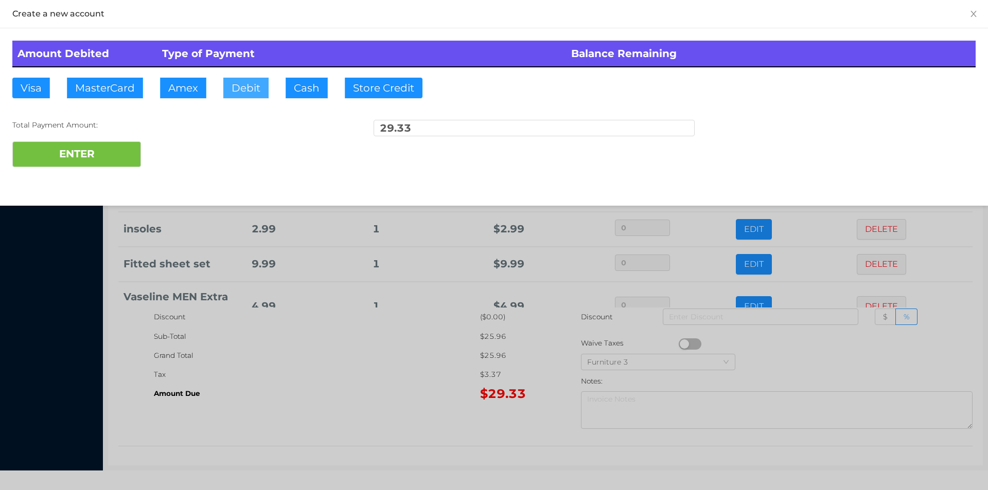
click at [238, 98] on button "Debit" at bounding box center [245, 88] width 45 height 21
type input "50."
click at [87, 155] on button "ENTER" at bounding box center [76, 154] width 129 height 26
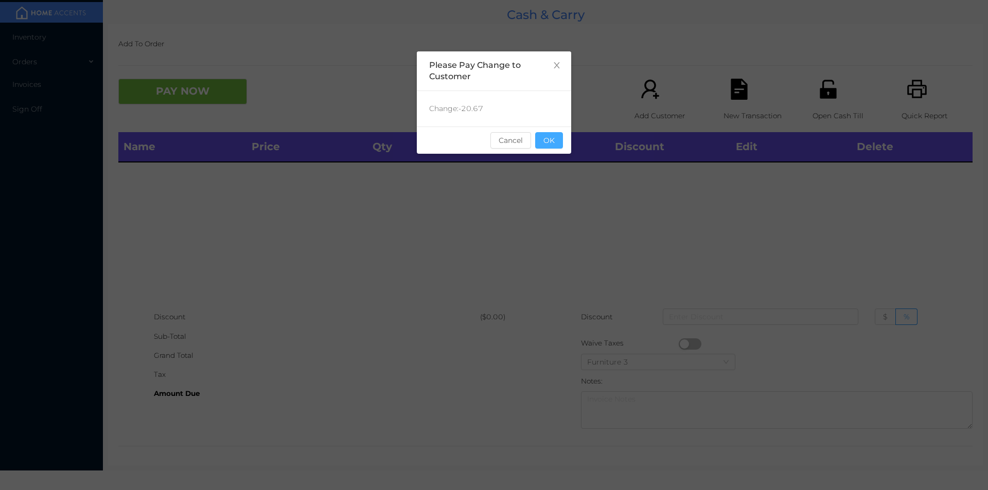
click at [543, 145] on button "OK" at bounding box center [549, 140] width 28 height 16
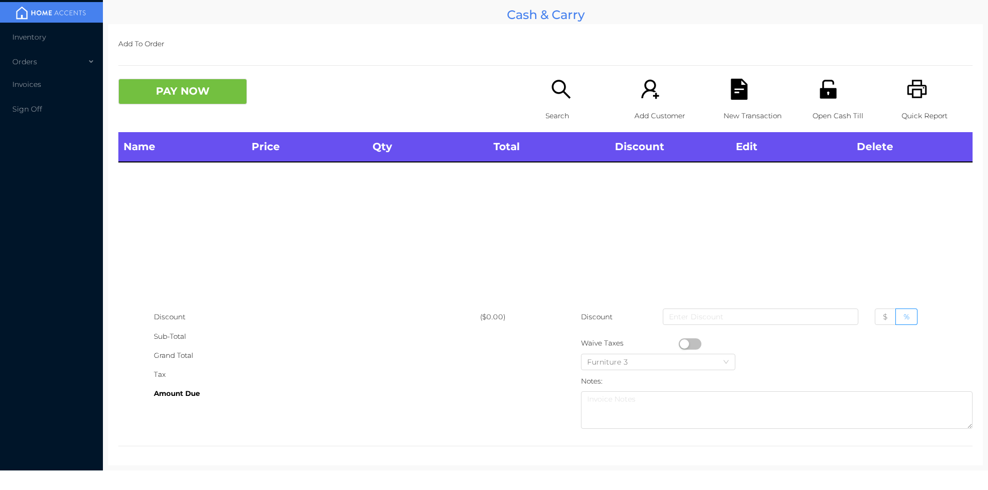
click at [555, 91] on icon "icon: search" at bounding box center [560, 89] width 21 height 21
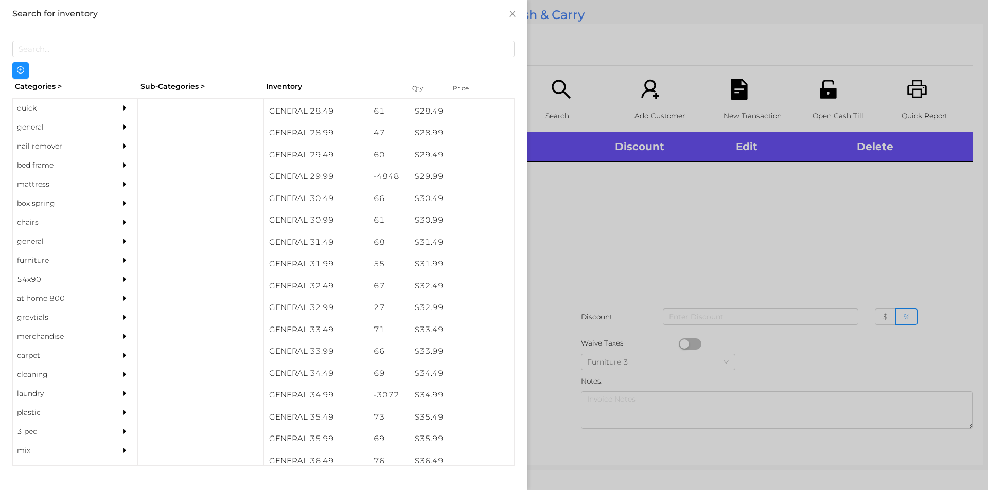
scroll to position [1478, 0]
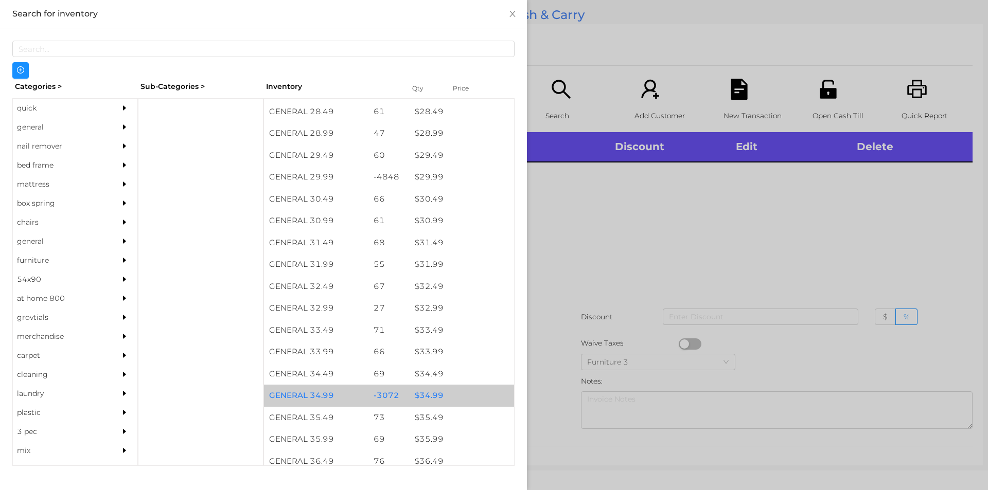
click at [426, 393] on div "$ 34.99" at bounding box center [461, 396] width 104 height 22
click at [431, 393] on div "$ 34.99" at bounding box center [461, 396] width 104 height 22
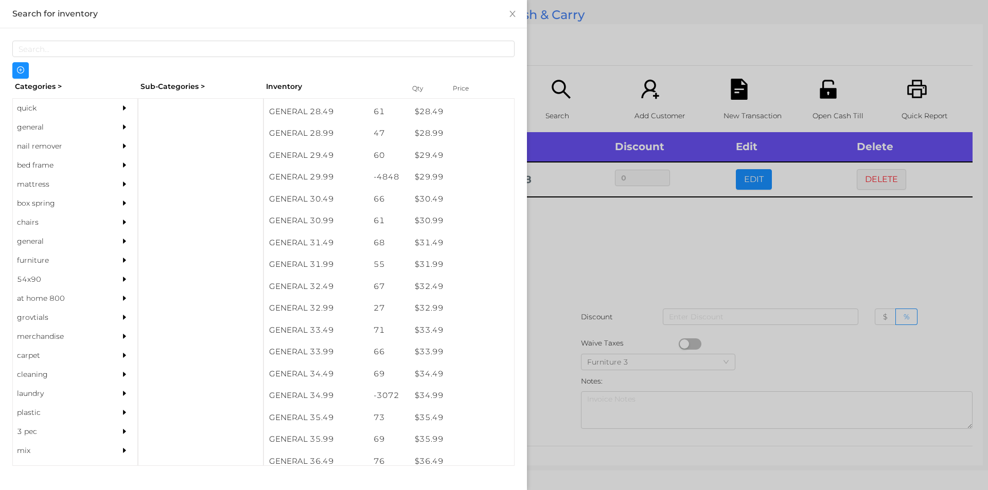
click at [560, 304] on div at bounding box center [494, 245] width 988 height 490
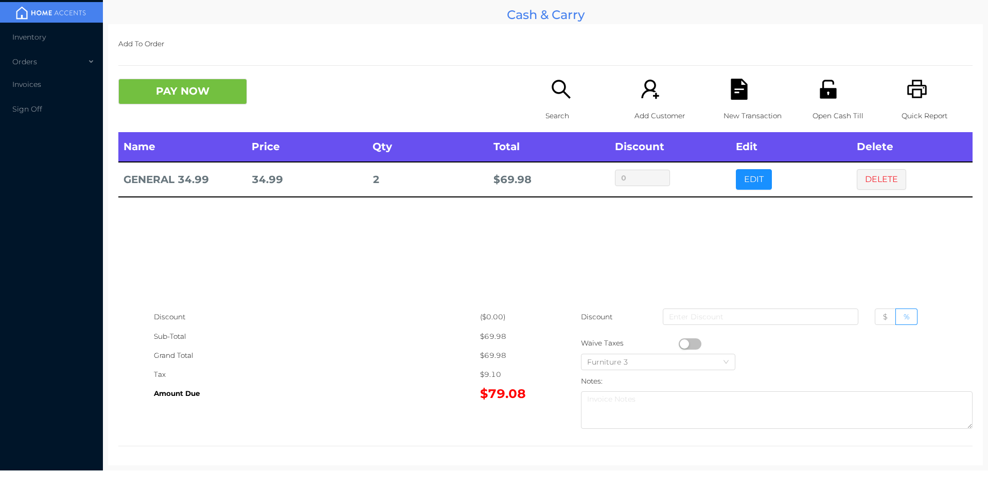
click at [217, 87] on button "PAY NOW" at bounding box center [182, 92] width 129 height 26
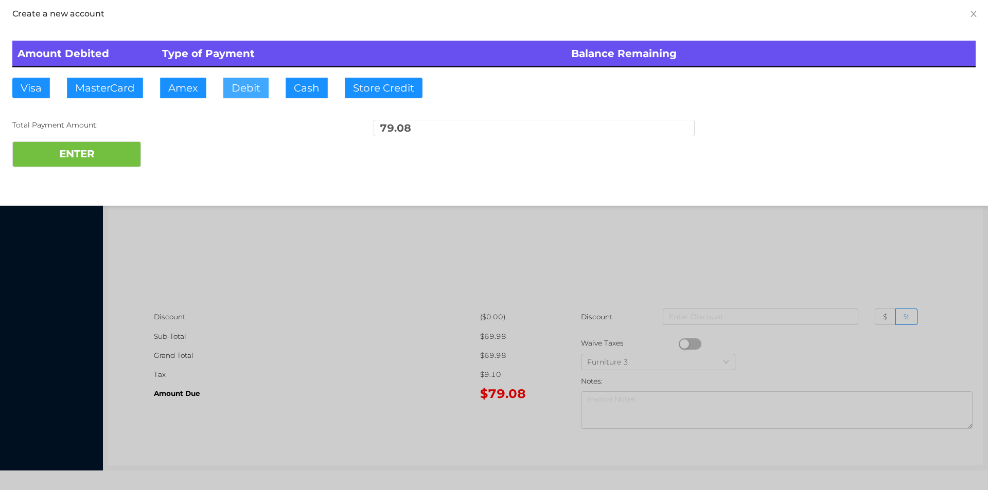
click at [245, 84] on button "Debit" at bounding box center [245, 88] width 45 height 21
click at [66, 162] on button "ENTER" at bounding box center [76, 154] width 129 height 26
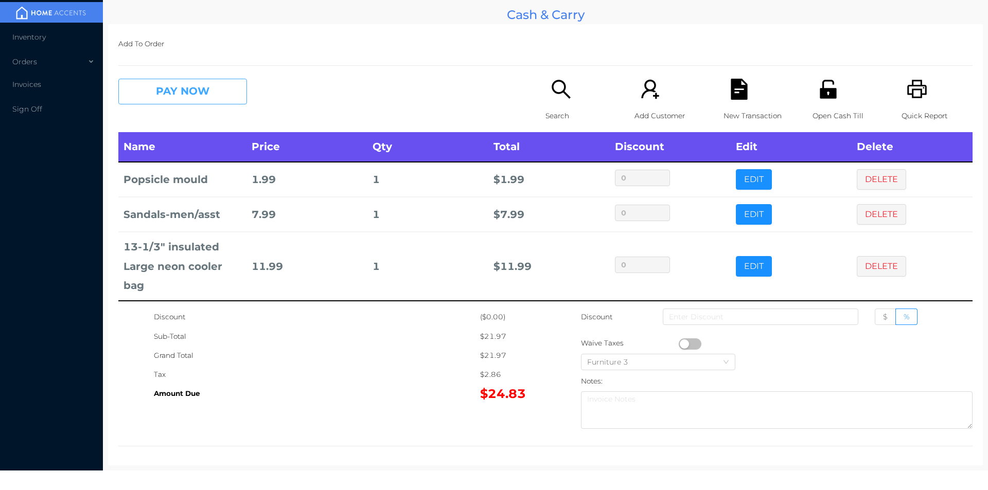
click at [197, 88] on button "PAY NOW" at bounding box center [182, 92] width 129 height 26
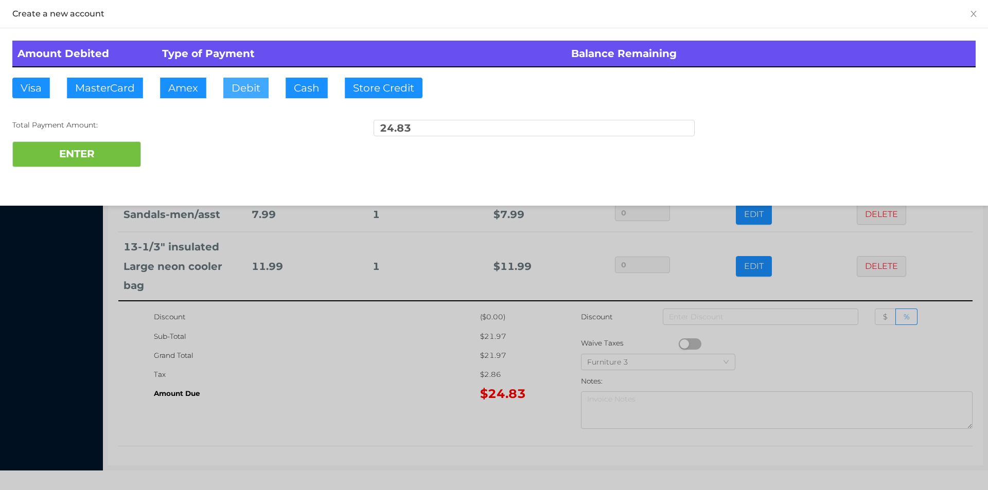
click at [247, 91] on button "Debit" at bounding box center [245, 88] width 45 height 21
click at [100, 154] on button "ENTER" at bounding box center [76, 154] width 129 height 26
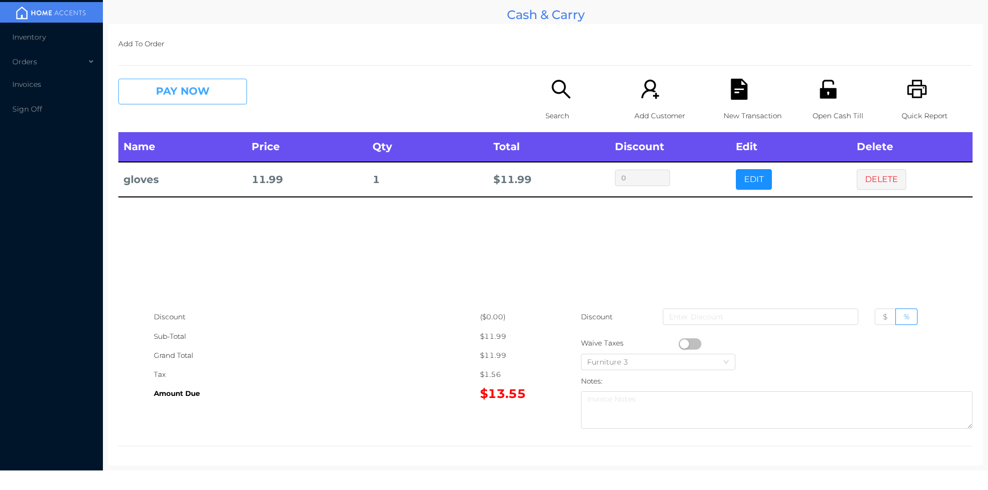
click at [197, 91] on button "PAY NOW" at bounding box center [182, 92] width 129 height 26
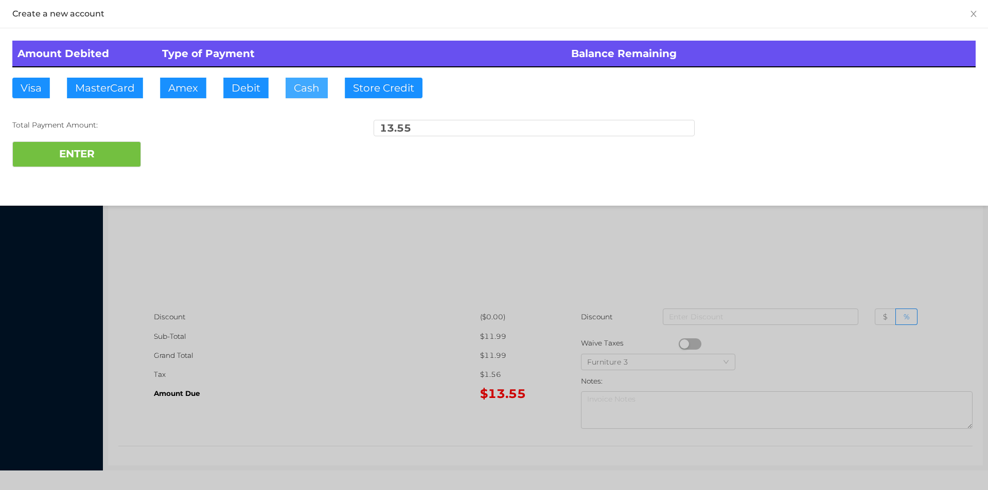
click at [297, 82] on button "Cash" at bounding box center [307, 88] width 42 height 21
type input "20."
click at [102, 159] on button "ENTER" at bounding box center [76, 154] width 129 height 26
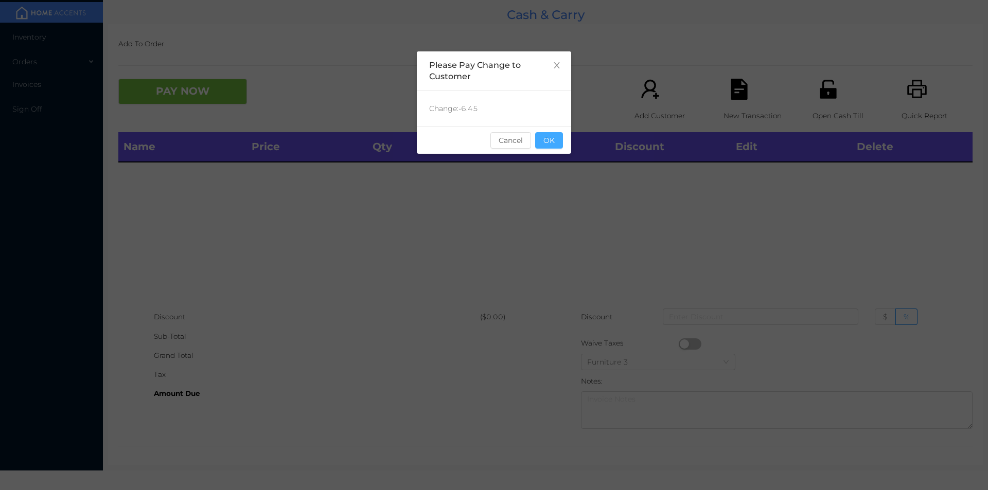
click at [548, 146] on button "OK" at bounding box center [549, 140] width 28 height 16
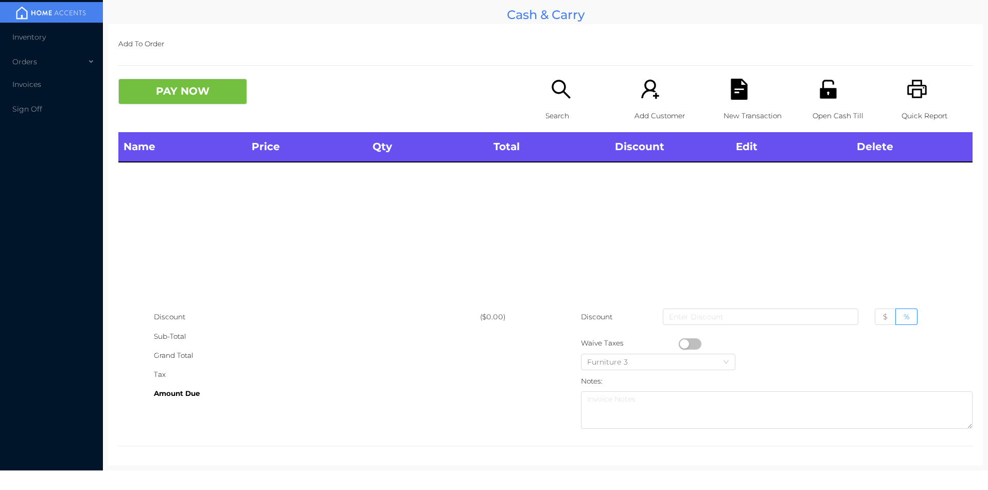
click at [555, 109] on p "Search" at bounding box center [580, 115] width 71 height 19
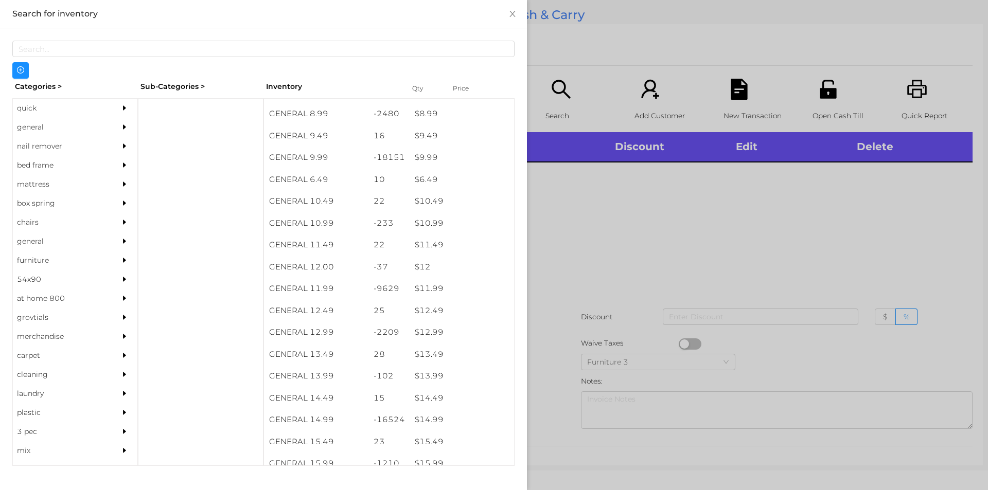
scroll to position [580, 0]
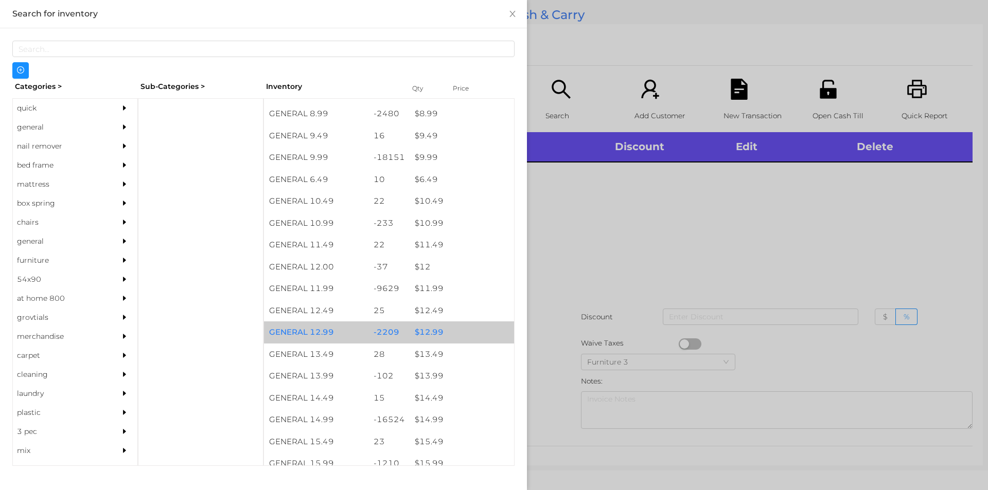
click at [434, 331] on div "$ 12.99" at bounding box center [461, 333] width 104 height 22
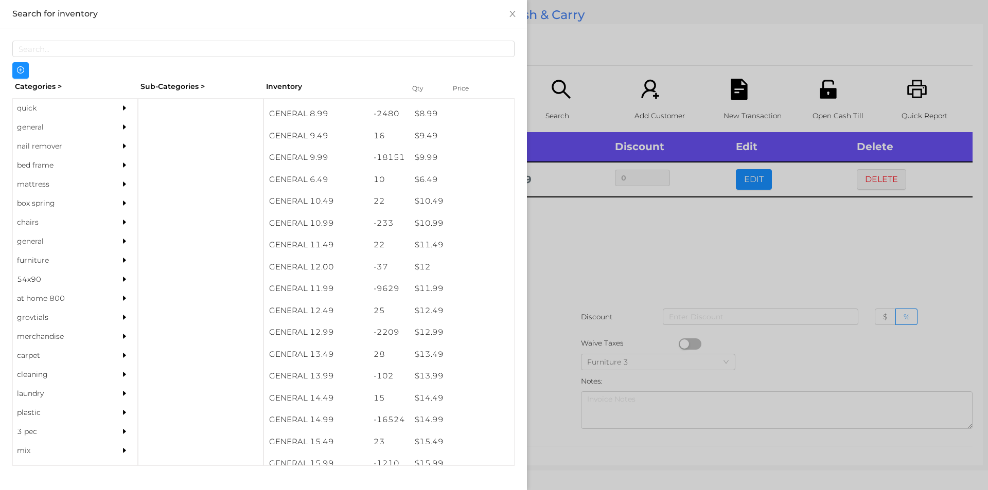
click at [578, 282] on div at bounding box center [494, 245] width 988 height 490
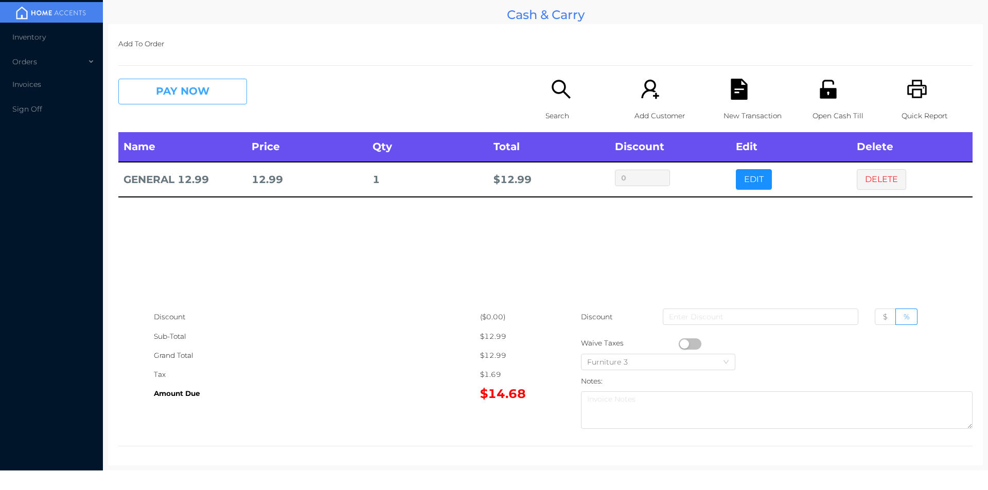
click at [185, 82] on button "PAY NOW" at bounding box center [182, 92] width 129 height 26
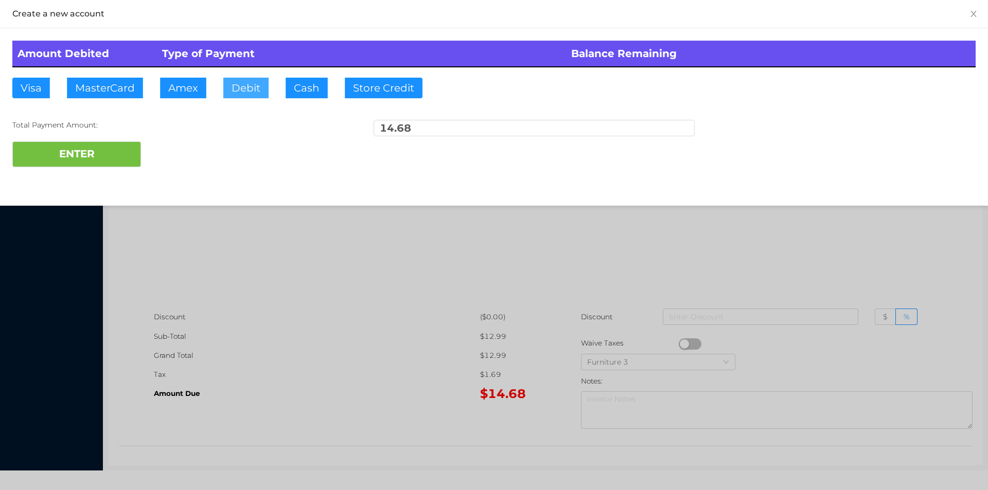
click at [252, 90] on button "Debit" at bounding box center [245, 88] width 45 height 21
click at [103, 162] on button "ENTER" at bounding box center [76, 154] width 129 height 26
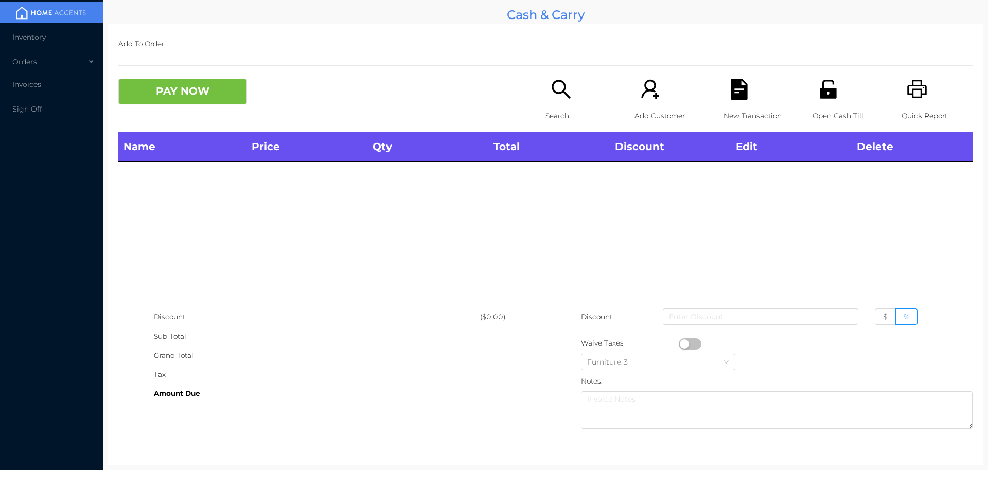
click at [555, 101] on div "Search" at bounding box center [580, 105] width 71 height 53
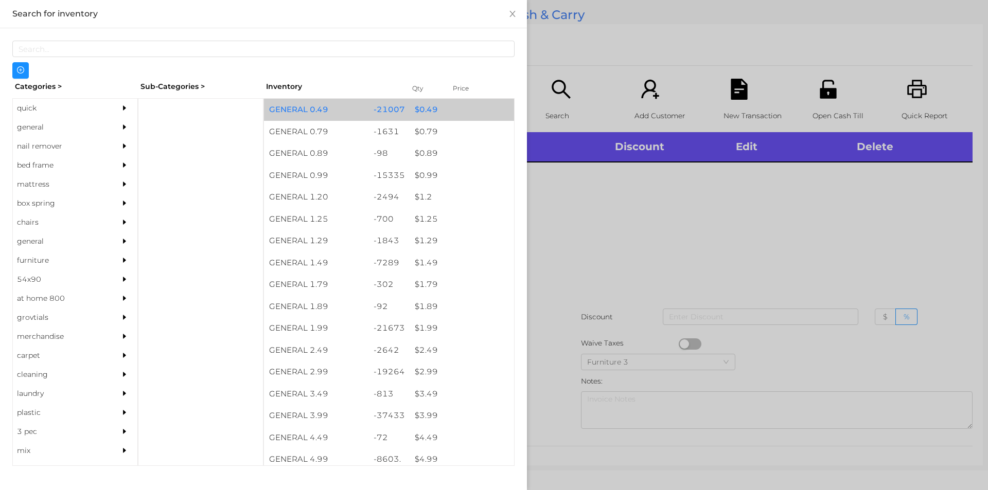
click at [425, 110] on div "$ 0.49" at bounding box center [461, 110] width 104 height 22
click at [421, 106] on div "$ 0.49" at bounding box center [461, 110] width 104 height 22
click at [424, 110] on div "$ 0.49" at bounding box center [461, 110] width 104 height 22
click at [423, 106] on div "$ 0.49" at bounding box center [461, 110] width 104 height 22
click at [423, 107] on div "$ 0.49" at bounding box center [461, 110] width 104 height 22
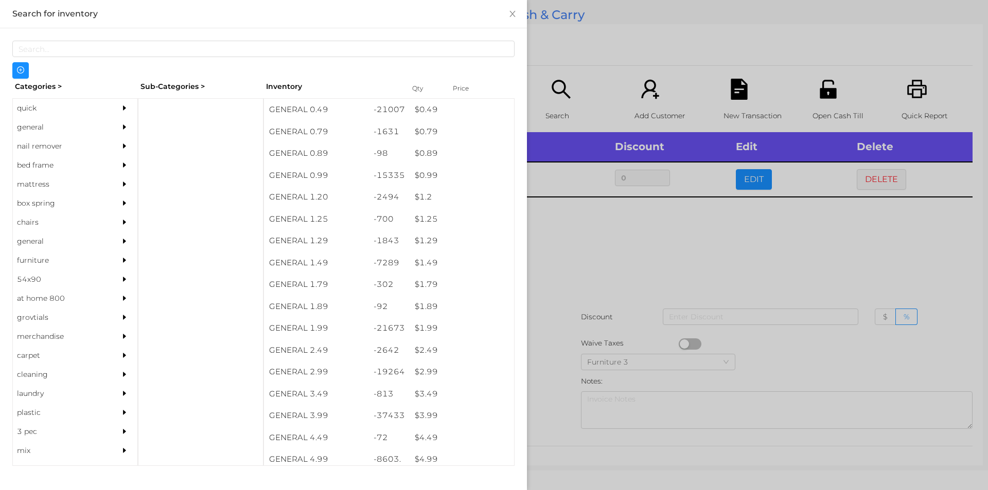
click at [618, 255] on div at bounding box center [494, 245] width 988 height 490
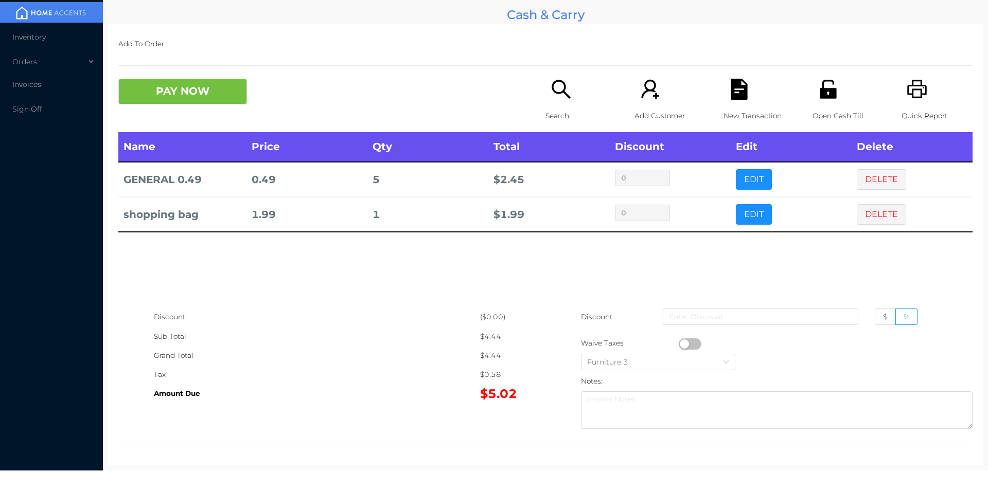
click at [559, 102] on div "Search" at bounding box center [580, 105] width 71 height 53
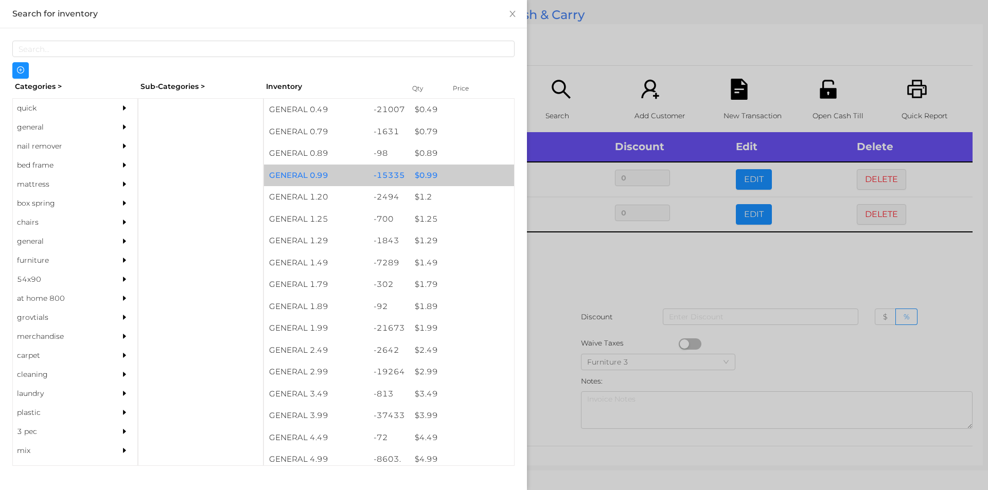
click at [431, 168] on div "$ 0.99" at bounding box center [461, 176] width 104 height 22
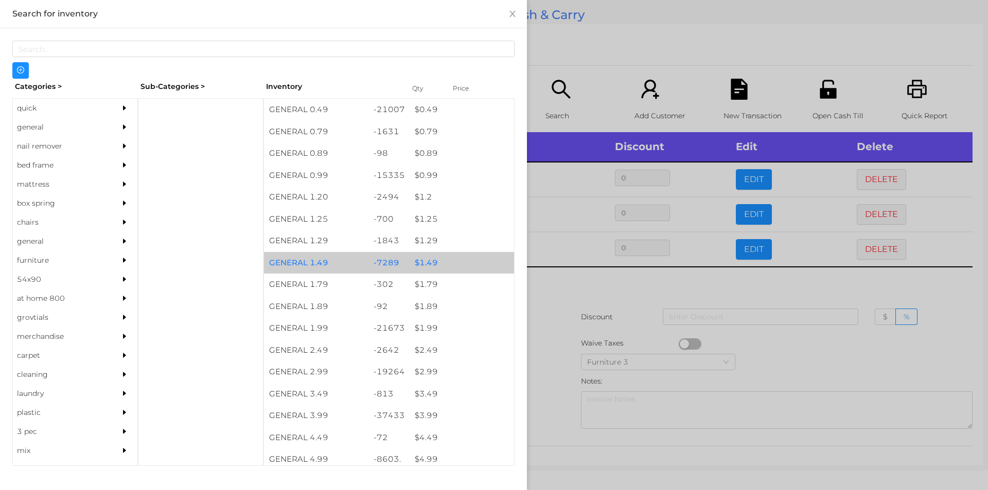
click at [425, 267] on div "$ 1.49" at bounding box center [461, 263] width 104 height 22
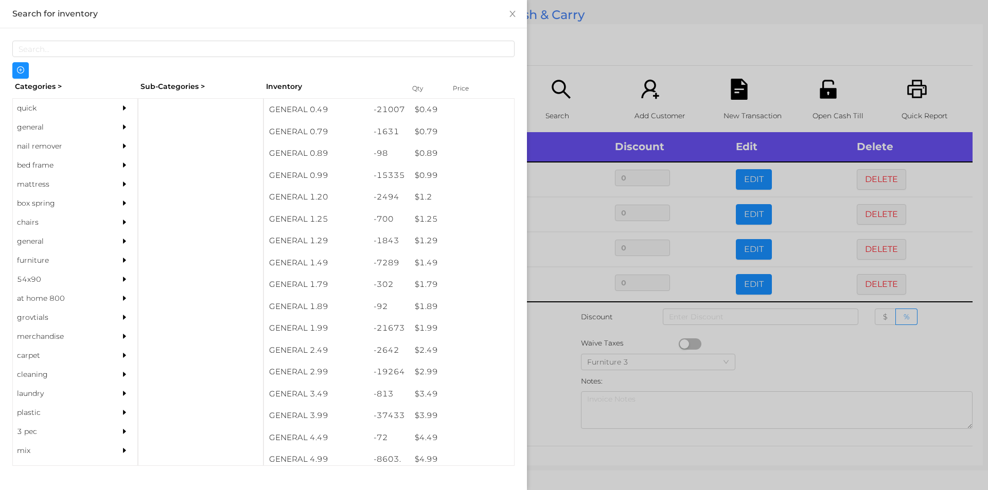
click at [555, 316] on div at bounding box center [494, 245] width 988 height 490
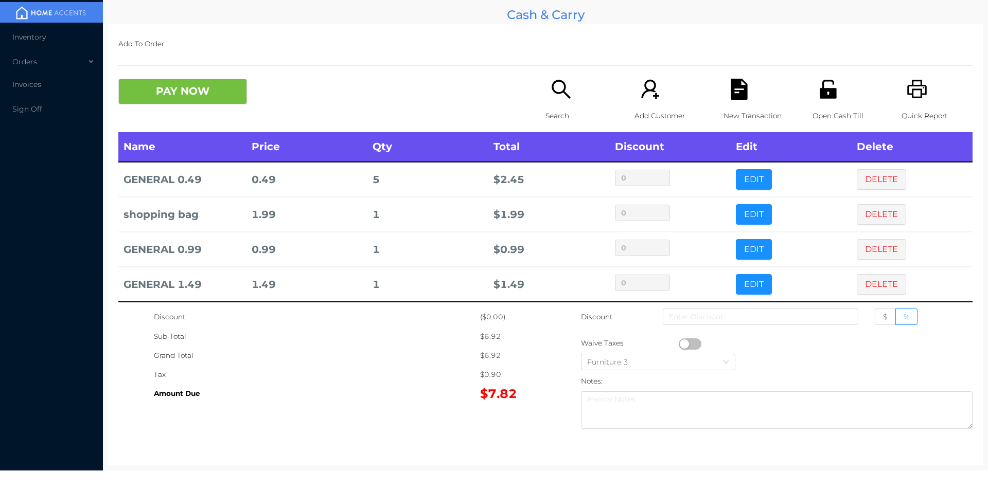
scroll to position [5, 0]
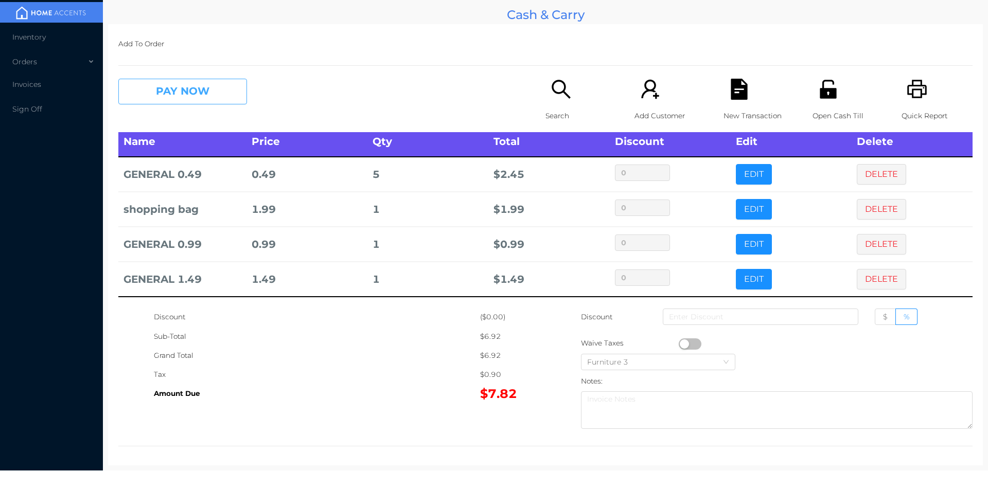
click at [202, 88] on button "PAY NOW" at bounding box center [182, 92] width 129 height 26
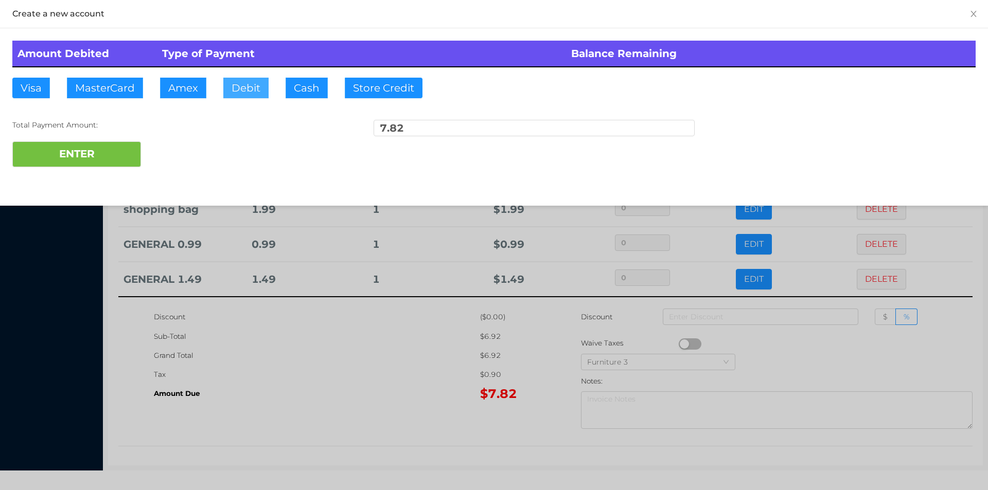
click at [249, 94] on button "Debit" at bounding box center [245, 88] width 45 height 21
click at [129, 162] on button "ENTER" at bounding box center [76, 154] width 129 height 26
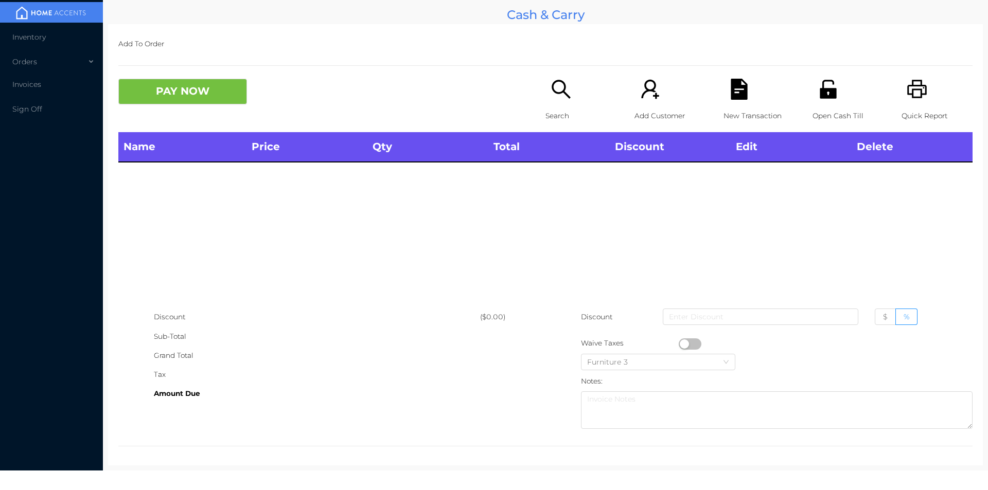
scroll to position [0, 0]
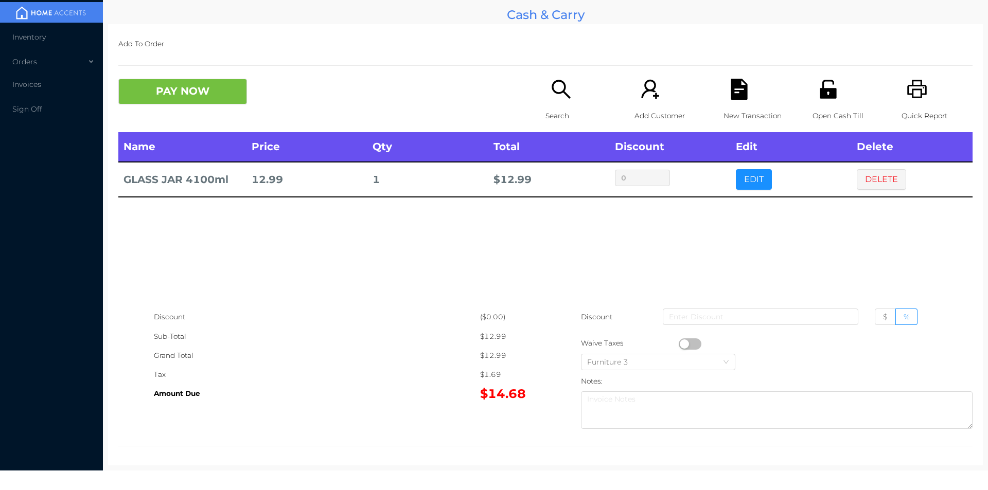
click at [158, 82] on button "PAY NOW" at bounding box center [182, 92] width 129 height 26
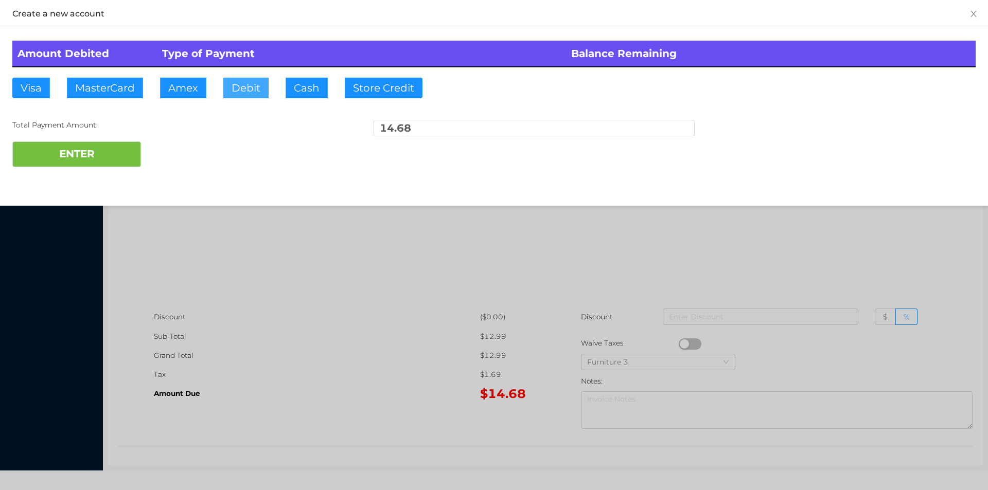
click at [245, 88] on button "Debit" at bounding box center [245, 88] width 45 height 21
click at [136, 142] on button "ENTER" at bounding box center [76, 154] width 129 height 26
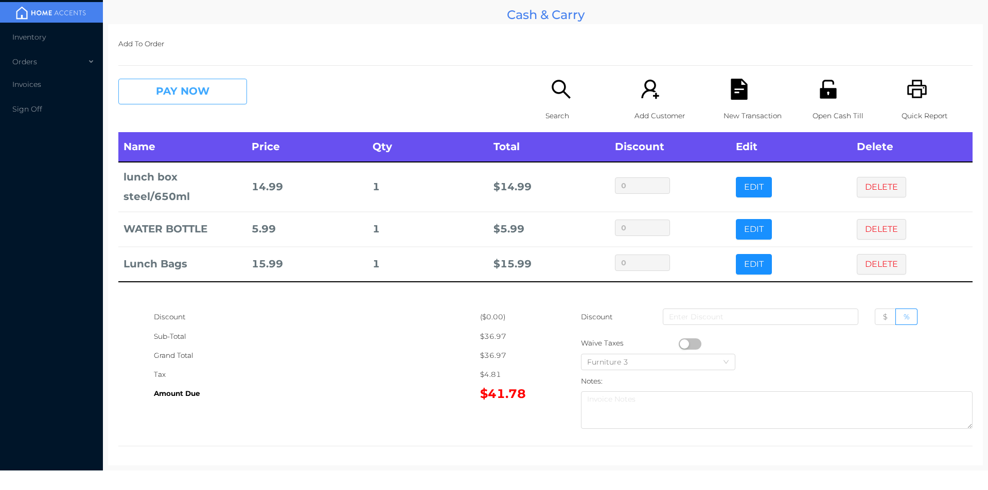
click at [199, 82] on button "PAY NOW" at bounding box center [182, 92] width 129 height 26
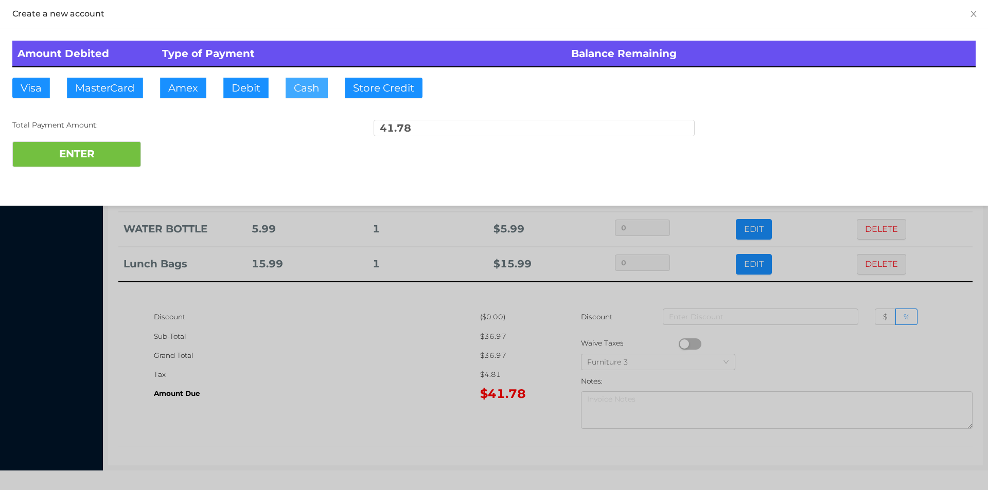
click at [304, 93] on button "Cash" at bounding box center [307, 88] width 42 height 21
type input "42"
click at [97, 164] on button "ENTER" at bounding box center [76, 154] width 129 height 26
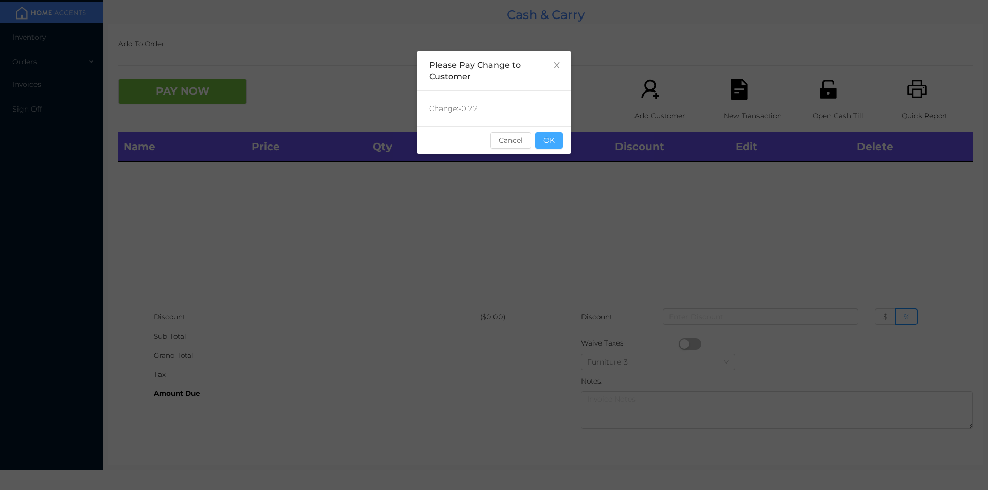
click at [556, 141] on button "OK" at bounding box center [549, 140] width 28 height 16
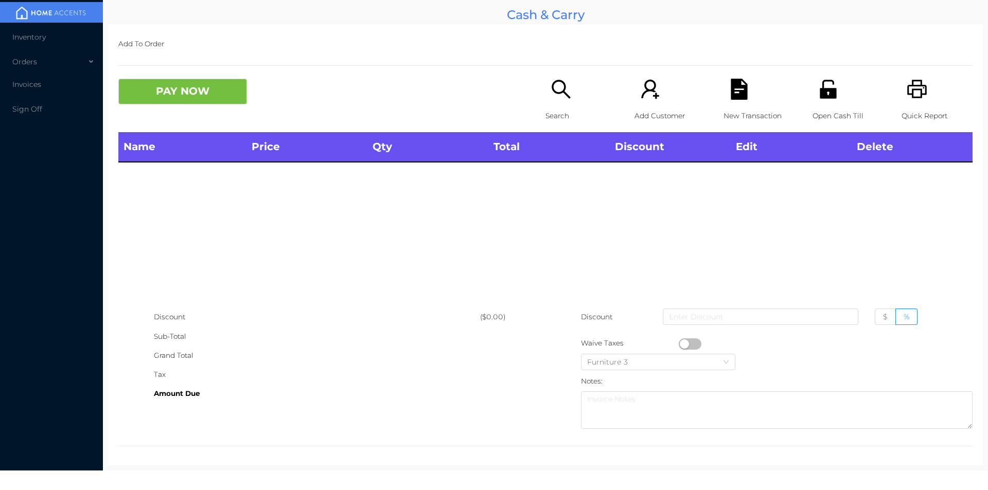
click at [813, 111] on p "Open Cash Till" at bounding box center [847, 115] width 71 height 19
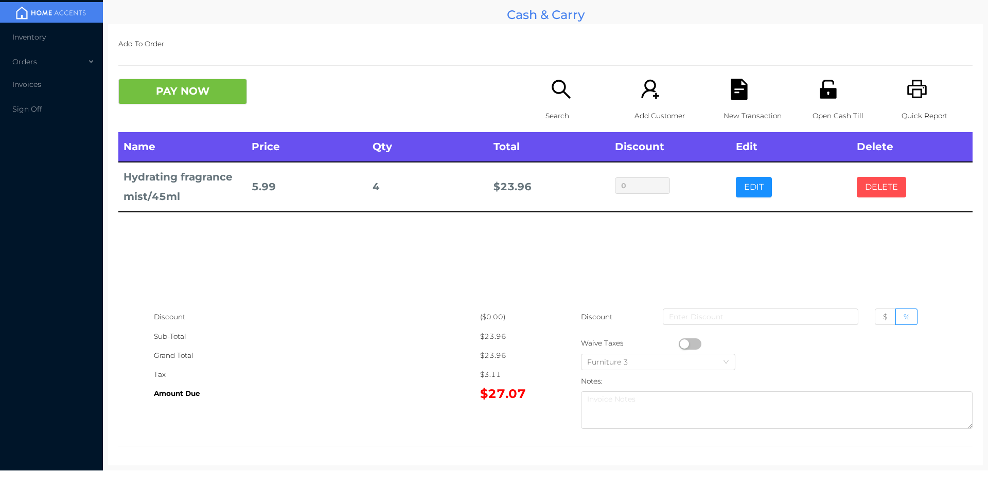
click at [865, 188] on button "DELETE" at bounding box center [881, 187] width 49 height 21
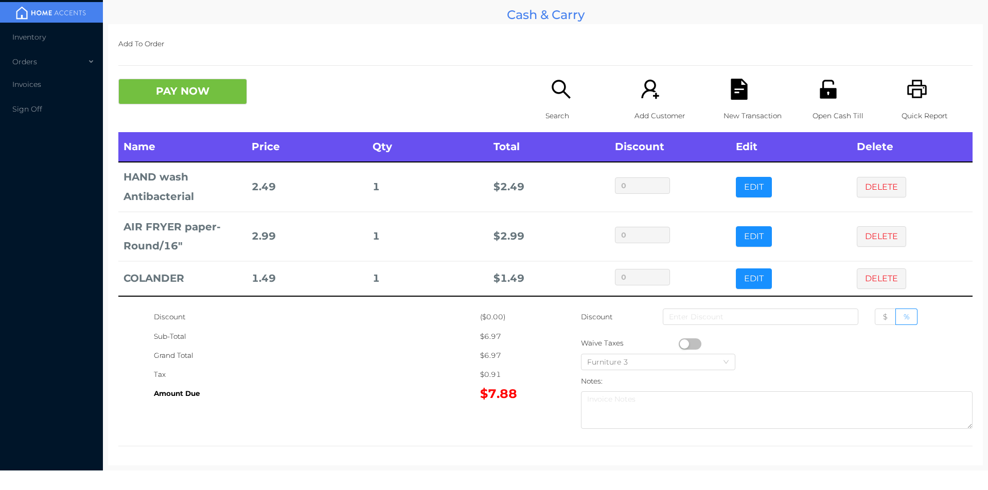
click at [557, 80] on icon "icon: search" at bounding box center [560, 89] width 21 height 21
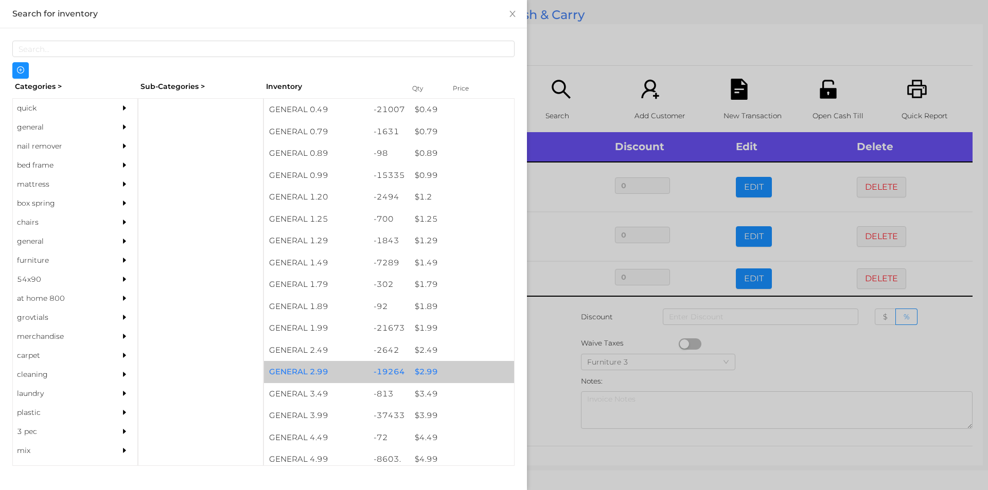
click at [425, 378] on div "$ 2.99" at bounding box center [461, 372] width 104 height 22
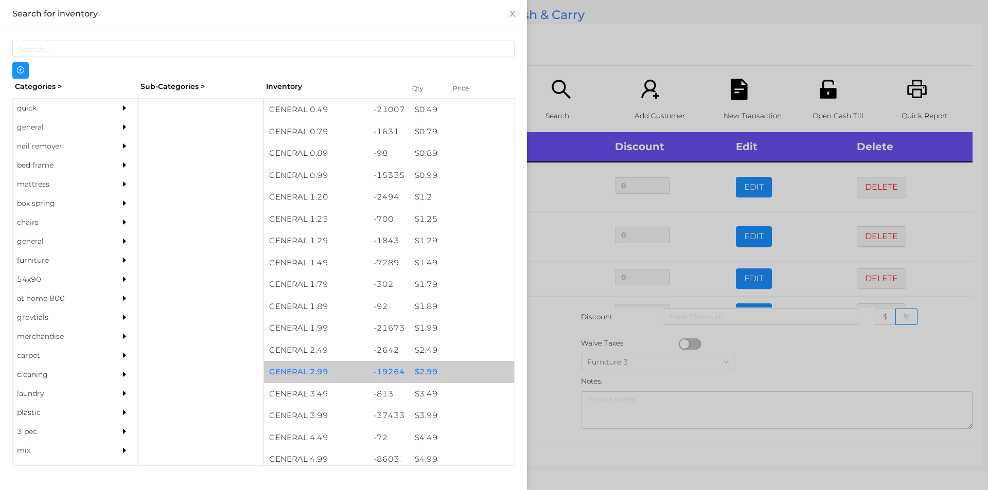
click at [426, 369] on div "$ 2.99" at bounding box center [461, 372] width 104 height 22
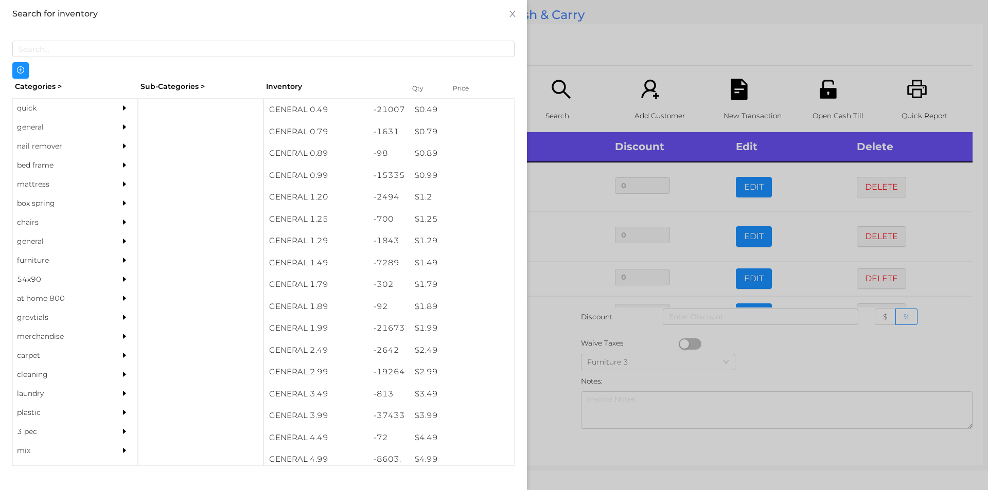
click at [558, 377] on div at bounding box center [494, 245] width 988 height 490
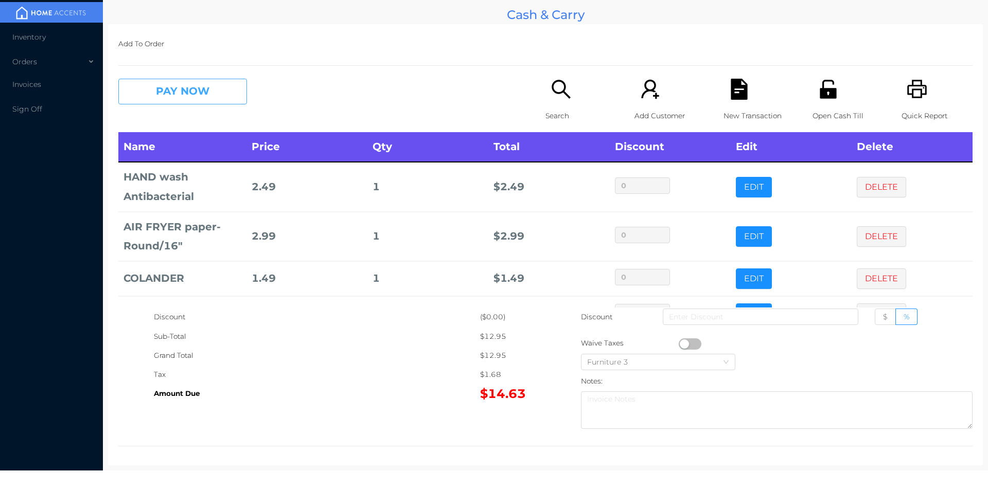
click at [207, 96] on button "PAY NOW" at bounding box center [182, 92] width 129 height 26
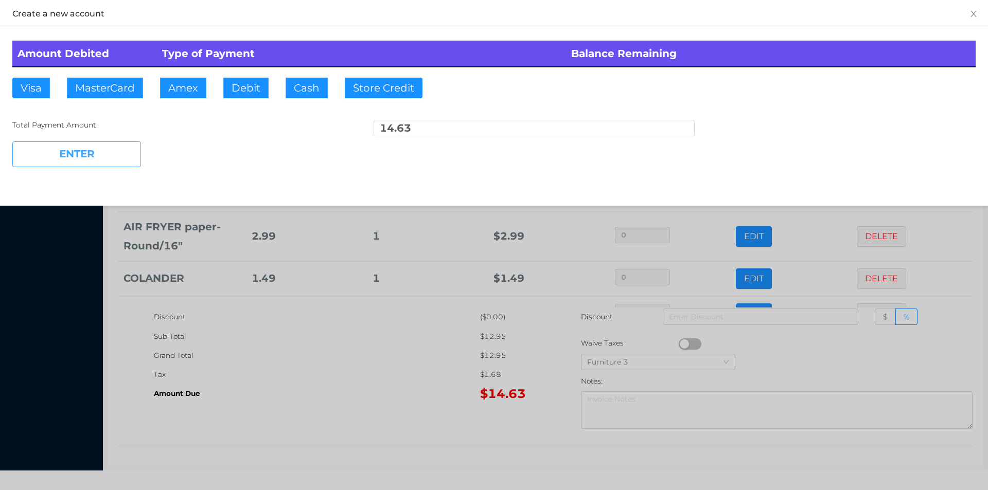
click at [95, 154] on button "ENTER" at bounding box center [76, 154] width 129 height 26
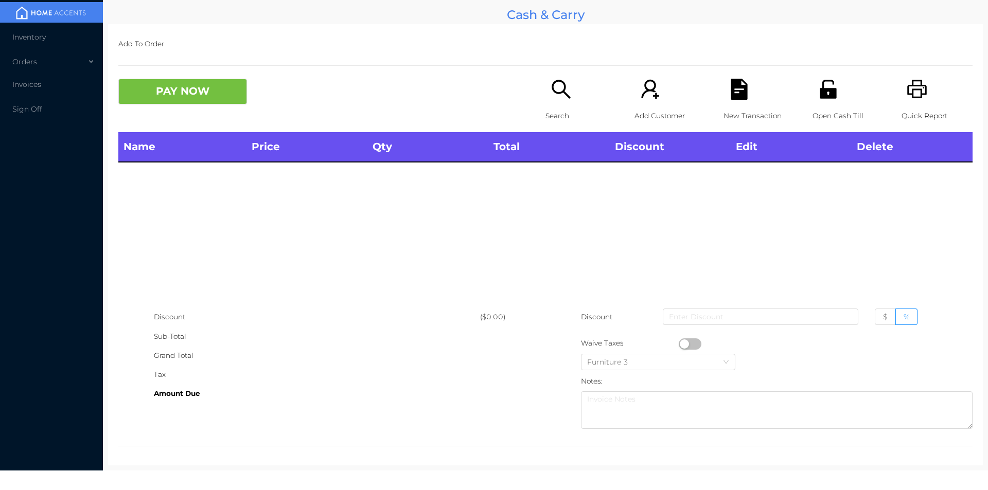
click at [553, 96] on icon "icon: search" at bounding box center [560, 89] width 21 height 21
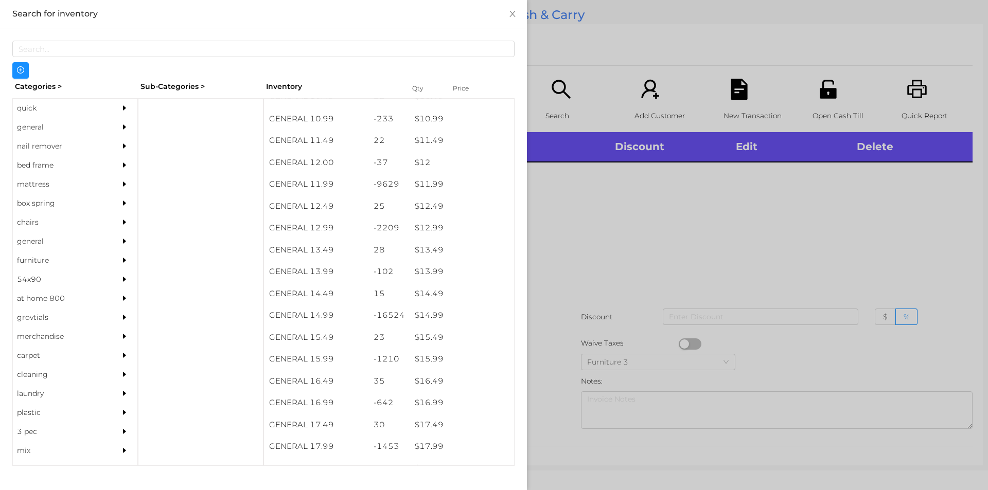
scroll to position [684, 0]
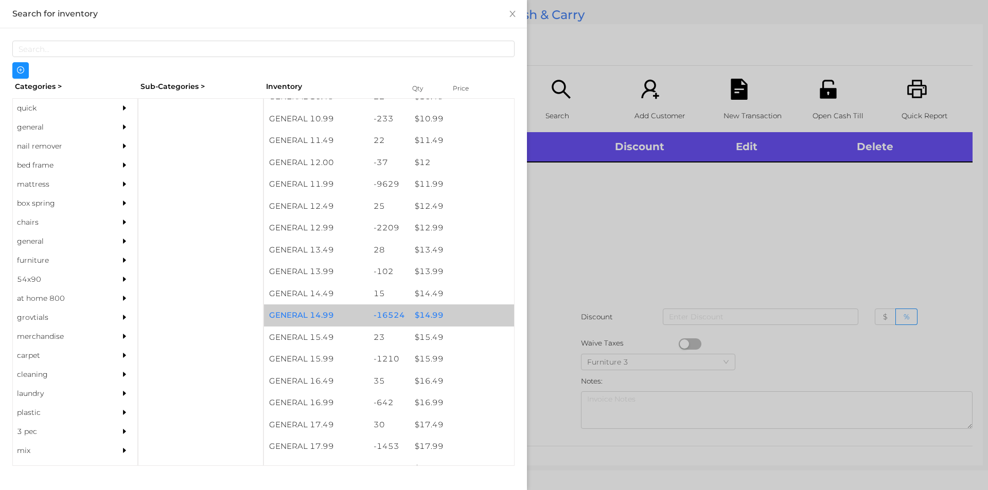
click at [422, 312] on div "$ 14.99" at bounding box center [461, 316] width 104 height 22
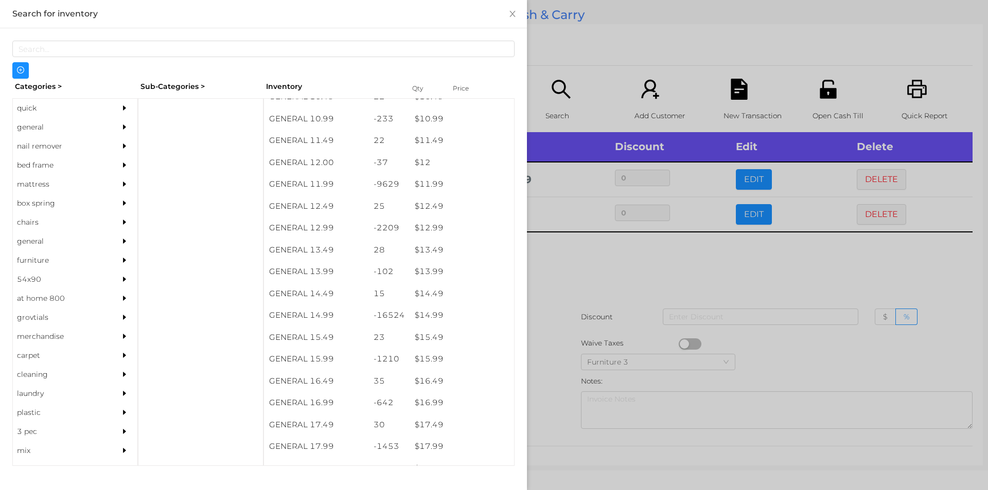
click at [585, 244] on div at bounding box center [494, 245] width 988 height 490
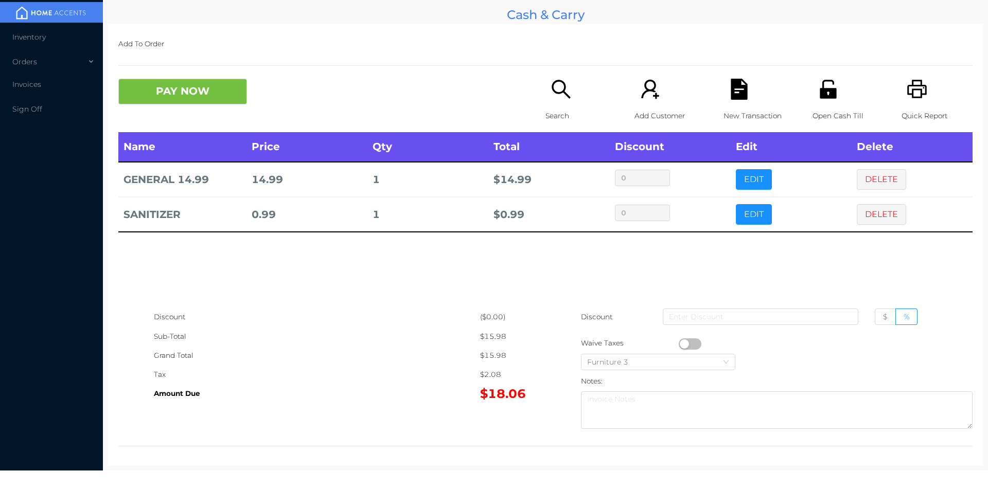
click at [198, 83] on button "PAY NOW" at bounding box center [182, 92] width 129 height 26
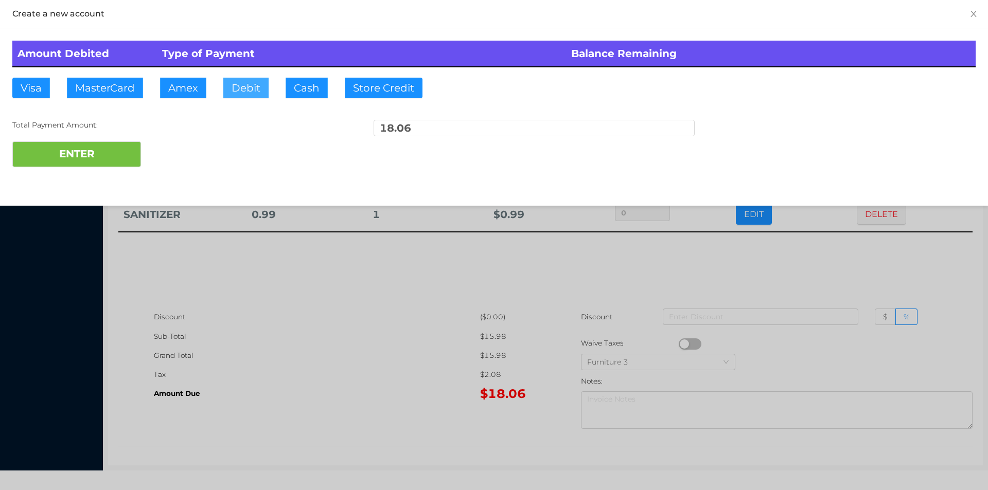
click at [242, 82] on button "Debit" at bounding box center [245, 88] width 45 height 21
click at [73, 152] on button "ENTER" at bounding box center [76, 154] width 129 height 26
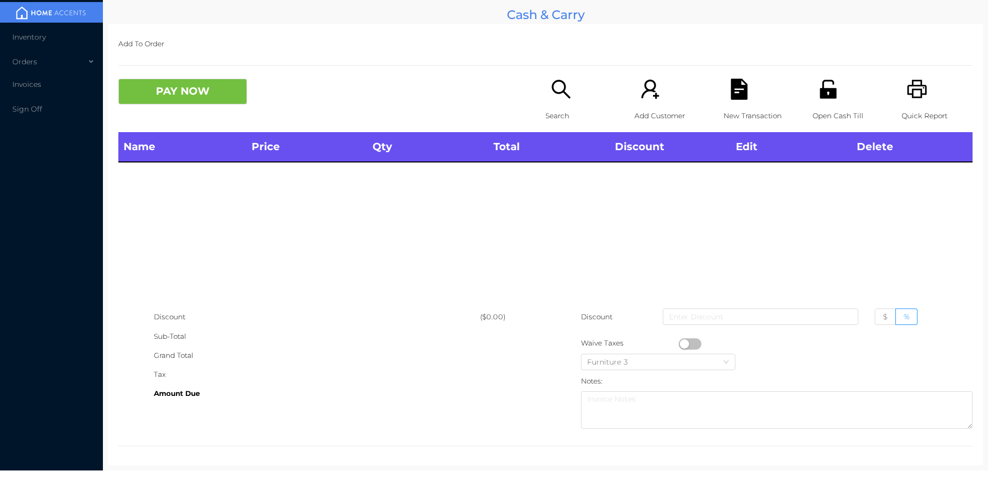
click at [559, 98] on icon "icon: search" at bounding box center [560, 89] width 21 height 21
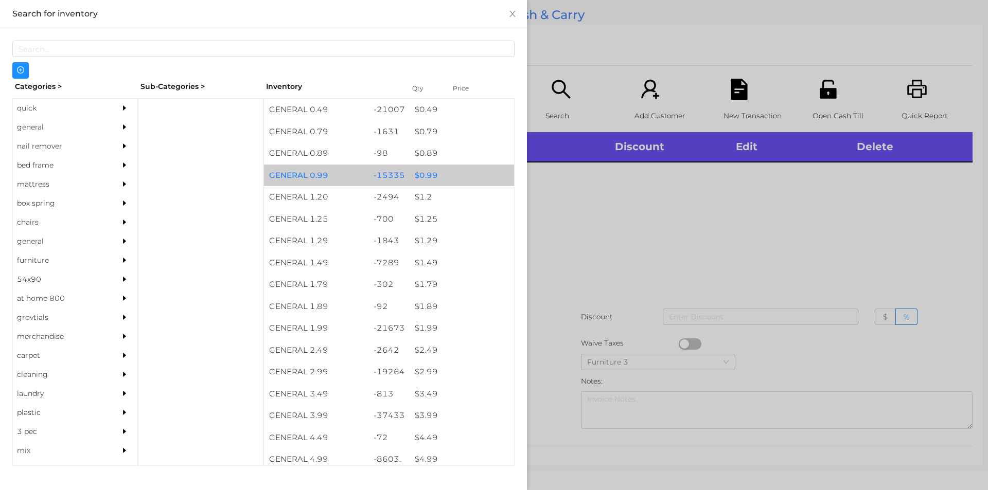
click at [423, 176] on div "$ 0.99" at bounding box center [461, 176] width 104 height 22
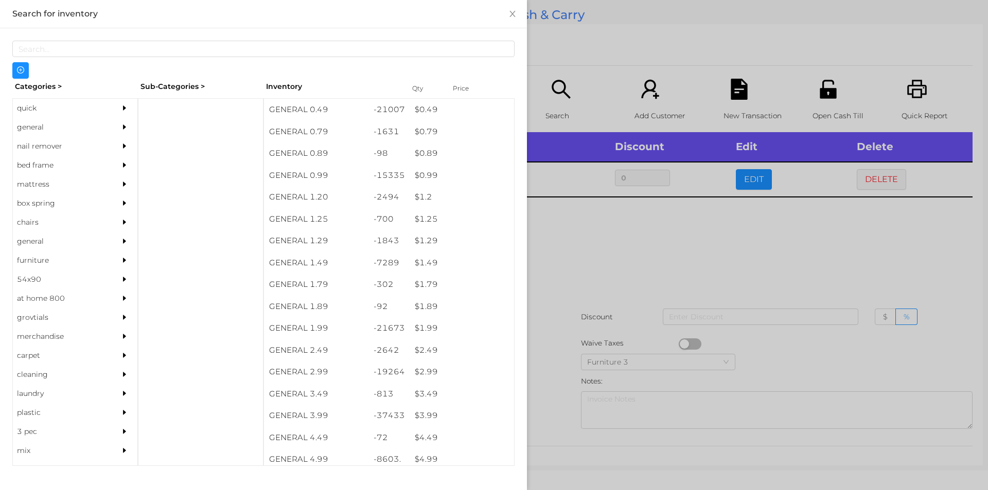
click at [571, 271] on div at bounding box center [494, 245] width 988 height 490
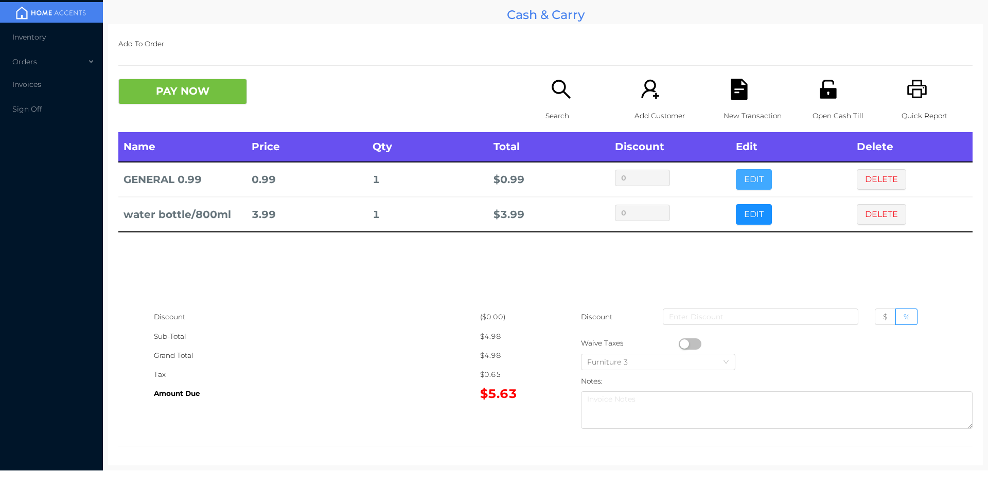
click at [747, 180] on button "EDIT" at bounding box center [754, 179] width 36 height 21
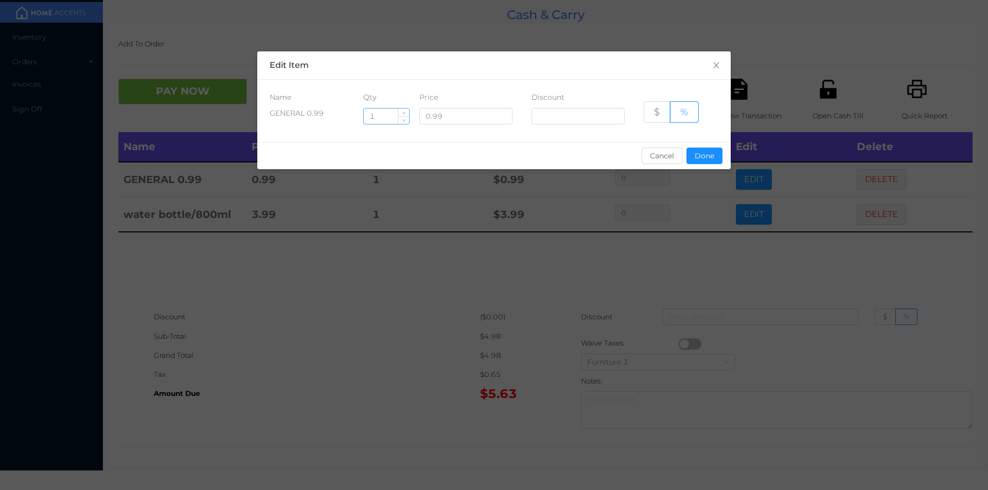
click at [394, 115] on input "1" at bounding box center [386, 116] width 45 height 15
type input "1"
click at [691, 155] on button "Done" at bounding box center [704, 156] width 36 height 16
type input "0%"
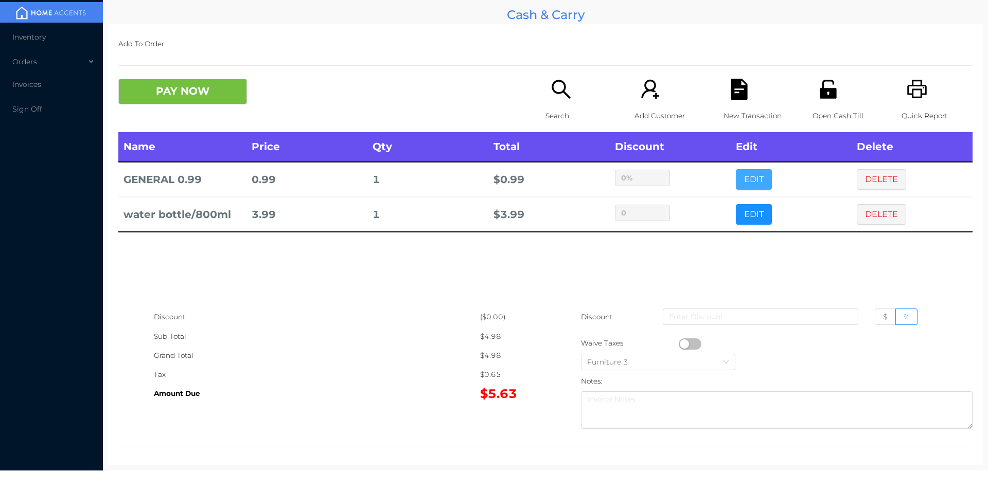
click at [747, 172] on button "EDIT" at bounding box center [754, 179] width 36 height 21
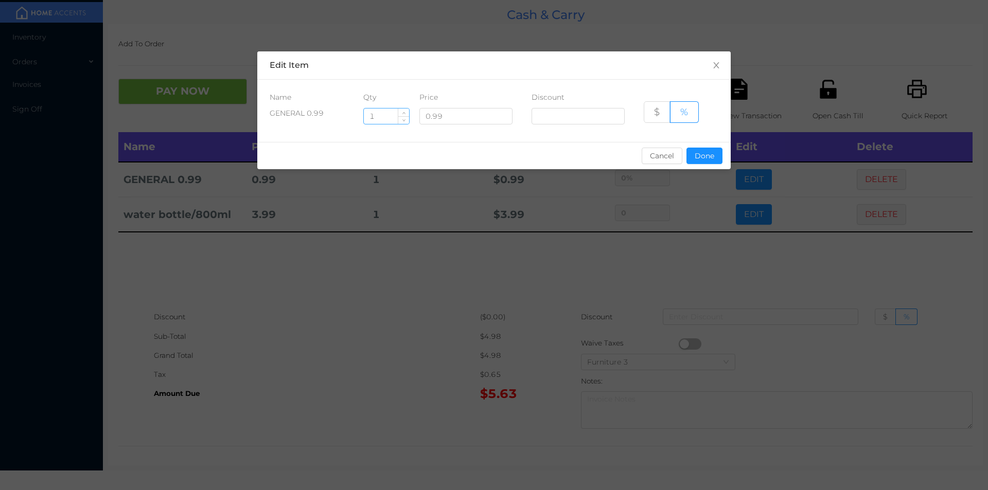
click at [384, 116] on input "1" at bounding box center [386, 116] width 45 height 15
type input "2"
click at [707, 160] on button "Done" at bounding box center [704, 156] width 36 height 16
click at [670, 261] on div "sentinelStart Edit Item Name Qty Price Discount GENERAL 0.99 2 0.99 $ % Cancel …" at bounding box center [494, 245] width 988 height 490
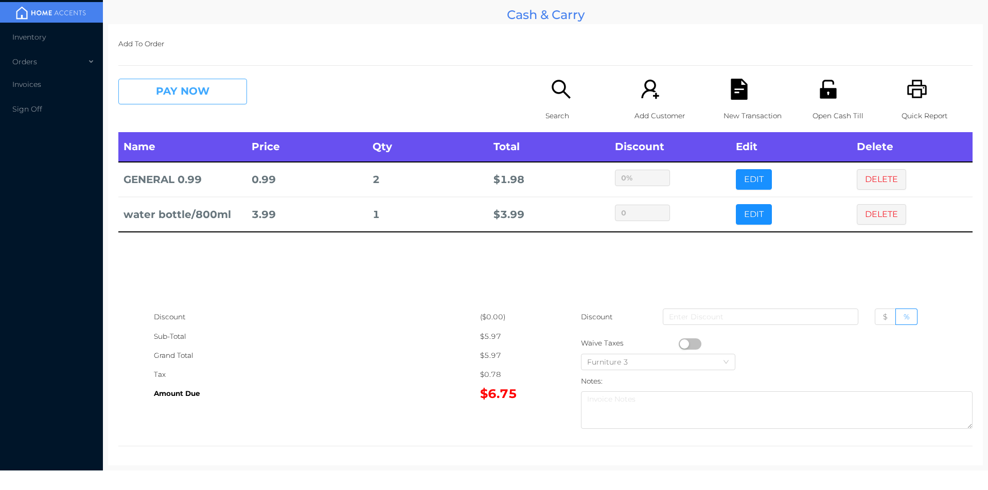
click at [207, 93] on button "PAY NOW" at bounding box center [182, 92] width 129 height 26
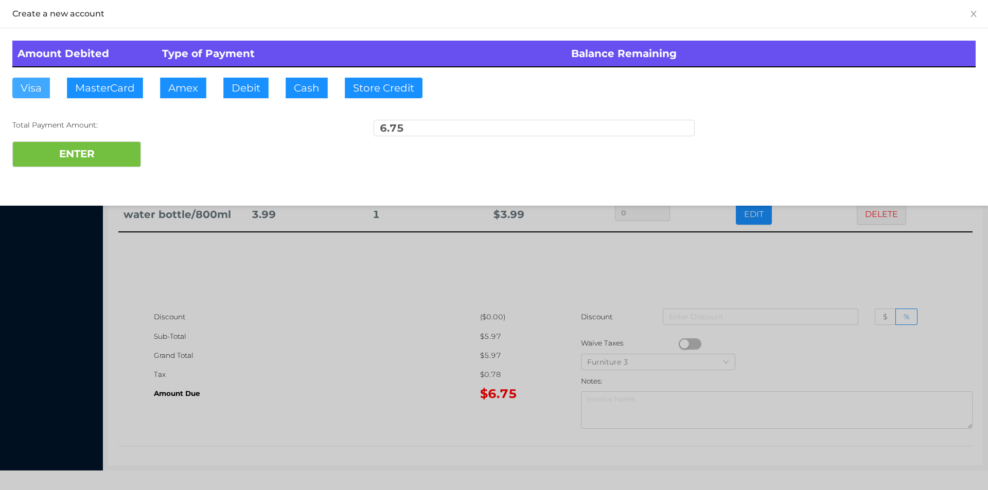
click at [34, 88] on button "Visa" at bounding box center [31, 88] width 38 height 21
click at [43, 155] on button "ENTER" at bounding box center [76, 154] width 129 height 26
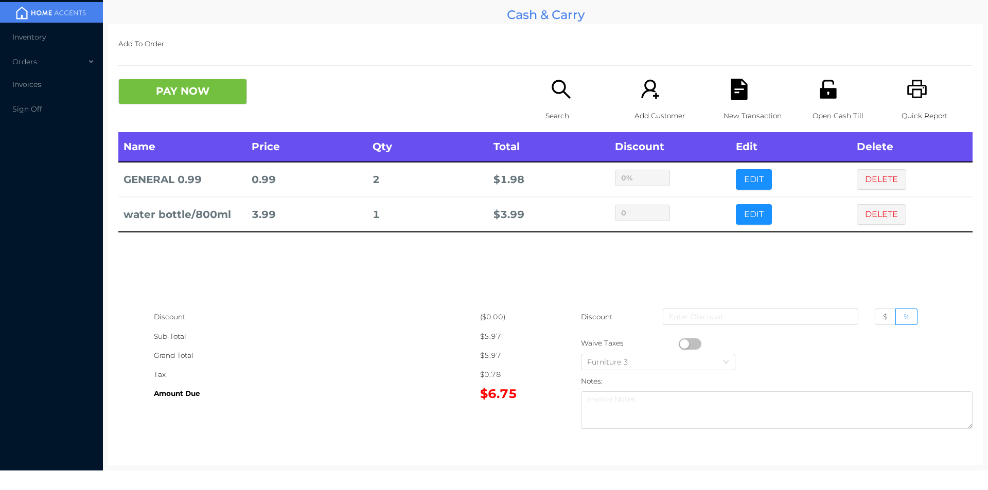
type input "0"
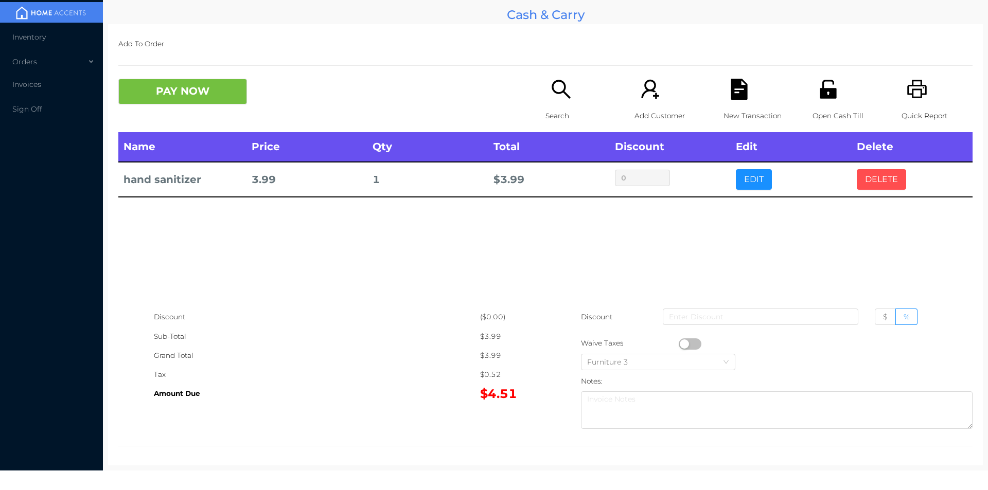
click at [862, 189] on button "DELETE" at bounding box center [881, 179] width 49 height 21
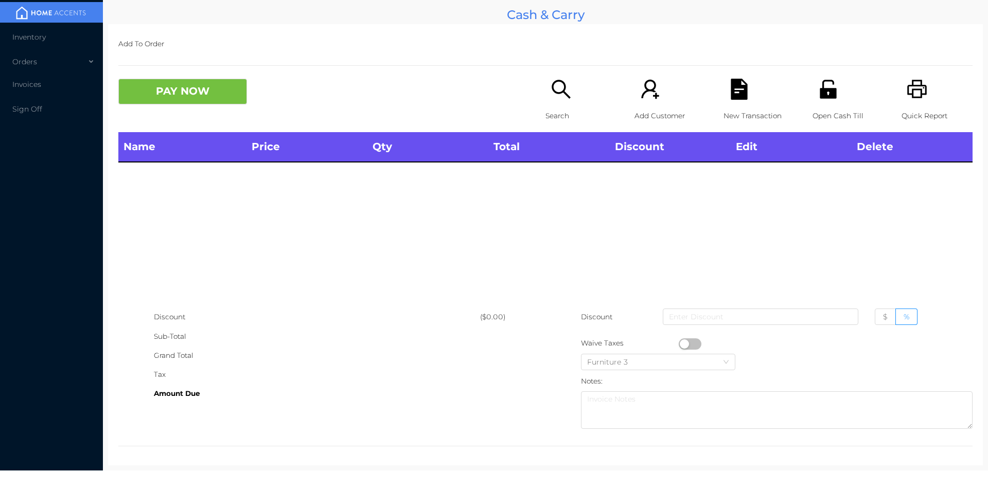
click at [561, 103] on div "Search" at bounding box center [580, 105] width 71 height 53
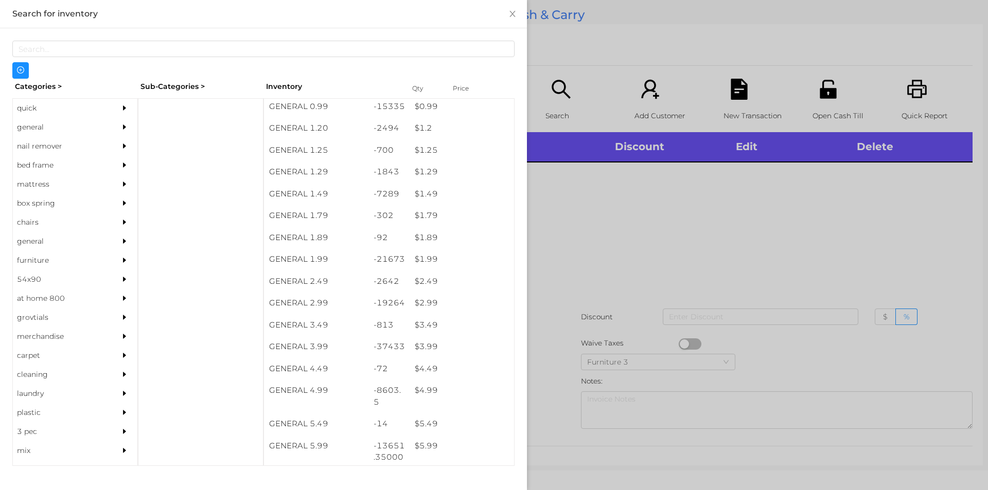
scroll to position [69, 0]
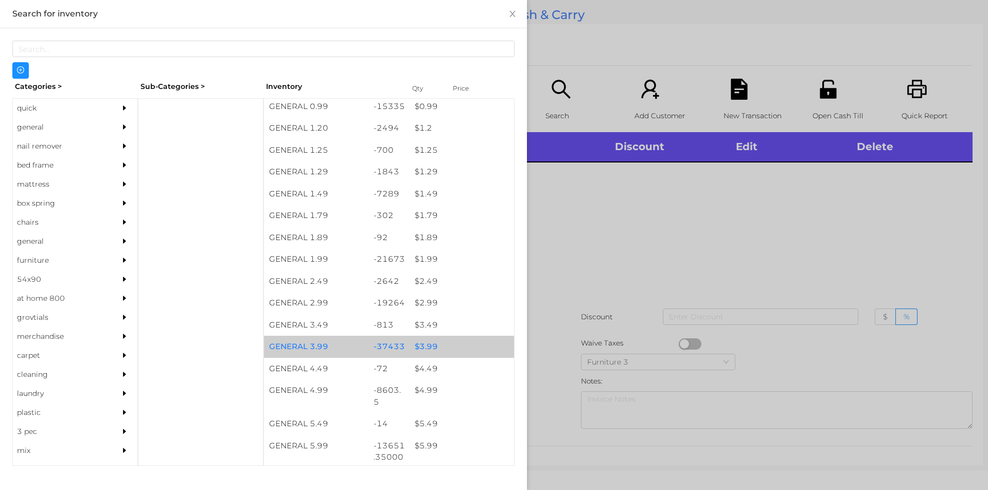
click at [421, 344] on div "$ 3.99" at bounding box center [461, 347] width 104 height 22
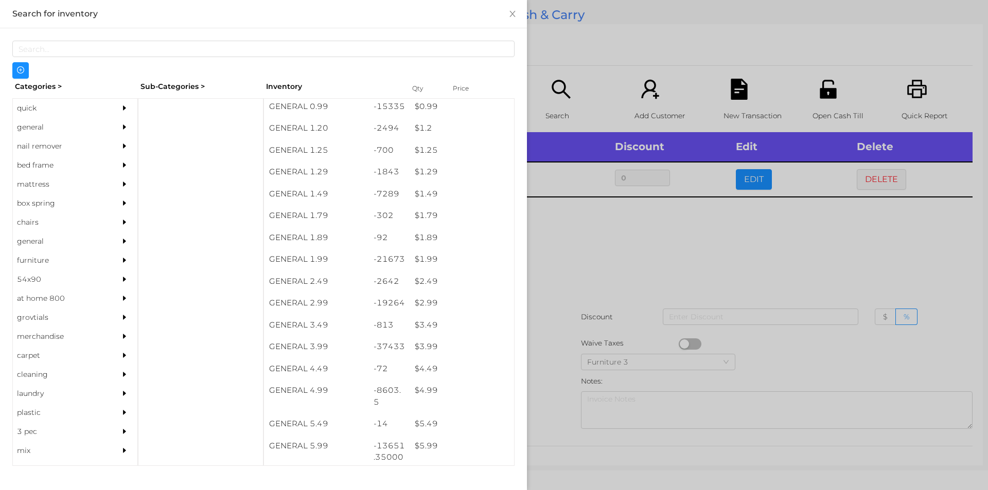
click at [573, 260] on div at bounding box center [494, 245] width 988 height 490
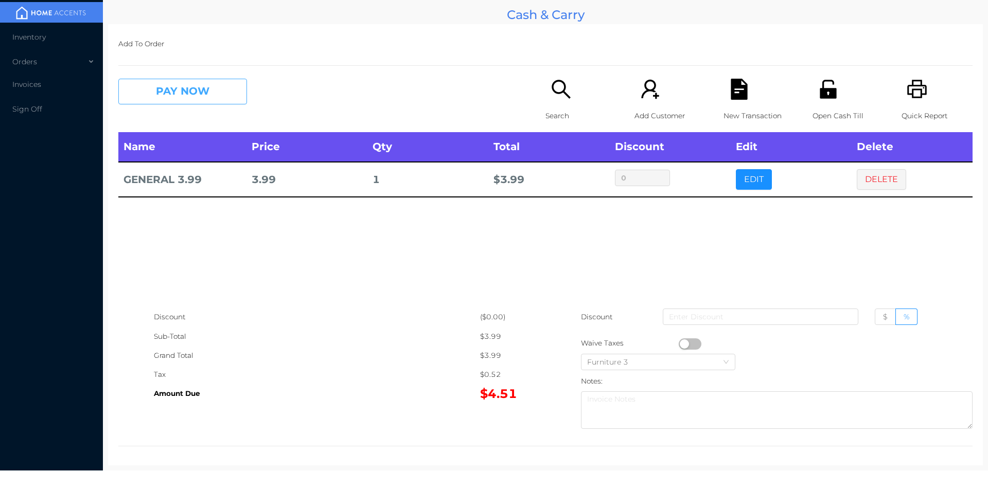
click at [157, 91] on button "PAY NOW" at bounding box center [182, 92] width 129 height 26
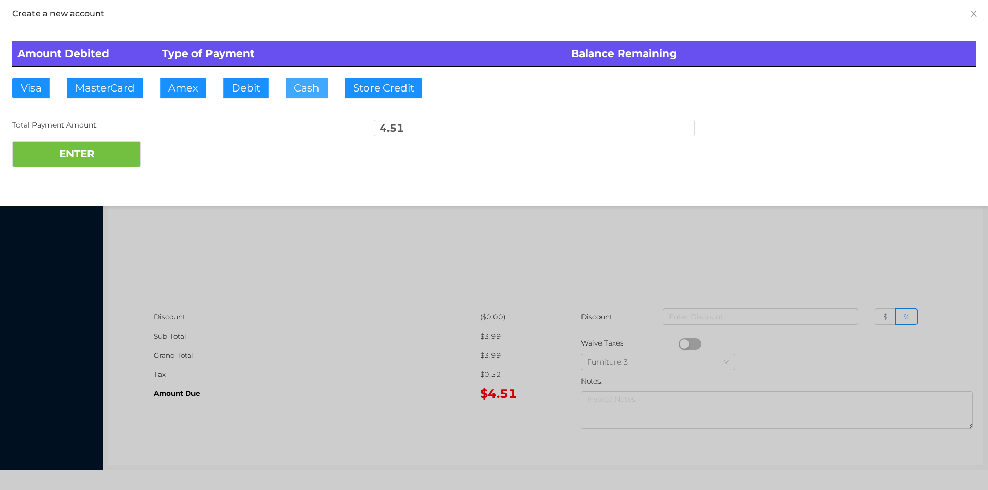
click at [309, 84] on button "Cash" at bounding box center [307, 88] width 42 height 21
type input "20."
click at [87, 166] on button "ENTER" at bounding box center [76, 154] width 129 height 26
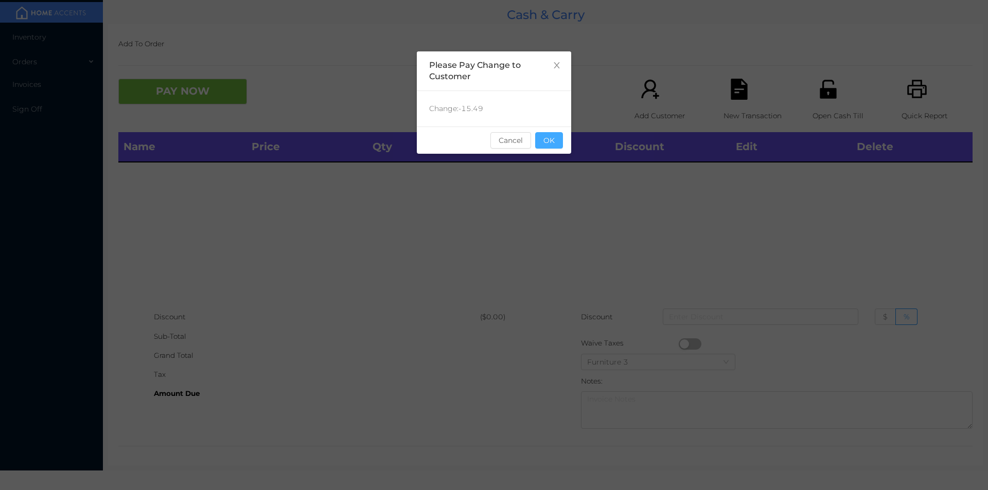
click at [555, 146] on button "OK" at bounding box center [549, 140] width 28 height 16
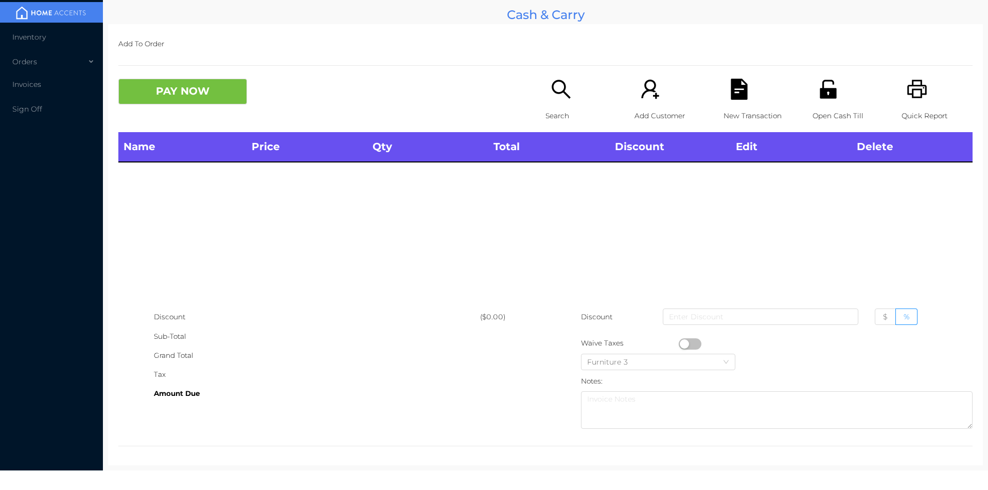
click at [561, 93] on icon "icon: search" at bounding box center [560, 89] width 19 height 19
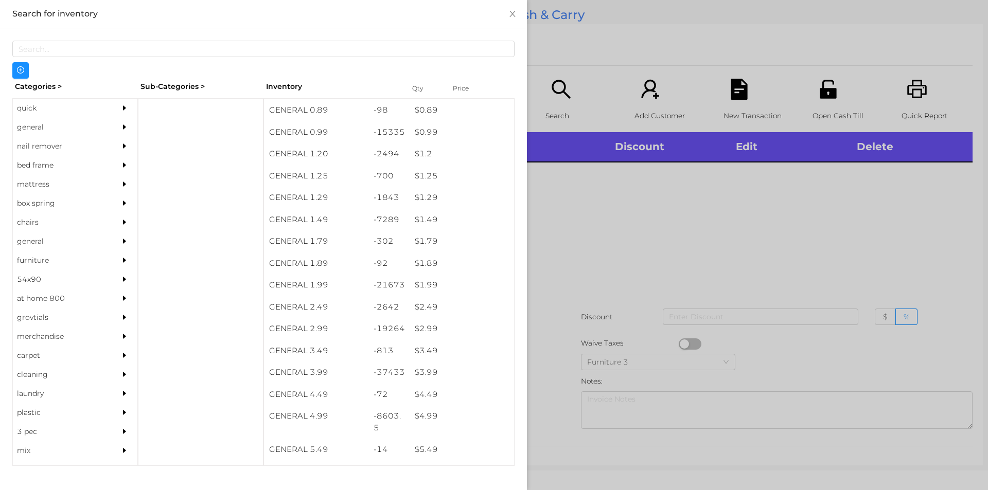
scroll to position [50, 0]
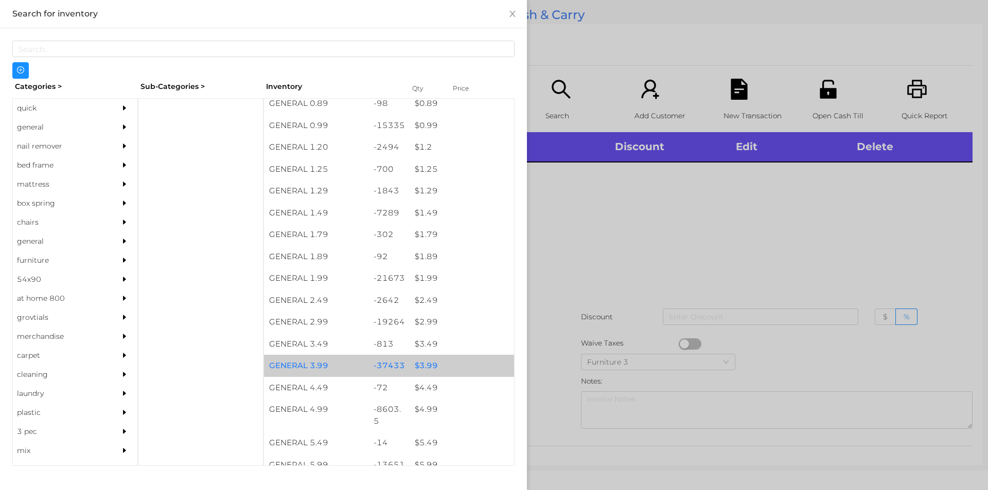
click at [430, 362] on div "$ 3.99" at bounding box center [461, 366] width 104 height 22
click at [424, 364] on div "$ 3.99" at bounding box center [461, 366] width 104 height 22
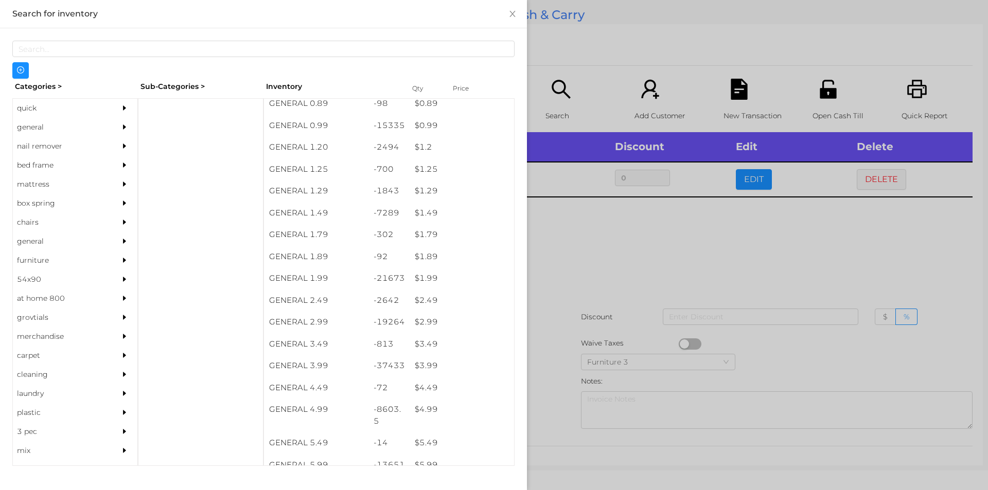
click at [592, 257] on div at bounding box center [494, 245] width 988 height 490
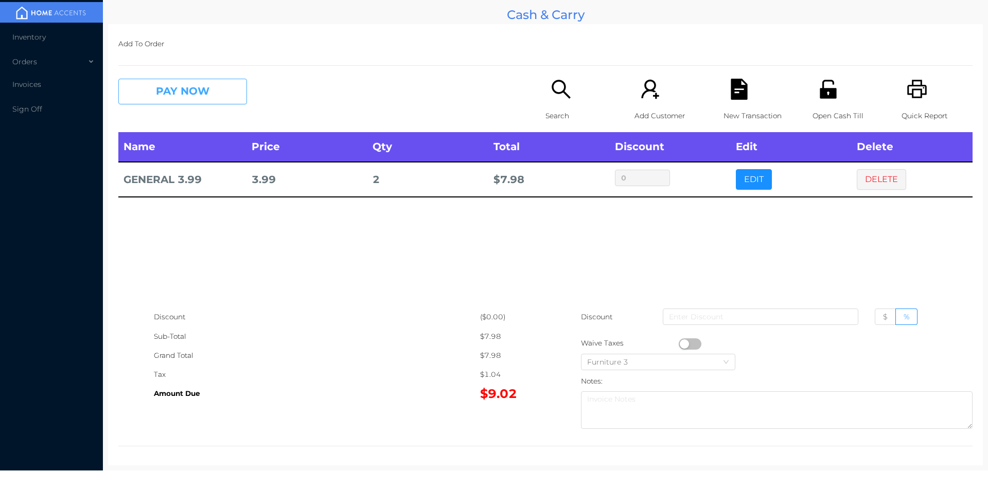
click at [192, 85] on button "PAY NOW" at bounding box center [182, 92] width 129 height 26
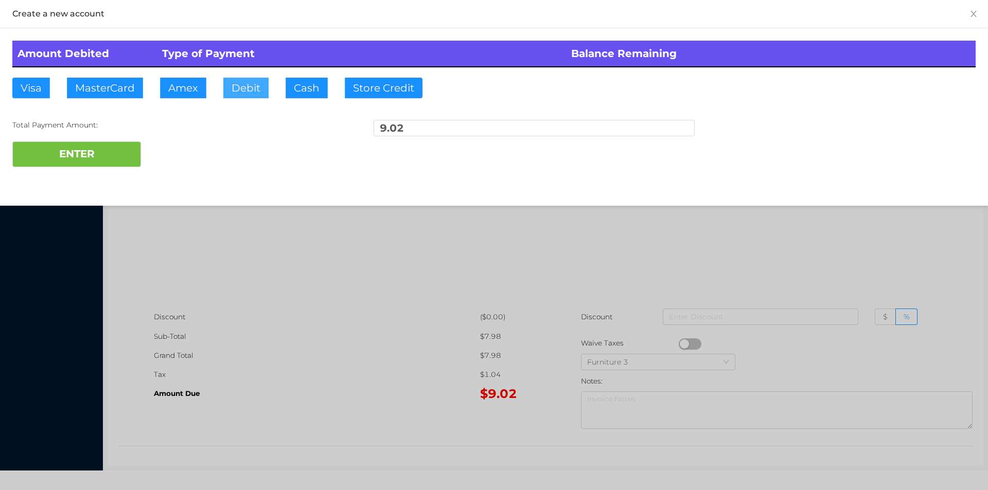
click at [243, 87] on button "Debit" at bounding box center [245, 88] width 45 height 21
click at [329, 339] on div at bounding box center [494, 245] width 988 height 490
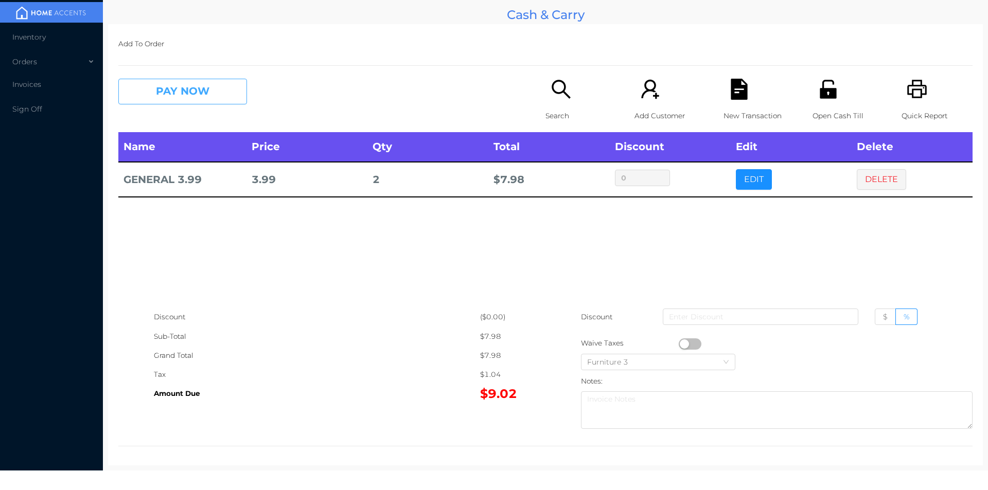
click at [155, 92] on button "PAY NOW" at bounding box center [182, 92] width 129 height 26
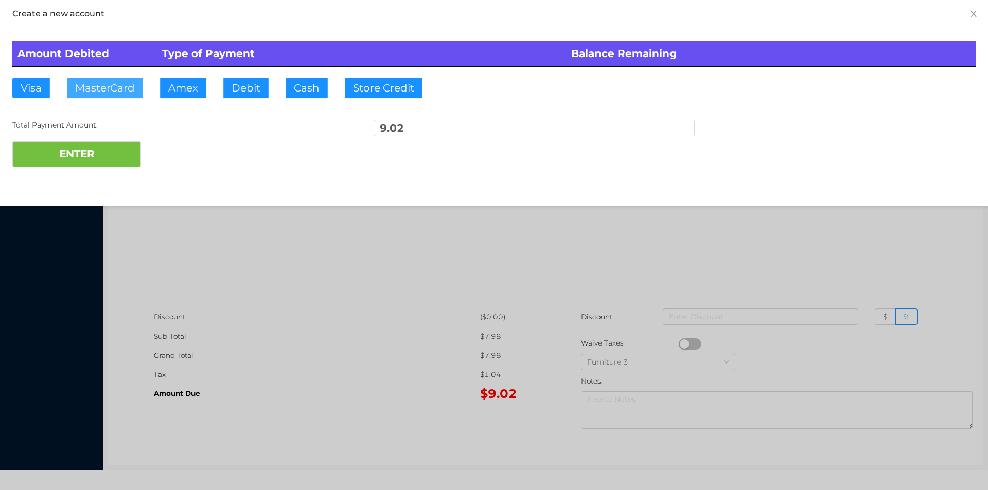
click at [104, 86] on button "MasterCard" at bounding box center [105, 88] width 76 height 21
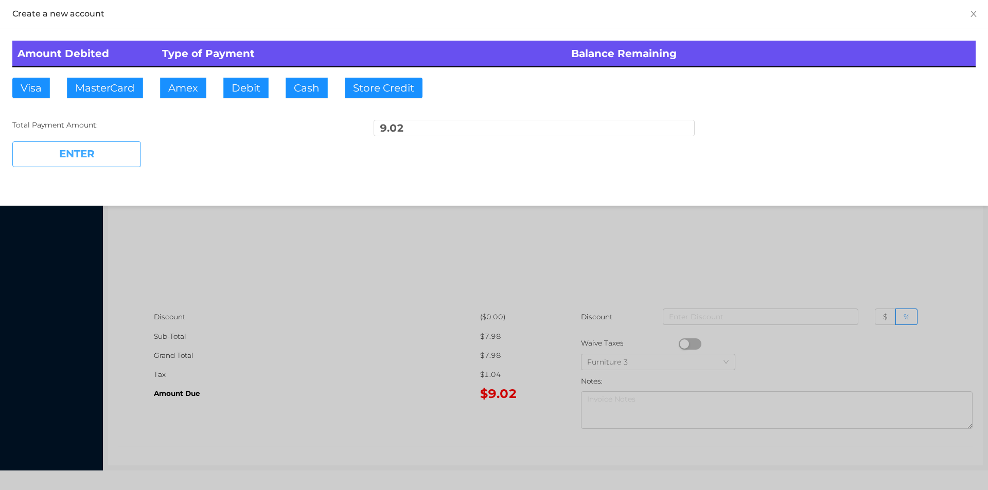
click at [90, 159] on button "ENTER" at bounding box center [76, 154] width 129 height 26
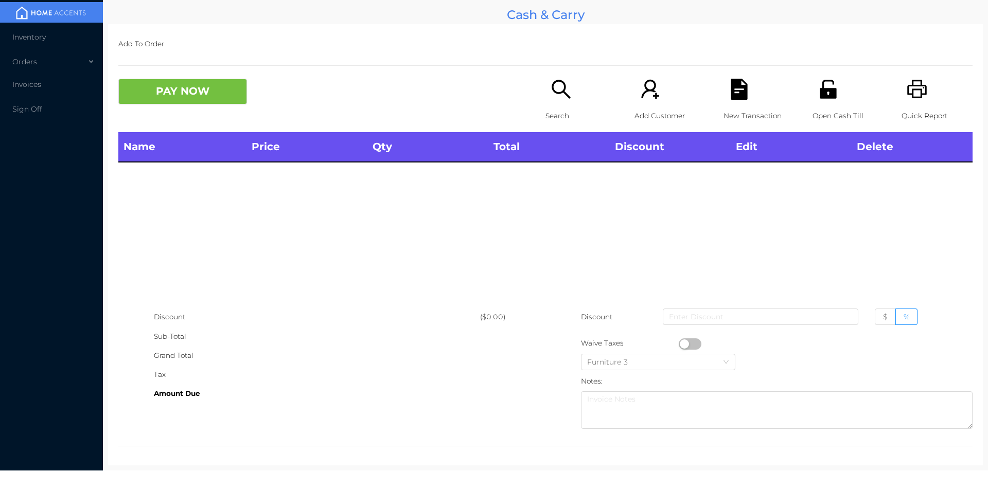
click at [566, 95] on icon "icon: search" at bounding box center [560, 89] width 21 height 21
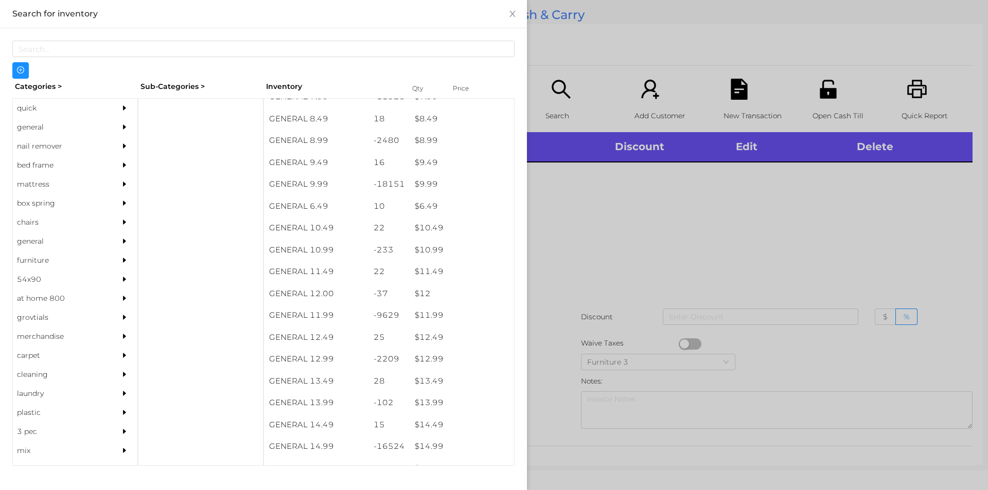
scroll to position [553, 0]
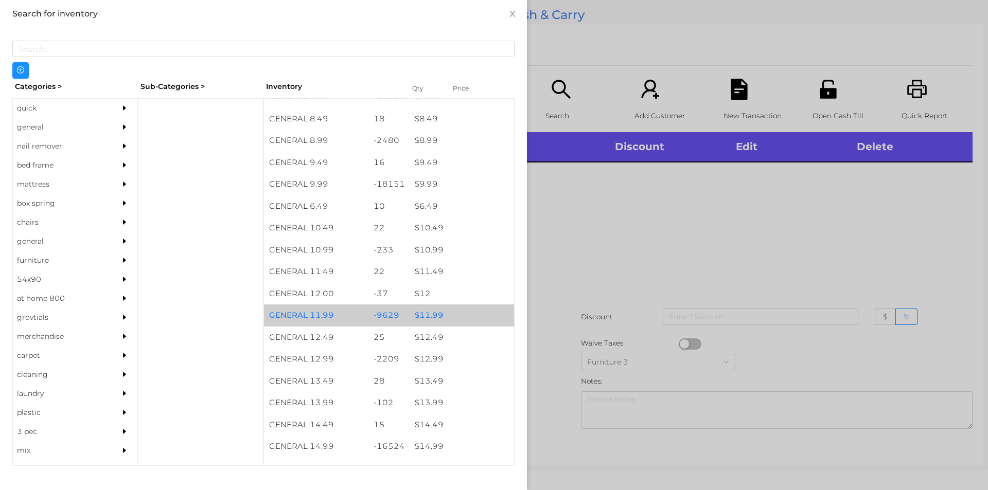
click at [433, 318] on div "$ 11.99" at bounding box center [461, 316] width 104 height 22
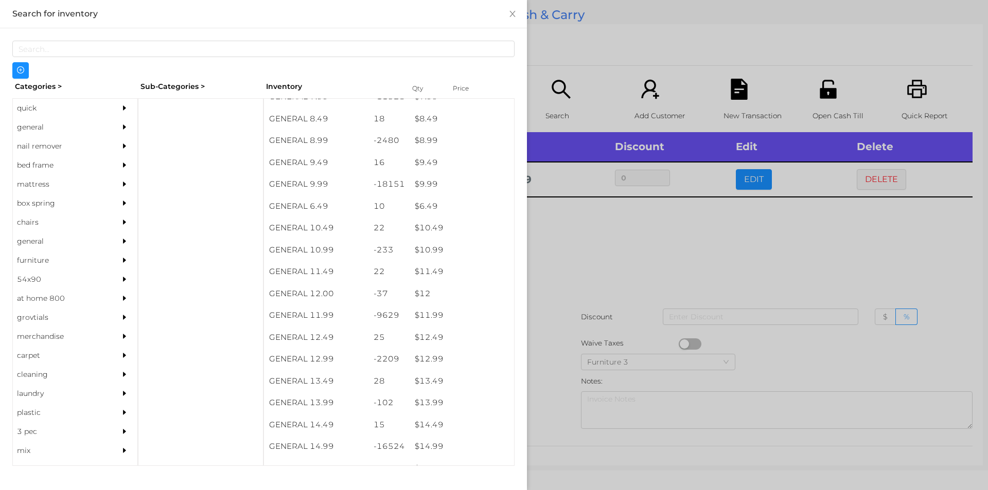
click at [559, 291] on div at bounding box center [494, 245] width 988 height 490
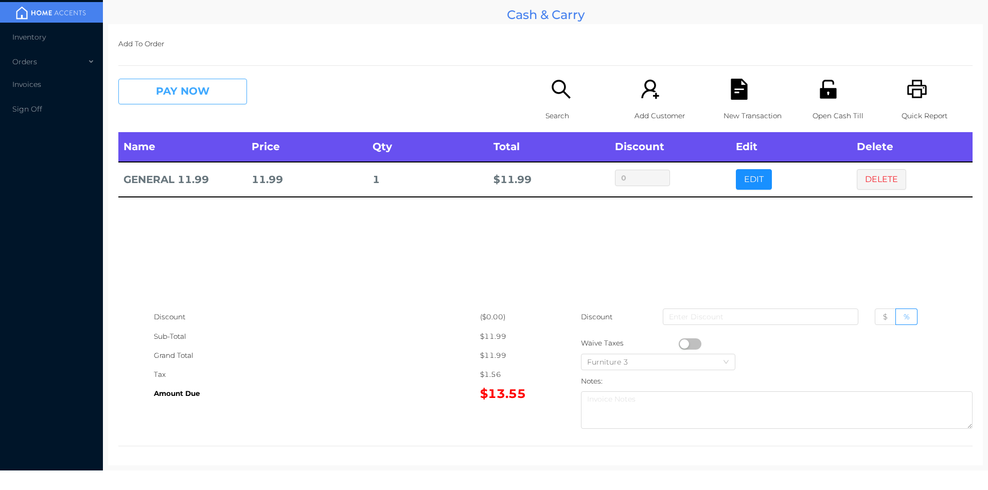
click at [163, 94] on button "PAY NOW" at bounding box center [182, 92] width 129 height 26
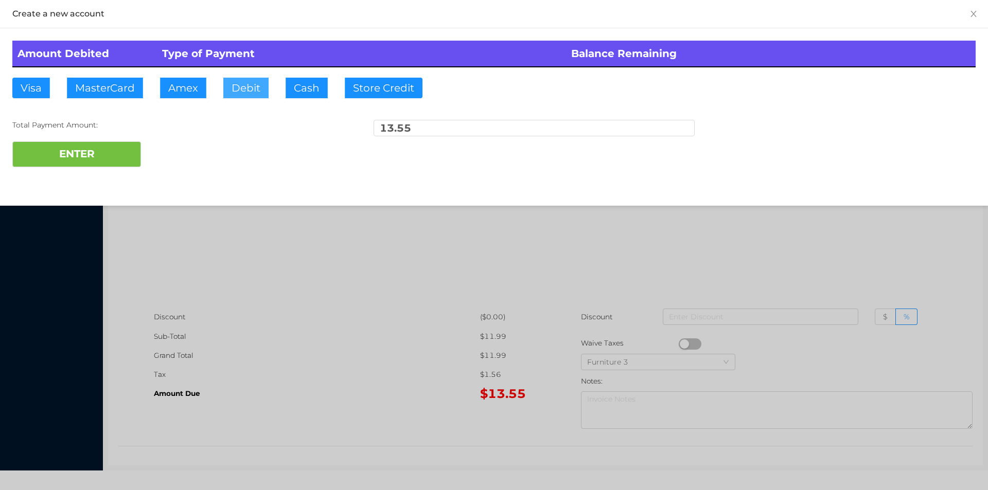
click at [244, 89] on button "Debit" at bounding box center [245, 88] width 45 height 21
click at [95, 154] on button "ENTER" at bounding box center [76, 154] width 129 height 26
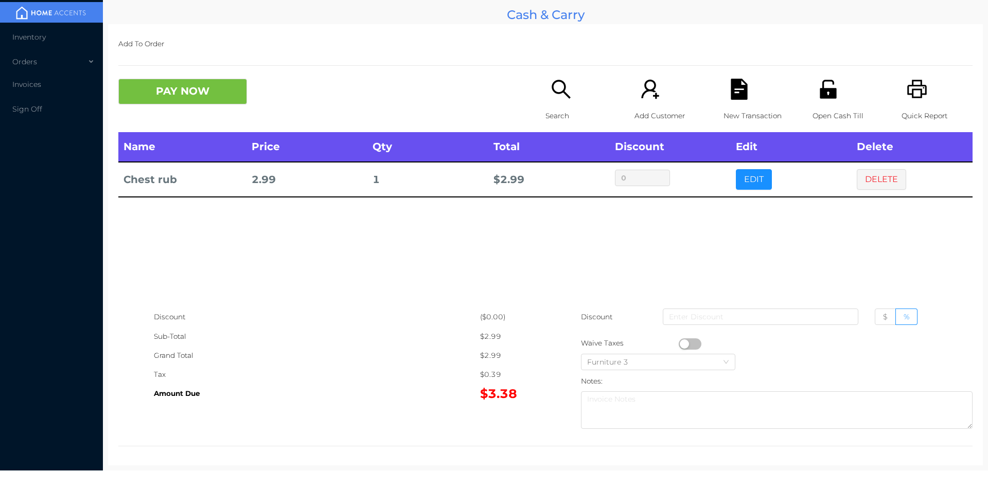
click at [559, 83] on icon "icon: search" at bounding box center [560, 89] width 19 height 19
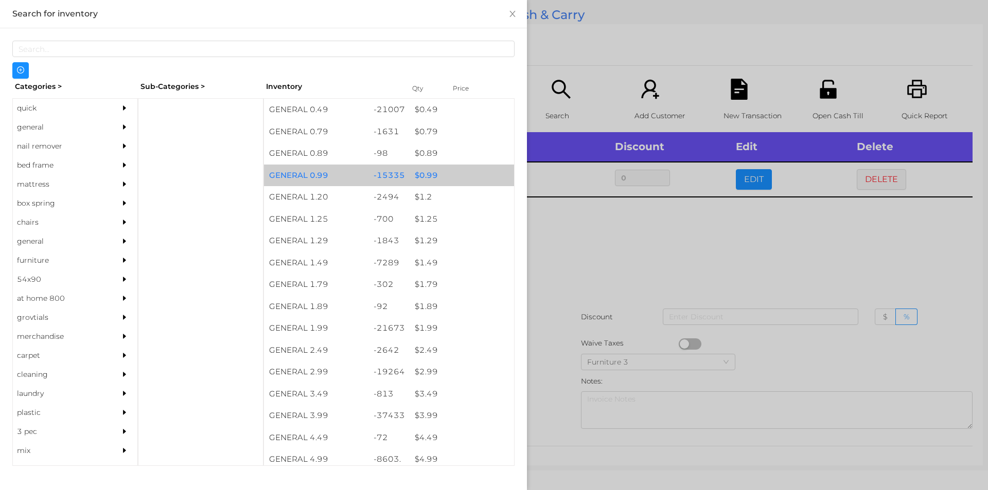
click at [432, 176] on div "$ 0.99" at bounding box center [461, 176] width 104 height 22
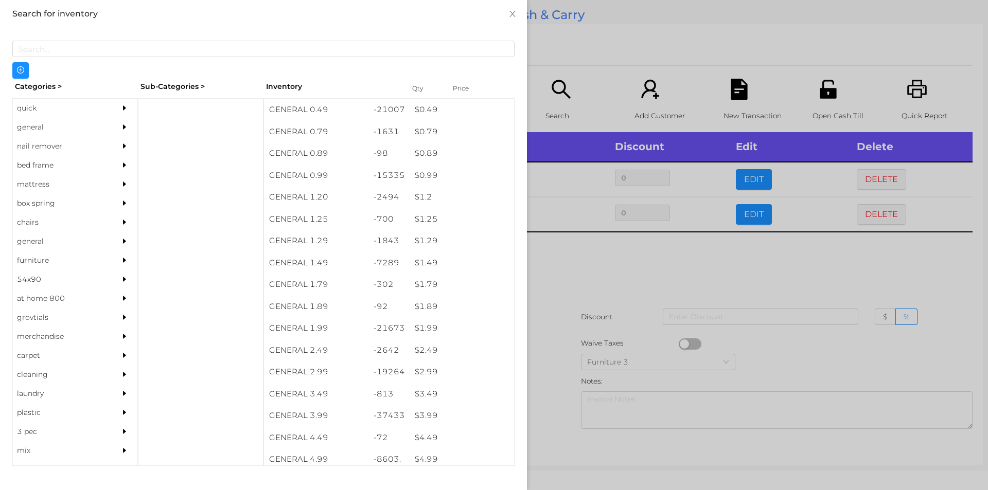
click at [591, 274] on div at bounding box center [494, 245] width 988 height 490
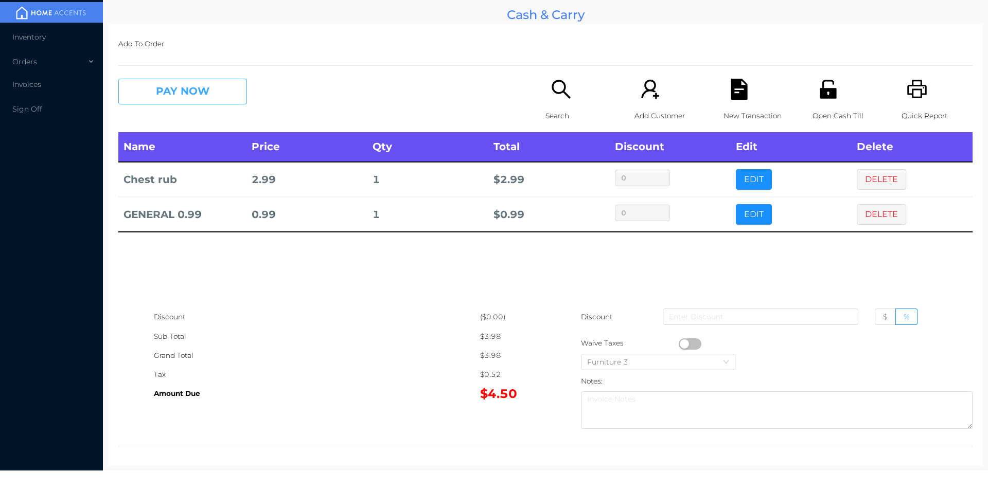
click at [156, 103] on button "PAY NOW" at bounding box center [182, 92] width 129 height 26
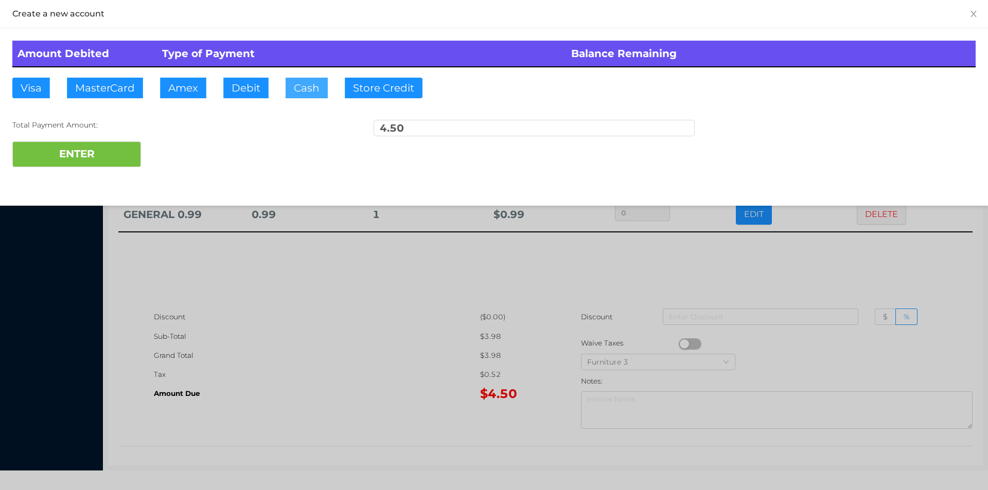
click at [303, 92] on button "Cash" at bounding box center [307, 88] width 42 height 21
click at [82, 165] on button "ENTER" at bounding box center [76, 154] width 129 height 26
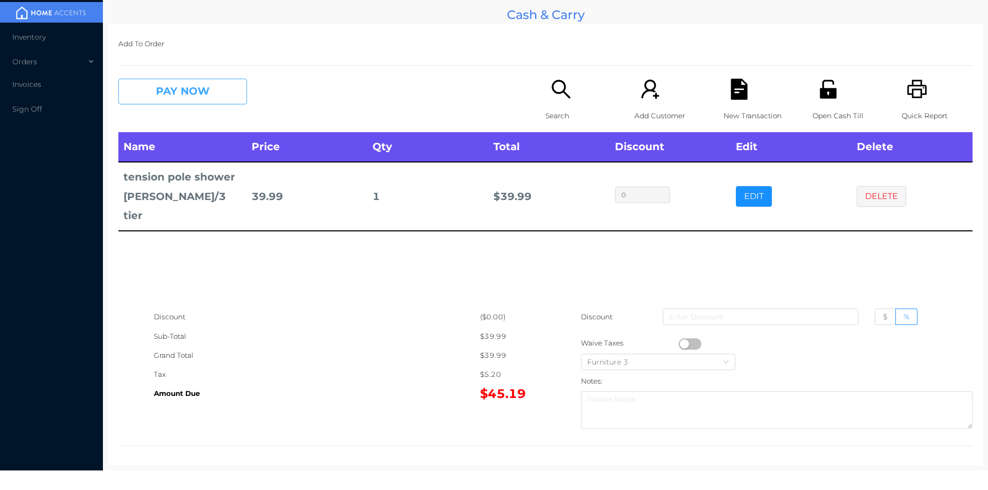
click at [168, 97] on button "PAY NOW" at bounding box center [182, 92] width 129 height 26
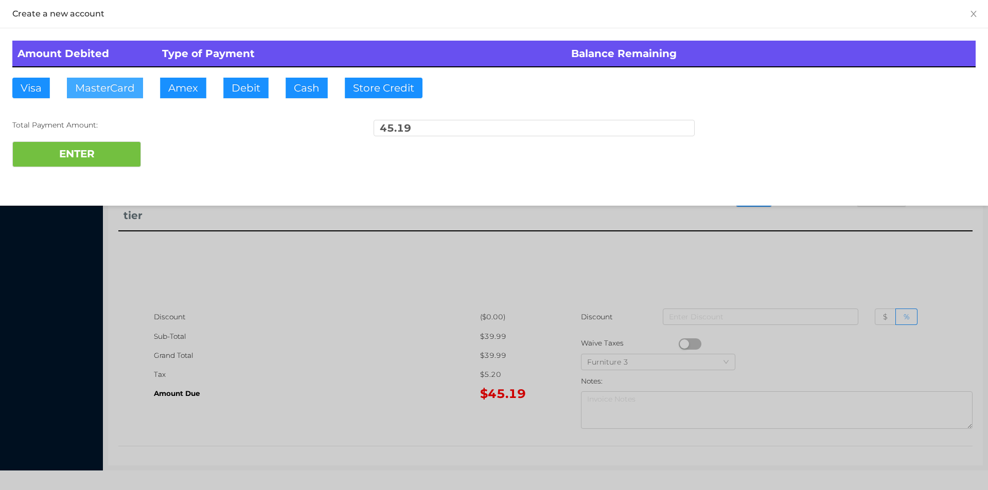
click at [101, 86] on button "MasterCard" at bounding box center [105, 88] width 76 height 21
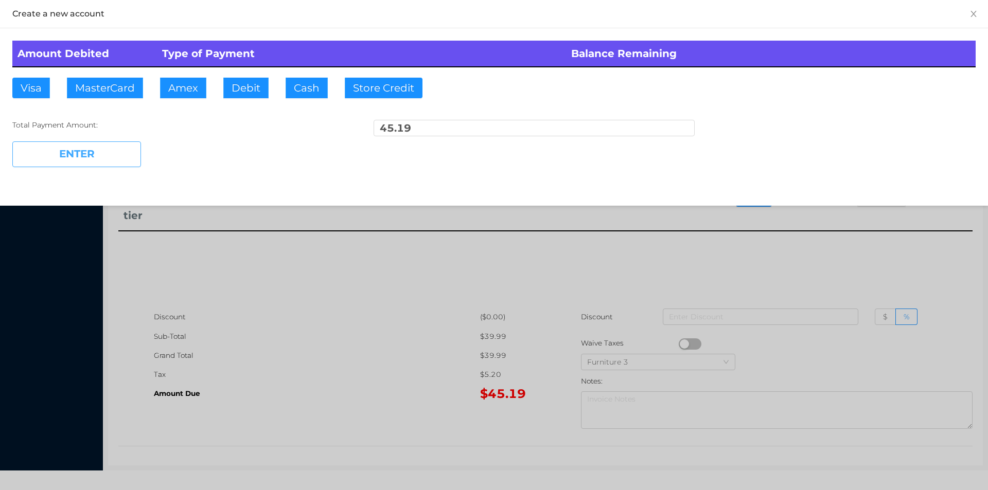
click at [50, 162] on button "ENTER" at bounding box center [76, 154] width 129 height 26
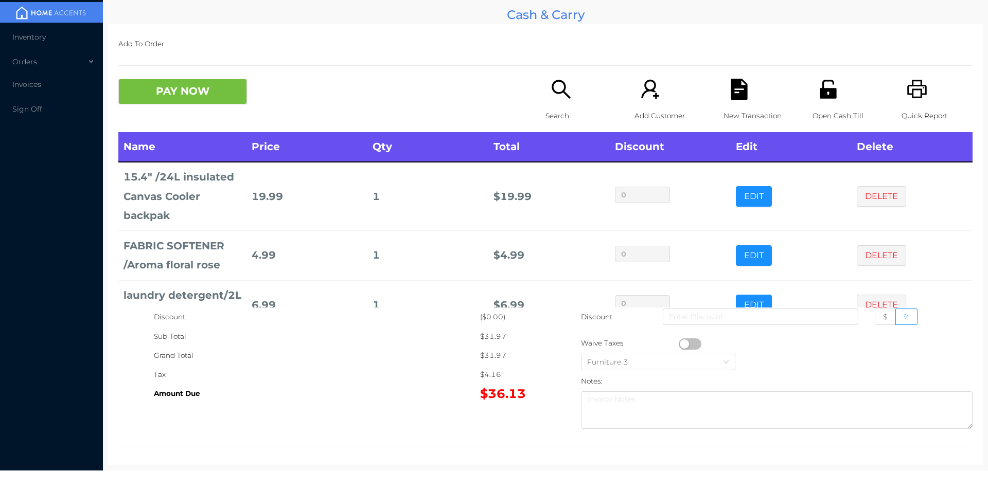
click at [559, 91] on icon "icon: search" at bounding box center [560, 89] width 19 height 19
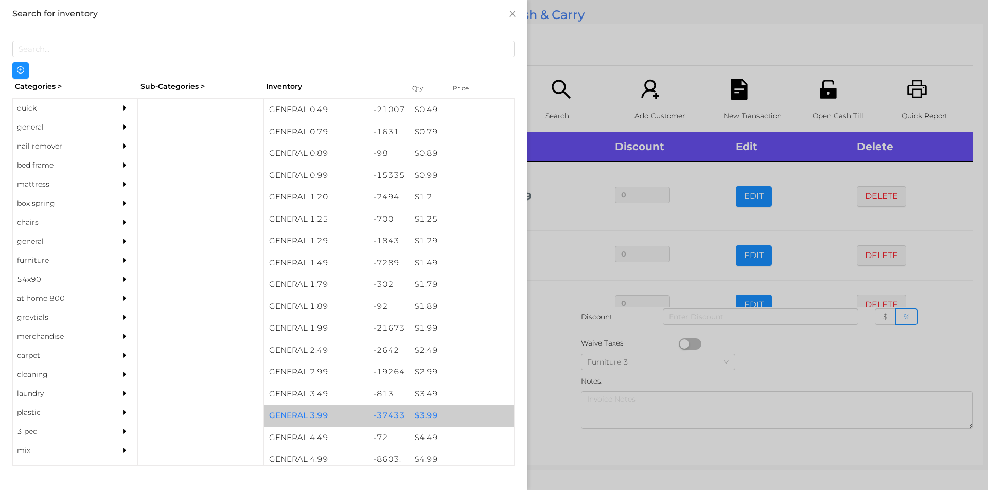
click at [423, 417] on div "$ 3.99" at bounding box center [461, 416] width 104 height 22
click at [426, 412] on div "$ 3.99" at bounding box center [461, 416] width 104 height 22
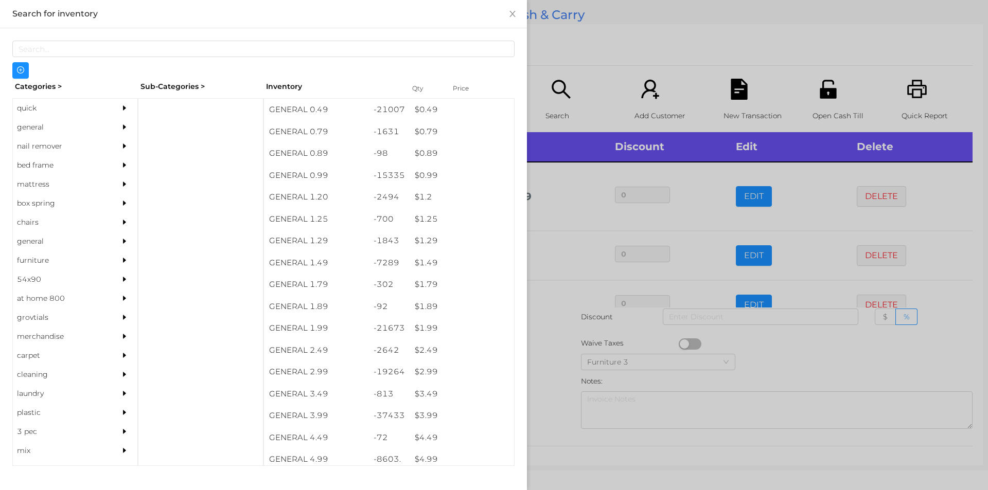
click at [555, 406] on div at bounding box center [494, 245] width 988 height 490
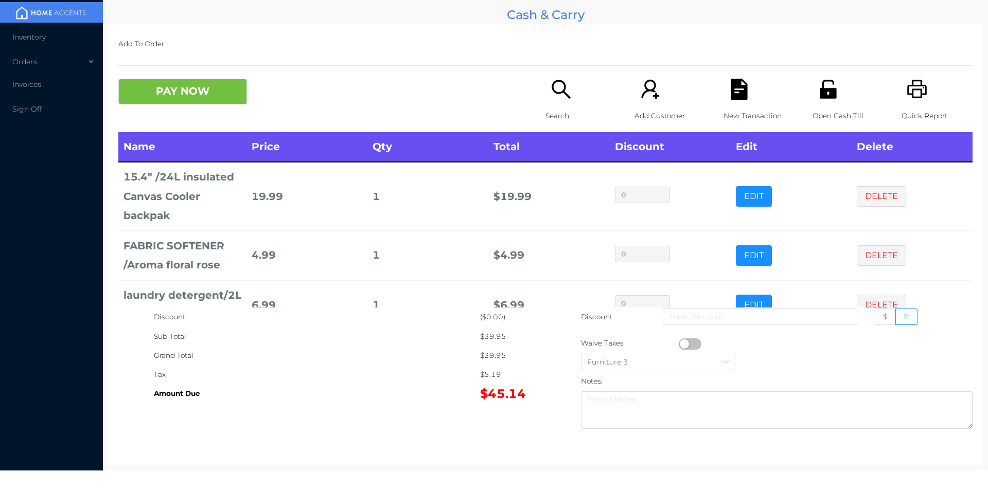
scroll to position [68, 0]
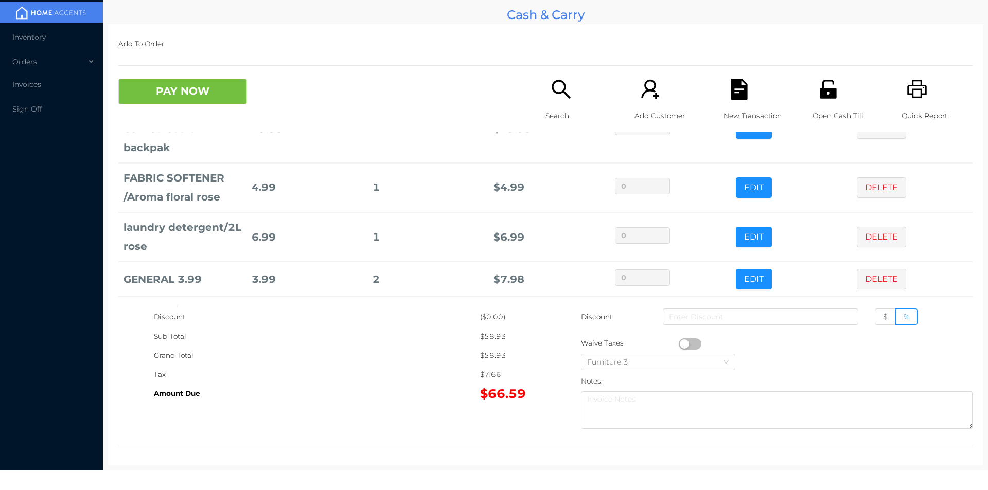
click at [562, 91] on icon "icon: search" at bounding box center [560, 89] width 21 height 21
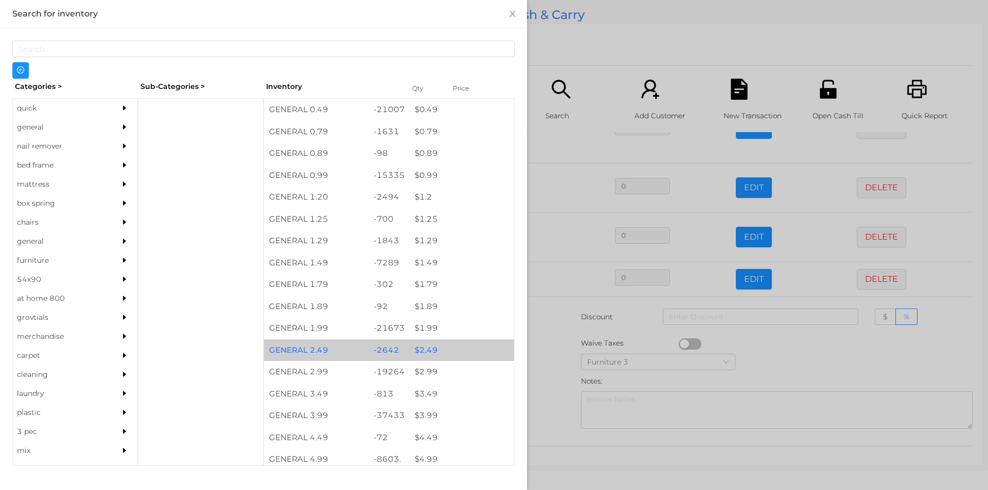
click at [424, 351] on div "$ 2.49" at bounding box center [461, 351] width 104 height 22
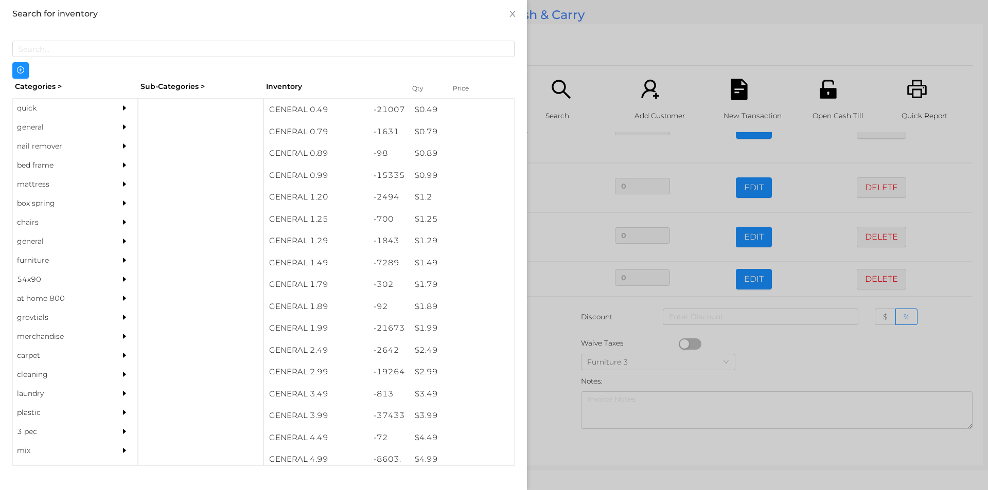
click at [542, 390] on div at bounding box center [494, 245] width 988 height 490
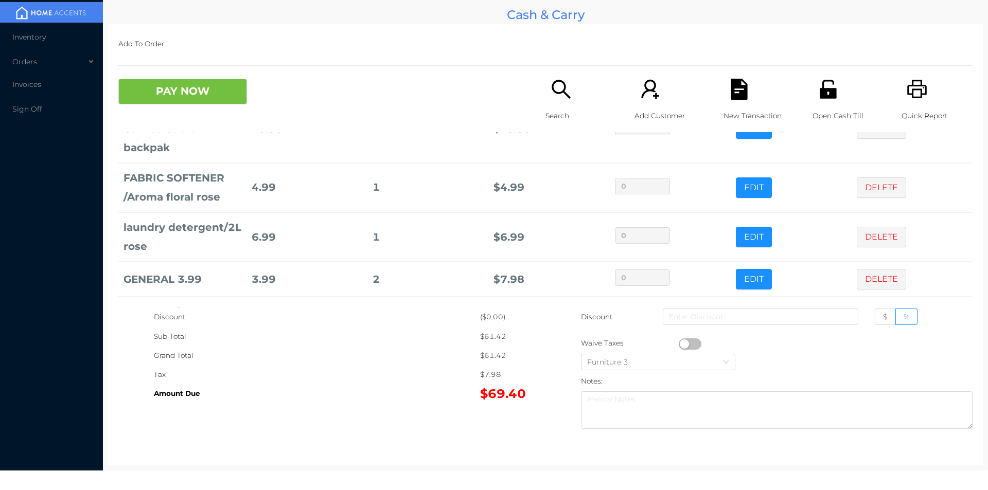
scroll to position [4, 0]
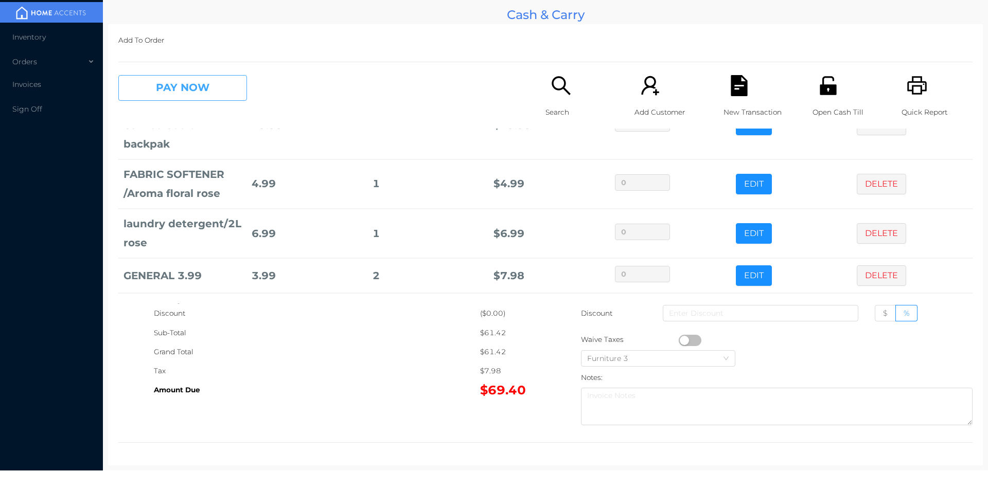
click at [200, 90] on button "PAY NOW" at bounding box center [182, 88] width 129 height 26
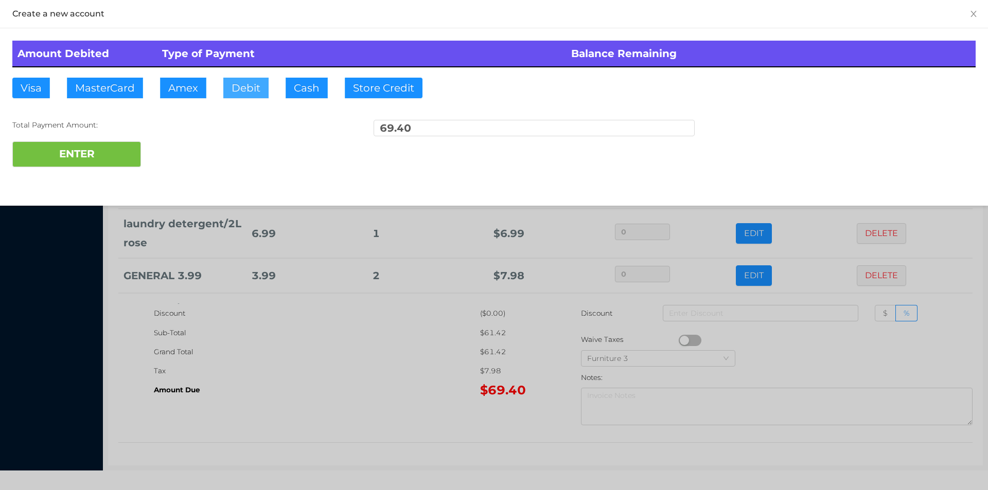
click at [251, 97] on button "Debit" at bounding box center [245, 88] width 45 height 21
click at [138, 149] on button "ENTER" at bounding box center [76, 154] width 129 height 26
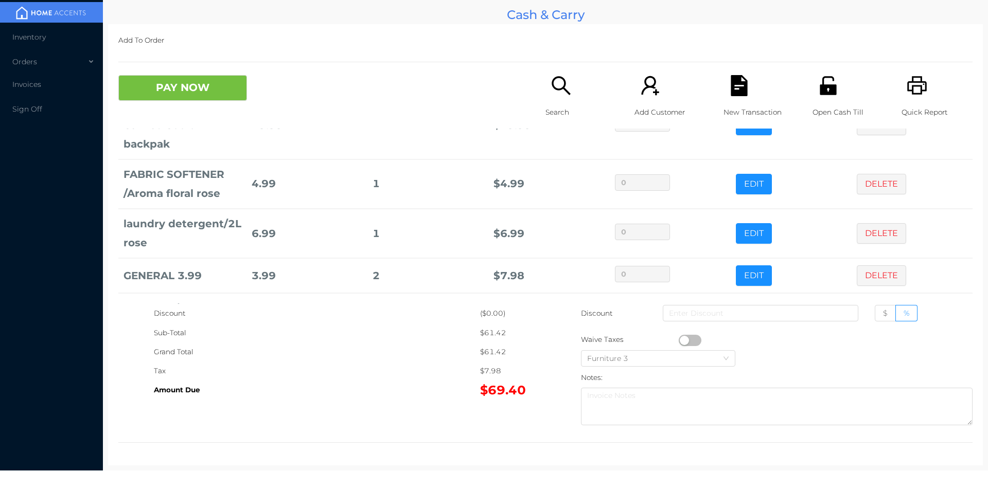
scroll to position [0, 0]
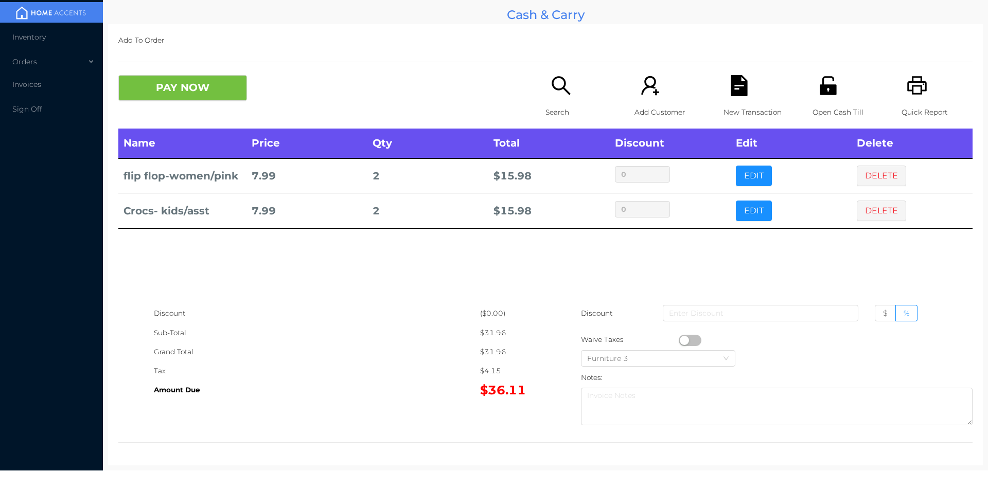
click at [552, 108] on p "Search" at bounding box center [580, 112] width 71 height 19
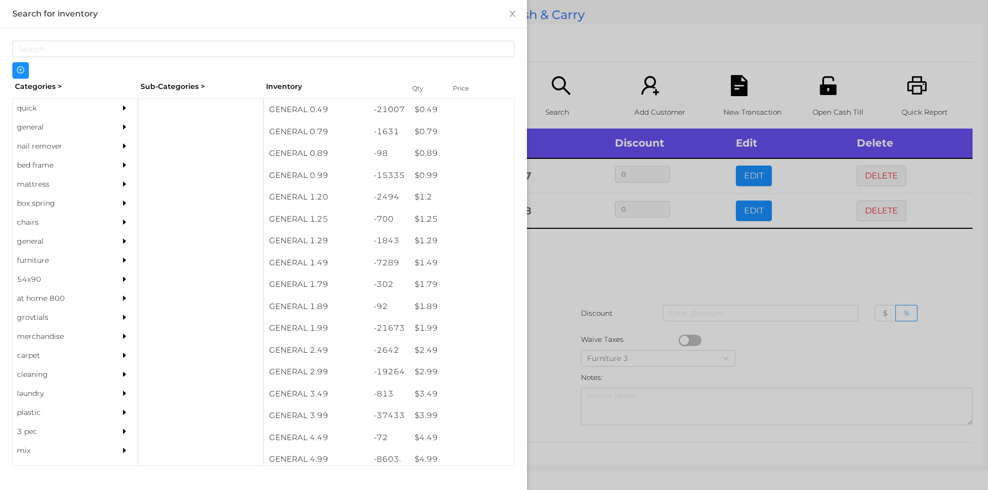
click at [658, 273] on div at bounding box center [494, 245] width 988 height 490
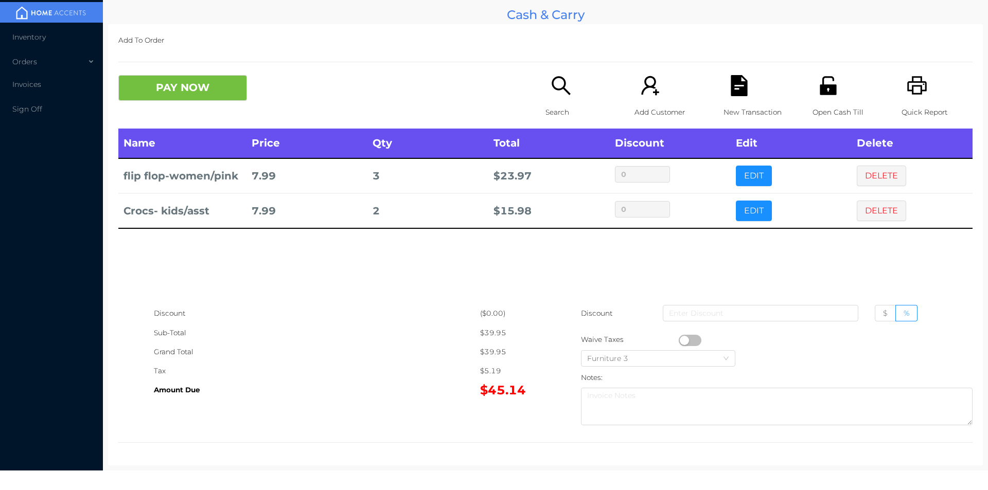
click at [170, 95] on button "PAY NOW" at bounding box center [182, 88] width 129 height 26
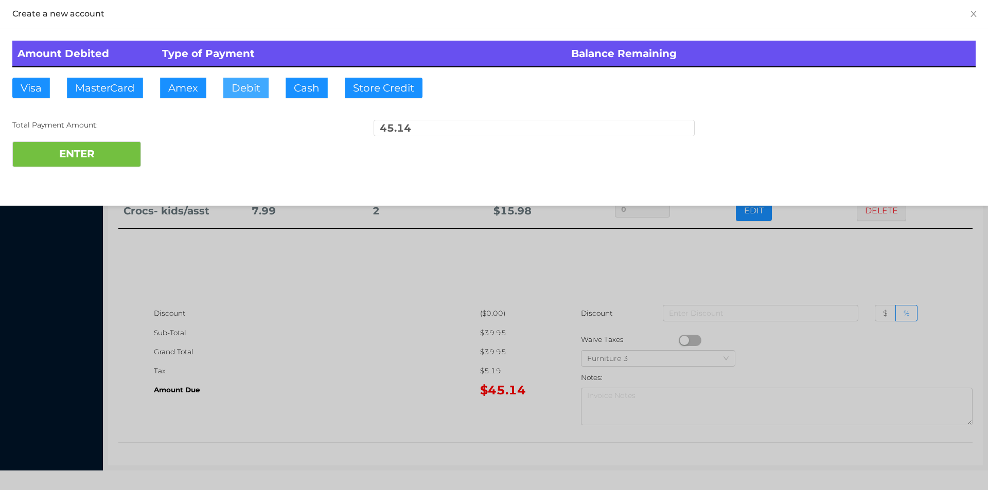
click at [231, 97] on button "Debit" at bounding box center [245, 88] width 45 height 21
click at [117, 152] on button "ENTER" at bounding box center [76, 154] width 129 height 26
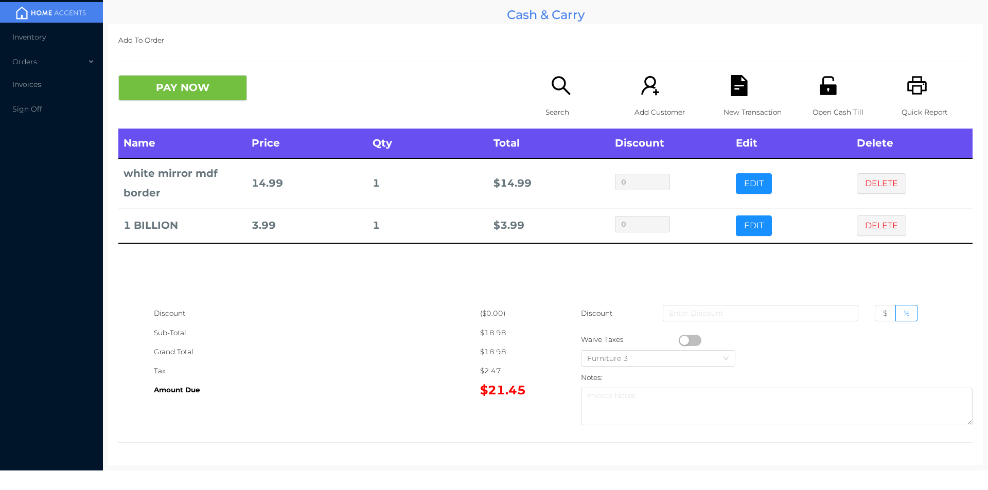
click at [826, 94] on icon "icon: unlock" at bounding box center [827, 85] width 16 height 19
click at [883, 313] on span "$" at bounding box center [885, 313] width 5 height 9
click at [883, 316] on input "$" at bounding box center [883, 316] width 0 height 0
click at [721, 310] on input at bounding box center [760, 313] width 195 height 16
click at [731, 86] on icon "icon: file-text" at bounding box center [738, 85] width 21 height 21
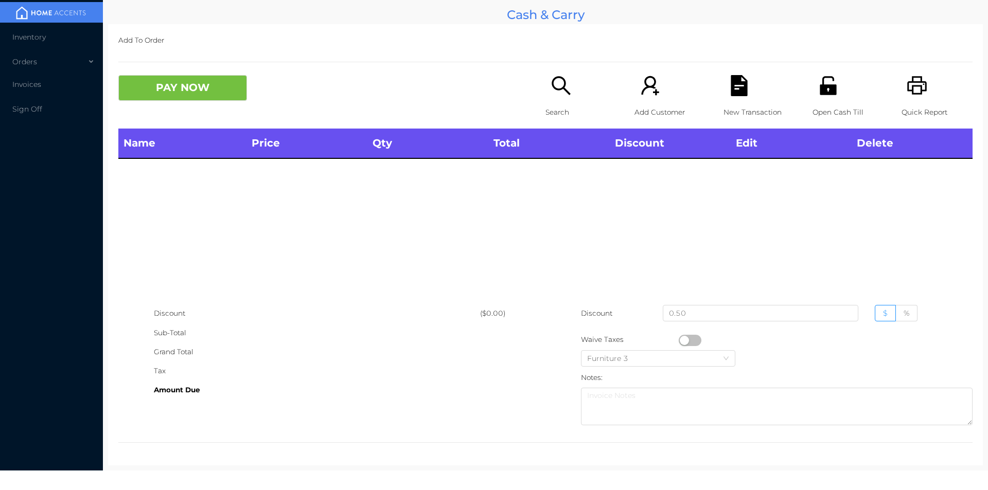
click at [922, 103] on p "Quick Report" at bounding box center [936, 112] width 71 height 19
click at [700, 316] on input "0.50" at bounding box center [760, 313] width 195 height 16
type input "0"
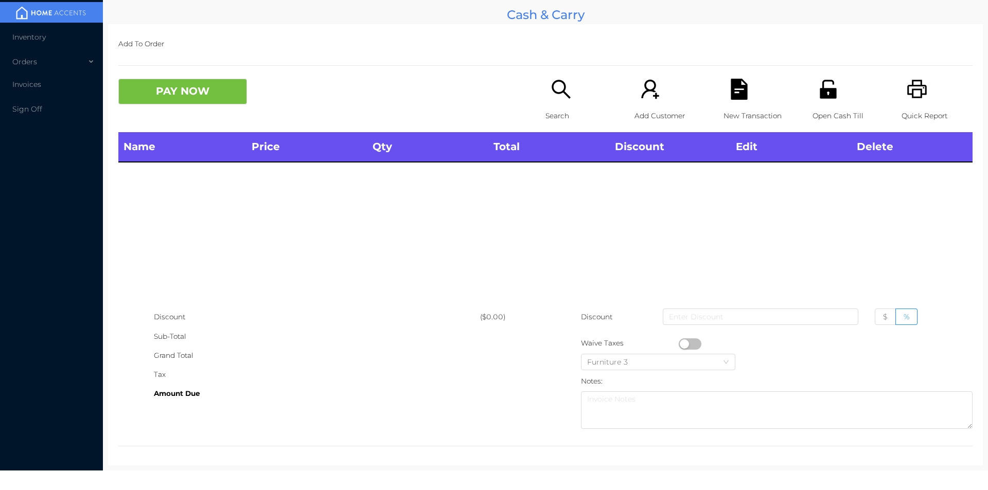
click at [922, 95] on div "Quick Report" at bounding box center [936, 105] width 71 height 53
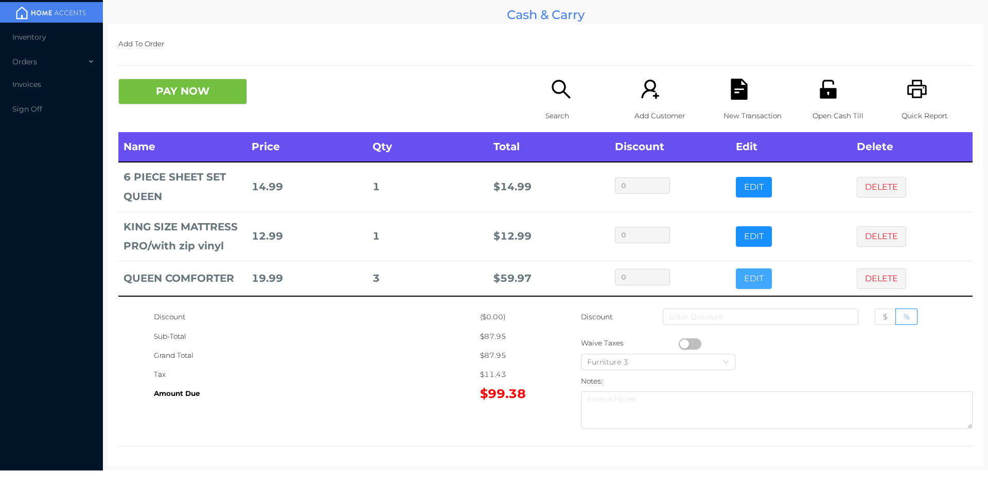
click at [750, 276] on button "EDIT" at bounding box center [754, 279] width 36 height 21
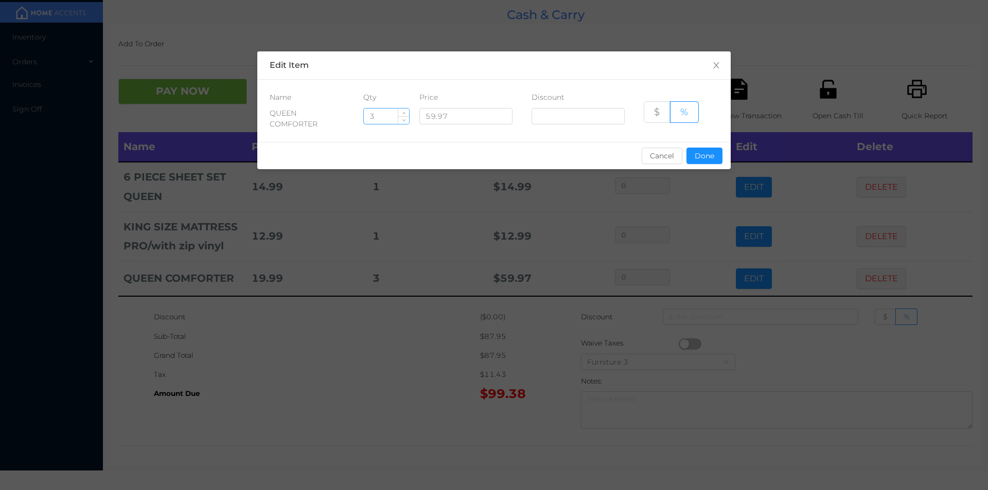
click at [386, 120] on input "3" at bounding box center [386, 116] width 45 height 15
type input "2"
click at [711, 156] on button "Done" at bounding box center [704, 156] width 36 height 16
type input "0%"
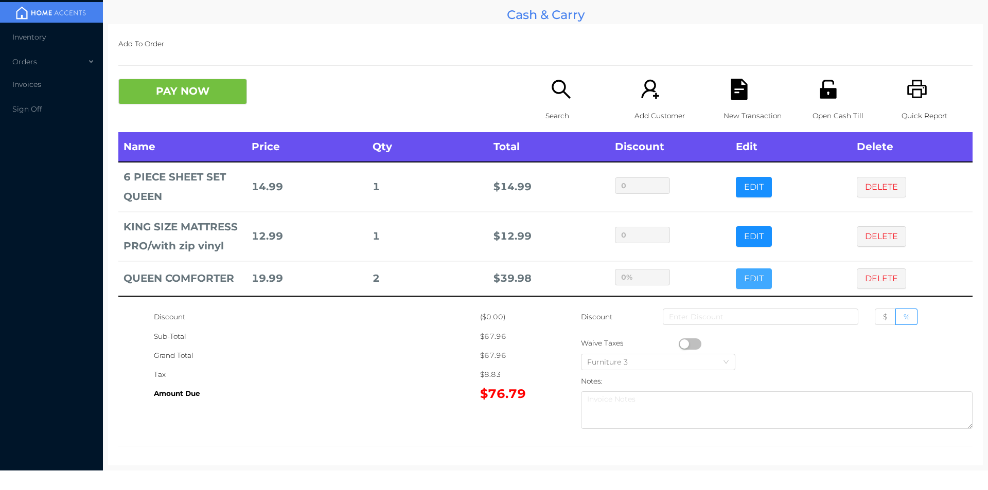
click at [736, 269] on button "EDIT" at bounding box center [754, 279] width 36 height 21
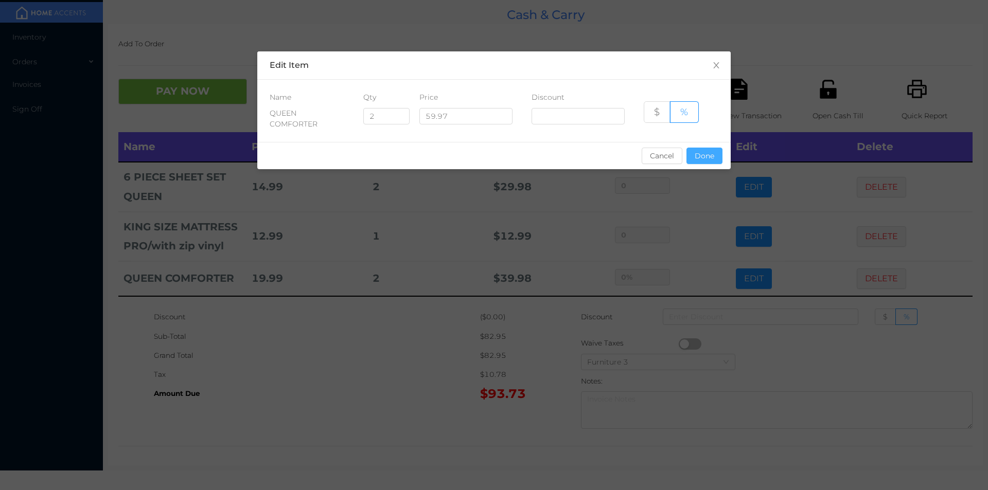
click at [706, 160] on button "Done" at bounding box center [704, 156] width 36 height 16
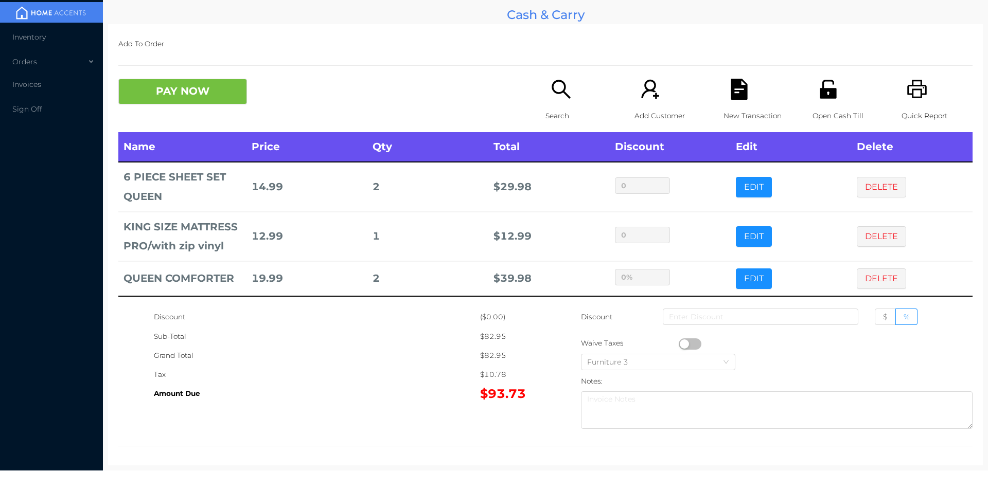
click at [373, 367] on div "Tax" at bounding box center [317, 374] width 326 height 19
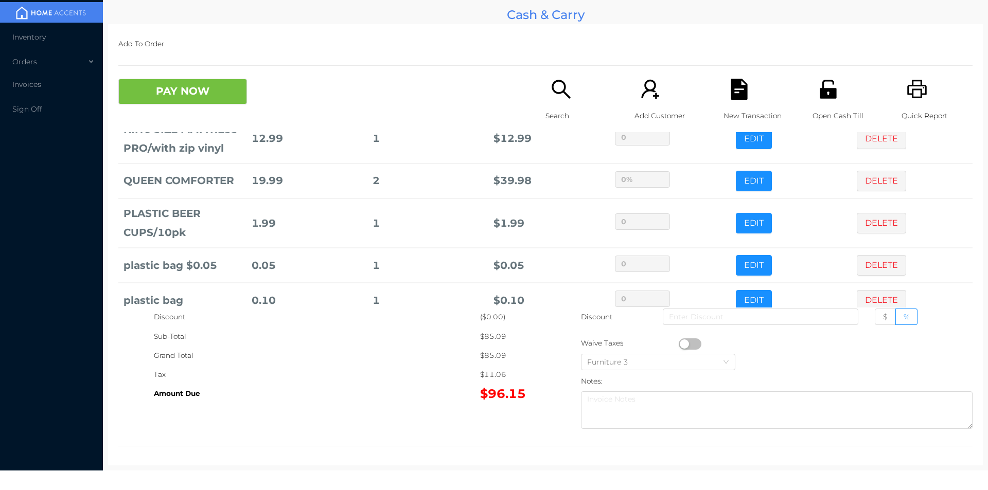
scroll to position [119, 0]
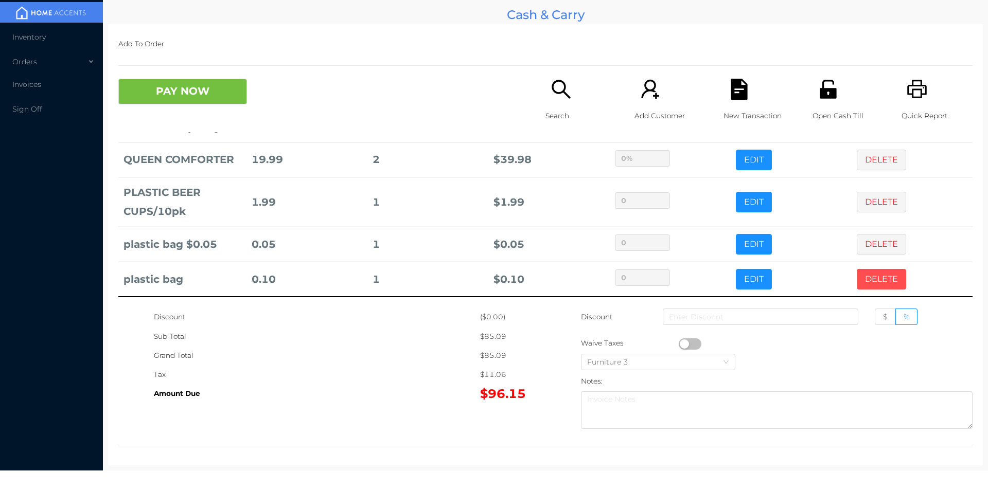
click at [878, 277] on button "DELETE" at bounding box center [881, 279] width 49 height 21
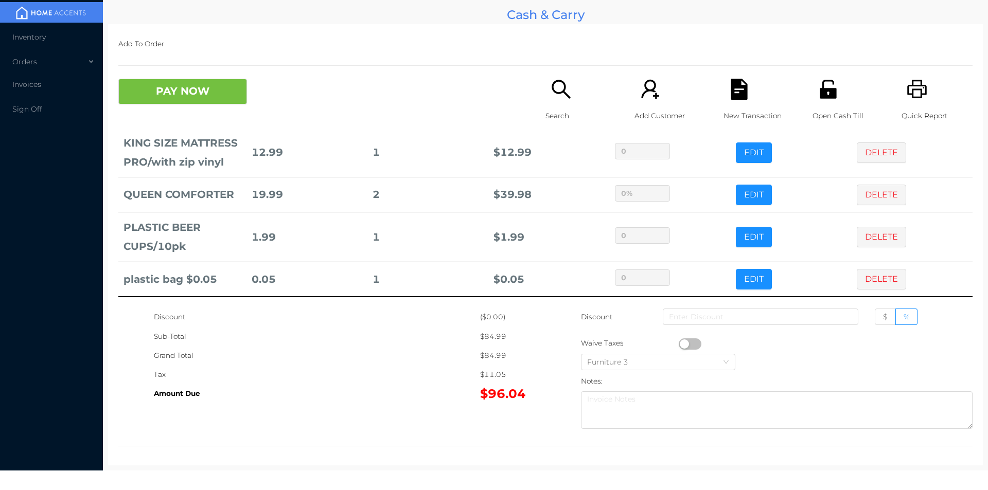
scroll to position [84, 0]
click at [738, 283] on button "EDIT" at bounding box center [754, 279] width 36 height 21
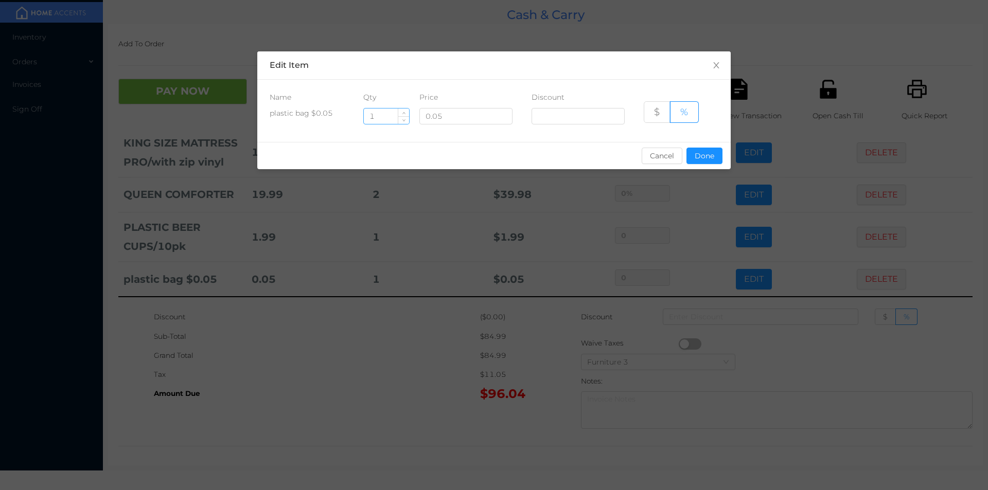
click at [386, 120] on input "1" at bounding box center [386, 116] width 45 height 15
type input "2"
click at [705, 153] on button "Done" at bounding box center [704, 156] width 36 height 16
type input "0%"
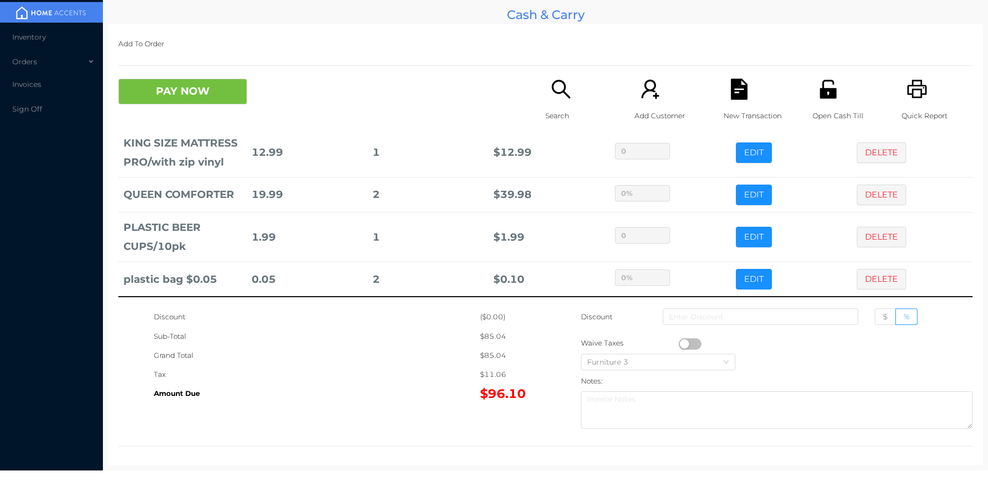
click at [380, 371] on div "Tax" at bounding box center [317, 374] width 326 height 19
click at [170, 90] on button "PAY NOW" at bounding box center [182, 92] width 129 height 26
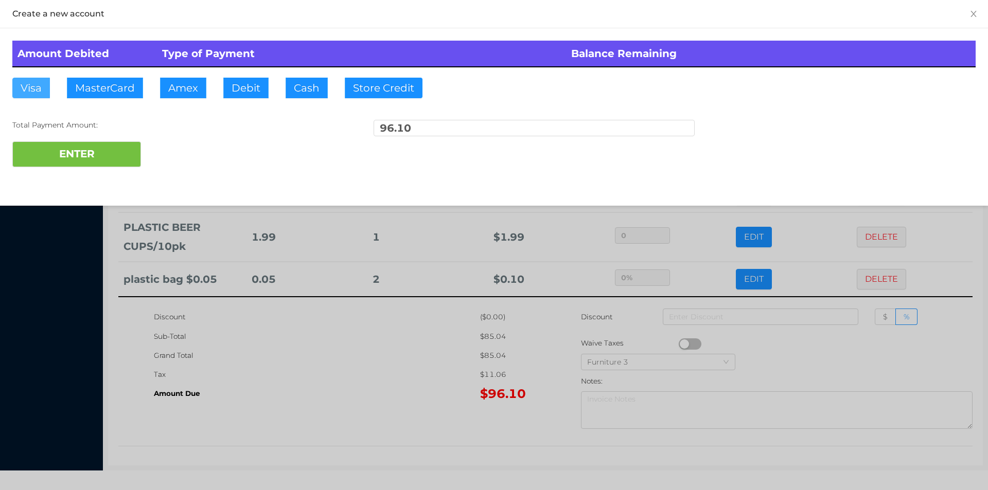
click at [29, 86] on button "Visa" at bounding box center [31, 88] width 38 height 21
click at [57, 149] on button "ENTER" at bounding box center [76, 154] width 129 height 26
type input "0"
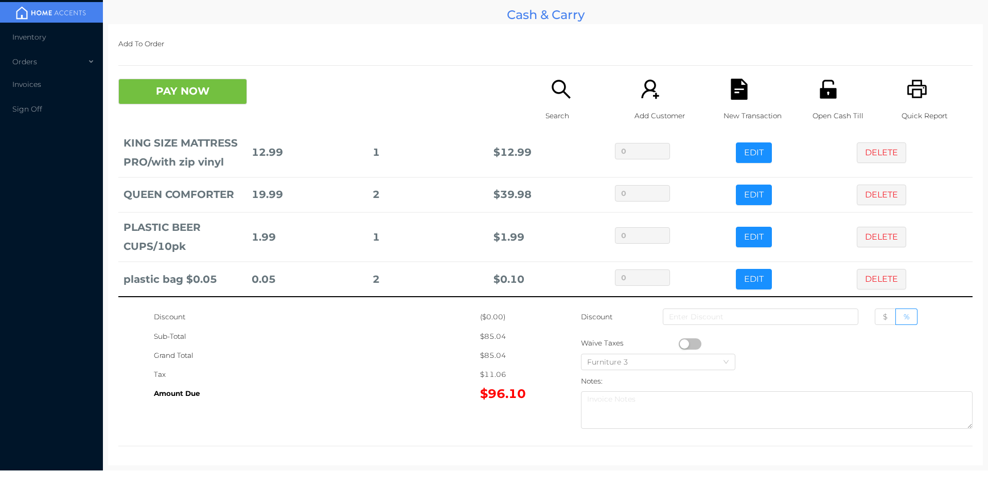
scroll to position [0, 0]
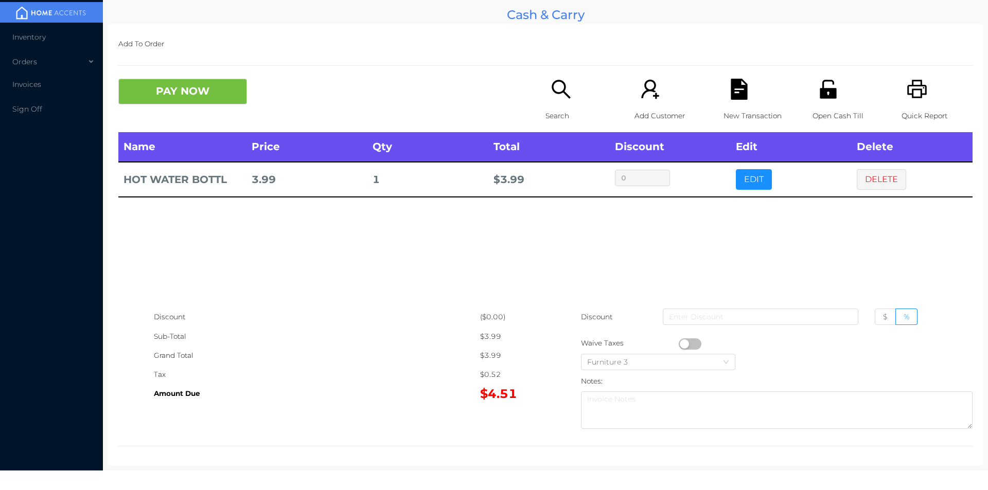
click at [545, 97] on div "Search" at bounding box center [580, 105] width 71 height 53
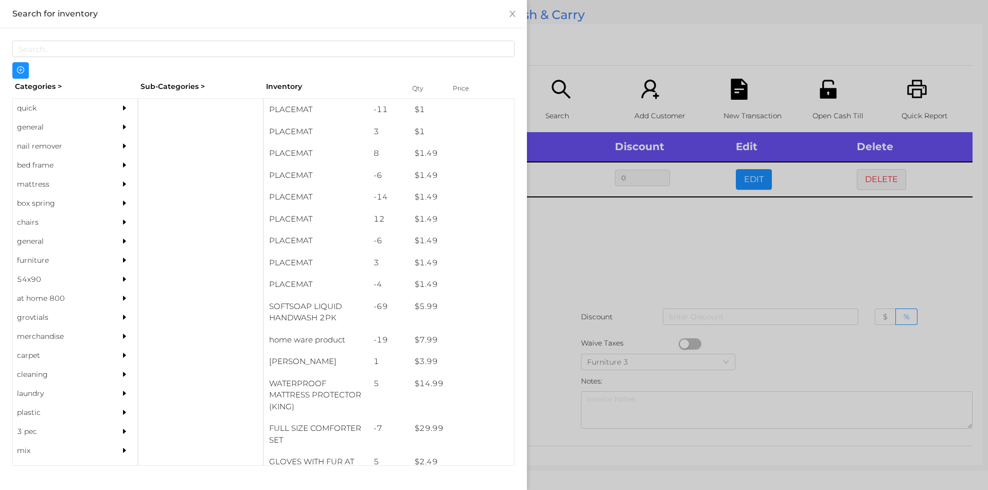
click at [39, 127] on div "general" at bounding box center [60, 127] width 94 height 19
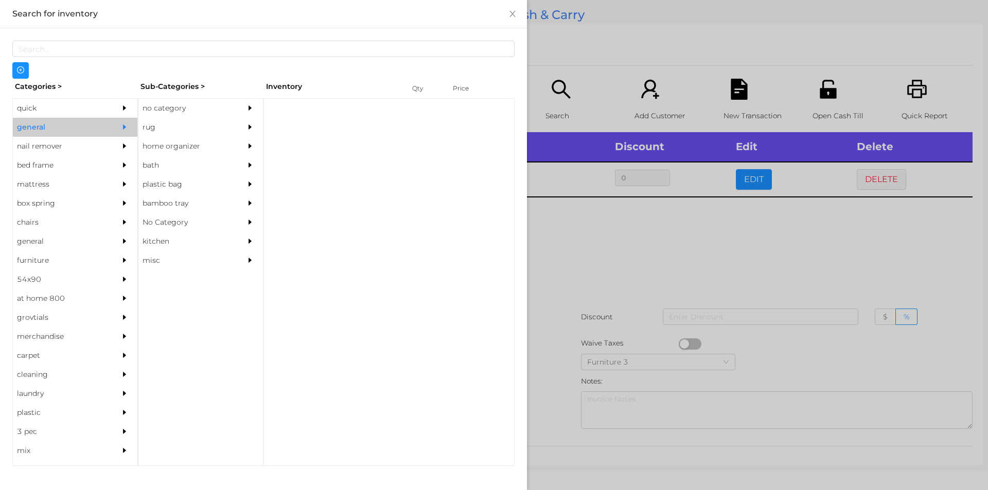
click at [161, 101] on div "no category" at bounding box center [185, 108] width 94 height 19
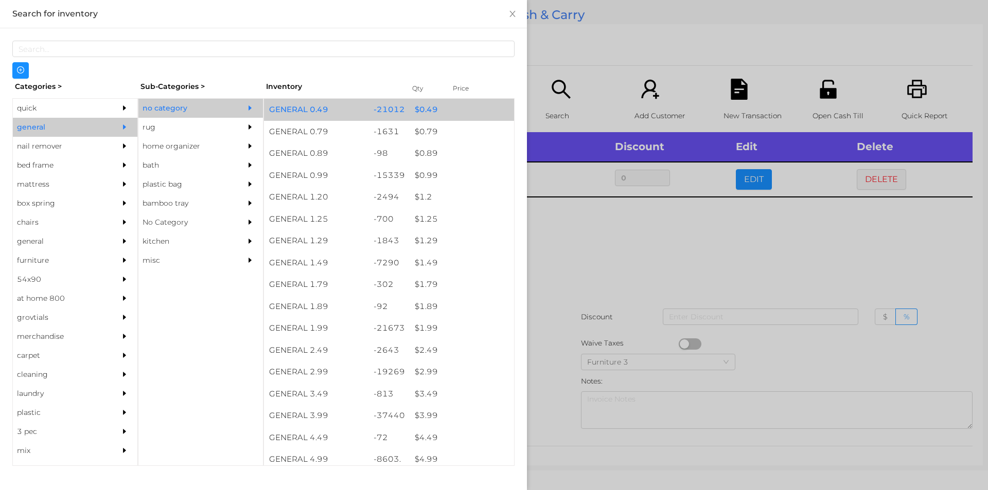
click at [417, 108] on div "$ 0.49" at bounding box center [461, 110] width 104 height 22
click at [409, 111] on div "$ 0.49" at bounding box center [461, 110] width 104 height 22
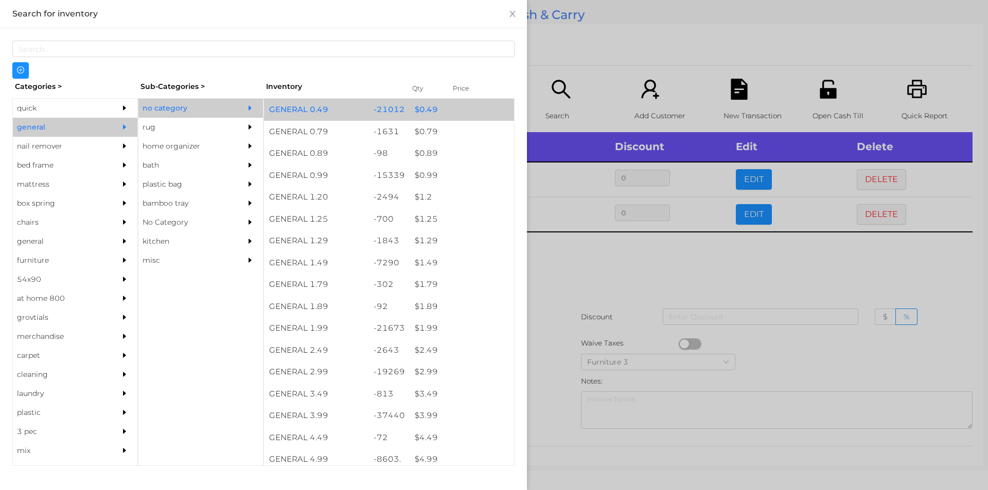
click at [409, 111] on div "$ 0.49" at bounding box center [461, 110] width 104 height 22
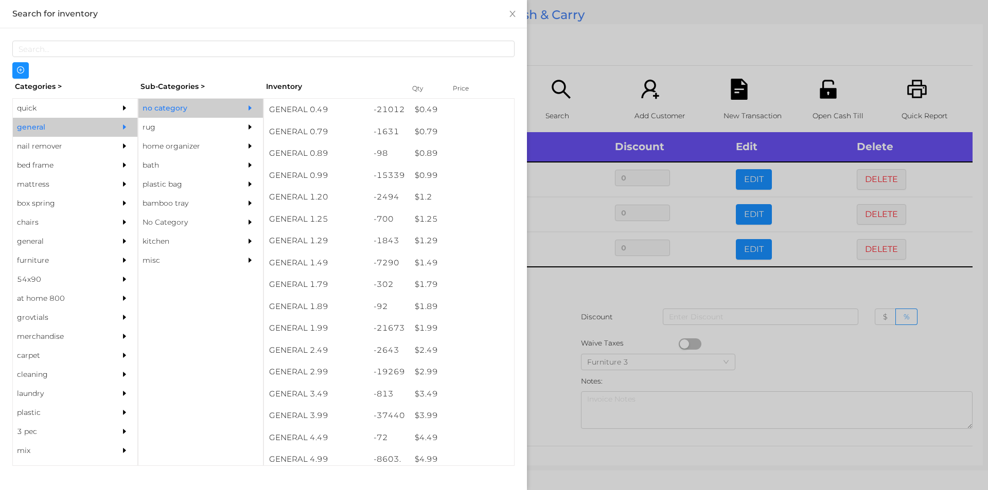
click at [688, 279] on div at bounding box center [494, 245] width 988 height 490
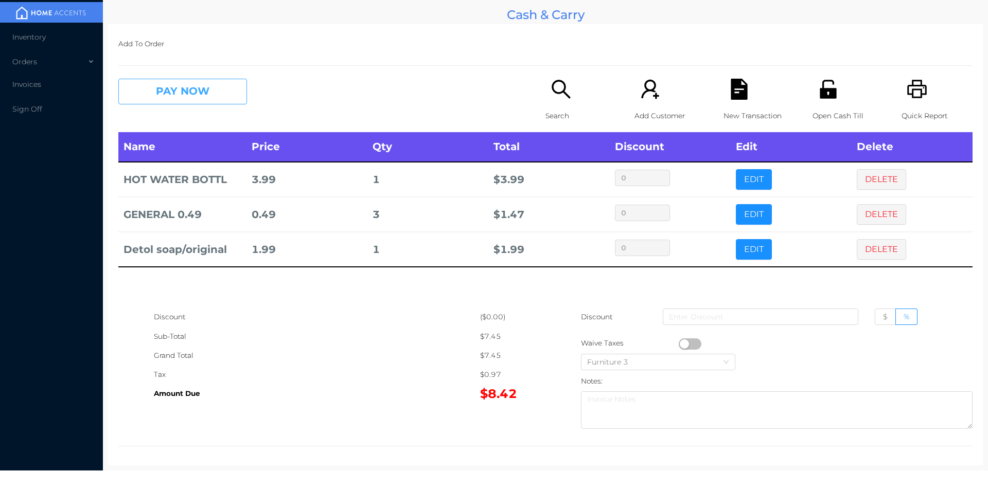
click at [212, 89] on button "PAY NOW" at bounding box center [182, 92] width 129 height 26
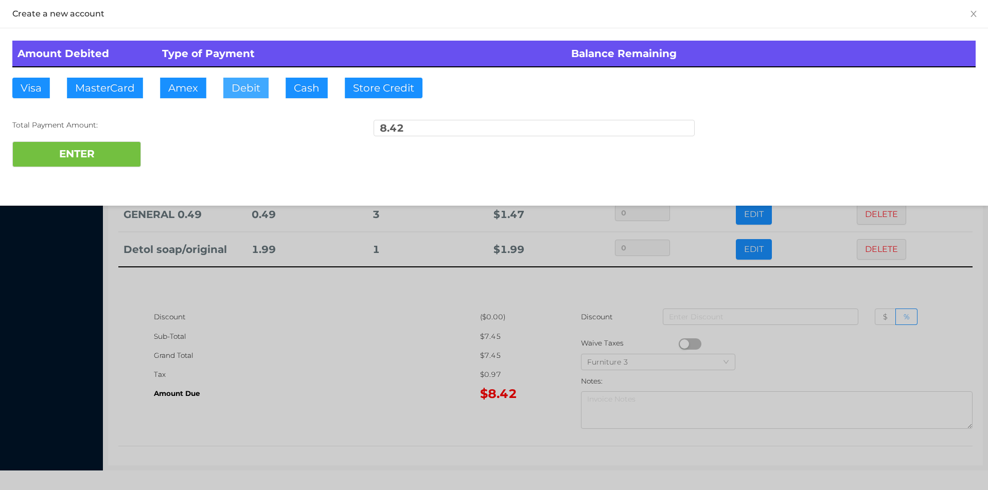
click at [244, 85] on button "Debit" at bounding box center [245, 88] width 45 height 21
click at [81, 150] on button "ENTER" at bounding box center [76, 154] width 129 height 26
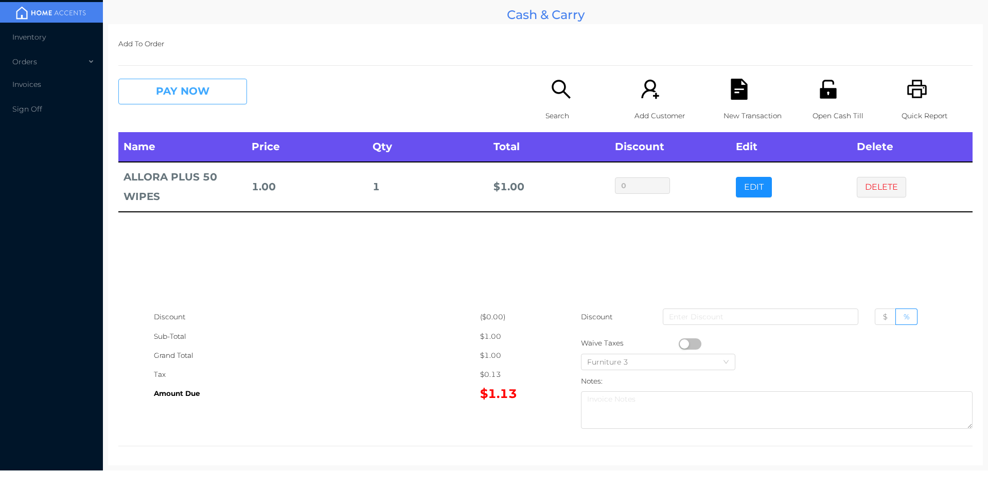
click at [208, 93] on button "PAY NOW" at bounding box center [182, 92] width 129 height 26
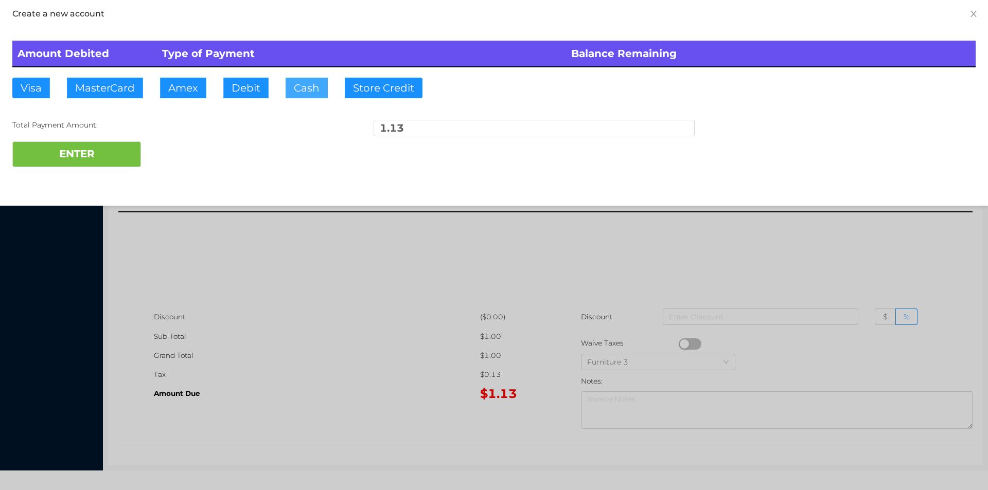
click at [293, 92] on button "Cash" at bounding box center [307, 88] width 42 height 21
click at [104, 144] on button "ENTER" at bounding box center [76, 154] width 129 height 26
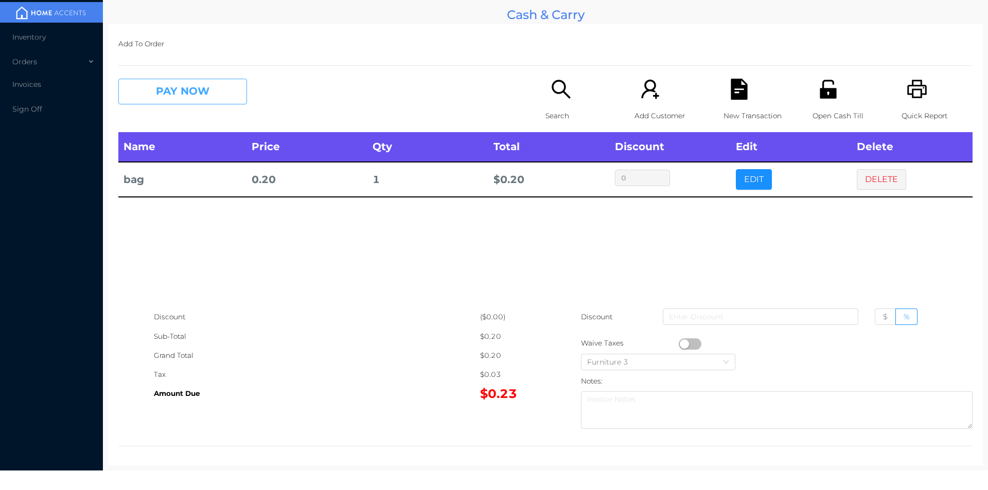
click at [189, 88] on button "PAY NOW" at bounding box center [182, 92] width 129 height 26
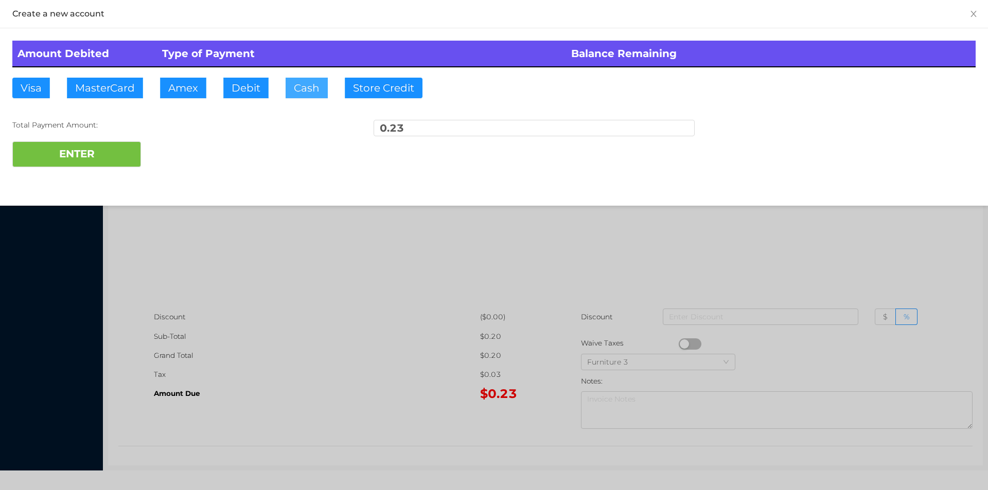
click at [290, 87] on button "Cash" at bounding box center [307, 88] width 42 height 21
click at [98, 152] on button "ENTER" at bounding box center [76, 154] width 129 height 26
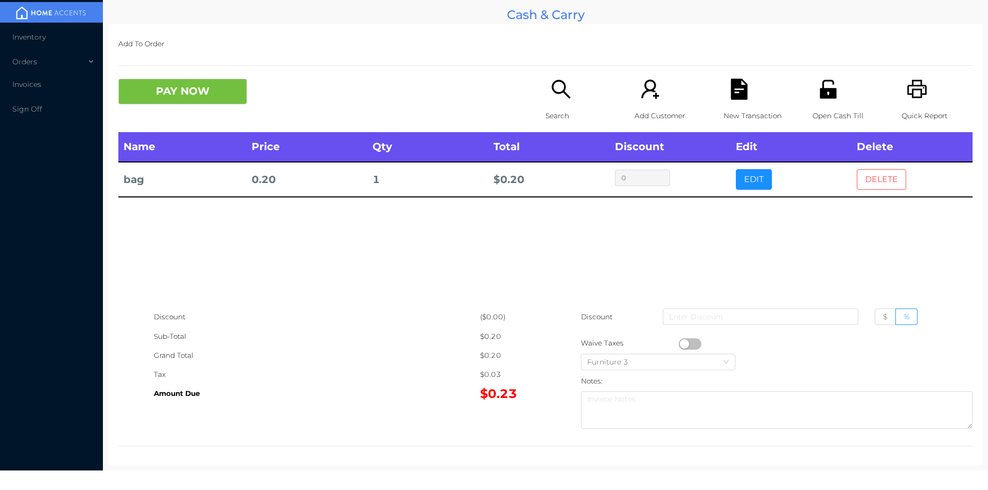
click at [869, 186] on button "DELETE" at bounding box center [881, 179] width 49 height 21
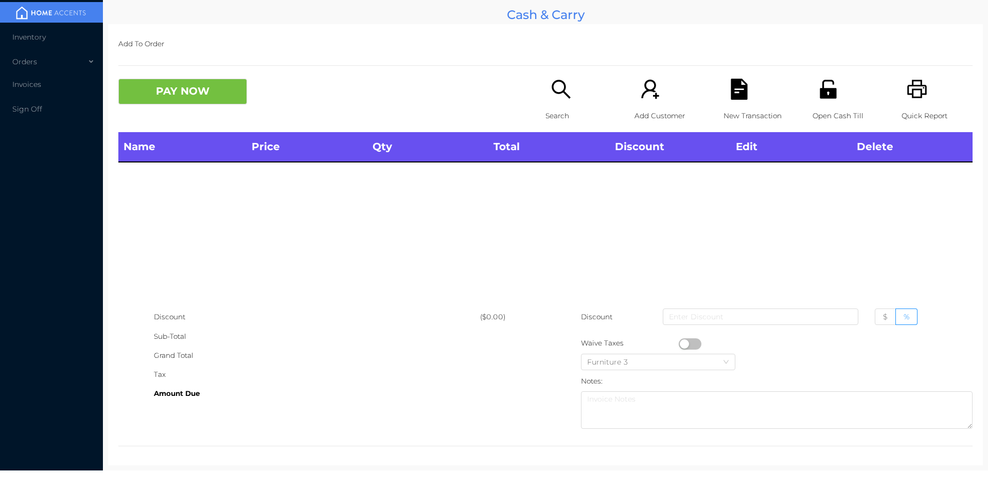
click at [906, 96] on icon "icon: printer" at bounding box center [916, 89] width 21 height 21
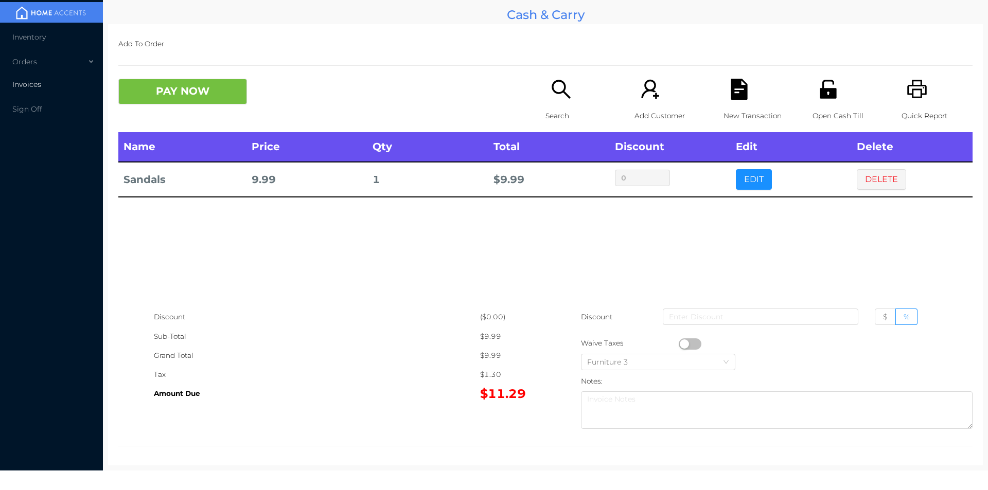
click at [23, 87] on span "Invoices" at bounding box center [26, 84] width 29 height 9
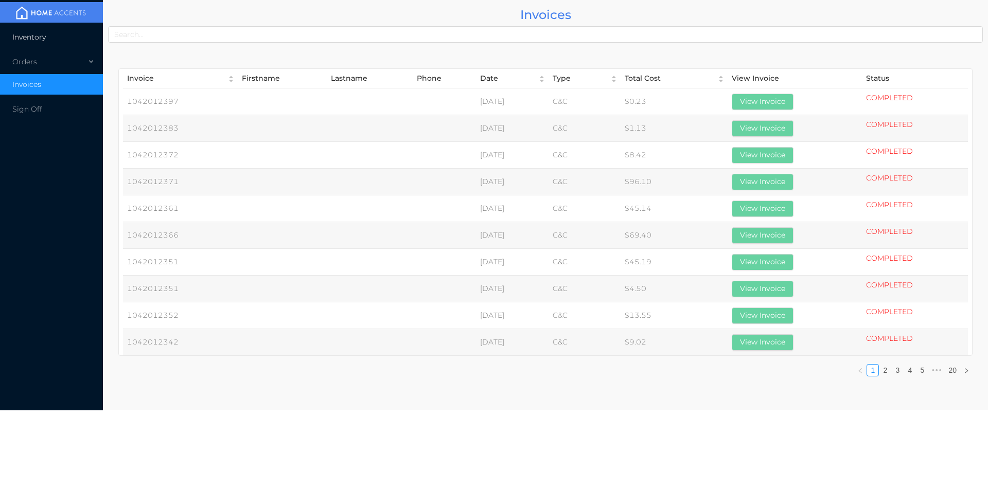
click at [31, 38] on span "Inventory" at bounding box center [28, 36] width 33 height 9
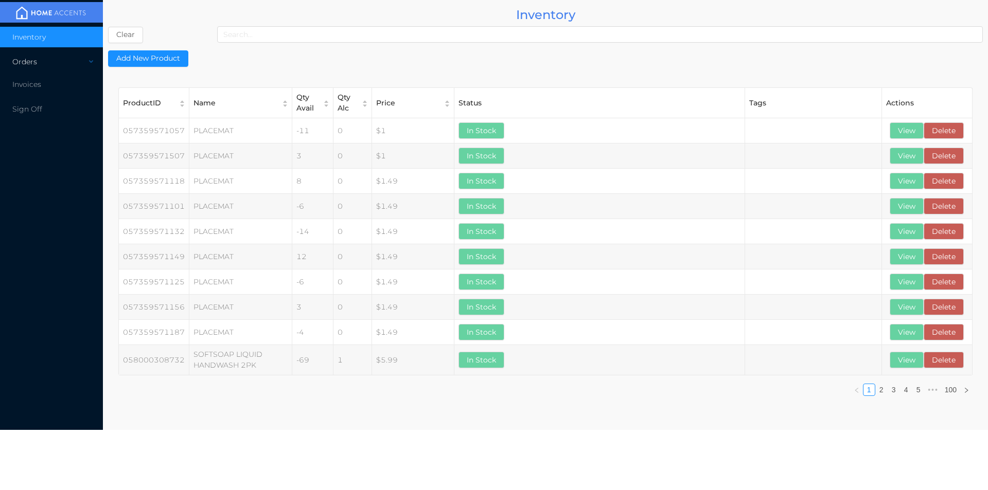
click at [27, 64] on div "Orders" at bounding box center [51, 61] width 103 height 21
click at [39, 85] on span "Cash & Carry" at bounding box center [47, 86] width 45 height 9
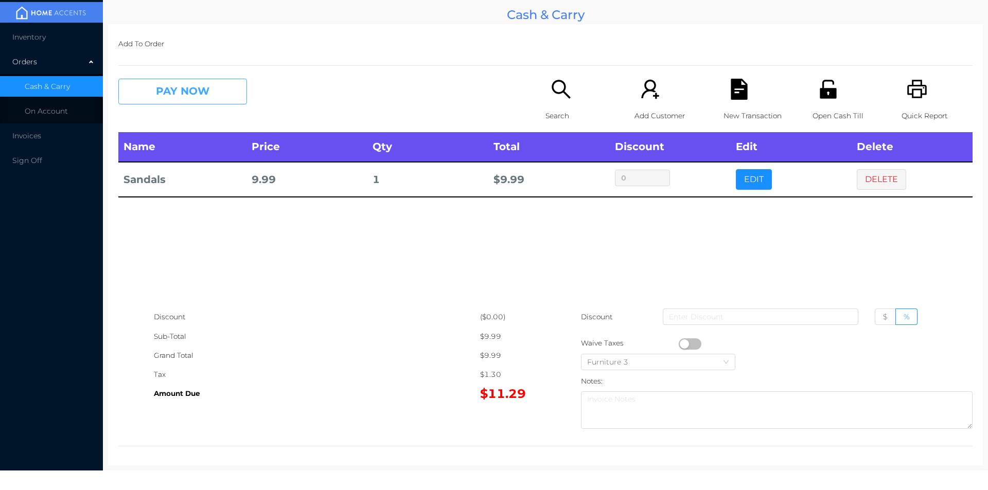
click at [151, 92] on button "PAY NOW" at bounding box center [182, 92] width 129 height 26
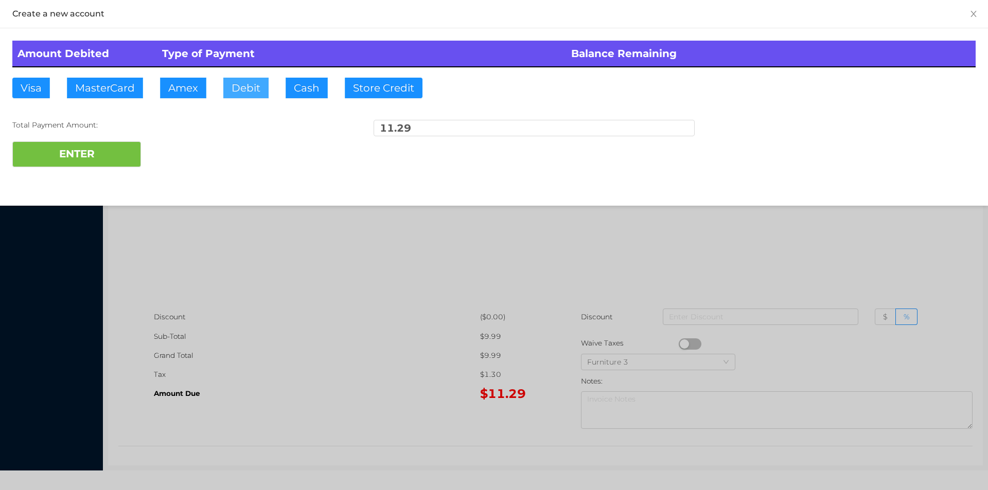
click at [244, 84] on button "Debit" at bounding box center [245, 88] width 45 height 21
click at [91, 167] on button "ENTER" at bounding box center [76, 154] width 129 height 26
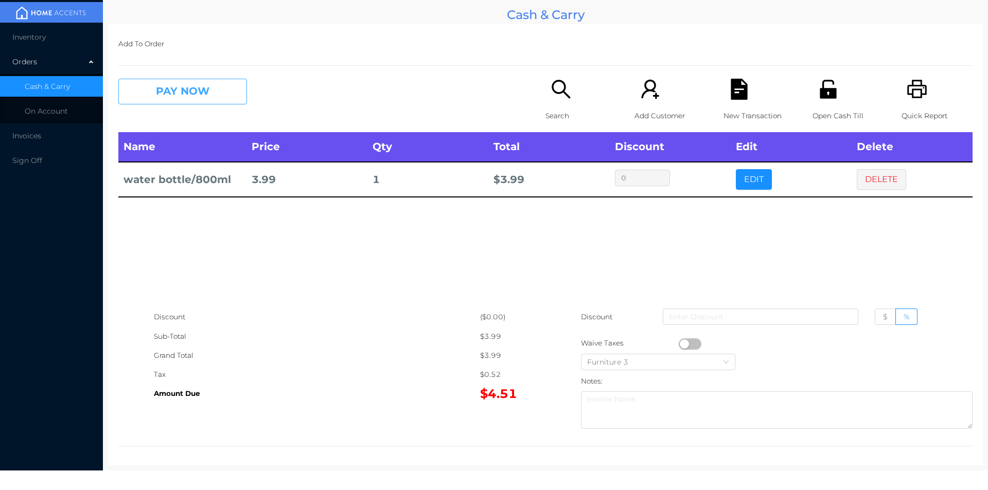
click at [166, 95] on button "PAY NOW" at bounding box center [182, 92] width 129 height 26
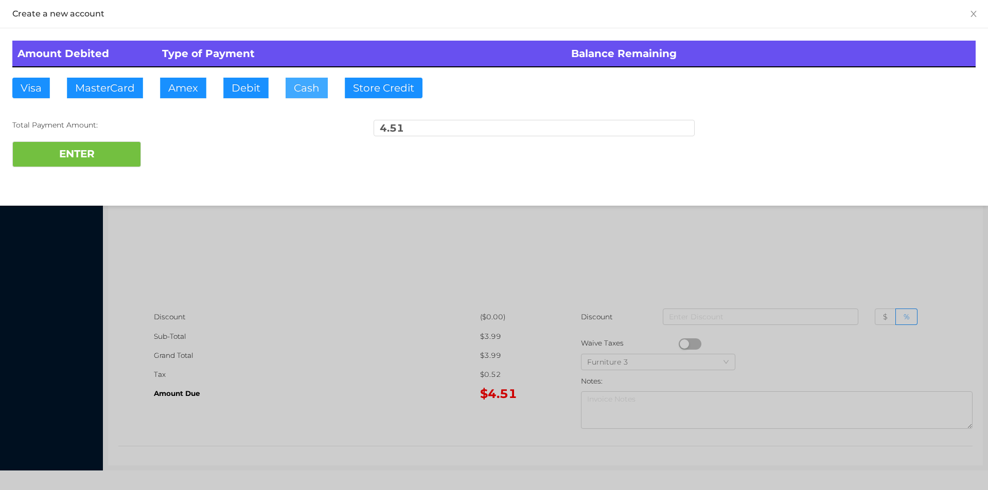
click at [307, 90] on button "Cash" at bounding box center [307, 88] width 42 height 21
click at [57, 153] on button "ENTER" at bounding box center [76, 154] width 129 height 26
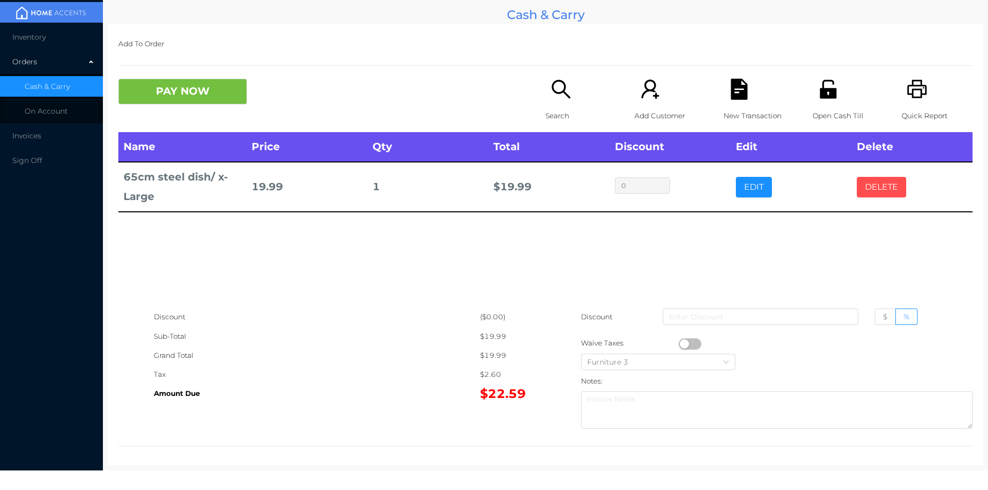
click at [876, 178] on button "DELETE" at bounding box center [881, 187] width 49 height 21
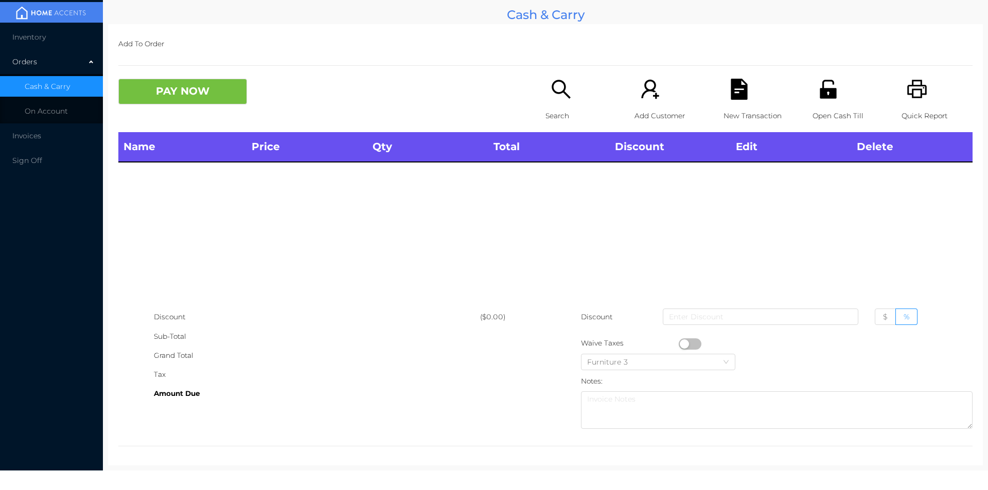
click at [550, 94] on icon "icon: search" at bounding box center [560, 89] width 21 height 21
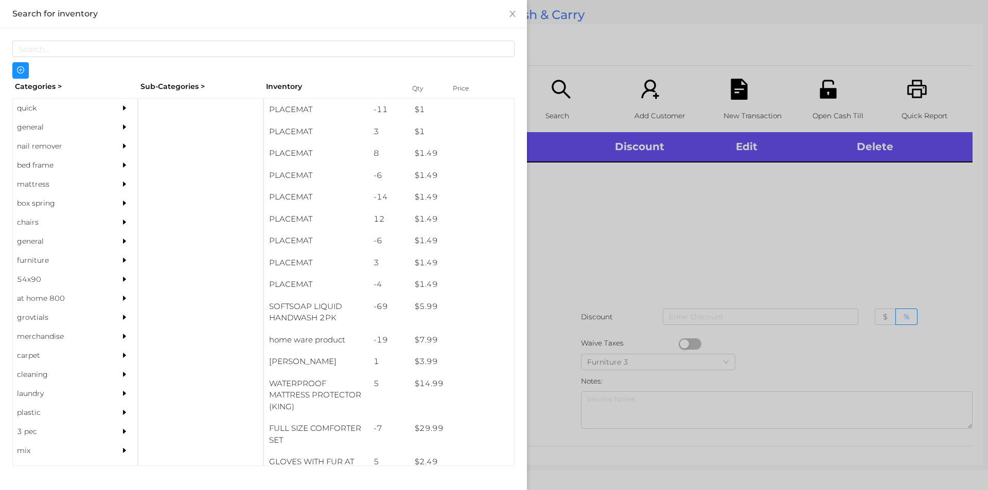
click at [41, 120] on div "general" at bounding box center [60, 127] width 94 height 19
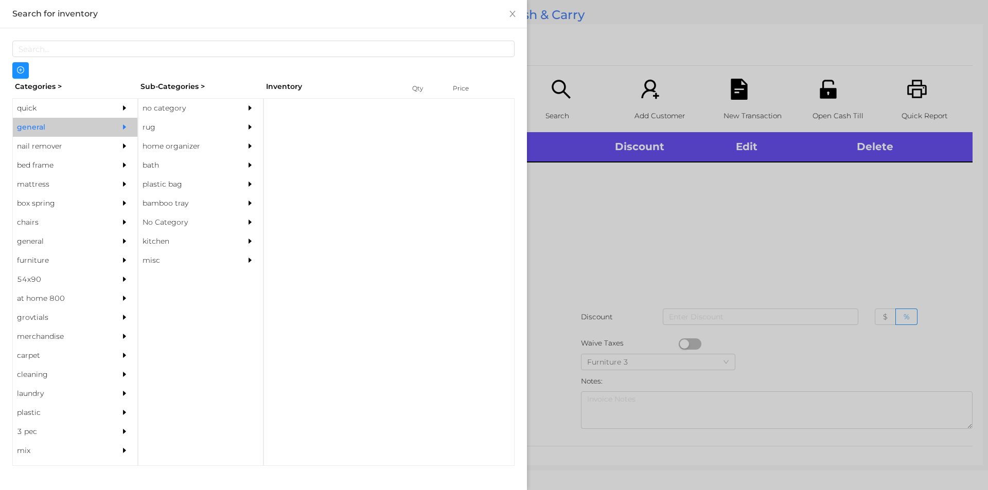
click at [169, 100] on div "no category" at bounding box center [185, 108] width 94 height 19
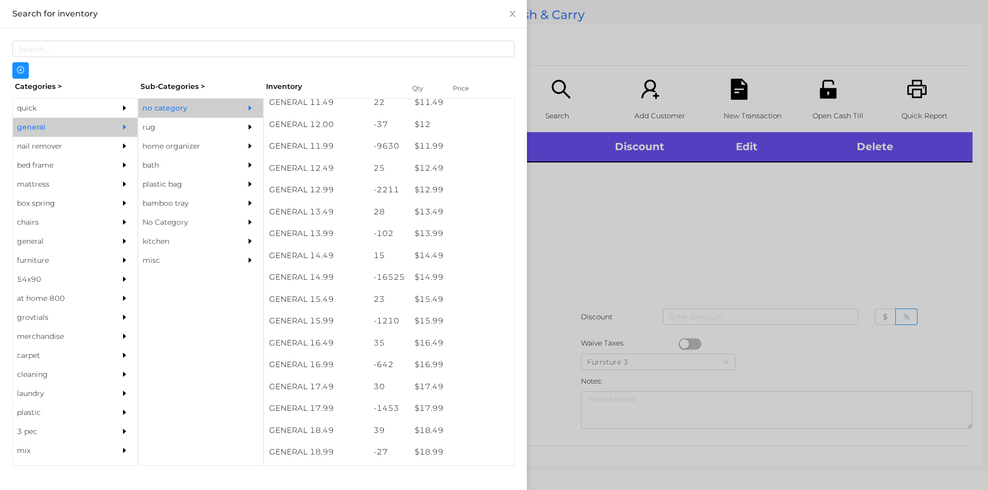
scroll to position [720, 0]
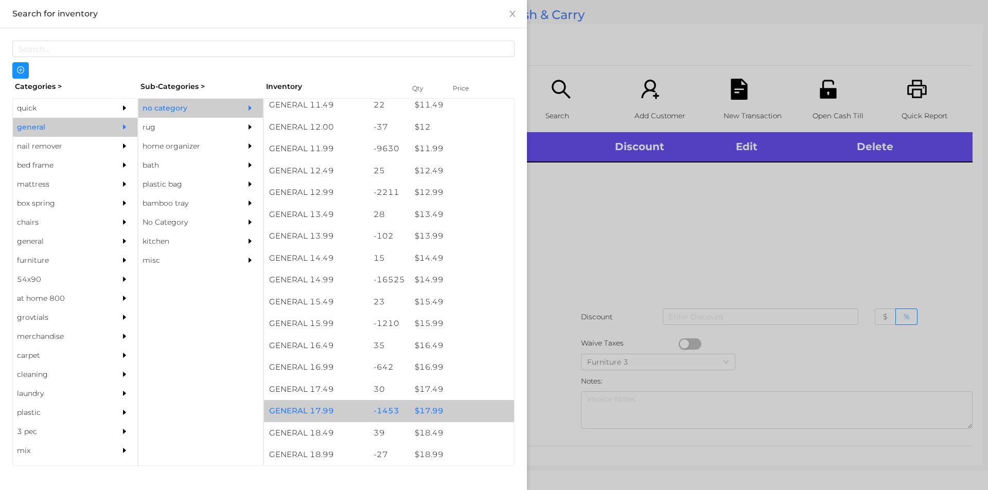
click at [433, 407] on div "$ 17.99" at bounding box center [461, 411] width 104 height 22
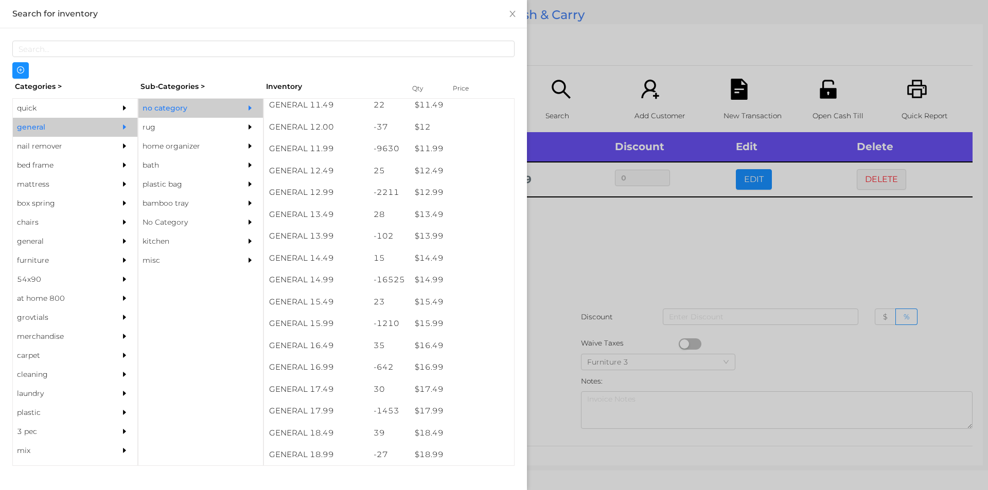
click at [574, 232] on div at bounding box center [494, 245] width 988 height 490
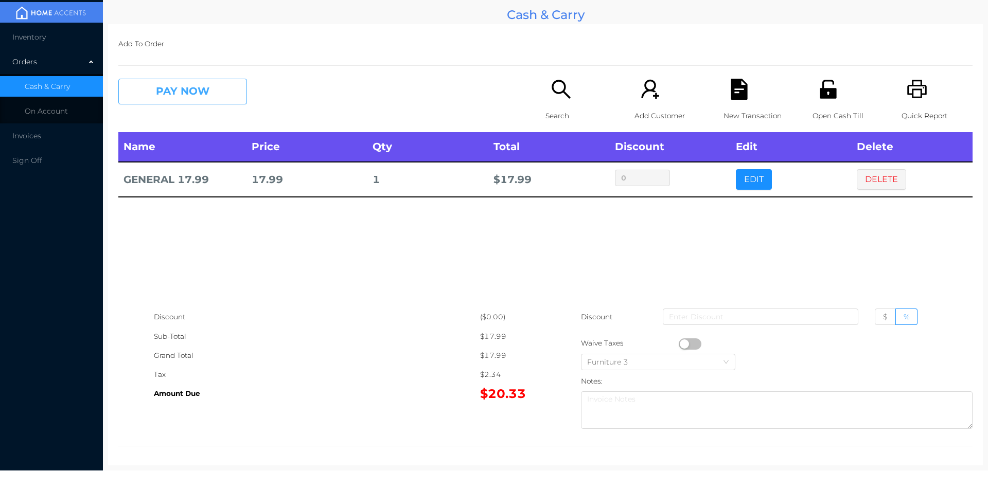
click at [174, 92] on button "PAY NOW" at bounding box center [182, 92] width 129 height 26
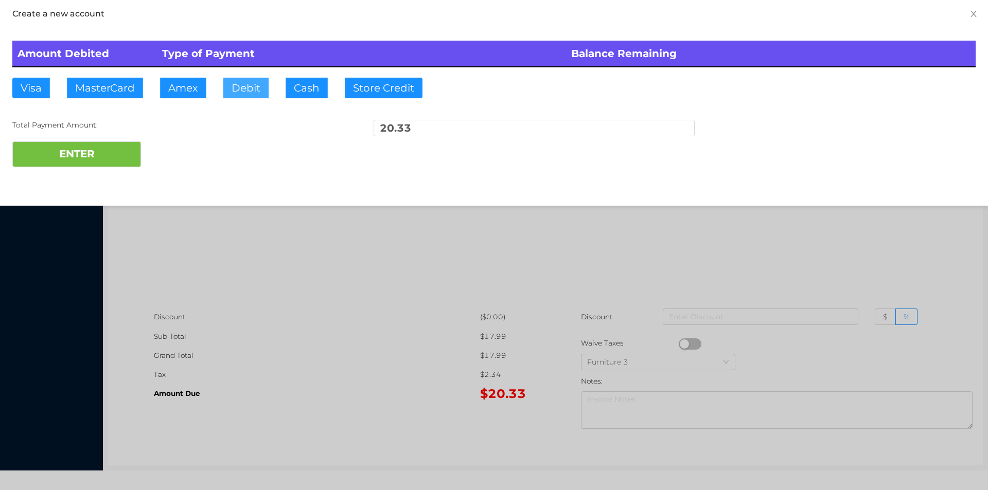
click at [238, 86] on button "Debit" at bounding box center [245, 88] width 45 height 21
click at [299, 91] on button "Cash" at bounding box center [307, 88] width 42 height 21
click at [91, 153] on button "ENTER" at bounding box center [76, 154] width 129 height 26
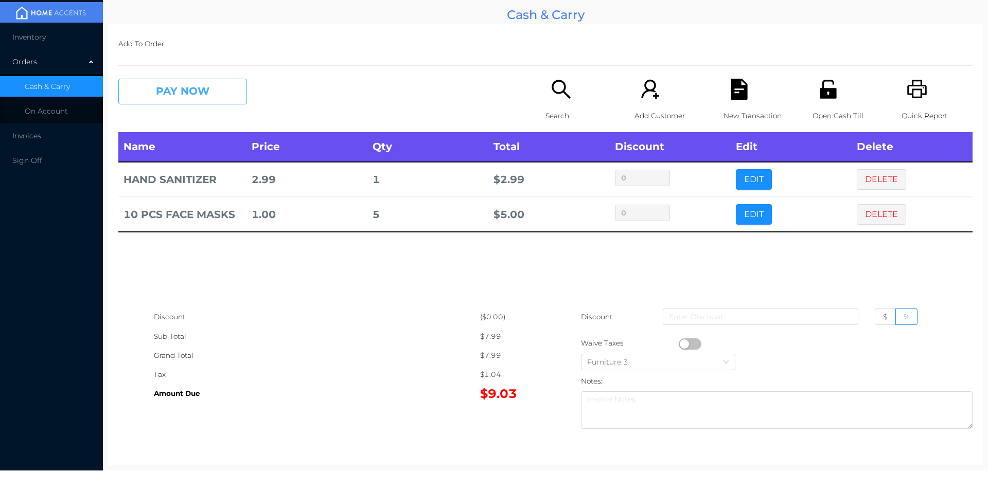
click at [147, 95] on button "PAY NOW" at bounding box center [182, 92] width 129 height 26
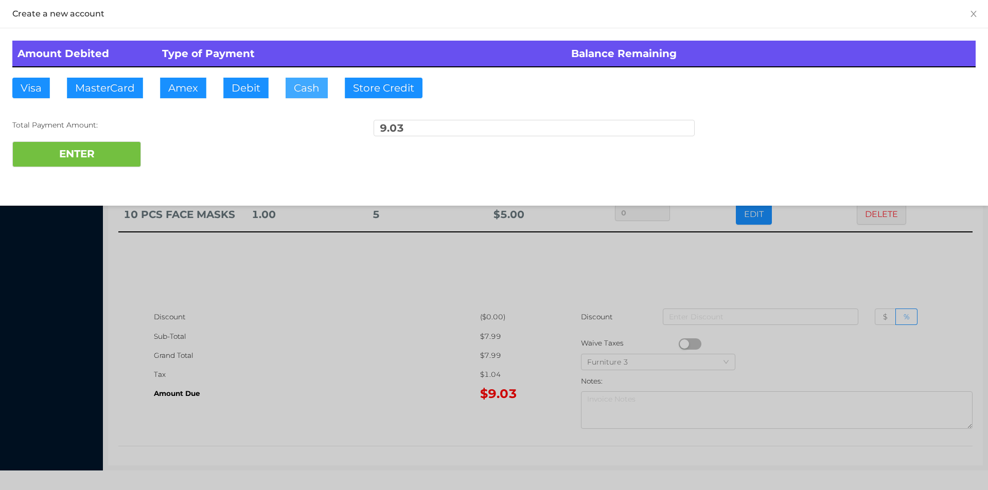
click at [302, 85] on button "Cash" at bounding box center [307, 88] width 42 height 21
click at [91, 148] on button "ENTER" at bounding box center [76, 154] width 129 height 26
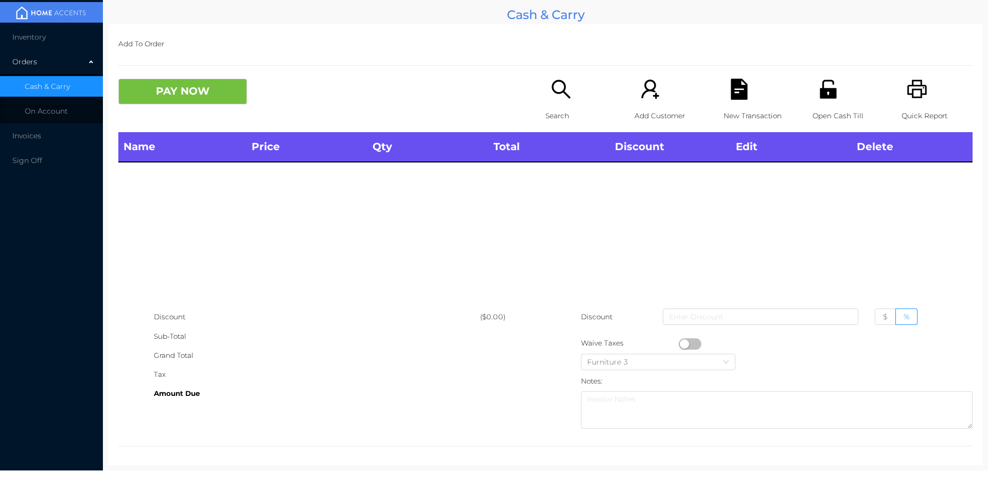
click at [817, 105] on div "Open Cash Till" at bounding box center [847, 105] width 71 height 53
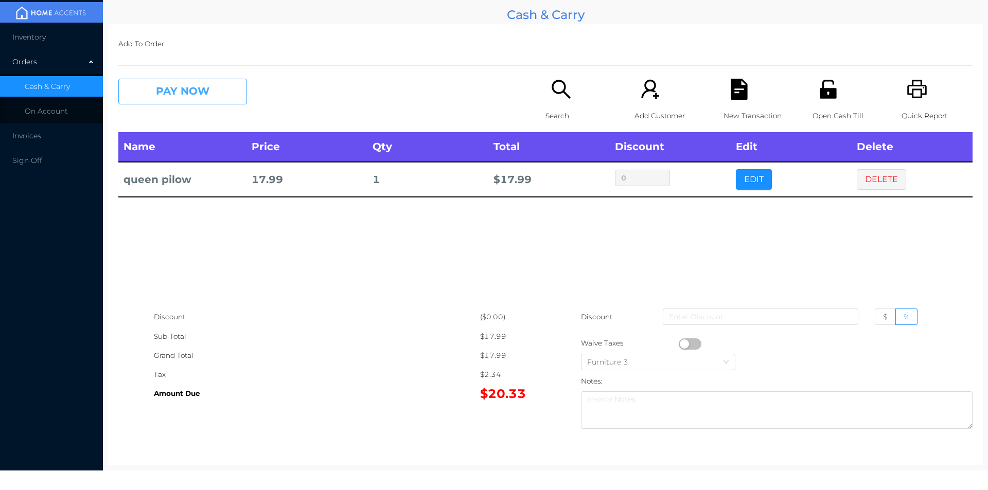
click at [174, 98] on button "PAY NOW" at bounding box center [182, 92] width 129 height 26
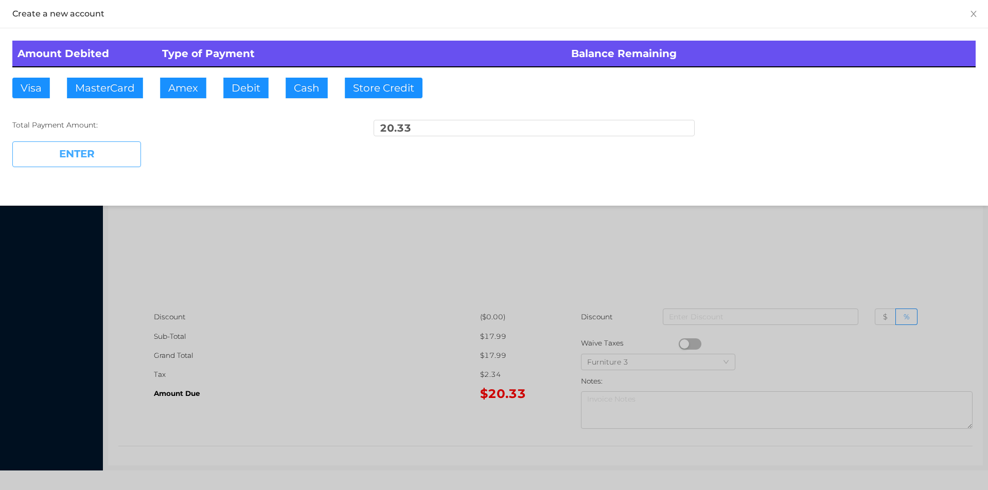
click at [104, 149] on button "ENTER" at bounding box center [76, 154] width 129 height 26
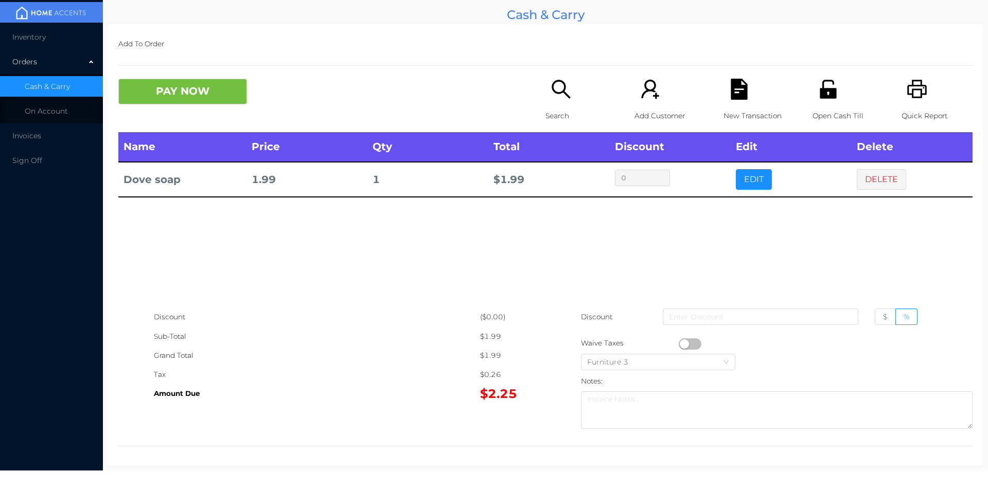
click at [565, 115] on p "Search" at bounding box center [580, 115] width 71 height 19
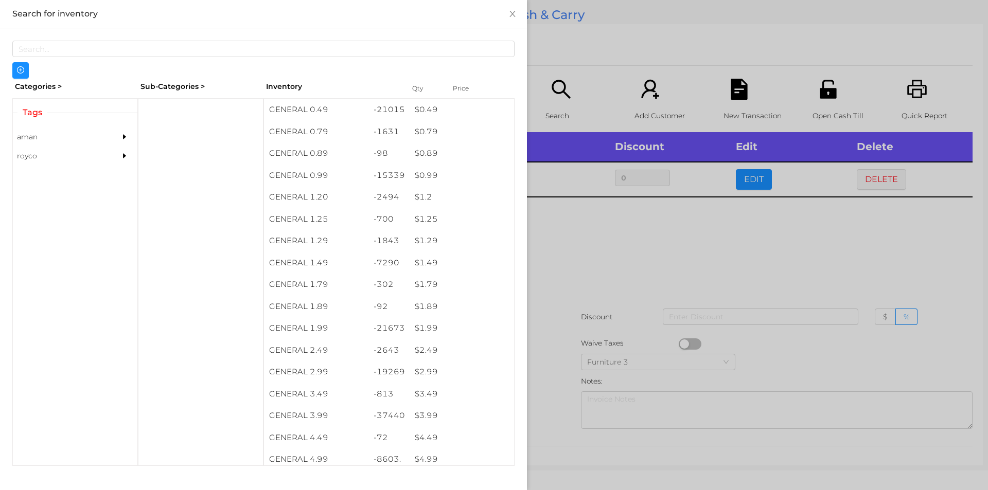
click at [558, 95] on div at bounding box center [494, 245] width 988 height 490
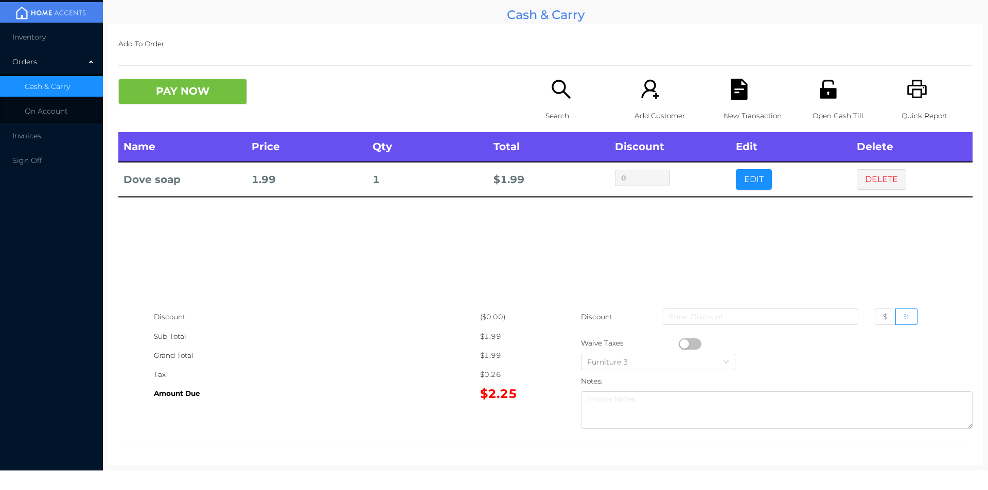
click at [559, 88] on icon "icon: search" at bounding box center [560, 89] width 21 height 21
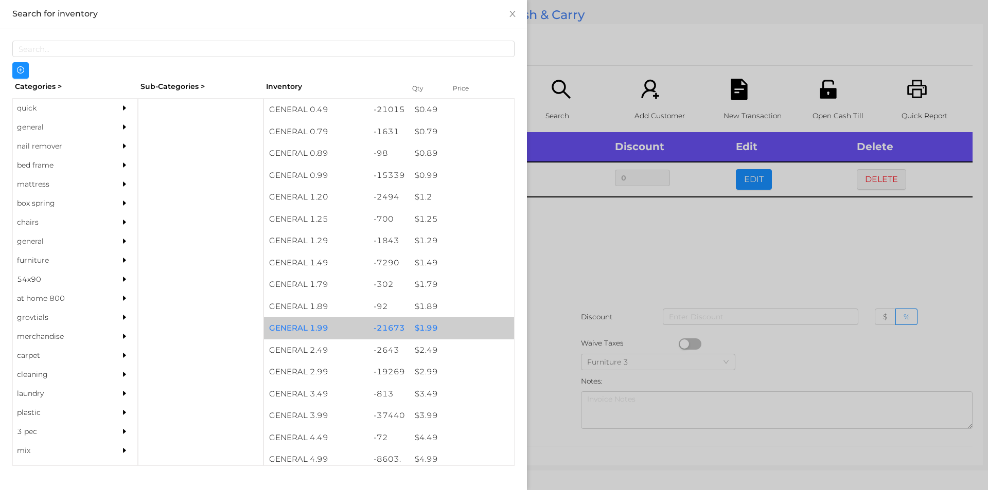
click at [448, 331] on div "$ 1.99" at bounding box center [461, 328] width 104 height 22
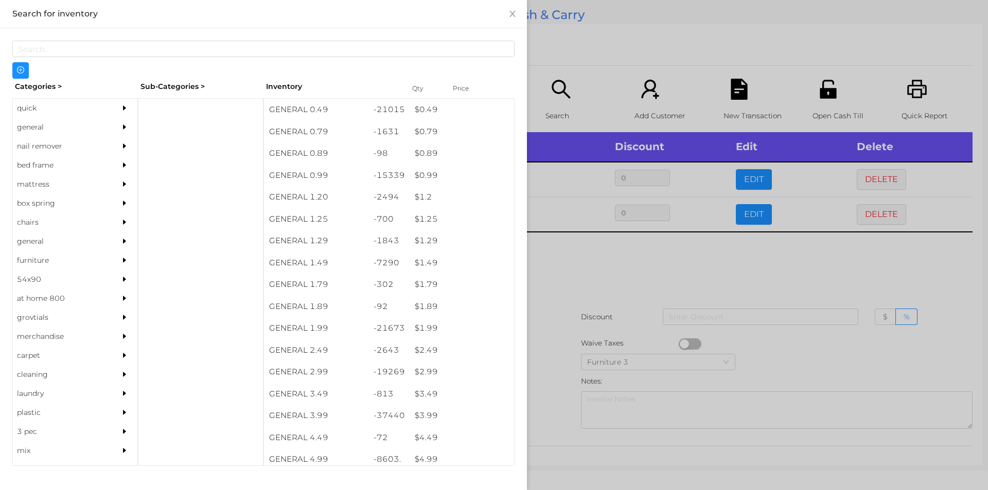
click at [577, 276] on div at bounding box center [494, 245] width 988 height 490
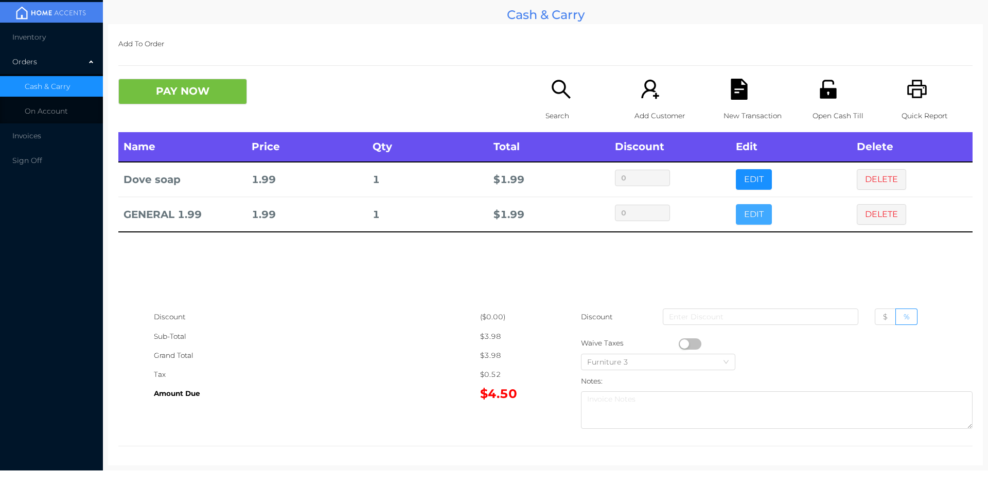
click at [748, 216] on button "EDIT" at bounding box center [754, 214] width 36 height 21
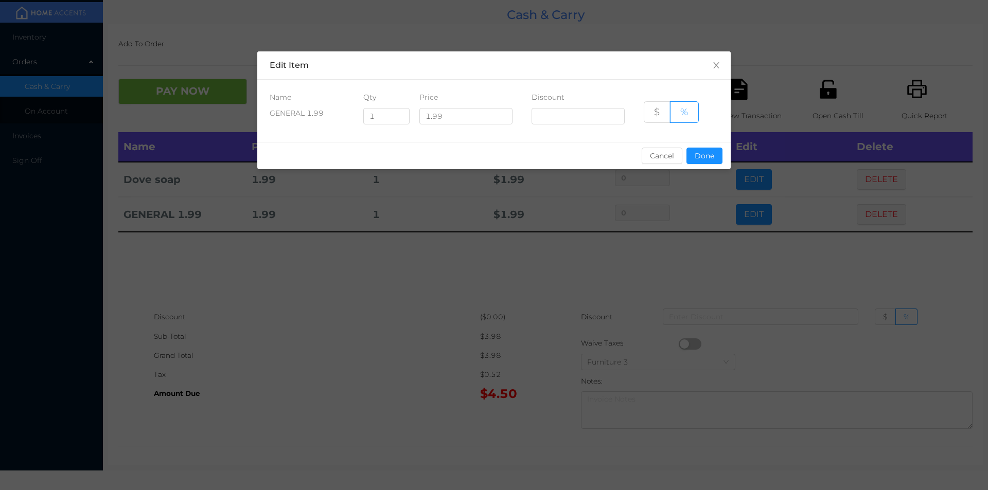
click at [879, 220] on div "sentinelStart Edit Item Name Qty Price Discount GENERAL 1.99 1 1.99 $ % Cancel …" at bounding box center [494, 245] width 988 height 490
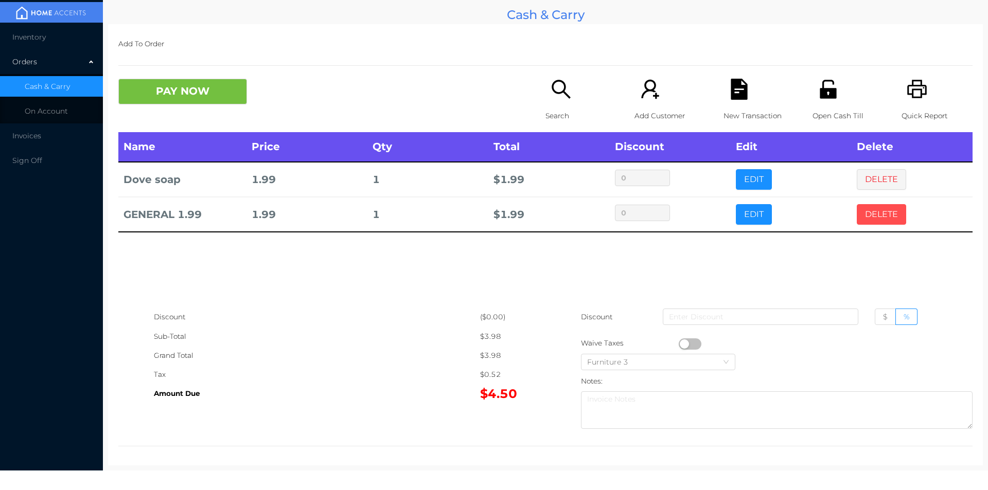
click at [876, 219] on button "DELETE" at bounding box center [881, 214] width 49 height 21
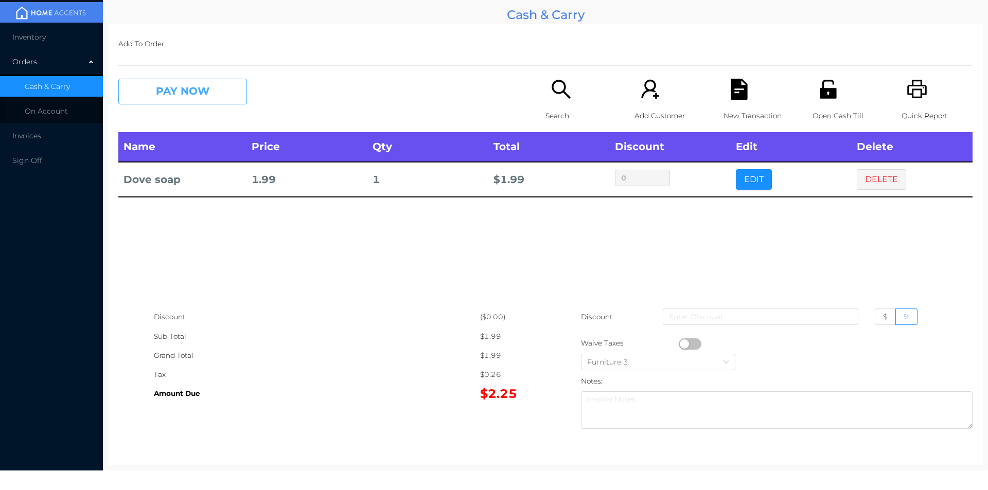
click at [198, 87] on button "PAY NOW" at bounding box center [182, 92] width 129 height 26
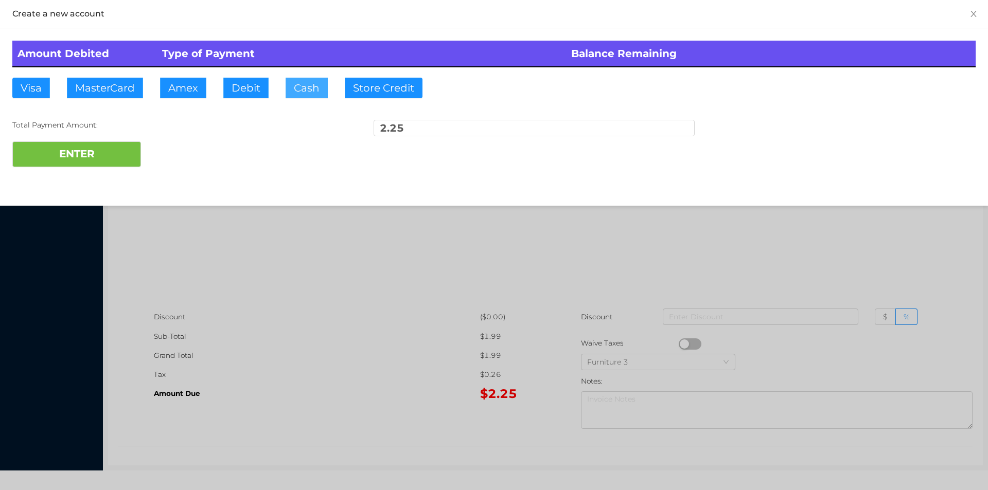
click at [312, 87] on button "Cash" at bounding box center [307, 88] width 42 height 21
type input "5"
click at [119, 159] on button "ENTER" at bounding box center [76, 154] width 129 height 26
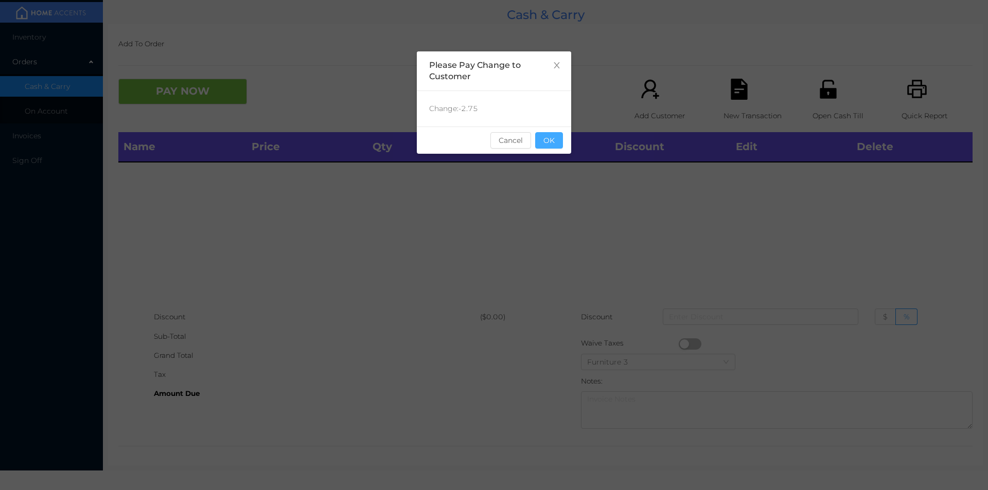
click at [547, 139] on button "OK" at bounding box center [549, 140] width 28 height 16
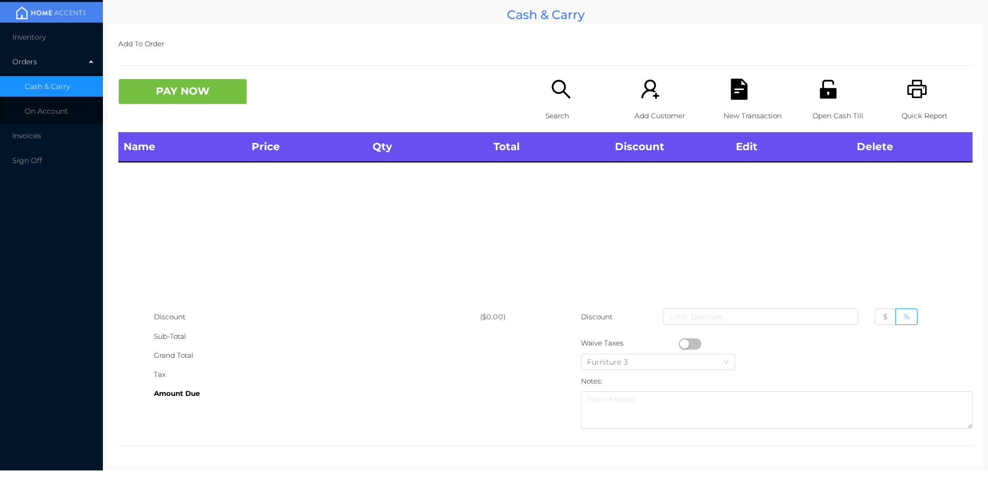
click at [610, 217] on div "Name Price Qty Total Discount Edit Delete" at bounding box center [545, 219] width 854 height 175
click at [906, 99] on icon "icon: printer" at bounding box center [916, 89] width 21 height 21
click at [834, 99] on div "Open Cash Till" at bounding box center [847, 105] width 71 height 53
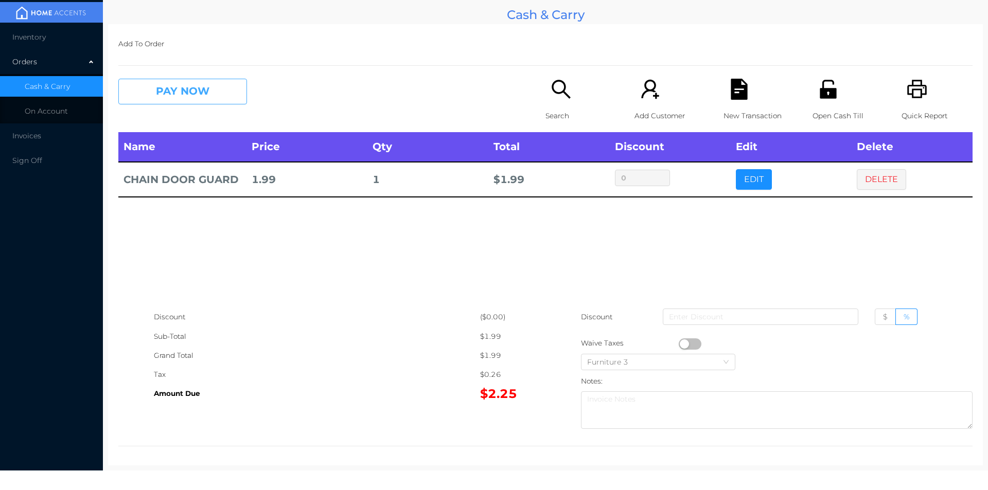
click at [169, 98] on button "PAY NOW" at bounding box center [182, 92] width 129 height 26
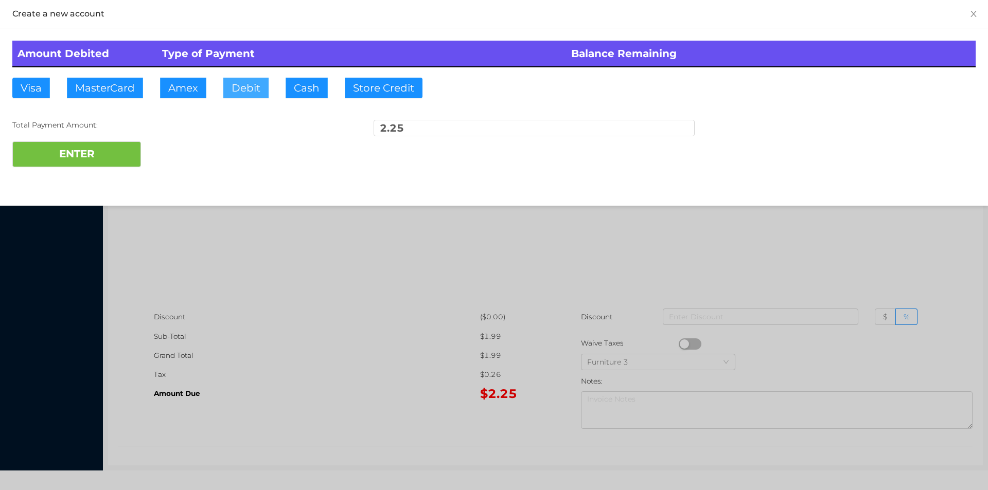
click at [245, 94] on button "Debit" at bounding box center [245, 88] width 45 height 21
click at [108, 148] on button "ENTER" at bounding box center [76, 154] width 129 height 26
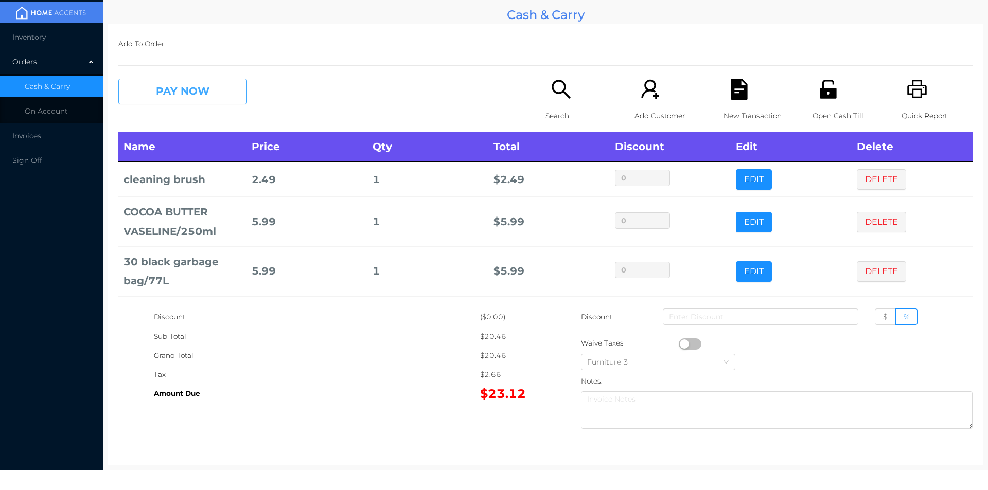
click at [174, 95] on button "PAY NOW" at bounding box center [182, 92] width 129 height 26
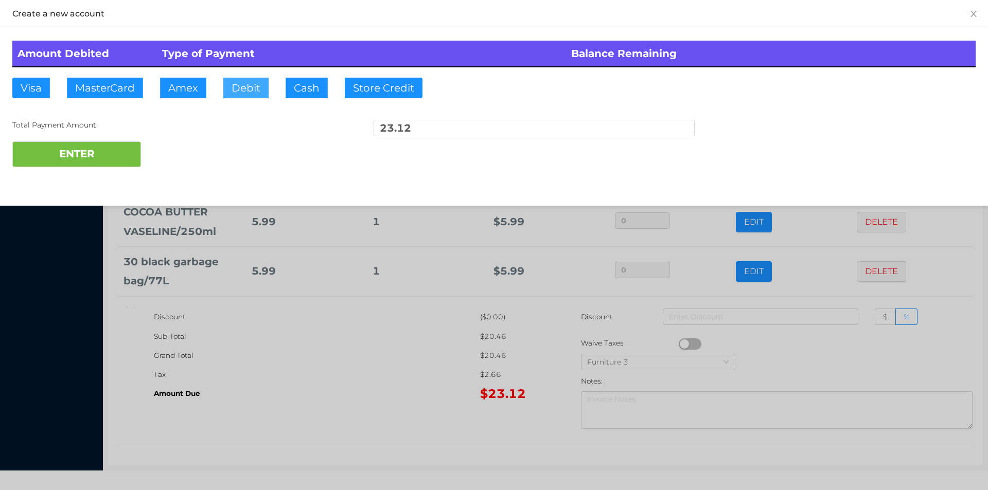
click at [245, 83] on button "Debit" at bounding box center [245, 88] width 45 height 21
click at [245, 94] on button "Debit" at bounding box center [245, 88] width 45 height 21
click at [104, 144] on button "ENTER" at bounding box center [76, 154] width 129 height 26
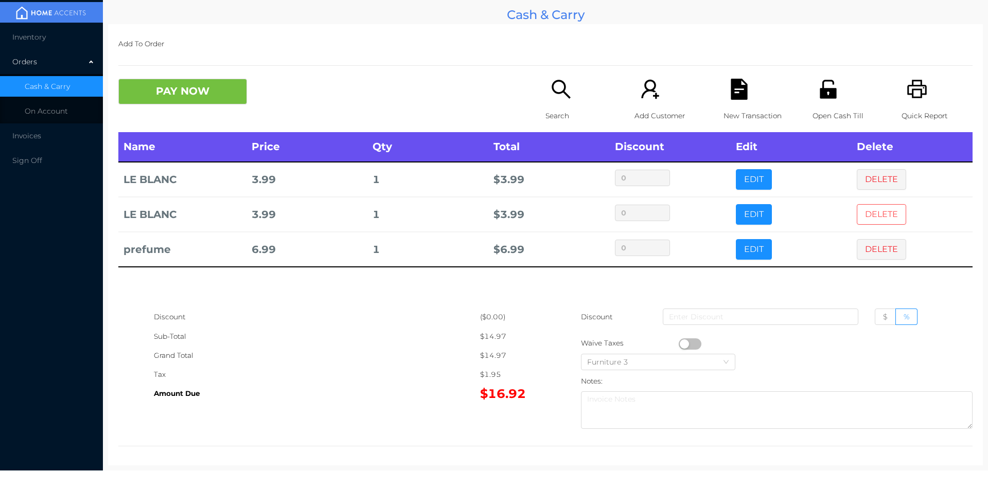
click at [887, 210] on button "DELETE" at bounding box center [881, 214] width 49 height 21
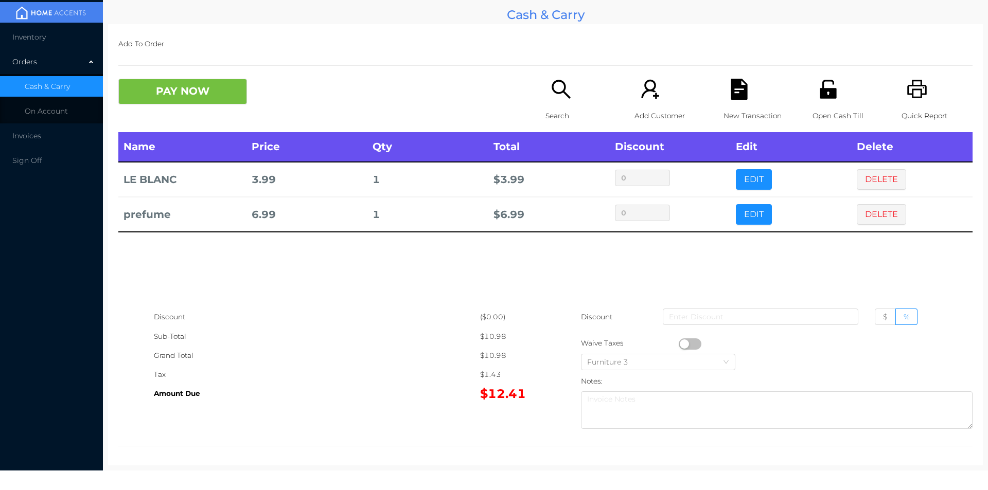
click at [680, 342] on button "button" at bounding box center [690, 343] width 23 height 11
click at [184, 89] on button "PAY NOW" at bounding box center [182, 92] width 129 height 26
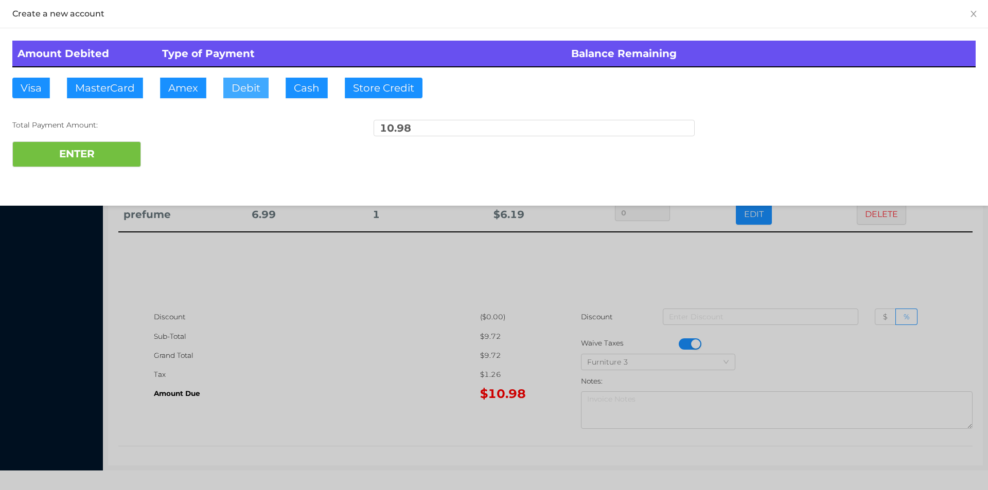
click at [237, 86] on button "Debit" at bounding box center [245, 88] width 45 height 21
click at [70, 180] on div "Create a new account Amount Debited Type of Payment Balance Remaining Visa Mast…" at bounding box center [494, 103] width 988 height 206
click at [85, 128] on div "Total Payment Amount:" at bounding box center [172, 125] width 321 height 11
click at [69, 147] on button "ENTER" at bounding box center [76, 154] width 129 height 26
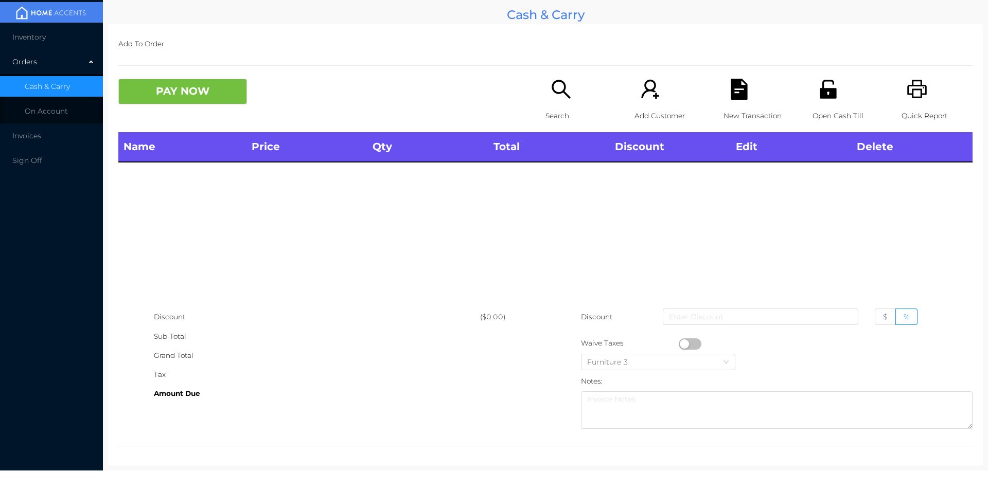
click at [555, 88] on icon "icon: search" at bounding box center [560, 89] width 21 height 21
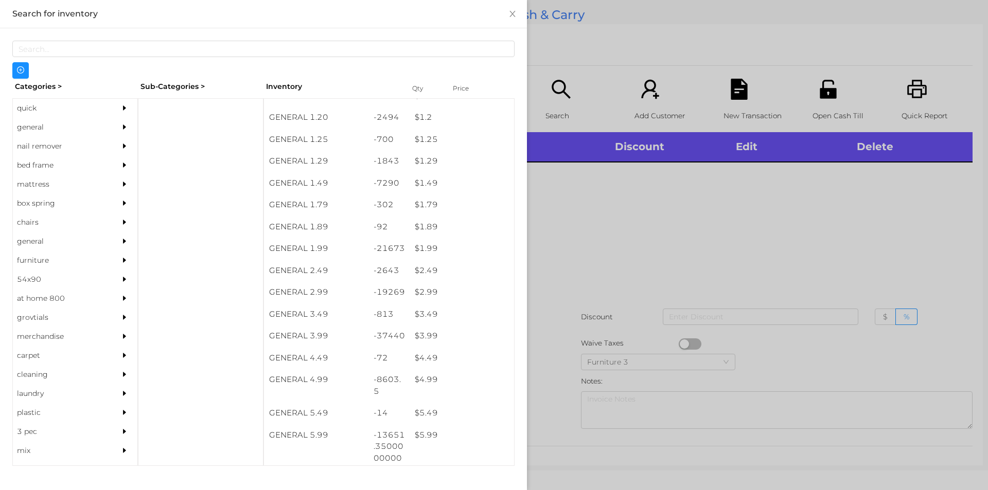
scroll to position [172, 0]
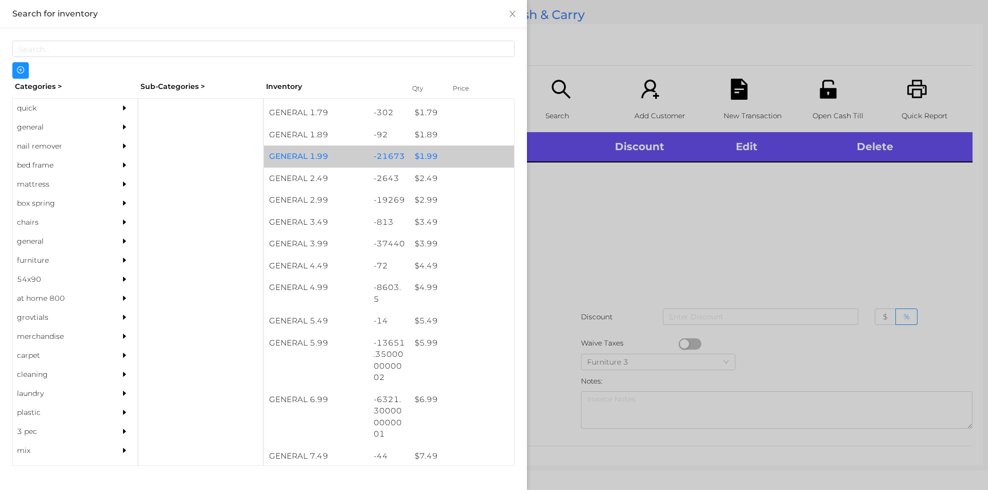
click at [425, 157] on div "$ 1.99" at bounding box center [461, 157] width 104 height 22
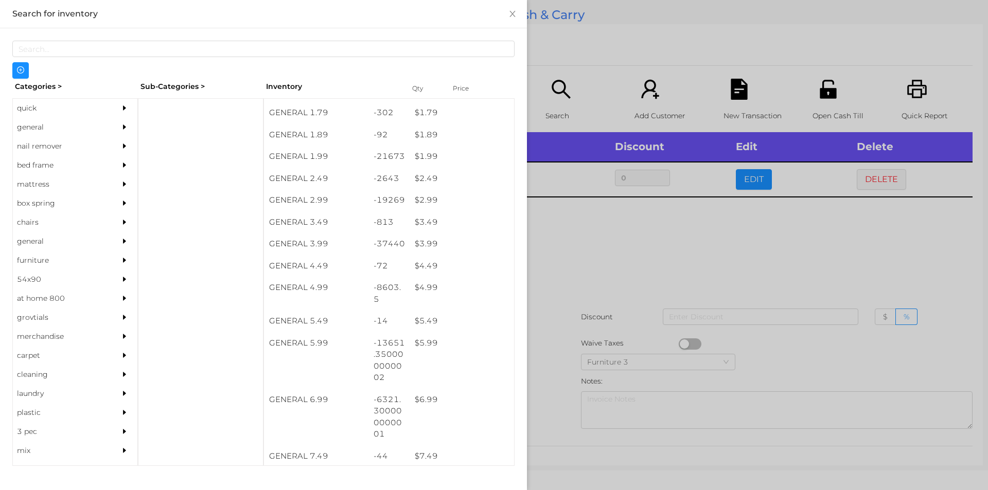
click at [566, 246] on div at bounding box center [494, 245] width 988 height 490
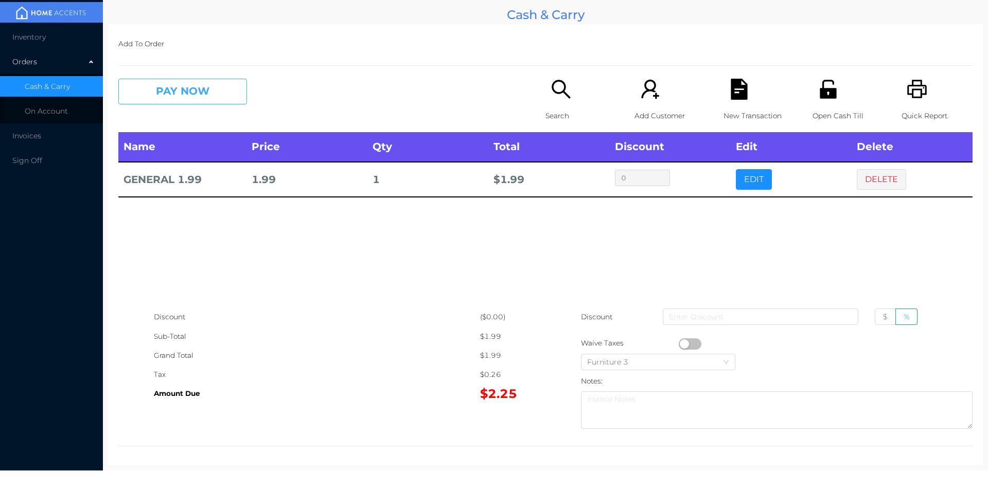
click at [171, 104] on button "PAY NOW" at bounding box center [182, 92] width 129 height 26
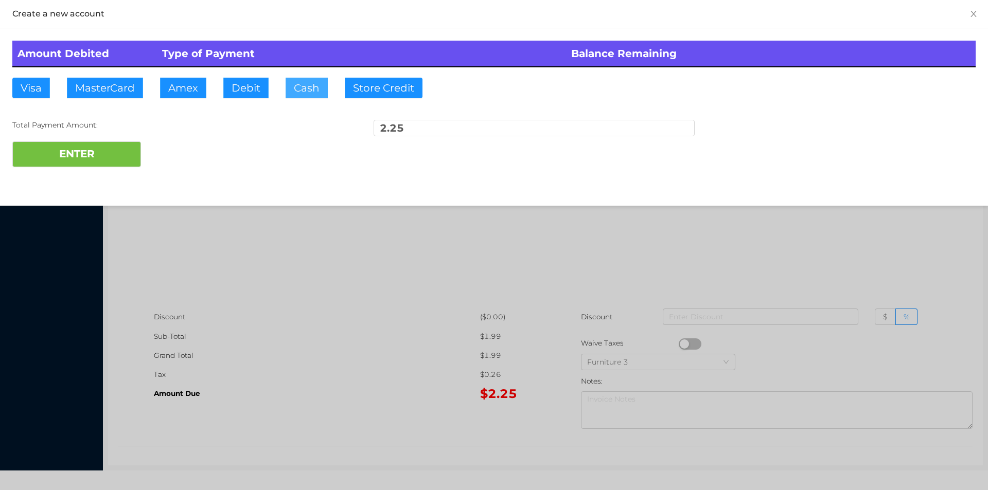
click at [298, 91] on button "Cash" at bounding box center [307, 88] width 42 height 21
type input "5."
click at [114, 157] on button "ENTER" at bounding box center [76, 154] width 129 height 26
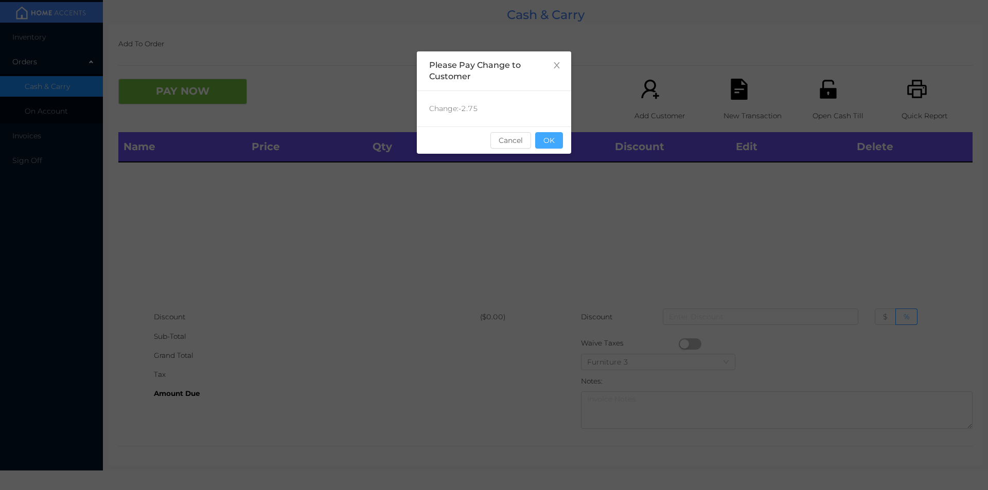
click at [554, 136] on button "OK" at bounding box center [549, 140] width 28 height 16
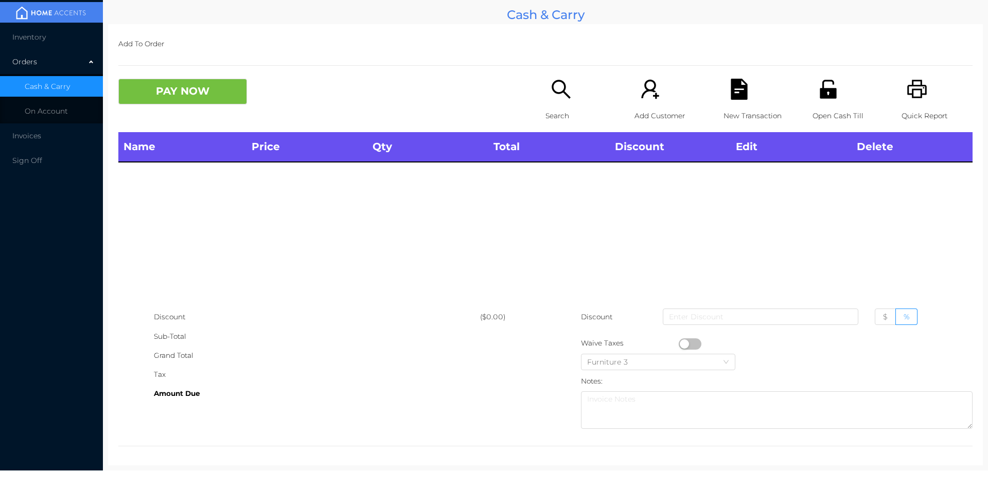
click at [819, 111] on p "Open Cash Till" at bounding box center [847, 115] width 71 height 19
click at [914, 103] on div "Quick Report" at bounding box center [936, 105] width 71 height 53
click at [906, 98] on icon "icon: printer" at bounding box center [916, 89] width 21 height 21
click at [825, 102] on div "Open Cash Till" at bounding box center [847, 105] width 71 height 53
